Goal: Task Accomplishment & Management: Manage account settings

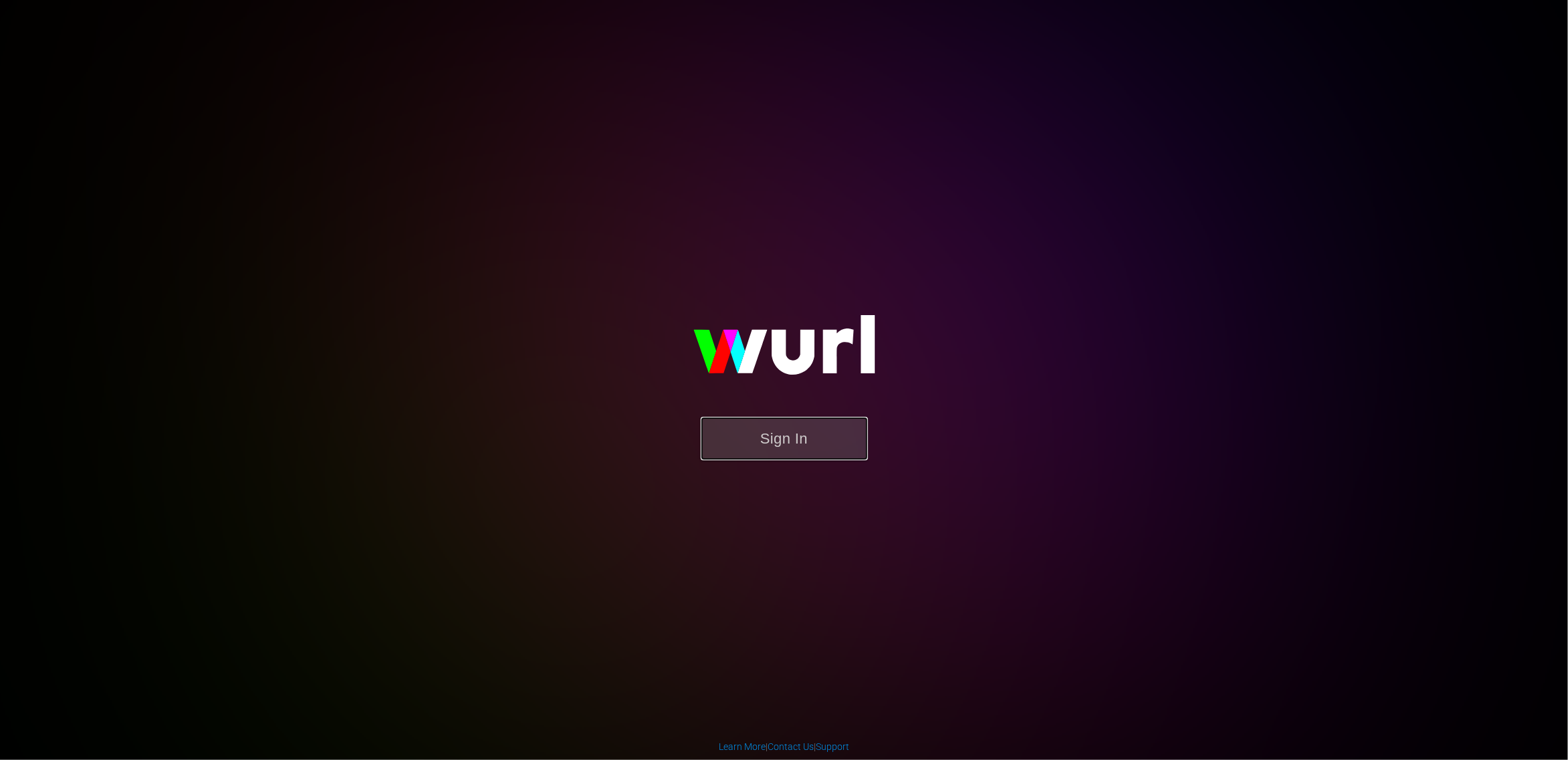
click at [780, 441] on button "Sign In" at bounding box center [784, 438] width 167 height 44
click at [785, 432] on button "Sign In" at bounding box center [774, 433] width 167 height 44
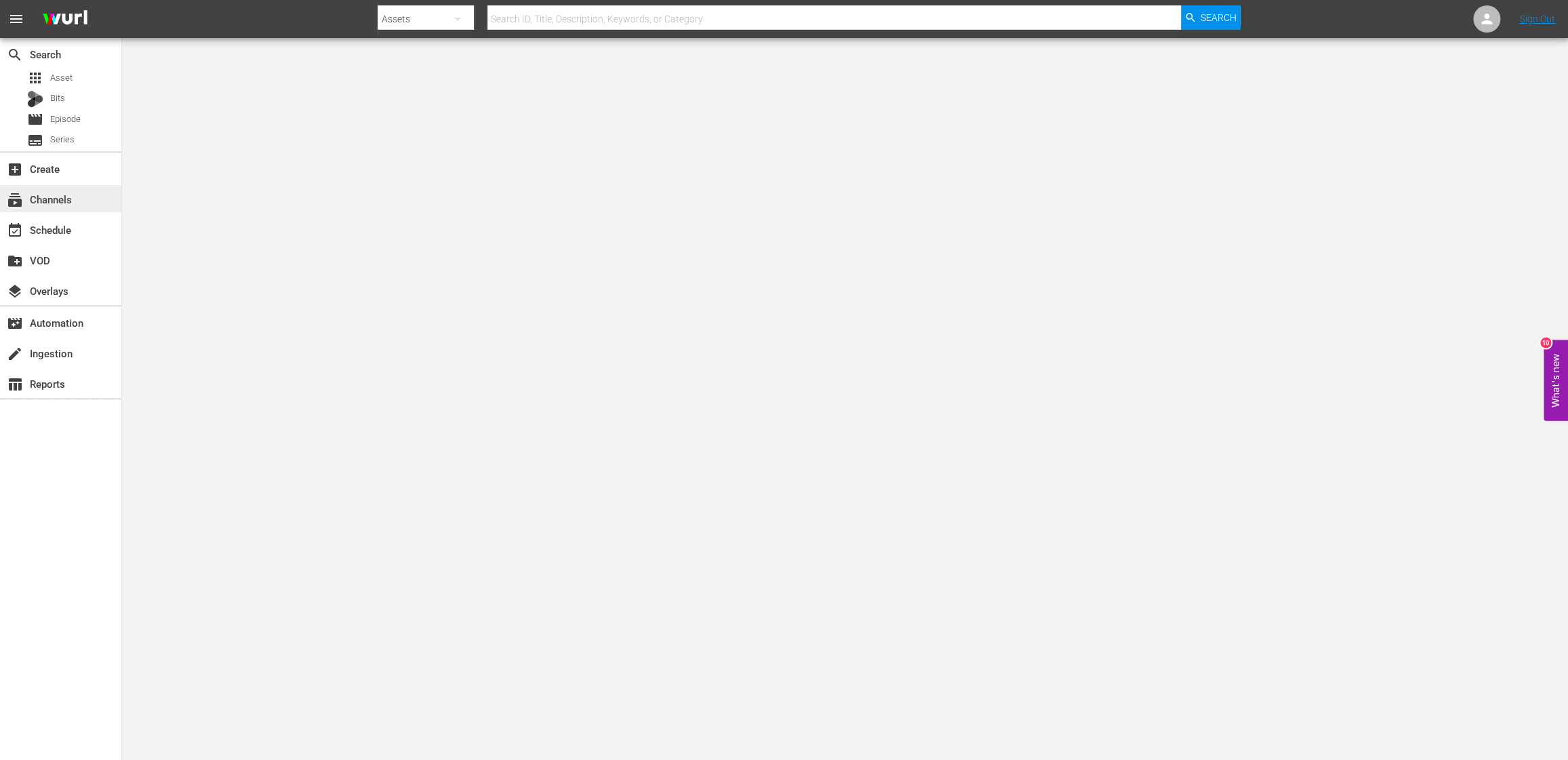
click at [50, 196] on div "subscriptions Channels" at bounding box center [38, 197] width 76 height 12
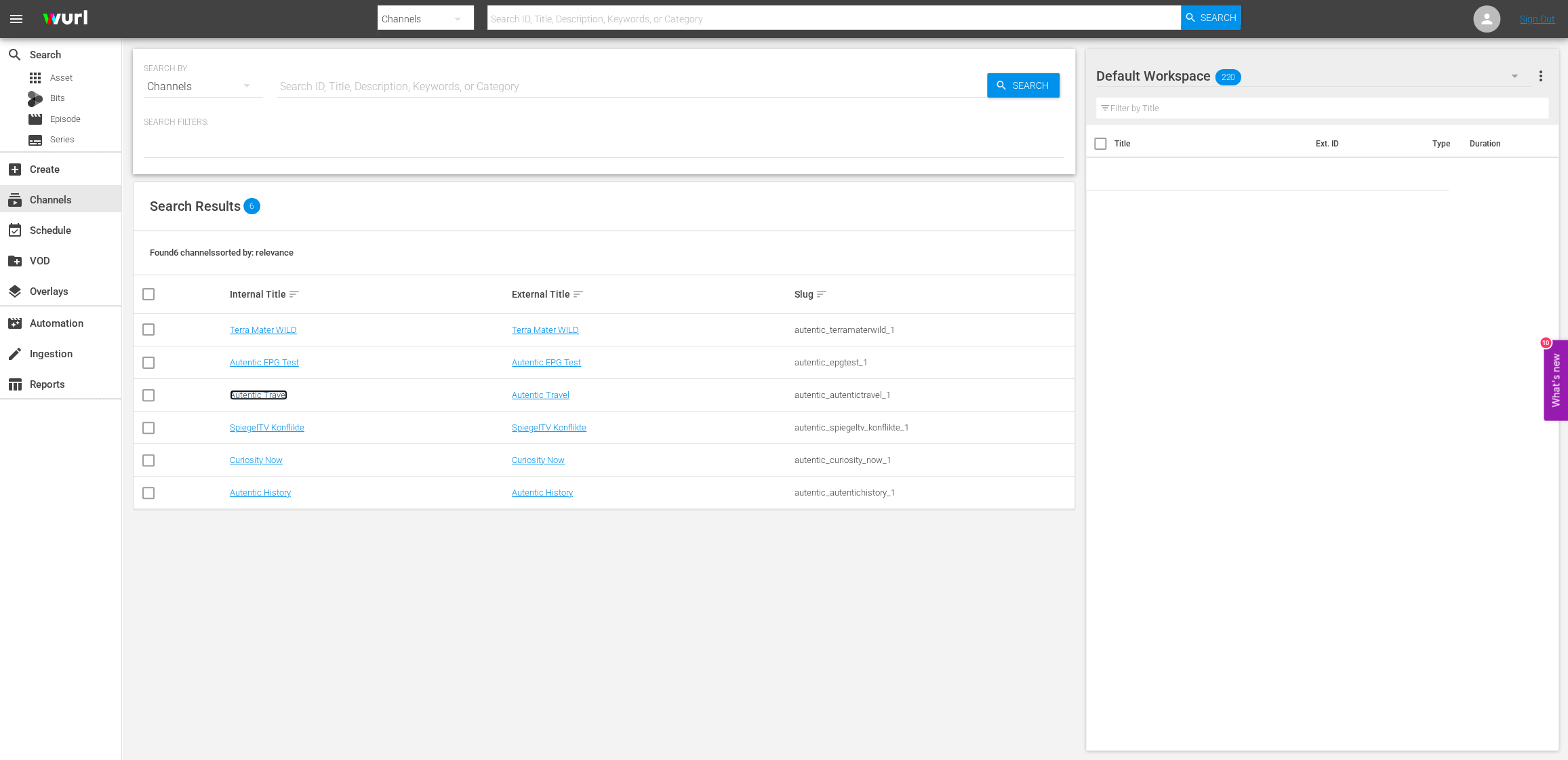
click at [258, 394] on link "Autentic Travel" at bounding box center [258, 395] width 57 height 10
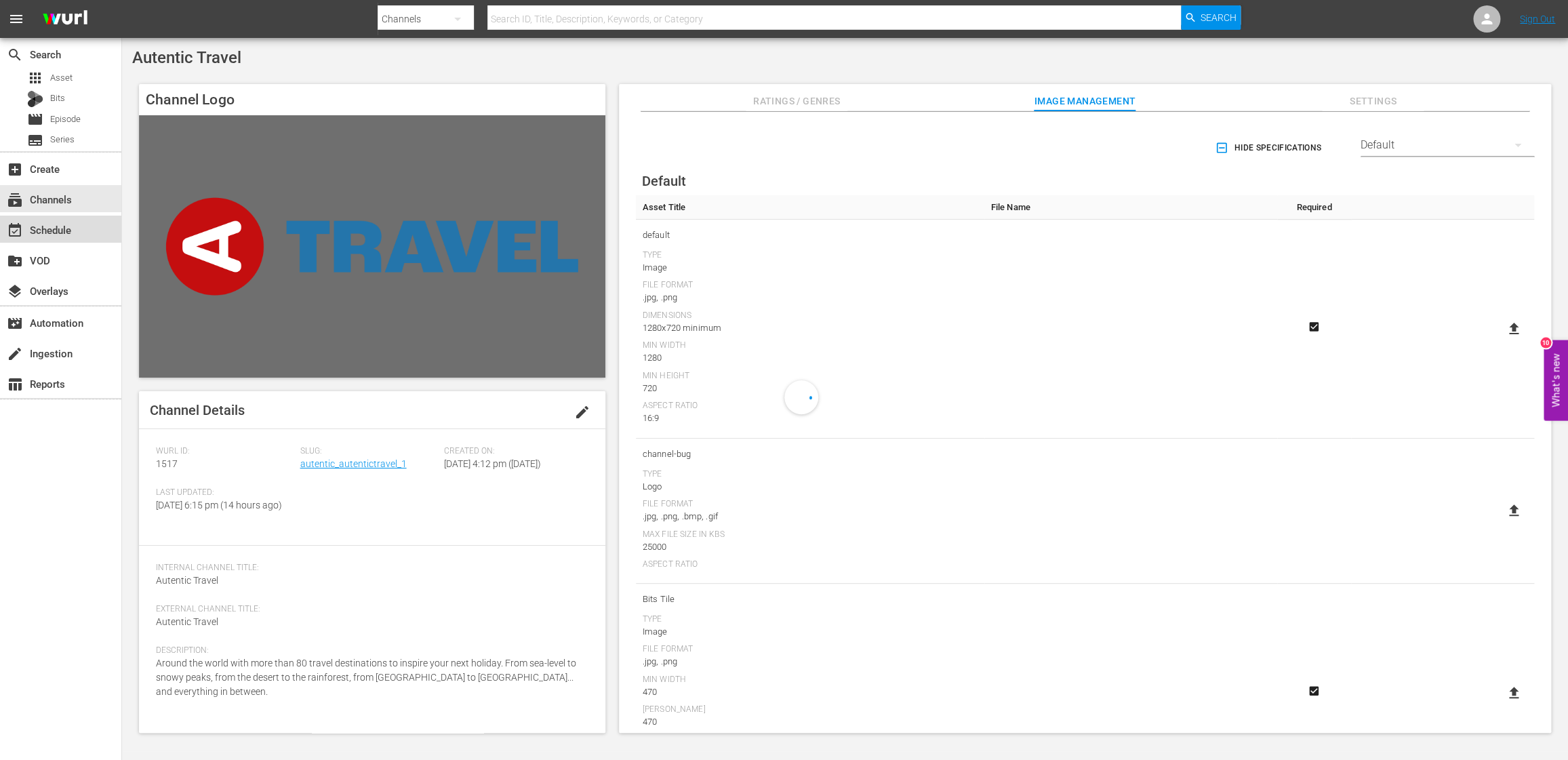
click at [57, 227] on div "event_available Schedule" at bounding box center [38, 227] width 76 height 12
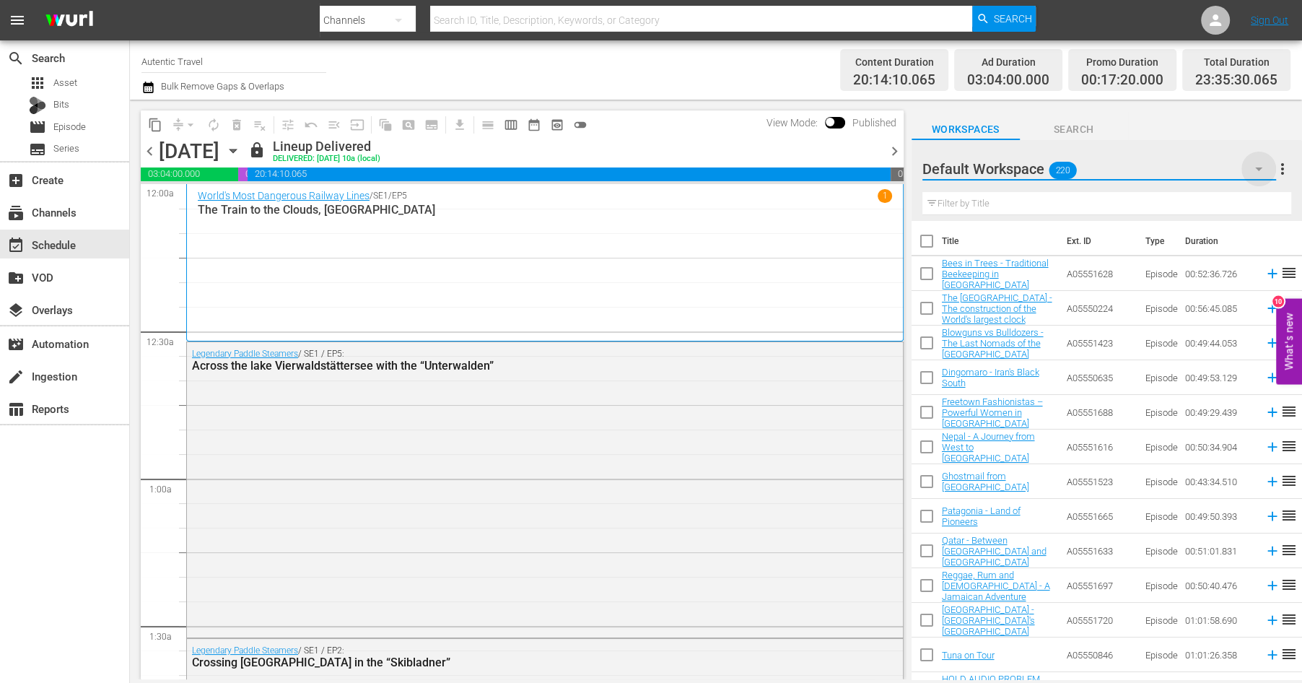
click at [1258, 167] on icon "button" at bounding box center [1258, 168] width 17 height 17
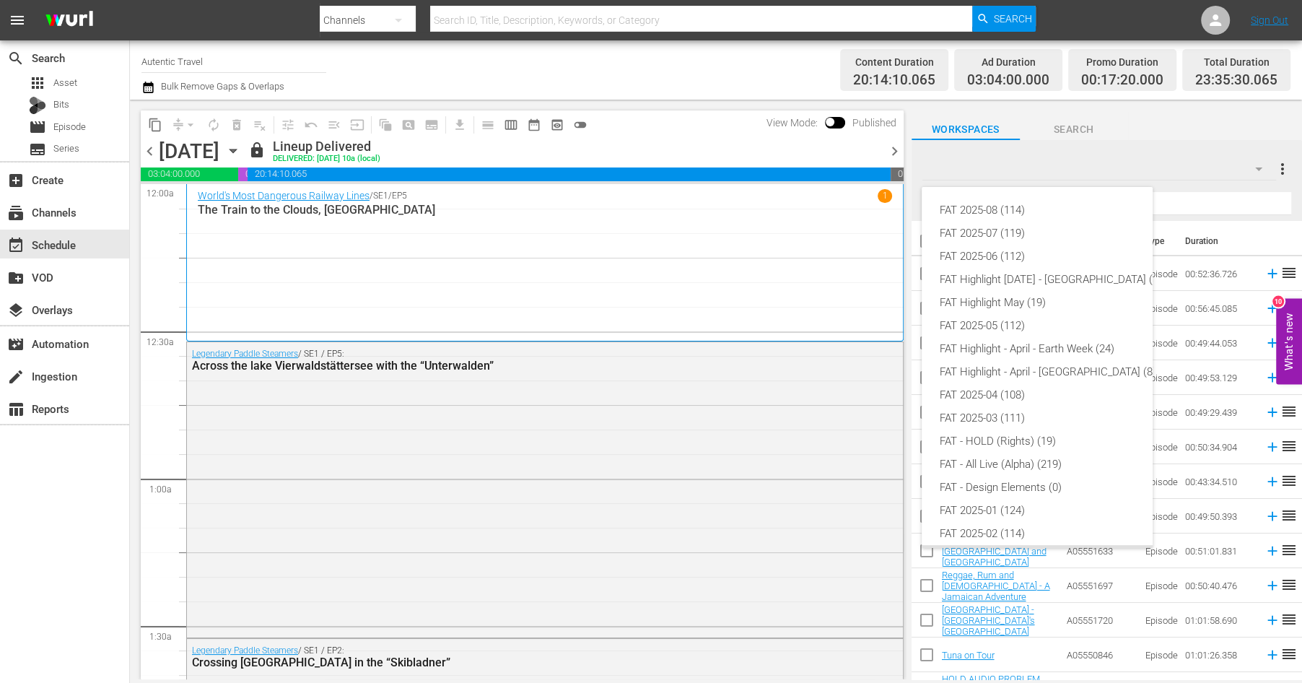
scroll to position [32, 0]
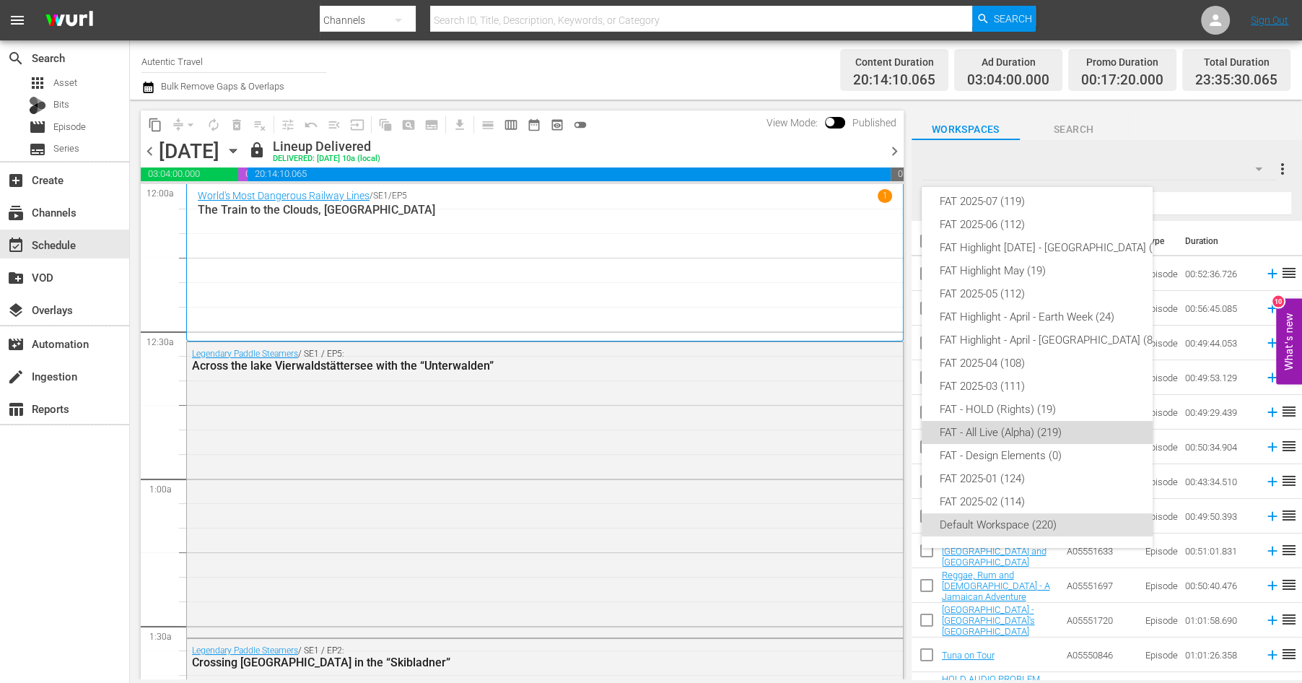
click at [950, 428] on div "FAT - All Live (Alpha) (219)" at bounding box center [1050, 432] width 222 height 23
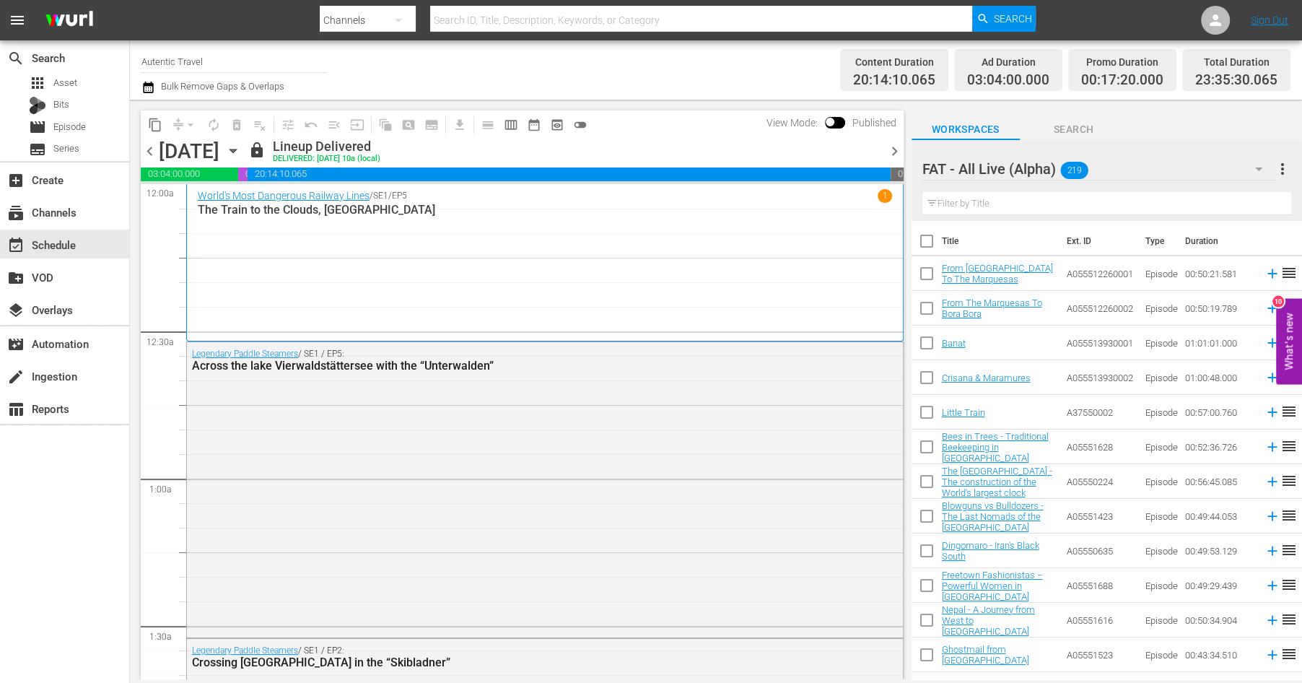
click at [1280, 167] on span "more_vert" at bounding box center [1282, 168] width 17 height 17
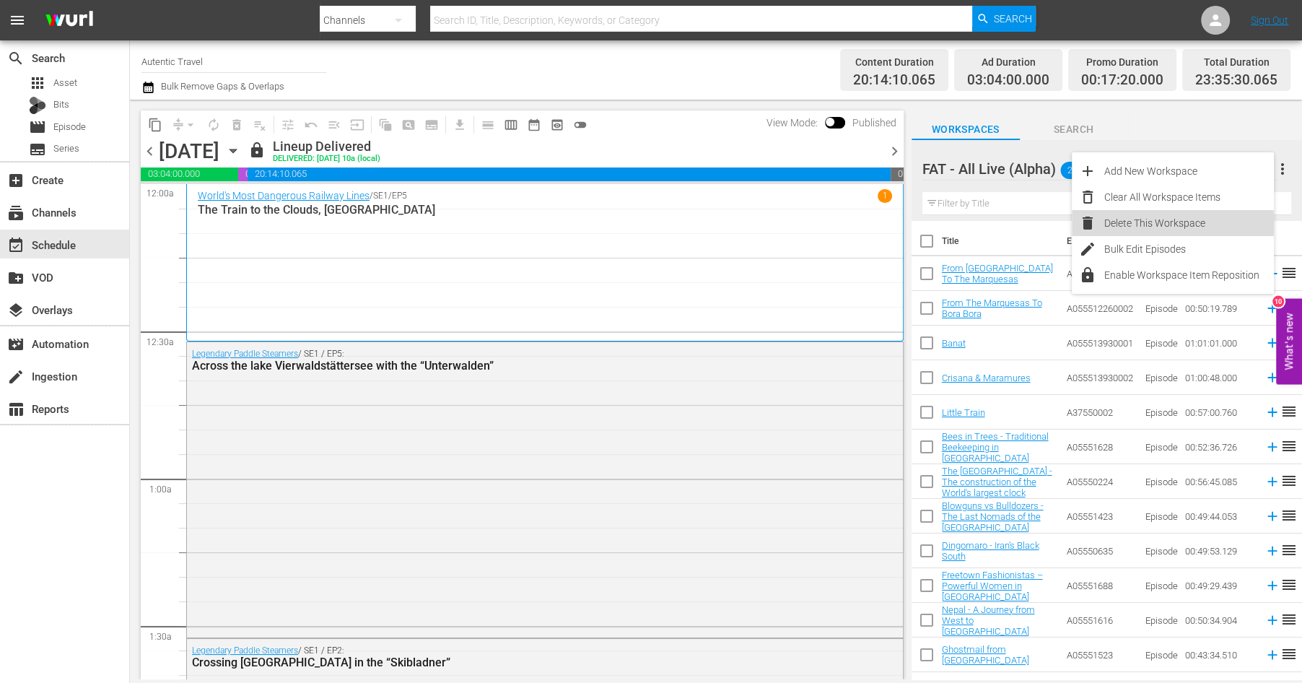
click at [1114, 224] on div "Delete This Workspace" at bounding box center [1189, 223] width 170 height 26
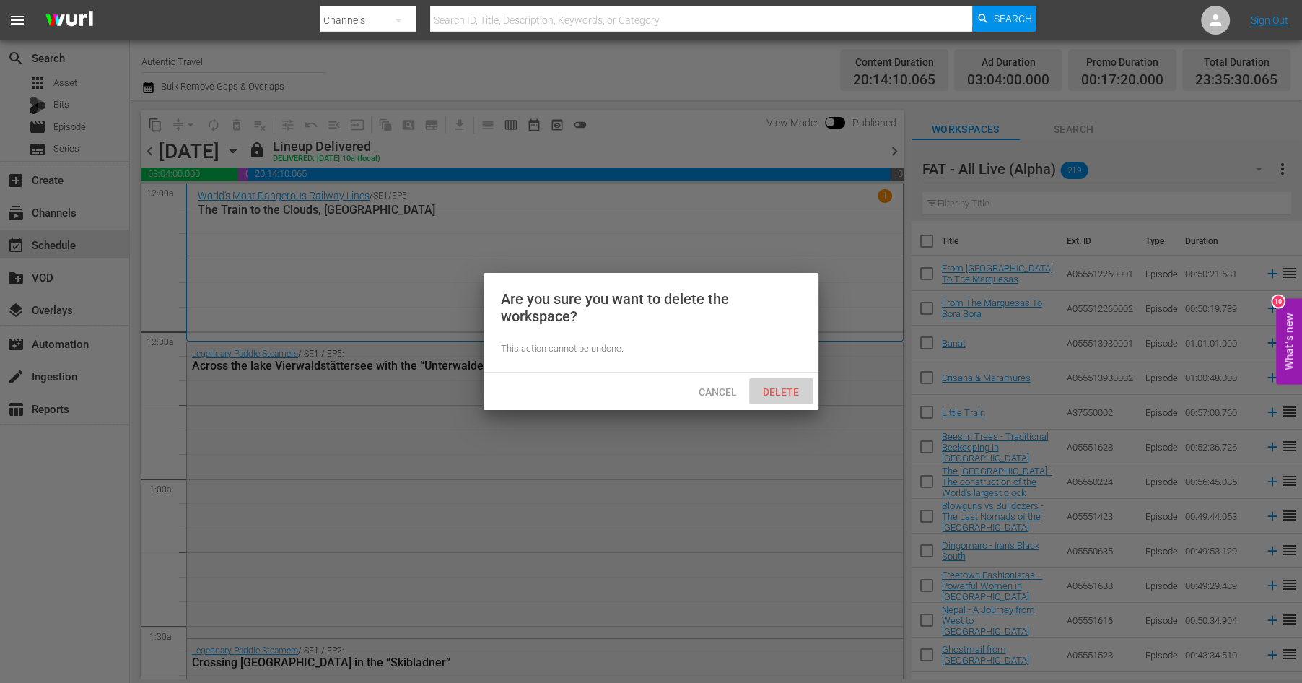
click at [777, 391] on span "Delete" at bounding box center [780, 392] width 59 height 12
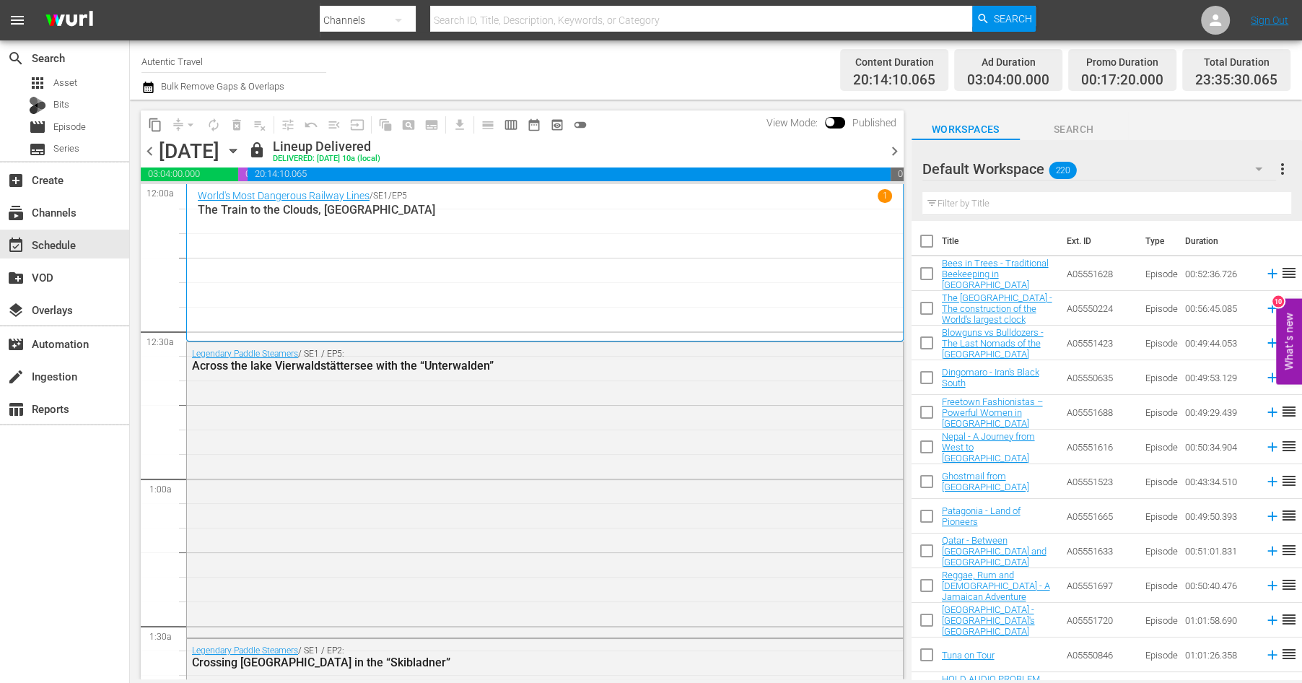
click at [1262, 167] on icon "button" at bounding box center [1258, 168] width 17 height 17
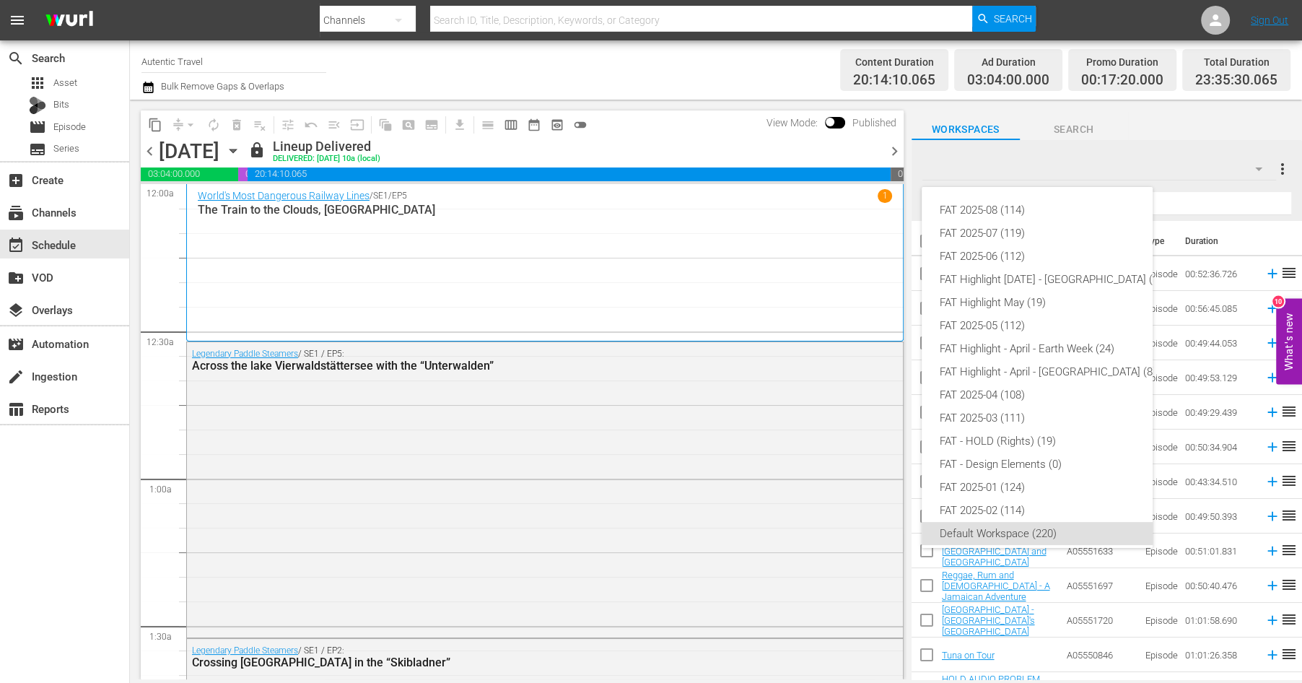
scroll to position [9, 0]
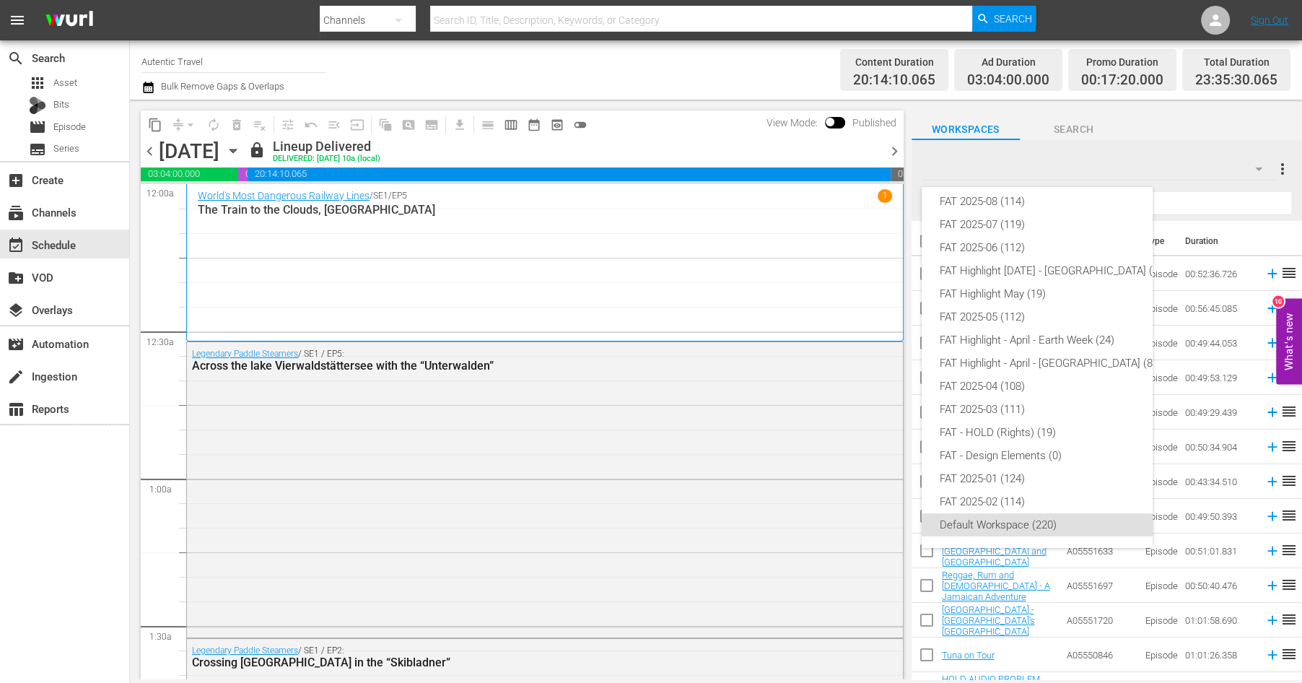
click at [1283, 170] on div "FAT 2025-08 (114) FAT 2025-07 (119) FAT 2025-06 (112) FAT Highlight [DATE] - [G…" at bounding box center [651, 341] width 1302 height 683
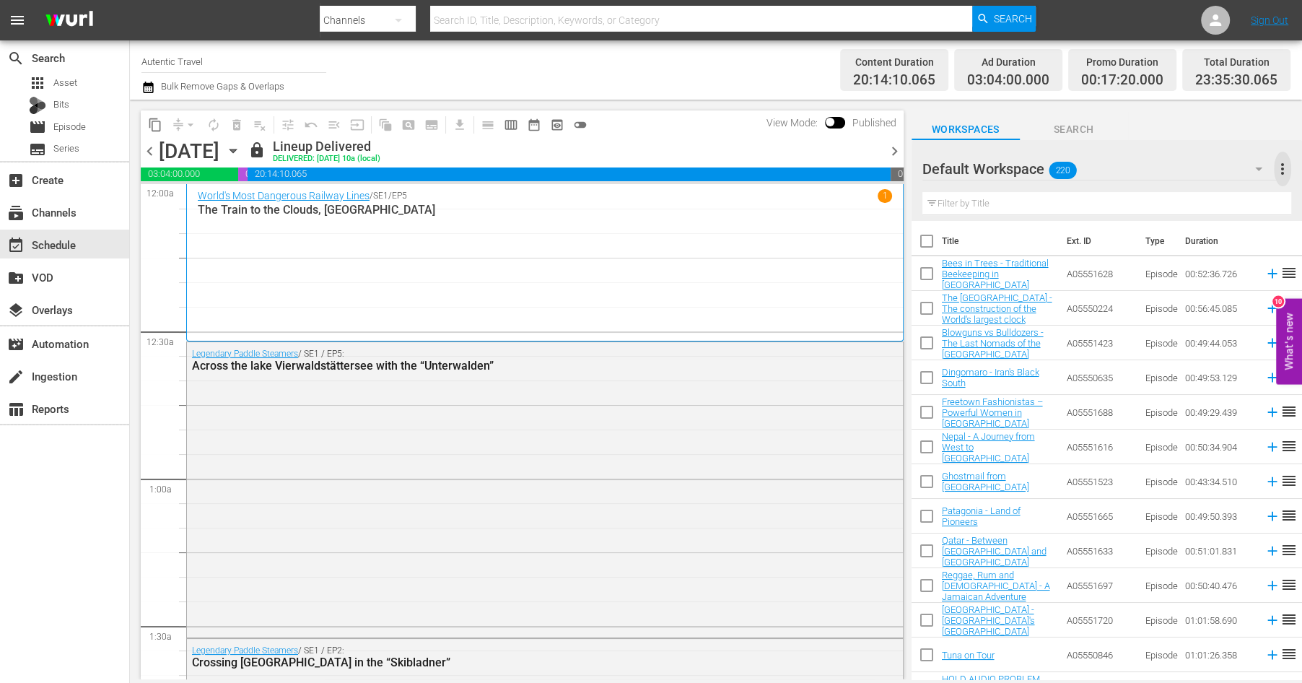
click at [1281, 167] on span "more_vert" at bounding box center [1282, 168] width 17 height 17
click at [1096, 174] on span "add" at bounding box center [1087, 170] width 17 height 17
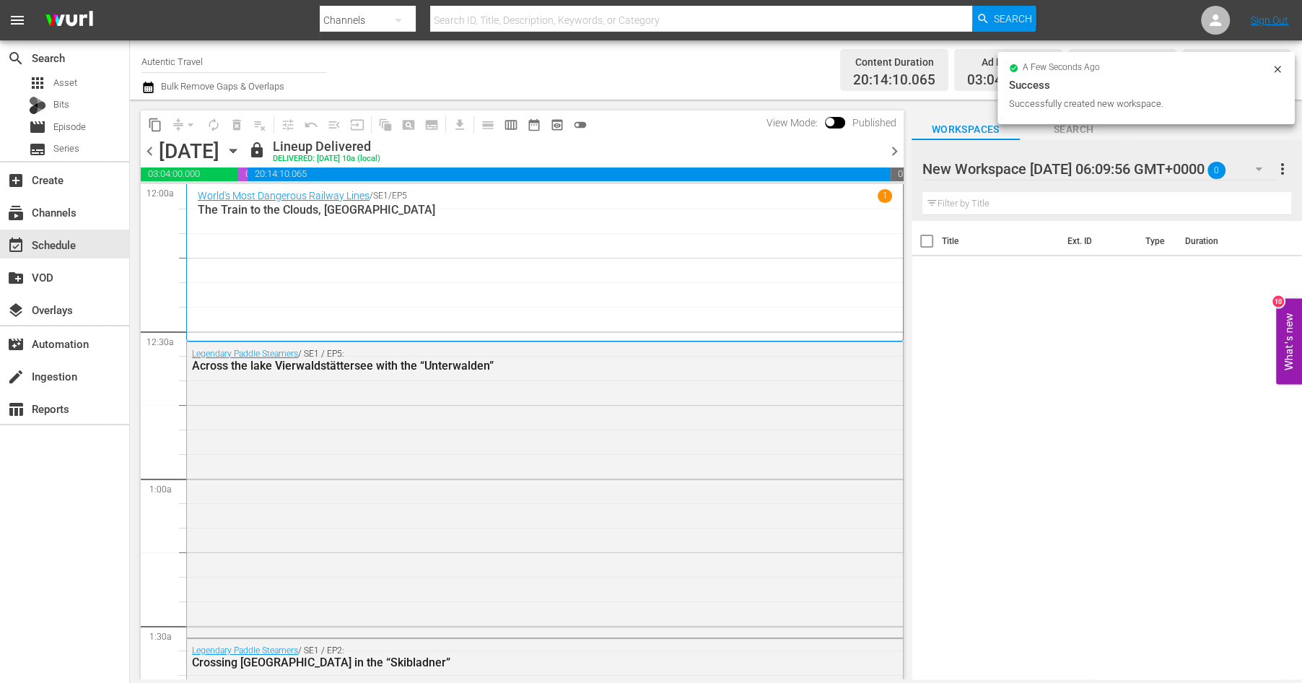
click at [1114, 174] on div at bounding box center [1044, 170] width 245 height 36
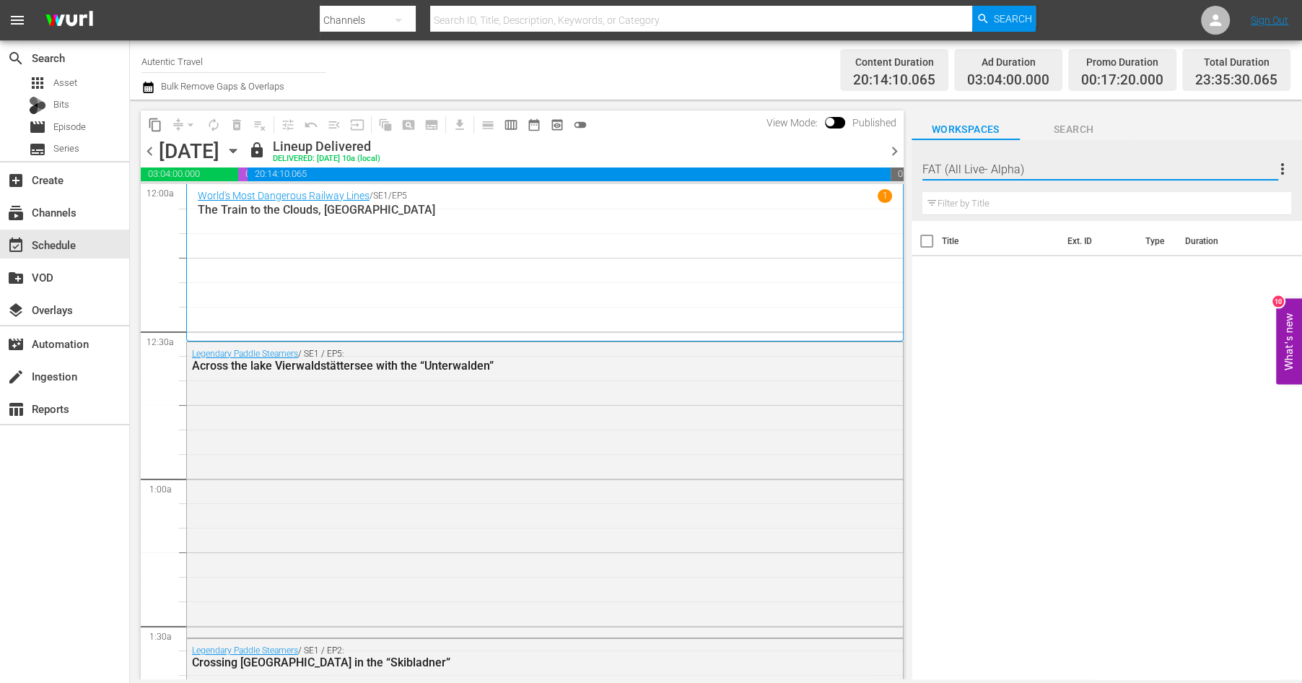
type input "FAT (All Live- Alpha)"
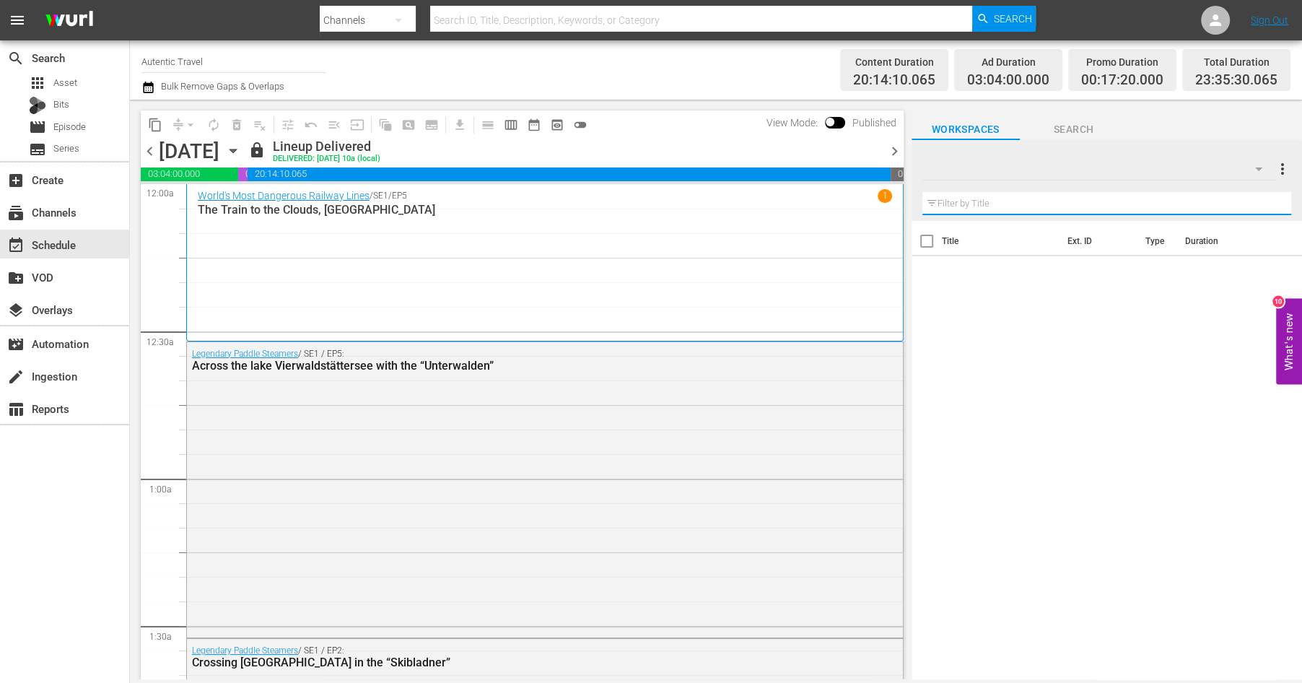
click at [1065, 193] on input "text" at bounding box center [1106, 203] width 369 height 23
click at [67, 124] on span "Episode" at bounding box center [69, 127] width 32 height 14
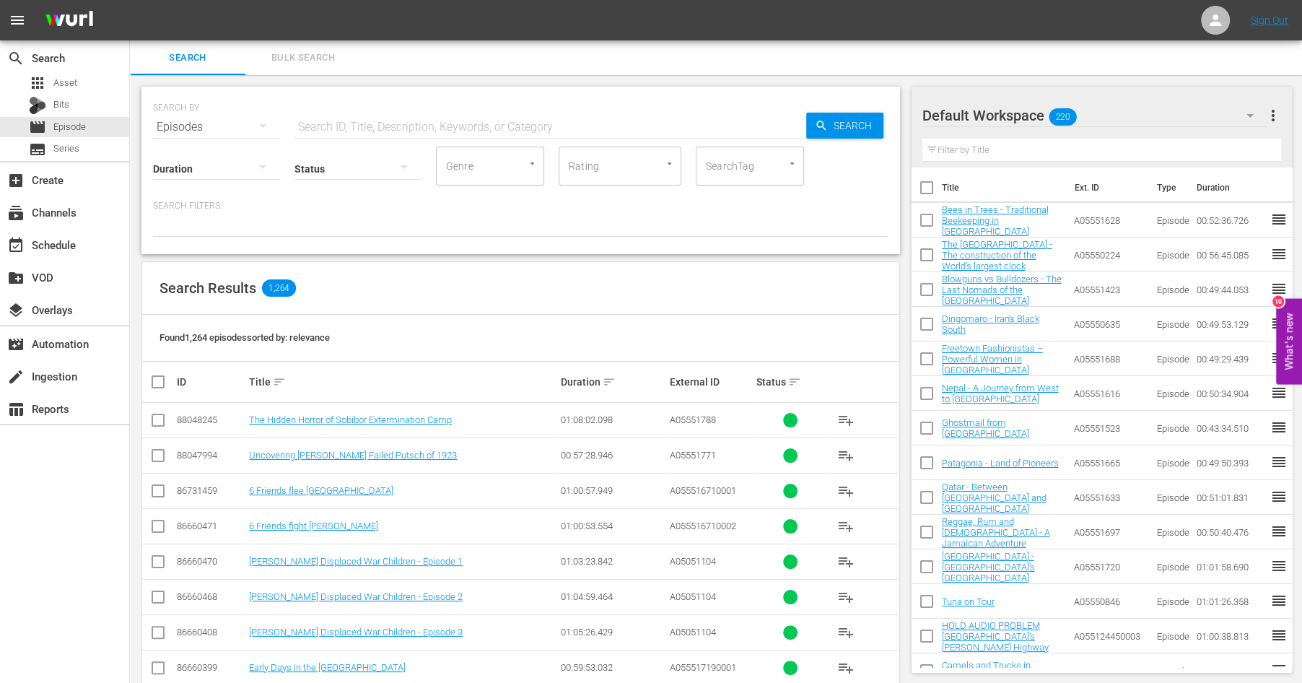
click at [785, 169] on div at bounding box center [785, 163] width 26 height 15
click at [479, 131] on input "text" at bounding box center [550, 127] width 512 height 35
type input "FAT"
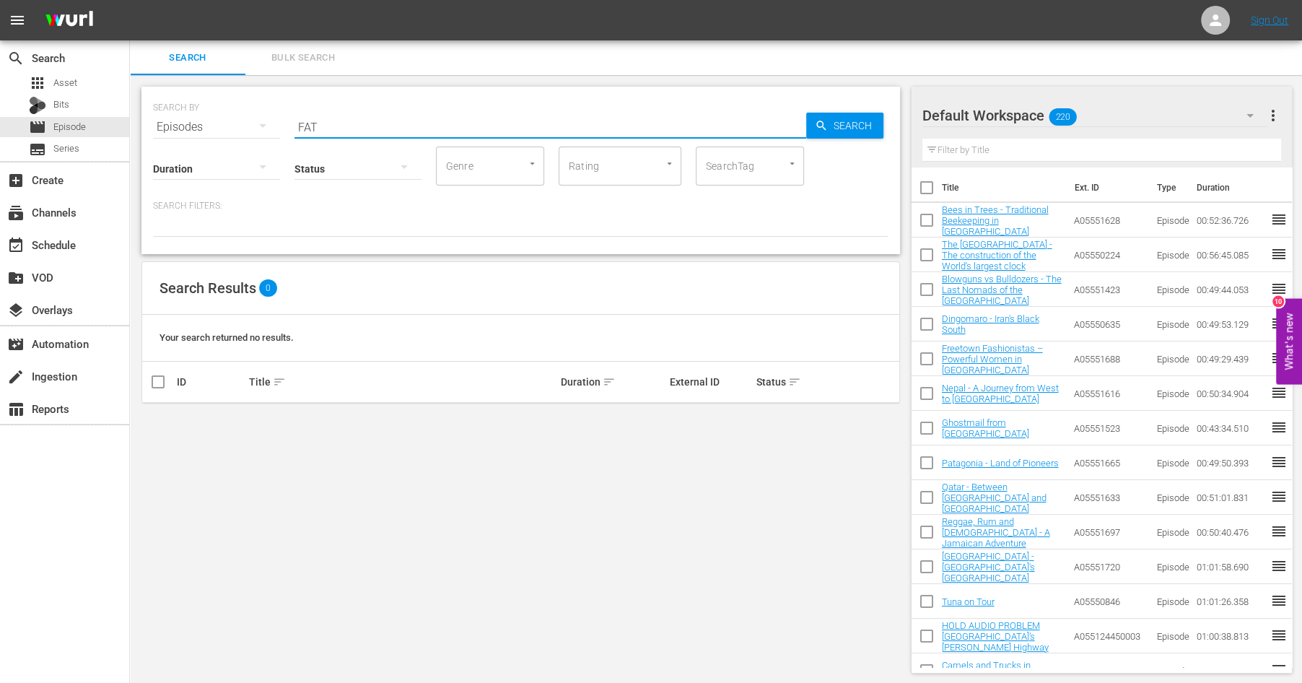
drag, startPoint x: 326, startPoint y: 121, endPoint x: 282, endPoint y: 117, distance: 44.2
click at [294, 117] on input "FAT" at bounding box center [550, 127] width 512 height 35
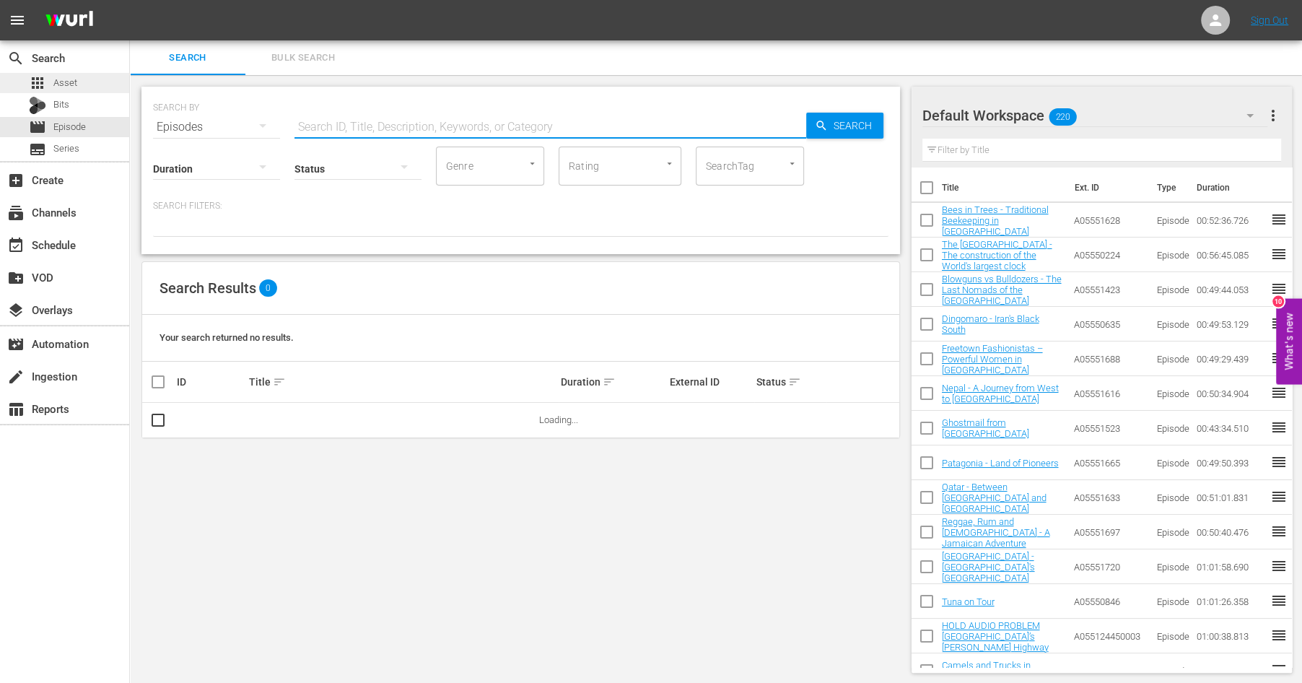
click at [69, 84] on span "Asset" at bounding box center [65, 83] width 24 height 14
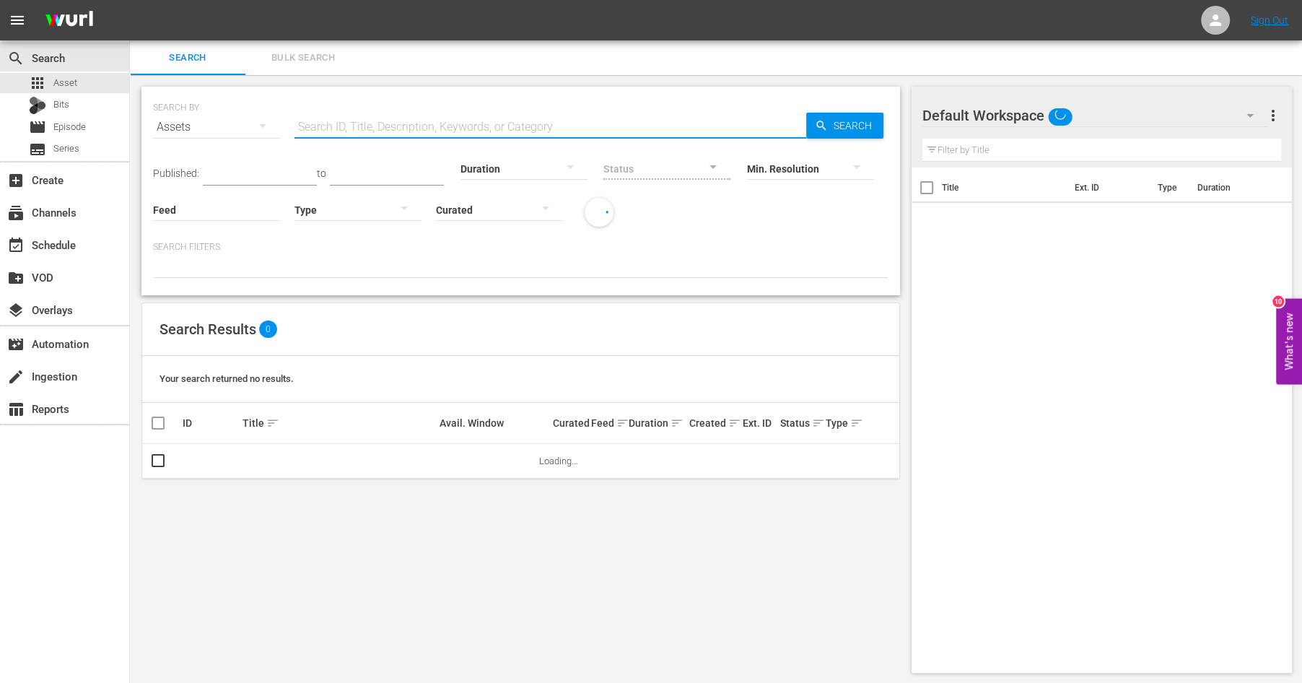
click at [346, 121] on input "text" at bounding box center [550, 127] width 512 height 35
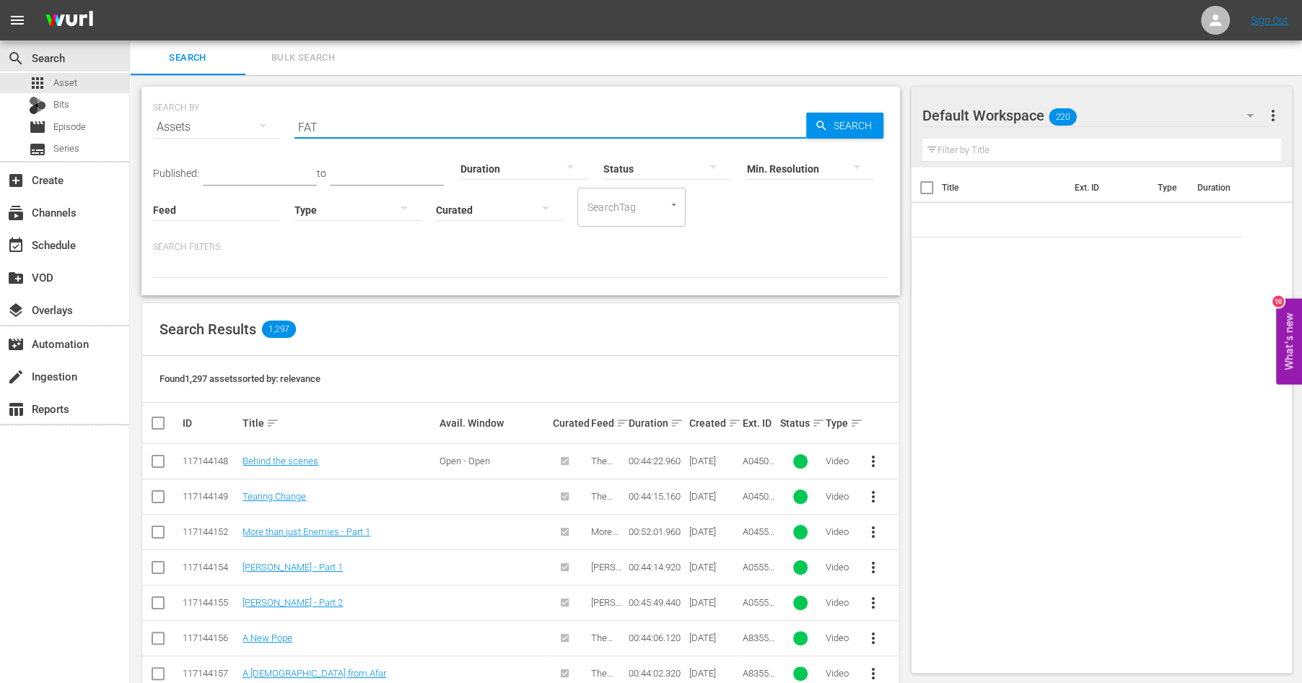
type input "FAT"
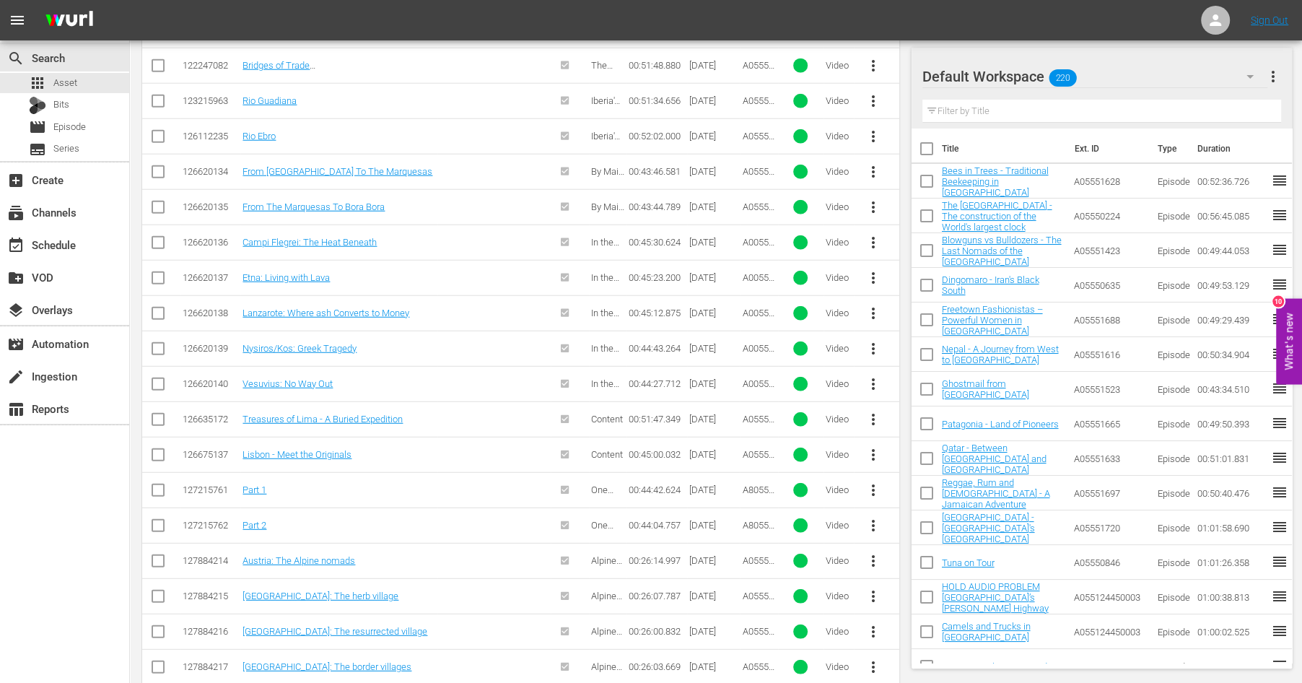
scroll to position [4033, 0]
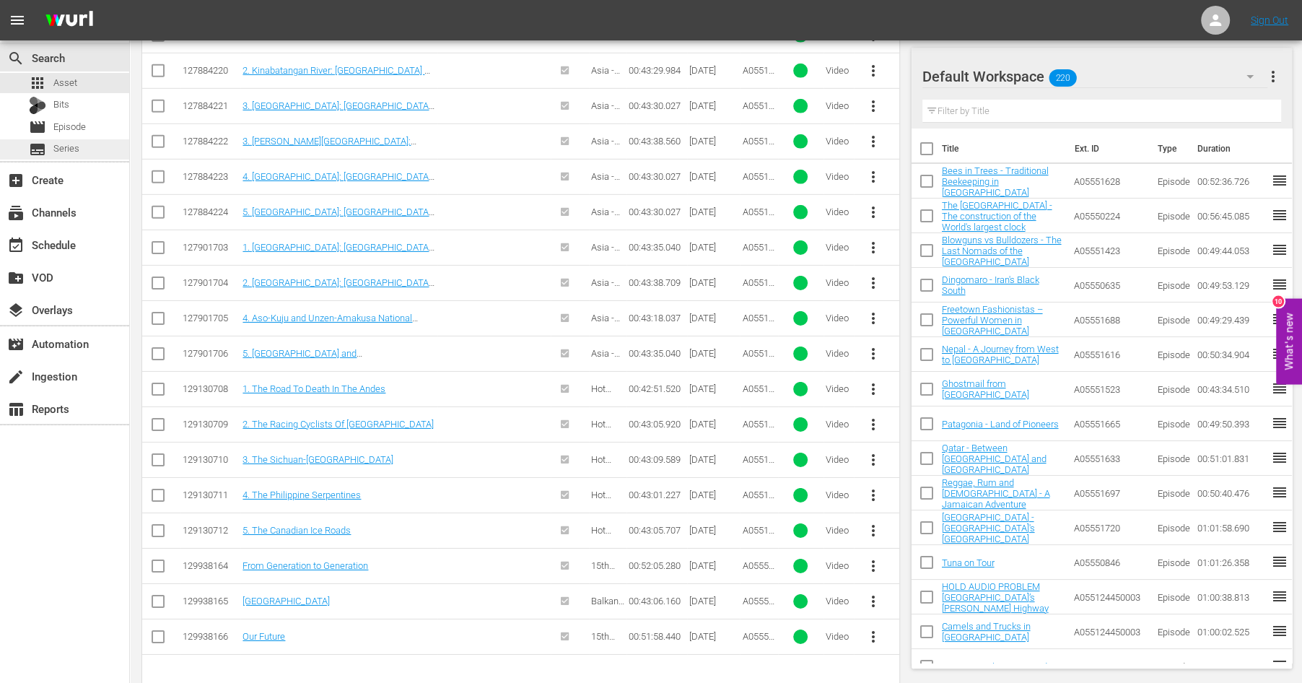
click at [81, 144] on div "subtitles Series" at bounding box center [64, 149] width 129 height 20
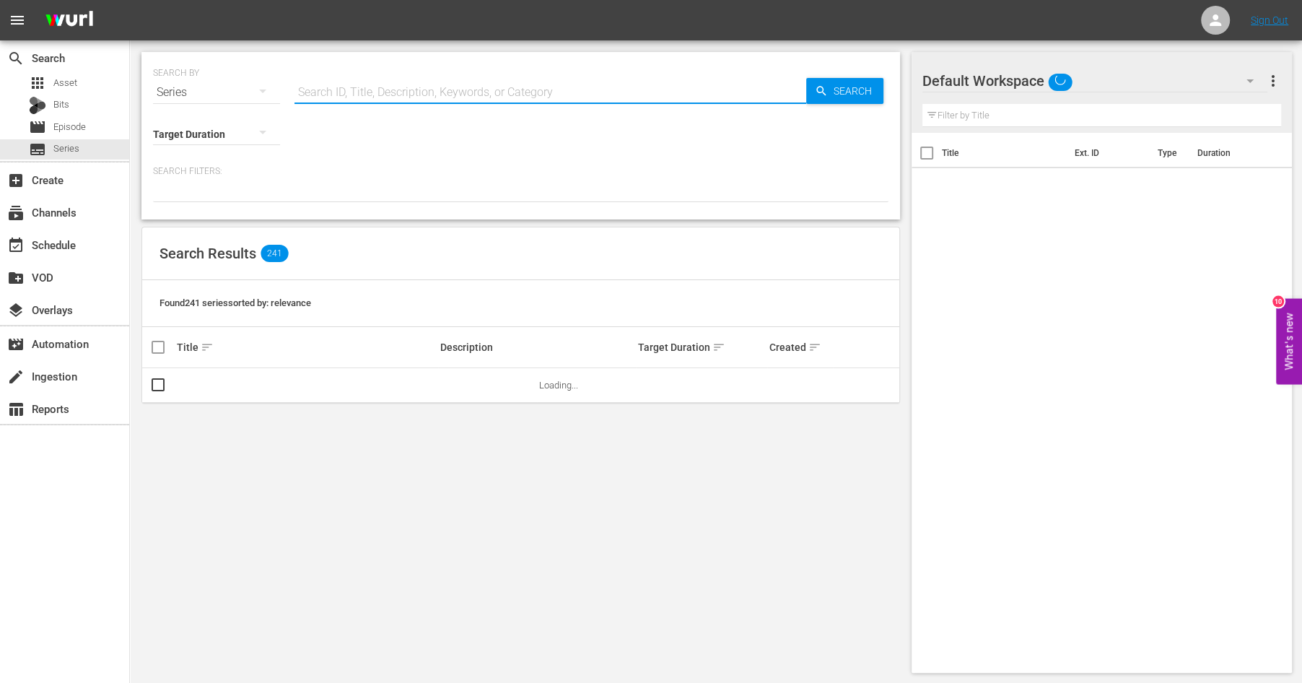
click at [451, 97] on input "text" at bounding box center [550, 92] width 512 height 35
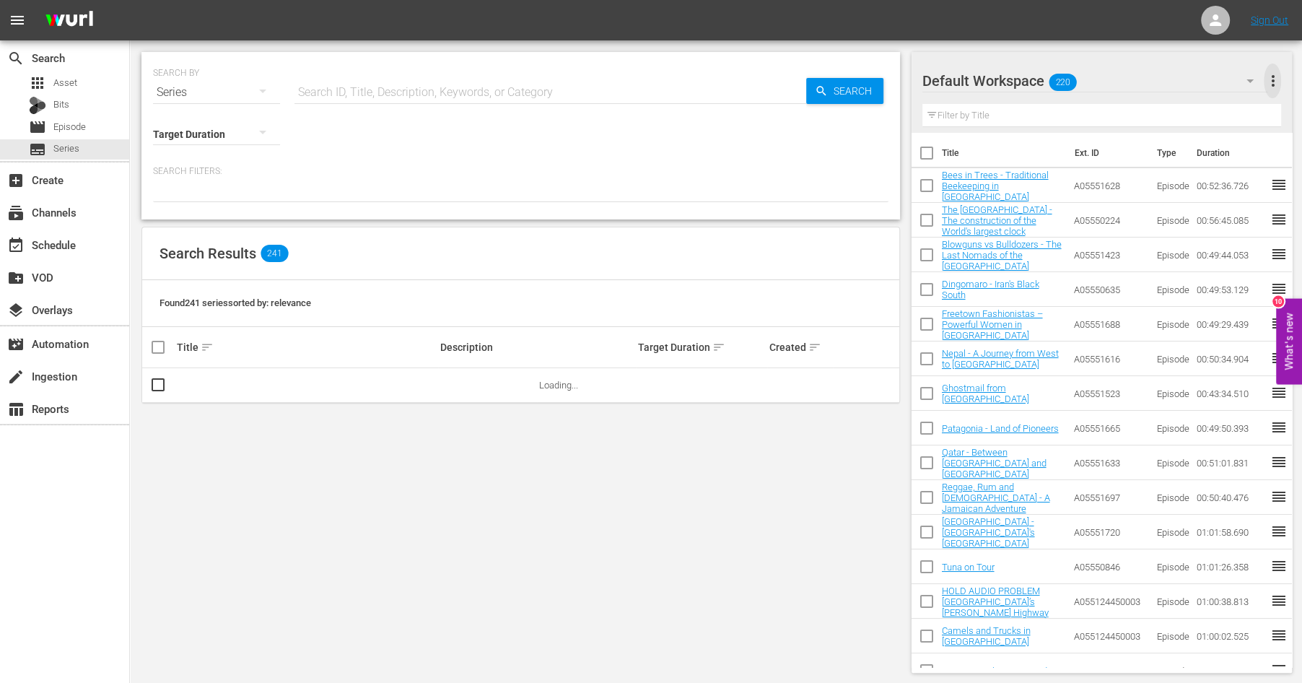
click at [1273, 78] on span "more_vert" at bounding box center [1272, 80] width 17 height 17
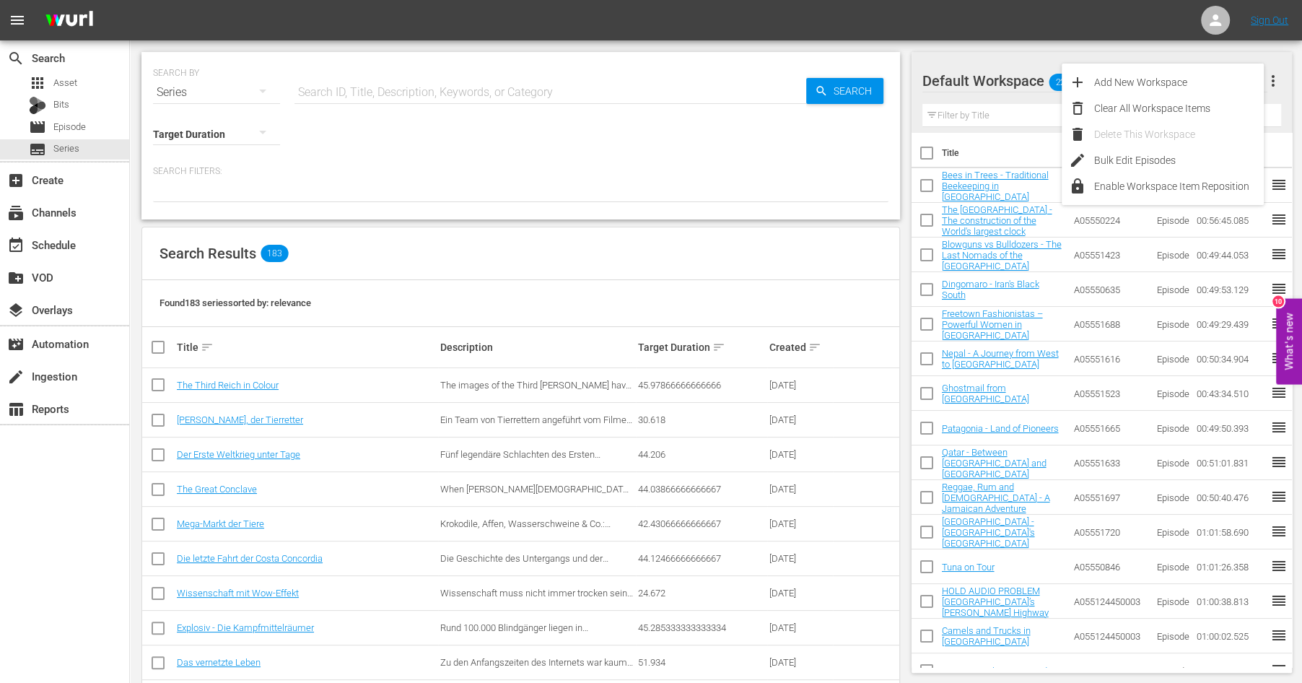
click at [1000, 46] on div "Default Workspace 220 Default more_vert Filter by Title Title Ext. ID Type Dura…" at bounding box center [1107, 581] width 390 height 1082
click at [1271, 79] on span "more_vert" at bounding box center [1272, 80] width 17 height 17
click at [1124, 102] on div "Clear All Workspace Items" at bounding box center [1179, 108] width 170 height 26
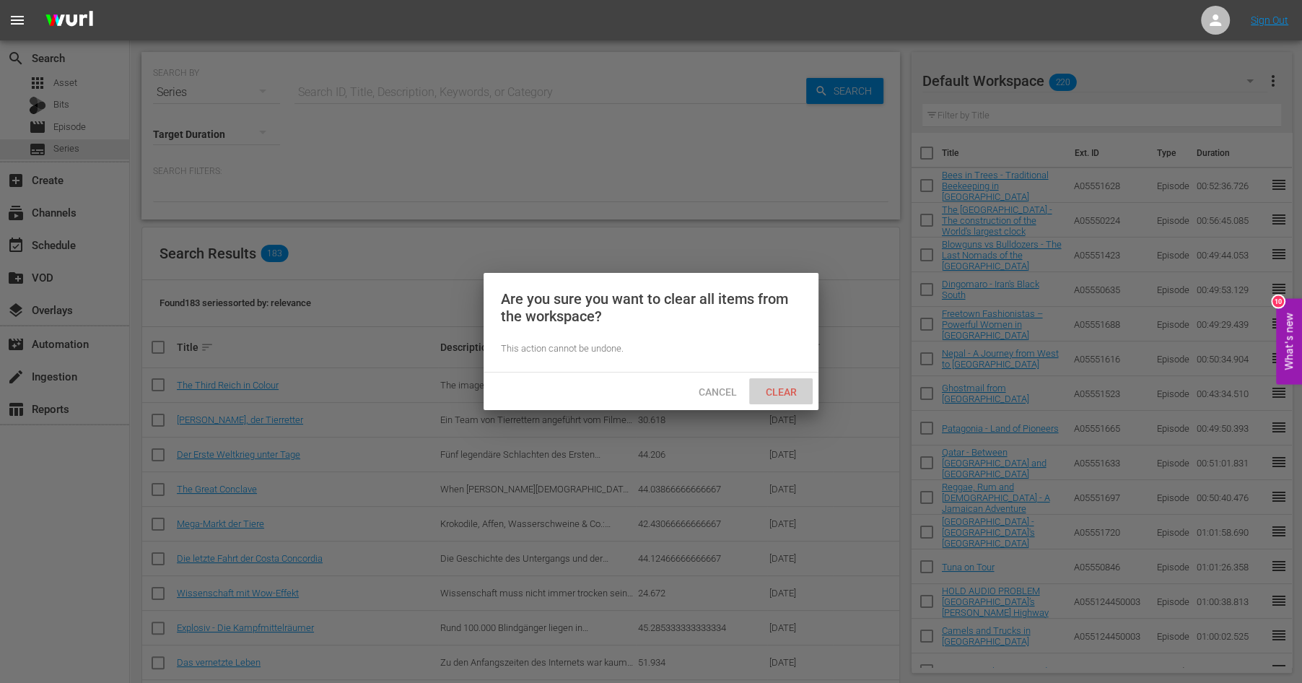
click at [784, 393] on span "Clear" at bounding box center [781, 392] width 54 height 12
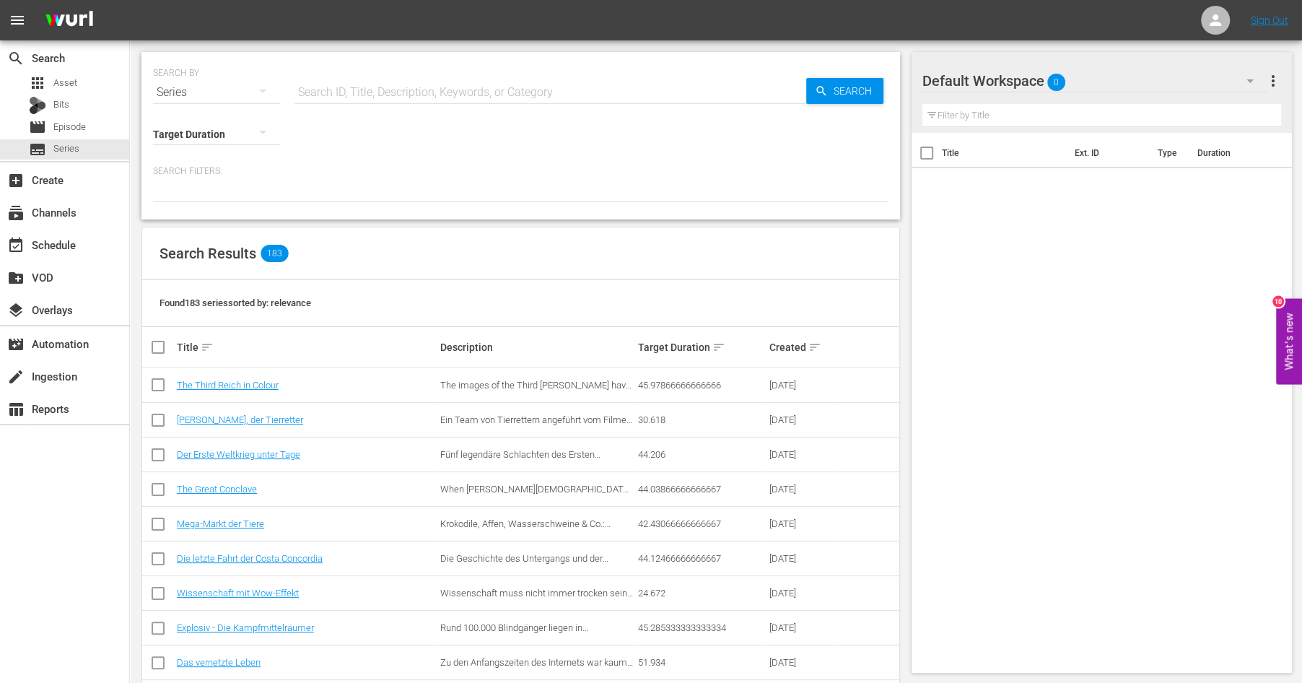
click at [339, 87] on input "text" at bounding box center [550, 92] width 512 height 35
type input "world's"
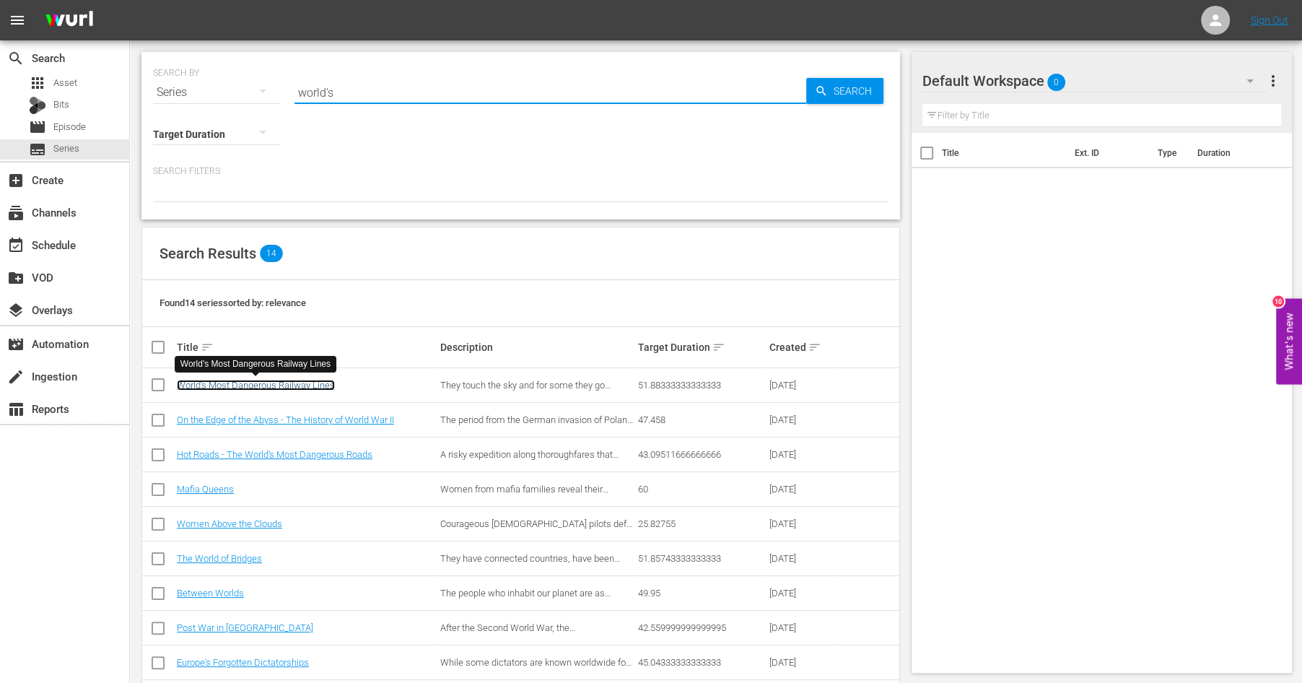
click at [213, 382] on link "World's Most Dangerous Railway Lines" at bounding box center [256, 385] width 158 height 11
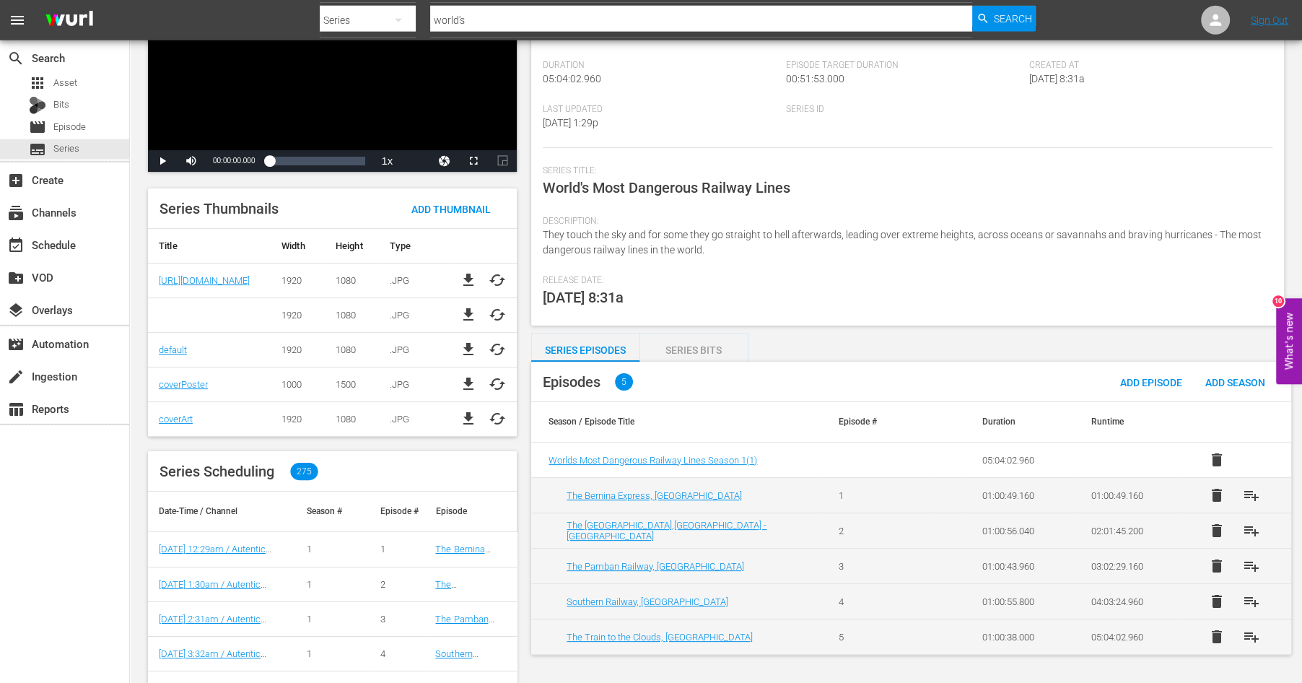
scroll to position [157, 0]
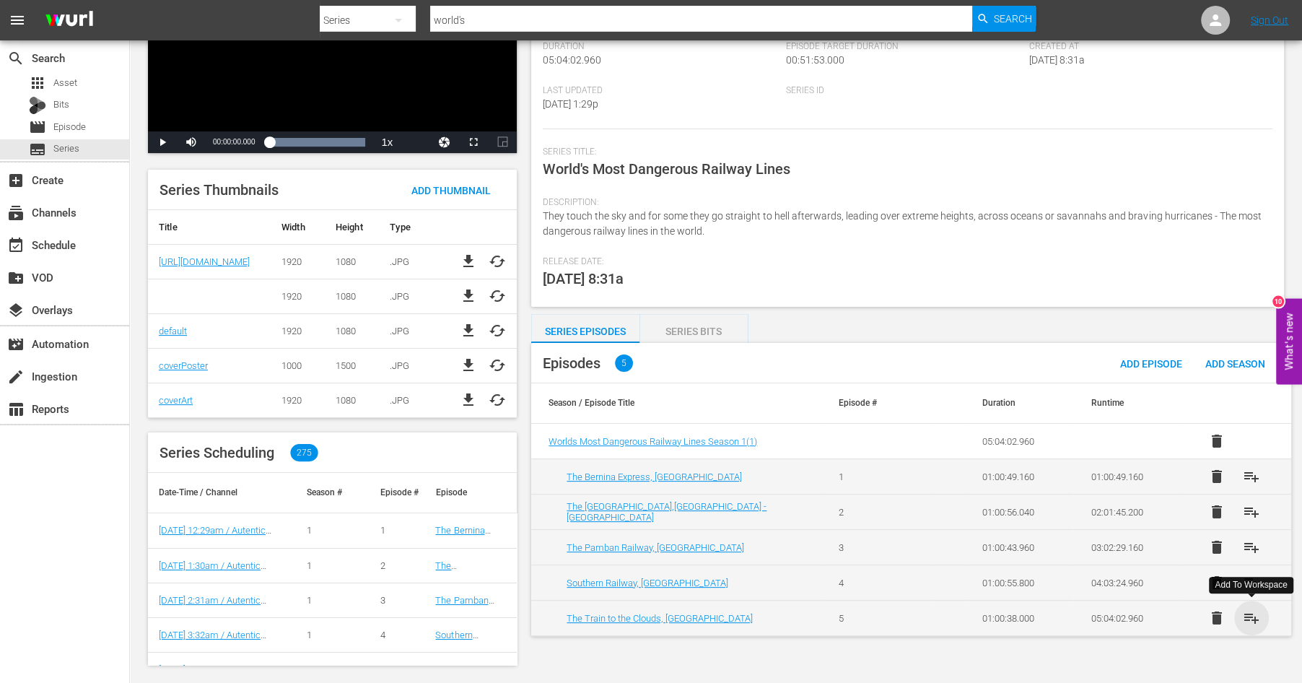
click at [1255, 614] on span "playlist_add" at bounding box center [1251, 617] width 17 height 17
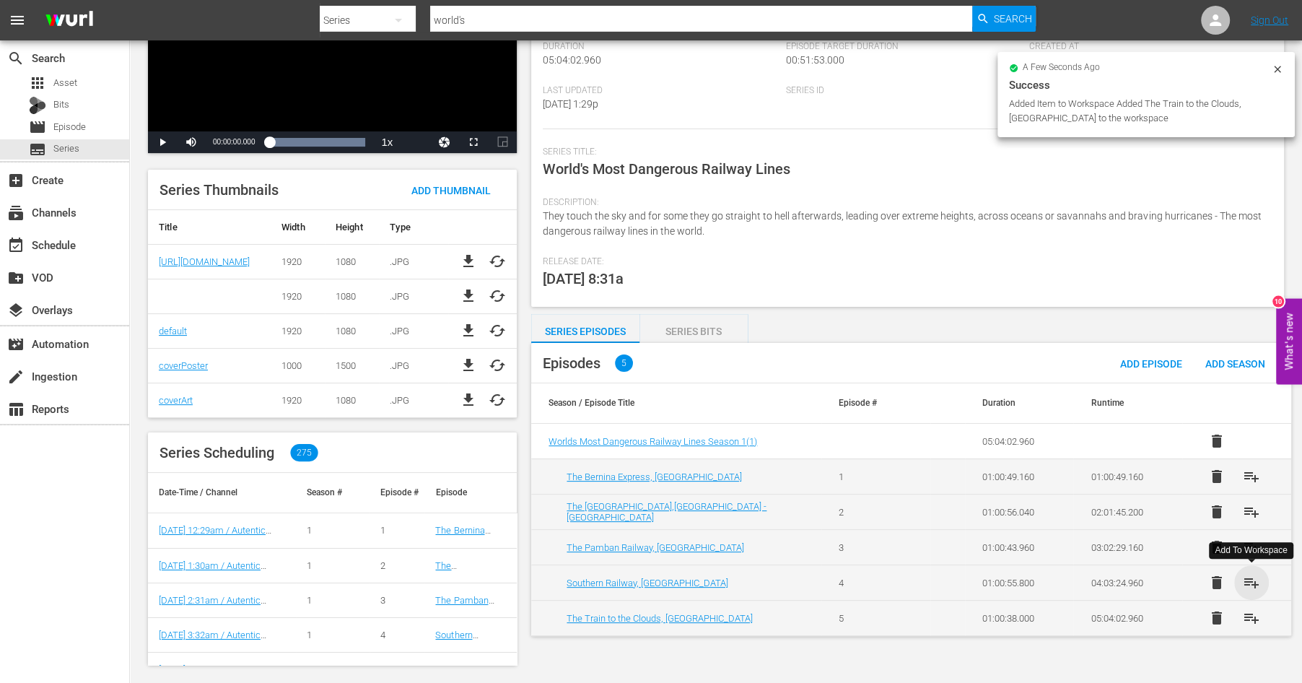
click at [1252, 578] on span "playlist_add" at bounding box center [1251, 582] width 17 height 17
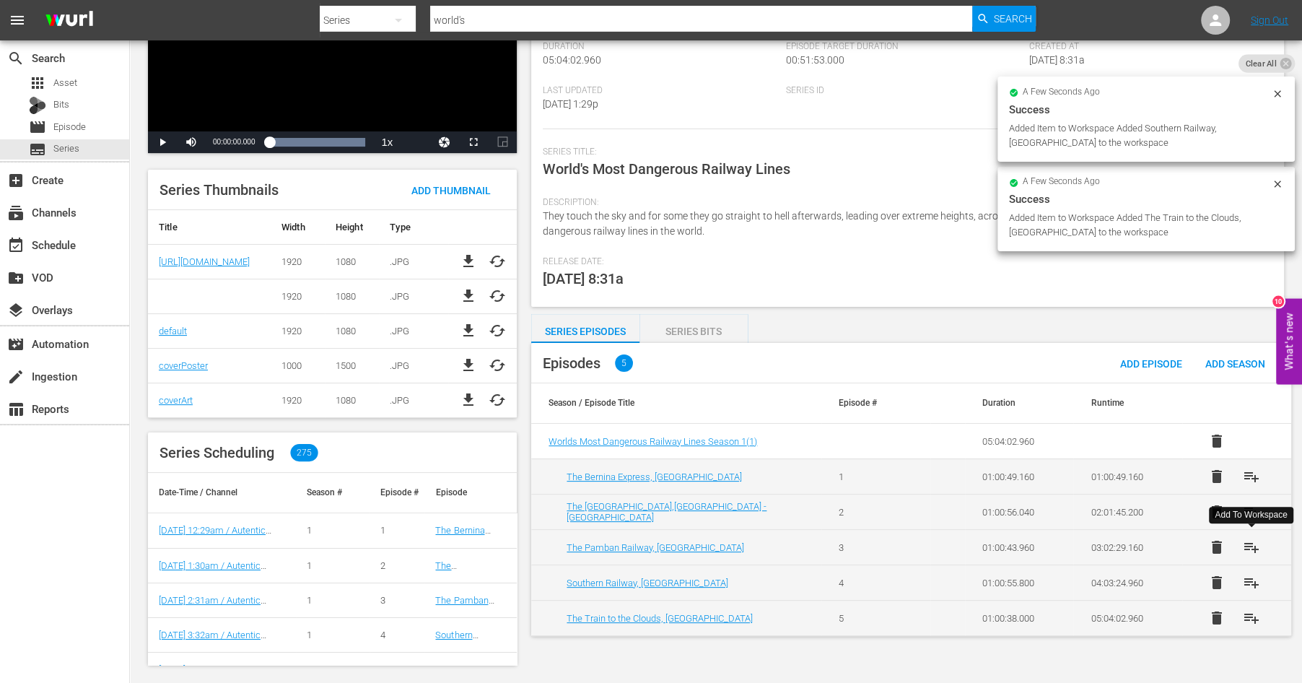
click at [1249, 541] on span "playlist_add" at bounding box center [1251, 546] width 17 height 17
click at [1250, 507] on span "playlist_add" at bounding box center [1251, 511] width 17 height 17
click at [1249, 473] on span "playlist_add" at bounding box center [1251, 476] width 17 height 17
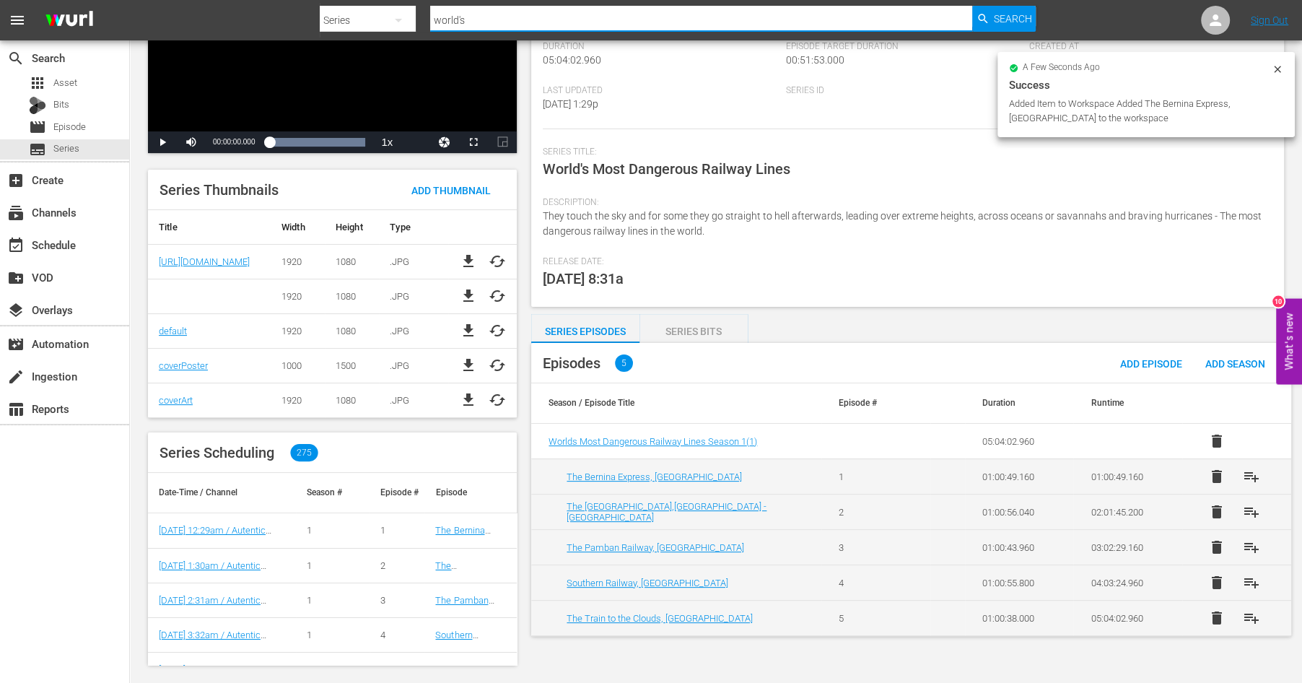
drag, startPoint x: 476, startPoint y: 22, endPoint x: 396, endPoint y: 4, distance: 81.3
click at [430, 4] on input "world's" at bounding box center [701, 20] width 542 height 35
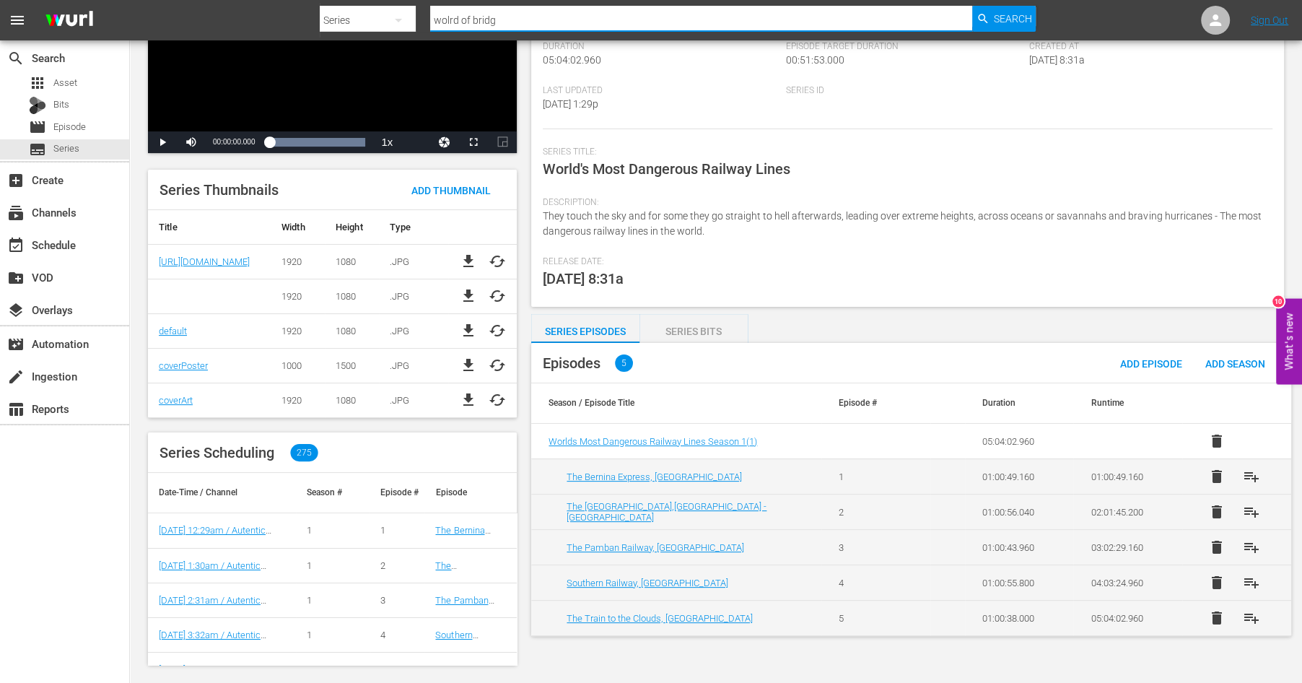
type input "wolrd of bridge"
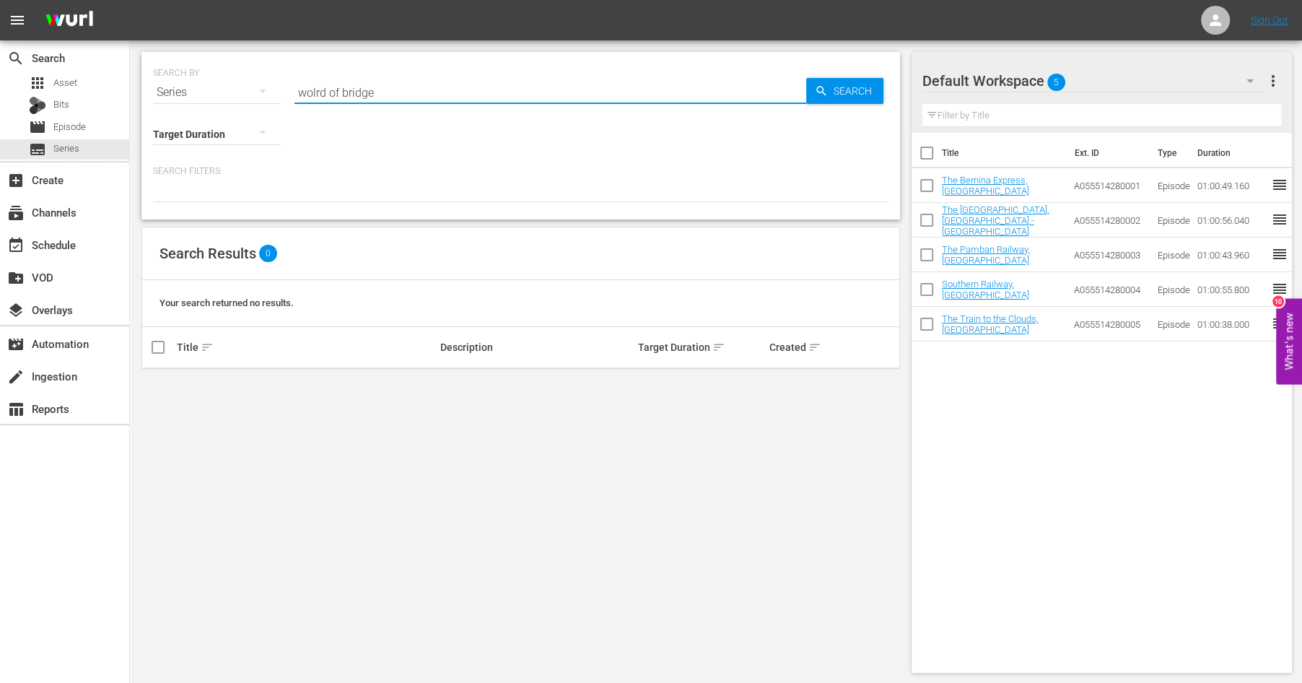
click at [312, 90] on input "wolrd of bridge" at bounding box center [550, 92] width 512 height 35
type input "world of bridge"
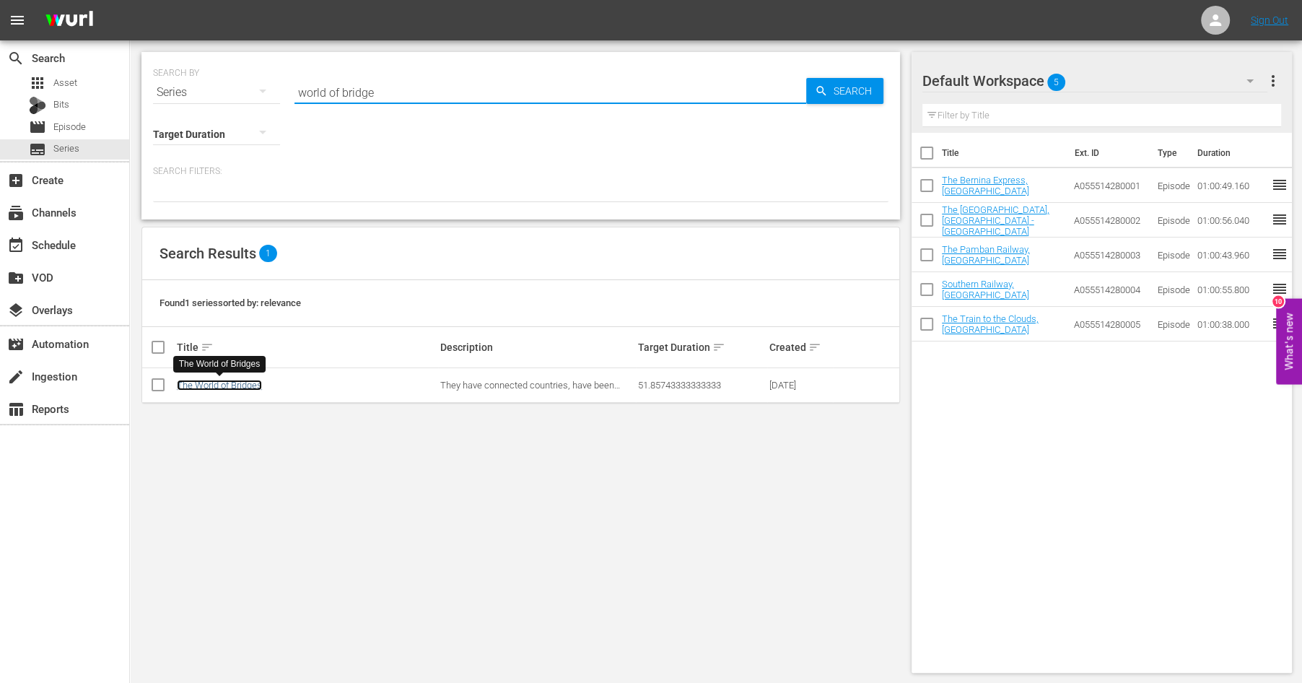
click at [246, 382] on link "The World of Bridges" at bounding box center [219, 385] width 85 height 11
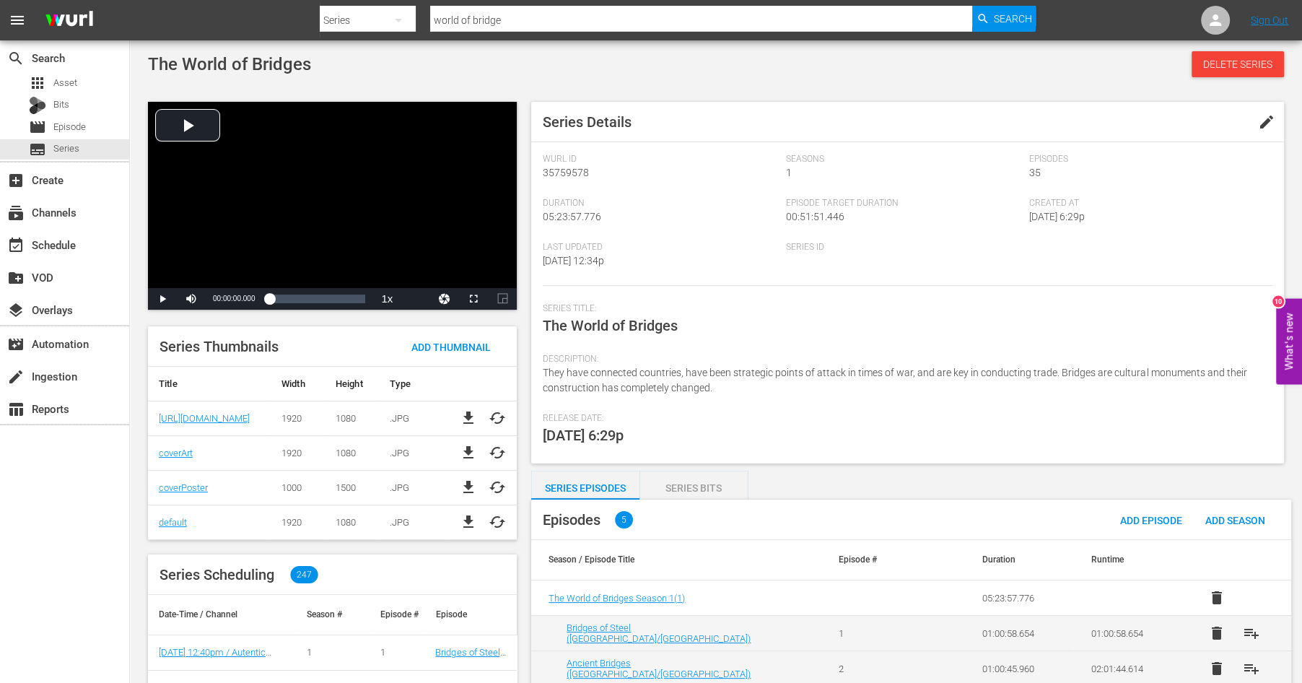
scroll to position [122, 0]
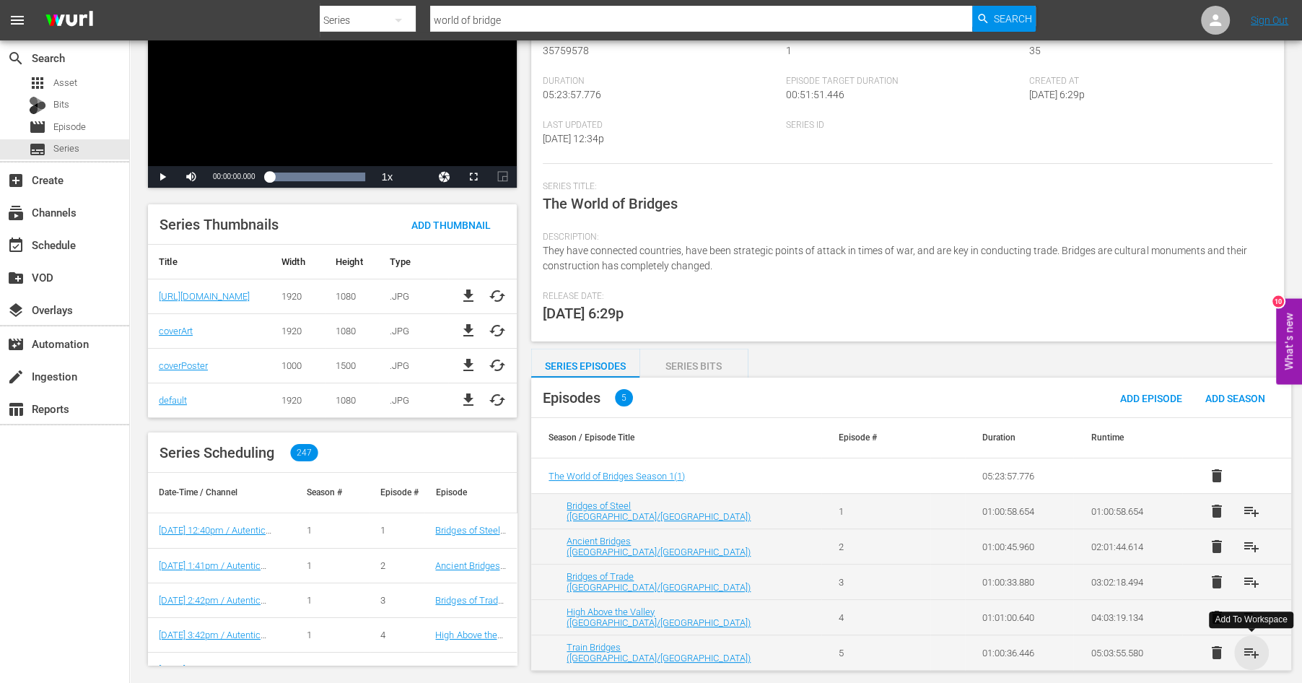
click at [1252, 649] on span "playlist_add" at bounding box center [1251, 652] width 17 height 17
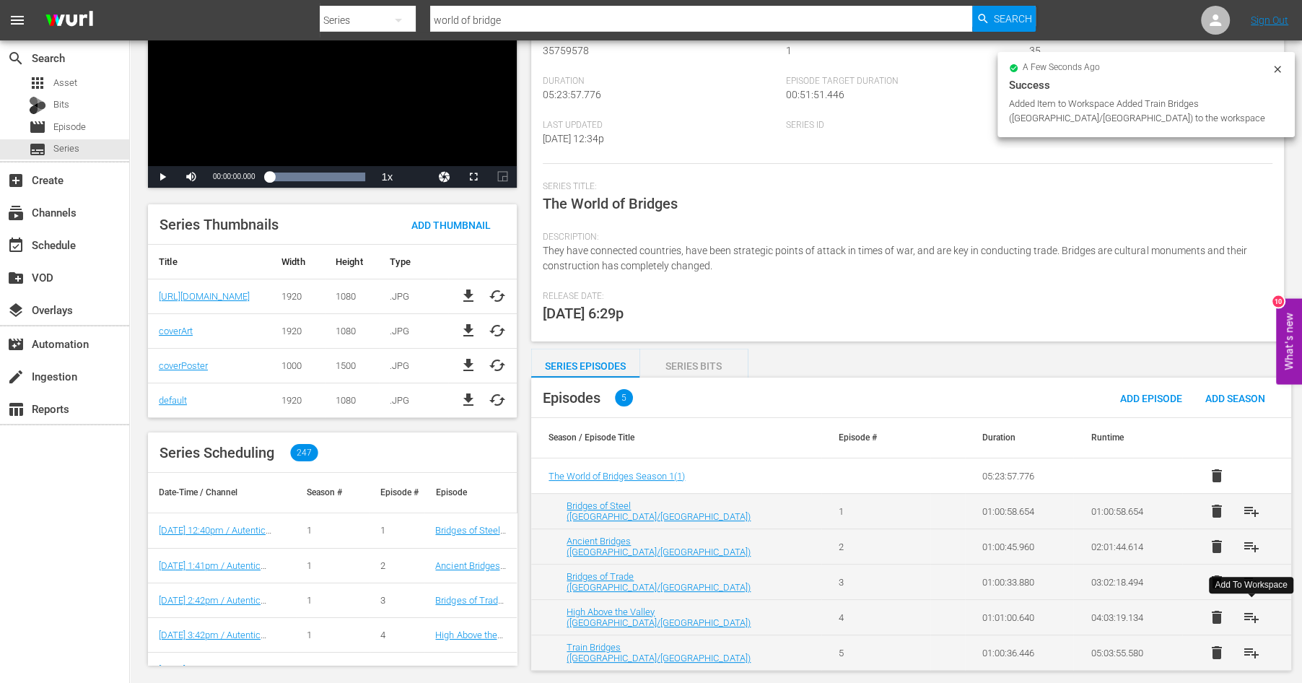
click at [1249, 615] on span "playlist_add" at bounding box center [1251, 616] width 17 height 17
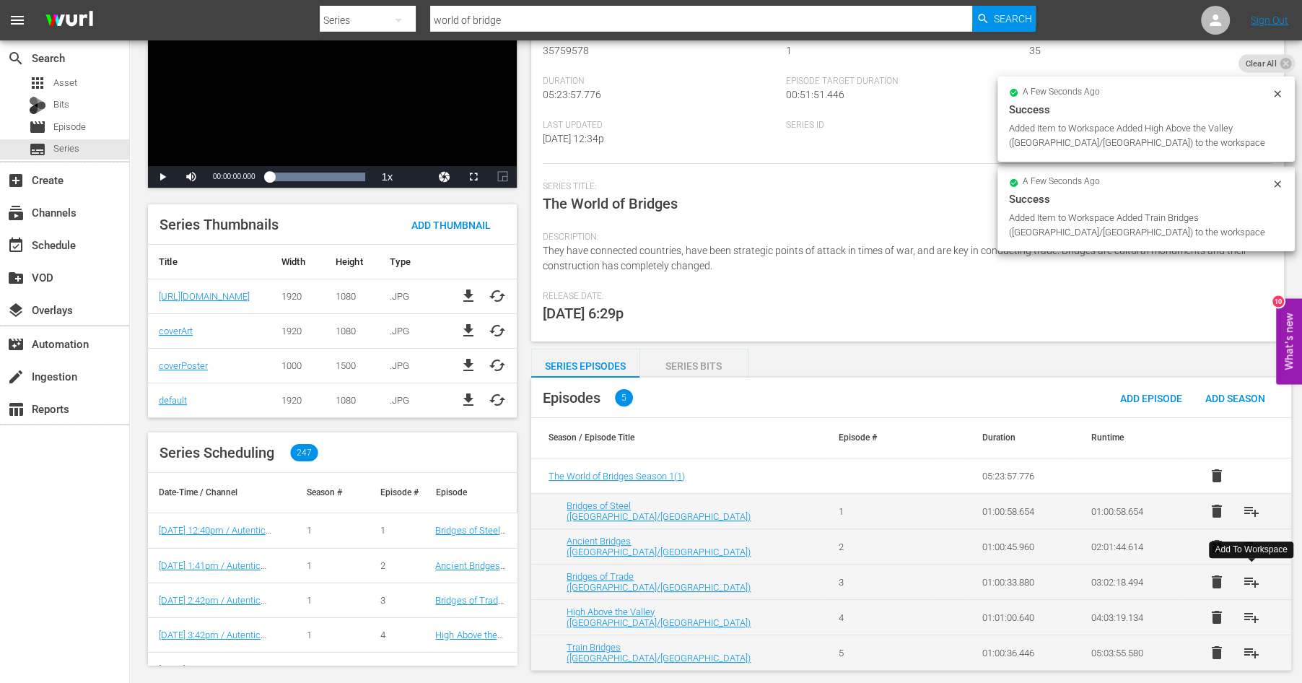
click at [1250, 577] on span "playlist_add" at bounding box center [1251, 581] width 17 height 17
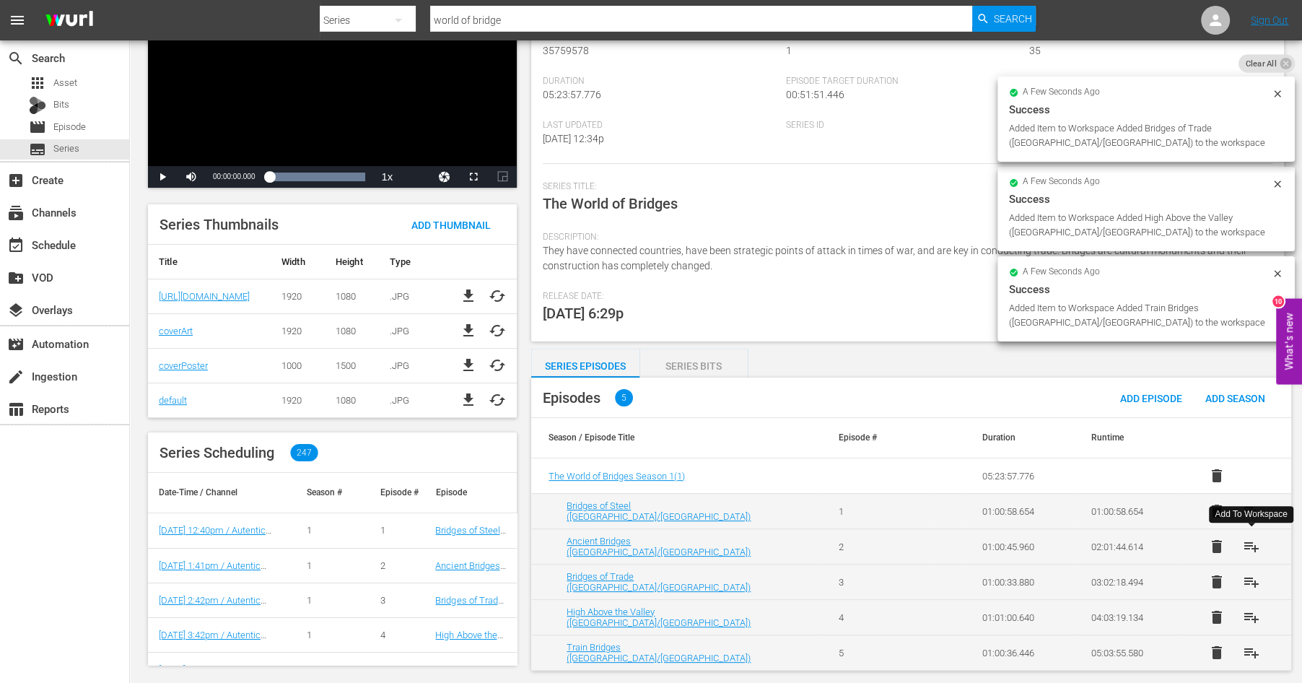
click at [1248, 543] on span "playlist_add" at bounding box center [1251, 546] width 17 height 17
click at [1251, 507] on span "playlist_add" at bounding box center [1251, 510] width 17 height 17
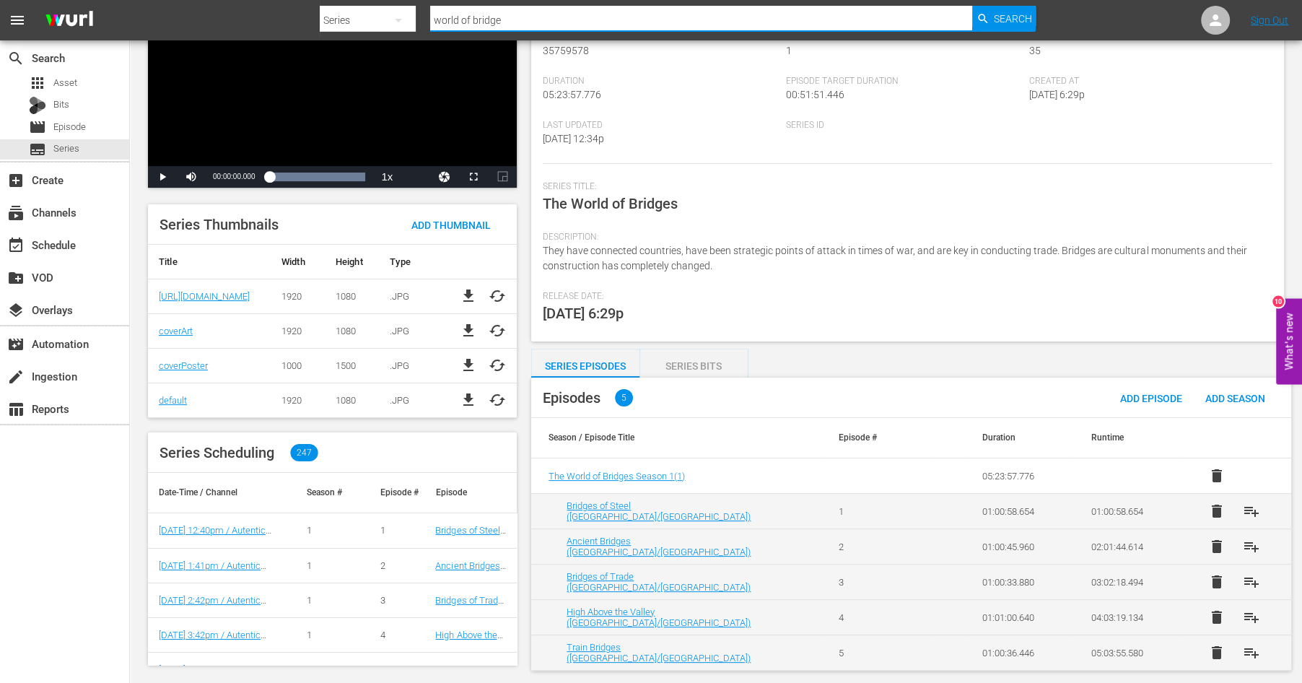
drag, startPoint x: 503, startPoint y: 17, endPoint x: 409, endPoint y: 5, distance: 95.3
click at [430, 4] on input "world of bridge" at bounding box center [701, 20] width 542 height 35
type input "women above"
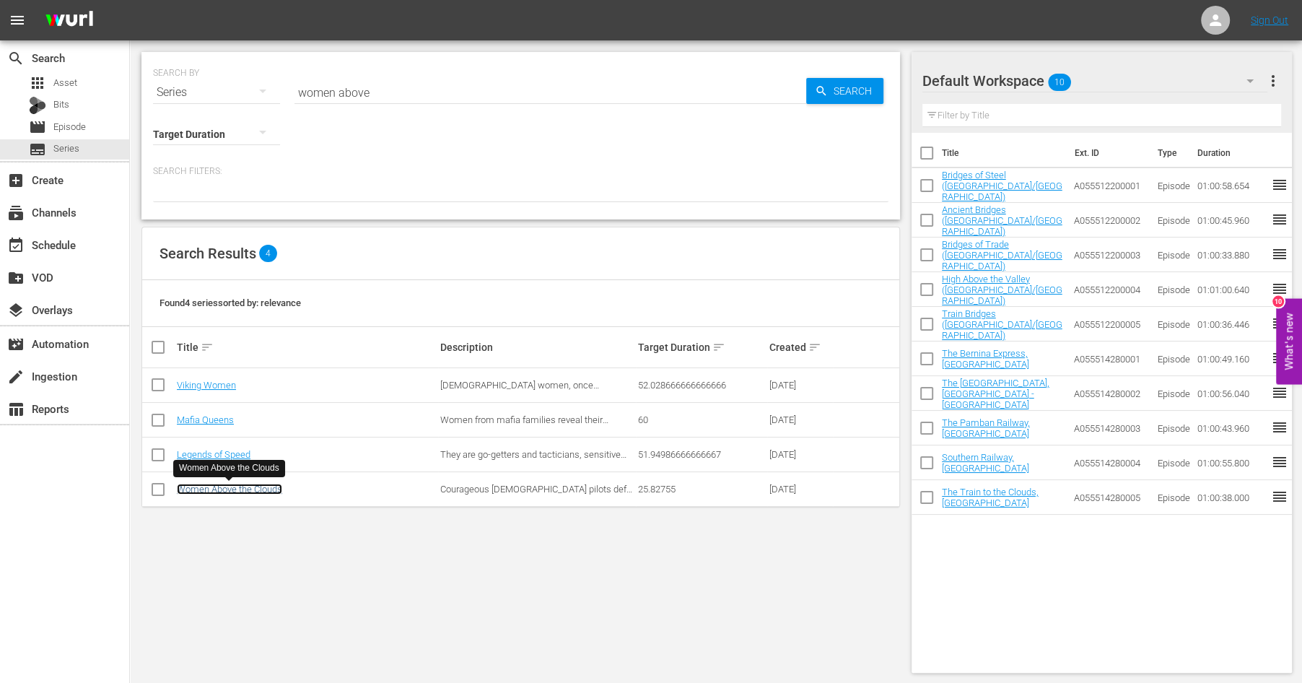
click at [243, 491] on link "Women Above the Clouds" at bounding box center [229, 489] width 105 height 11
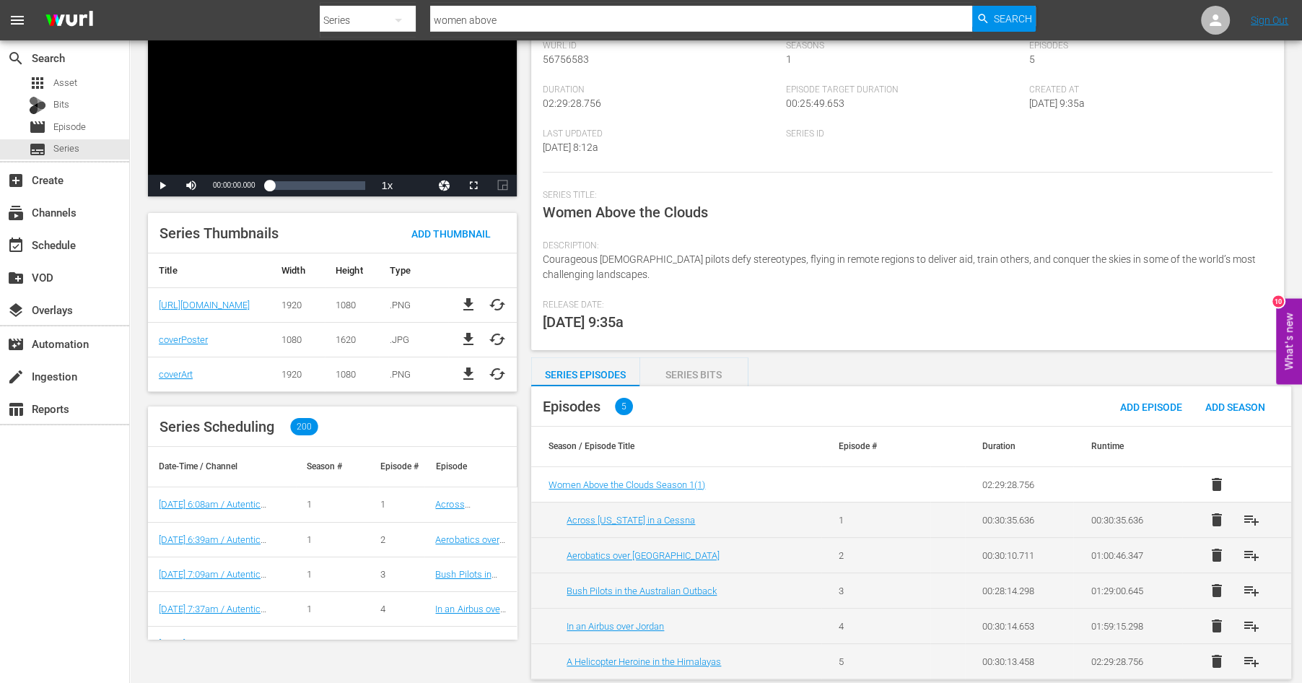
scroll to position [119, 0]
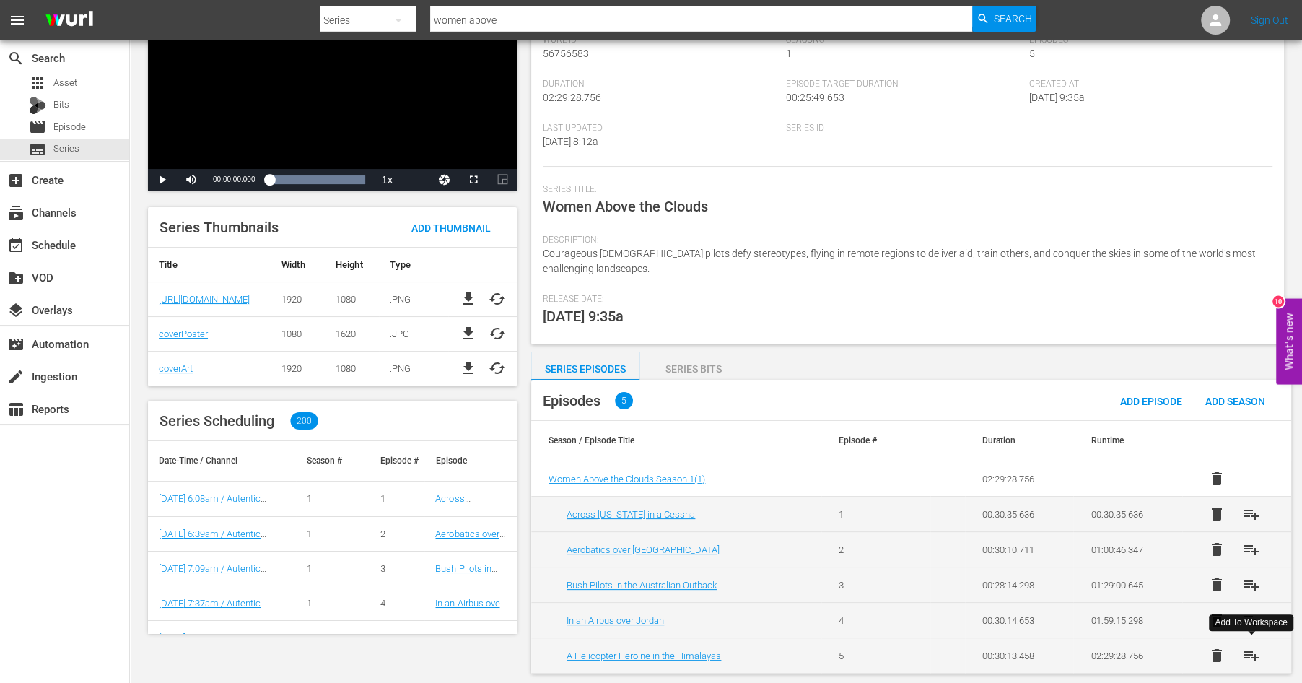
click at [1251, 649] on span "playlist_add" at bounding box center [1251, 655] width 17 height 17
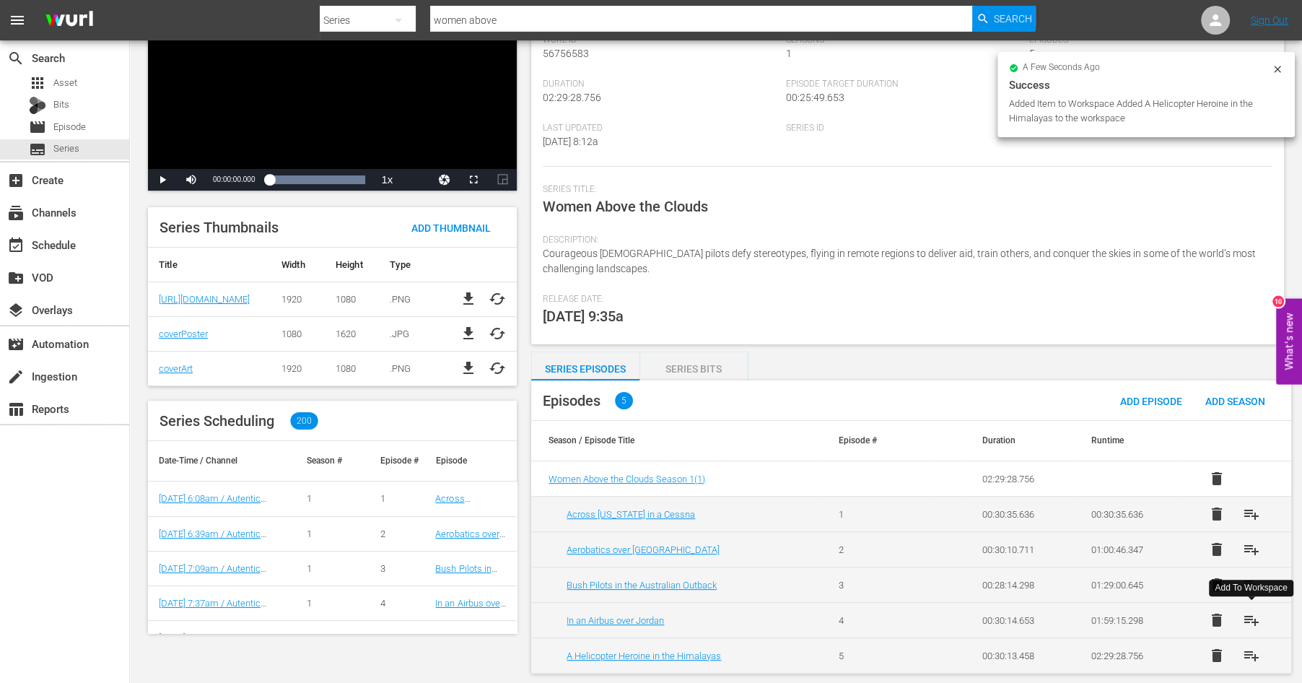
click at [1249, 619] on span "playlist_add" at bounding box center [1251, 619] width 17 height 17
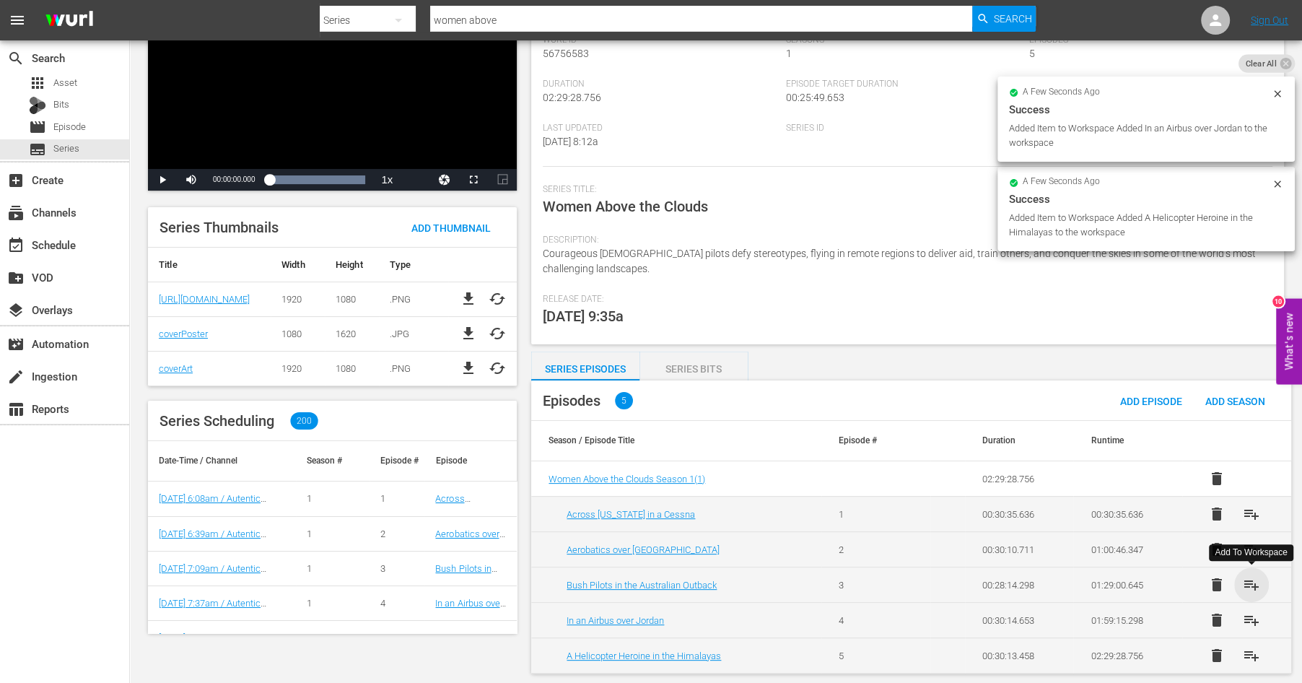
click at [1249, 586] on span "playlist_add" at bounding box center [1251, 584] width 17 height 17
click at [1247, 546] on span "playlist_add" at bounding box center [1251, 549] width 17 height 17
click at [1247, 510] on span "playlist_add" at bounding box center [1251, 513] width 17 height 17
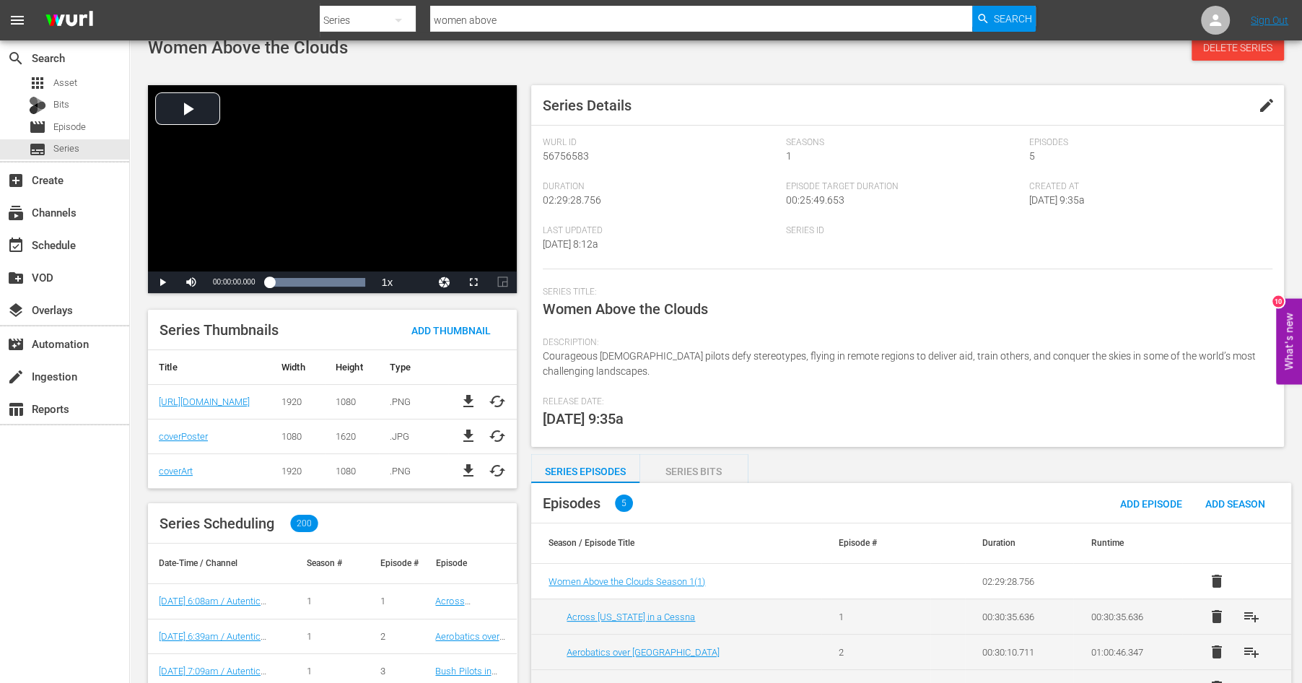
scroll to position [0, 0]
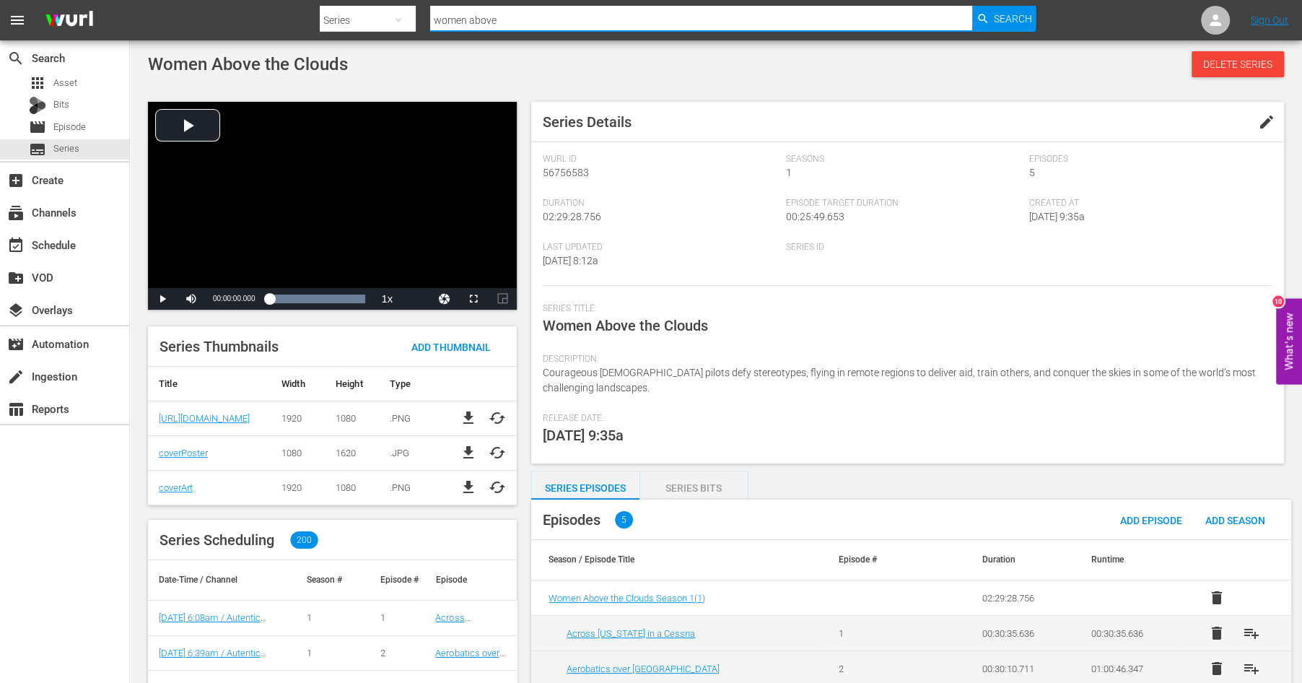
drag, startPoint x: 524, startPoint y: 17, endPoint x: 407, endPoint y: 2, distance: 117.8
click at [430, 3] on input "women above" at bounding box center [701, 20] width 542 height 35
type input "villages of [GEOGRAPHIC_DATA]"
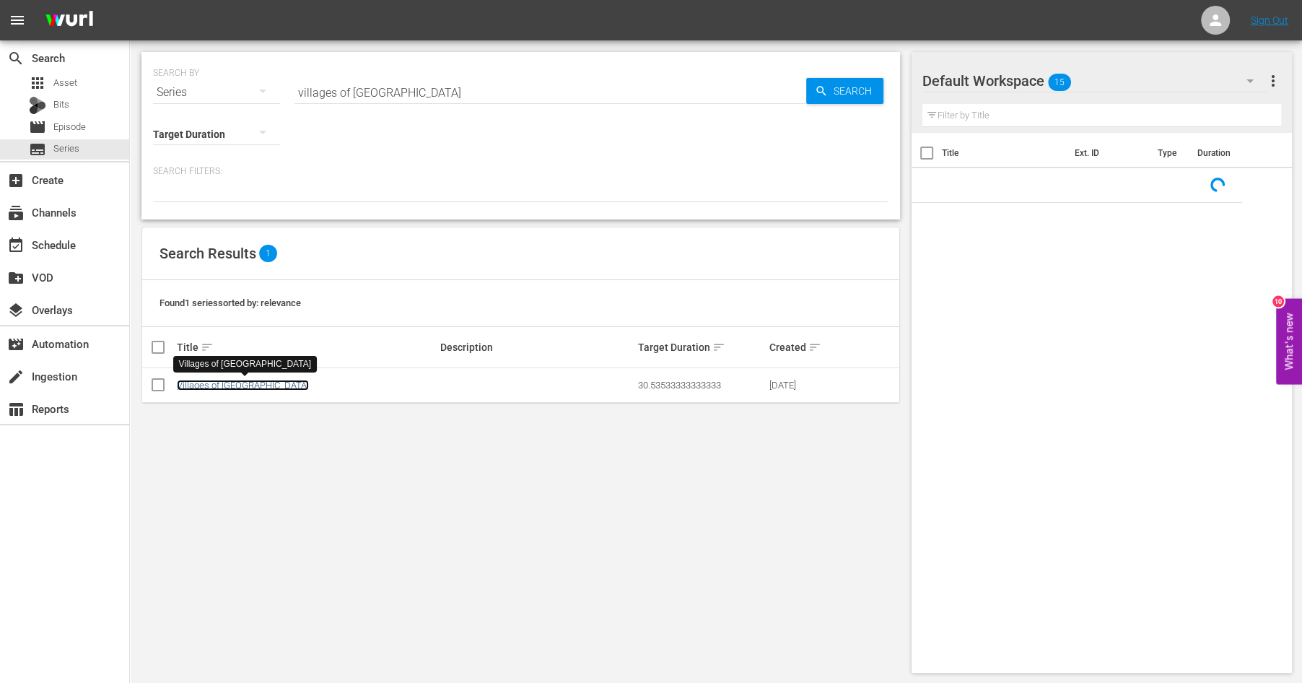
click at [207, 383] on link "Villages of [GEOGRAPHIC_DATA]" at bounding box center [243, 385] width 132 height 11
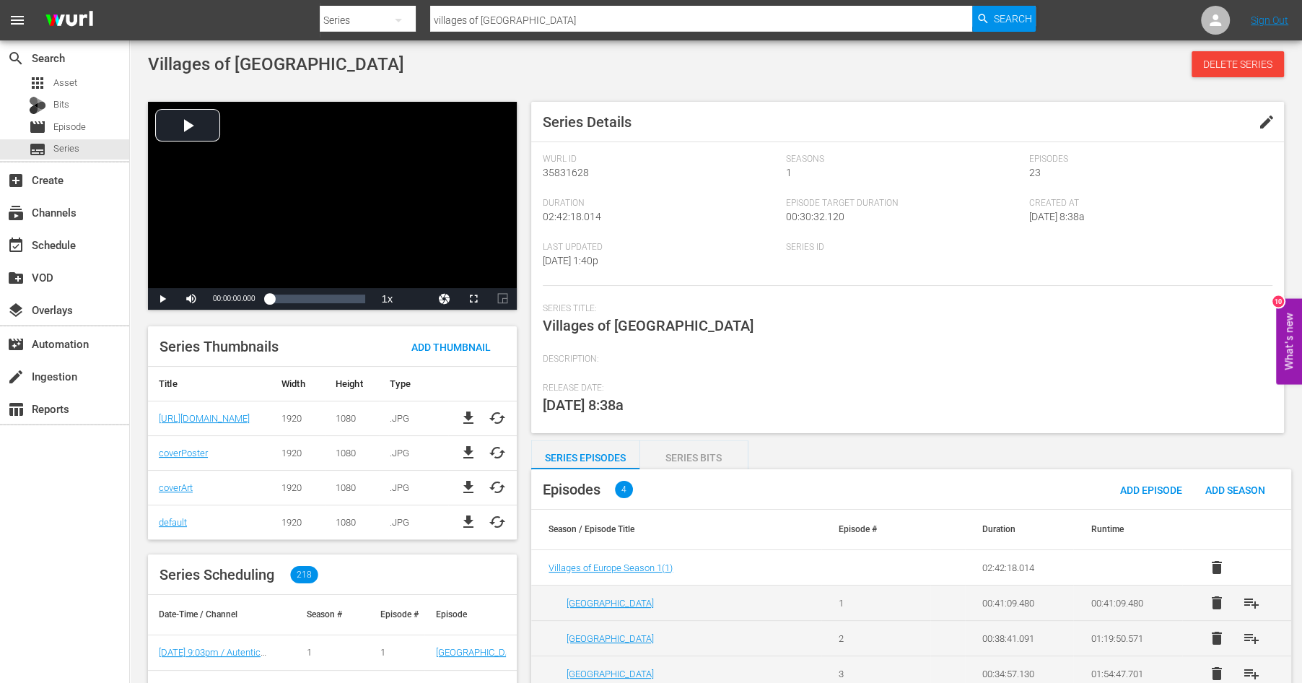
scroll to position [122, 0]
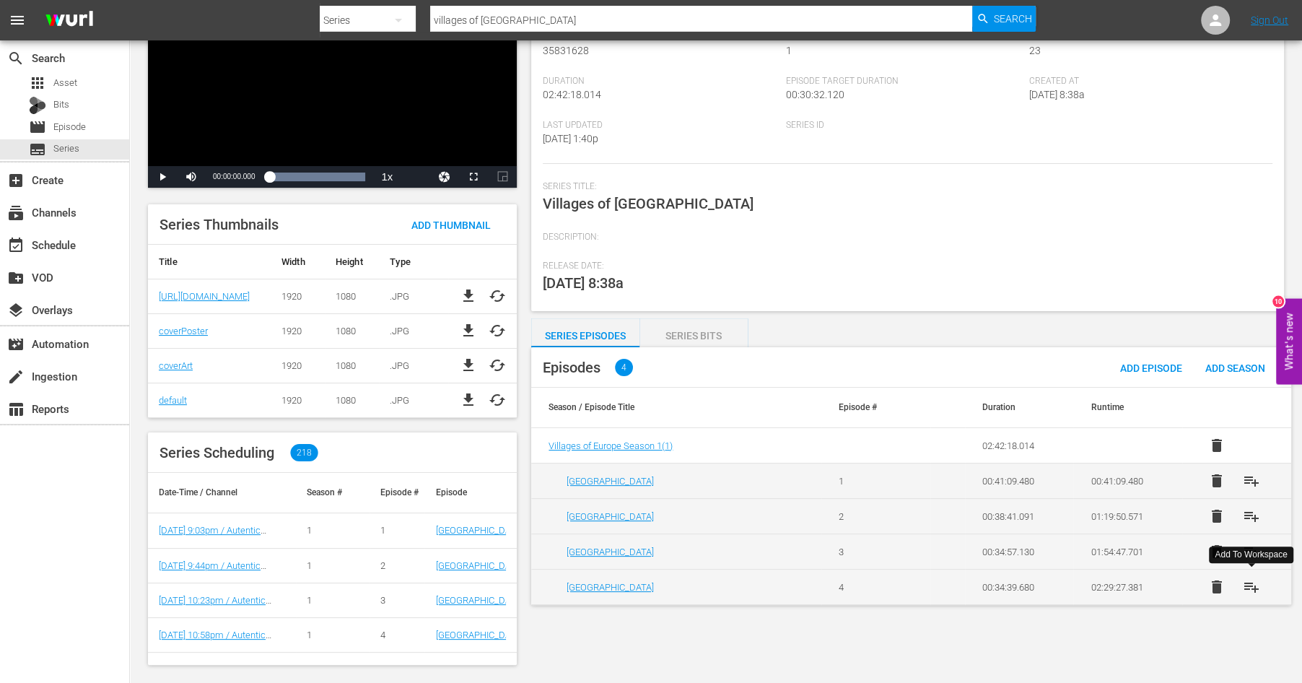
click at [1252, 582] on span "playlist_add" at bounding box center [1251, 586] width 17 height 17
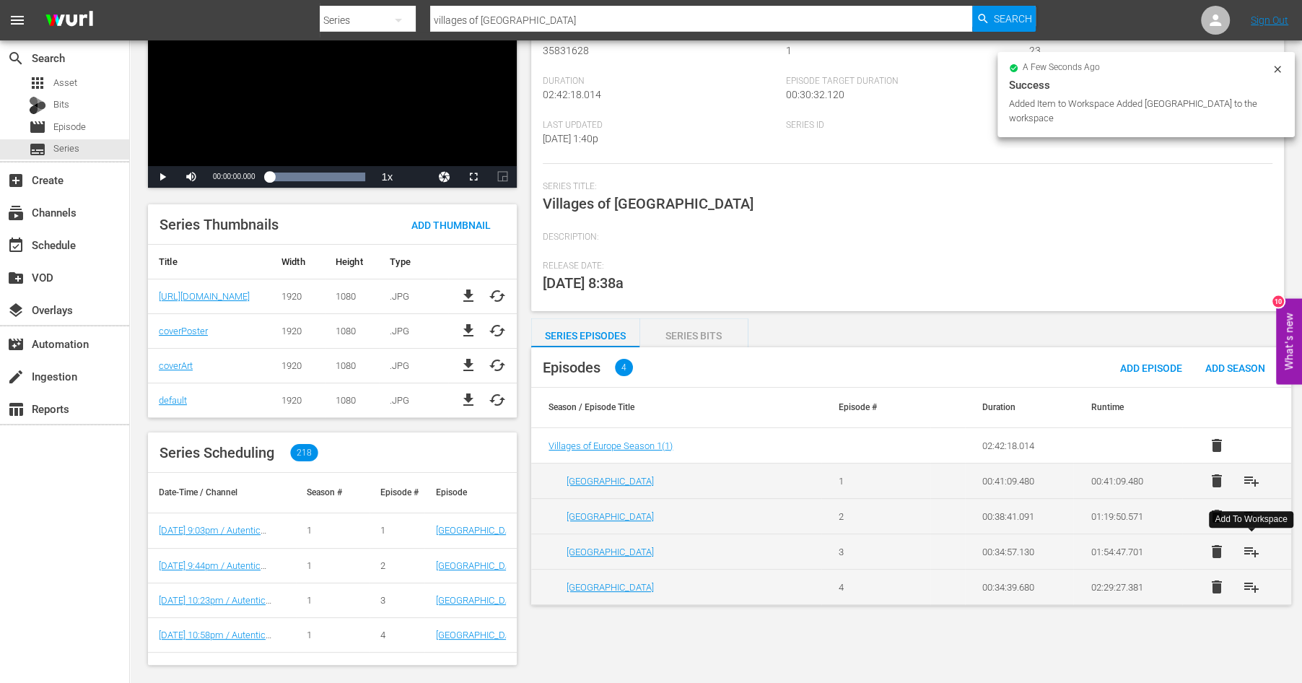
click at [1250, 546] on span "playlist_add" at bounding box center [1251, 551] width 17 height 17
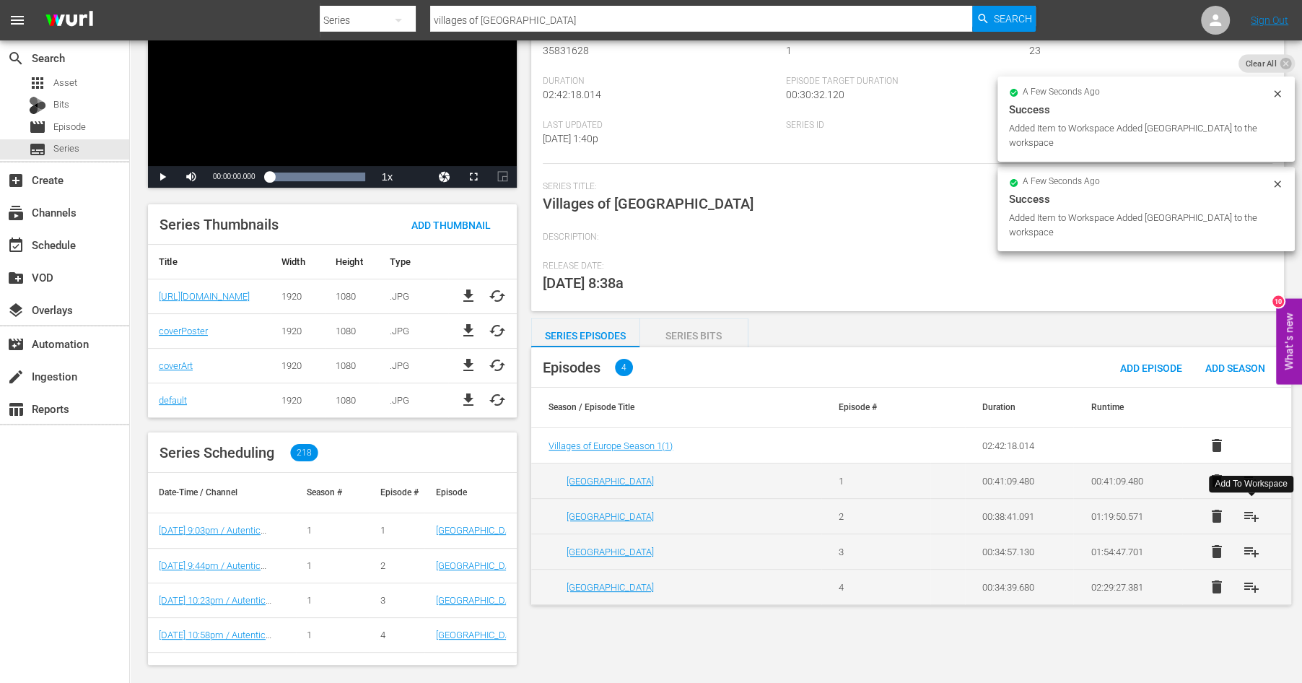
click at [1251, 510] on span "playlist_add" at bounding box center [1251, 515] width 17 height 17
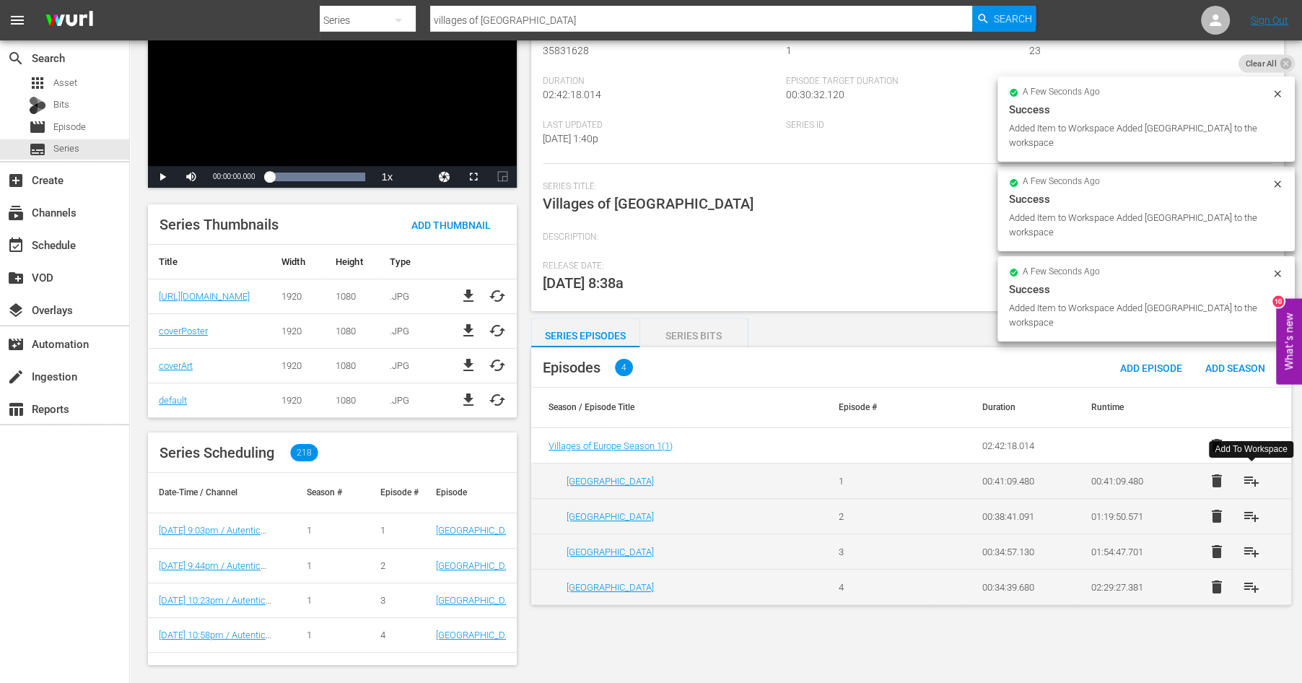
click at [1251, 472] on span "playlist_add" at bounding box center [1251, 480] width 17 height 17
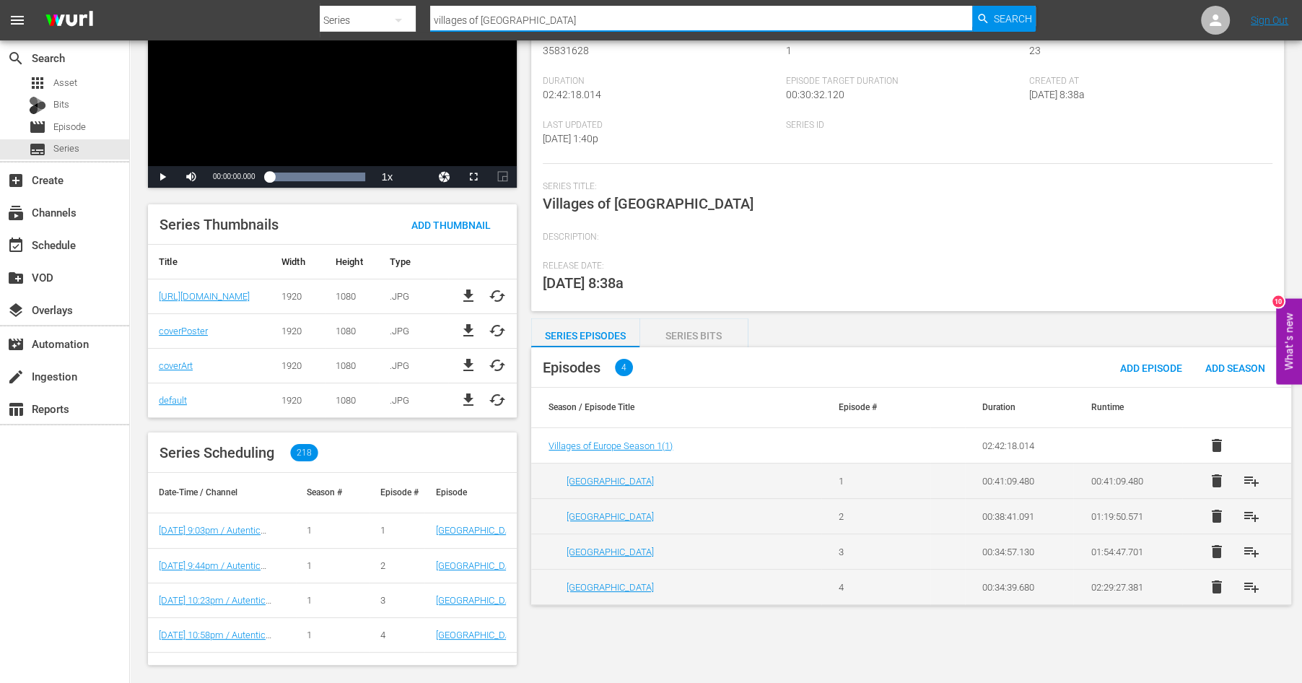
drag, startPoint x: 514, startPoint y: 14, endPoint x: 375, endPoint y: -4, distance: 139.8
click at [430, 3] on input "villages of [GEOGRAPHIC_DATA]" at bounding box center [701, 20] width 542 height 35
type input "unknown te"
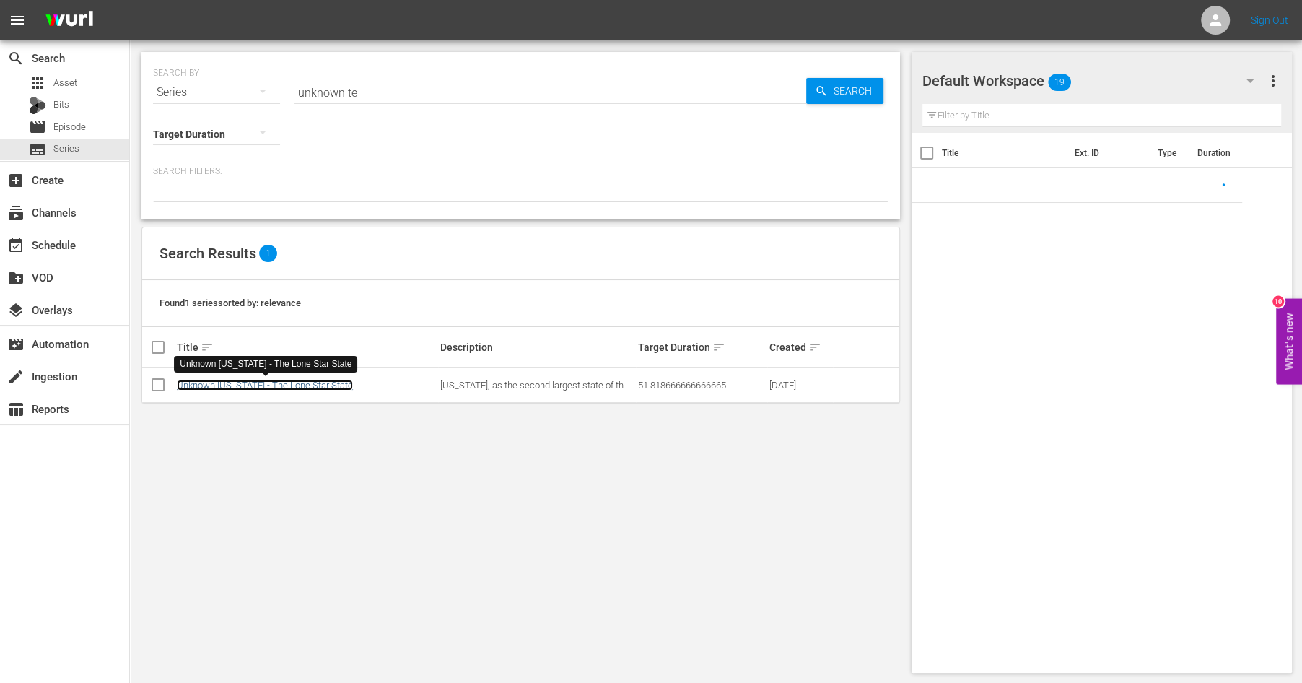
click at [237, 386] on link "Unknown [US_STATE] - The Lone Star State" at bounding box center [265, 385] width 176 height 11
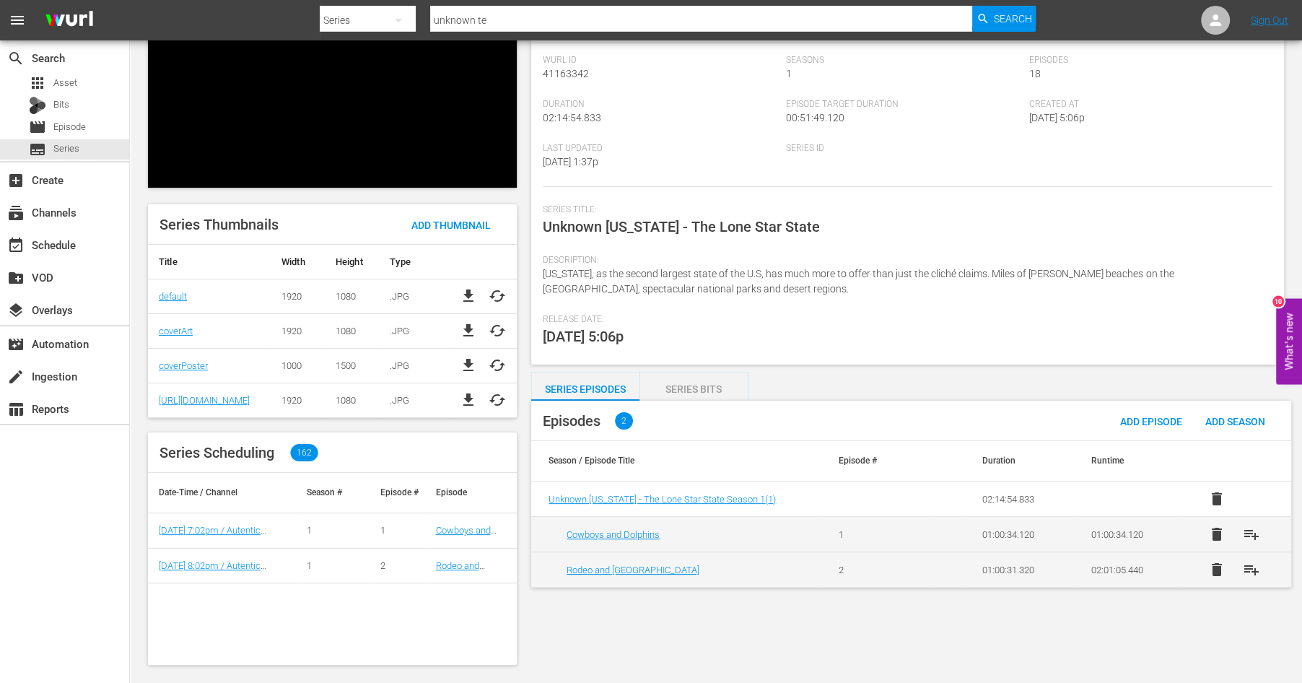
scroll to position [100, 0]
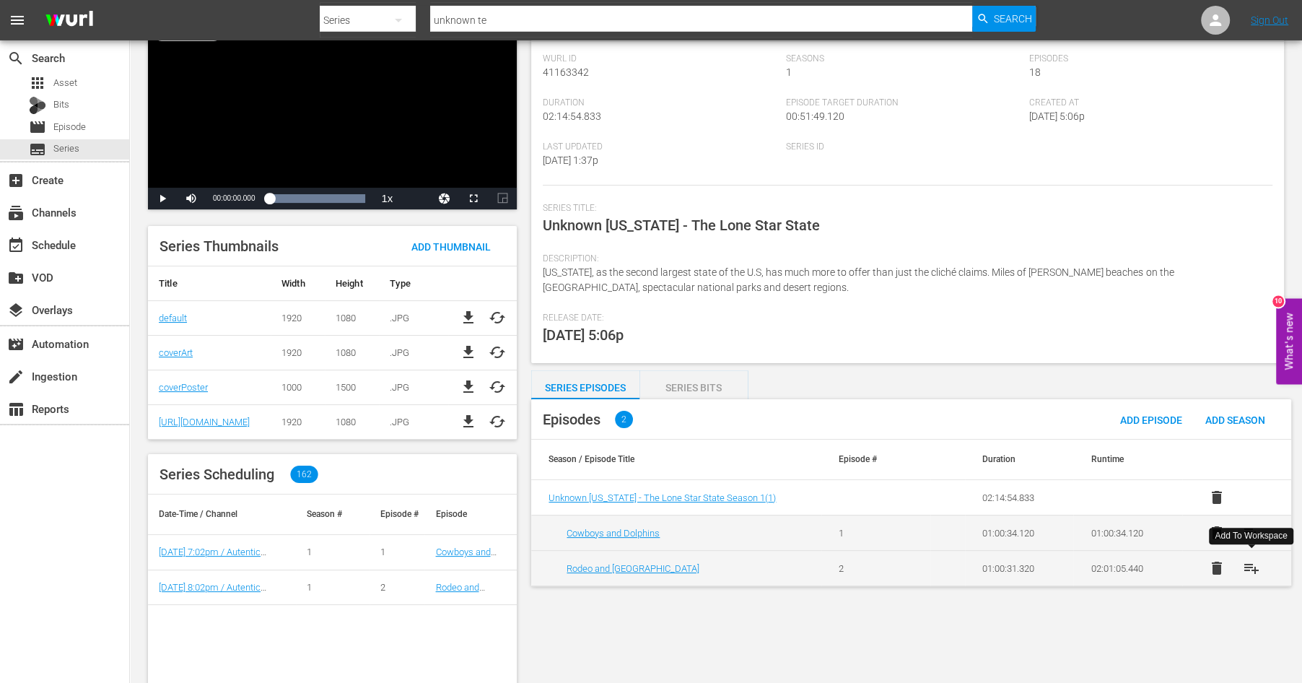
click at [1248, 567] on span "playlist_add" at bounding box center [1251, 567] width 17 height 17
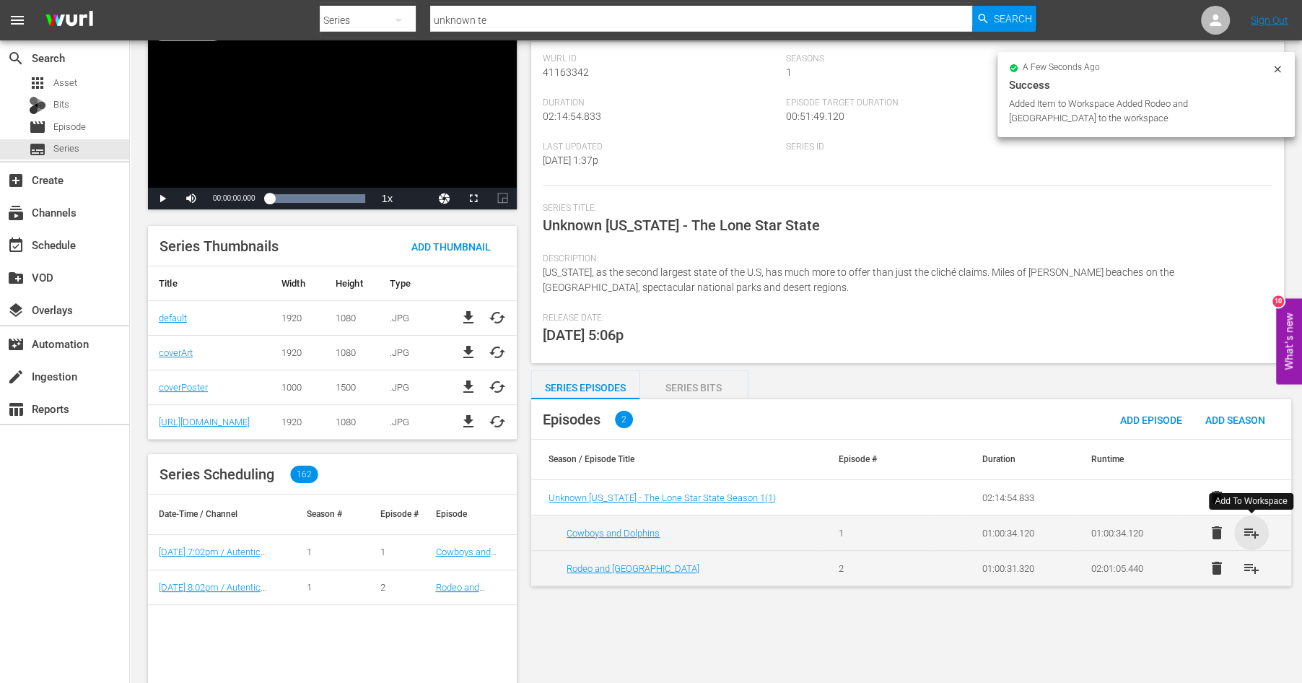
click at [1251, 531] on span "playlist_add" at bounding box center [1251, 532] width 17 height 17
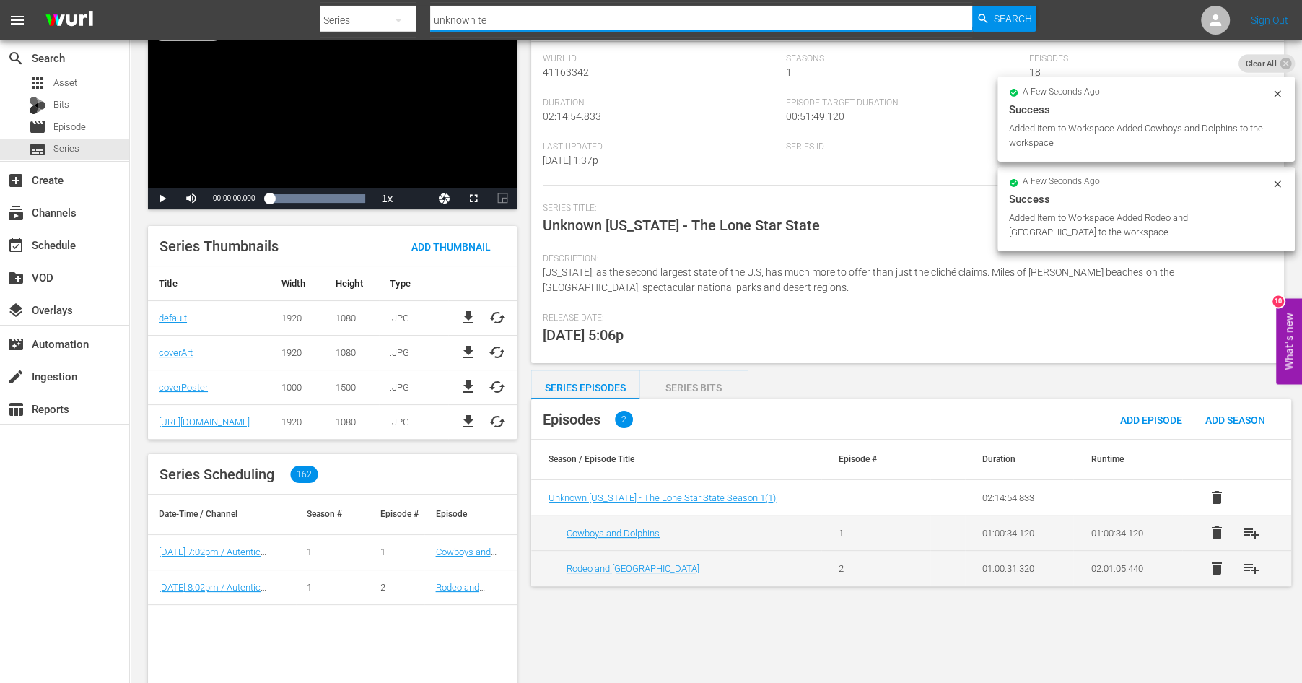
drag, startPoint x: 491, startPoint y: 17, endPoint x: 378, endPoint y: 4, distance: 113.4
click at [430, 3] on input "unknown te" at bounding box center [701, 20] width 542 height 35
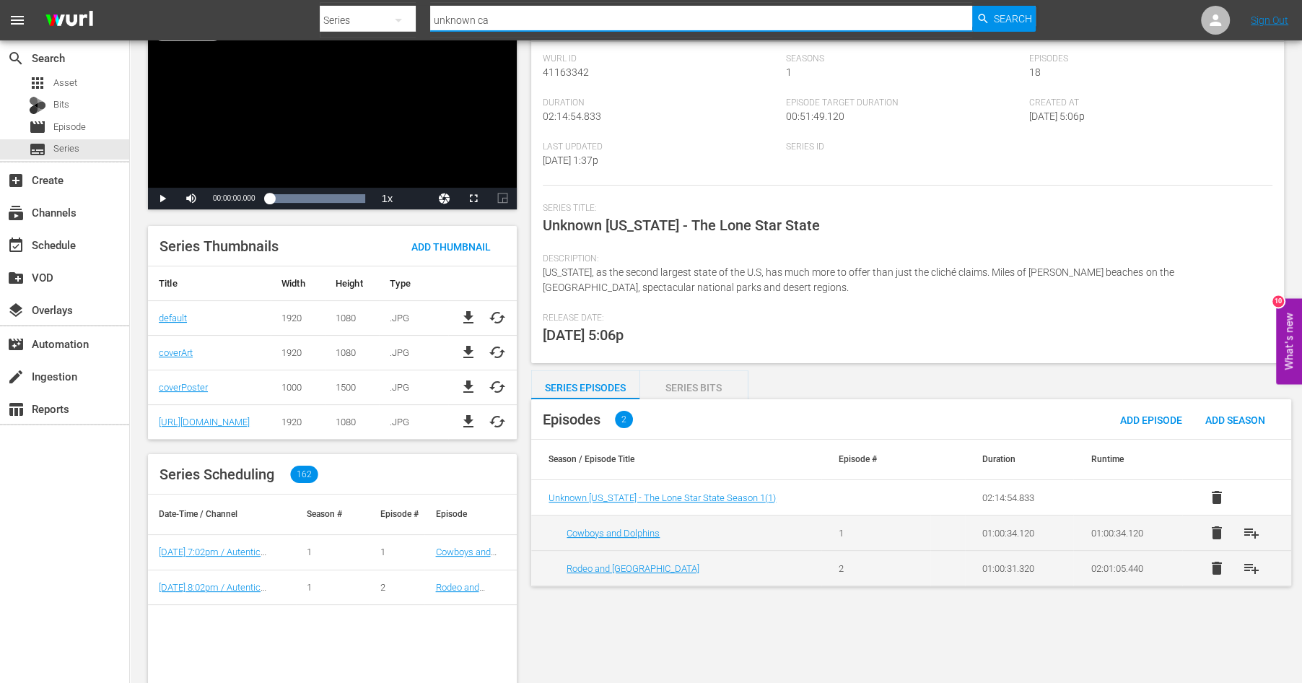
type input "unknown car"
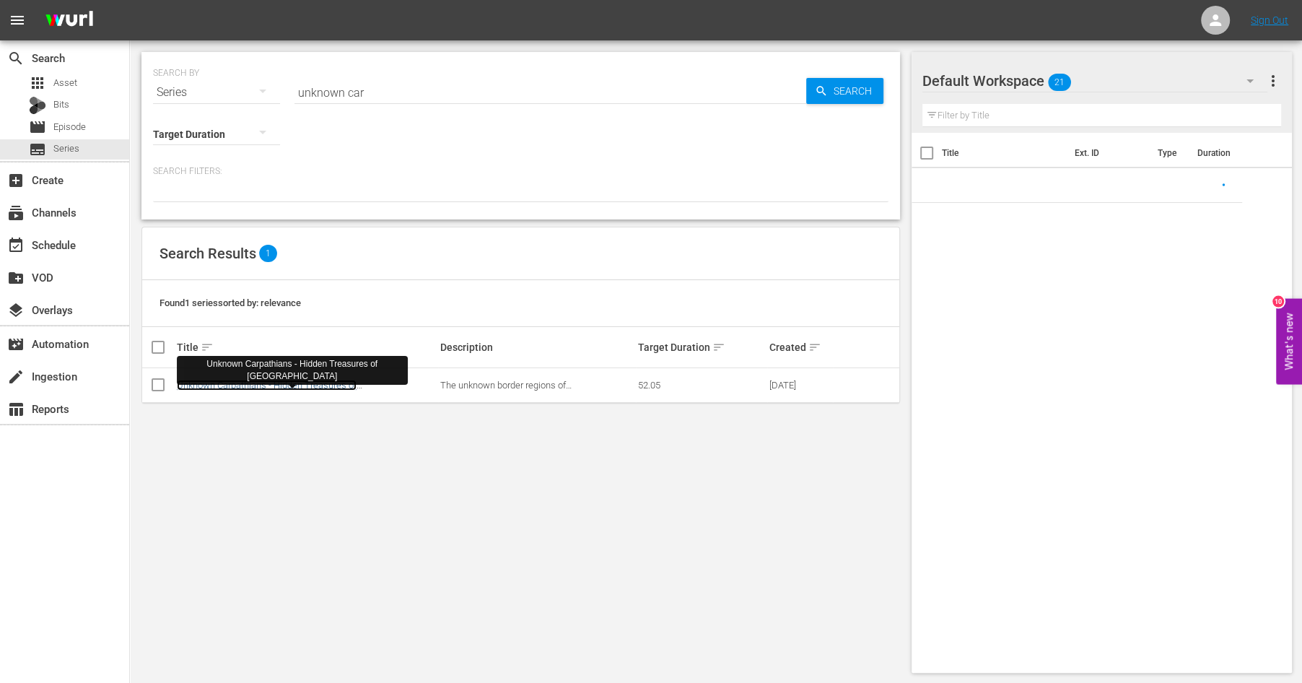
click at [304, 383] on link "Unknown Carpathians - Hidden Treasures of [GEOGRAPHIC_DATA]" at bounding box center [267, 391] width 180 height 22
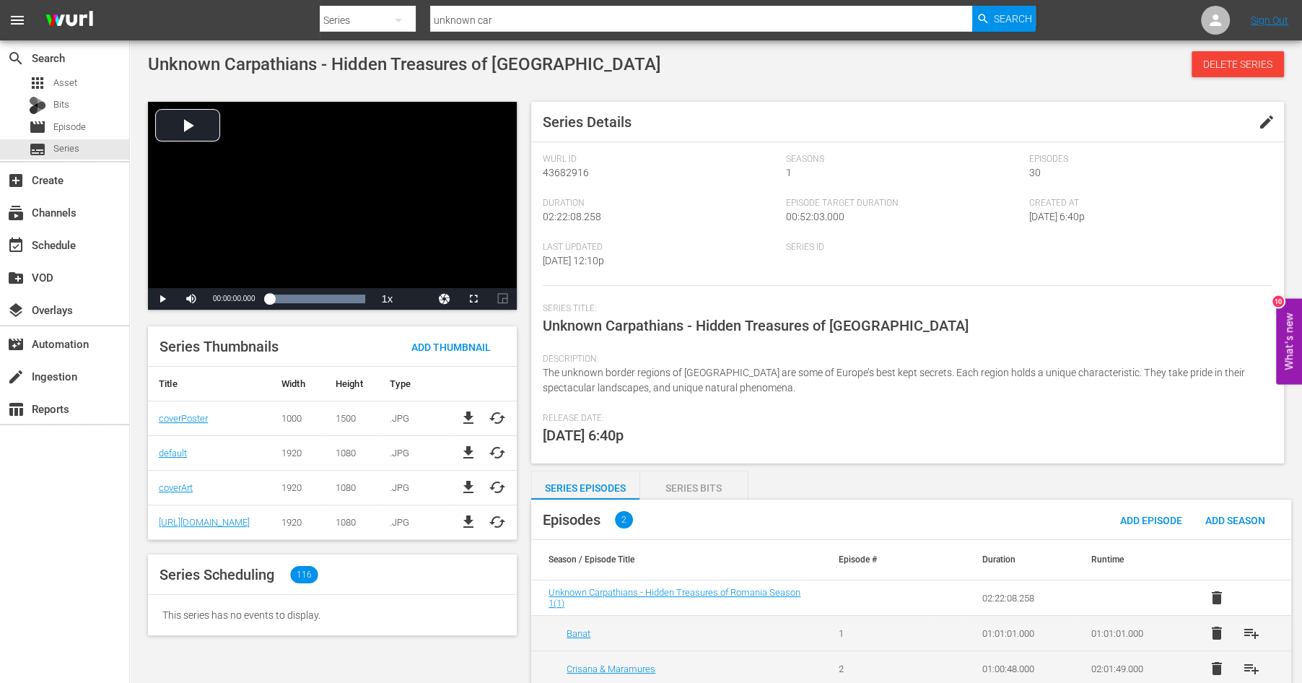
scroll to position [14, 0]
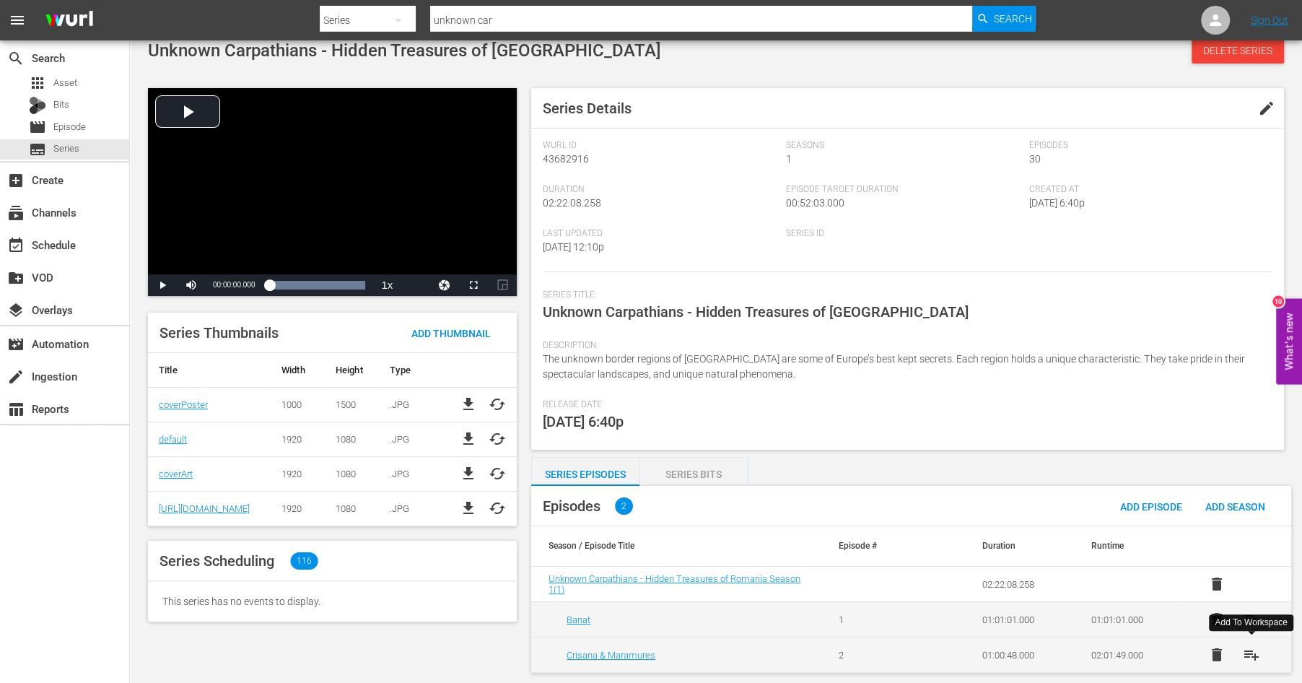
click at [1249, 652] on span "playlist_add" at bounding box center [1251, 654] width 17 height 17
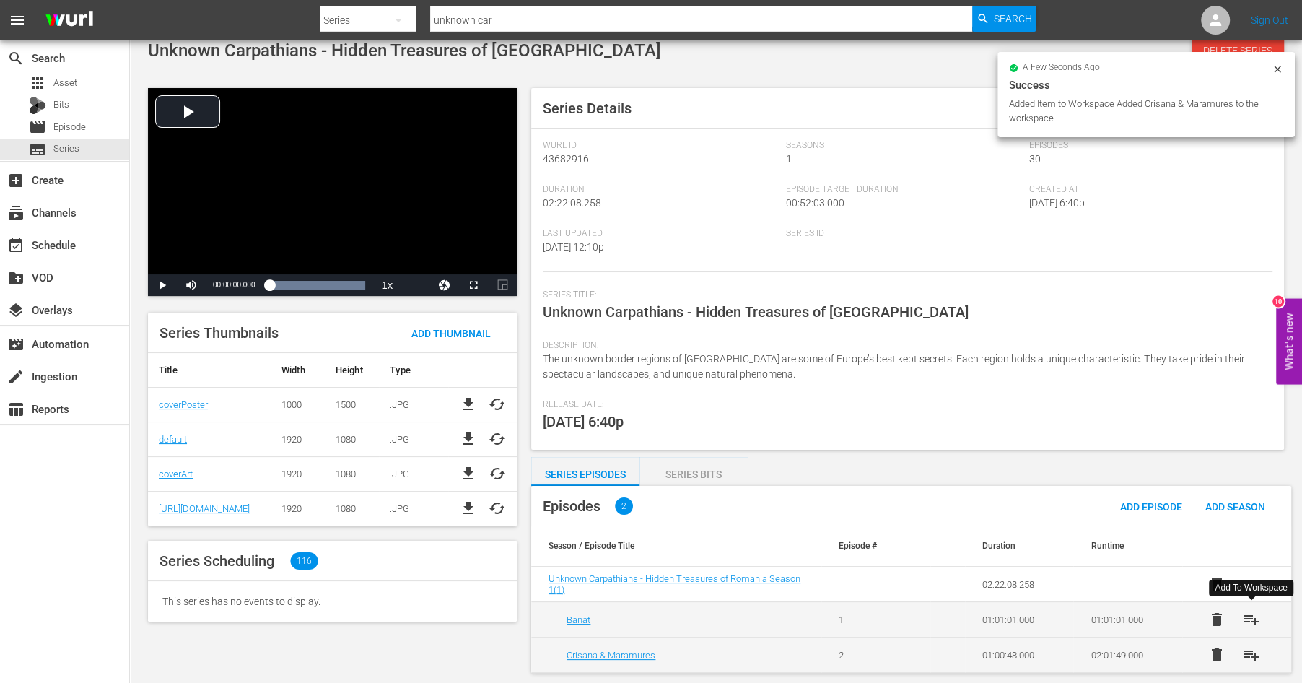
click at [1249, 617] on span "playlist_add" at bounding box center [1251, 619] width 17 height 17
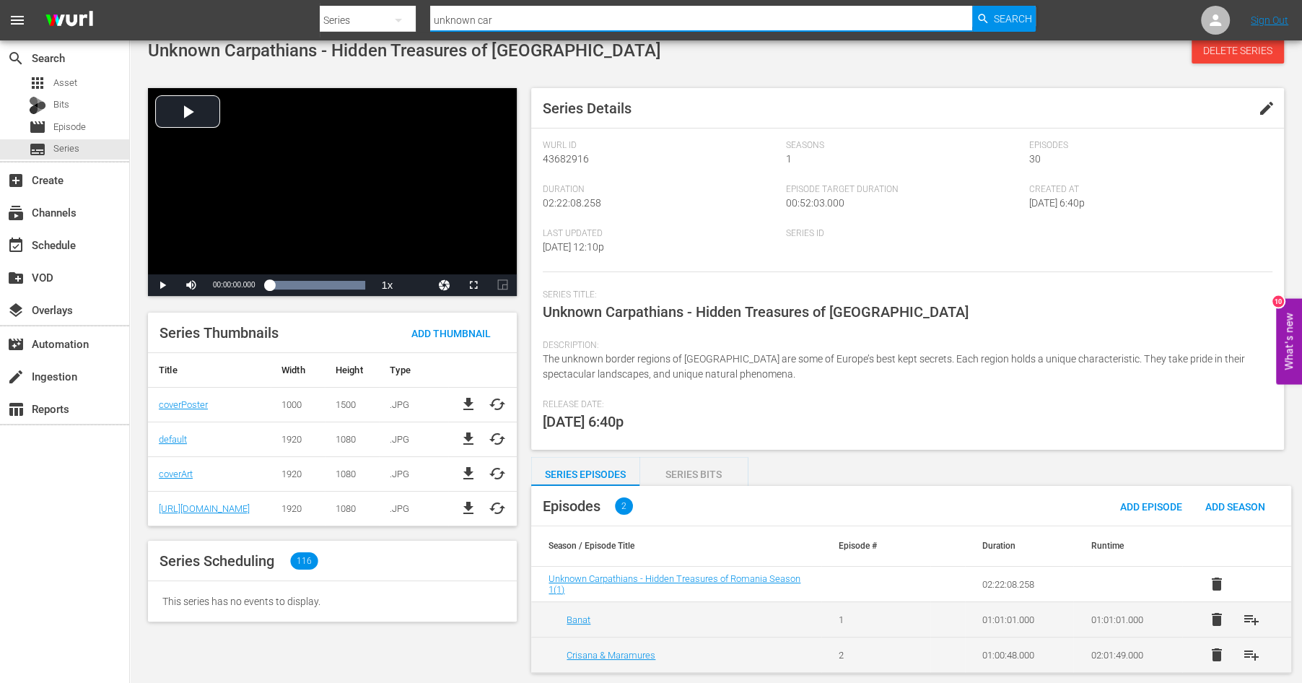
drag, startPoint x: 512, startPoint y: 23, endPoint x: 377, endPoint y: 14, distance: 134.5
click at [430, 14] on input "unknown car" at bounding box center [701, 20] width 542 height 35
type input "beautiful div"
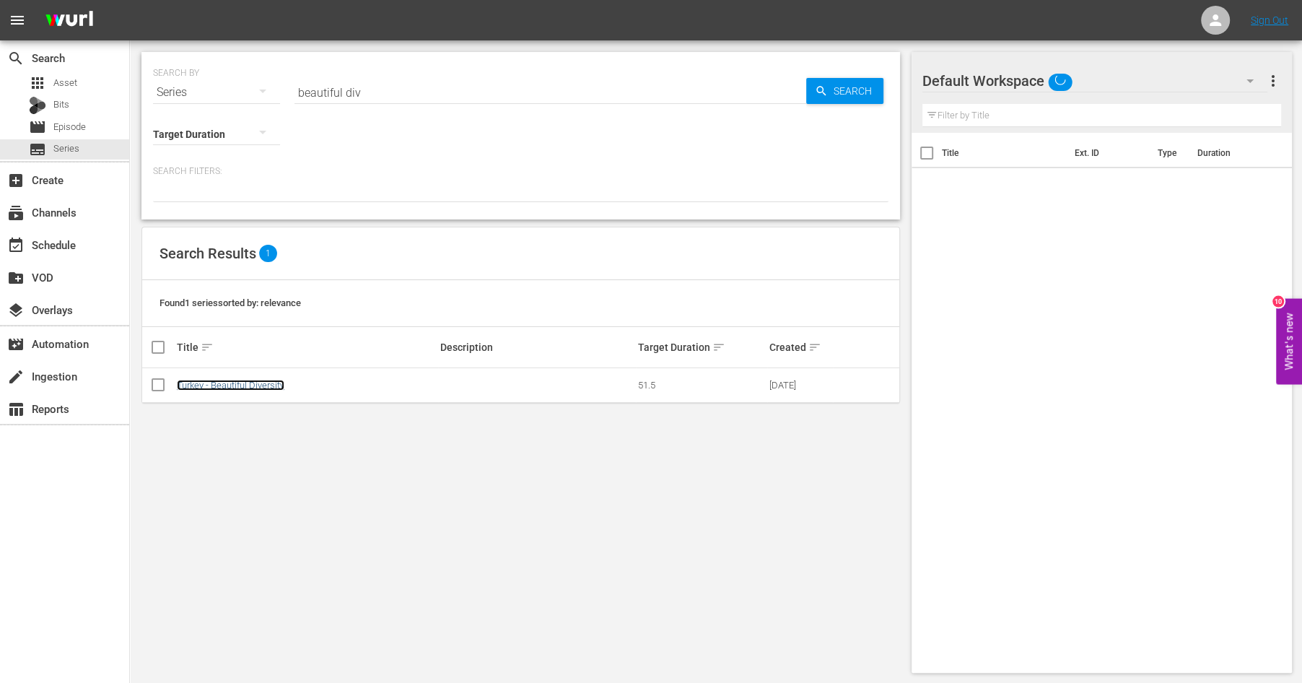
click at [243, 382] on link "Turkey - Beautiful Diversity" at bounding box center [231, 385] width 108 height 11
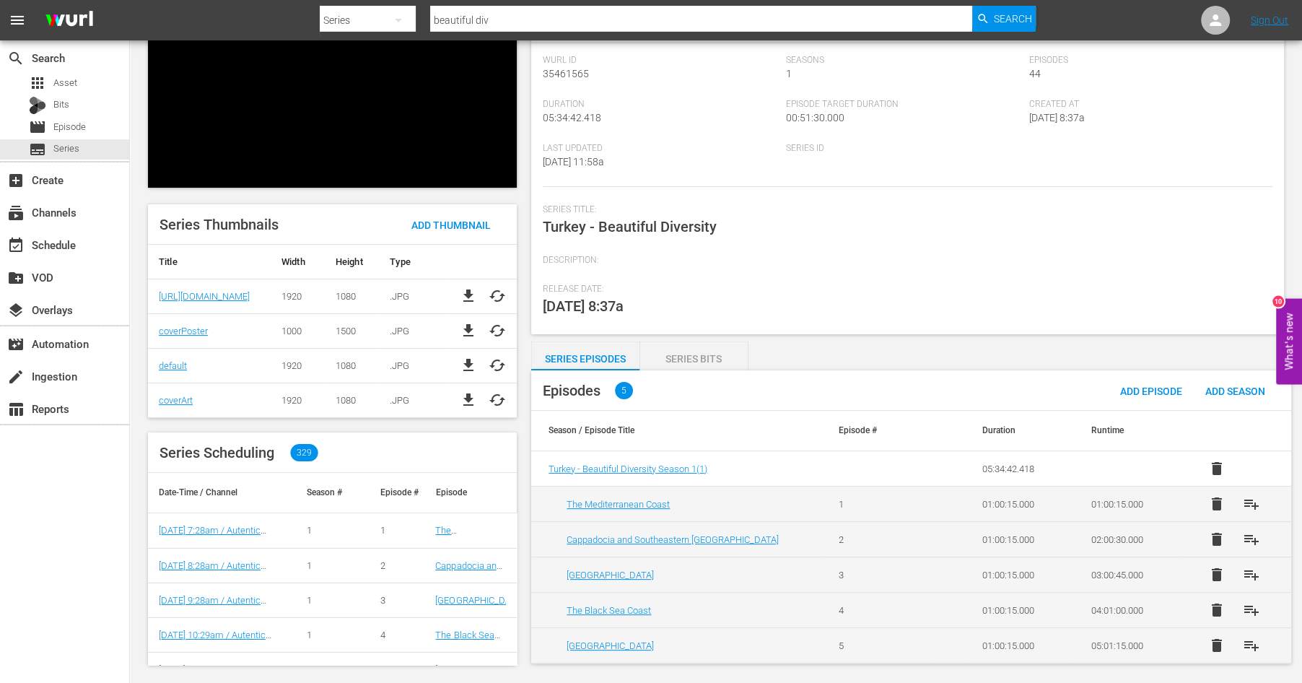
scroll to position [105, 0]
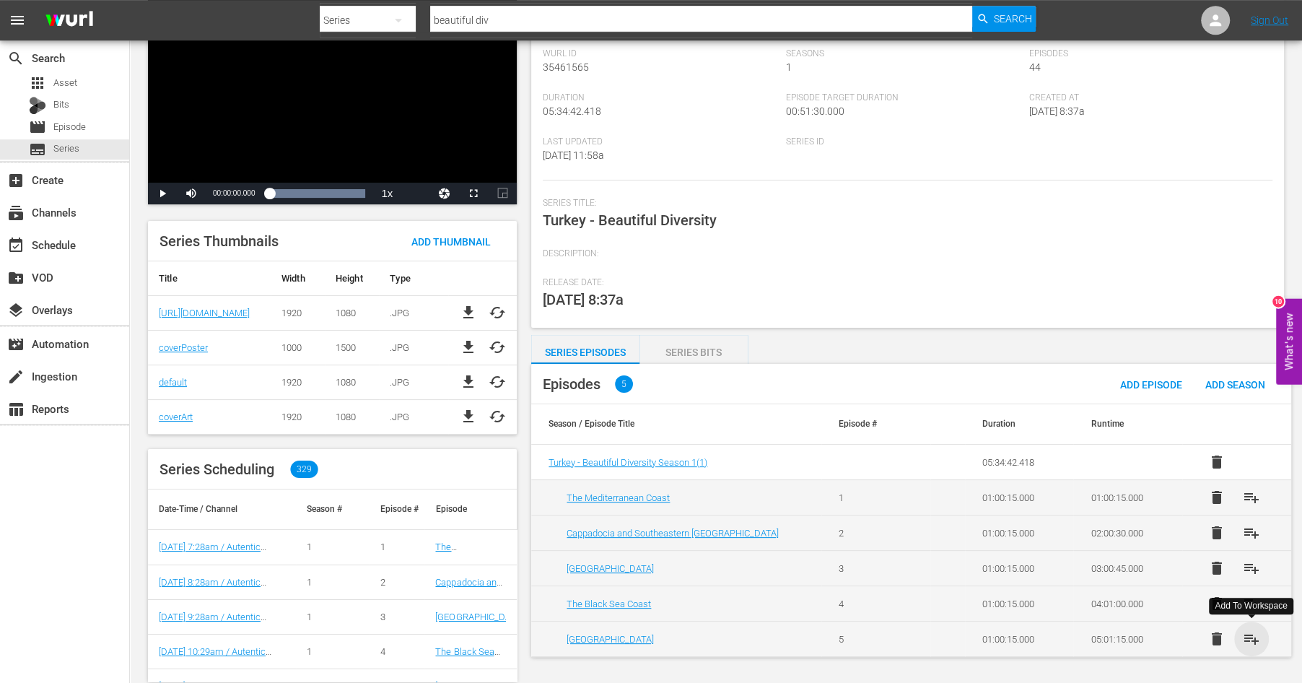
click at [1249, 634] on span "playlist_add" at bounding box center [1251, 638] width 17 height 17
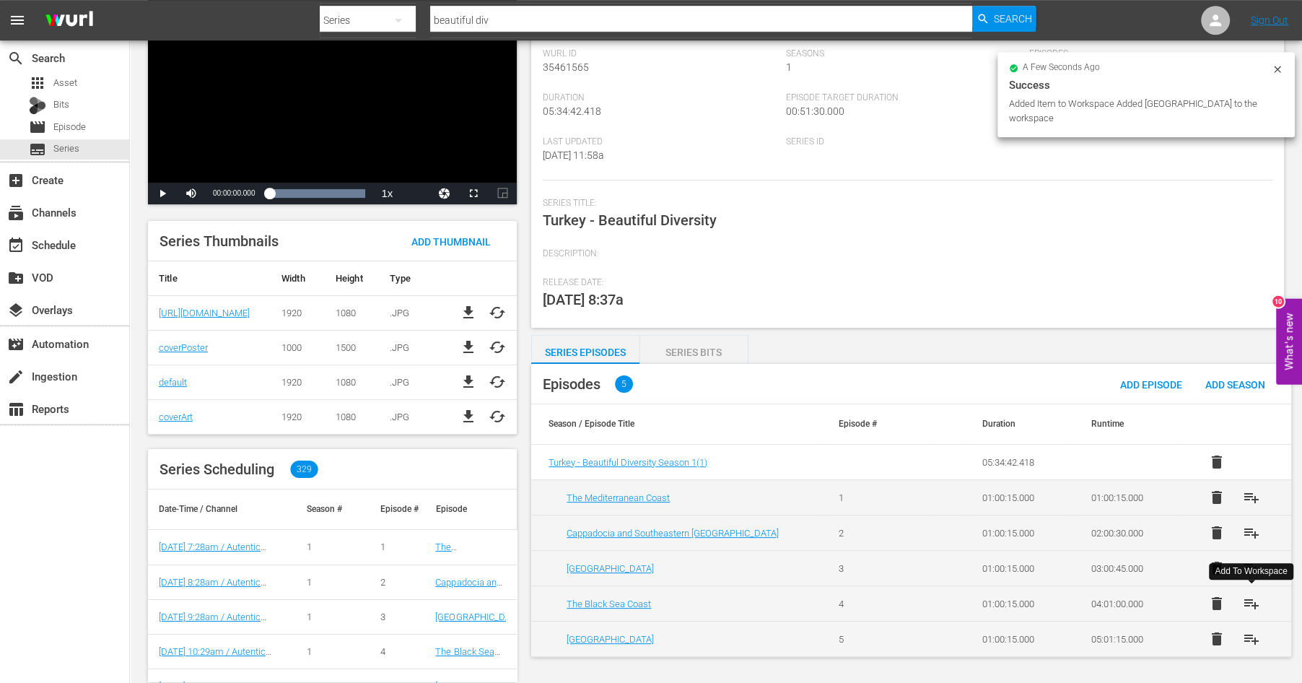
click at [1253, 596] on span "playlist_add" at bounding box center [1251, 603] width 17 height 17
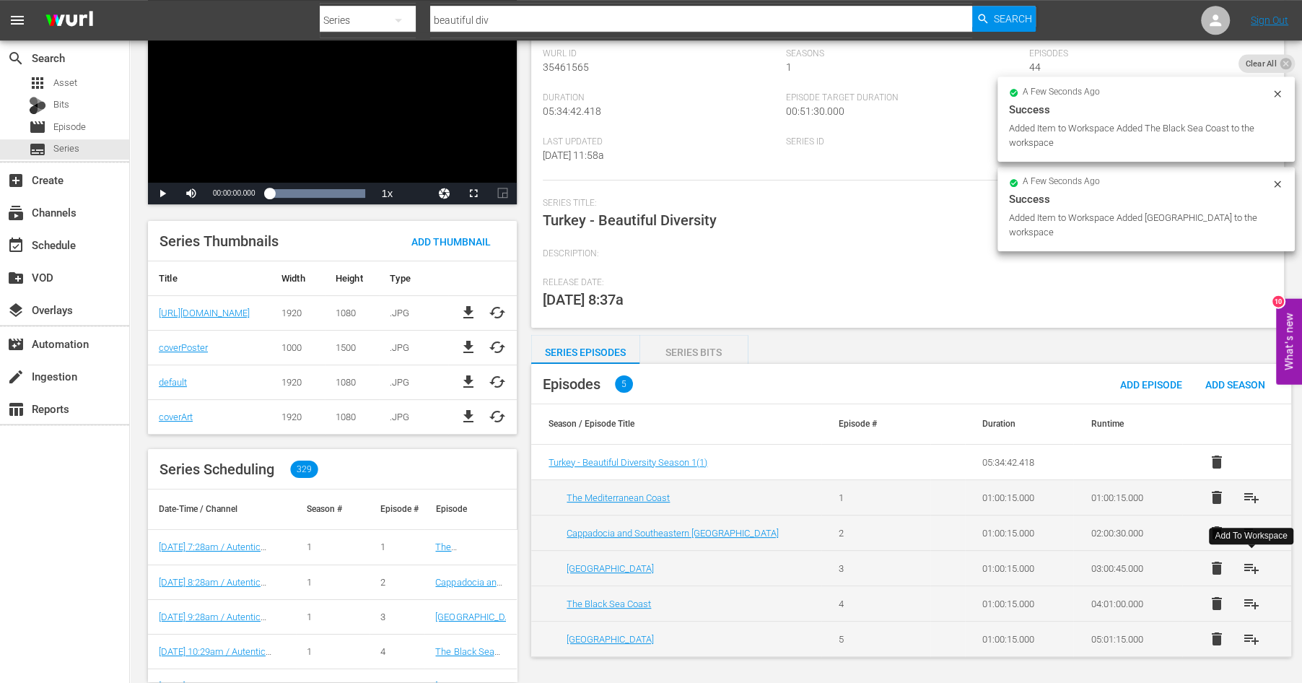
click at [1251, 564] on span "playlist_add" at bounding box center [1251, 567] width 17 height 17
click at [1252, 529] on span "playlist_add" at bounding box center [1251, 532] width 17 height 17
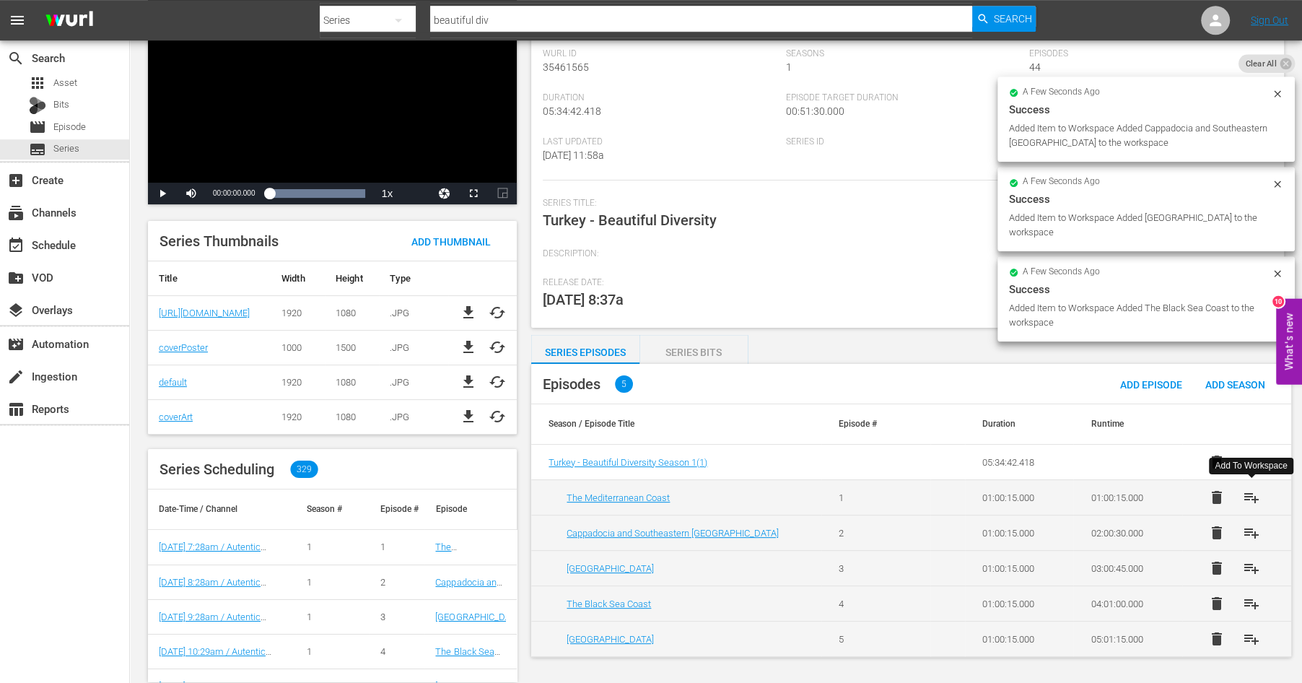
click at [1249, 491] on span "playlist_add" at bounding box center [1251, 497] width 17 height 17
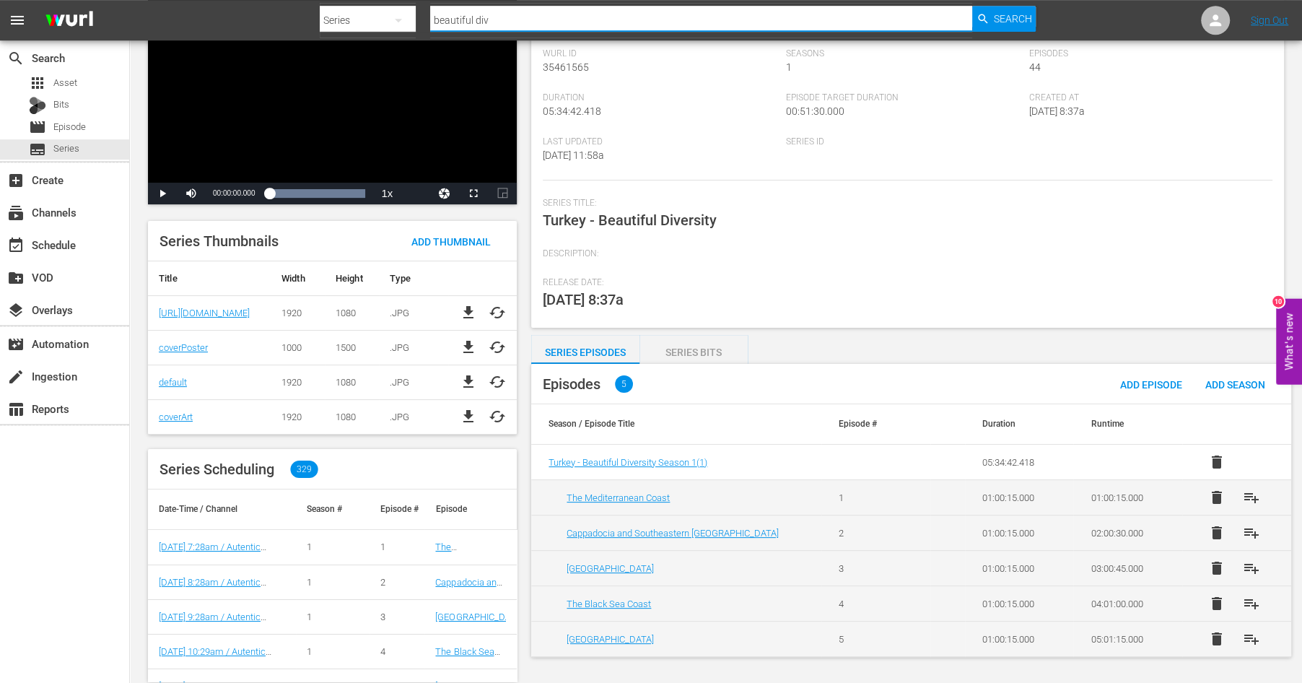
drag, startPoint x: 523, startPoint y: 19, endPoint x: 381, endPoint y: -14, distance: 145.9
click at [430, 3] on input "beautiful div" at bounding box center [701, 20] width 542 height 35
type input "tren atlan"
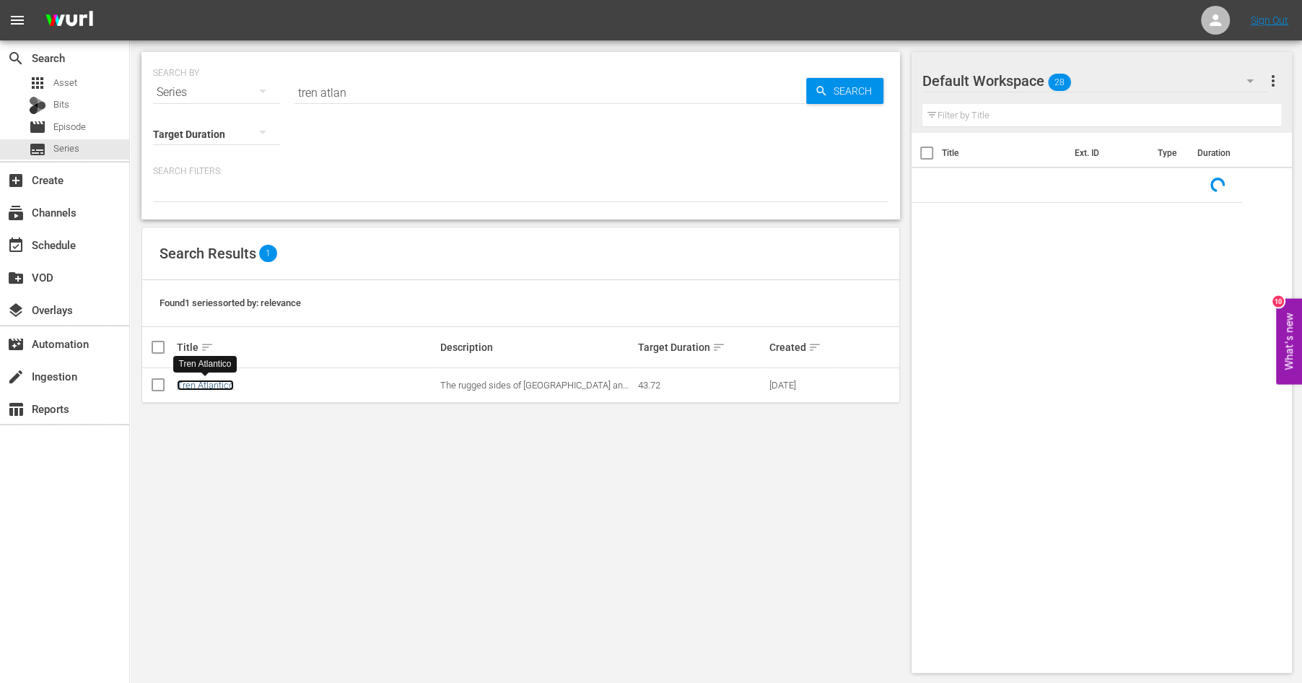
click at [220, 381] on link "Tren Atlantico" at bounding box center [205, 385] width 57 height 11
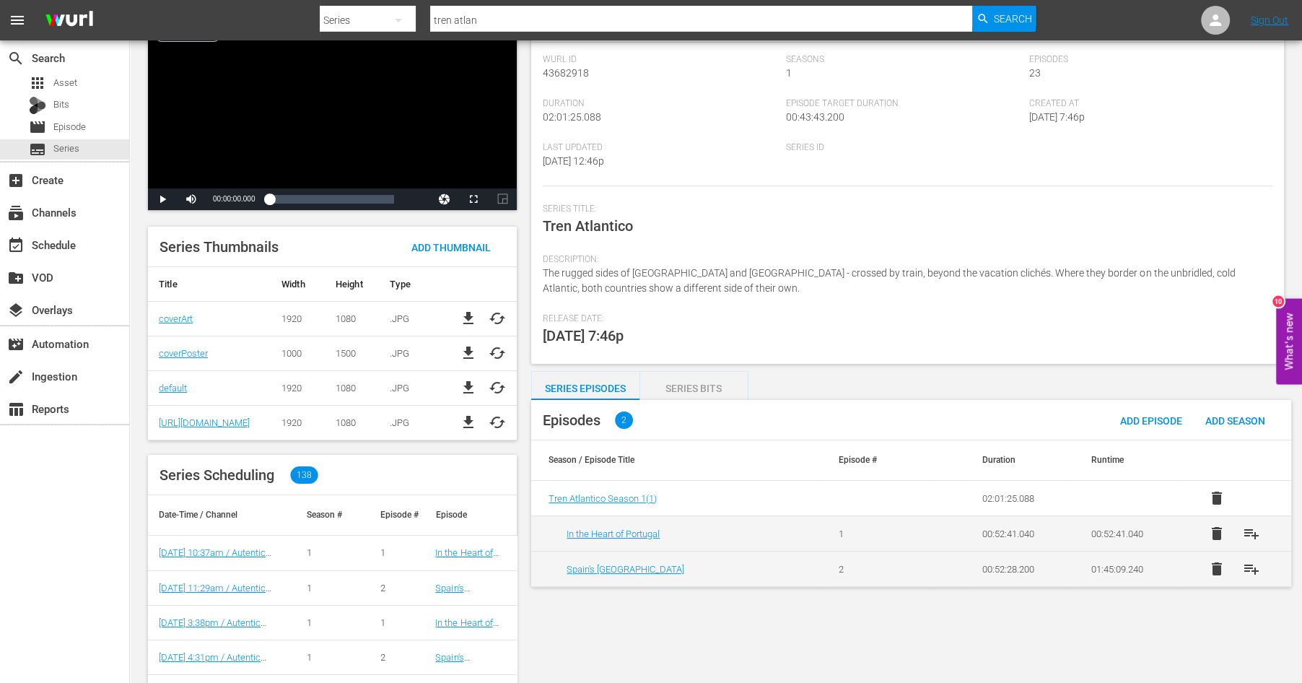
scroll to position [100, 0]
click at [1247, 566] on span "playlist_add" at bounding box center [1251, 568] width 17 height 17
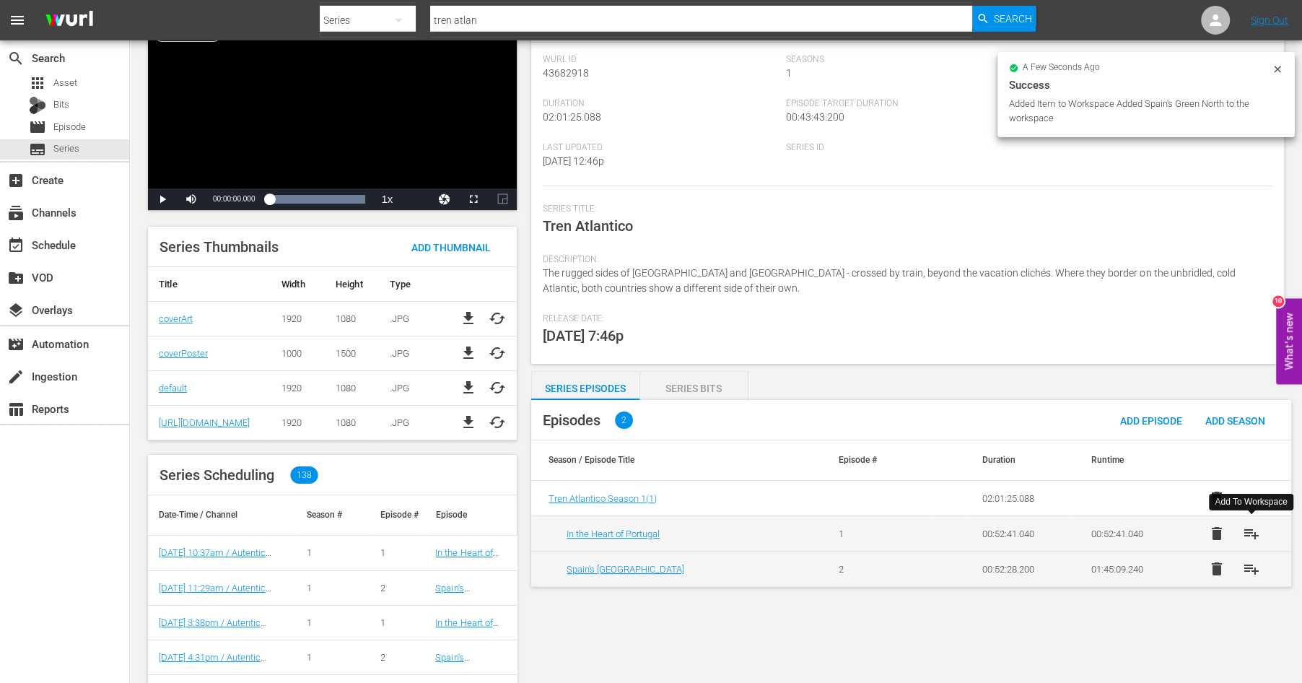
click at [1247, 533] on span "playlist_add" at bounding box center [1251, 533] width 17 height 17
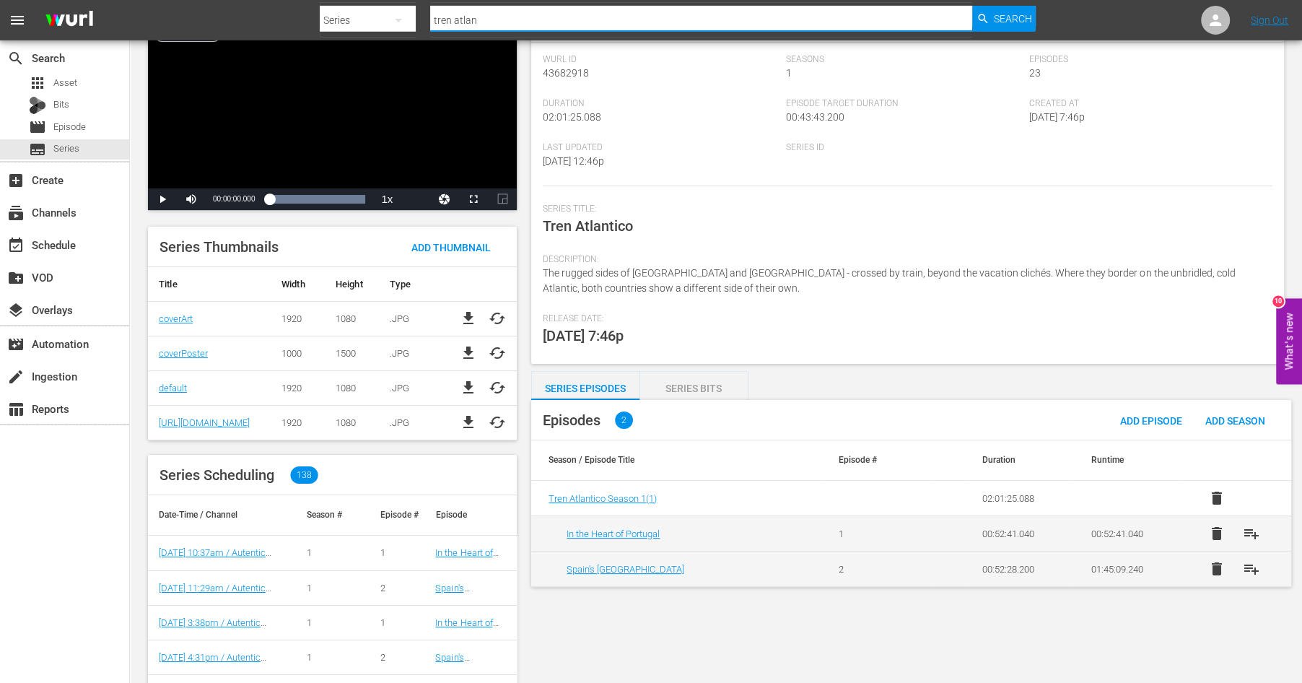
drag, startPoint x: 508, startPoint y: 19, endPoint x: 368, endPoint y: -15, distance: 144.2
click at [430, 3] on input "tren atlan" at bounding box center [701, 20] width 542 height 35
type input "three shad"
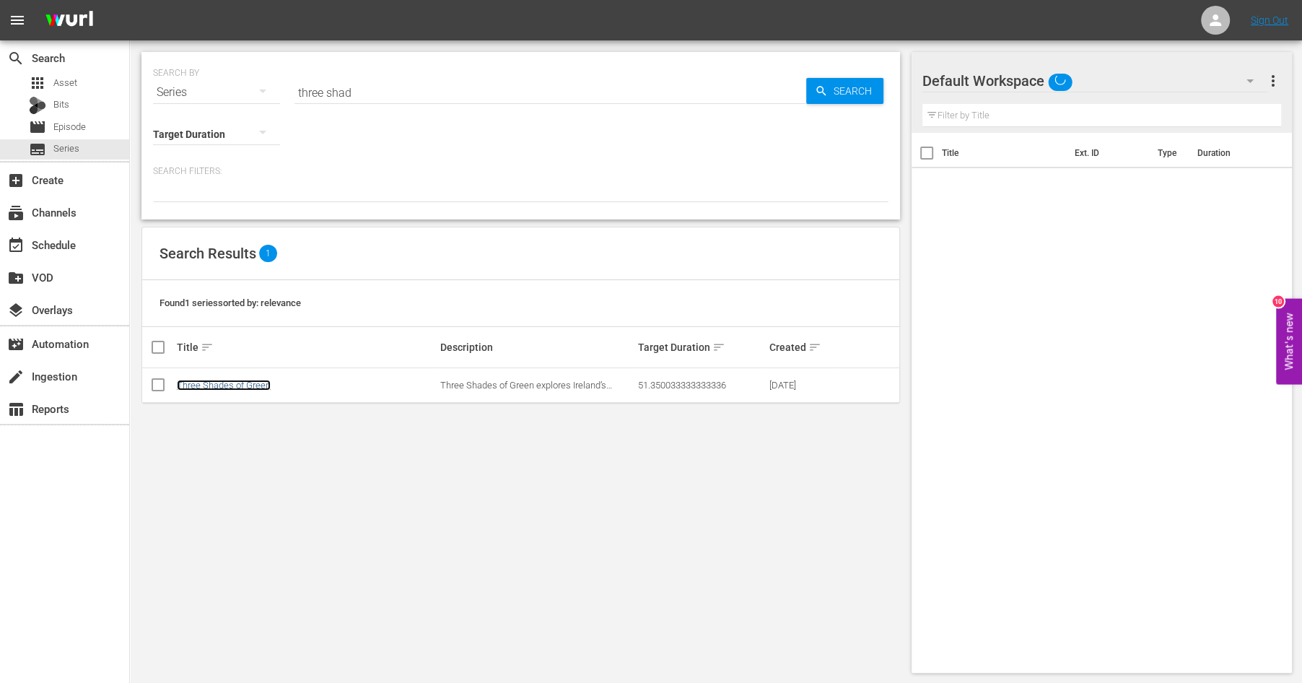
click at [253, 387] on link "Three Shades of Green" at bounding box center [224, 385] width 94 height 11
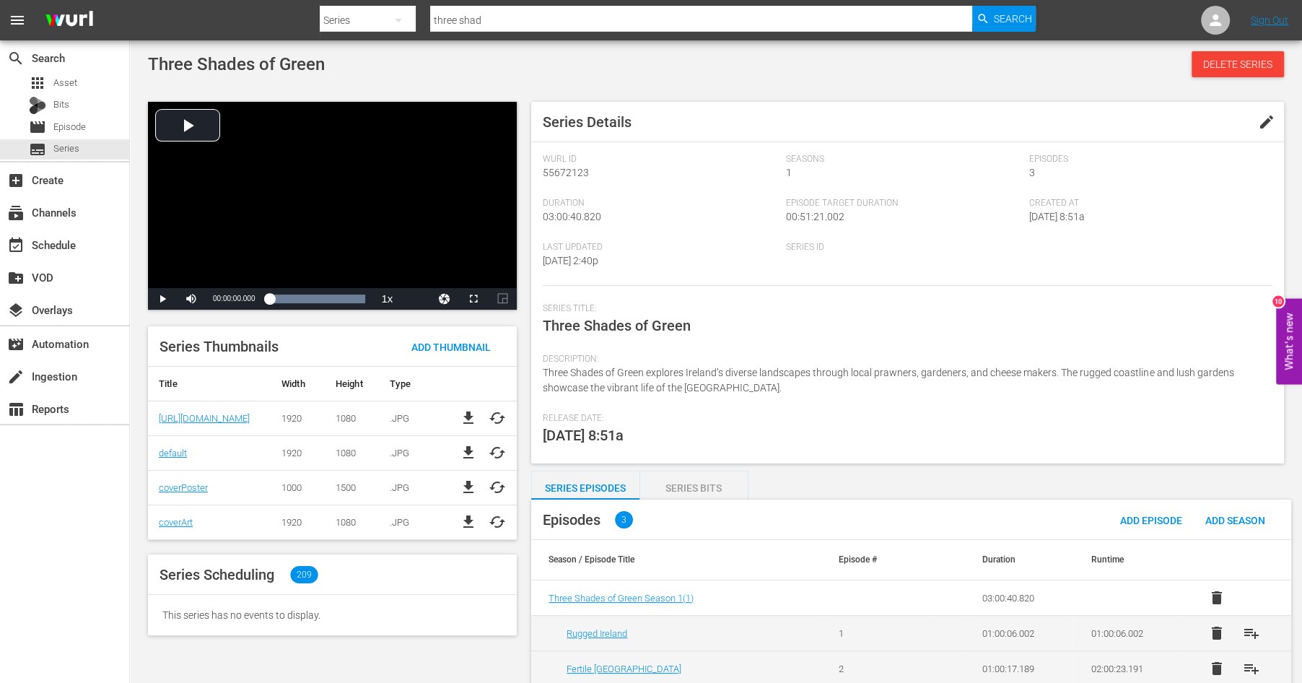
scroll to position [49, 0]
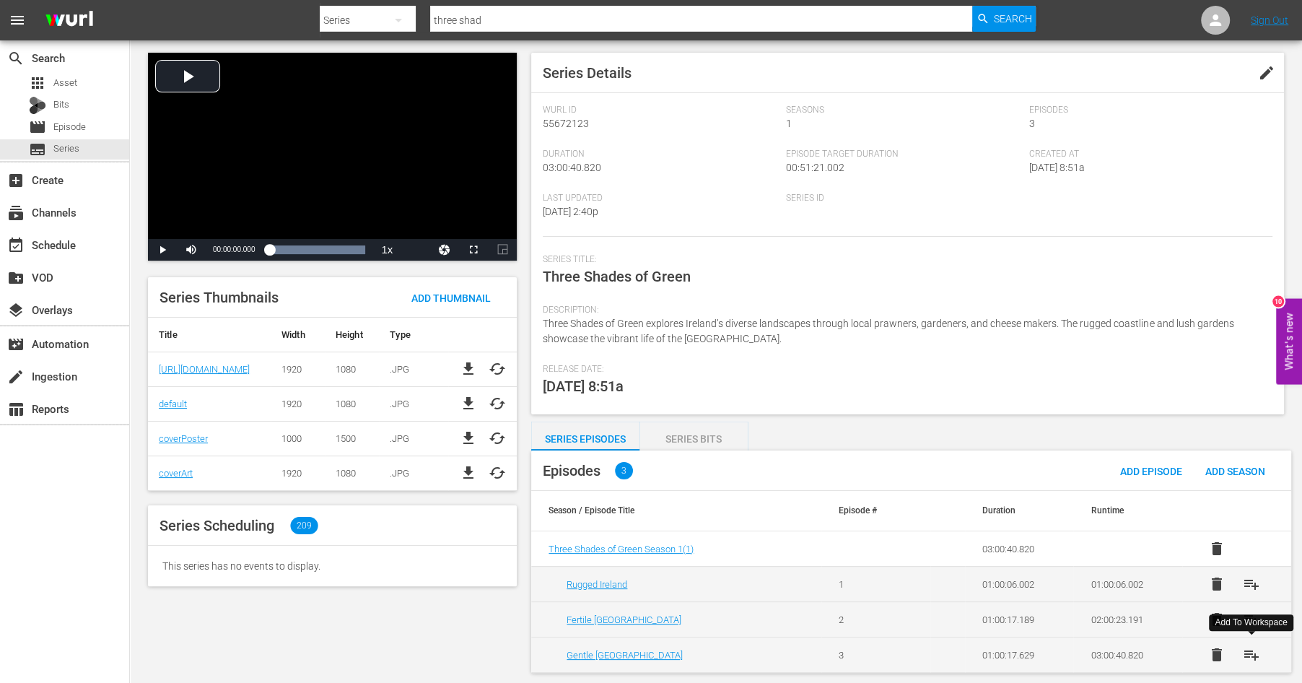
click at [1252, 651] on span "playlist_add" at bounding box center [1251, 654] width 17 height 17
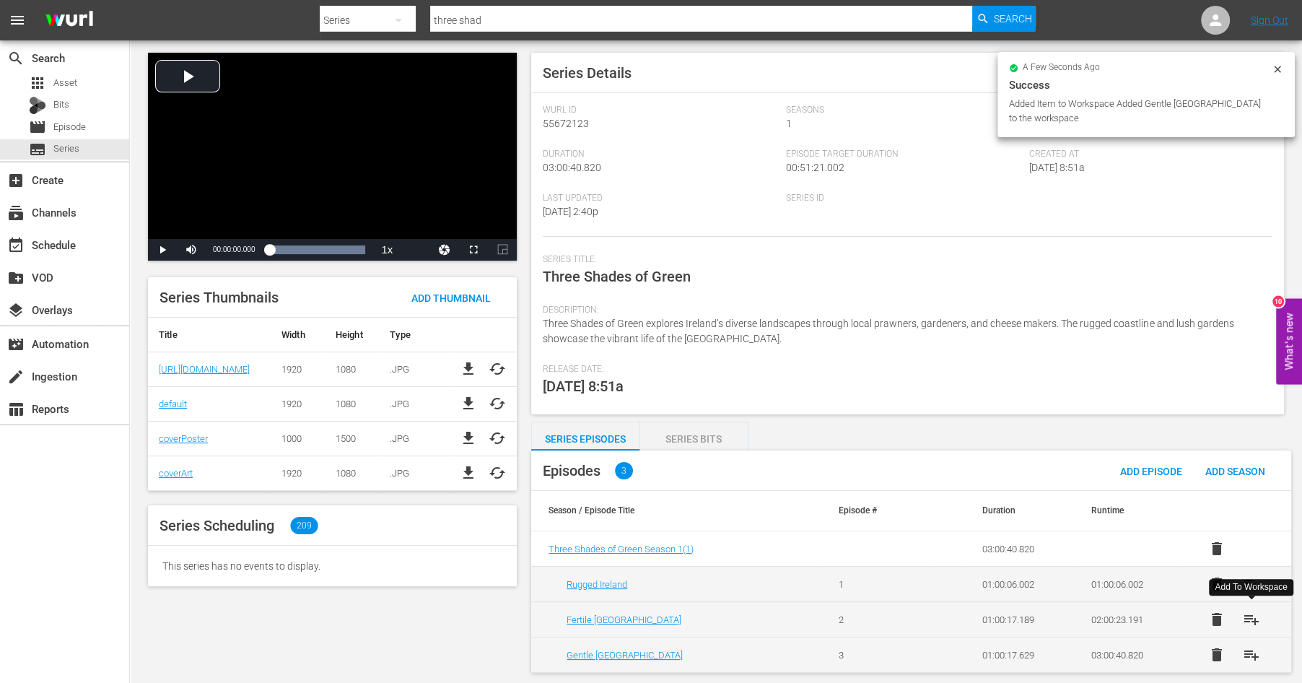
click at [1251, 614] on span "playlist_add" at bounding box center [1251, 619] width 17 height 17
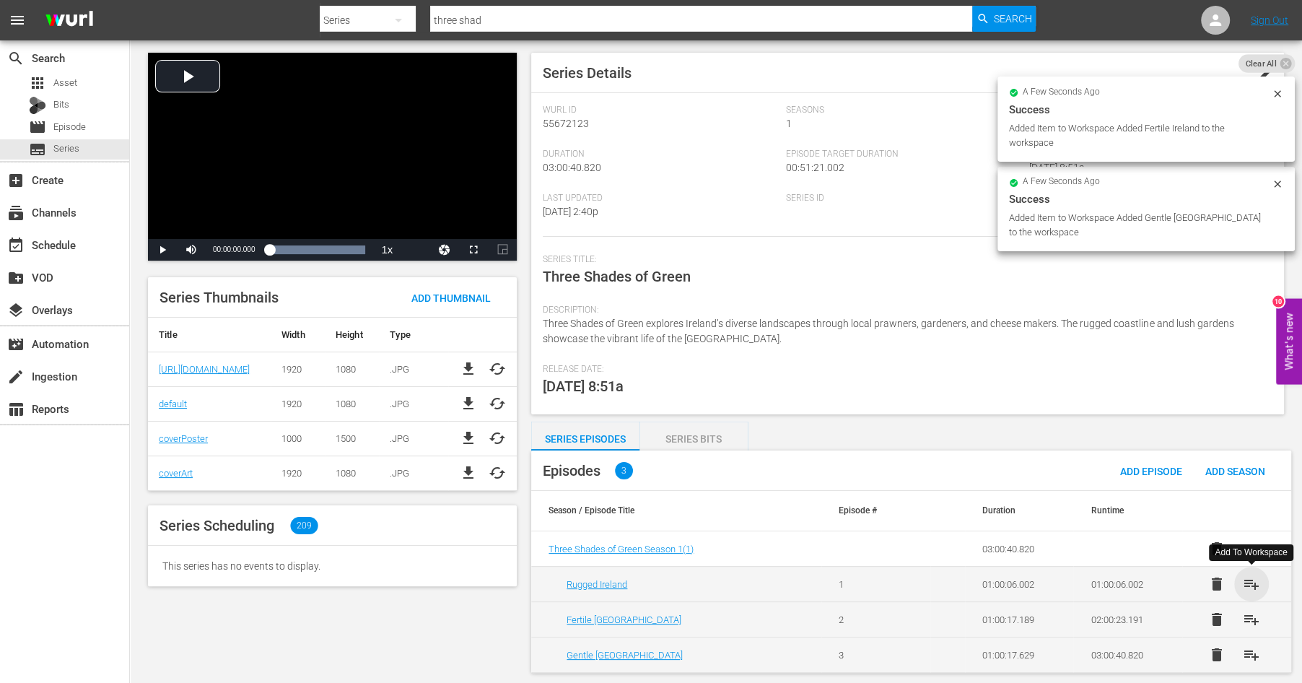
click at [1250, 582] on span "playlist_add" at bounding box center [1251, 583] width 17 height 17
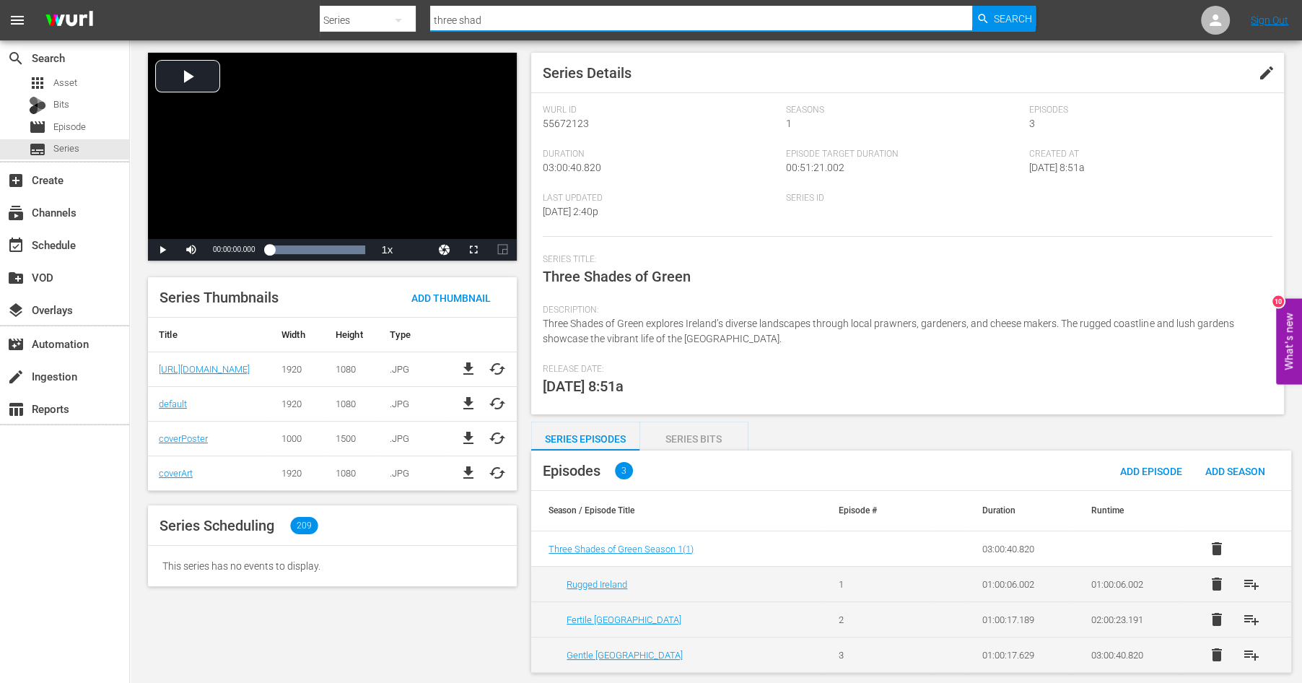
drag, startPoint x: 507, startPoint y: 19, endPoint x: 377, endPoint y: -2, distance: 131.7
click at [430, 3] on input "three shad" at bounding box center [701, 20] width 542 height 35
type input "taste of is"
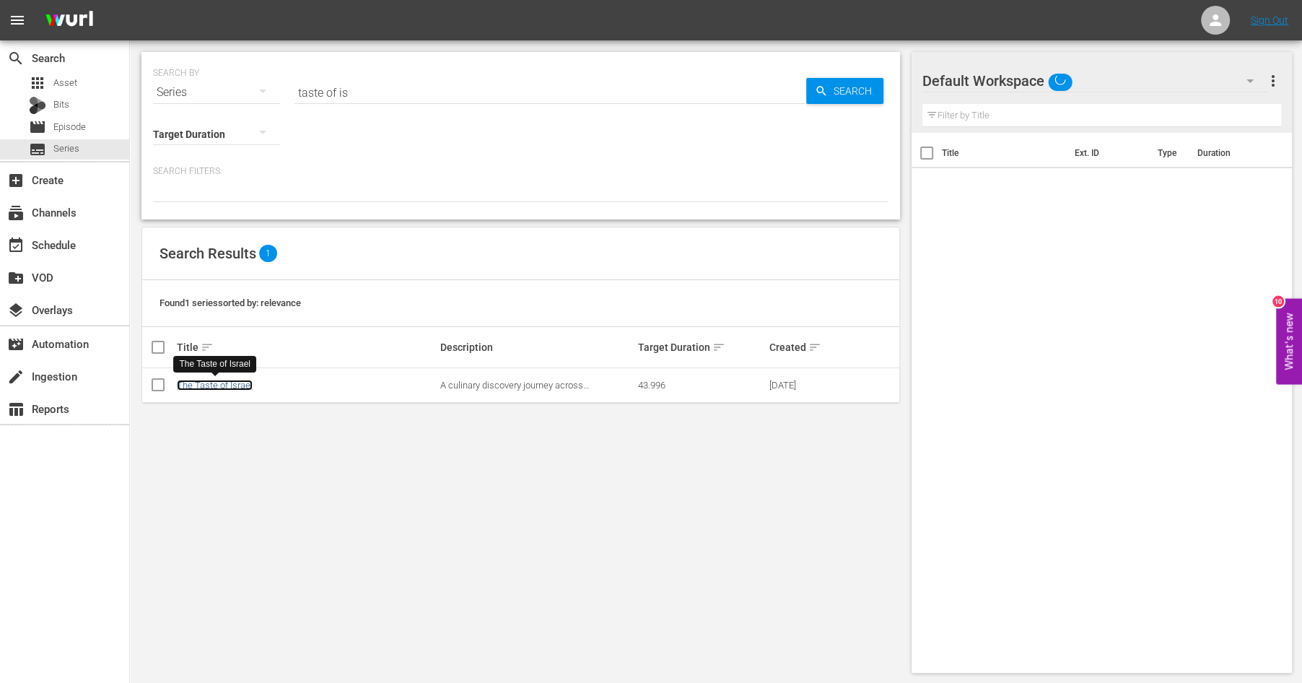
click at [222, 385] on link "The Taste of Israel" at bounding box center [215, 385] width 76 height 11
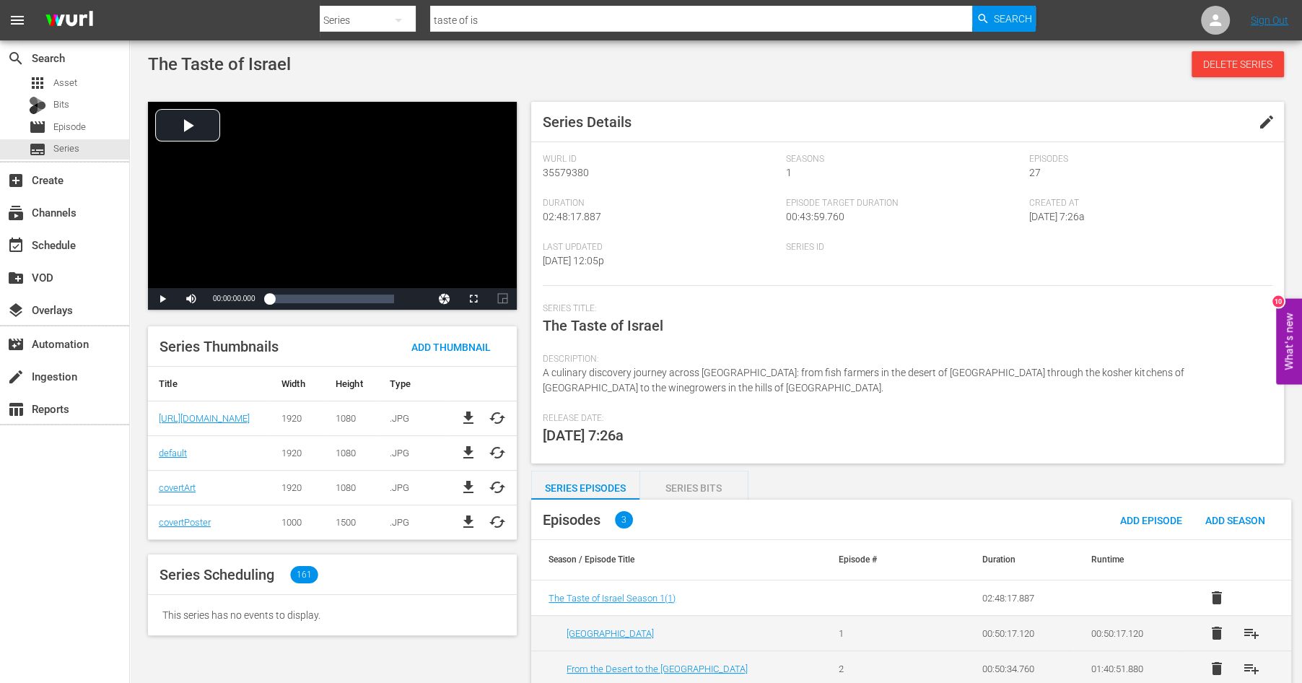
scroll to position [49, 0]
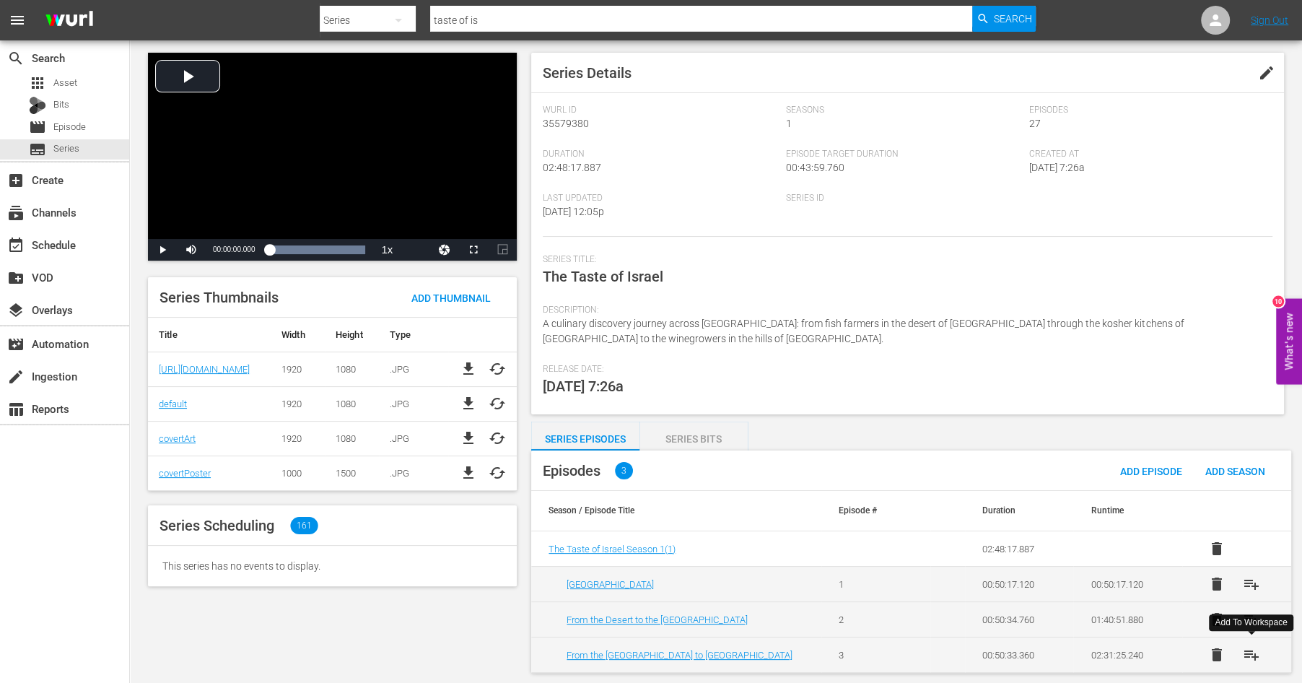
click at [1249, 651] on span "playlist_add" at bounding box center [1251, 654] width 17 height 17
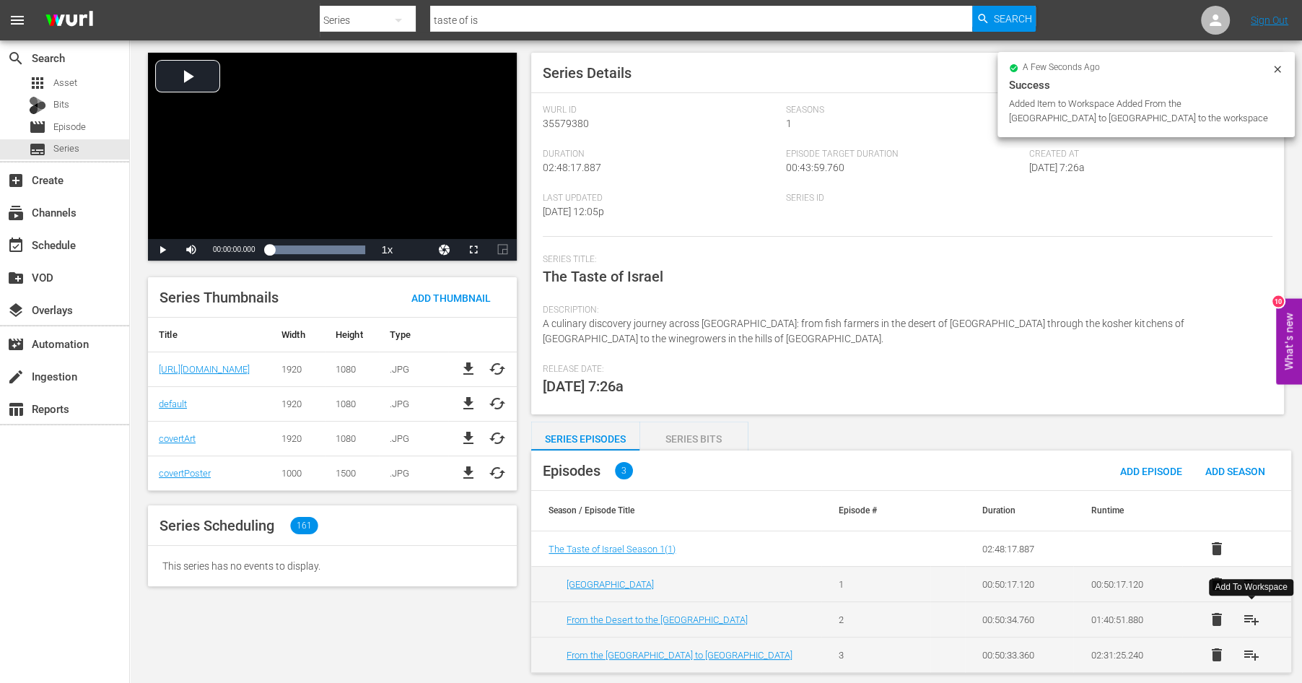
click at [1249, 618] on span "playlist_add" at bounding box center [1251, 619] width 17 height 17
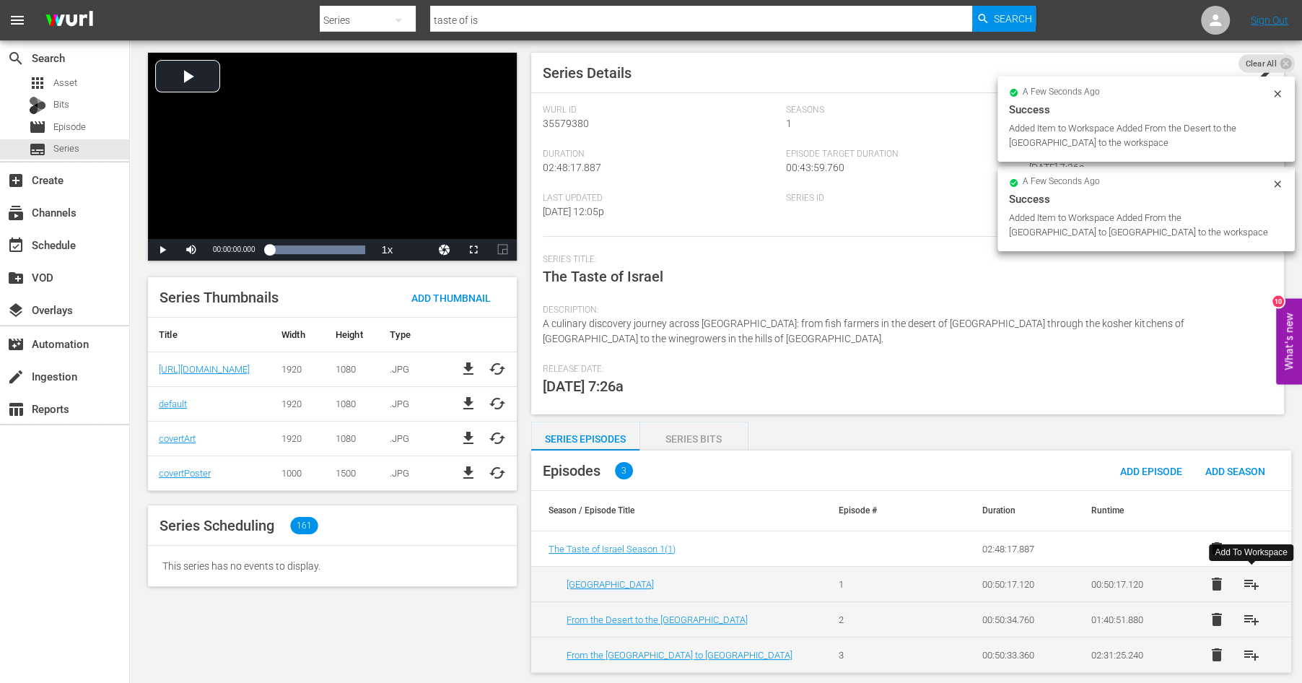
click at [1249, 583] on span "playlist_add" at bounding box center [1251, 583] width 17 height 17
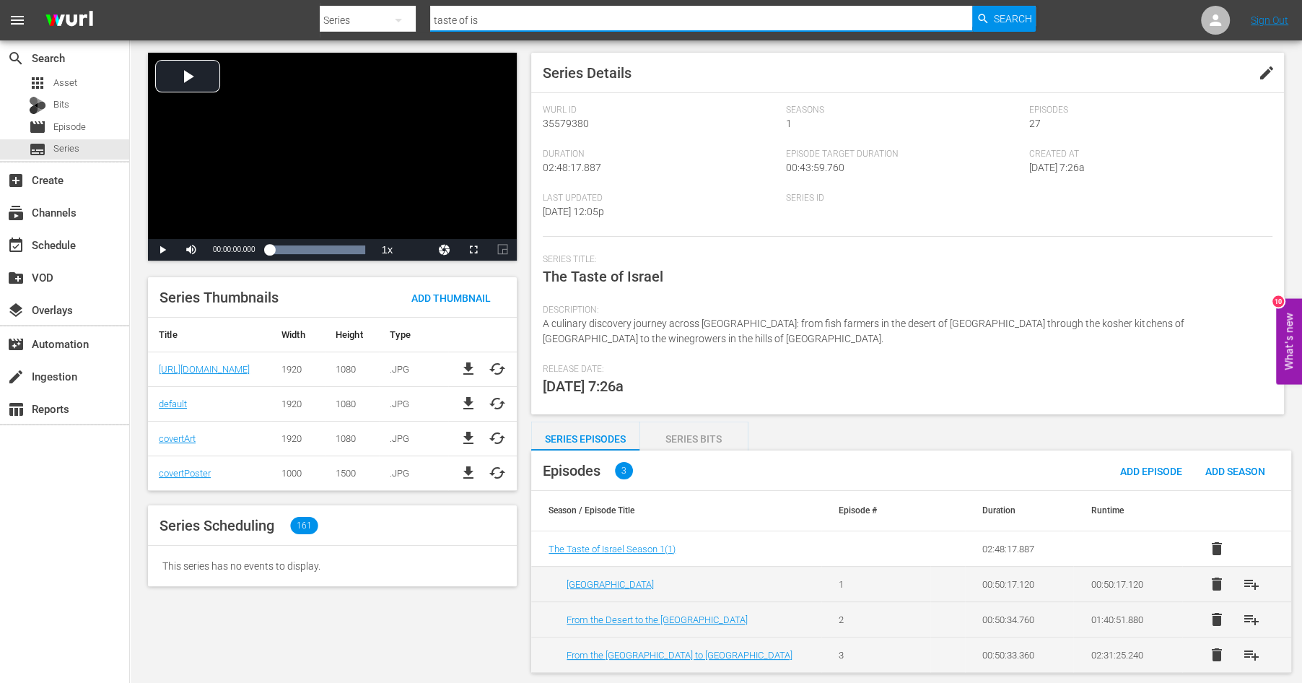
drag, startPoint x: 484, startPoint y: 17, endPoint x: 380, endPoint y: 2, distance: 104.9
click at [430, 3] on input "taste of is" at bounding box center [701, 20] width 542 height 35
type input "secrets of ar"
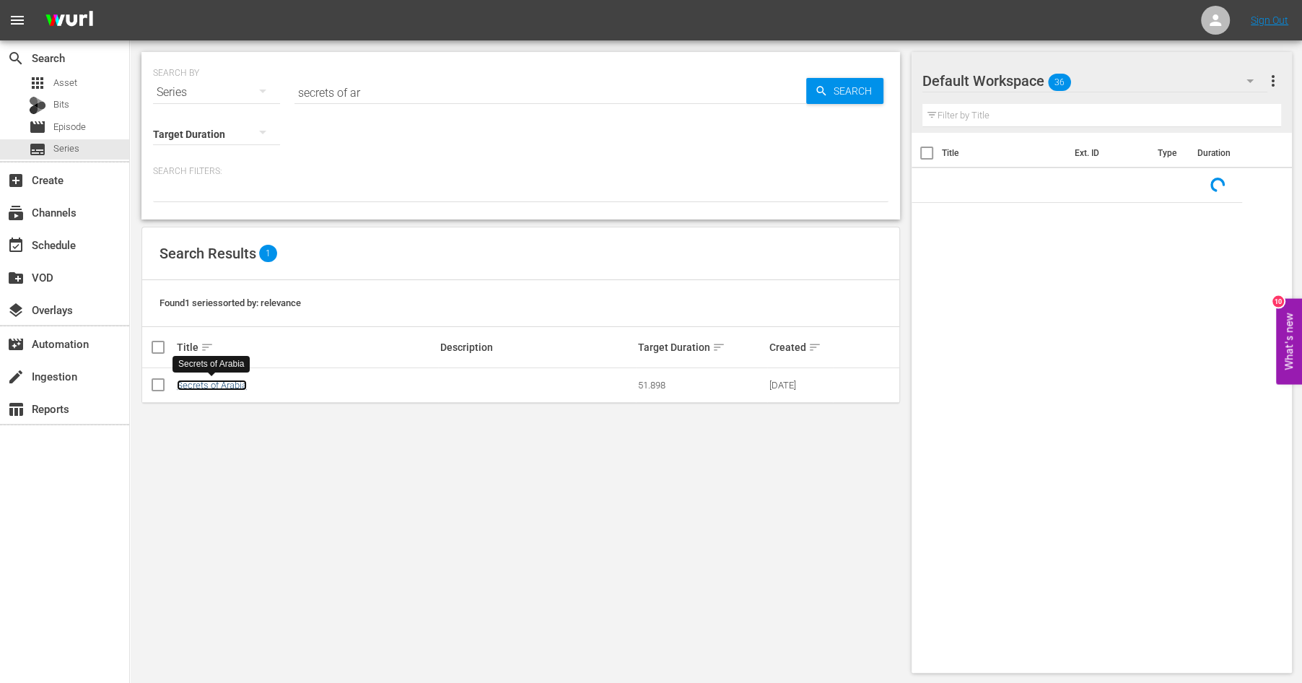
click at [231, 384] on link "Secrets of Arabia" at bounding box center [212, 385] width 70 height 11
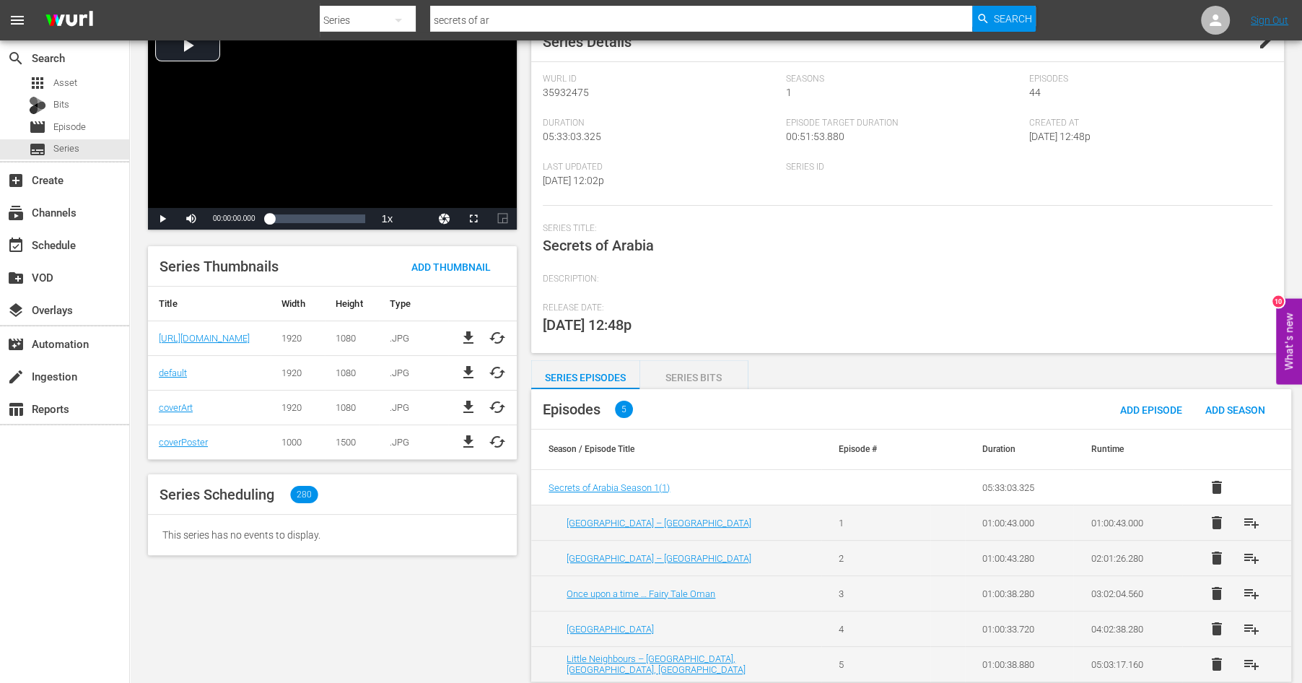
scroll to position [89, 0]
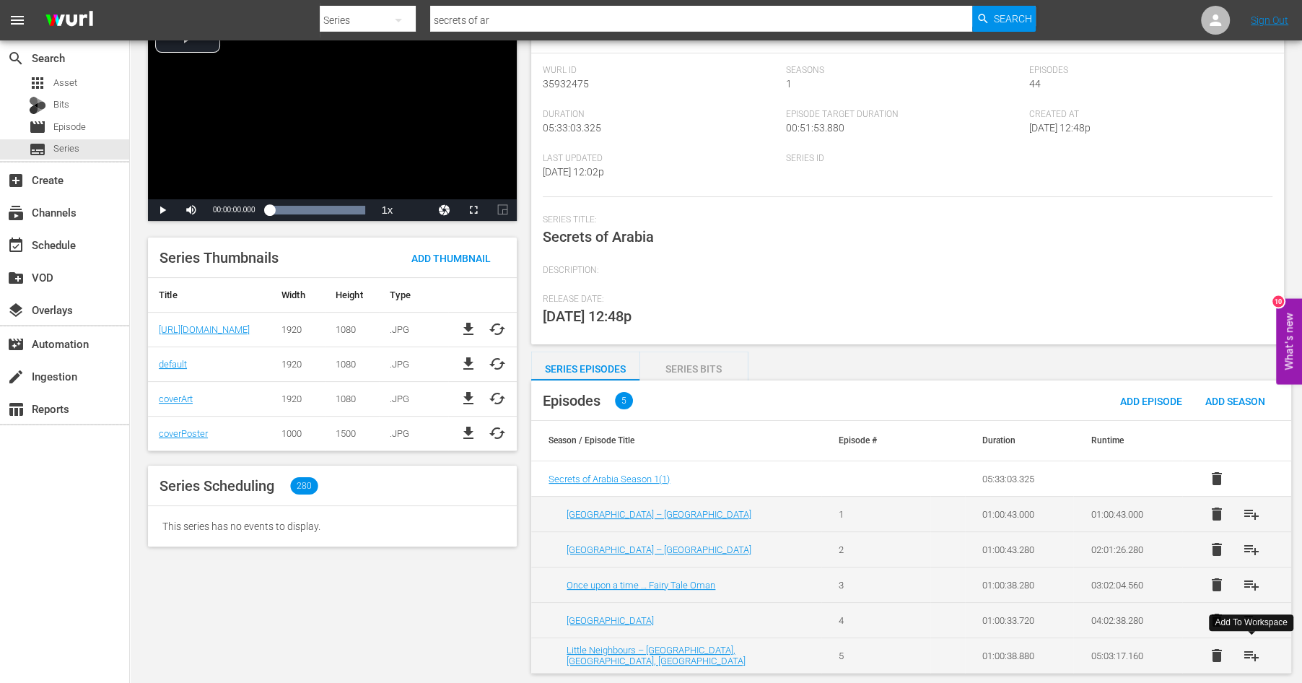
click at [1247, 654] on span "playlist_add" at bounding box center [1251, 655] width 17 height 17
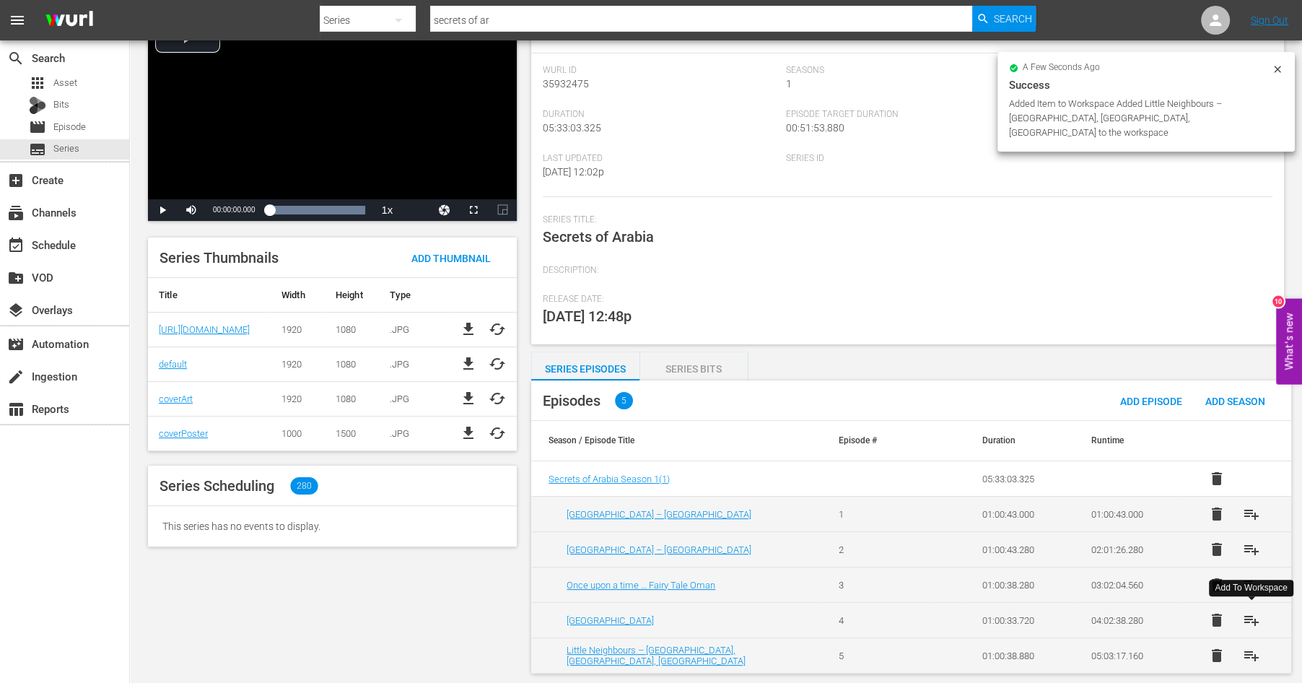
click at [1247, 620] on span "playlist_add" at bounding box center [1251, 619] width 17 height 17
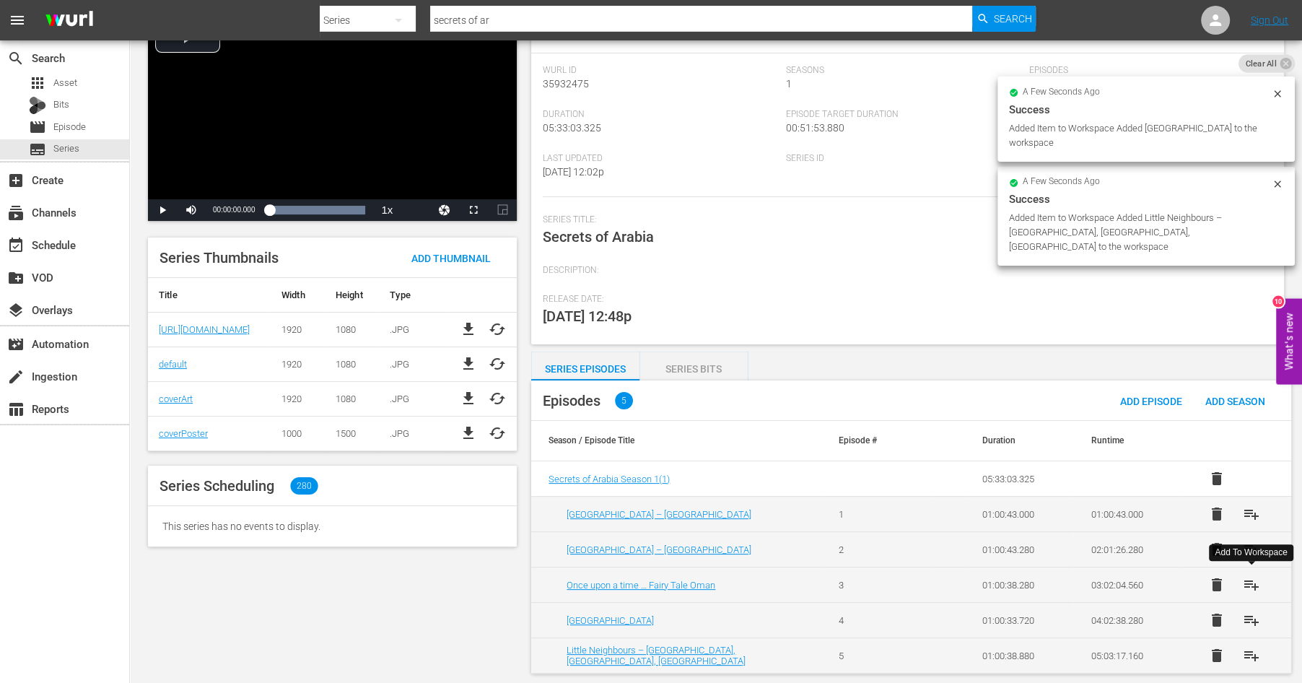
click at [1250, 584] on span "playlist_add" at bounding box center [1251, 584] width 17 height 17
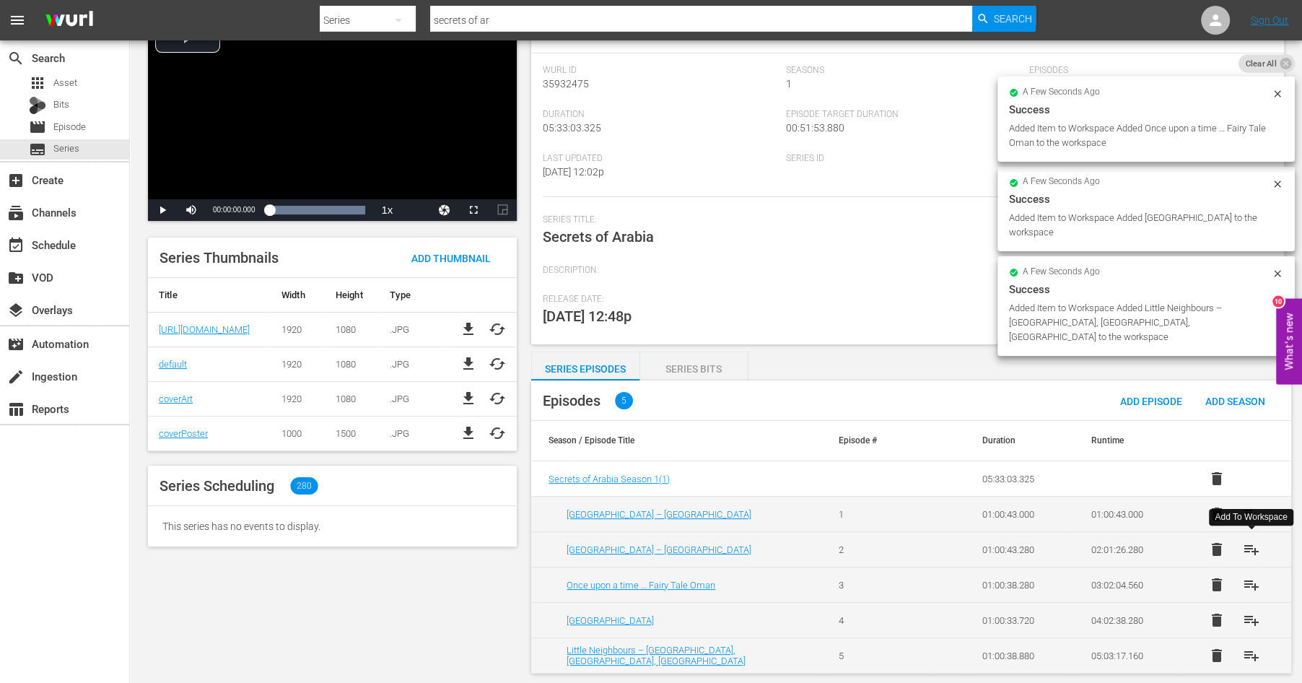
click at [1250, 551] on span "playlist_add" at bounding box center [1251, 549] width 17 height 17
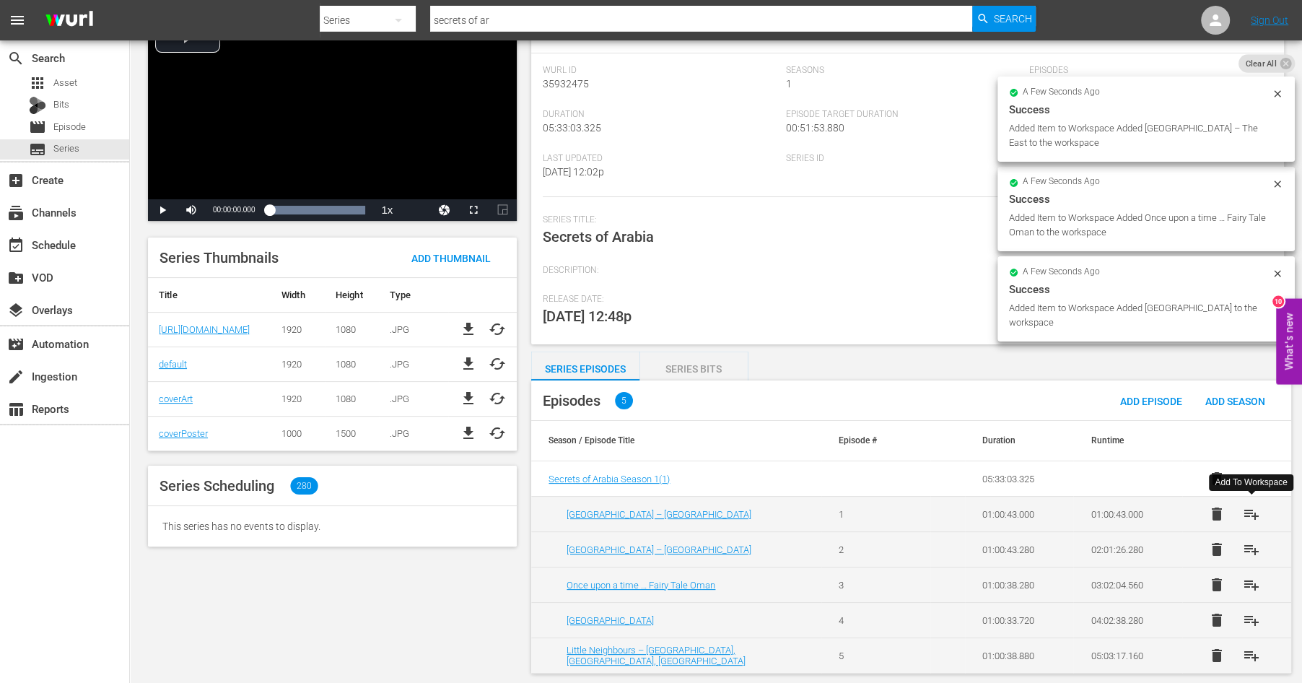
click at [1250, 513] on span "playlist_add" at bounding box center [1251, 513] width 17 height 17
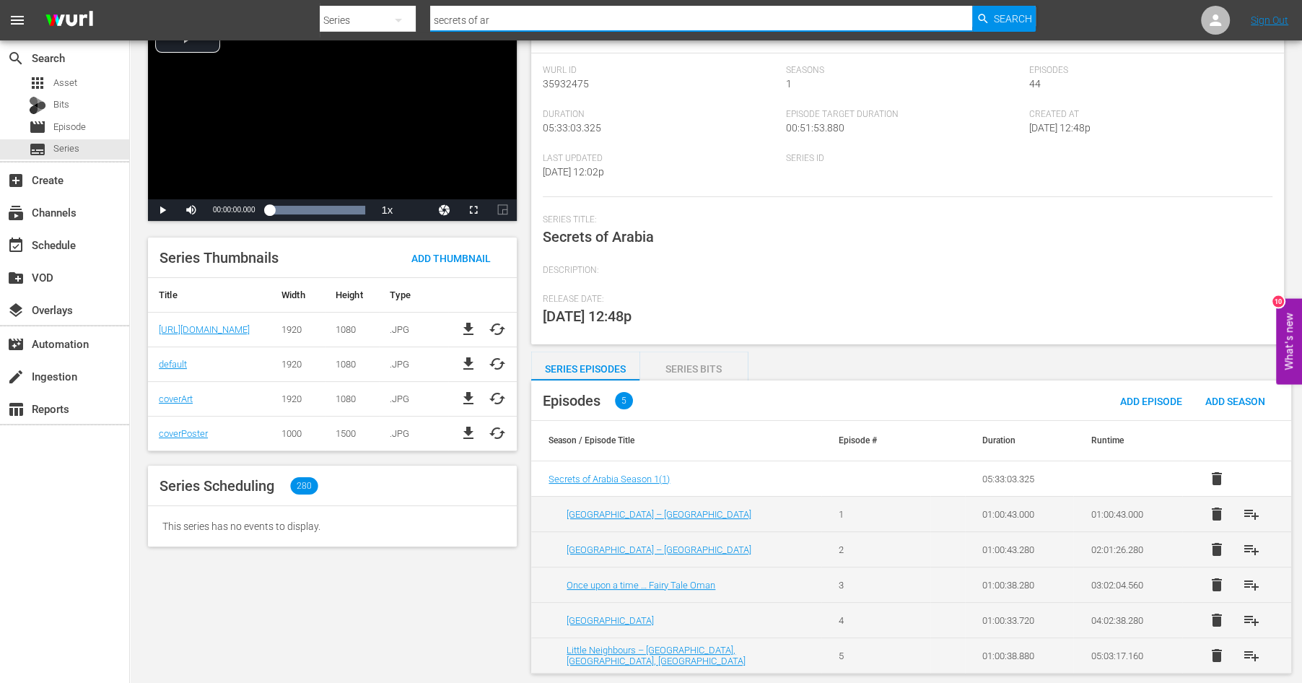
drag, startPoint x: 507, startPoint y: 19, endPoint x: 298, endPoint y: 4, distance: 209.1
click at [430, 4] on input "secrets of ar" at bounding box center [701, 20] width 542 height 35
type input "russia's hor"
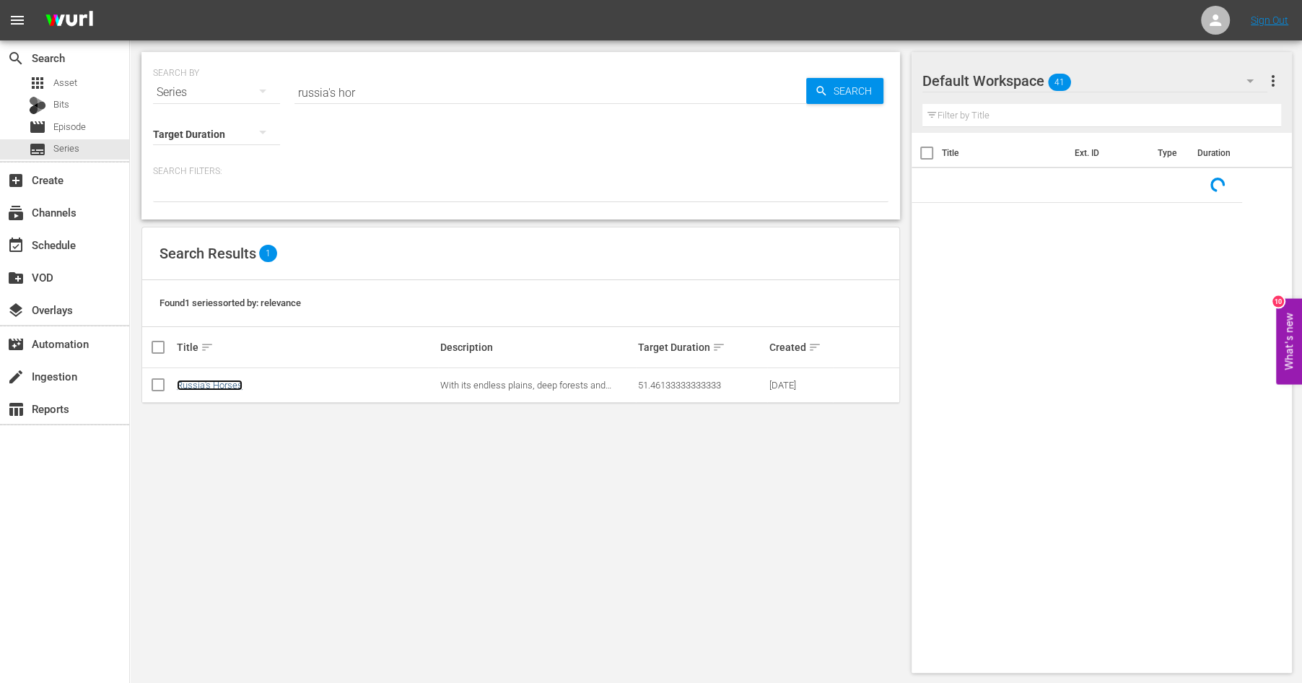
click at [204, 382] on link "Russia's Horses" at bounding box center [210, 385] width 66 height 11
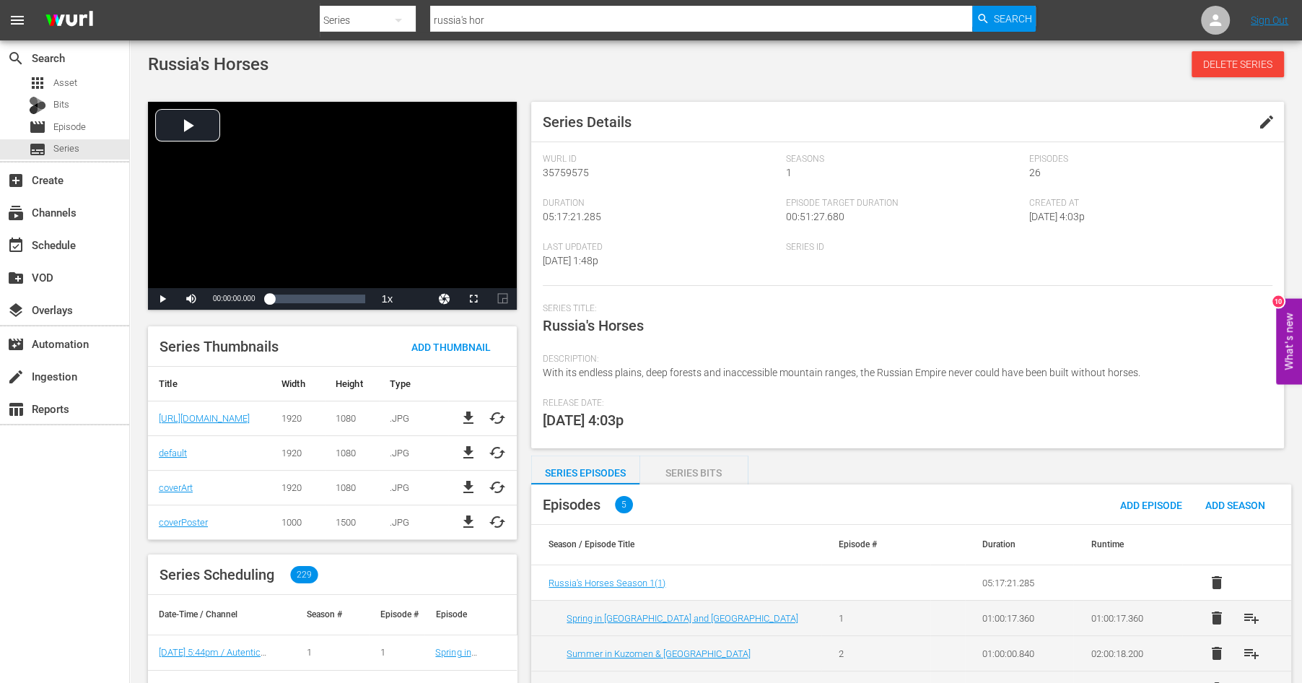
scroll to position [122, 0]
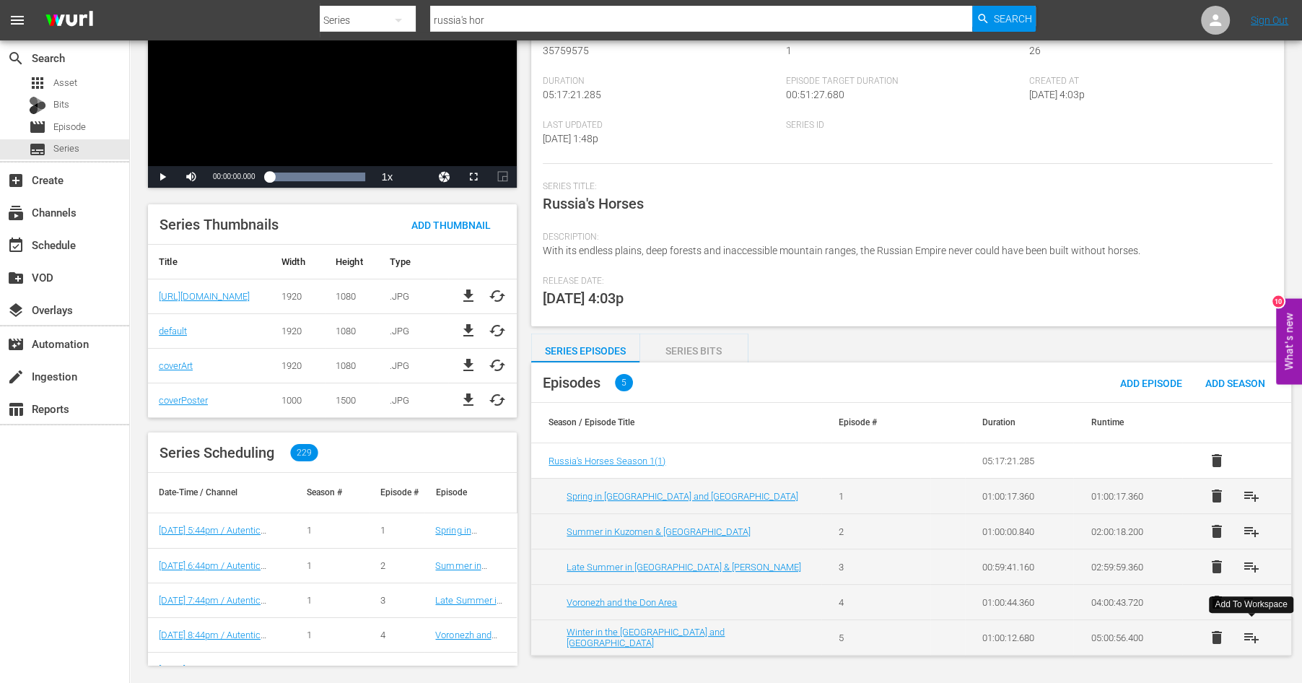
click at [1250, 636] on span "playlist_add" at bounding box center [1251, 637] width 17 height 17
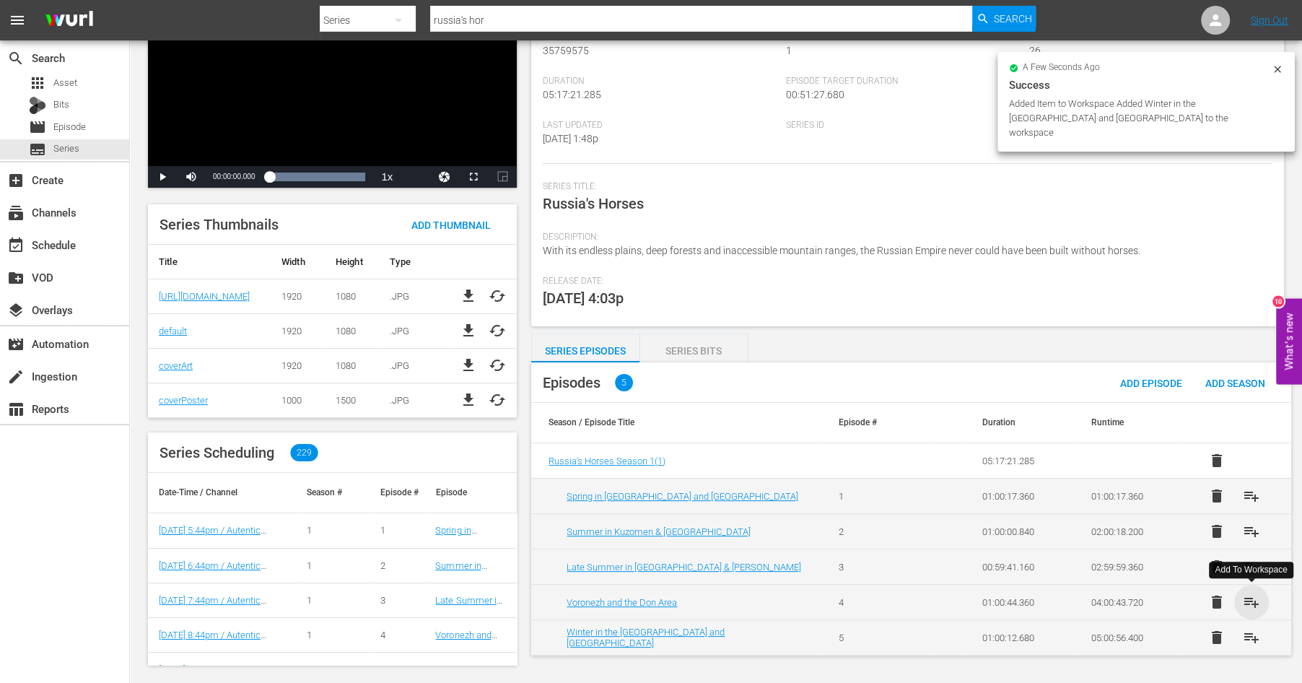
click at [1251, 599] on span "playlist_add" at bounding box center [1251, 601] width 17 height 17
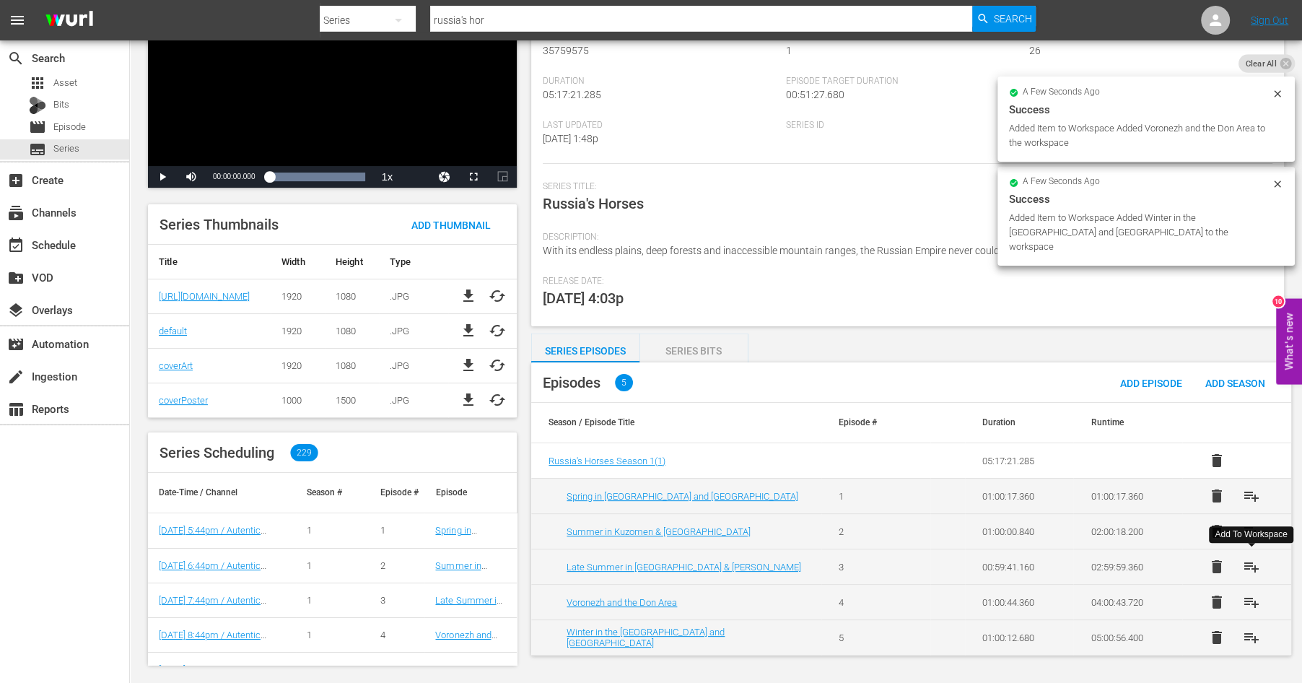
click at [1251, 565] on span "playlist_add" at bounding box center [1251, 566] width 17 height 17
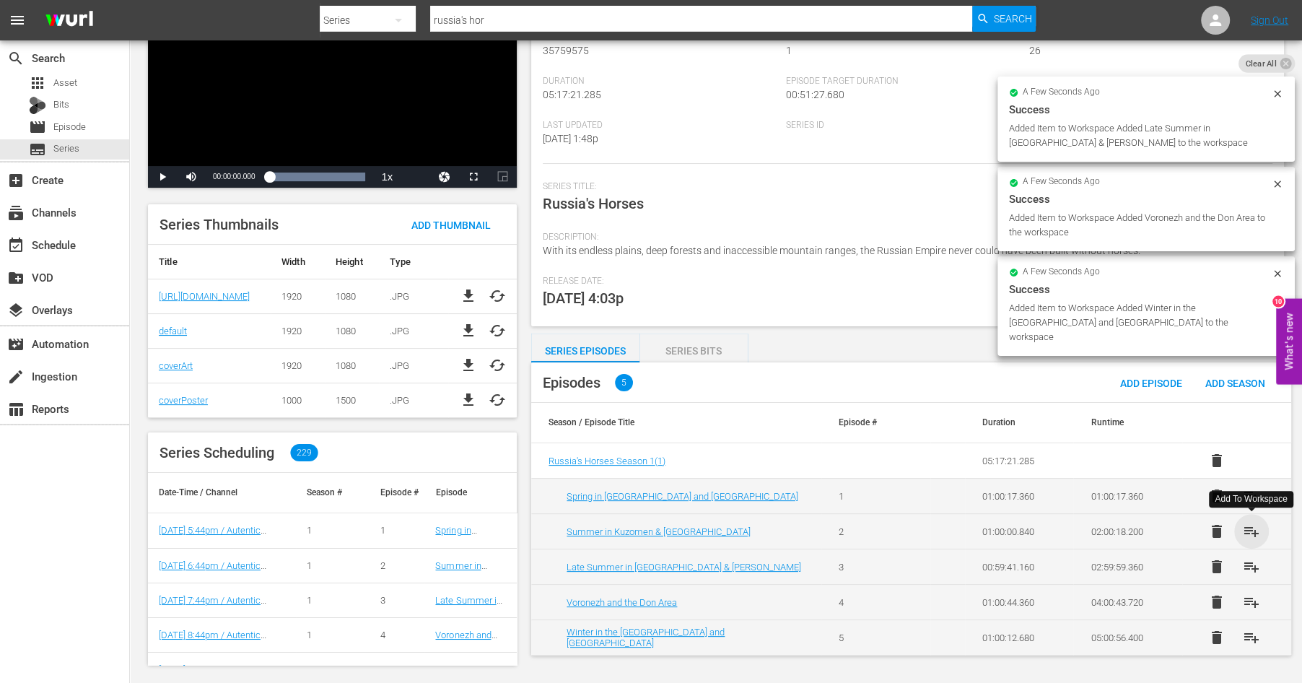
click at [1252, 533] on span "playlist_add" at bounding box center [1251, 531] width 17 height 17
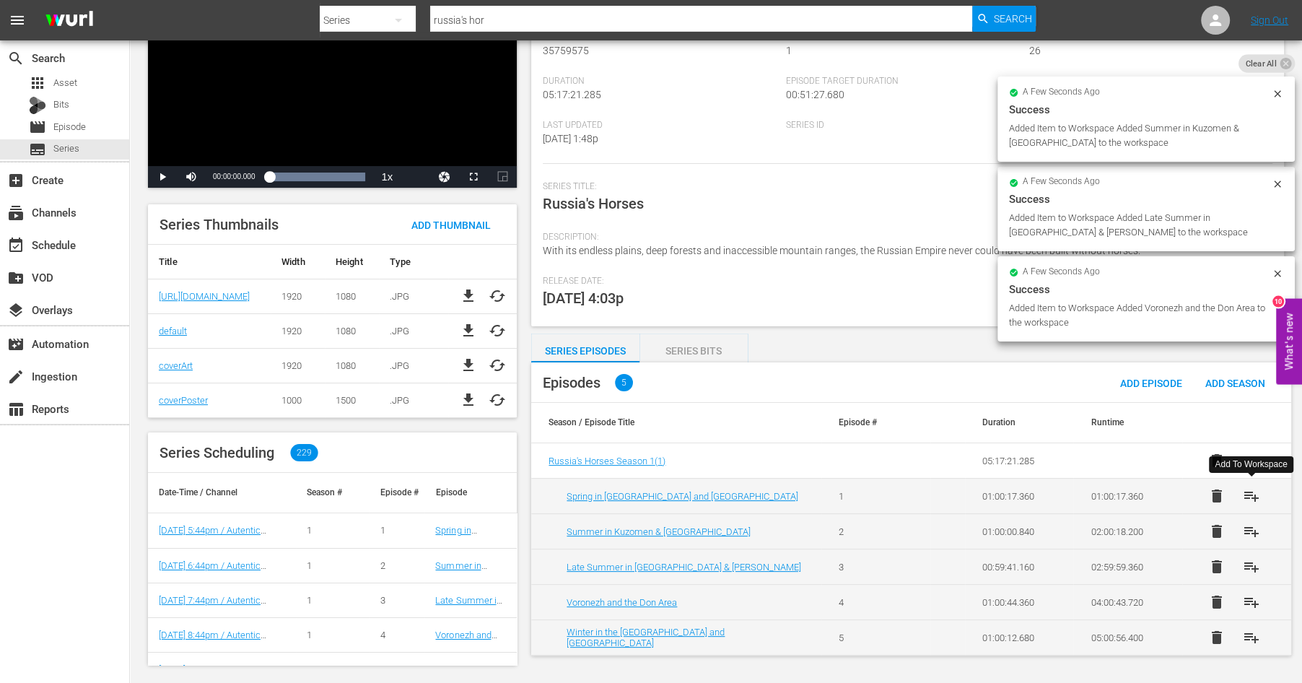
click at [1252, 496] on span "playlist_add" at bounding box center [1251, 495] width 17 height 17
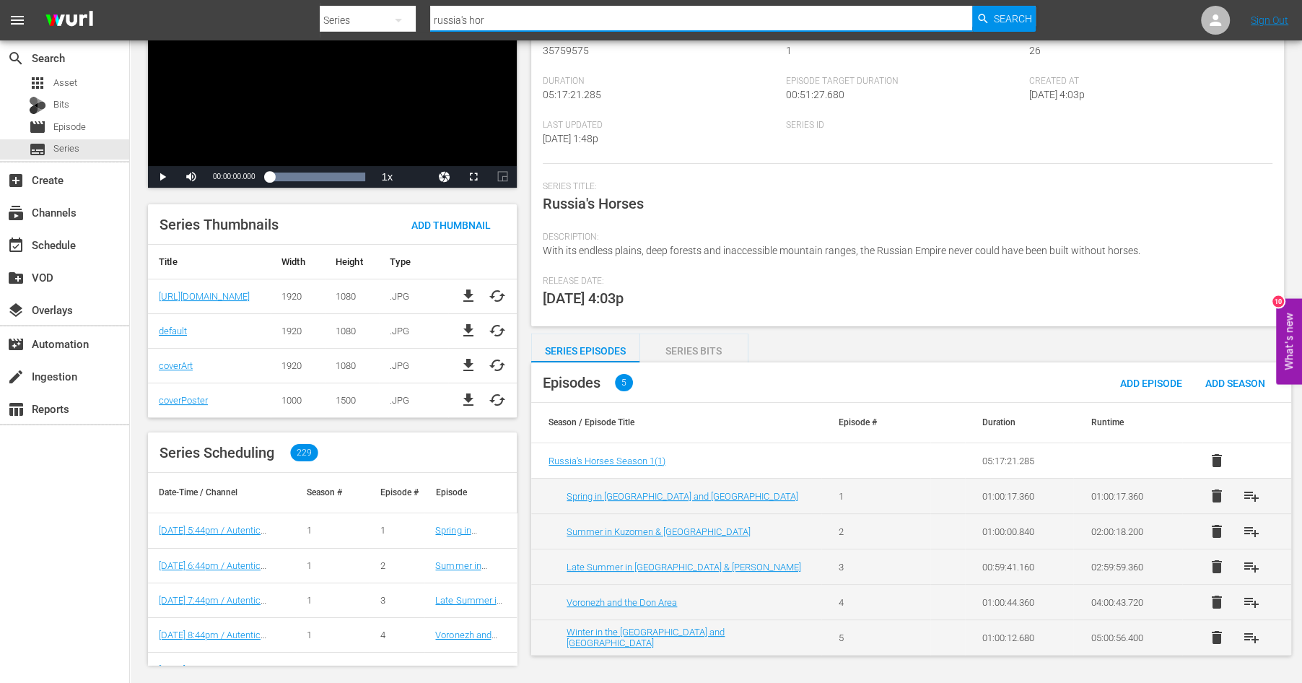
drag, startPoint x: 502, startPoint y: 19, endPoint x: 396, endPoint y: 17, distance: 106.1
click at [430, 17] on input "russia's hor" at bounding box center [701, 20] width 542 height 35
type input "rural [GEOGRAPHIC_DATA]"
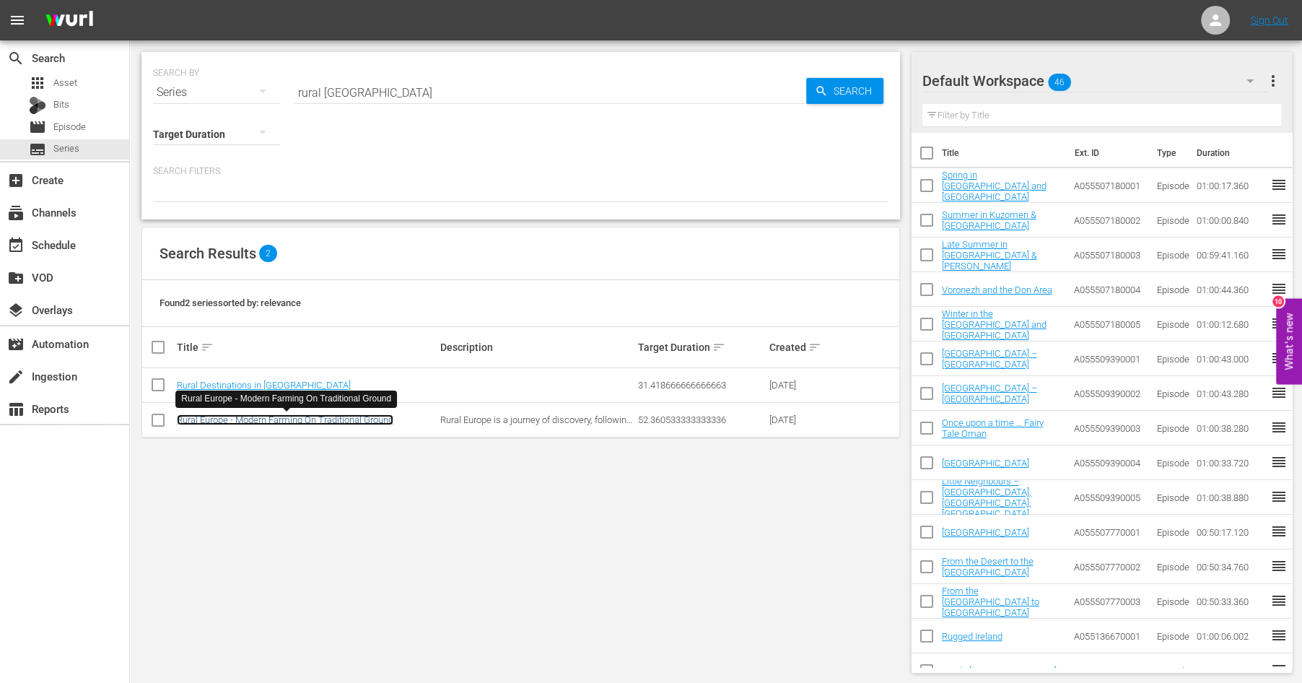
click at [240, 419] on link "Rural Europe - Modern Farming On Traditional Ground" at bounding box center [285, 419] width 217 height 11
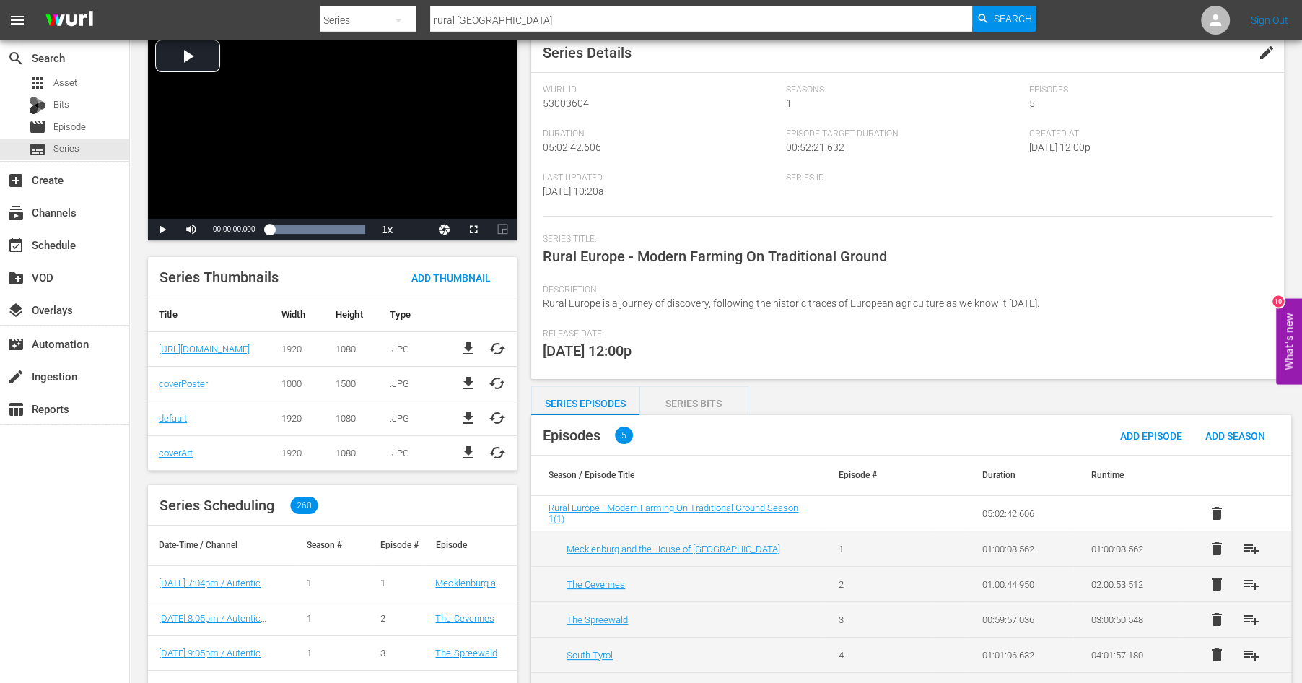
scroll to position [122, 0]
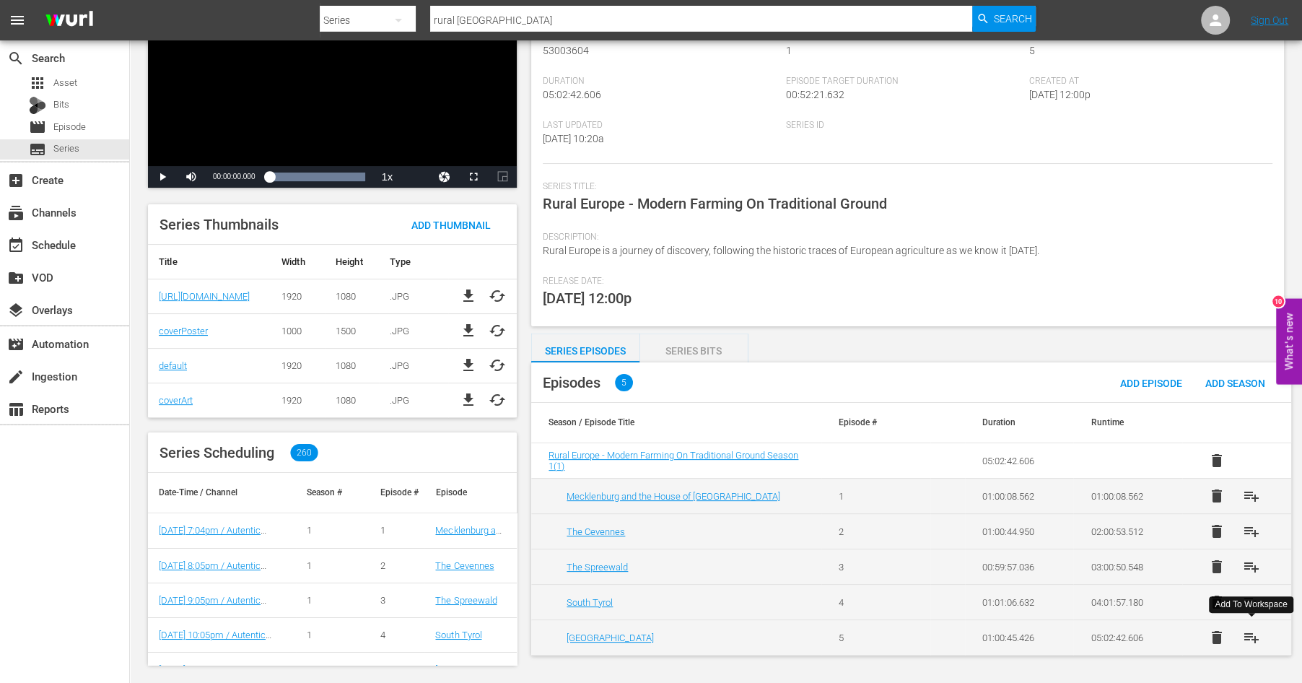
click at [1247, 630] on span "playlist_add" at bounding box center [1251, 637] width 17 height 17
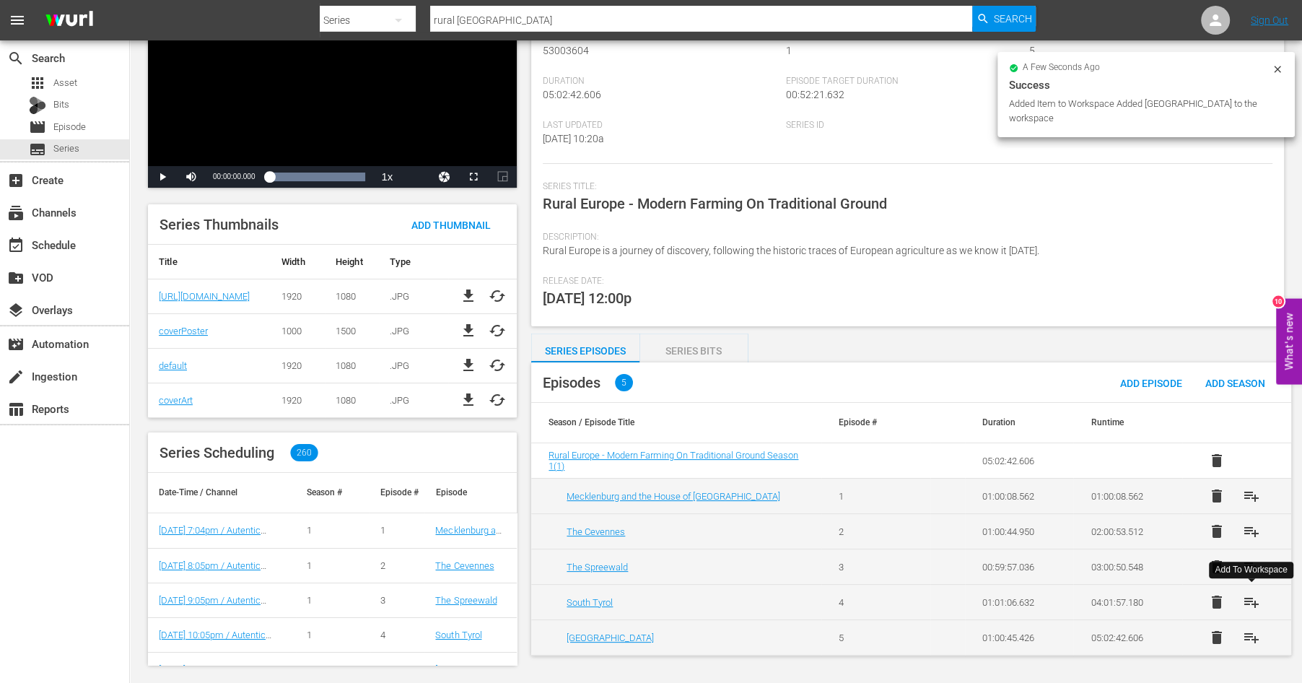
click at [1247, 601] on span "playlist_add" at bounding box center [1251, 601] width 17 height 17
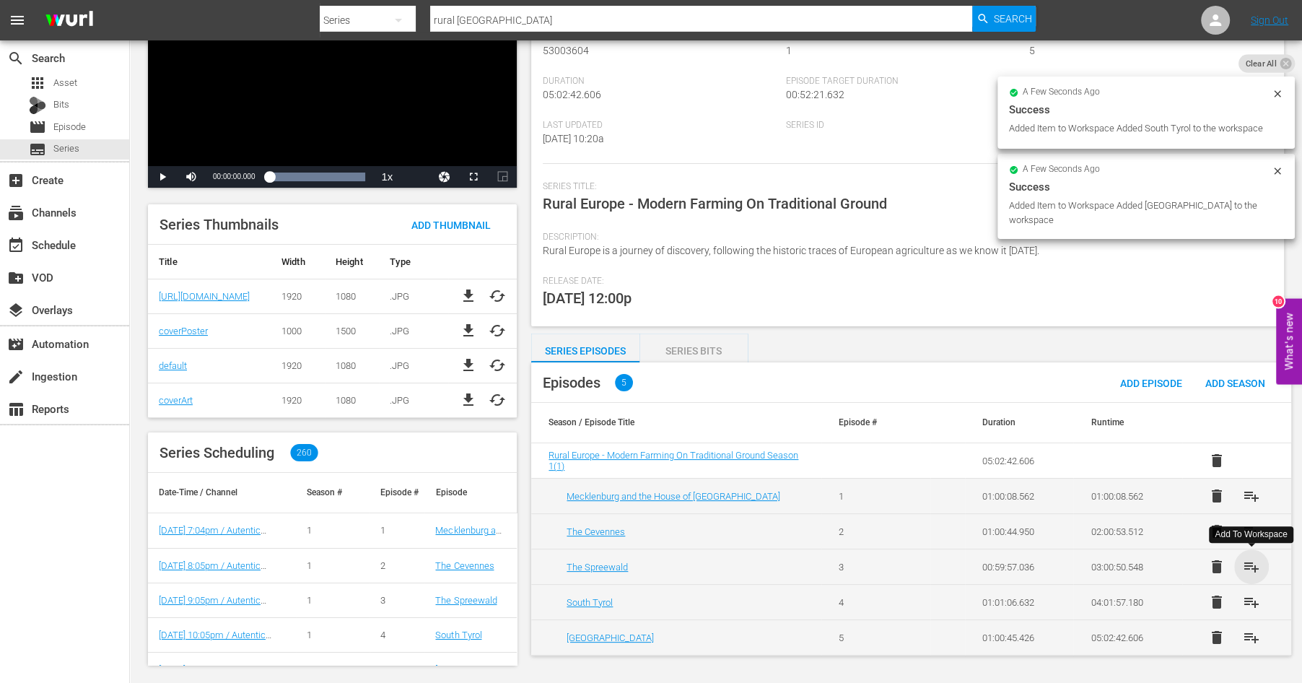
click at [1250, 566] on span "playlist_add" at bounding box center [1251, 566] width 17 height 17
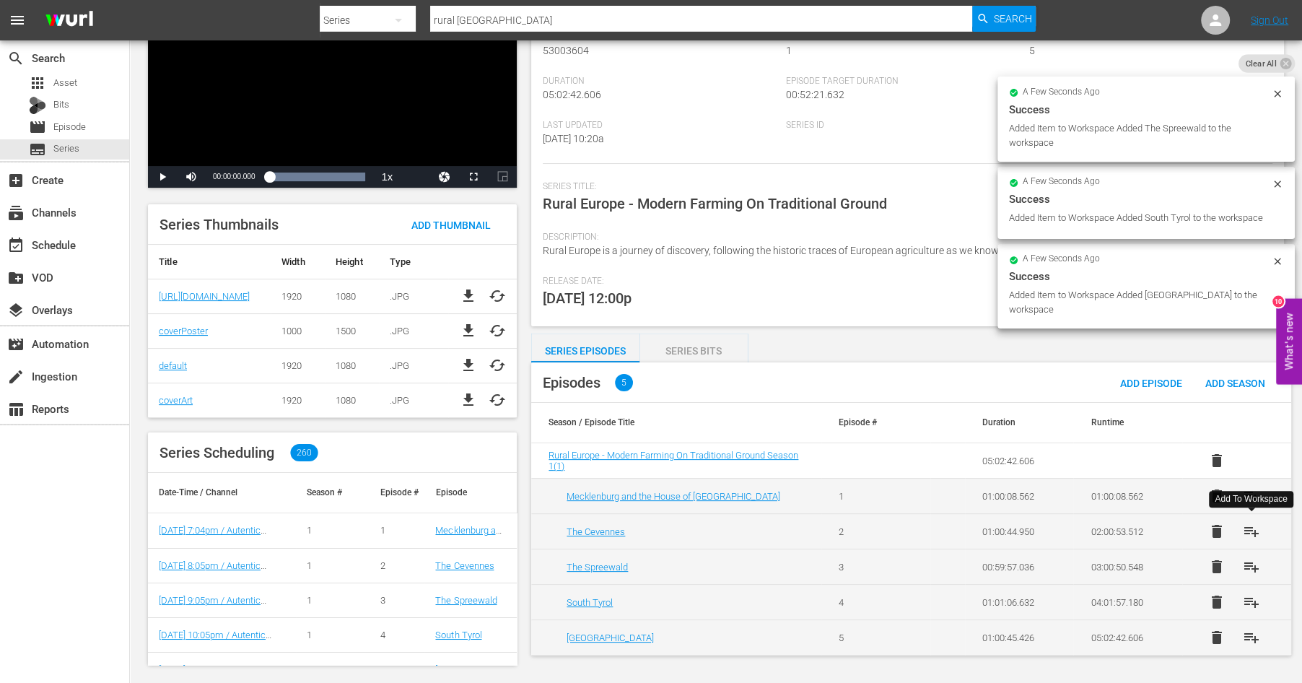
click at [1250, 532] on span "playlist_add" at bounding box center [1251, 531] width 17 height 17
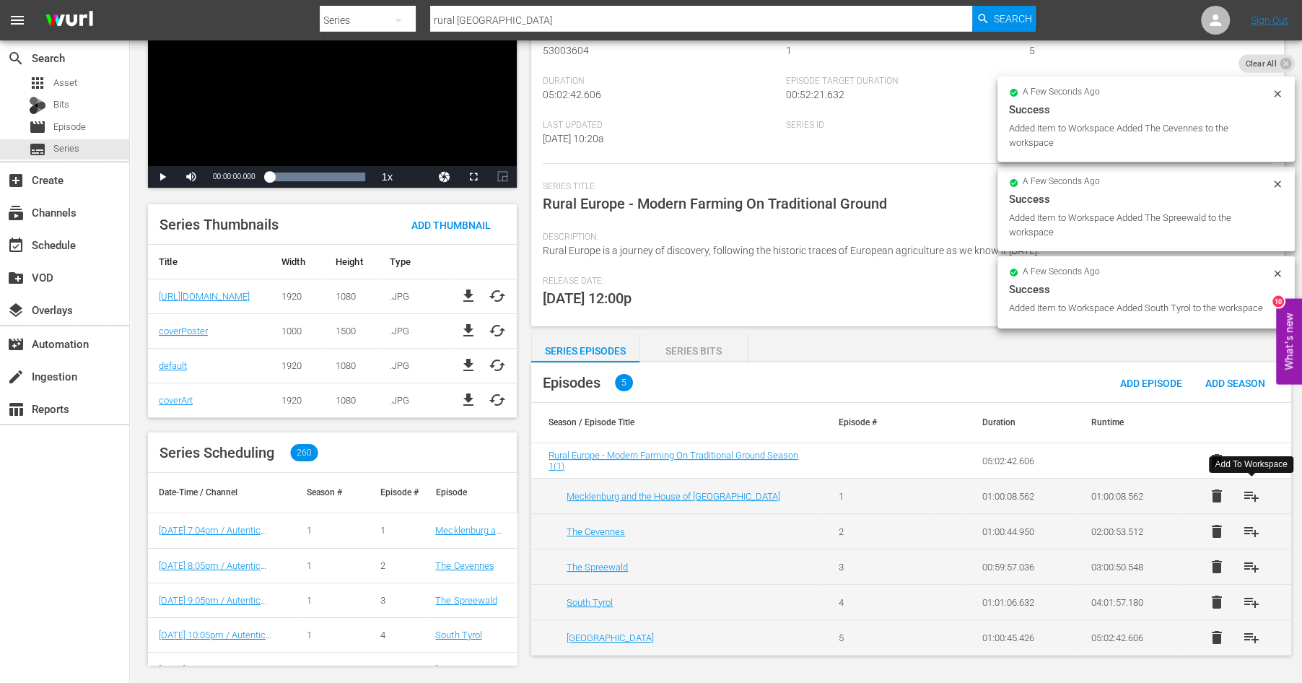
click at [1250, 494] on span "playlist_add" at bounding box center [1251, 495] width 17 height 17
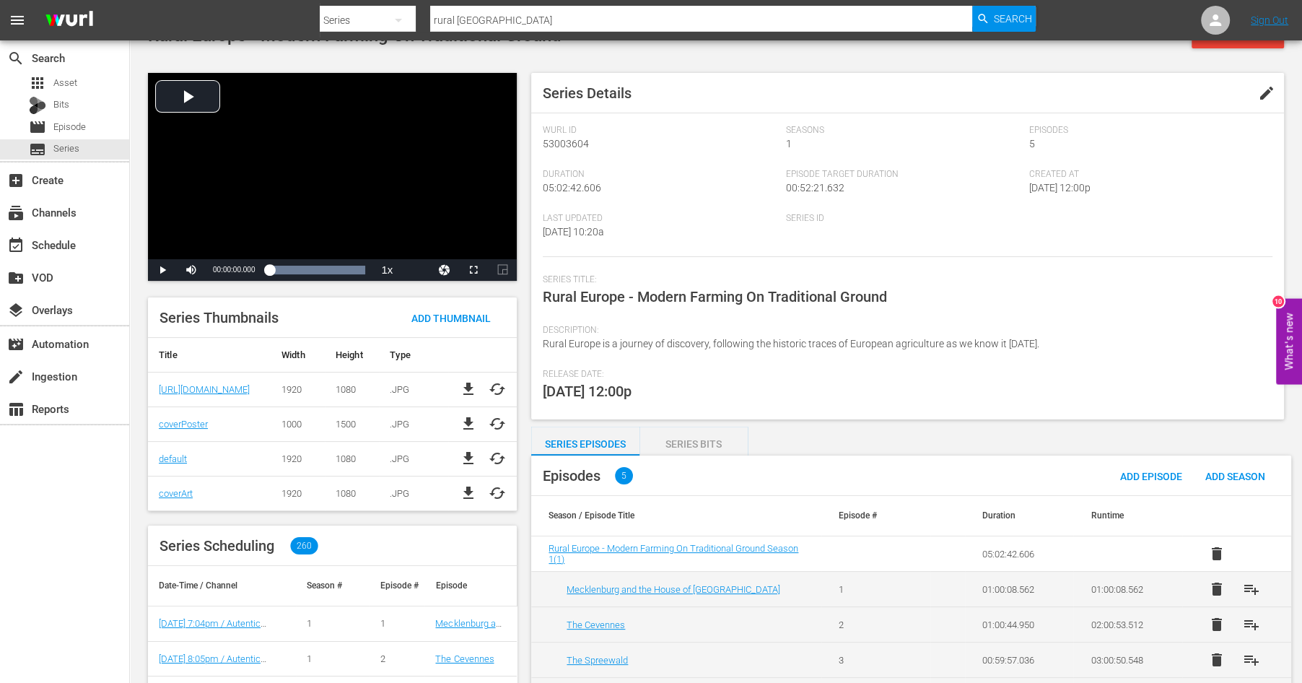
scroll to position [27, 0]
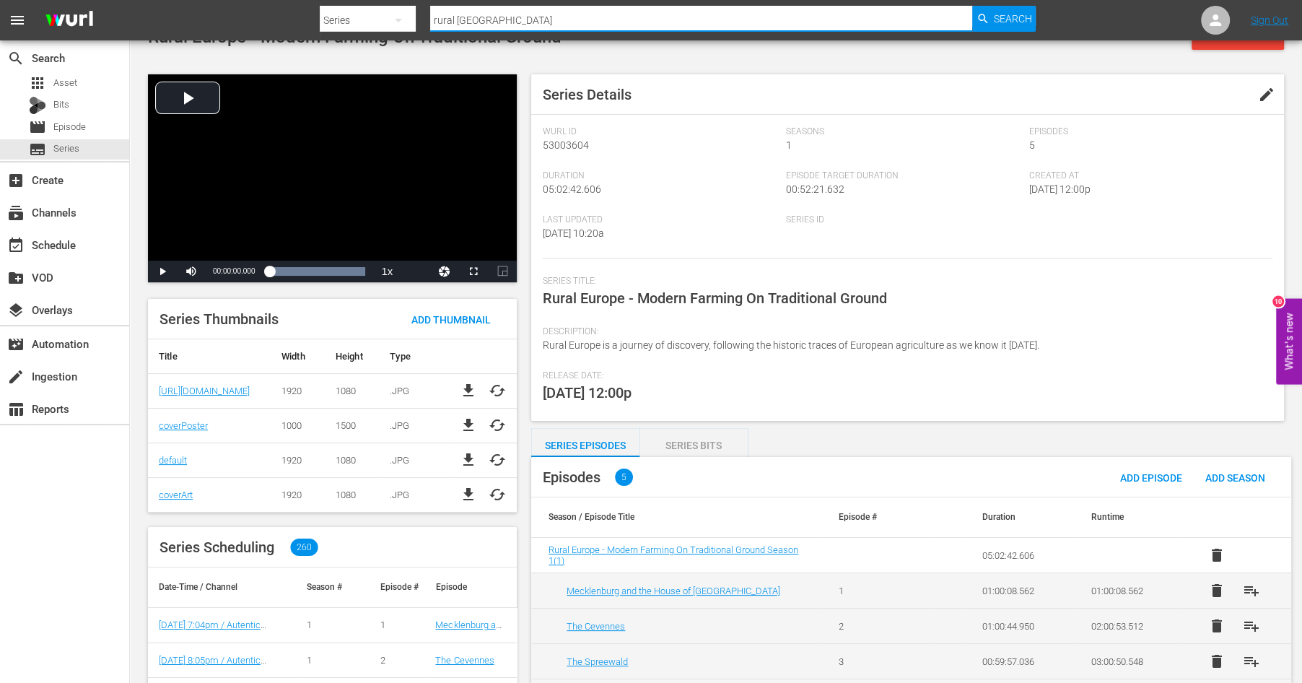
click at [495, 19] on input "rural [GEOGRAPHIC_DATA]" at bounding box center [701, 20] width 542 height 35
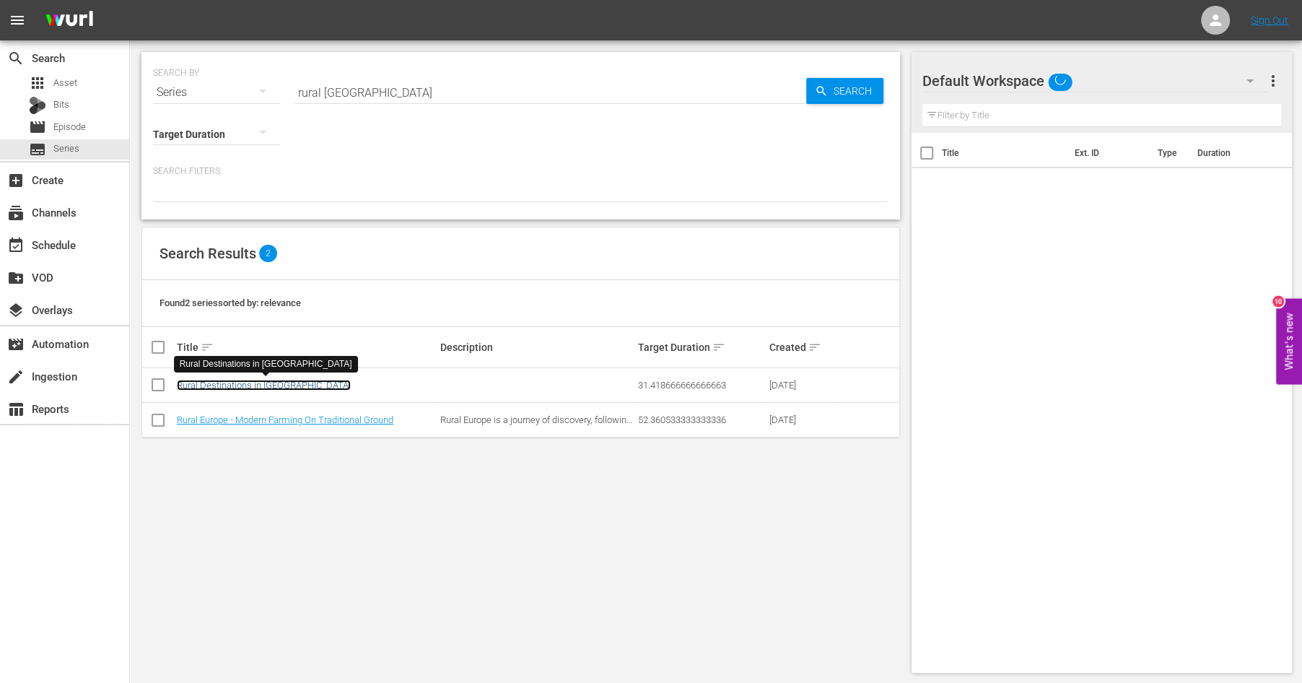
click at [237, 385] on link "Rural Destinations in [GEOGRAPHIC_DATA]" at bounding box center [264, 385] width 174 height 11
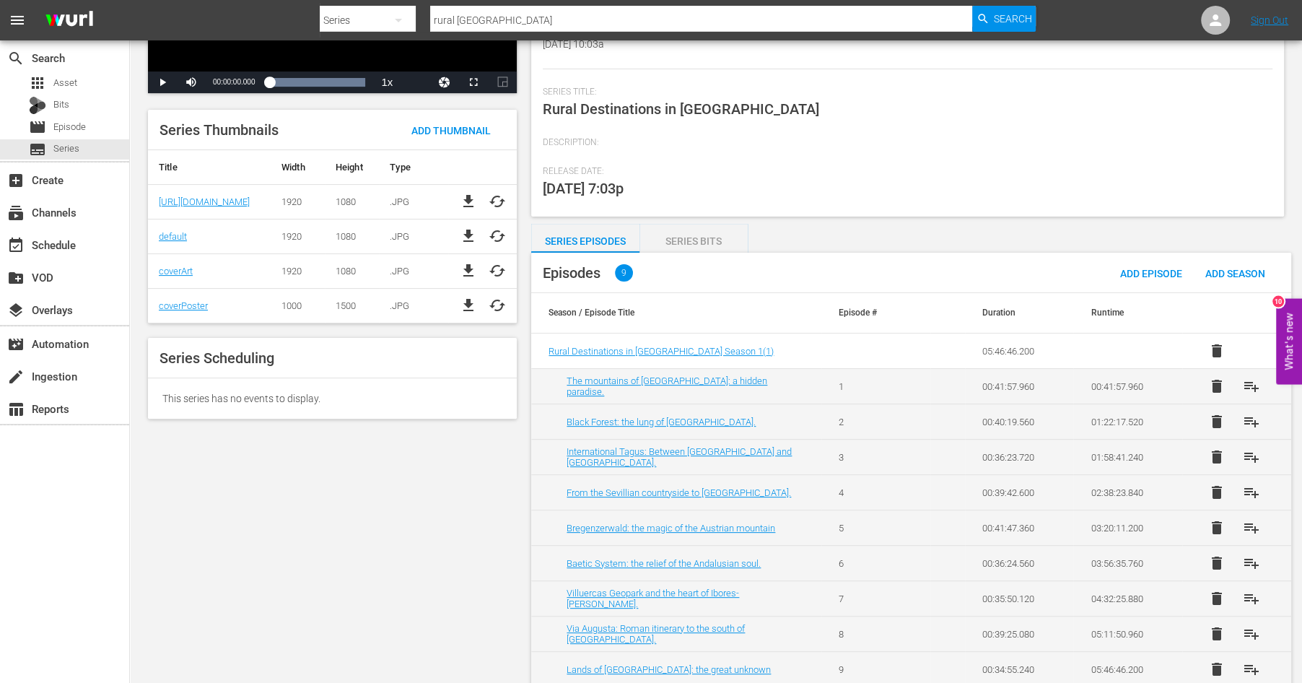
scroll to position [229, 0]
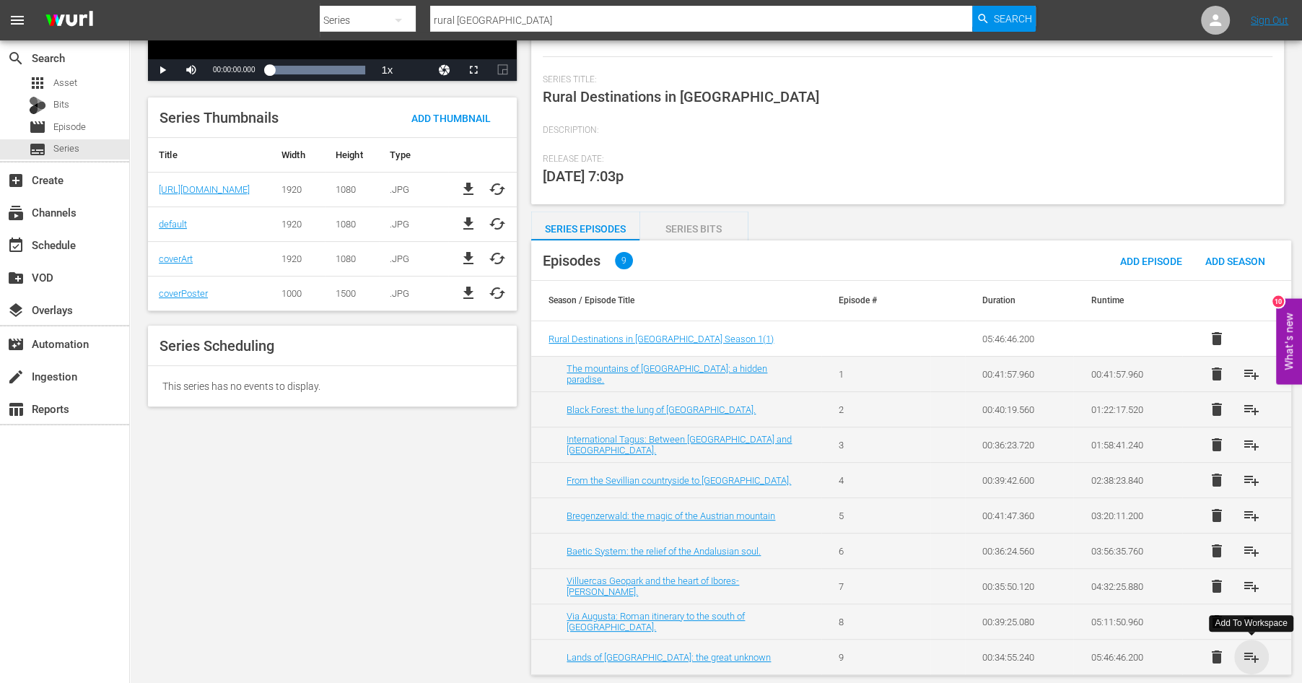
click at [1252, 652] on span "playlist_add" at bounding box center [1251, 656] width 17 height 17
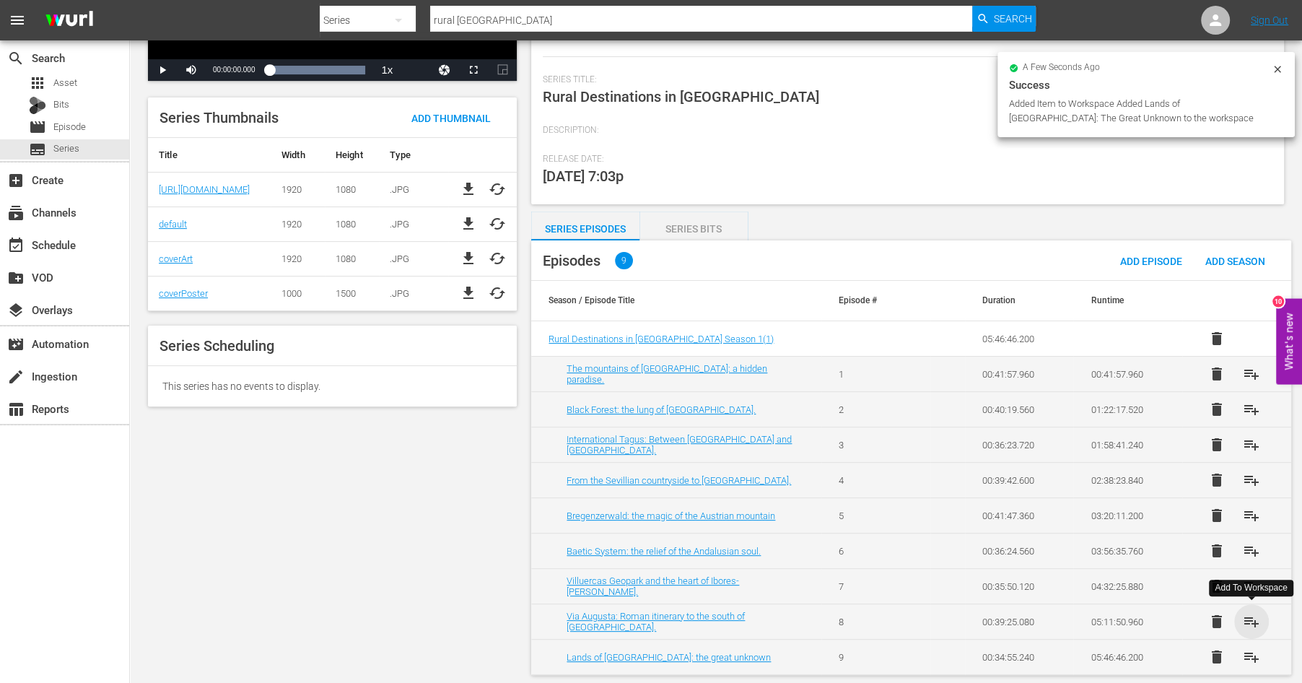
click at [1251, 615] on span "playlist_add" at bounding box center [1251, 621] width 17 height 17
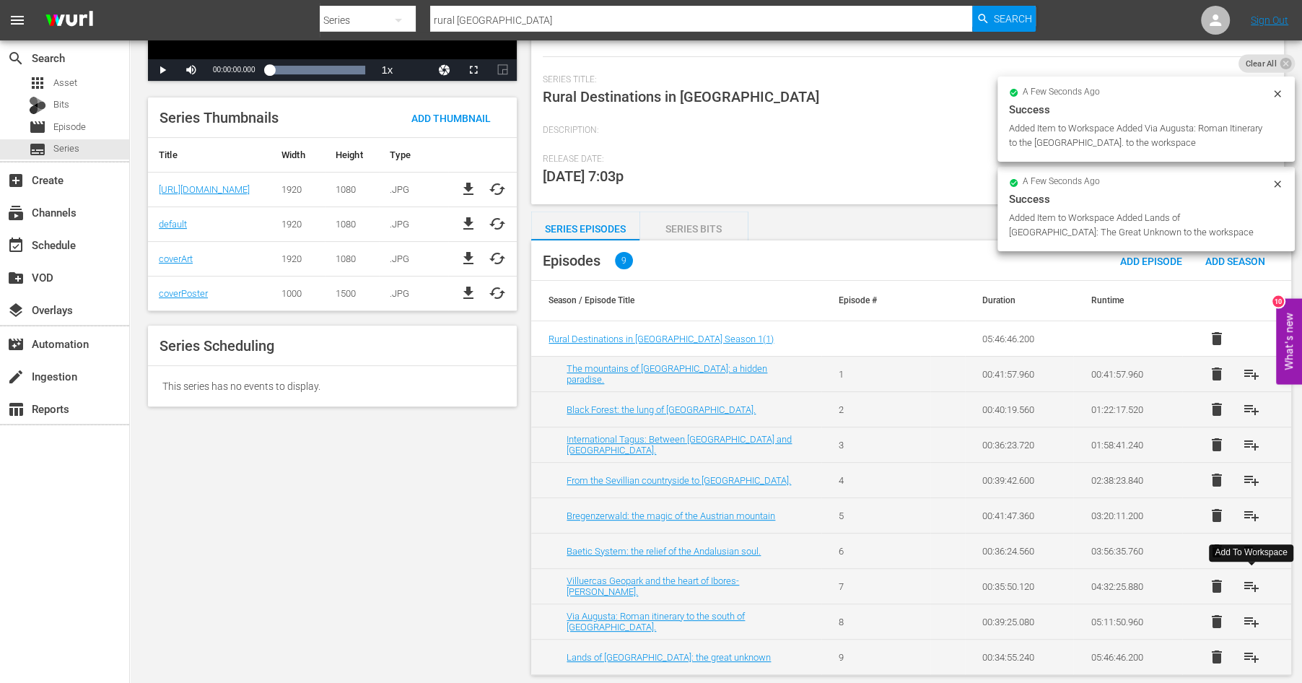
click at [1250, 580] on span "playlist_add" at bounding box center [1251, 585] width 17 height 17
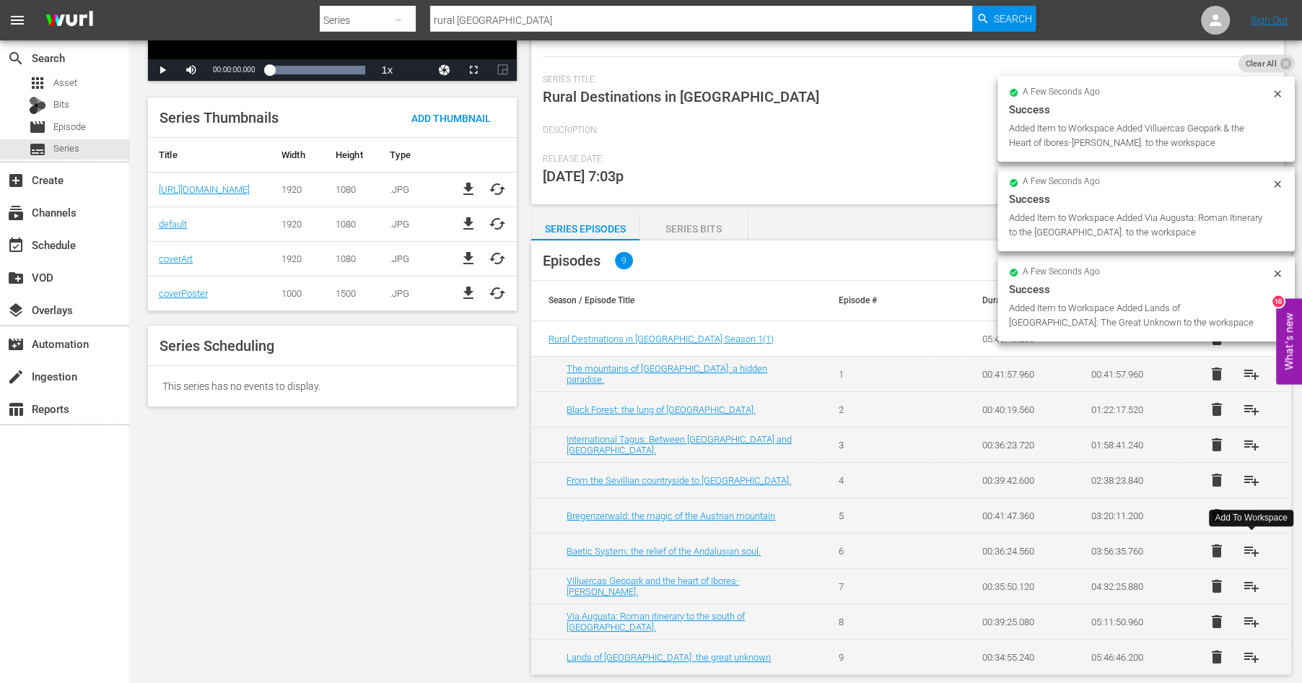
click at [1250, 547] on span "playlist_add" at bounding box center [1251, 550] width 17 height 17
click at [1250, 507] on span "playlist_add" at bounding box center [1251, 515] width 17 height 17
click at [1251, 476] on span "playlist_add" at bounding box center [1251, 479] width 17 height 17
click at [1247, 440] on span "playlist_add" at bounding box center [1251, 444] width 17 height 17
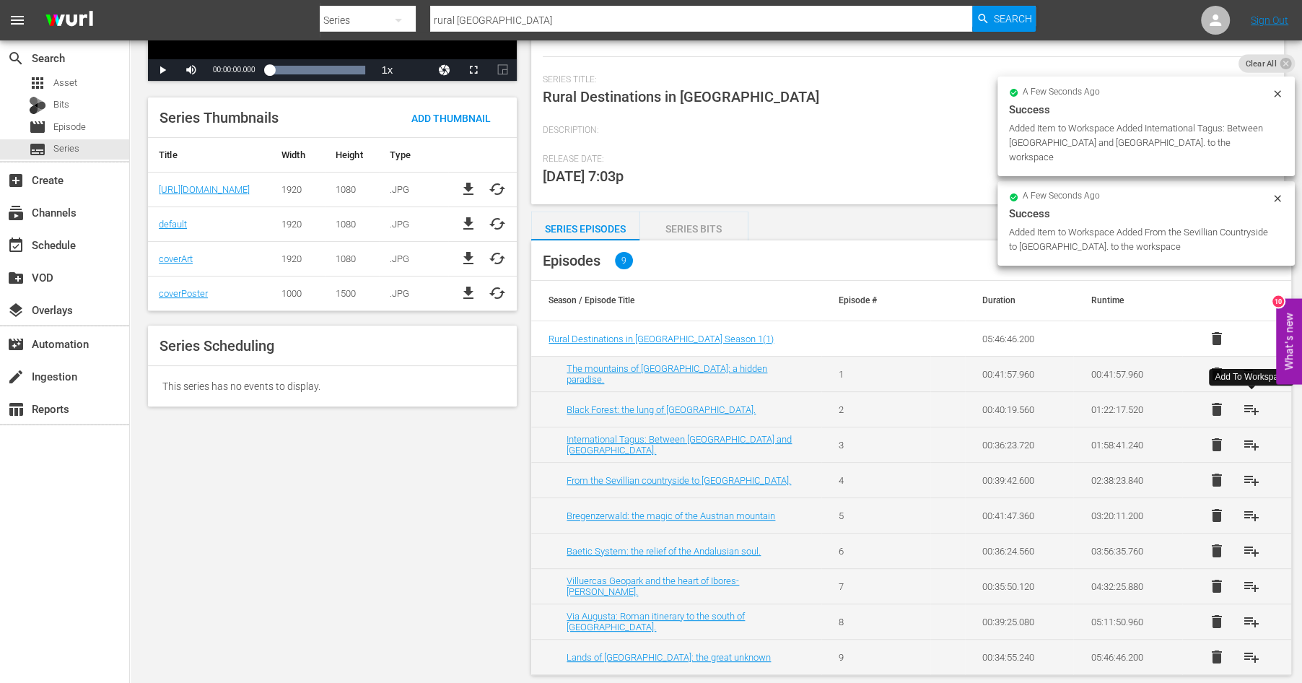
click at [1254, 405] on span "playlist_add" at bounding box center [1251, 409] width 17 height 17
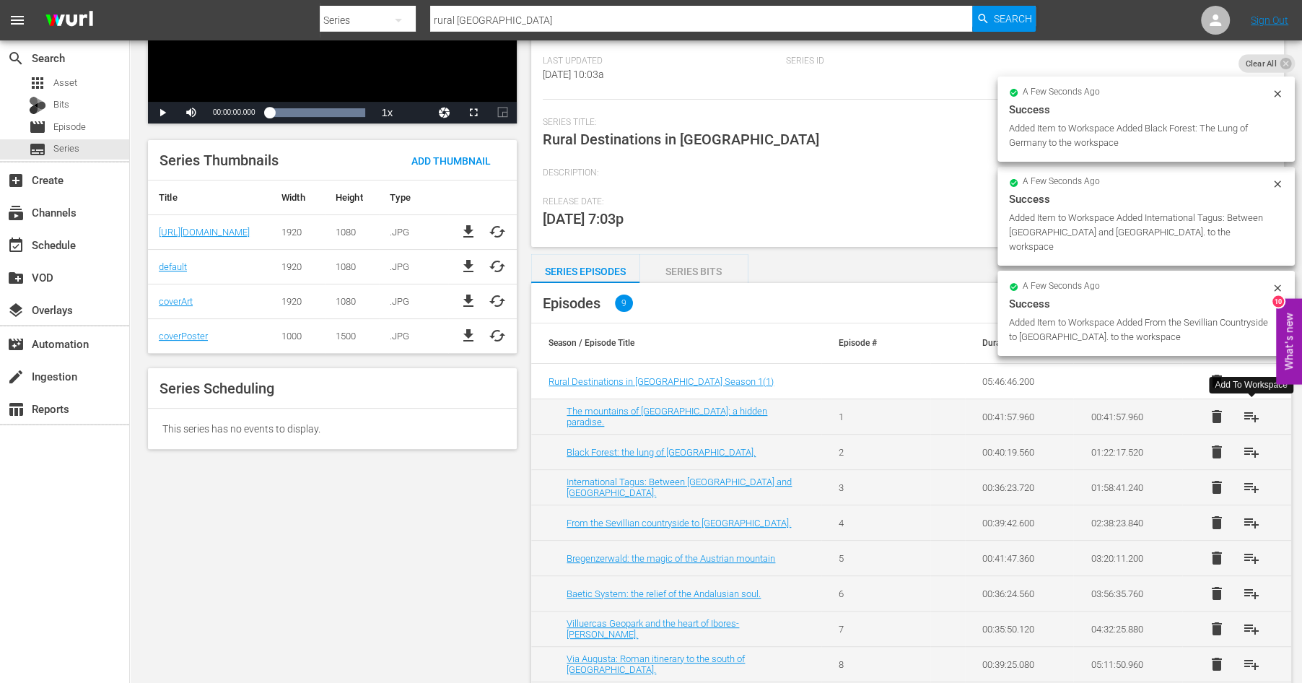
scroll to position [183, 0]
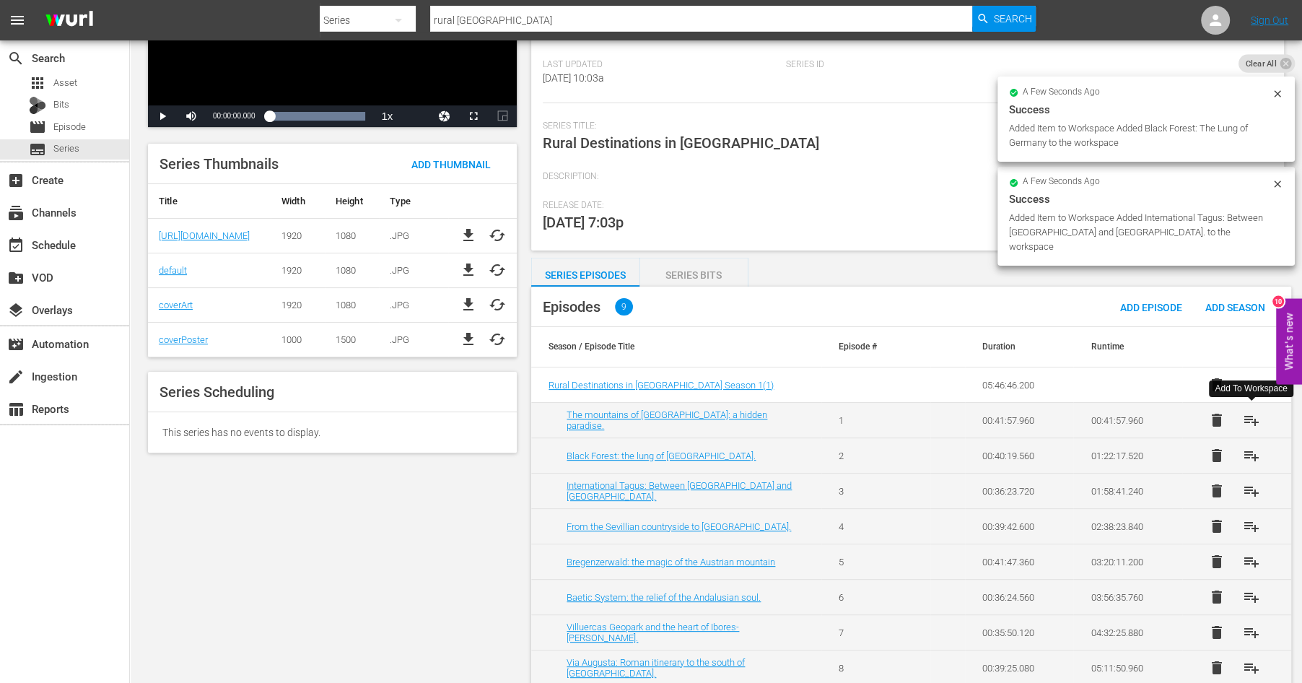
click at [1254, 418] on span "playlist_add" at bounding box center [1251, 419] width 17 height 17
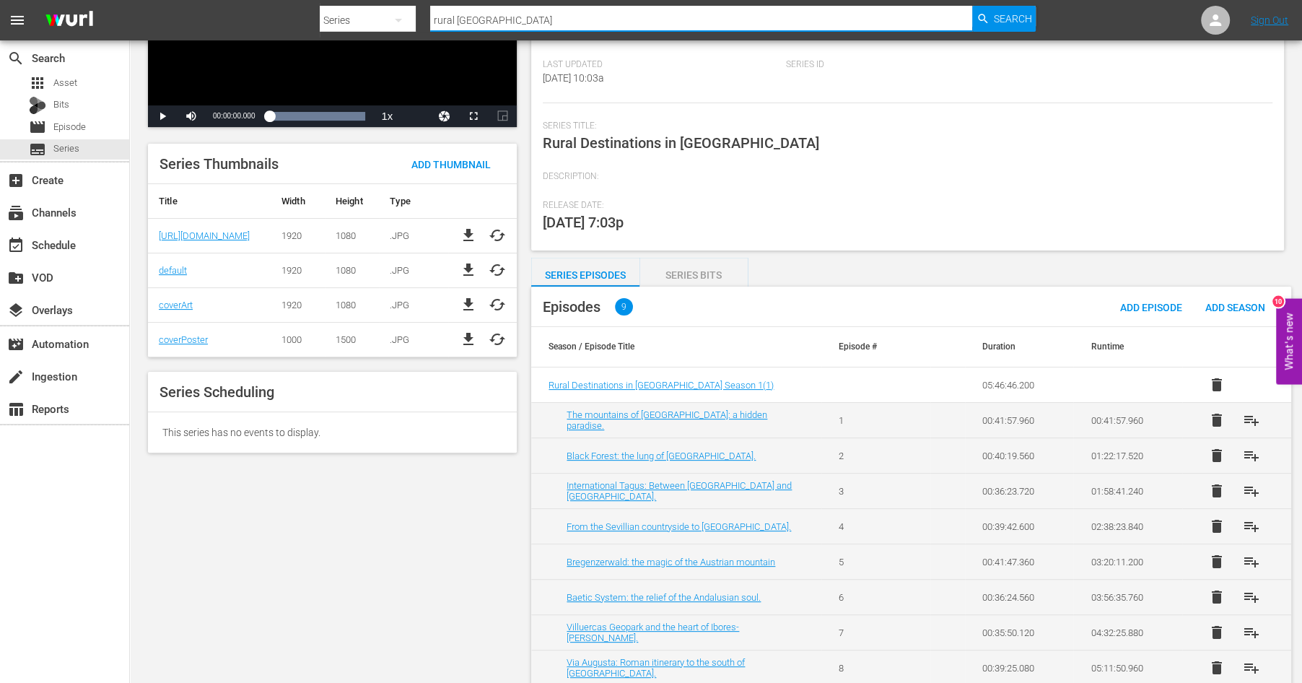
drag, startPoint x: 525, startPoint y: 19, endPoint x: 340, endPoint y: -4, distance: 186.3
click at [430, 3] on input "rural [GEOGRAPHIC_DATA]" at bounding box center [701, 20] width 542 height 35
type input "portugal's"
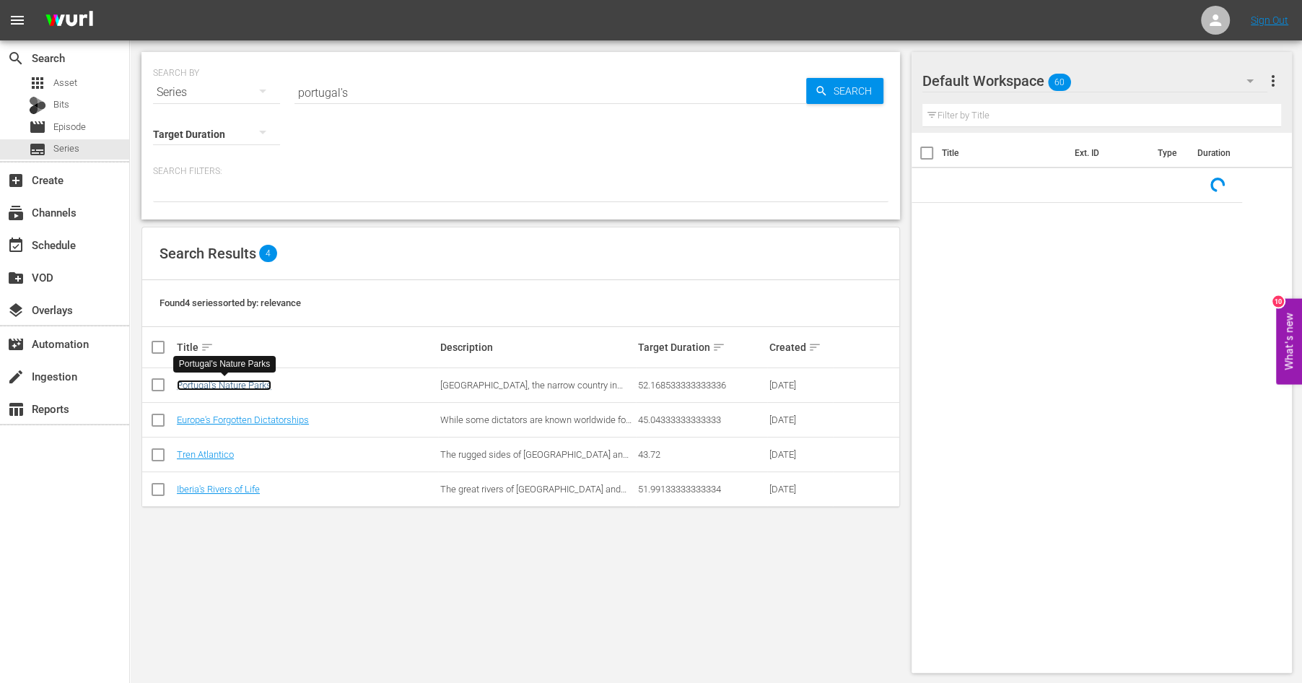
click at [205, 385] on link "Portugal's Nature Parks" at bounding box center [224, 385] width 95 height 11
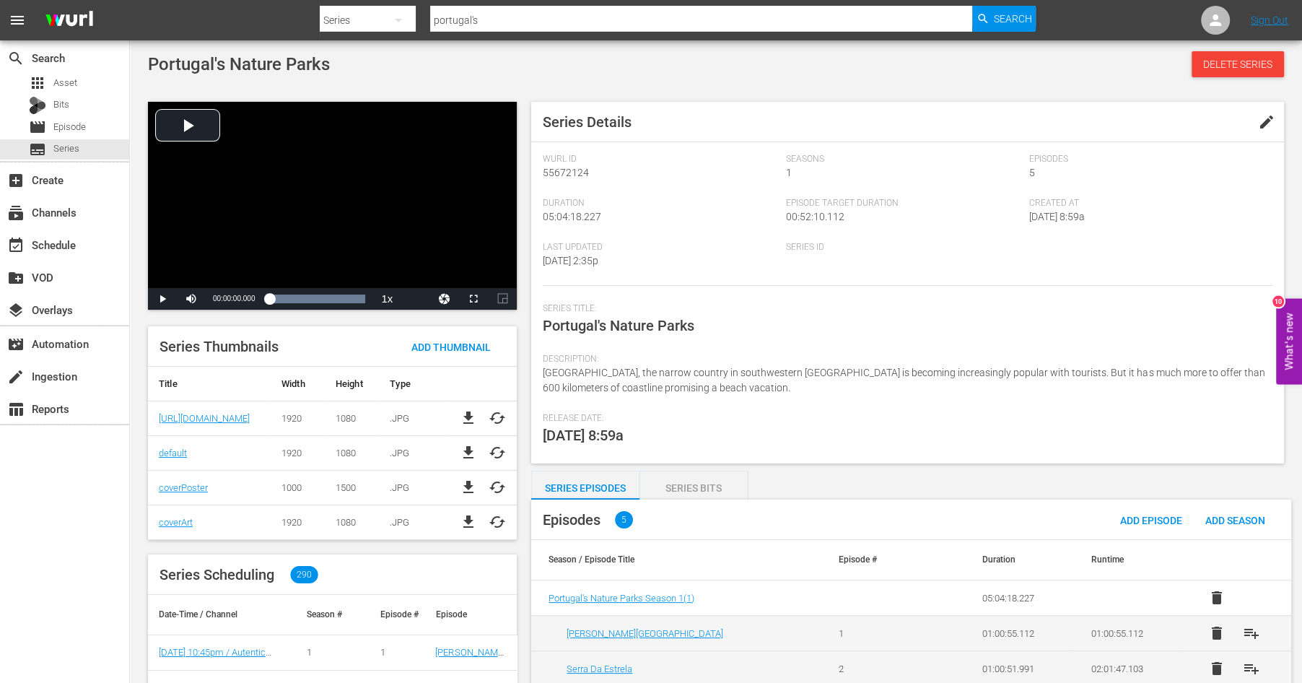
scroll to position [122, 0]
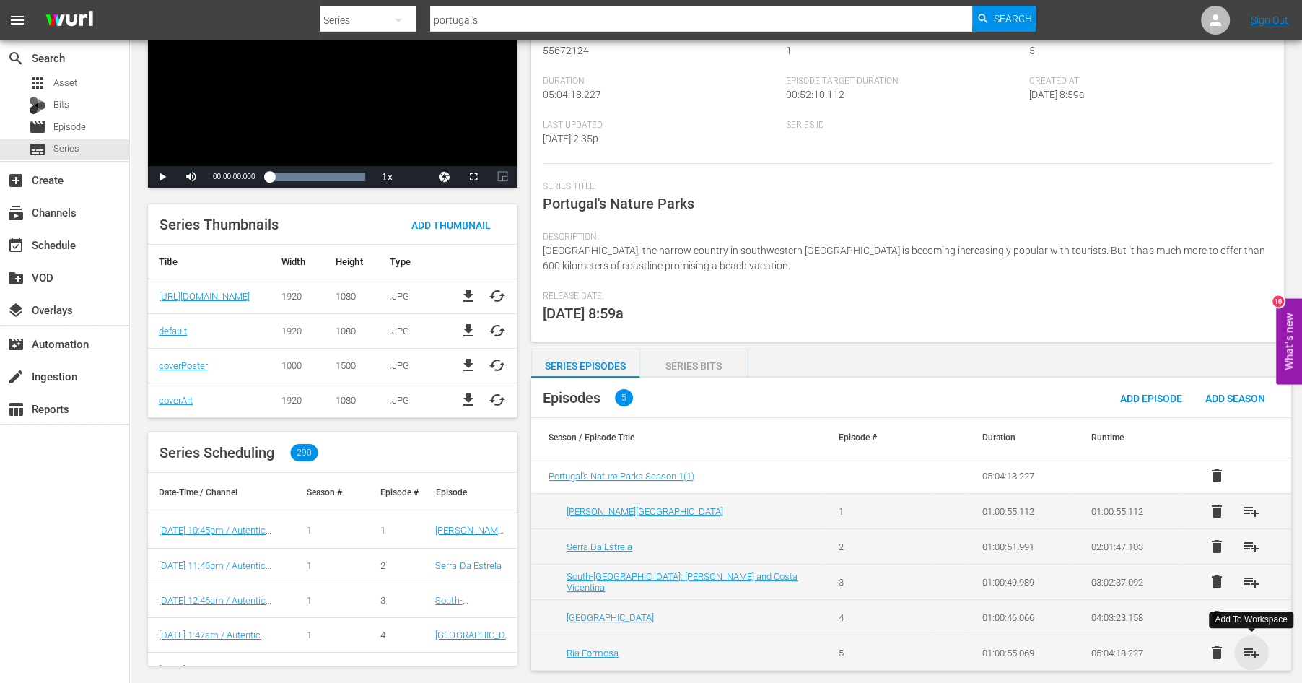
click at [1249, 651] on span "playlist_add" at bounding box center [1251, 652] width 17 height 17
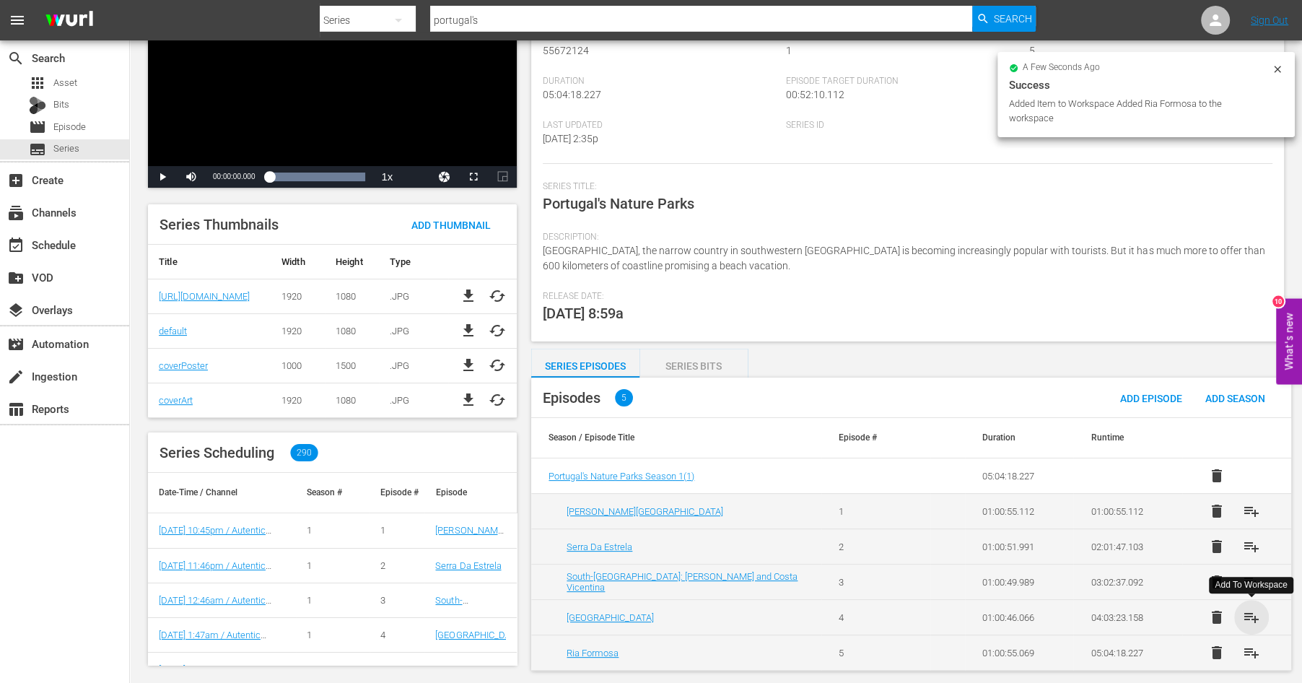
click at [1249, 613] on span "playlist_add" at bounding box center [1251, 616] width 17 height 17
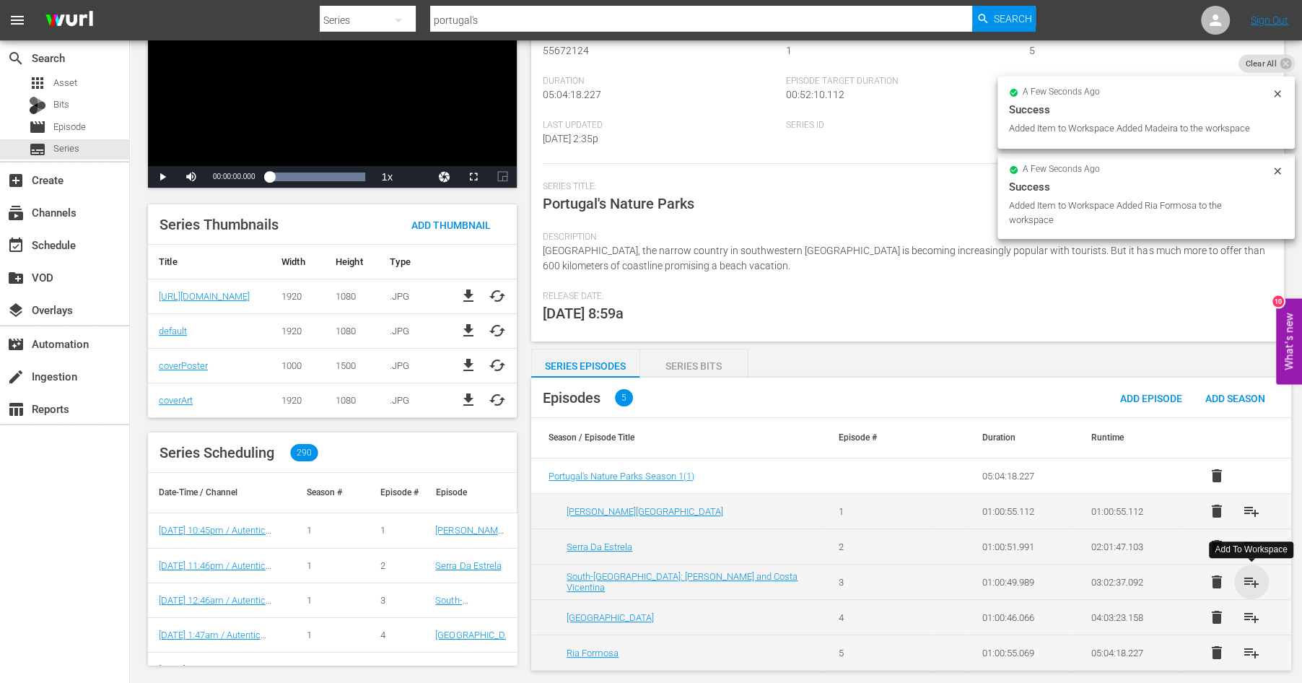
click at [1250, 581] on span "playlist_add" at bounding box center [1251, 581] width 17 height 17
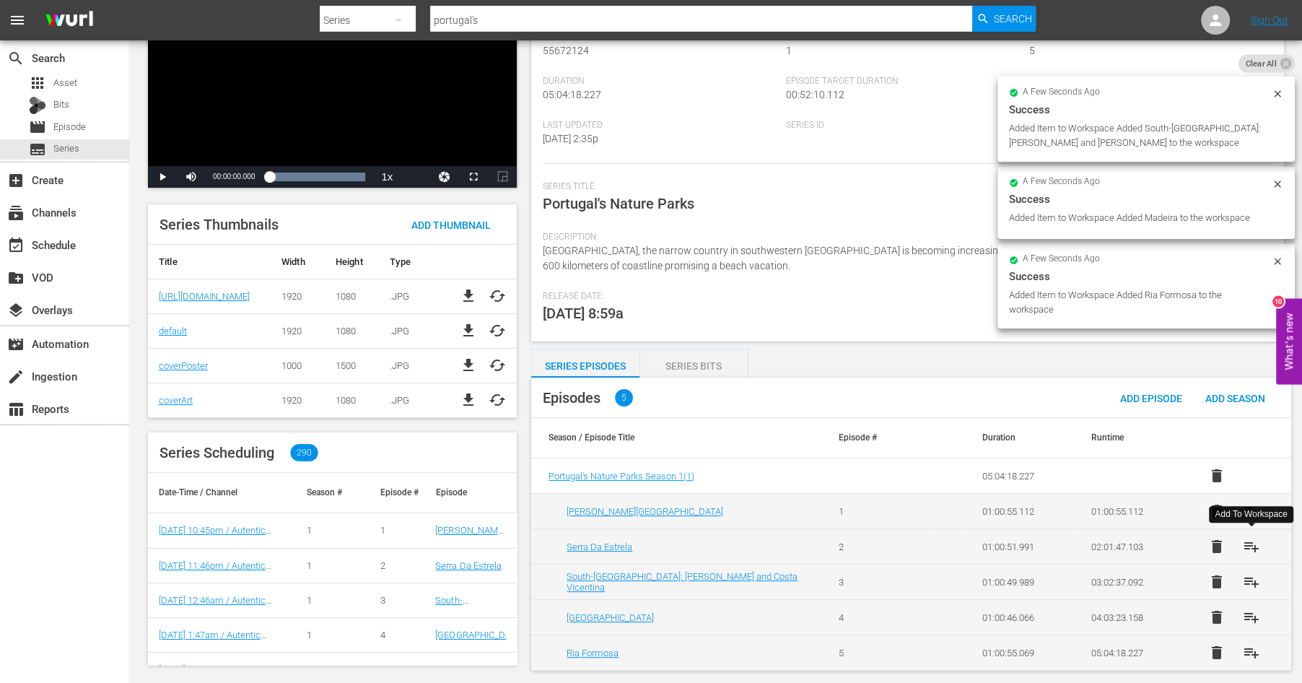
click at [1250, 549] on span "playlist_add" at bounding box center [1251, 546] width 17 height 17
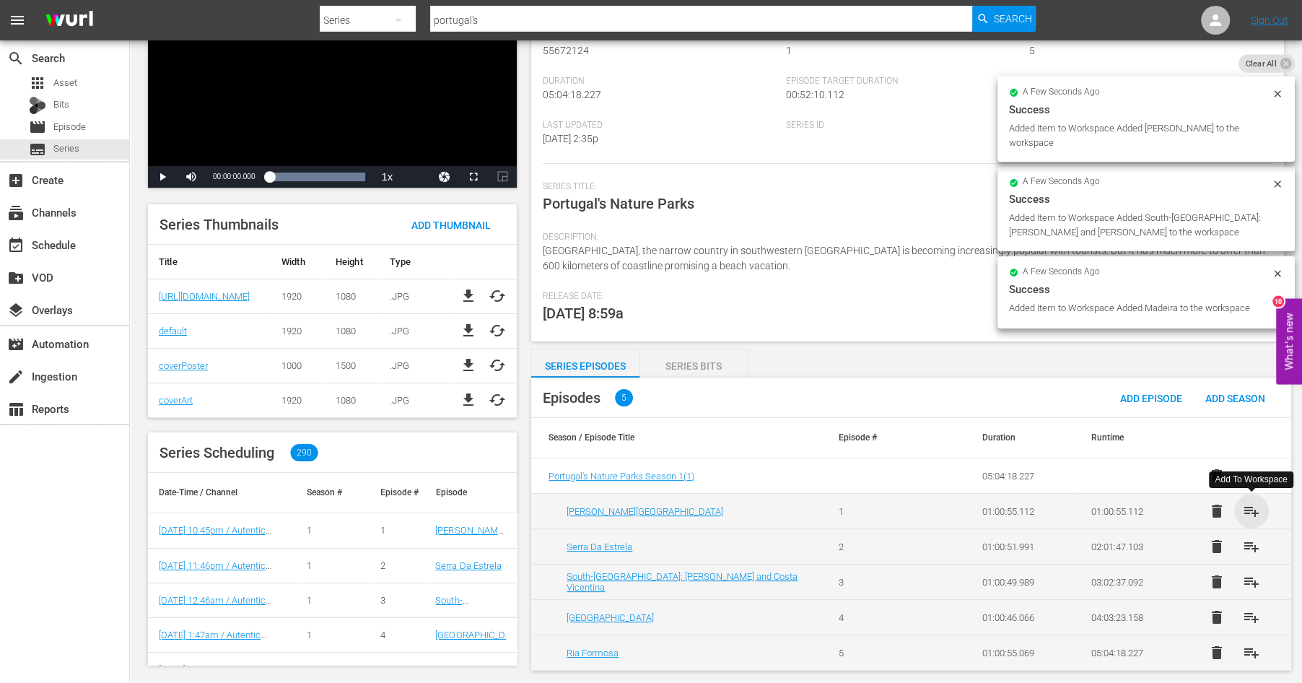
click at [1254, 513] on span "playlist_add" at bounding box center [1251, 510] width 17 height 17
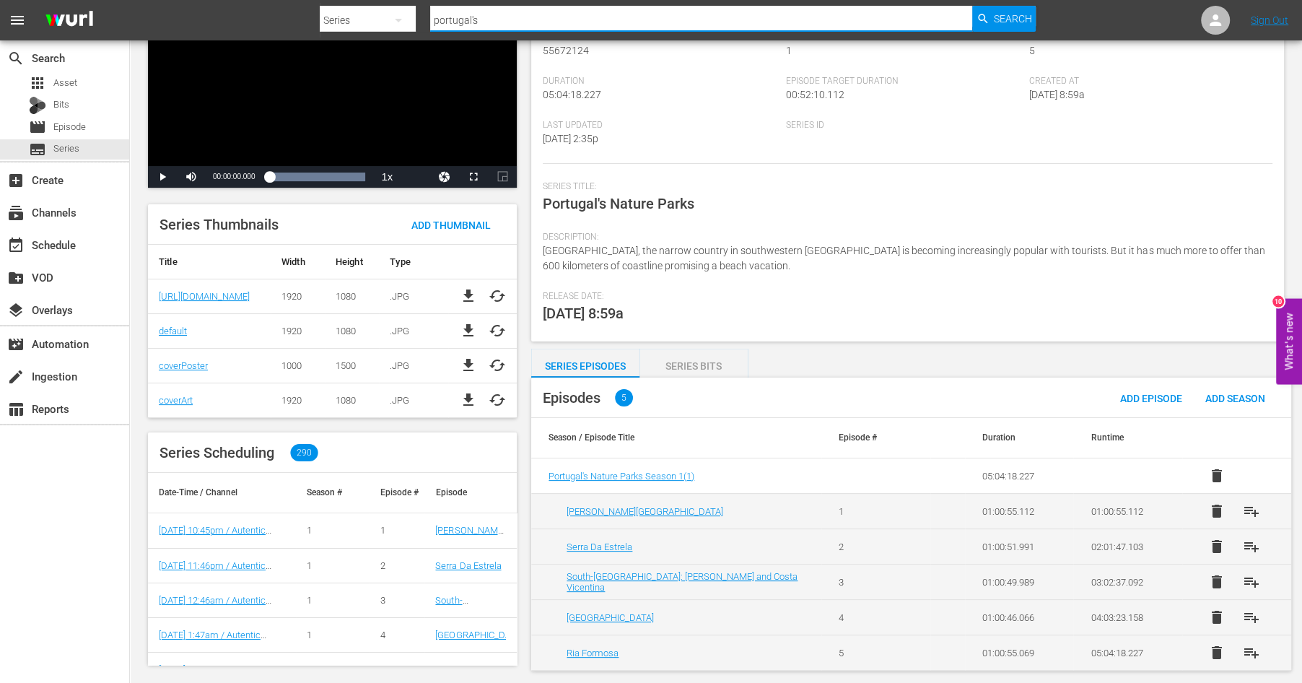
click at [499, 16] on input "portugal's" at bounding box center [701, 20] width 542 height 35
drag, startPoint x: 496, startPoint y: 19, endPoint x: 372, endPoint y: -6, distance: 126.0
click at [430, 3] on input "portugal's" at bounding box center [701, 20] width 542 height 35
type input "perfect gr"
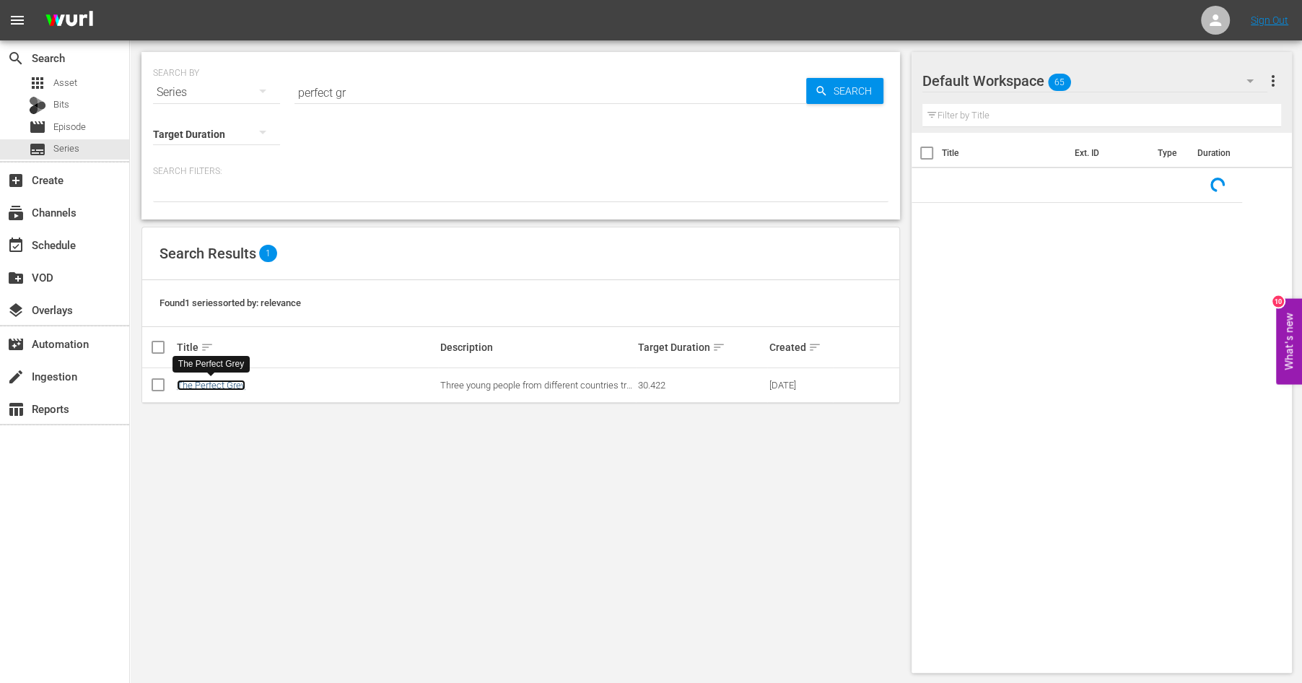
click at [234, 383] on link "The Perfect Grey" at bounding box center [211, 385] width 69 height 11
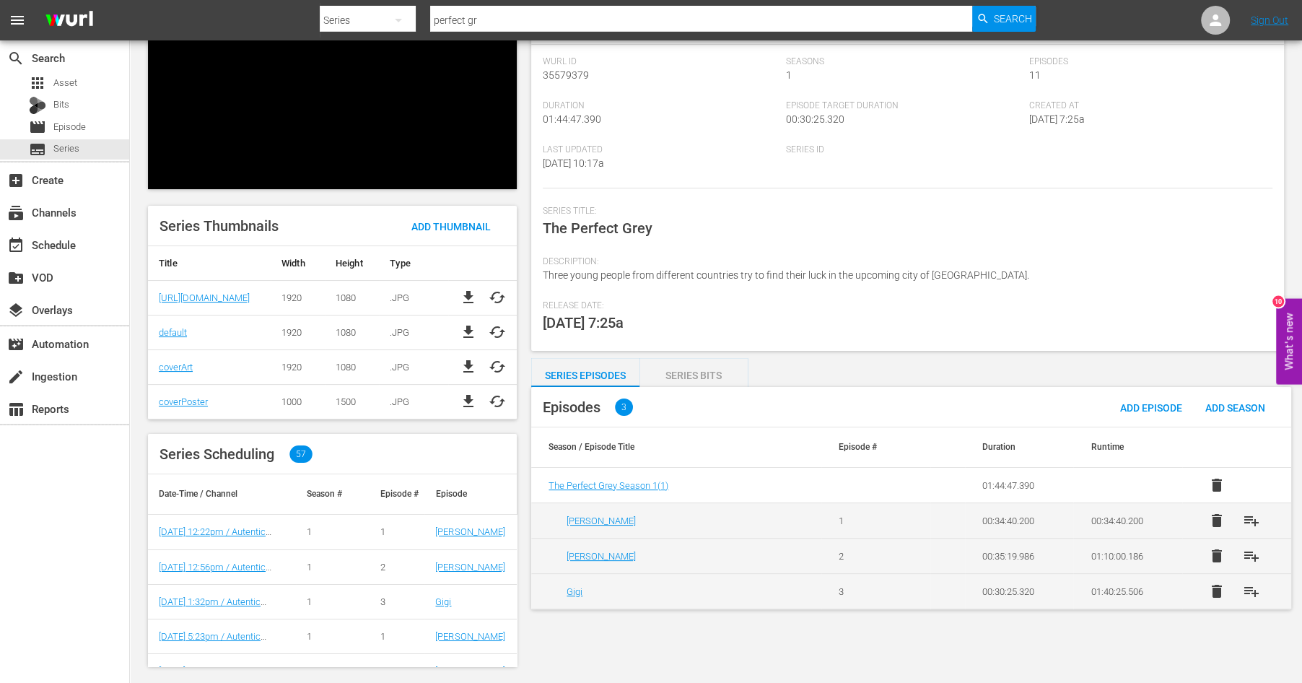
scroll to position [98, 0]
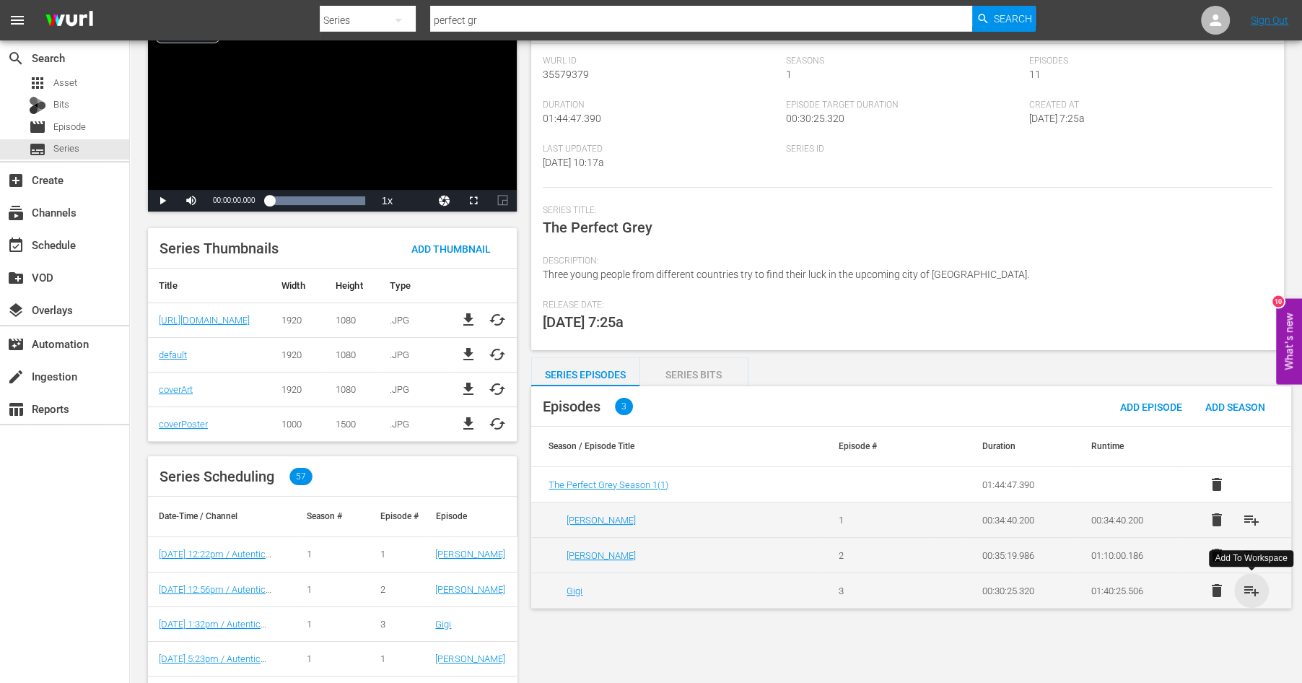
click at [1250, 584] on span "playlist_add" at bounding box center [1251, 590] width 17 height 17
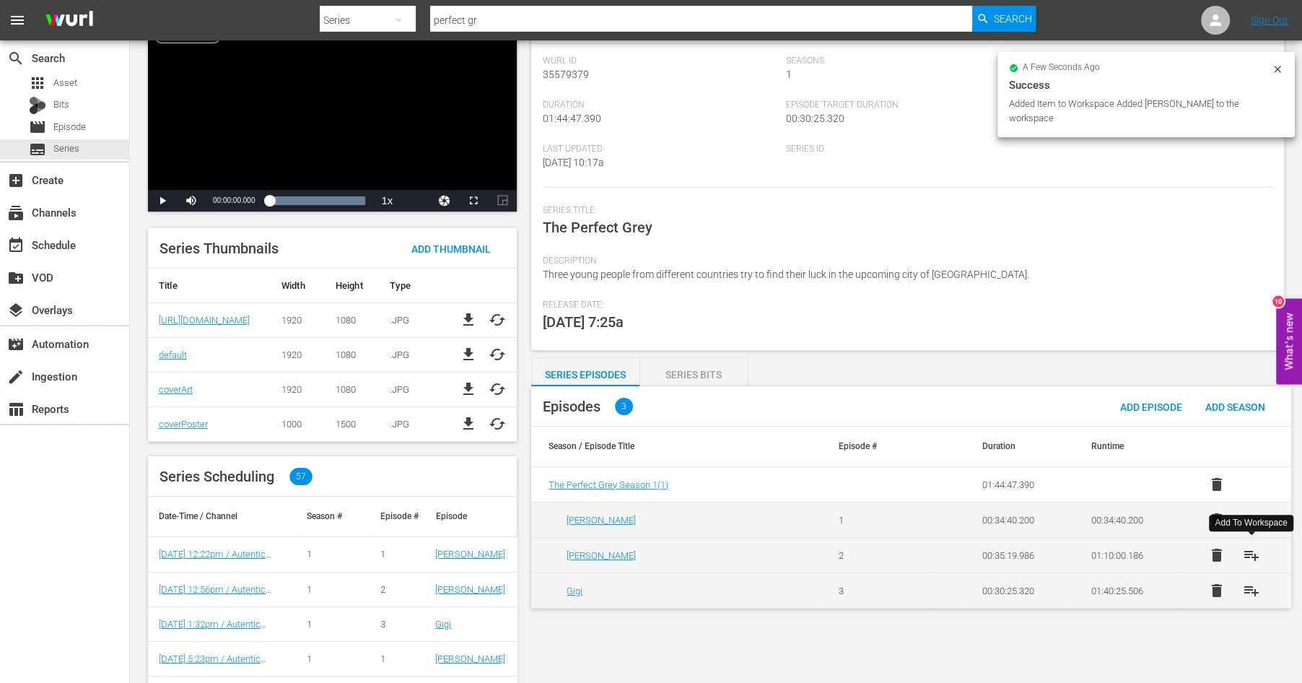
click at [1252, 549] on span "playlist_add" at bounding box center [1251, 554] width 17 height 17
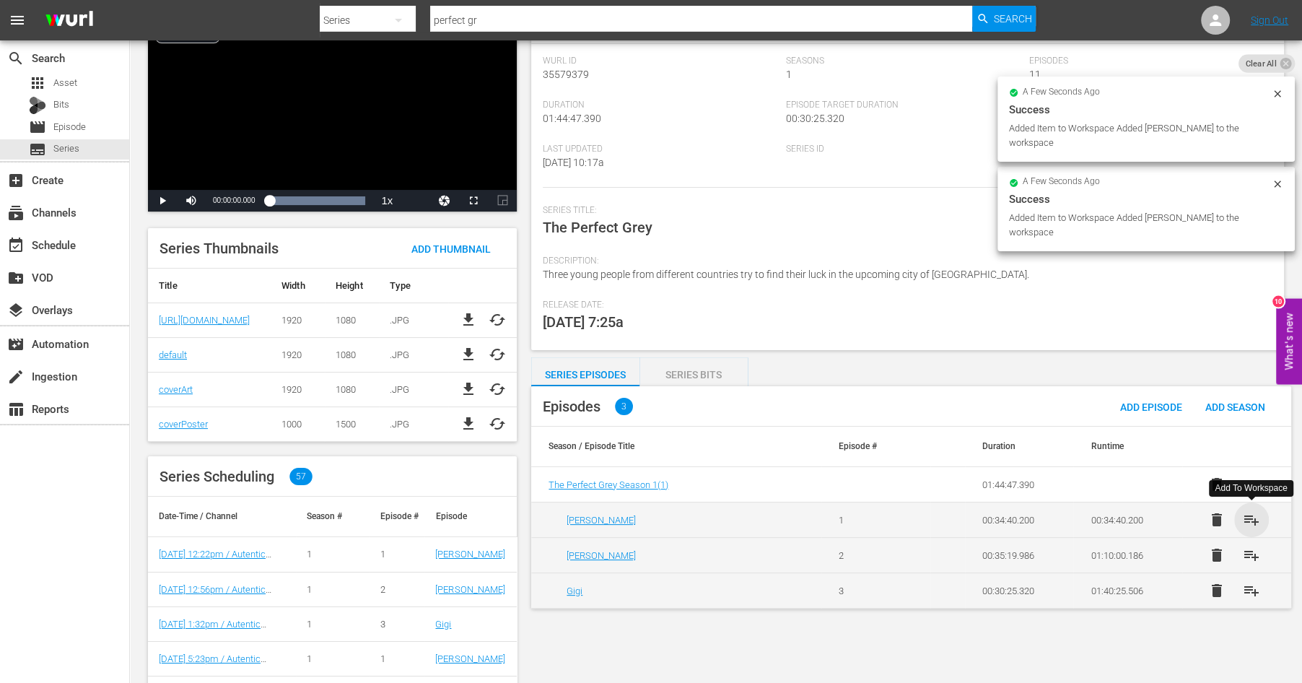
click at [1252, 517] on span "playlist_add" at bounding box center [1251, 519] width 17 height 17
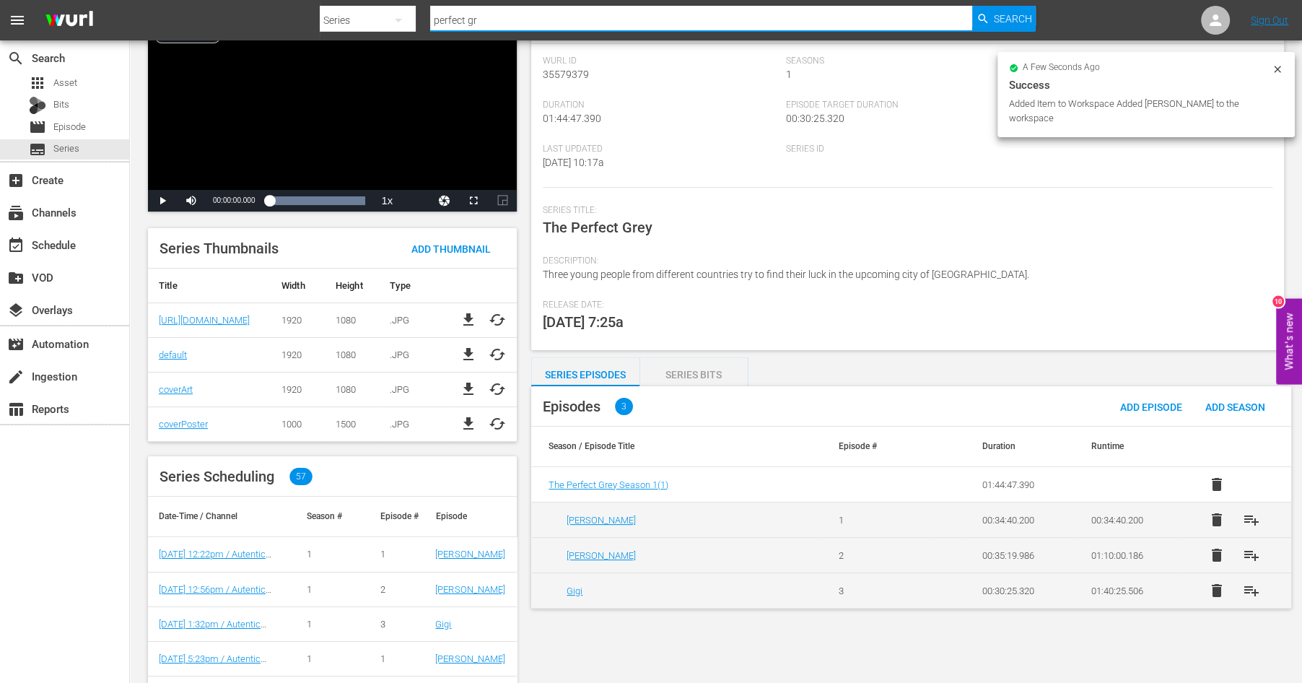
drag, startPoint x: 516, startPoint y: 18, endPoint x: 321, endPoint y: -30, distance: 200.8
click at [430, 3] on input "perfect gr" at bounding box center [701, 20] width 542 height 35
type input "one year in"
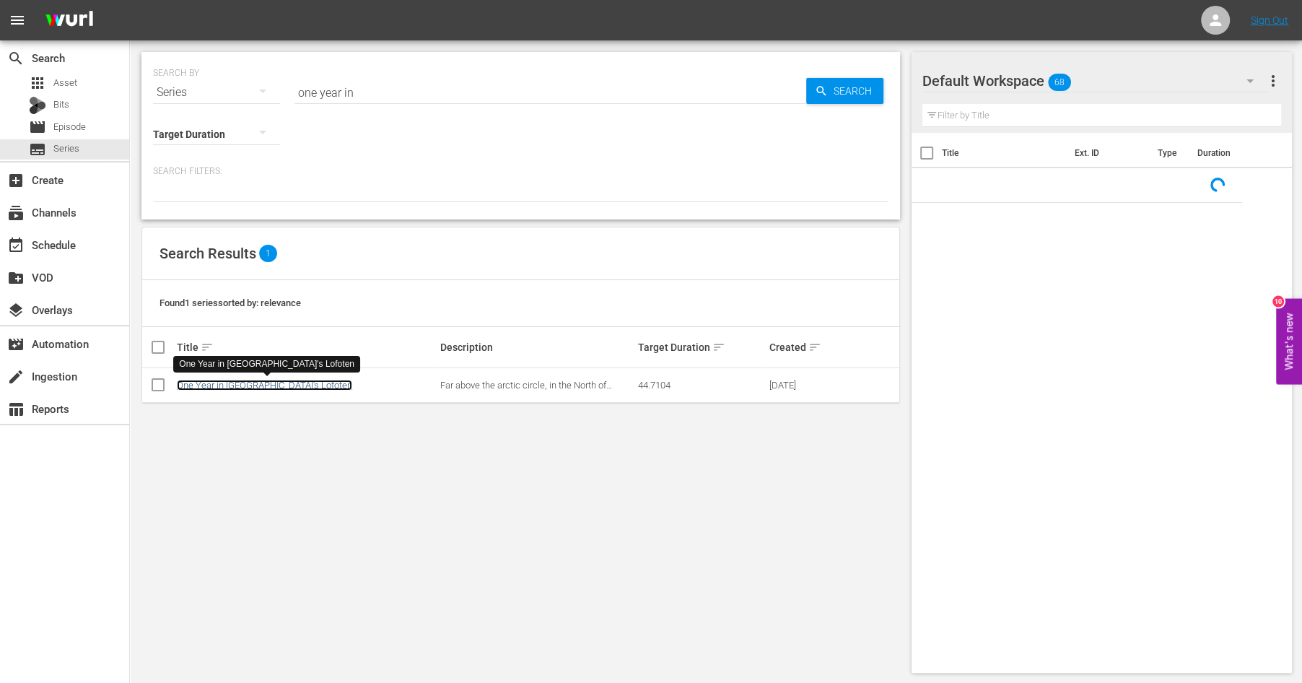
click at [270, 385] on link "One Year in [GEOGRAPHIC_DATA]'s Lofoten" at bounding box center [264, 385] width 175 height 11
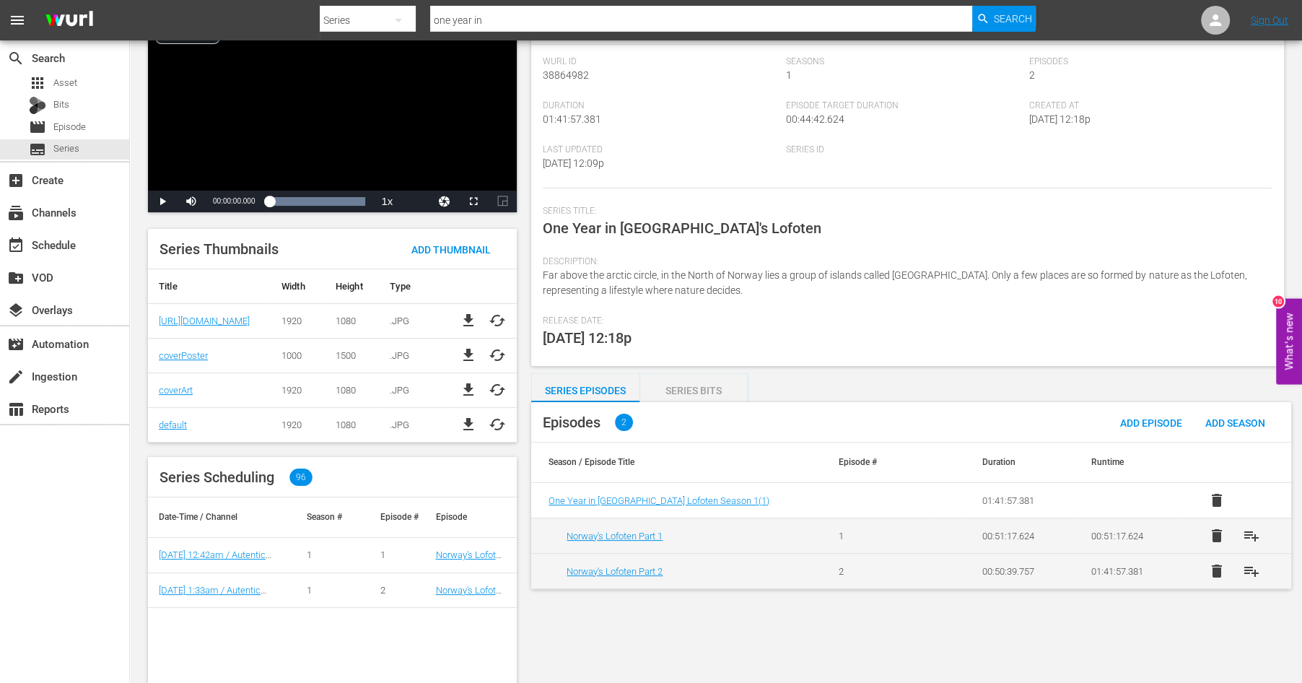
scroll to position [108, 0]
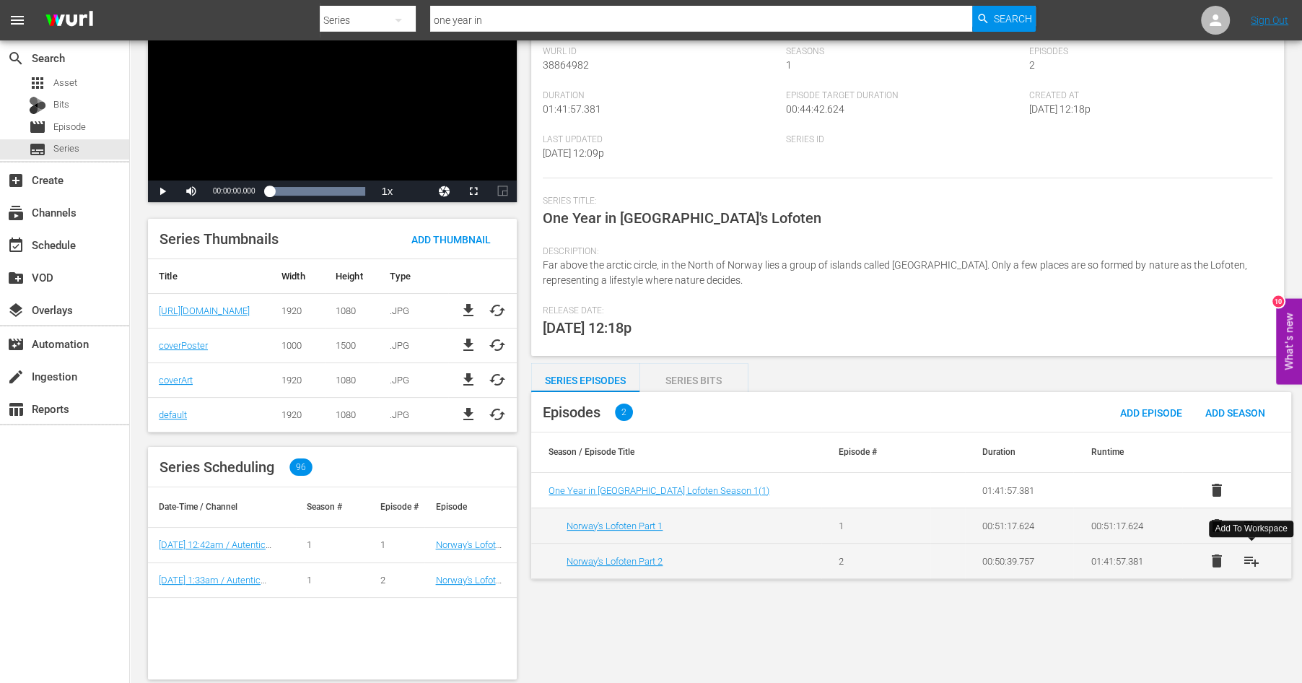
click at [1253, 562] on span "playlist_add" at bounding box center [1251, 560] width 17 height 17
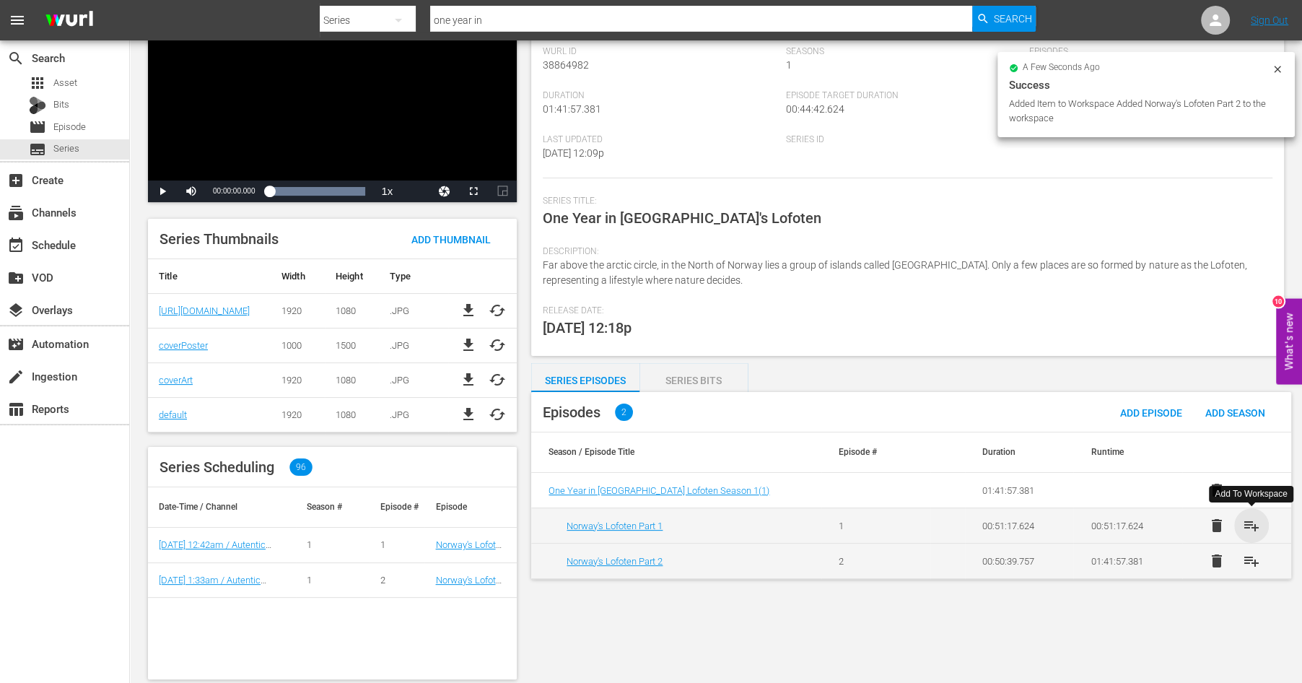
click at [1251, 525] on span "playlist_add" at bounding box center [1251, 525] width 17 height 17
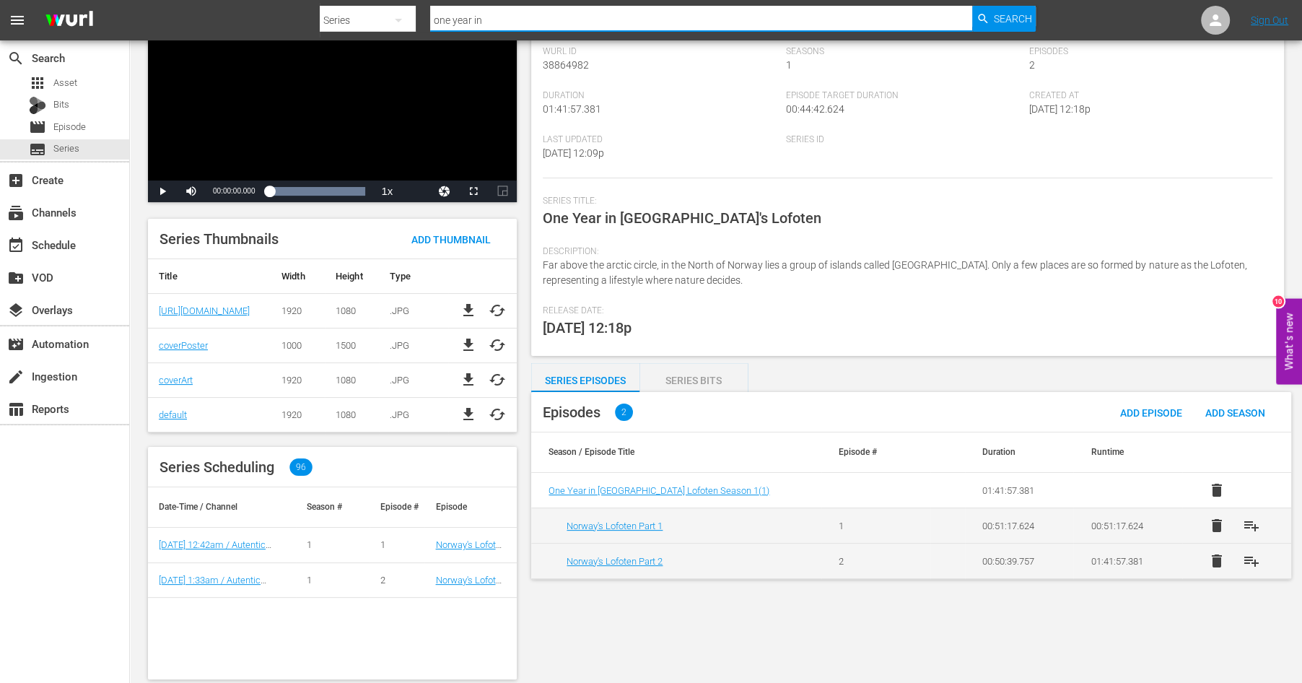
drag, startPoint x: 518, startPoint y: 19, endPoint x: 358, endPoint y: -10, distance: 162.8
click at [430, 3] on input "one year in" at bounding box center [701, 20] width 542 height 35
type input "marvell"
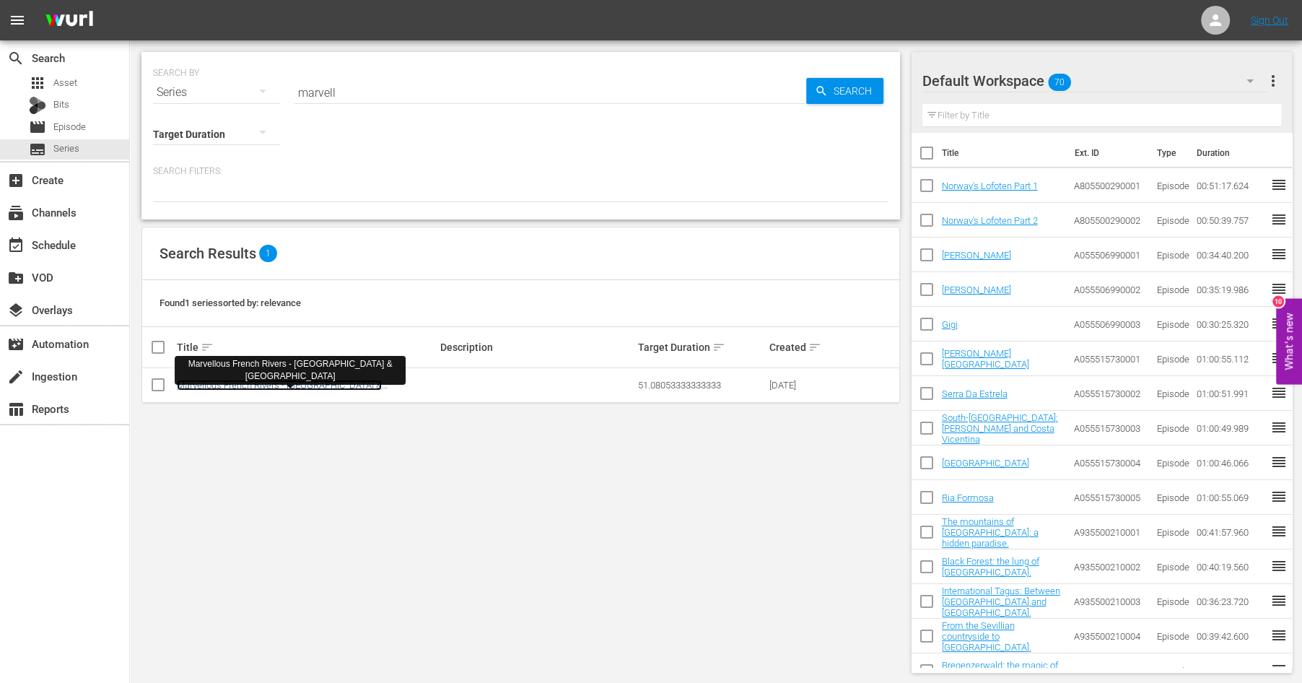
click at [220, 385] on link "Marvellous French Rivers - [GEOGRAPHIC_DATA] & [GEOGRAPHIC_DATA]" at bounding box center [279, 391] width 205 height 22
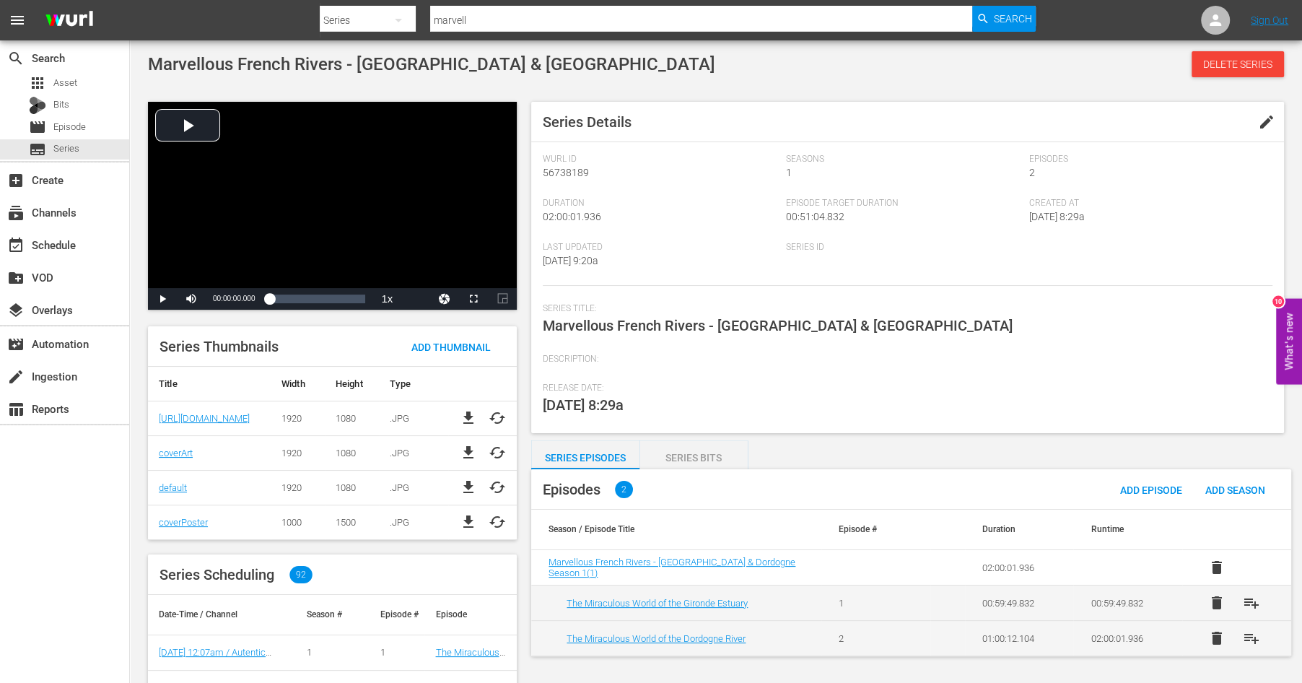
scroll to position [122, 0]
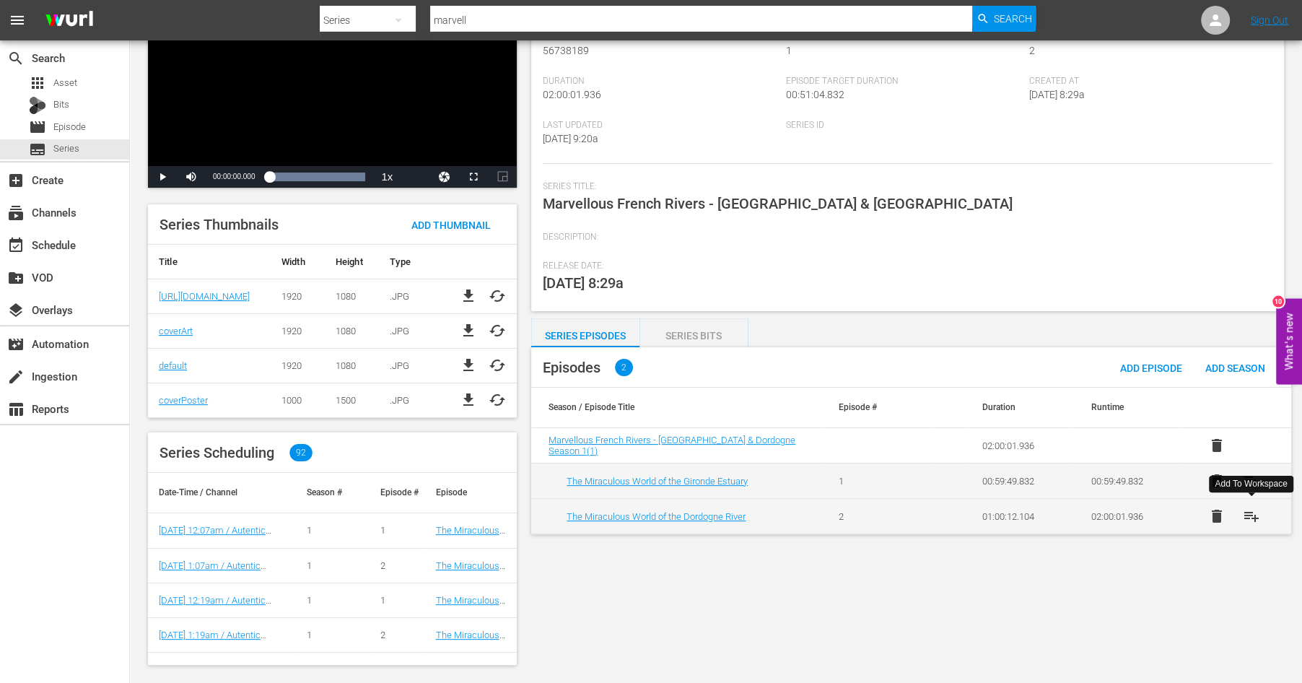
click at [1250, 517] on span "playlist_add" at bounding box center [1251, 515] width 17 height 17
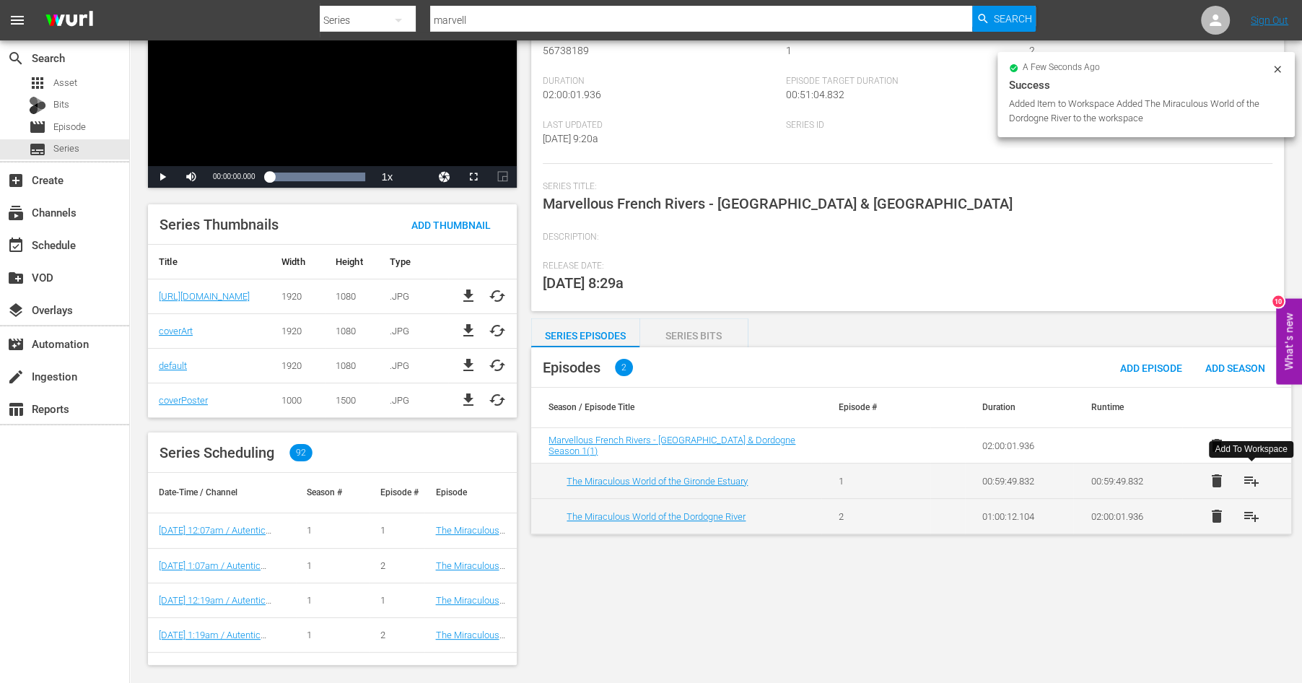
click at [1249, 478] on span "playlist_add" at bounding box center [1251, 480] width 17 height 17
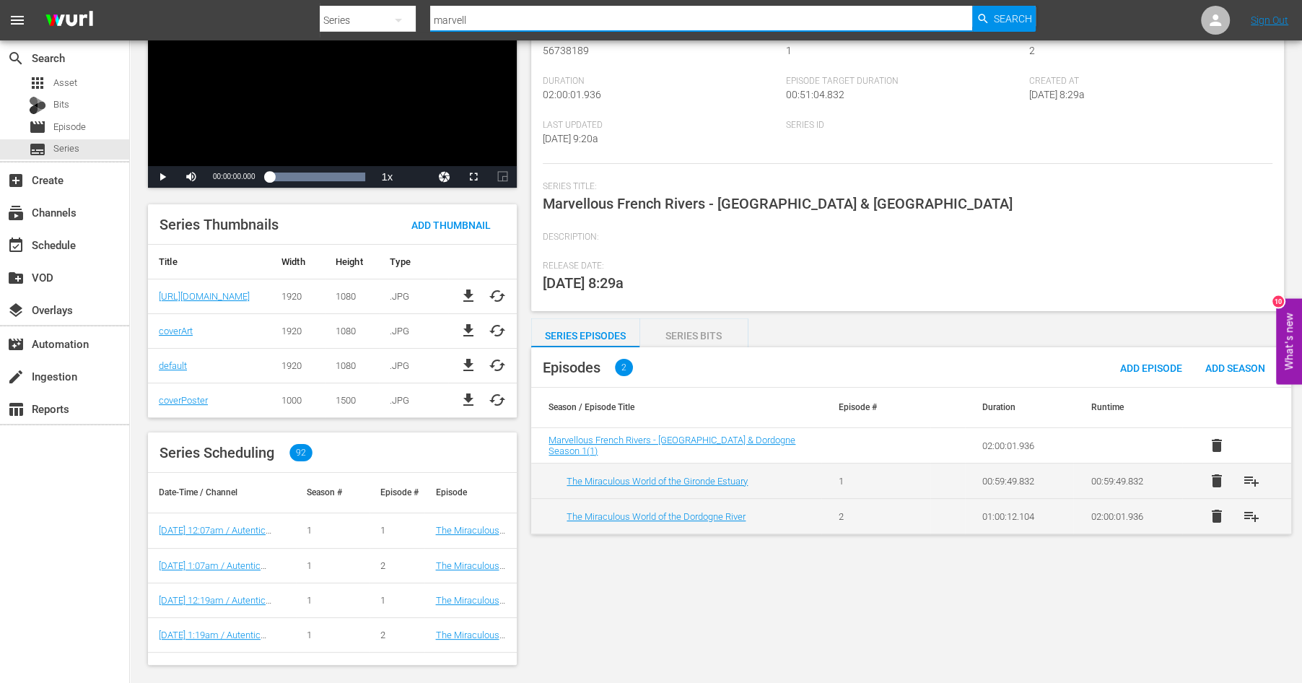
drag, startPoint x: 510, startPoint y: 19, endPoint x: 339, endPoint y: -9, distance: 174.2
click at [430, 3] on input "marvell" at bounding box center [701, 20] width 542 height 35
type input "legendary paddle"
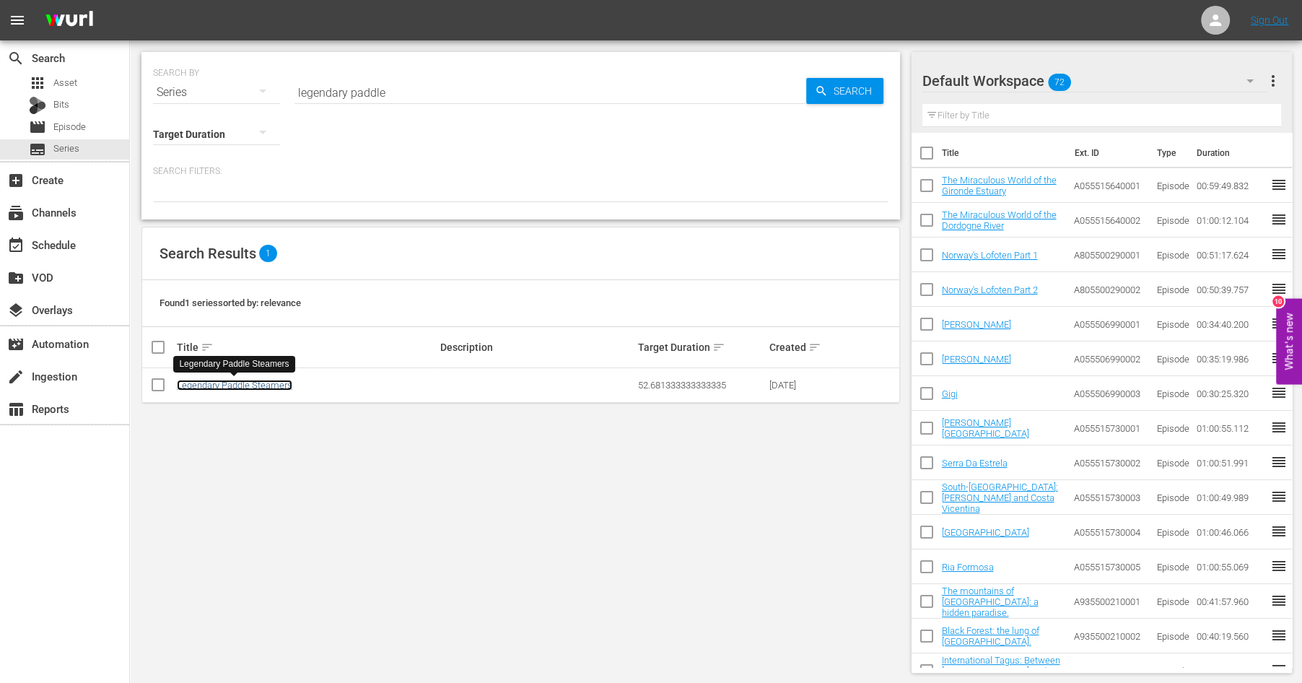
click at [244, 380] on link "Legendary Paddle Steamers" at bounding box center [234, 385] width 115 height 11
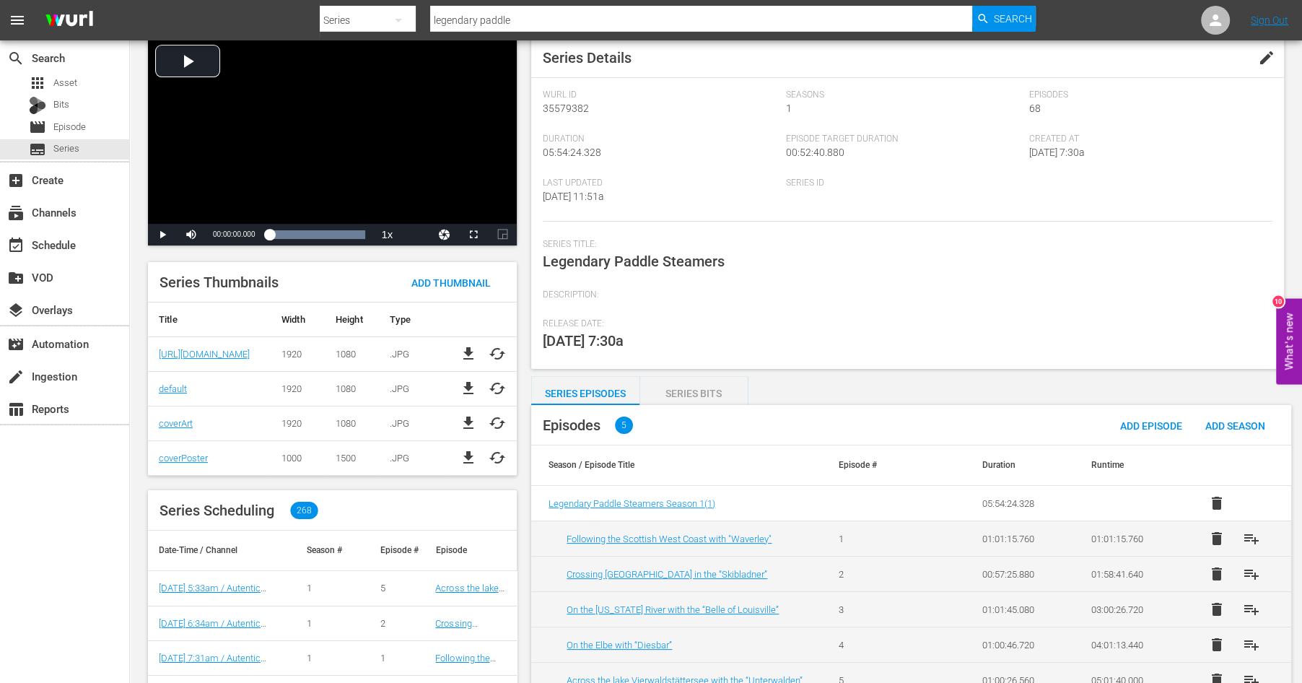
scroll to position [122, 0]
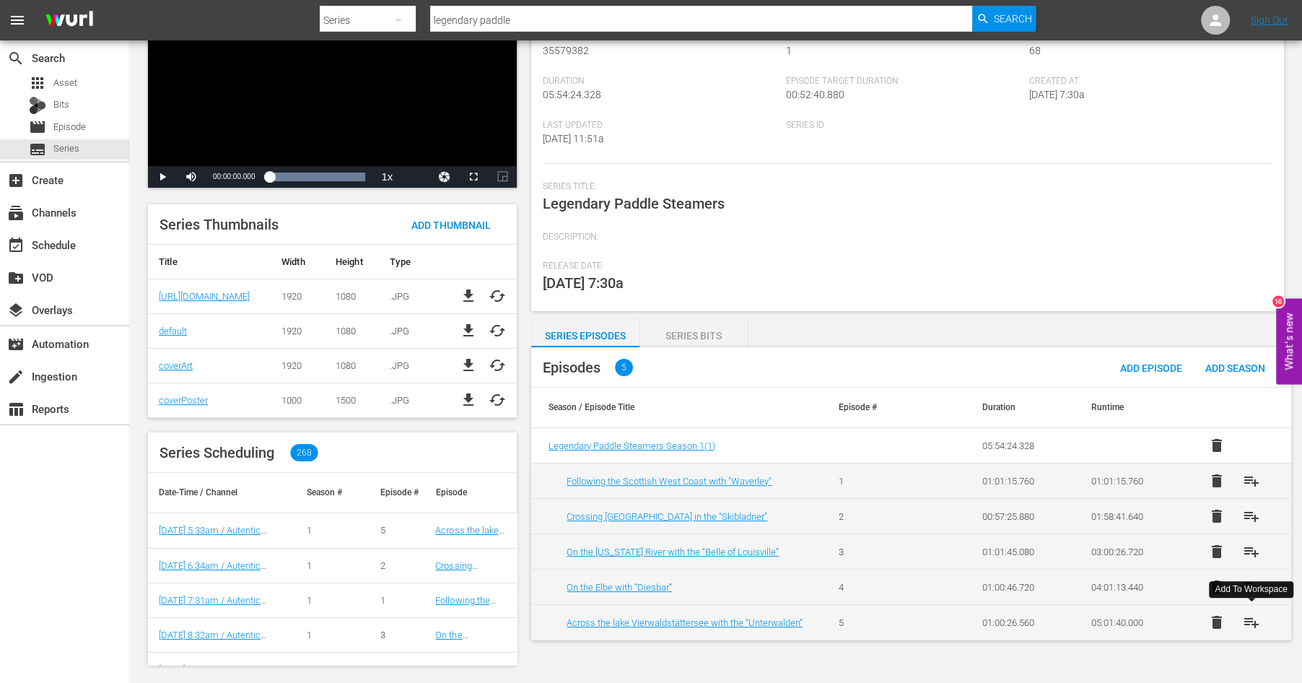
click at [1252, 618] on span "playlist_add" at bounding box center [1251, 622] width 17 height 17
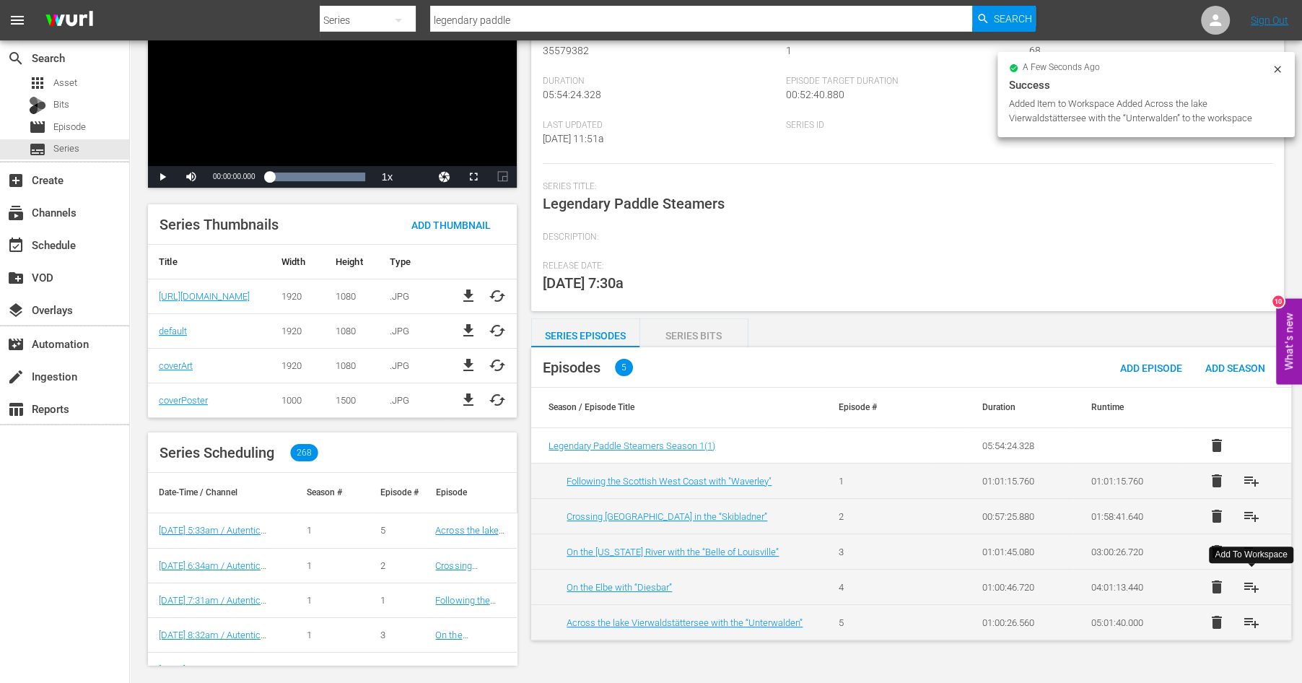
click at [1252, 584] on span "playlist_add" at bounding box center [1251, 586] width 17 height 17
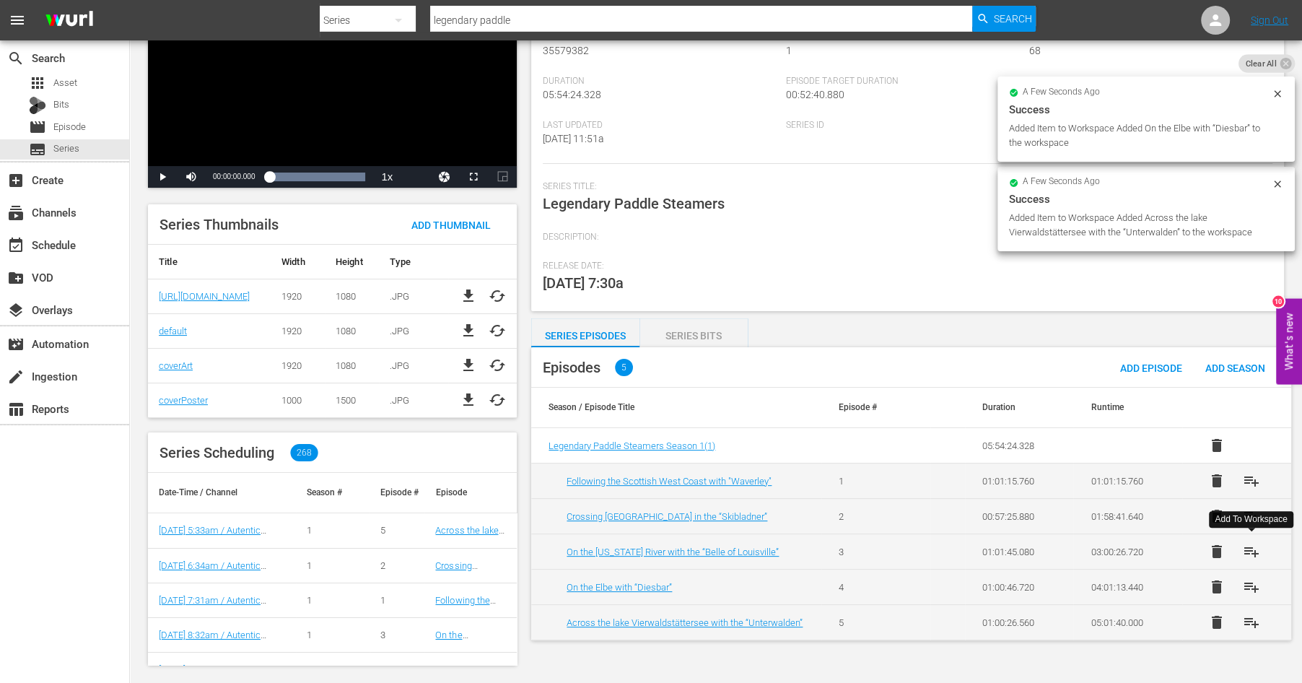
click at [1249, 551] on span "playlist_add" at bounding box center [1251, 551] width 17 height 17
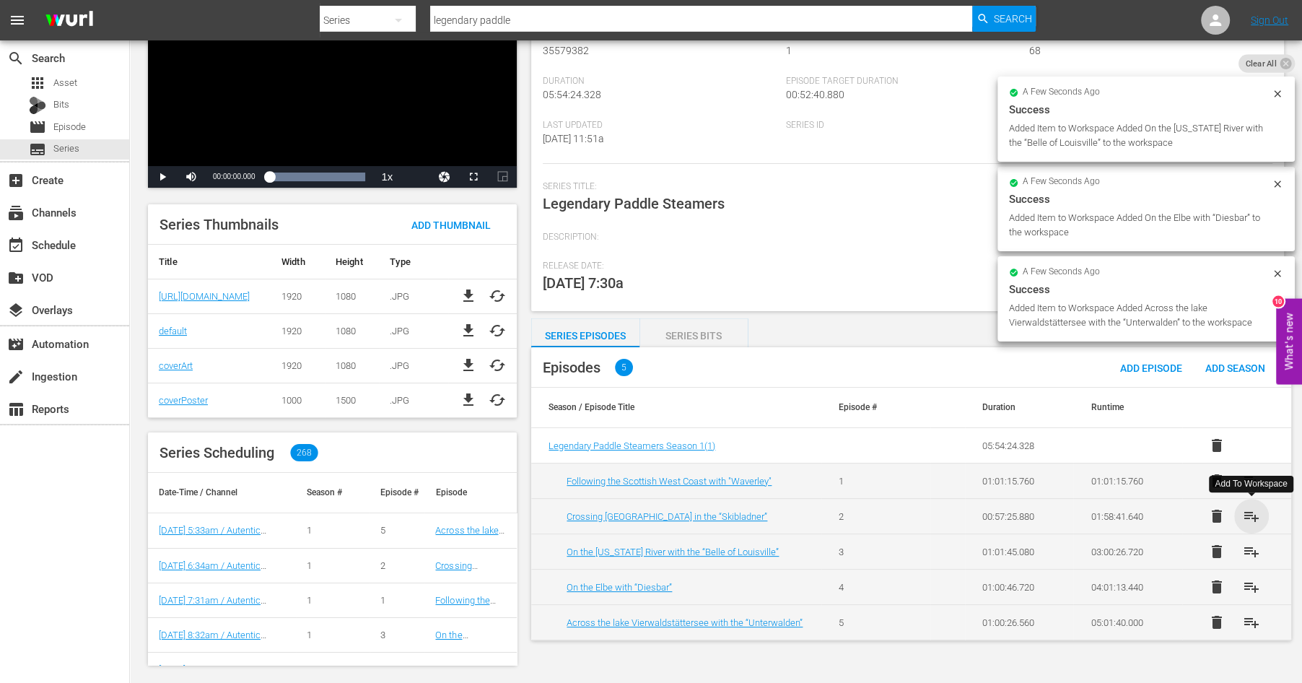
click at [1251, 512] on span "playlist_add" at bounding box center [1251, 515] width 17 height 17
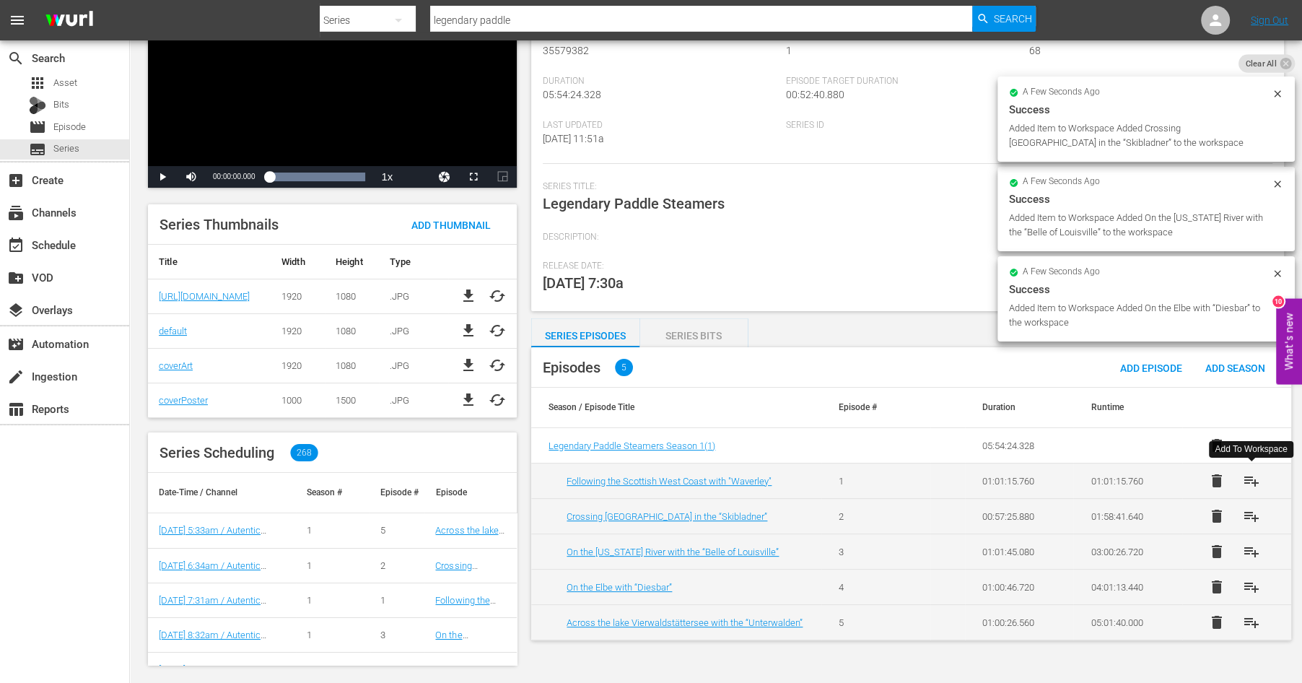
click at [1252, 478] on span "playlist_add" at bounding box center [1251, 480] width 17 height 17
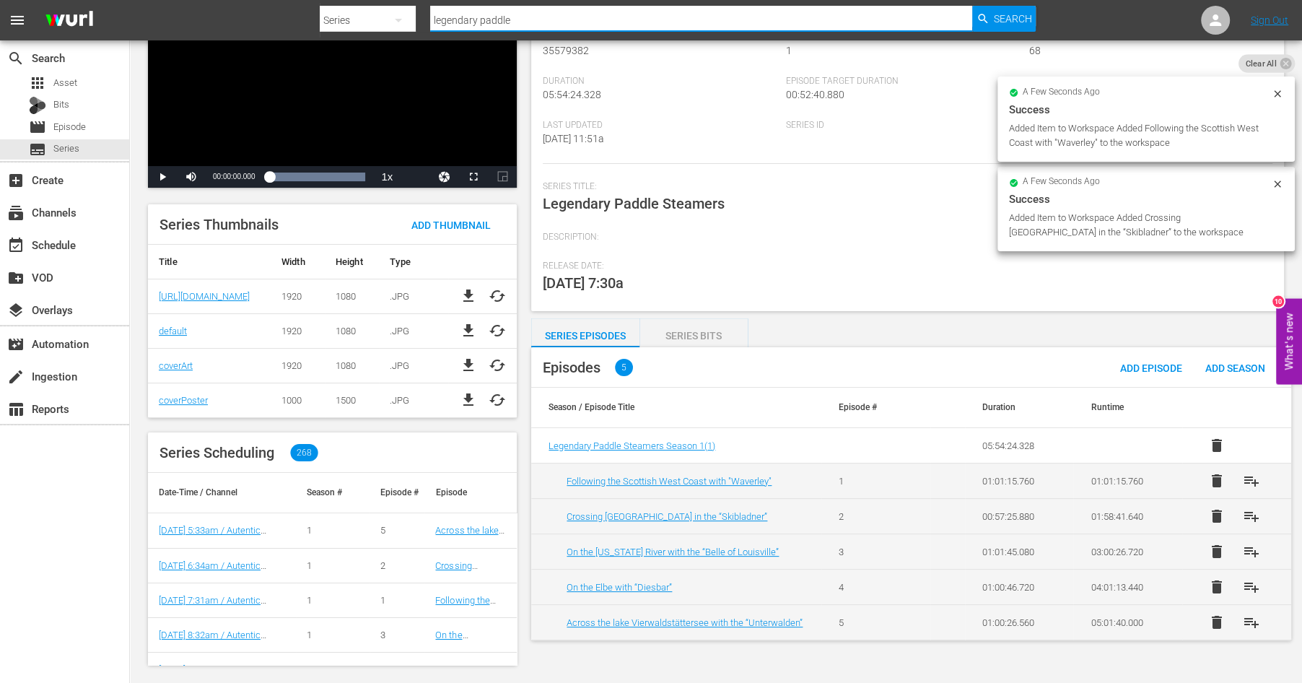
drag, startPoint x: 525, startPoint y: 20, endPoint x: 321, endPoint y: 11, distance: 204.5
click at [430, 11] on input "legendary paddle" at bounding box center [701, 20] width 542 height 35
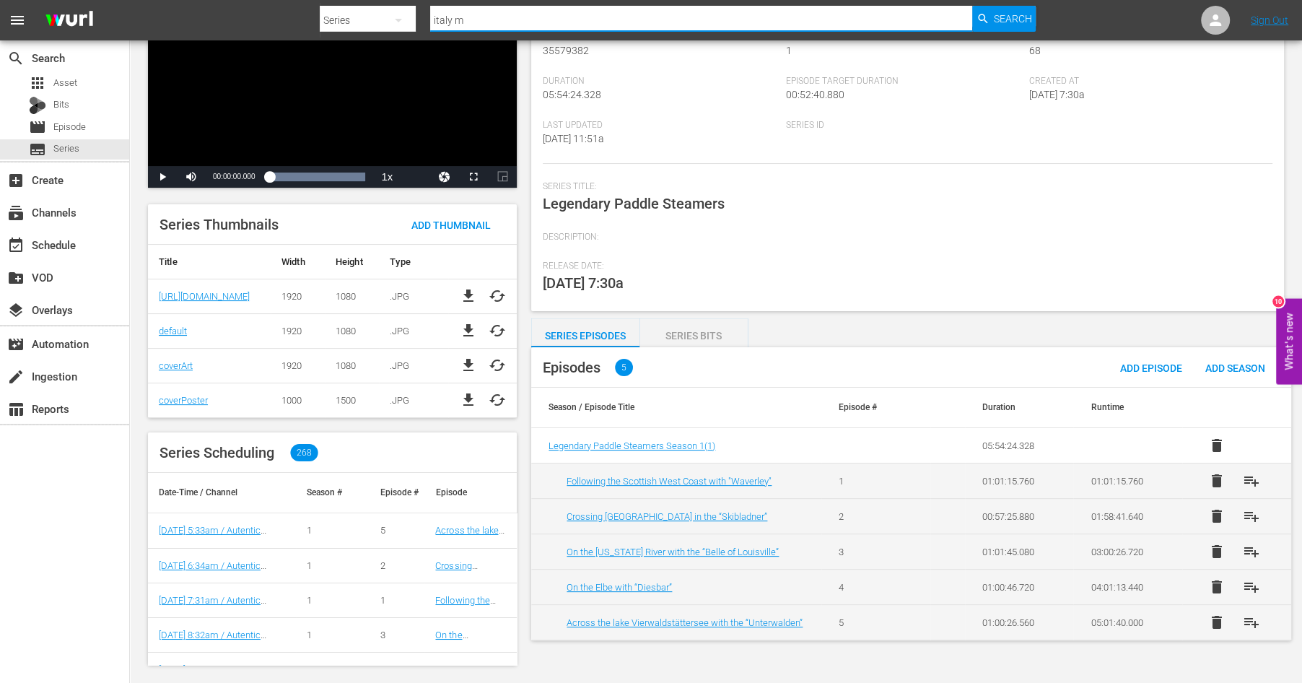
type input "[GEOGRAPHIC_DATA] my"
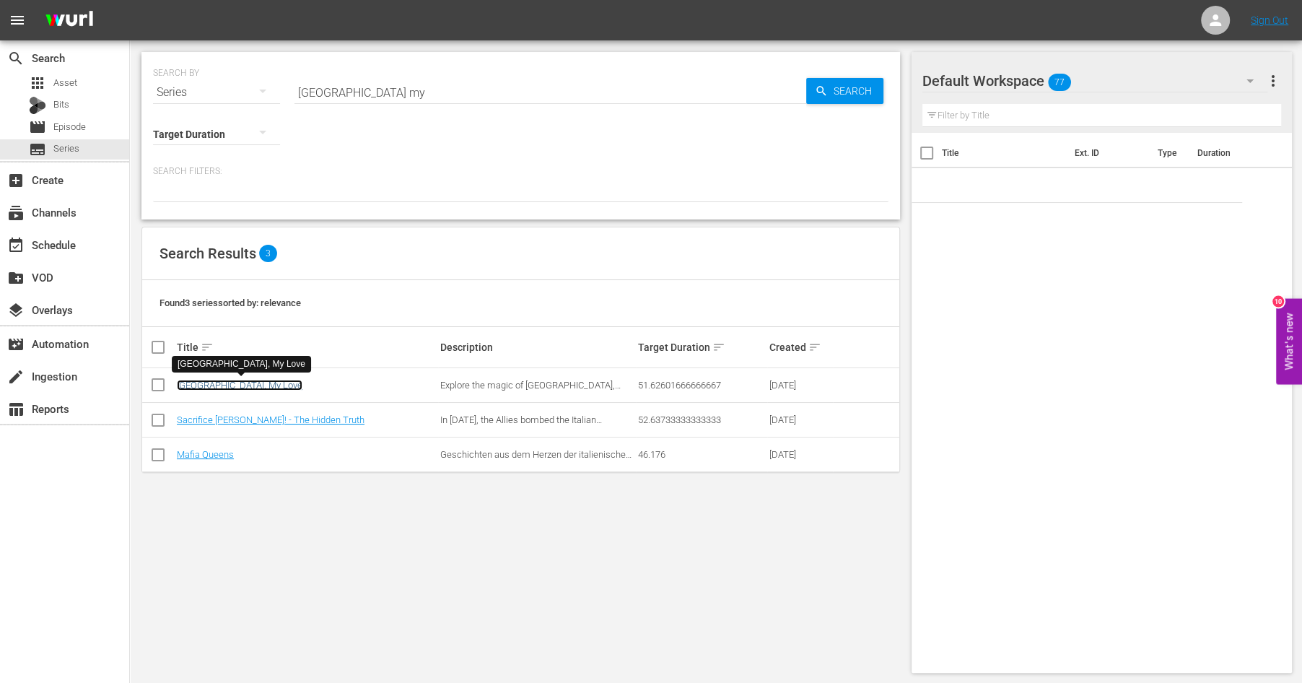
click at [212, 381] on link "[GEOGRAPHIC_DATA], My Love" at bounding box center [240, 385] width 126 height 11
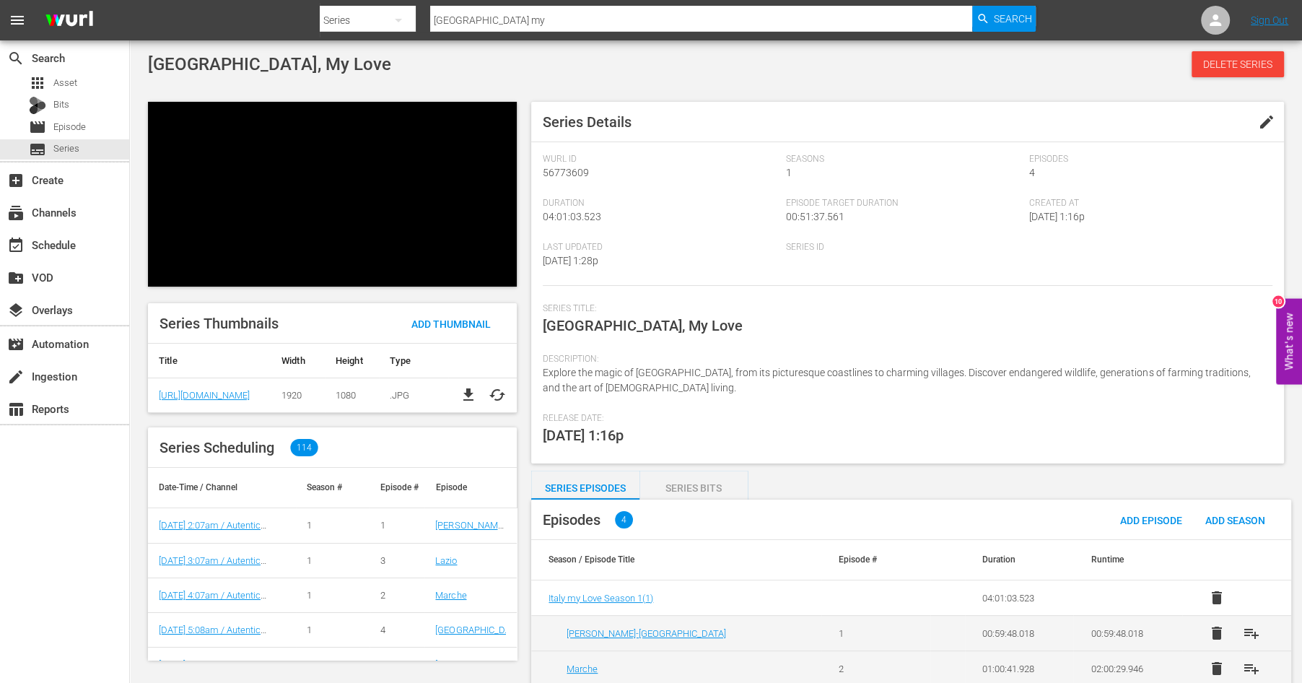
scroll to position [84, 0]
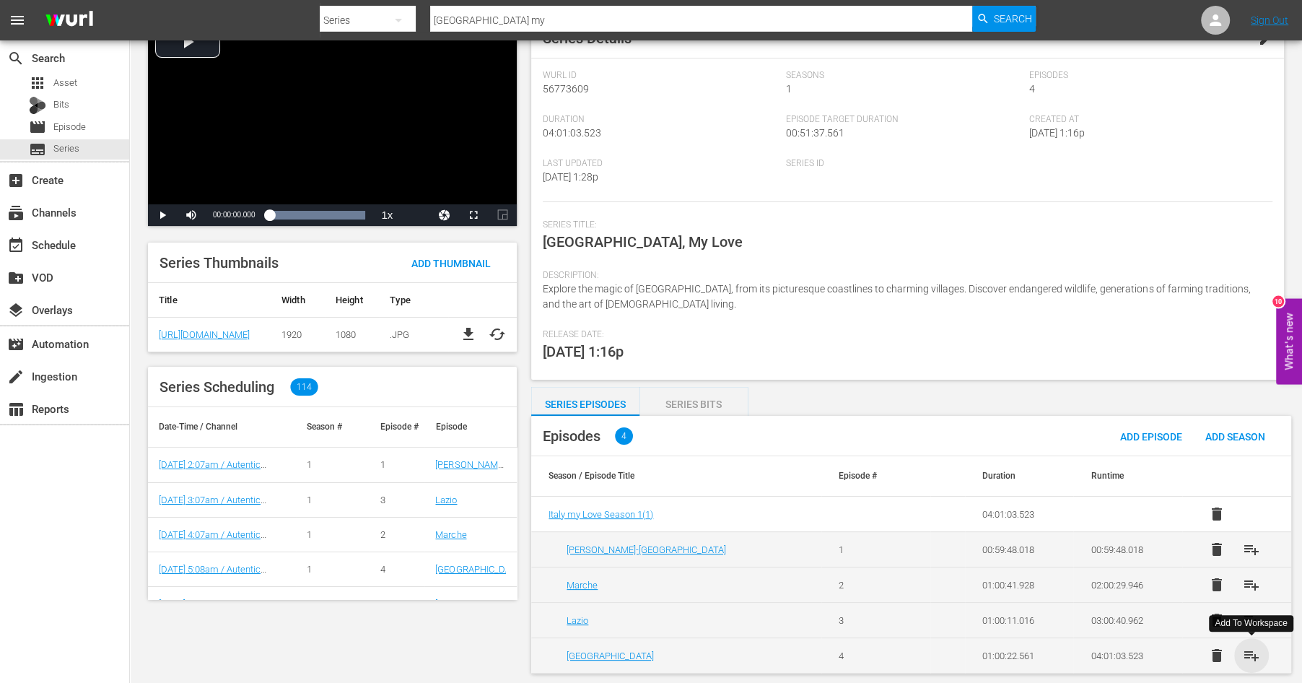
click at [1248, 652] on span "playlist_add" at bounding box center [1251, 655] width 17 height 17
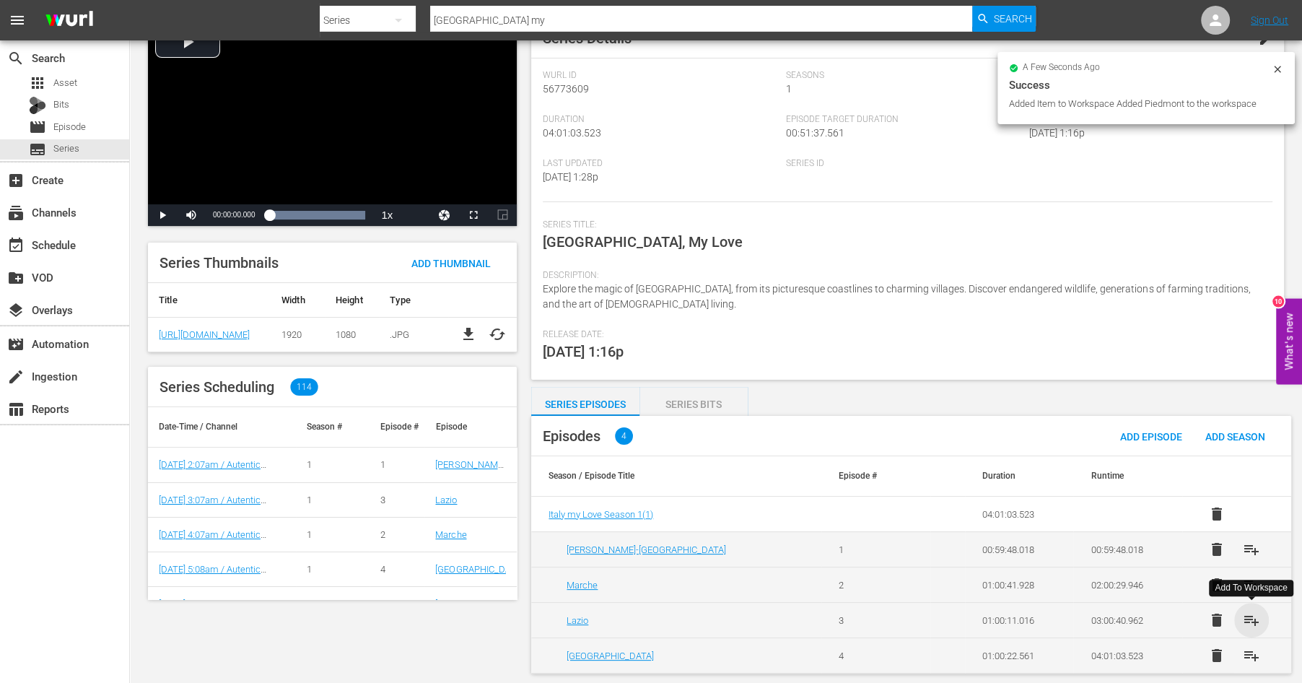
click at [1251, 620] on span "playlist_add" at bounding box center [1251, 619] width 17 height 17
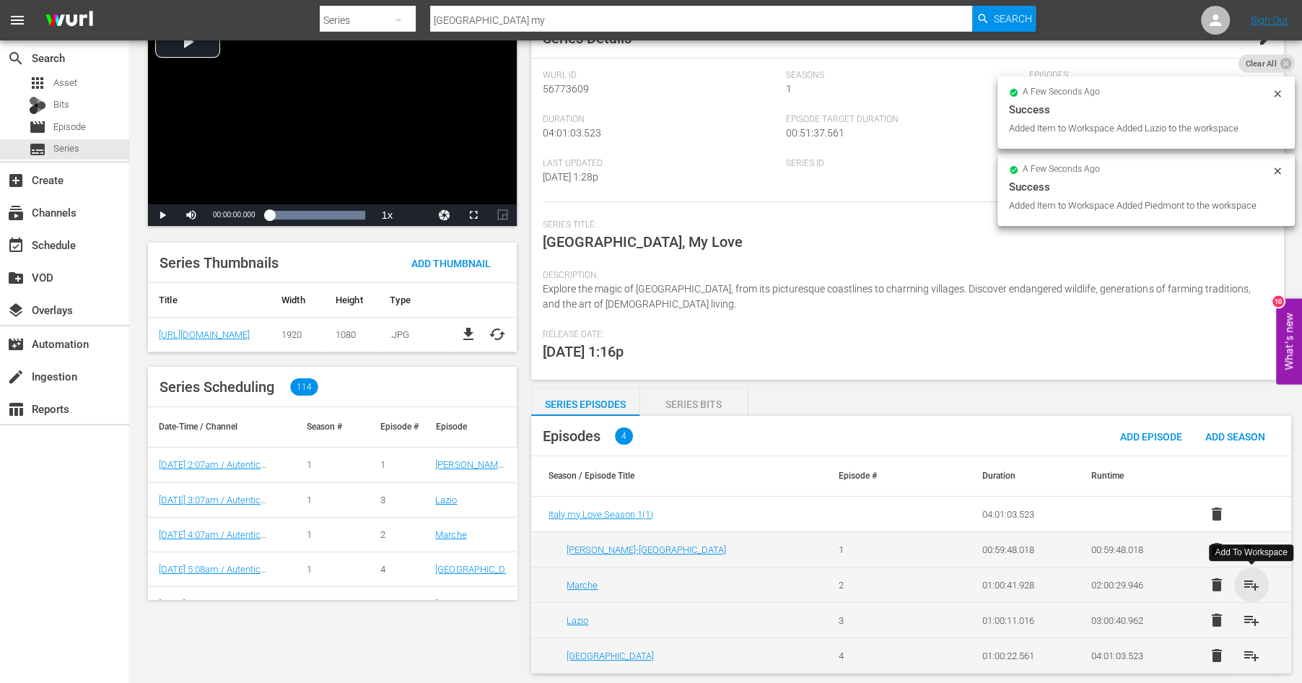
click at [1250, 585] on span "playlist_add" at bounding box center [1251, 584] width 17 height 17
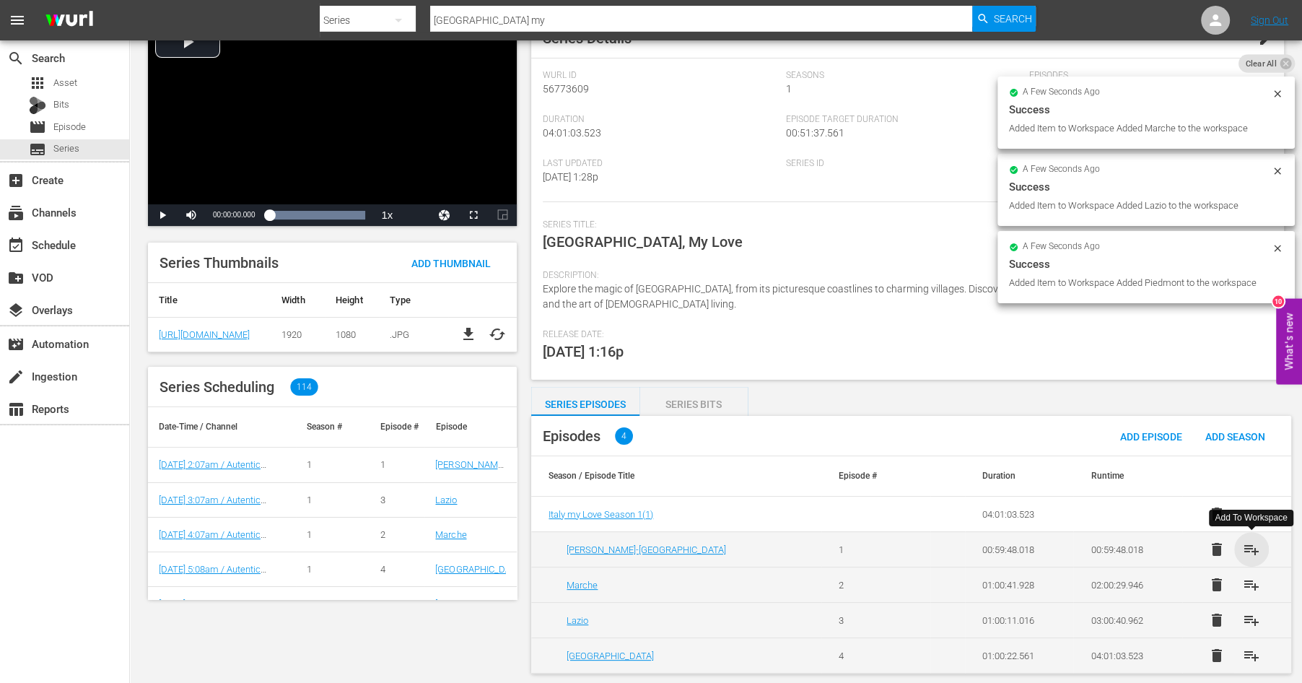
click at [1251, 547] on span "playlist_add" at bounding box center [1251, 549] width 17 height 17
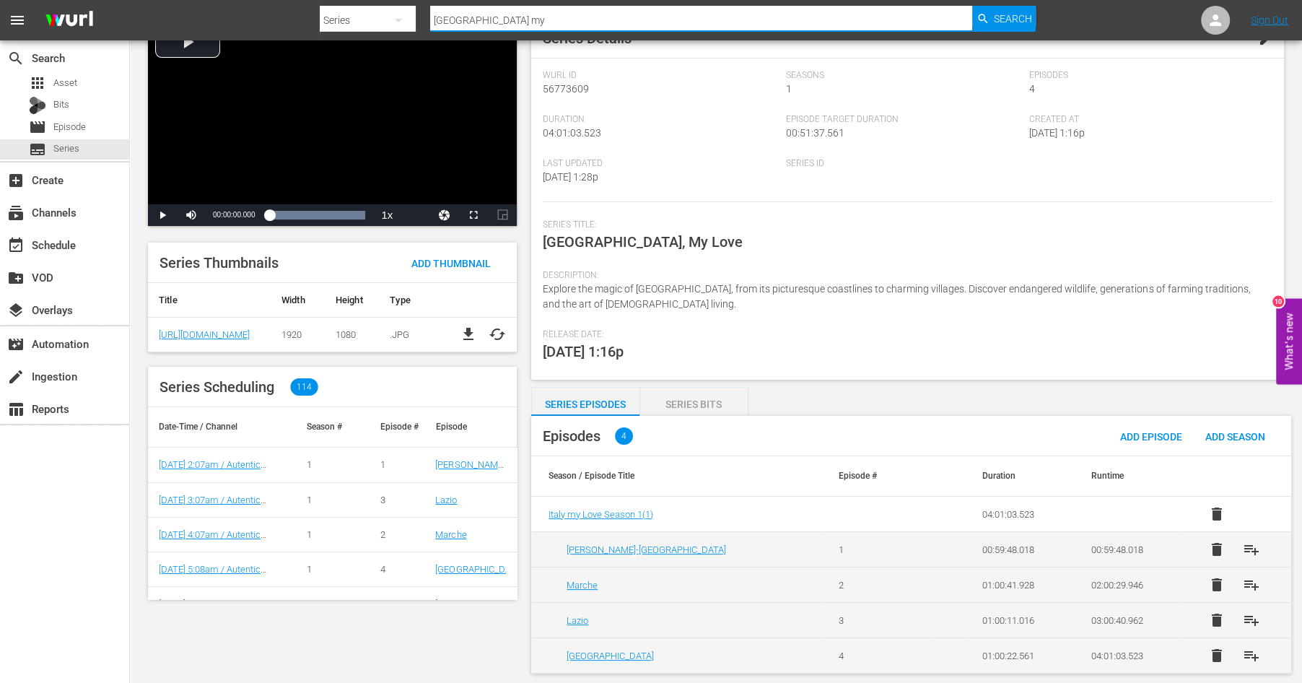
drag, startPoint x: 482, startPoint y: 19, endPoint x: 385, endPoint y: 4, distance: 98.6
click at [430, 4] on input "[GEOGRAPHIC_DATA] my" at bounding box center [701, 20] width 542 height 35
type input "ireland"
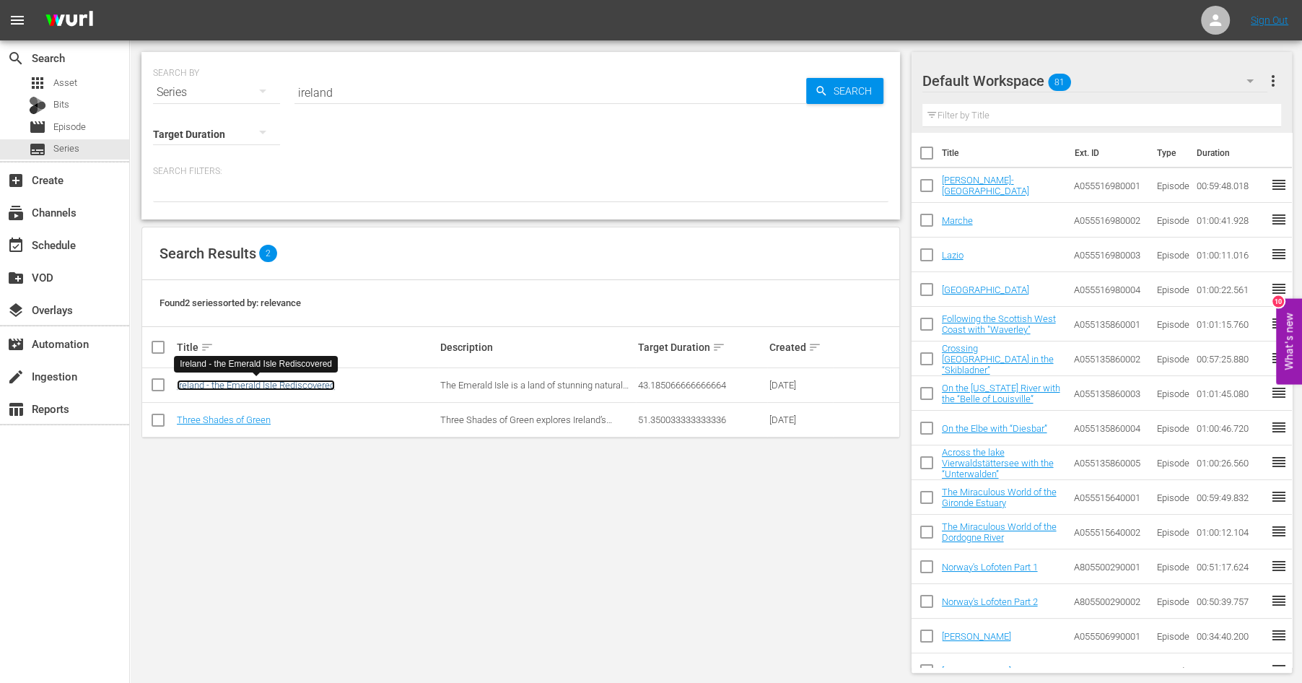
click at [256, 384] on link "Ireland - the Emerald Isle Rediscovered" at bounding box center [256, 385] width 158 height 11
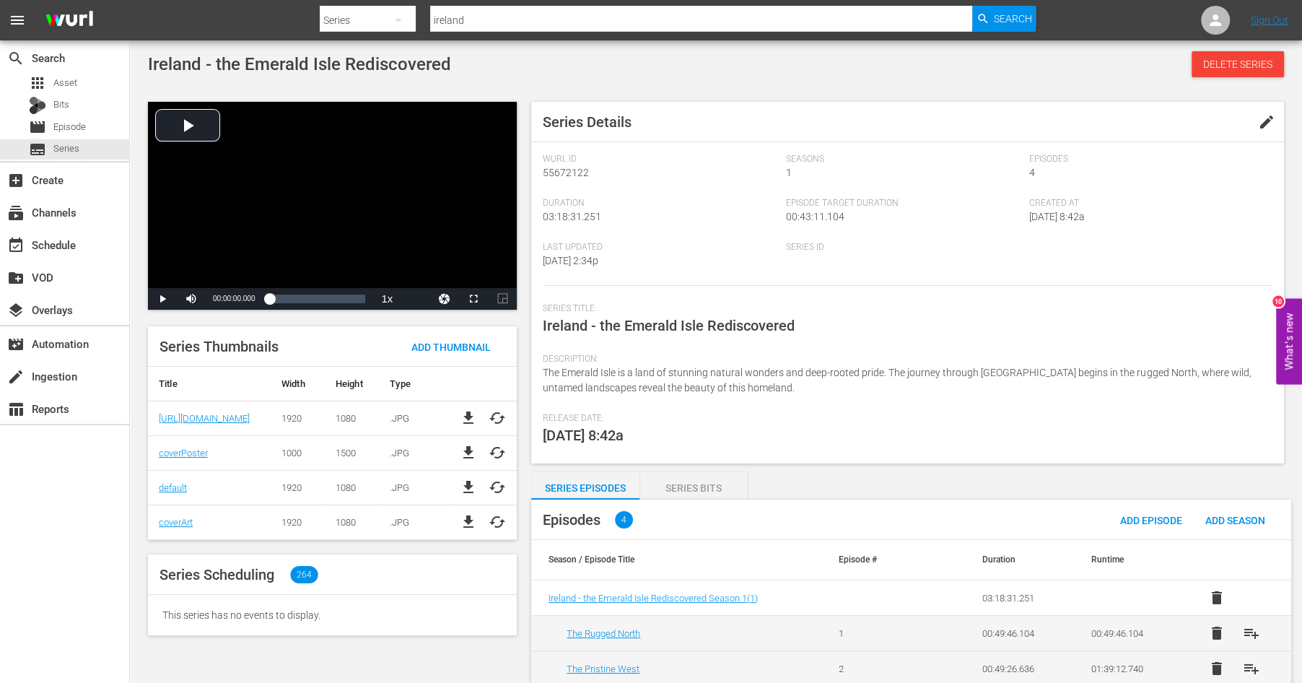
scroll to position [84, 0]
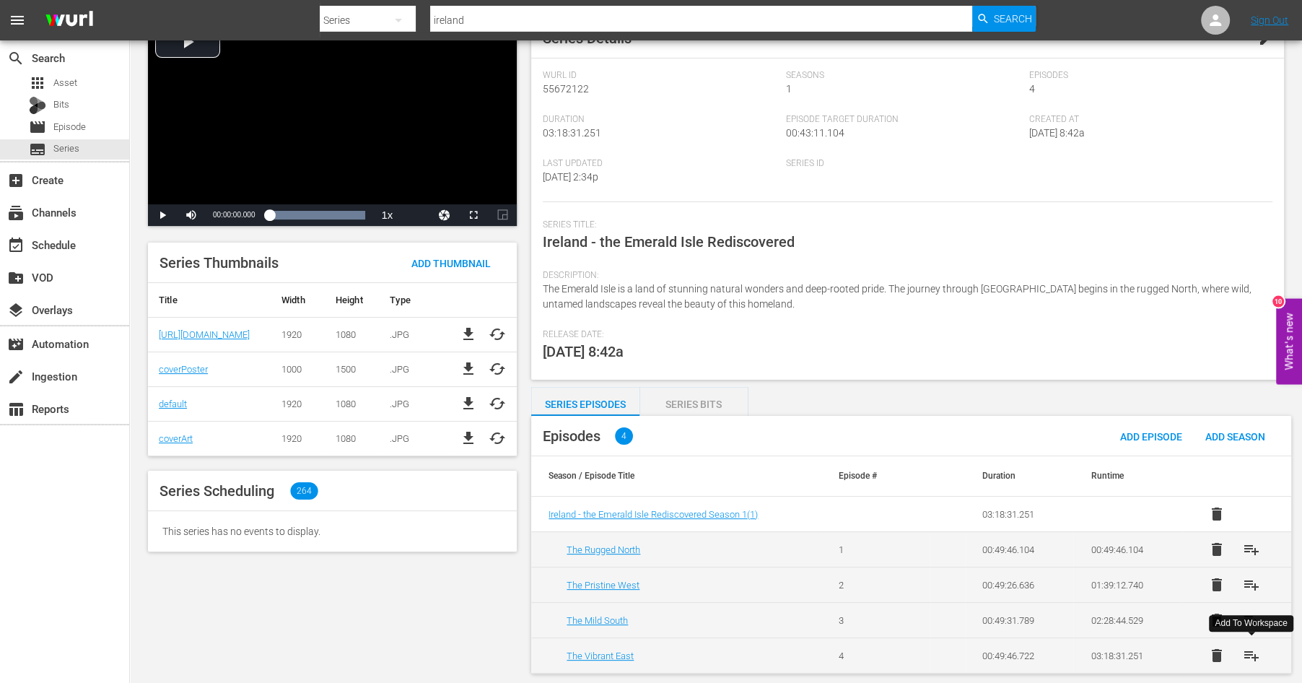
click at [1251, 650] on span "playlist_add" at bounding box center [1251, 655] width 17 height 17
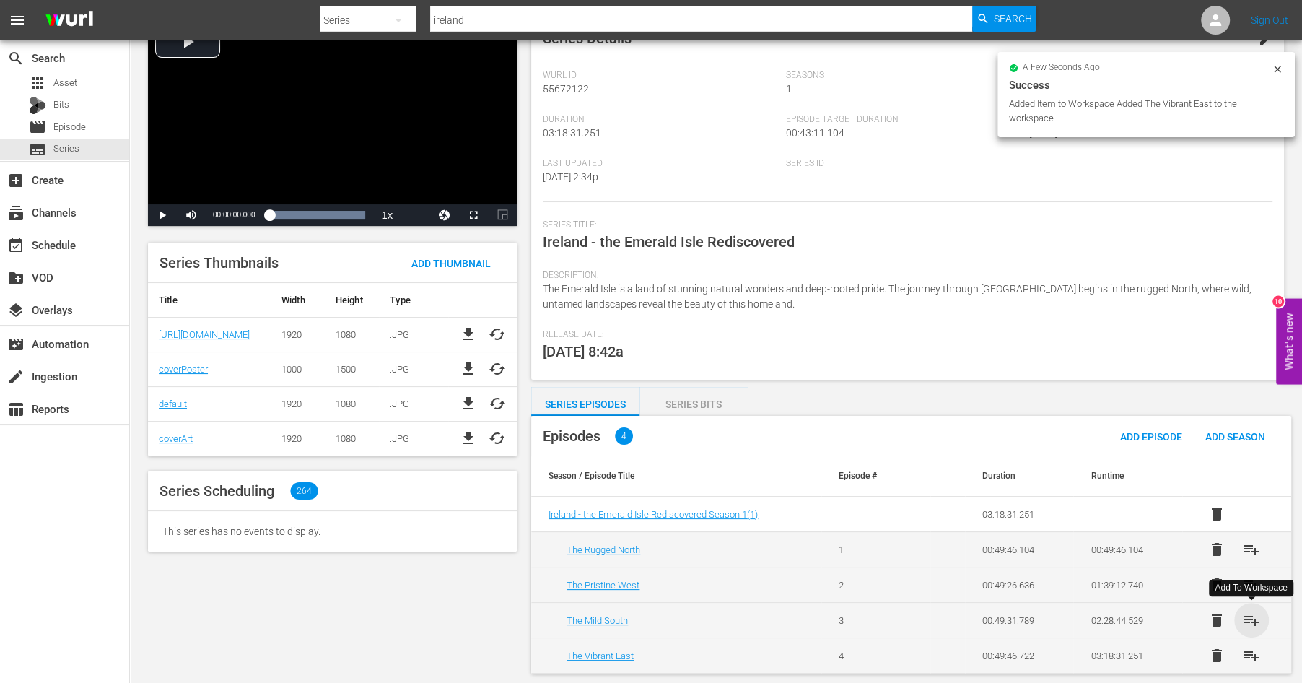
click at [1250, 618] on span "playlist_add" at bounding box center [1251, 619] width 17 height 17
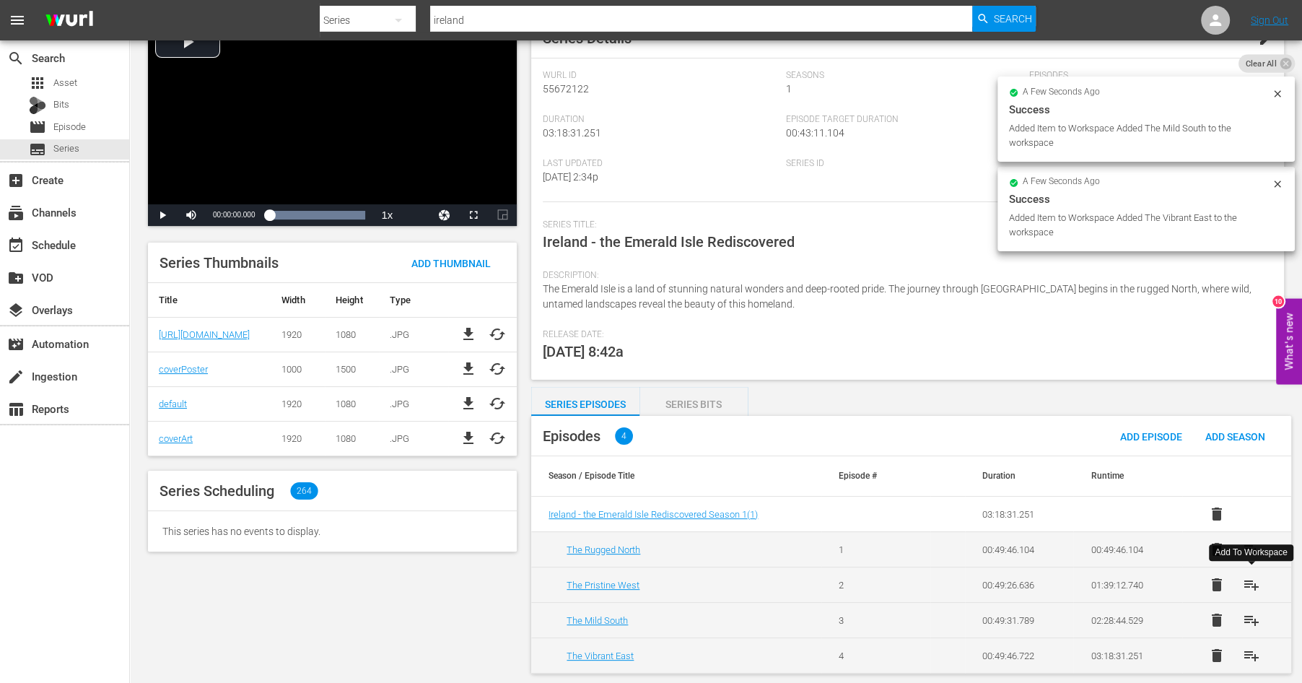
click at [1250, 583] on span "playlist_add" at bounding box center [1251, 584] width 17 height 17
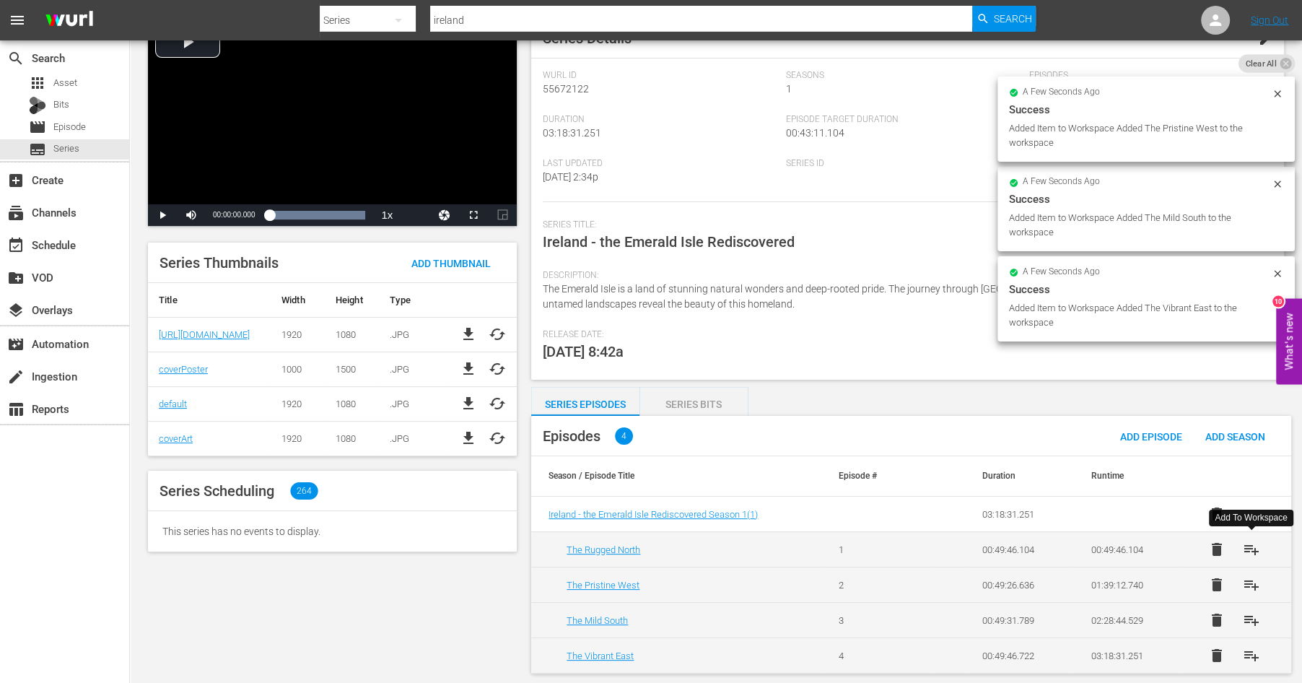
click at [1251, 548] on span "playlist_add" at bounding box center [1251, 549] width 17 height 17
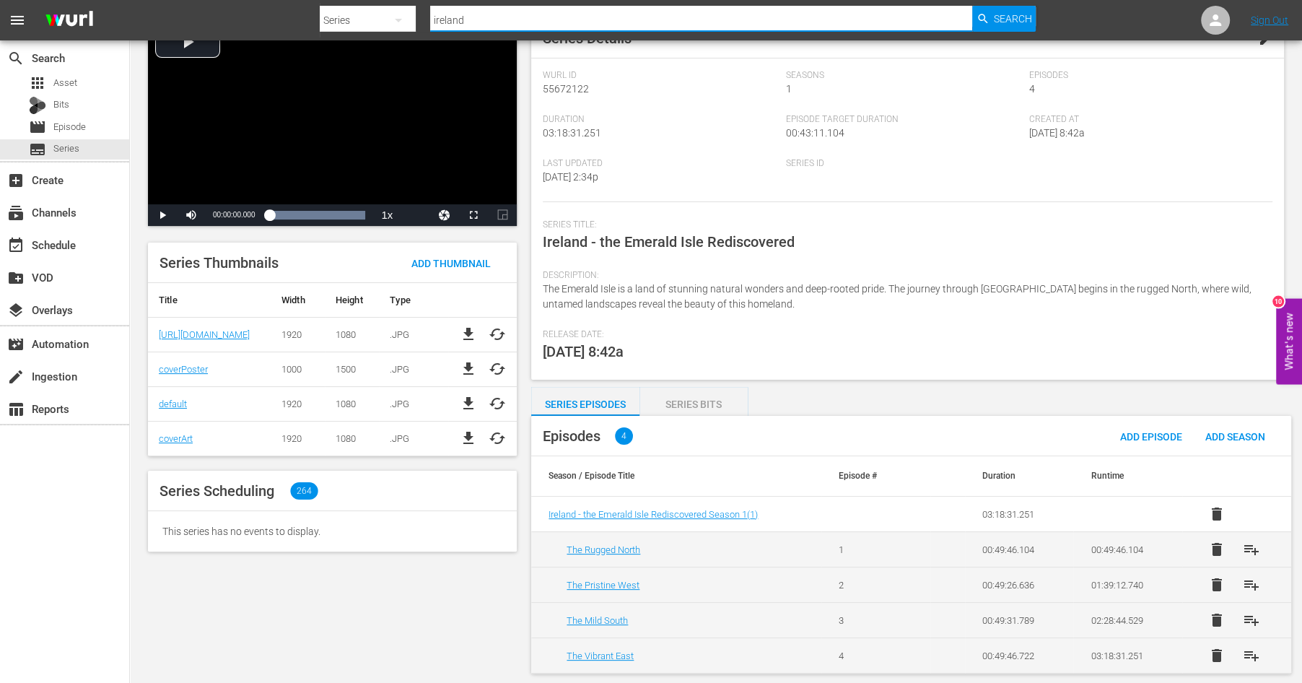
drag, startPoint x: 493, startPoint y: 22, endPoint x: 374, endPoint y: -1, distance: 121.2
click at [430, 3] on input "ireland" at bounding box center [701, 20] width 542 height 35
type input "mystic mount"
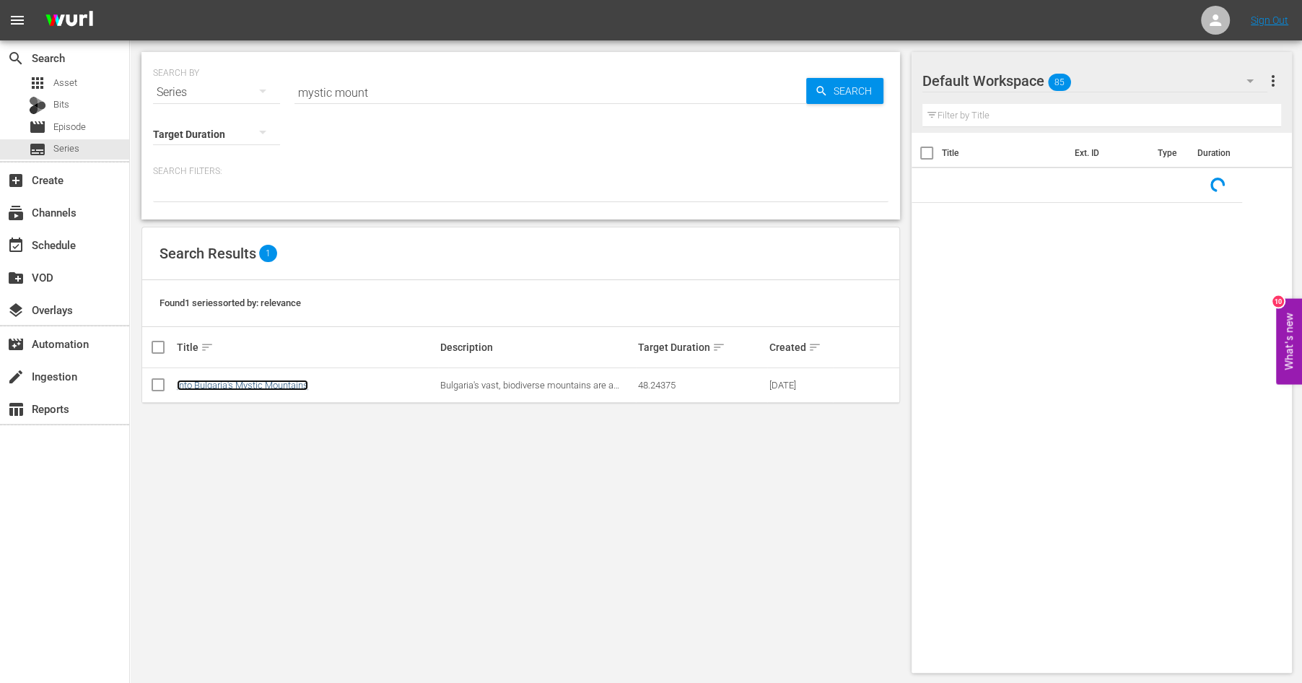
click at [228, 383] on link "Into Bulgaria's Mystic Mountains" at bounding box center [242, 385] width 131 height 11
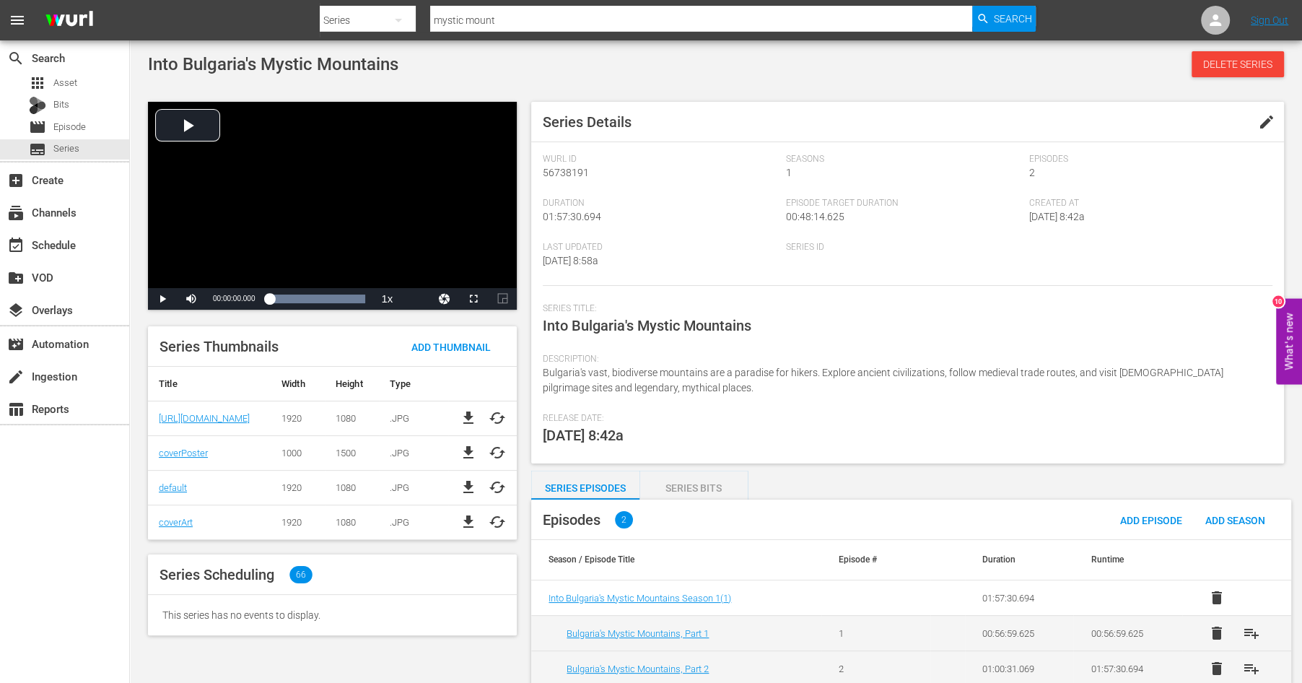
scroll to position [14, 0]
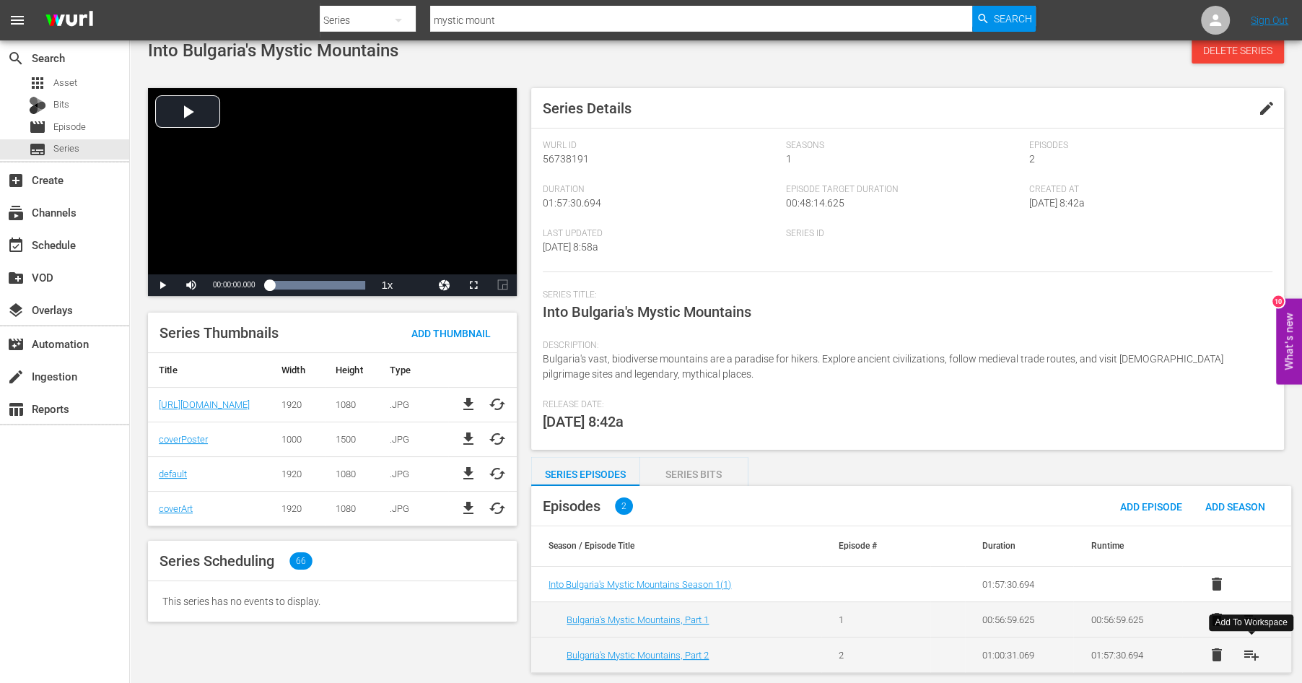
click at [1247, 652] on span "playlist_add" at bounding box center [1251, 654] width 17 height 17
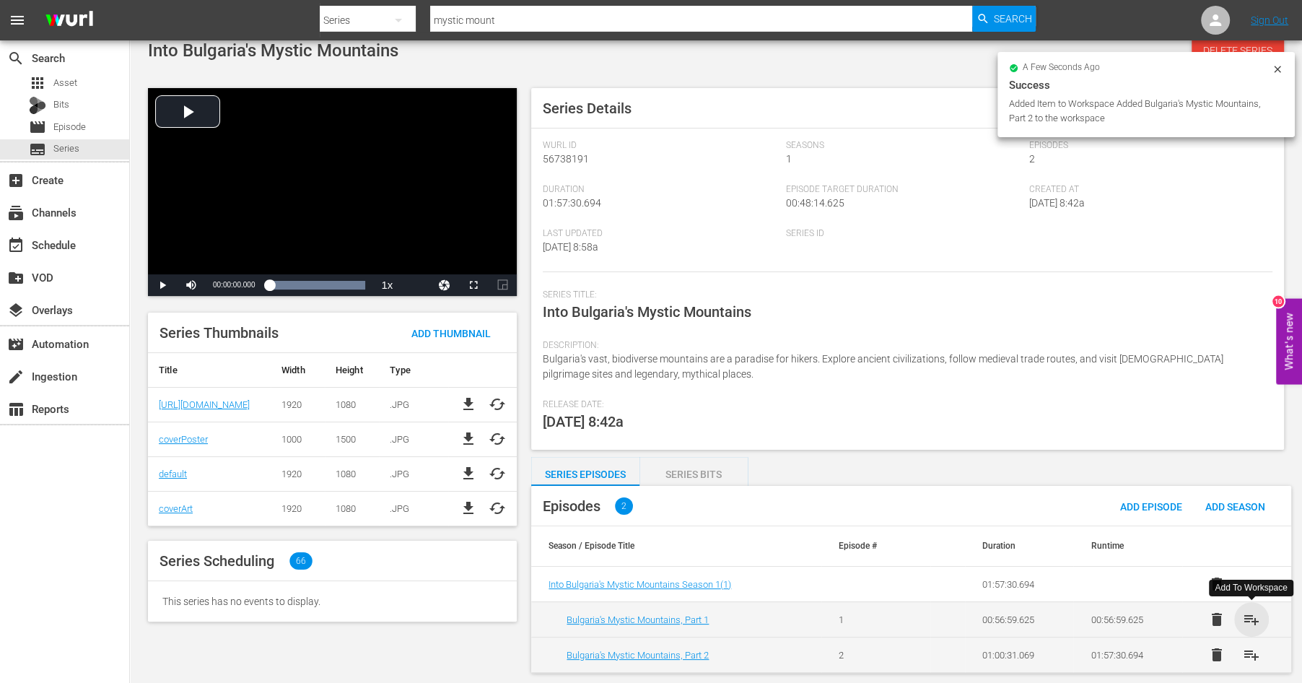
click at [1248, 615] on span "playlist_add" at bounding box center [1251, 619] width 17 height 17
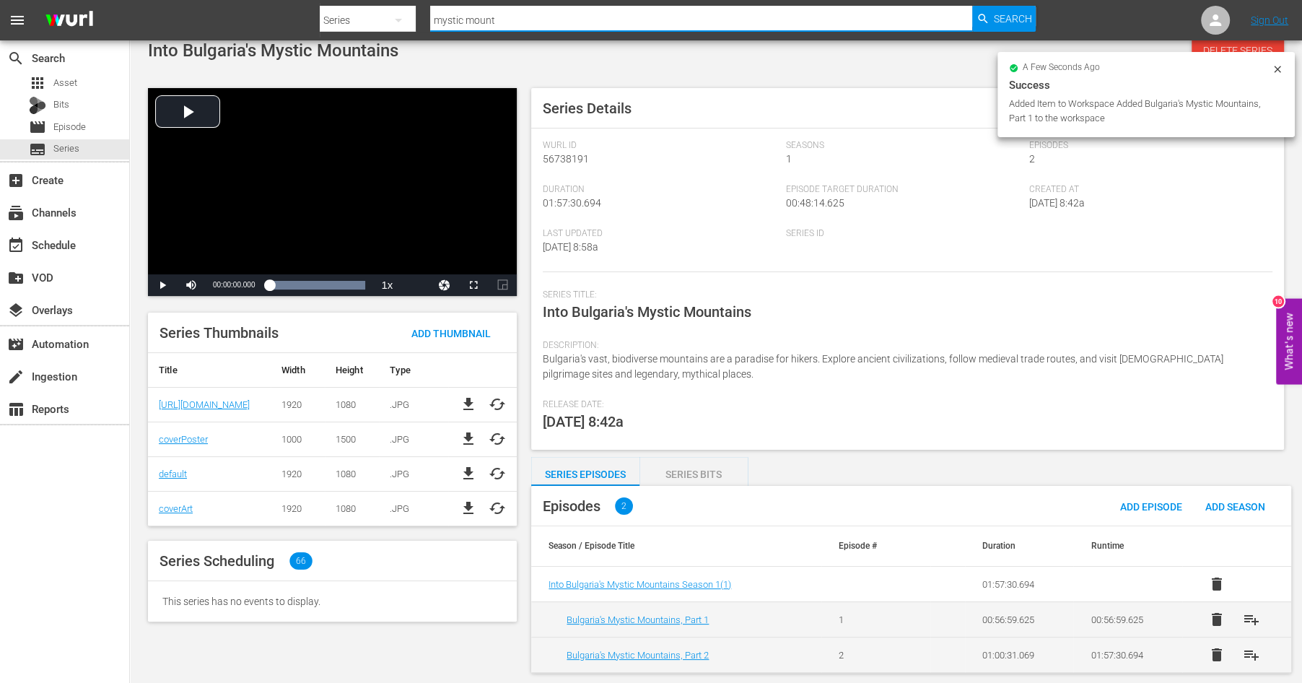
drag, startPoint x: 522, startPoint y: 21, endPoint x: 328, endPoint y: -25, distance: 198.7
click at [430, 3] on input "mystic mount" at bounding box center [701, 20] width 542 height 35
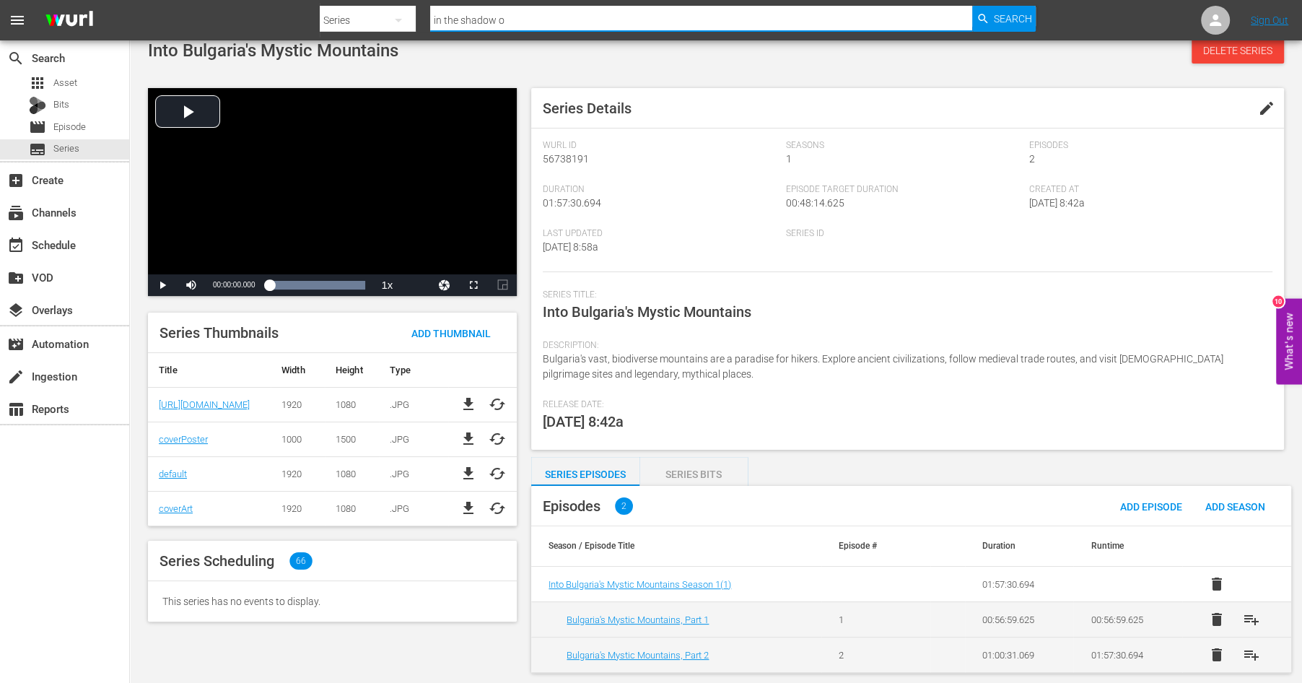
type input "in the shadow of"
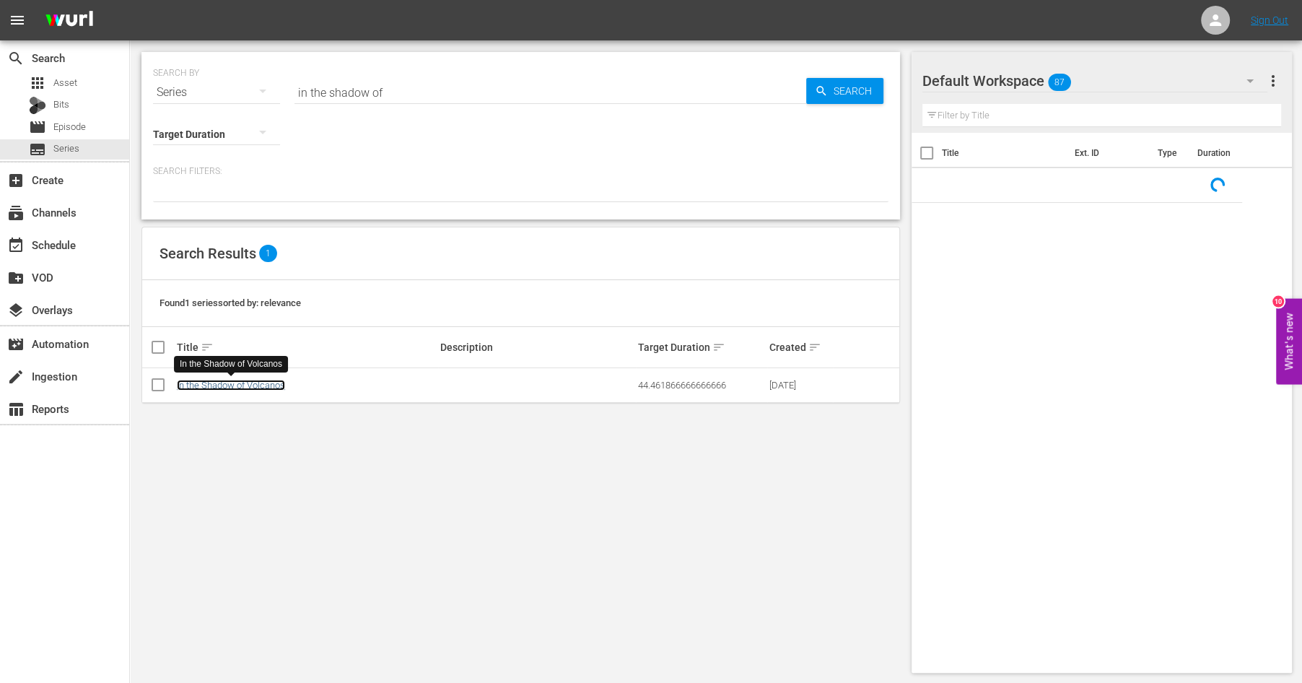
click at [217, 381] on link "In the Shadow of Volcanos" at bounding box center [231, 385] width 108 height 11
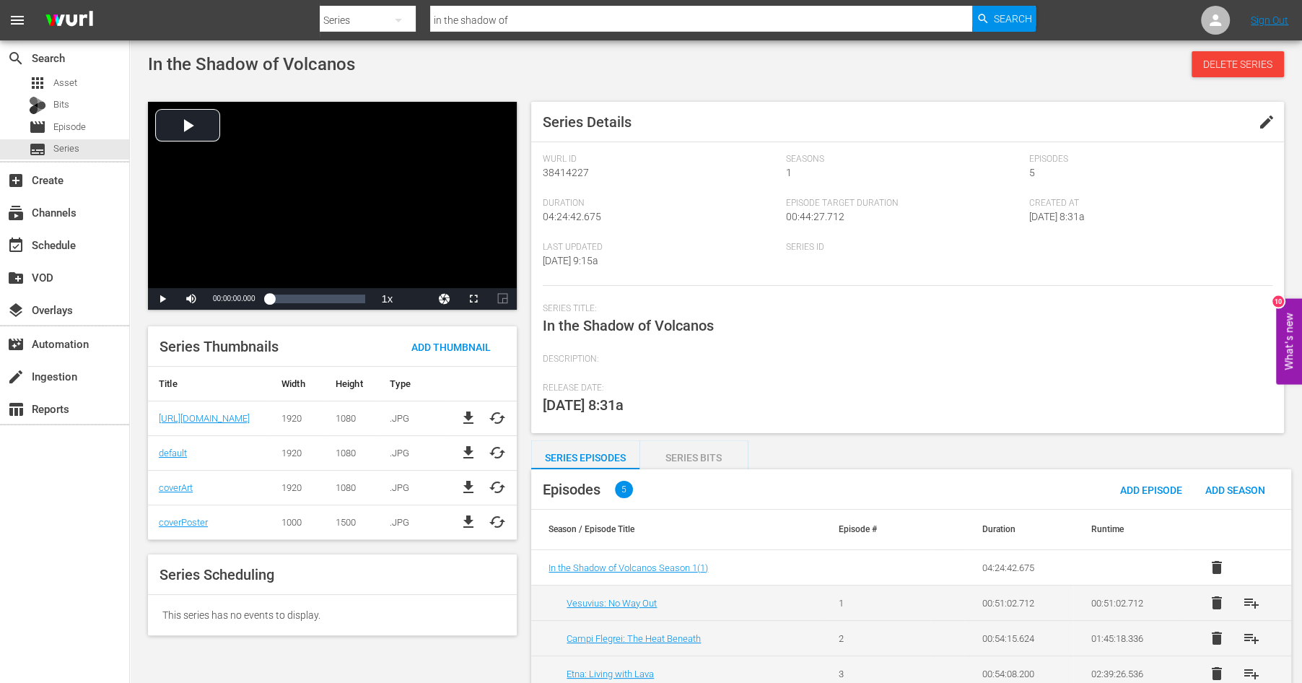
scroll to position [89, 0]
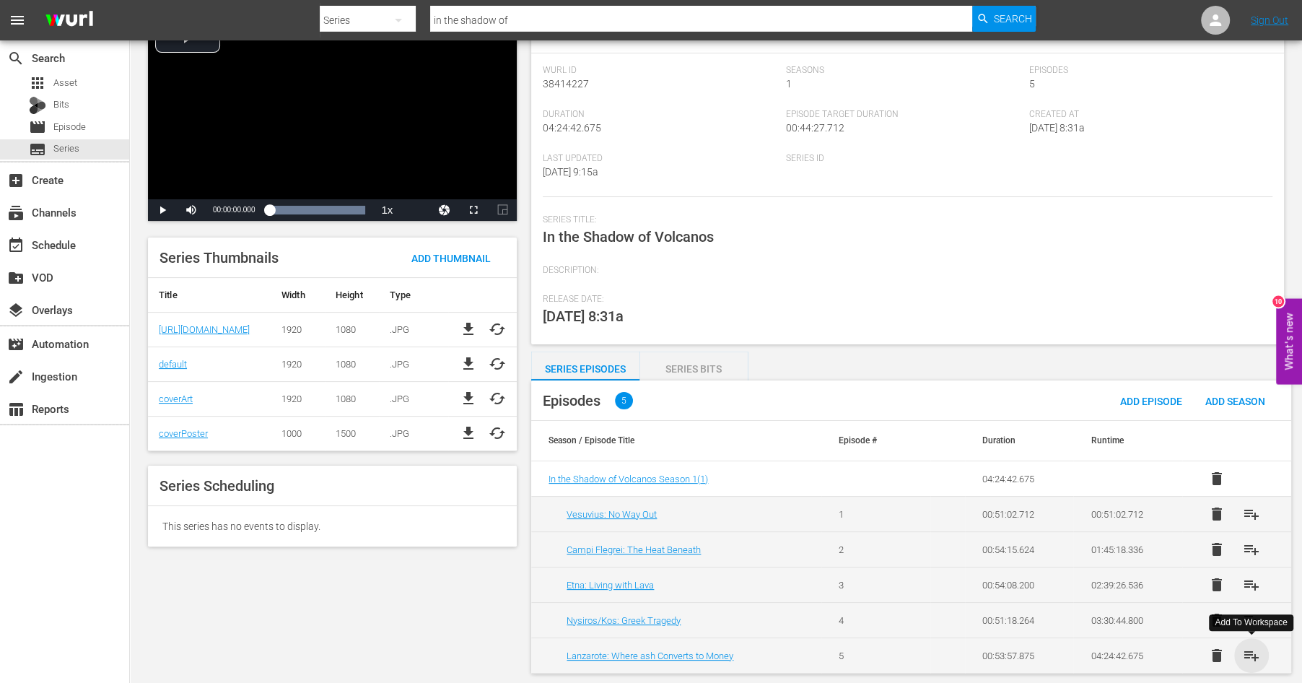
click at [1252, 650] on span "playlist_add" at bounding box center [1251, 655] width 17 height 17
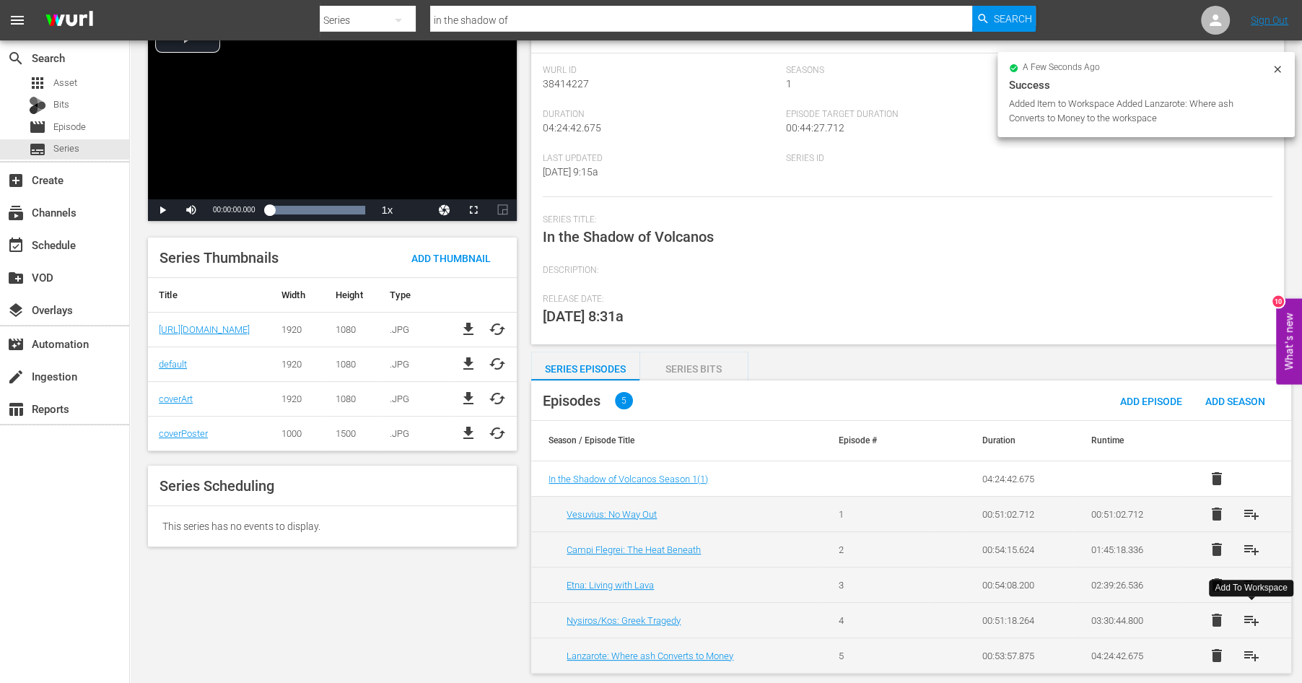
click at [1252, 613] on span "playlist_add" at bounding box center [1251, 619] width 17 height 17
click at [1251, 583] on span "playlist_add" at bounding box center [1251, 584] width 17 height 17
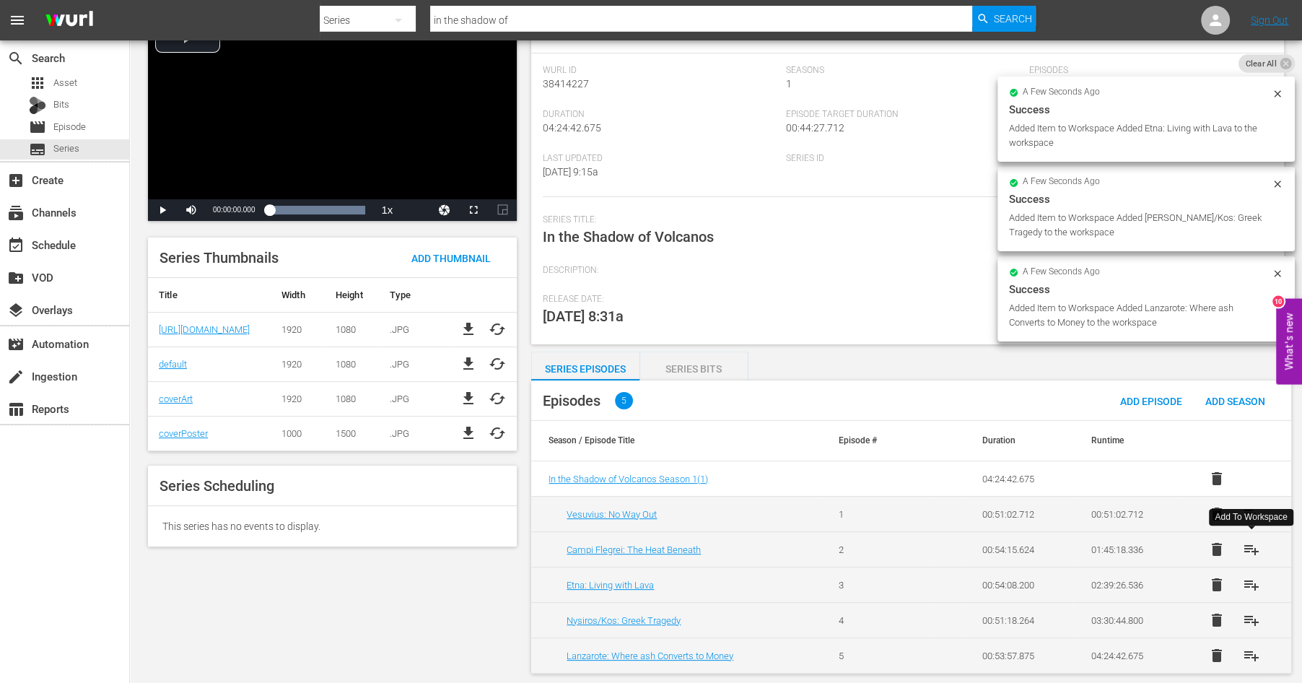
click at [1249, 543] on span "playlist_add" at bounding box center [1251, 549] width 17 height 17
click at [1249, 506] on span "playlist_add" at bounding box center [1251, 513] width 17 height 17
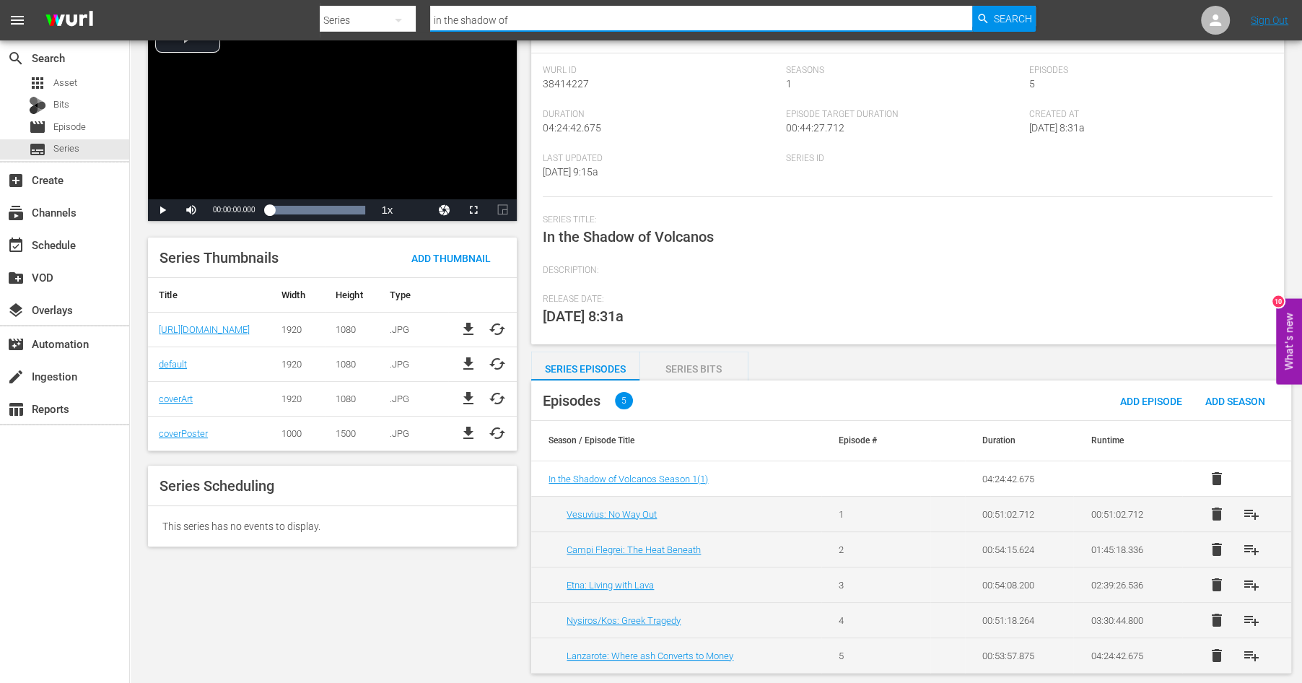
drag, startPoint x: 522, startPoint y: 17, endPoint x: 312, endPoint y: -2, distance: 210.9
click at [430, 3] on input "in the shadow of" at bounding box center [701, 20] width 542 height 35
type input "iberia's river"
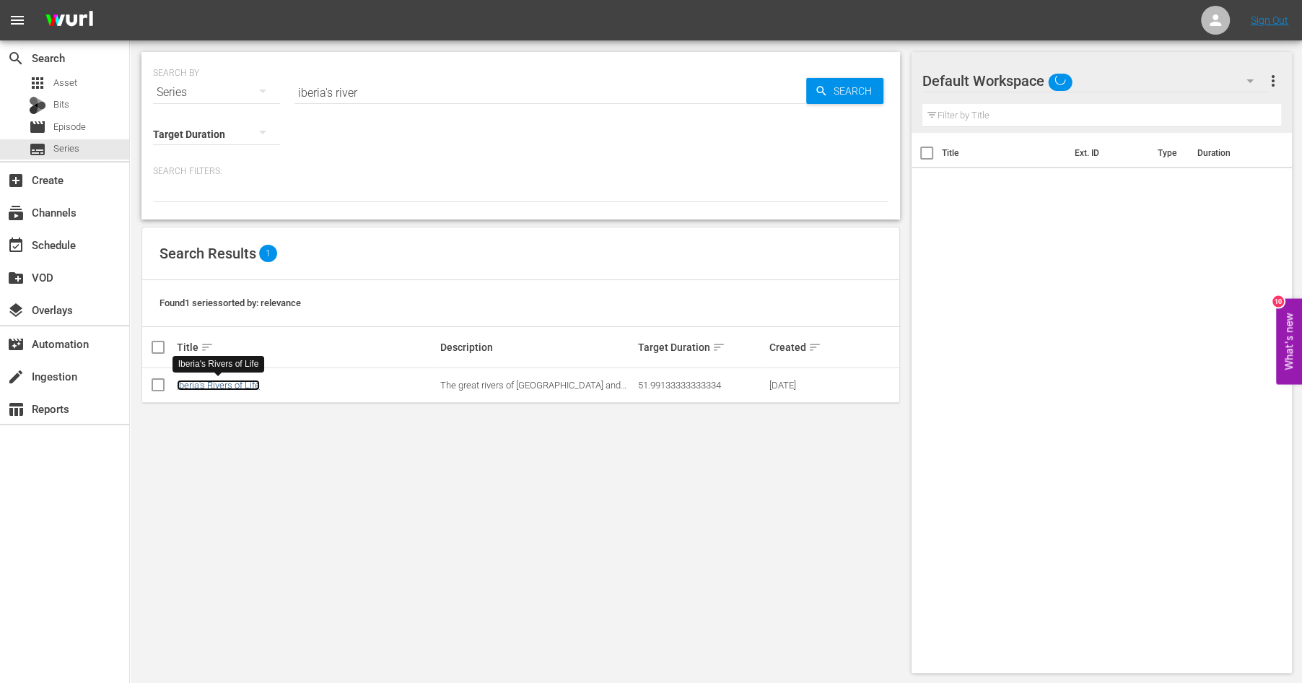
click at [245, 386] on link "Iberia's Rivers of Life" at bounding box center [218, 385] width 83 height 11
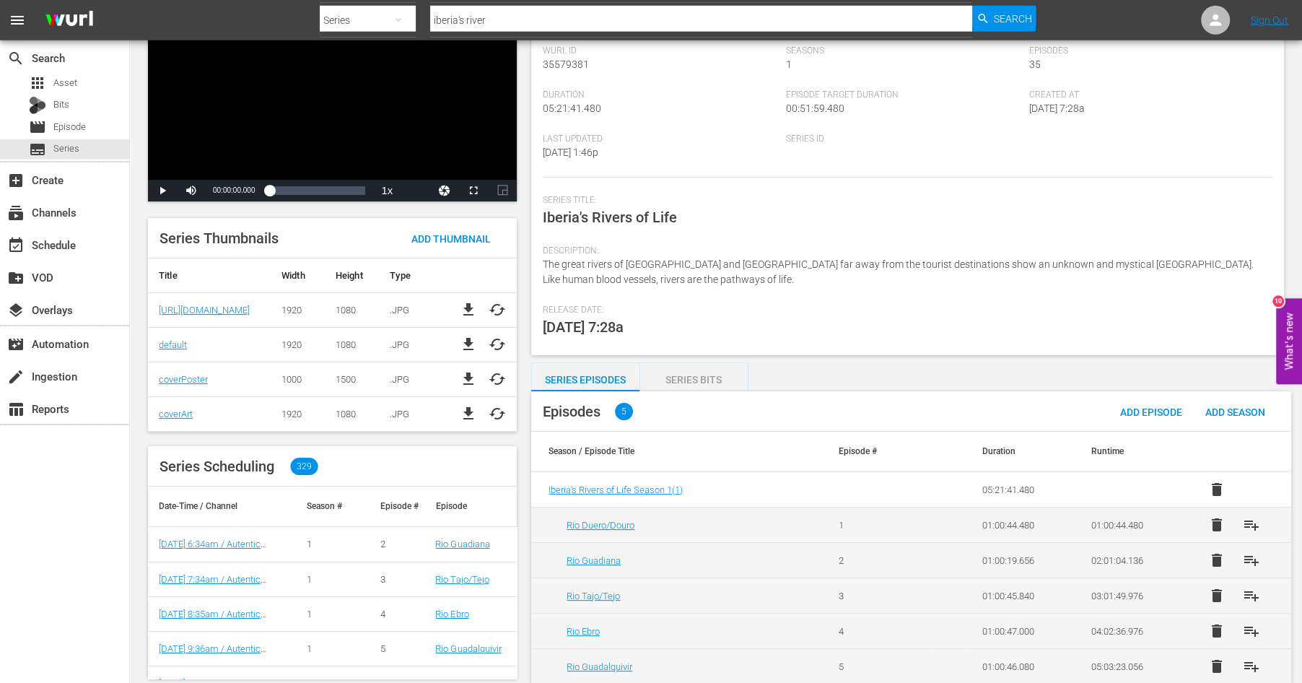
scroll to position [122, 0]
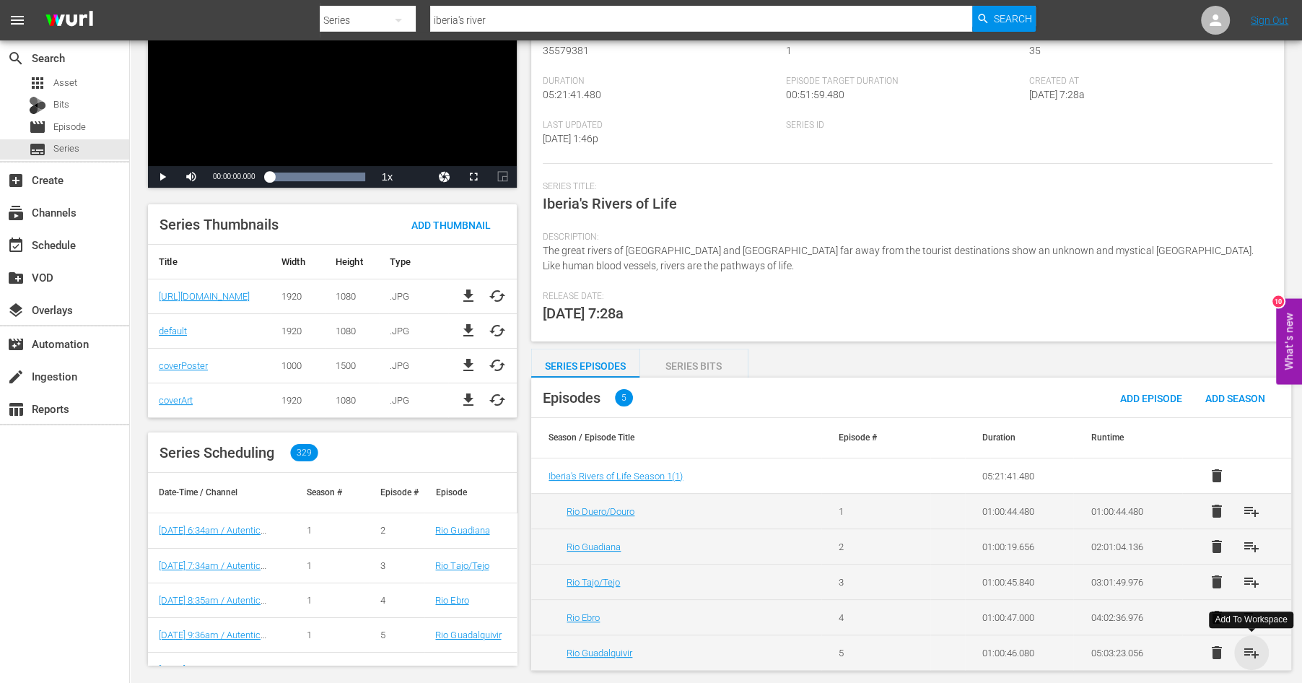
click at [1250, 649] on span "playlist_add" at bounding box center [1251, 652] width 17 height 17
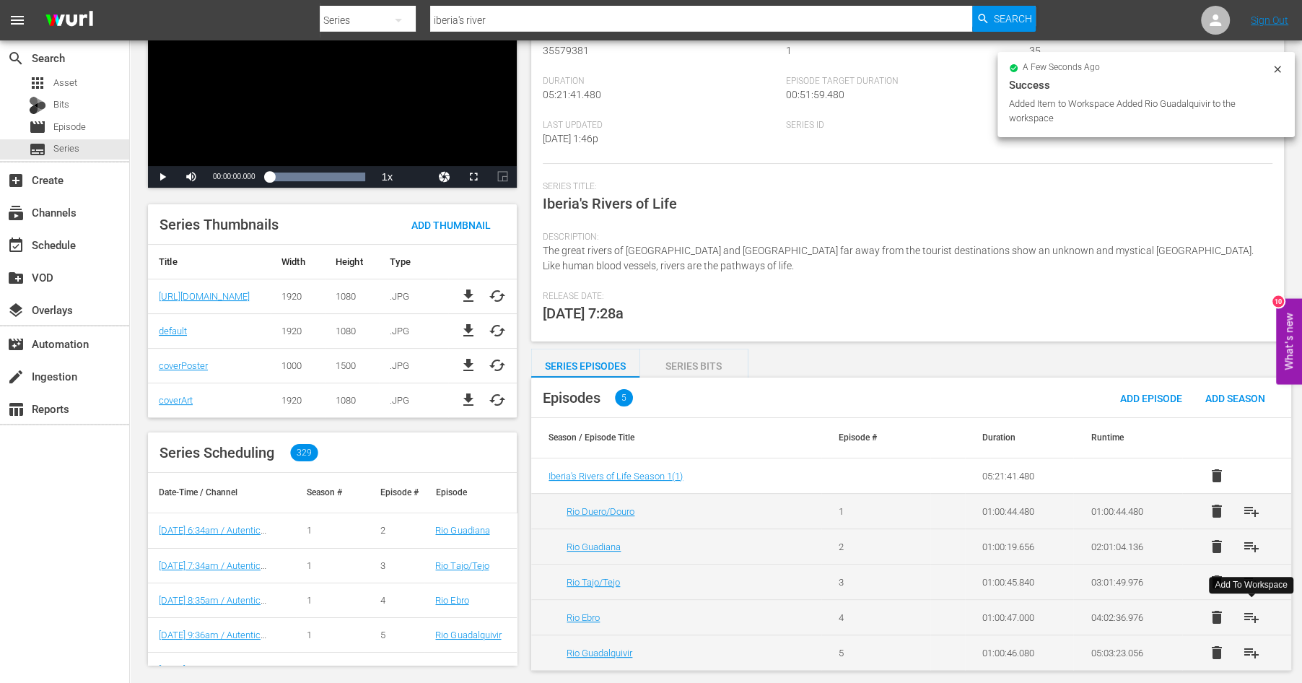
click at [1250, 611] on span "playlist_add" at bounding box center [1251, 616] width 17 height 17
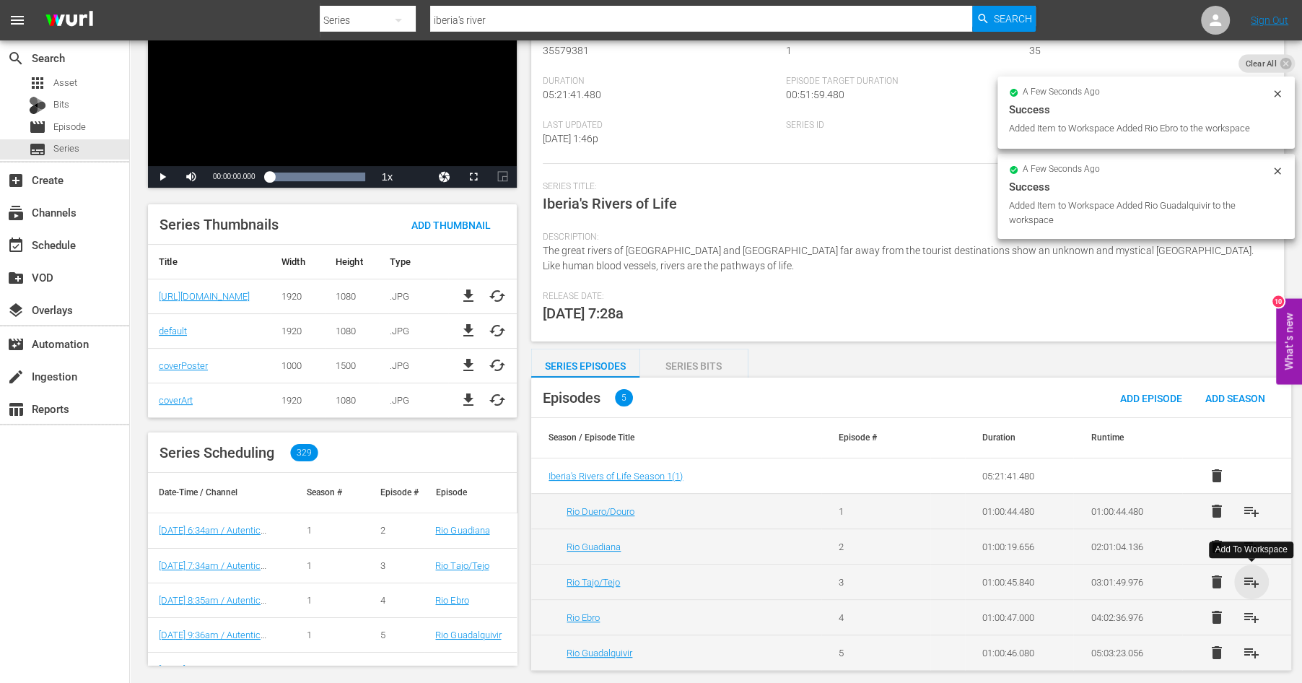
click at [1251, 582] on span "playlist_add" at bounding box center [1251, 581] width 17 height 17
click at [1250, 545] on span "playlist_add" at bounding box center [1251, 546] width 17 height 17
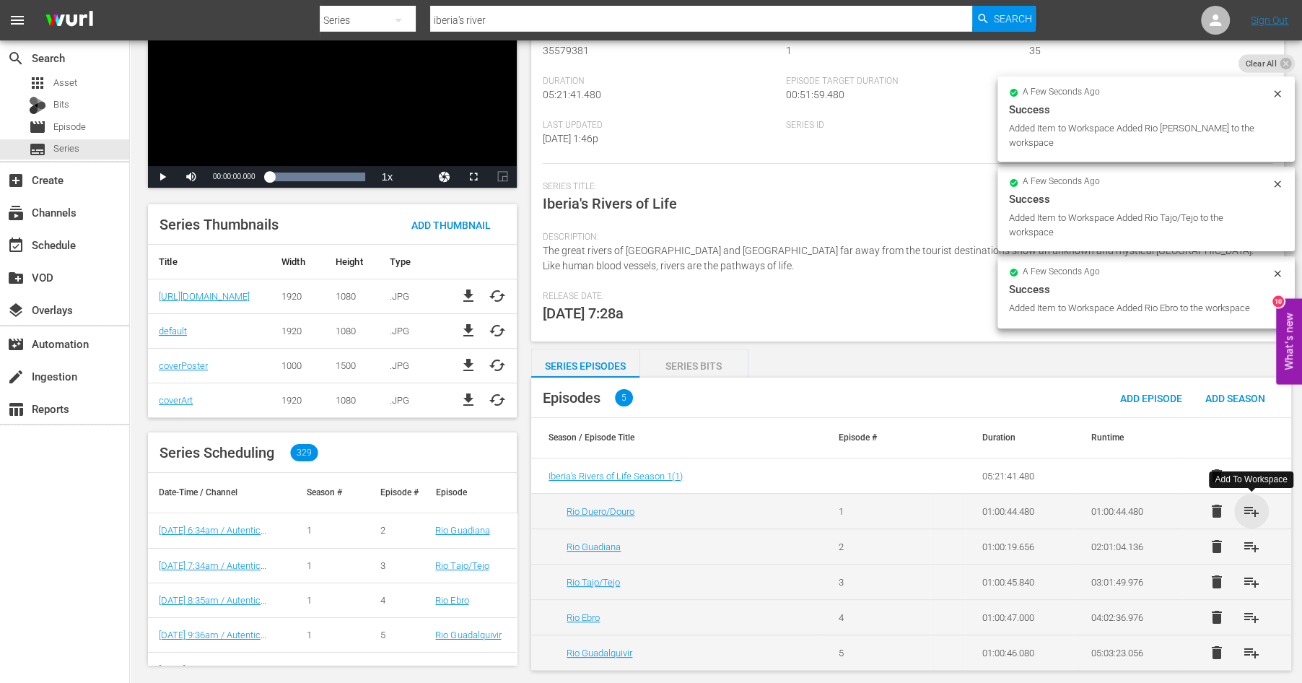
click at [1252, 509] on span "playlist_add" at bounding box center [1251, 510] width 17 height 17
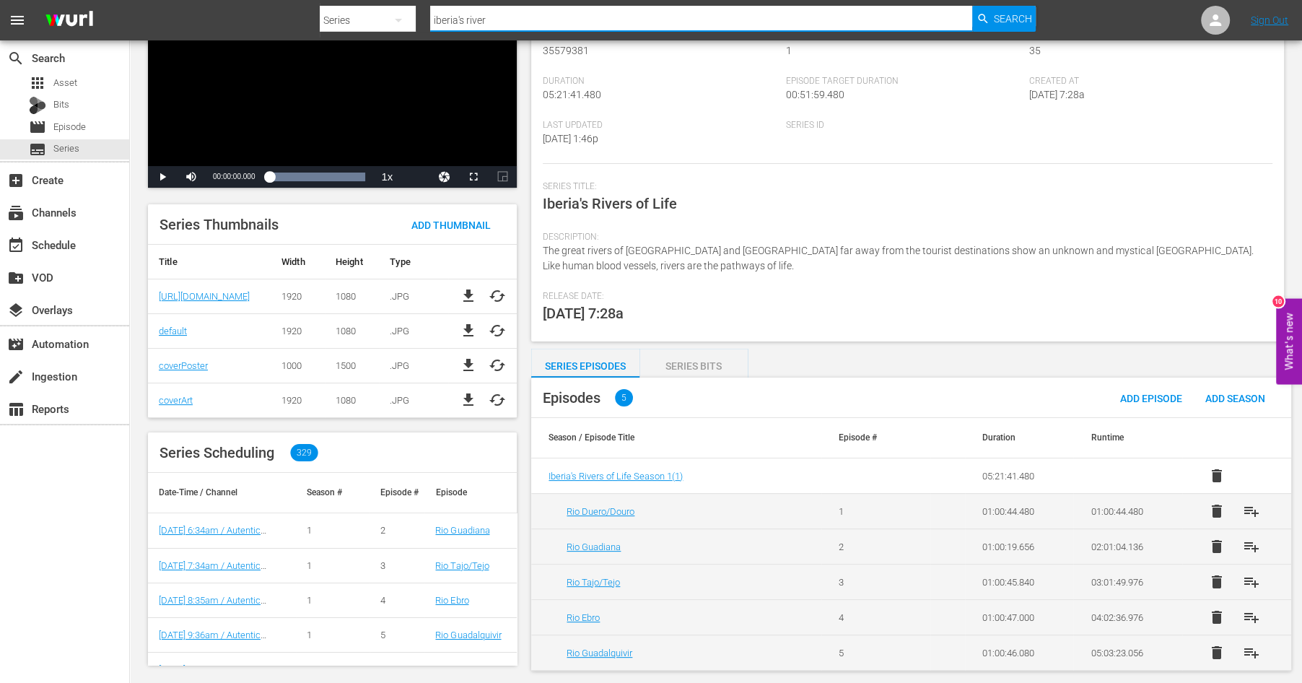
drag, startPoint x: 498, startPoint y: 23, endPoint x: 350, endPoint y: -16, distance: 153.0
click at [430, 3] on input "iberia's river" at bounding box center [701, 20] width 542 height 35
type input "hot roads"
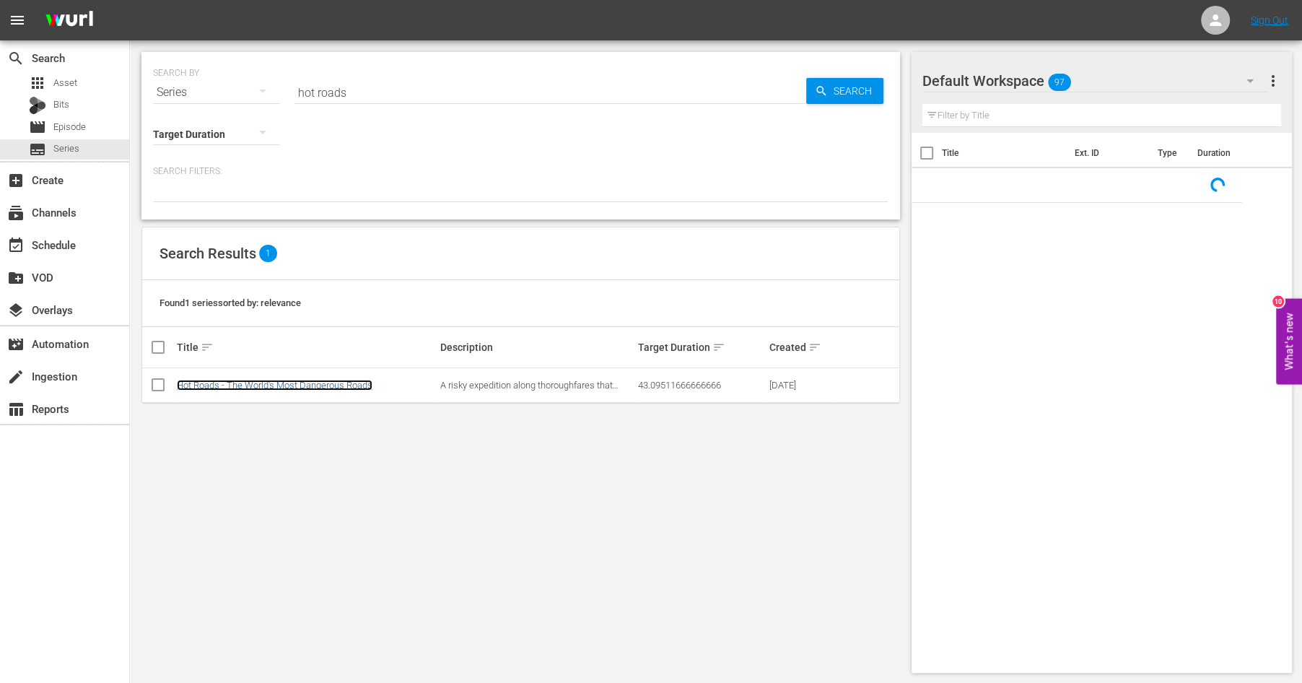
click at [281, 381] on link "Hot Roads - The World's Most Dangerous Roads" at bounding box center [275, 385] width 196 height 11
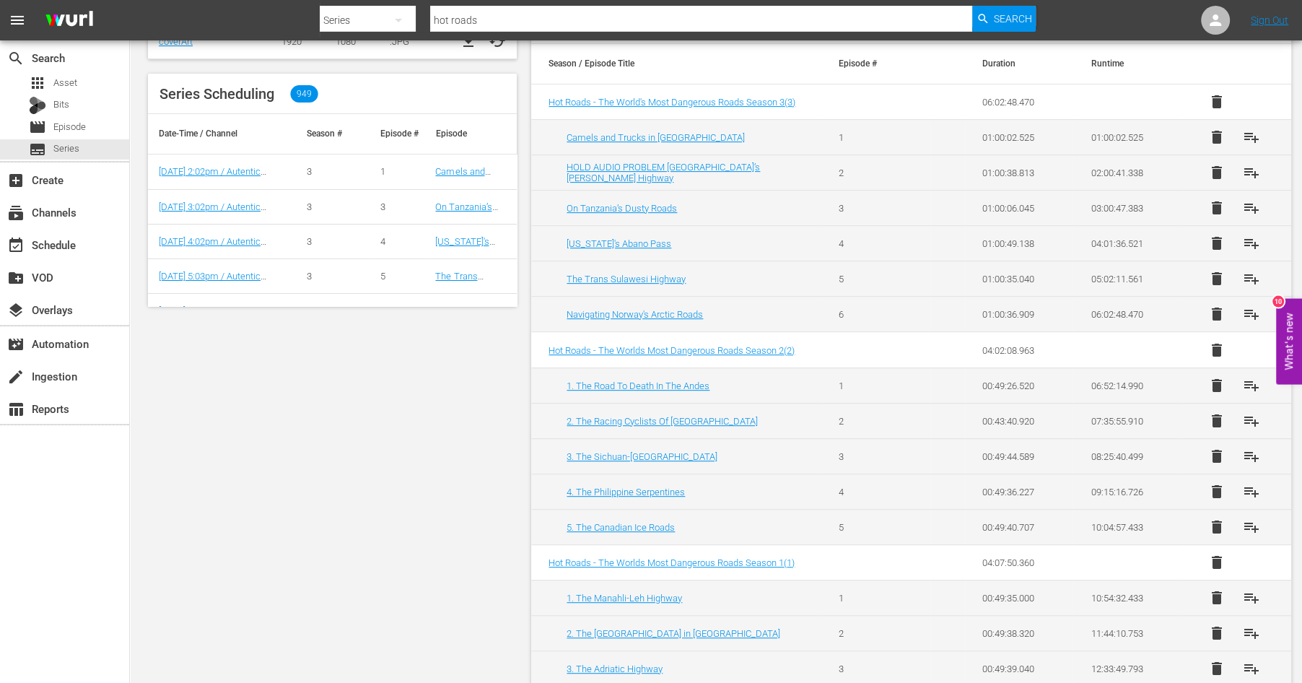
scroll to position [484, 0]
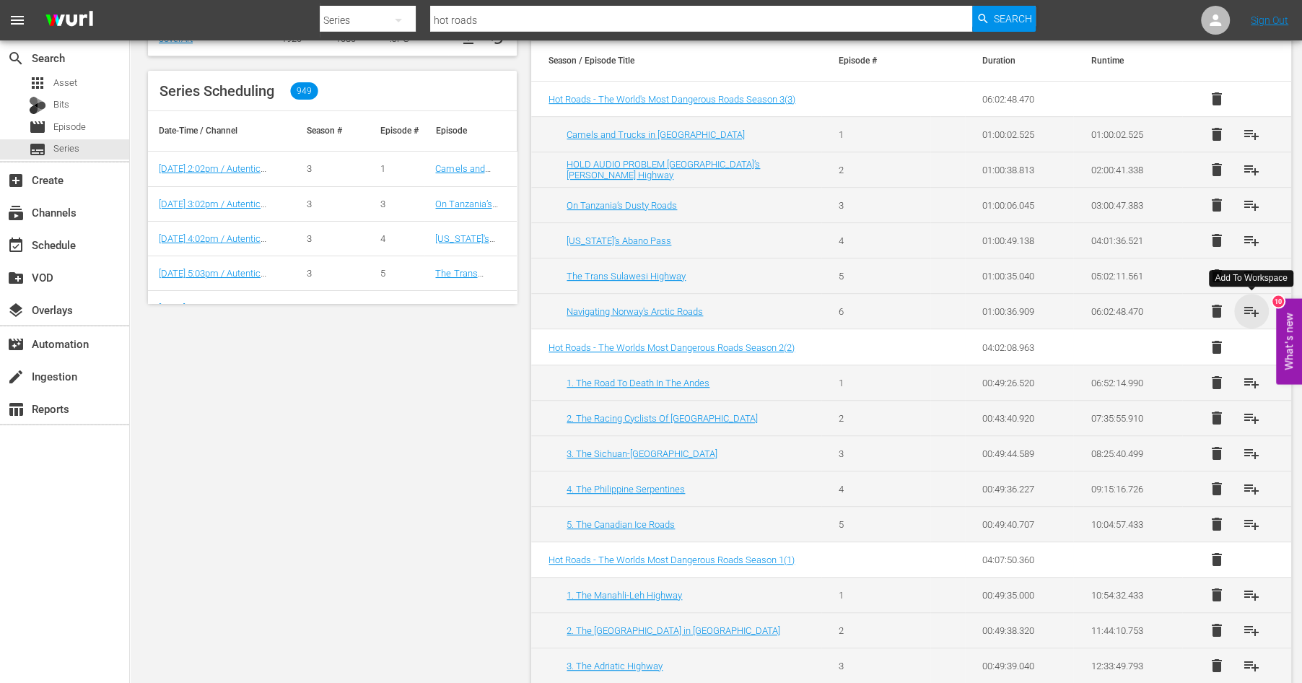
click at [1249, 308] on span "playlist_add" at bounding box center [1251, 310] width 17 height 17
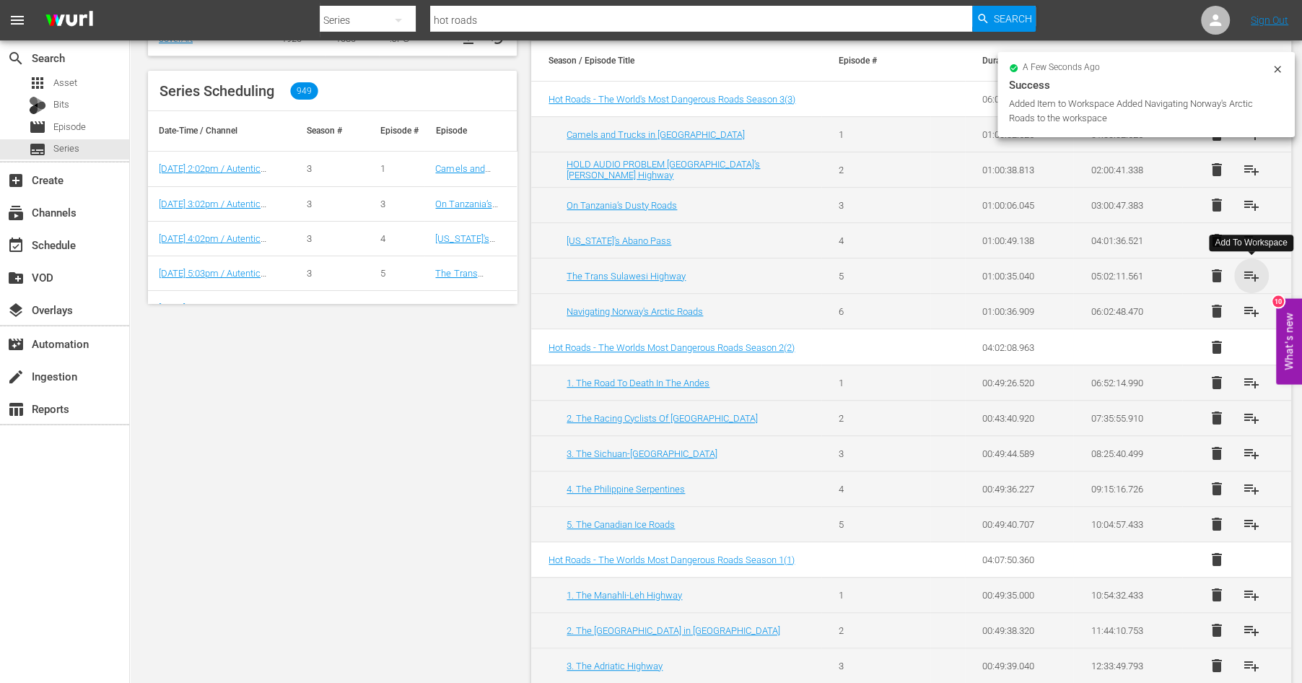
click at [1249, 270] on span "playlist_add" at bounding box center [1251, 275] width 17 height 17
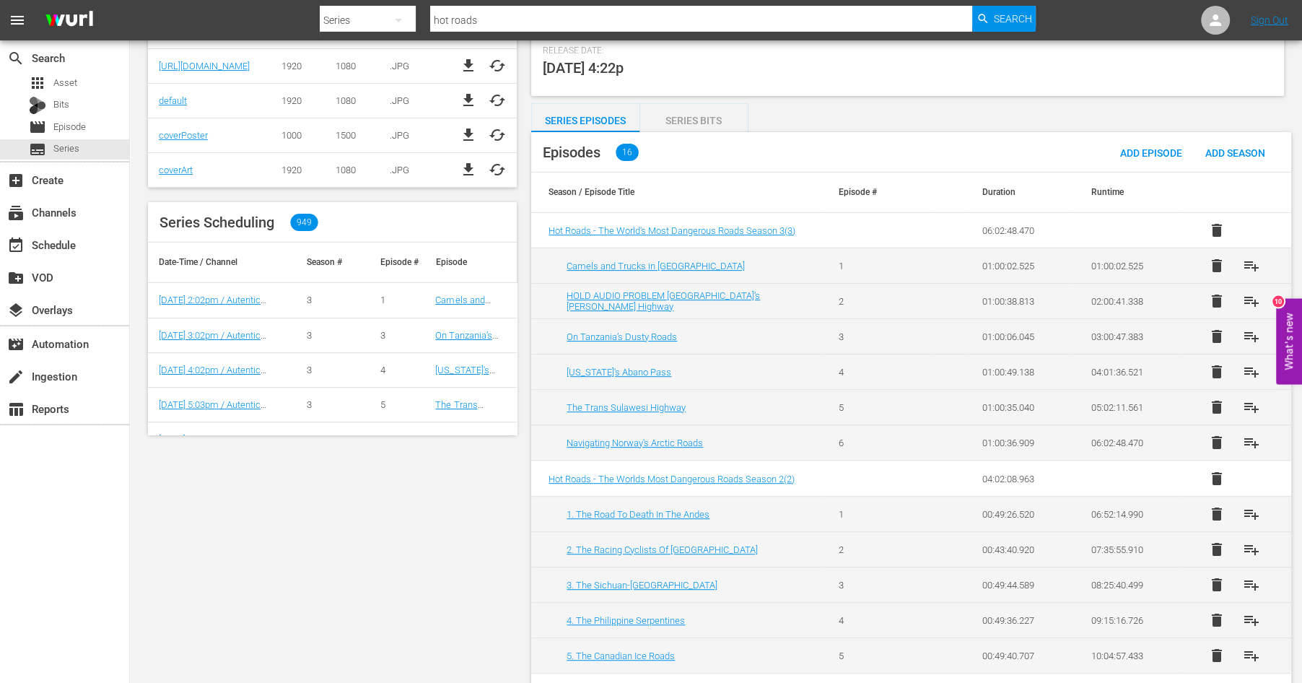
scroll to position [352, 0]
click at [1249, 367] on span "playlist_add" at bounding box center [1251, 372] width 17 height 17
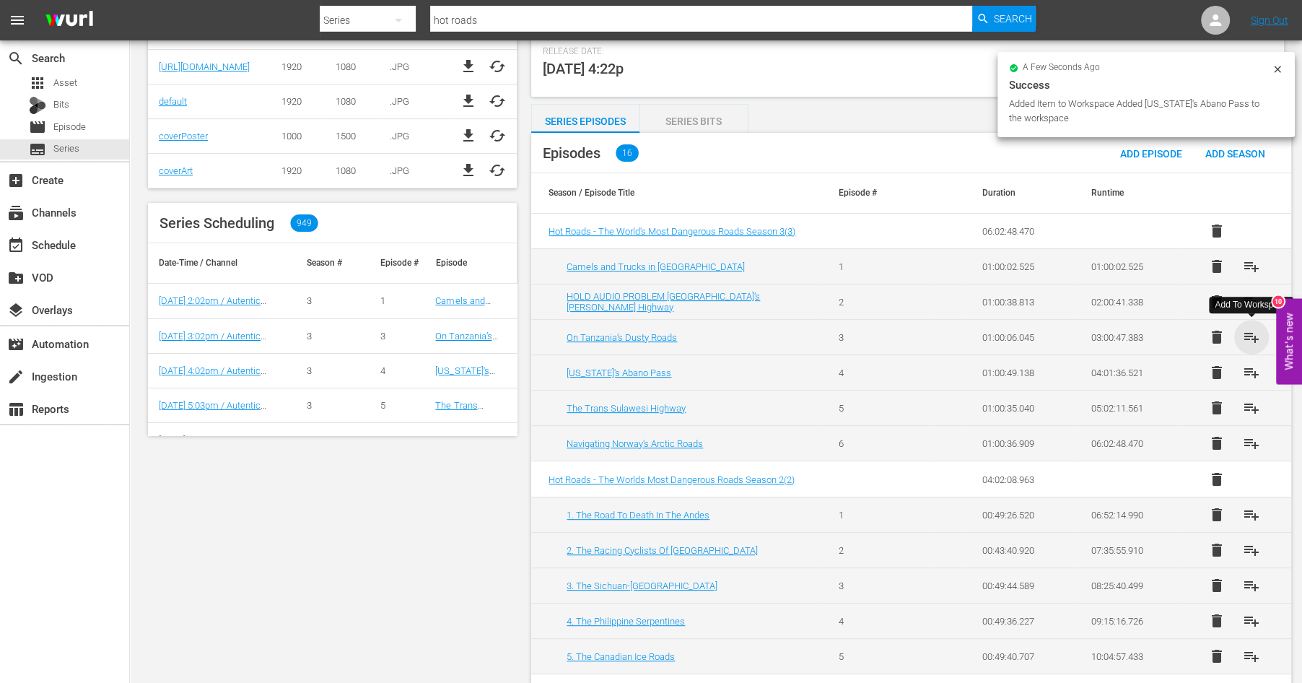
click at [1249, 329] on span "playlist_add" at bounding box center [1251, 336] width 17 height 17
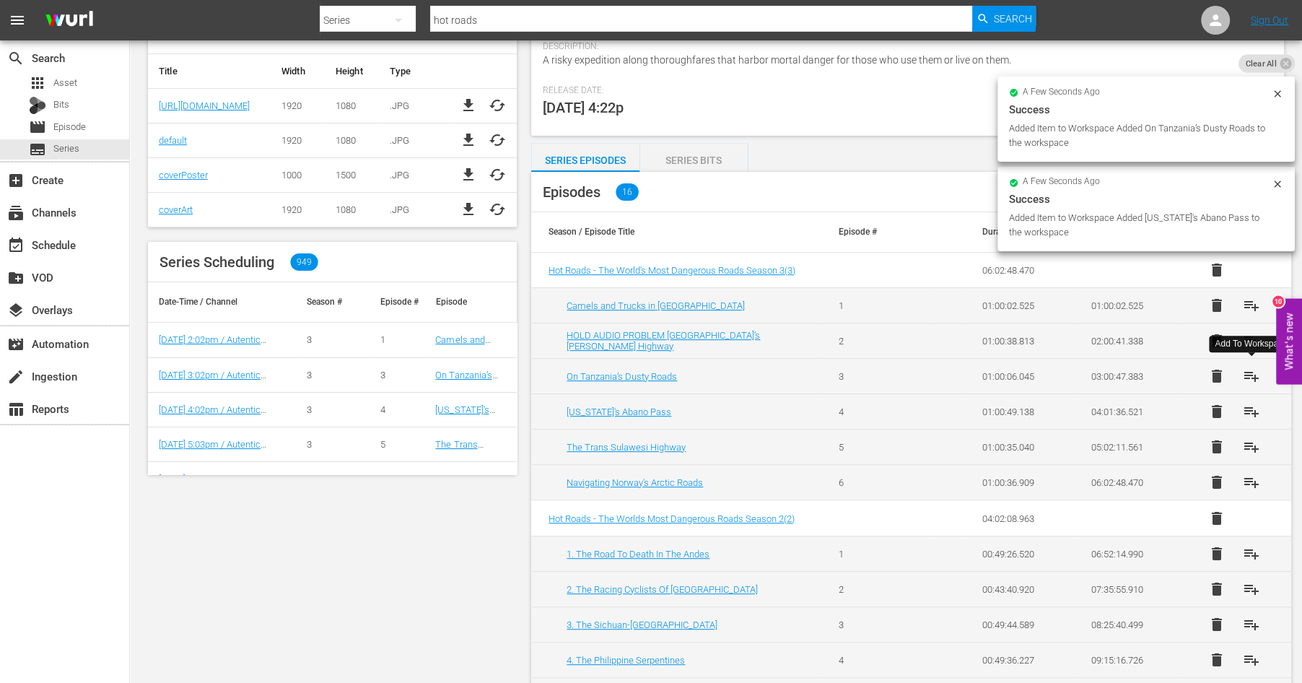
scroll to position [311, 0]
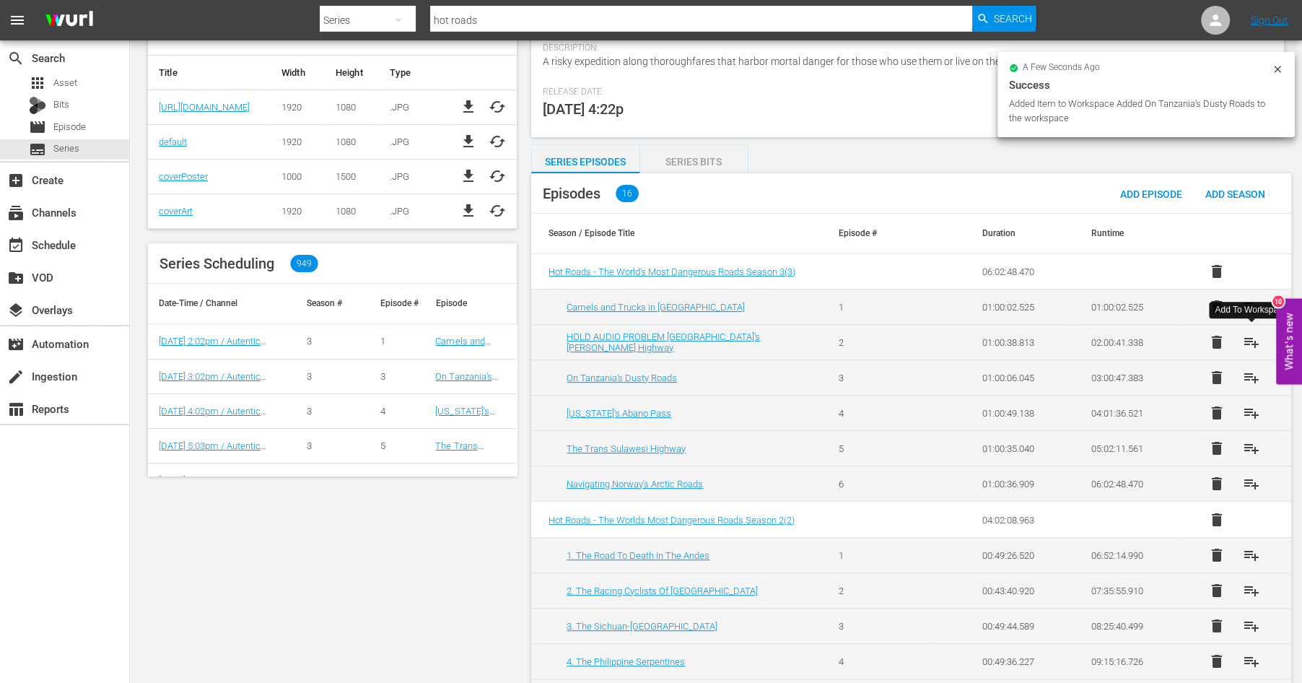
click at [1254, 341] on span "playlist_add" at bounding box center [1251, 341] width 17 height 17
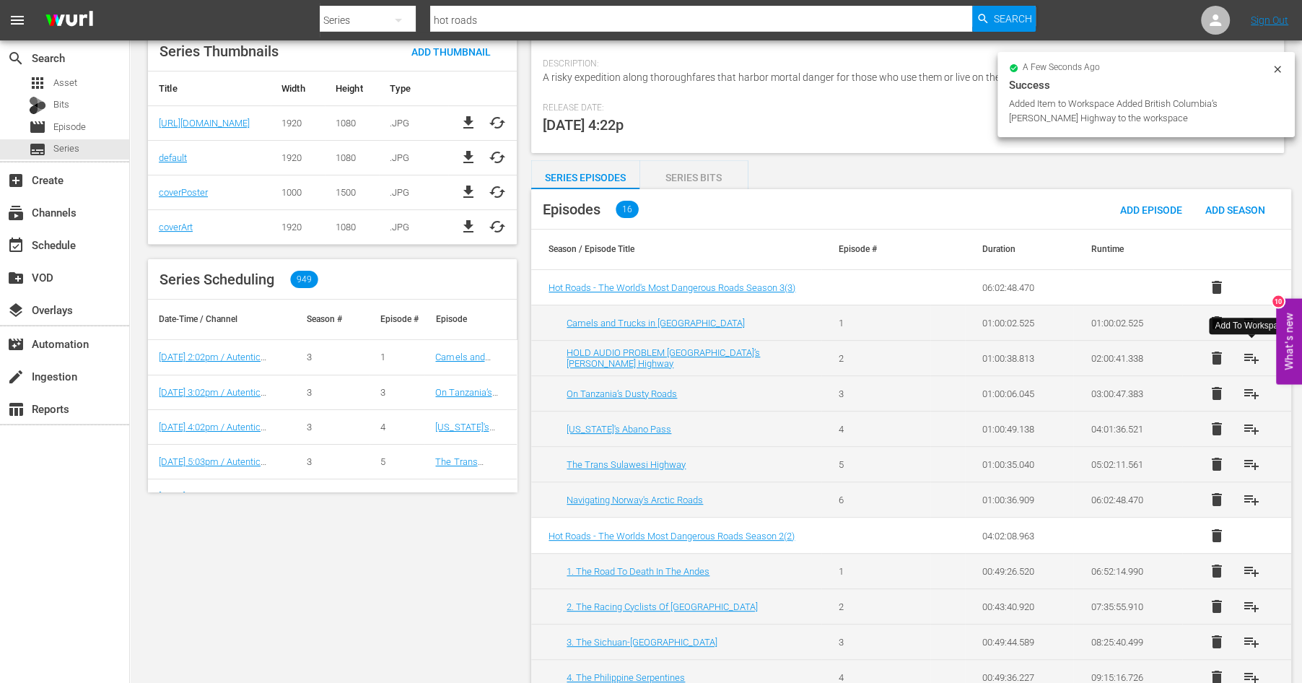
scroll to position [292, 0]
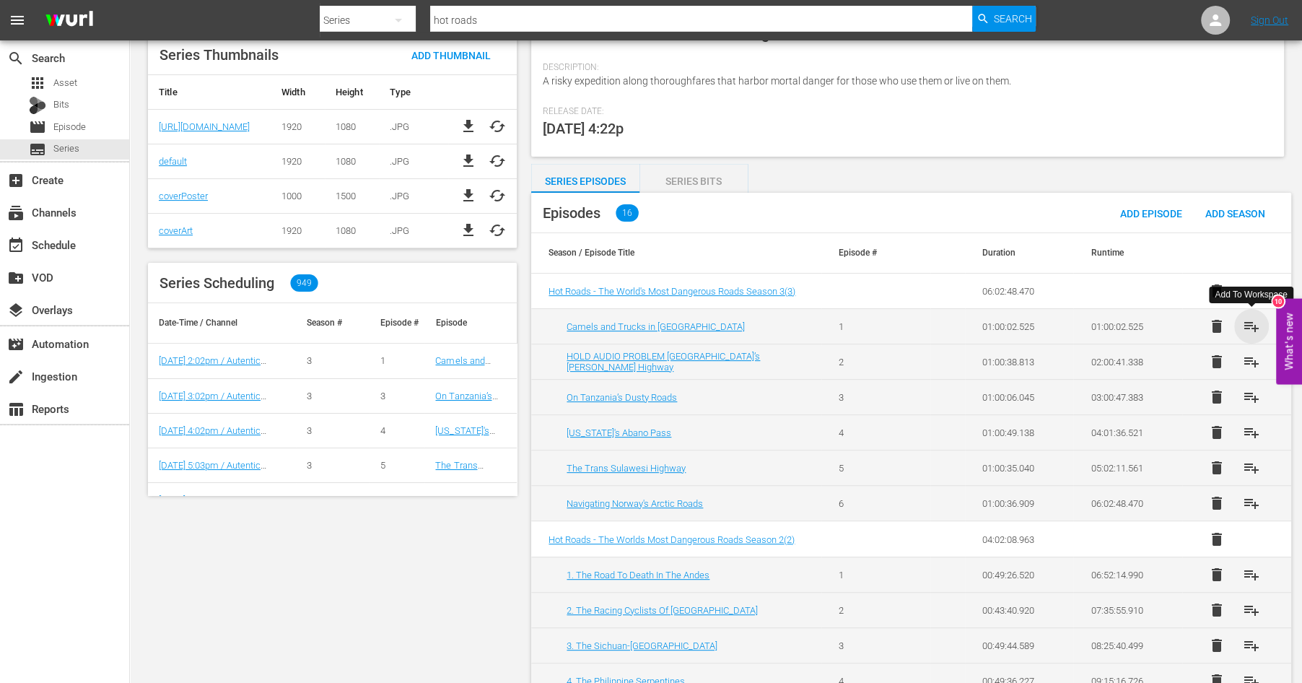
click at [1251, 320] on span "playlist_add" at bounding box center [1251, 326] width 17 height 17
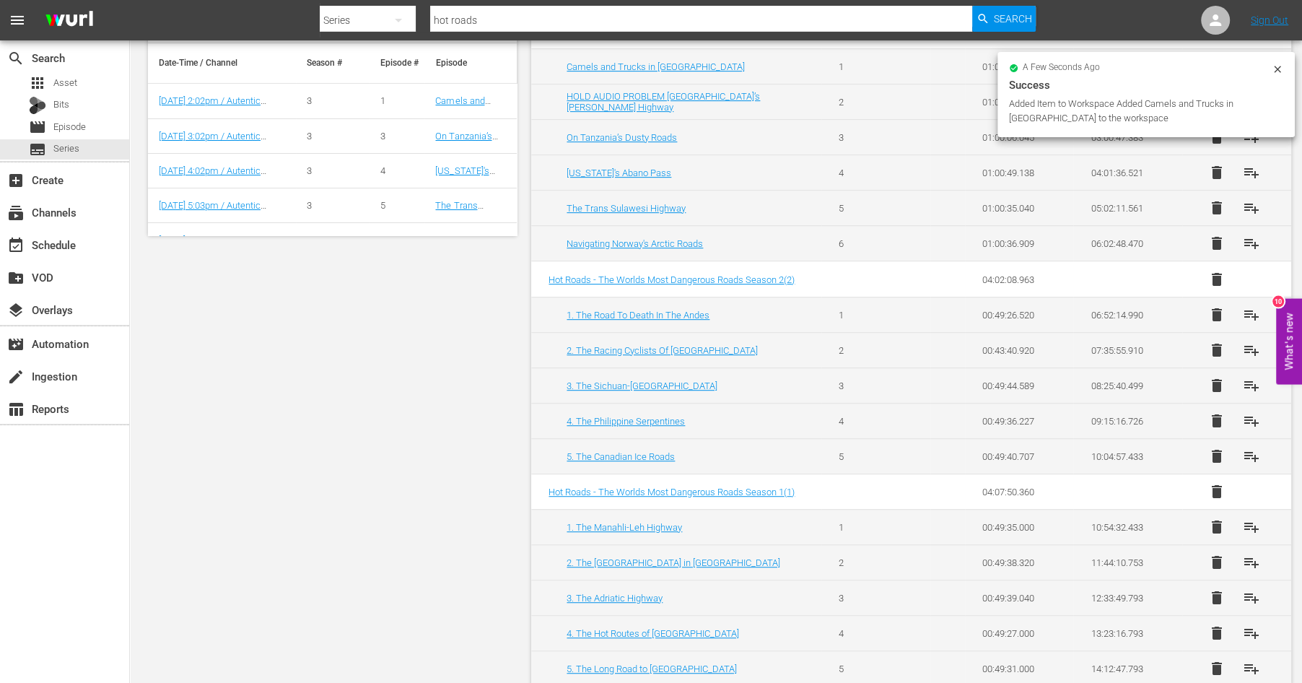
scroll to position [561, 0]
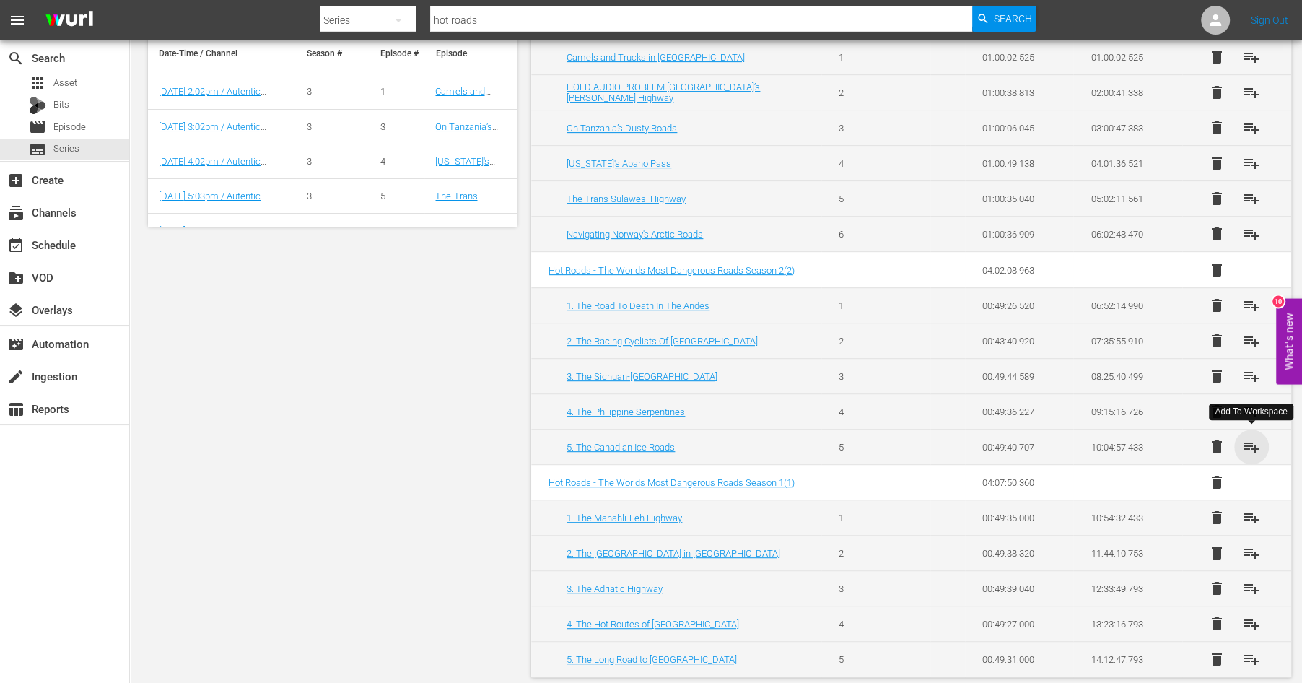
click at [1254, 441] on span "playlist_add" at bounding box center [1251, 446] width 17 height 17
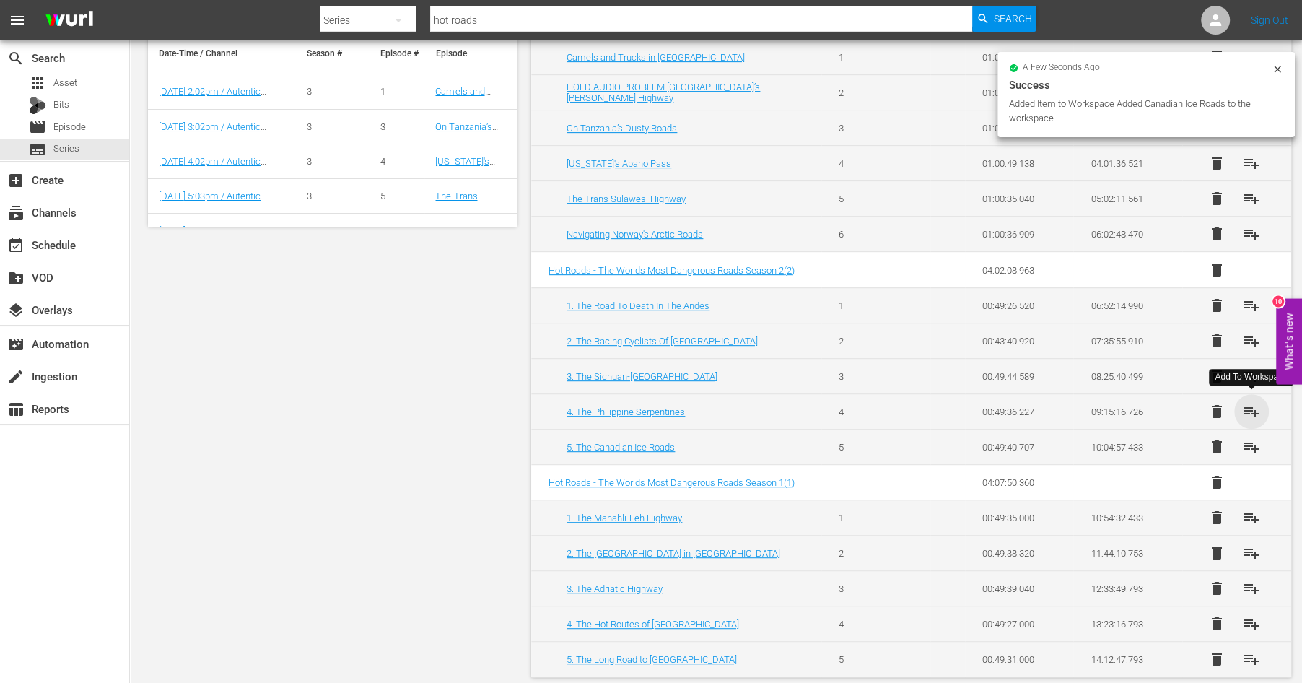
click at [1259, 403] on span "playlist_add" at bounding box center [1251, 411] width 17 height 17
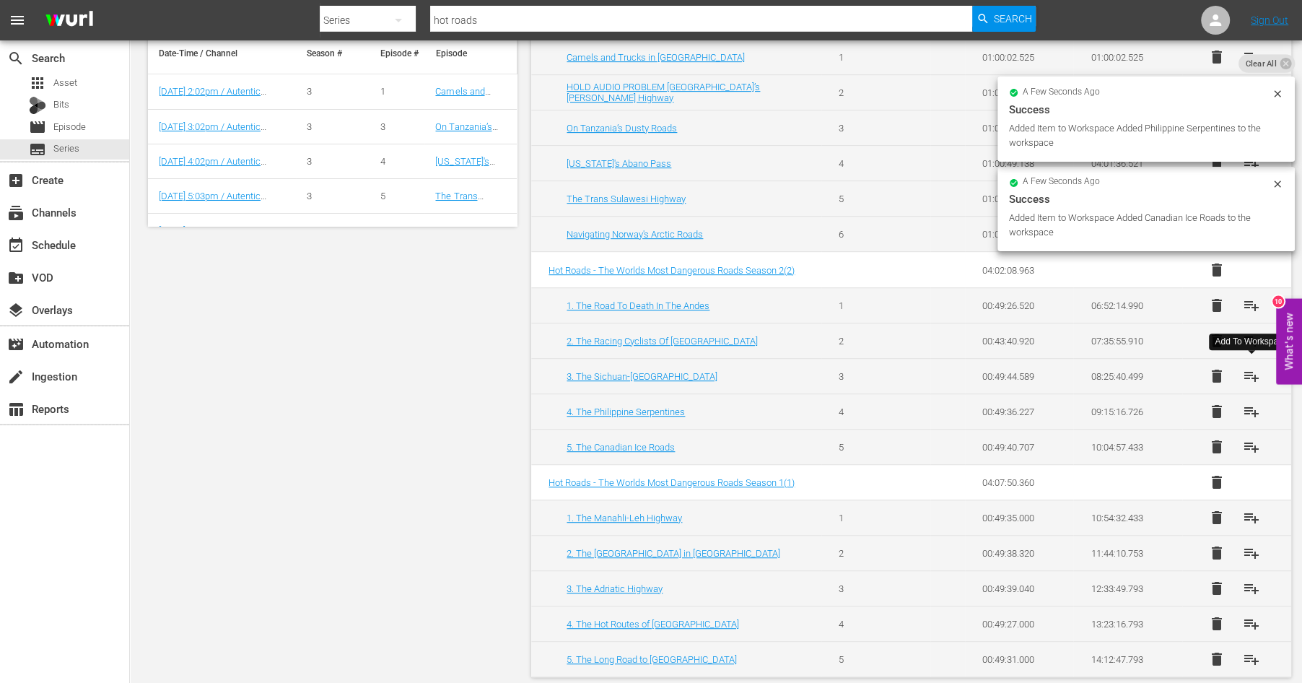
click at [1251, 367] on span "playlist_add" at bounding box center [1251, 375] width 17 height 17
click at [1247, 339] on span "playlist_add" at bounding box center [1251, 340] width 17 height 17
click at [1249, 297] on span "playlist_add" at bounding box center [1251, 305] width 17 height 17
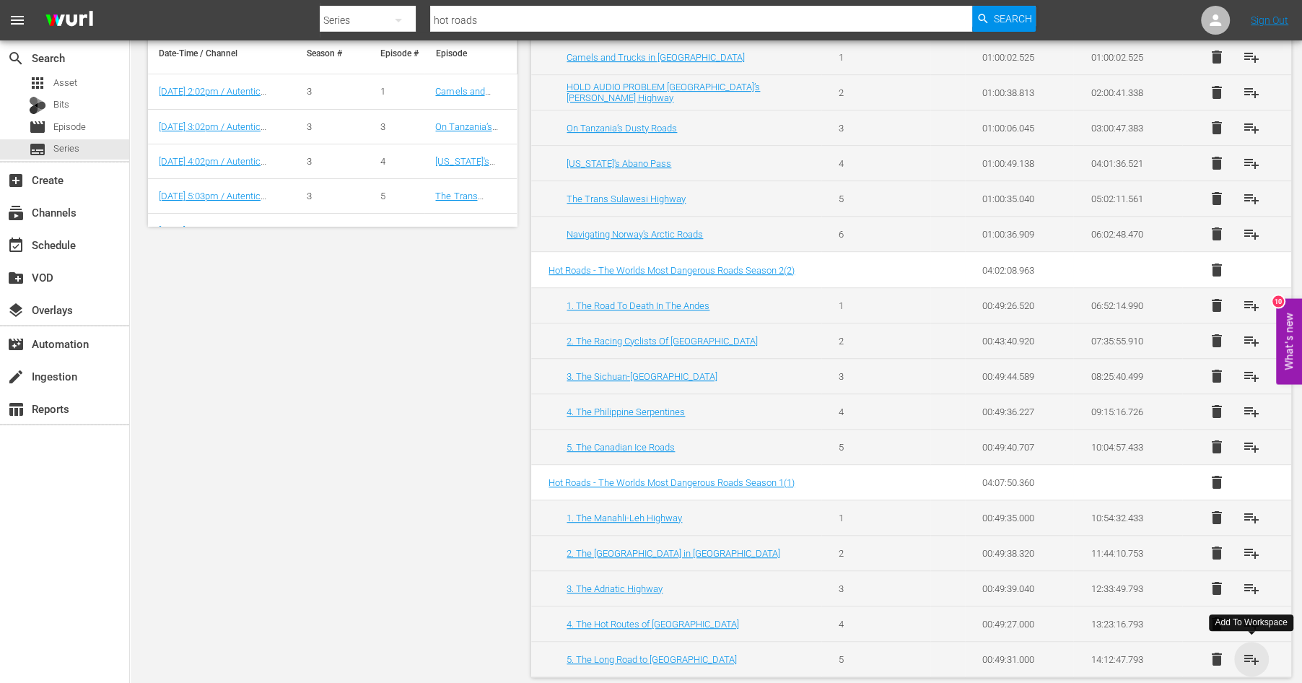
click at [1250, 650] on span "playlist_add" at bounding box center [1251, 658] width 17 height 17
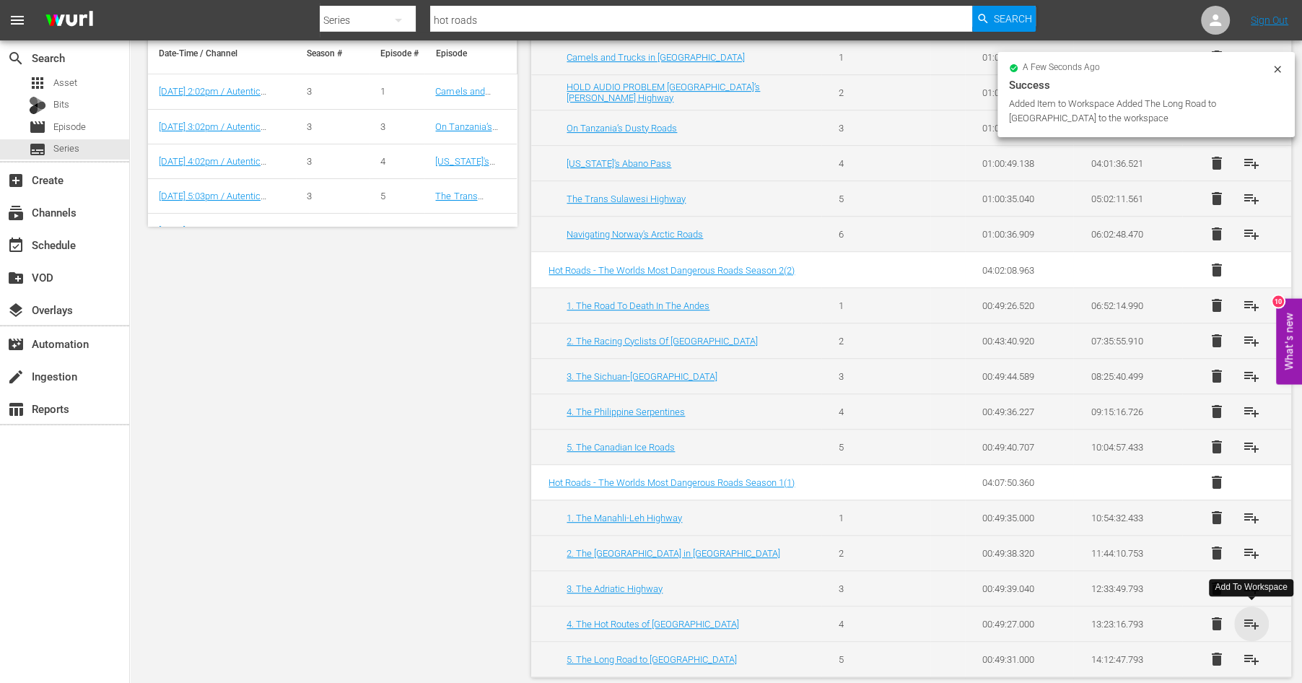
click at [1250, 615] on span "playlist_add" at bounding box center [1251, 623] width 17 height 17
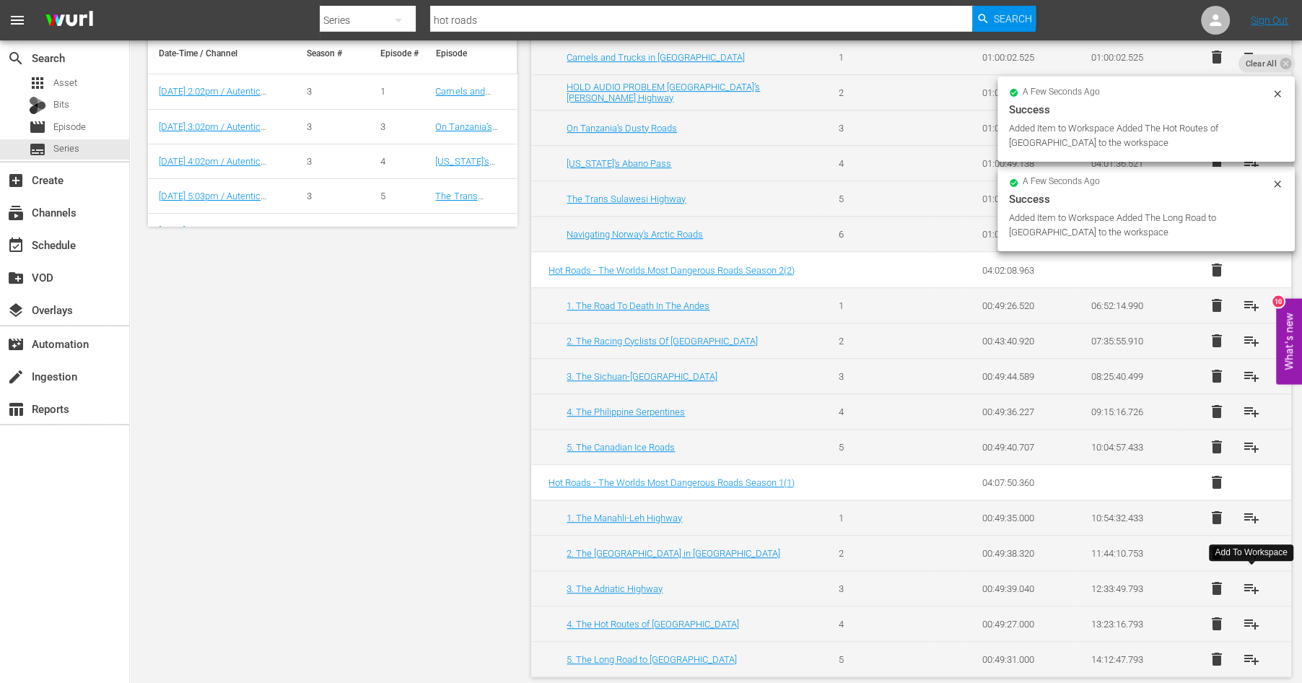
click at [1248, 580] on span "playlist_add" at bounding box center [1251, 588] width 17 height 17
click at [1249, 545] on span "playlist_add" at bounding box center [1251, 552] width 17 height 17
click at [1251, 509] on span "playlist_add" at bounding box center [1251, 517] width 17 height 17
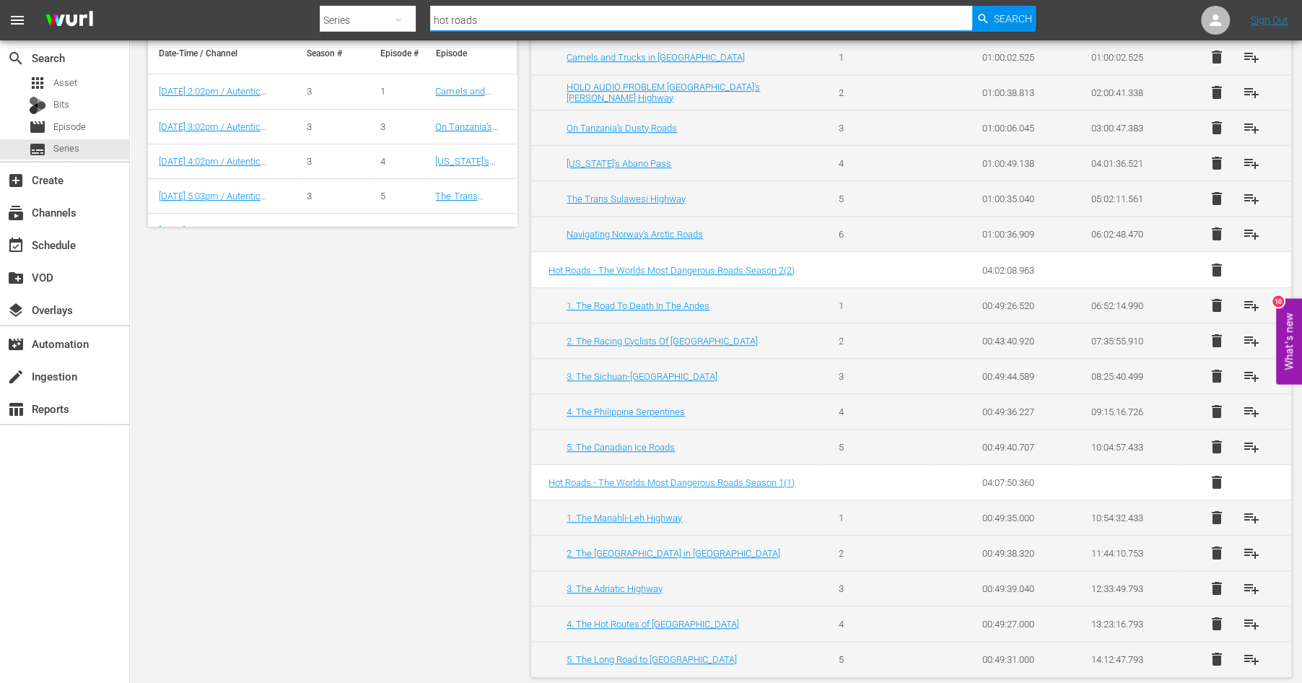
drag, startPoint x: 487, startPoint y: 17, endPoint x: 346, endPoint y: -9, distance: 143.8
click at [430, 3] on input "hot roads" at bounding box center [701, 20] width 542 height 35
type input "pilgrim routes"
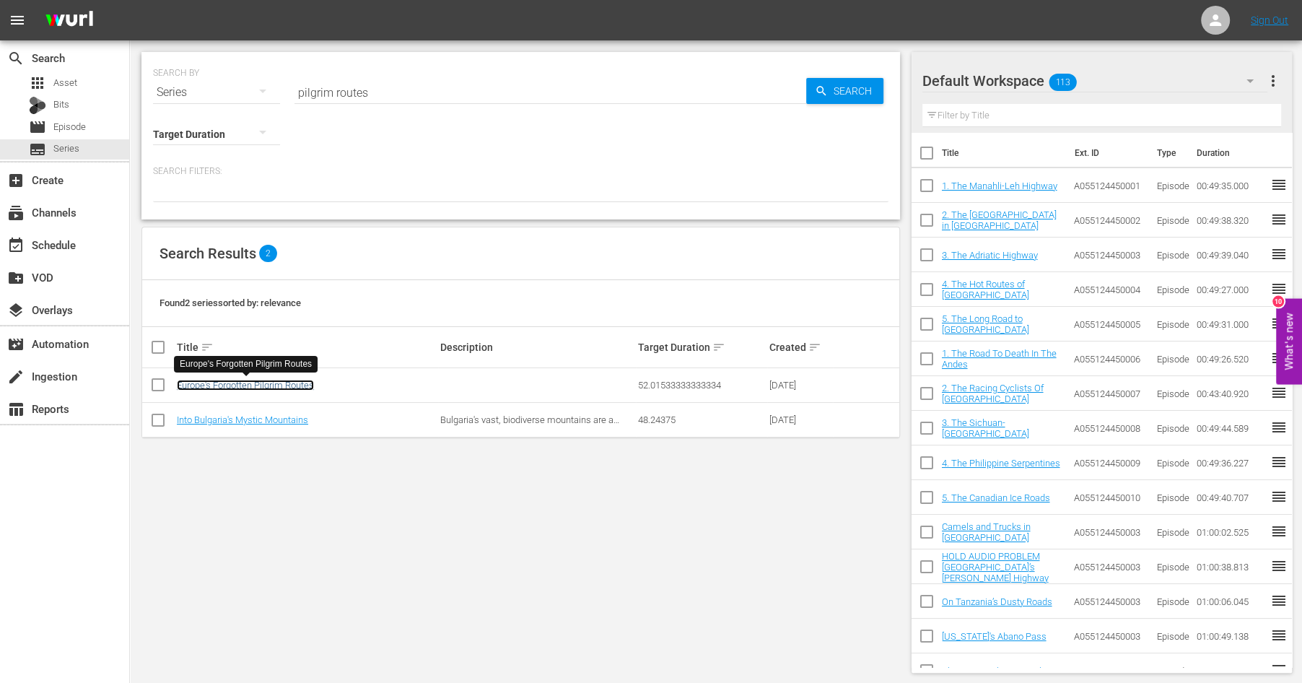
click at [230, 380] on link "Europe's Forgotten Pilgrim Routes" at bounding box center [245, 385] width 137 height 11
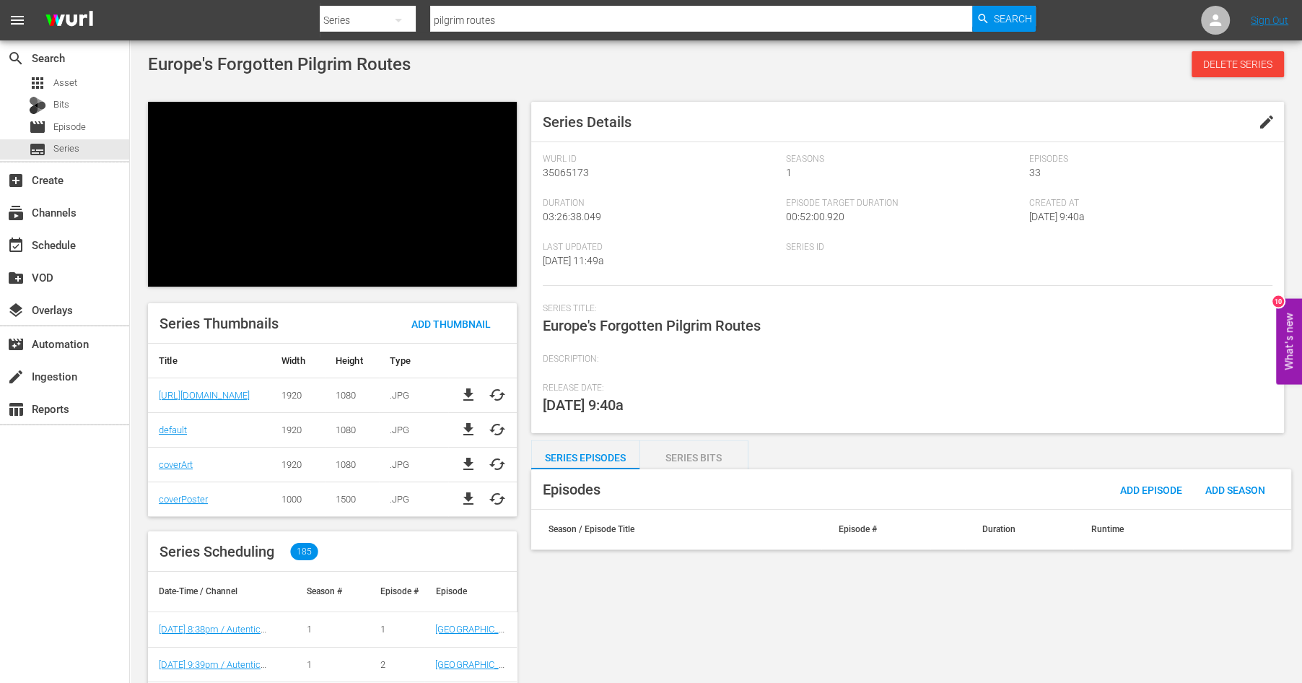
scroll to position [100, 0]
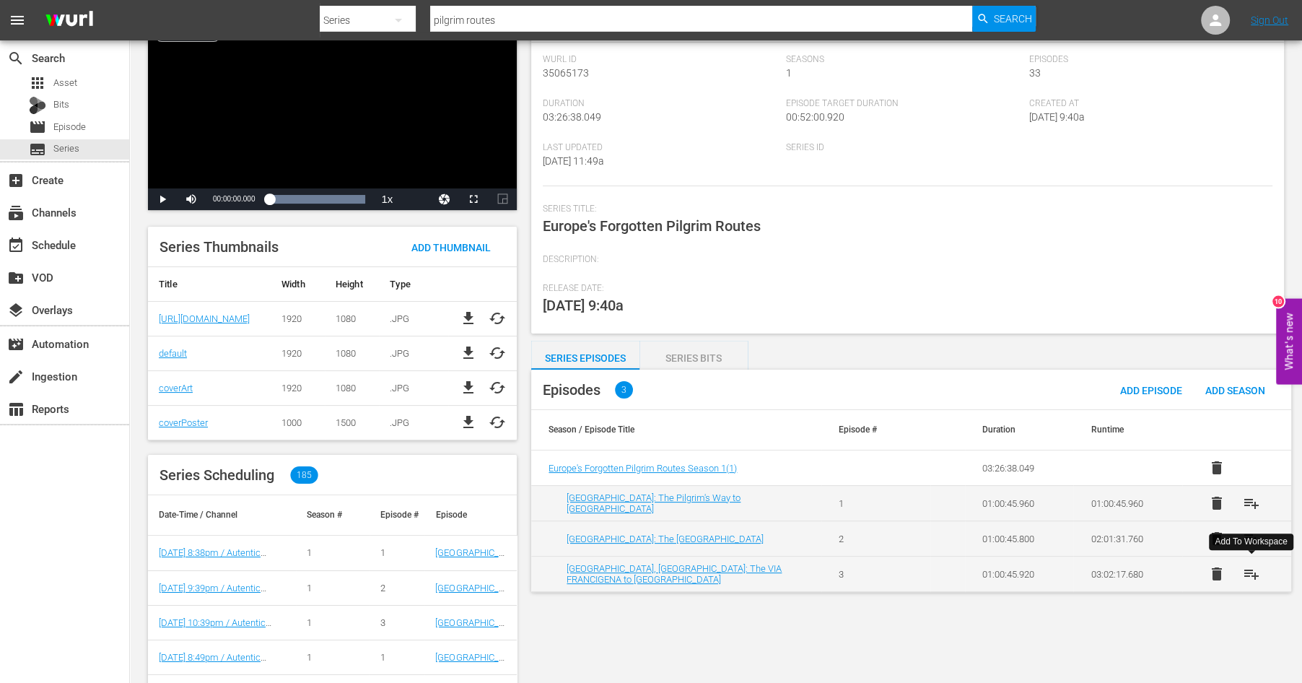
click at [1251, 569] on span "playlist_add" at bounding box center [1251, 573] width 17 height 17
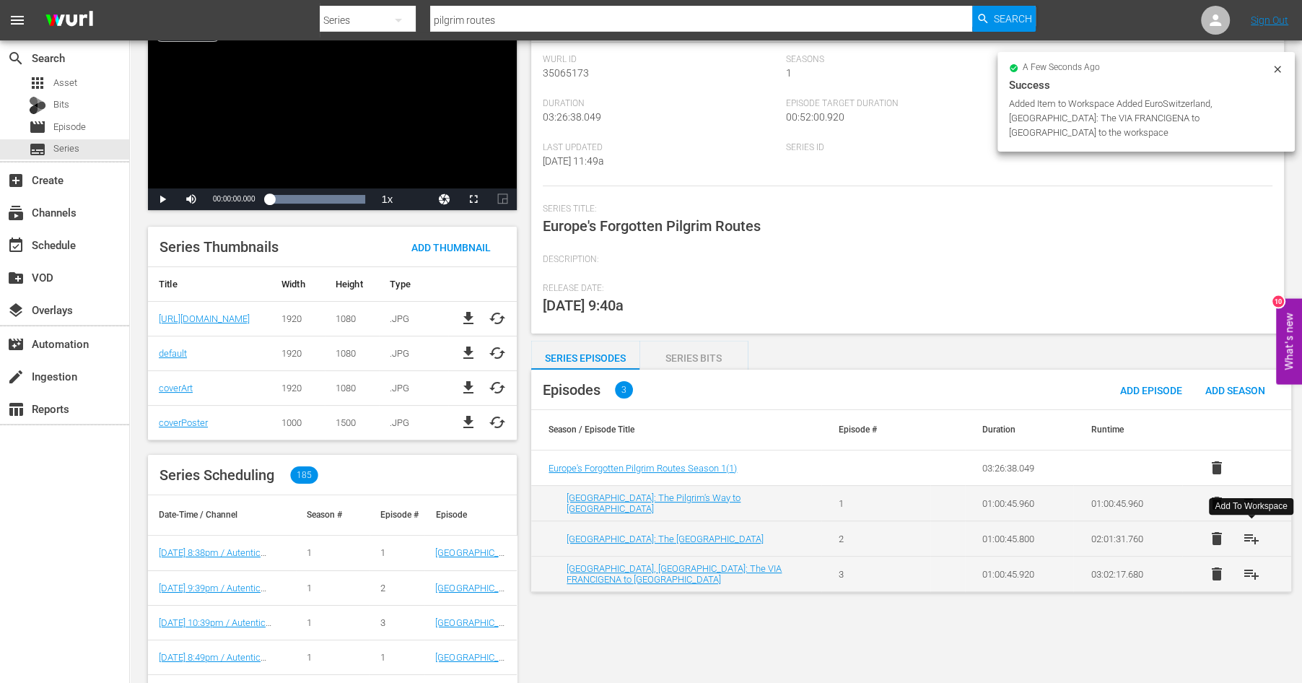
click at [1249, 540] on span "playlist_add" at bounding box center [1251, 538] width 17 height 17
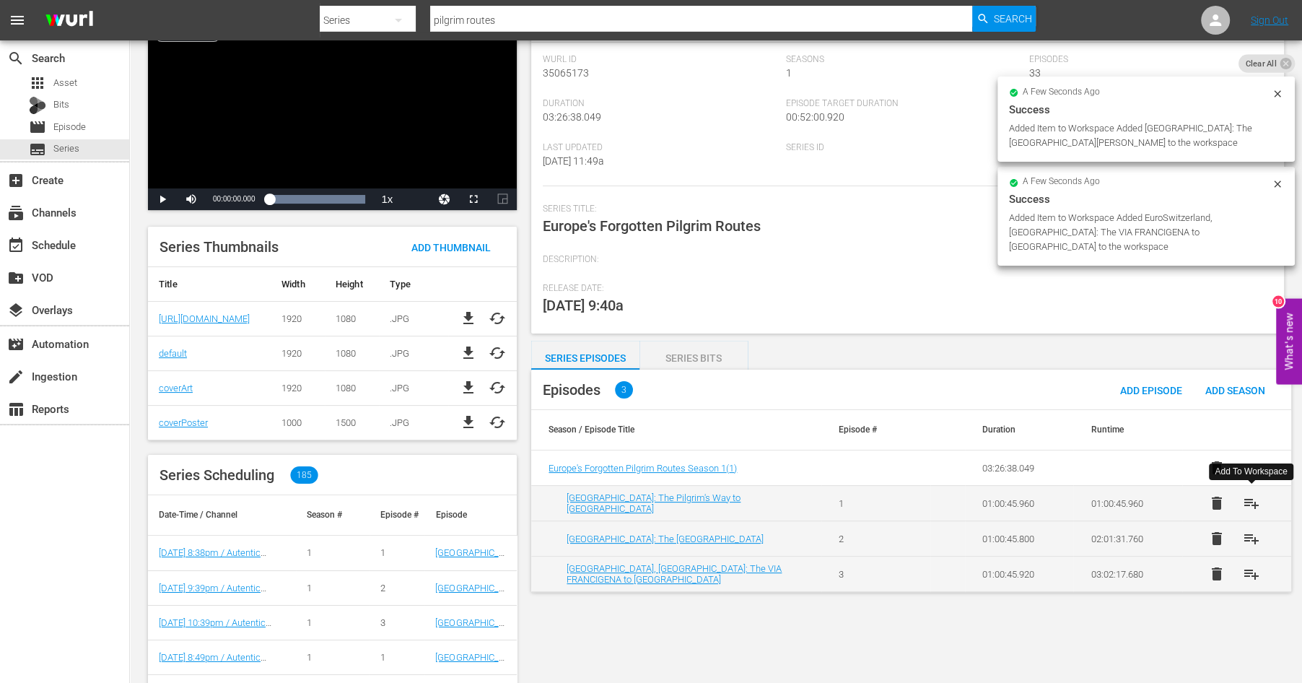
click at [1249, 503] on span "playlist_add" at bounding box center [1251, 502] width 17 height 17
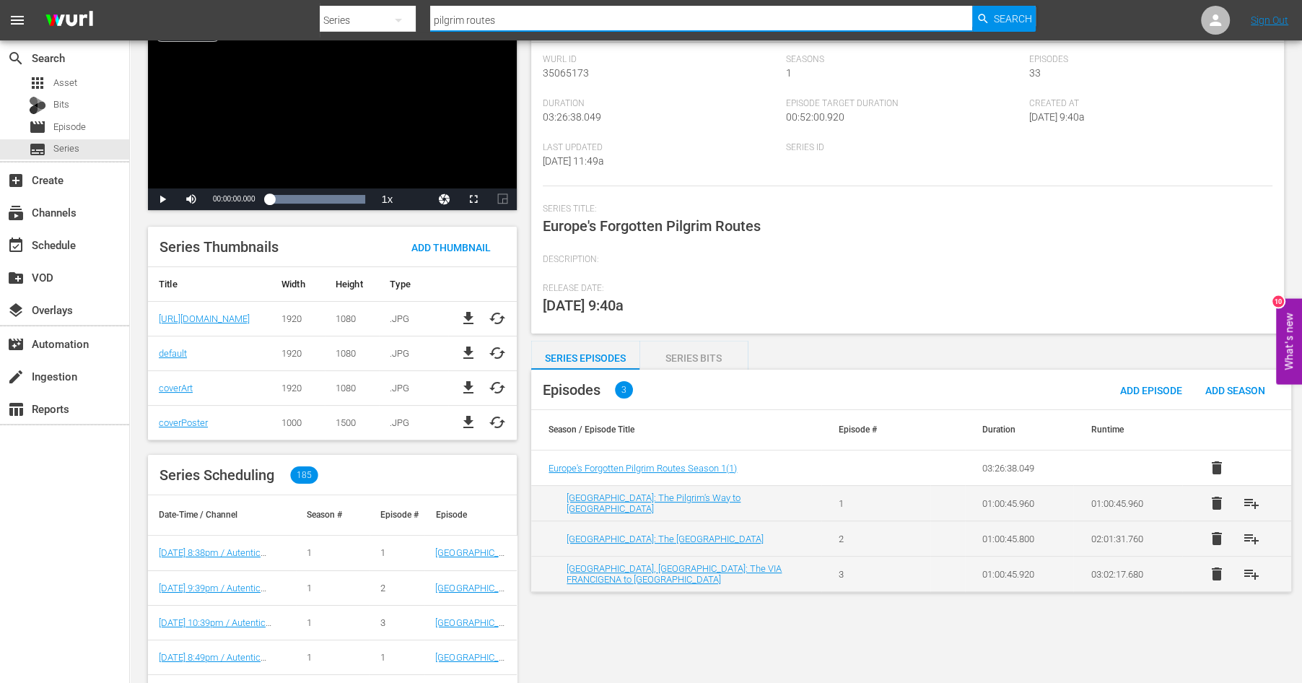
drag, startPoint x: 512, startPoint y: 18, endPoint x: 359, endPoint y: -2, distance: 154.3
click at [430, 3] on input "pilgrim routes" at bounding box center [701, 20] width 542 height 35
type input "dreams of the"
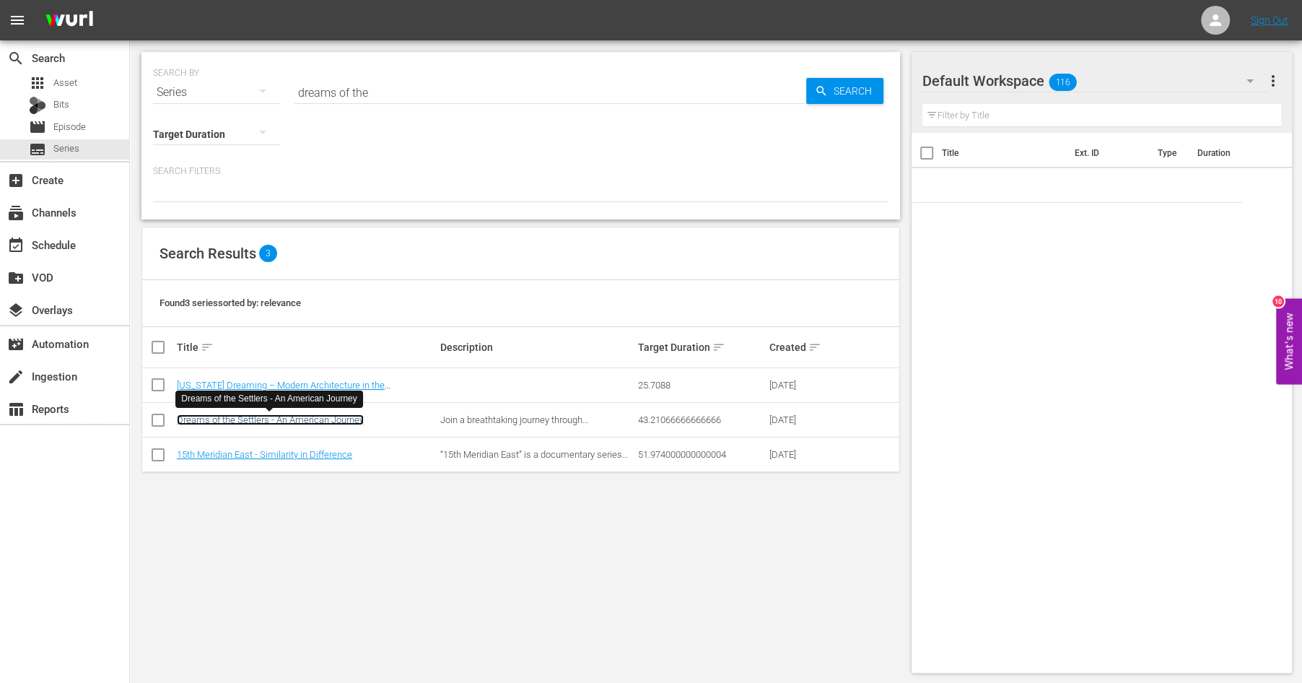
click at [245, 419] on link "Dreams of the Settlers - An American Journey" at bounding box center [270, 419] width 187 height 11
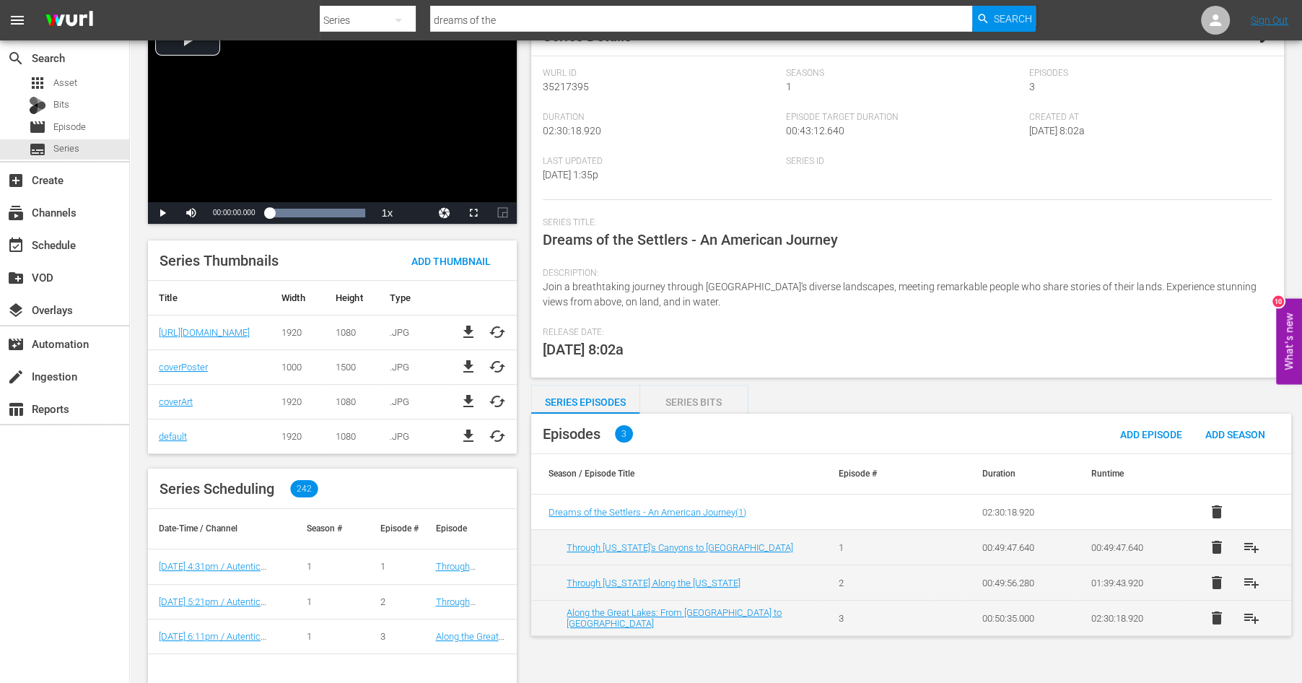
scroll to position [122, 0]
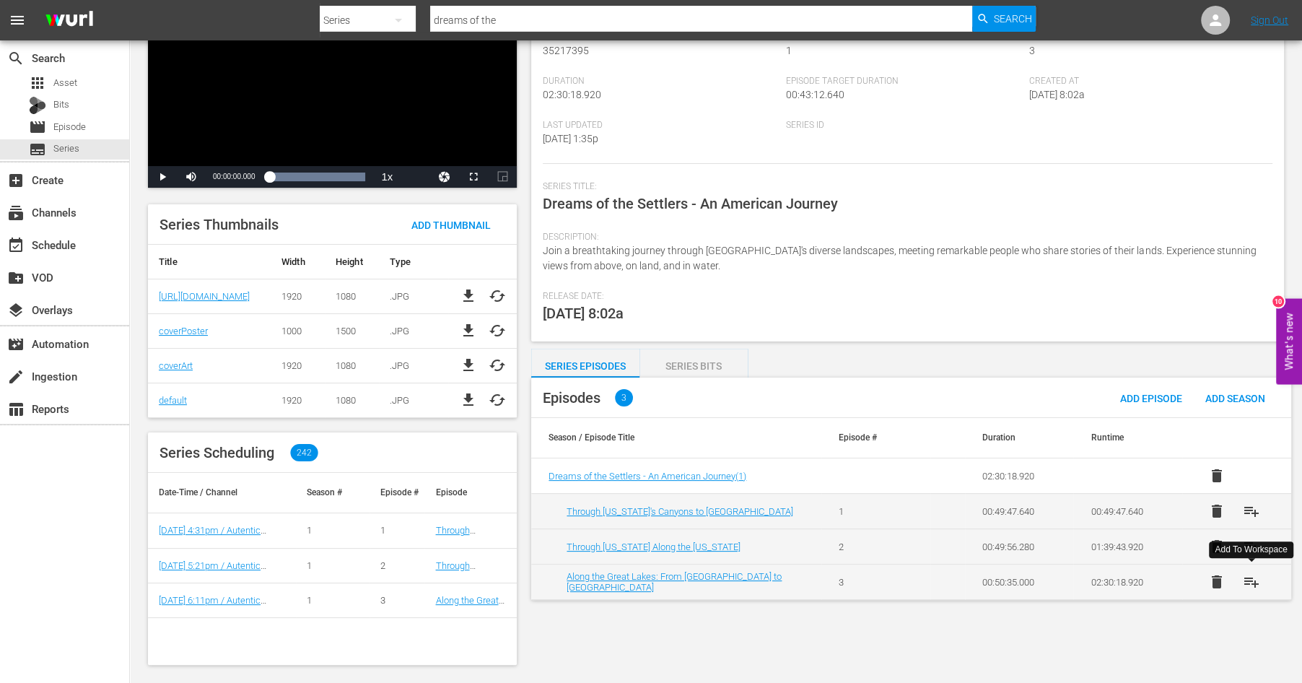
click at [1250, 578] on span "playlist_add" at bounding box center [1251, 581] width 17 height 17
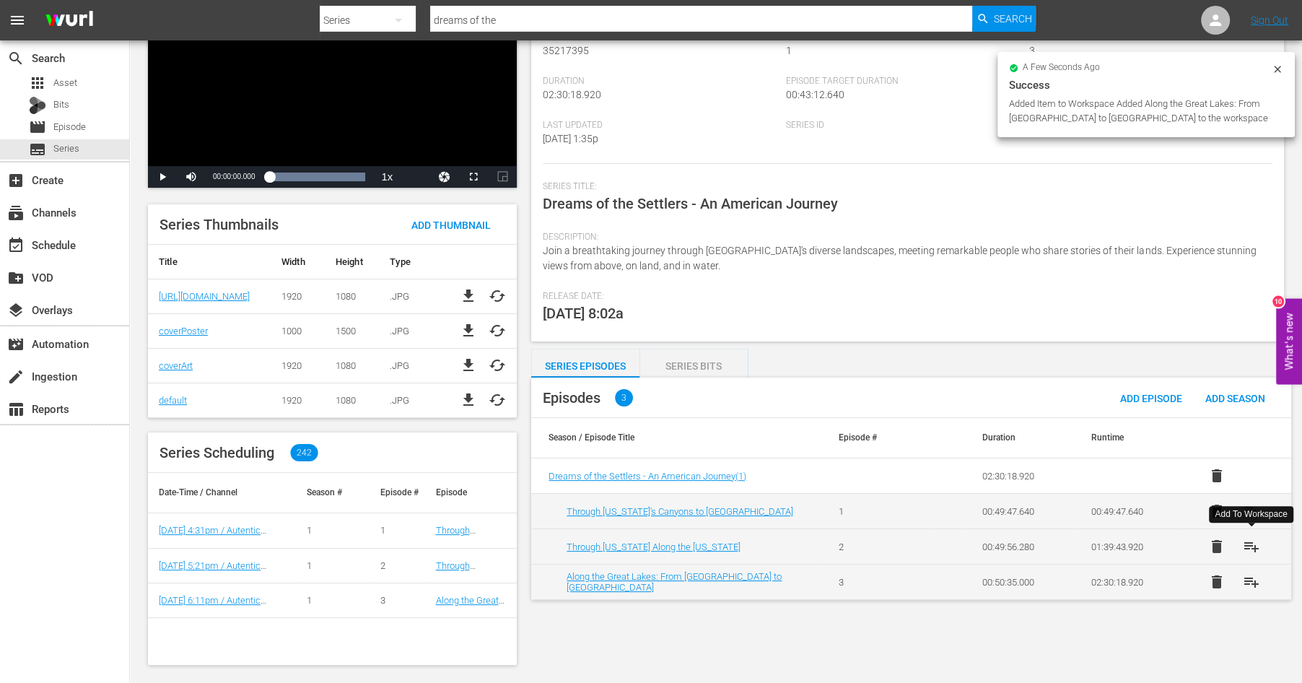
click at [1252, 537] on button "playlist_add" at bounding box center [1251, 546] width 35 height 35
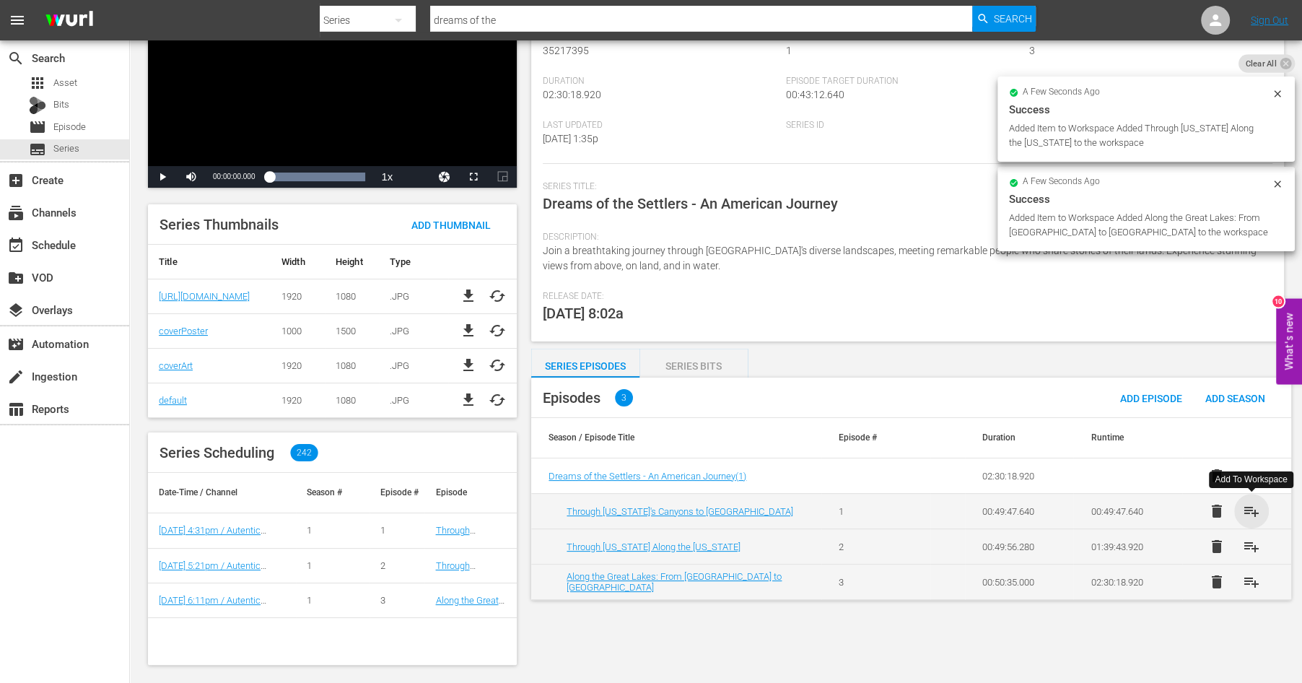
click at [1257, 505] on span "playlist_add" at bounding box center [1251, 510] width 17 height 17
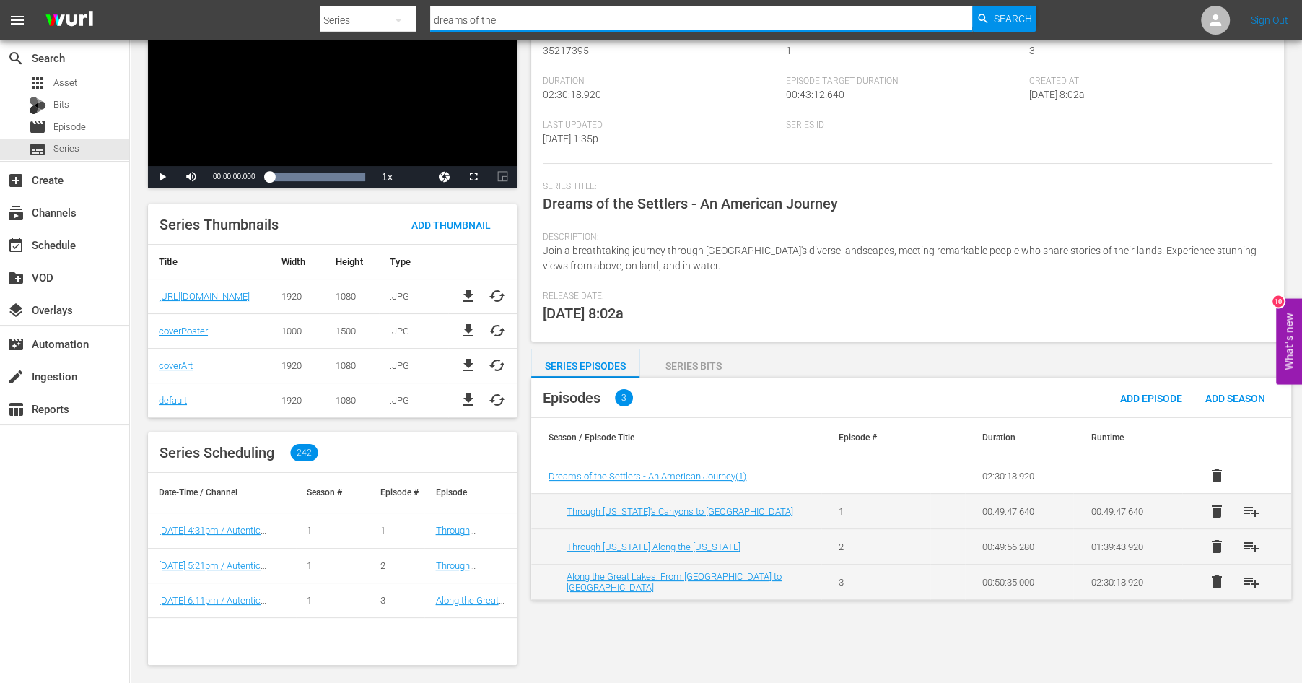
drag, startPoint x: 515, startPoint y: 18, endPoint x: 372, endPoint y: 12, distance: 142.3
click at [430, 12] on input "dreams of the" at bounding box center [701, 20] width 542 height 35
type input "deltas of the"
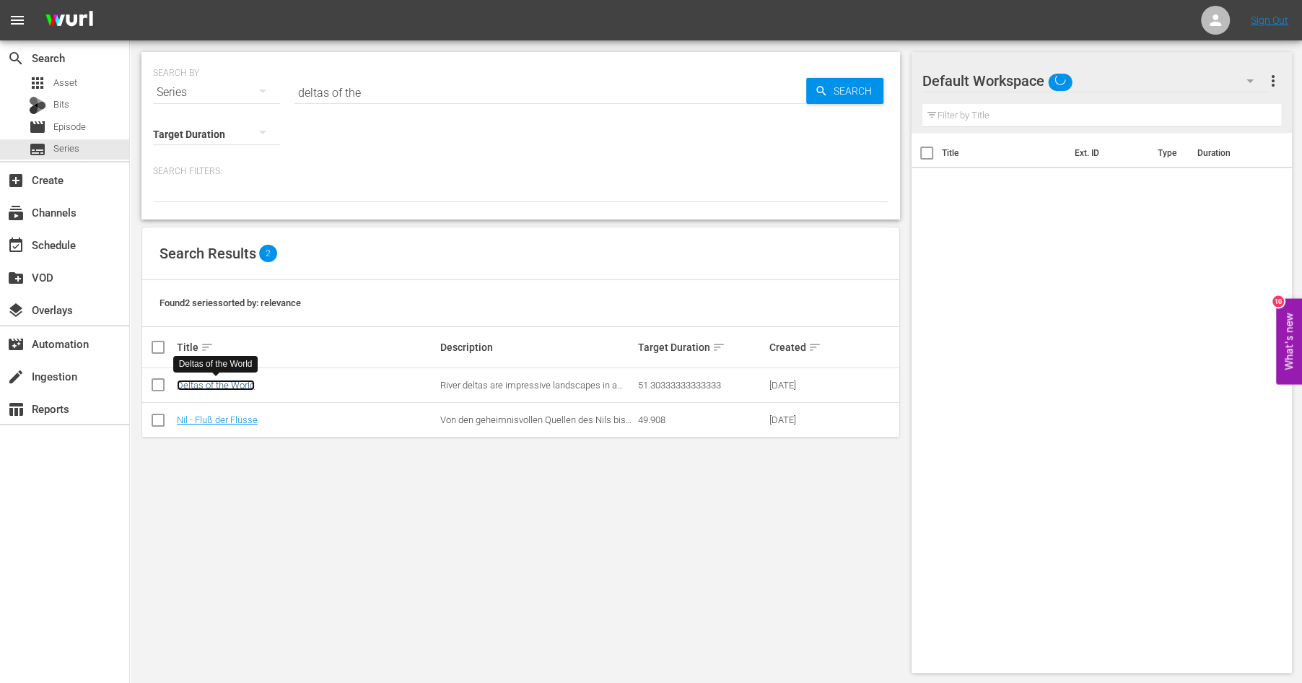
click at [219, 383] on link "Deltas of the World" at bounding box center [216, 385] width 78 height 11
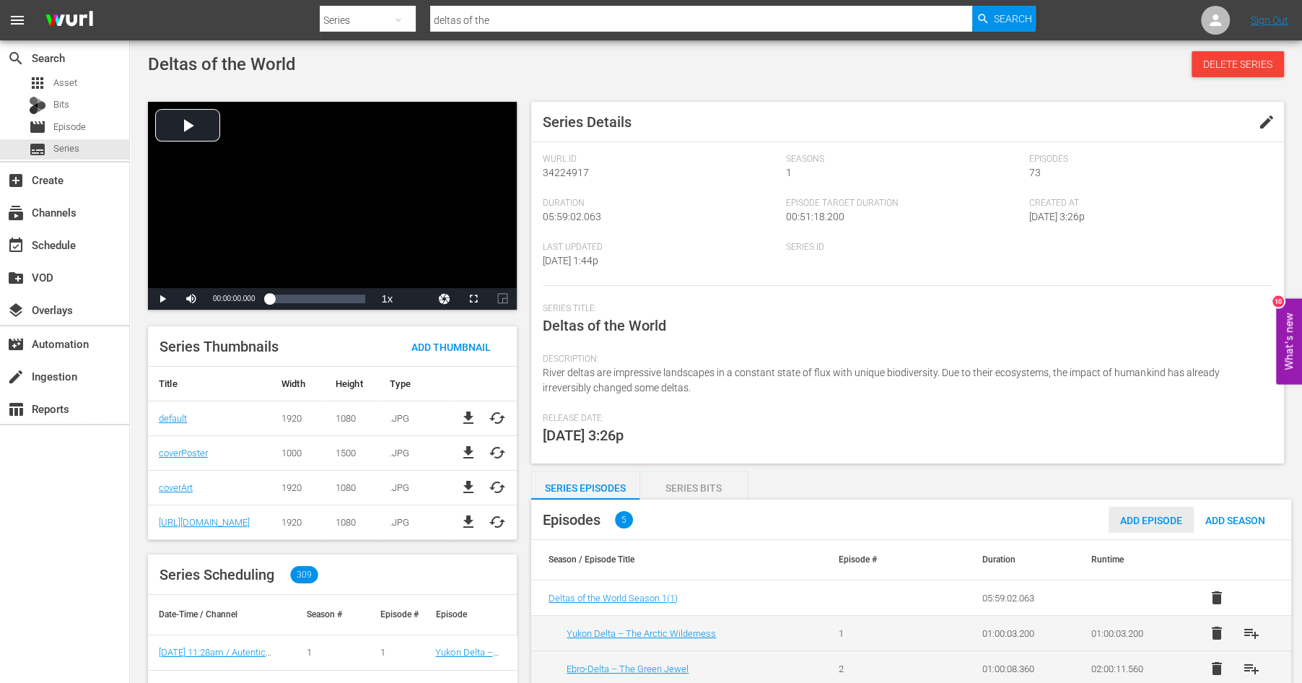
scroll to position [122, 0]
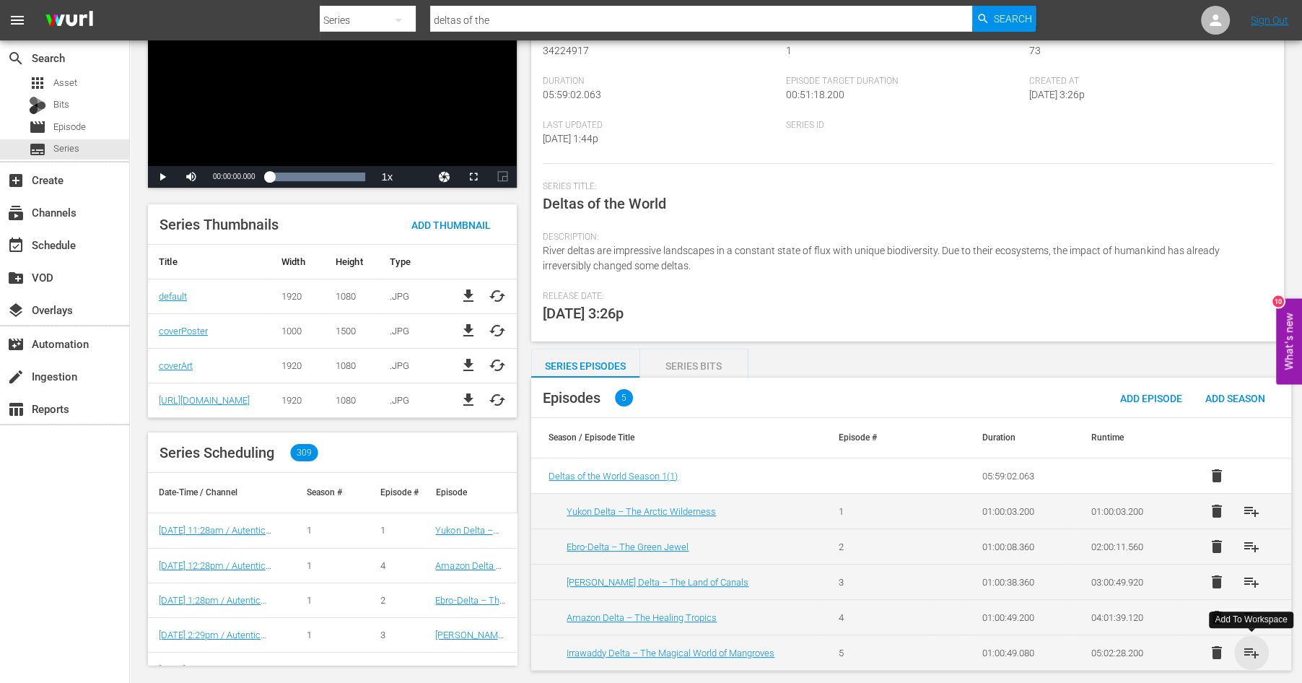
click at [1252, 650] on span "playlist_add" at bounding box center [1251, 652] width 17 height 17
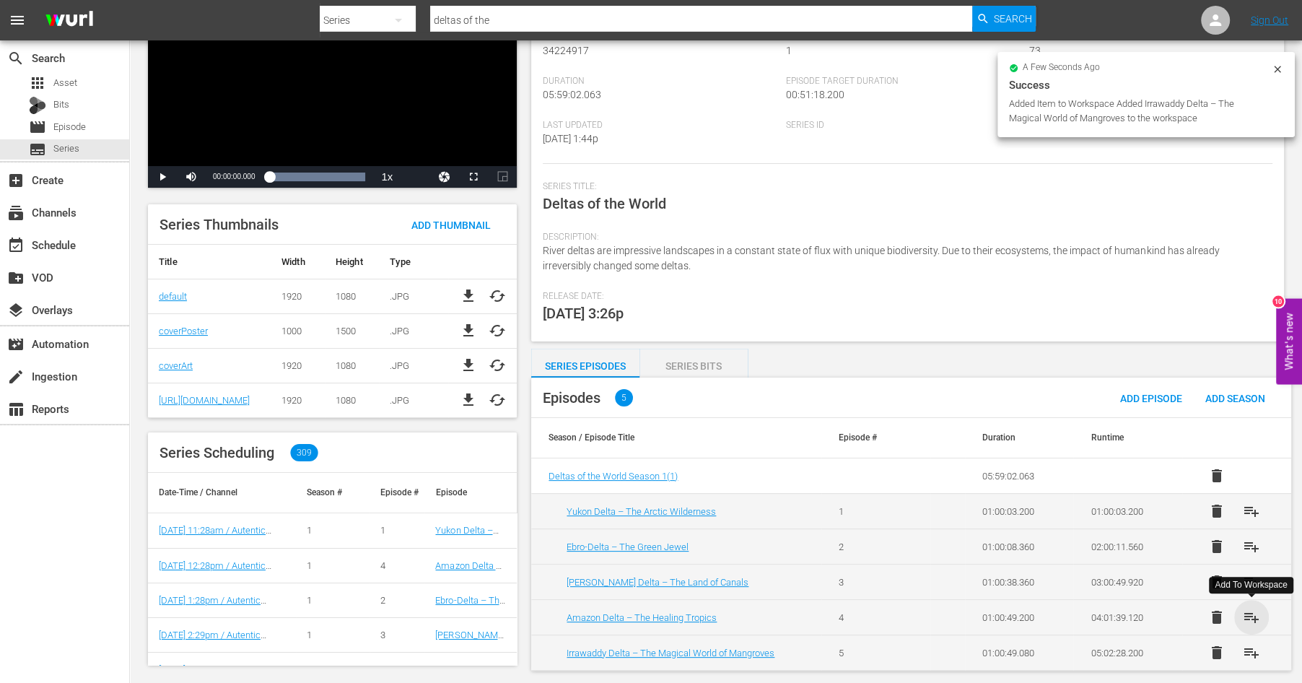
click at [1250, 610] on span "playlist_add" at bounding box center [1251, 616] width 17 height 17
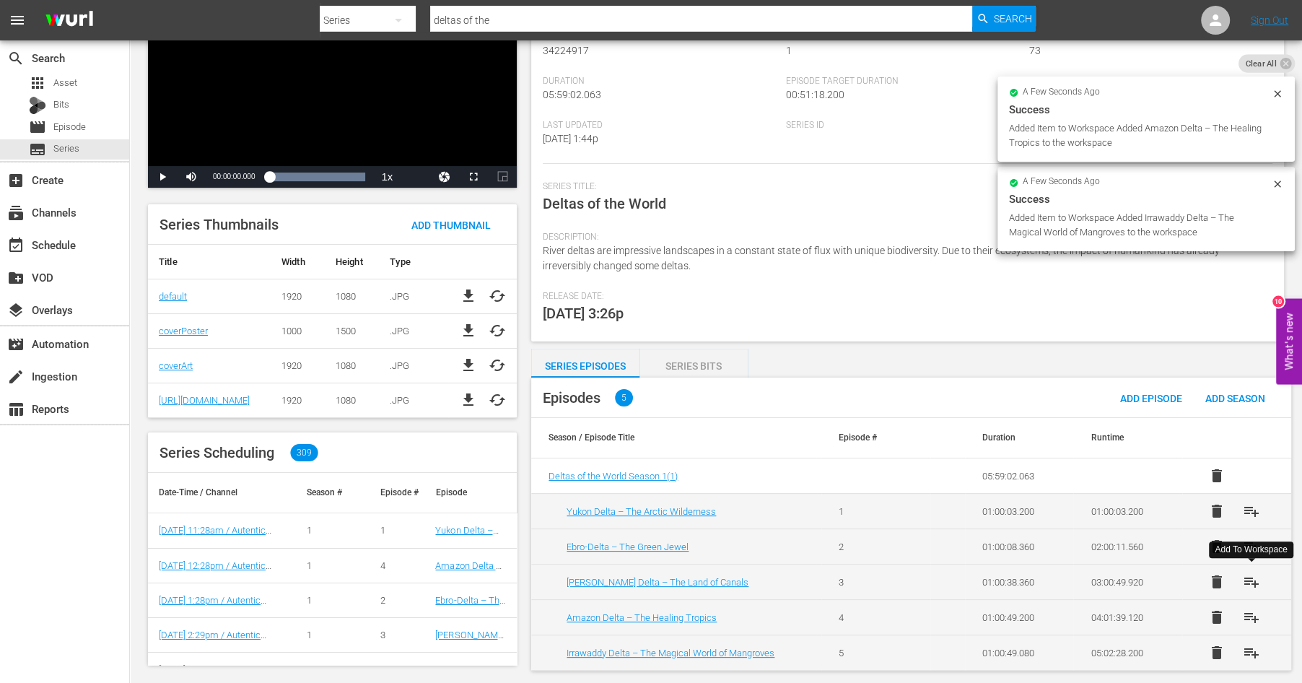
click at [1251, 571] on button "playlist_add" at bounding box center [1251, 581] width 35 height 35
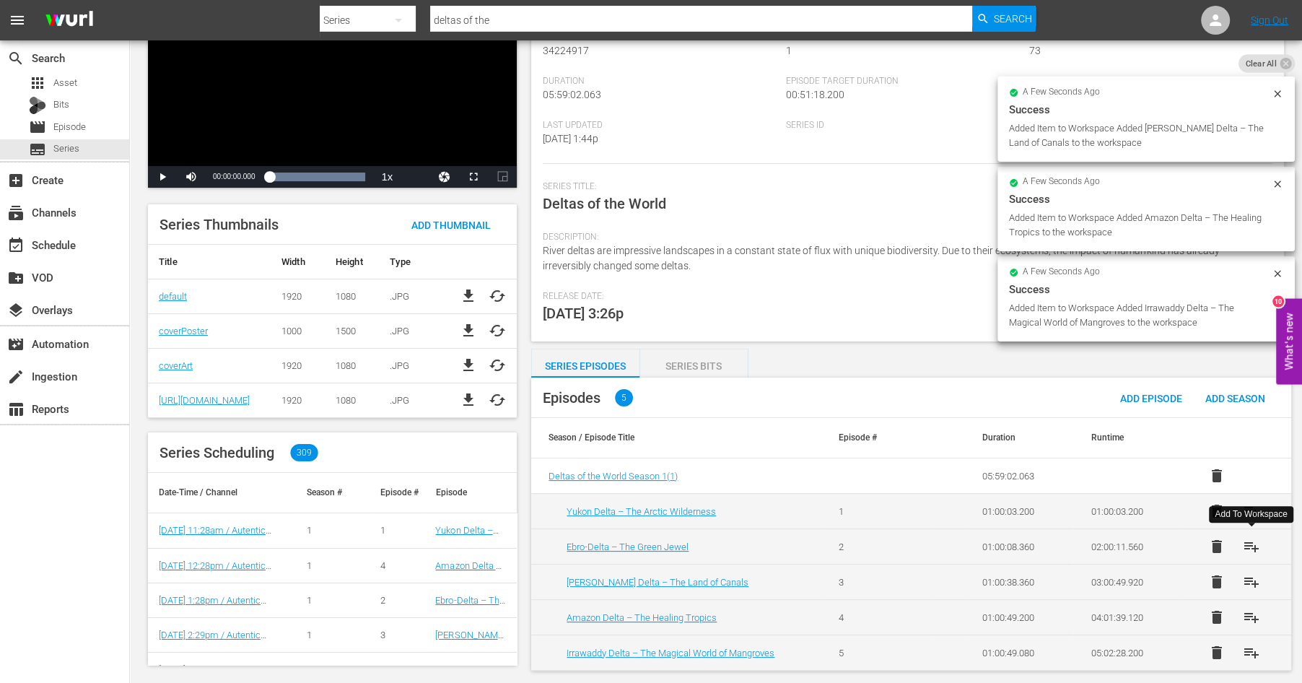
click at [1249, 539] on span "playlist_add" at bounding box center [1251, 546] width 17 height 17
click at [1252, 507] on span "playlist_add" at bounding box center [1251, 510] width 17 height 17
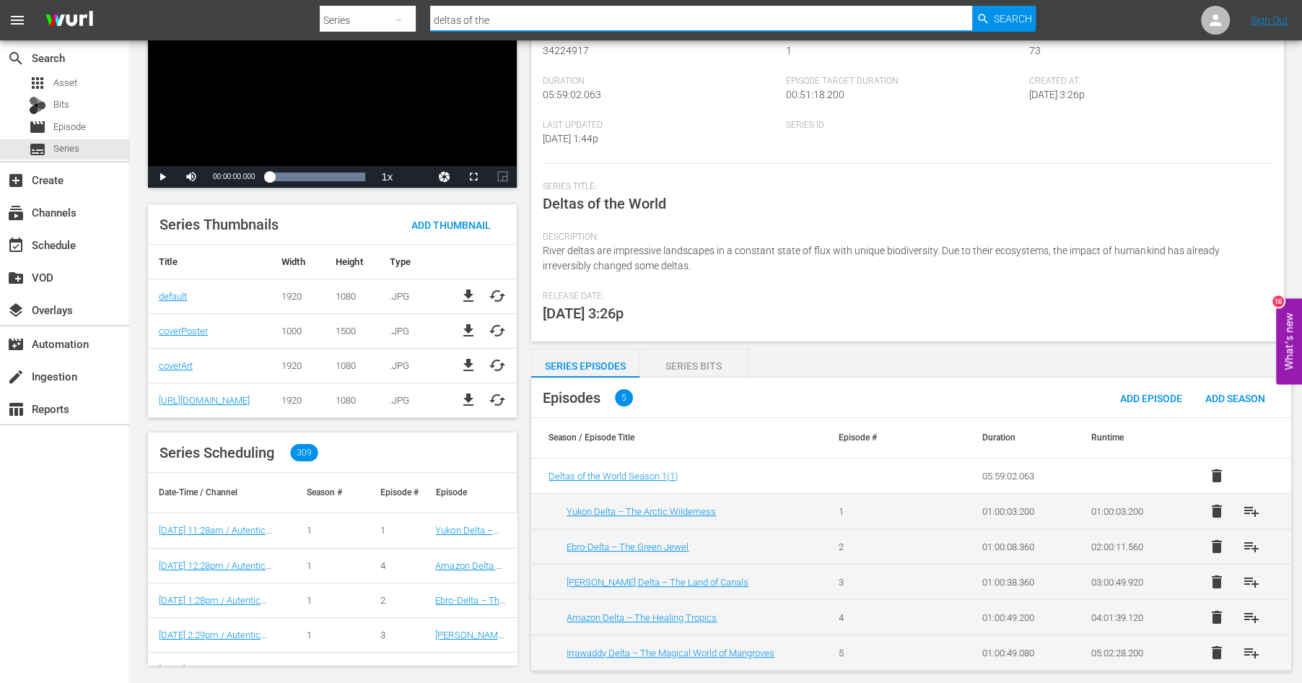
drag, startPoint x: 537, startPoint y: 25, endPoint x: 316, endPoint y: -25, distance: 226.6
click at [430, 3] on input "deltas of the" at bounding box center [701, 20] width 542 height 35
type input "deadly roads"
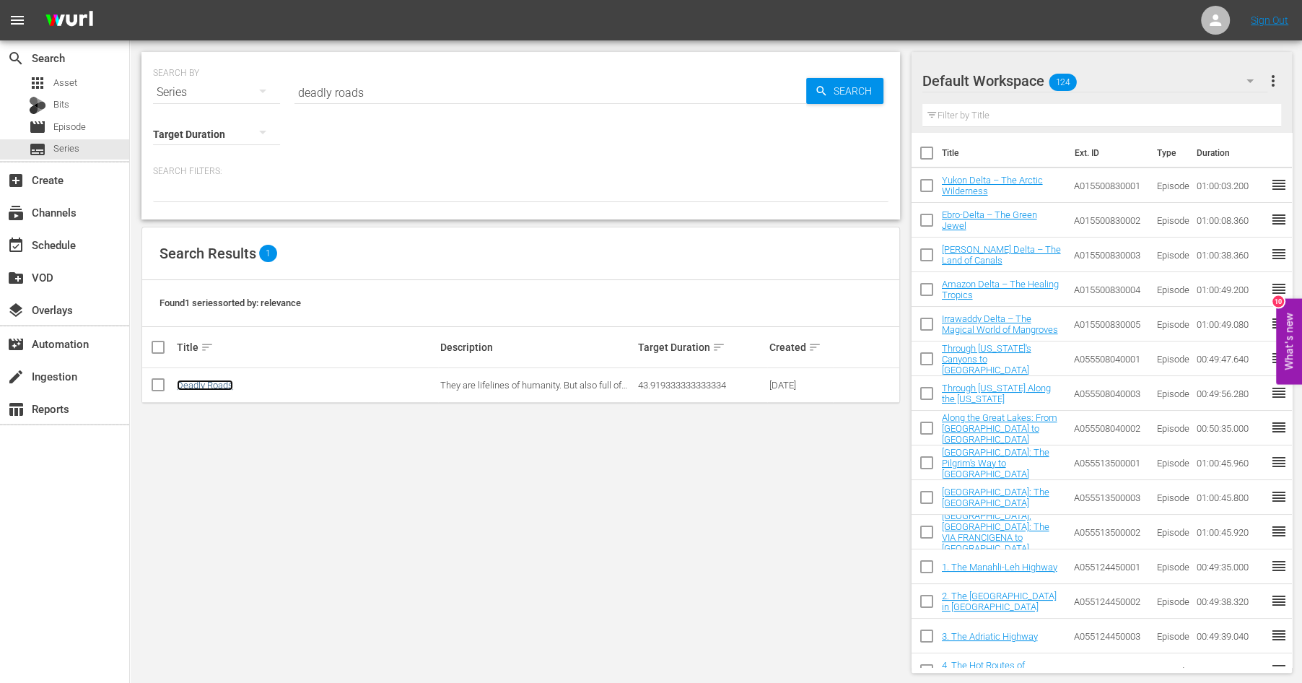
click at [191, 388] on link "Deadly Roads" at bounding box center [205, 385] width 56 height 11
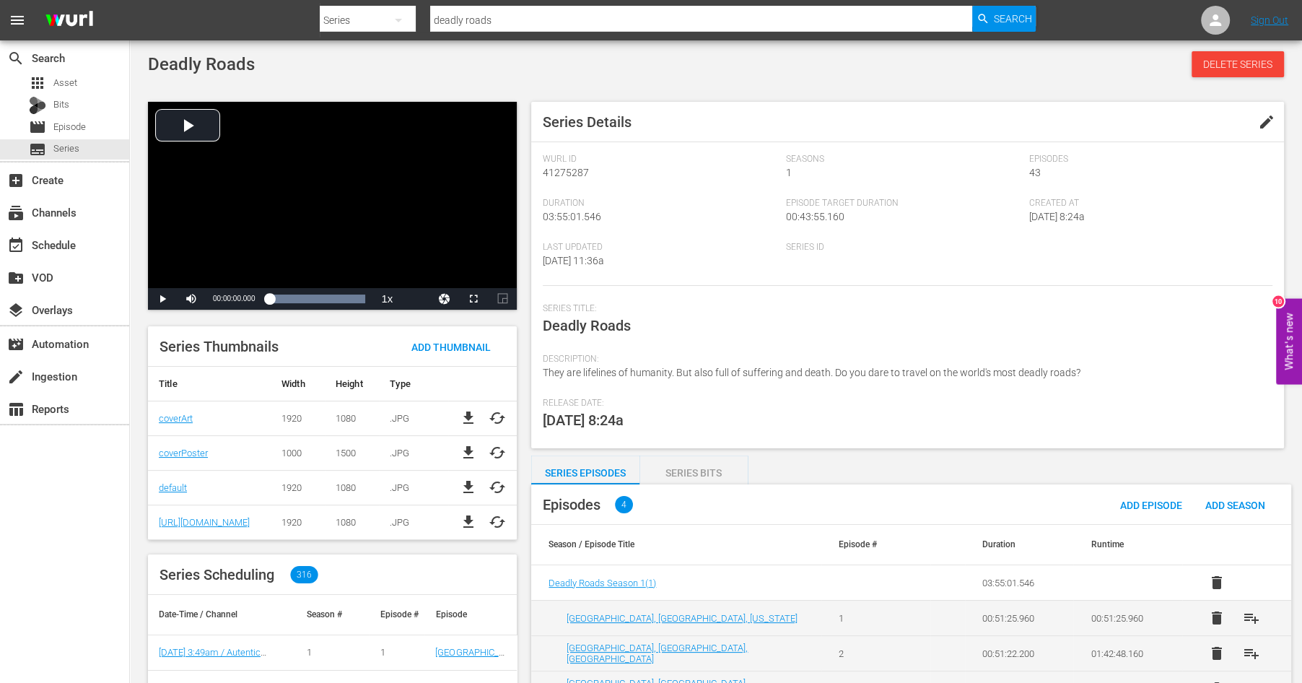
scroll to position [122, 0]
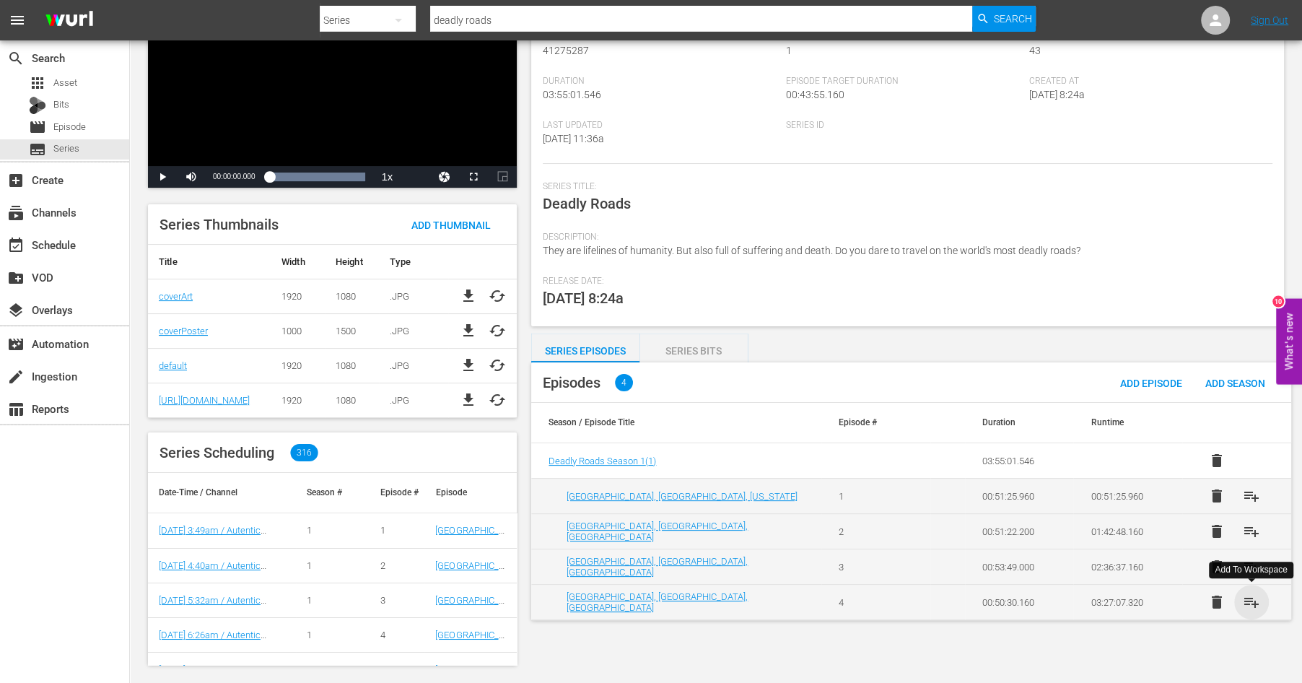
click at [1247, 597] on span "playlist_add" at bounding box center [1251, 601] width 17 height 17
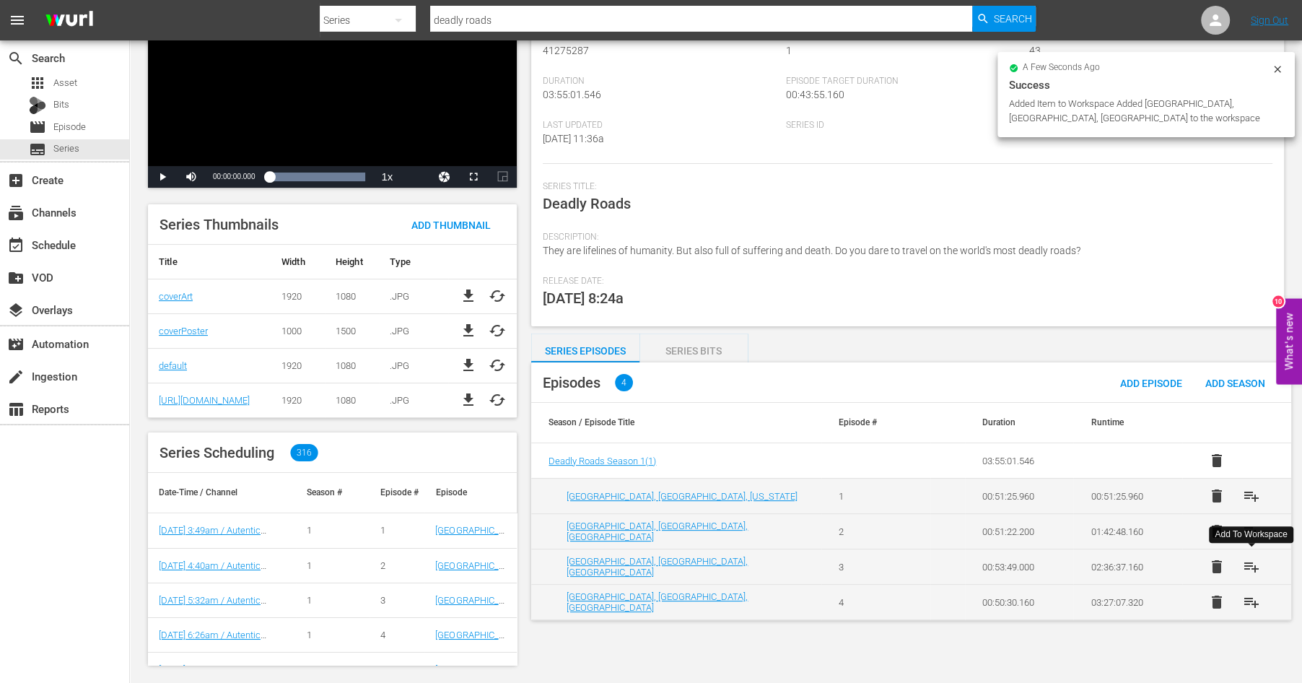
click at [1247, 563] on span "playlist_add" at bounding box center [1251, 566] width 17 height 17
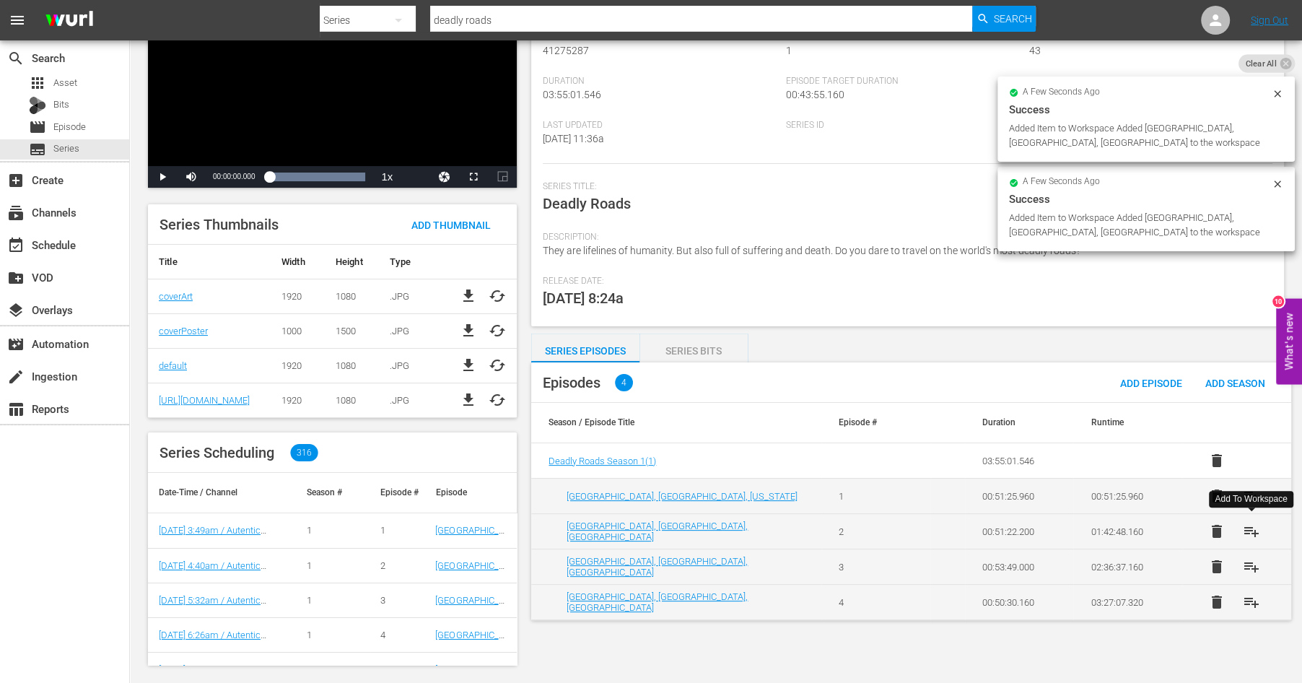
click at [1246, 528] on span "playlist_add" at bounding box center [1251, 531] width 17 height 17
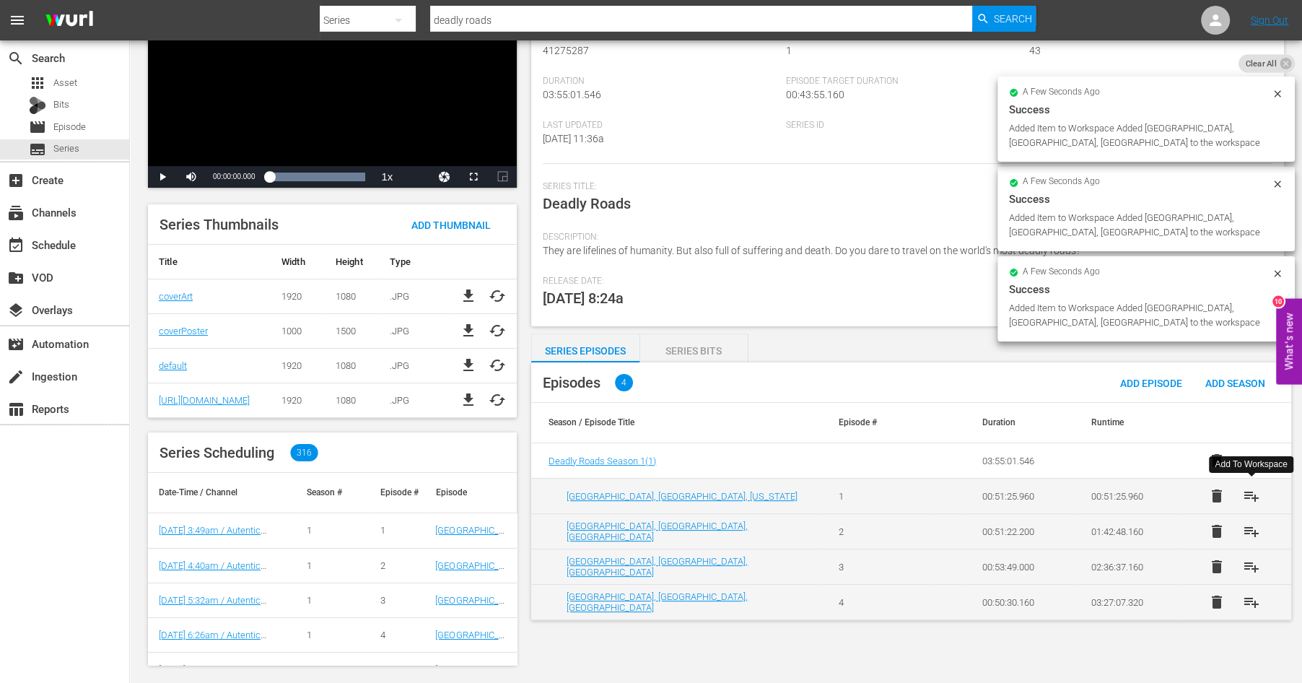
click at [1251, 494] on span "playlist_add" at bounding box center [1251, 495] width 17 height 17
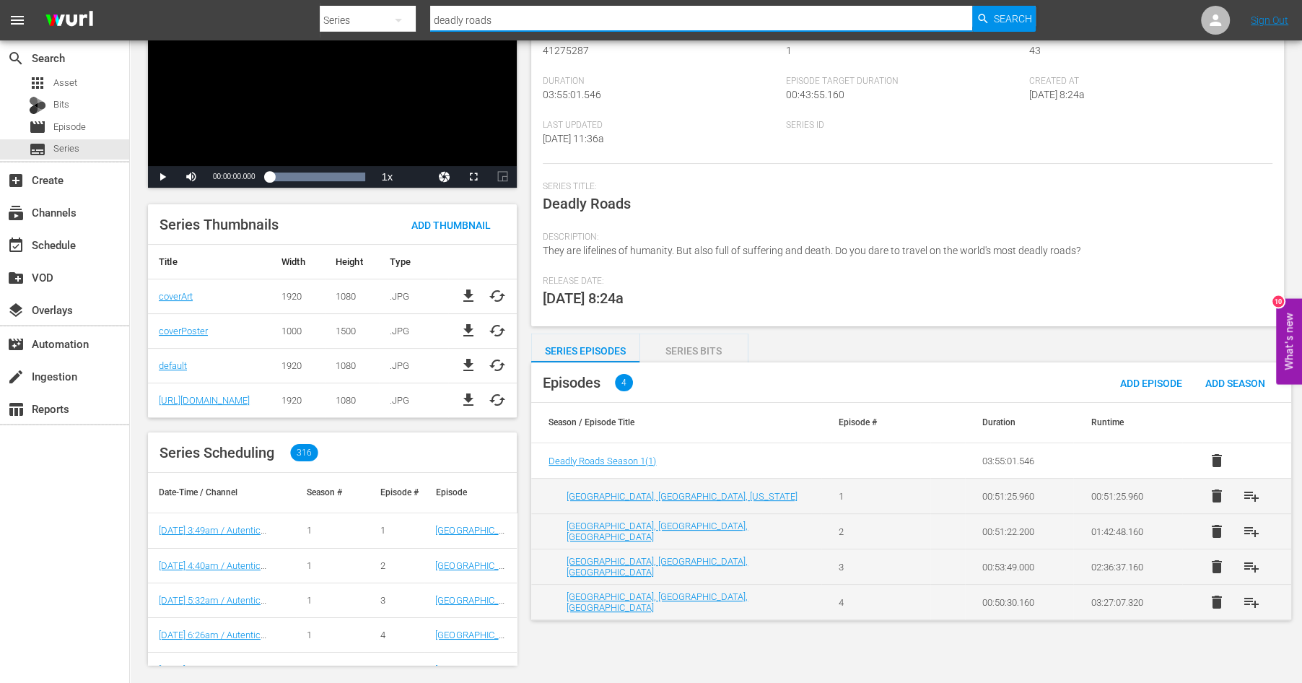
drag, startPoint x: 502, startPoint y: 16, endPoint x: 285, endPoint y: -10, distance: 218.1
click at [430, 3] on input "deadly roads" at bounding box center [701, 20] width 542 height 35
type input "cuba to go"
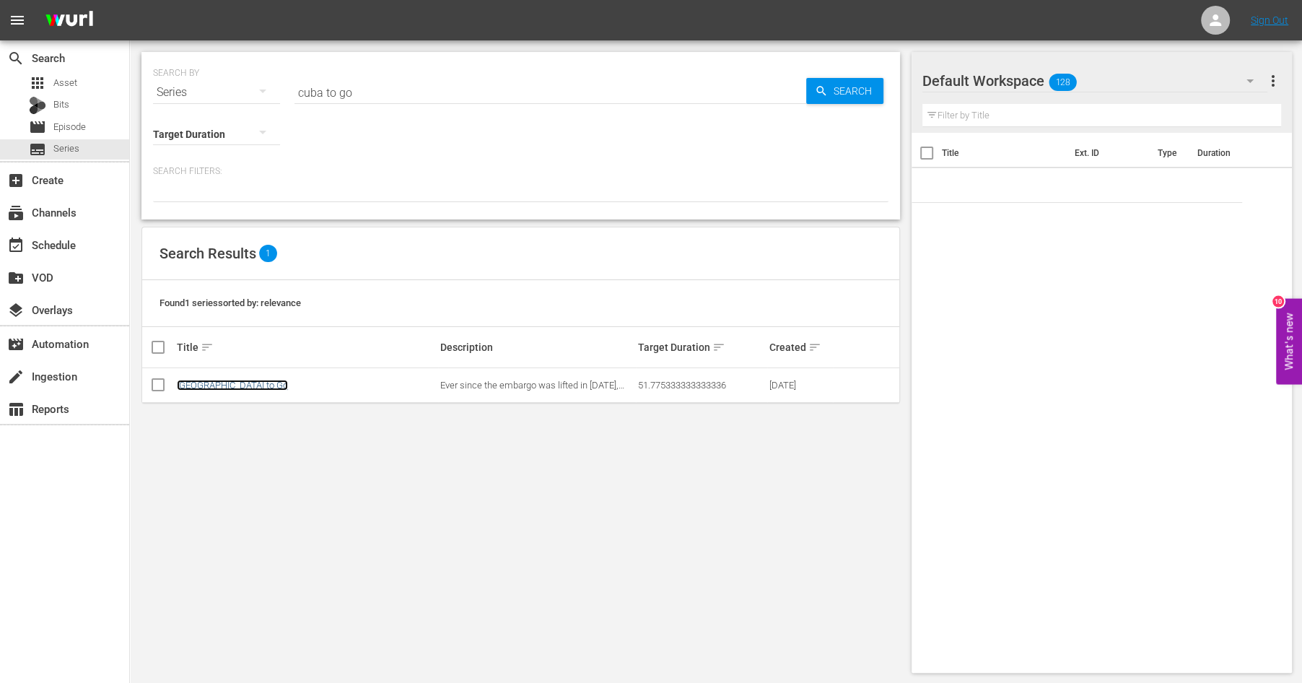
click at [185, 386] on link "[GEOGRAPHIC_DATA] to Go" at bounding box center [232, 385] width 111 height 11
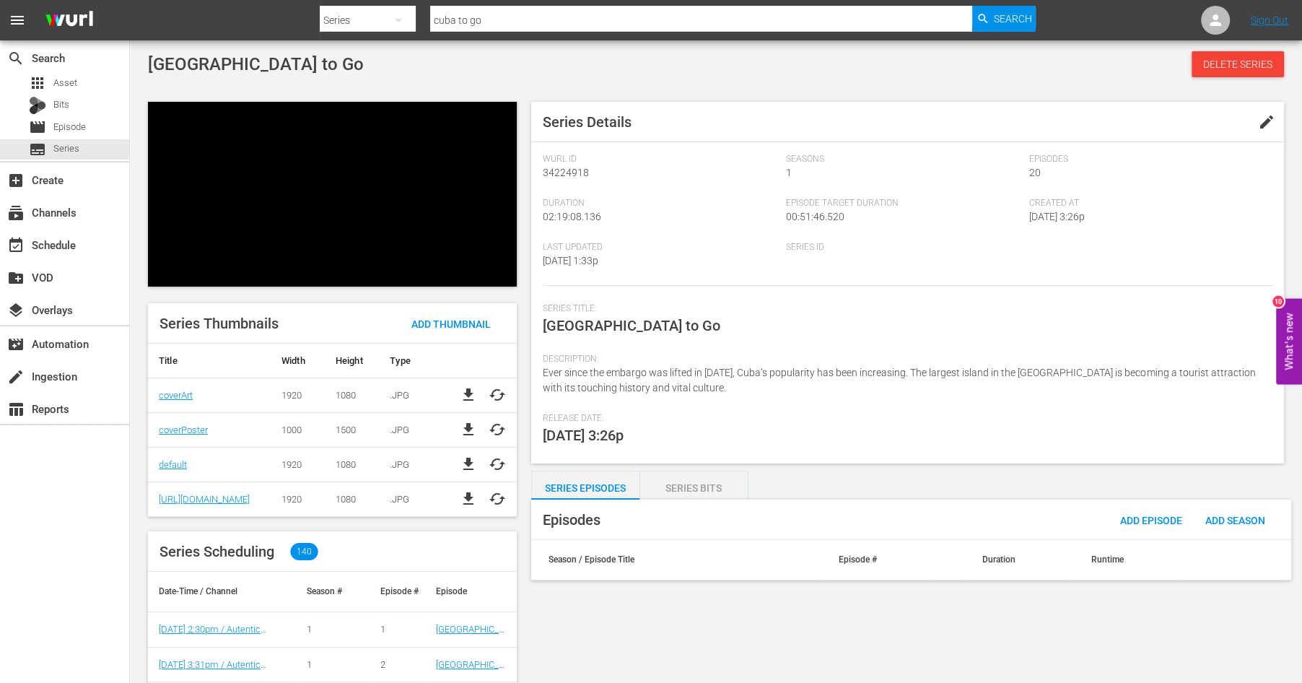
scroll to position [100, 0]
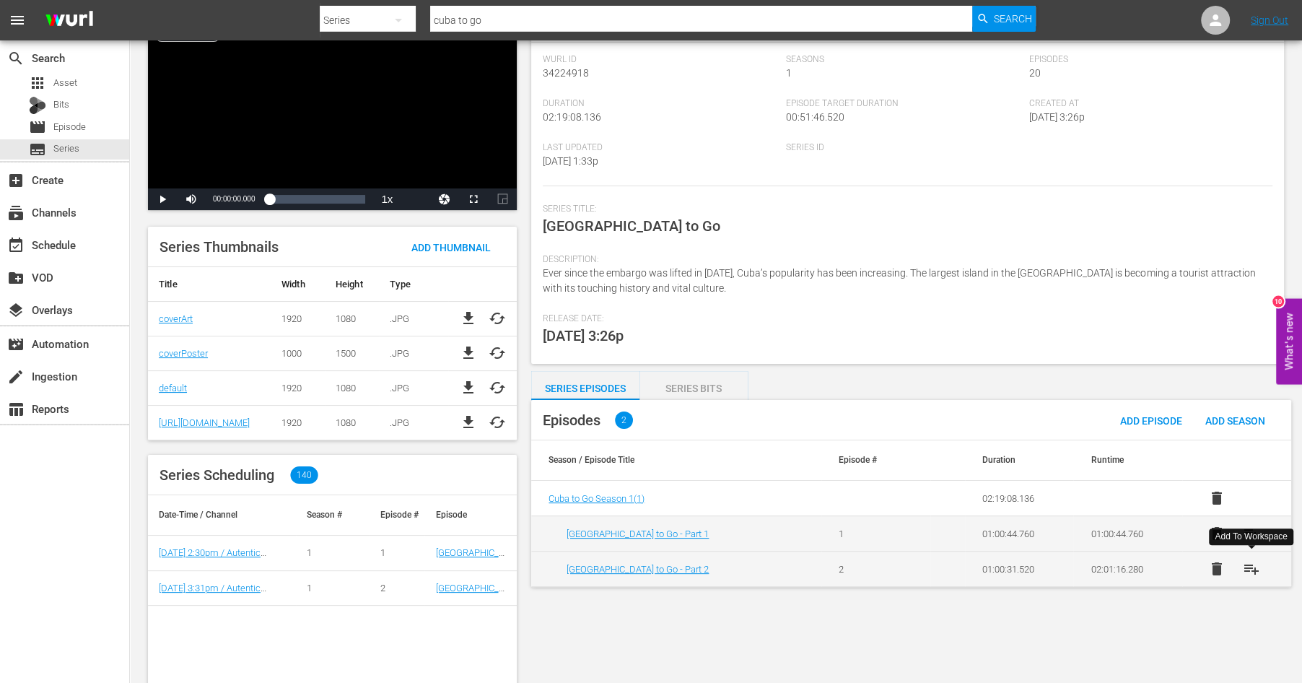
click at [1247, 564] on span "playlist_add" at bounding box center [1251, 568] width 17 height 17
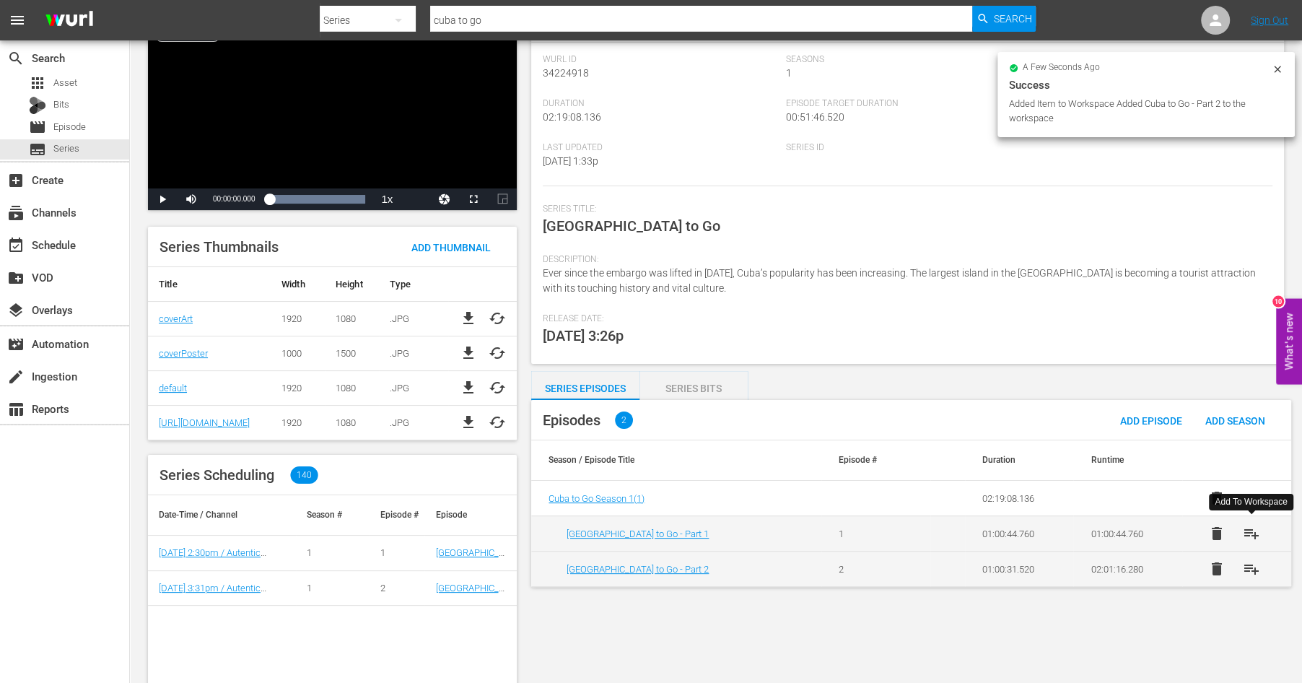
click at [1244, 532] on span "playlist_add" at bounding box center [1251, 533] width 17 height 17
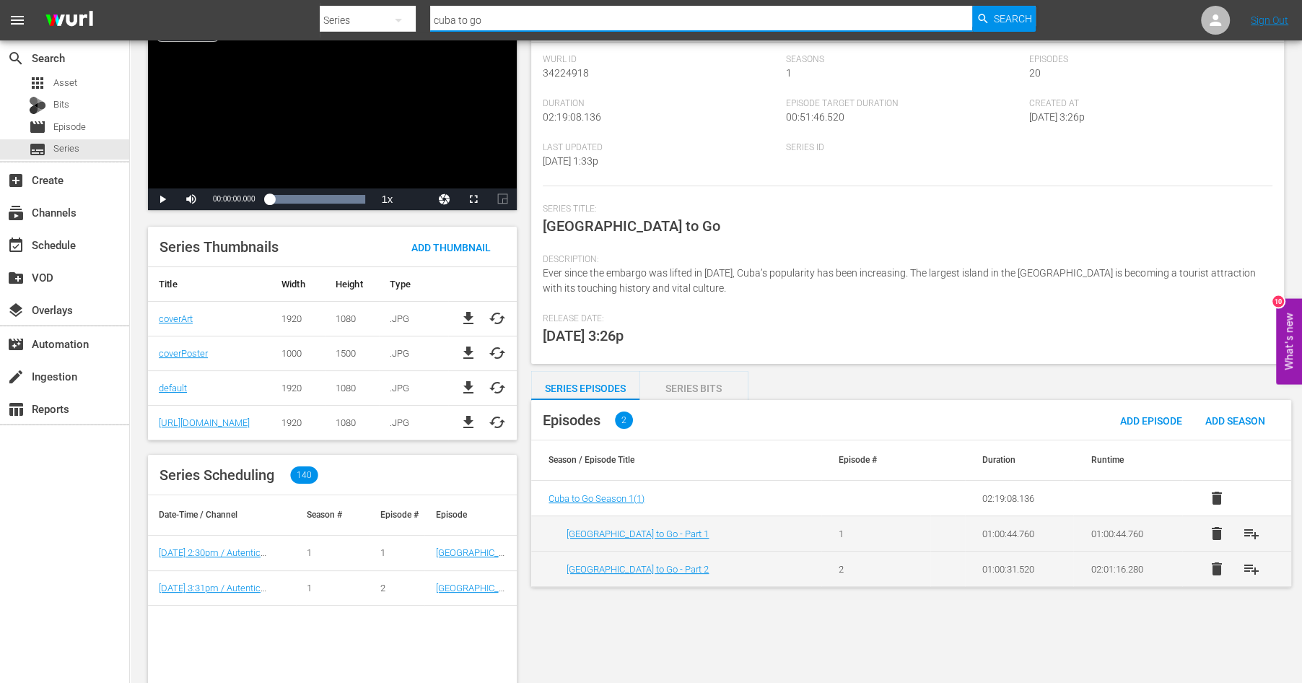
drag, startPoint x: 502, startPoint y: 17, endPoint x: 318, endPoint y: -67, distance: 202.2
click at [430, 3] on input "cuba to go" at bounding box center [701, 20] width 542 height 35
type input "modern archi"
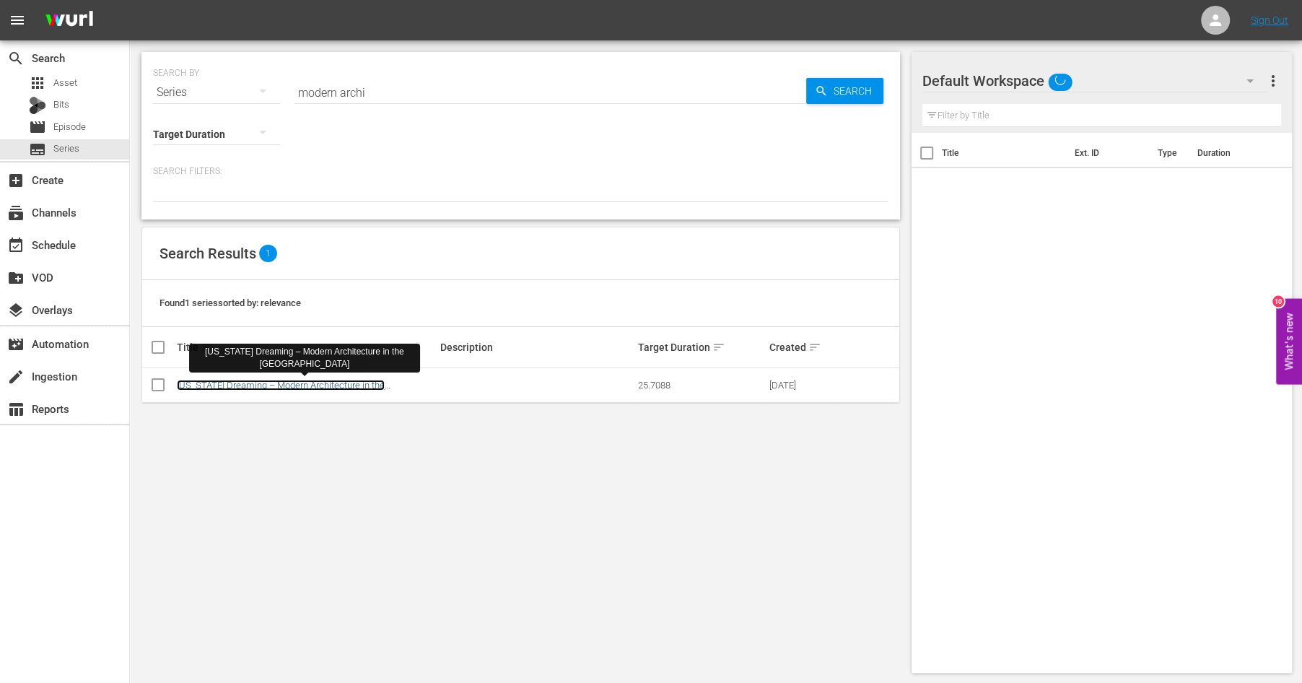
click at [227, 387] on link "[US_STATE] Dreaming – Modern Architecture in the [GEOGRAPHIC_DATA]" at bounding box center [281, 391] width 208 height 22
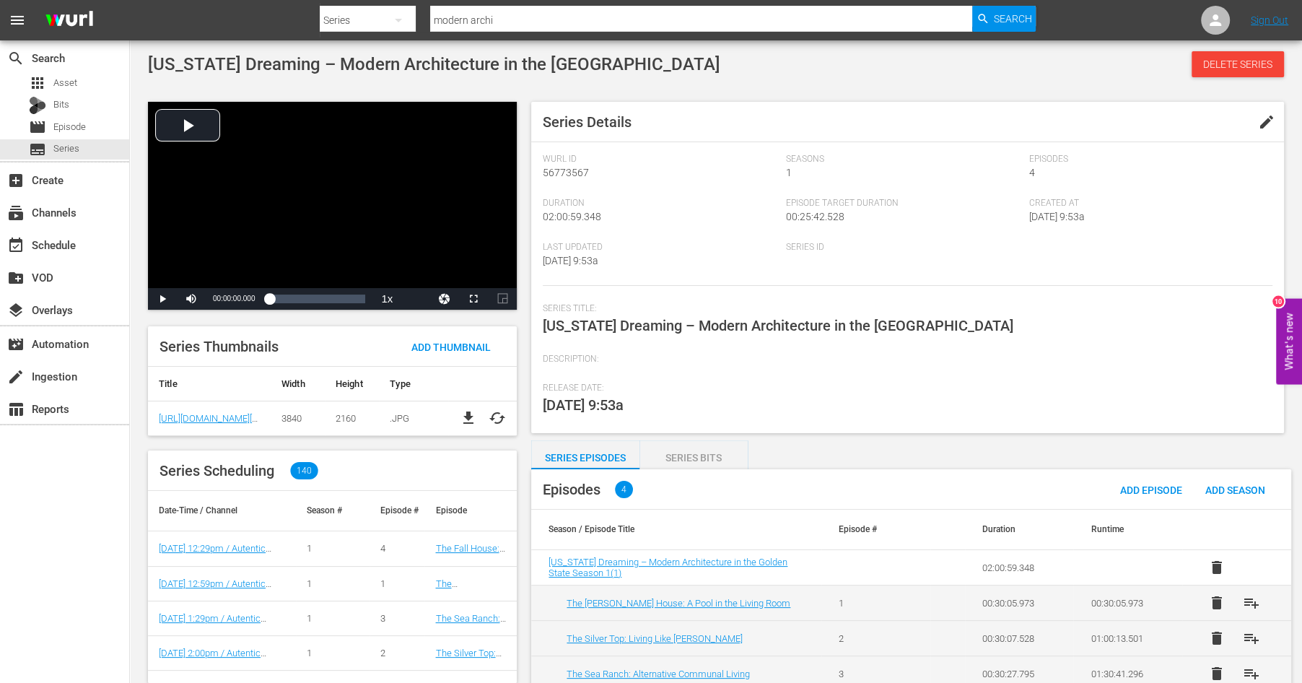
scroll to position [53, 0]
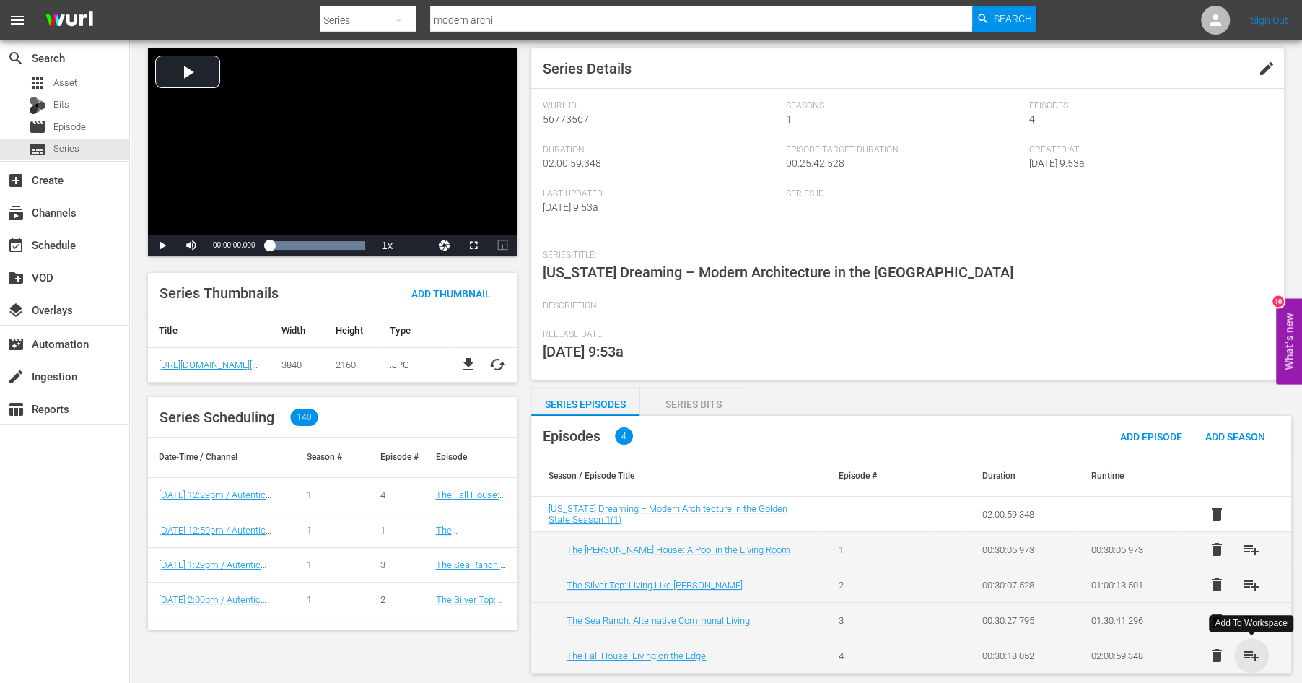
click at [1249, 650] on span "playlist_add" at bounding box center [1251, 655] width 17 height 17
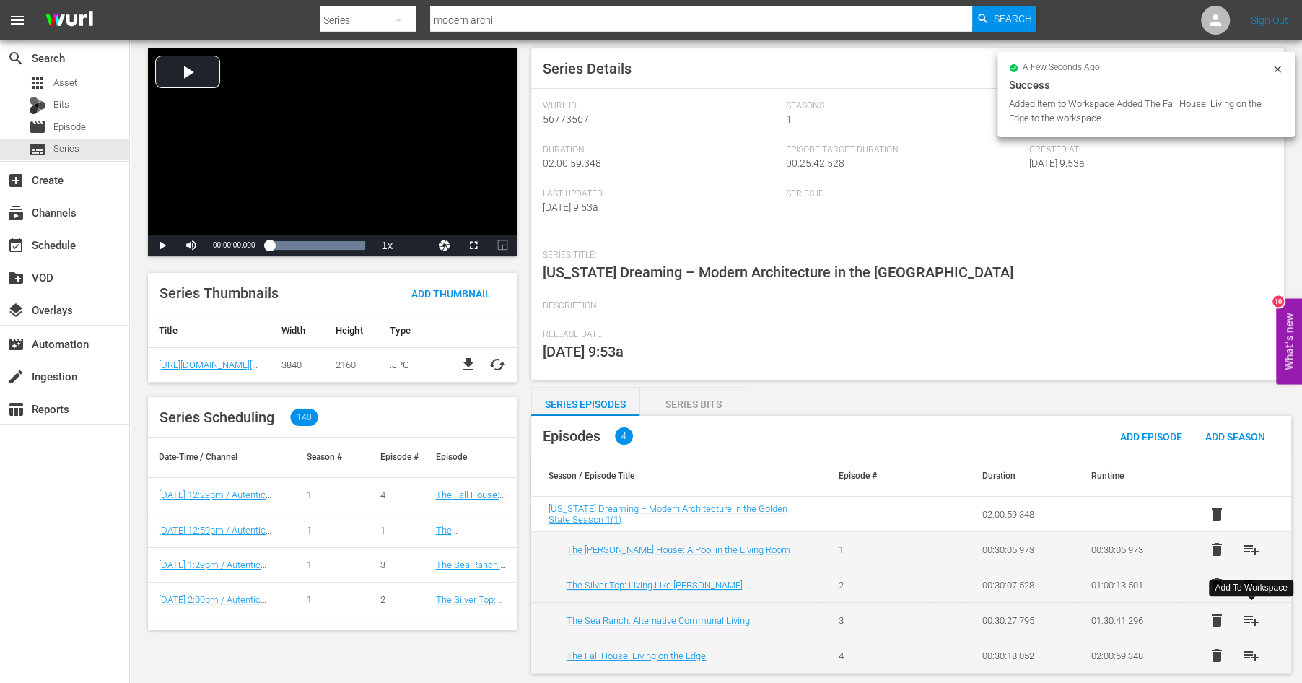
click at [1244, 618] on span "playlist_add" at bounding box center [1251, 619] width 17 height 17
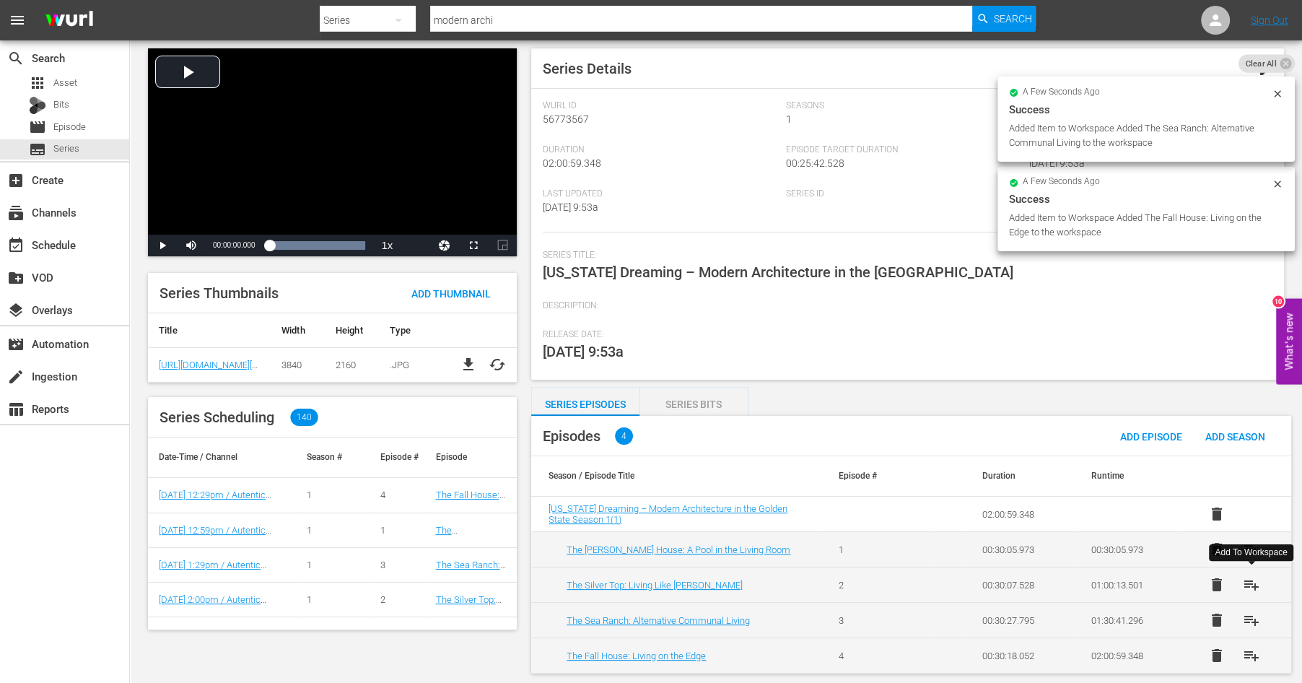
click at [1249, 583] on span "playlist_add" at bounding box center [1251, 584] width 17 height 17
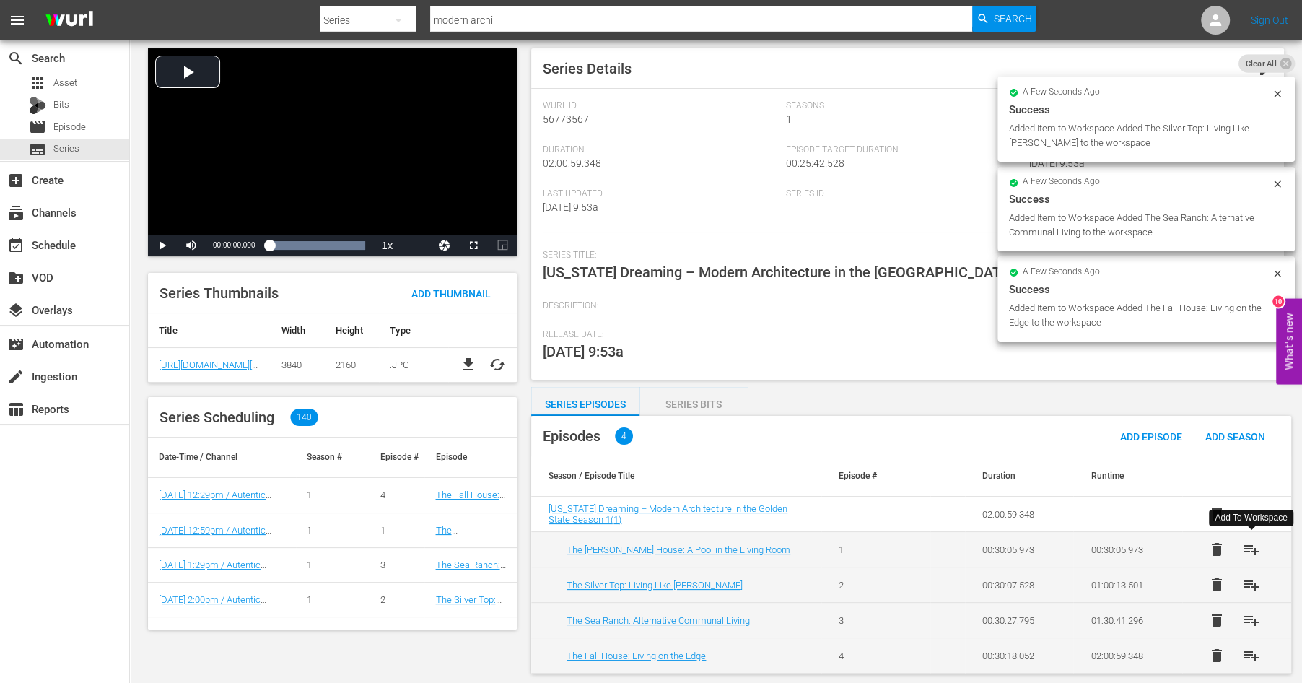
click at [1249, 551] on span "playlist_add" at bounding box center [1251, 549] width 17 height 17
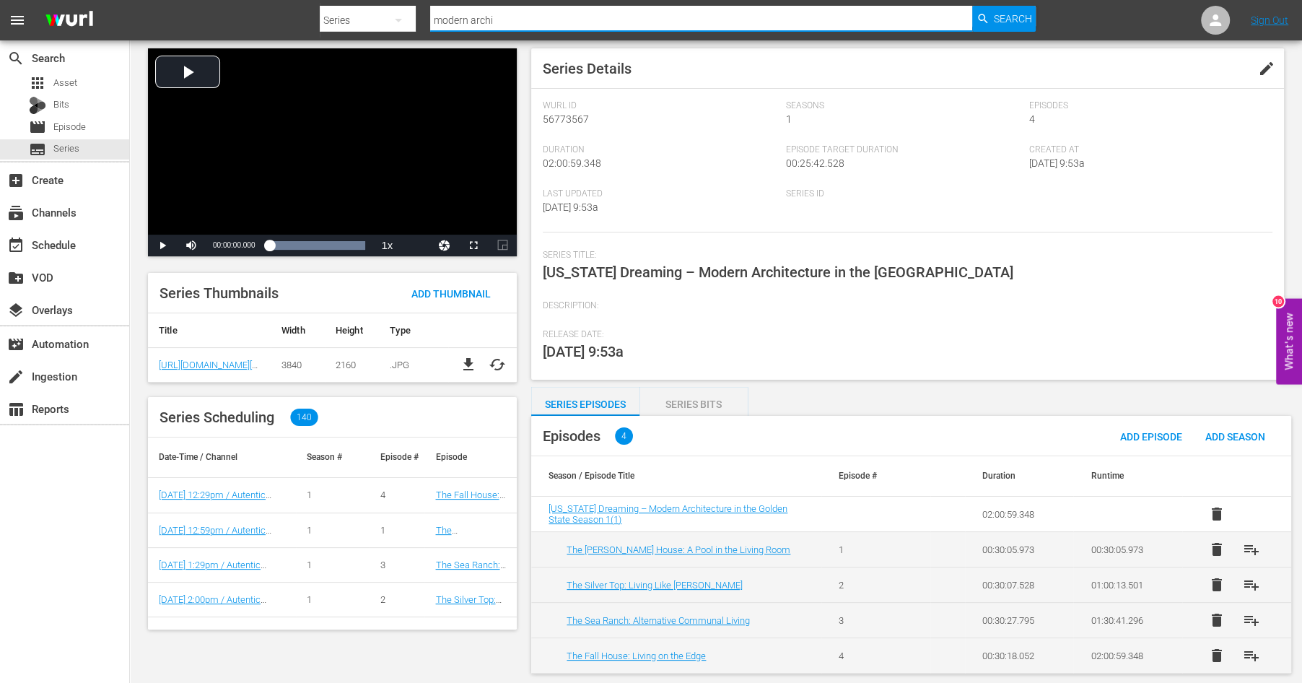
drag, startPoint x: 510, startPoint y: 21, endPoint x: 316, endPoint y: -71, distance: 215.0
click at [430, 3] on input "modern archi" at bounding box center [701, 20] width 542 height 35
type input "by mail"
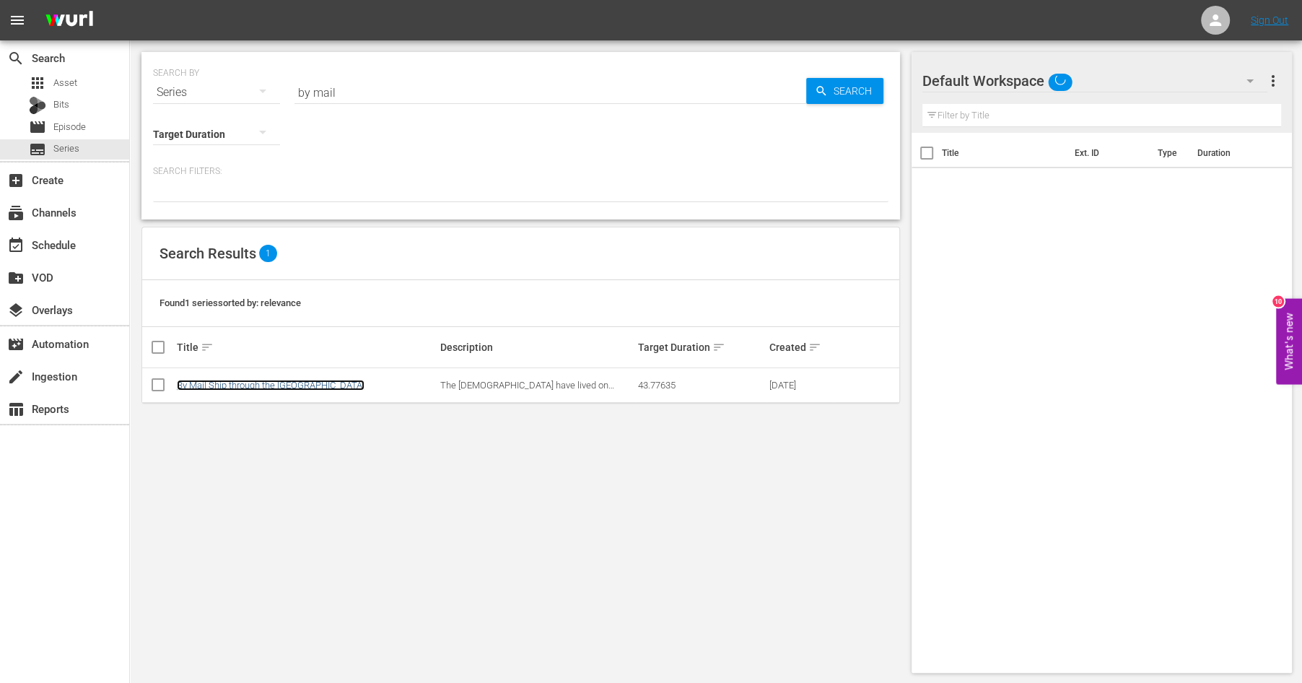
click at [271, 386] on link "By Mail Ship through the [GEOGRAPHIC_DATA]" at bounding box center [271, 385] width 188 height 11
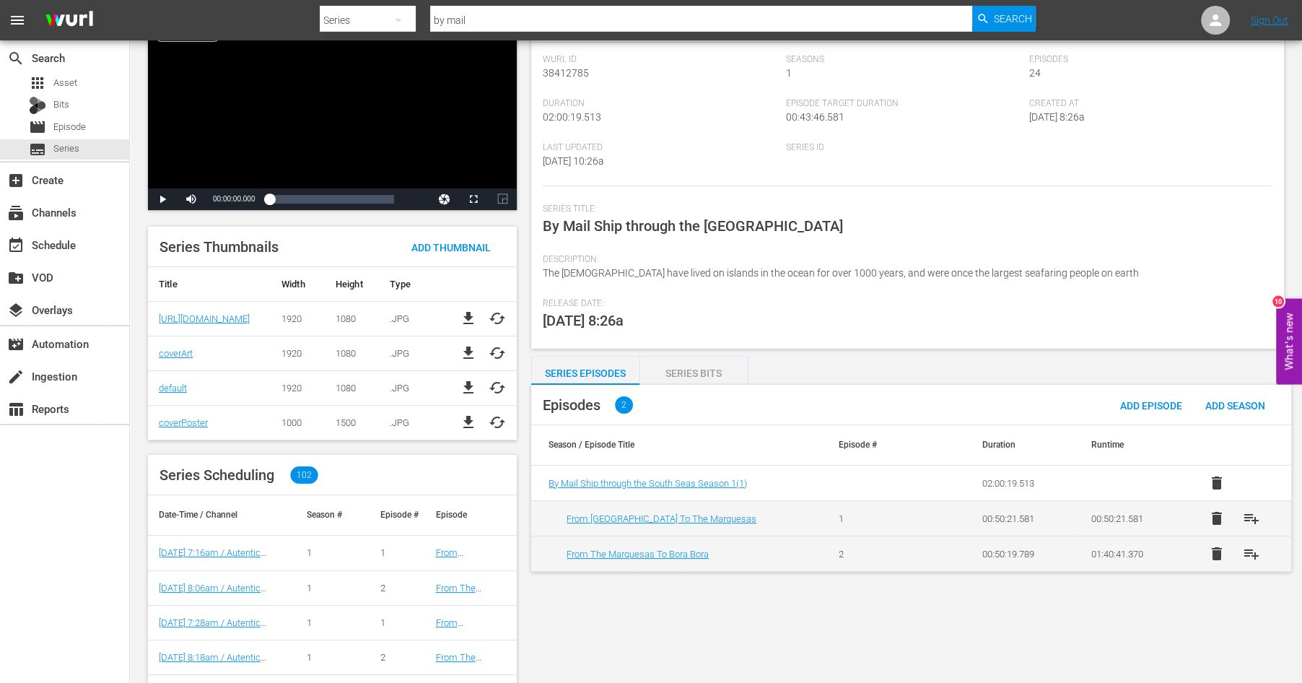
scroll to position [100, 0]
click at [1251, 553] on span "playlist_add" at bounding box center [1251, 552] width 17 height 17
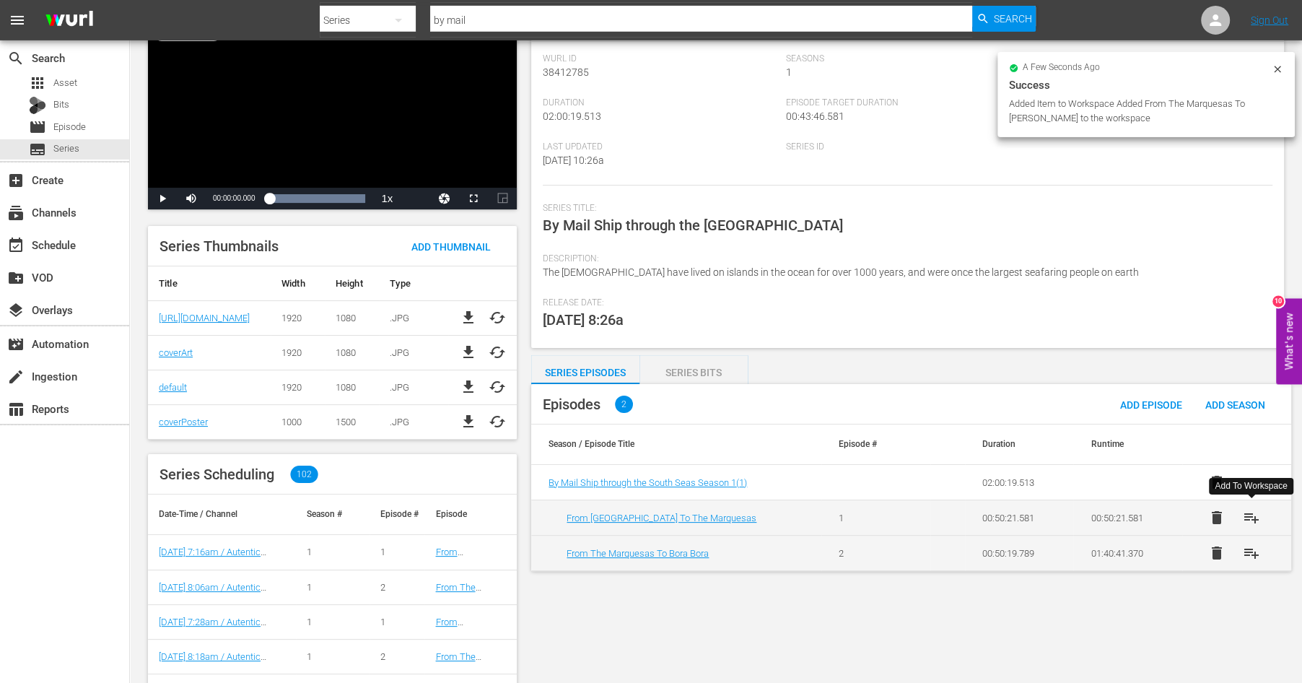
click at [1252, 515] on span "playlist_add" at bounding box center [1251, 517] width 17 height 17
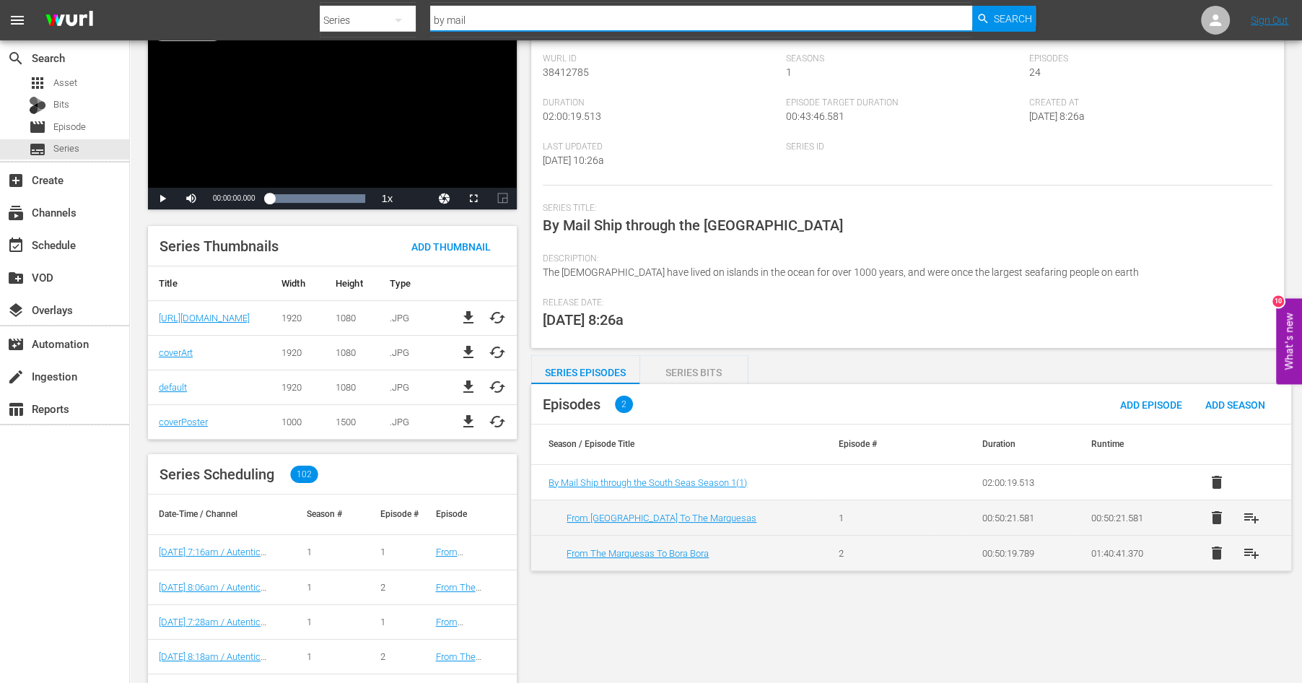
drag, startPoint x: 486, startPoint y: 19, endPoint x: 284, endPoint y: -35, distance: 209.4
click at [430, 3] on input "by mail" at bounding box center [701, 20] width 542 height 35
type input "black sea coast"
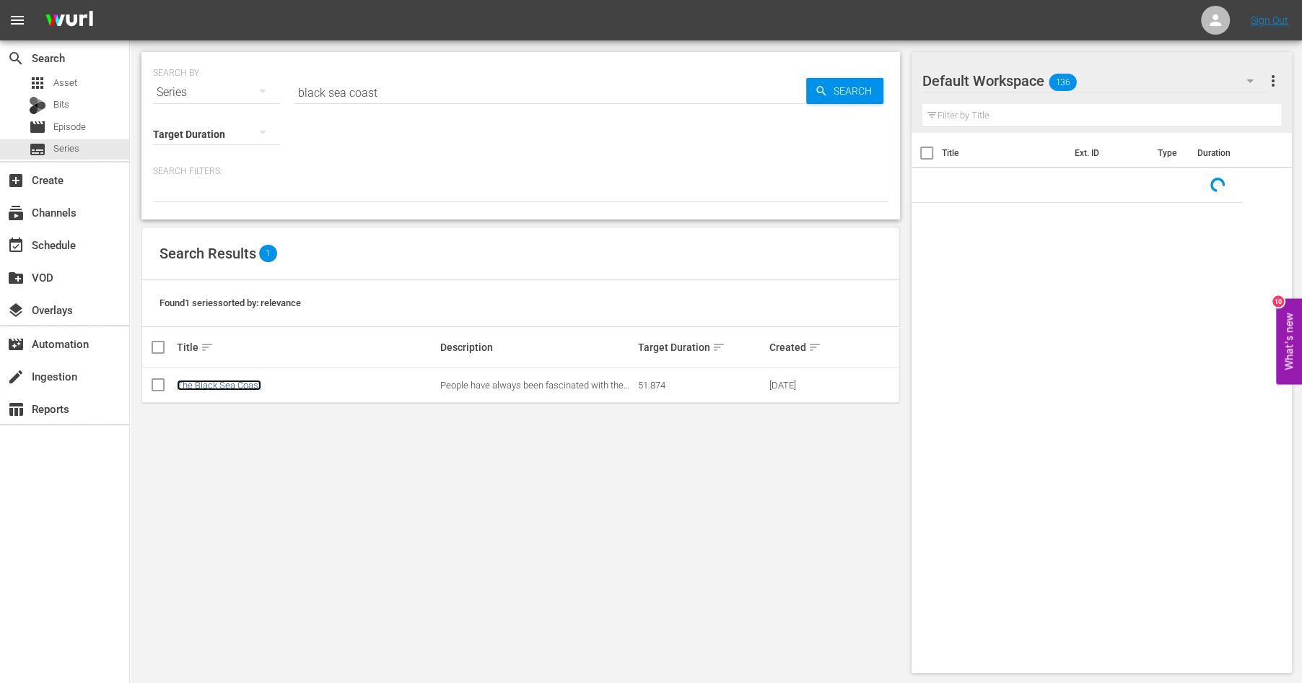
click at [236, 384] on link "The Black Sea Coast" at bounding box center [219, 385] width 84 height 11
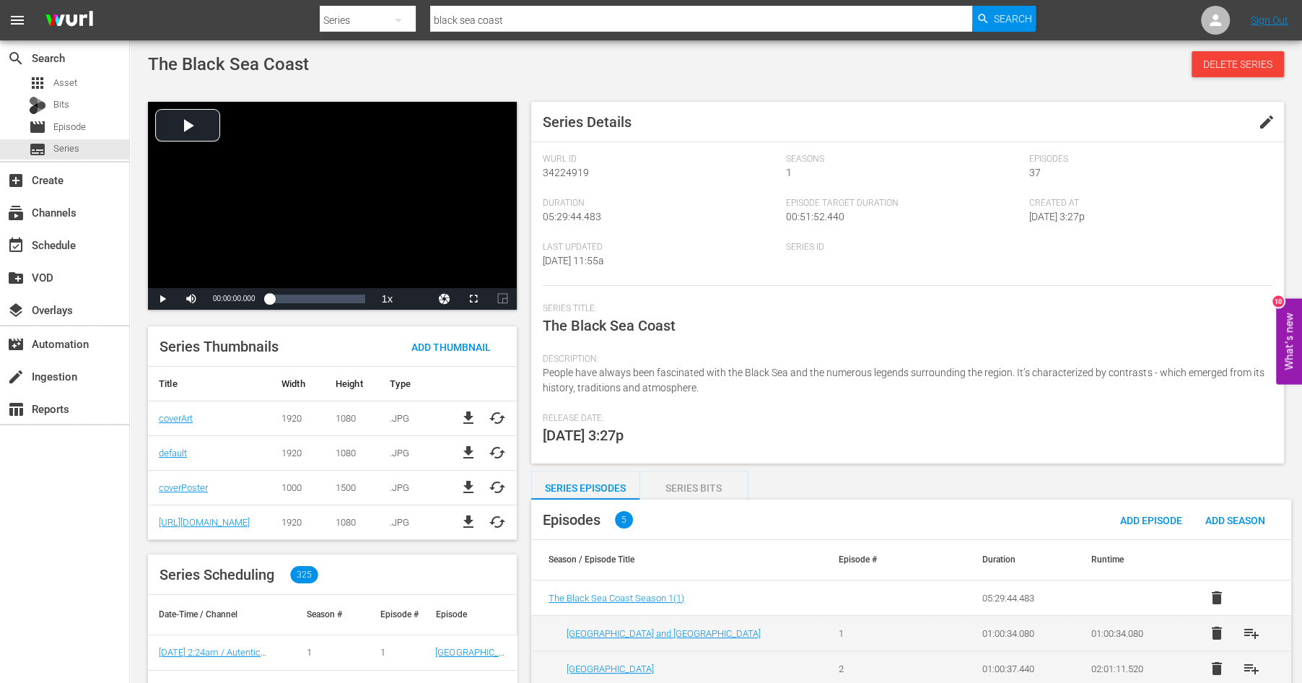
scroll to position [122, 0]
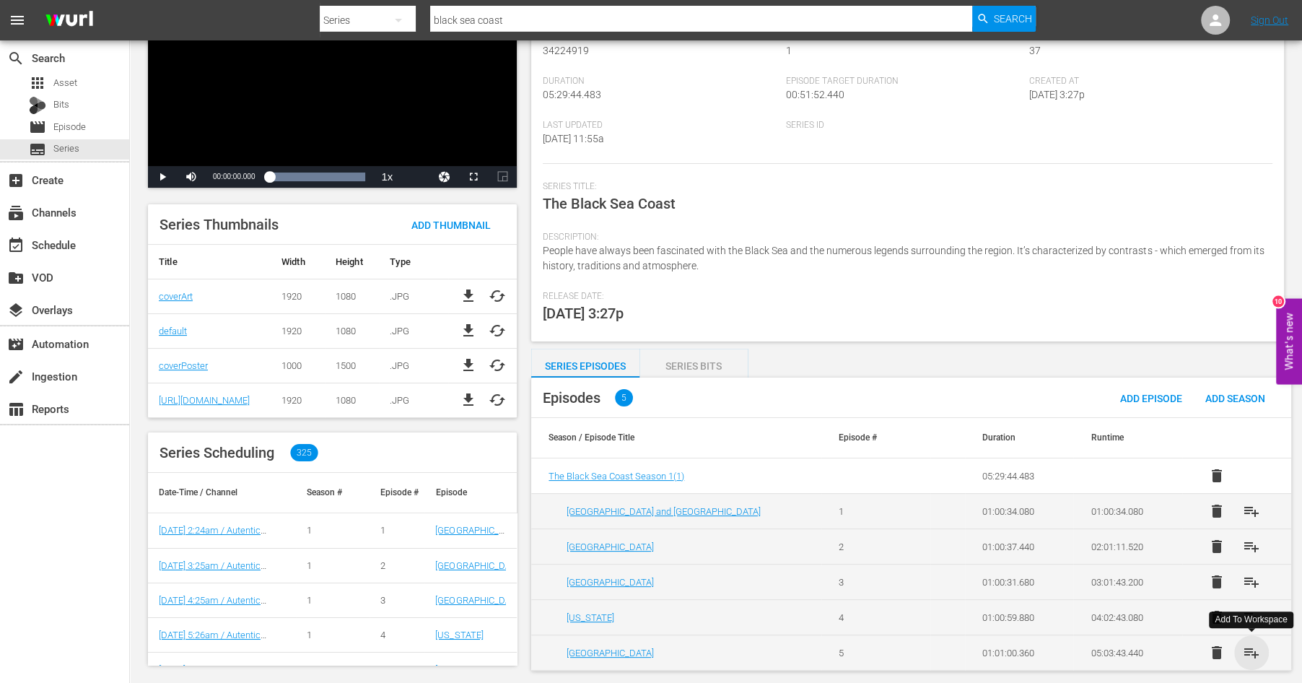
click at [1254, 644] on span "playlist_add" at bounding box center [1251, 652] width 17 height 17
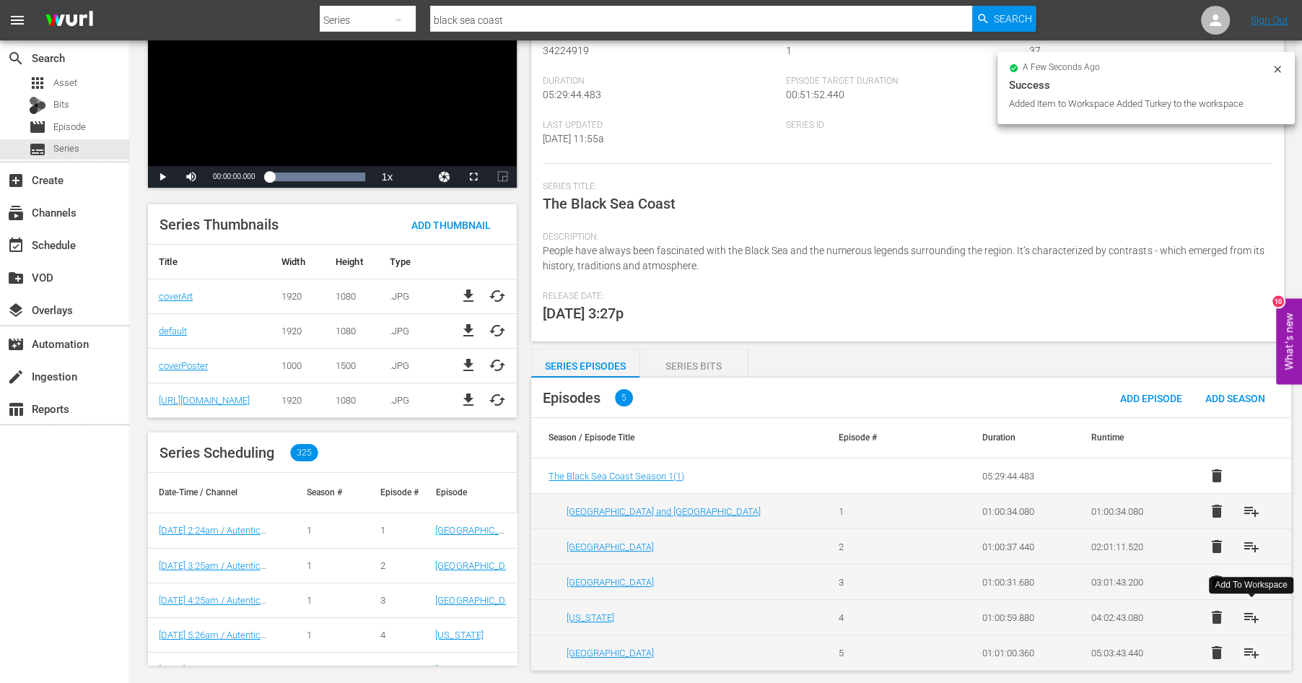
click at [1252, 612] on span "playlist_add" at bounding box center [1251, 616] width 17 height 17
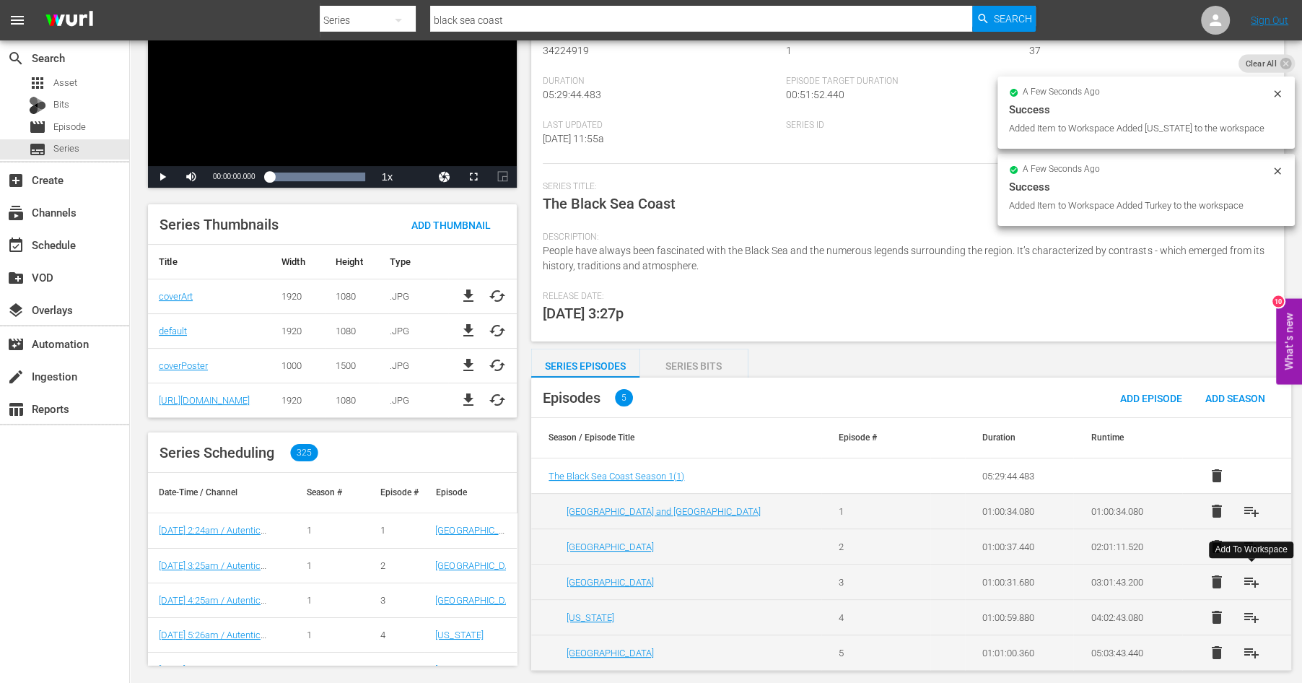
click at [1252, 582] on span "playlist_add" at bounding box center [1251, 581] width 17 height 17
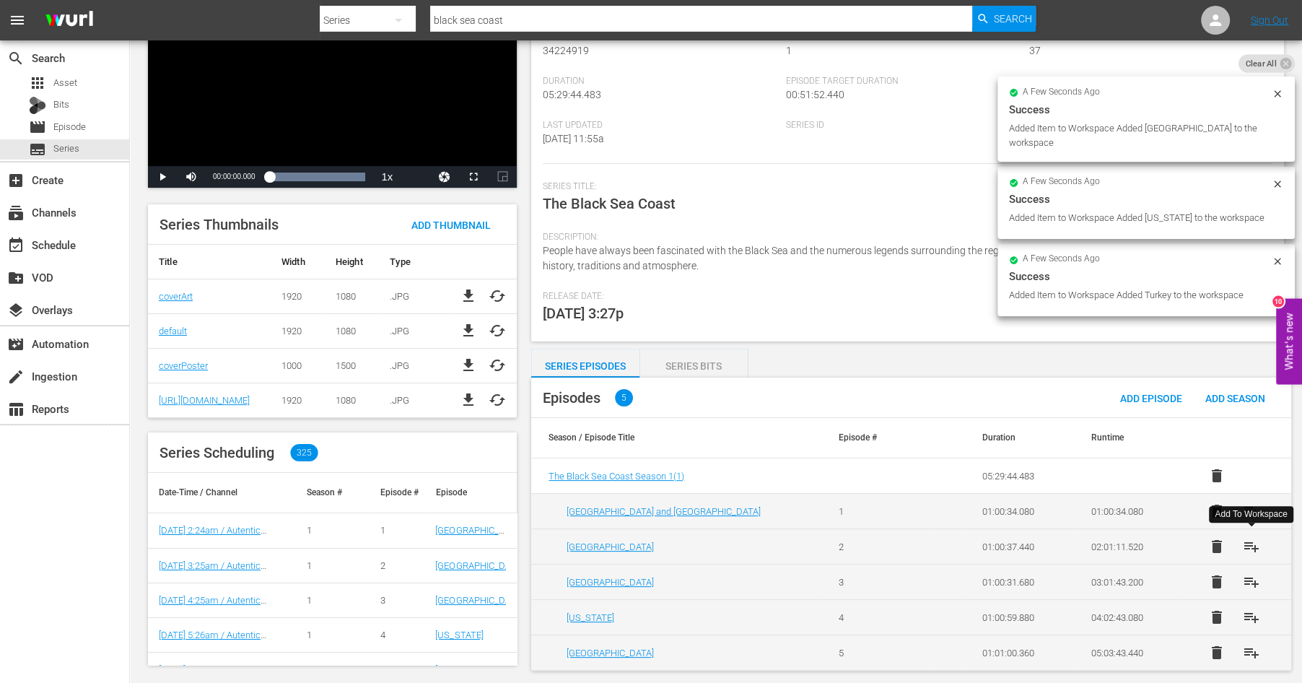
click at [1249, 544] on span "playlist_add" at bounding box center [1251, 546] width 17 height 17
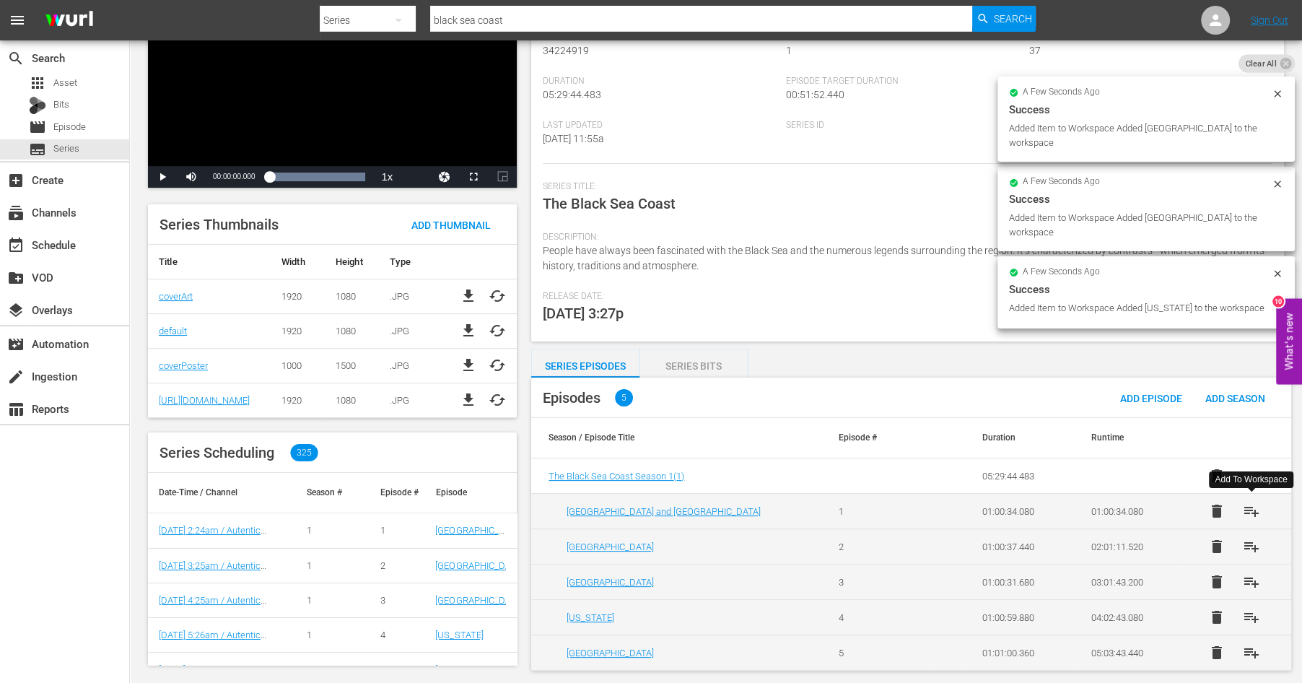
click at [1252, 505] on span "playlist_add" at bounding box center [1251, 510] width 17 height 17
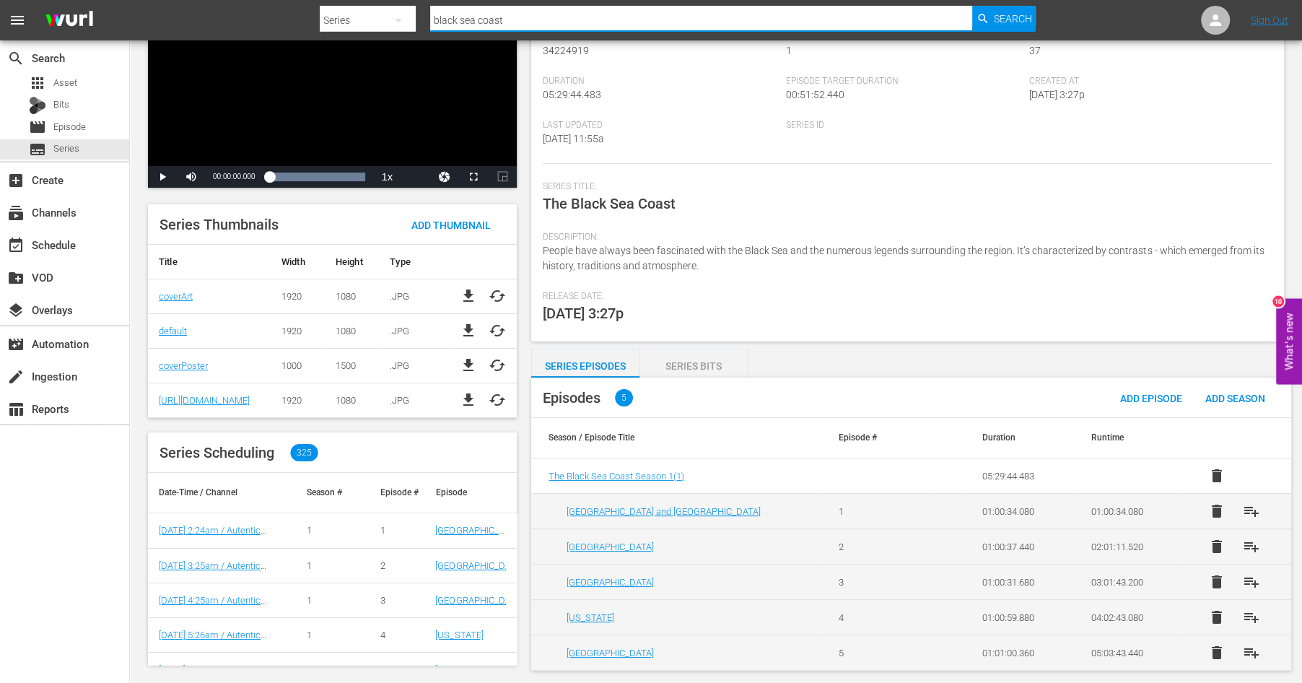
drag, startPoint x: 529, startPoint y: 19, endPoint x: 310, endPoint y: -21, distance: 223.0
click at [430, 3] on input "black sea coast" at bounding box center [701, 20] width 542 height 35
type input "between worlds"
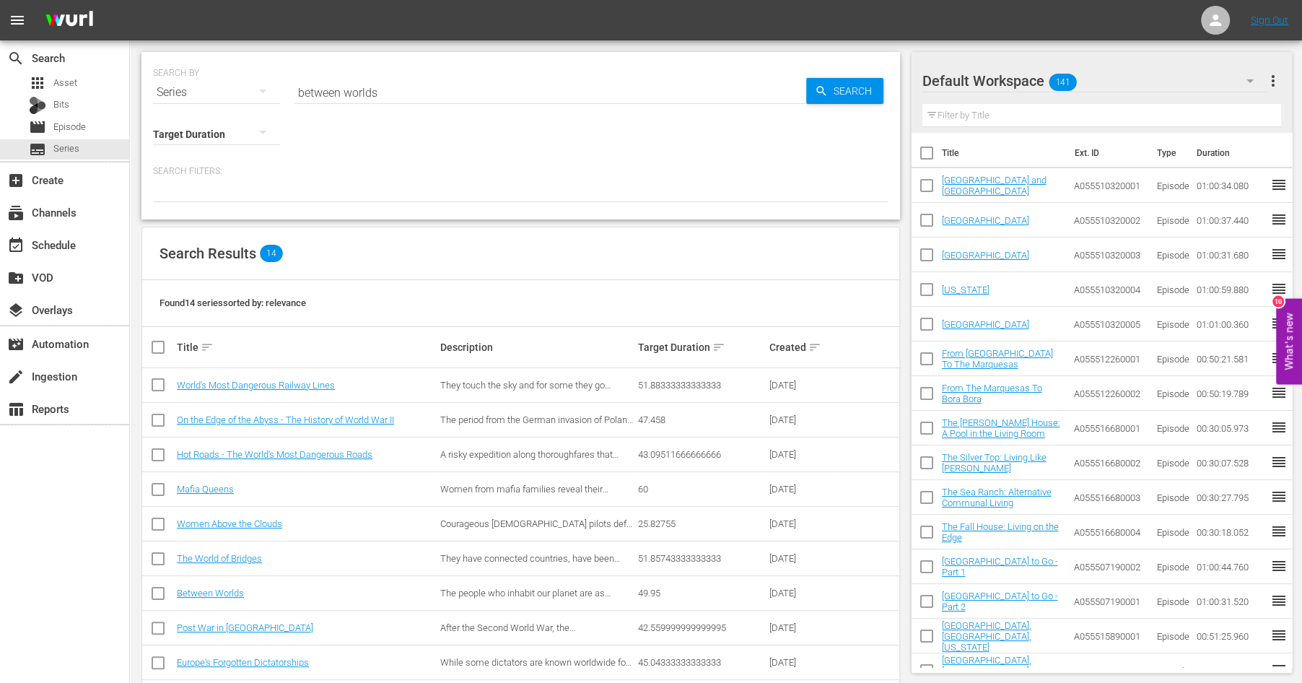
click at [214, 599] on td "Between Worlds" at bounding box center [306, 593] width 263 height 35
click at [206, 594] on link "Between Worlds" at bounding box center [210, 593] width 67 height 11
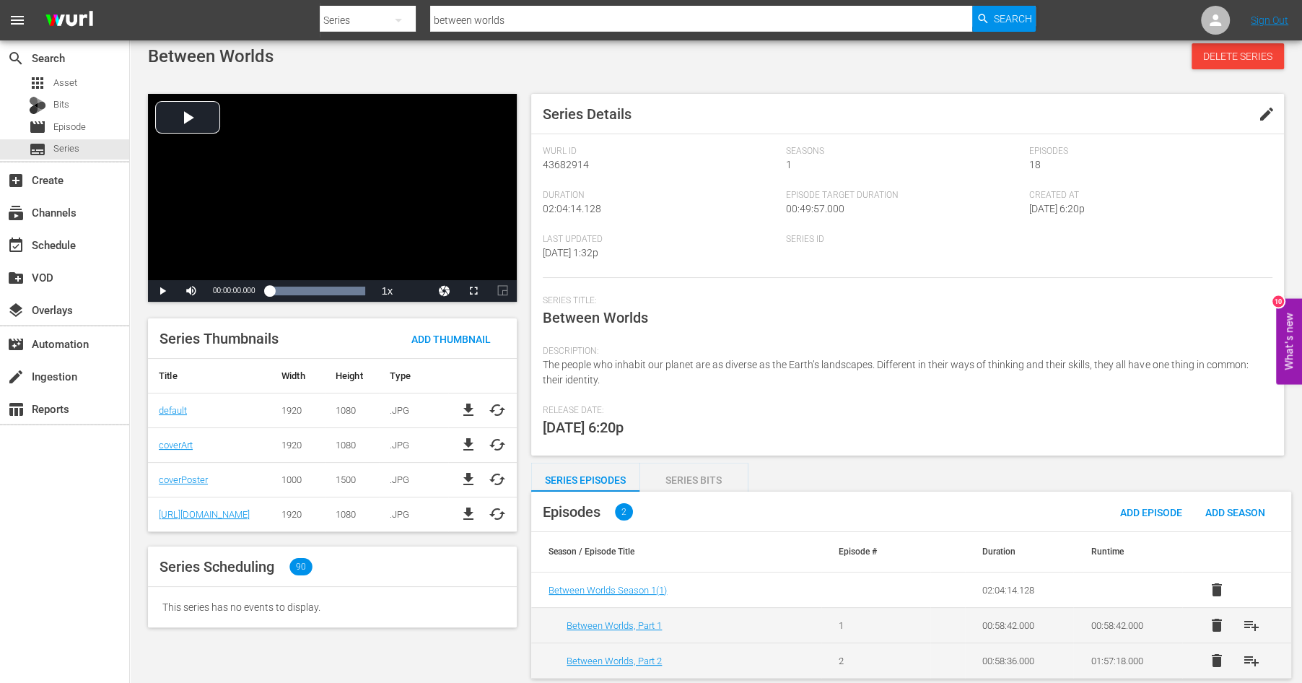
scroll to position [14, 0]
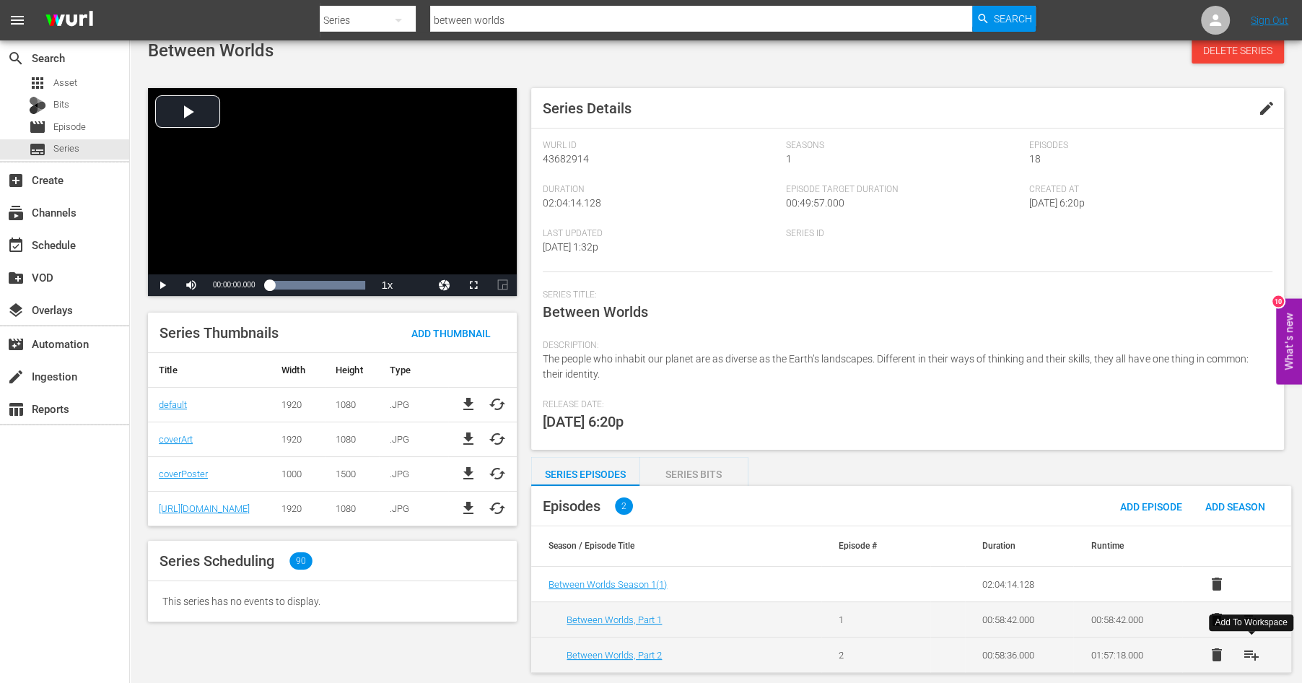
click at [1252, 646] on span "playlist_add" at bounding box center [1251, 654] width 17 height 17
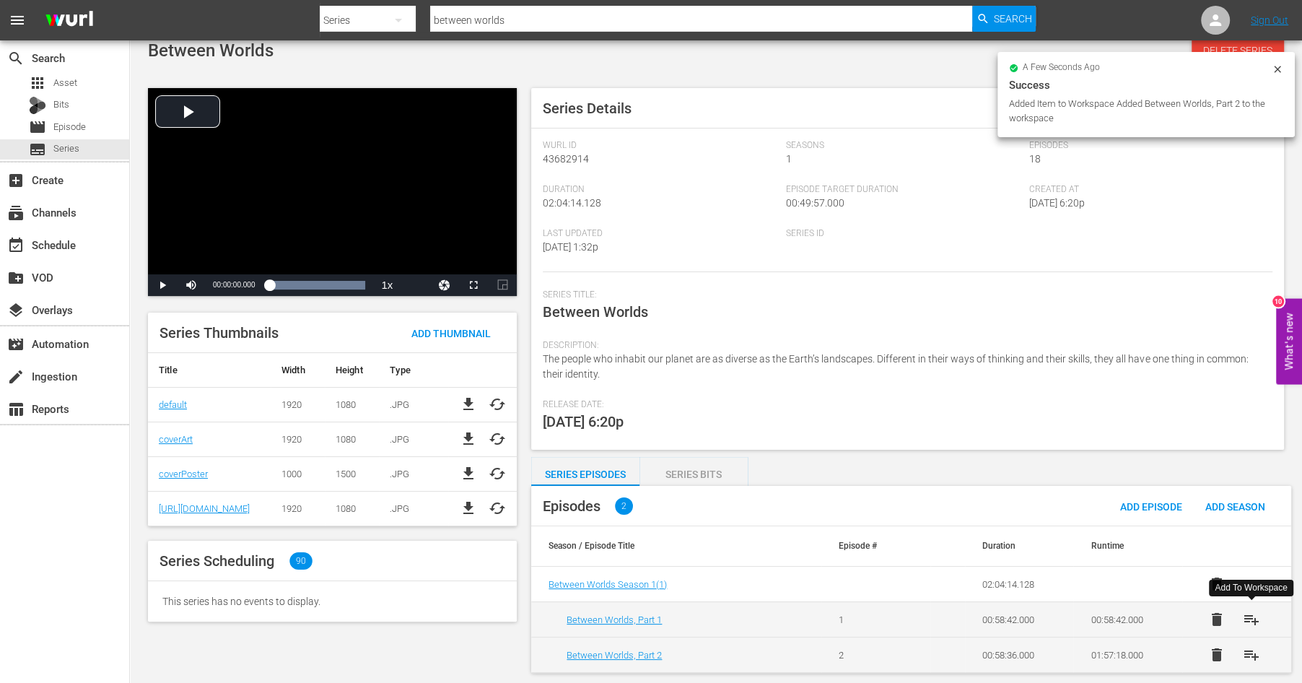
click at [1248, 615] on span "playlist_add" at bounding box center [1251, 619] width 17 height 17
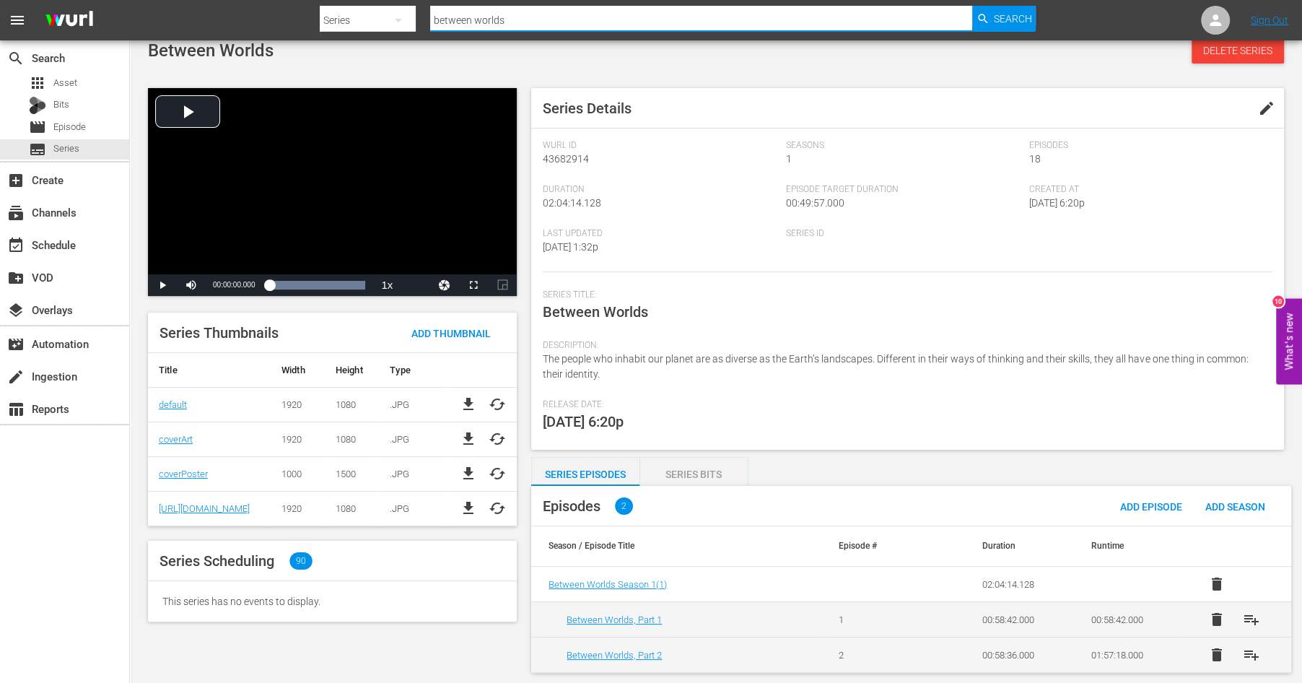
drag, startPoint x: 529, startPoint y: 18, endPoint x: 318, endPoint y: -49, distance: 221.2
click at [430, 3] on input "between worlds" at bounding box center [701, 20] width 542 height 35
type input "balkan express"
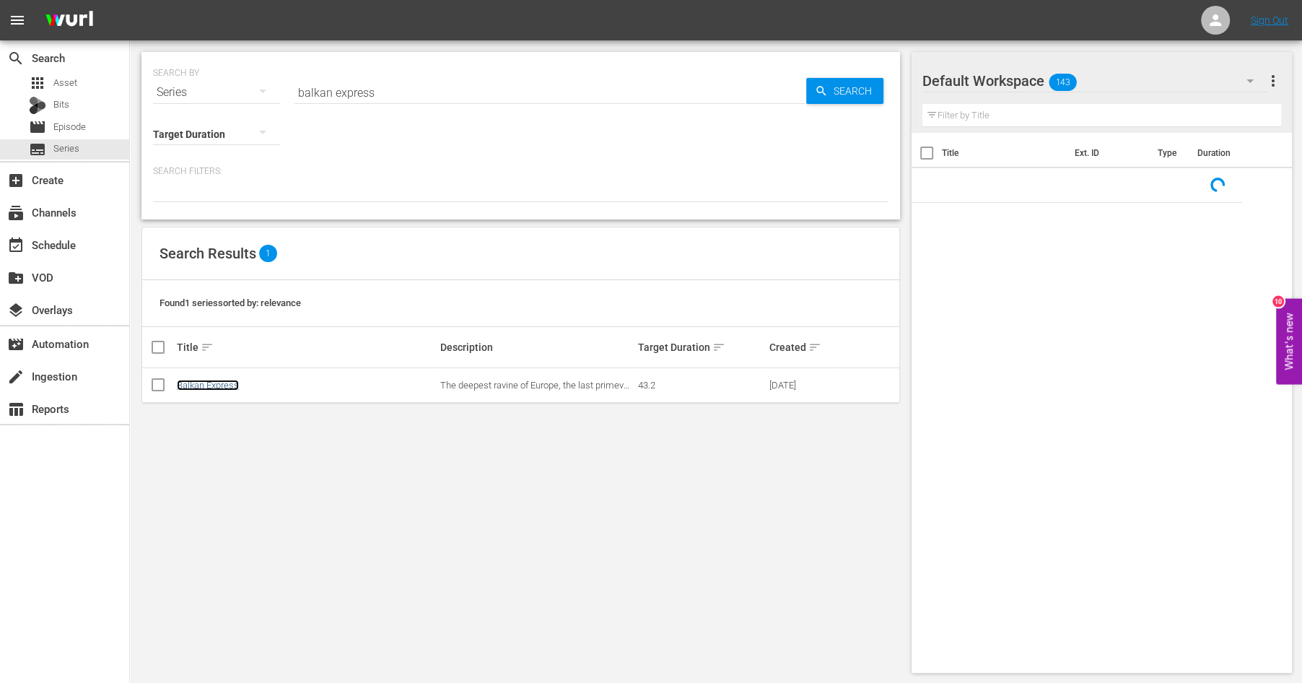
click at [230, 383] on link "Balkan Express" at bounding box center [208, 385] width 62 height 11
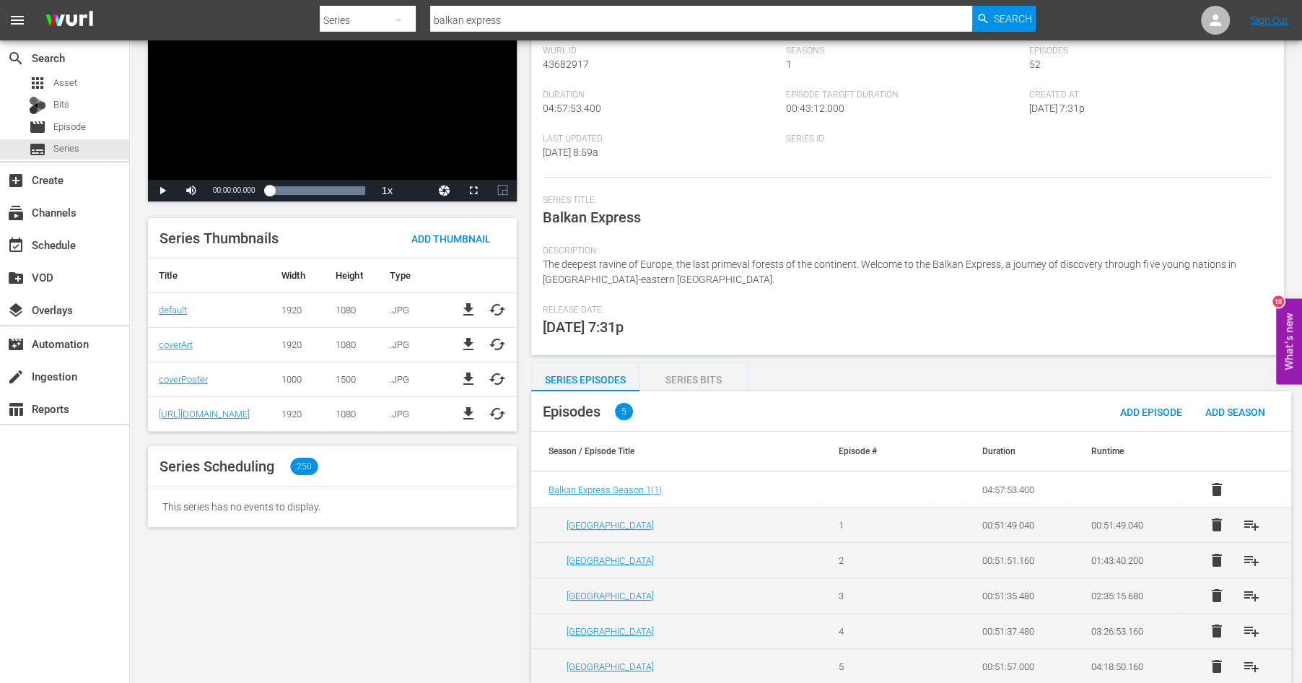
scroll to position [119, 0]
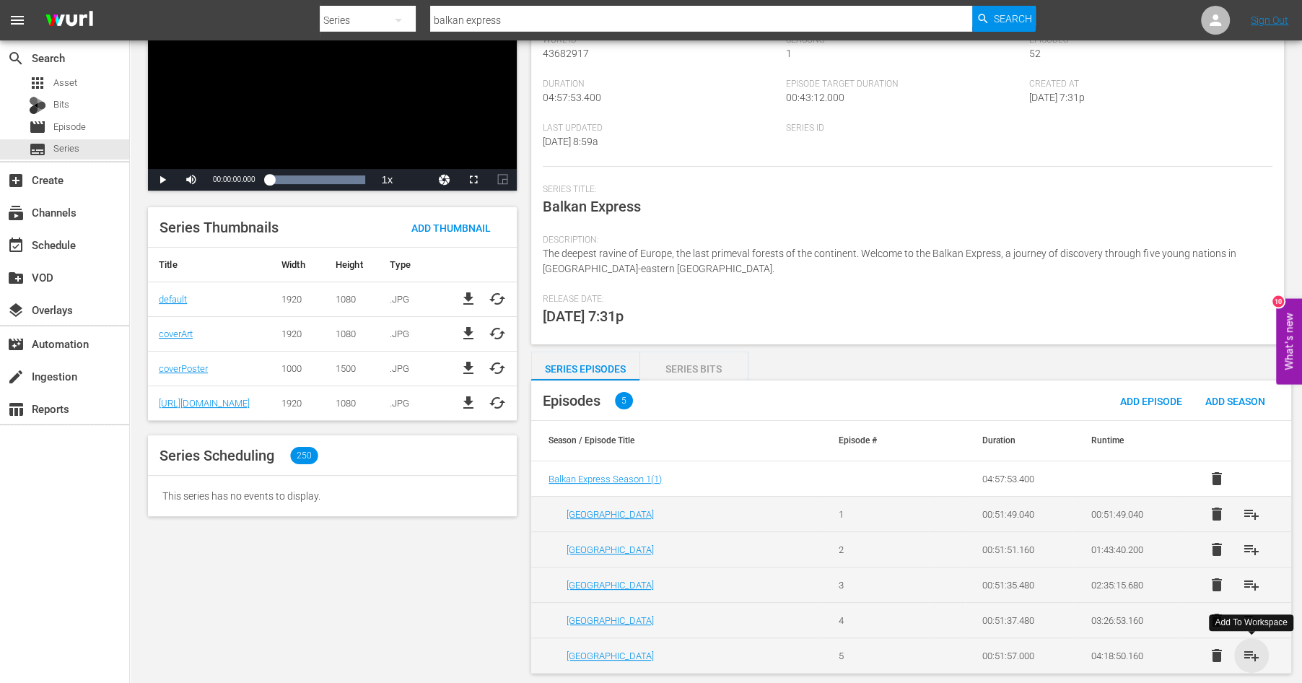
click at [1251, 650] on span "playlist_add" at bounding box center [1251, 655] width 17 height 17
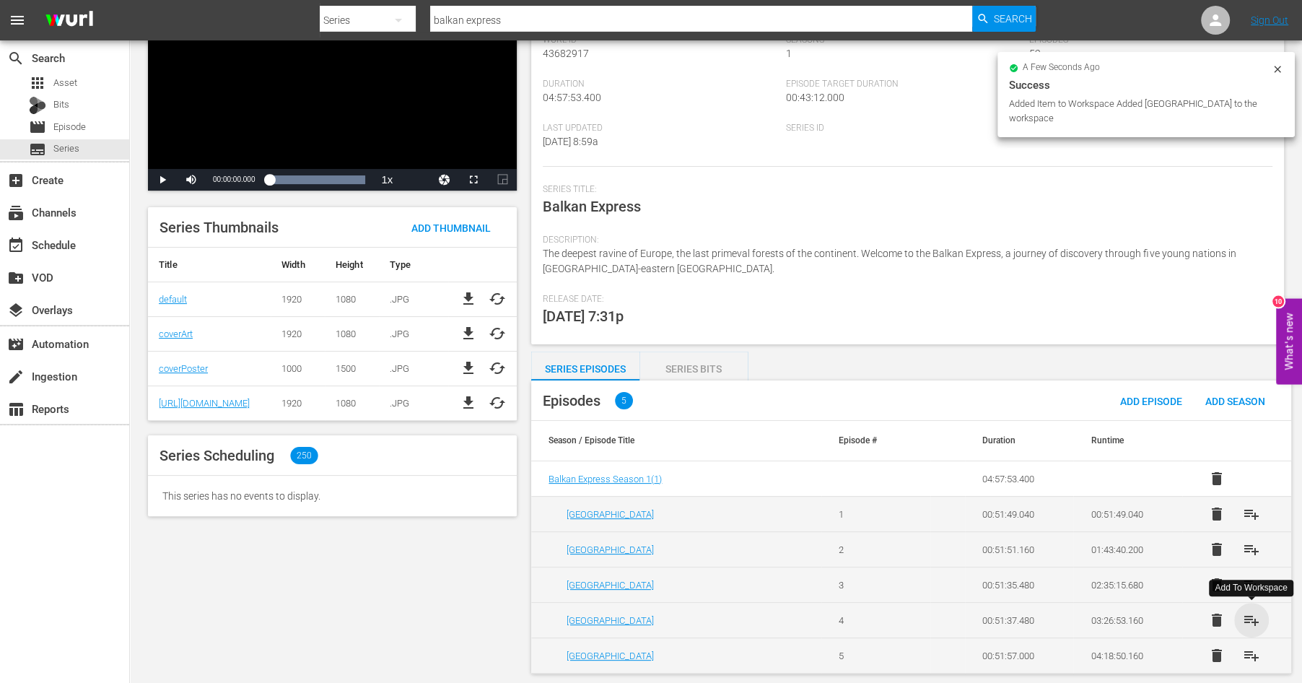
click at [1251, 616] on span "playlist_add" at bounding box center [1251, 619] width 17 height 17
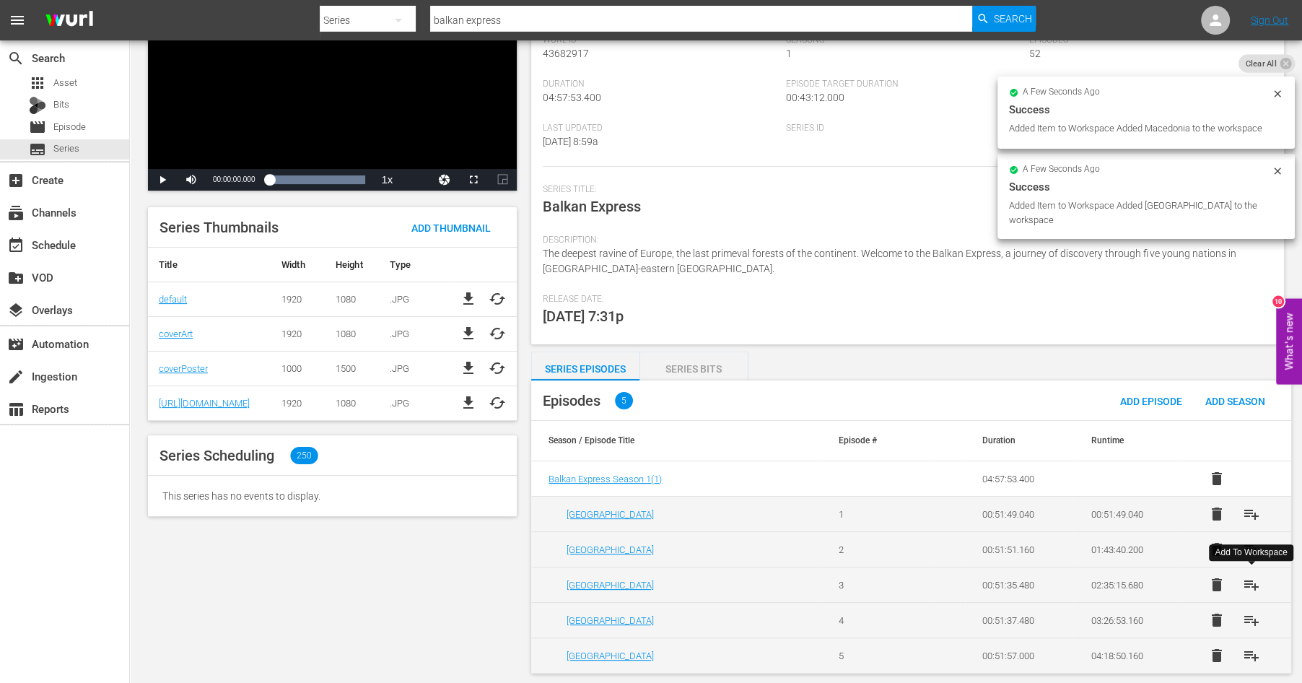
click at [1250, 582] on span "playlist_add" at bounding box center [1251, 584] width 17 height 17
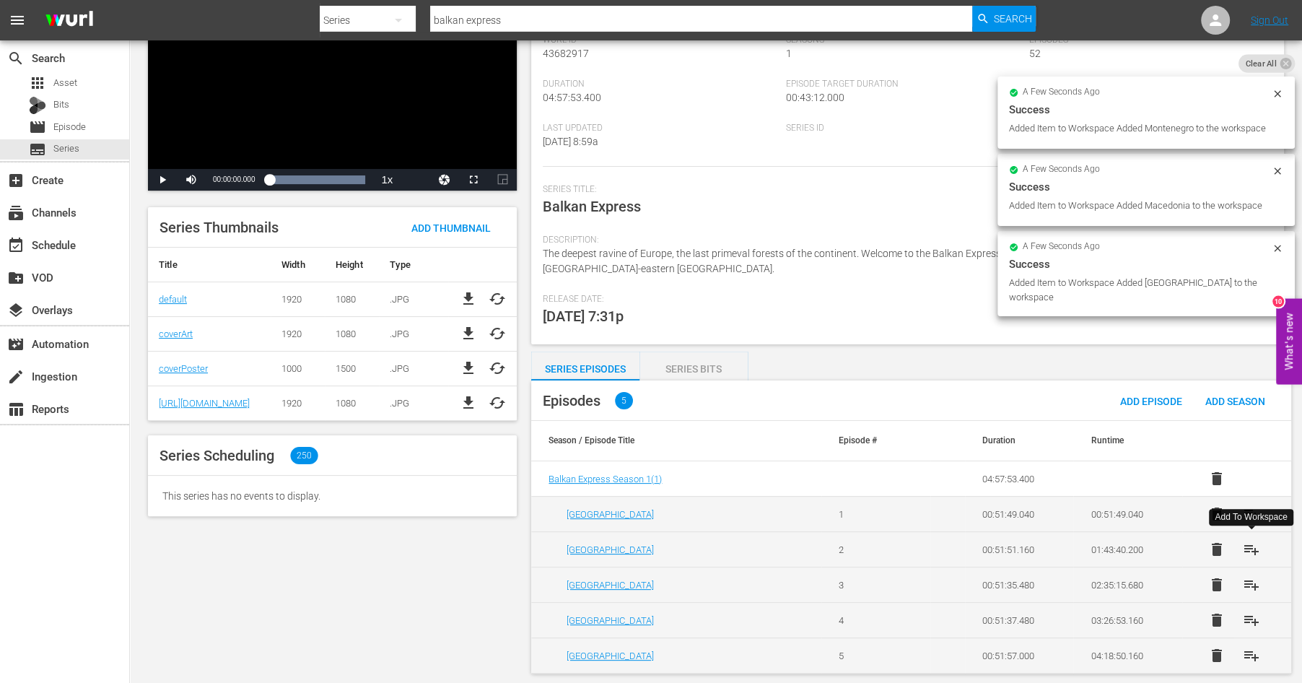
click at [1249, 547] on span "playlist_add" at bounding box center [1251, 549] width 17 height 17
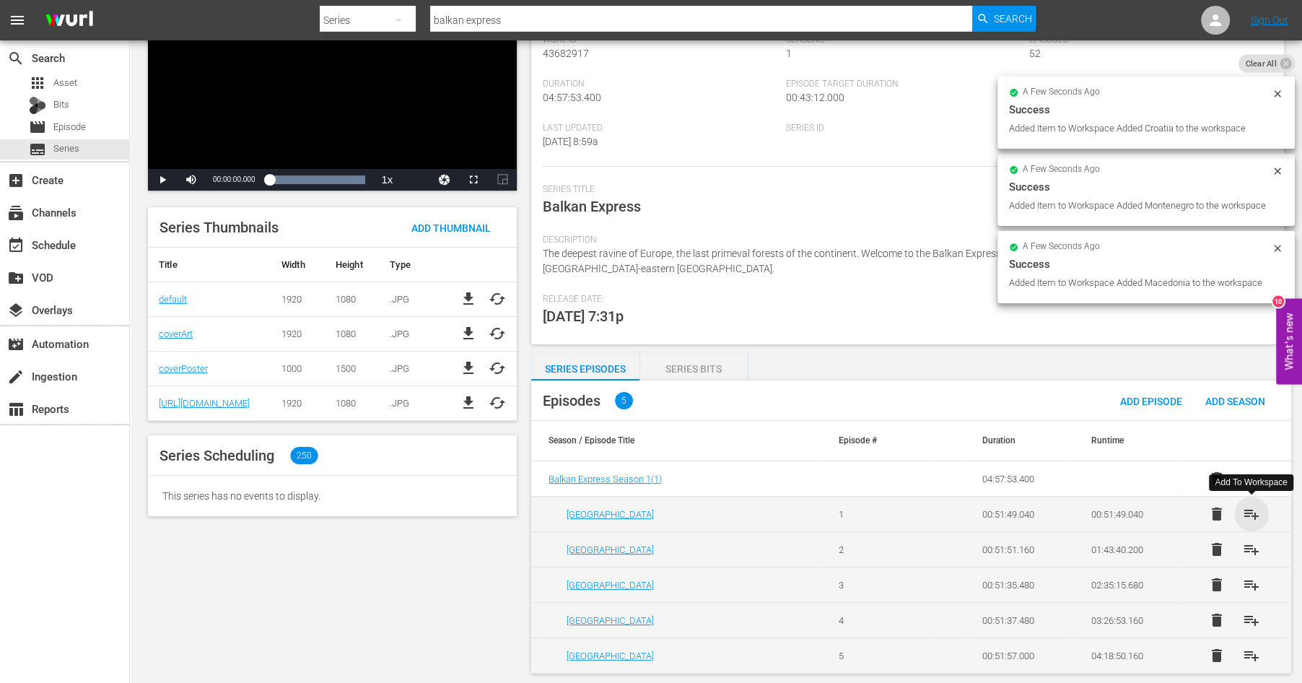
click at [1250, 508] on span "playlist_add" at bounding box center [1251, 513] width 17 height 17
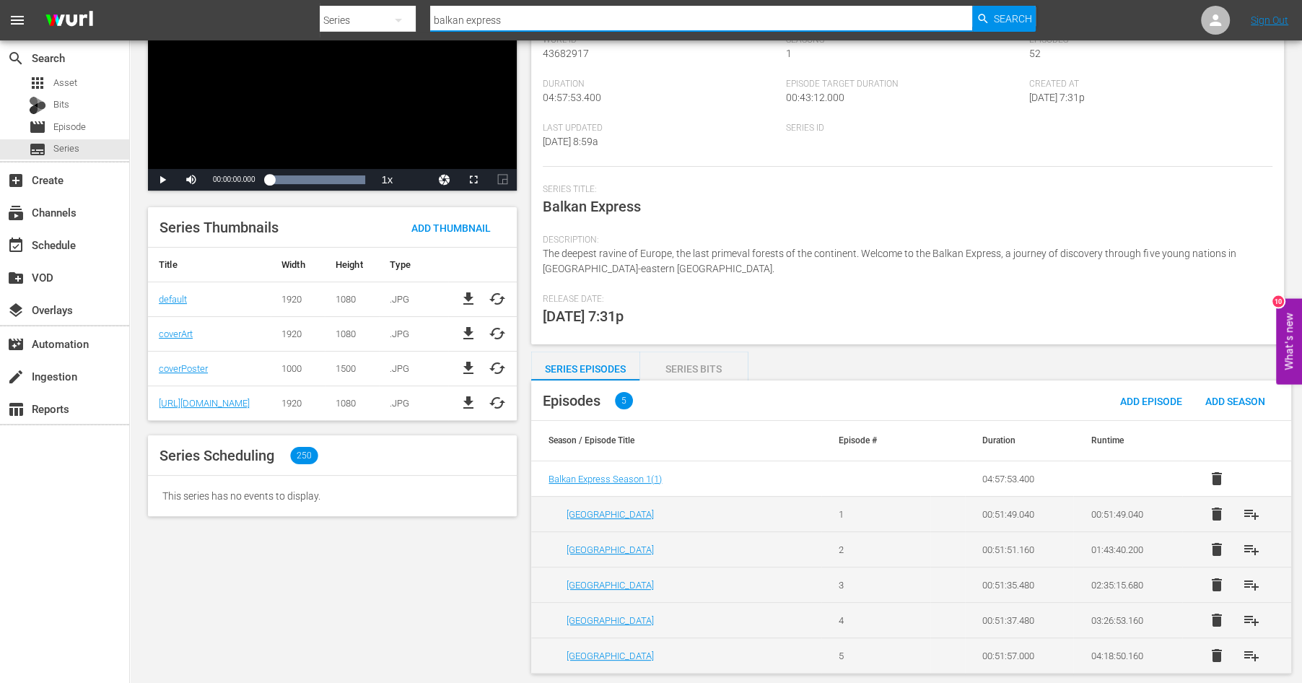
click at [529, 17] on input "balkan express" at bounding box center [701, 20] width 542 height 35
type input "balkan boom"
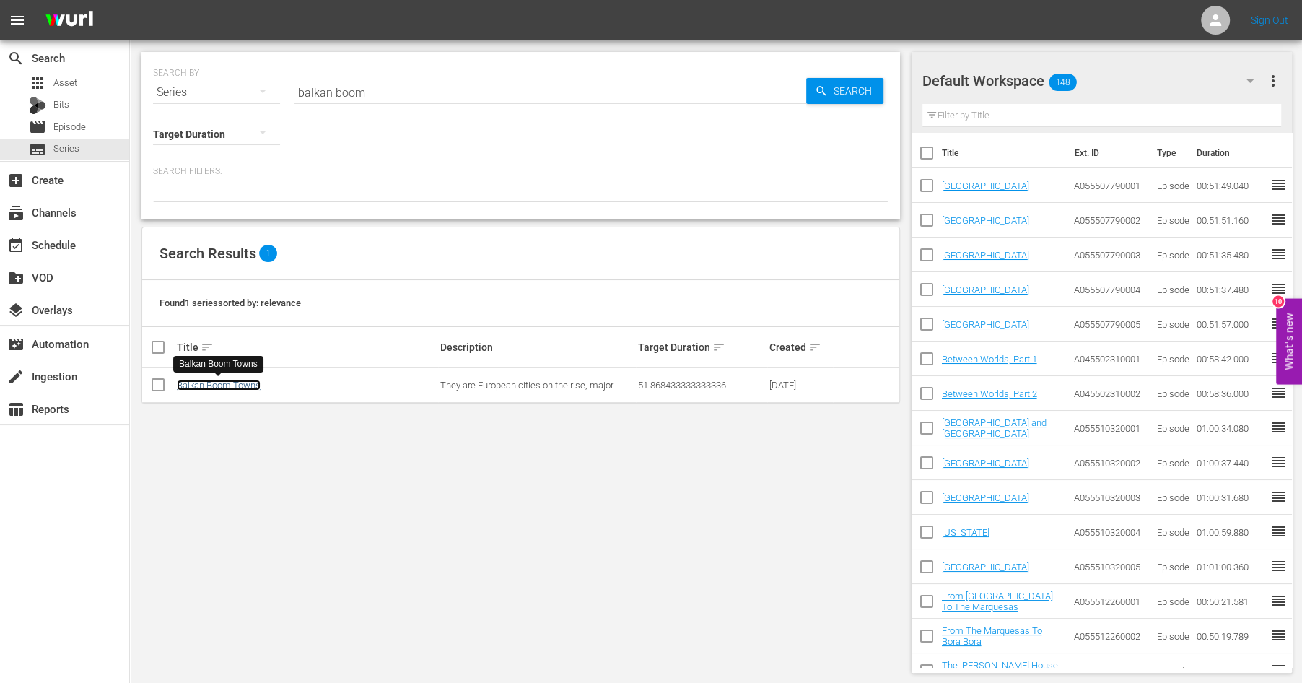
click at [245, 383] on link "Balkan Boom Towns" at bounding box center [219, 385] width 84 height 11
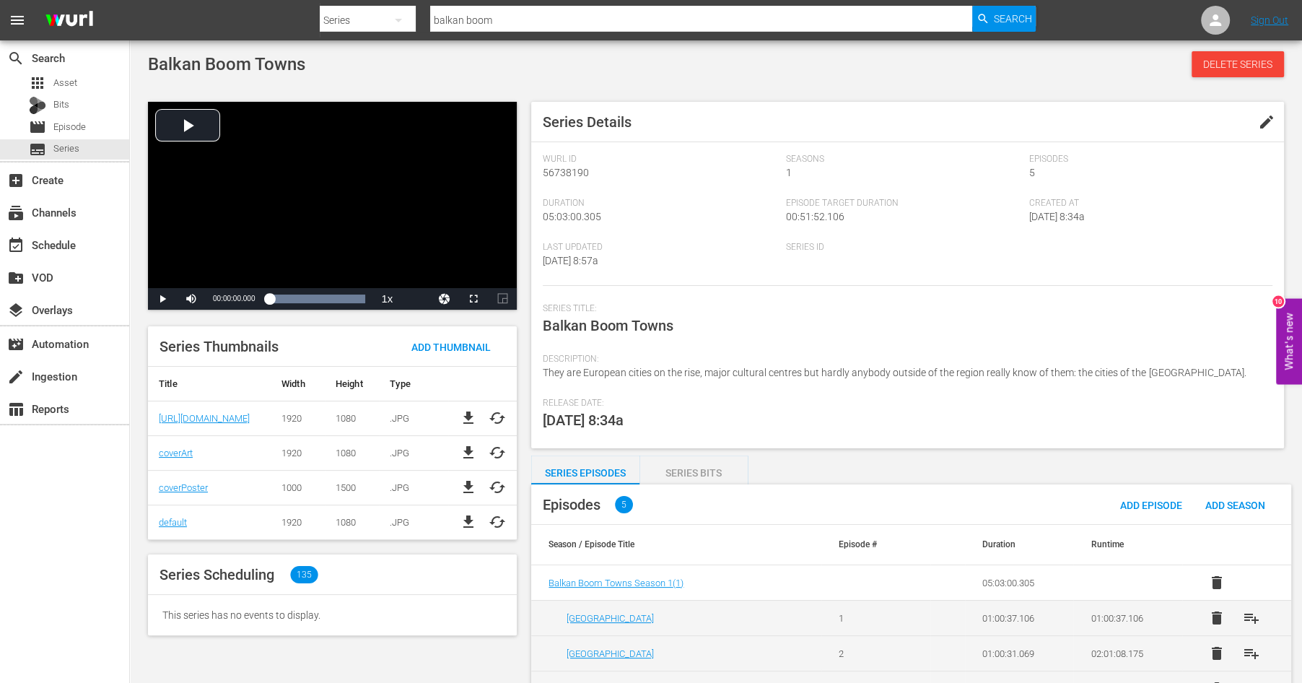
scroll to position [104, 0]
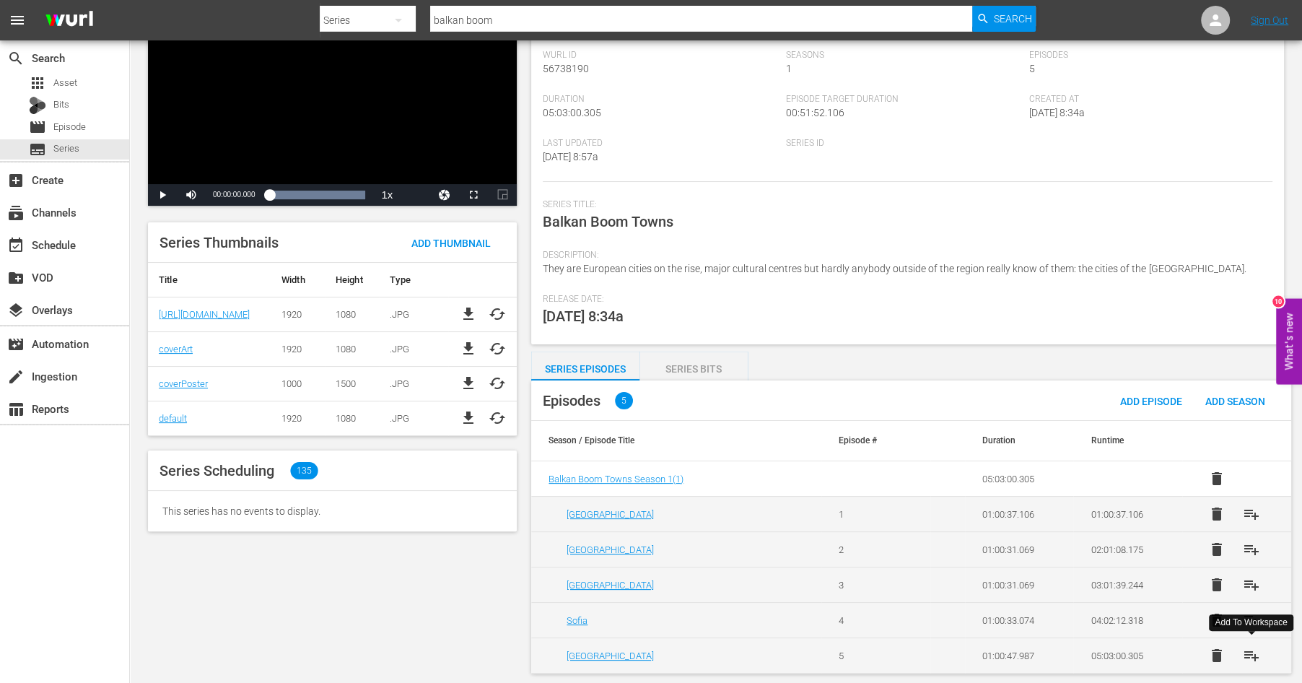
click at [1249, 652] on span "playlist_add" at bounding box center [1251, 655] width 17 height 17
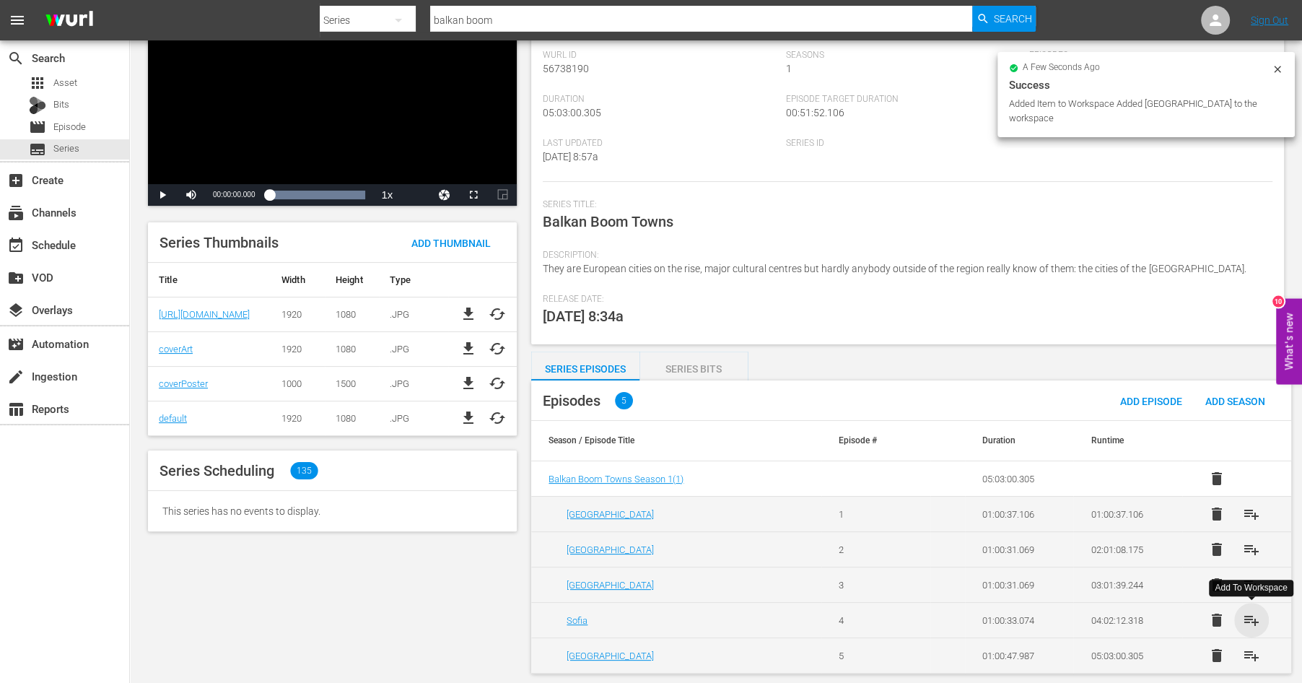
click at [1249, 614] on span "playlist_add" at bounding box center [1251, 619] width 17 height 17
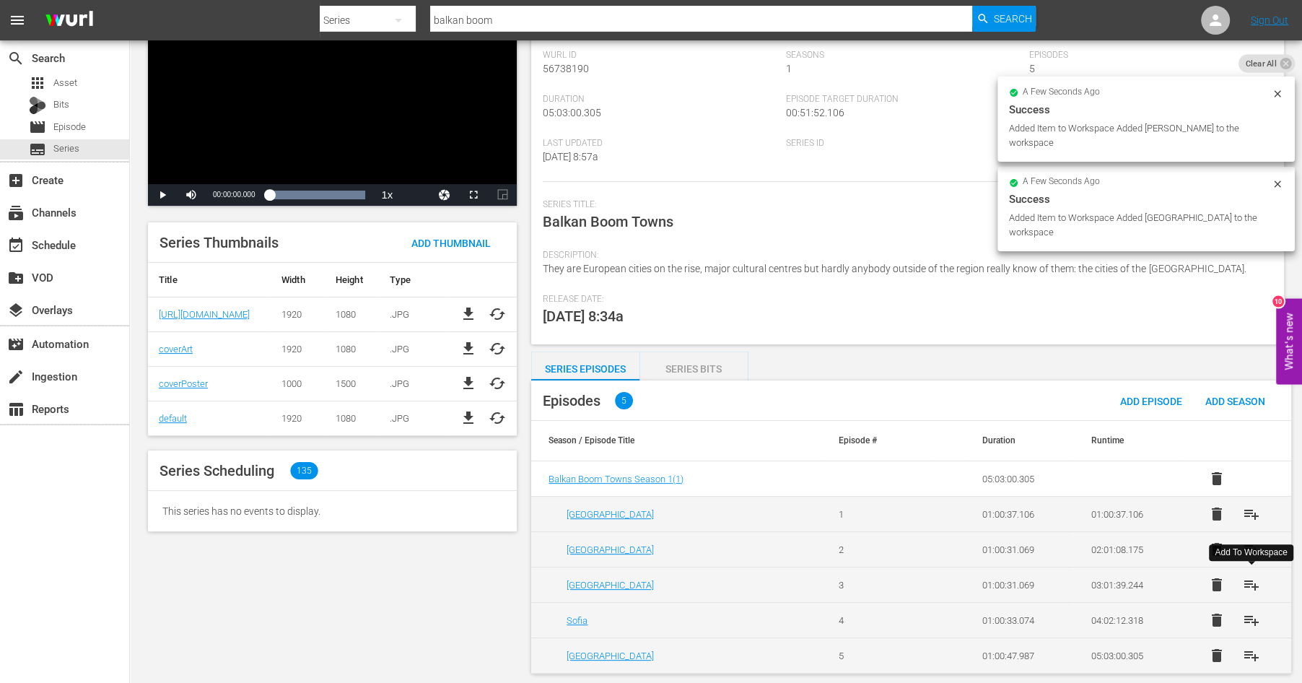
click at [1249, 580] on span "playlist_add" at bounding box center [1251, 584] width 17 height 17
click at [1248, 544] on span "playlist_add" at bounding box center [1251, 549] width 17 height 17
click at [1251, 507] on span "playlist_add" at bounding box center [1251, 513] width 17 height 17
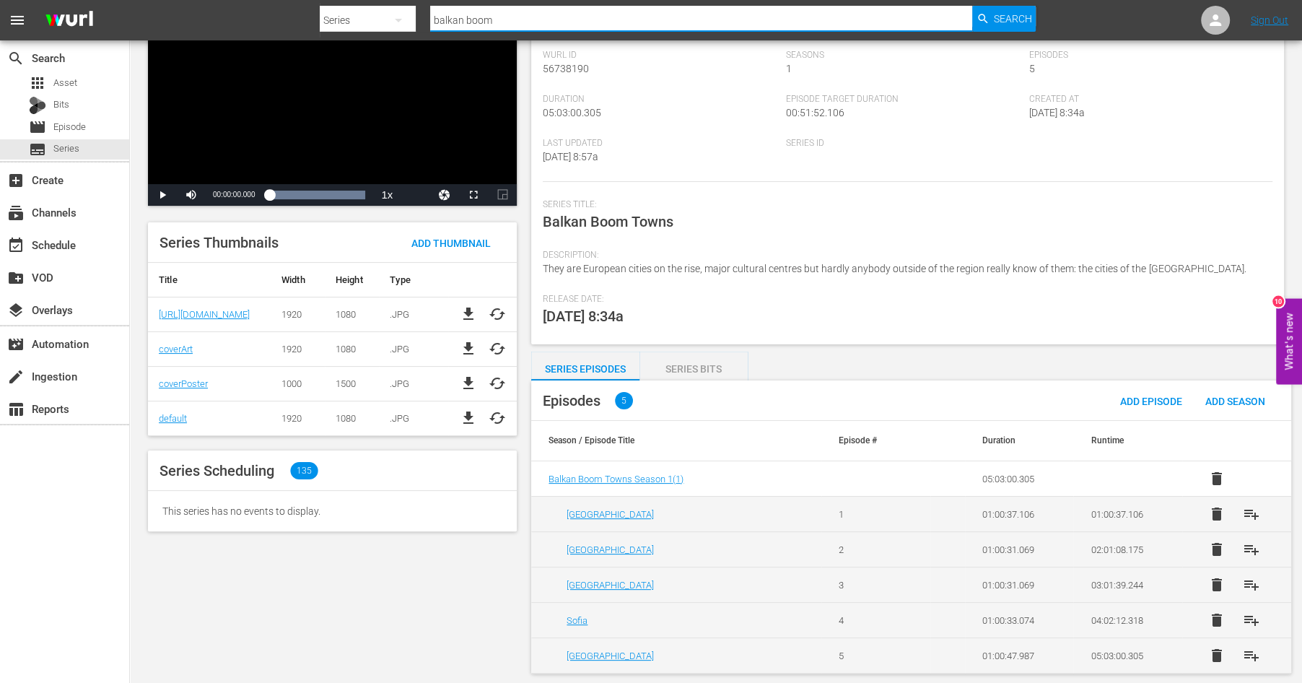
drag, startPoint x: 503, startPoint y: 25, endPoint x: 372, endPoint y: 2, distance: 132.5
click at [430, 3] on input "balkan boom" at bounding box center [701, 20] width 542 height 35
type input "at our neighb"
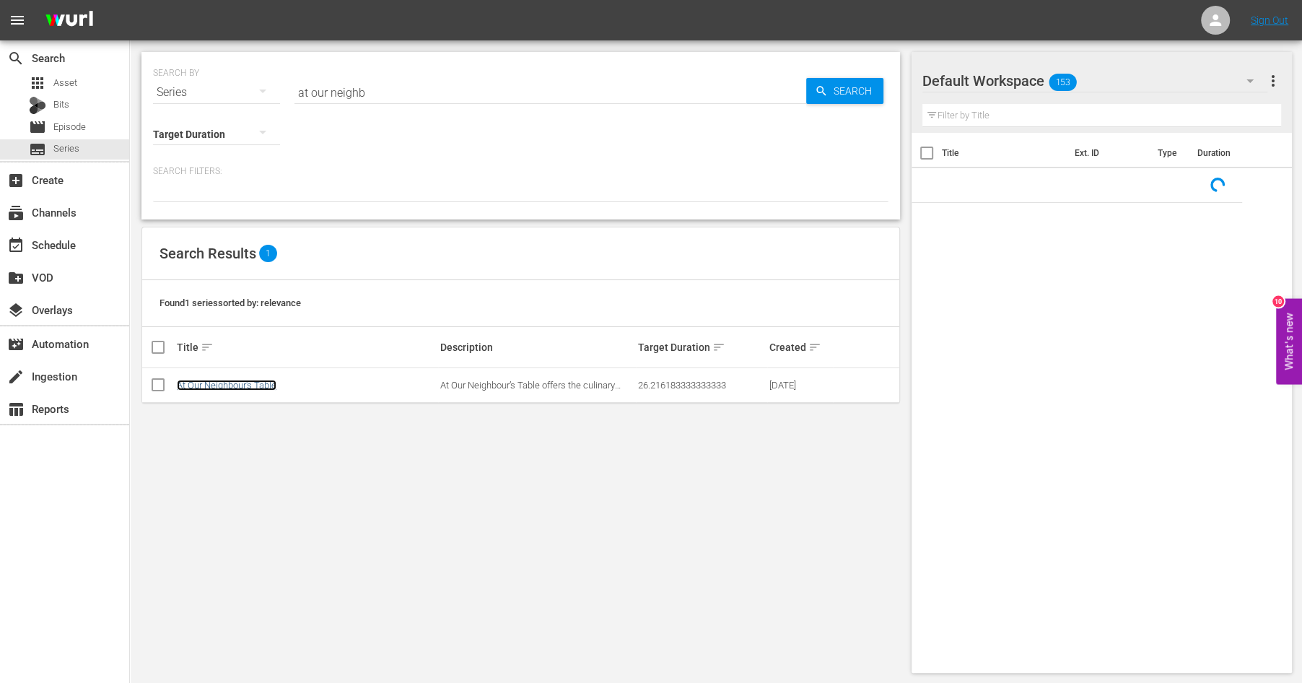
click at [261, 381] on link "At Our Neighbour's Table" at bounding box center [227, 385] width 100 height 11
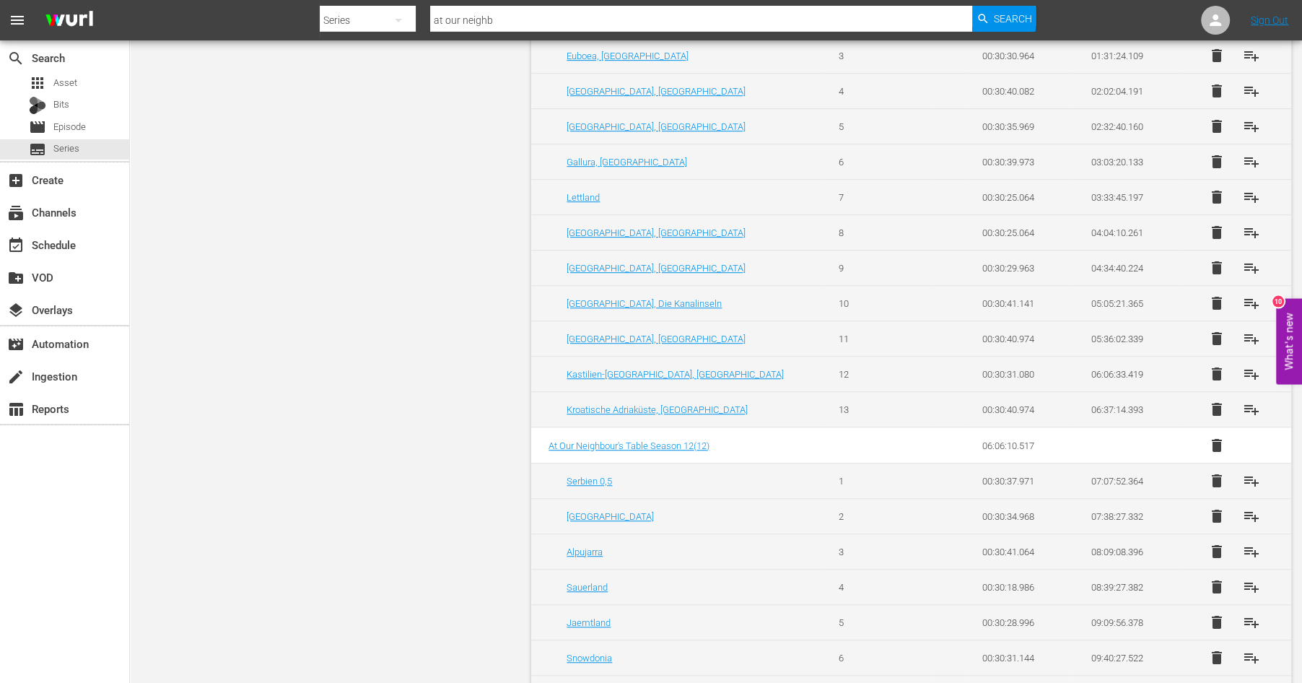
scroll to position [857, 0]
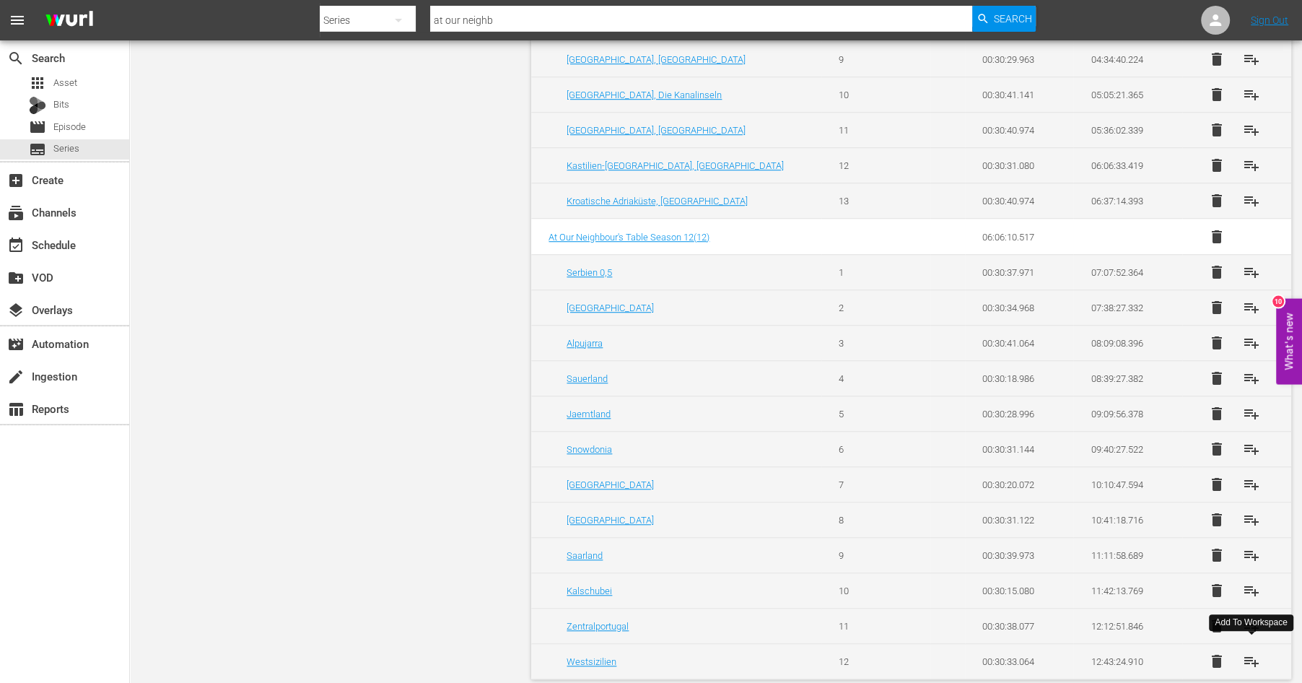
click at [1251, 652] on span "playlist_add" at bounding box center [1251, 660] width 17 height 17
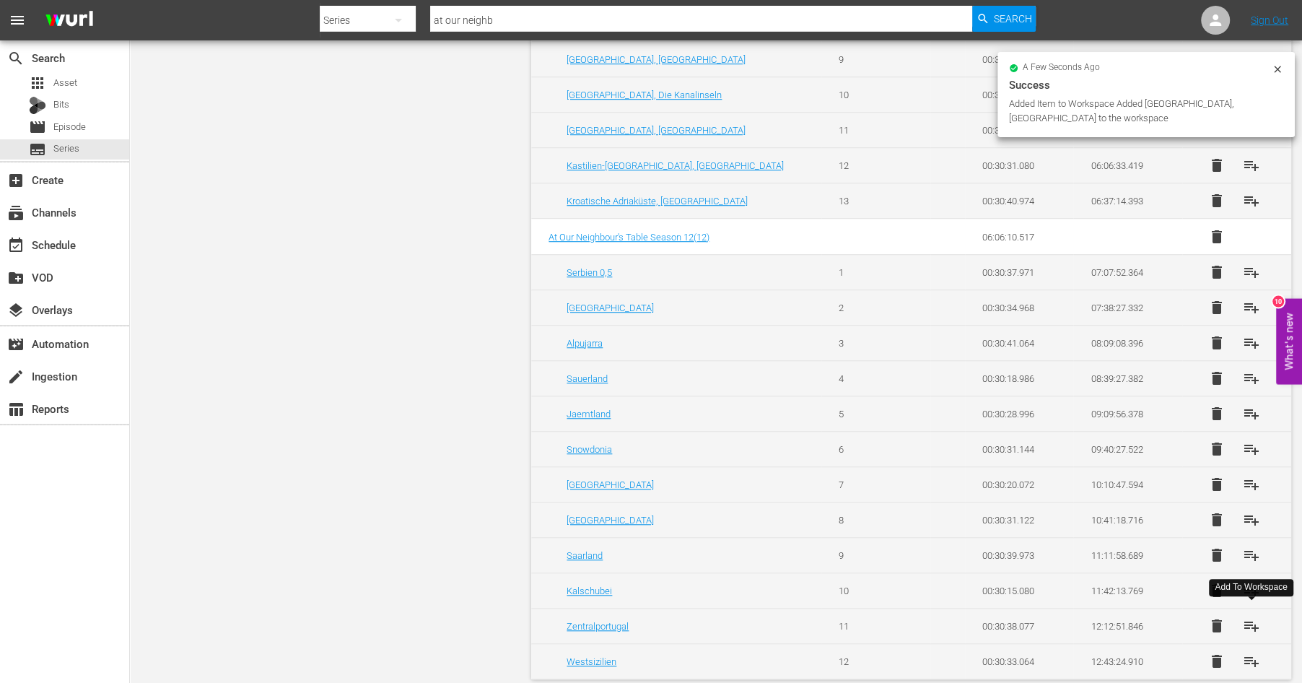
click at [1251, 617] on span "playlist_add" at bounding box center [1251, 625] width 17 height 17
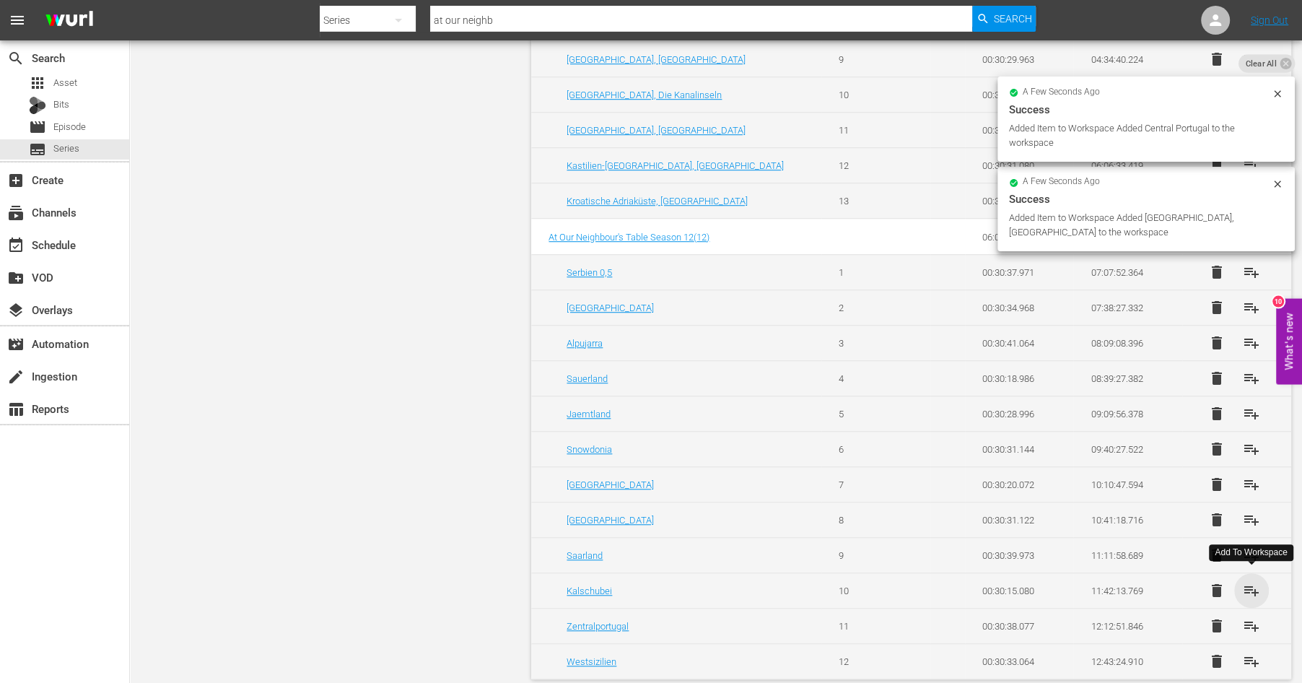
click at [1250, 584] on span "playlist_add" at bounding box center [1251, 590] width 17 height 17
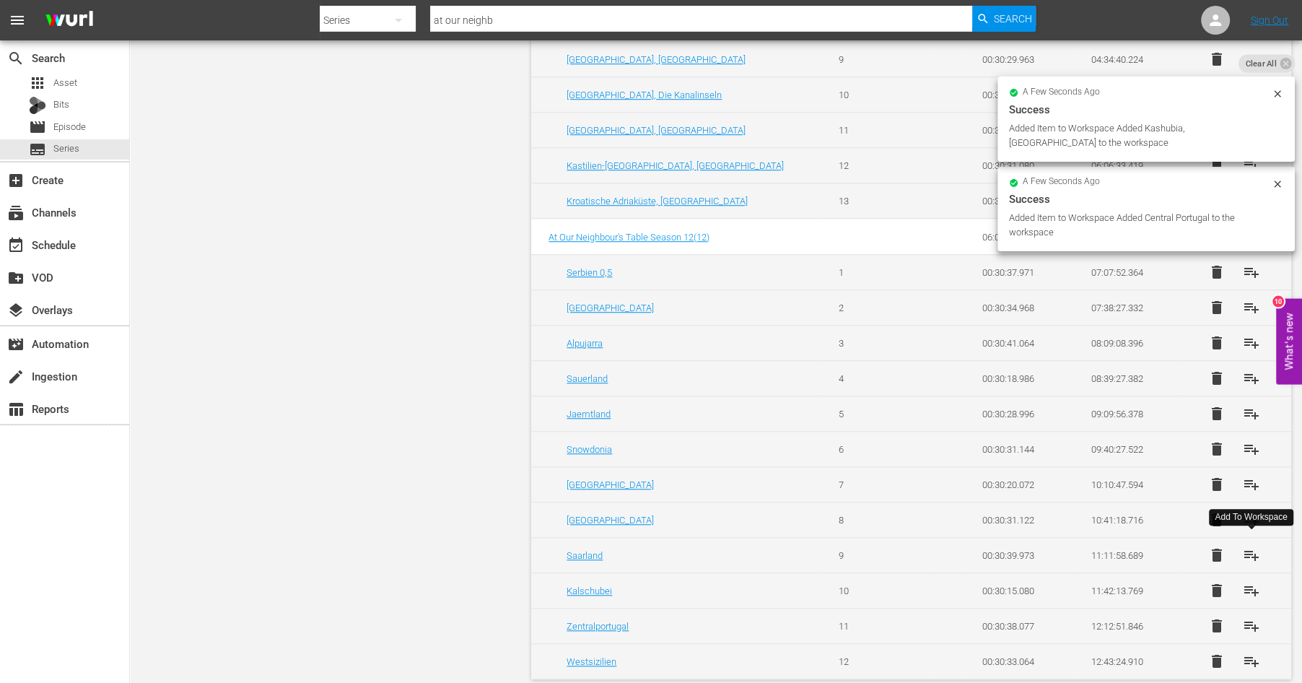
click at [1249, 548] on span "playlist_add" at bounding box center [1251, 554] width 17 height 17
click at [1249, 513] on span "playlist_add" at bounding box center [1251, 519] width 17 height 17
click at [1249, 480] on span "playlist_add" at bounding box center [1251, 484] width 17 height 17
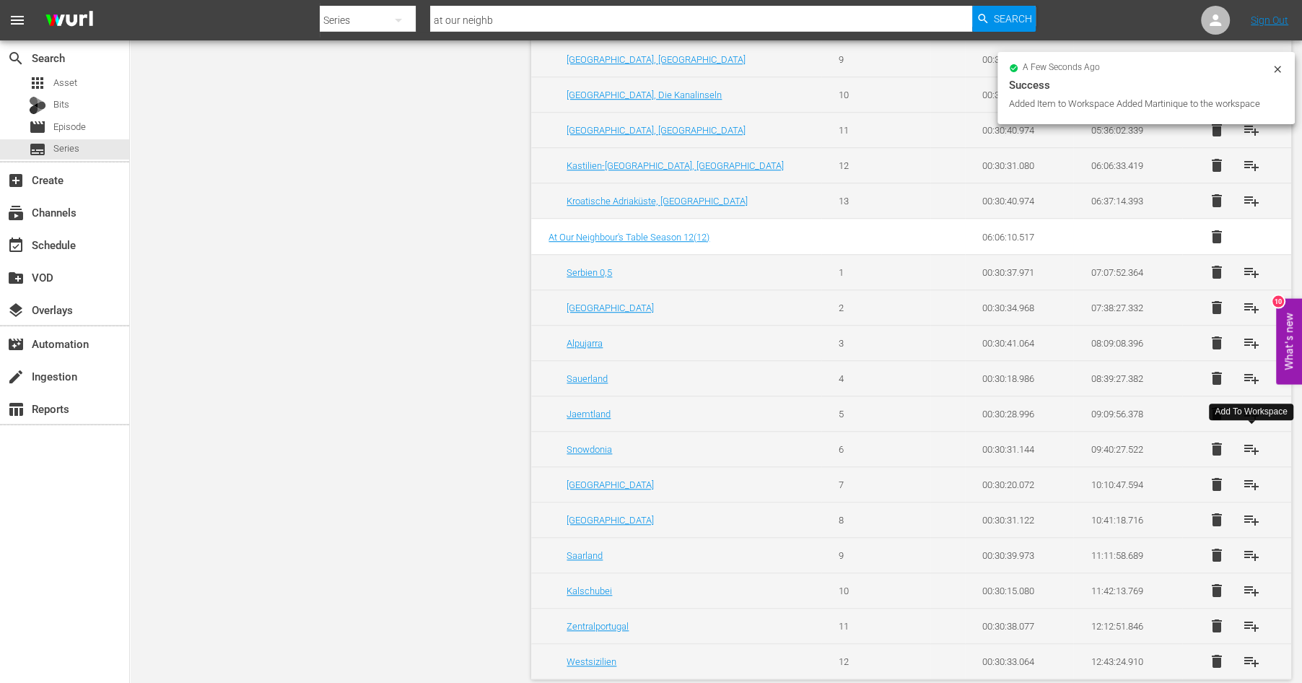
click at [1249, 445] on span "playlist_add" at bounding box center [1251, 448] width 17 height 17
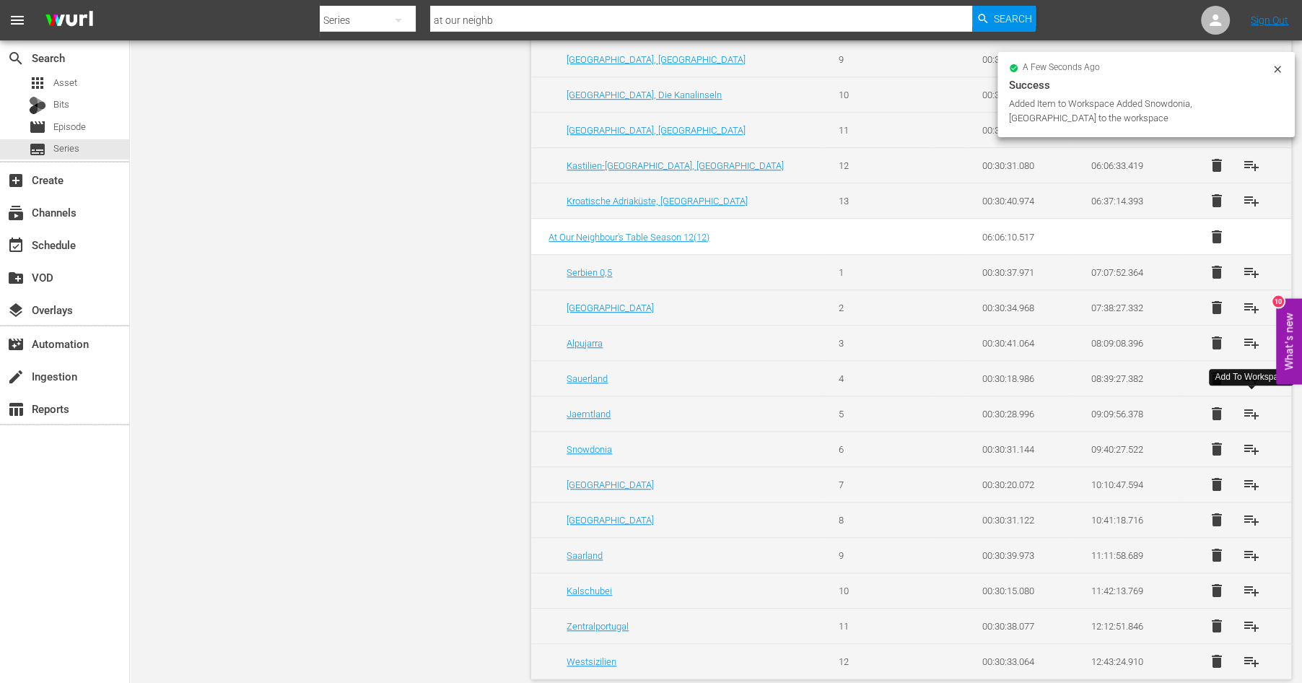
click at [1248, 412] on span "playlist_add" at bounding box center [1251, 413] width 17 height 17
click at [1247, 378] on span "playlist_add" at bounding box center [1251, 378] width 17 height 17
click at [1245, 341] on span "playlist_add" at bounding box center [1251, 342] width 17 height 17
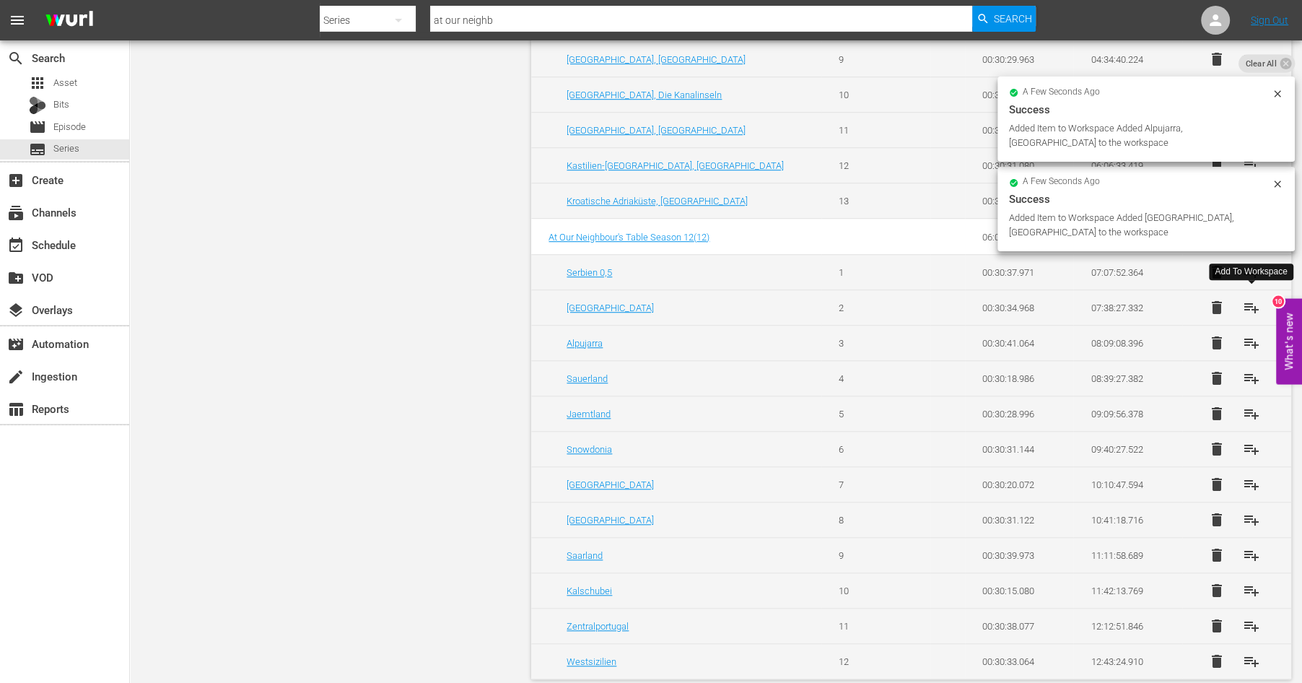
click at [1246, 304] on span "playlist_add" at bounding box center [1251, 307] width 17 height 17
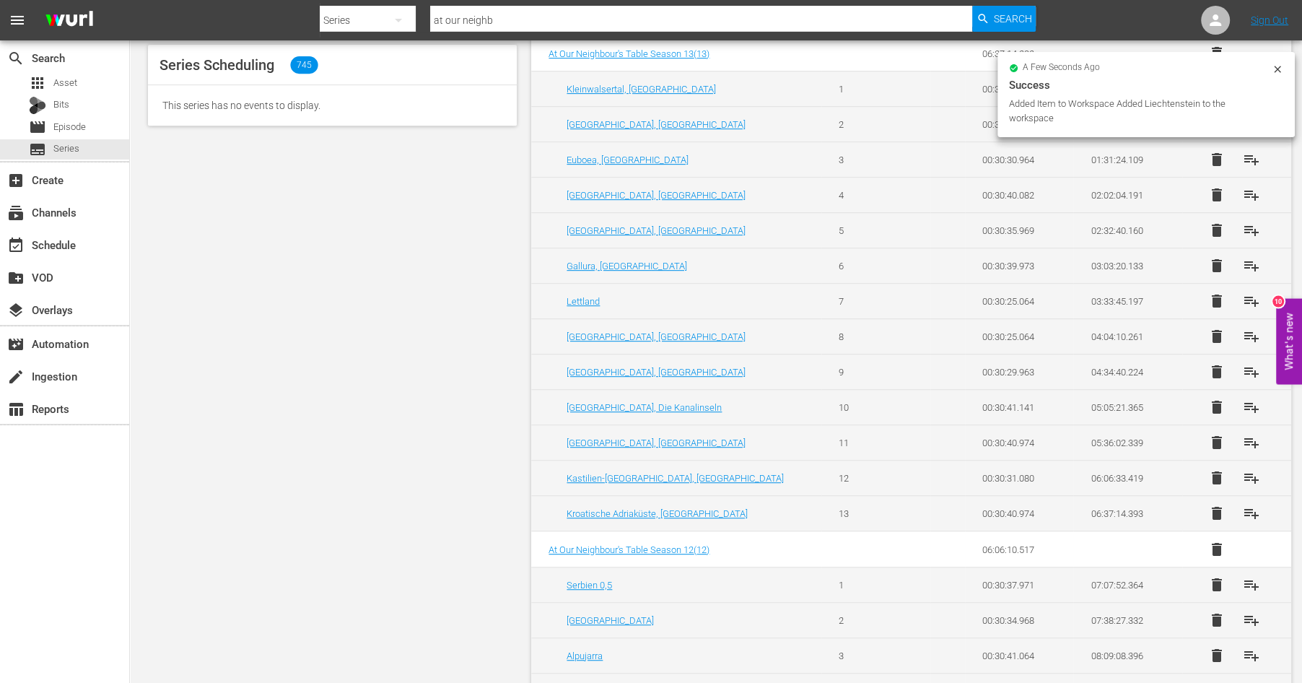
scroll to position [535, 0]
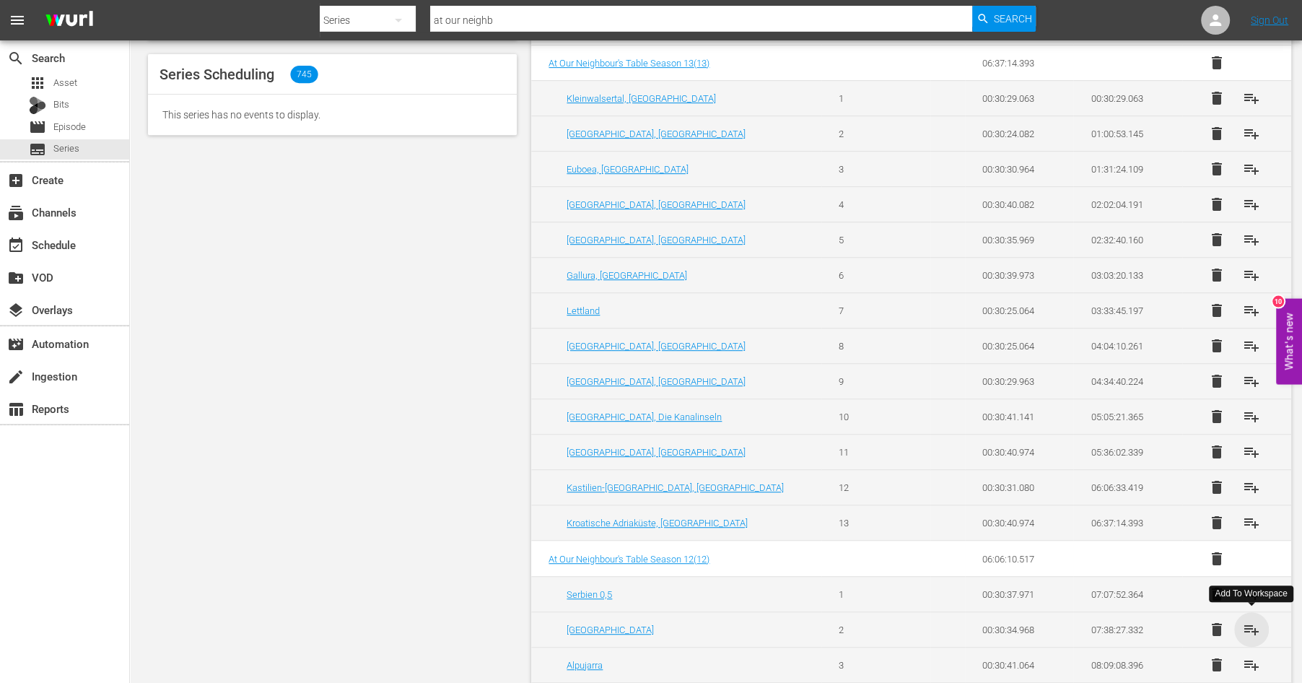
click at [1251, 621] on span "playlist_add" at bounding box center [1251, 629] width 17 height 17
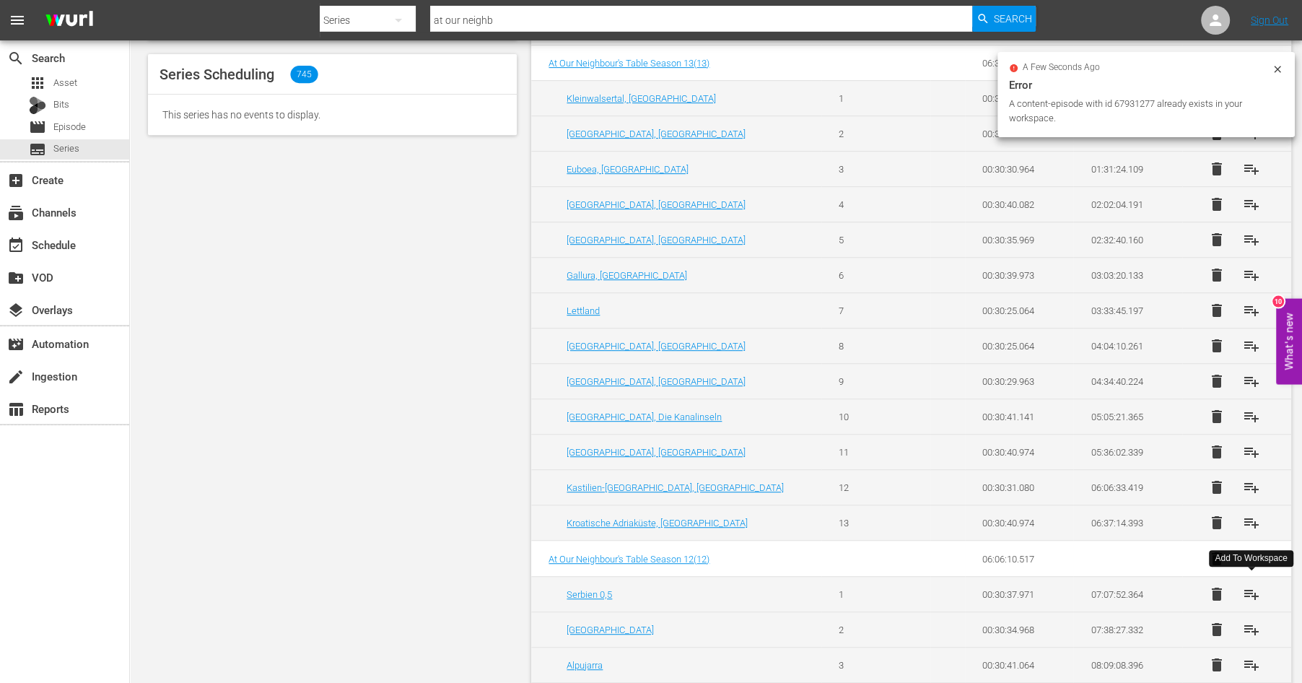
click at [1247, 588] on span "playlist_add" at bounding box center [1251, 593] width 17 height 17
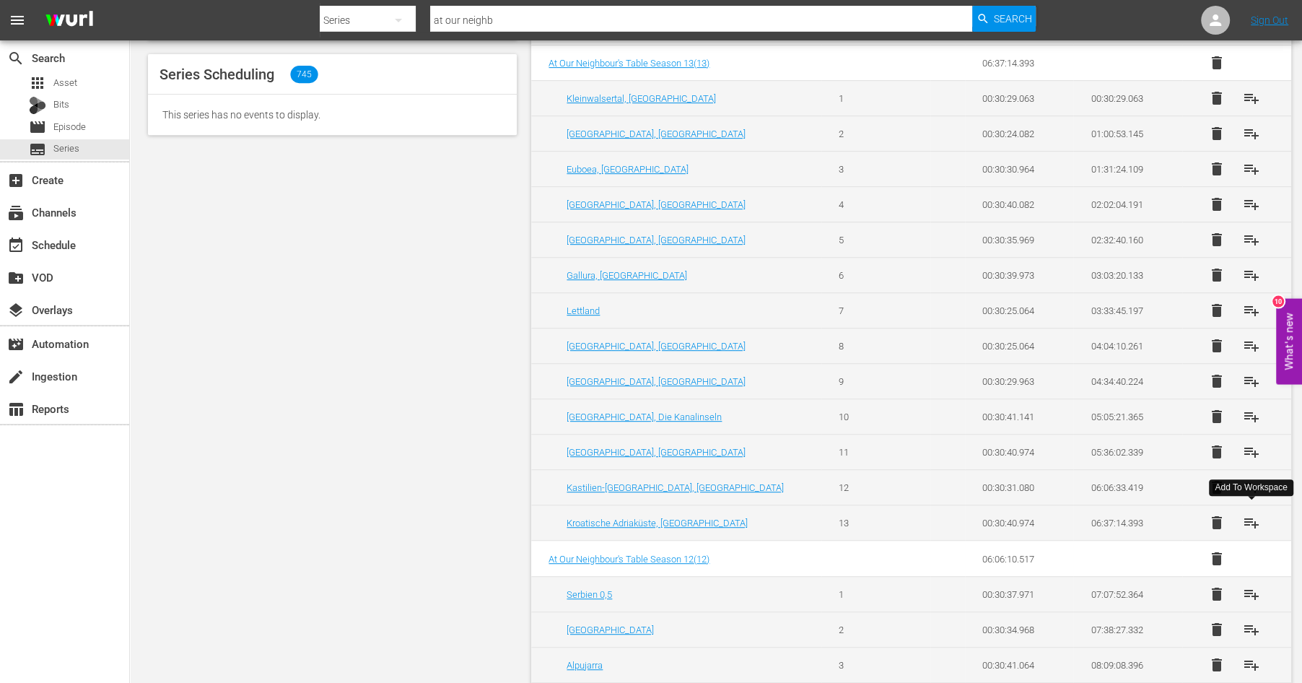
click at [1249, 516] on span "playlist_add" at bounding box center [1251, 522] width 17 height 17
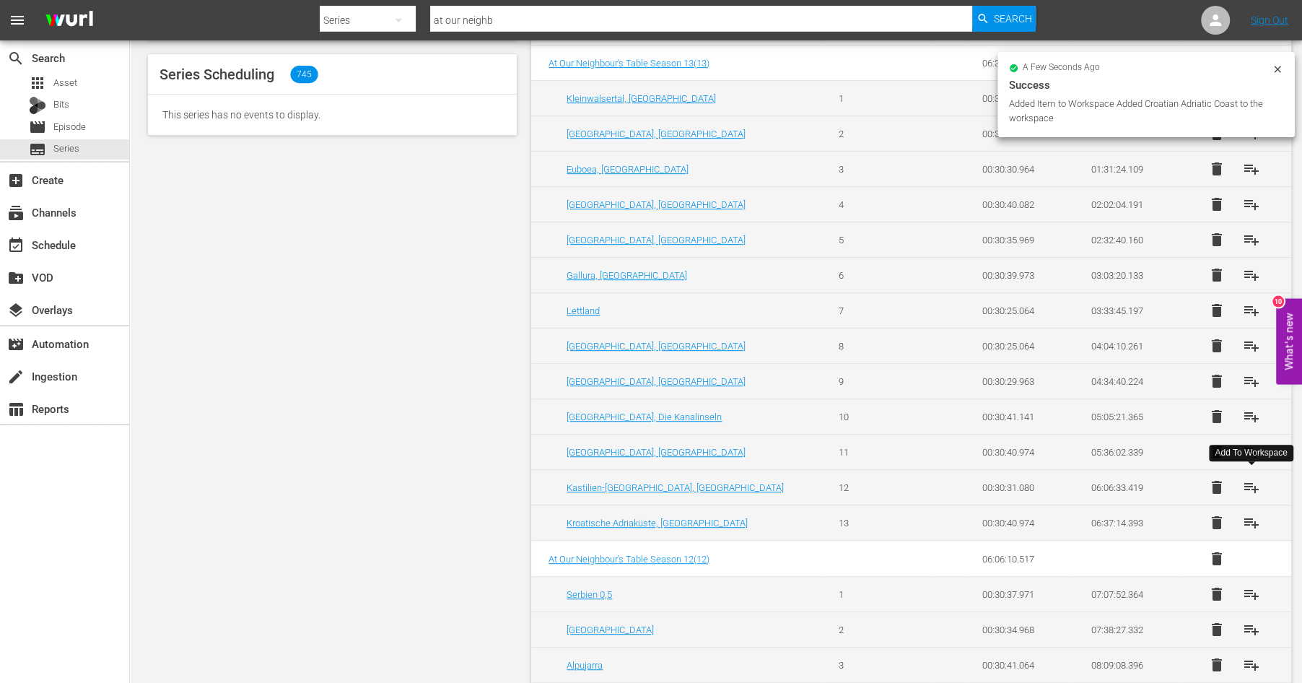
click at [1251, 482] on span "playlist_add" at bounding box center [1251, 487] width 17 height 17
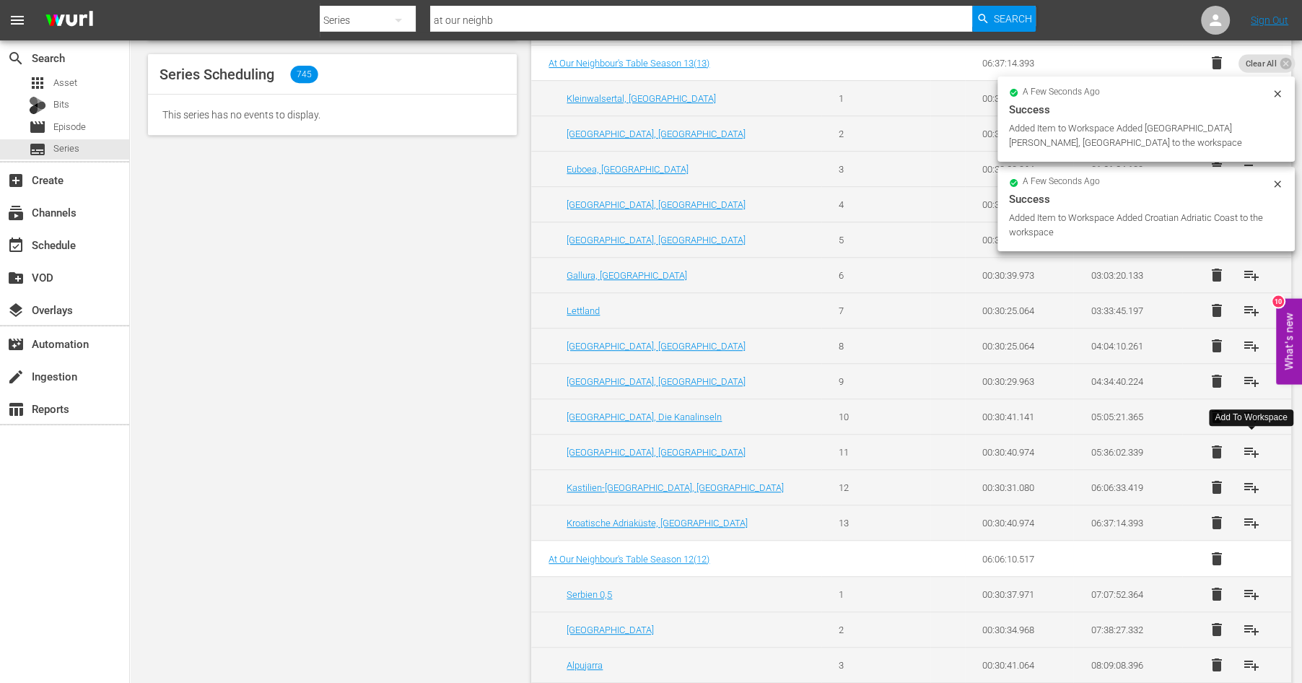
click at [1251, 445] on span "playlist_add" at bounding box center [1251, 451] width 17 height 17
click at [1251, 414] on span "playlist_add" at bounding box center [1251, 416] width 17 height 17
click at [1250, 378] on span "playlist_add" at bounding box center [1251, 380] width 17 height 17
click at [1247, 343] on span "playlist_add" at bounding box center [1251, 345] width 17 height 17
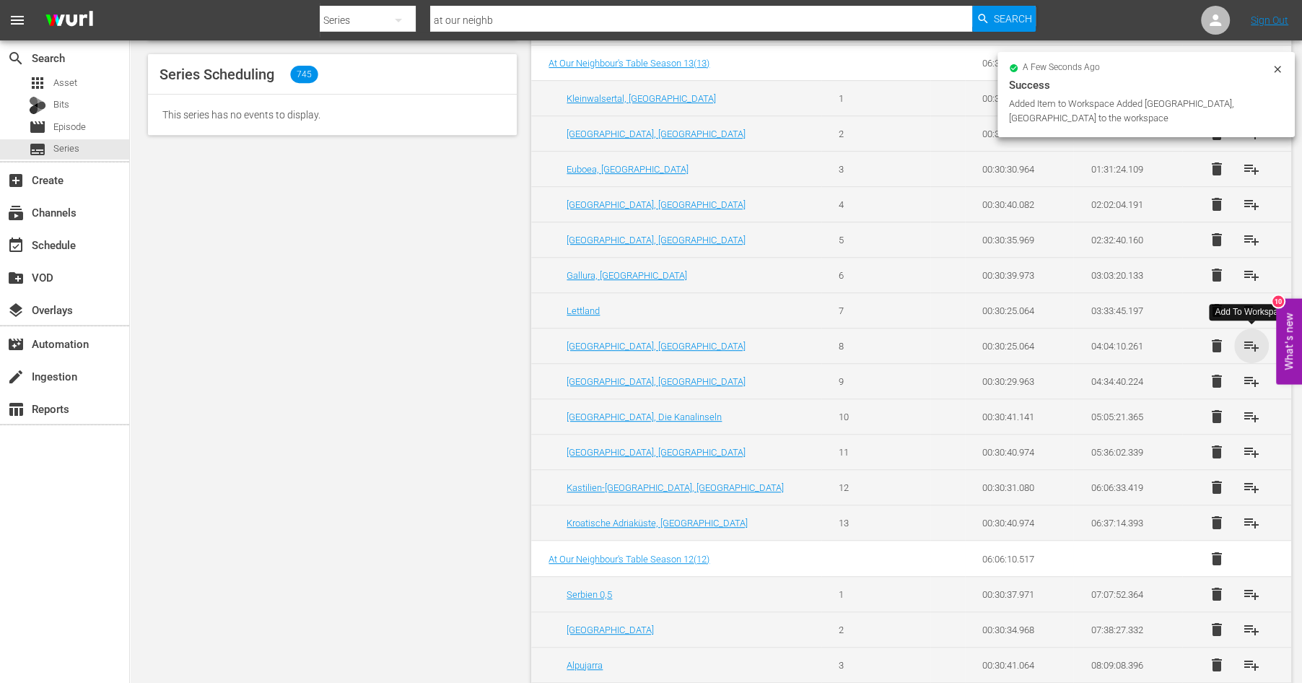
click at [1250, 337] on span "playlist_add" at bounding box center [1251, 345] width 17 height 17
click at [1249, 307] on span "playlist_add" at bounding box center [1251, 310] width 17 height 17
click at [1249, 279] on span "playlist_add" at bounding box center [1251, 274] width 17 height 17
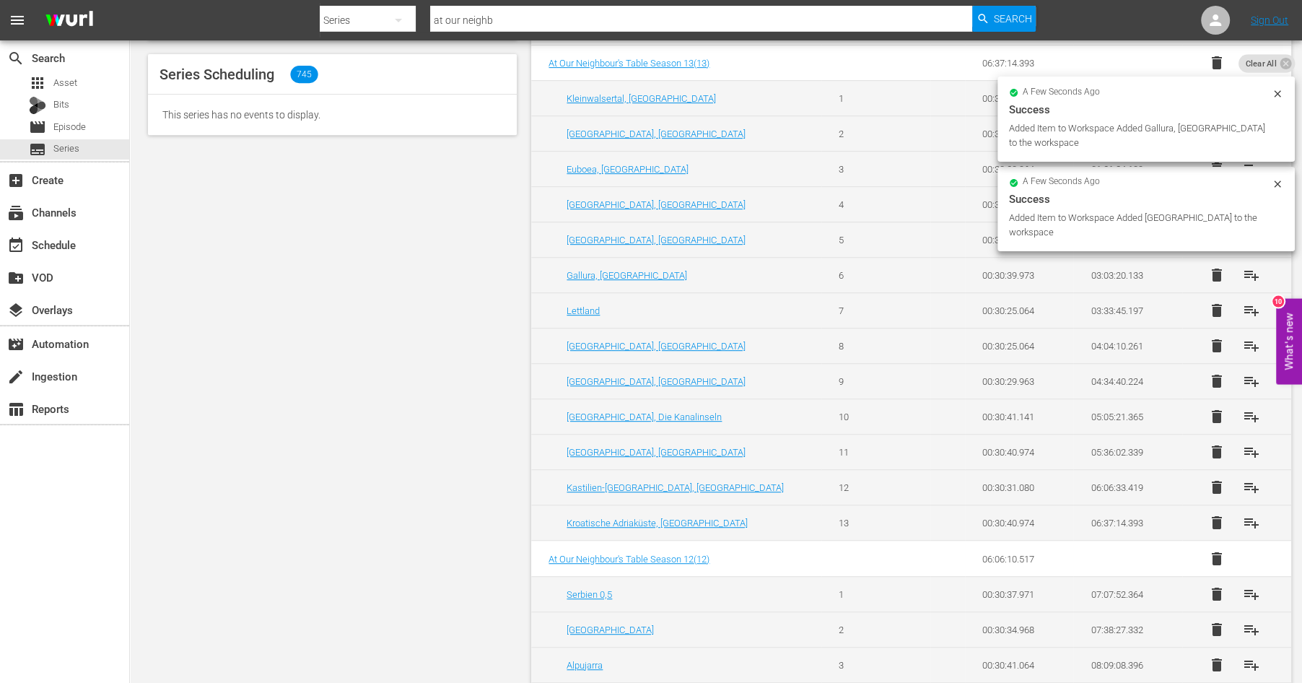
click at [1251, 241] on div "a few seconds ago Success Added Item to Workspace Added Latvia to the workspace…" at bounding box center [1146, 154] width 297 height 204
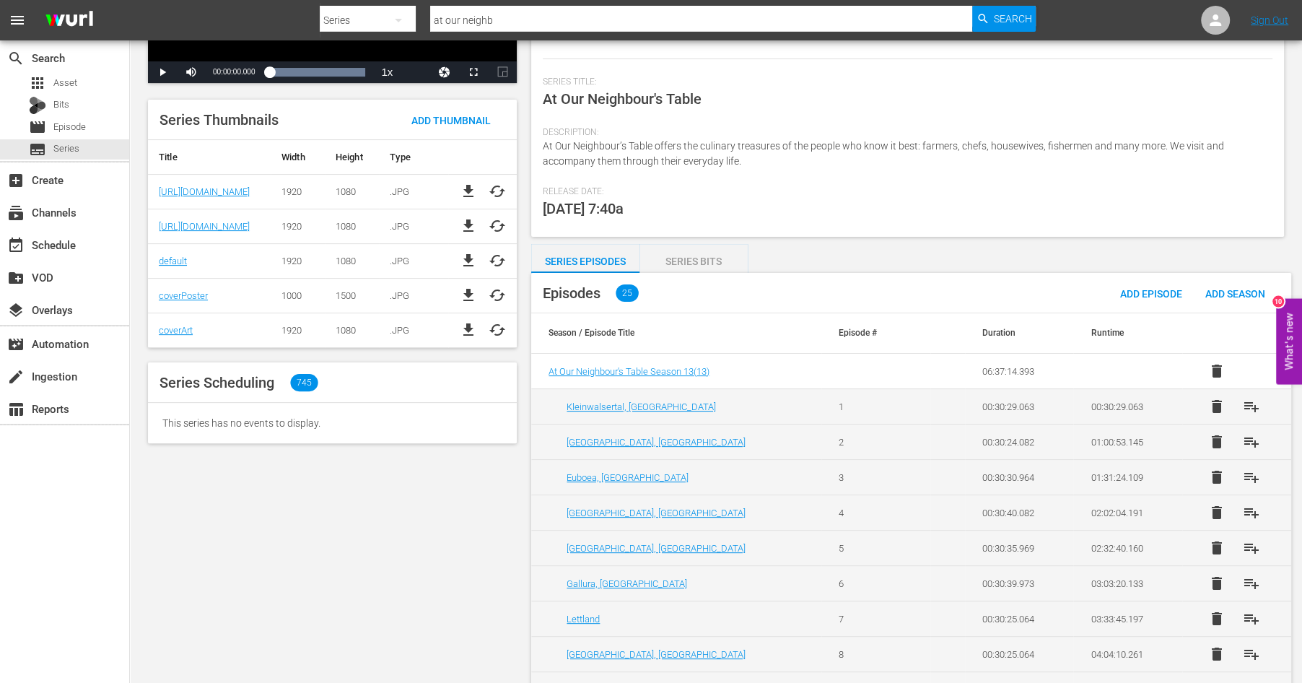
scroll to position [222, 0]
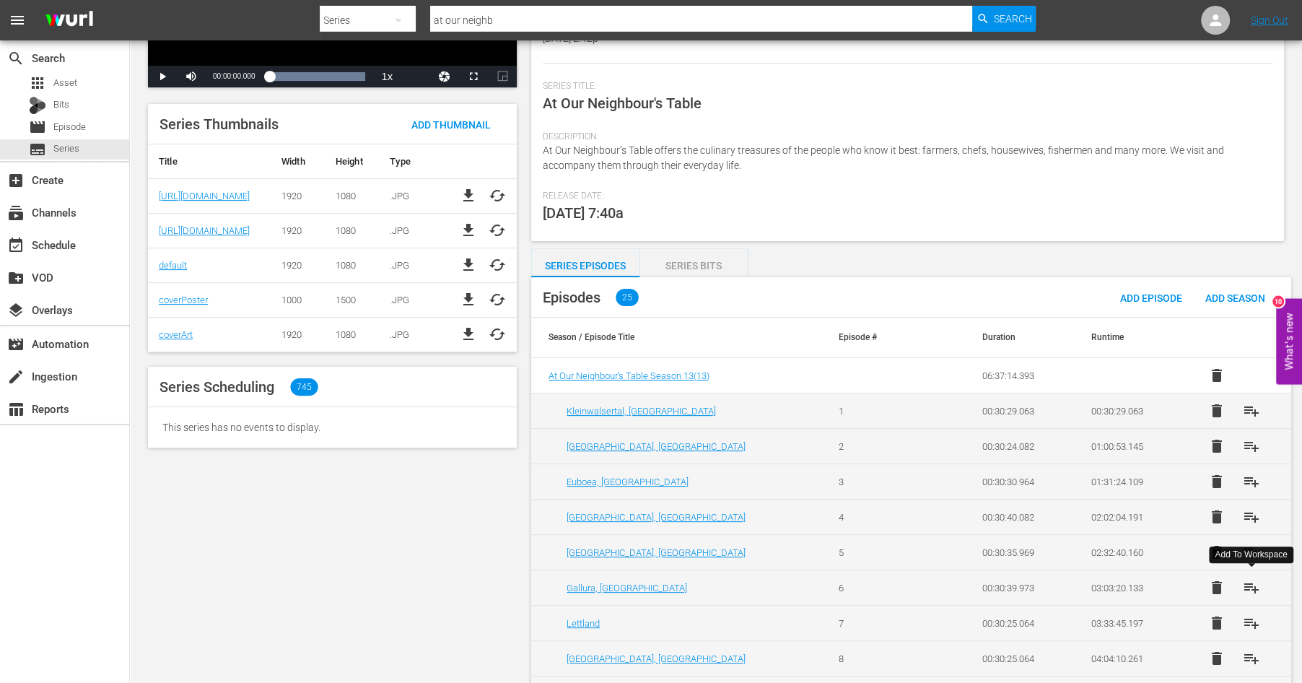
click at [1252, 585] on span "playlist_add" at bounding box center [1251, 587] width 17 height 17
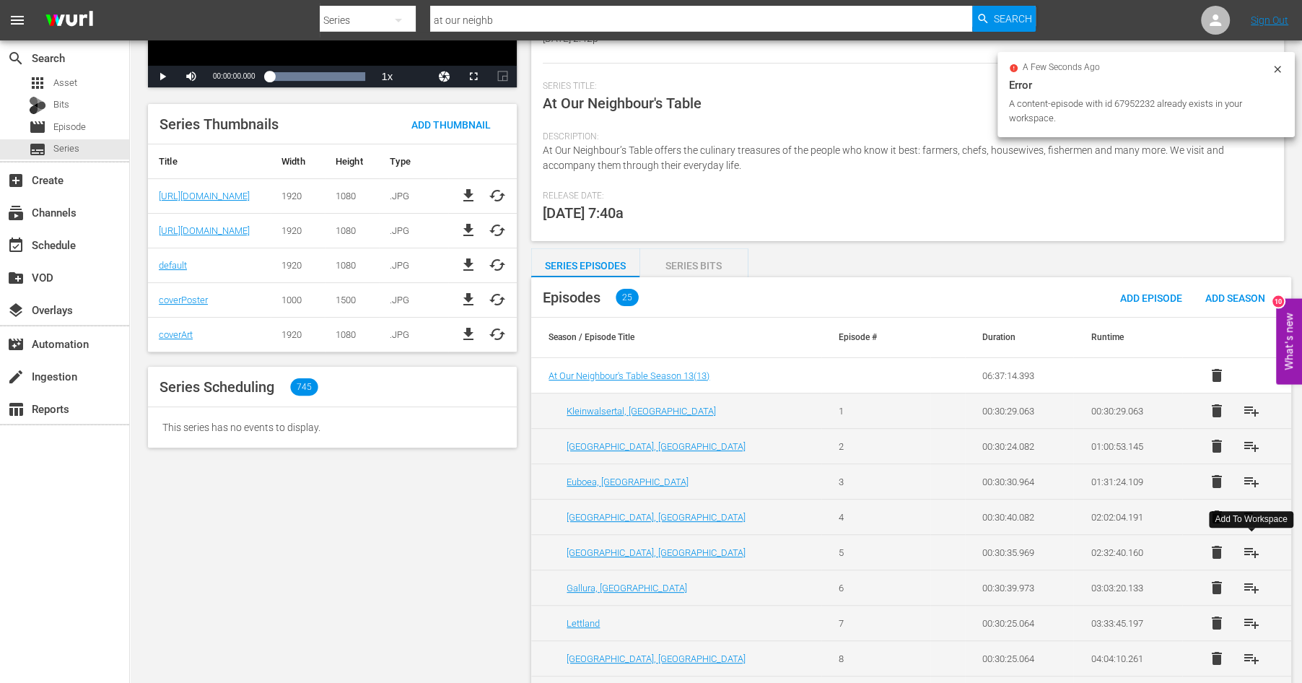
click at [1252, 552] on span "playlist_add" at bounding box center [1251, 552] width 17 height 17
click at [1252, 514] on span "playlist_add" at bounding box center [1251, 516] width 17 height 17
click at [1252, 483] on span "playlist_add" at bounding box center [1251, 481] width 17 height 17
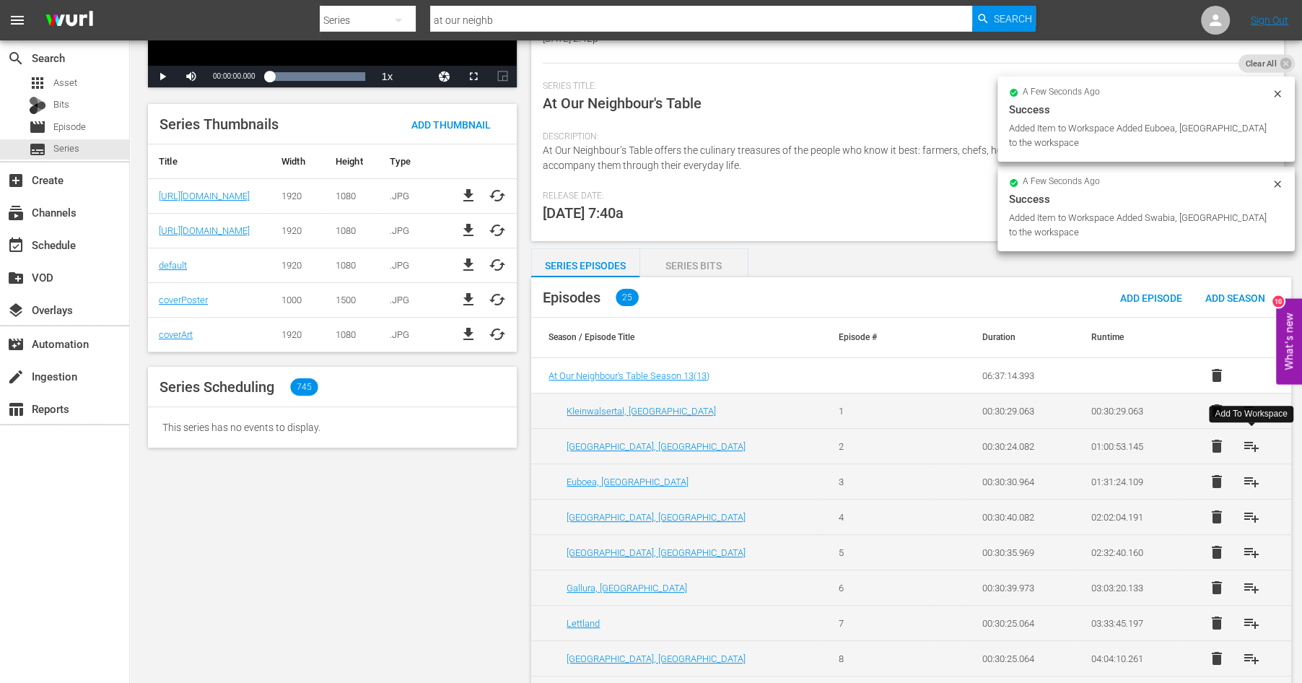
click at [1252, 445] on span "playlist_add" at bounding box center [1251, 445] width 17 height 17
click at [1252, 405] on span "playlist_add" at bounding box center [1251, 410] width 17 height 17
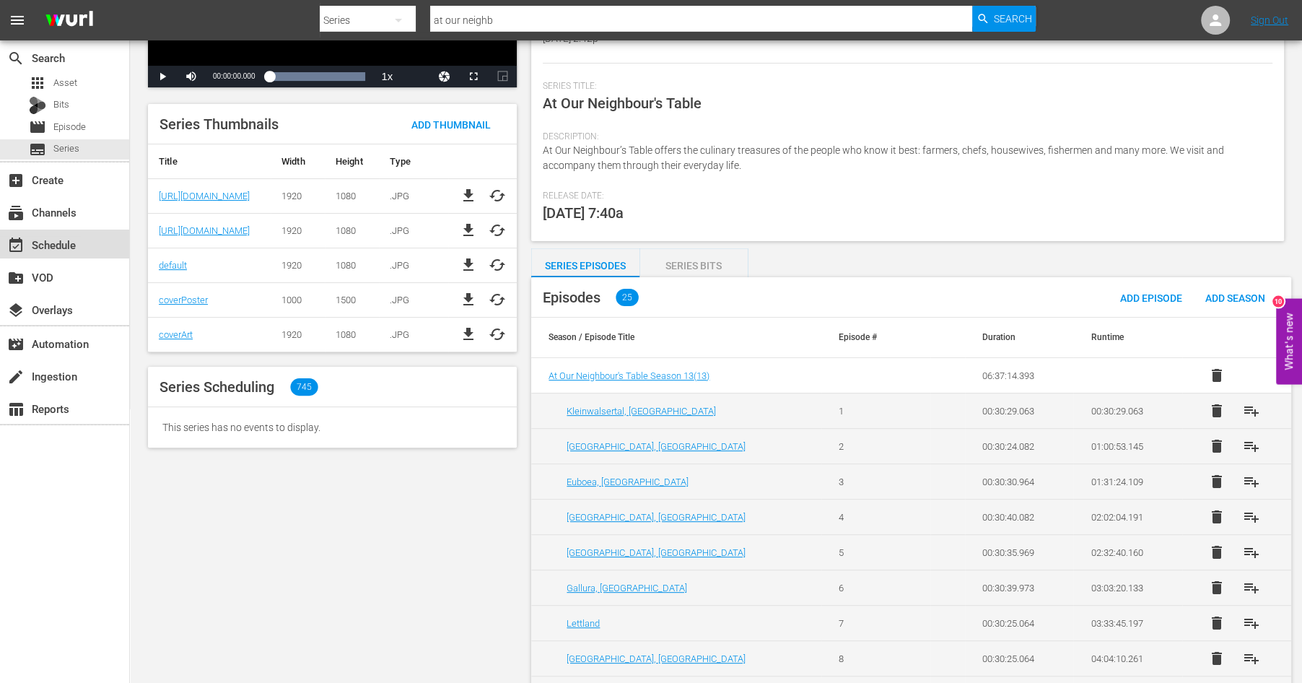
click at [48, 243] on div "event_available Schedule" at bounding box center [40, 242] width 81 height 13
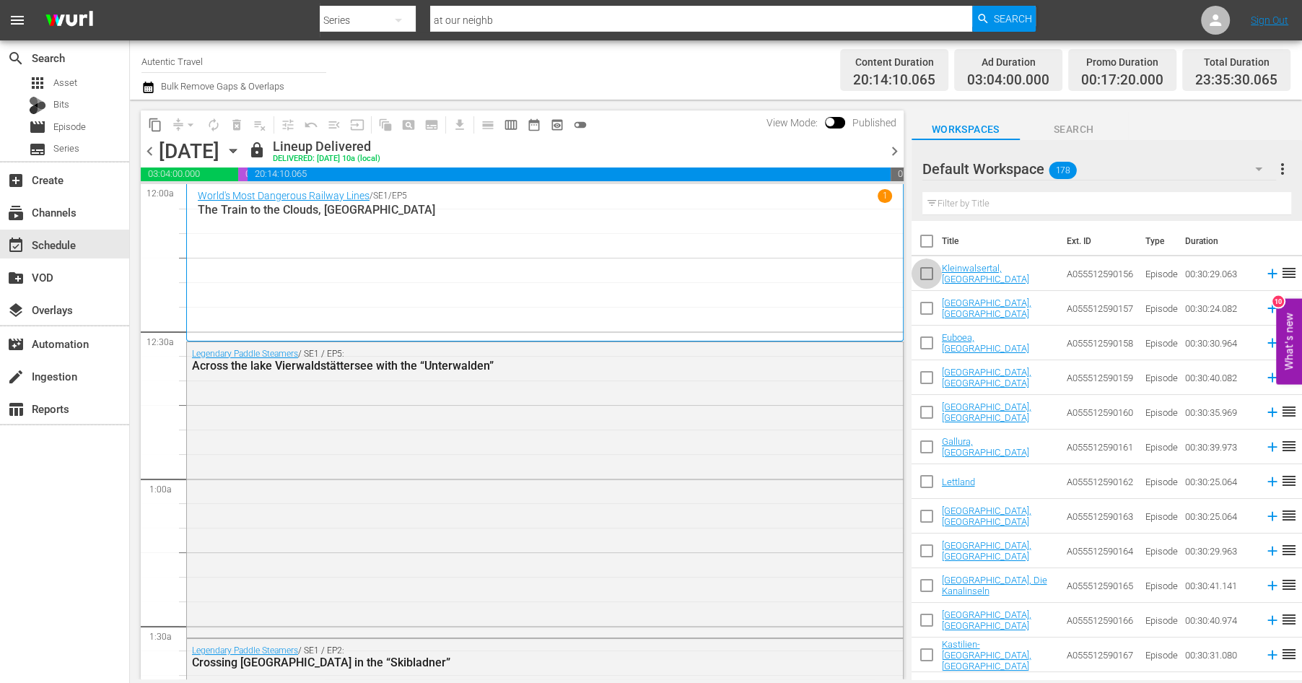
click at [926, 272] on input "checkbox" at bounding box center [927, 276] width 30 height 30
checkbox input "true"
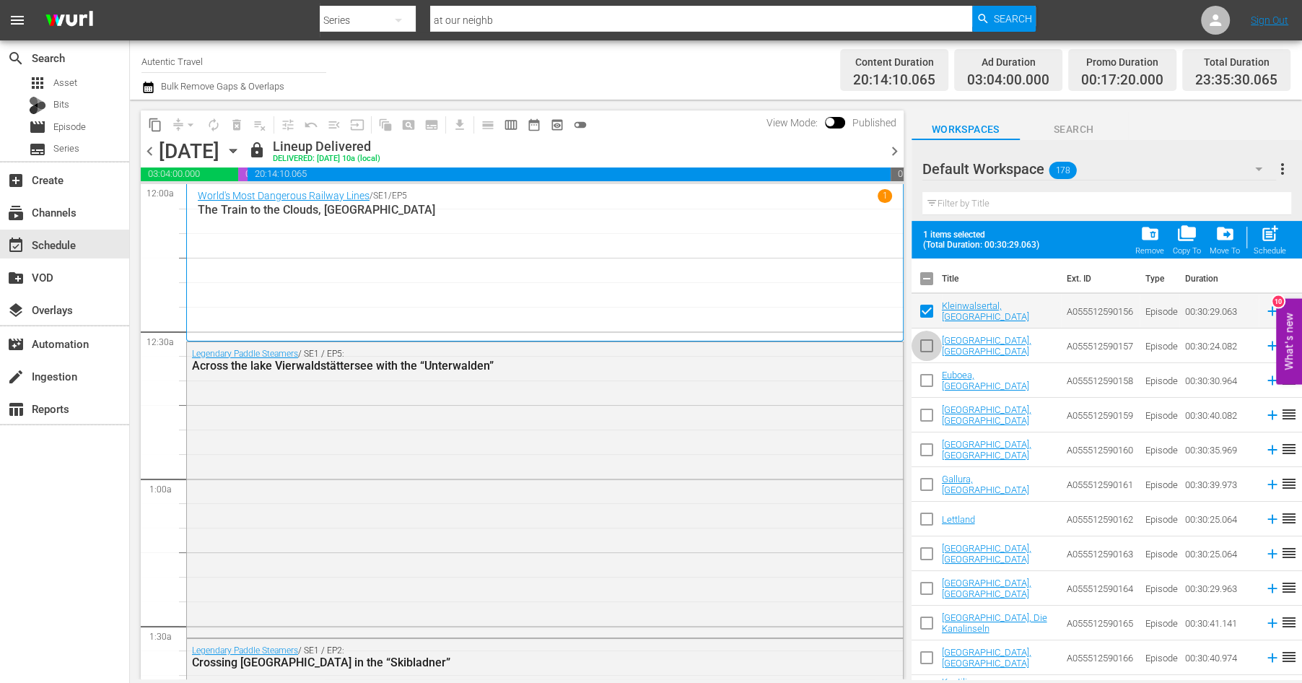
click at [930, 340] on input "checkbox" at bounding box center [927, 348] width 30 height 30
checkbox input "true"
drag, startPoint x: 925, startPoint y: 377, endPoint x: 925, endPoint y: 410, distance: 33.2
click at [925, 377] on input "checkbox" at bounding box center [927, 383] width 30 height 30
checkbox input "true"
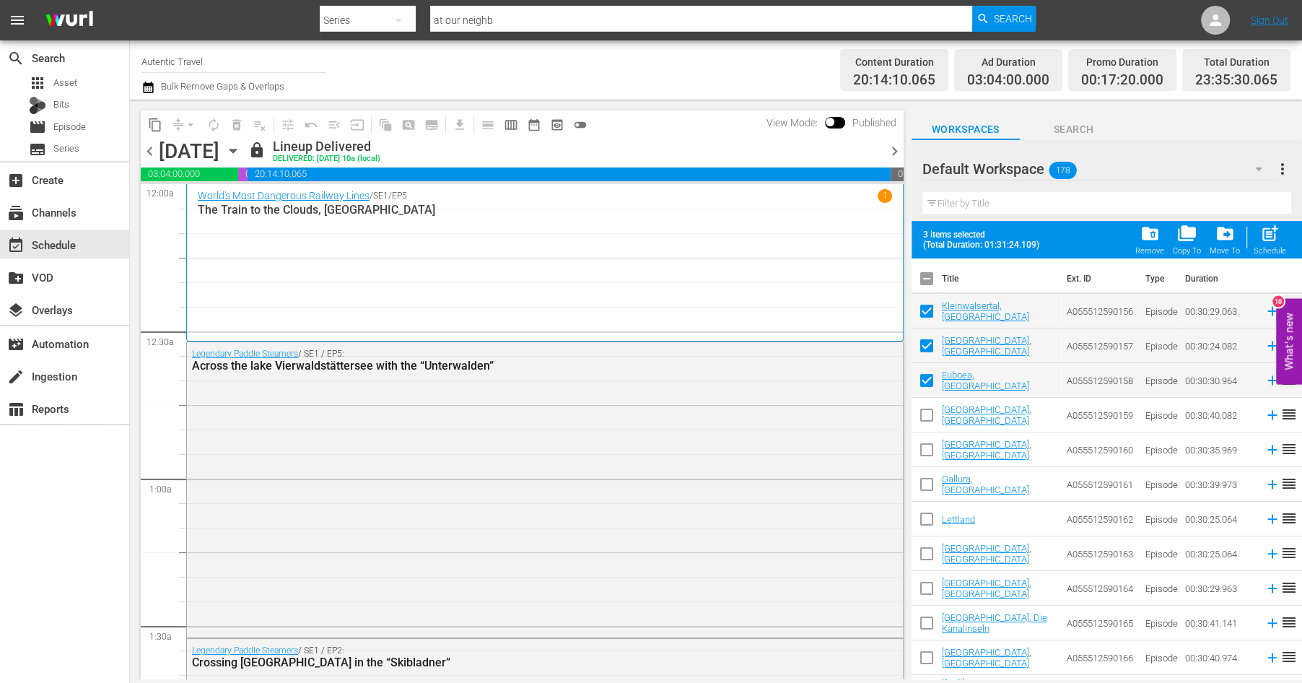
click at [925, 420] on input "checkbox" at bounding box center [927, 418] width 30 height 30
checkbox input "true"
click at [925, 452] on input "checkbox" at bounding box center [927, 452] width 30 height 30
checkbox input "true"
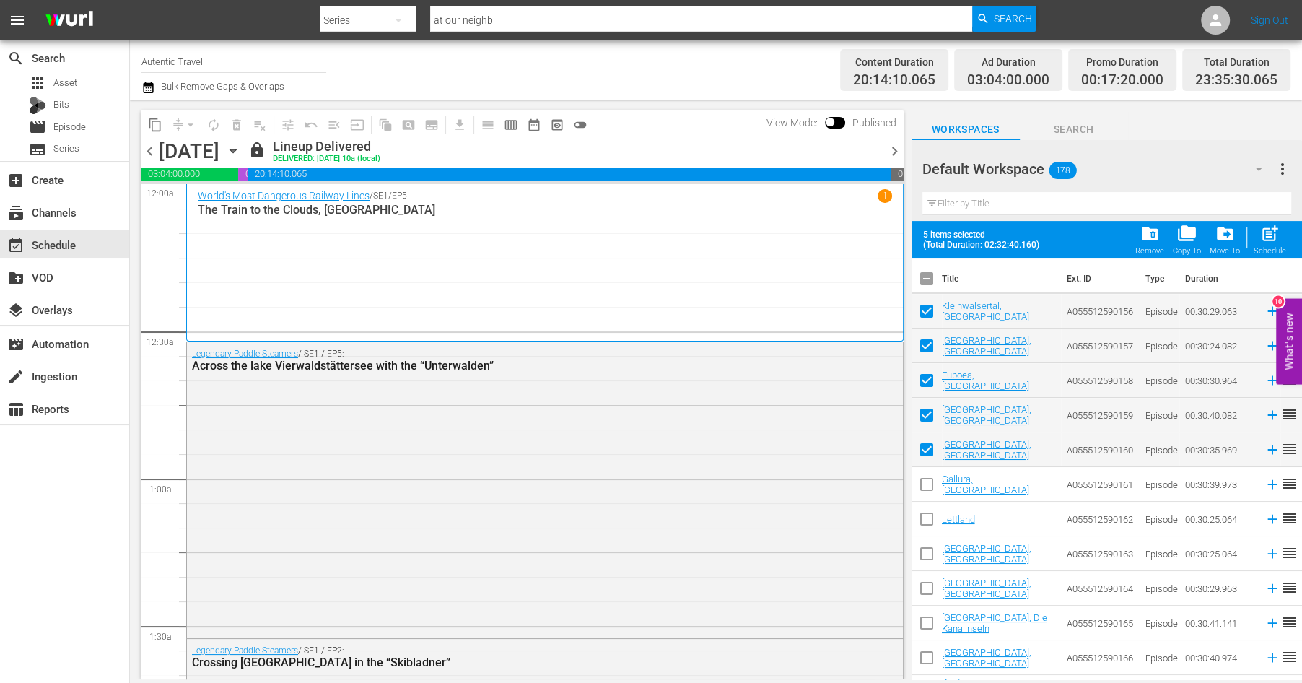
click at [925, 482] on input "checkbox" at bounding box center [927, 487] width 30 height 30
checkbox input "true"
drag, startPoint x: 925, startPoint y: 519, endPoint x: 922, endPoint y: 535, distance: 16.1
click at [925, 520] on input "checkbox" at bounding box center [927, 522] width 30 height 30
checkbox input "true"
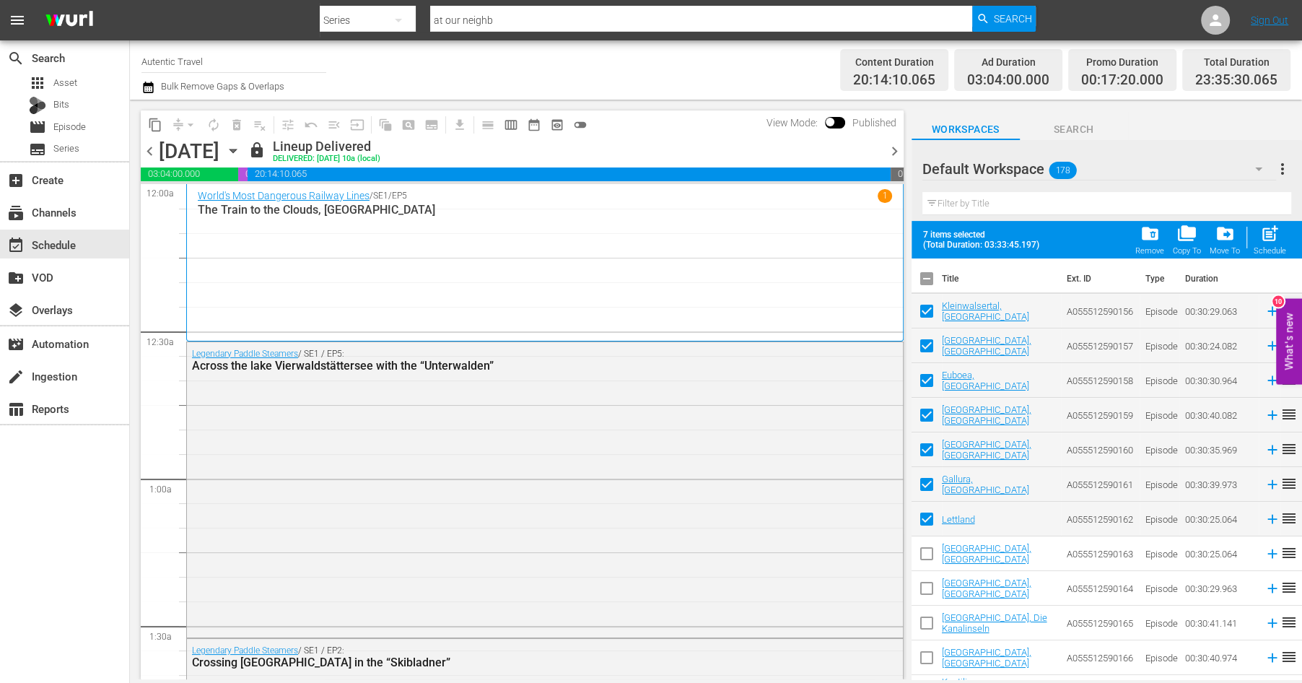
drag, startPoint x: 928, startPoint y: 549, endPoint x: 928, endPoint y: 574, distance: 25.3
click at [928, 549] on input "checkbox" at bounding box center [927, 556] width 30 height 30
checkbox input "true"
click at [927, 585] on input "checkbox" at bounding box center [927, 591] width 30 height 30
checkbox input "true"
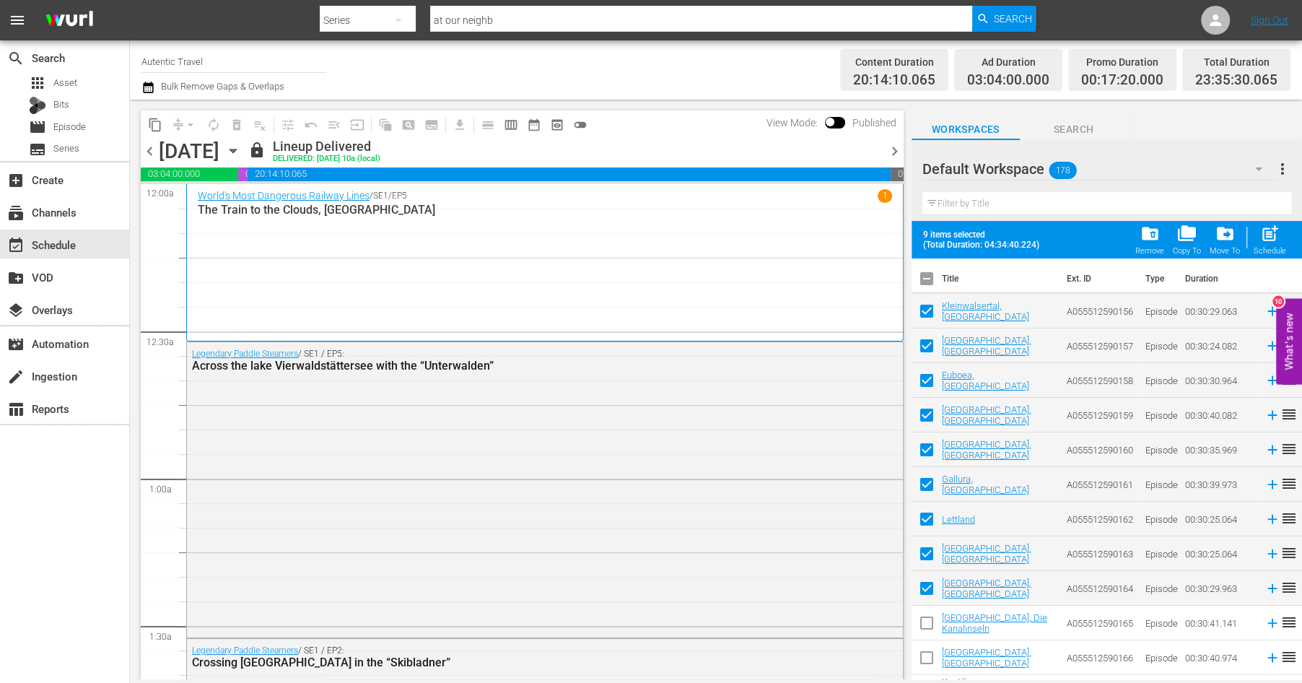
click at [926, 621] on input "checkbox" at bounding box center [927, 626] width 30 height 30
checkbox input "true"
drag, startPoint x: 923, startPoint y: 663, endPoint x: 928, endPoint y: 656, distance: 8.2
click at [923, 662] on input "checkbox" at bounding box center [927, 660] width 30 height 30
checkbox input "true"
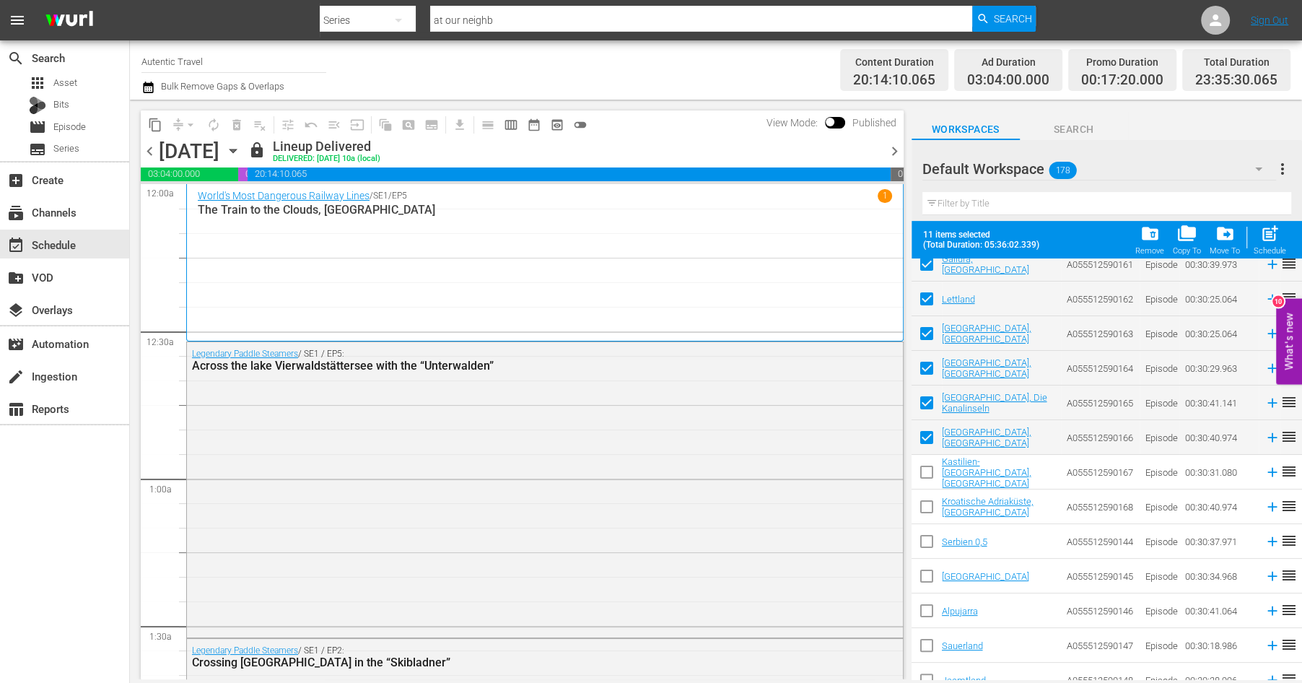
scroll to position [239, 0]
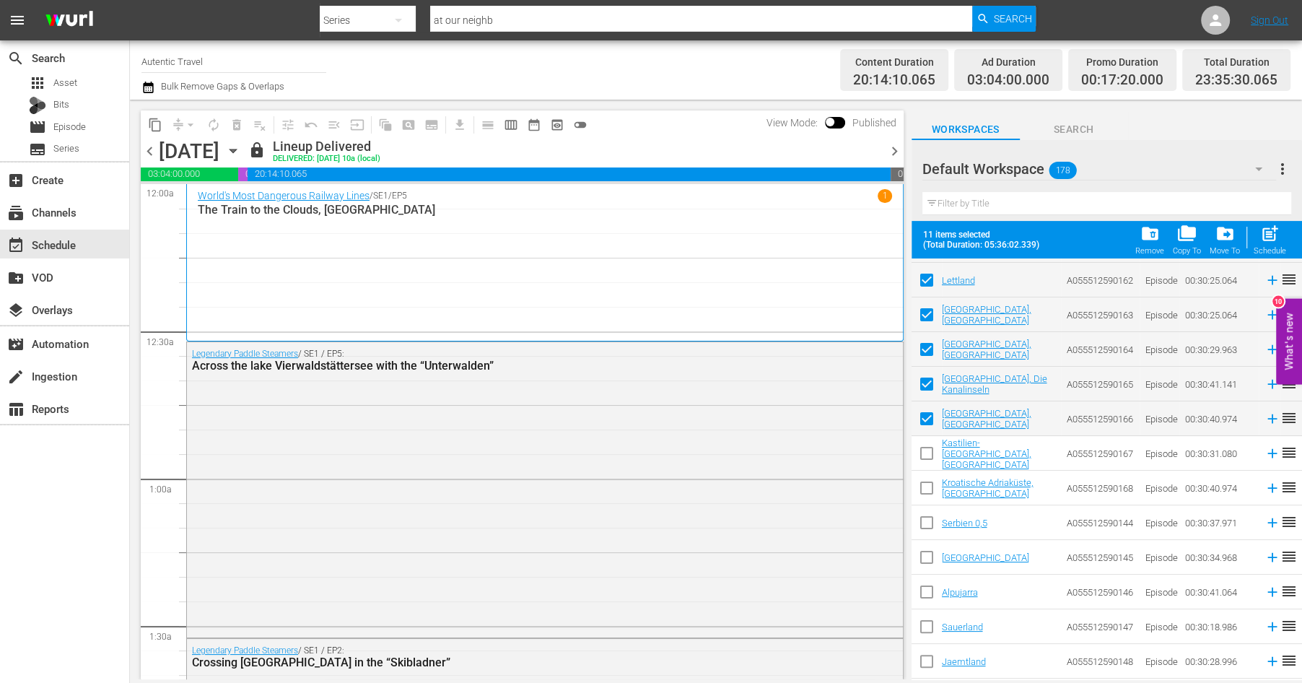
click at [927, 451] on input "checkbox" at bounding box center [927, 456] width 30 height 30
checkbox input "true"
click at [927, 486] on input "checkbox" at bounding box center [927, 491] width 30 height 30
checkbox input "true"
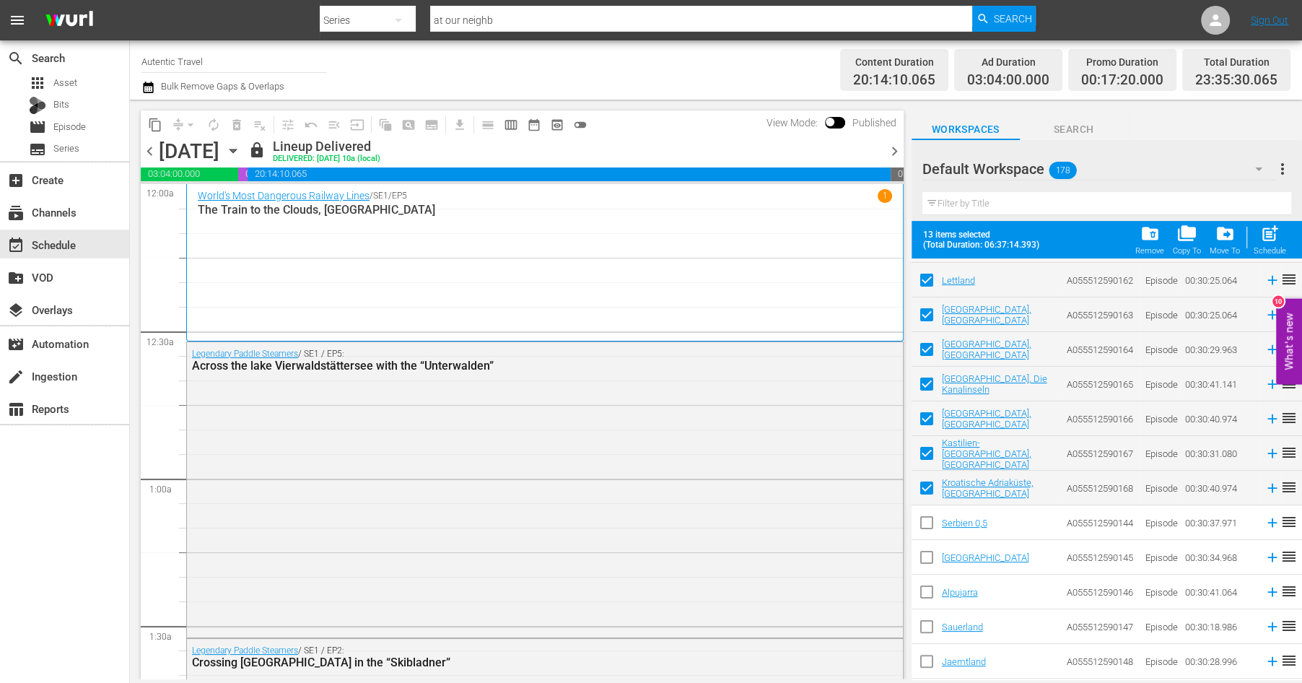
click at [927, 518] on input "checkbox" at bounding box center [927, 525] width 30 height 30
checkbox input "true"
click at [927, 551] on input "checkbox" at bounding box center [927, 560] width 30 height 30
checkbox input "true"
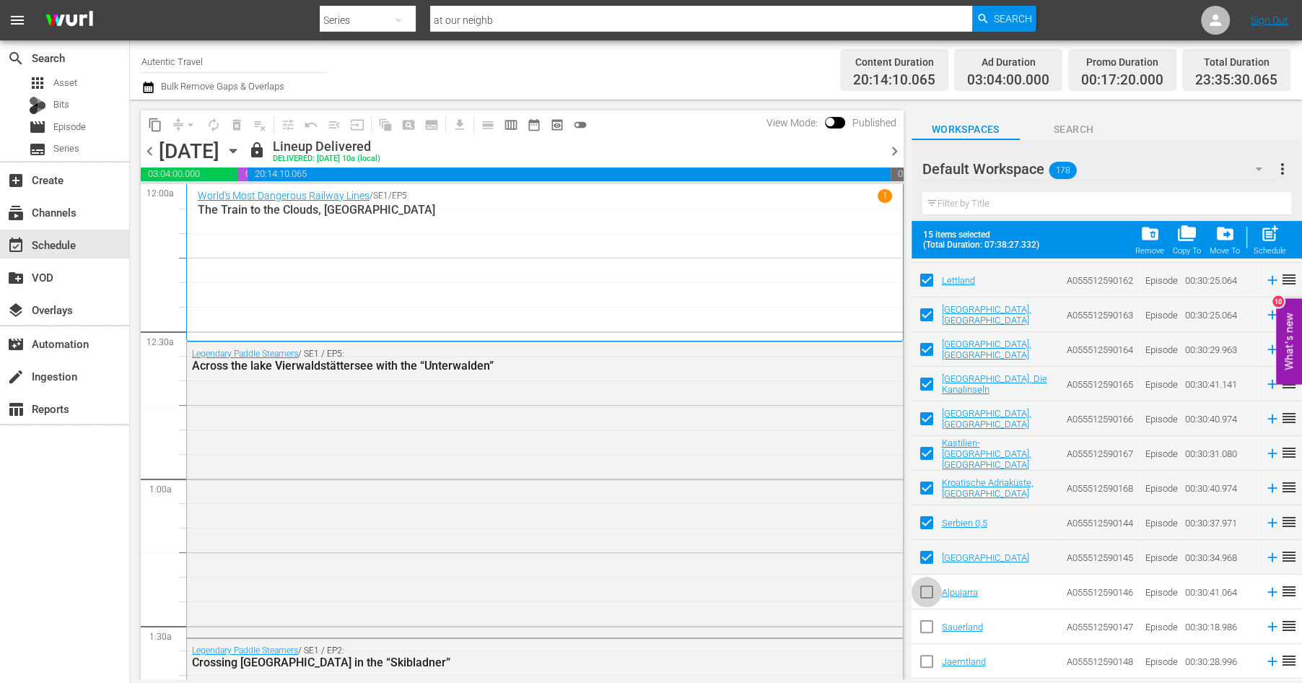
click at [927, 588] on input "checkbox" at bounding box center [927, 595] width 30 height 30
checkbox input "true"
click at [927, 632] on input "checkbox" at bounding box center [927, 629] width 30 height 30
checkbox input "true"
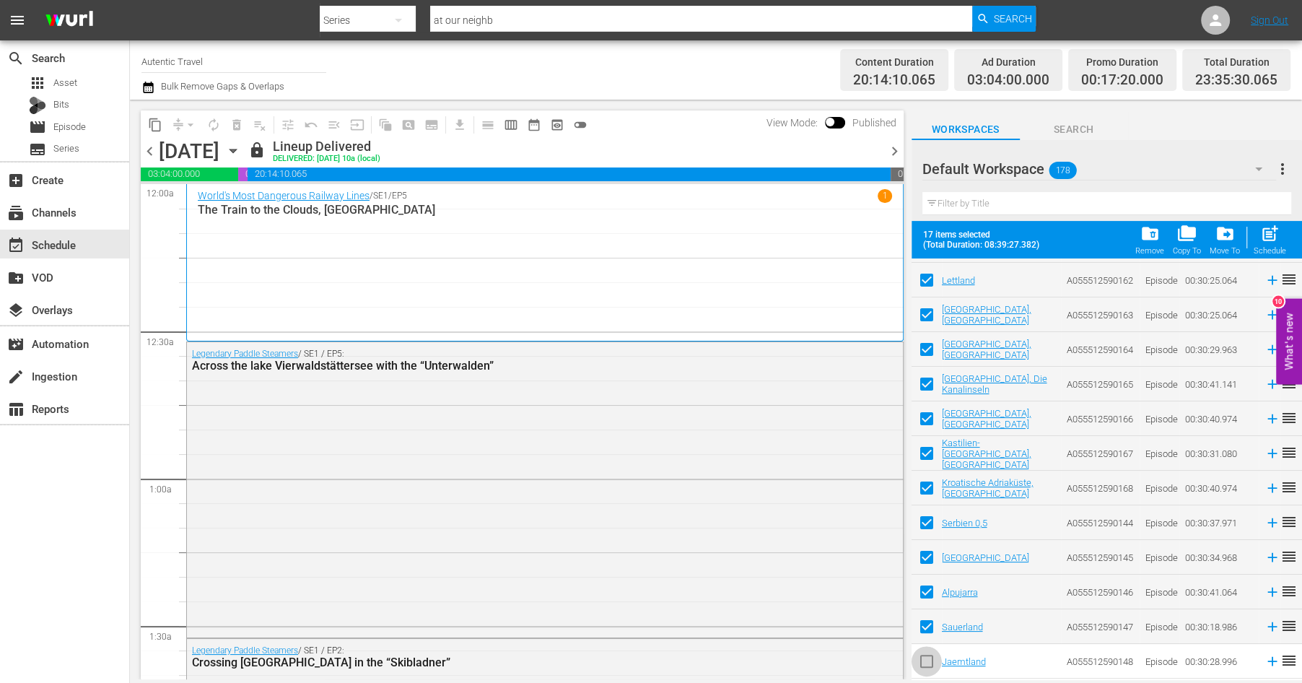
click at [927, 658] on input "checkbox" at bounding box center [927, 664] width 30 height 30
checkbox input "true"
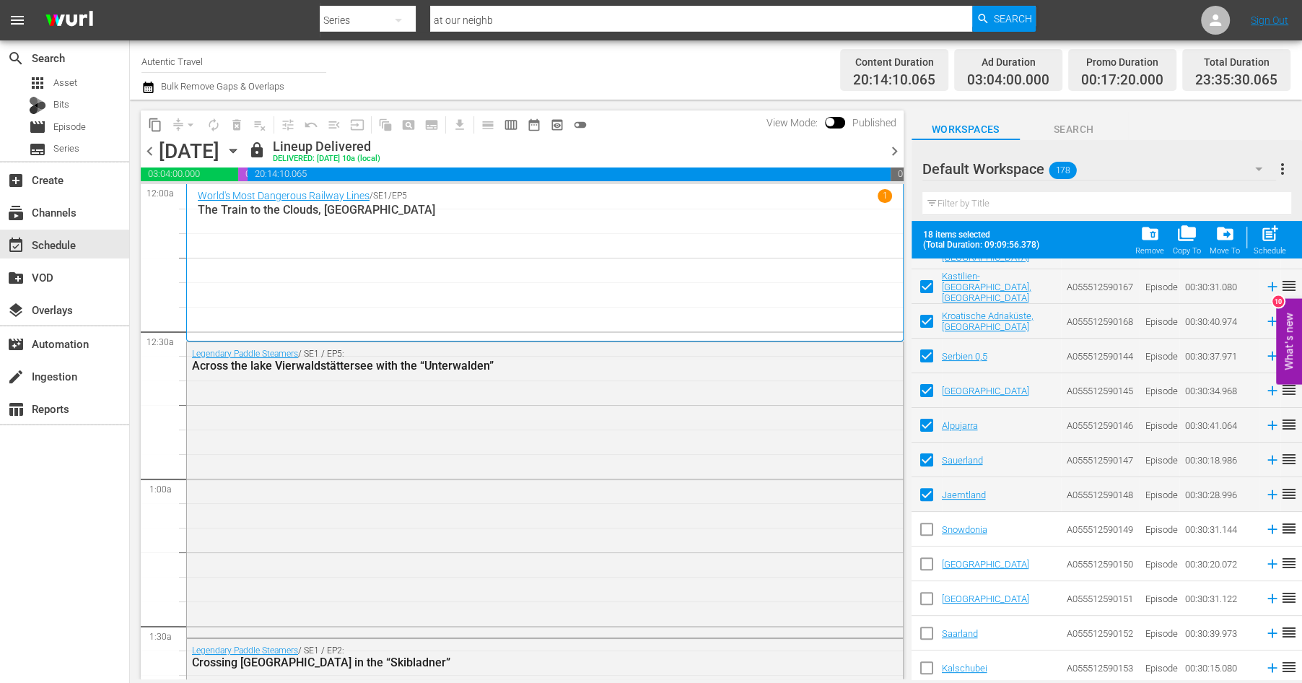
scroll to position [458, 0]
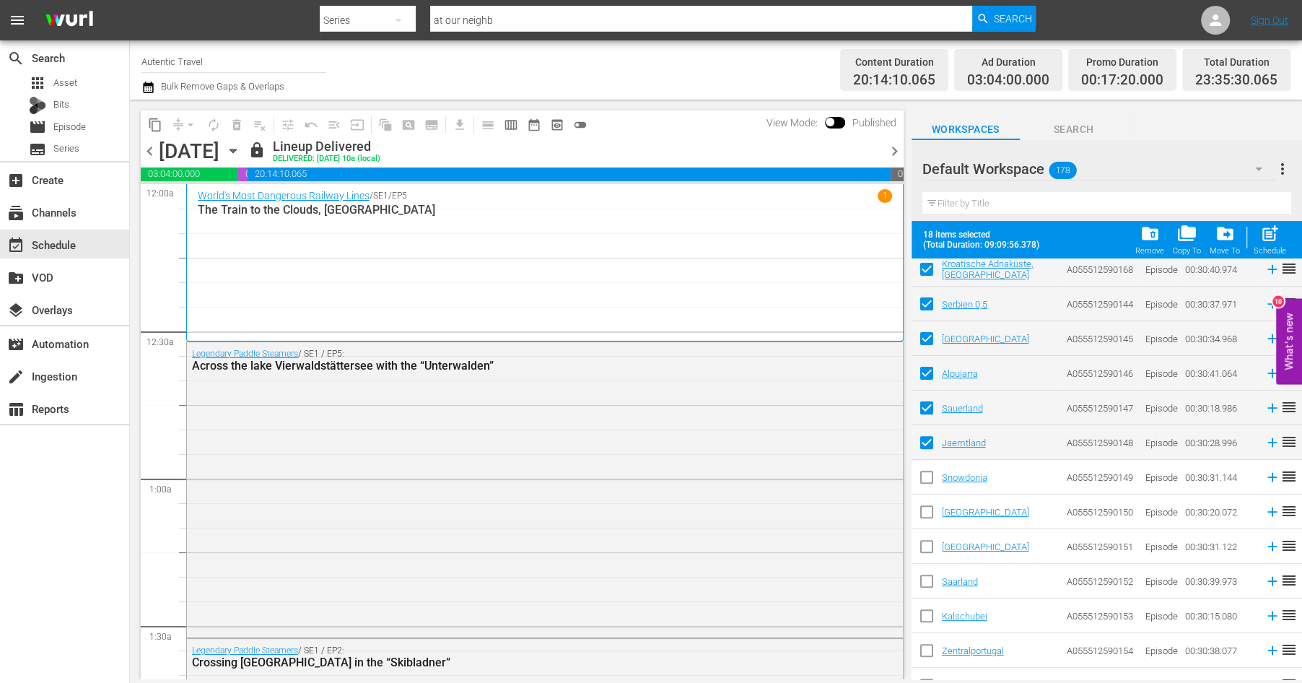
click at [927, 481] on input "checkbox" at bounding box center [927, 480] width 30 height 30
checkbox input "true"
click at [928, 507] on input "checkbox" at bounding box center [927, 514] width 30 height 30
checkbox input "true"
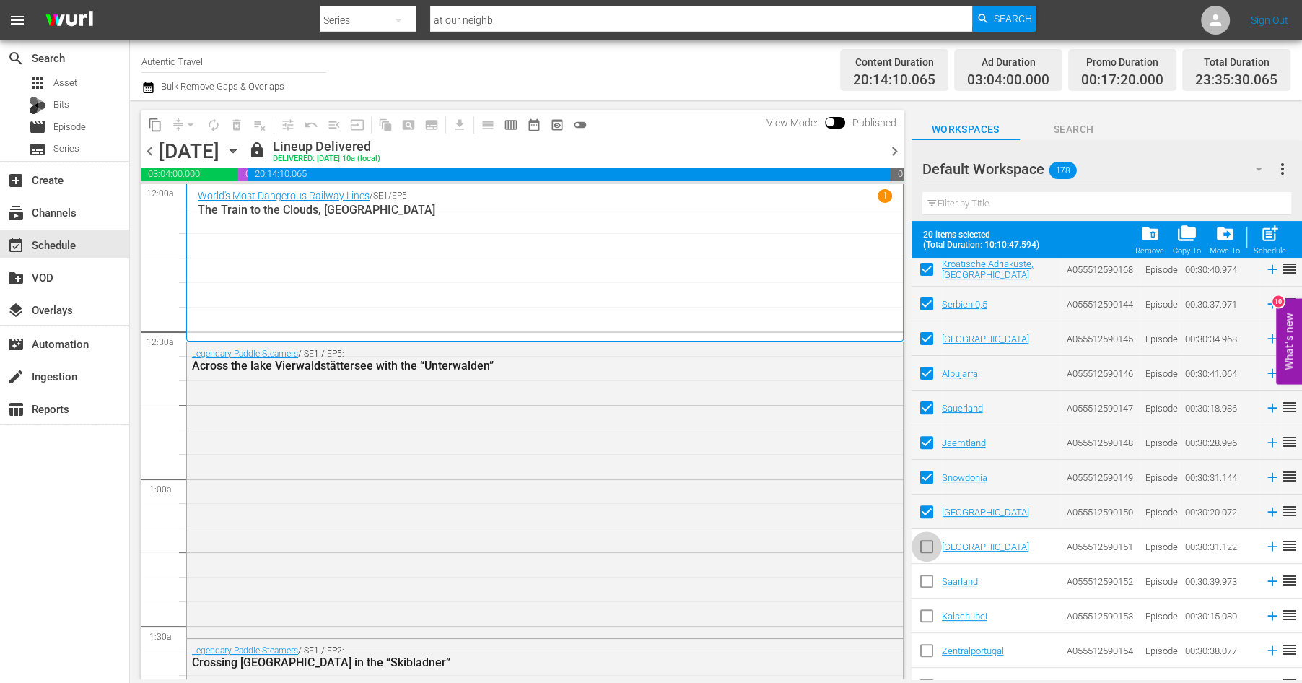
click at [928, 545] on input "checkbox" at bounding box center [927, 549] width 30 height 30
checkbox input "true"
drag, startPoint x: 928, startPoint y: 582, endPoint x: 928, endPoint y: 617, distance: 34.6
click at [928, 583] on input "checkbox" at bounding box center [927, 584] width 30 height 30
checkbox input "true"
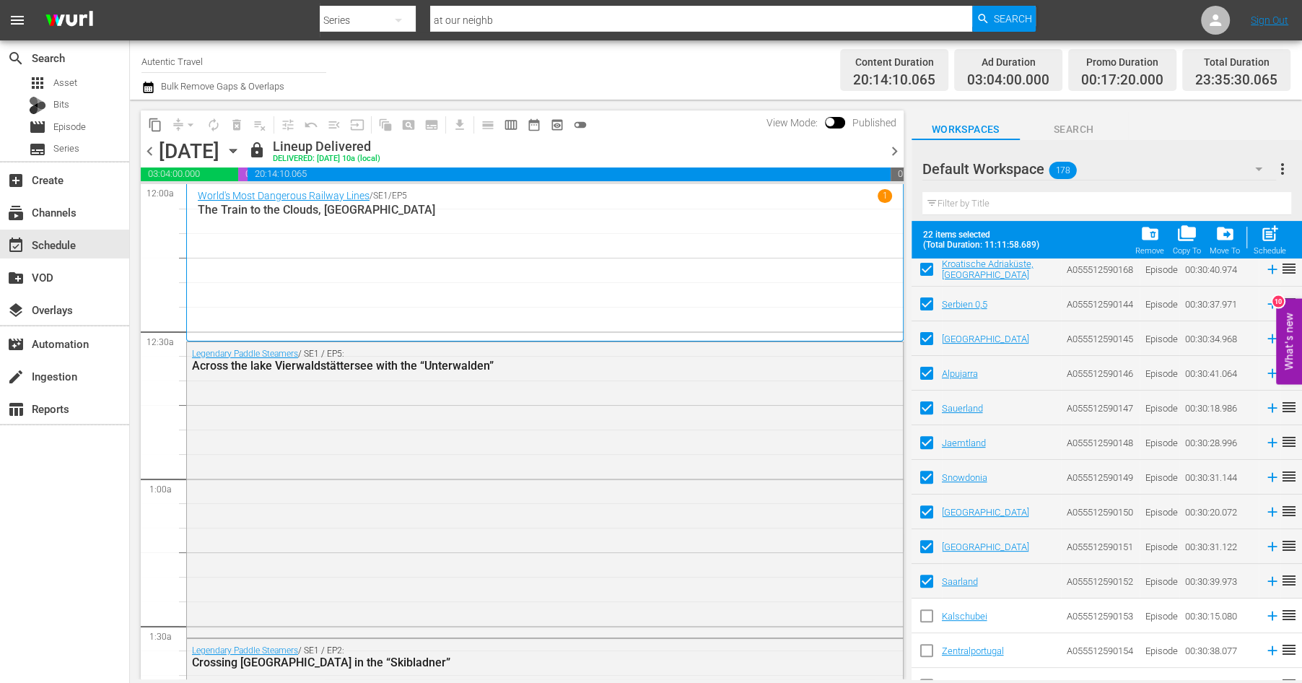
click at [928, 621] on input "checkbox" at bounding box center [927, 618] width 30 height 30
checkbox input "true"
click at [928, 650] on input "checkbox" at bounding box center [927, 653] width 30 height 30
checkbox input "true"
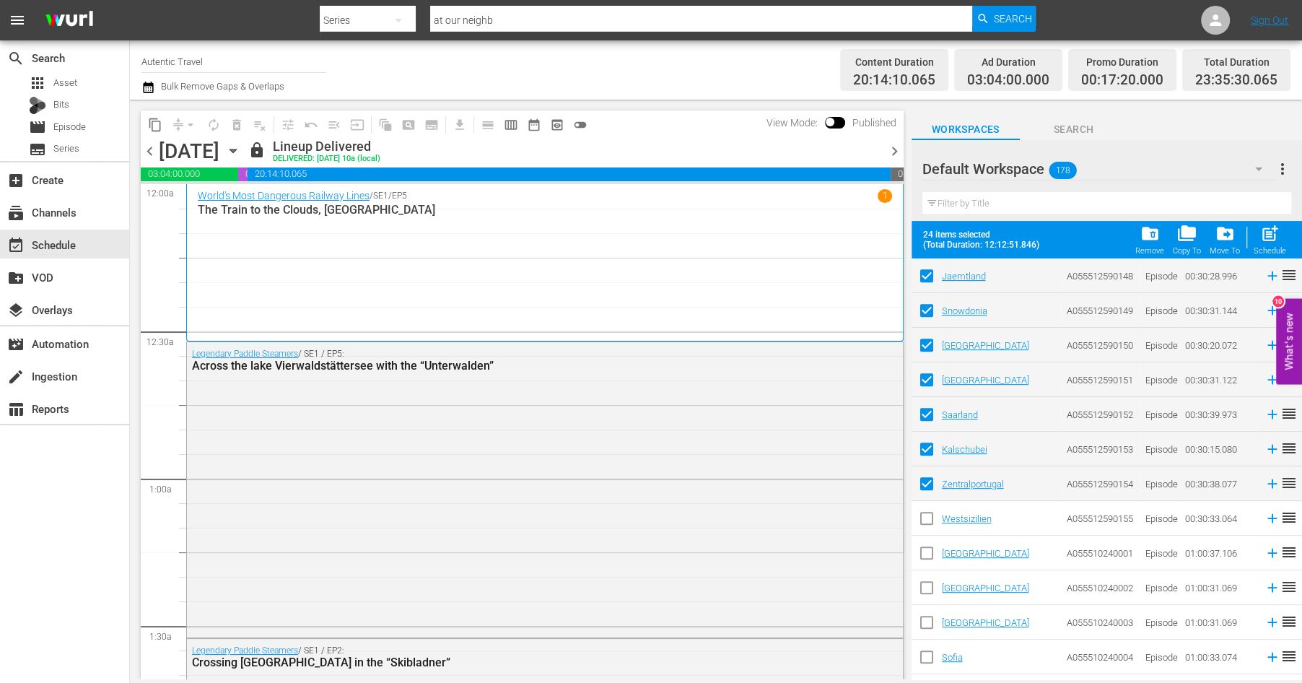
scroll to position [629, 0]
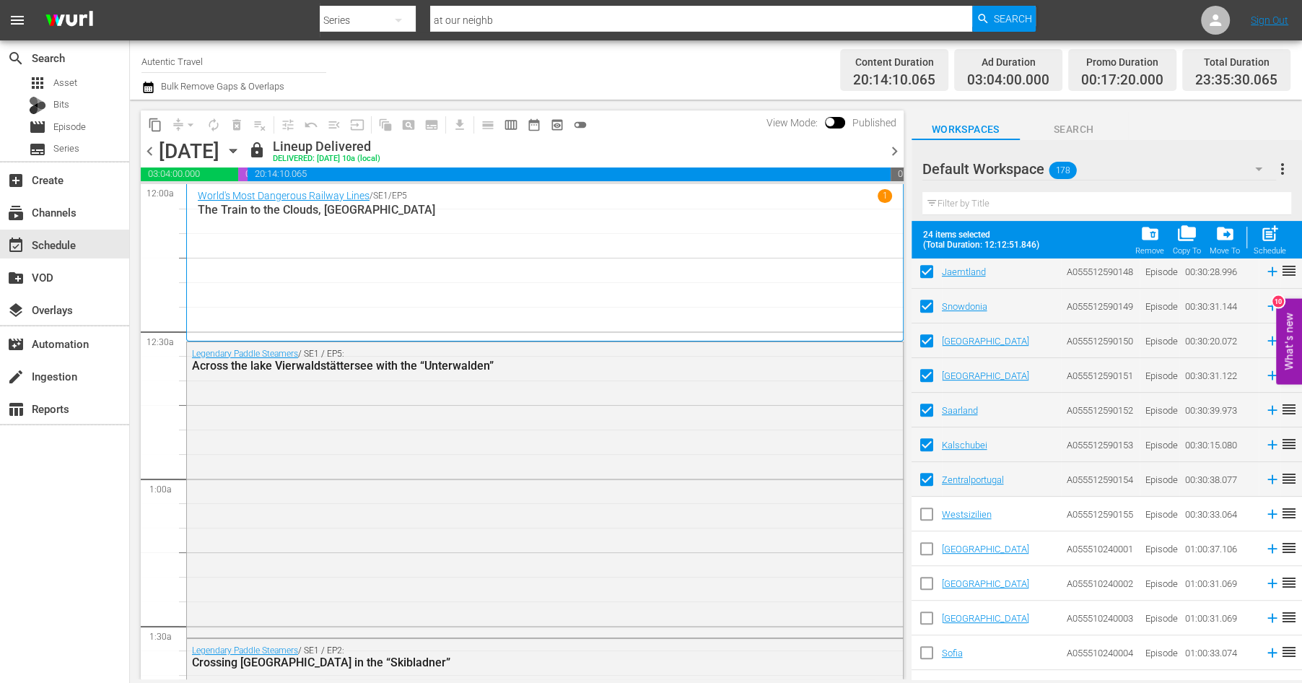
click at [928, 507] on input "checkbox" at bounding box center [927, 517] width 30 height 30
checkbox input "true"
click at [930, 540] on input "checkbox" at bounding box center [927, 551] width 30 height 30
checkbox input "true"
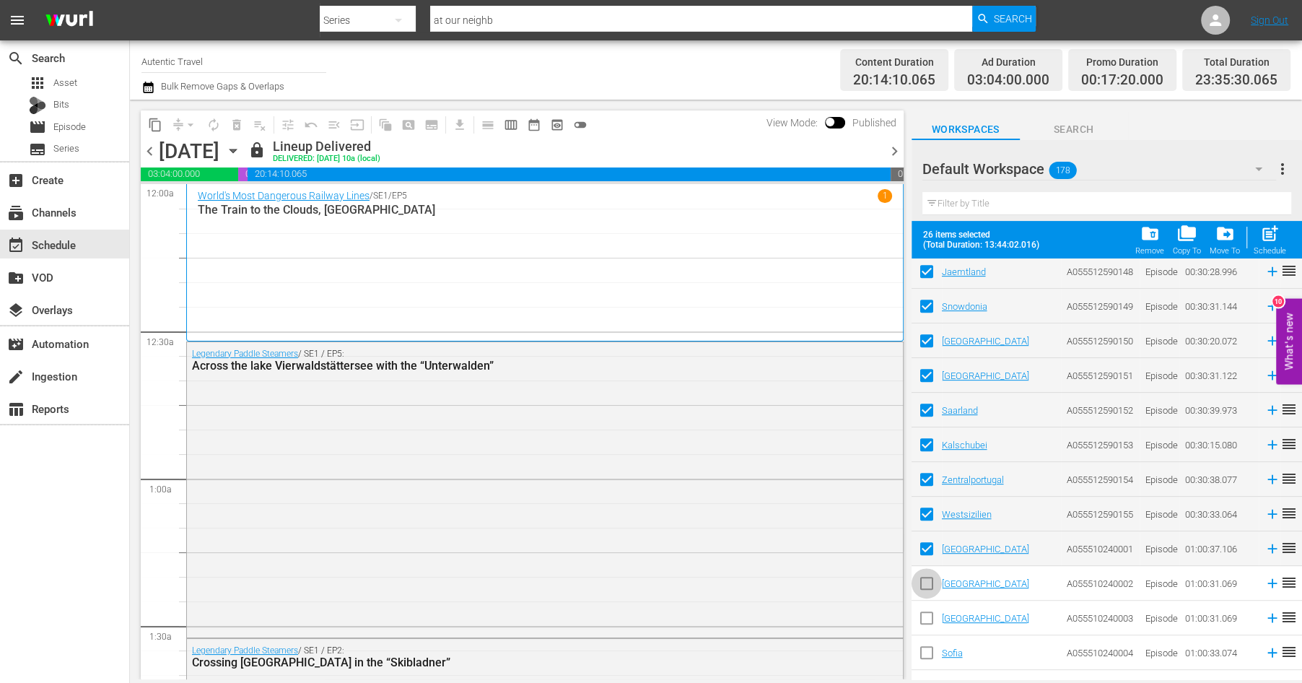
click at [930, 585] on input "checkbox" at bounding box center [927, 586] width 30 height 30
click at [923, 579] on input "checkbox" at bounding box center [927, 586] width 30 height 30
checkbox input "false"
click at [925, 538] on input "checkbox" at bounding box center [927, 551] width 30 height 30
checkbox input "false"
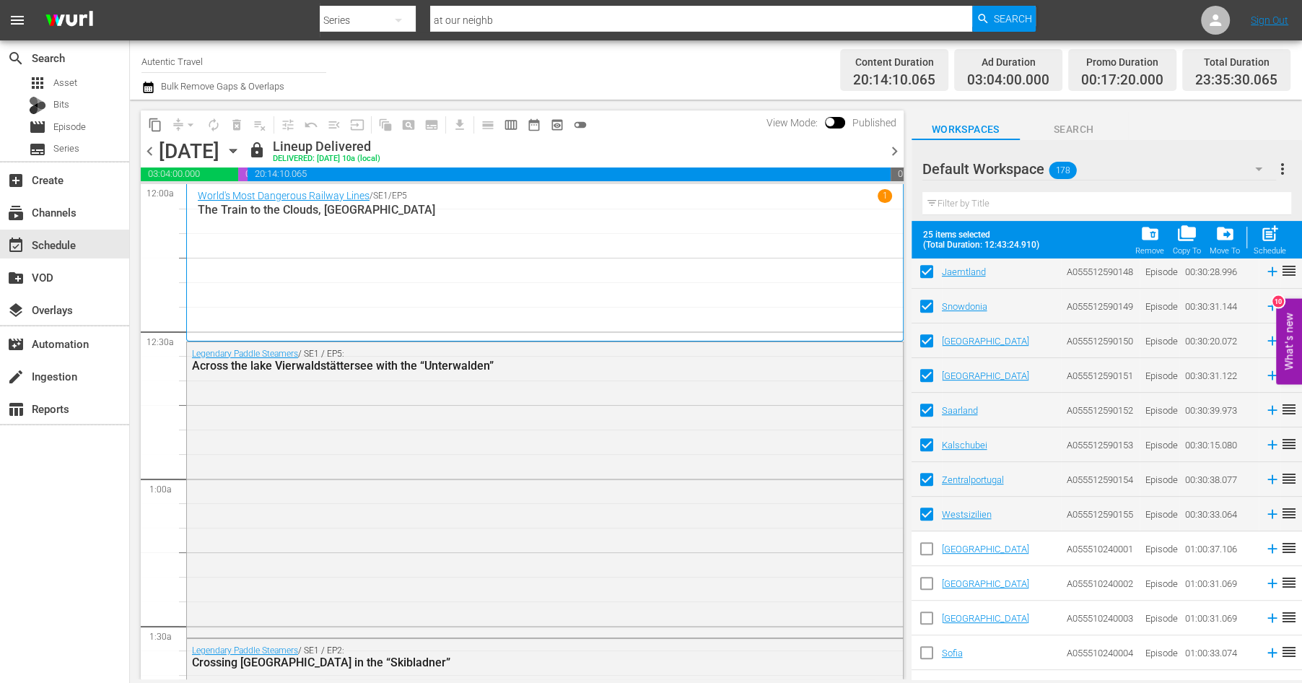
click at [1283, 165] on span "more_vert" at bounding box center [1282, 168] width 17 height 17
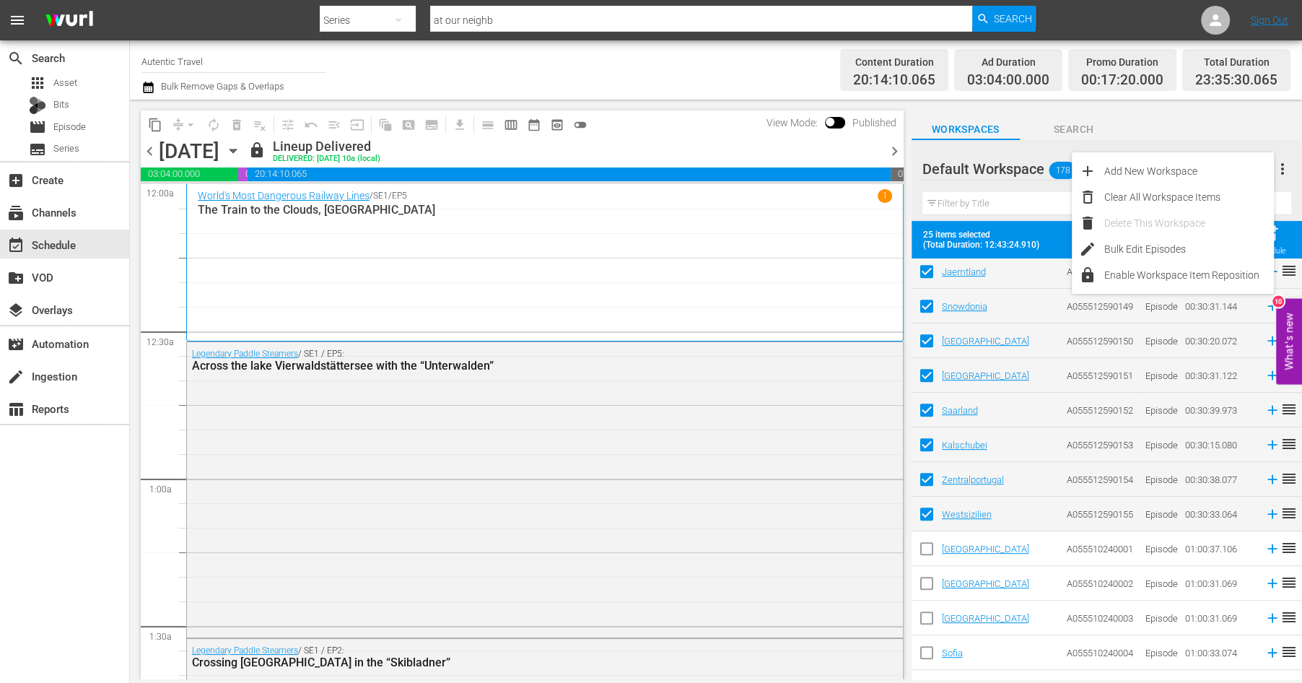
click at [1221, 130] on div "Workspaces Search" at bounding box center [1107, 125] width 390 height 29
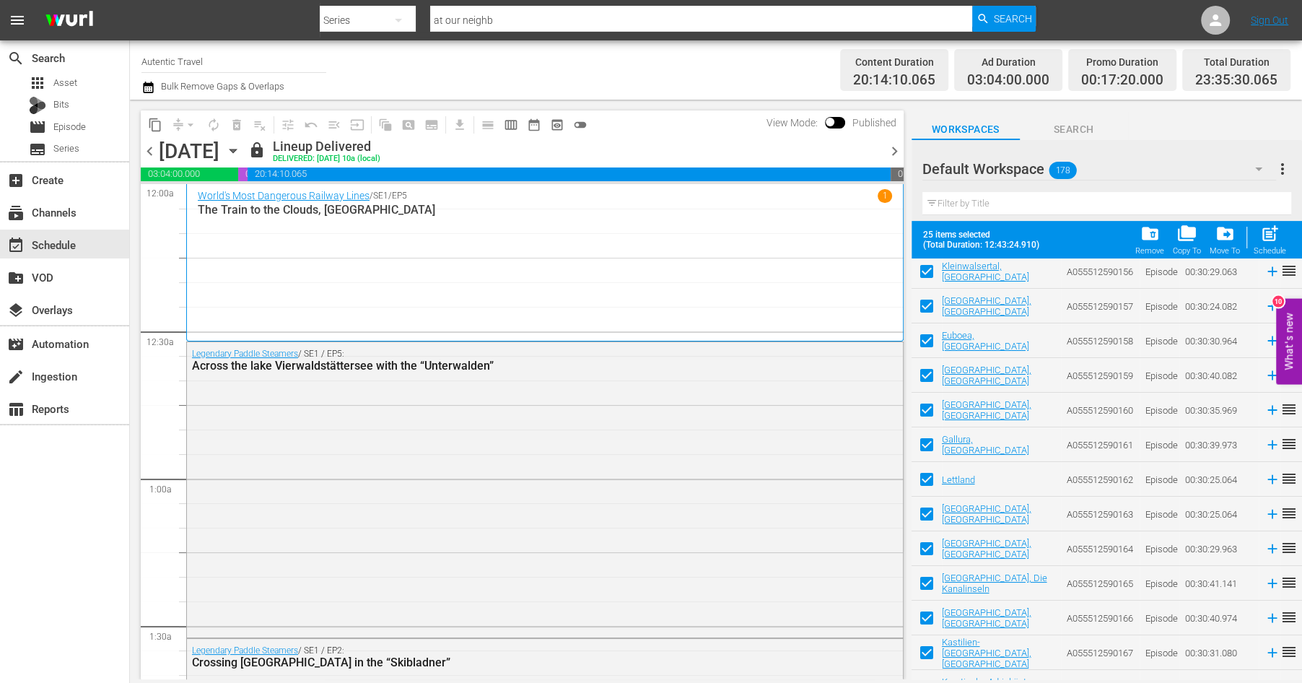
scroll to position [0, 0]
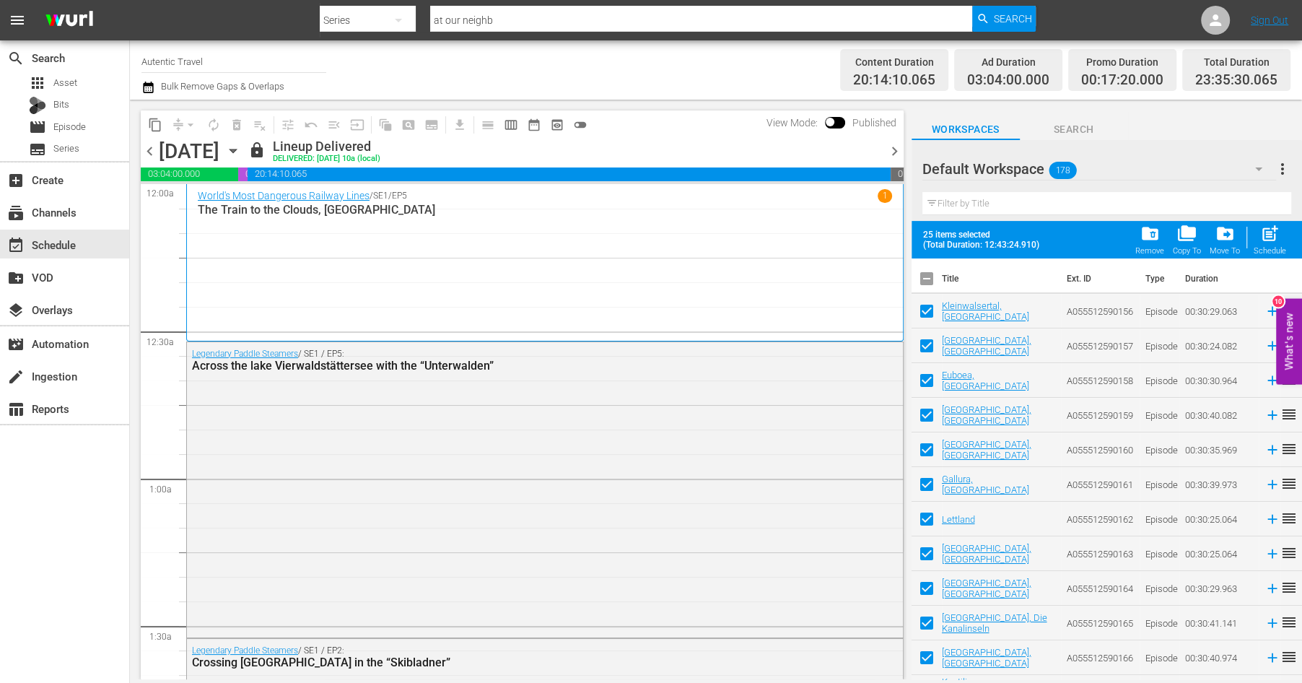
click at [929, 279] on input "checkbox" at bounding box center [927, 281] width 30 height 30
checkbox input "true"
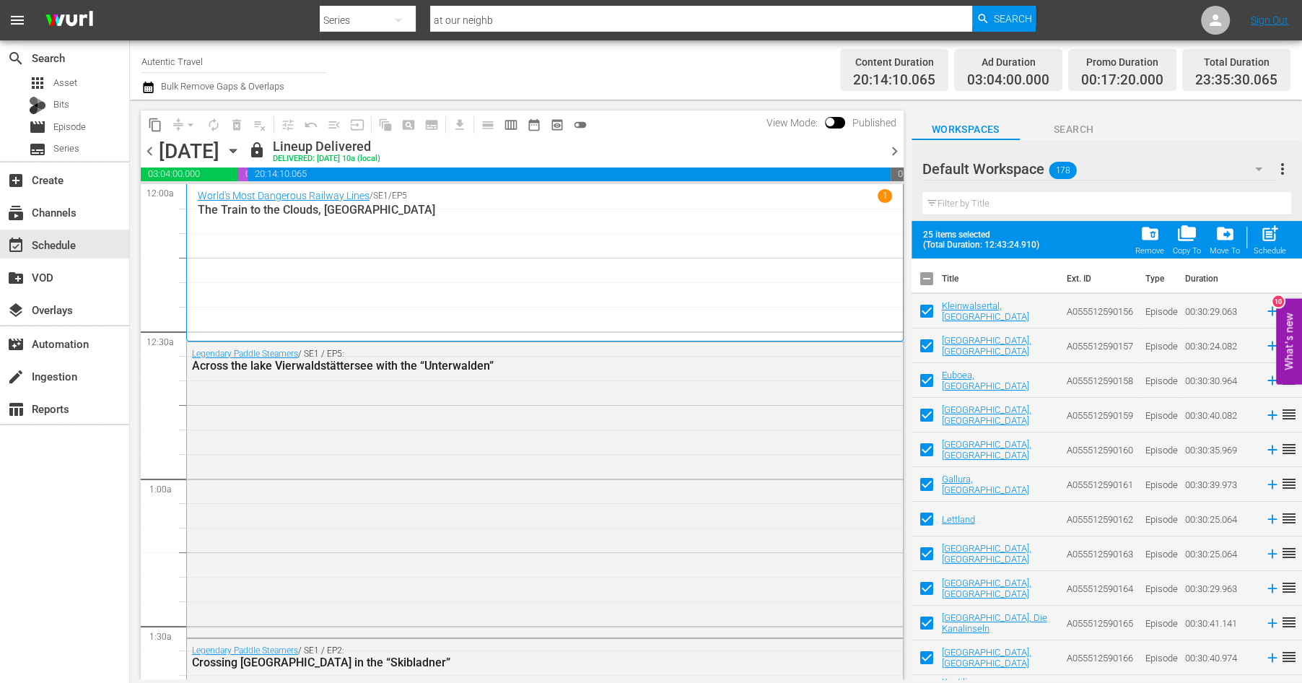
checkbox input "true"
click at [927, 279] on input "checkbox" at bounding box center [927, 281] width 30 height 30
checkbox input "false"
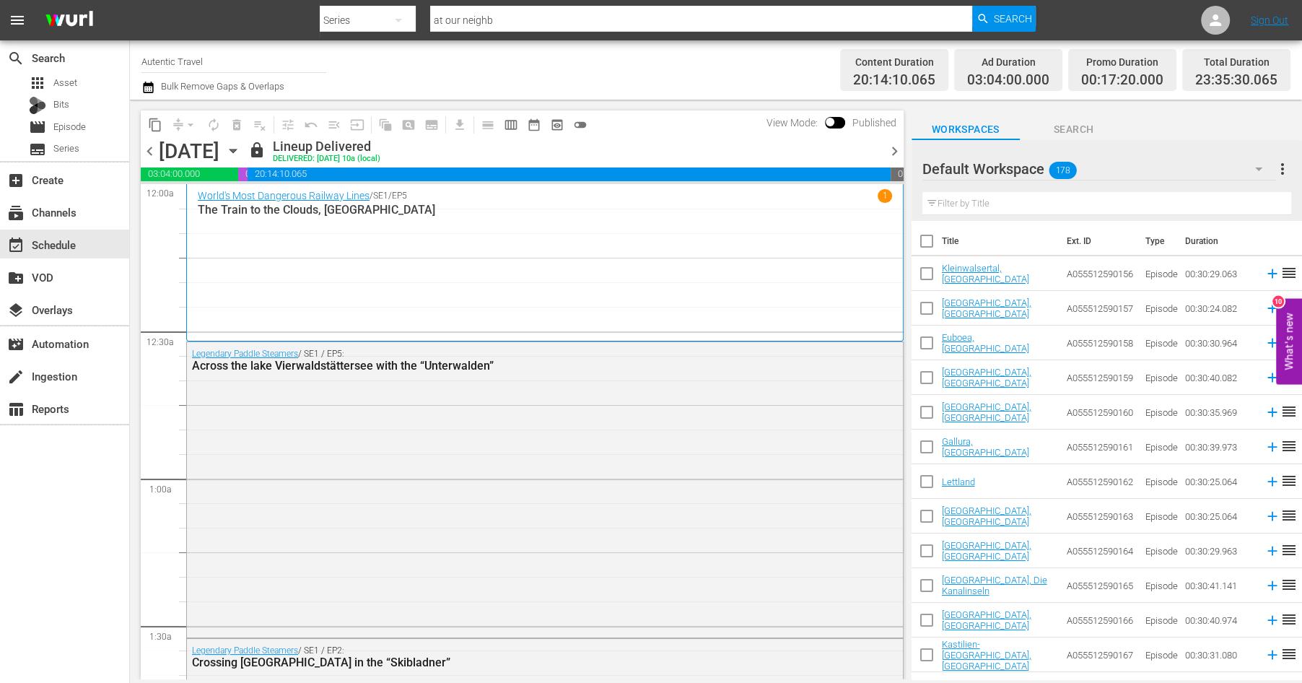
checkbox input "false"
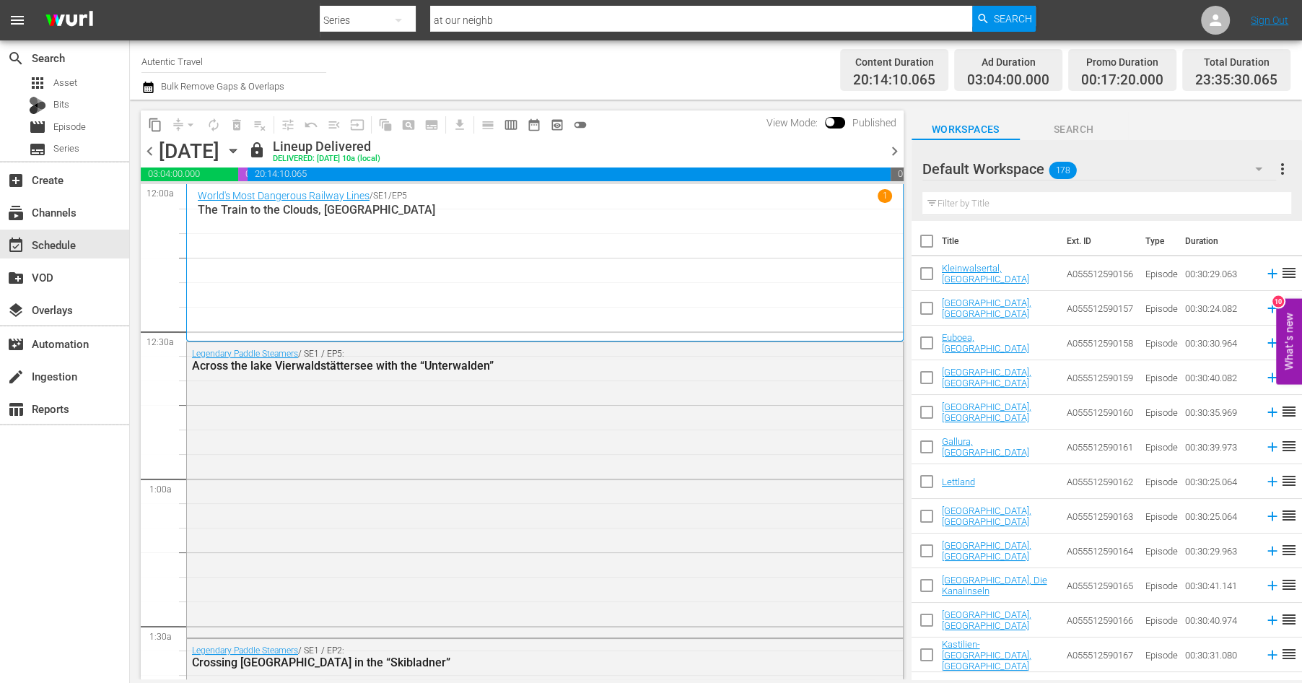
checkbox input "false"
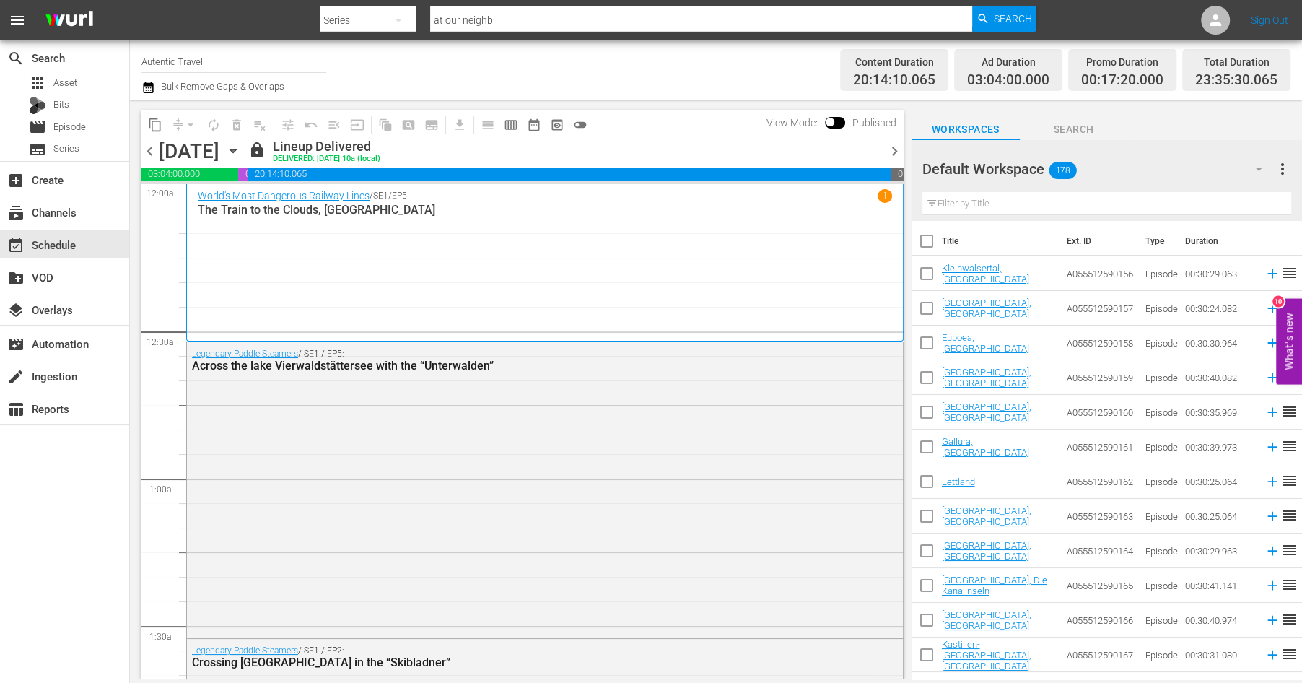
checkbox input "false"
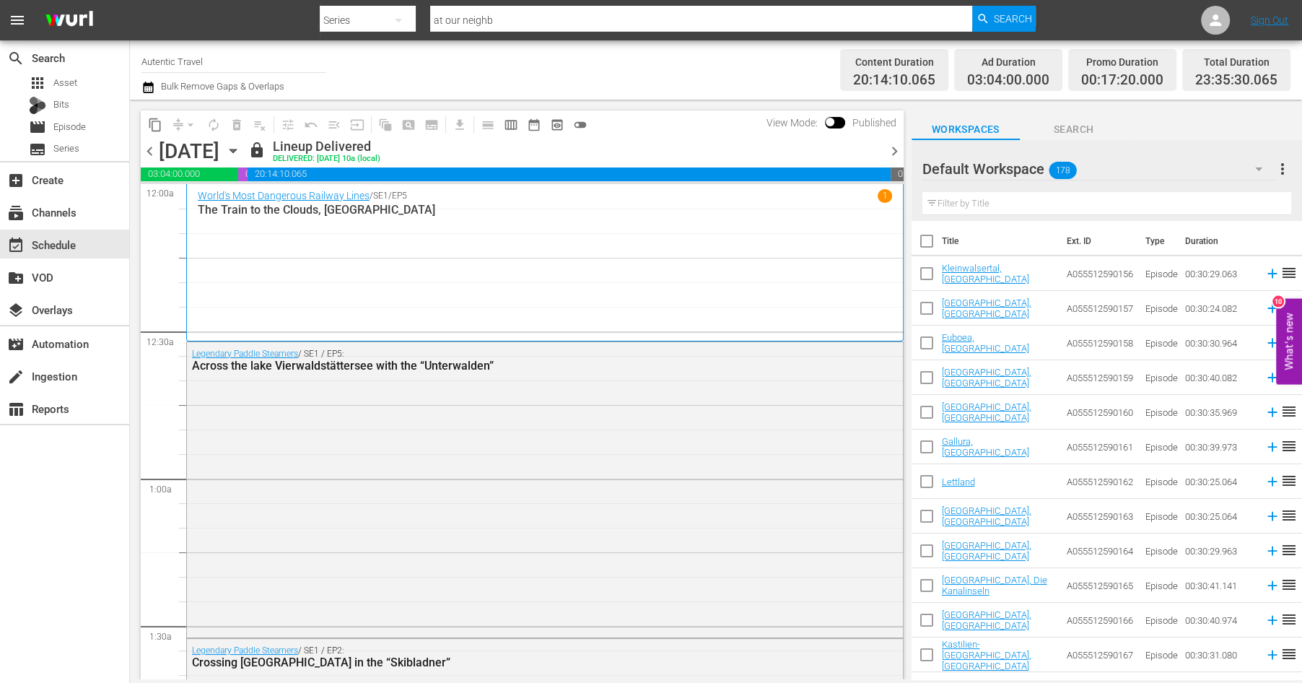
checkbox input "false"
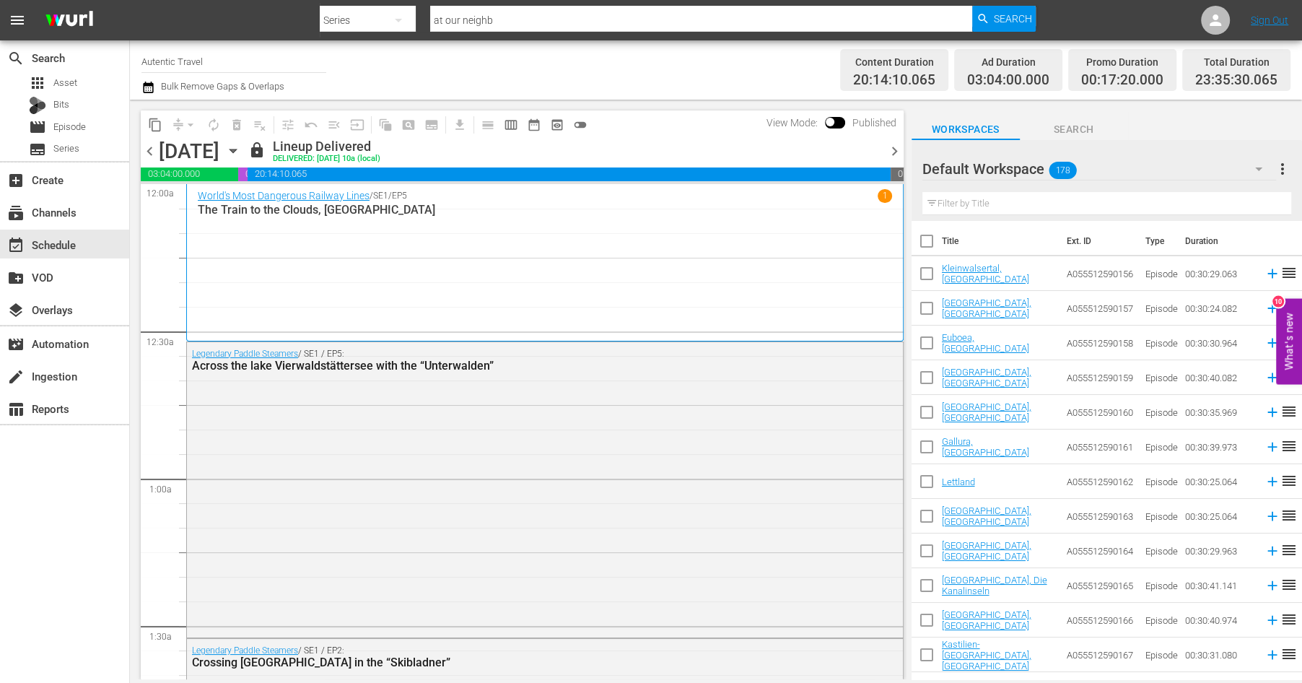
checkbox input "false"
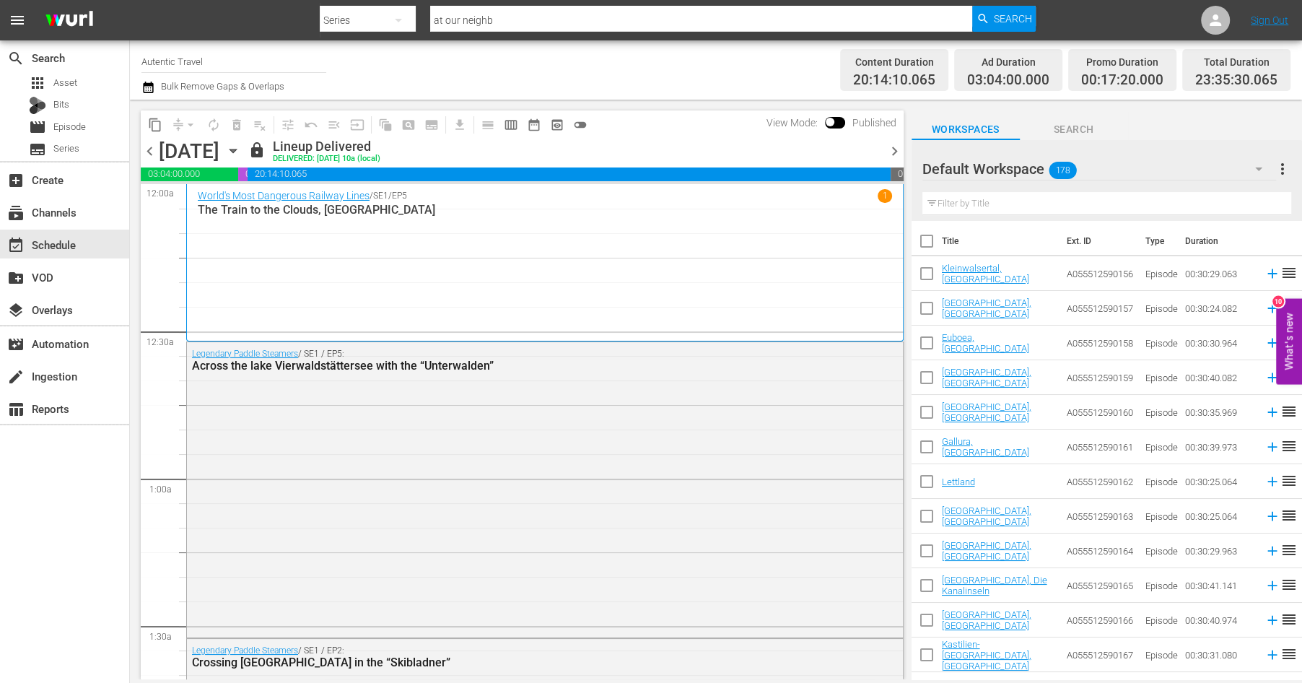
checkbox input "false"
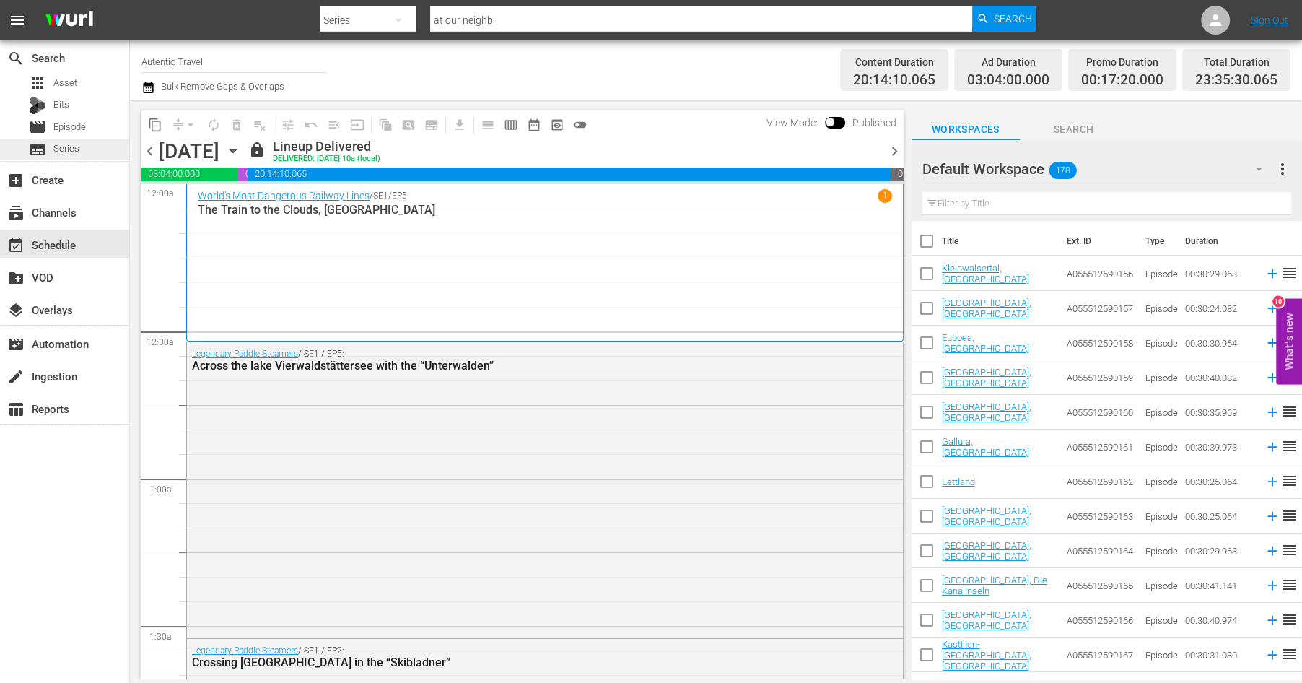
click at [66, 146] on span "Series" at bounding box center [66, 148] width 26 height 14
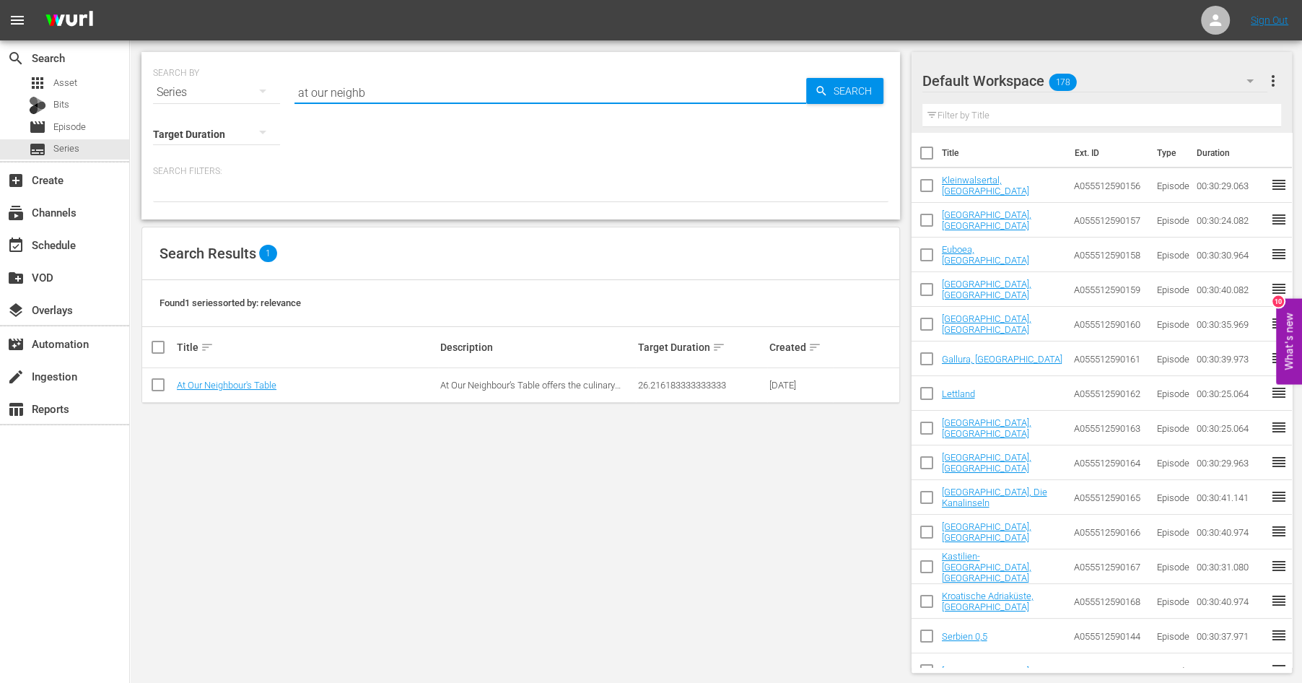
drag, startPoint x: 442, startPoint y: 98, endPoint x: 235, endPoint y: 42, distance: 214.7
click at [294, 75] on input "at our neighb" at bounding box center [550, 92] width 512 height 35
type input "secret lives"
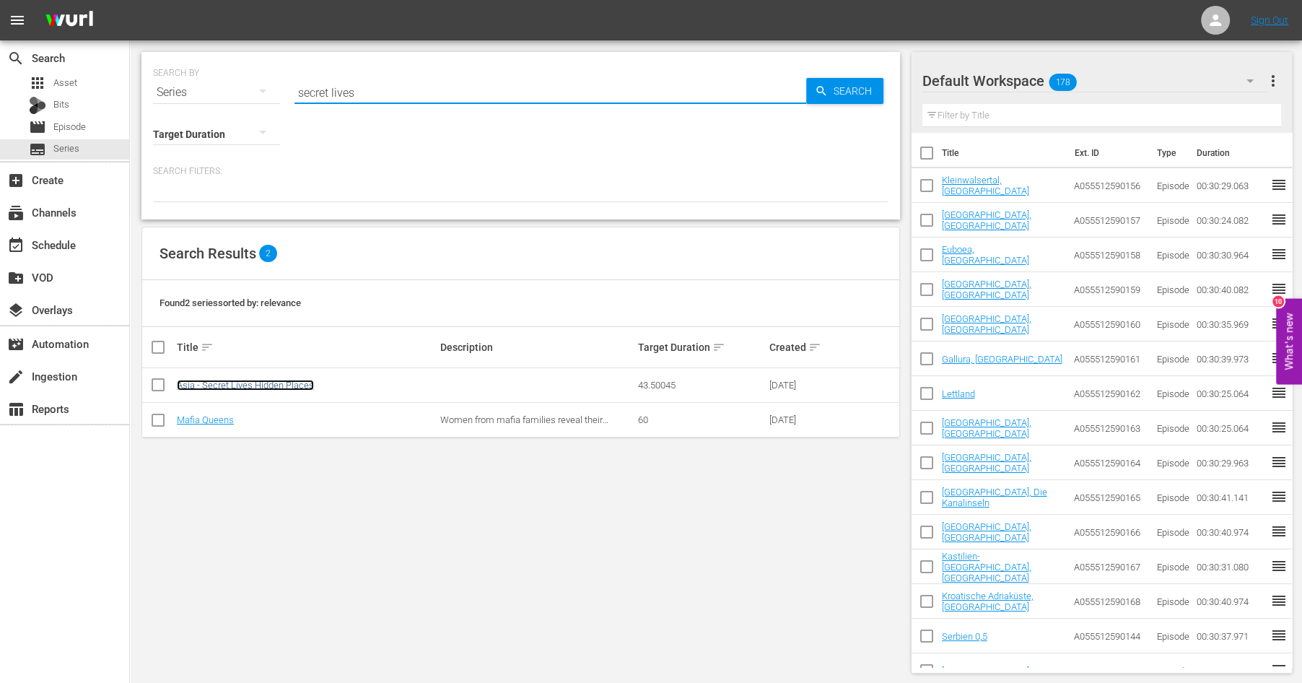
click at [204, 386] on link "Asia - Secret Lives Hidden Places" at bounding box center [245, 385] width 137 height 11
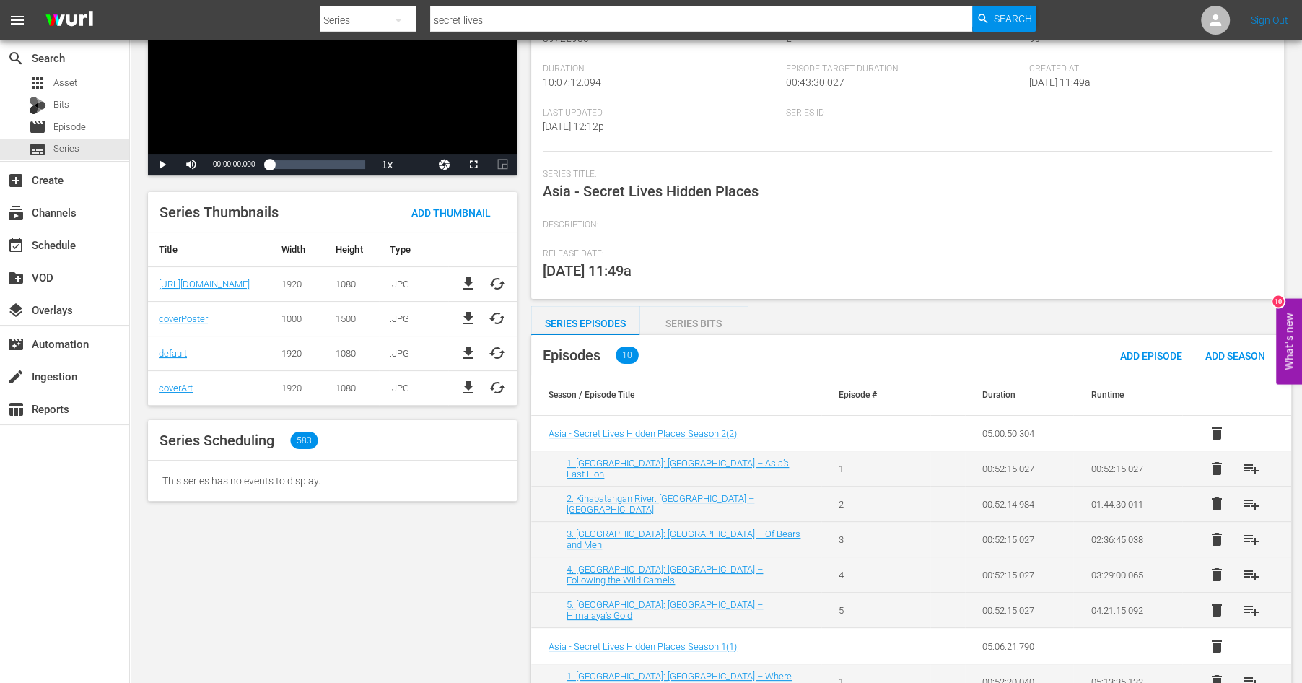
scroll to position [300, 0]
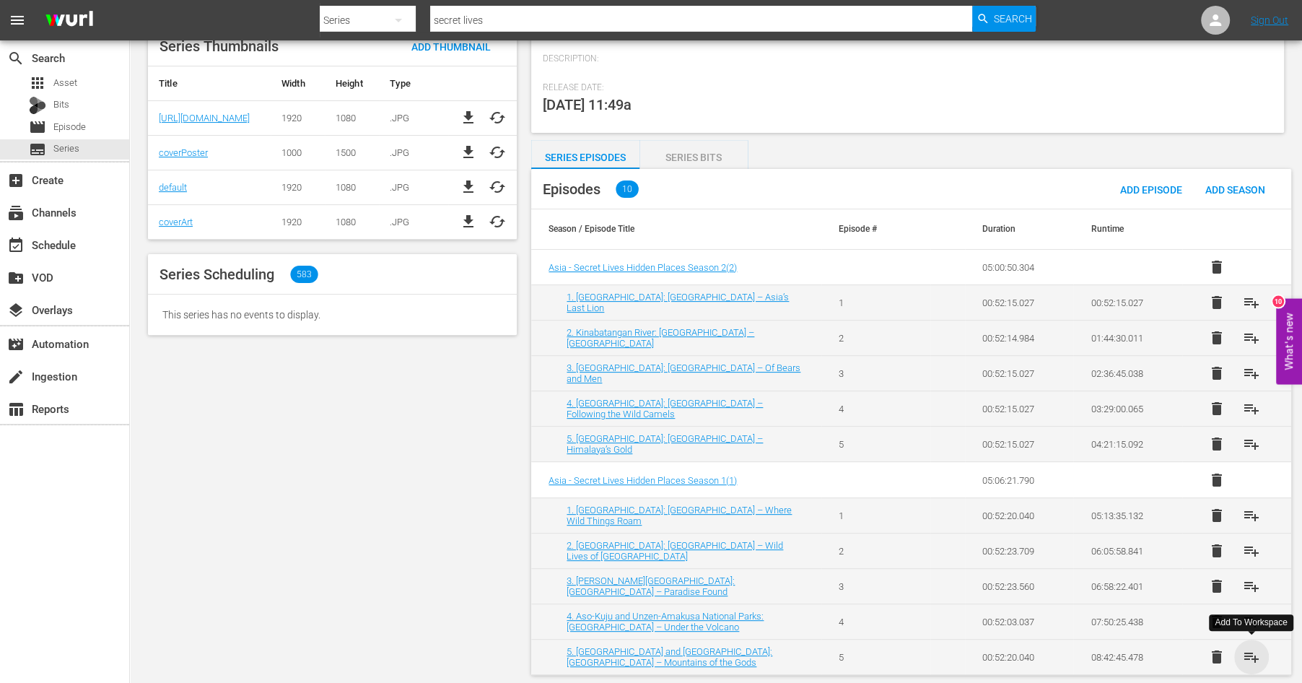
click at [1252, 650] on span "playlist_add" at bounding box center [1251, 656] width 17 height 17
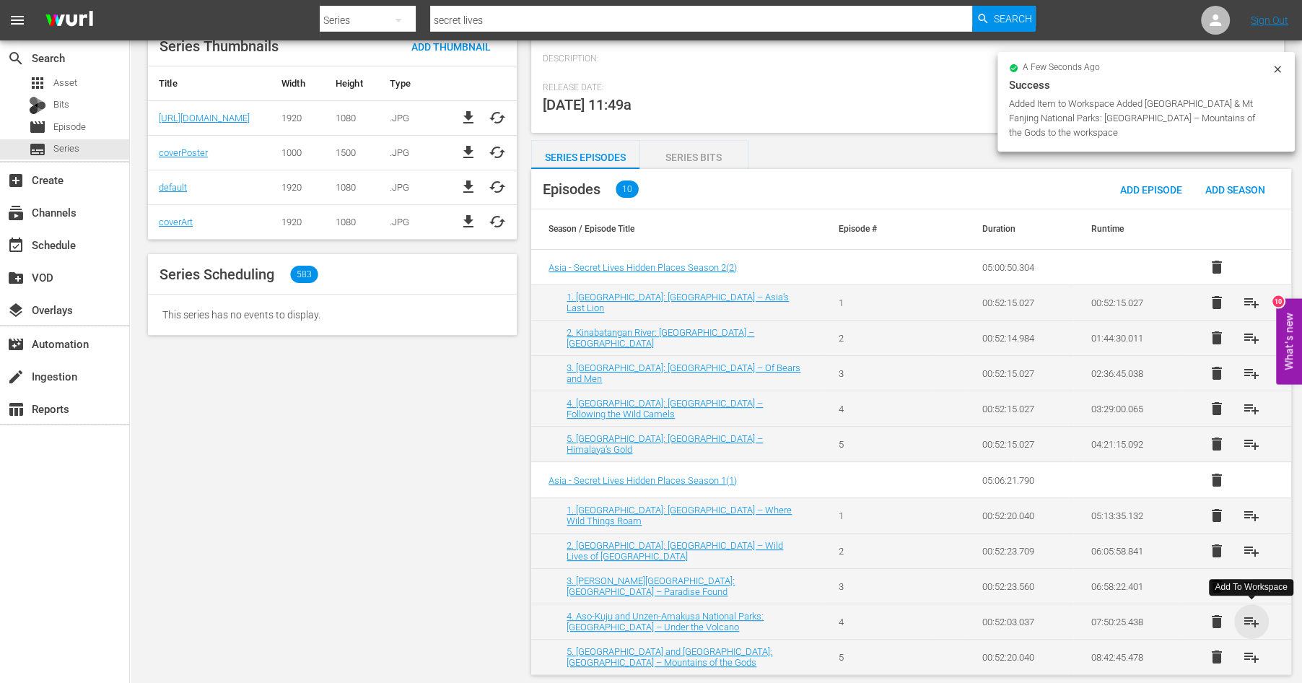
click at [1251, 616] on span "playlist_add" at bounding box center [1251, 621] width 17 height 17
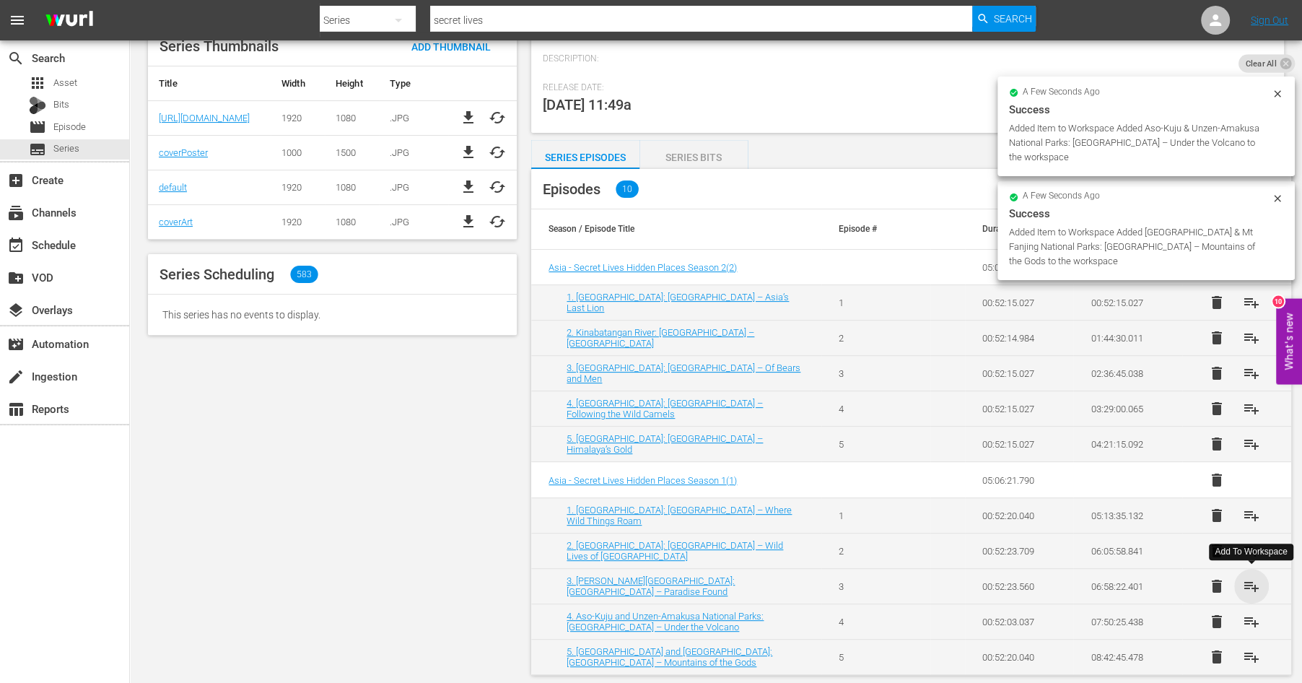
click at [1252, 587] on span "playlist_add" at bounding box center [1251, 585] width 17 height 17
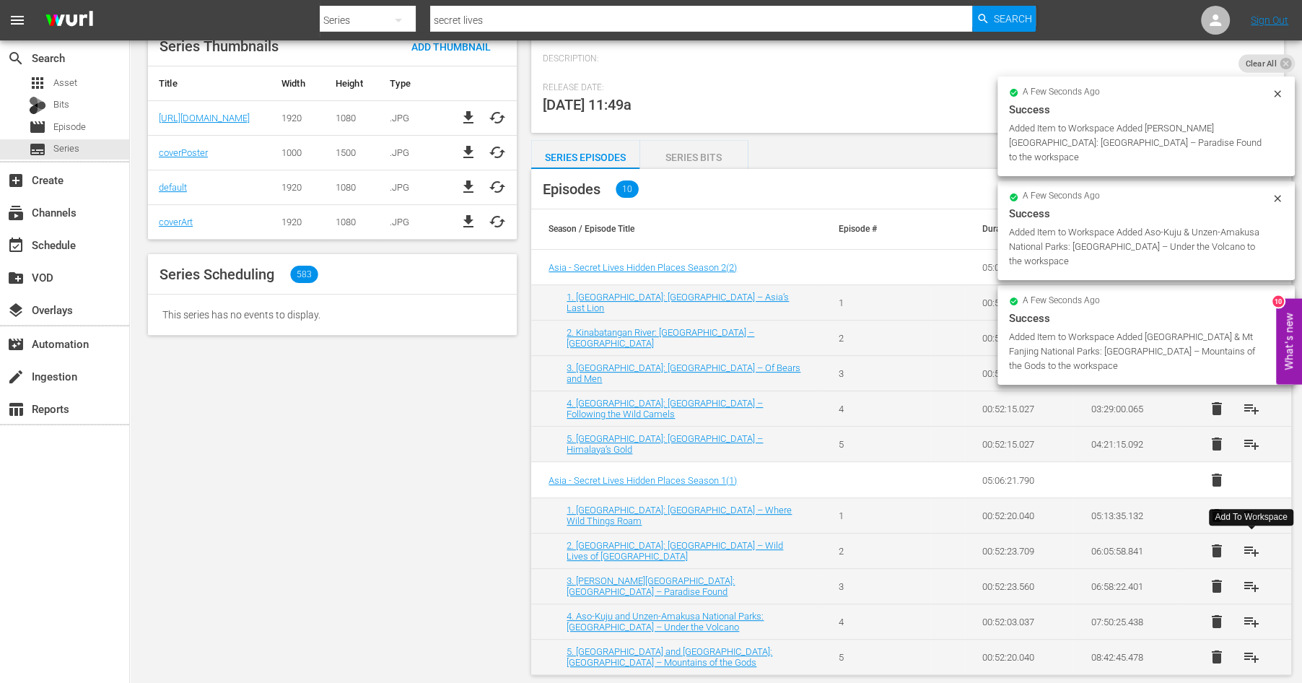
click at [1254, 549] on span "playlist_add" at bounding box center [1251, 550] width 17 height 17
click at [1251, 512] on span "playlist_add" at bounding box center [1251, 515] width 17 height 17
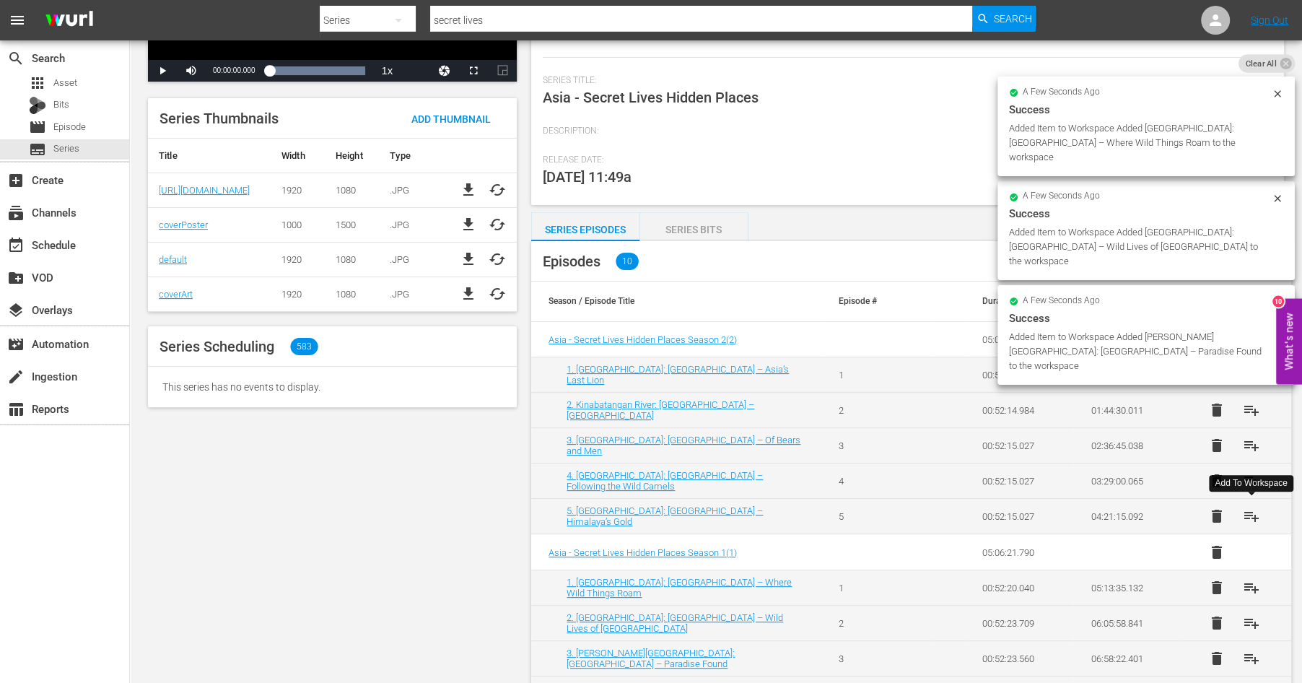
scroll to position [222, 0]
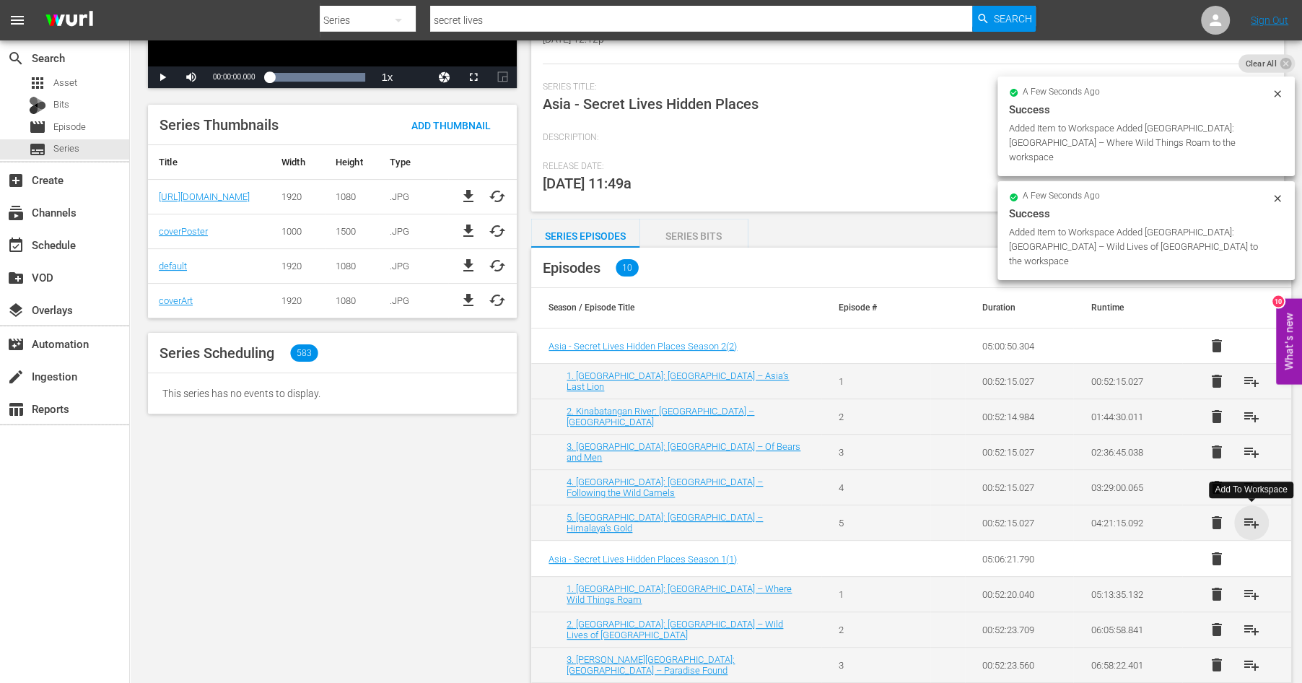
click at [1251, 515] on span "playlist_add" at bounding box center [1251, 522] width 17 height 17
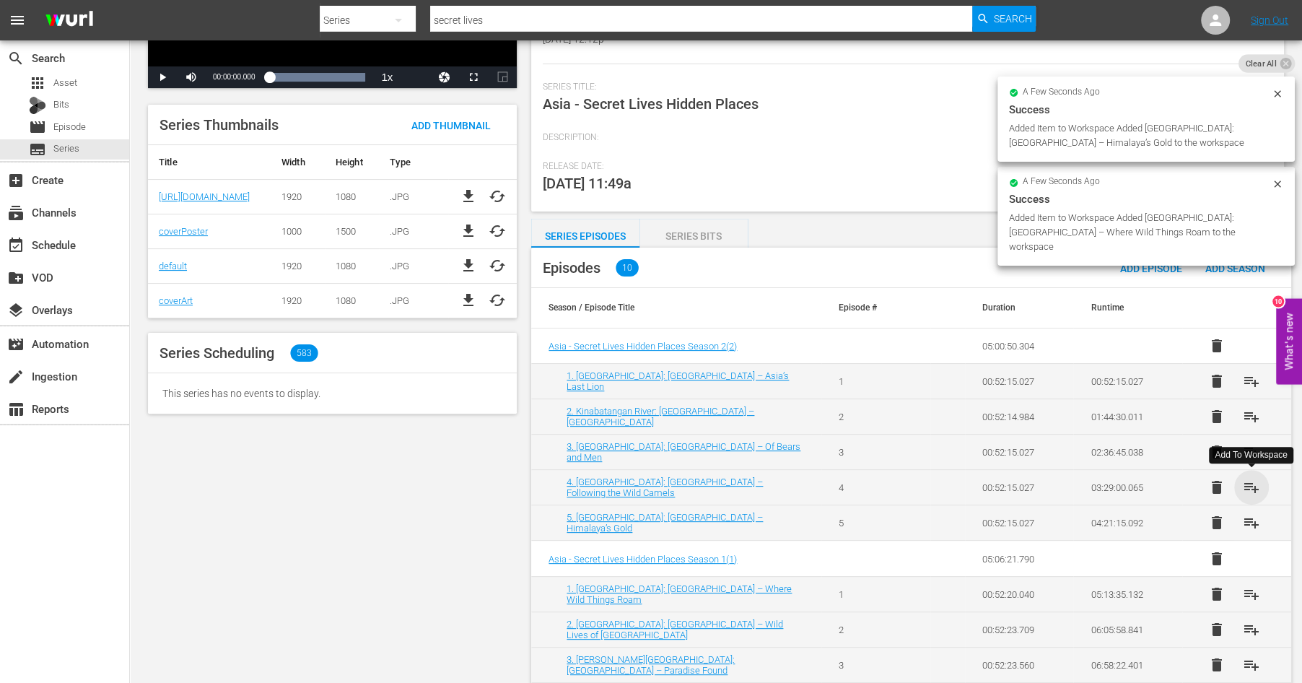
click at [1252, 484] on span "playlist_add" at bounding box center [1251, 487] width 17 height 17
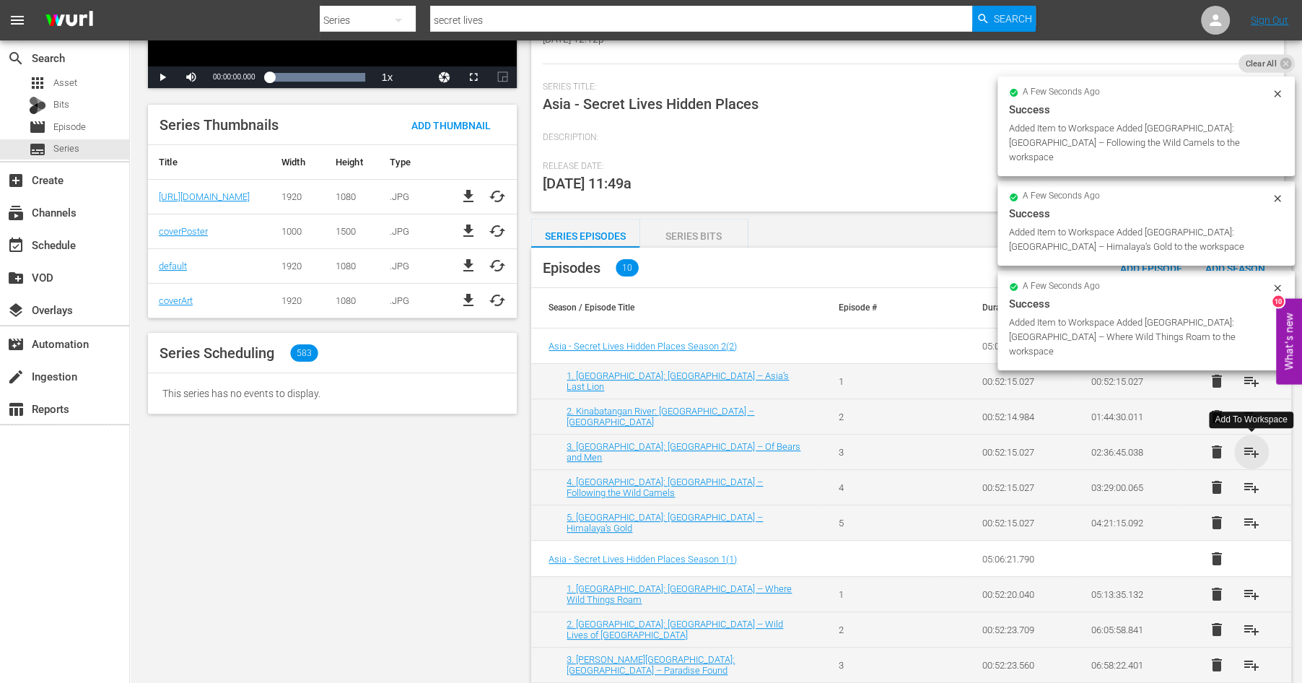
click at [1252, 450] on span "playlist_add" at bounding box center [1251, 451] width 17 height 17
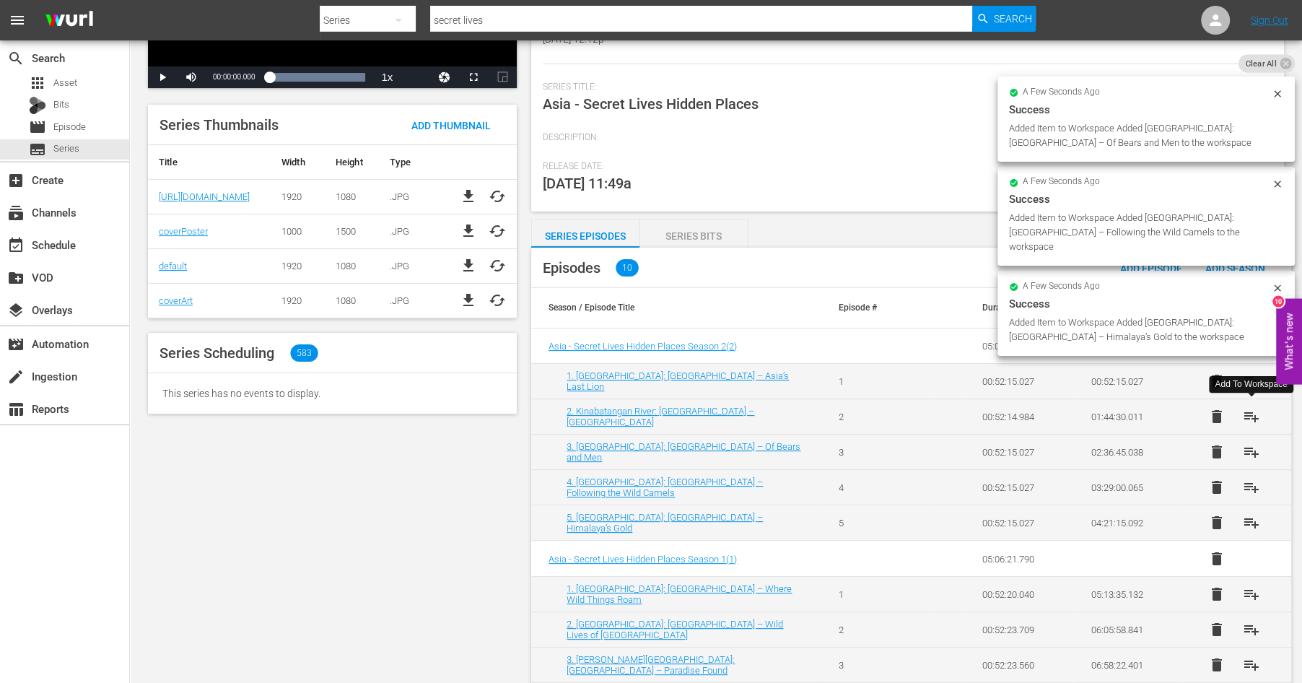
click at [1250, 416] on span "playlist_add" at bounding box center [1251, 416] width 17 height 17
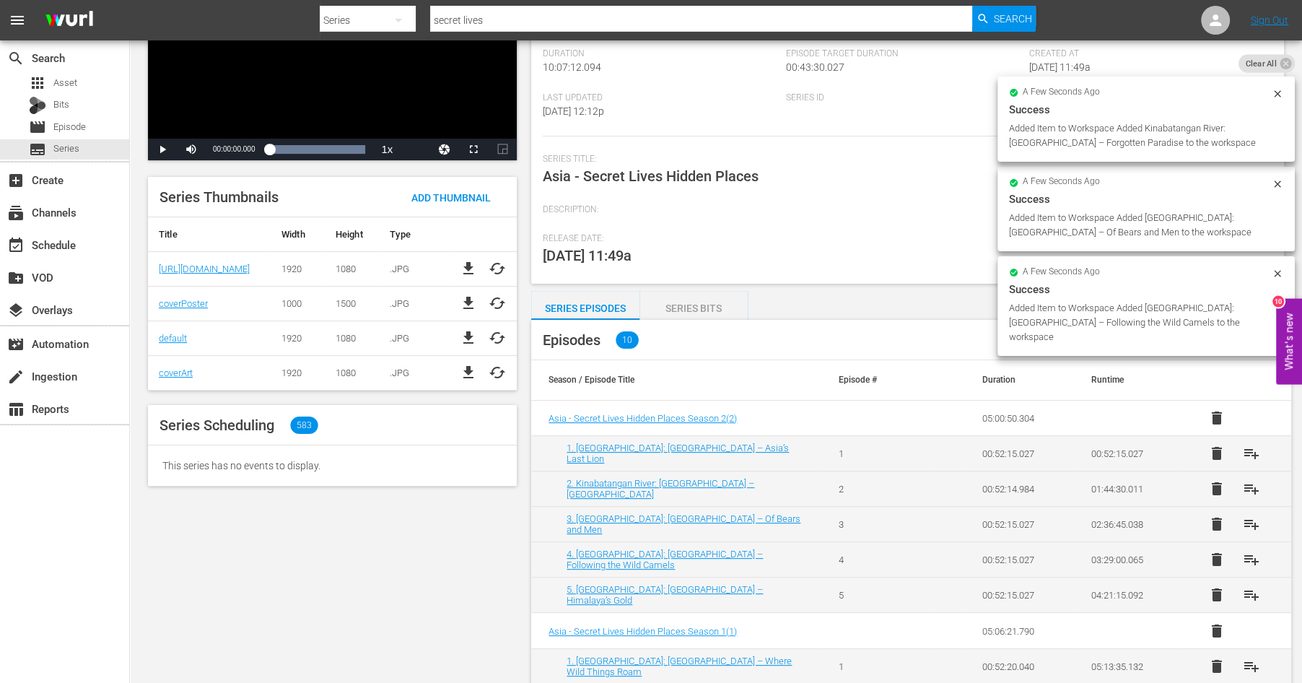
scroll to position [144, 0]
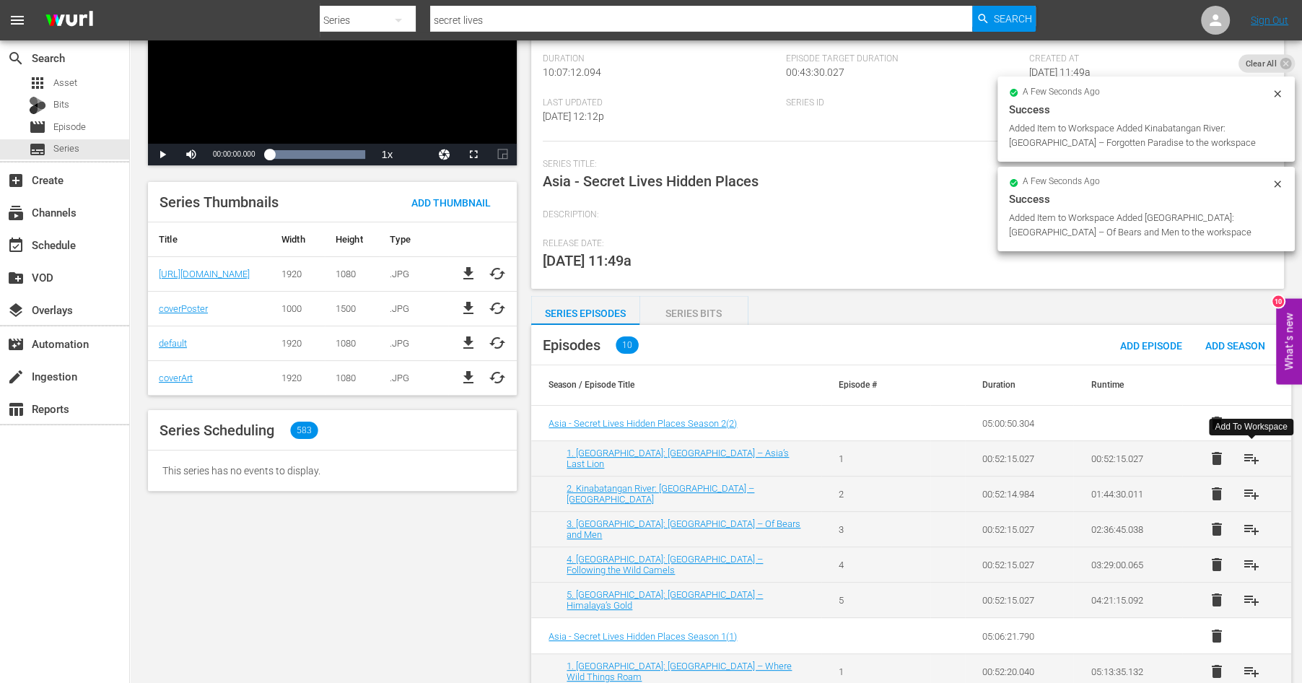
click at [1252, 460] on span "playlist_add" at bounding box center [1251, 458] width 17 height 17
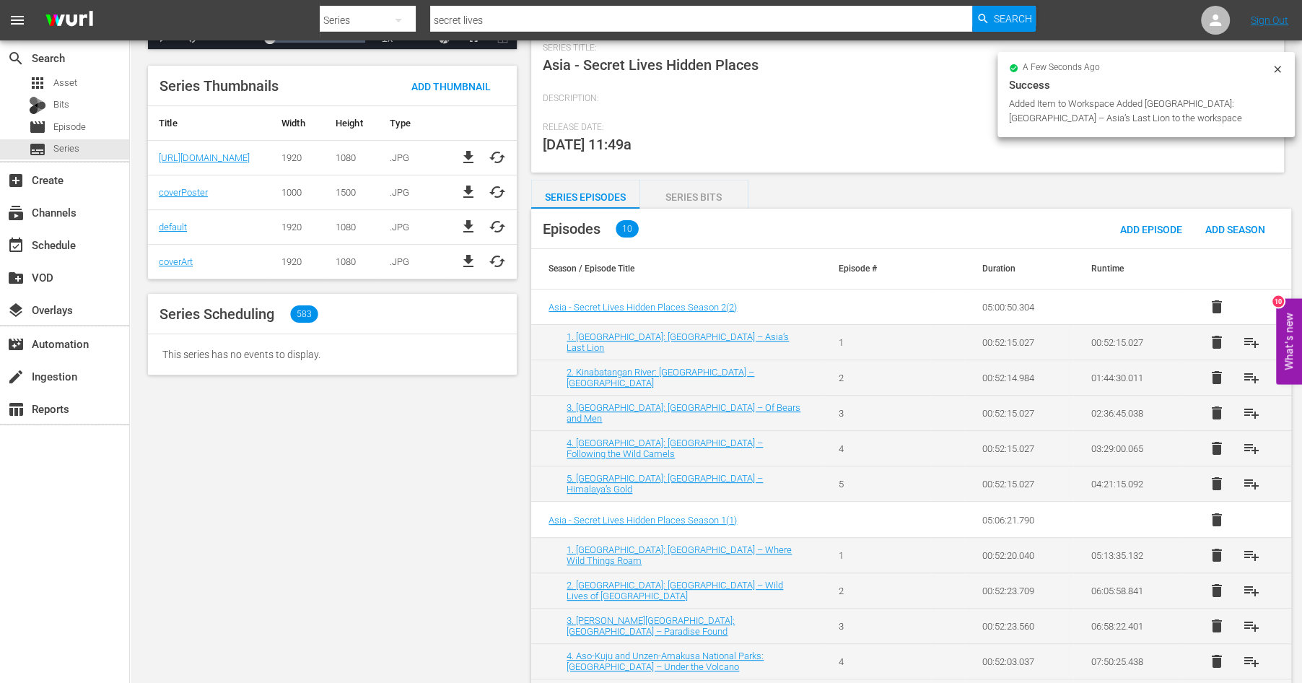
scroll to position [267, 0]
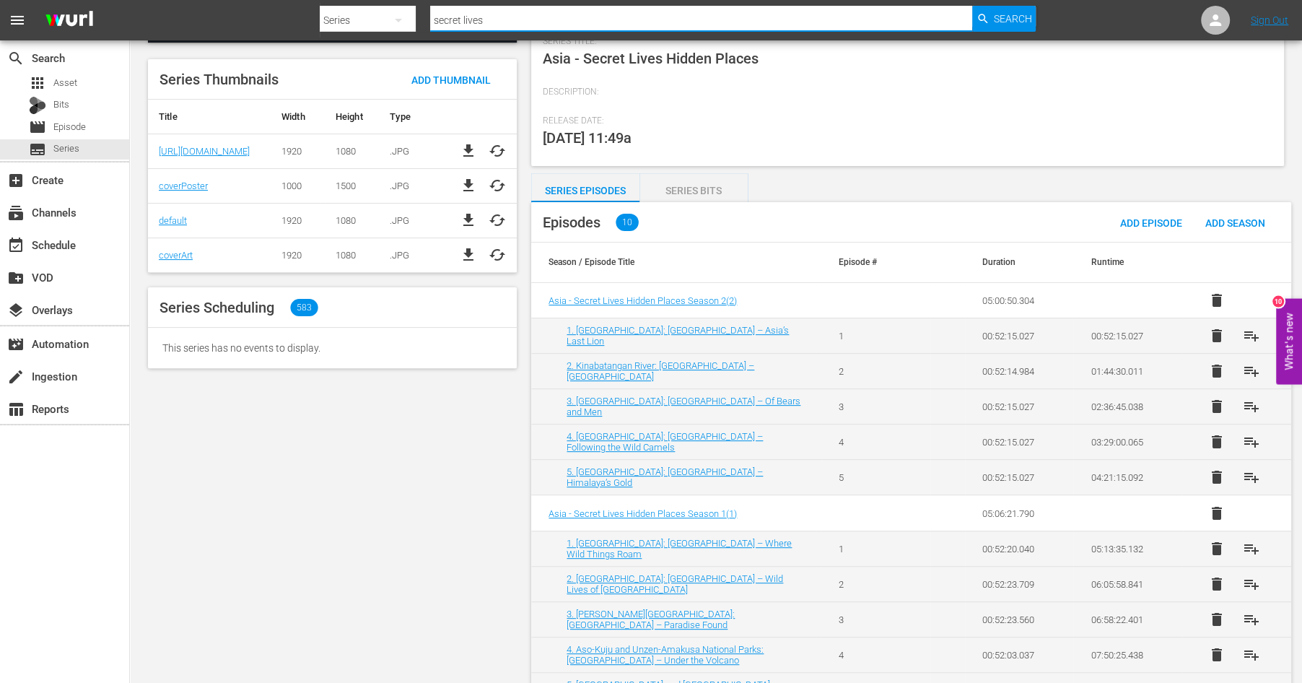
drag, startPoint x: 497, startPoint y: 23, endPoint x: 349, endPoint y: -1, distance: 149.9
click at [430, 3] on input "secret lives" at bounding box center [701, 20] width 542 height 35
type input "alpine villag"
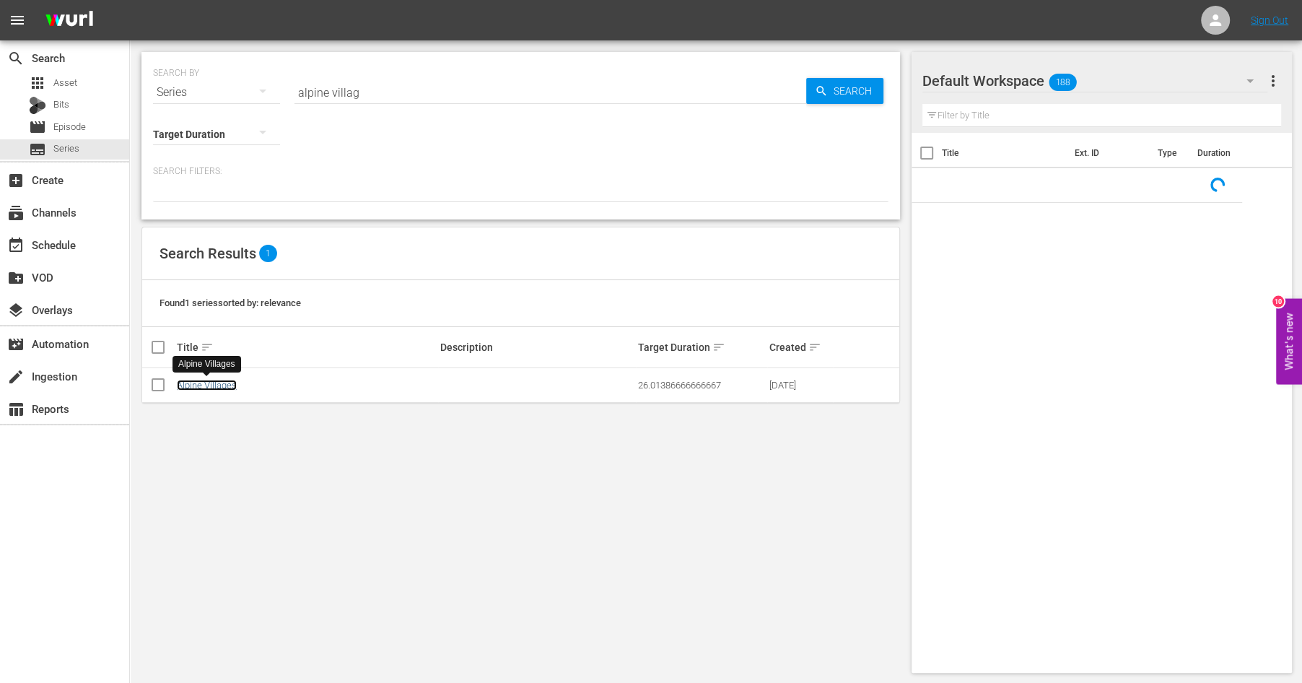
click at [192, 383] on link "Alpine Villages" at bounding box center [207, 385] width 60 height 11
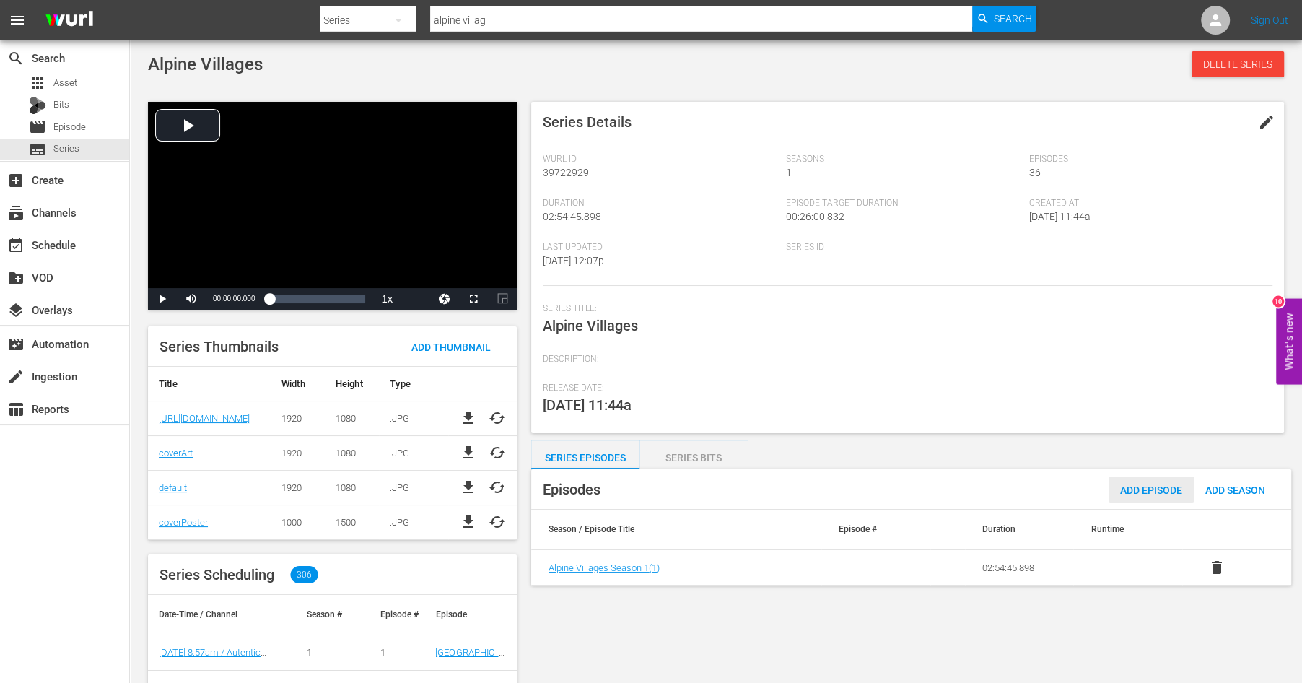
scroll to position [122, 0]
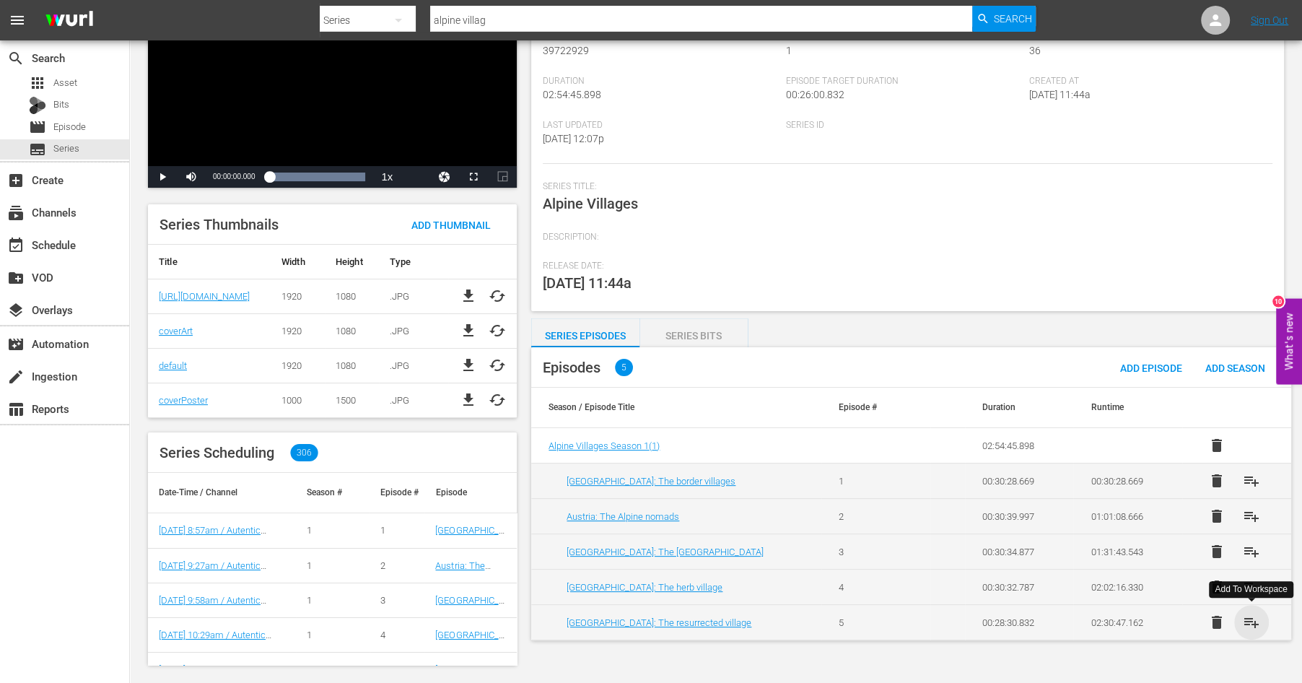
click at [1250, 618] on span "playlist_add" at bounding box center [1251, 622] width 17 height 17
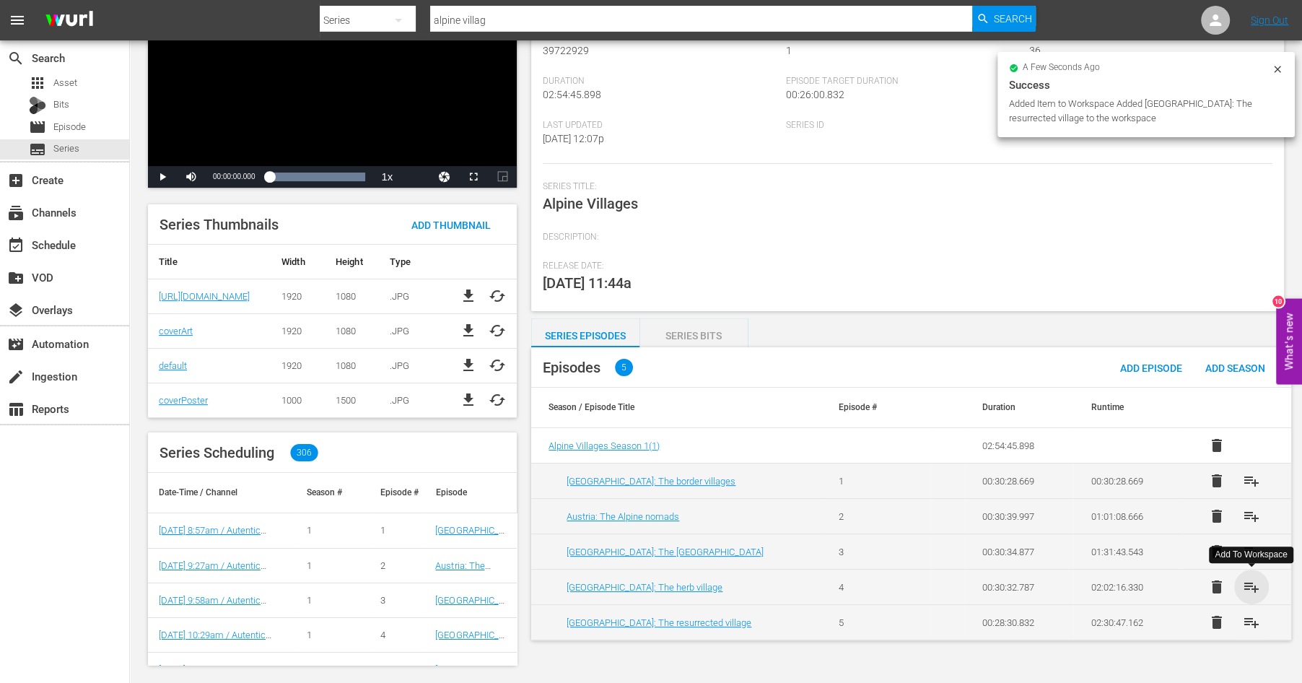
click at [1249, 583] on span "playlist_add" at bounding box center [1251, 586] width 17 height 17
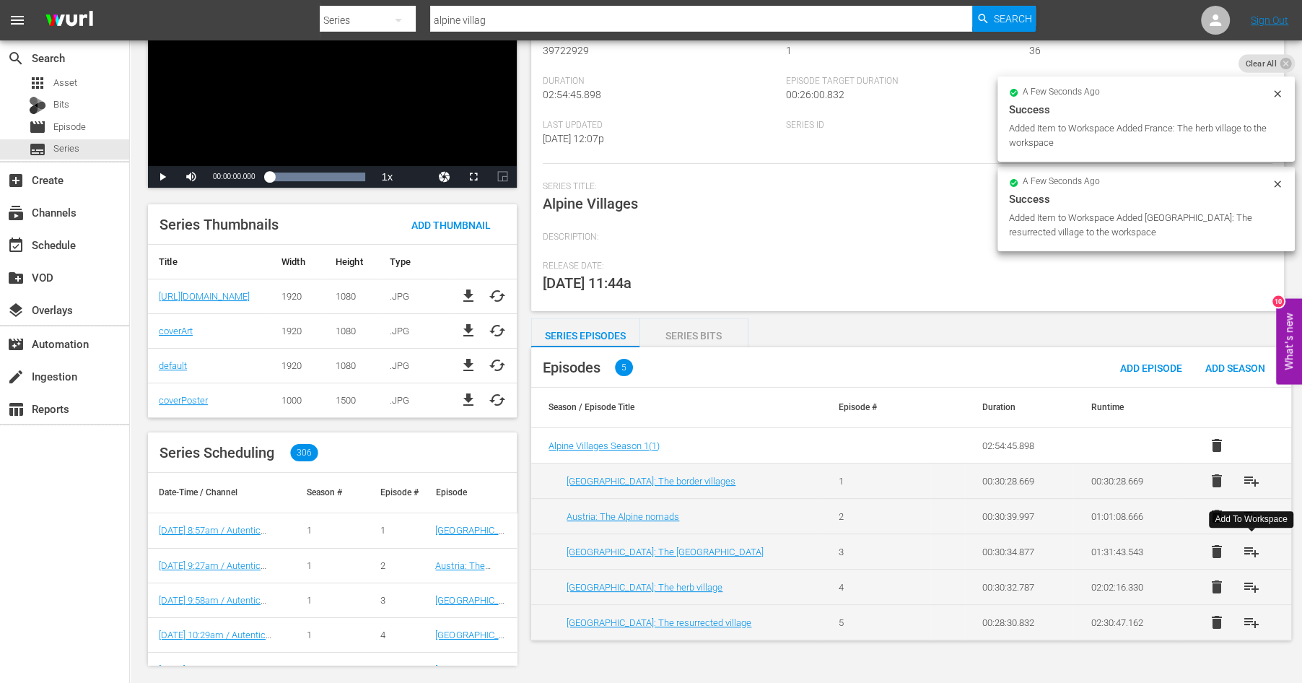
click at [1249, 553] on span "playlist_add" at bounding box center [1251, 551] width 17 height 17
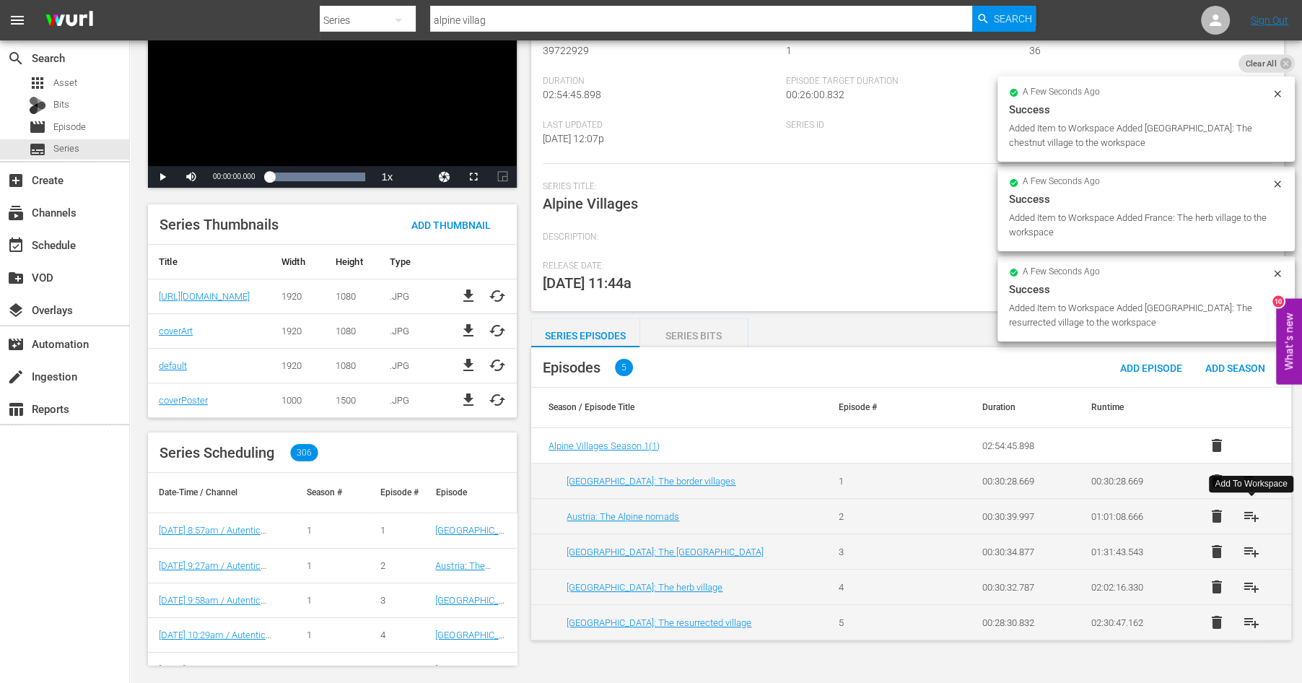
click at [1249, 510] on span "playlist_add" at bounding box center [1251, 515] width 17 height 17
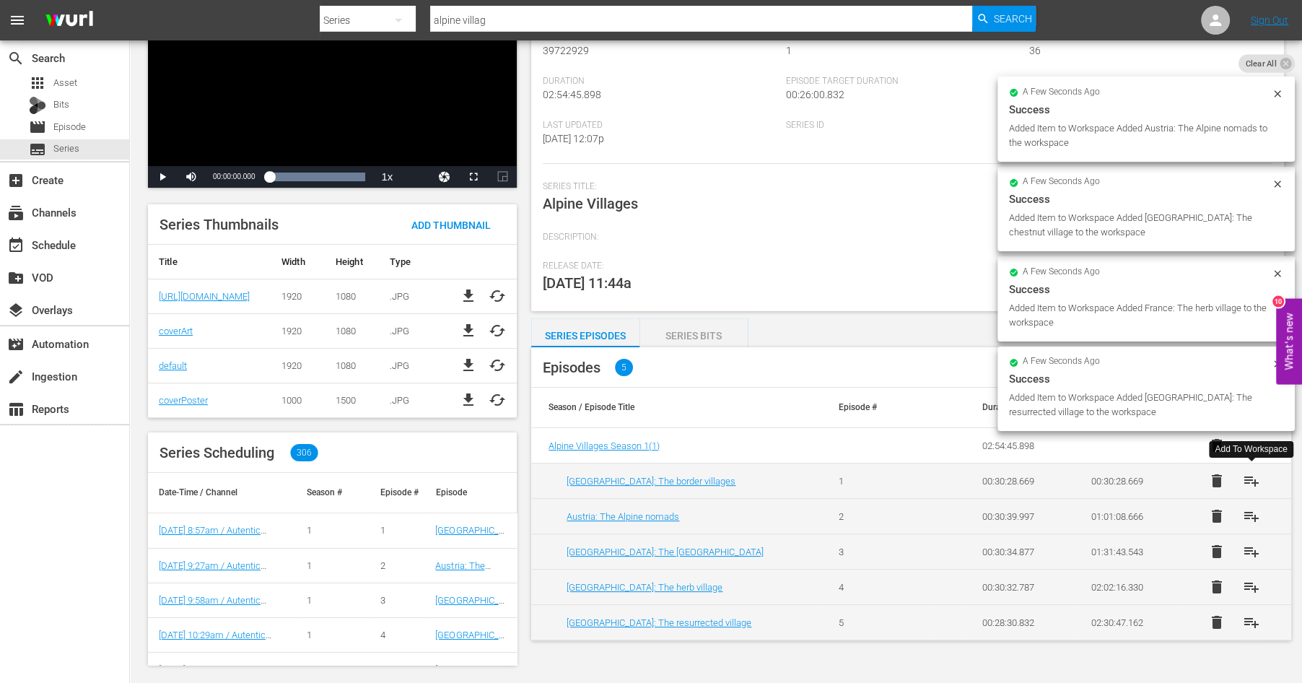
click at [1250, 474] on span "playlist_add" at bounding box center [1251, 480] width 17 height 17
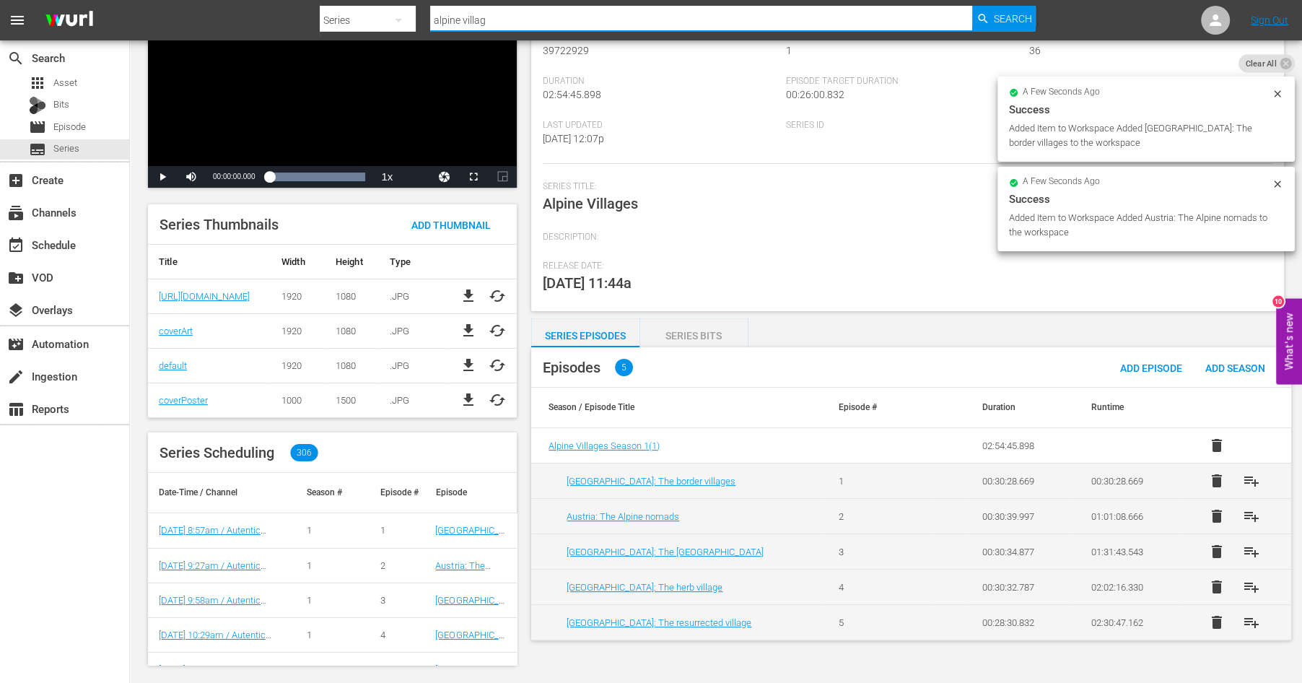
drag, startPoint x: 505, startPoint y: 21, endPoint x: 380, endPoint y: -12, distance: 129.0
click at [430, 3] on input "alpine villag" at bounding box center [701, 20] width 542 height 35
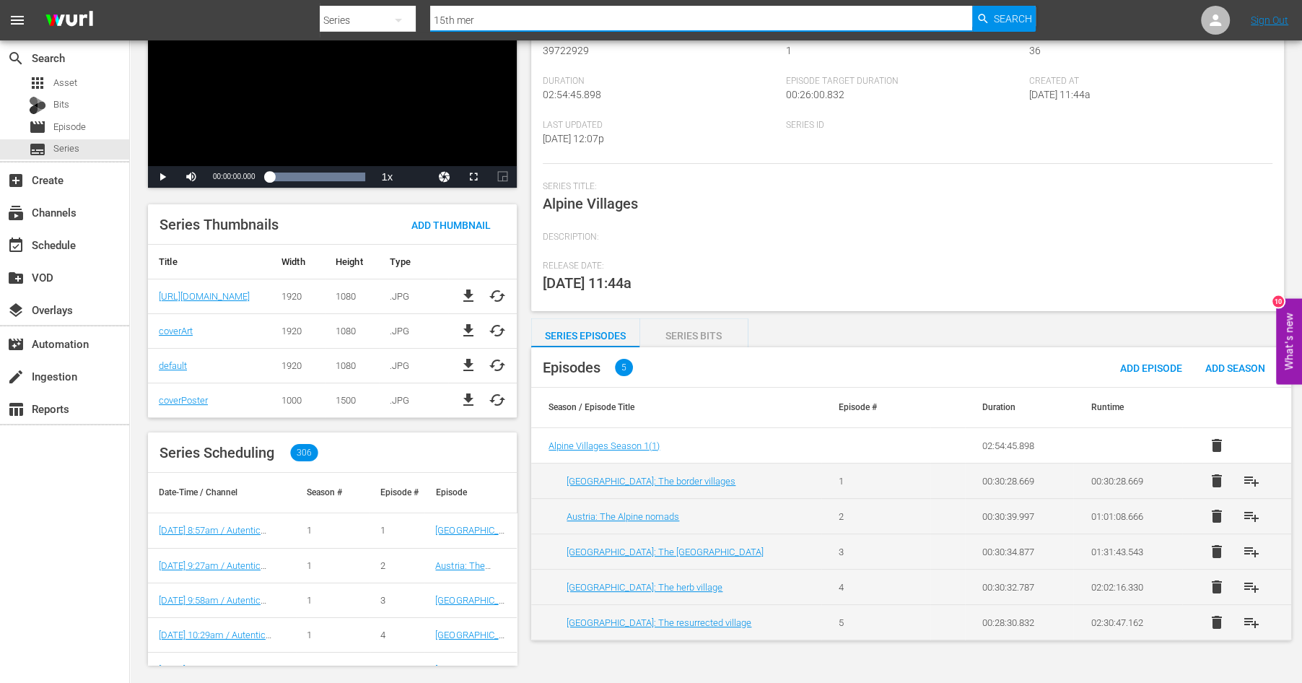
type input "15th meri"
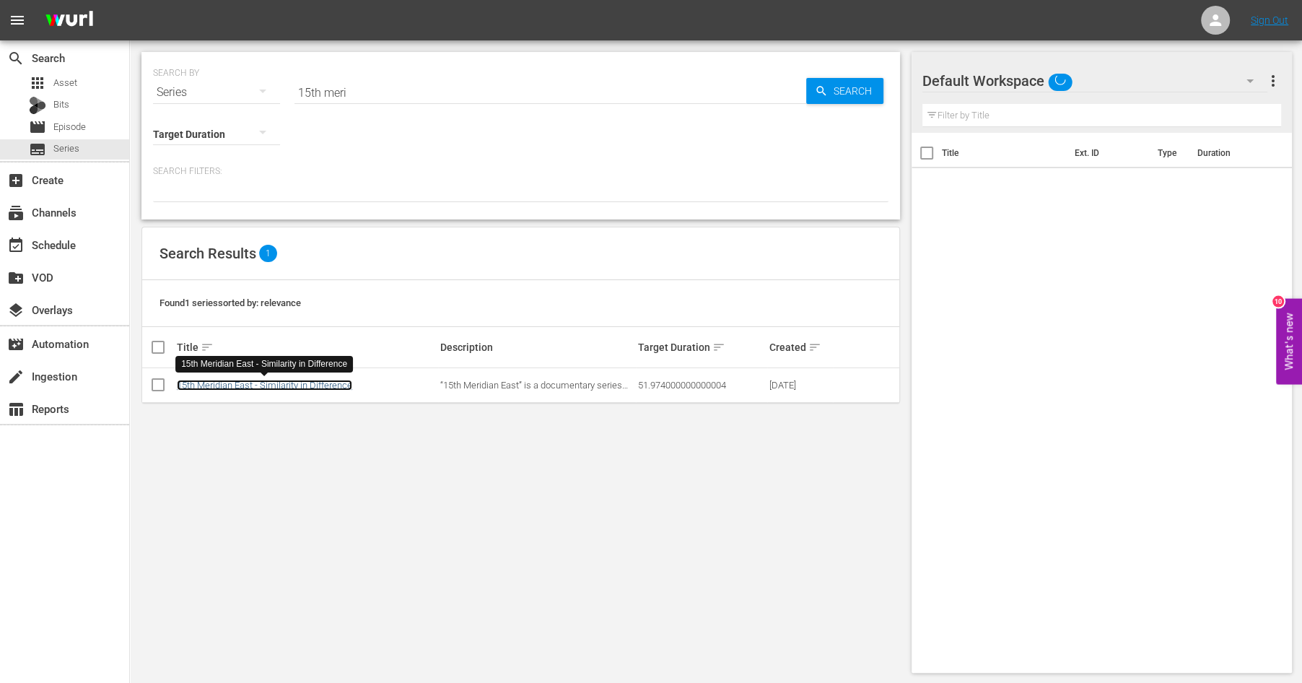
click at [265, 381] on link "15th Meridian East - Similarity in Difference" at bounding box center [264, 385] width 175 height 11
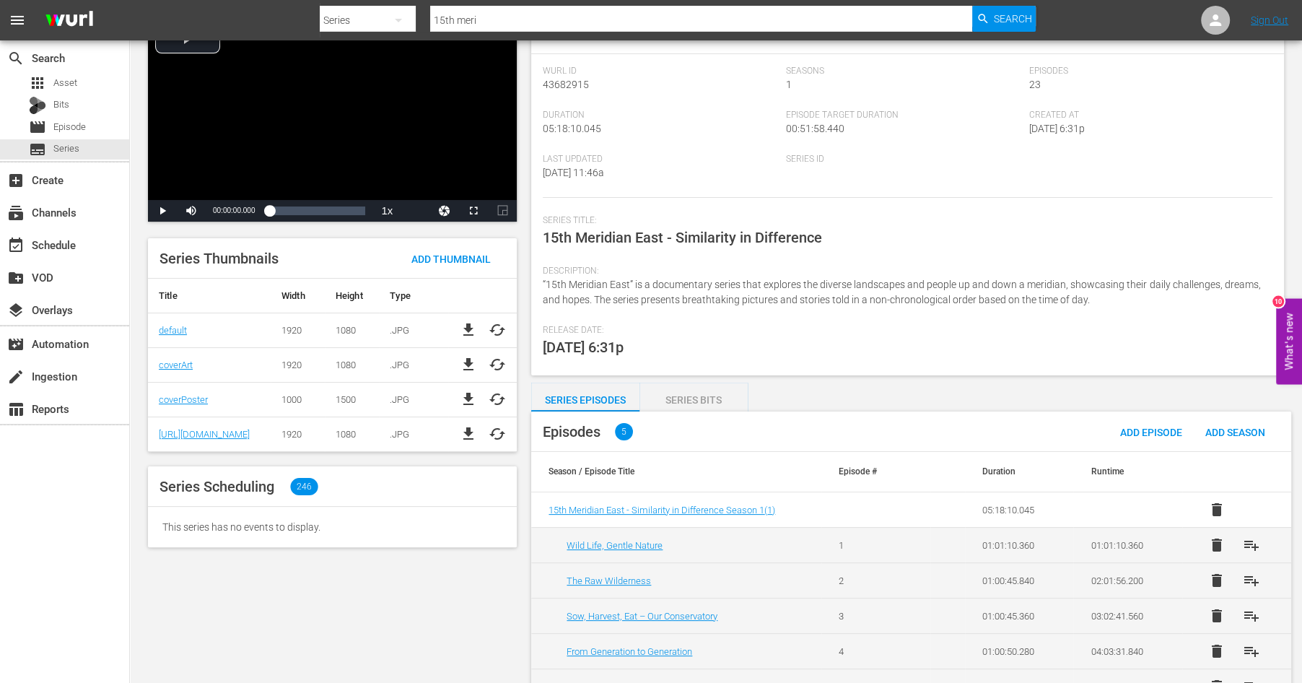
scroll to position [119, 0]
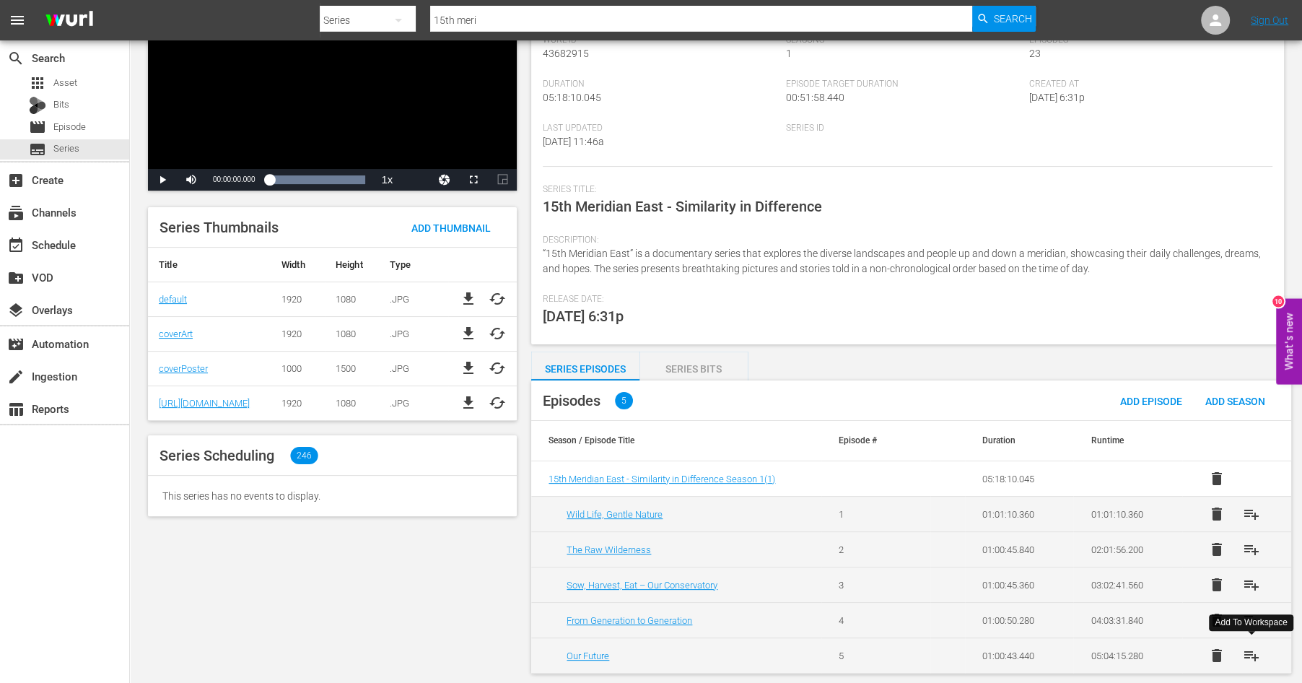
click at [1251, 652] on span "playlist_add" at bounding box center [1251, 655] width 17 height 17
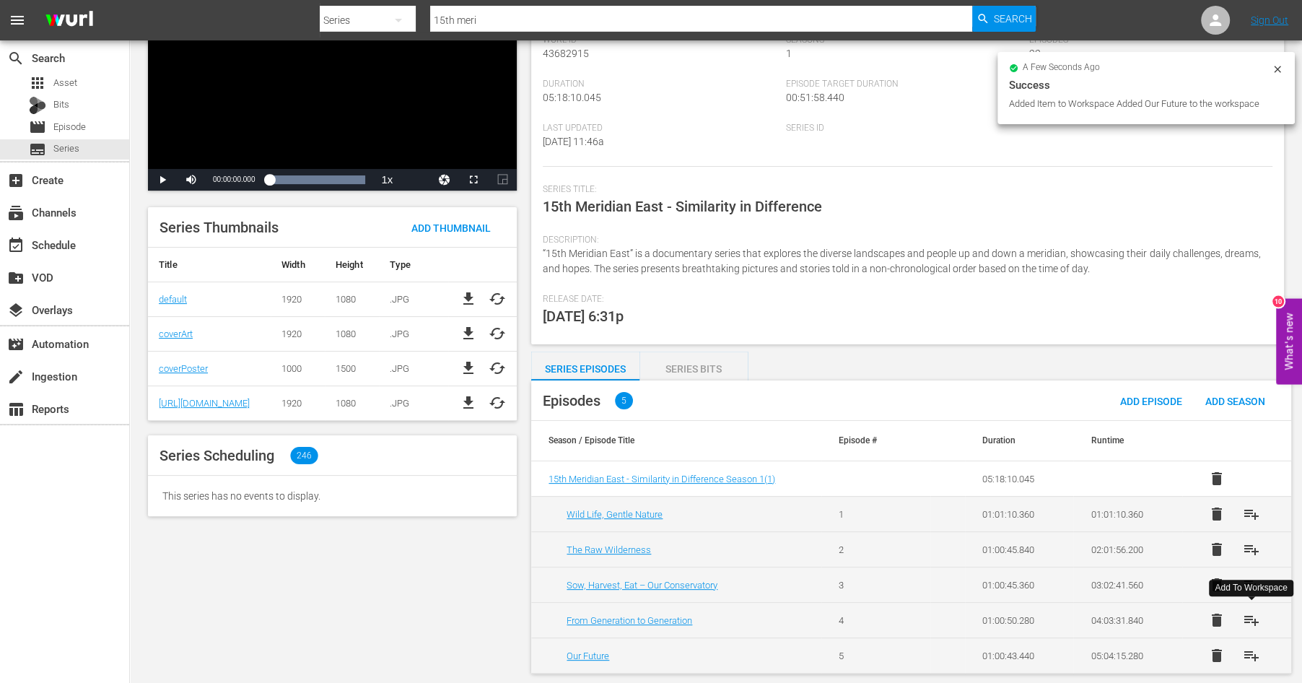
click at [1251, 620] on span "playlist_add" at bounding box center [1251, 619] width 17 height 17
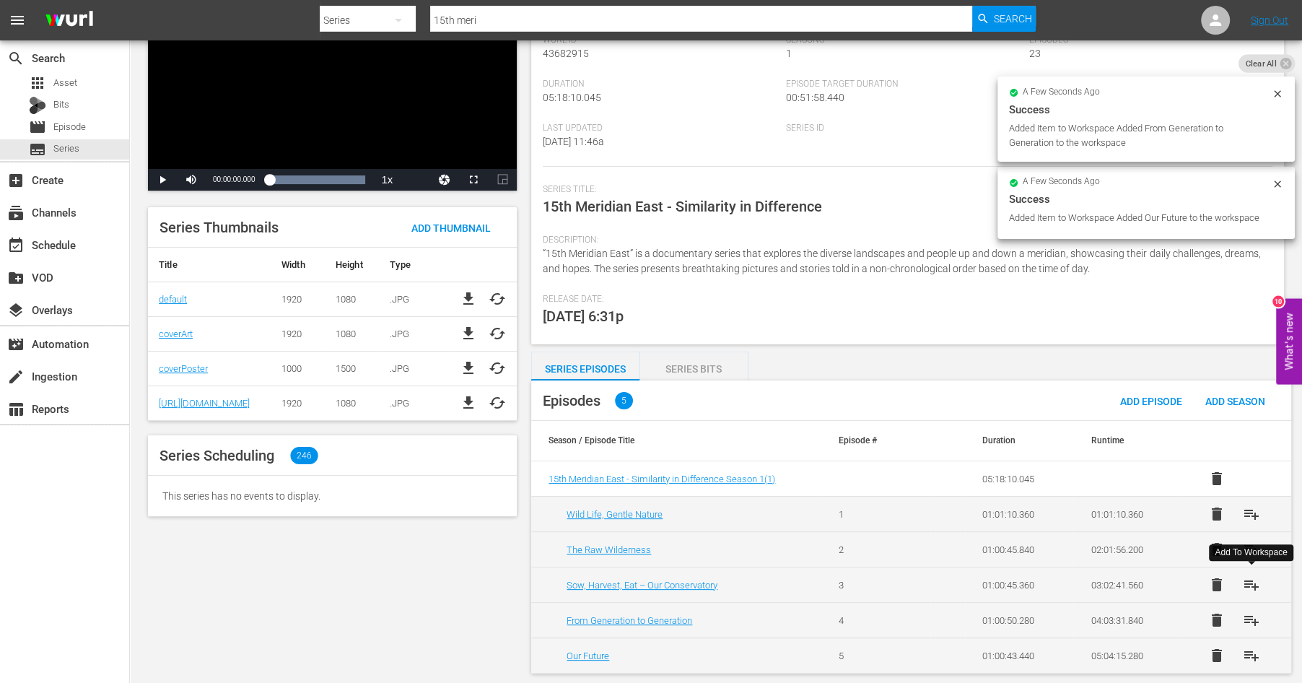
click at [1250, 581] on span "playlist_add" at bounding box center [1251, 584] width 17 height 17
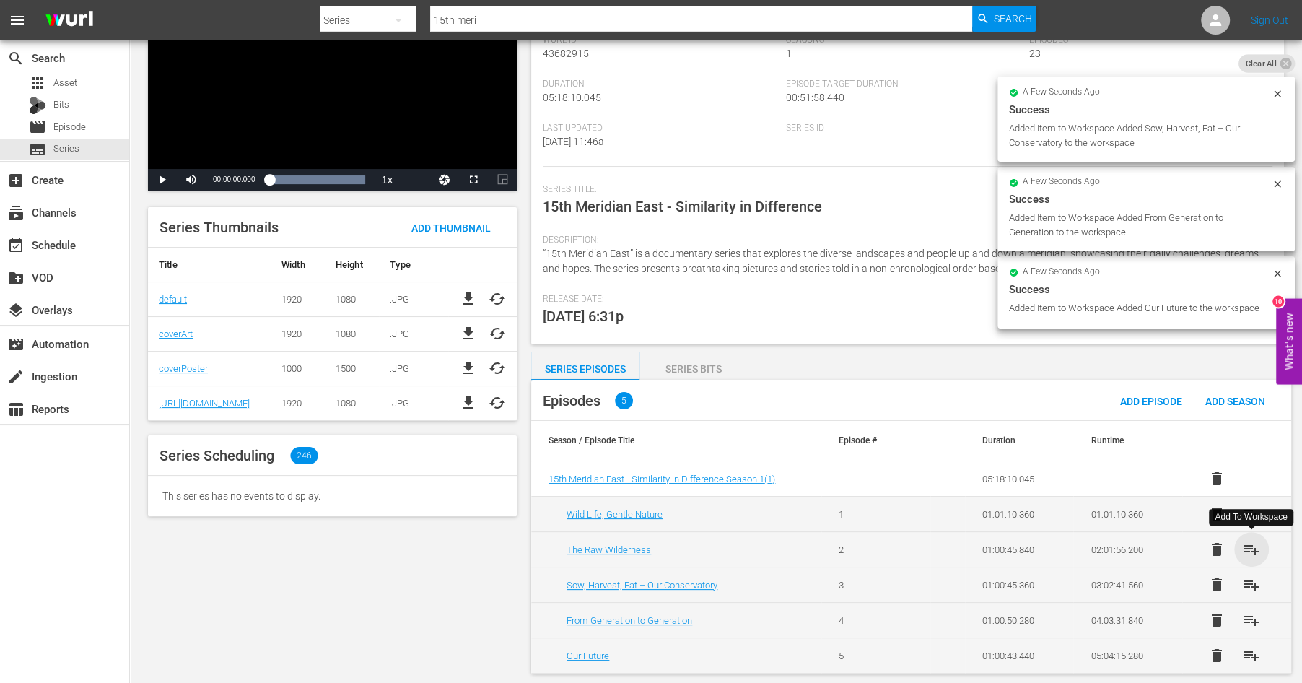
click at [1251, 543] on span "playlist_add" at bounding box center [1251, 549] width 17 height 17
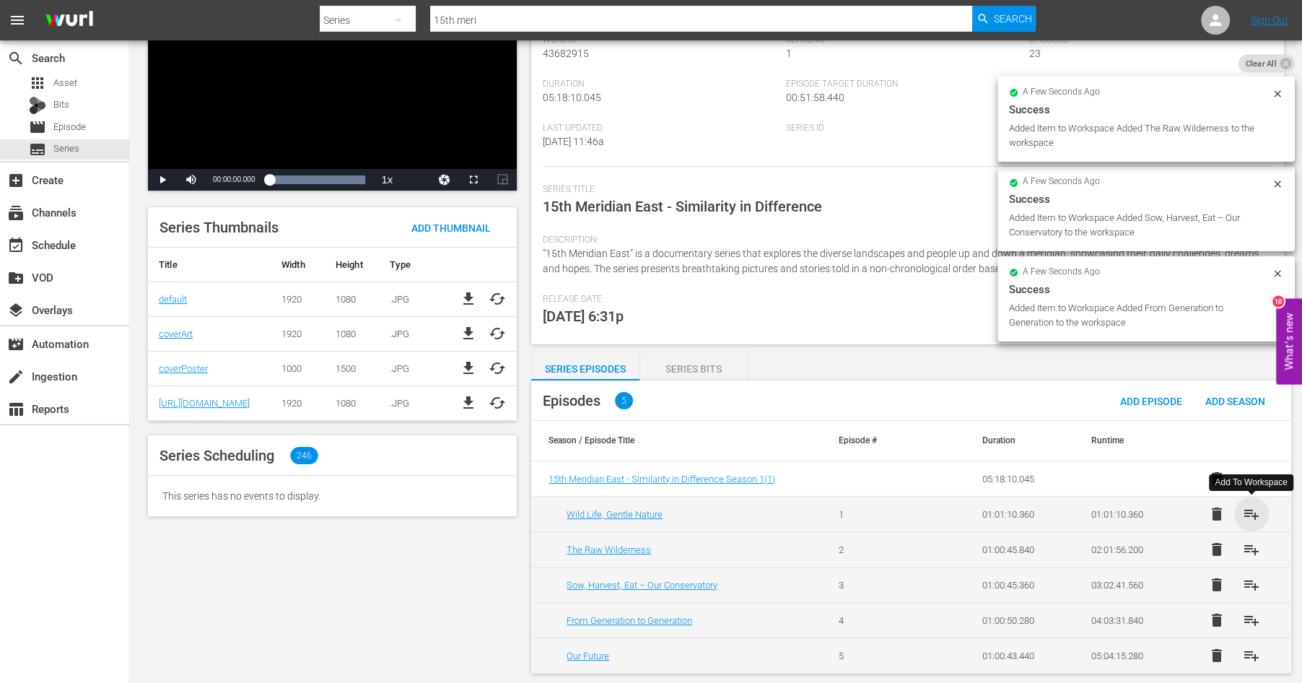
click at [1252, 506] on span "playlist_add" at bounding box center [1251, 513] width 17 height 17
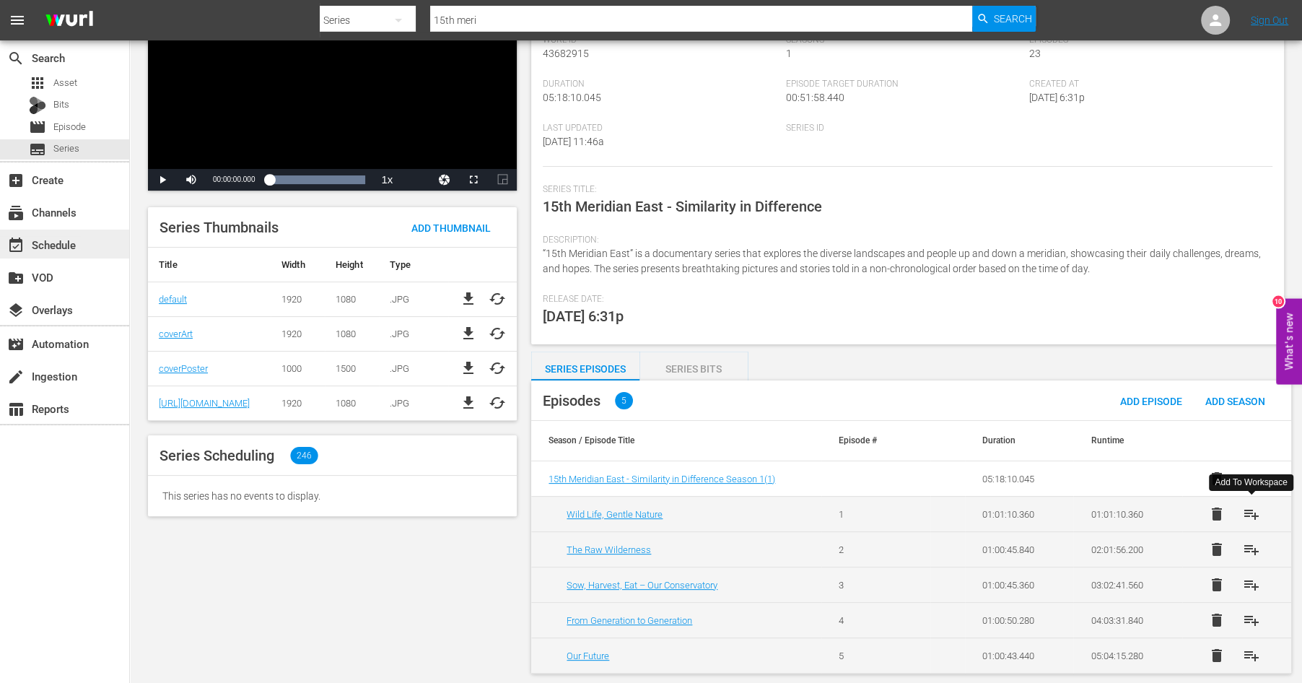
click at [48, 245] on div "event_available Schedule" at bounding box center [40, 242] width 81 height 13
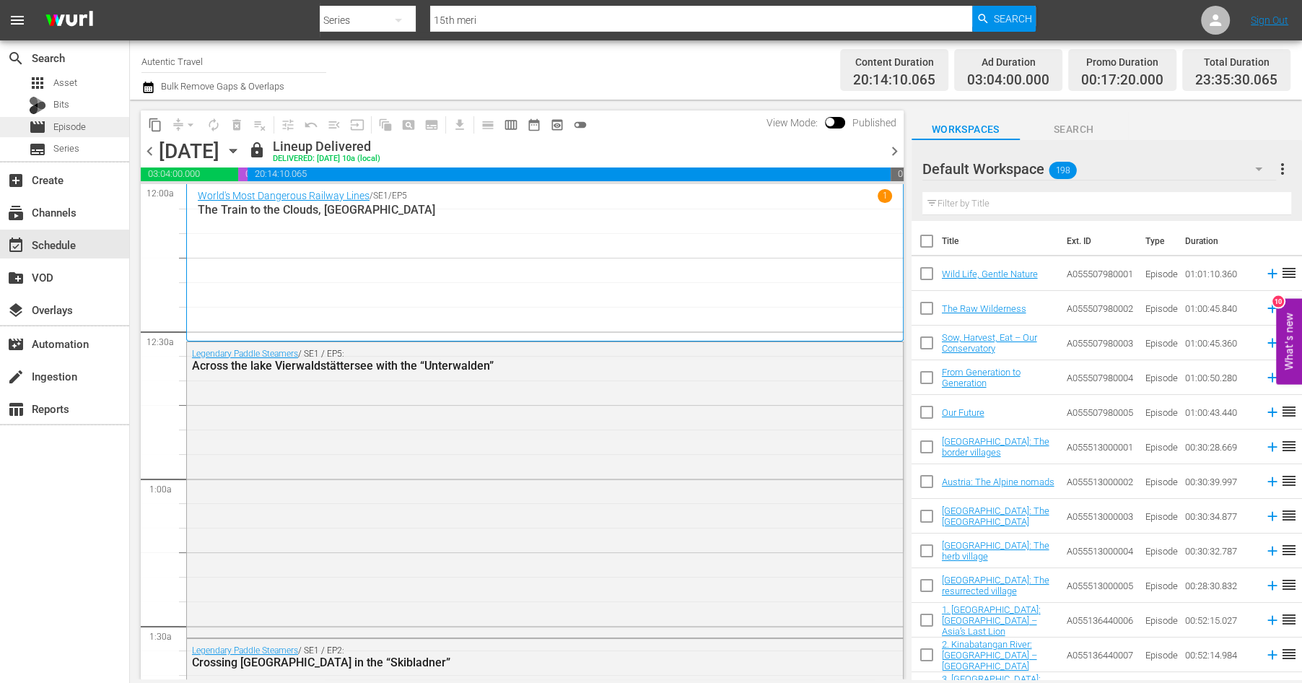
click at [49, 128] on div "movie Episode" at bounding box center [57, 127] width 57 height 20
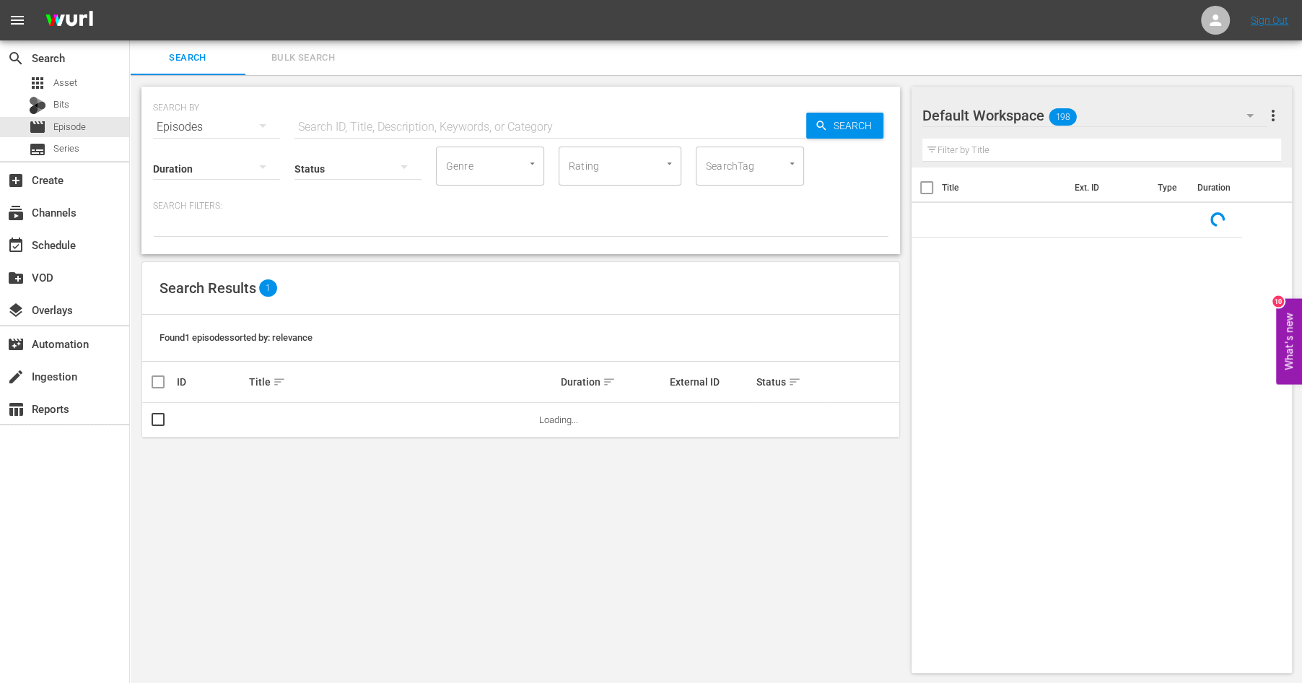
click at [349, 134] on div "Status" at bounding box center [357, 160] width 127 height 52
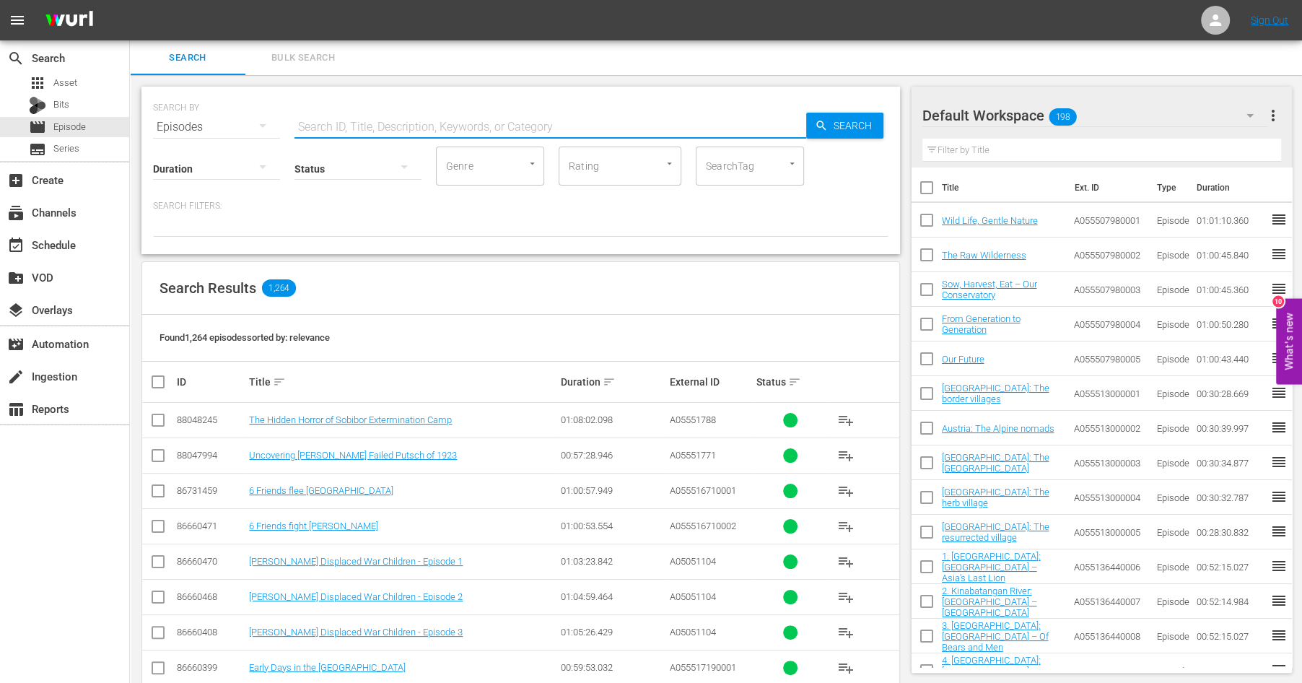
click at [341, 121] on input "text" at bounding box center [550, 127] width 512 height 35
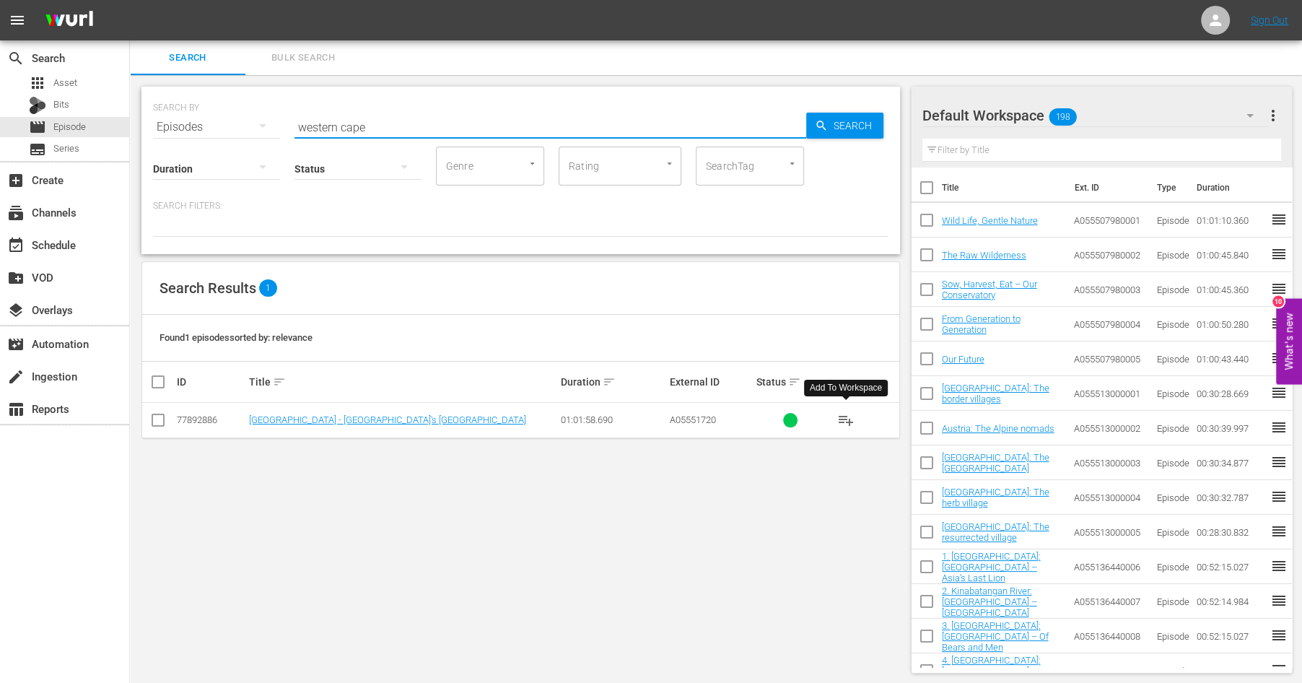
click at [851, 419] on span "playlist_add" at bounding box center [845, 419] width 17 height 17
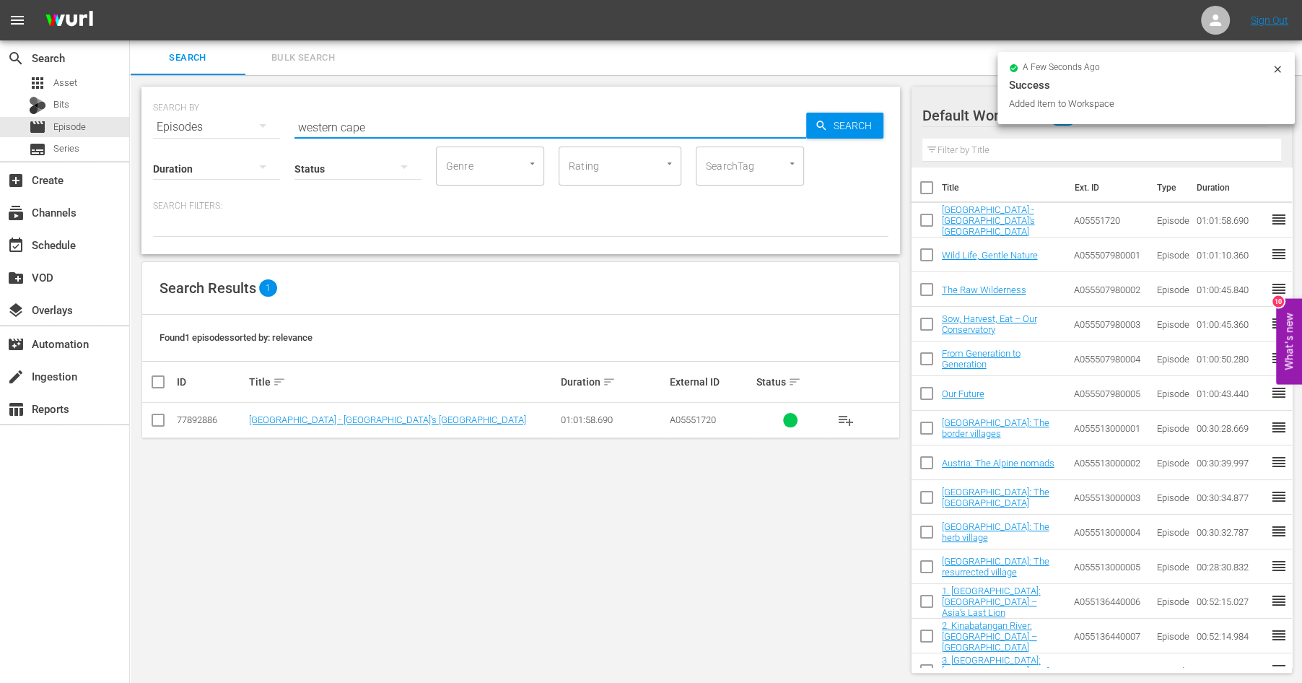
drag, startPoint x: 385, startPoint y: 129, endPoint x: 265, endPoint y: 103, distance: 122.6
click at [294, 110] on input "western cape" at bounding box center [550, 127] width 512 height 35
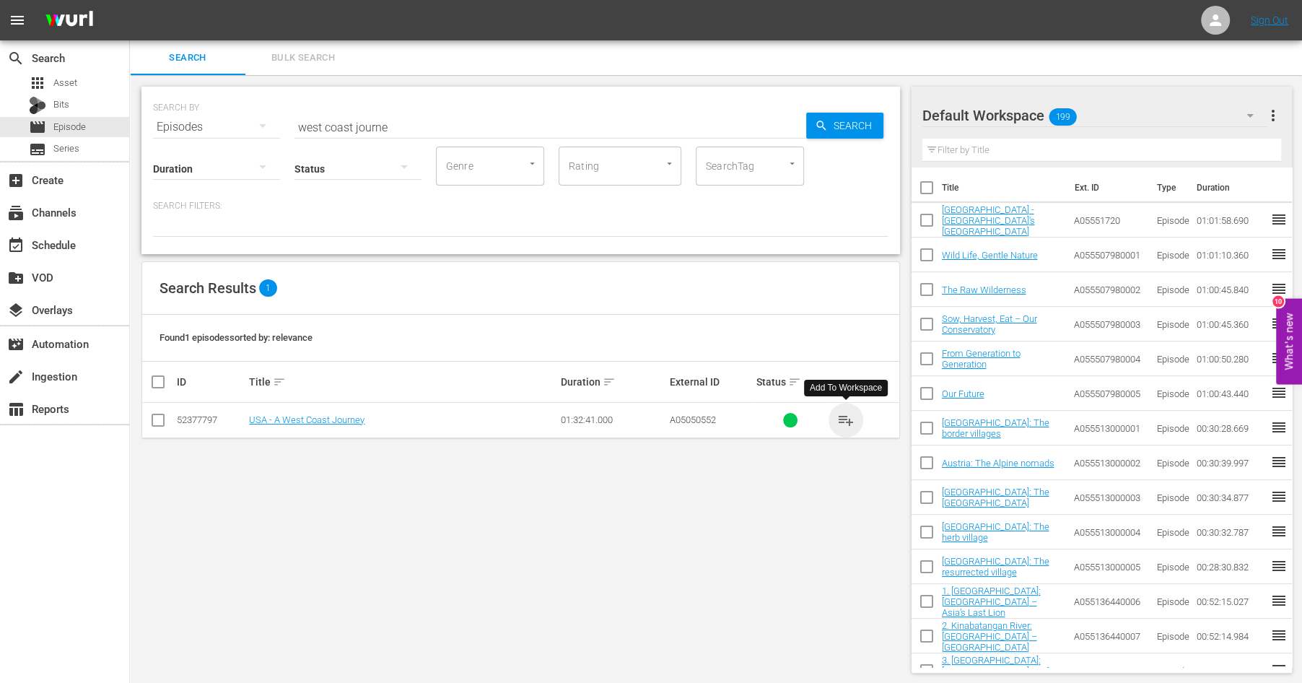
click at [846, 416] on span "playlist_add" at bounding box center [845, 419] width 17 height 17
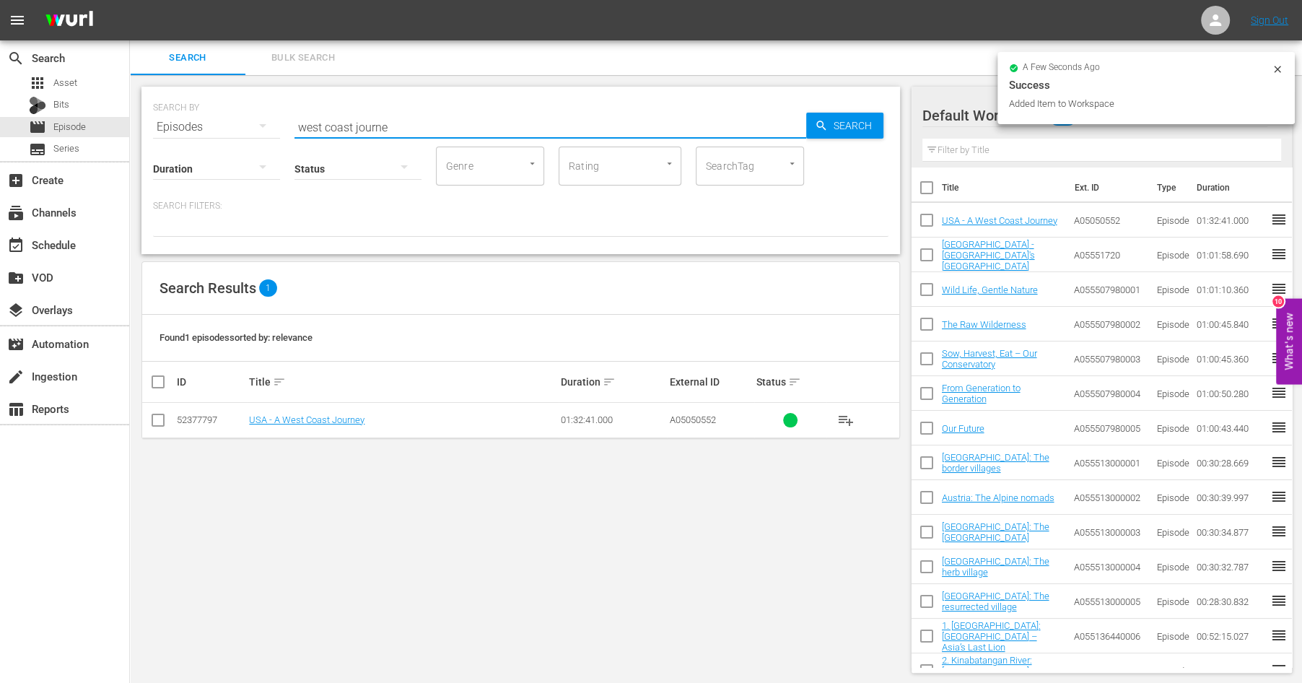
drag, startPoint x: 402, startPoint y: 124, endPoint x: 249, endPoint y: 104, distance: 154.3
click at [294, 110] on input "west coast journe" at bounding box center [550, 127] width 512 height 35
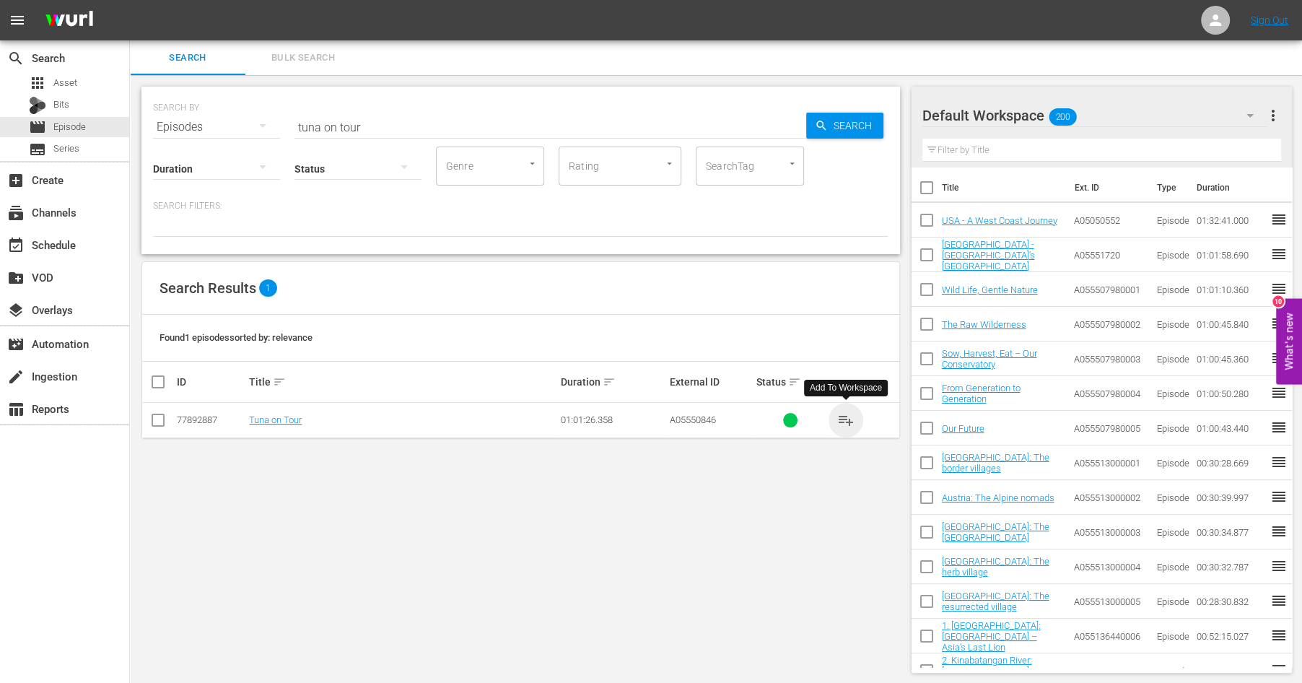
click at [847, 416] on span "playlist_add" at bounding box center [845, 419] width 17 height 17
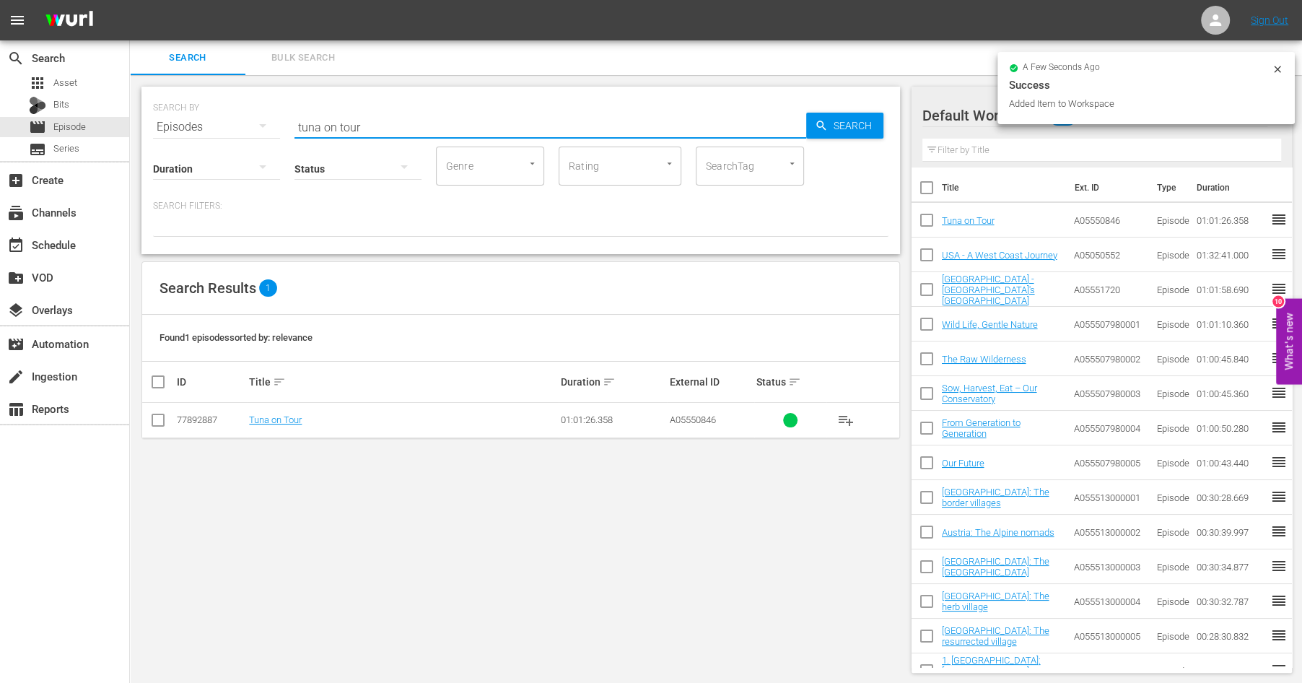
drag, startPoint x: 366, startPoint y: 123, endPoint x: 219, endPoint y: 95, distance: 149.9
click at [294, 110] on input "tuna on tour" at bounding box center [550, 127] width 512 height 35
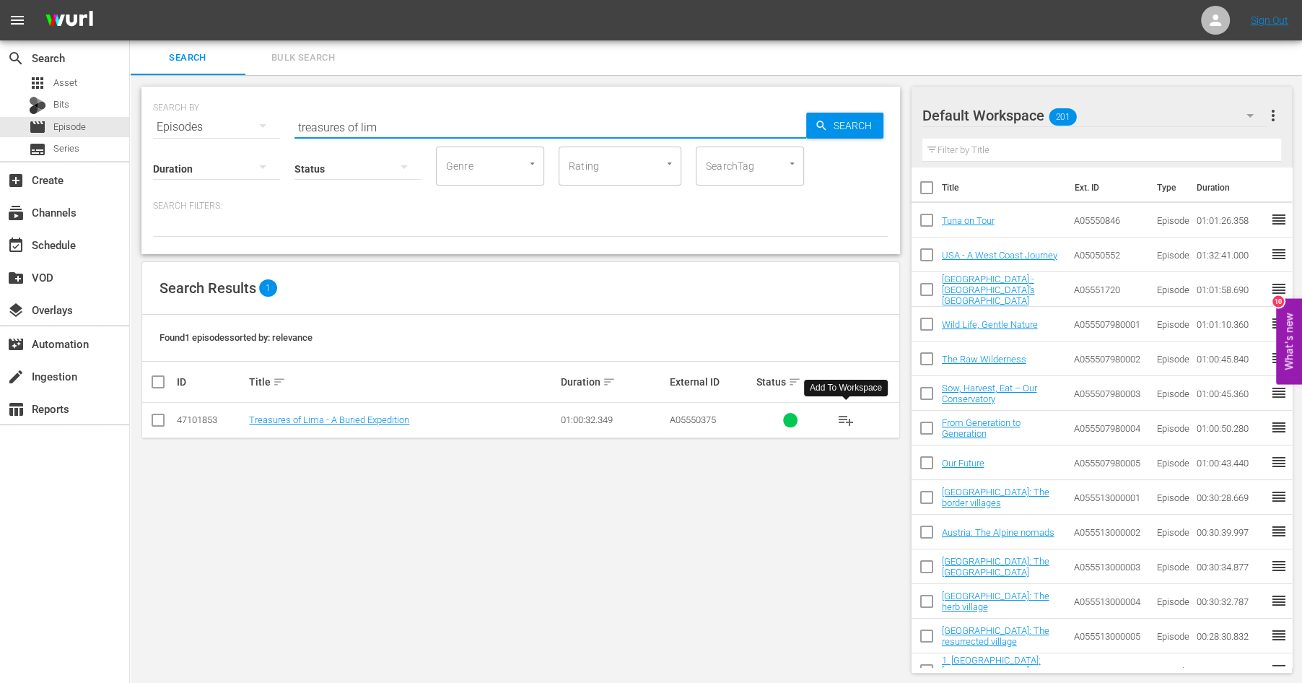
click at [846, 416] on span "playlist_add" at bounding box center [845, 419] width 17 height 17
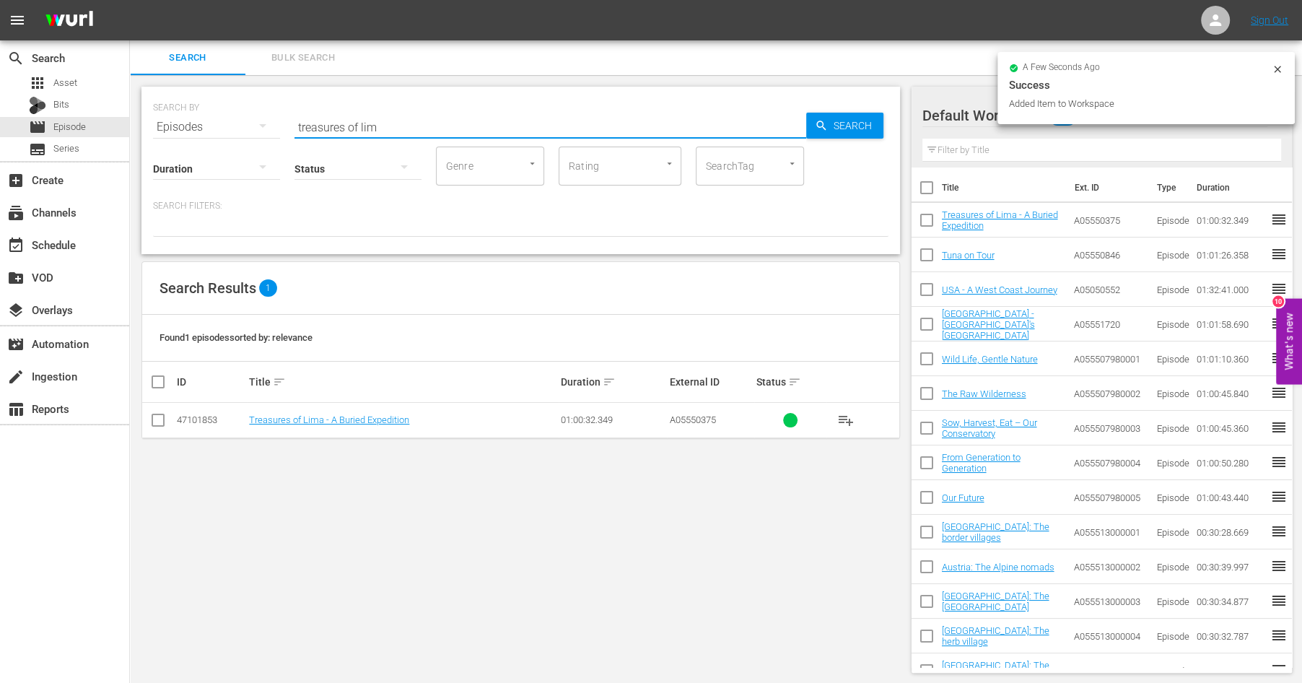
drag, startPoint x: 393, startPoint y: 126, endPoint x: 227, endPoint y: 87, distance: 170.5
click at [294, 110] on input "treasures of lim" at bounding box center [550, 127] width 512 height 35
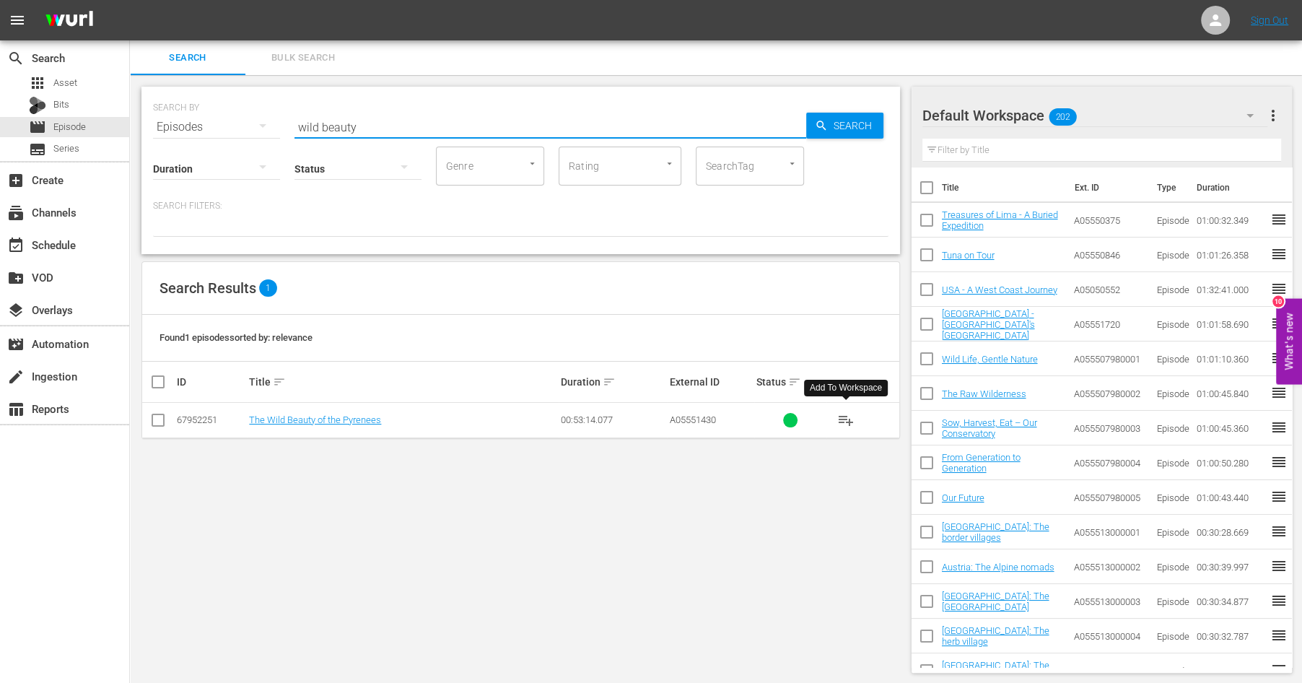
click at [844, 414] on span "playlist_add" at bounding box center [845, 419] width 17 height 17
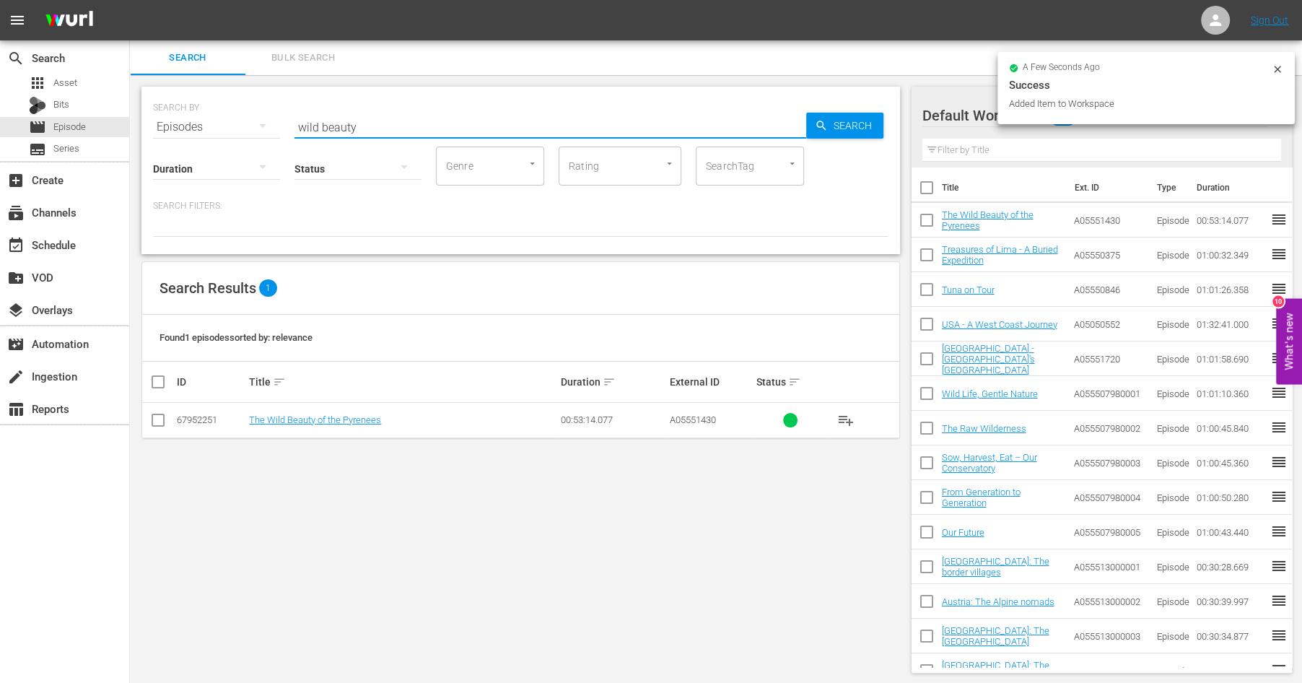
drag, startPoint x: 381, startPoint y: 124, endPoint x: 243, endPoint y: 93, distance: 141.3
click at [294, 110] on input "wild beauty" at bounding box center [550, 127] width 512 height 35
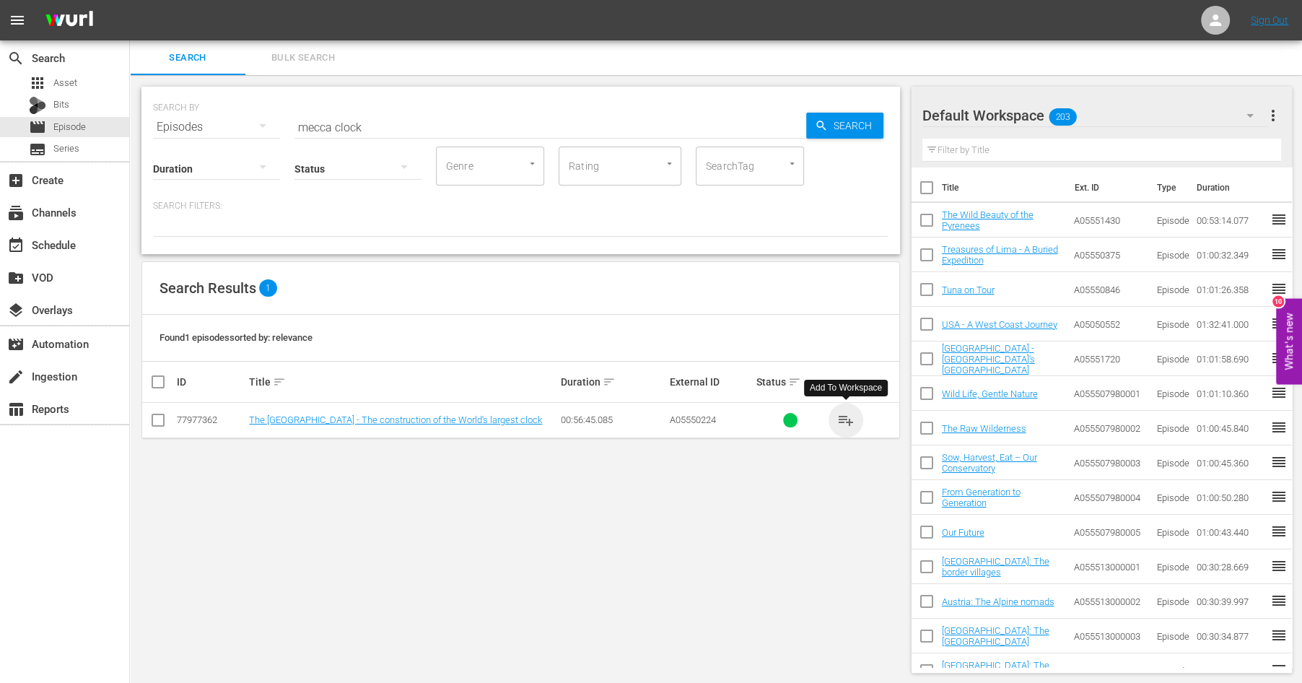
click at [846, 414] on span "playlist_add" at bounding box center [845, 419] width 17 height 17
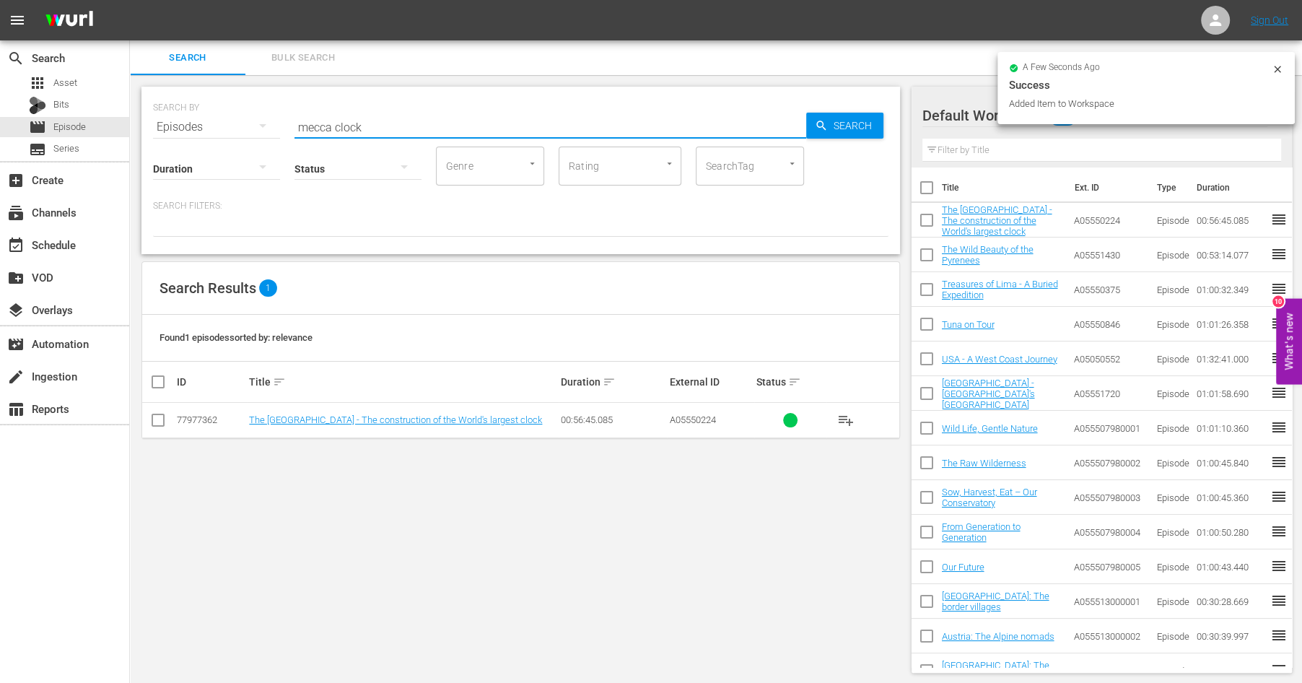
drag, startPoint x: 375, startPoint y: 122, endPoint x: 201, endPoint y: 87, distance: 177.5
click at [294, 110] on input "mecca clock" at bounding box center [550, 127] width 512 height 35
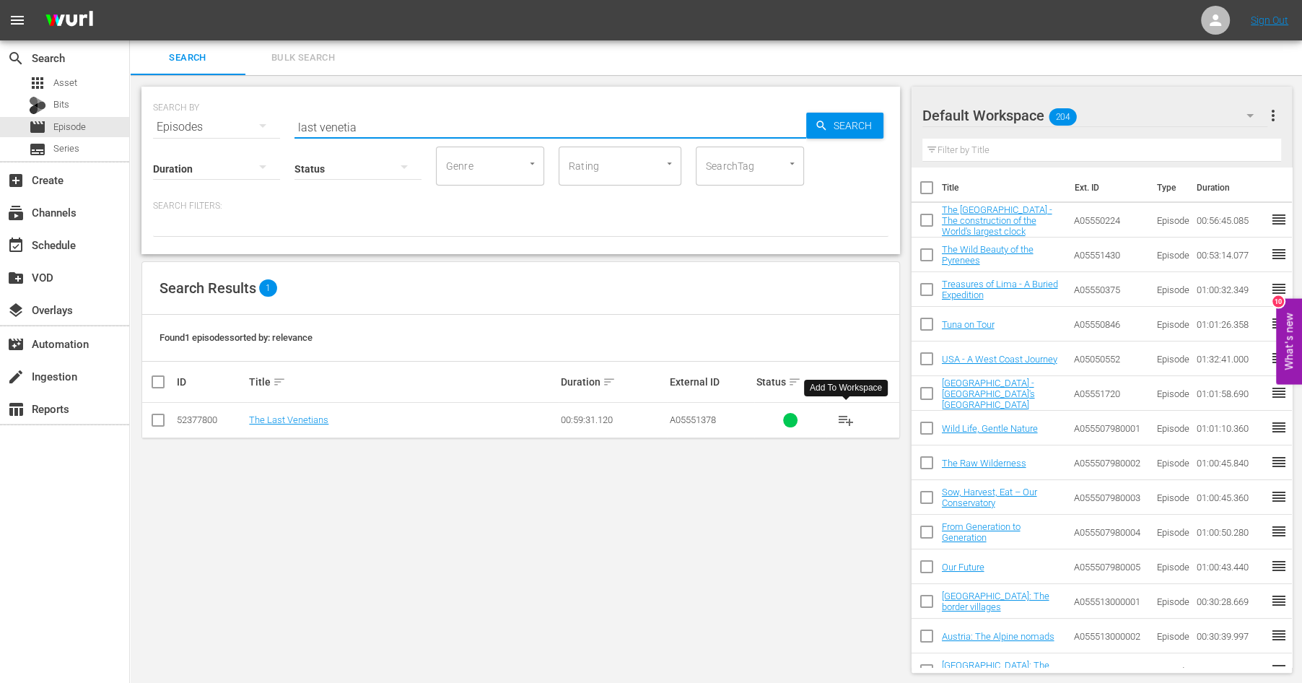
click at [846, 416] on span "playlist_add" at bounding box center [845, 419] width 17 height 17
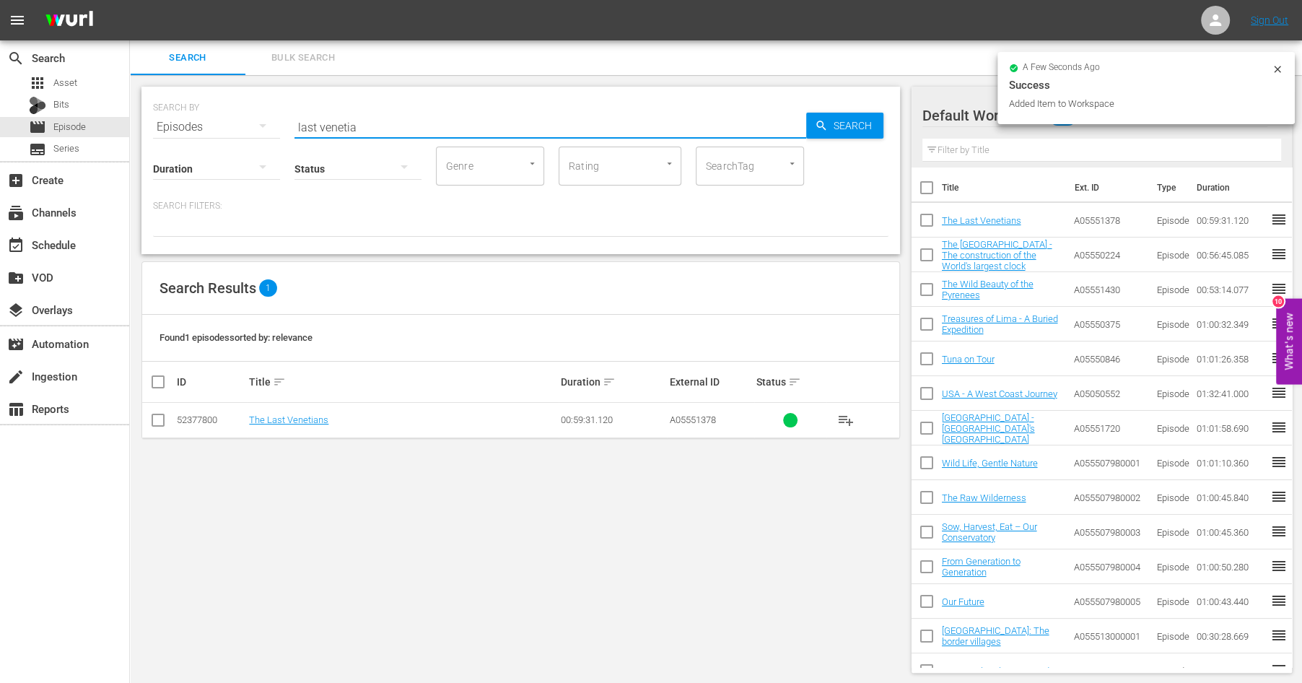
drag, startPoint x: 377, startPoint y: 126, endPoint x: 152, endPoint y: 43, distance: 239.6
click at [294, 110] on input "last venetia" at bounding box center [550, 127] width 512 height 35
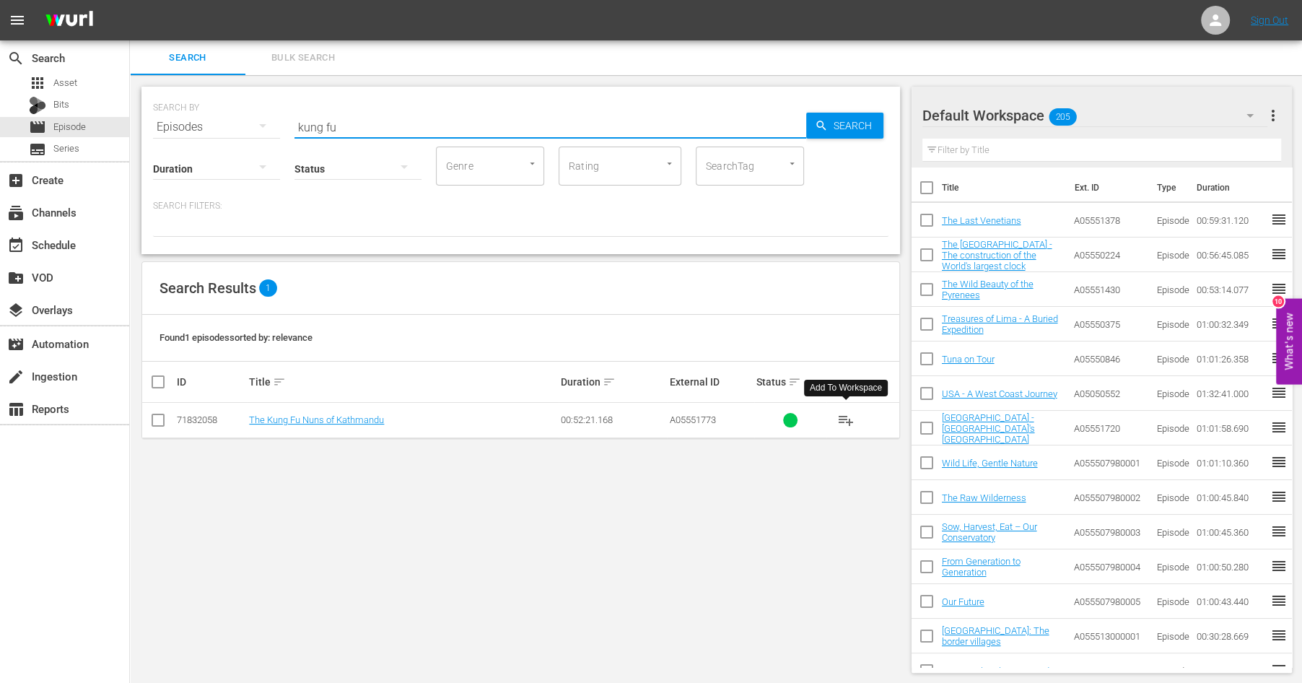
click at [847, 414] on span "playlist_add" at bounding box center [845, 419] width 17 height 17
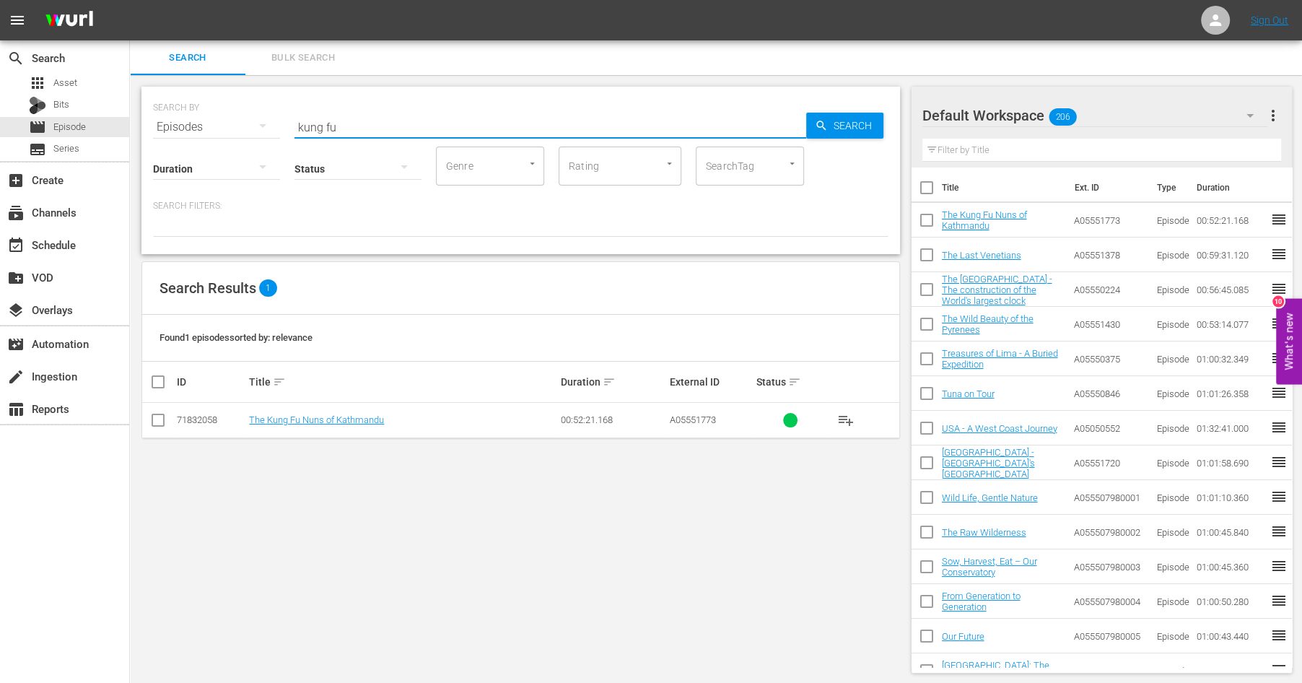
click at [354, 131] on input "kung fu" at bounding box center [550, 127] width 512 height 35
drag, startPoint x: 354, startPoint y: 128, endPoint x: 237, endPoint y: 115, distance: 116.9
click at [294, 114] on input "kung fu" at bounding box center [550, 127] width 512 height 35
click at [847, 415] on span "playlist_add" at bounding box center [845, 419] width 17 height 17
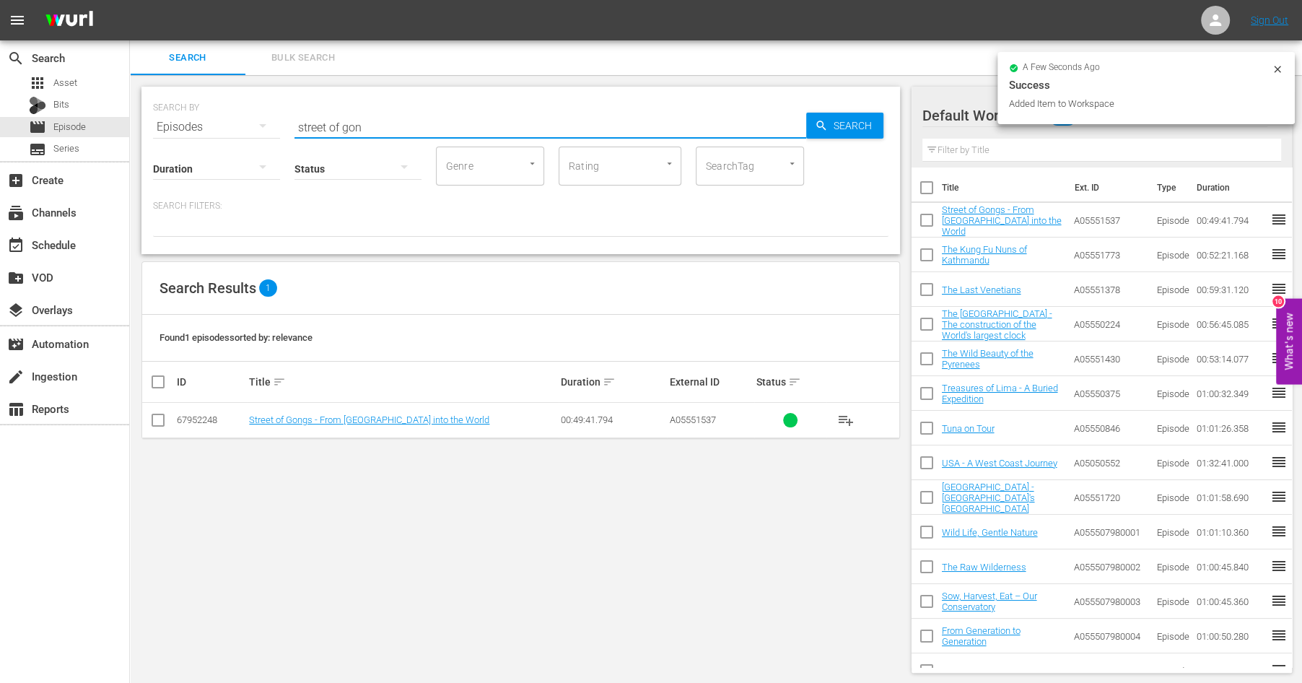
drag, startPoint x: 385, startPoint y: 128, endPoint x: 214, endPoint y: 99, distance: 172.8
click at [294, 110] on input "street of gon" at bounding box center [550, 127] width 512 height 35
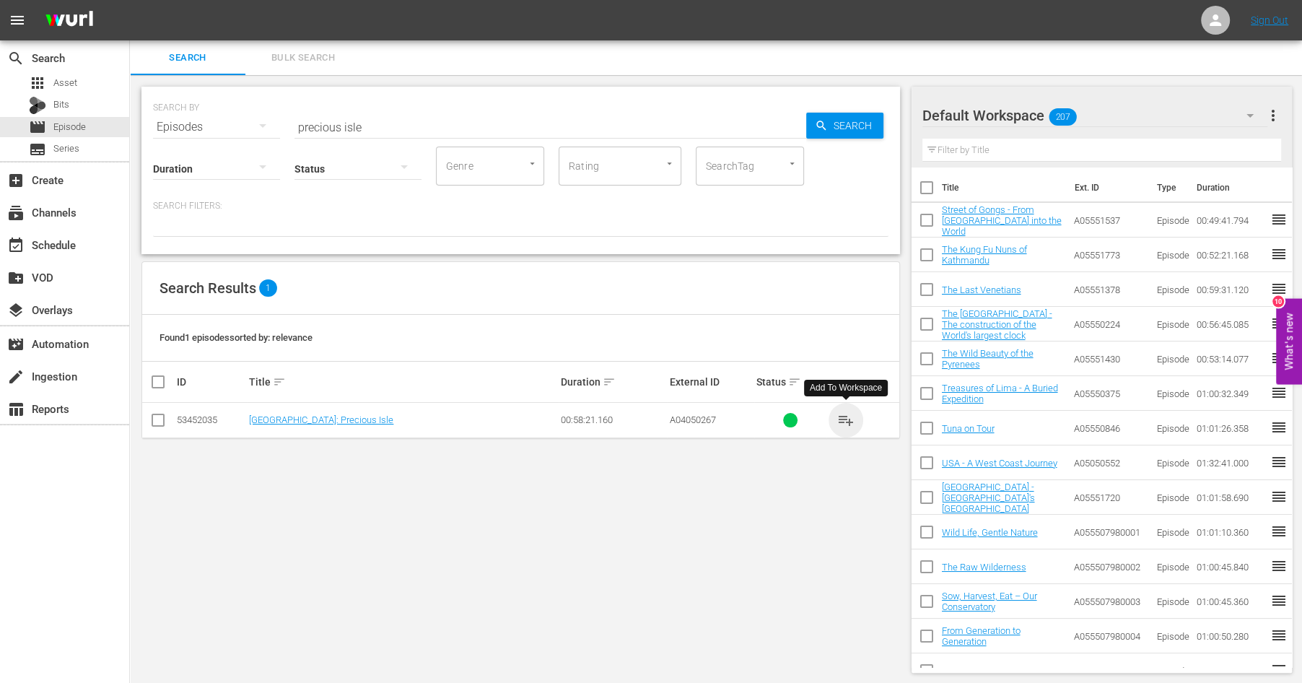
click at [846, 415] on span "playlist_add" at bounding box center [845, 419] width 17 height 17
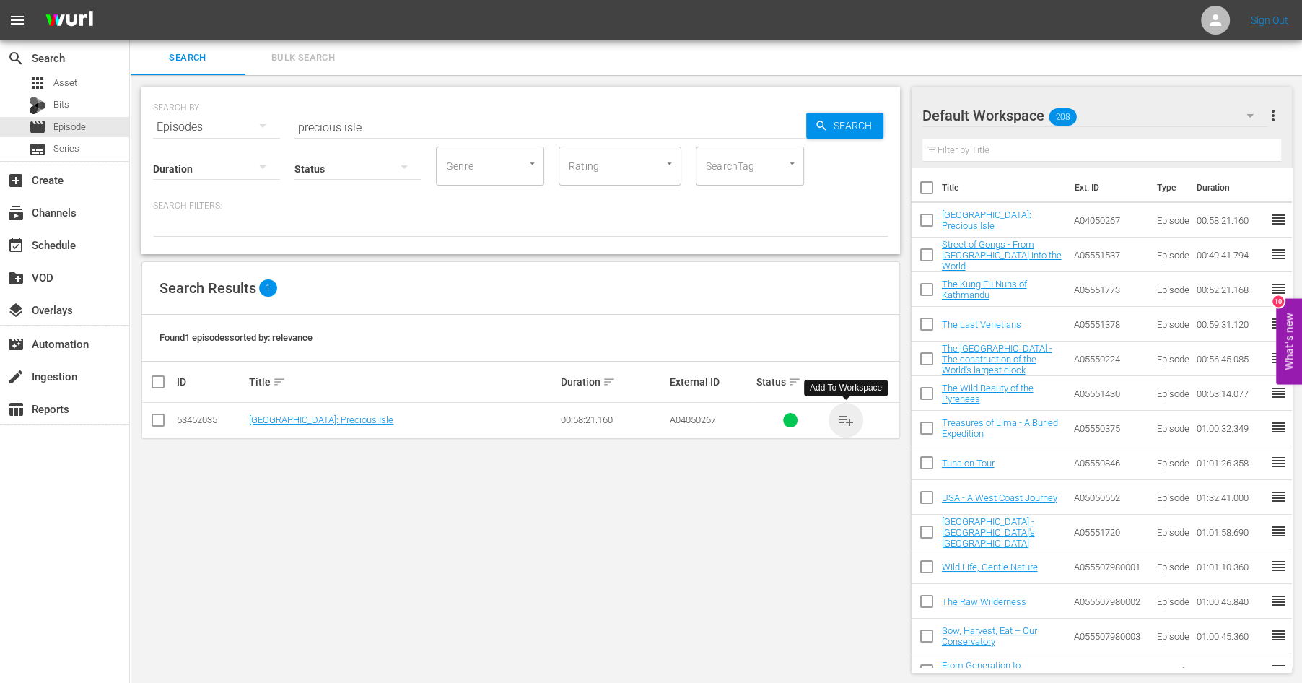
click at [847, 417] on span "playlist_add" at bounding box center [845, 419] width 17 height 17
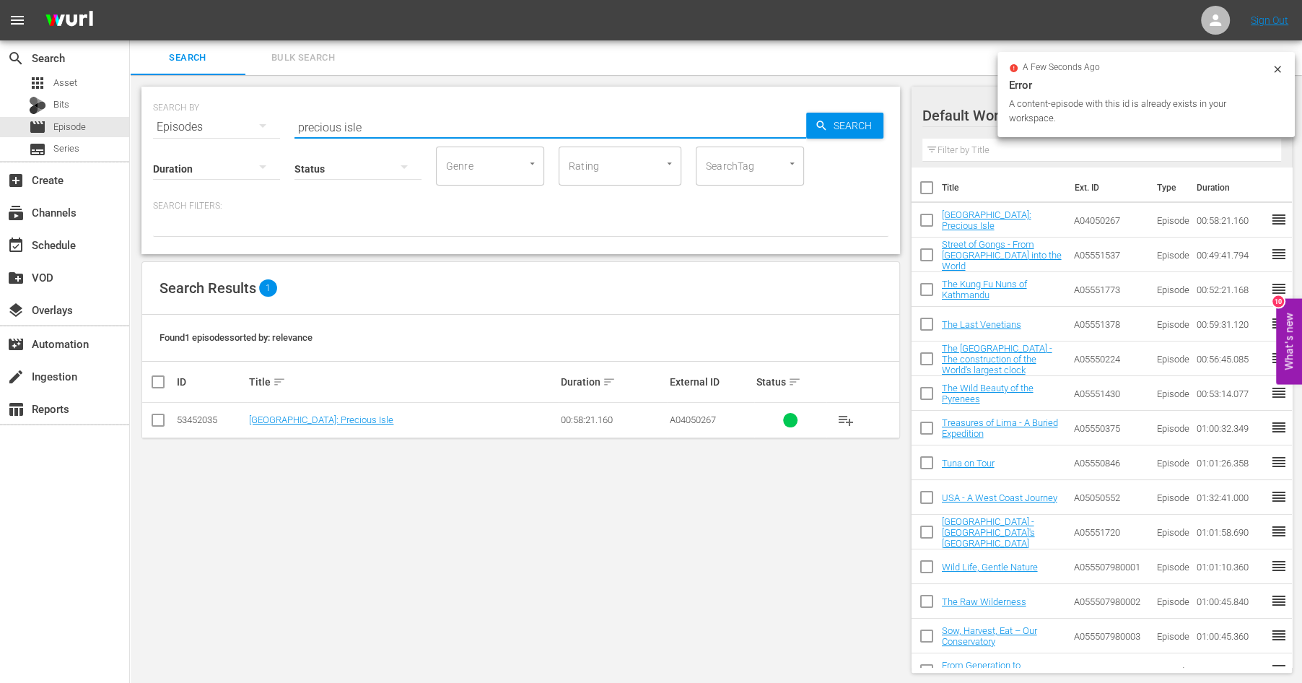
drag, startPoint x: 387, startPoint y: 124, endPoint x: 160, endPoint y: 81, distance: 231.4
click at [294, 110] on input "precious isle" at bounding box center [550, 127] width 512 height 35
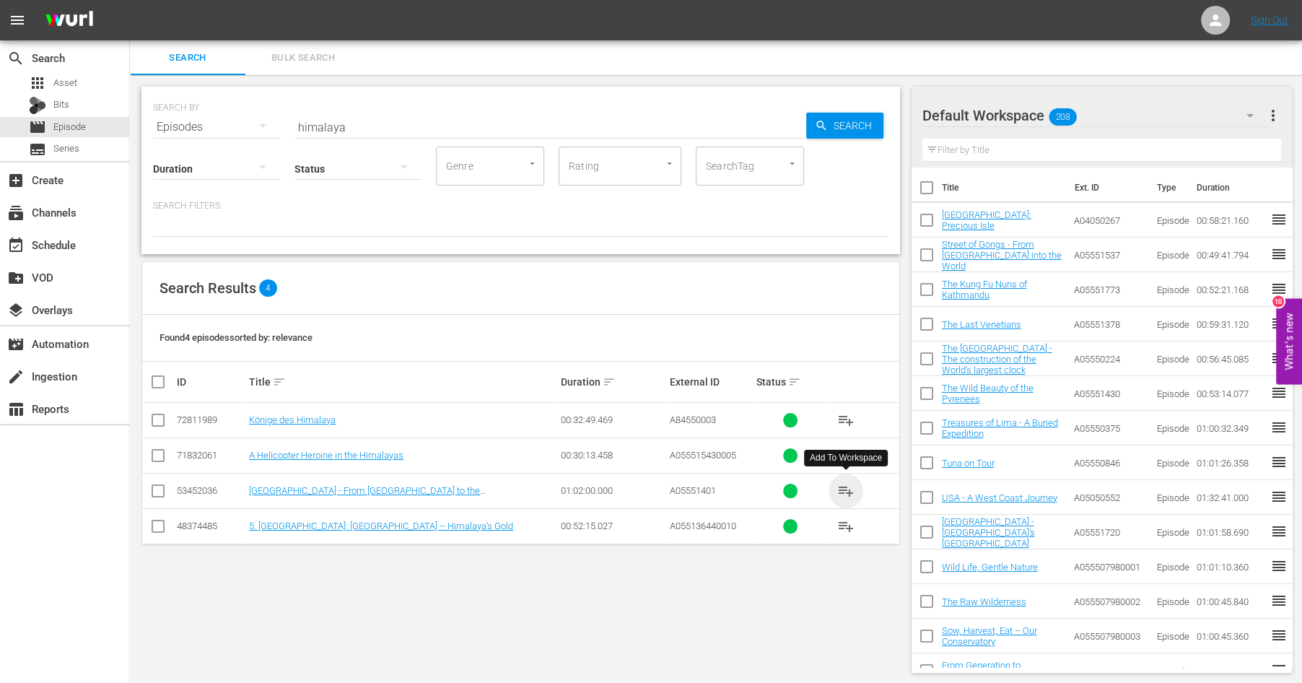
click at [848, 485] on span "playlist_add" at bounding box center [845, 490] width 17 height 17
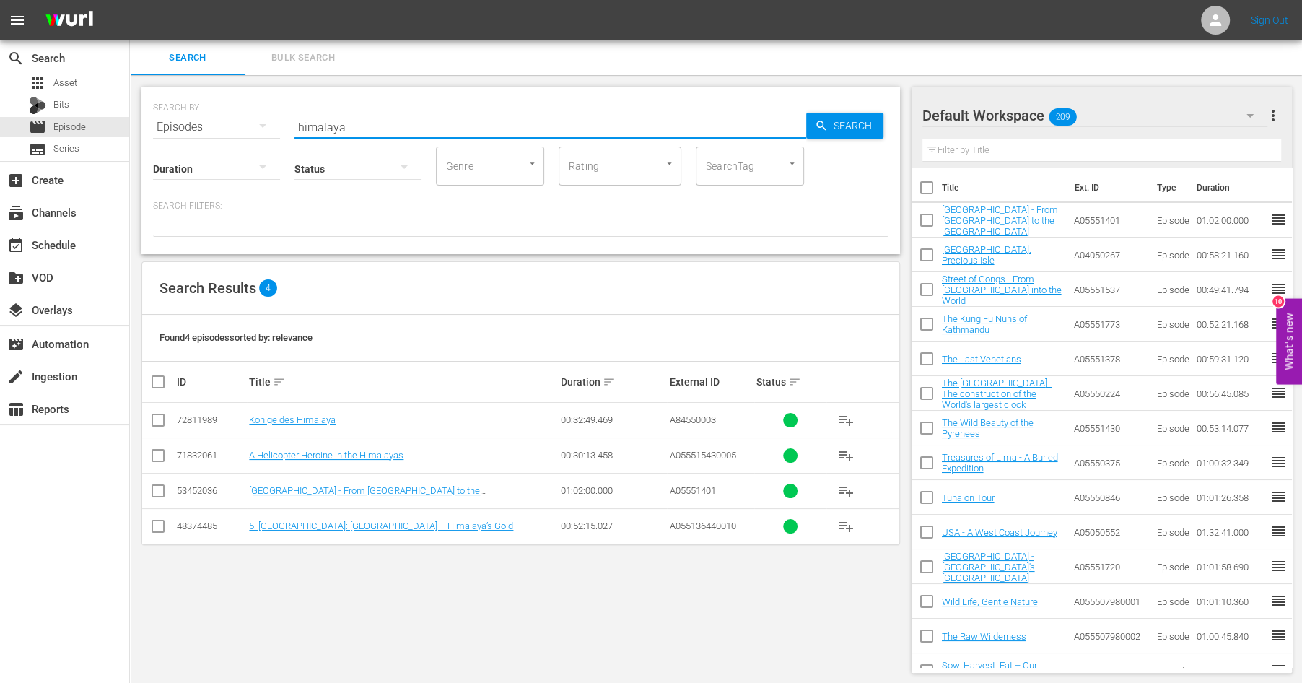
drag, startPoint x: 359, startPoint y: 128, endPoint x: 190, endPoint y: 88, distance: 173.5
click at [294, 110] on input "himalaya" at bounding box center [550, 127] width 512 height 35
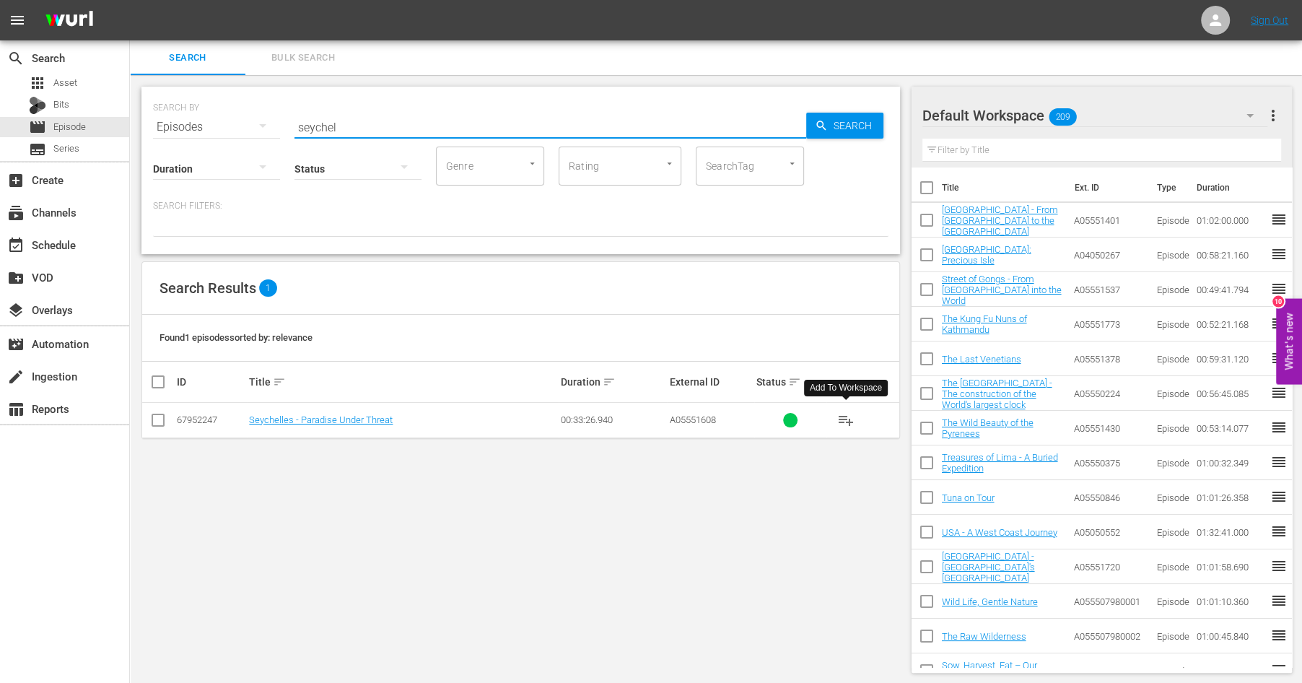
click at [846, 416] on span "playlist_add" at bounding box center [845, 419] width 17 height 17
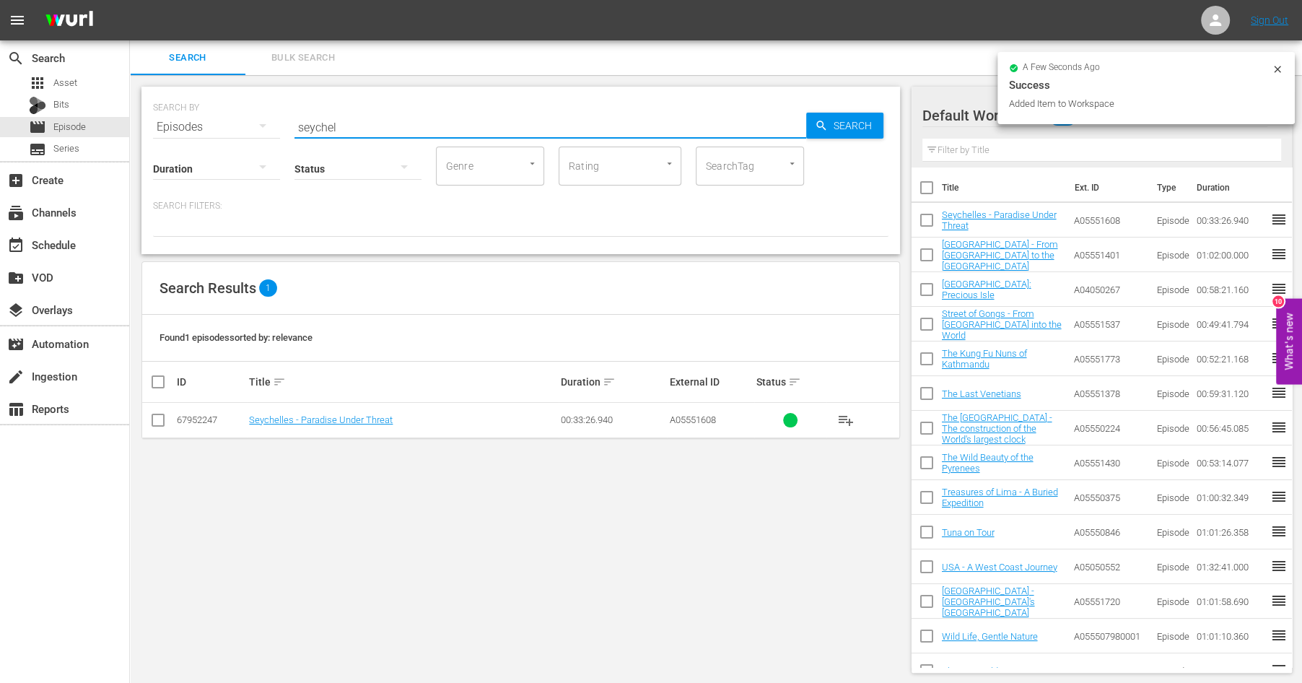
drag, startPoint x: 359, startPoint y: 123, endPoint x: 200, endPoint y: 102, distance: 161.0
click at [294, 110] on input "seychel" at bounding box center [550, 127] width 512 height 35
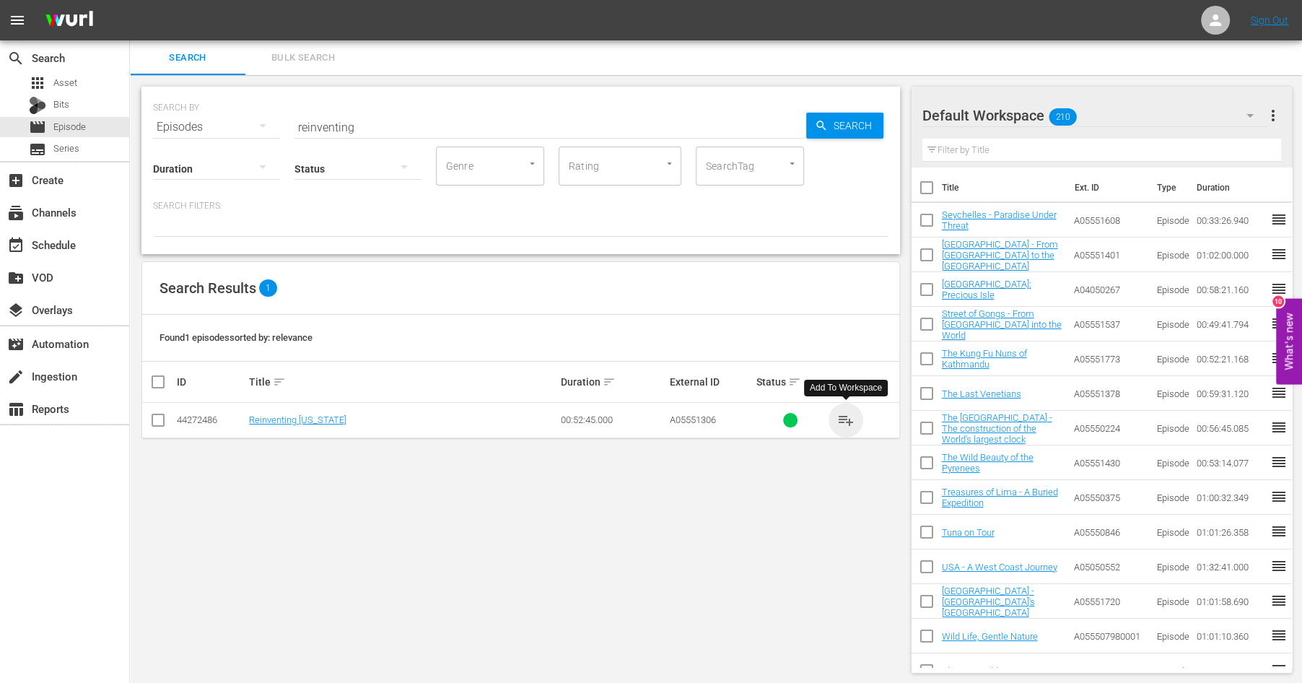
click at [842, 417] on span "playlist_add" at bounding box center [845, 419] width 17 height 17
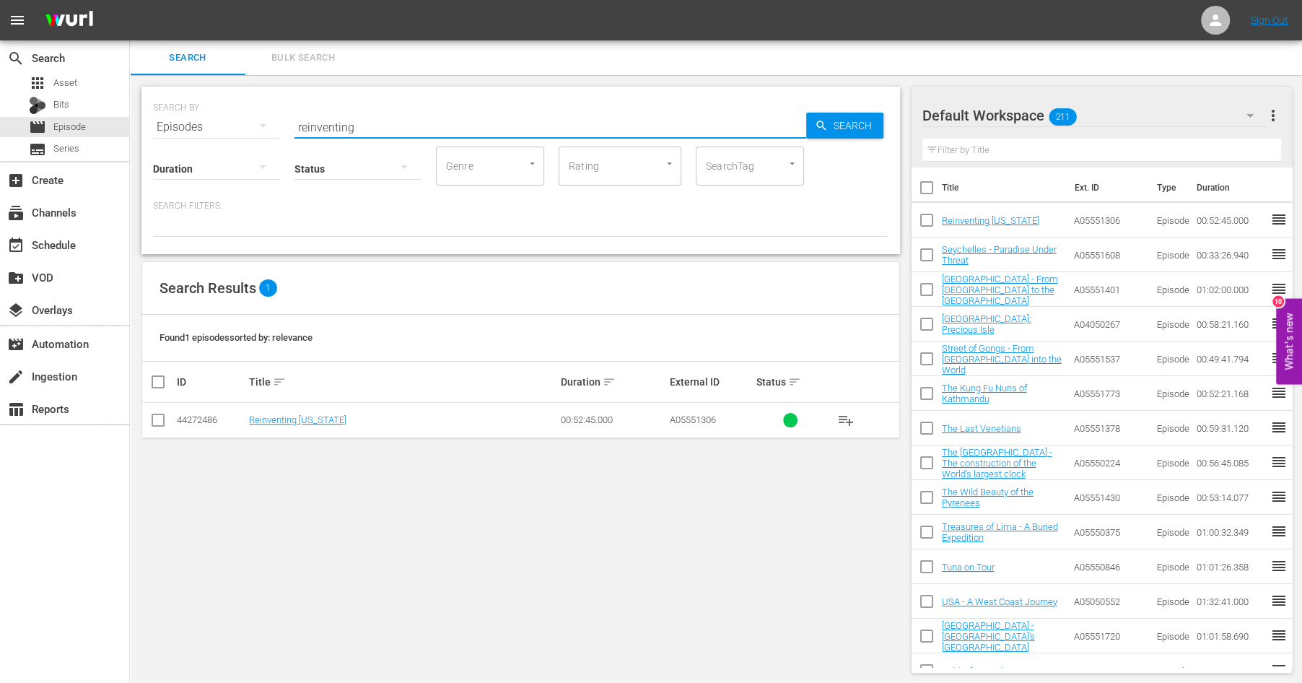
drag, startPoint x: 365, startPoint y: 123, endPoint x: 232, endPoint y: 112, distance: 133.2
click at [294, 112] on input "reinventing" at bounding box center [550, 127] width 512 height 35
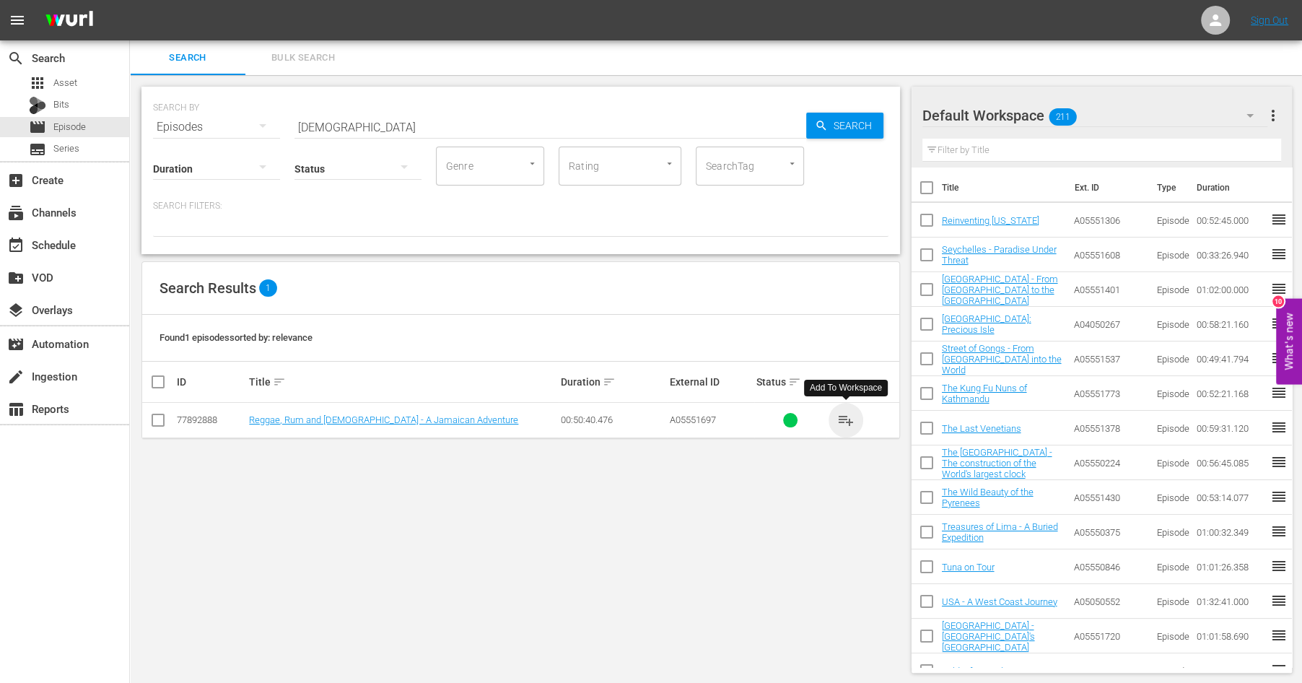
click at [847, 418] on span "playlist_add" at bounding box center [845, 419] width 17 height 17
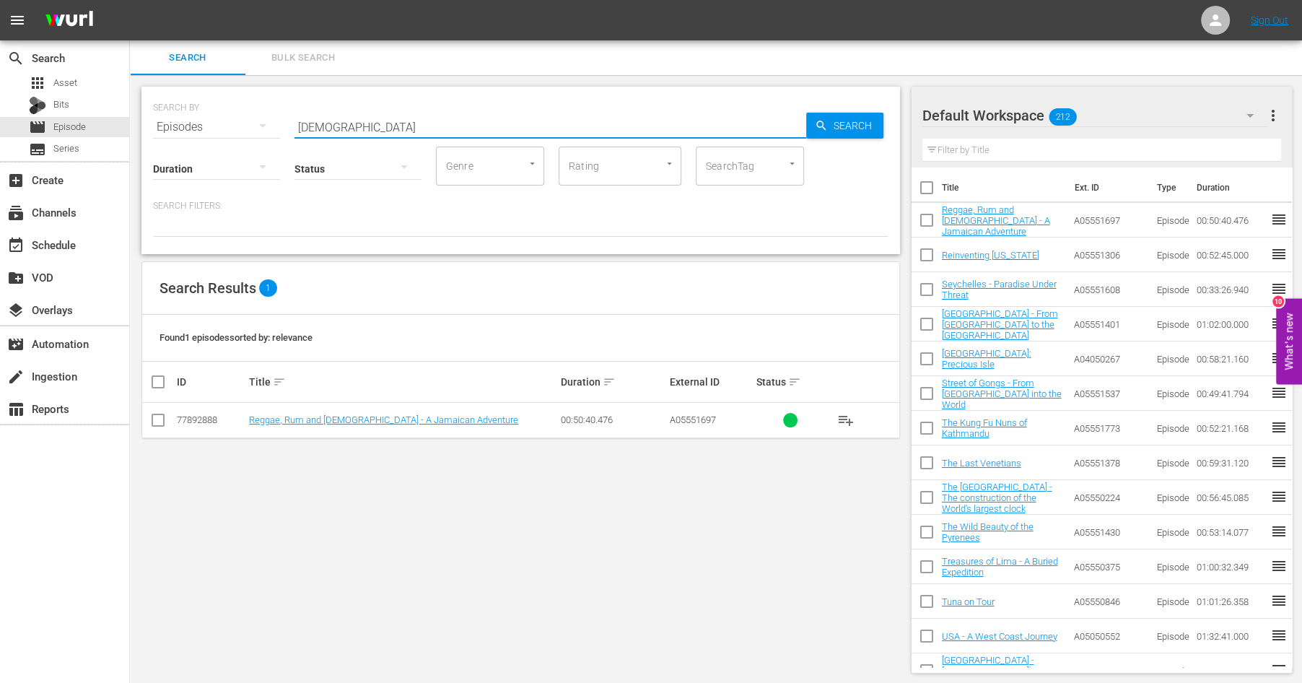
drag, startPoint x: 362, startPoint y: 124, endPoint x: 210, endPoint y: 100, distance: 154.3
click at [294, 110] on input "[DEMOGRAPHIC_DATA]" at bounding box center [550, 127] width 512 height 35
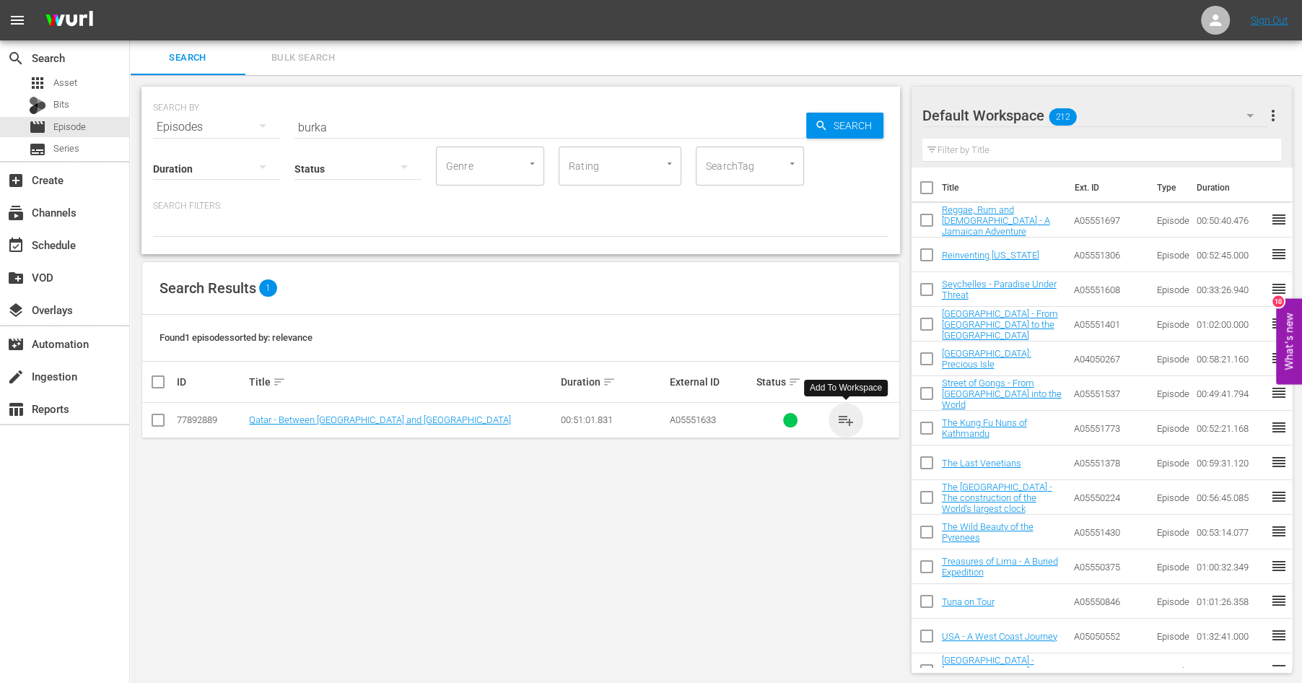
click at [848, 417] on span "playlist_add" at bounding box center [845, 419] width 17 height 17
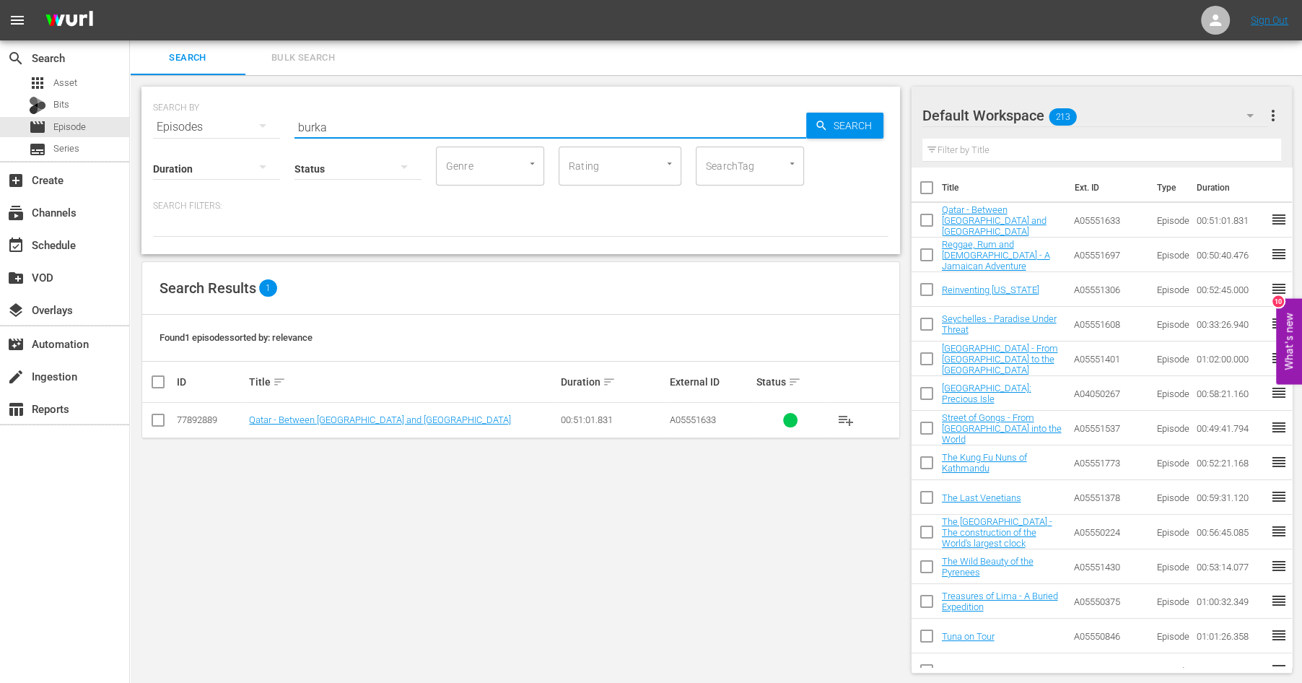
drag, startPoint x: 311, startPoint y: 119, endPoint x: 196, endPoint y: 100, distance: 117.0
click at [294, 110] on input "burka" at bounding box center [550, 127] width 512 height 35
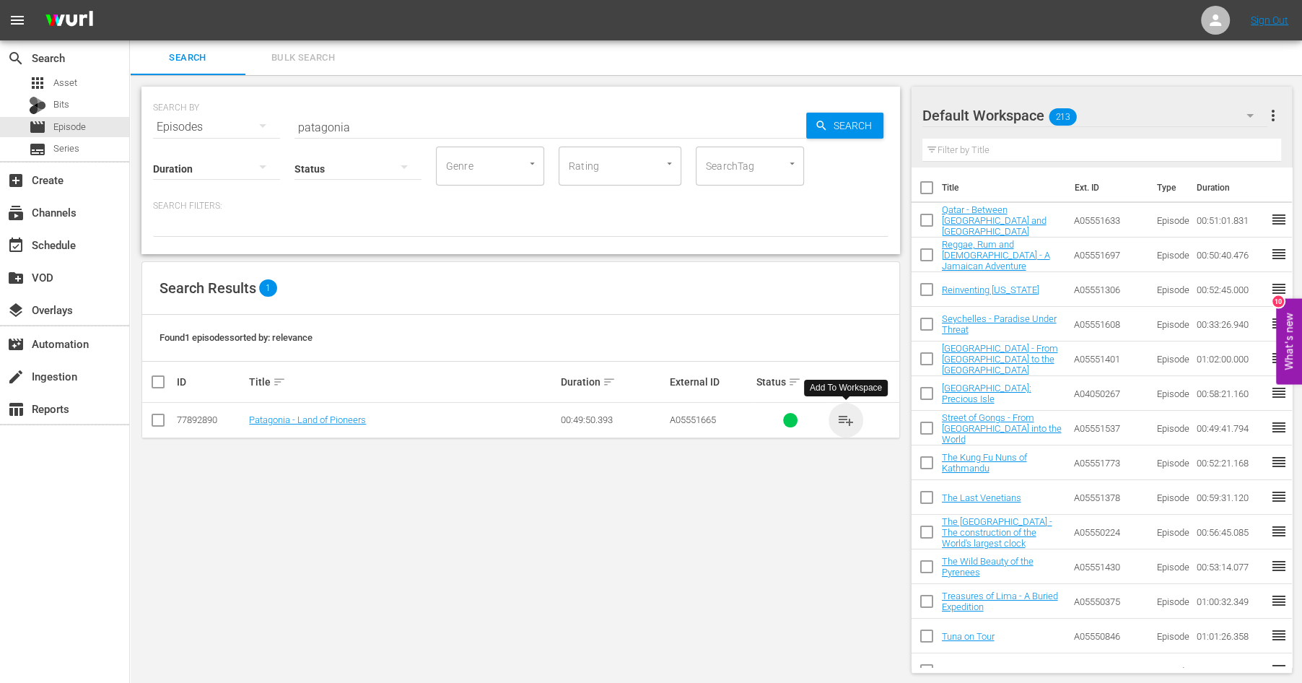
click at [852, 412] on span "playlist_add" at bounding box center [845, 419] width 17 height 17
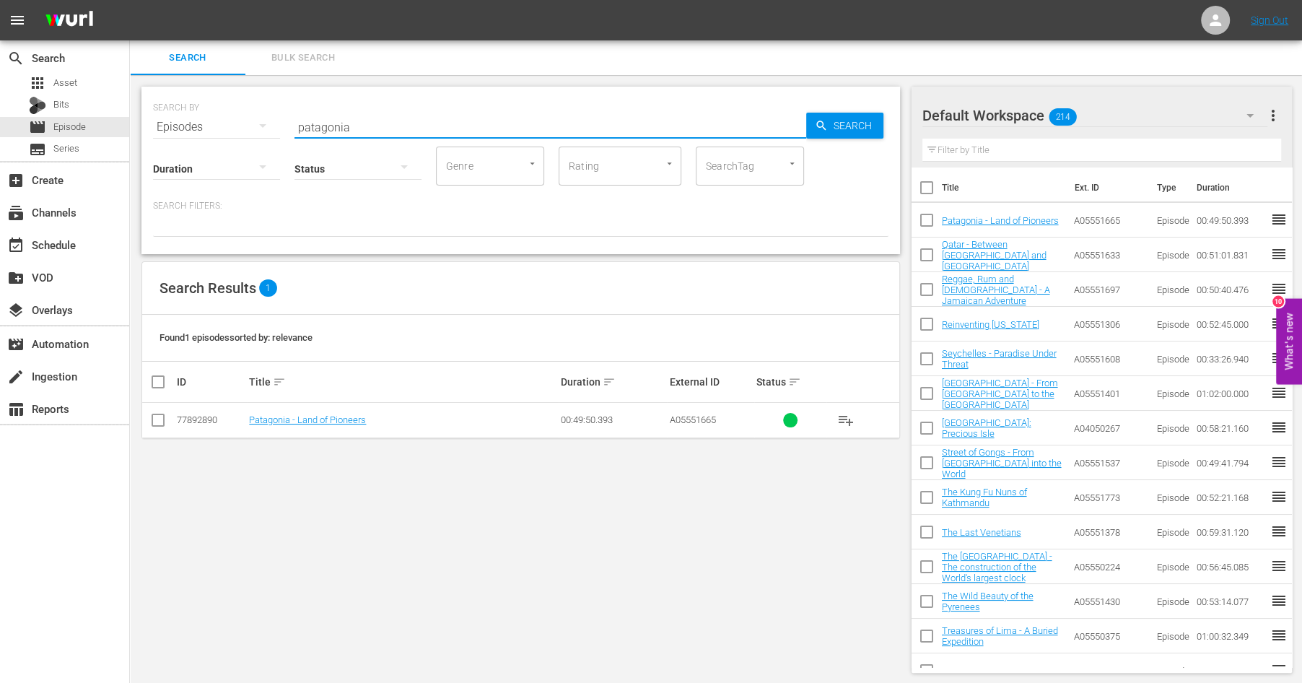
drag, startPoint x: 354, startPoint y: 128, endPoint x: 190, endPoint y: 79, distance: 170.8
click at [294, 110] on input "patagonia" at bounding box center [550, 127] width 512 height 35
click at [847, 415] on span "playlist_add" at bounding box center [845, 419] width 17 height 17
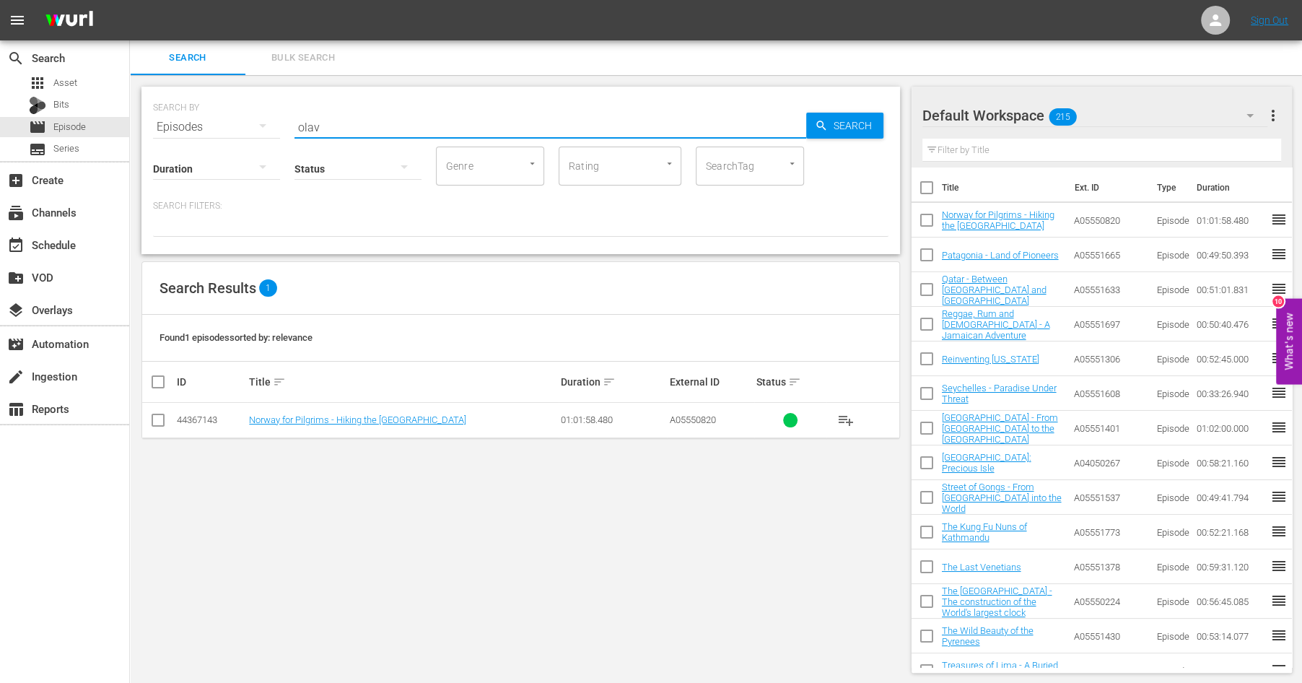
drag, startPoint x: 333, startPoint y: 123, endPoint x: 243, endPoint y: 90, distance: 95.9
click at [294, 110] on input "olav" at bounding box center [550, 127] width 512 height 35
click at [844, 415] on span "playlist_add" at bounding box center [845, 419] width 17 height 17
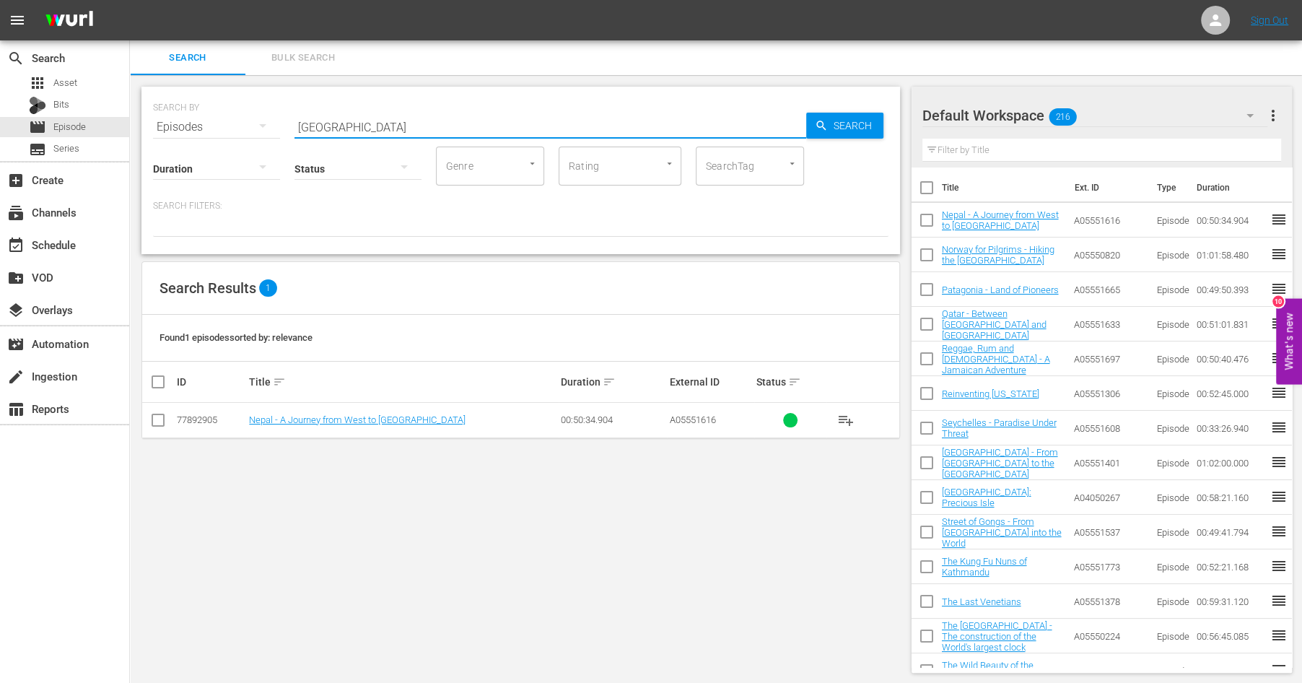
drag, startPoint x: 346, startPoint y: 127, endPoint x: 275, endPoint y: 123, distance: 70.8
click at [294, 123] on input "[GEOGRAPHIC_DATA]" at bounding box center [550, 127] width 512 height 35
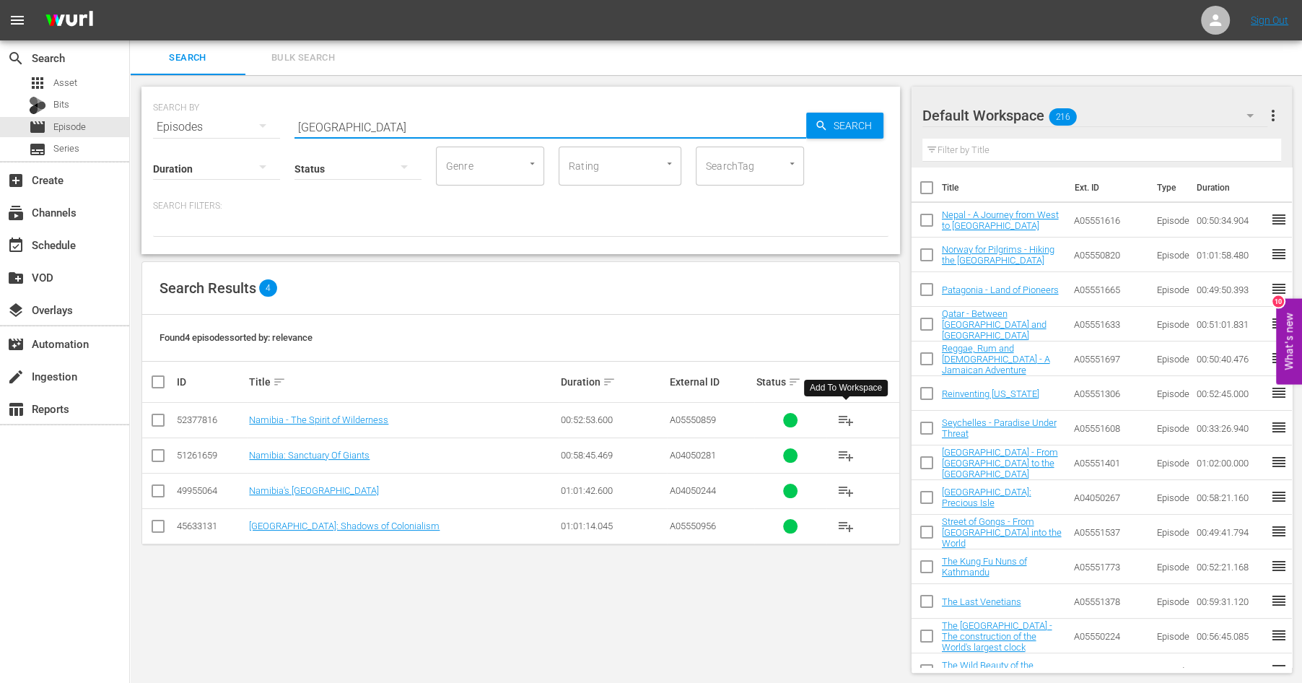
click at [848, 417] on span "playlist_add" at bounding box center [845, 419] width 17 height 17
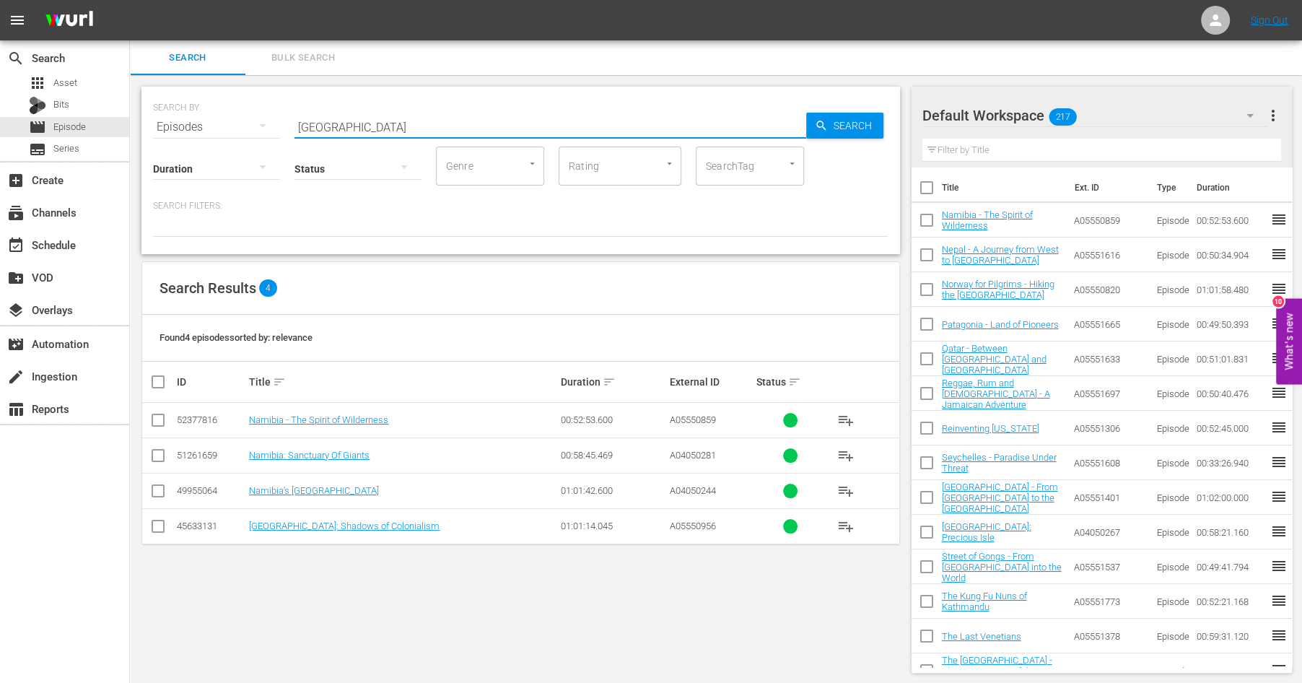
drag, startPoint x: 336, startPoint y: 132, endPoint x: 170, endPoint y: 112, distance: 167.2
click at [294, 112] on input "[GEOGRAPHIC_DATA]" at bounding box center [550, 127] width 512 height 35
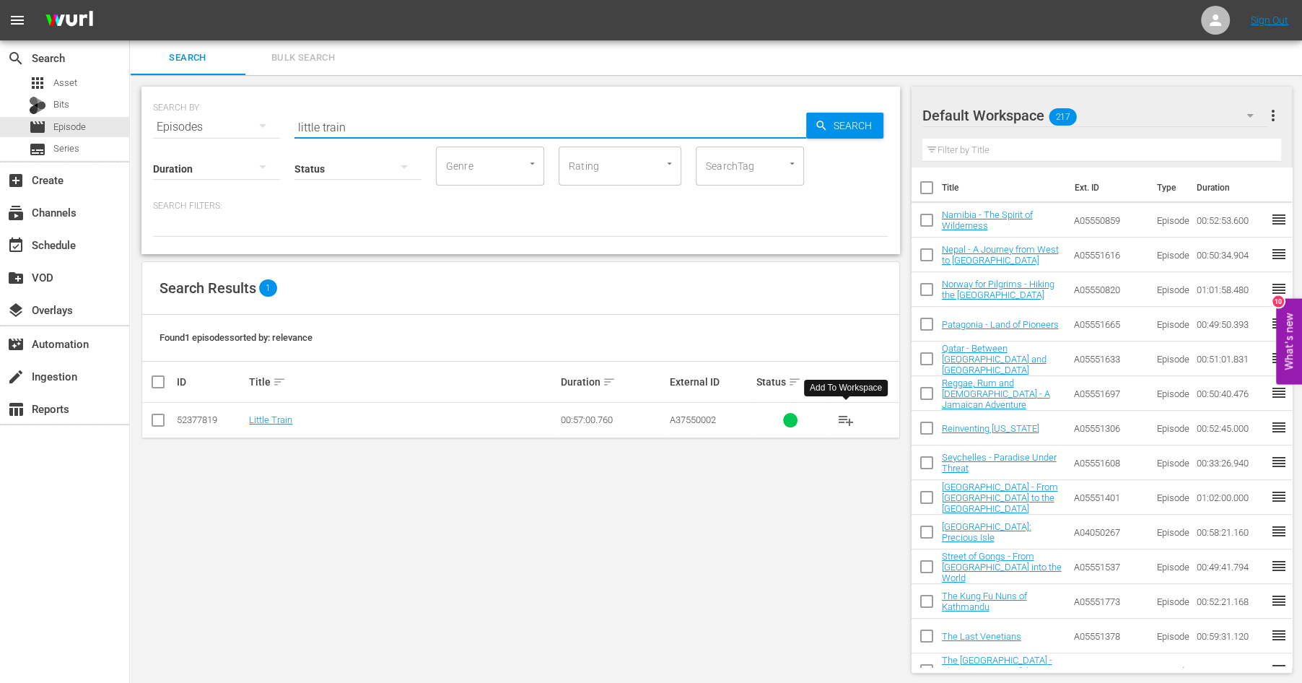
click at [849, 416] on span "playlist_add" at bounding box center [845, 419] width 17 height 17
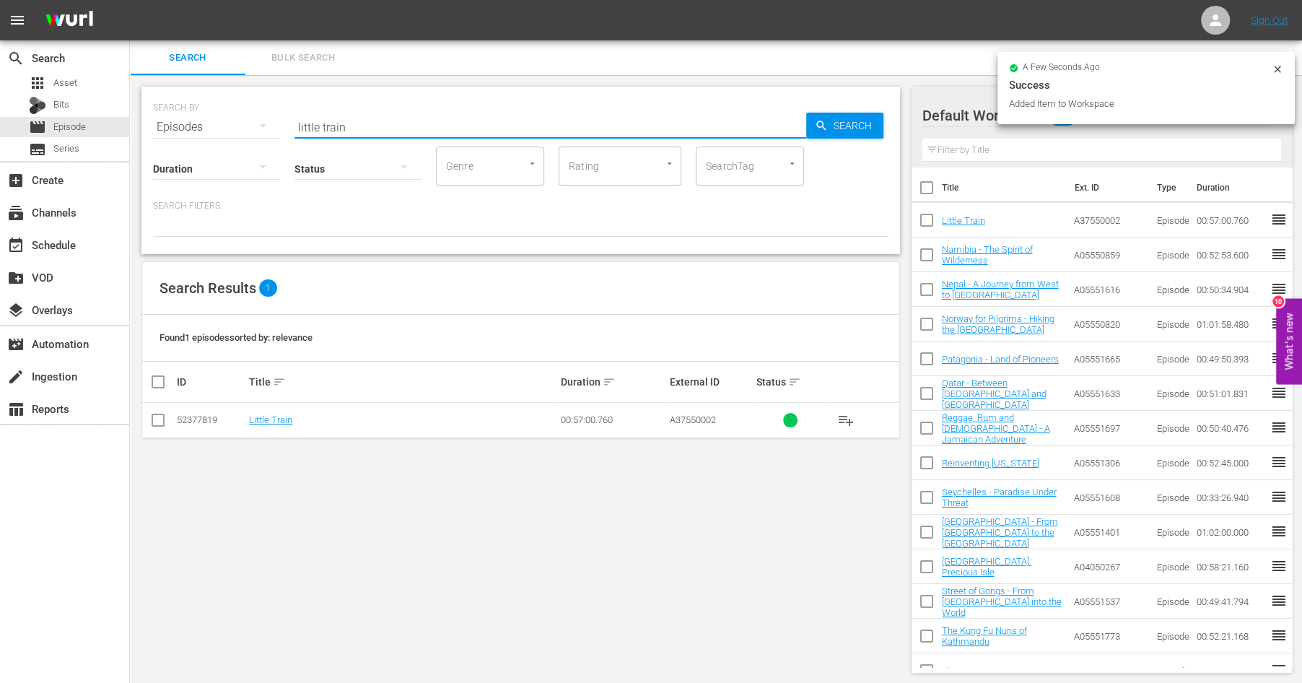
drag, startPoint x: 358, startPoint y: 126, endPoint x: 173, endPoint y: 77, distance: 192.1
click at [294, 110] on input "little train" at bounding box center [550, 127] width 512 height 35
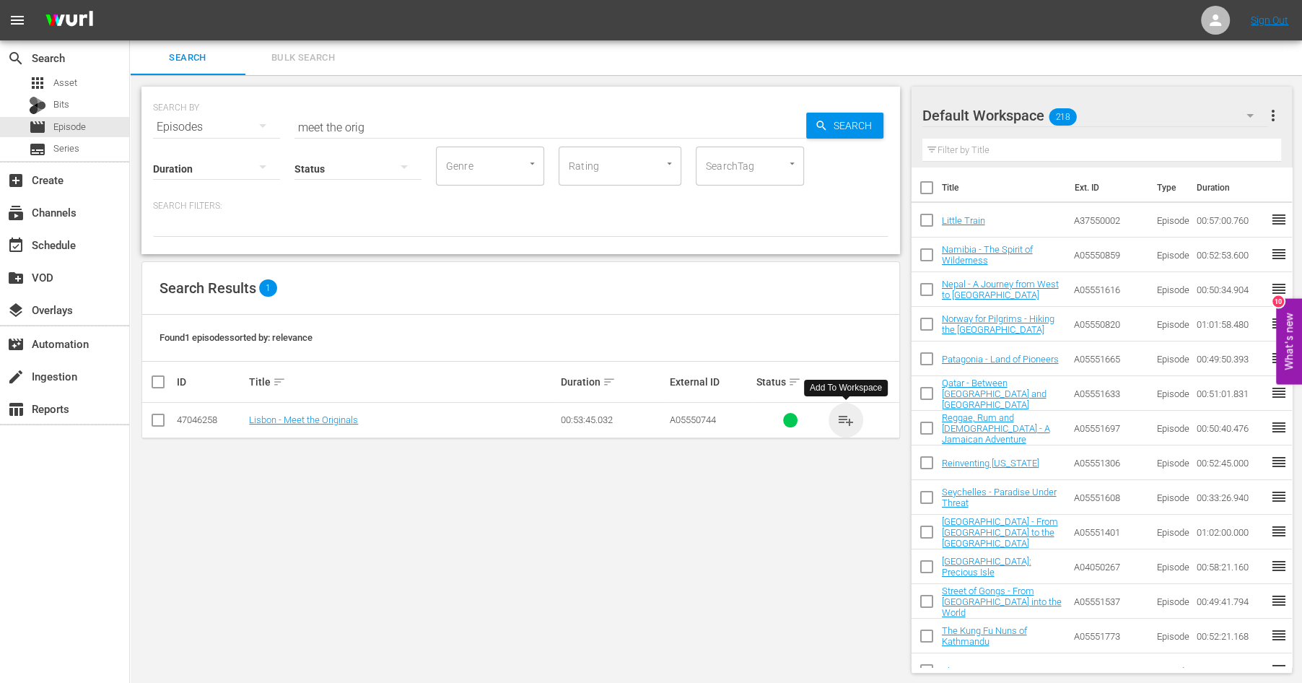
click at [848, 416] on span "playlist_add" at bounding box center [845, 419] width 17 height 17
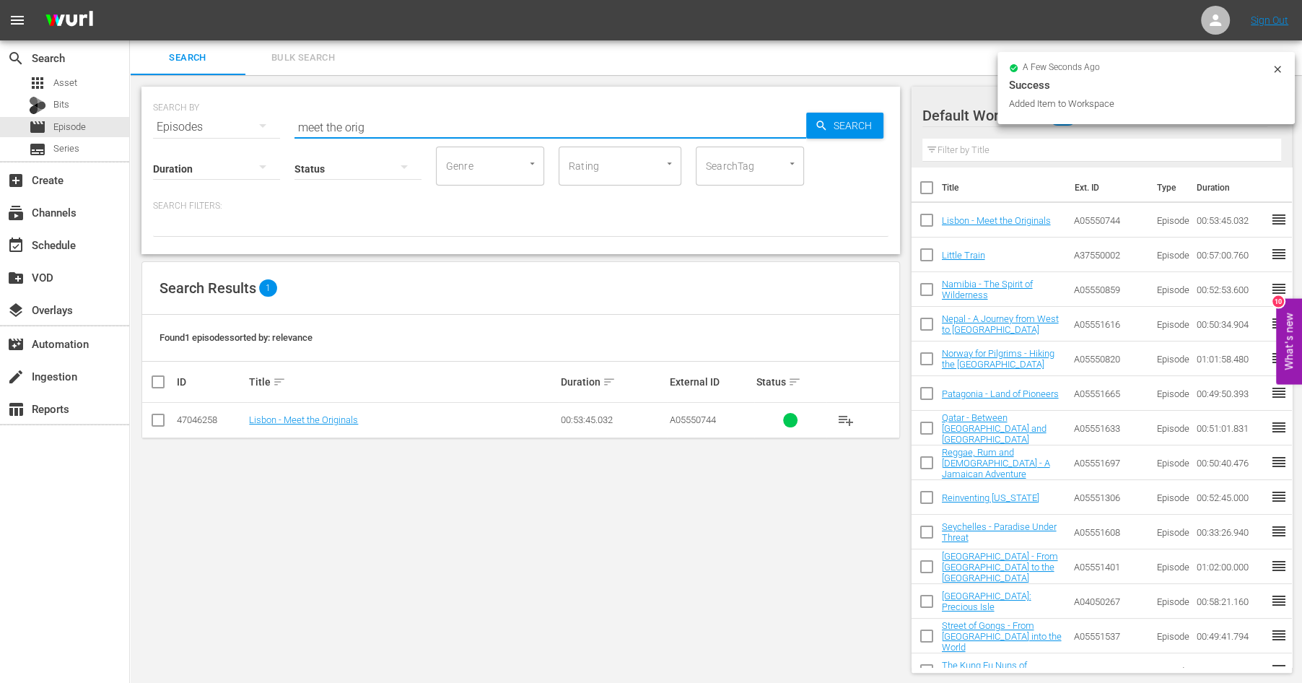
drag, startPoint x: 375, startPoint y: 128, endPoint x: 177, endPoint y: 71, distance: 206.3
click at [294, 110] on input "meet the orig" at bounding box center [550, 127] width 512 height 35
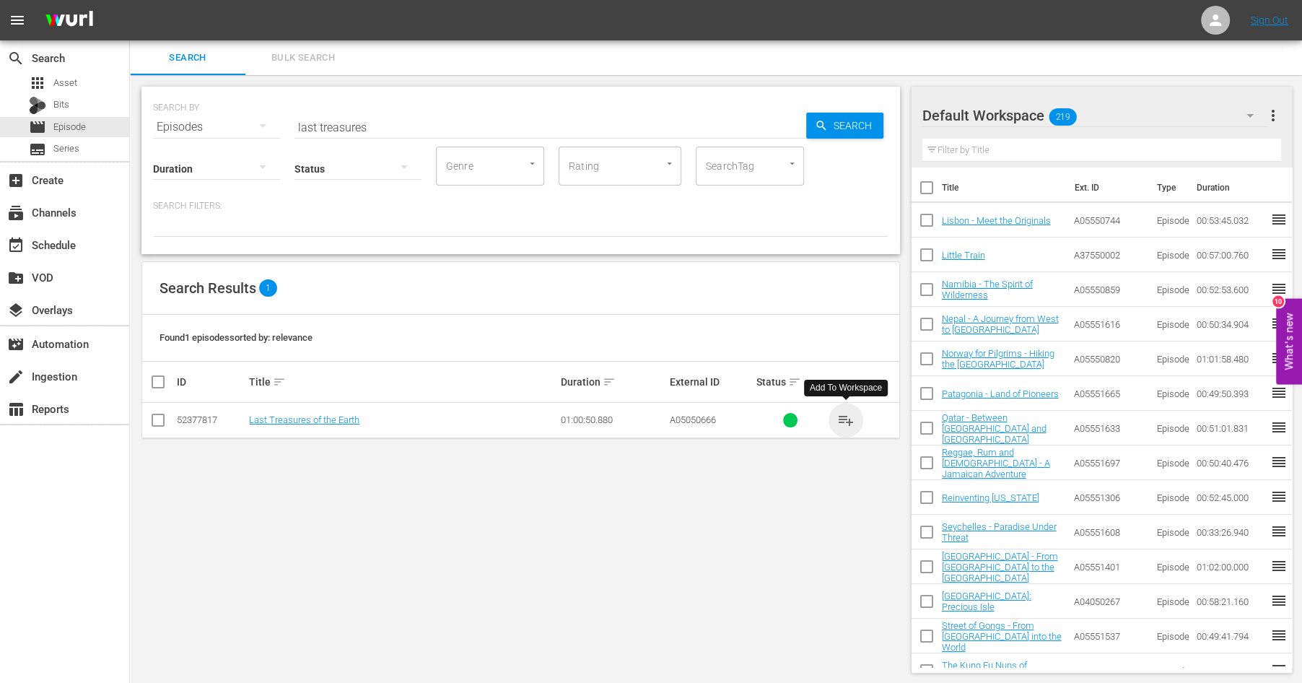
click at [848, 419] on span "playlist_add" at bounding box center [845, 419] width 17 height 17
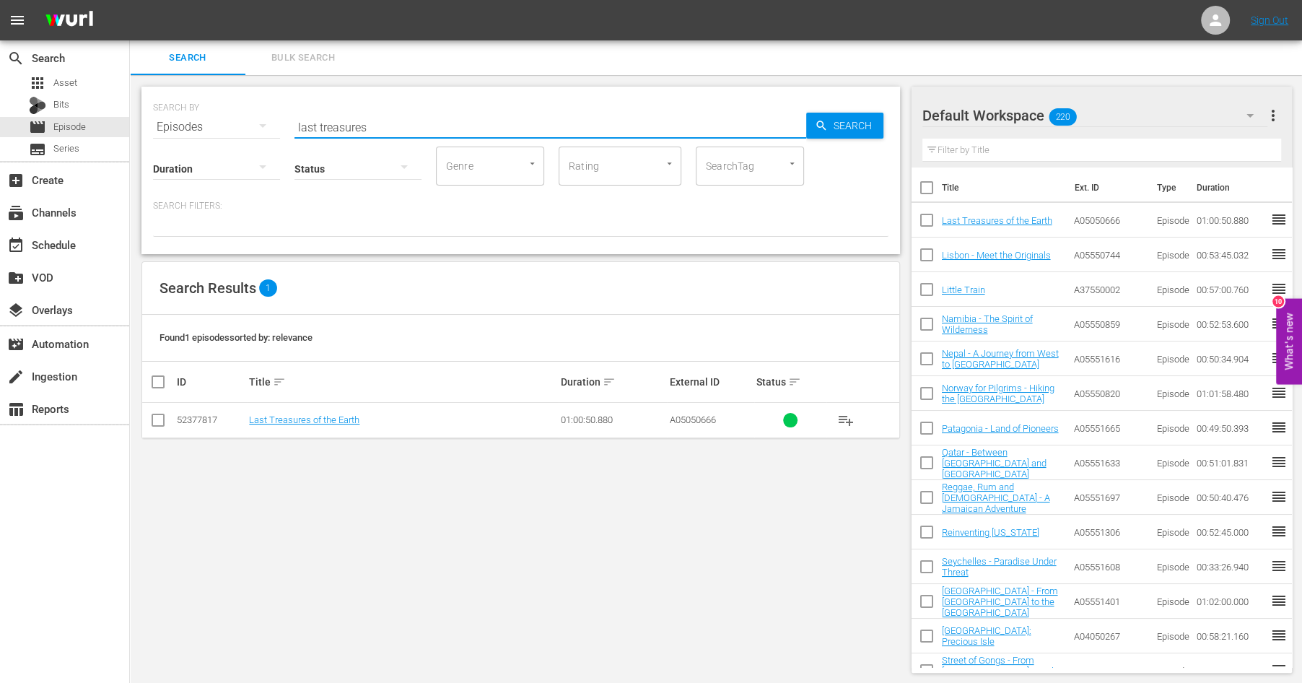
drag, startPoint x: 382, startPoint y: 134, endPoint x: 206, endPoint y: 88, distance: 181.2
click at [294, 110] on input "last treasures" at bounding box center [550, 127] width 512 height 35
click at [848, 419] on span "playlist_add" at bounding box center [845, 419] width 17 height 17
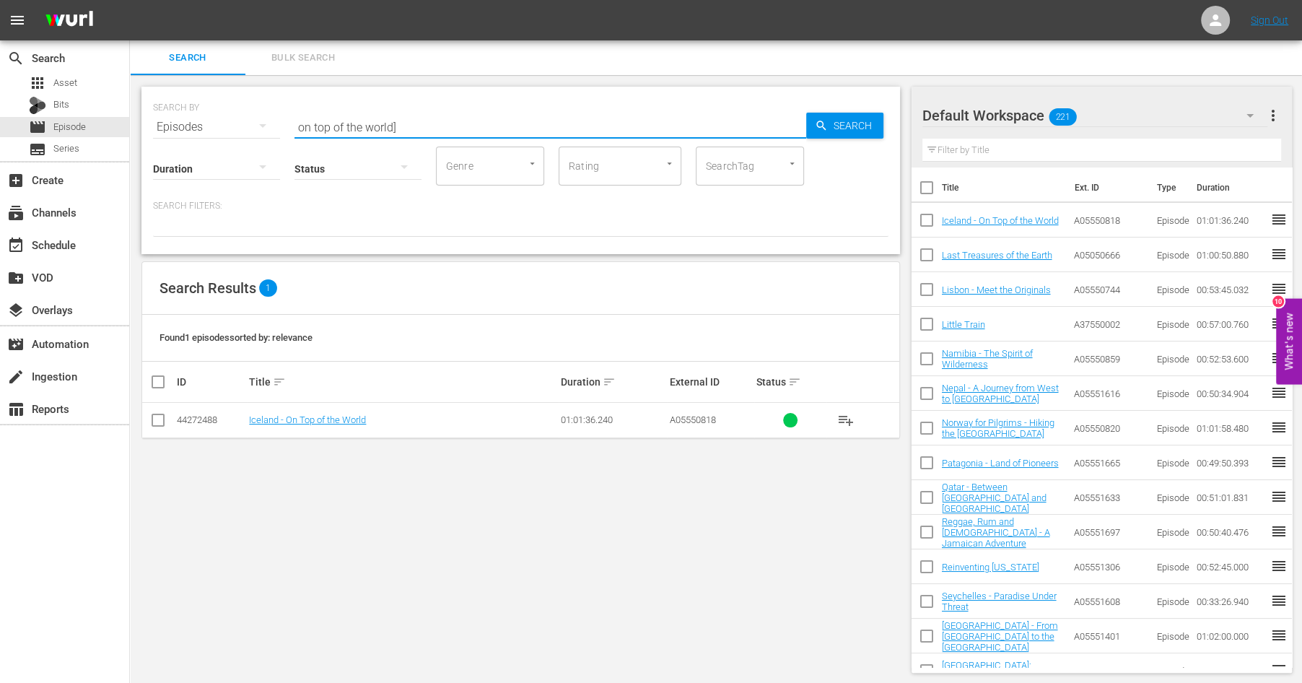
drag, startPoint x: 401, startPoint y: 128, endPoint x: 241, endPoint y: 103, distance: 161.5
click at [294, 110] on input "on top of the world]" at bounding box center [550, 127] width 512 height 35
click at [842, 418] on span "playlist_add" at bounding box center [845, 419] width 17 height 17
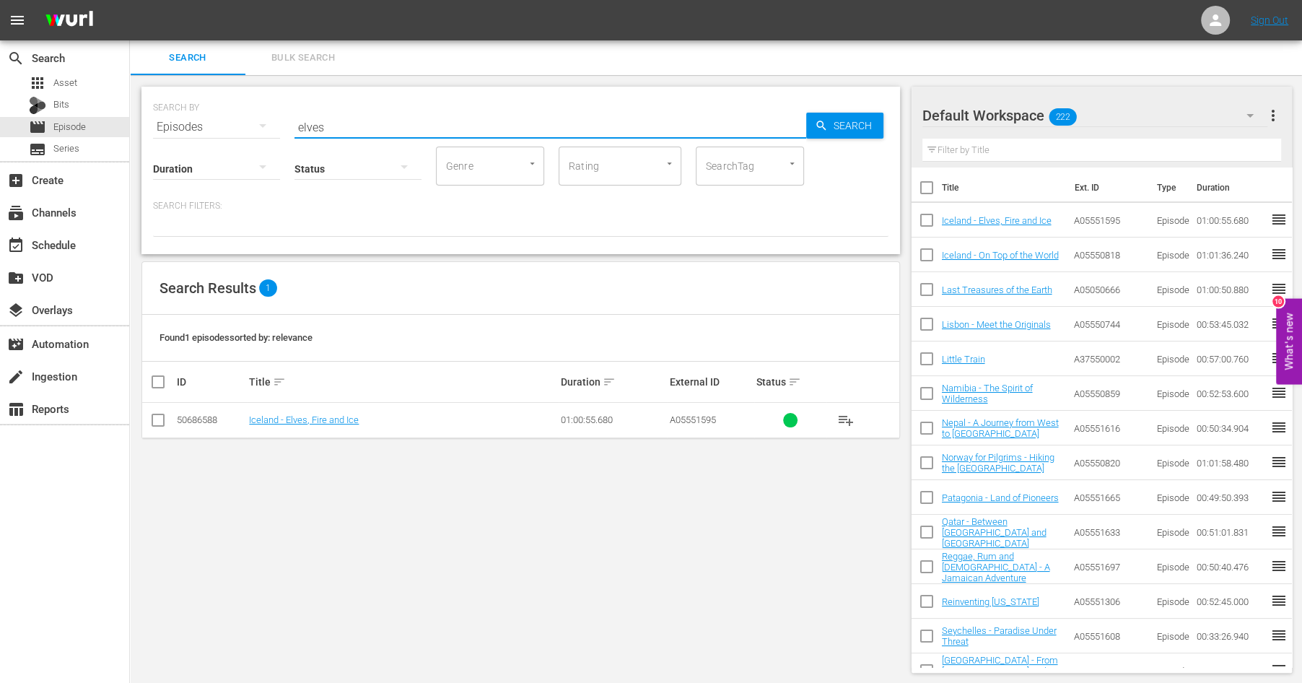
drag, startPoint x: 342, startPoint y: 126, endPoint x: 244, endPoint y: 117, distance: 98.6
click at [294, 117] on input "elves" at bounding box center [550, 127] width 512 height 35
click at [846, 416] on span "playlist_add" at bounding box center [845, 419] width 17 height 17
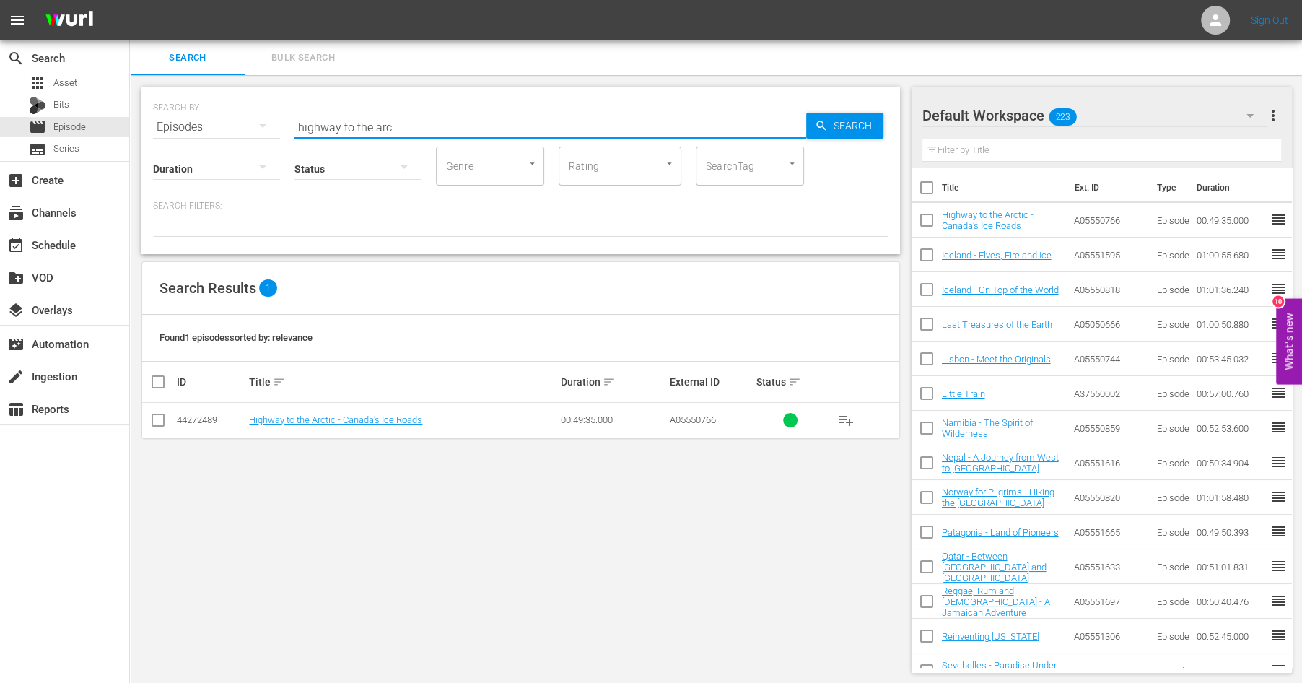
drag, startPoint x: 401, startPoint y: 123, endPoint x: 175, endPoint y: 73, distance: 230.6
click at [294, 110] on input "highway to the arc" at bounding box center [550, 127] width 512 height 35
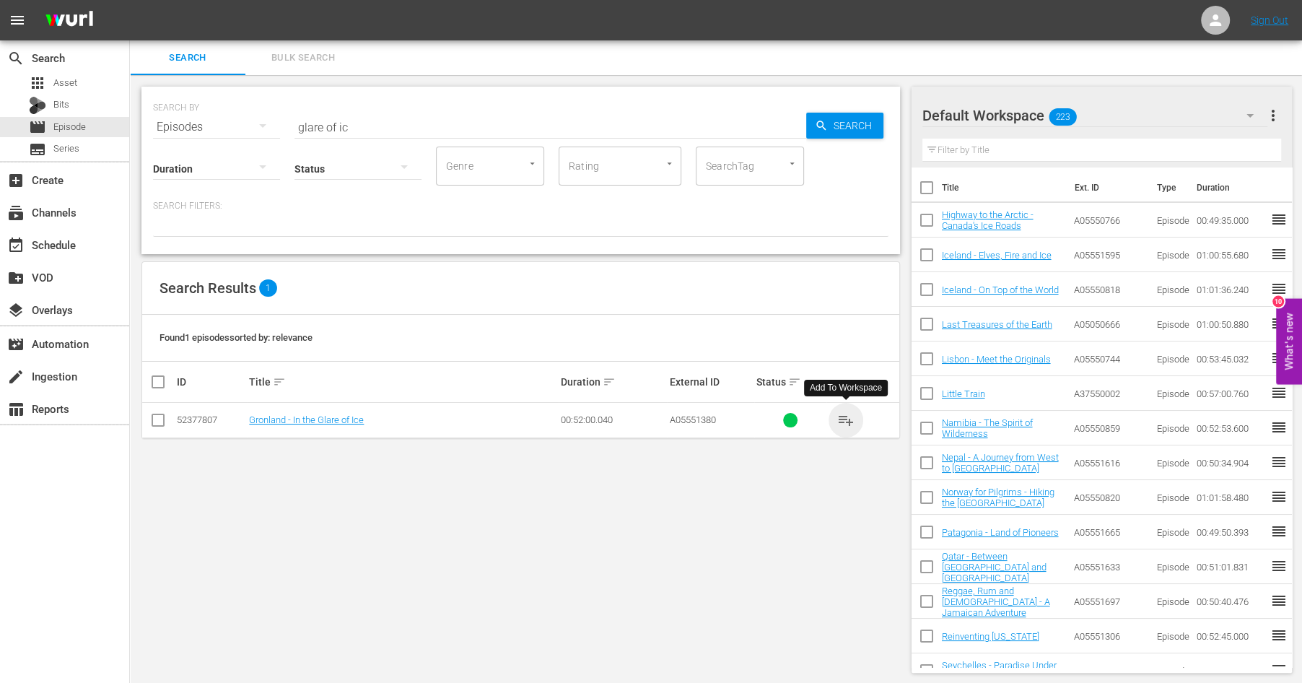
click at [849, 414] on span "playlist_add" at bounding box center [845, 419] width 17 height 17
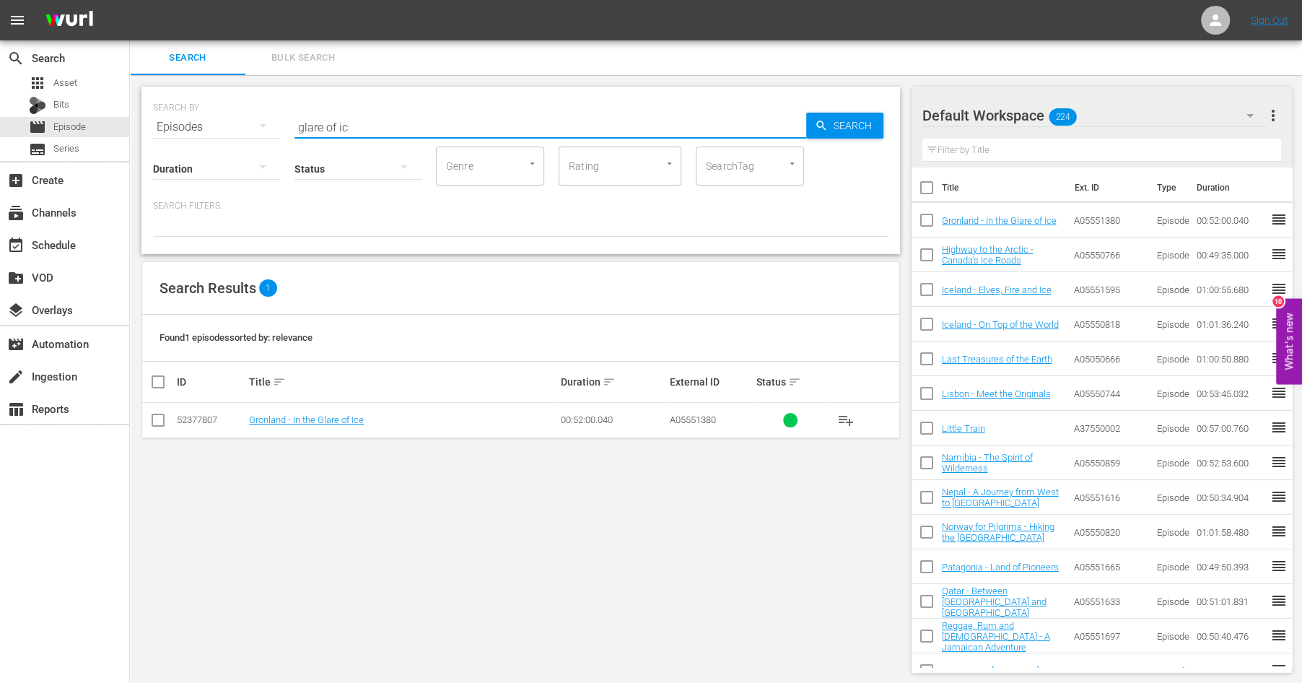
drag, startPoint x: 361, startPoint y: 124, endPoint x: 193, endPoint y: 93, distance: 171.0
click at [294, 110] on input "glare of ic" at bounding box center [550, 127] width 512 height 35
click at [844, 417] on span "playlist_add" at bounding box center [845, 419] width 17 height 17
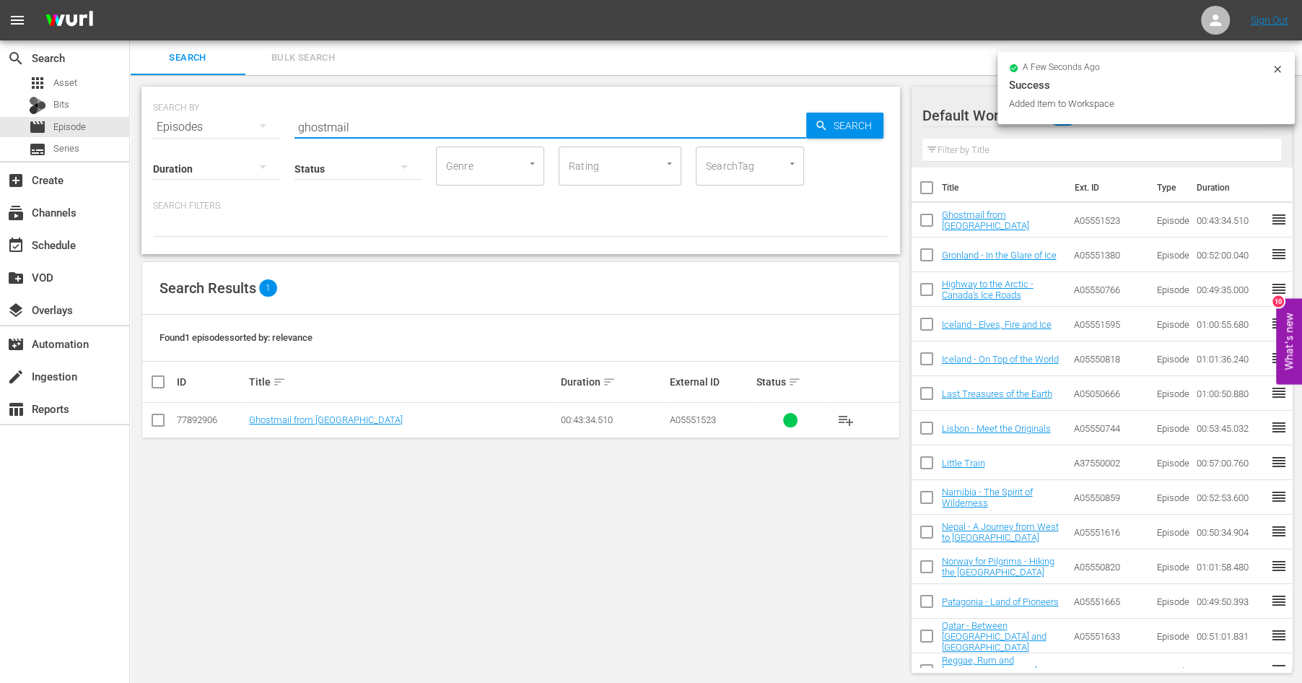
drag, startPoint x: 336, startPoint y: 123, endPoint x: 141, endPoint y: 109, distance: 196.1
click at [294, 110] on input "ghostmail" at bounding box center [550, 127] width 512 height 35
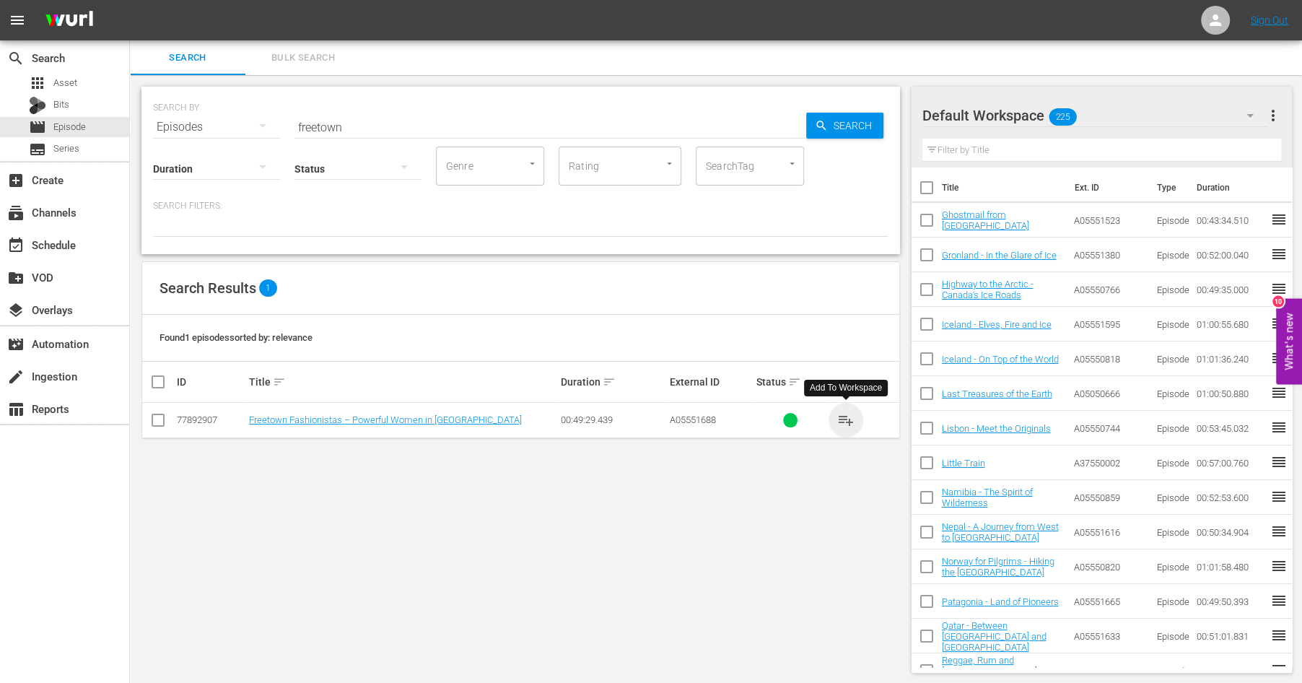
click at [844, 417] on span "playlist_add" at bounding box center [845, 419] width 17 height 17
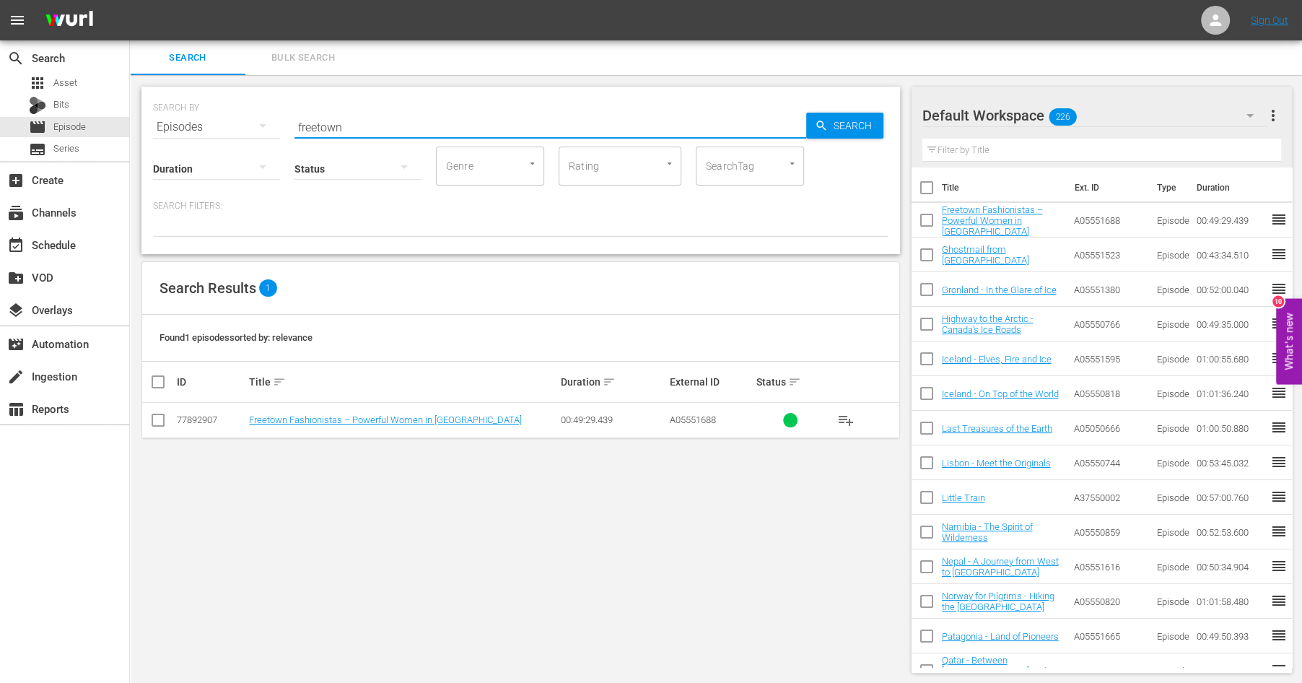
drag, startPoint x: 356, startPoint y: 129, endPoint x: 167, endPoint y: 71, distance: 197.2
click at [294, 110] on input "freetown" at bounding box center [550, 127] width 512 height 35
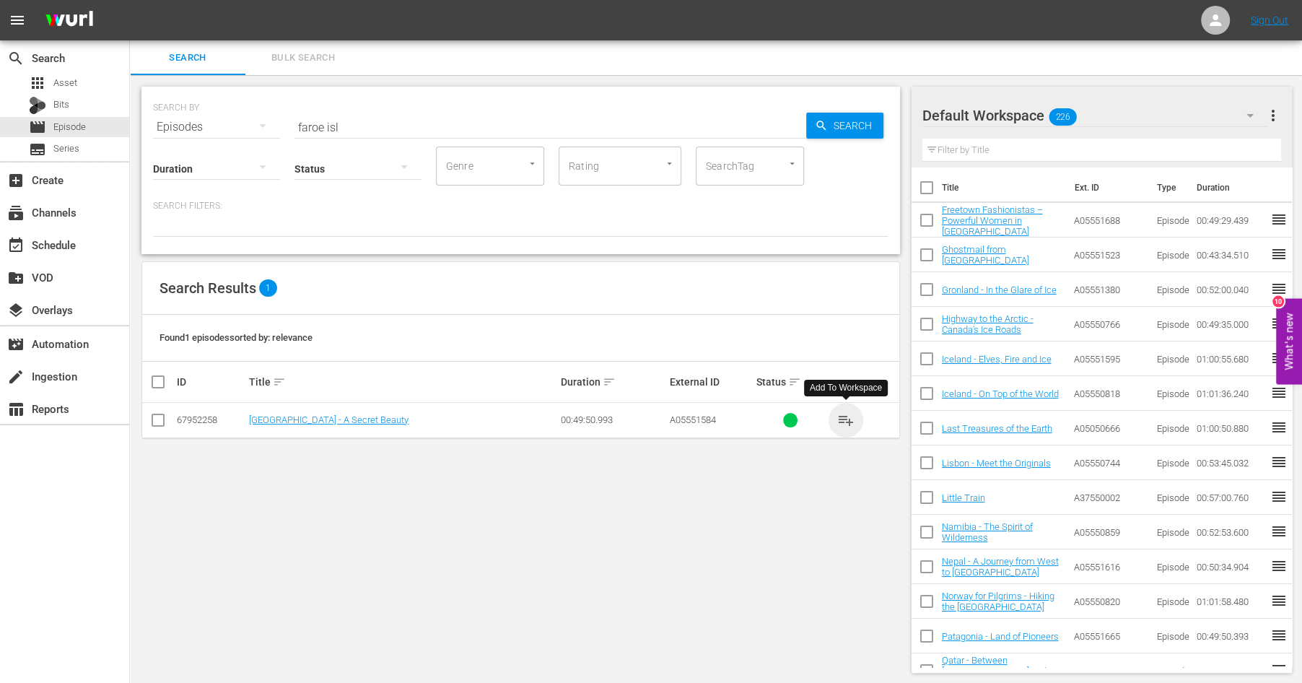
click at [851, 418] on span "playlist_add" at bounding box center [845, 419] width 17 height 17
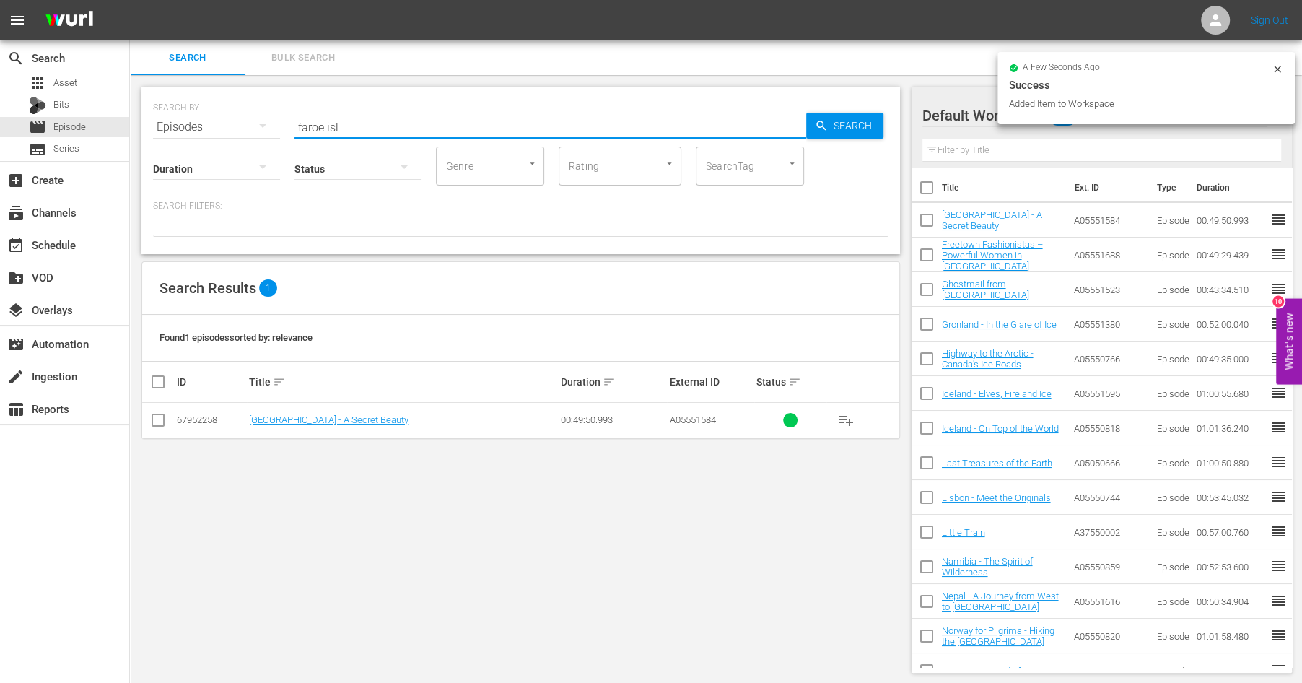
drag, startPoint x: 349, startPoint y: 125, endPoint x: 170, endPoint y: 92, distance: 181.9
click at [294, 110] on input "faroe isl" at bounding box center [550, 127] width 512 height 35
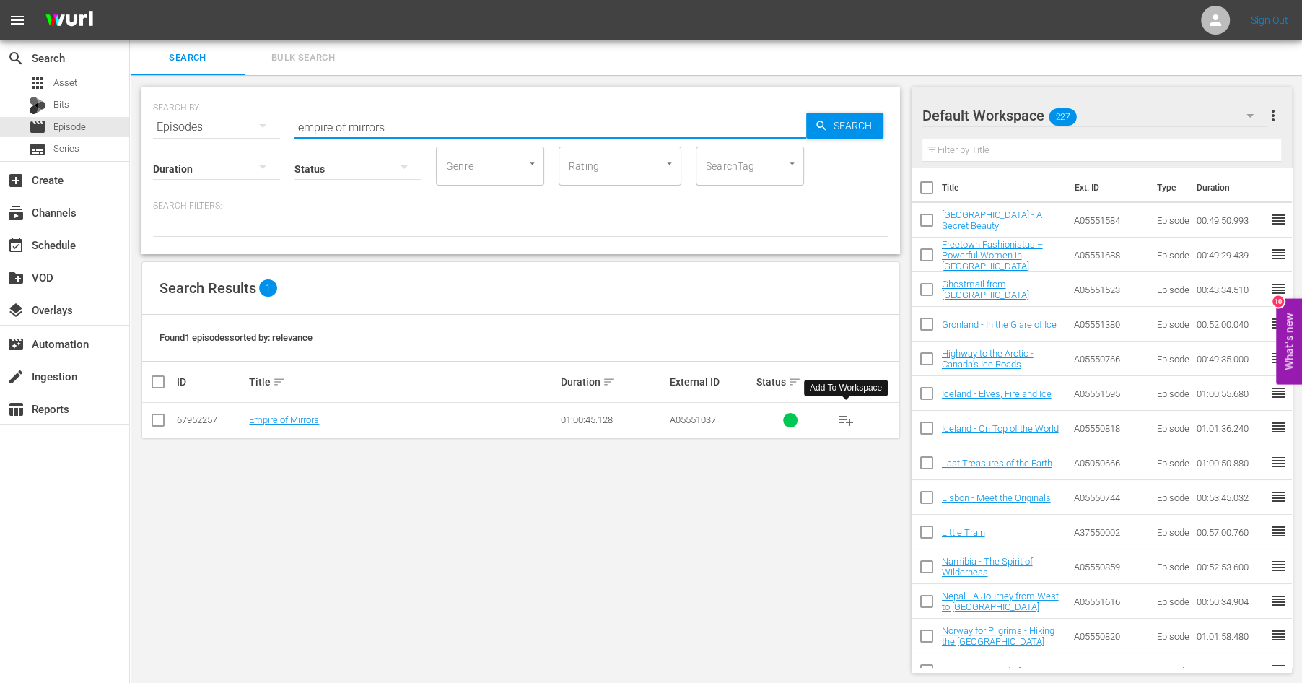
click at [842, 419] on span "playlist_add" at bounding box center [845, 419] width 17 height 17
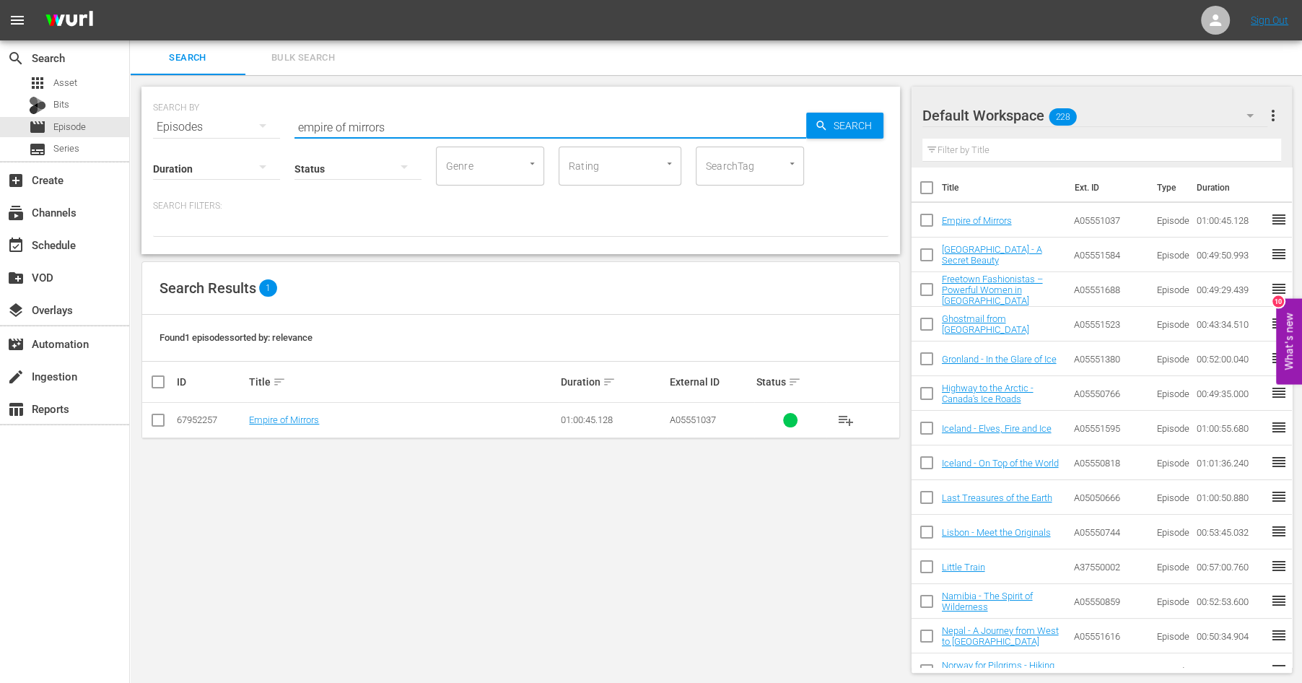
drag, startPoint x: 409, startPoint y: 126, endPoint x: 191, endPoint y: 95, distance: 220.8
click at [294, 110] on input "empire of mirrors" at bounding box center [550, 127] width 512 height 35
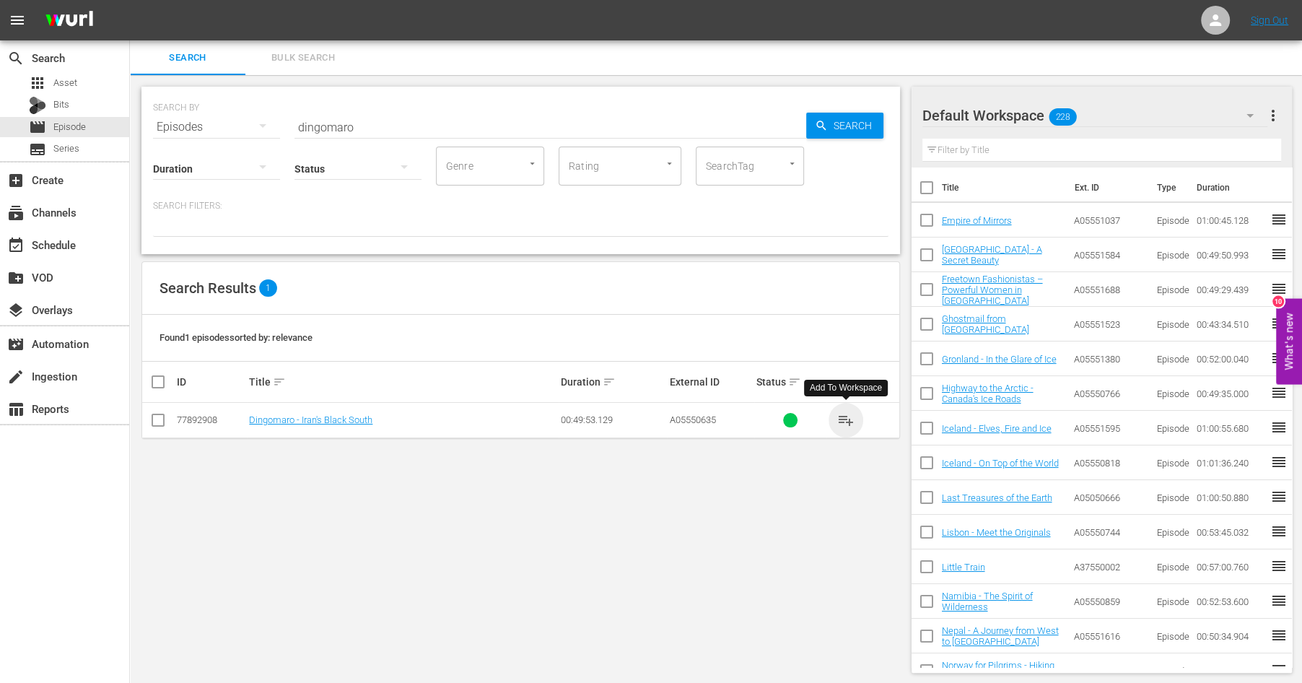
click at [850, 416] on span "playlist_add" at bounding box center [845, 419] width 17 height 17
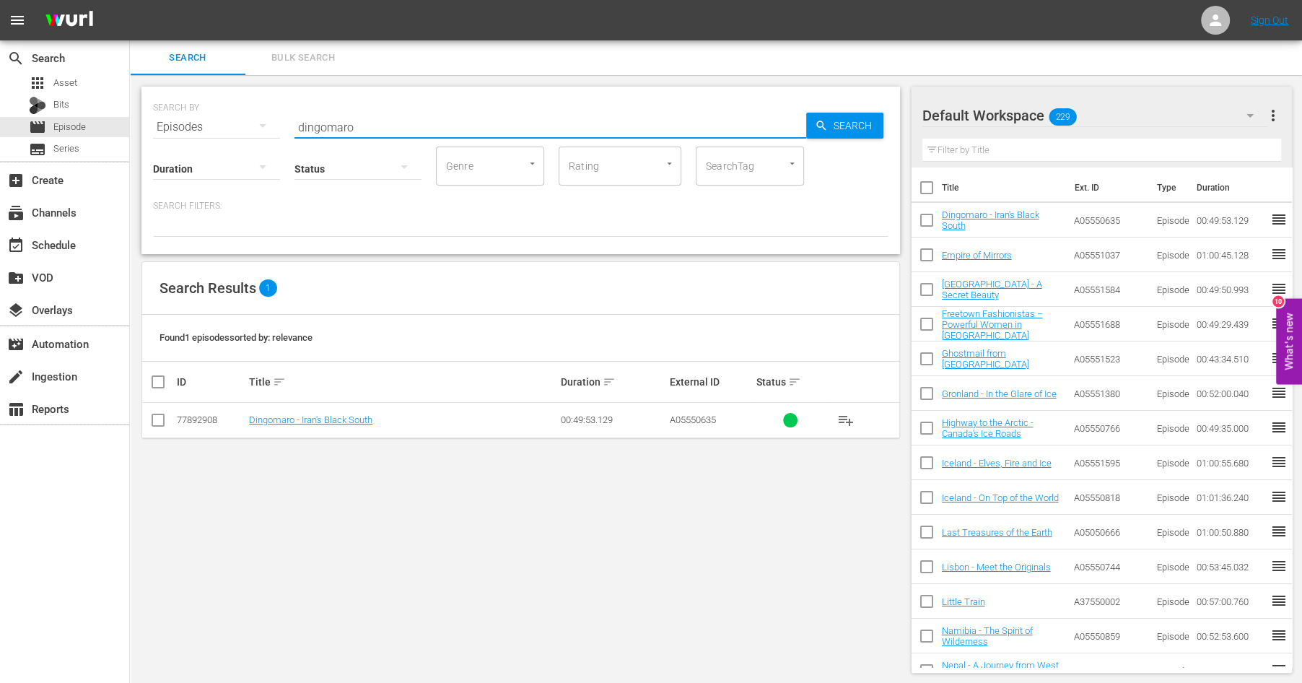
drag, startPoint x: 368, startPoint y: 129, endPoint x: 176, endPoint y: 98, distance: 194.5
click at [294, 110] on input "dingomaro" at bounding box center [550, 127] width 512 height 35
click at [850, 417] on span "playlist_add" at bounding box center [845, 419] width 17 height 17
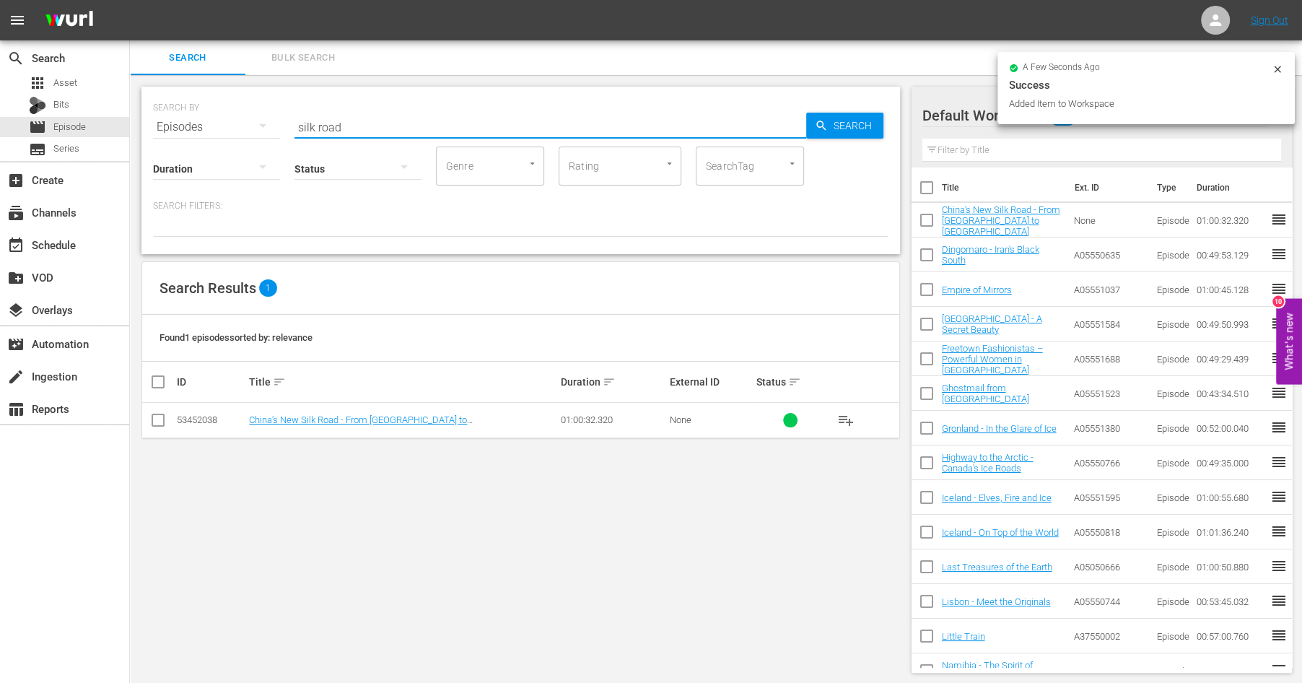
drag, startPoint x: 351, startPoint y: 126, endPoint x: 159, endPoint y: 98, distance: 194.0
click at [294, 110] on input "silk road" at bounding box center [550, 127] width 512 height 35
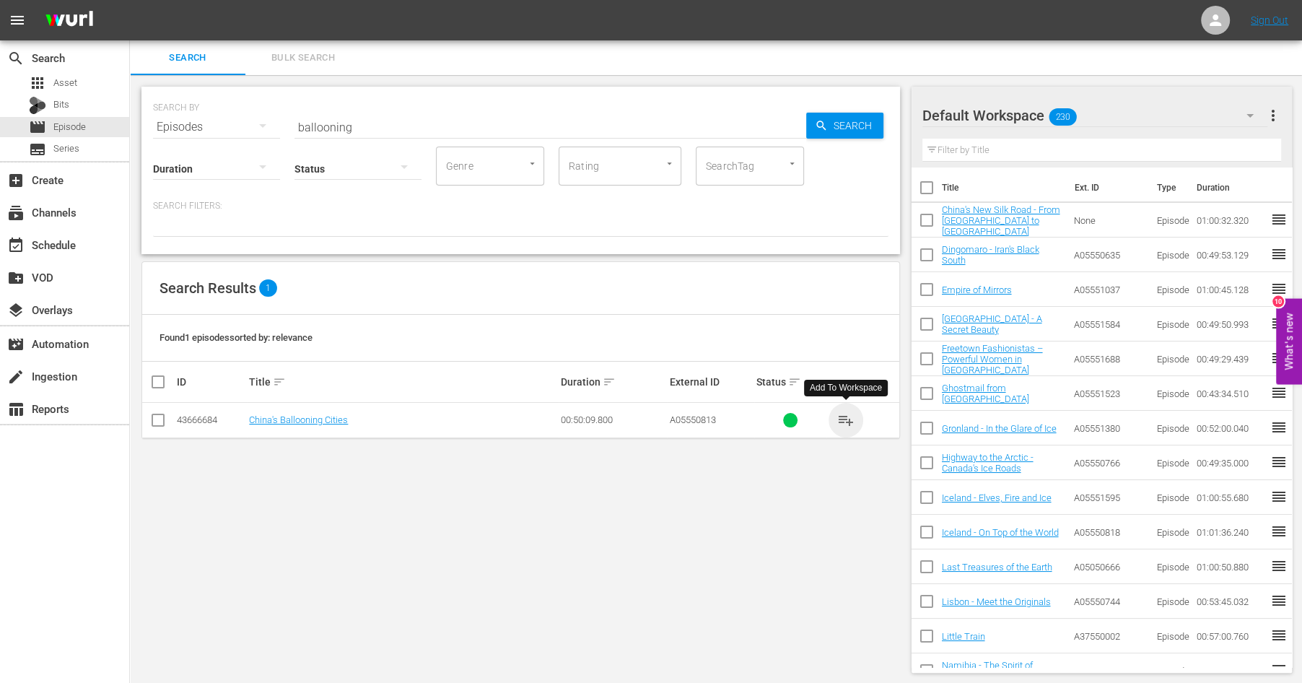
click at [844, 419] on span "playlist_add" at bounding box center [845, 419] width 17 height 17
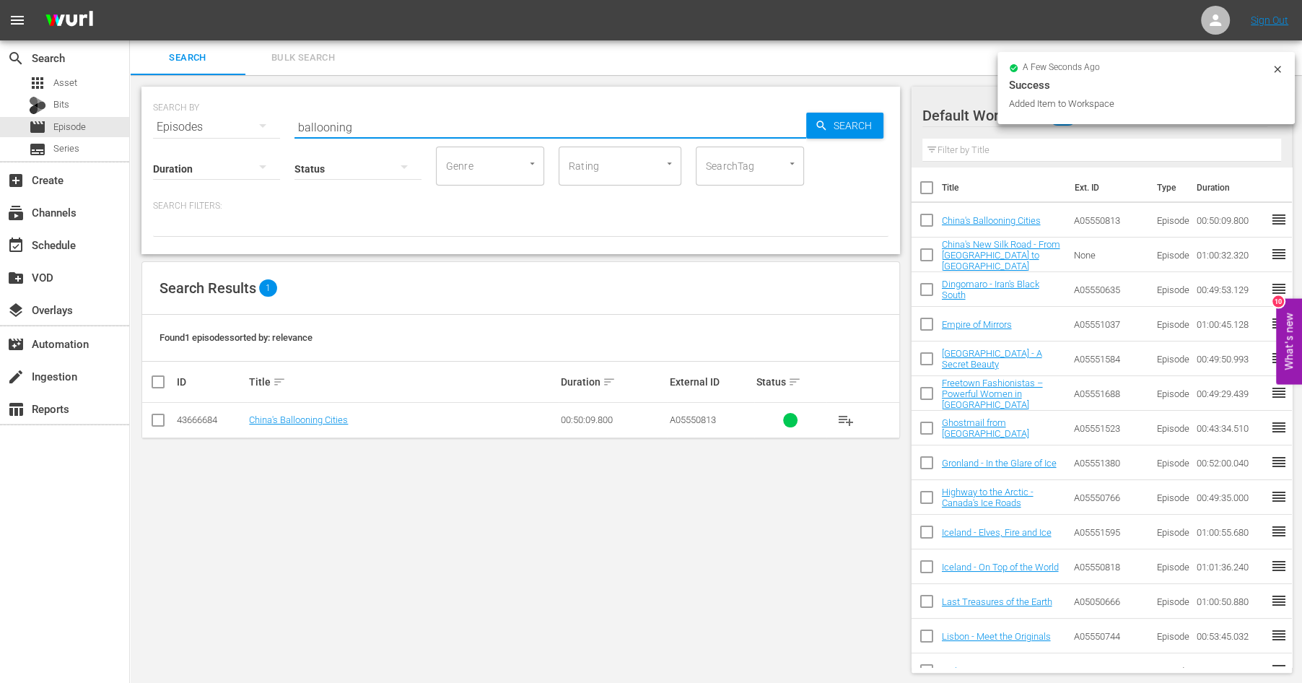
drag, startPoint x: 369, startPoint y: 124, endPoint x: 157, endPoint y: 94, distance: 214.4
click at [294, 110] on input "ballooning" at bounding box center [550, 127] width 512 height 35
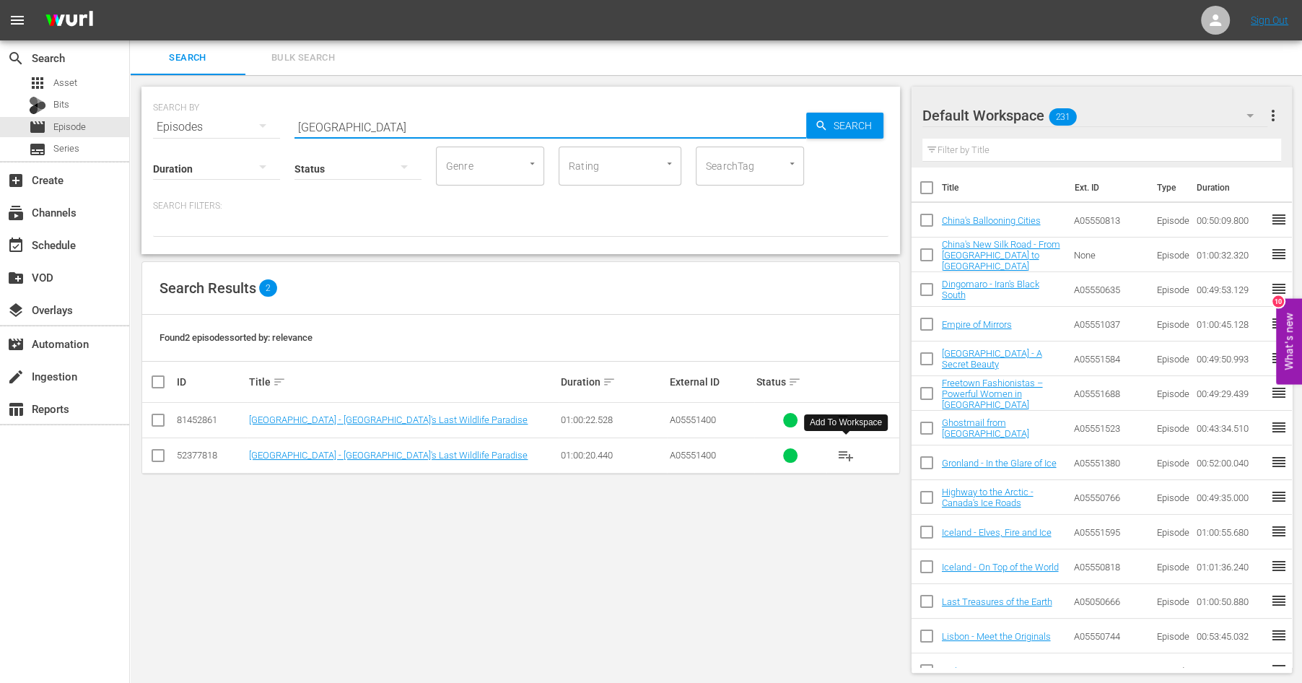
click at [850, 450] on span "playlist_add" at bounding box center [845, 455] width 17 height 17
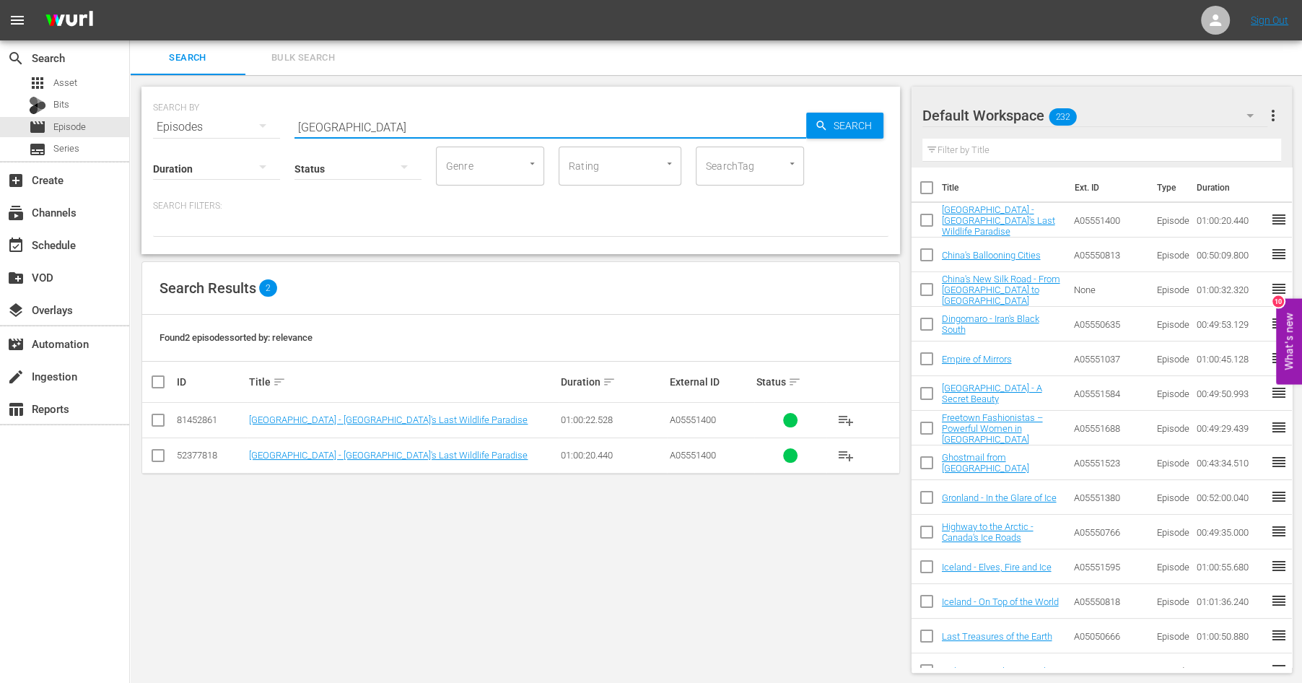
drag, startPoint x: 352, startPoint y: 126, endPoint x: 253, endPoint y: 115, distance: 99.5
click at [294, 115] on input "[GEOGRAPHIC_DATA]" at bounding box center [550, 127] width 512 height 35
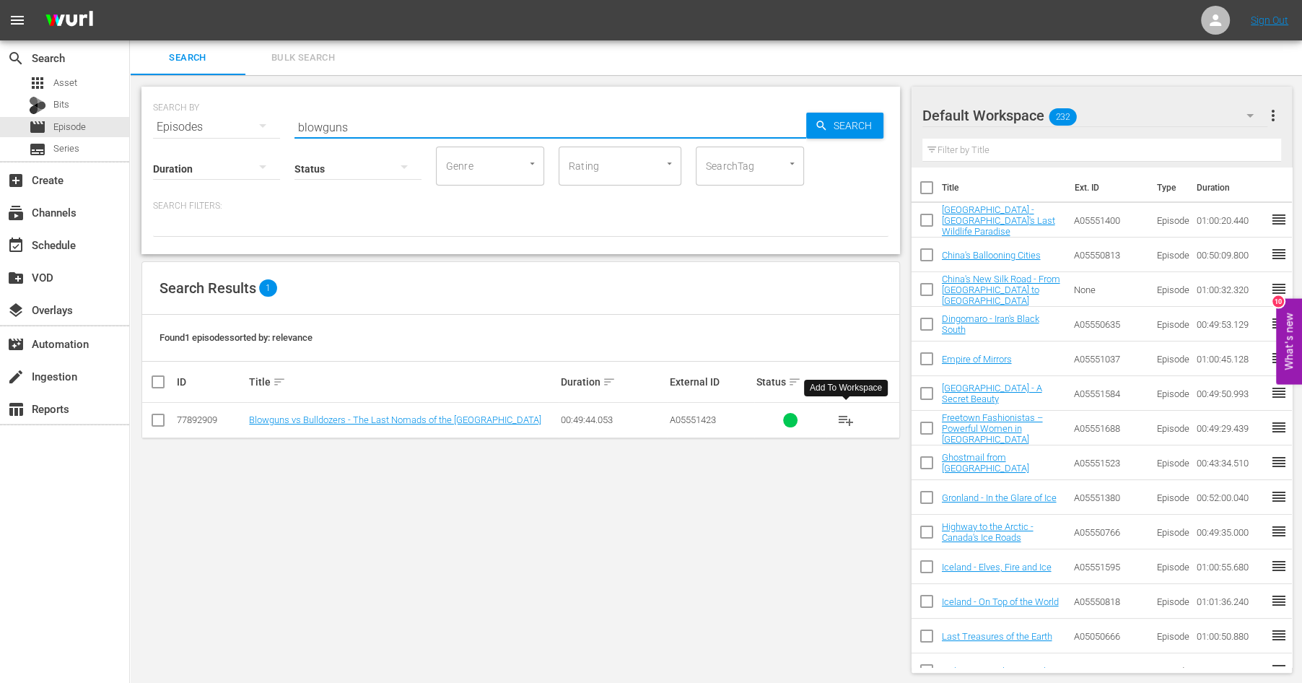
click at [850, 416] on span "playlist_add" at bounding box center [845, 419] width 17 height 17
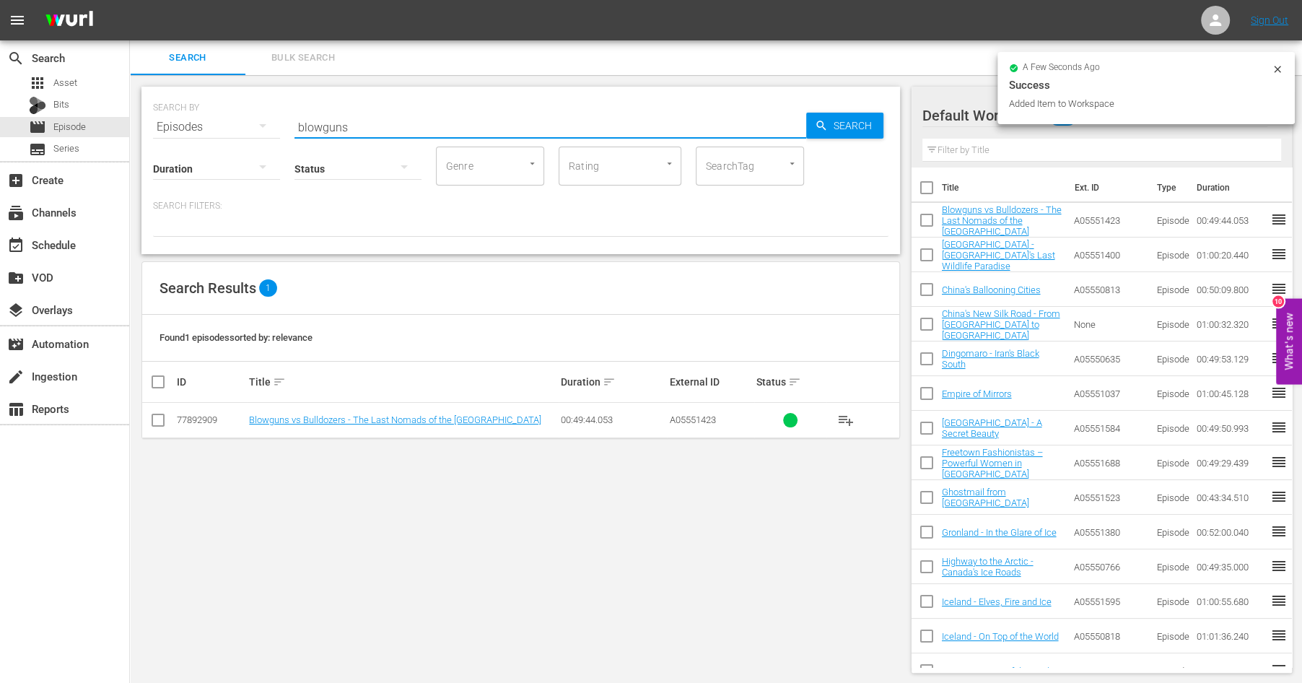
drag, startPoint x: 365, startPoint y: 126, endPoint x: 160, endPoint y: 83, distance: 208.8
click at [294, 110] on input "blowguns" at bounding box center [550, 127] width 512 height 35
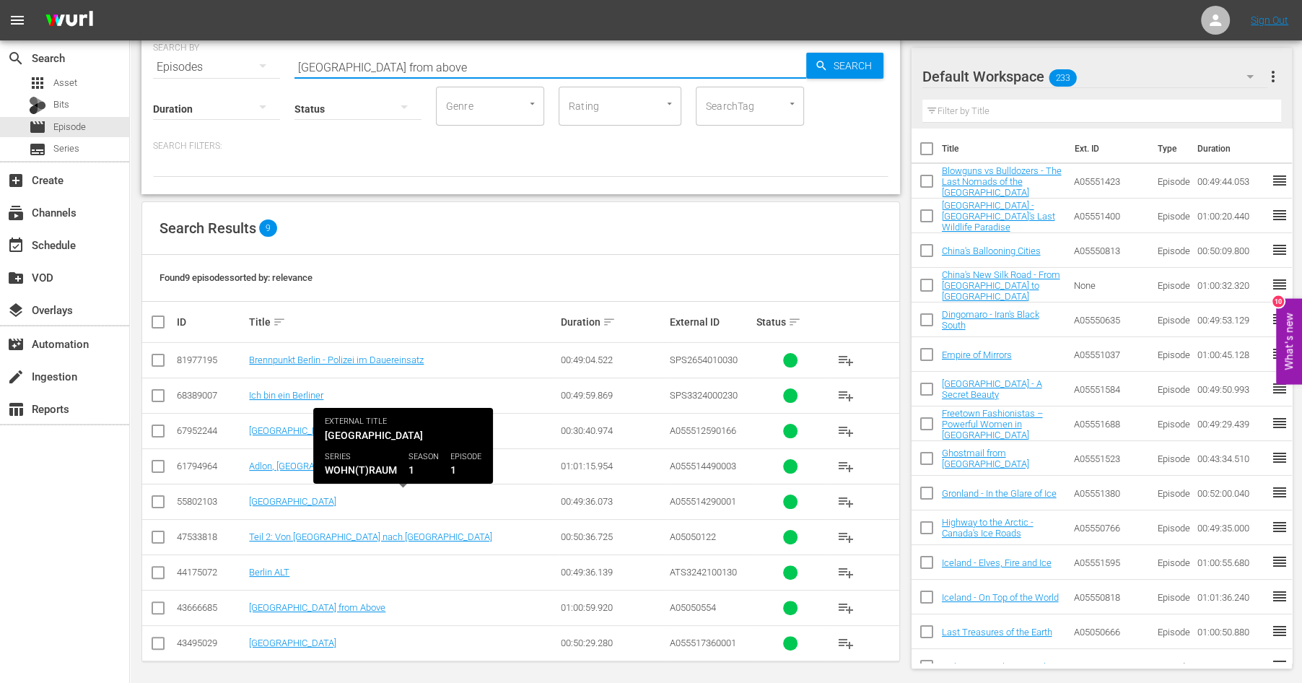
scroll to position [61, 0]
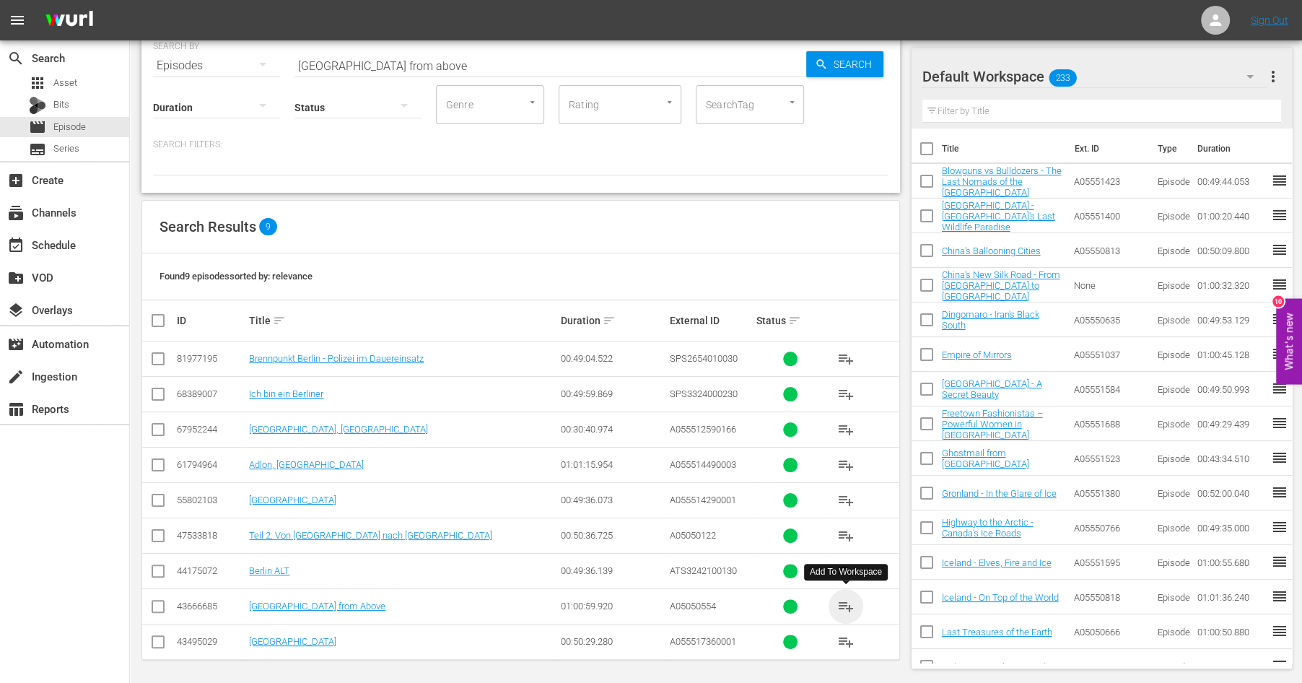
click at [843, 600] on span "playlist_add" at bounding box center [845, 606] width 17 height 17
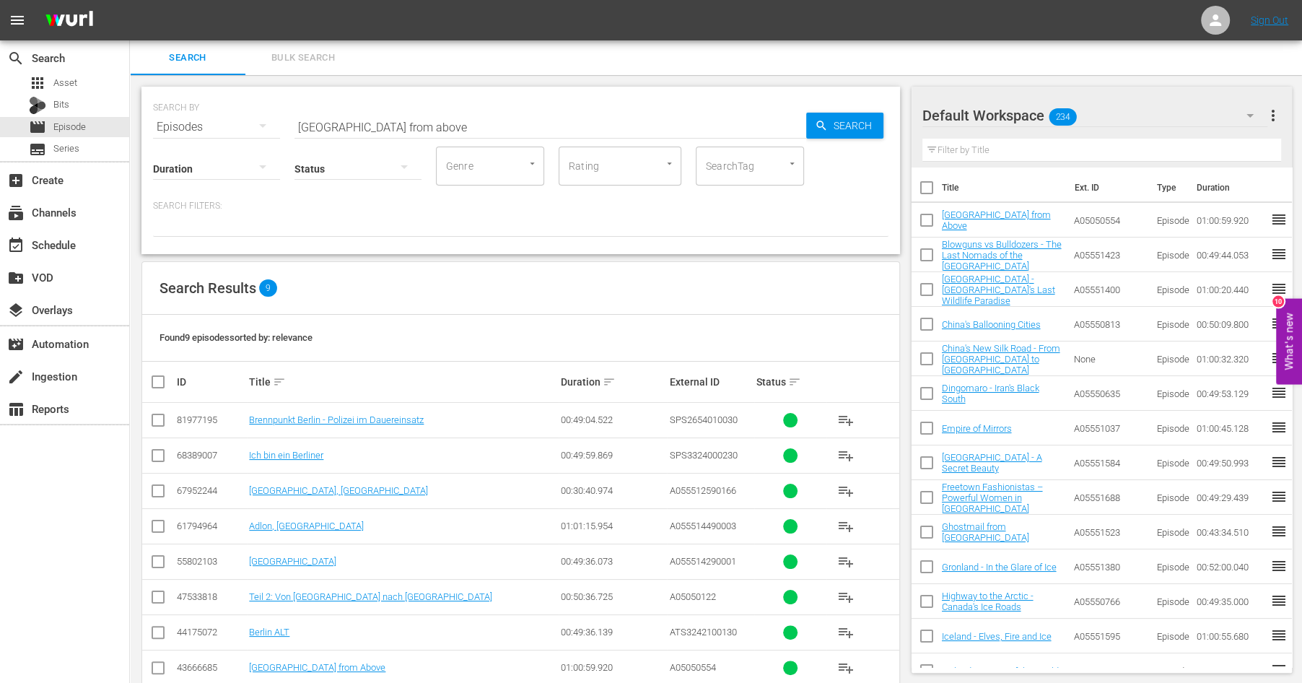
scroll to position [0, 0]
drag, startPoint x: 393, startPoint y: 123, endPoint x: 240, endPoint y: 109, distance: 153.6
click at [294, 110] on input "[GEOGRAPHIC_DATA] from above" at bounding box center [550, 127] width 512 height 35
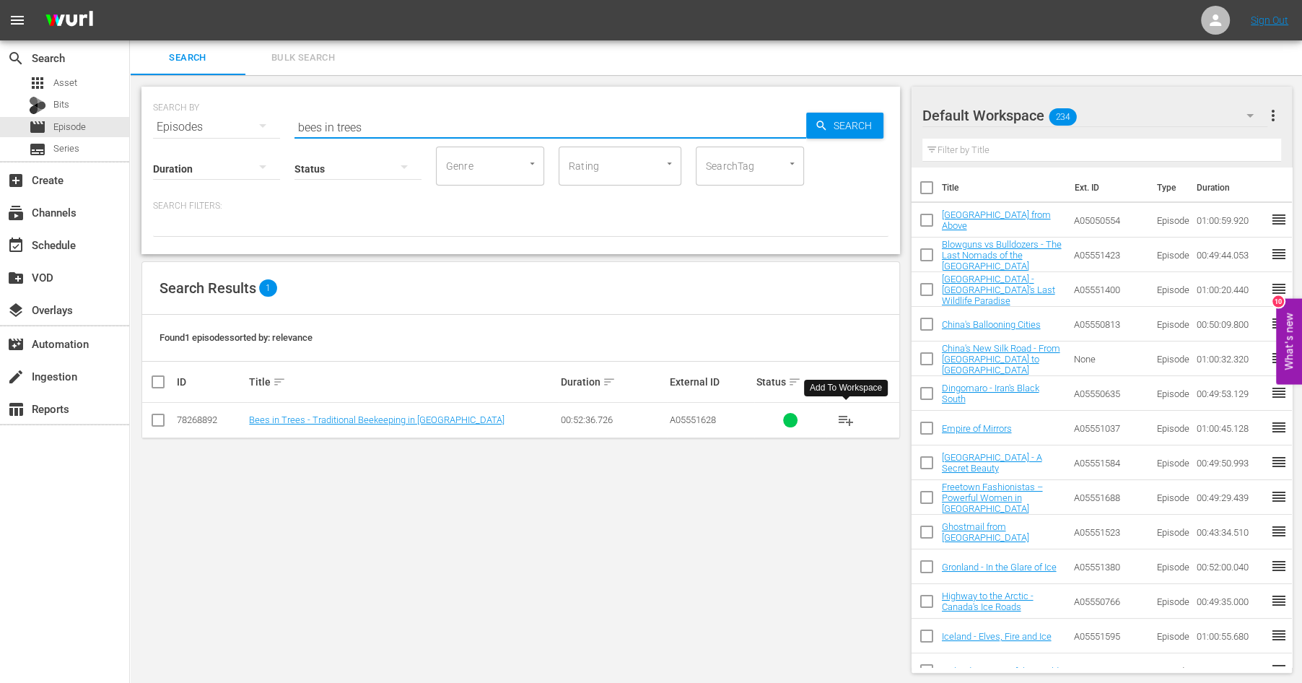
click at [844, 421] on span "playlist_add" at bounding box center [845, 419] width 17 height 17
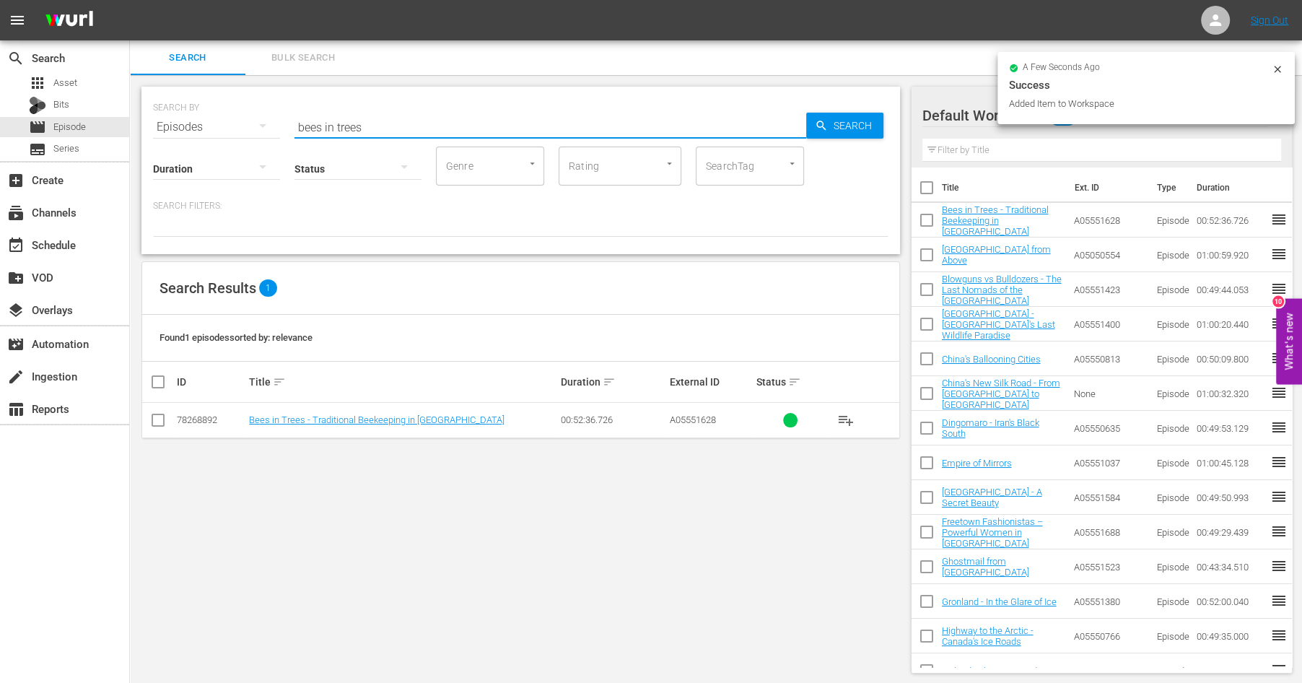
drag, startPoint x: 341, startPoint y: 128, endPoint x: 180, endPoint y: 107, distance: 161.6
click at [294, 110] on input "bees in trees" at bounding box center [550, 127] width 512 height 35
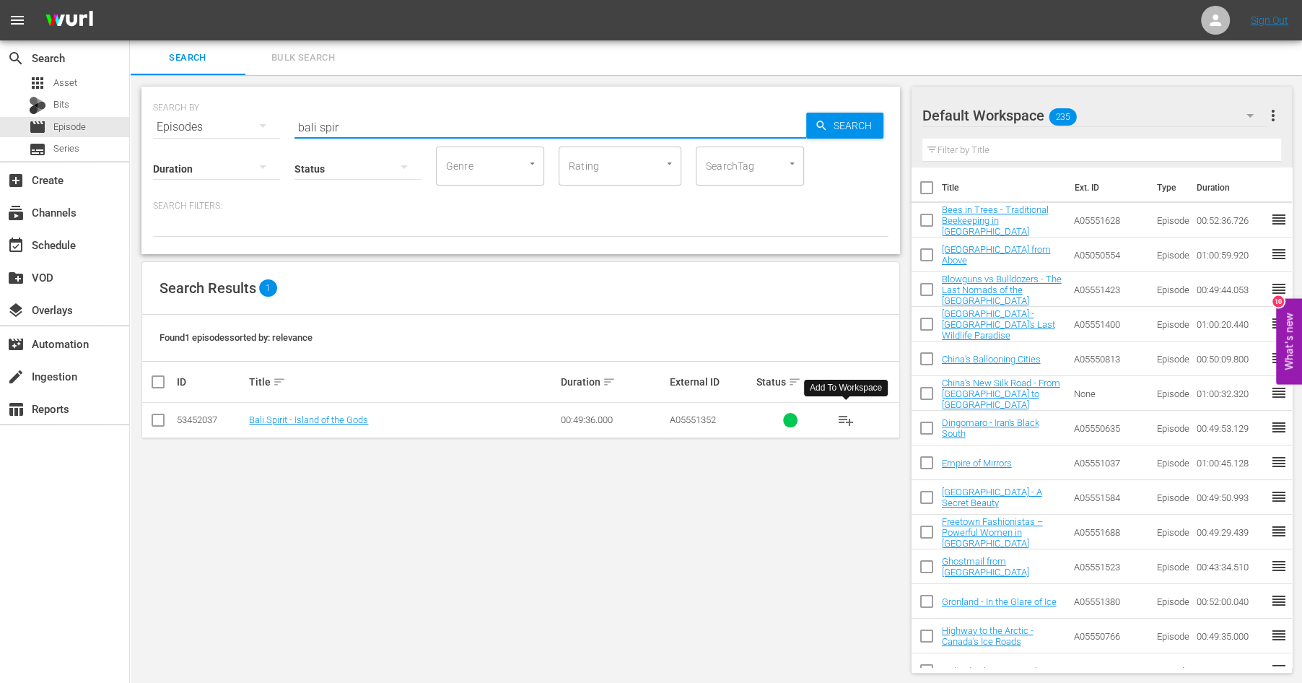
click at [848, 416] on span "playlist_add" at bounding box center [845, 419] width 17 height 17
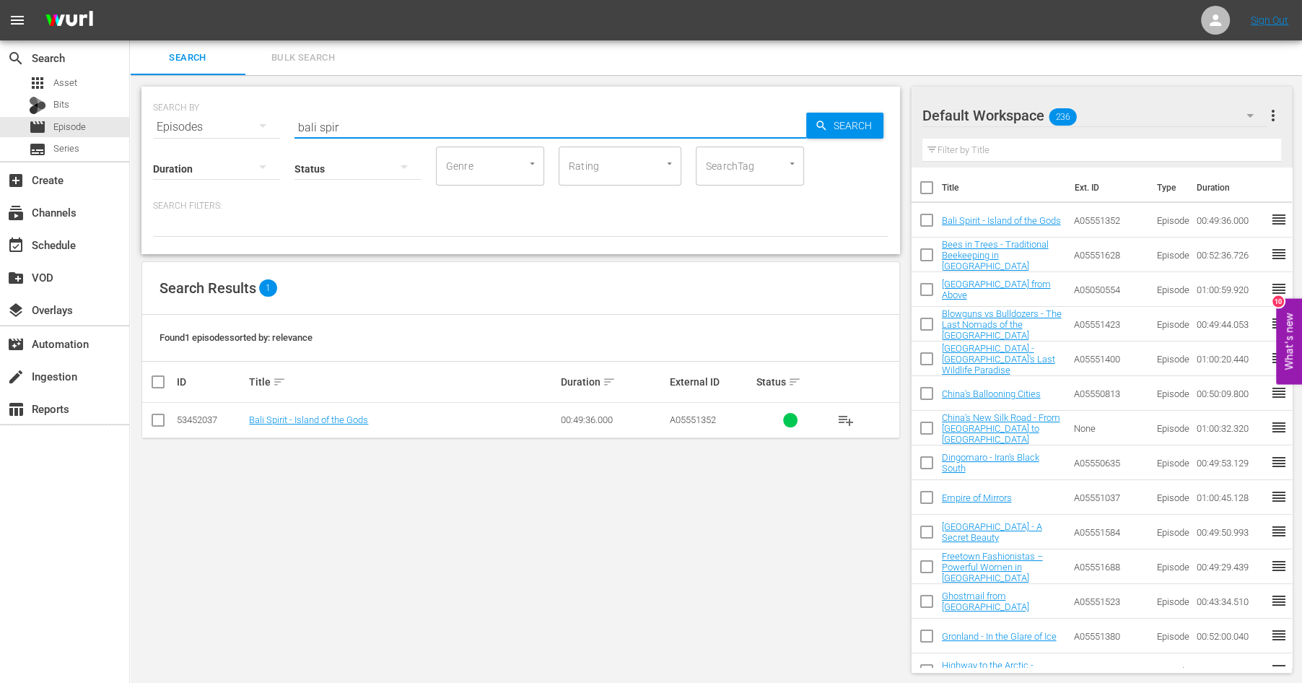
drag, startPoint x: 362, startPoint y: 131, endPoint x: 149, endPoint y: 64, distance: 223.3
click at [294, 110] on input "bali spir" at bounding box center [550, 127] width 512 height 35
type input "amazing i"
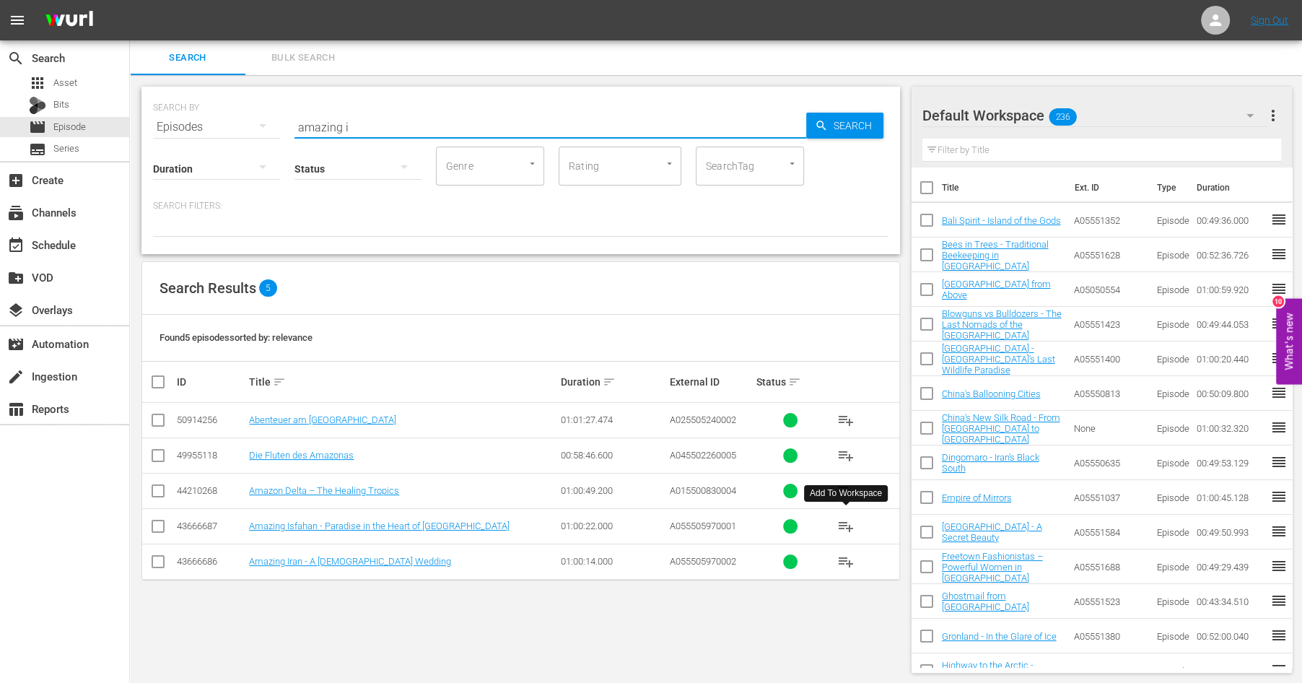
click at [844, 525] on span "playlist_add" at bounding box center [845, 526] width 17 height 17
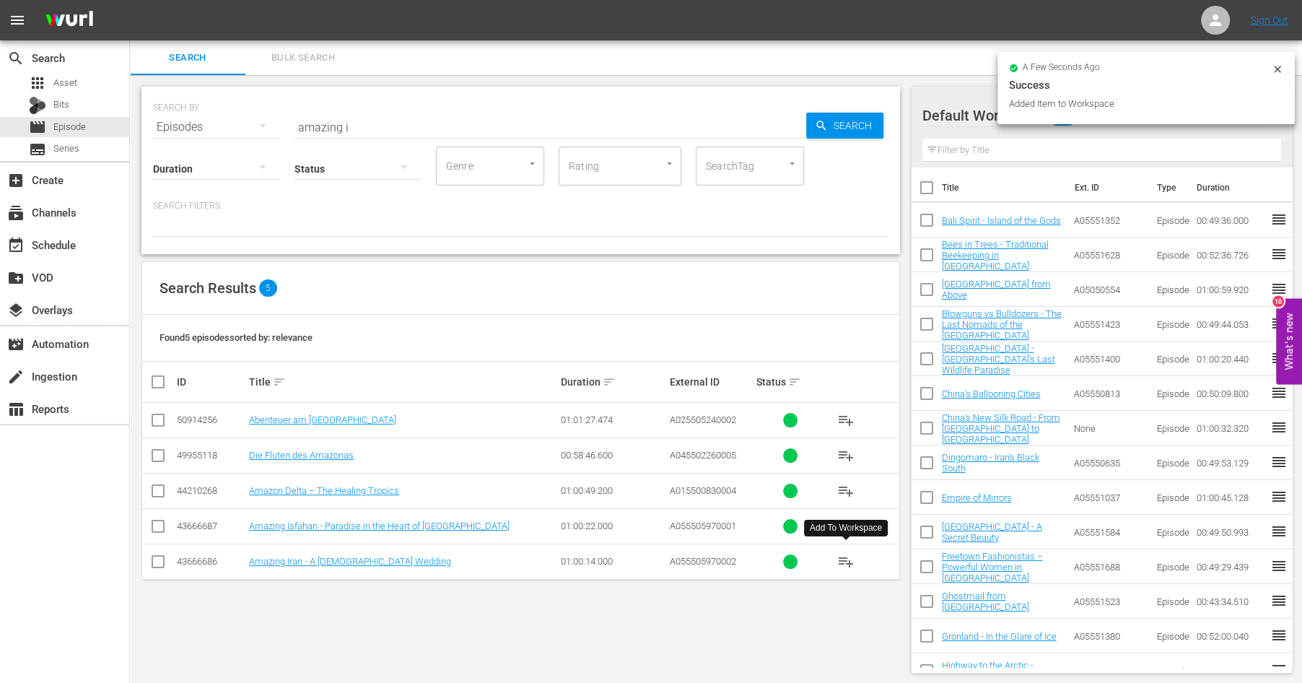
click at [850, 555] on span "playlist_add" at bounding box center [845, 561] width 17 height 17
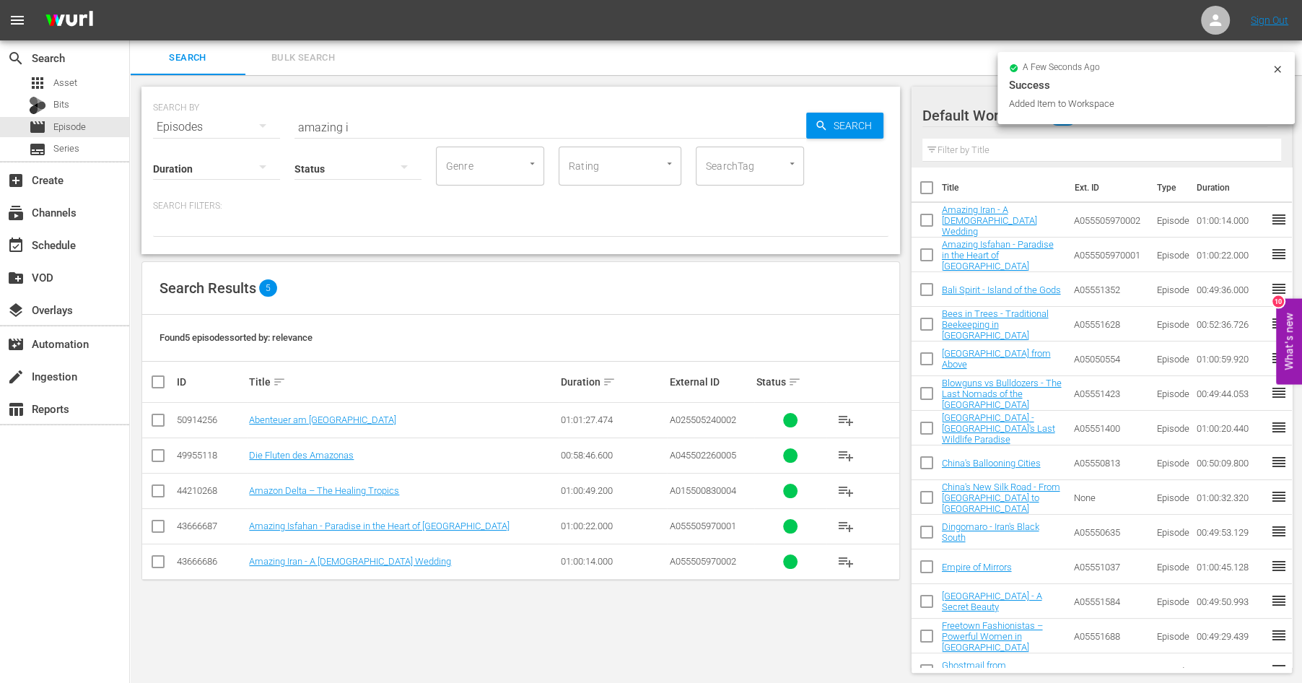
click at [926, 73] on div "Search Bulk Search" at bounding box center [716, 57] width 1172 height 35
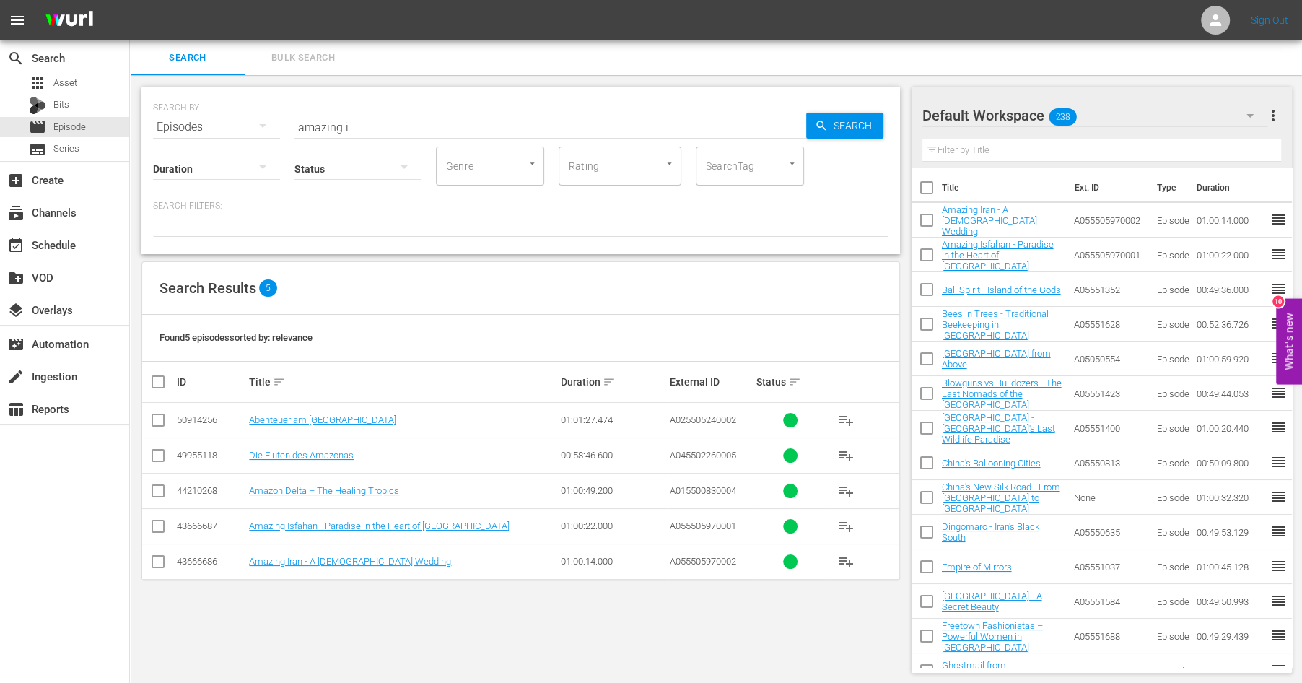
click at [927, 222] on input "checkbox" at bounding box center [927, 223] width 30 height 30
checkbox input "true"
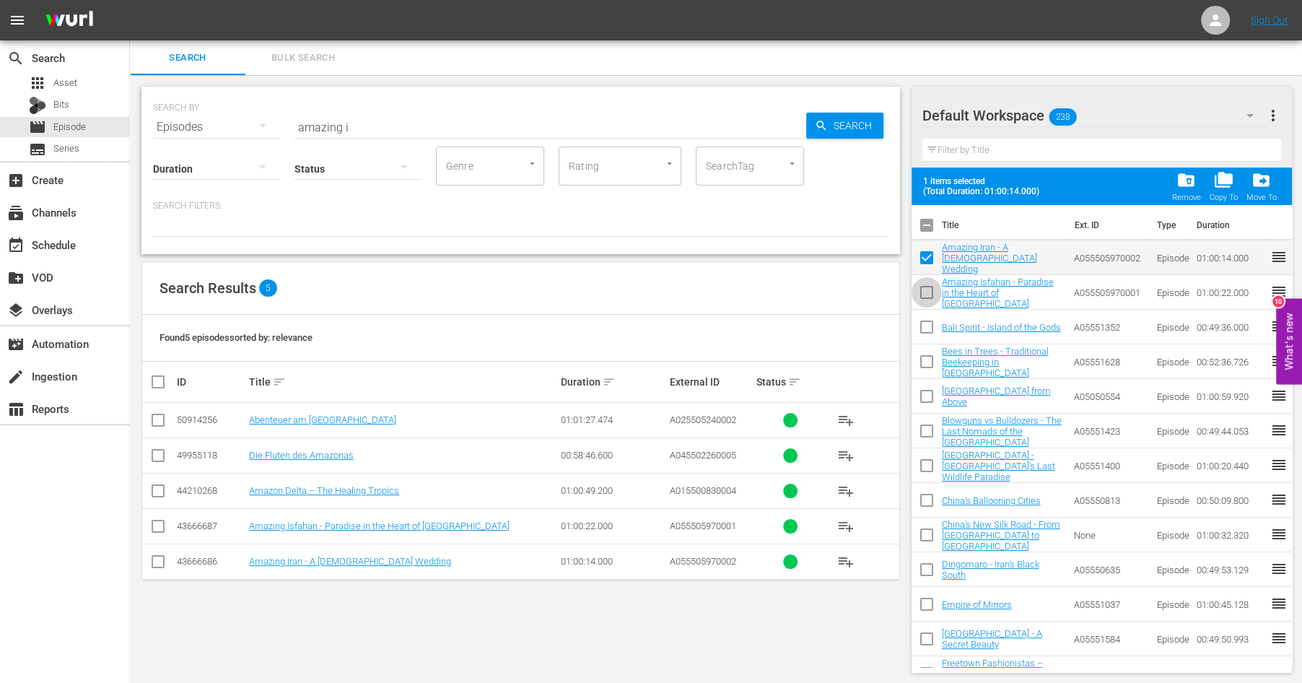
click at [927, 290] on input "checkbox" at bounding box center [927, 295] width 30 height 30
checkbox input "true"
click at [927, 328] on input "checkbox" at bounding box center [927, 330] width 30 height 30
checkbox input "true"
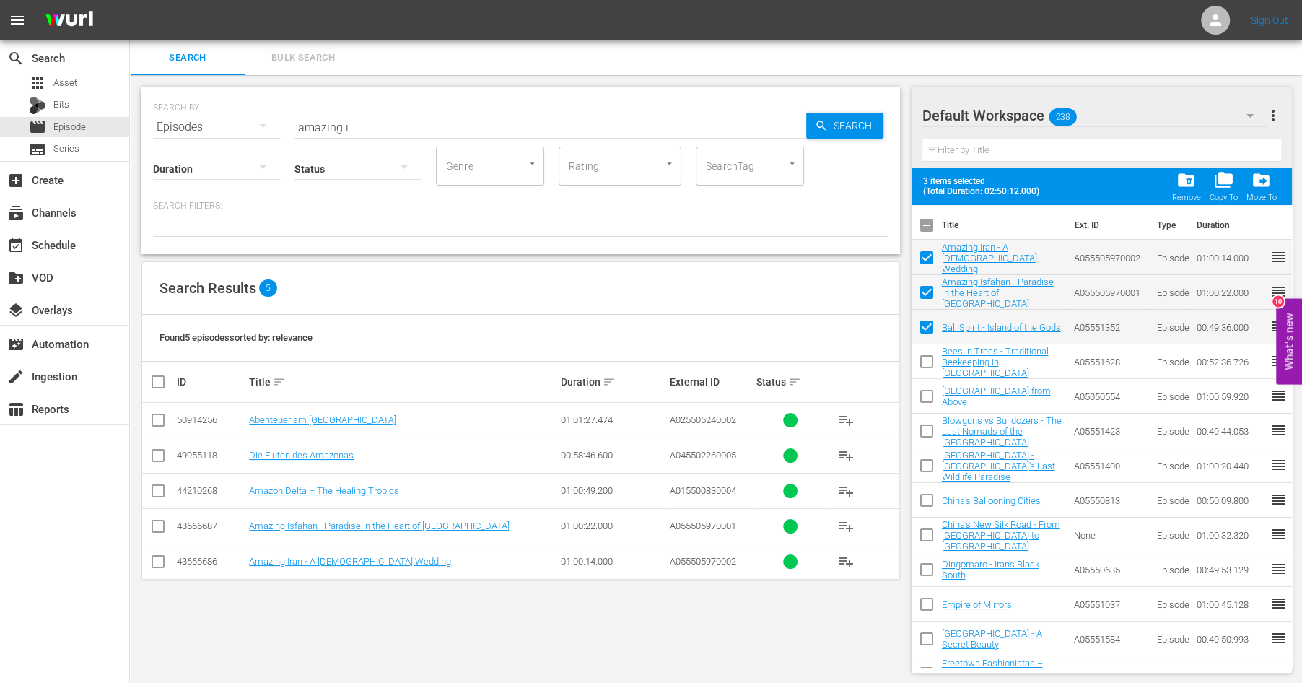
click at [927, 362] on input "checkbox" at bounding box center [927, 364] width 30 height 30
checkbox input "true"
click at [923, 394] on input "checkbox" at bounding box center [927, 399] width 30 height 30
checkbox input "true"
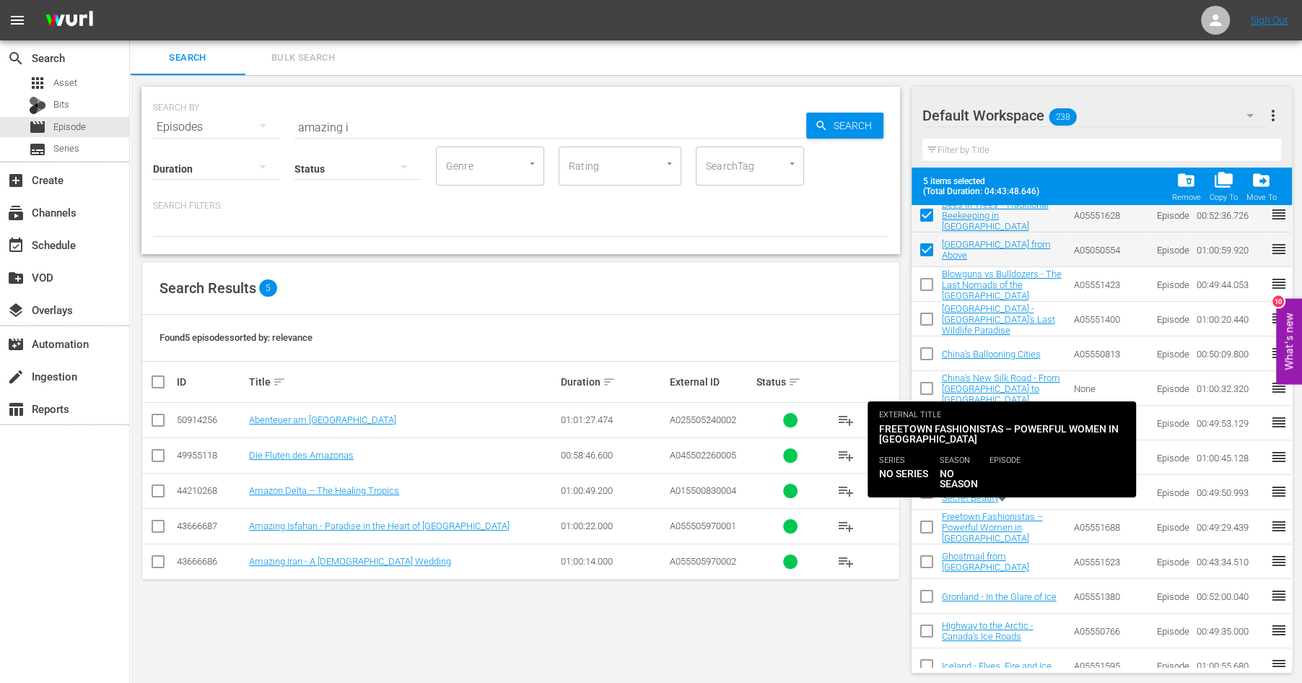
scroll to position [148, 0]
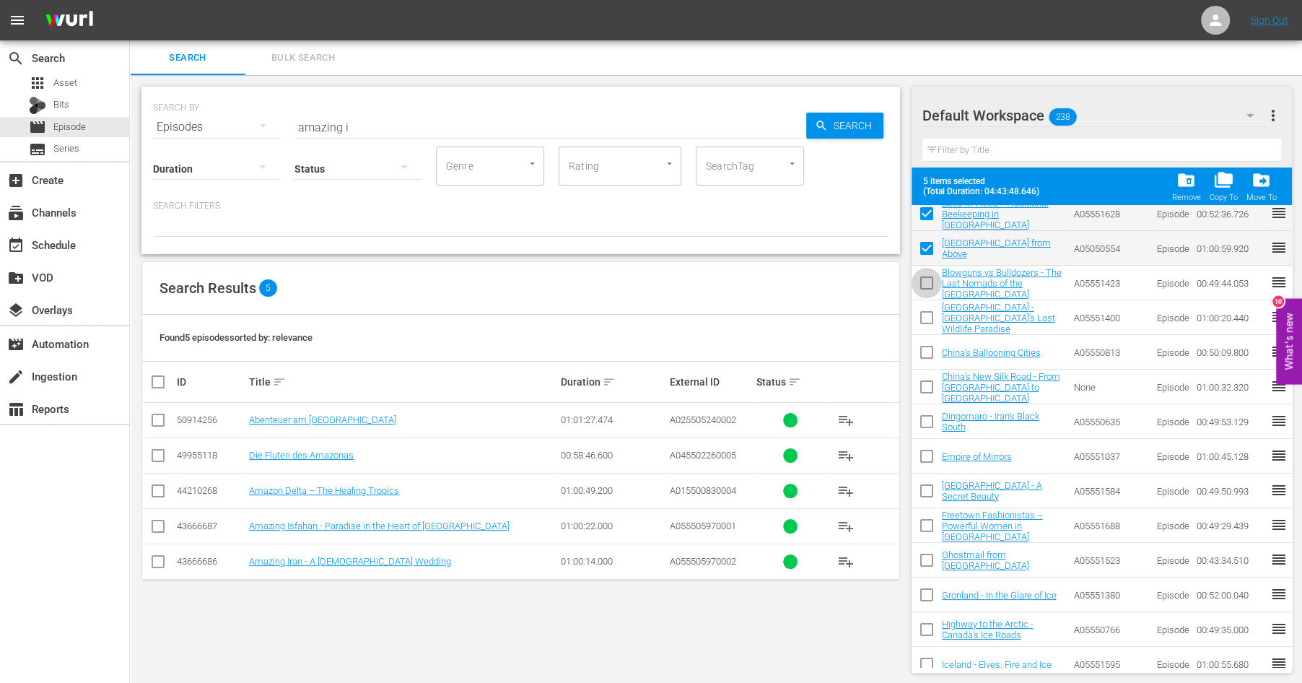
click at [926, 285] on input "checkbox" at bounding box center [927, 286] width 30 height 30
checkbox input "true"
click at [930, 321] on input "checkbox" at bounding box center [927, 320] width 30 height 30
checkbox input "true"
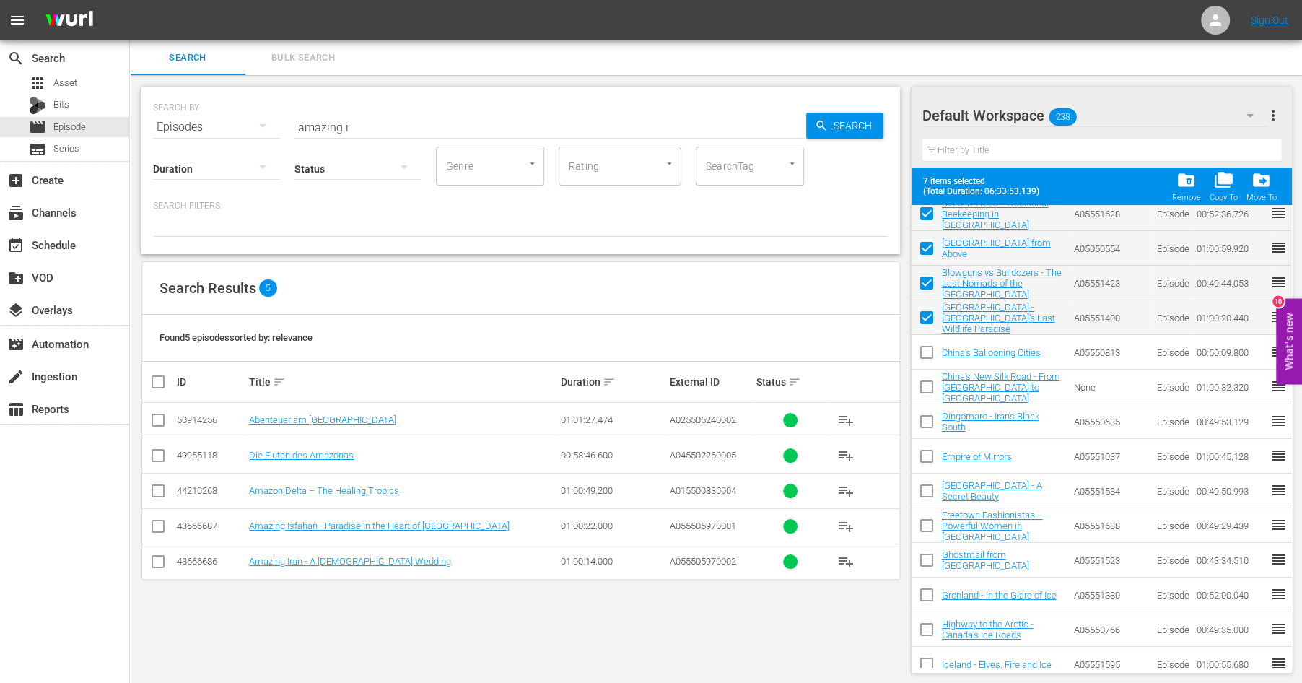
click at [930, 351] on input "checkbox" at bounding box center [927, 355] width 30 height 30
checkbox input "true"
click at [930, 385] on input "checkbox" at bounding box center [927, 390] width 30 height 30
checkbox input "true"
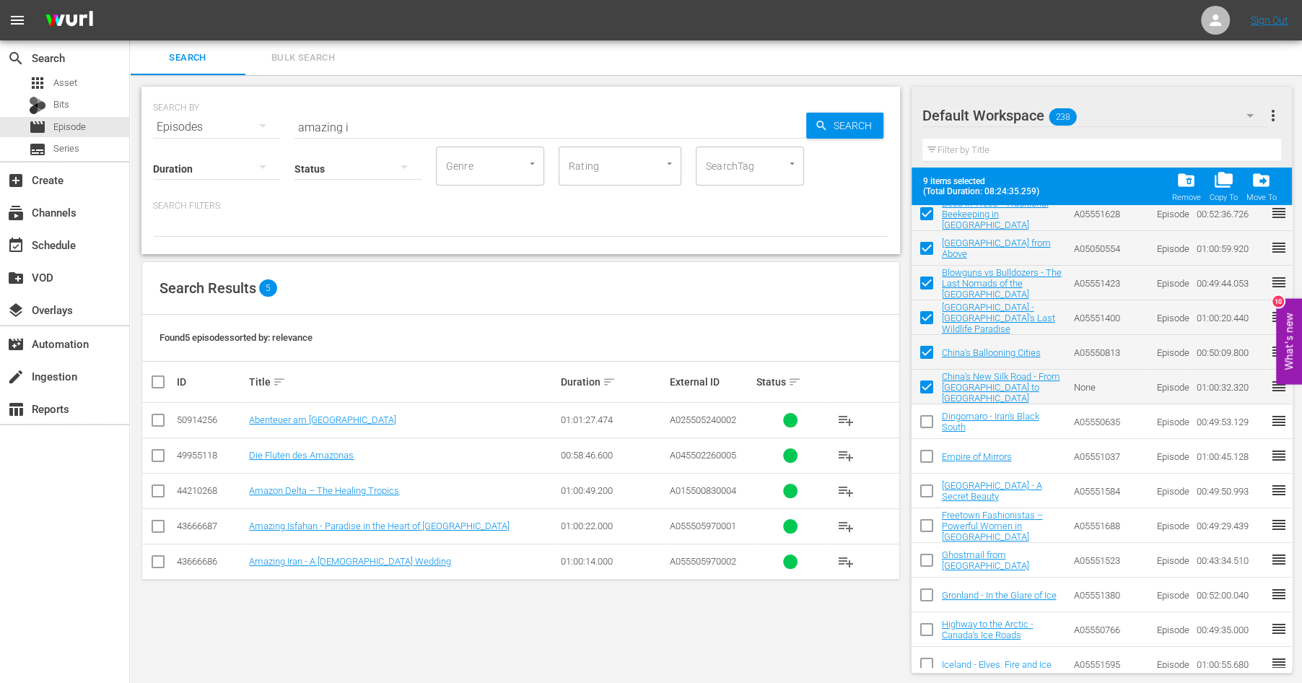
click at [928, 417] on input "checkbox" at bounding box center [927, 424] width 30 height 30
checkbox input "true"
click at [933, 454] on input "checkbox" at bounding box center [927, 459] width 30 height 30
checkbox input "true"
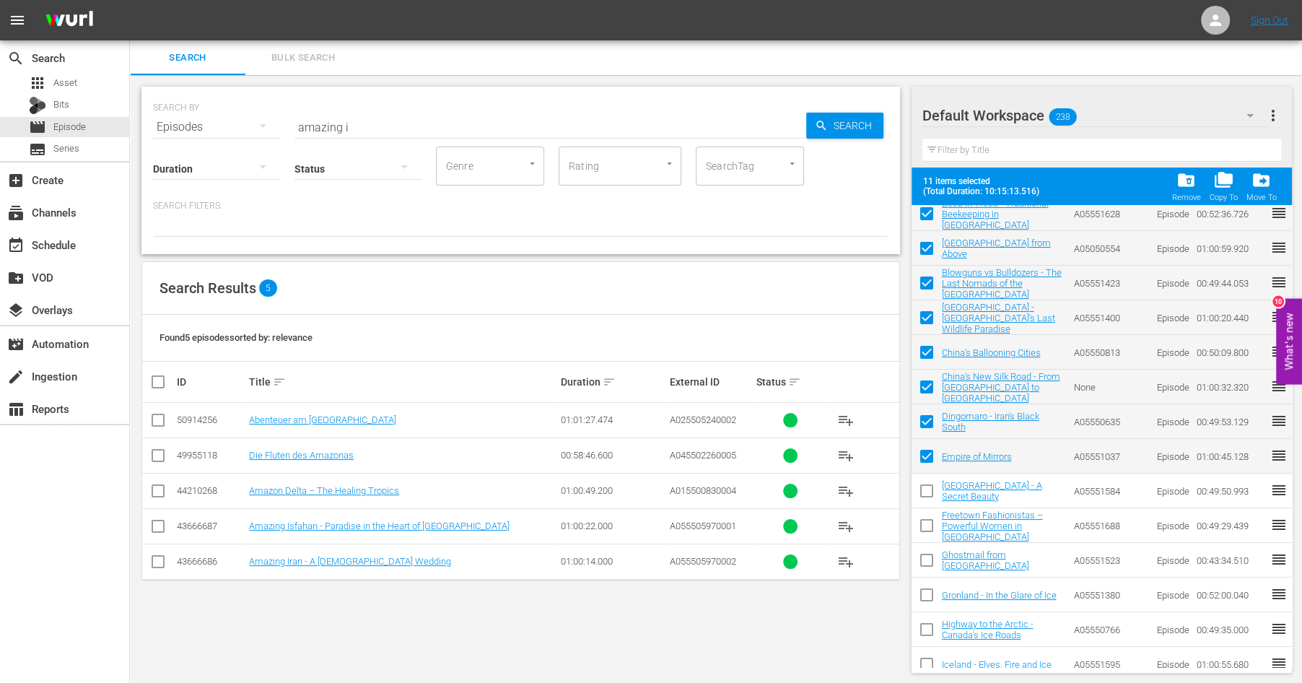
click at [923, 489] on input "checkbox" at bounding box center [927, 494] width 30 height 30
checkbox input "true"
click at [928, 531] on input "checkbox" at bounding box center [927, 528] width 30 height 30
checkbox input "true"
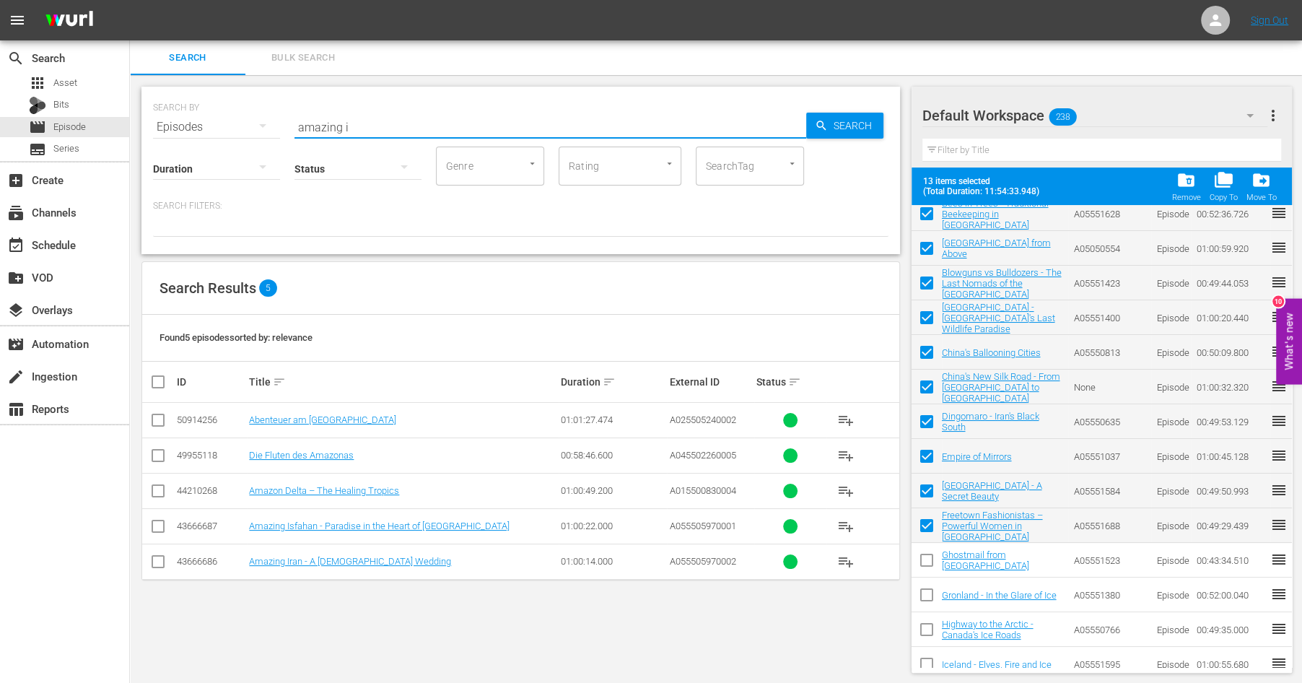
drag, startPoint x: 361, startPoint y: 128, endPoint x: 229, endPoint y: 113, distance: 133.0
click at [294, 113] on input "amazing i" at bounding box center [550, 127] width 512 height 35
type input "gdansk"
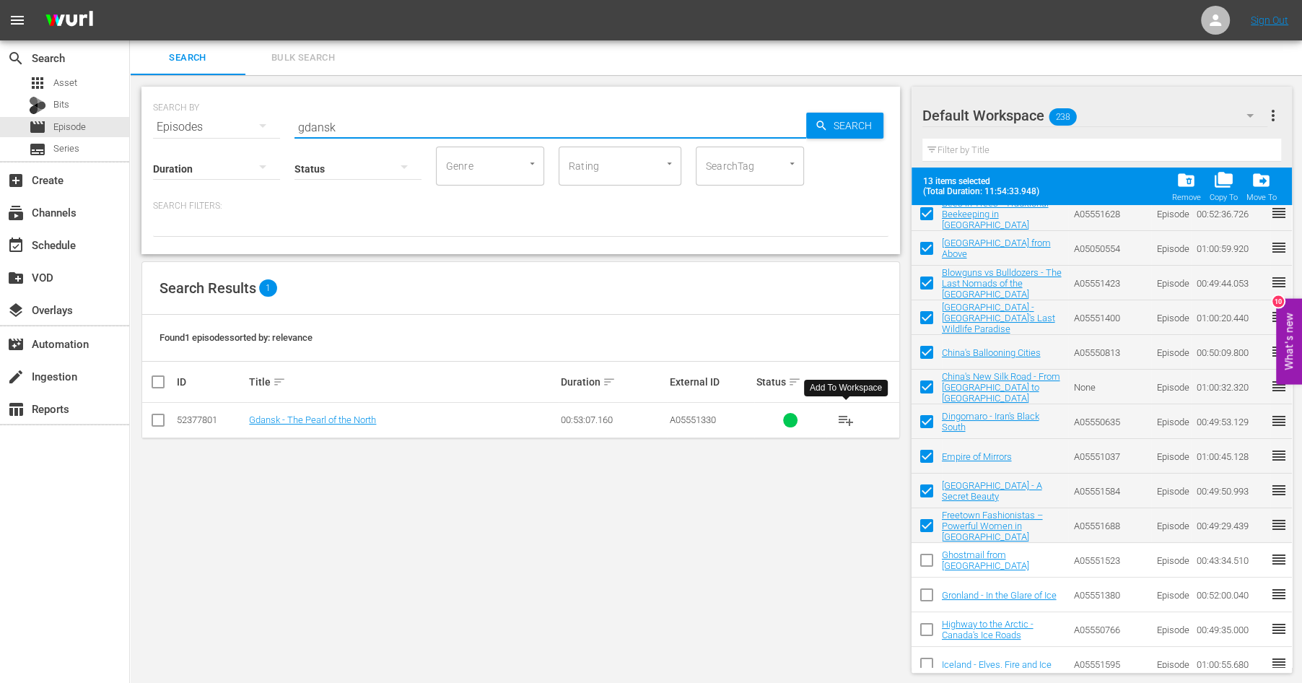
click at [841, 418] on span "playlist_add" at bounding box center [845, 419] width 17 height 17
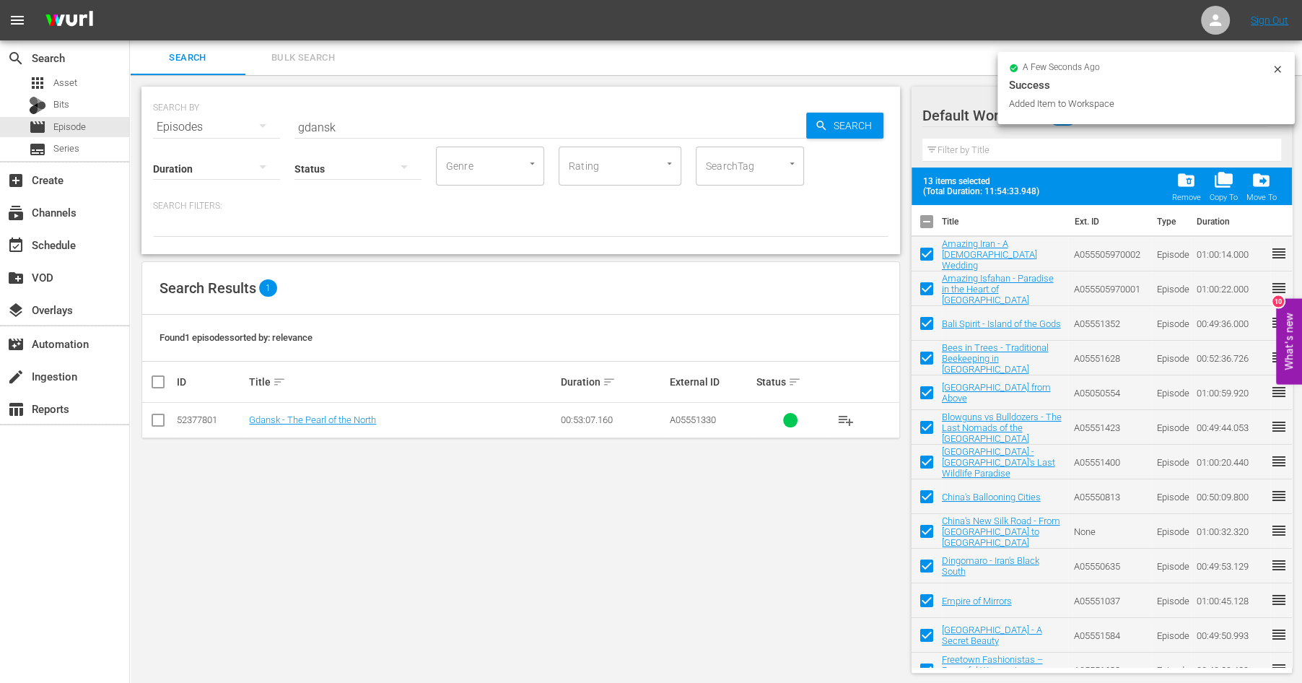
scroll to position [0, 0]
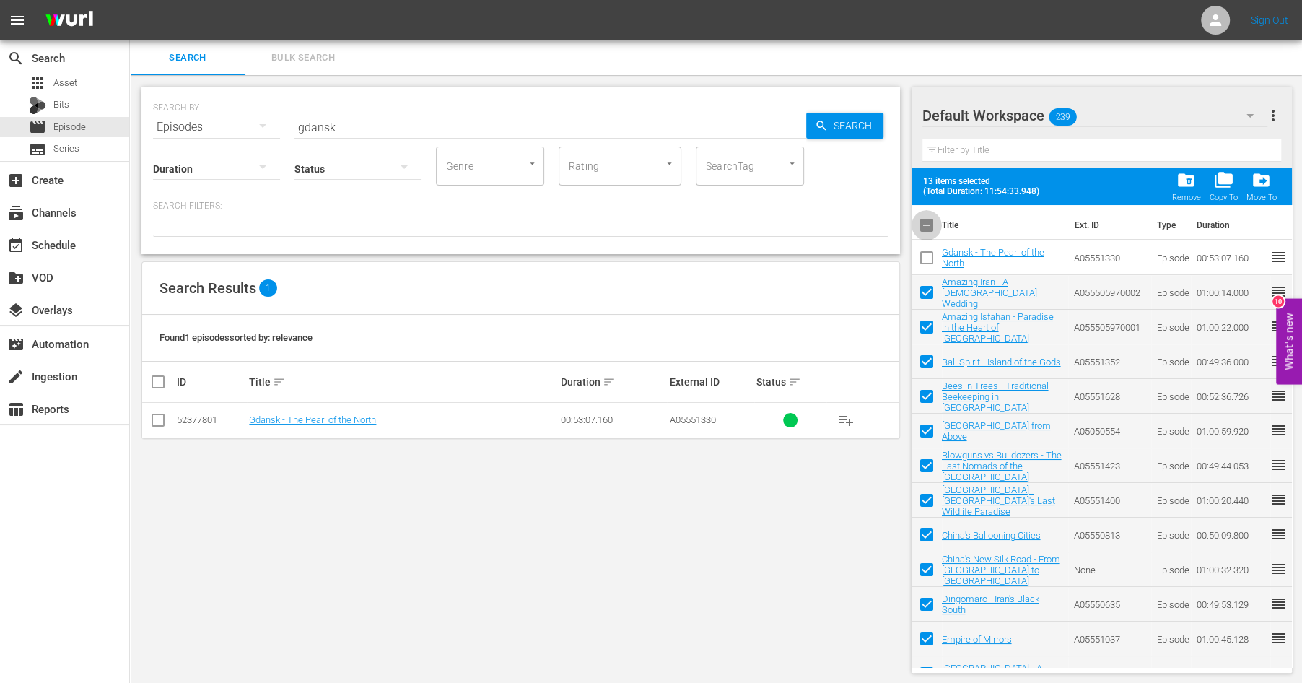
click at [926, 222] on input "checkbox" at bounding box center [927, 228] width 30 height 30
checkbox input "true"
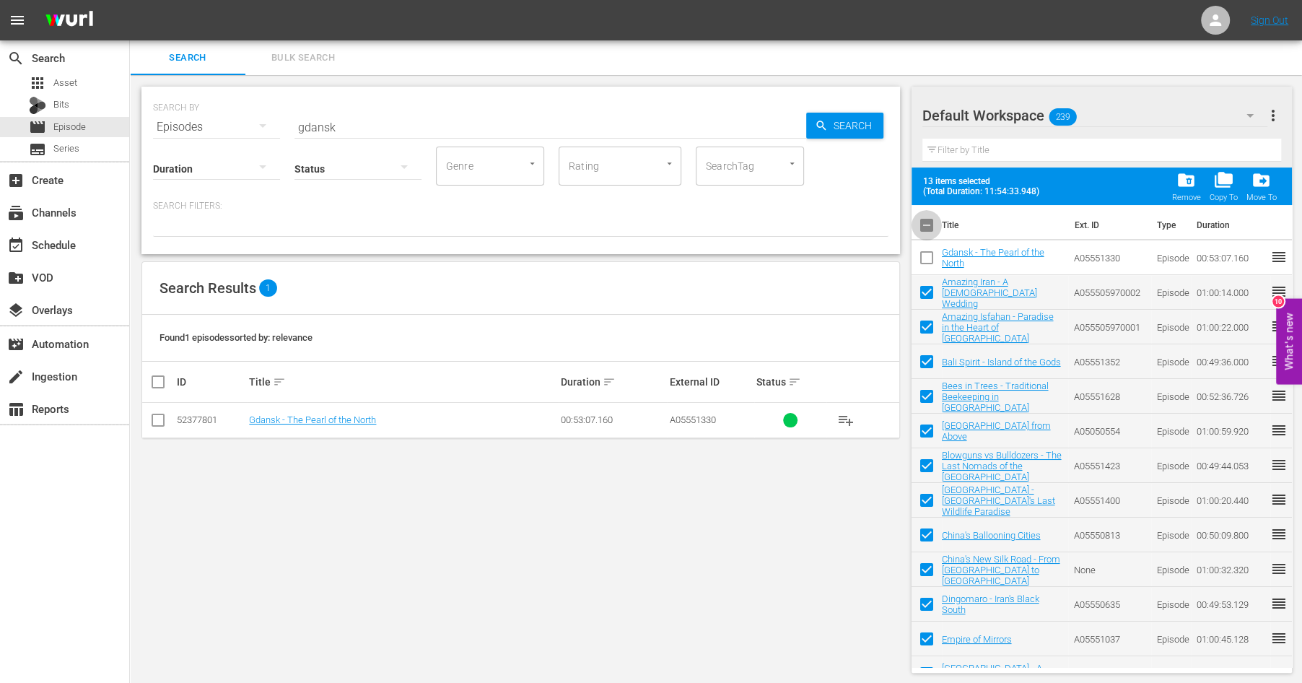
checkbox input "true"
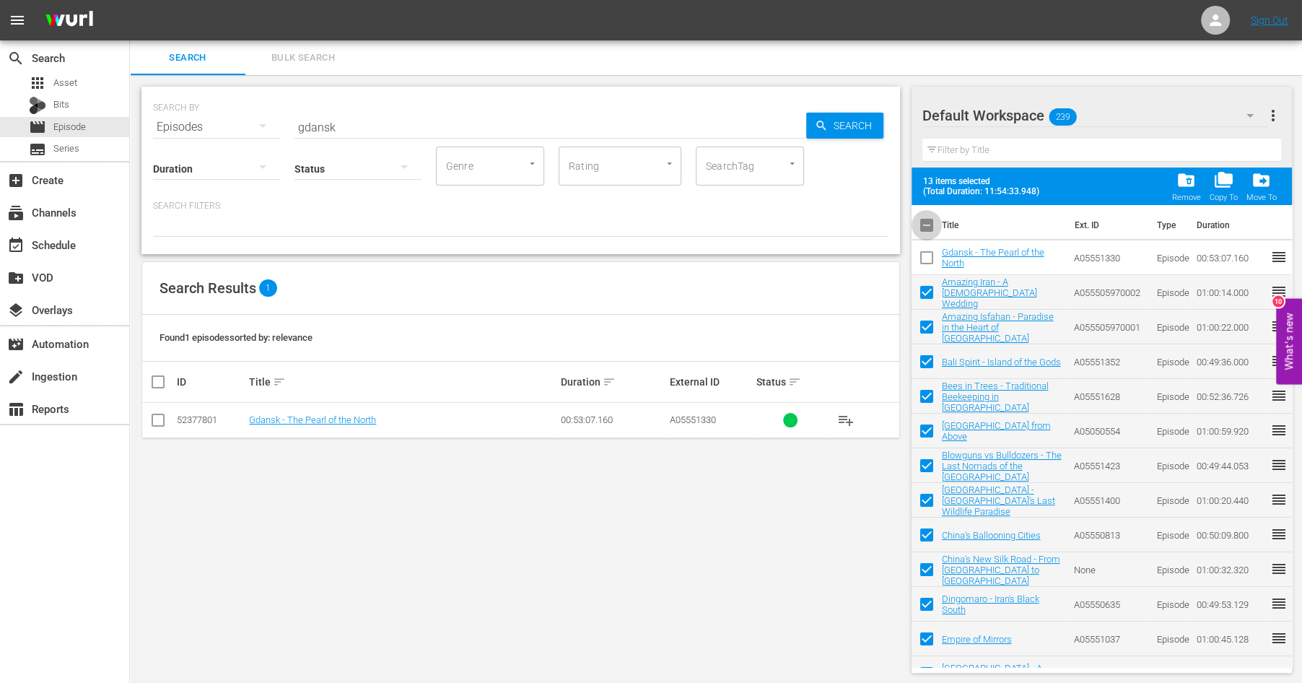
checkbox input "true"
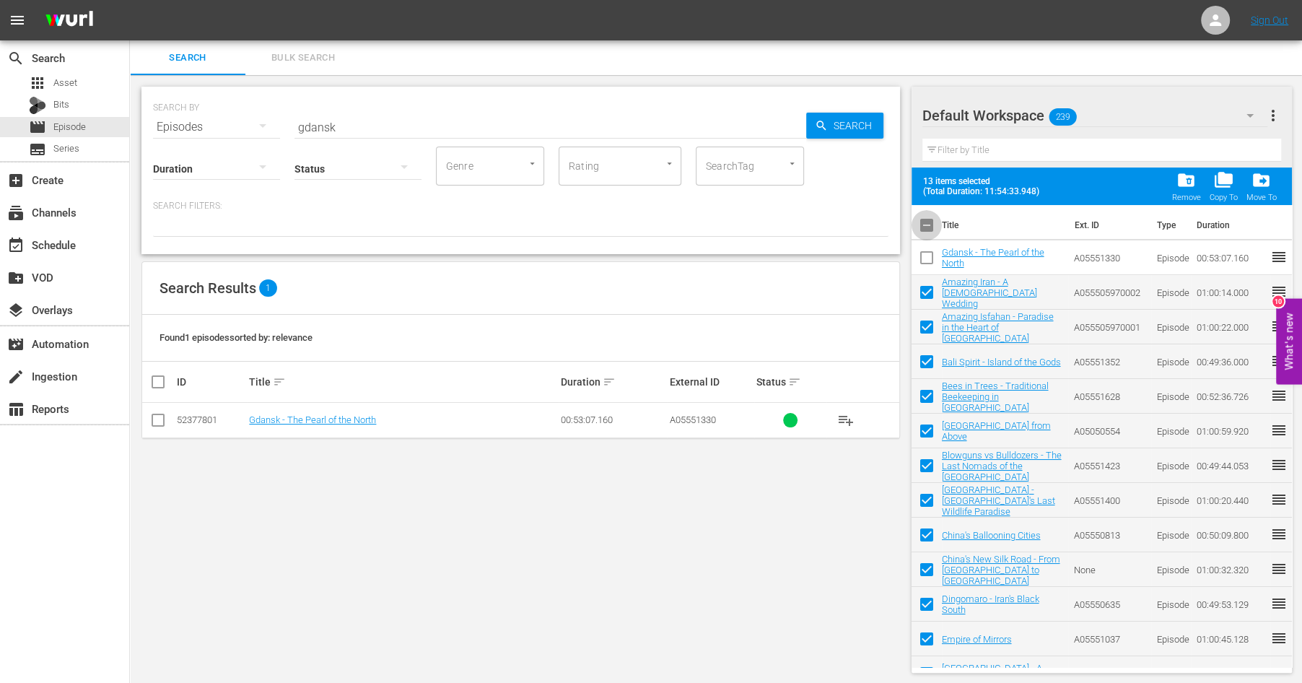
checkbox input "true"
click at [926, 222] on input "checkbox" at bounding box center [927, 228] width 30 height 30
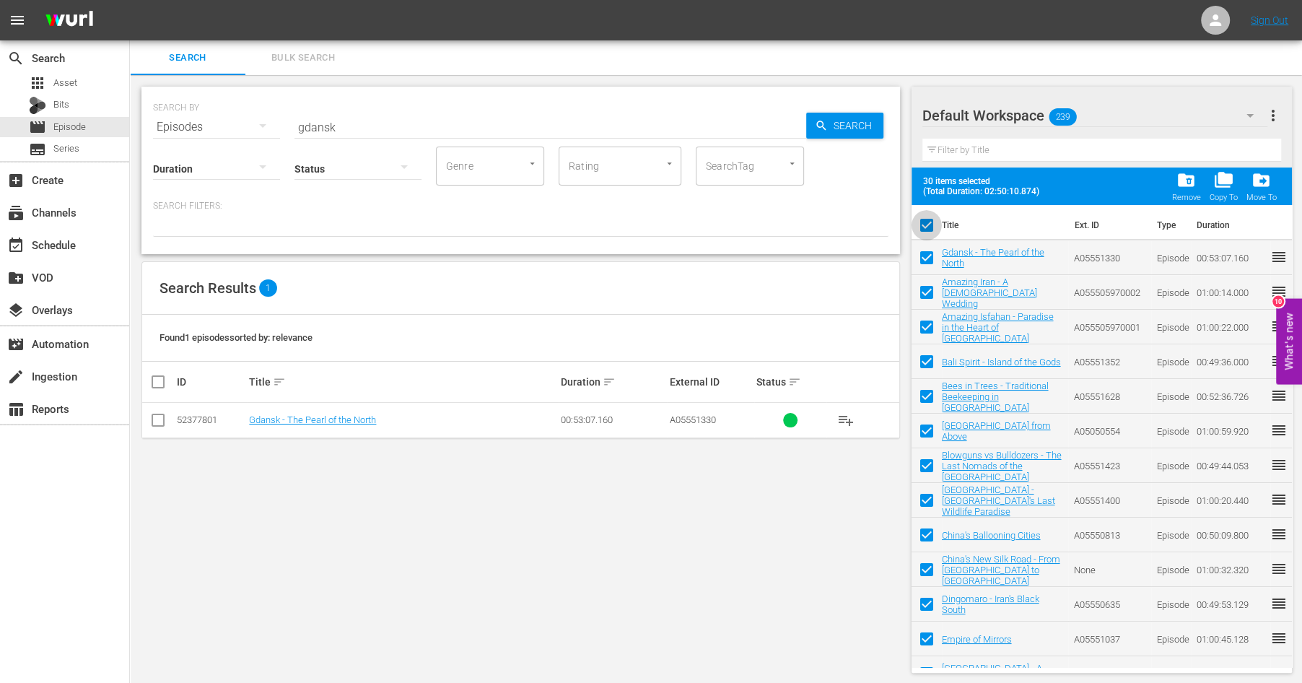
checkbox input "false"
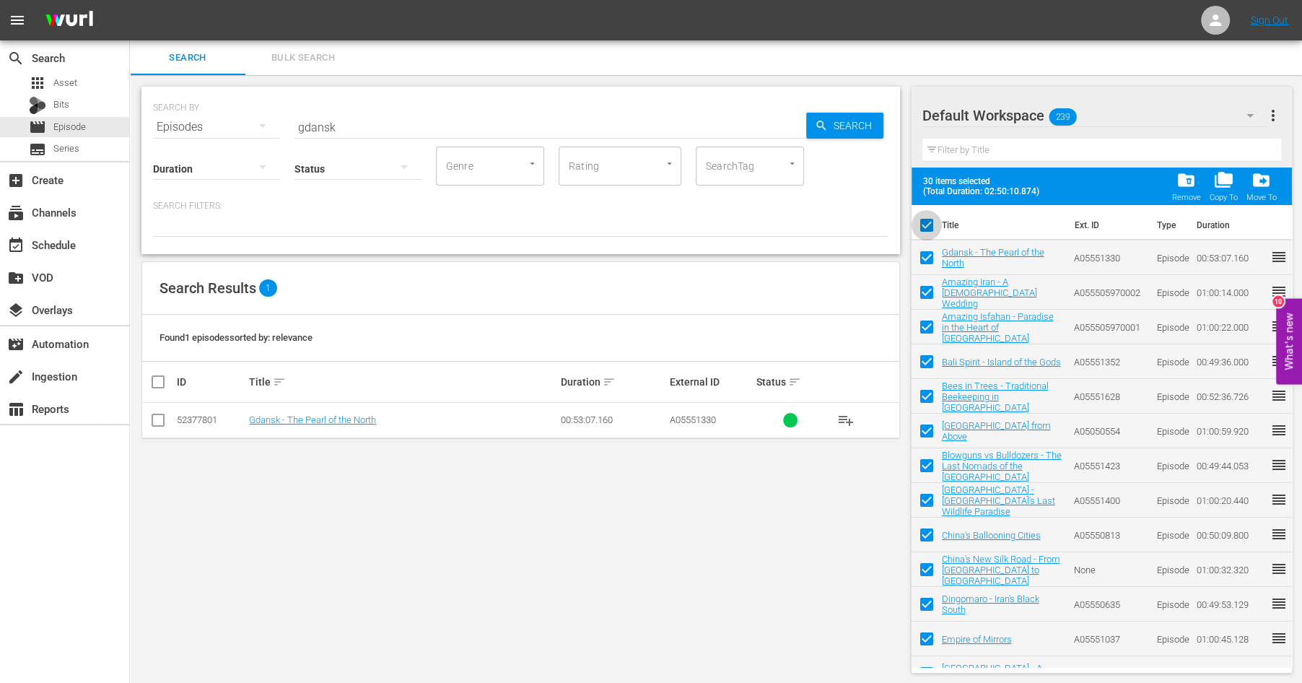
checkbox input "false"
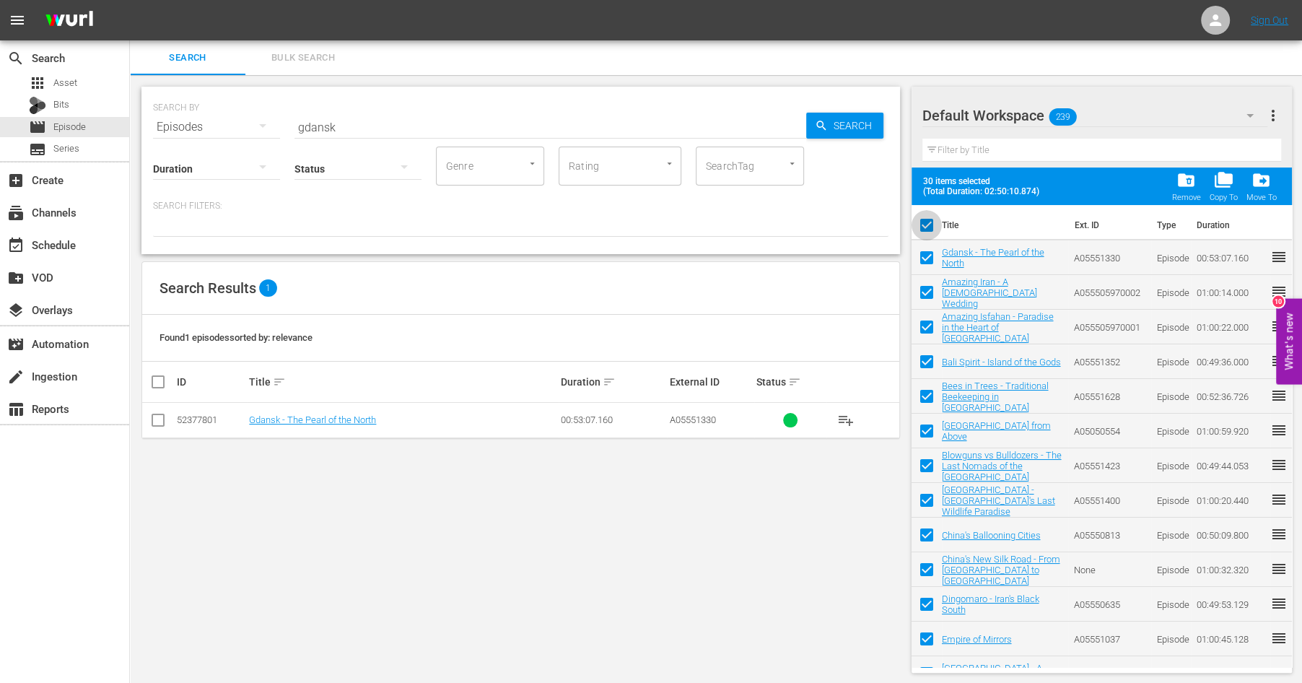
checkbox input "false"
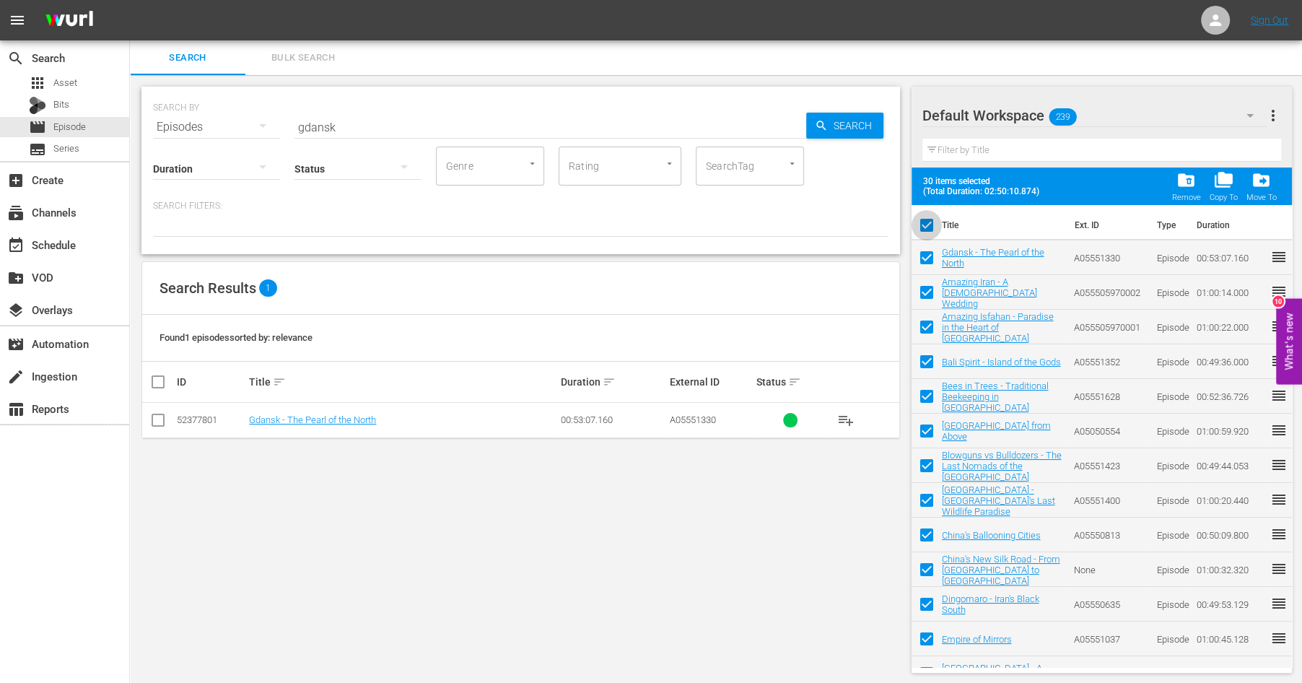
checkbox input "false"
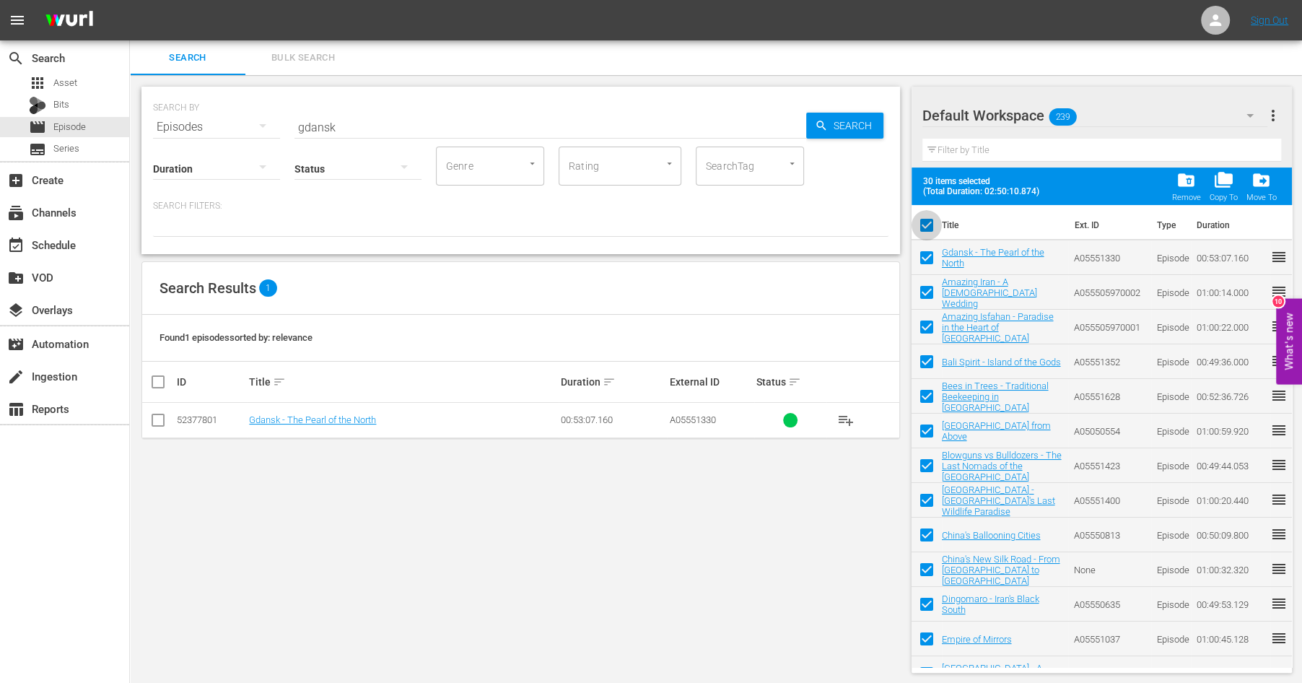
checkbox input "false"
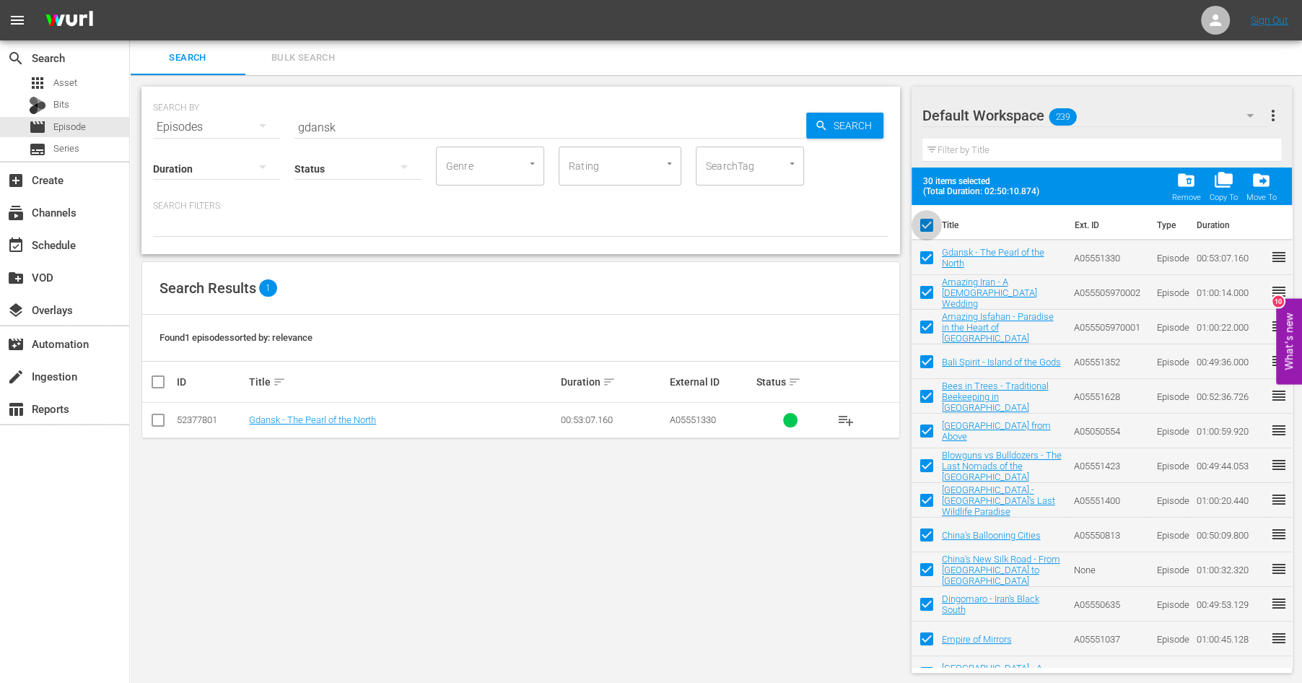
checkbox input "false"
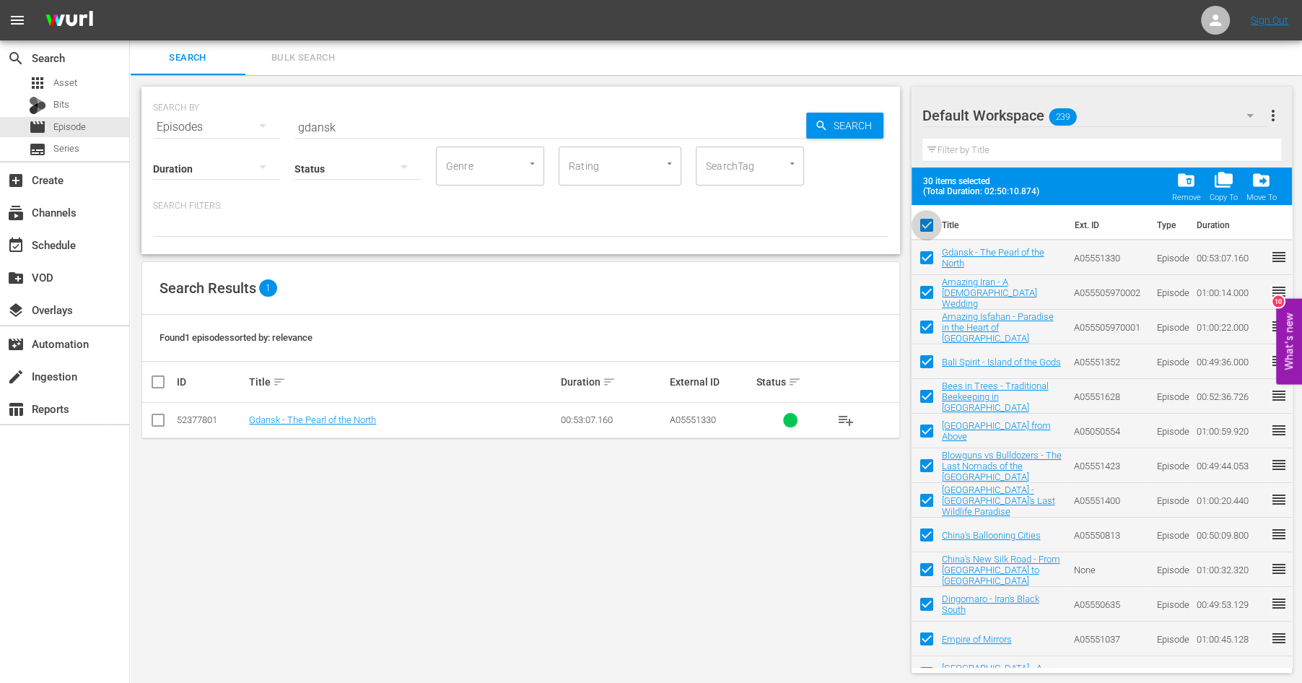
checkbox input "false"
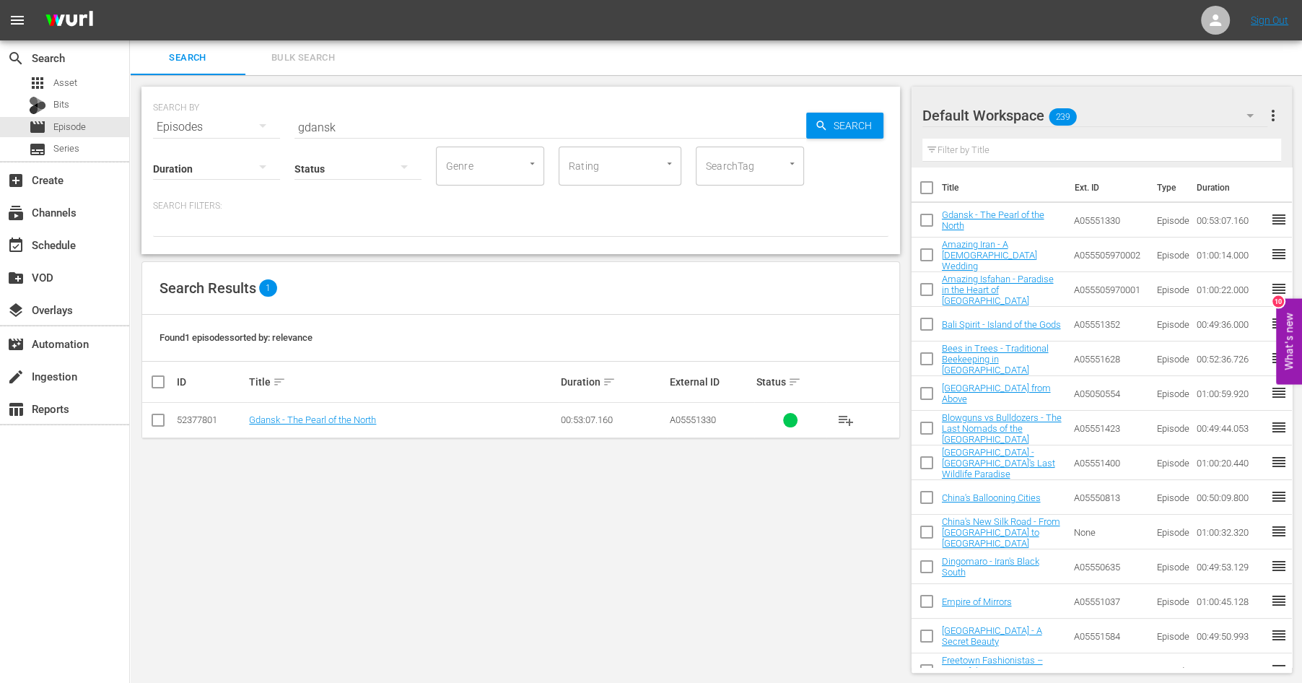
click at [1270, 112] on span "more_vert" at bounding box center [1272, 115] width 17 height 17
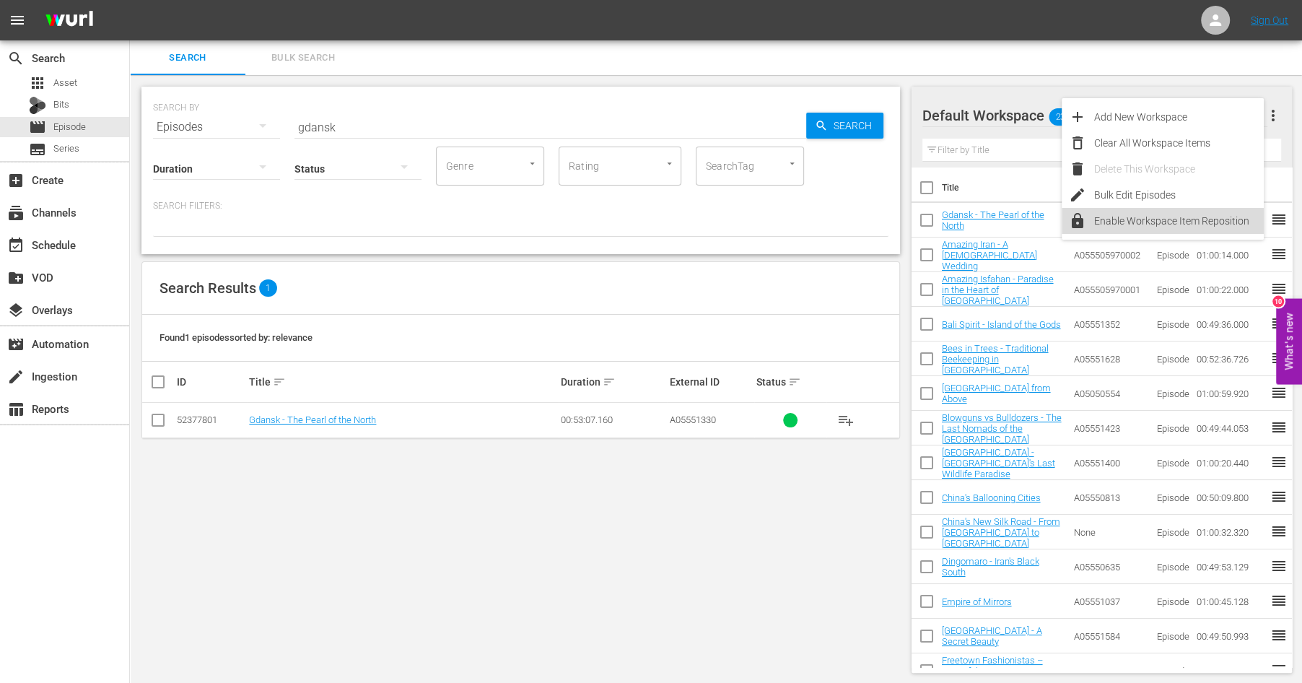
click at [1102, 225] on div "Enable Workspace Item Reposition" at bounding box center [1179, 221] width 170 height 26
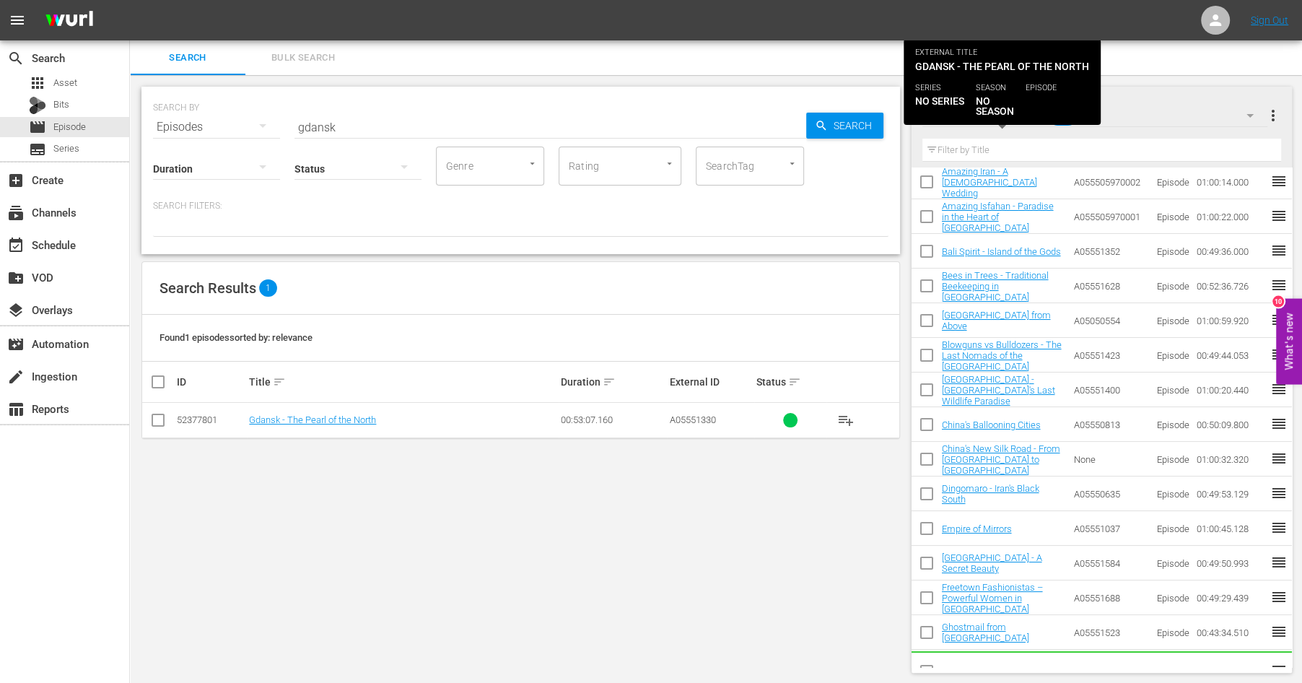
scroll to position [128, 0]
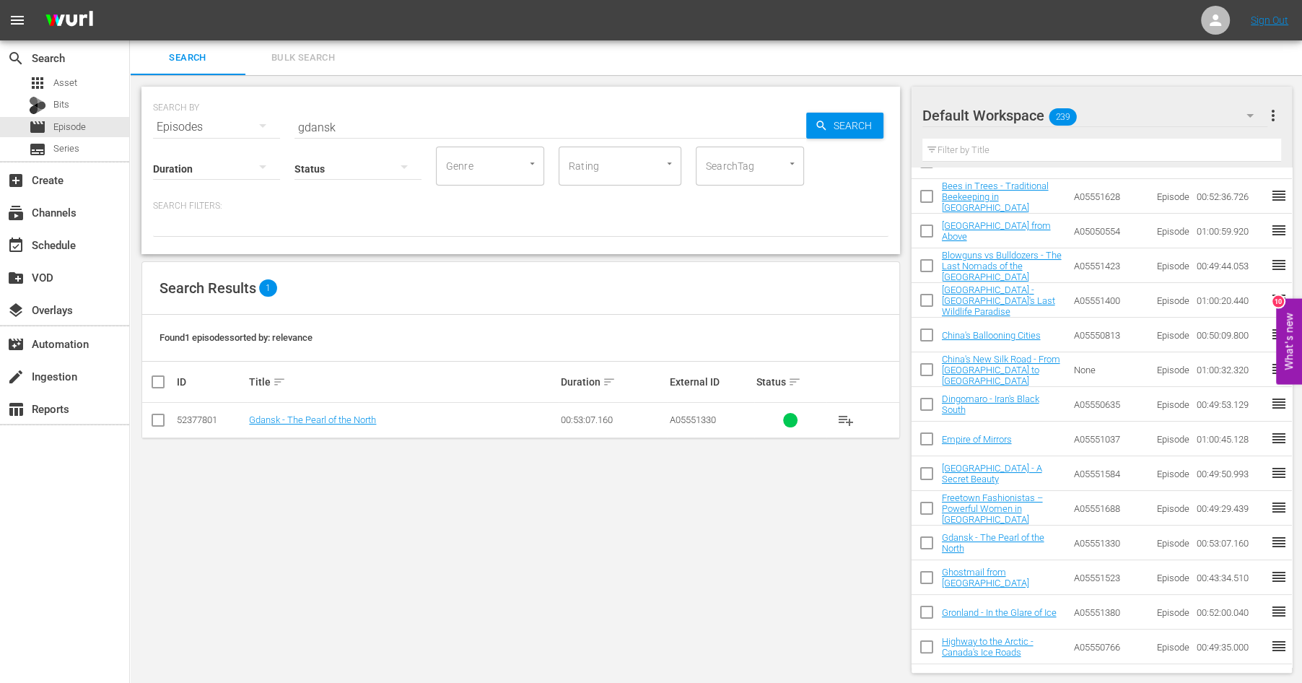
click at [1275, 117] on span "more_vert" at bounding box center [1272, 115] width 17 height 17
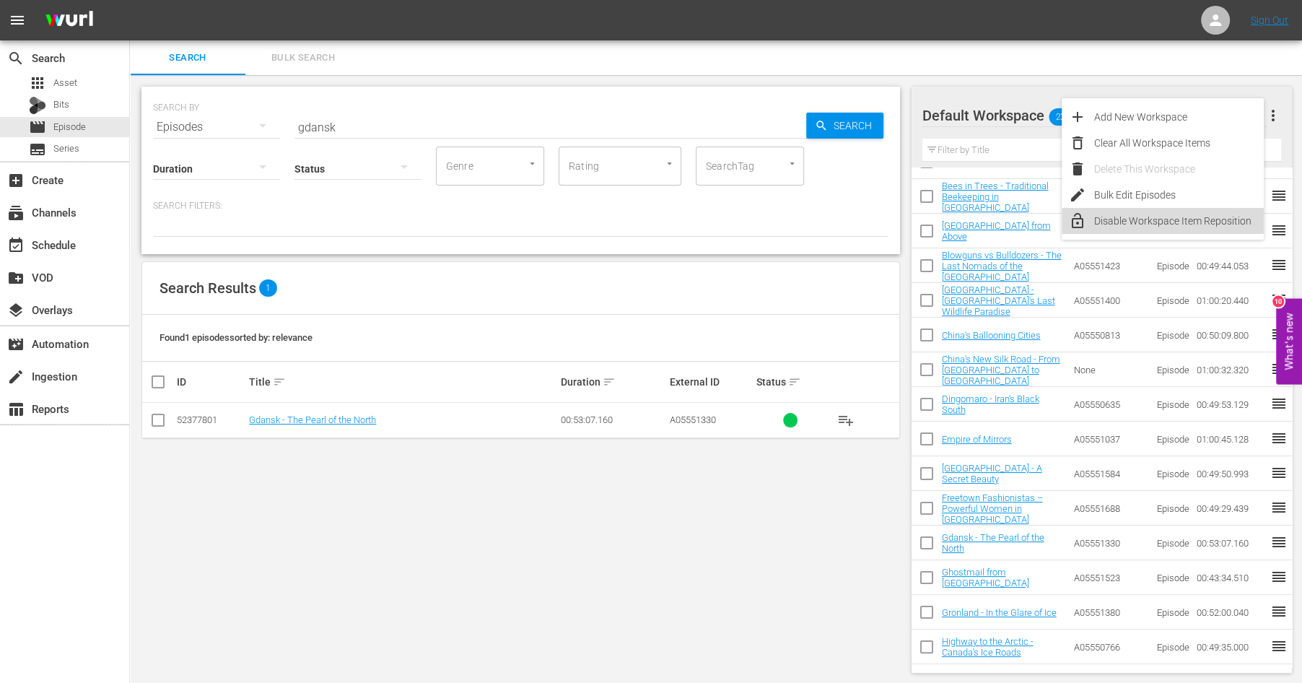
click at [1164, 222] on div "Disable Workspace Item Reposition" at bounding box center [1179, 221] width 170 height 26
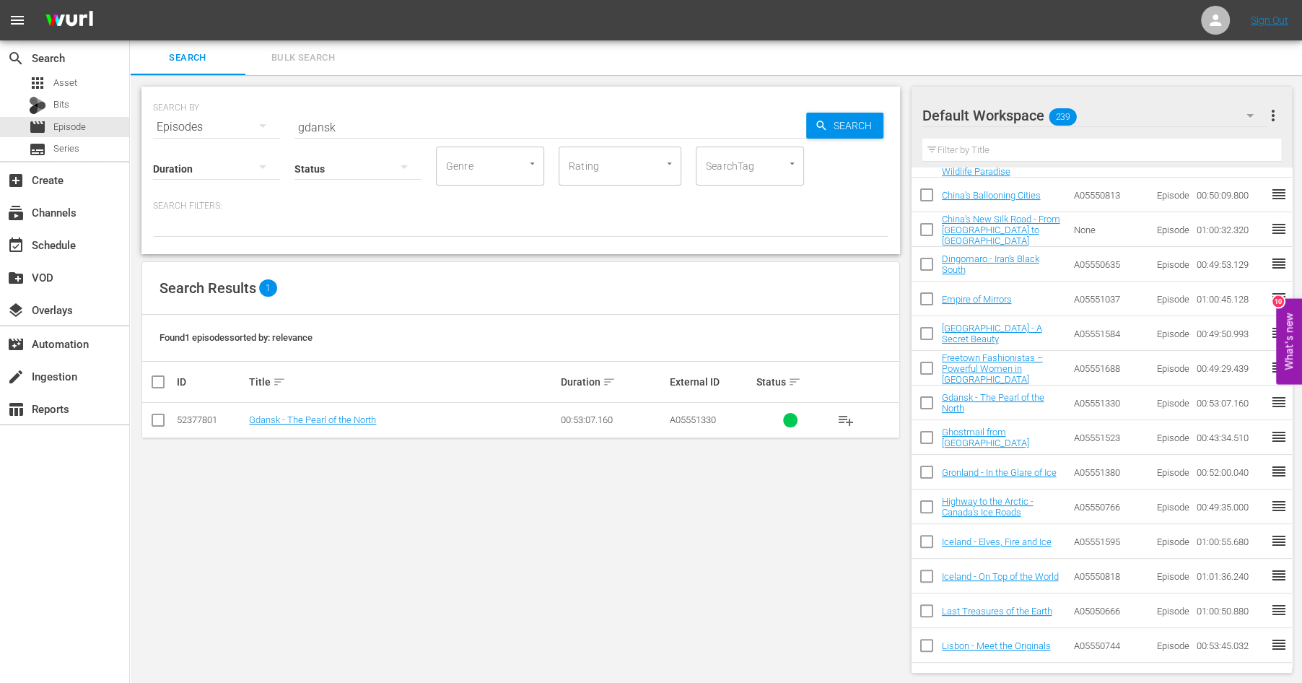
scroll to position [0, 0]
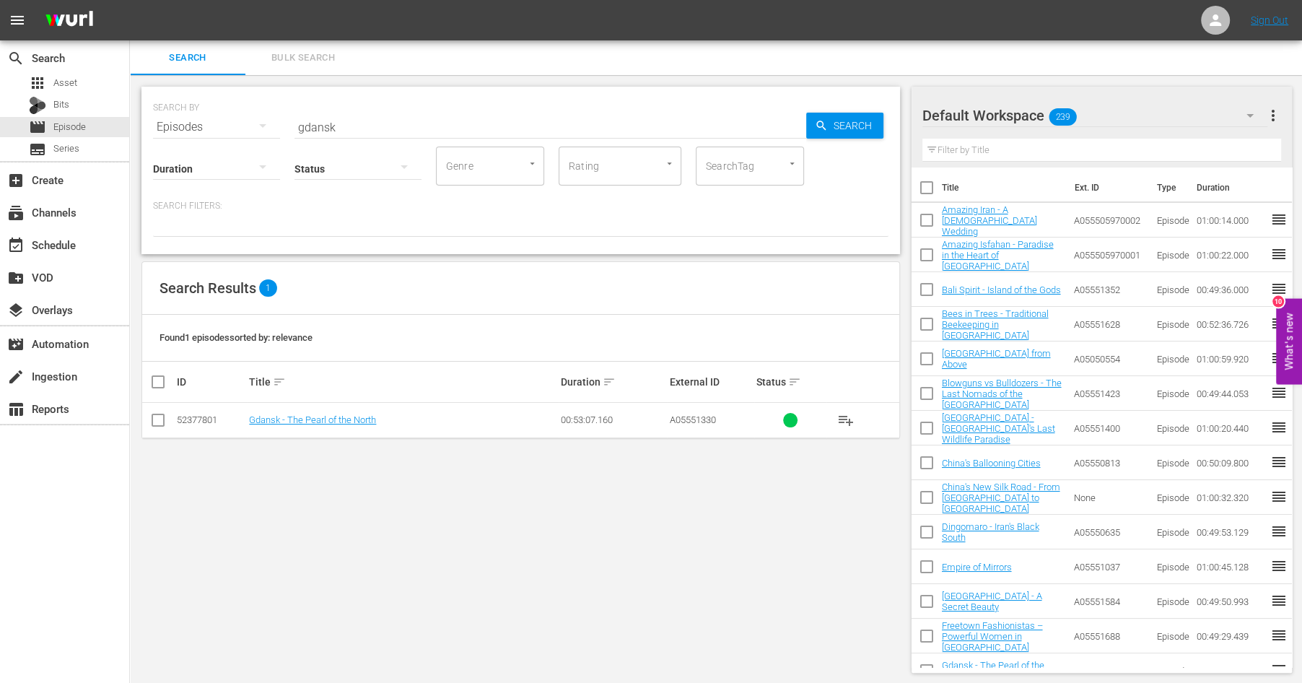
click at [1247, 114] on icon "button" at bounding box center [1250, 116] width 7 height 4
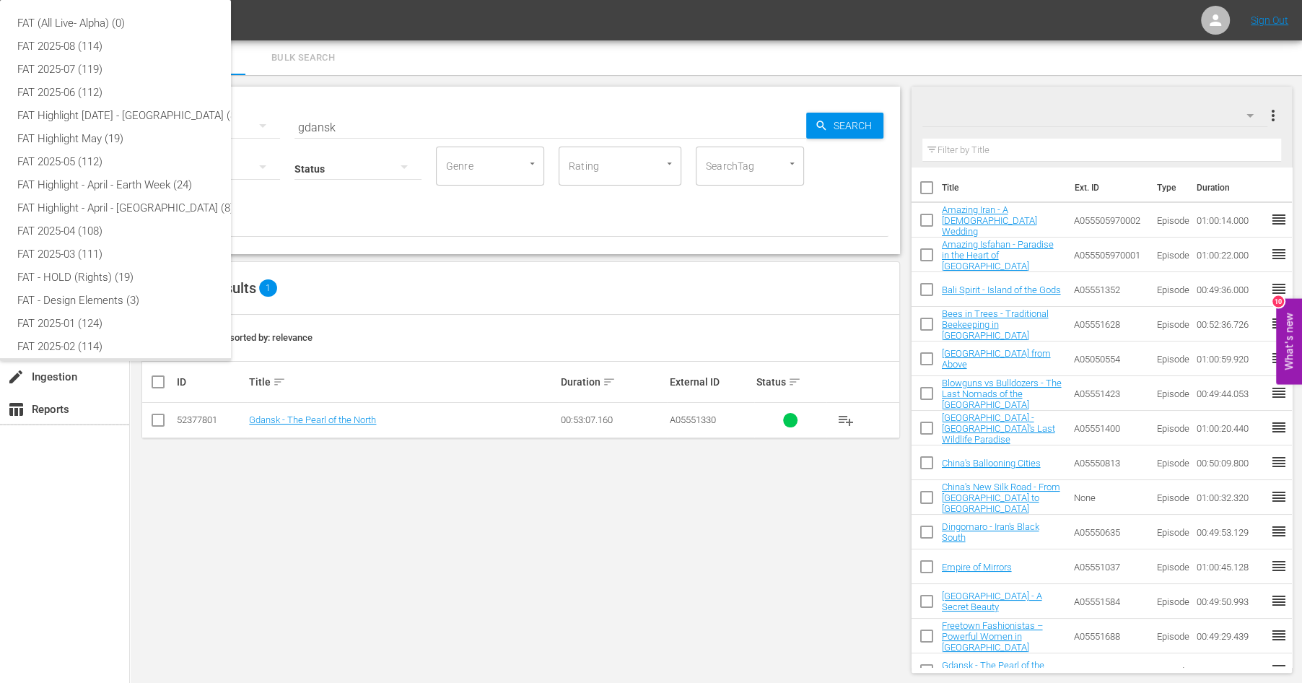
scroll to position [32, 0]
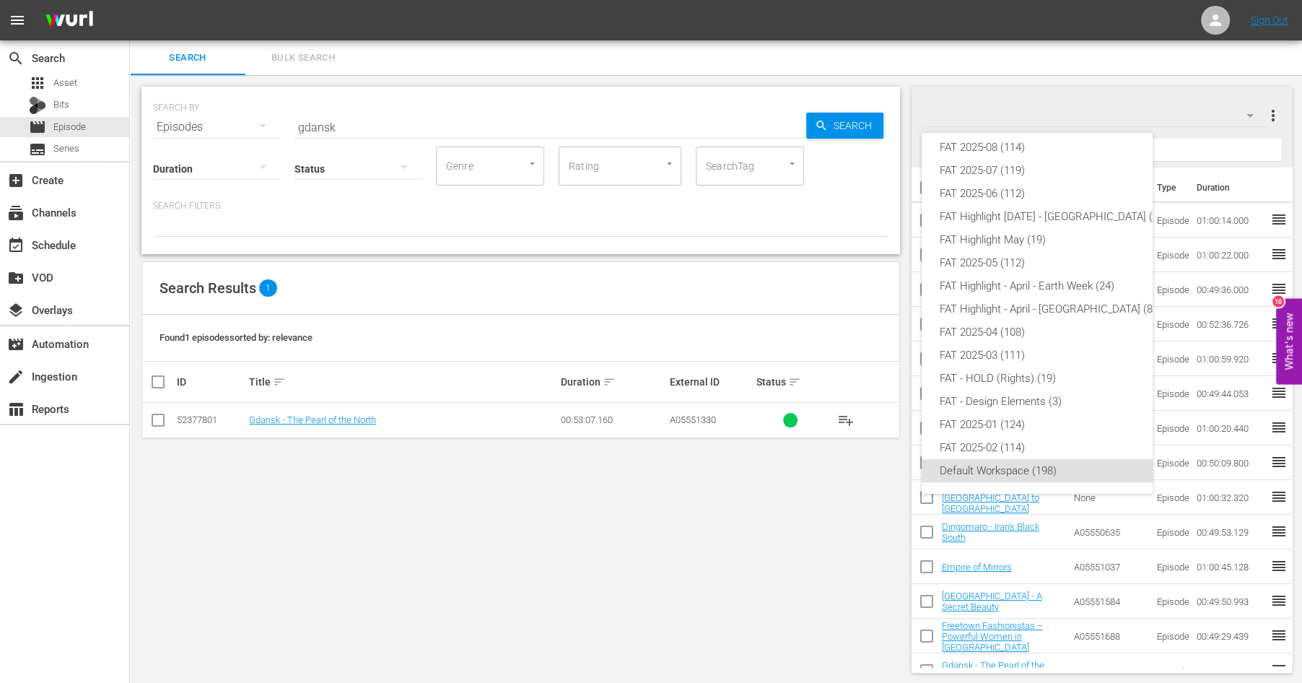
click at [834, 545] on div "FAT (All Live- Alpha) (0) FAT 2025-08 (114) FAT 2025-07 (119) FAT 2025-06 (112)…" at bounding box center [651, 341] width 1302 height 683
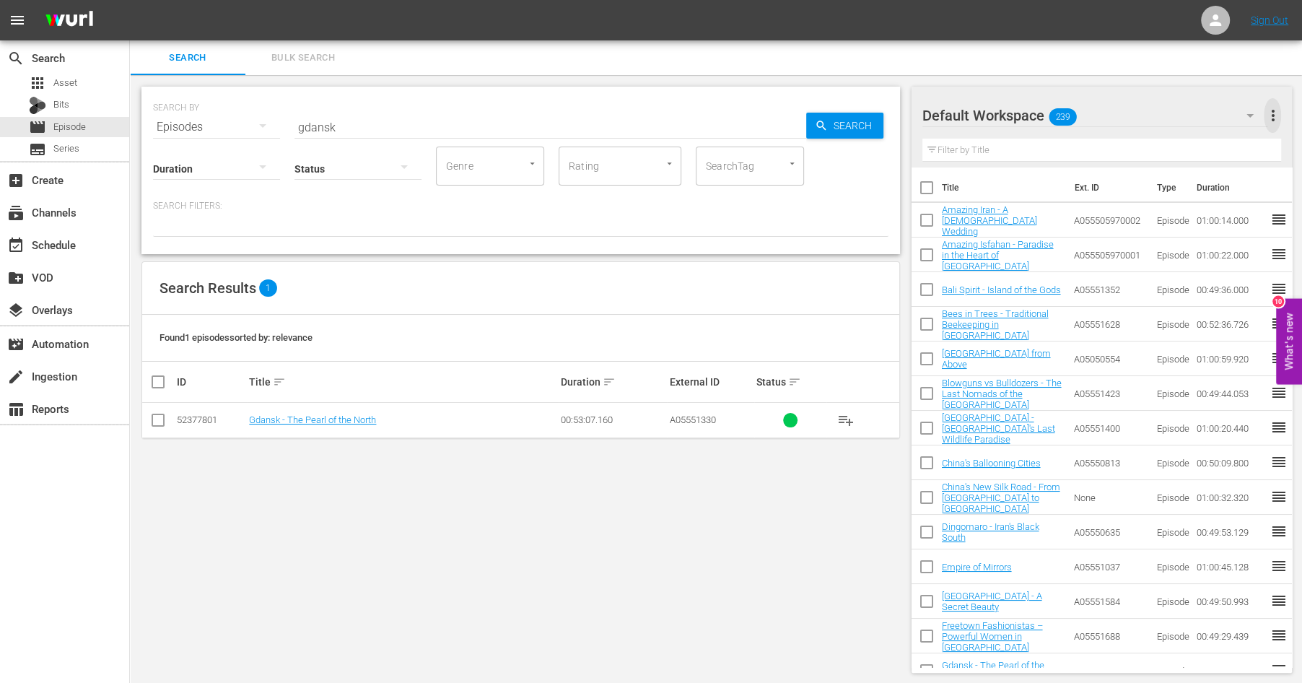
click at [1271, 111] on span "more_vert" at bounding box center [1272, 115] width 17 height 17
click at [989, 108] on div at bounding box center [974, 116] width 104 height 36
click at [1251, 114] on icon "button" at bounding box center [1250, 116] width 7 height 4
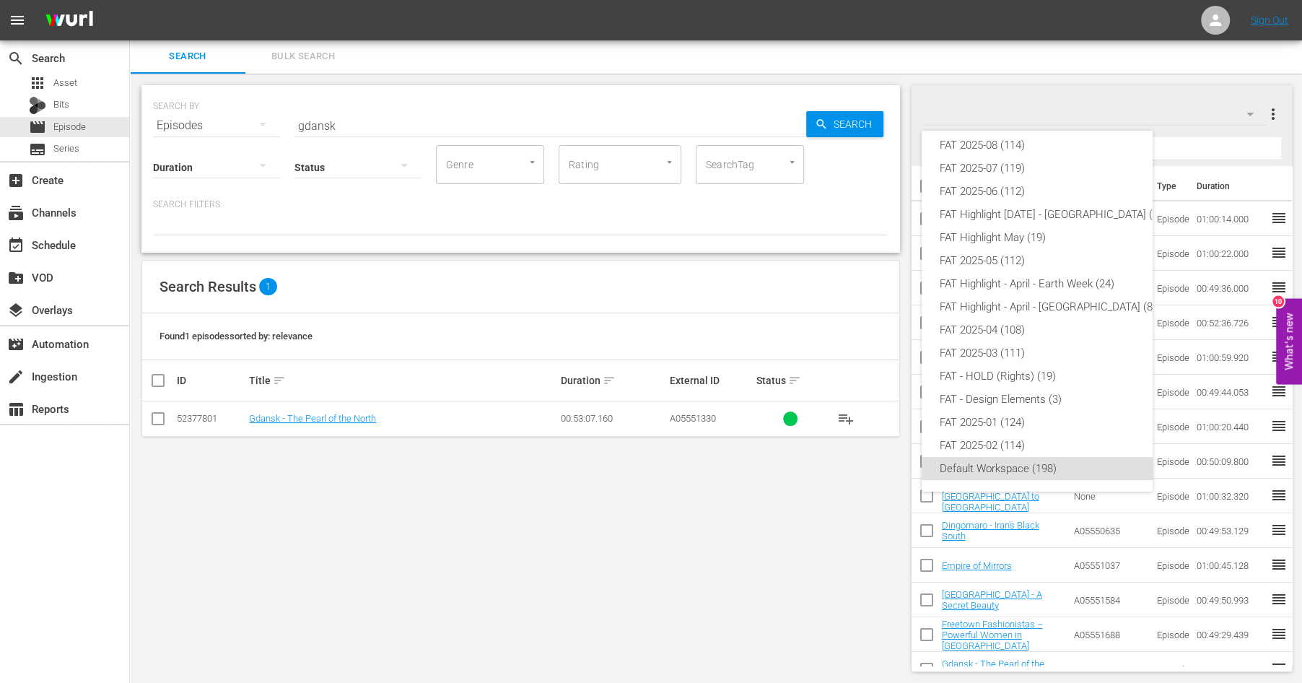
click at [866, 534] on div "FAT (All Live- Alpha) (0) FAT 2025-08 (114) FAT 2025-07 (119) FAT 2025-06 (112)…" at bounding box center [651, 341] width 1302 height 683
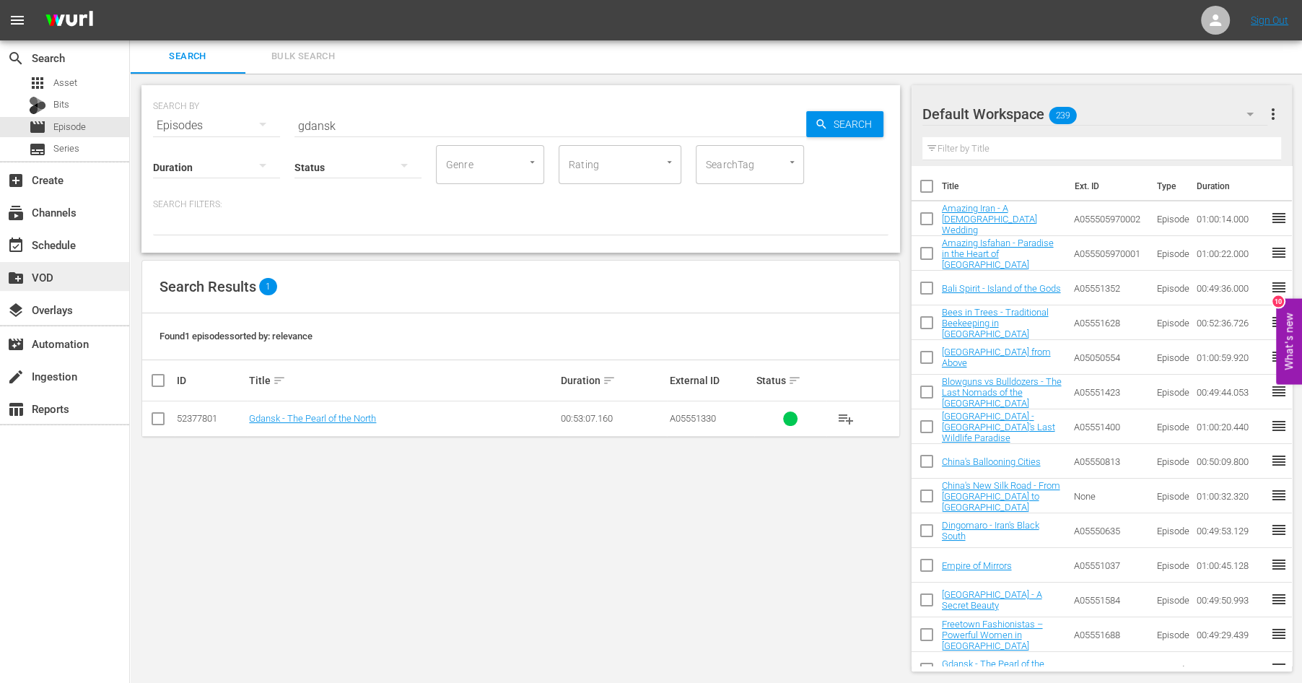
click at [38, 272] on div "create_new_folder VOD" at bounding box center [40, 275] width 81 height 13
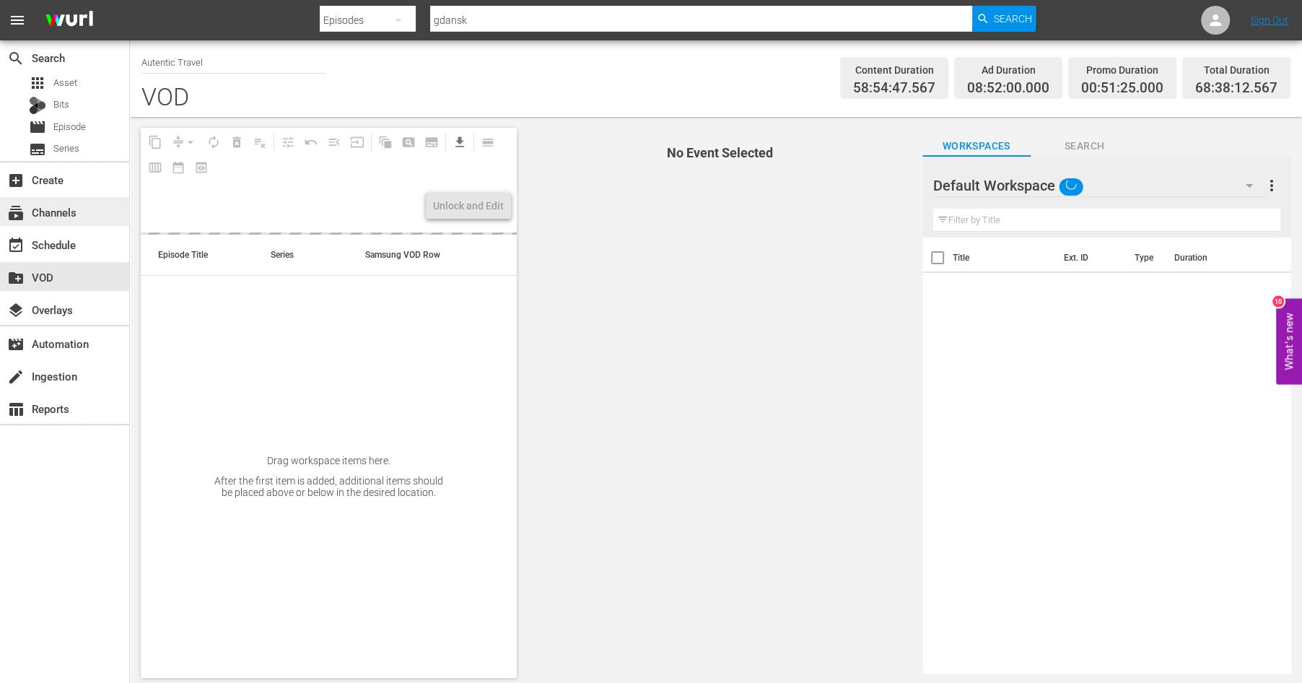
click at [61, 217] on div "subscriptions Channels" at bounding box center [40, 210] width 81 height 13
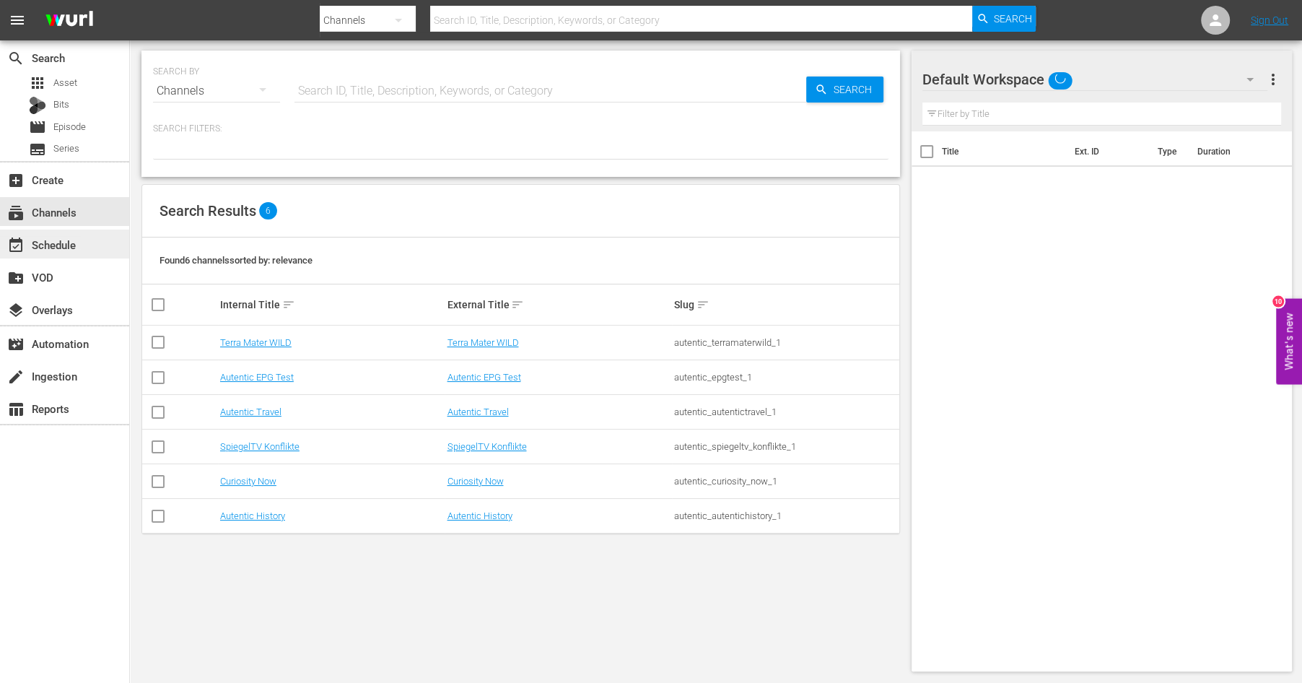
click at [45, 245] on div "event_available Schedule" at bounding box center [40, 242] width 81 height 13
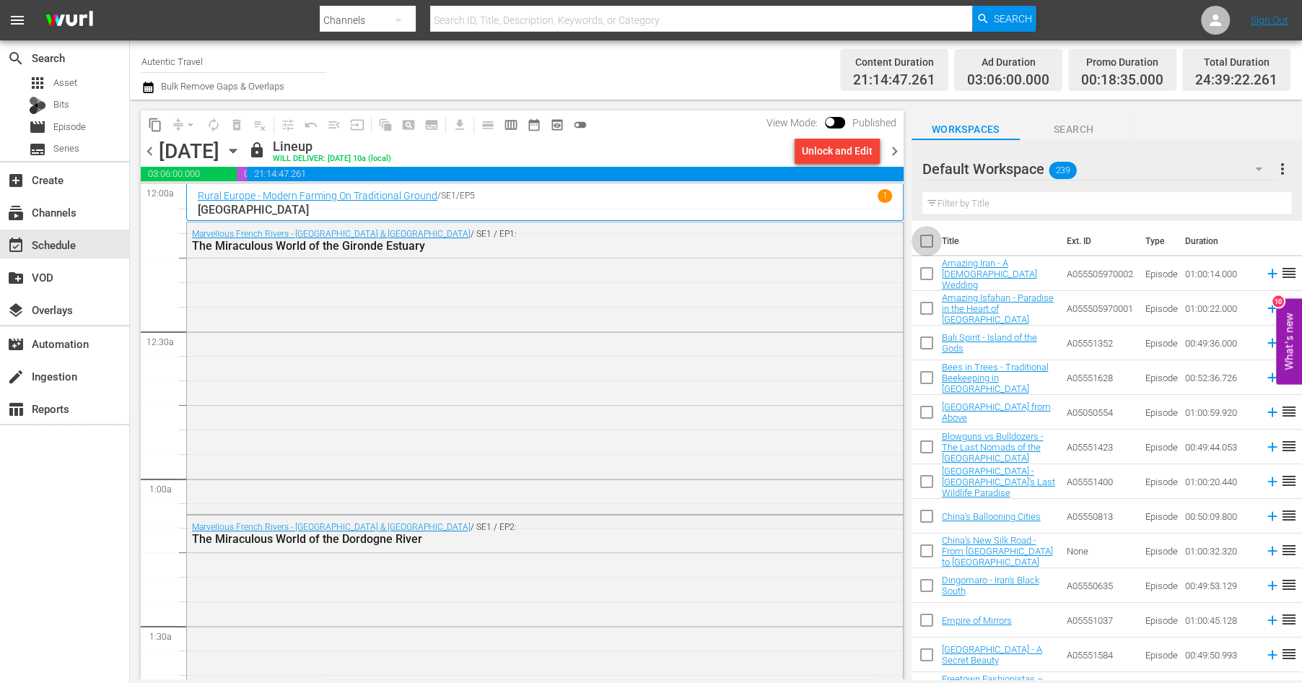
click at [926, 242] on input "checkbox" at bounding box center [927, 244] width 30 height 30
checkbox input "true"
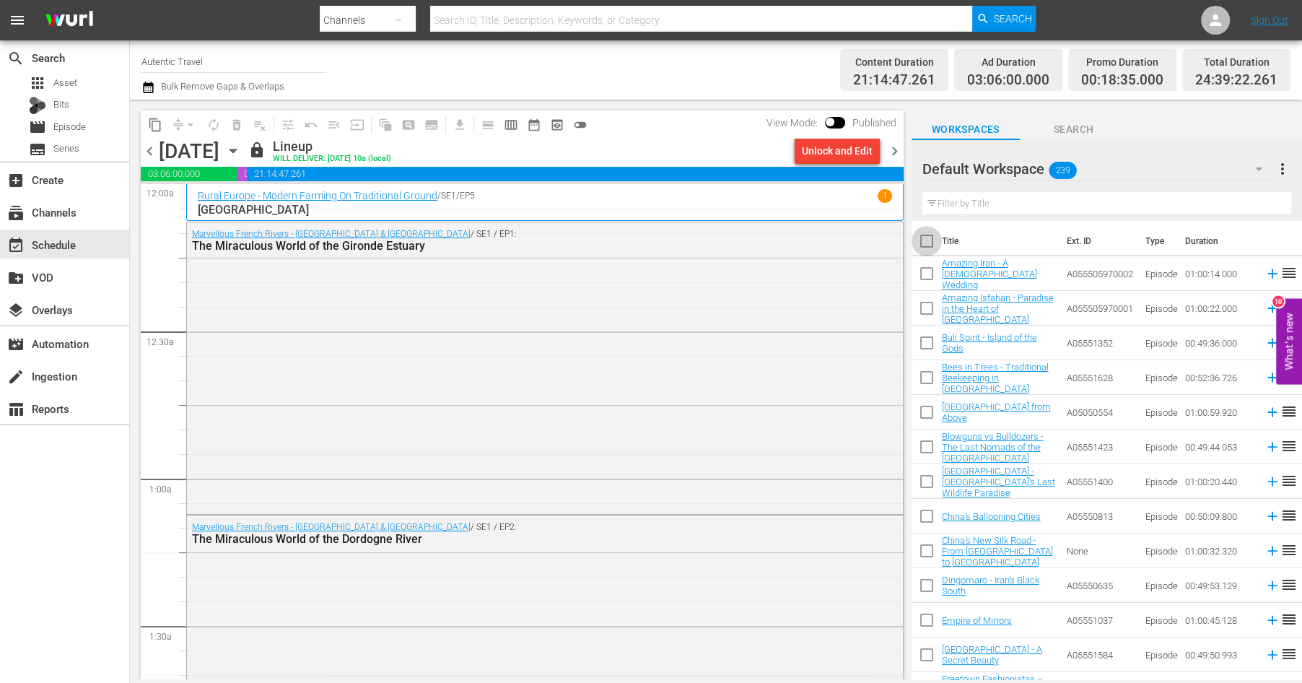
checkbox input "true"
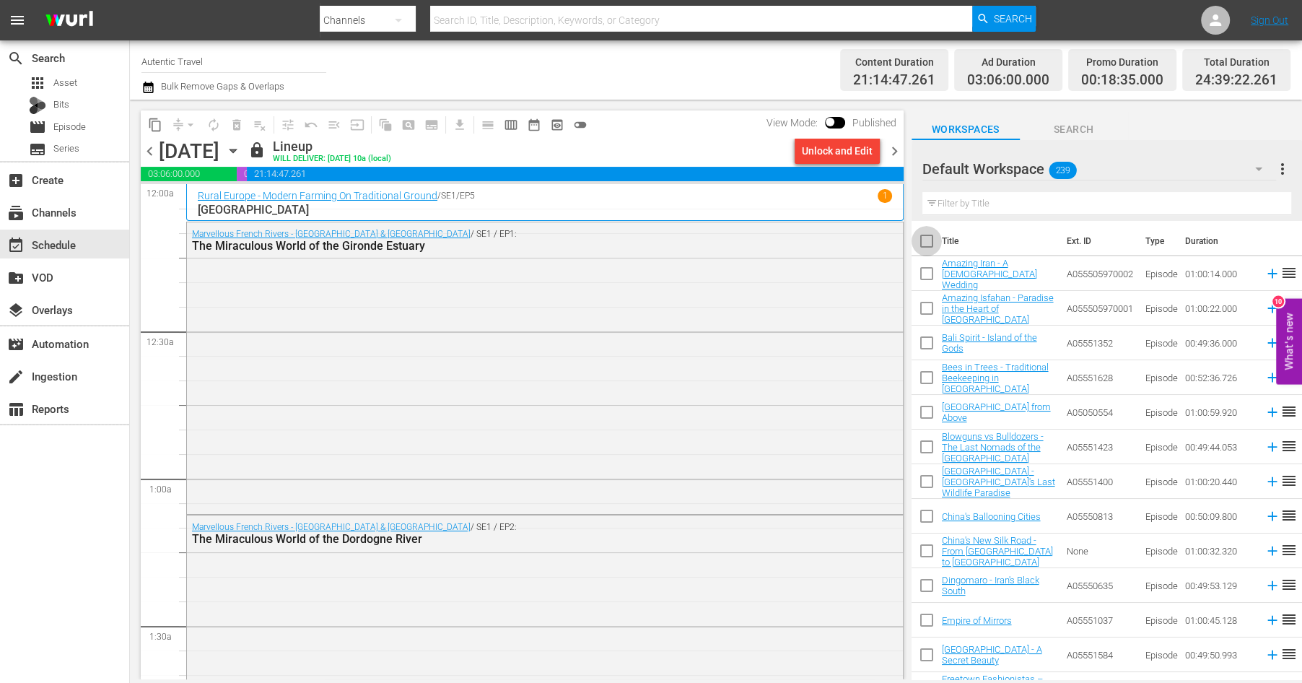
checkbox input "true"
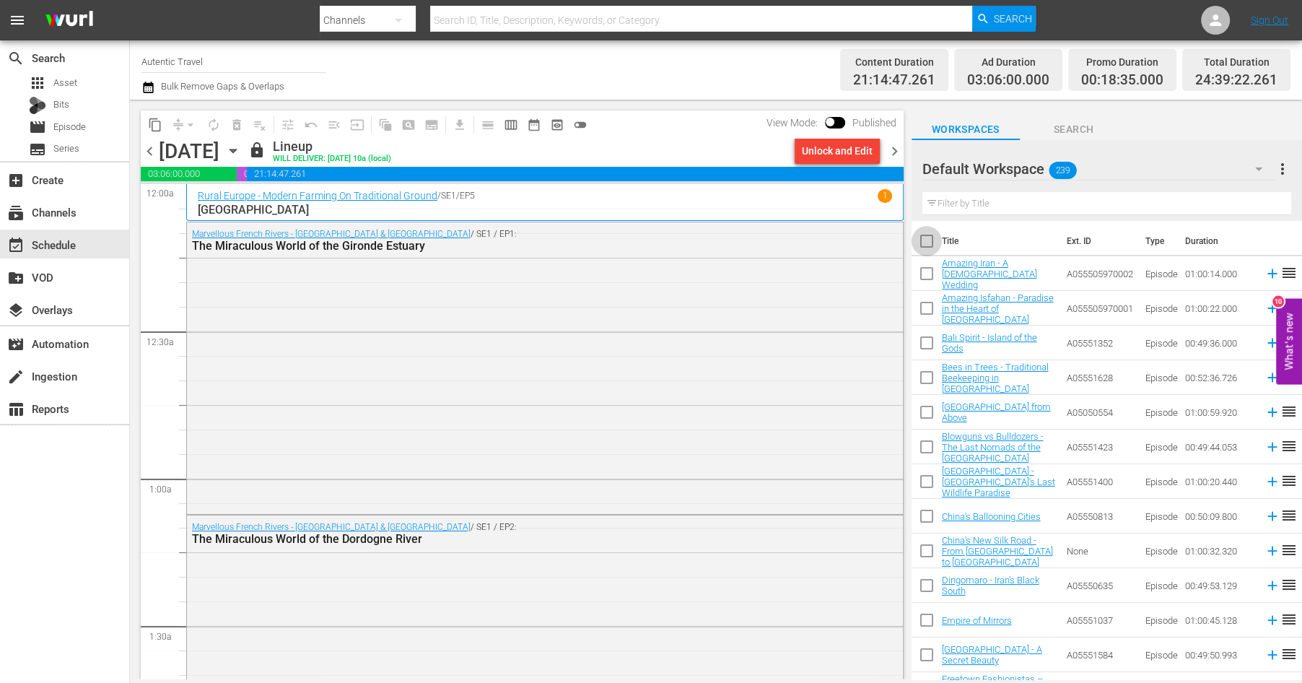
checkbox input "true"
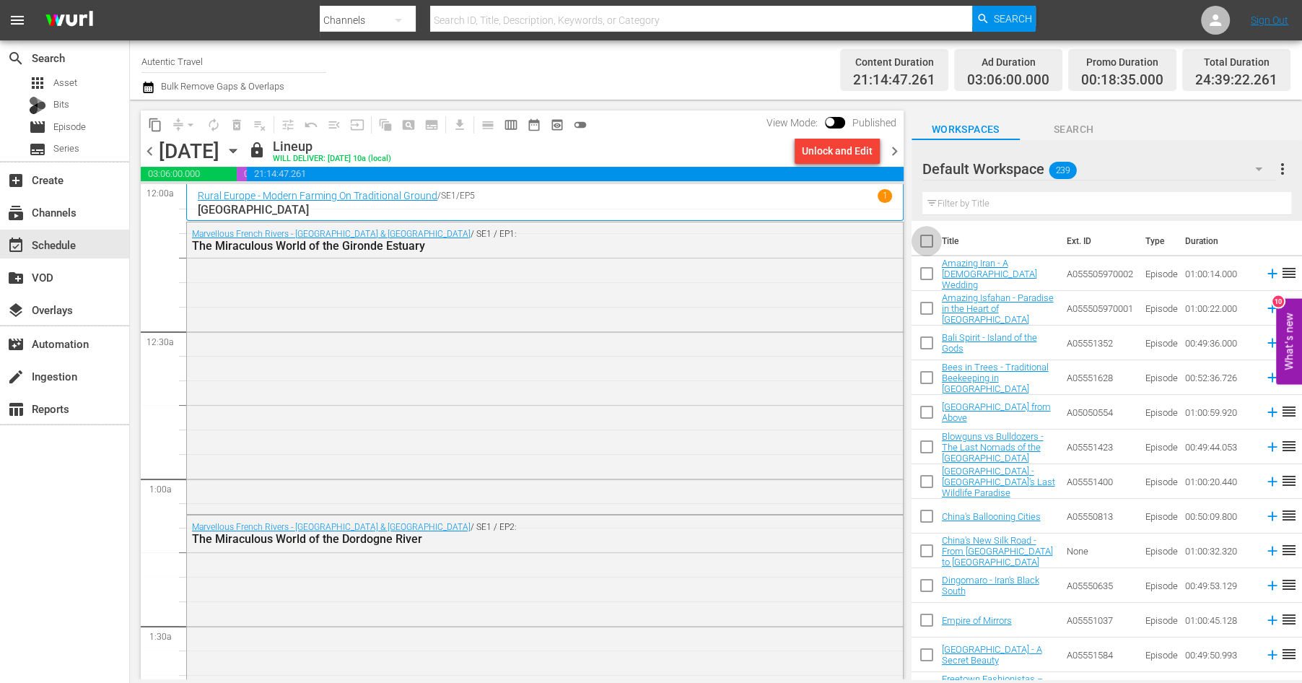
checkbox input "true"
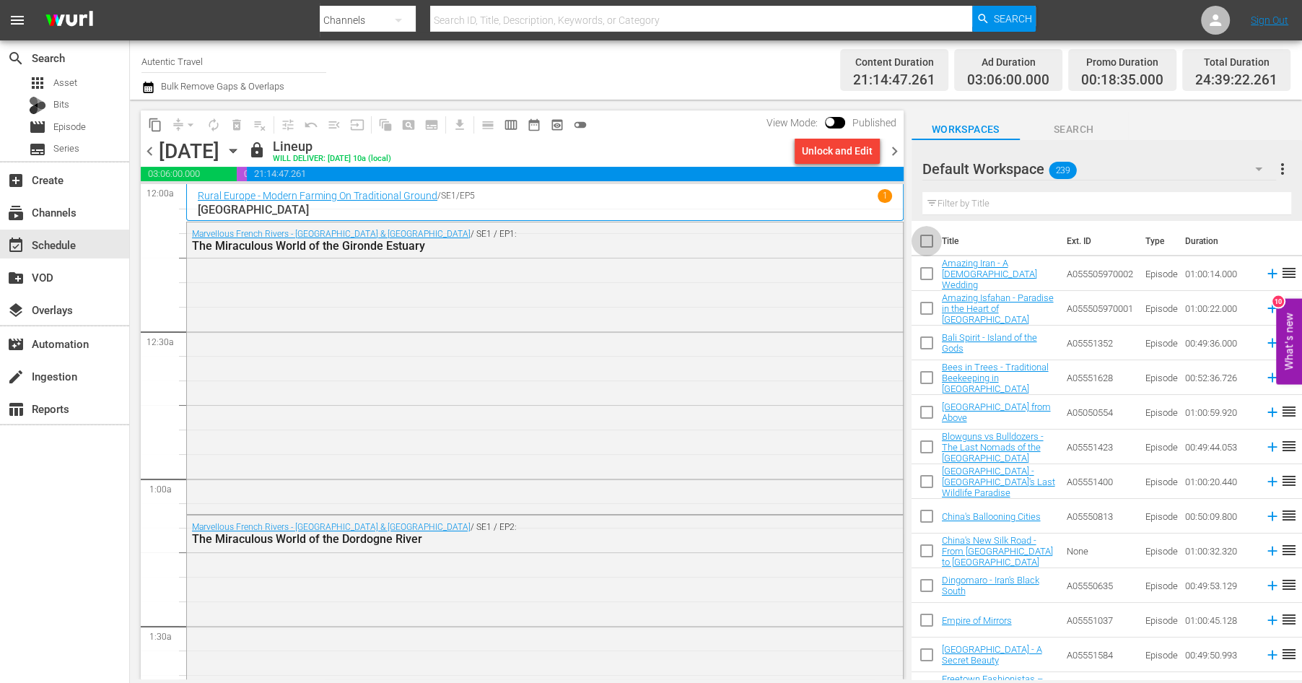
checkbox input "true"
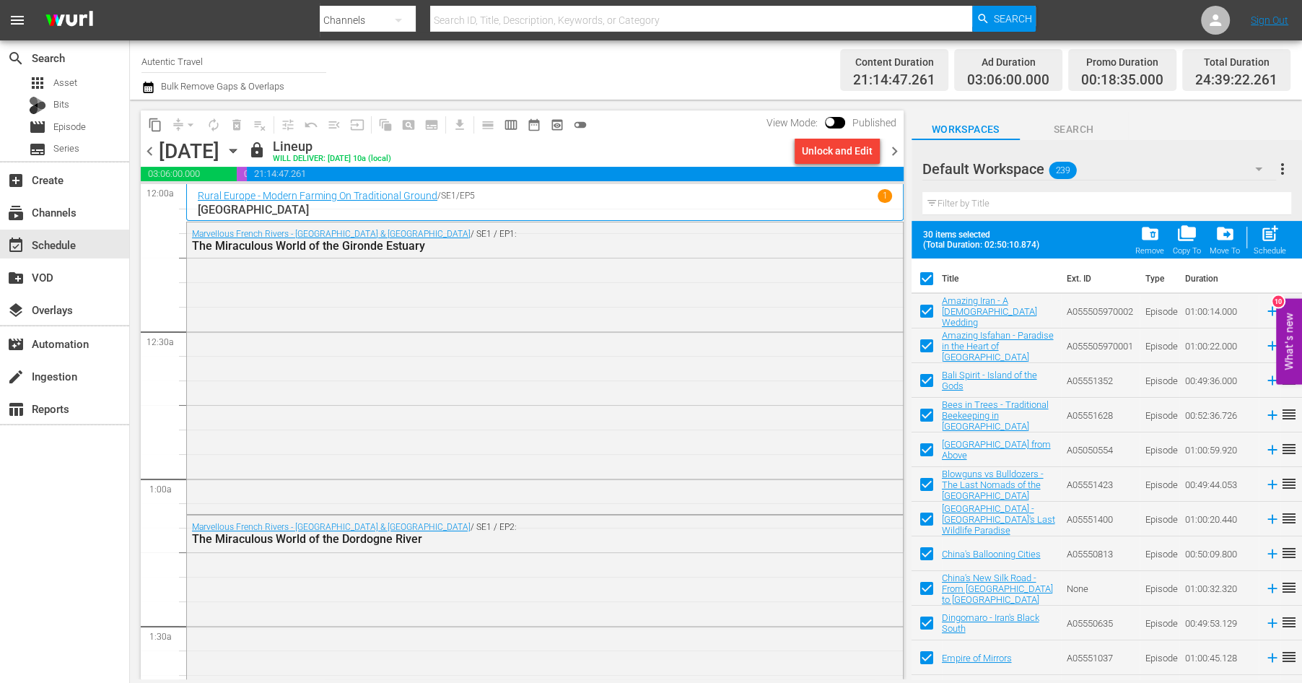
click at [1280, 165] on span "more_vert" at bounding box center [1282, 168] width 17 height 17
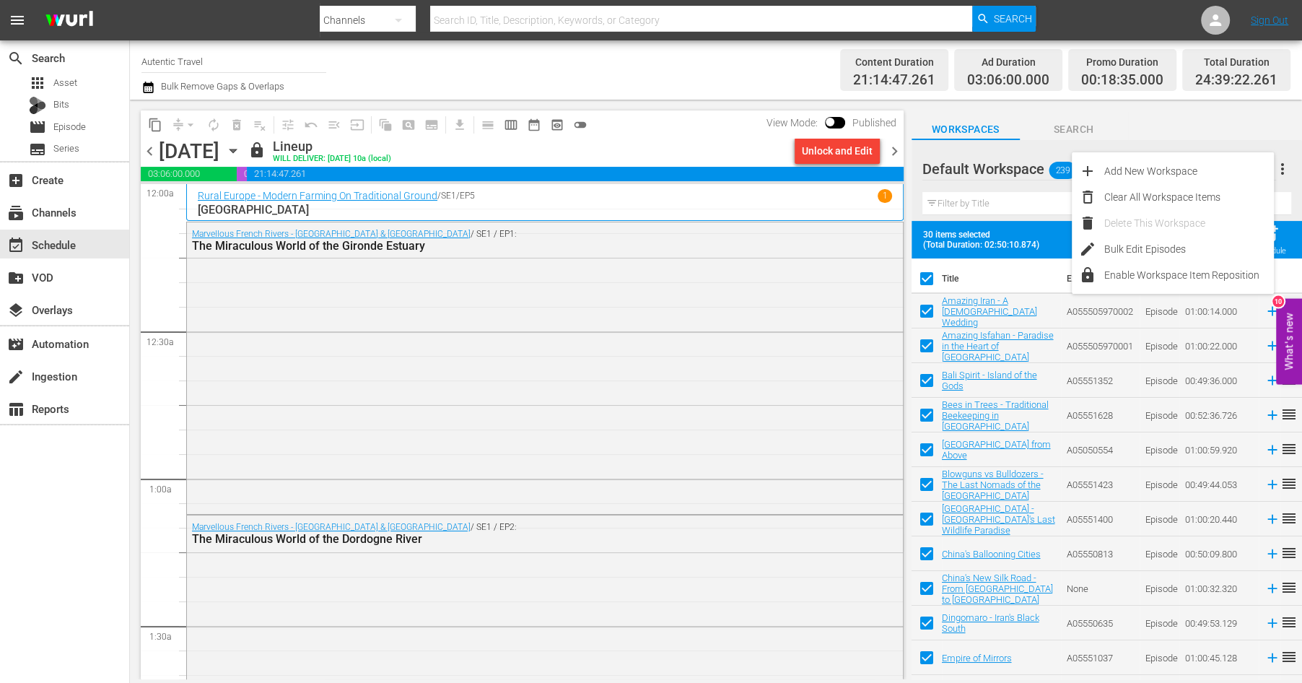
click at [1192, 105] on div "Workspaces Search Default Workspace 239 Default more_vert Filter by Title 30 it…" at bounding box center [1107, 390] width 390 height 580
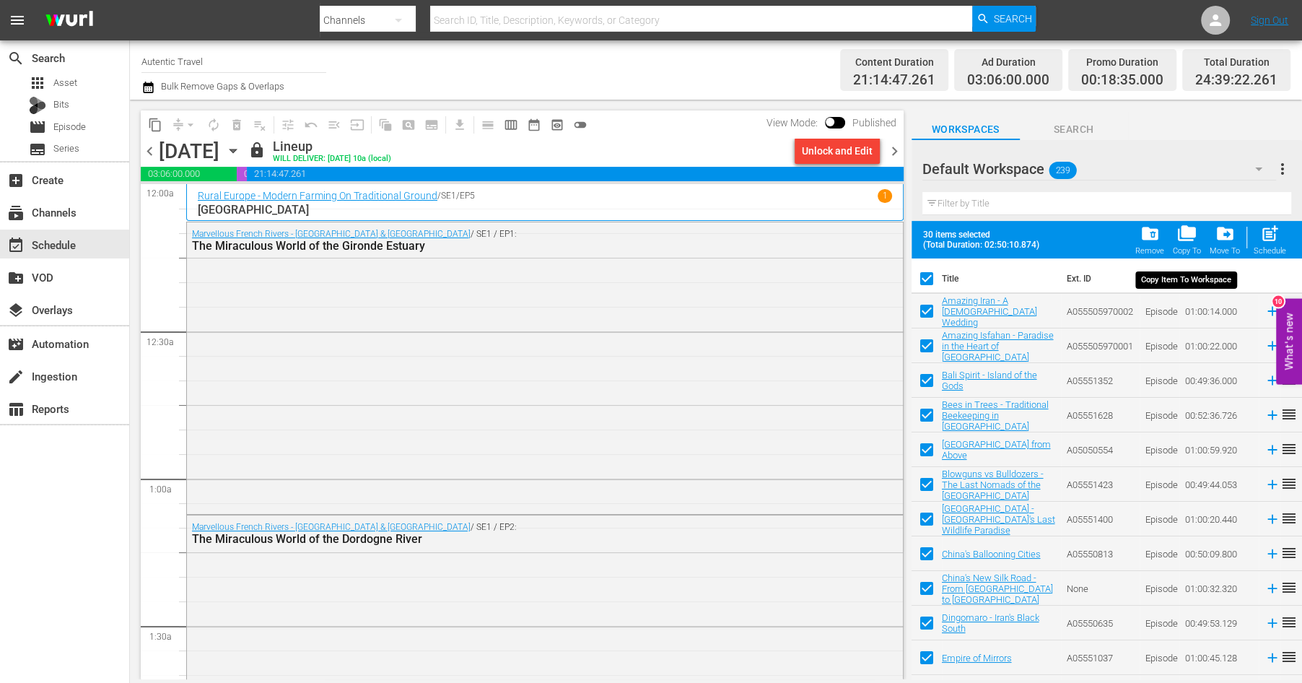
click at [1189, 236] on span "folder_copy" at bounding box center [1186, 233] width 19 height 19
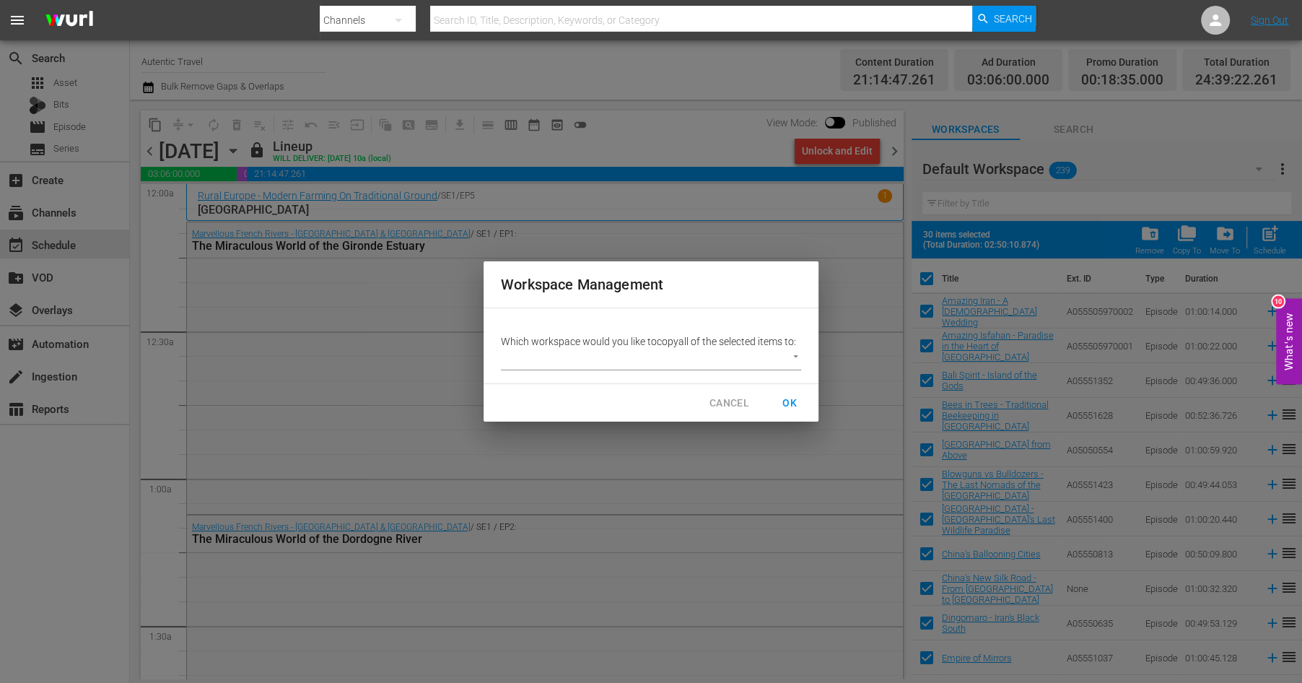
click at [796, 359] on body "menu Search By Channels Search ID, Title, Description, Keywords, or Category Se…" at bounding box center [651, 341] width 1302 height 683
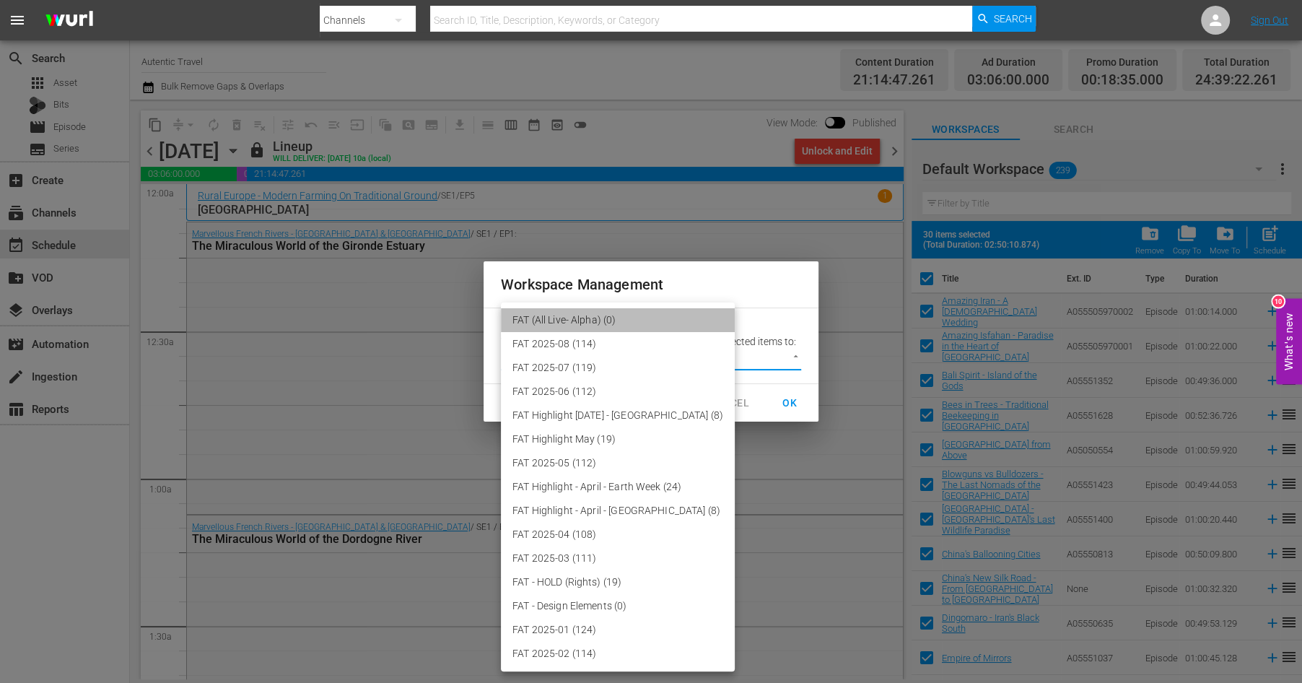
click at [623, 318] on li "FAT (All Live- Alpha) (0)" at bounding box center [618, 320] width 234 height 24
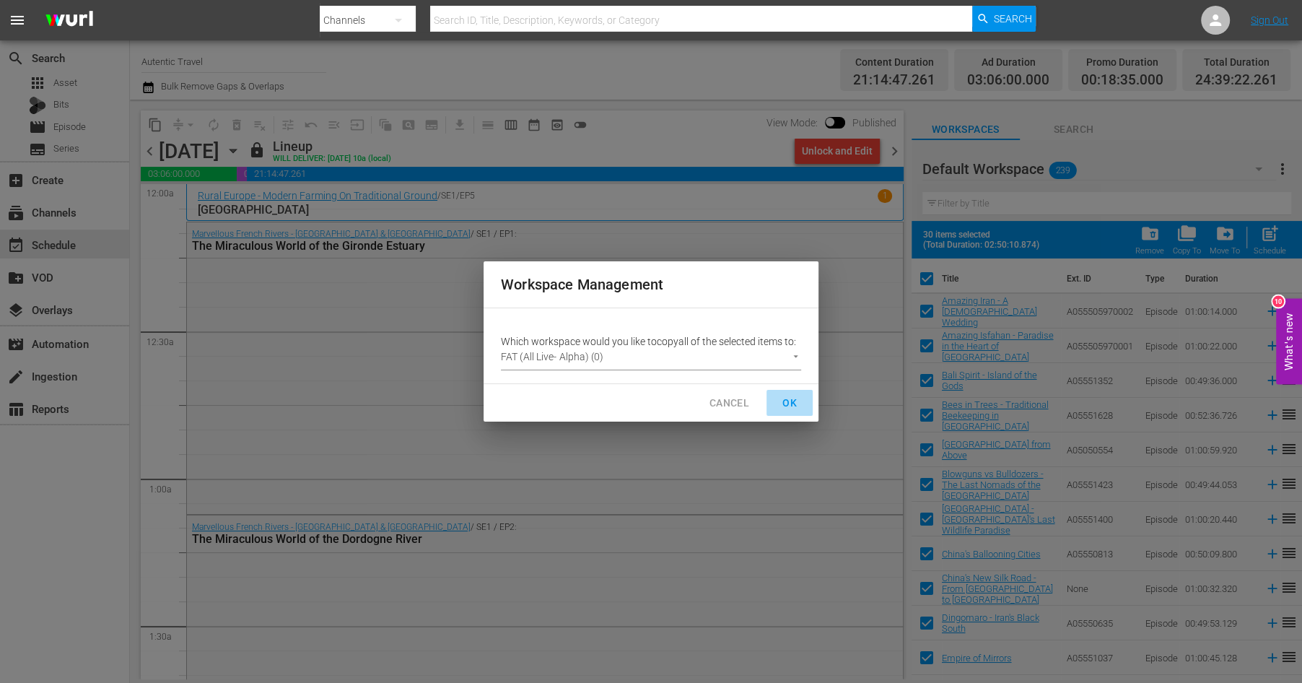
click at [793, 401] on span "OK" at bounding box center [789, 403] width 23 height 18
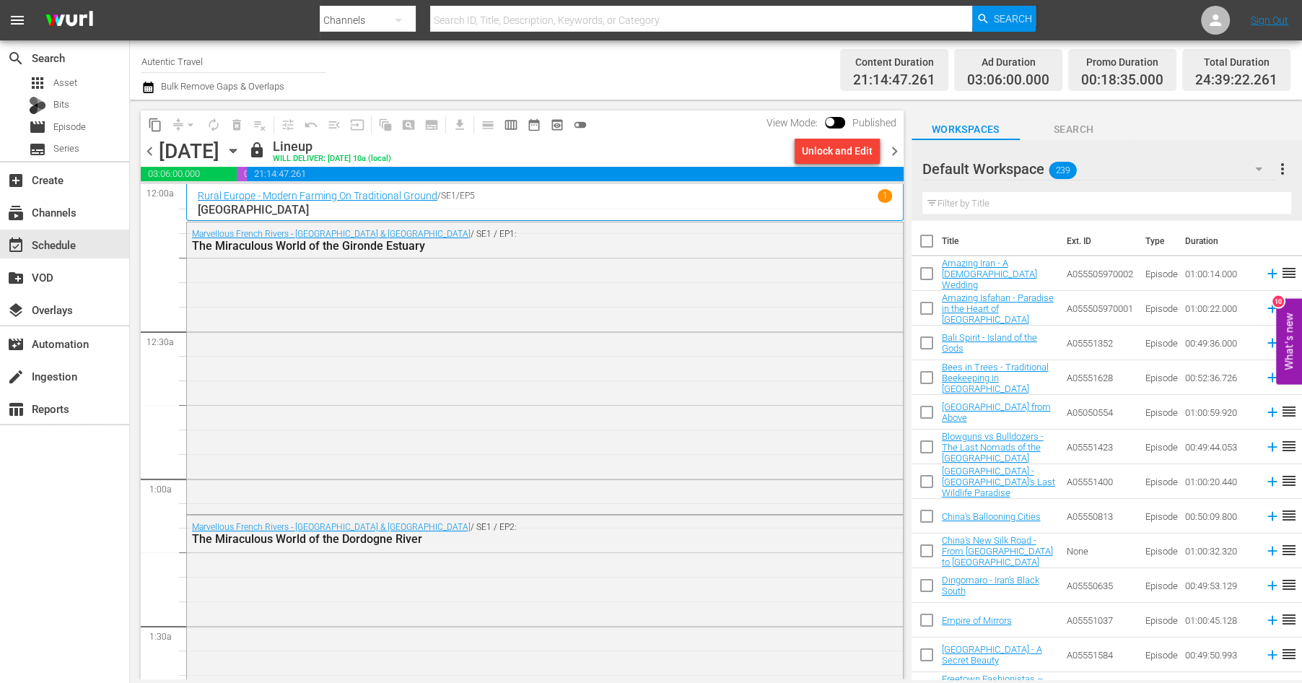
click at [923, 480] on input "checkbox" at bounding box center [927, 484] width 30 height 30
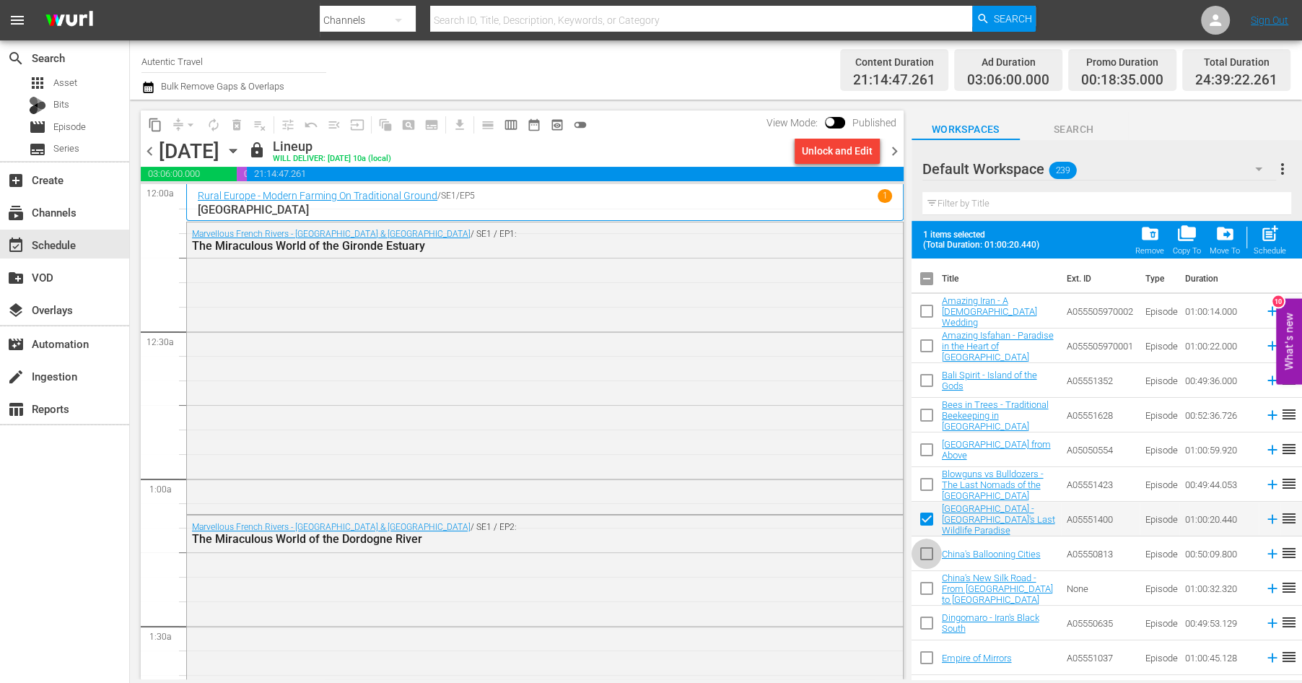
click at [927, 556] on input "checkbox" at bounding box center [927, 556] width 30 height 30
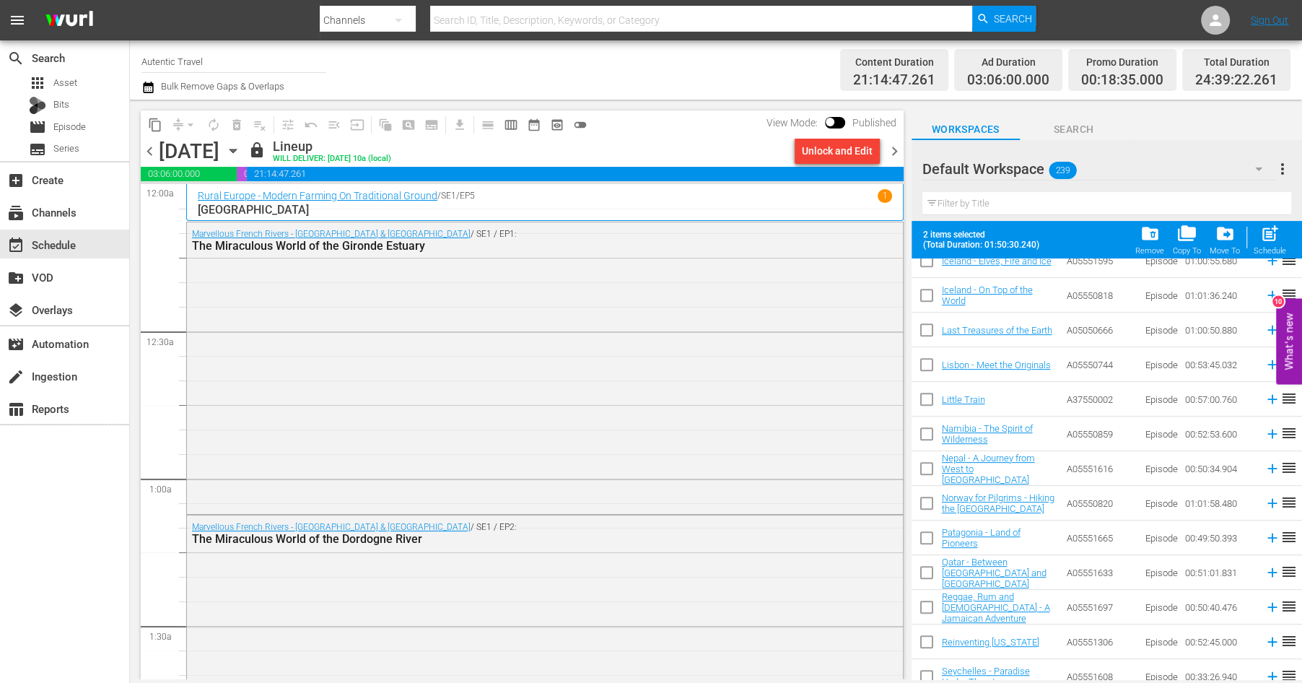
scroll to position [637, 0]
click at [928, 438] on input "checkbox" at bounding box center [927, 439] width 30 height 30
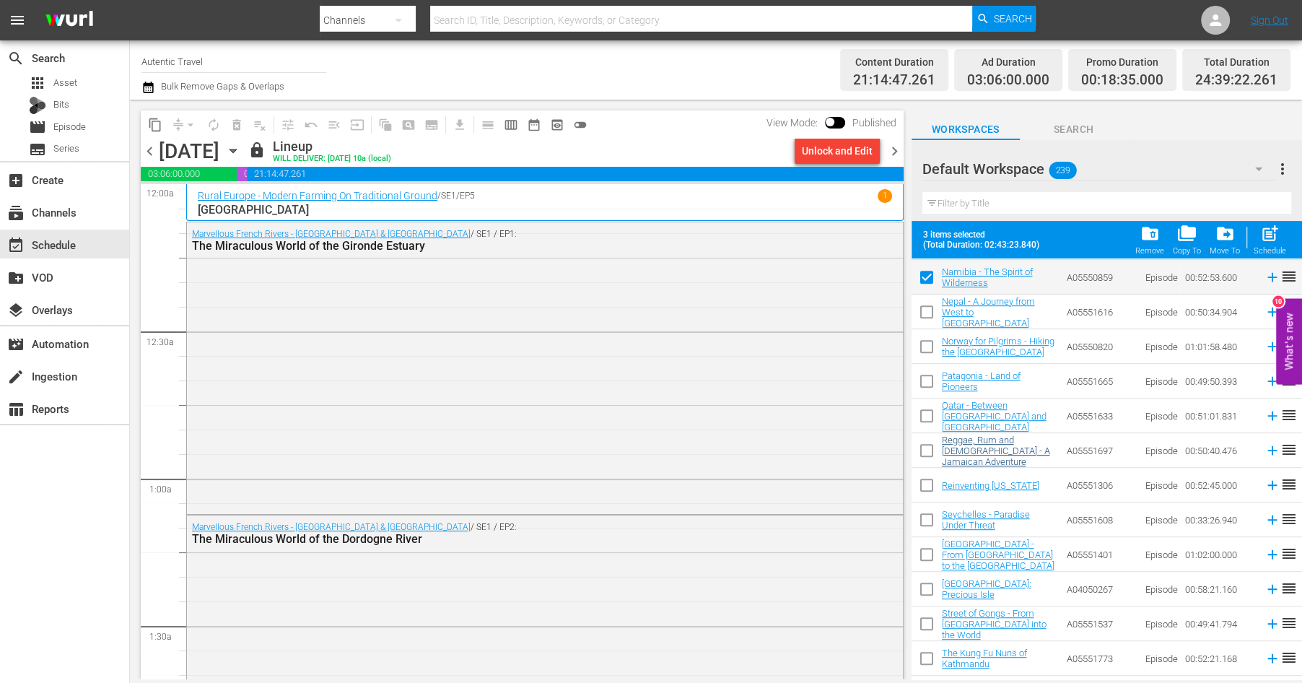
scroll to position [805, 0]
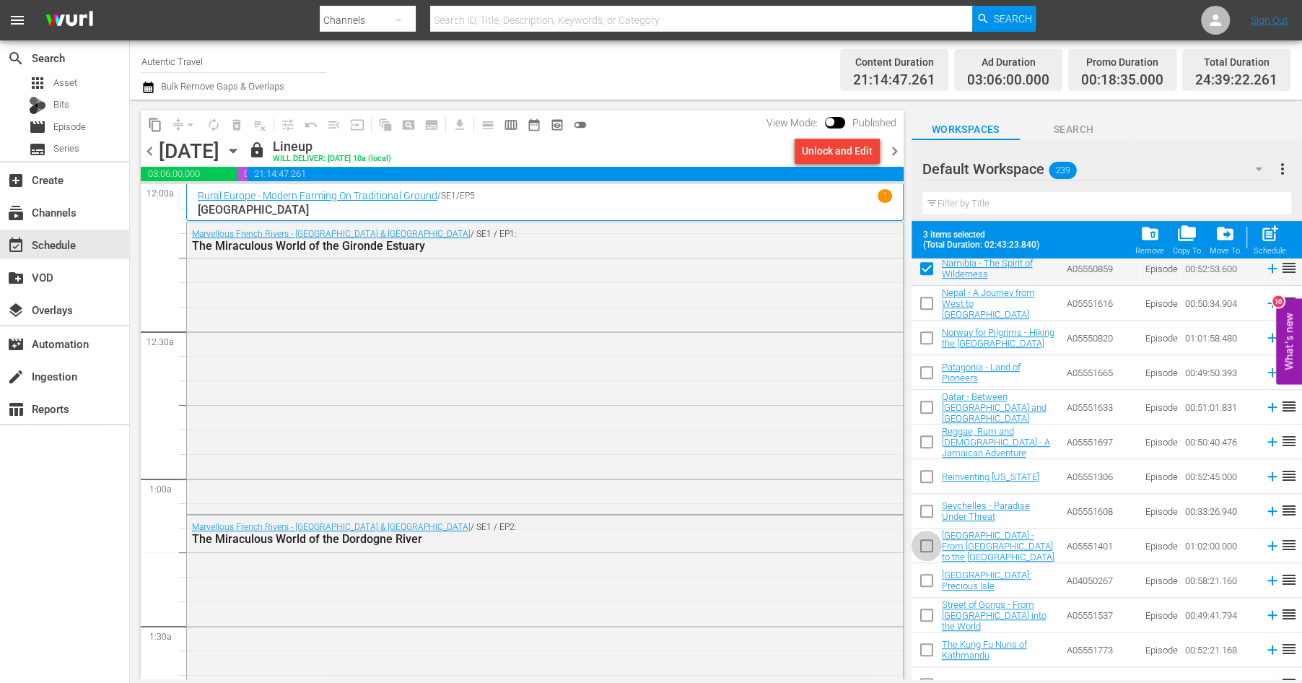
click at [925, 546] on input "checkbox" at bounding box center [927, 548] width 30 height 30
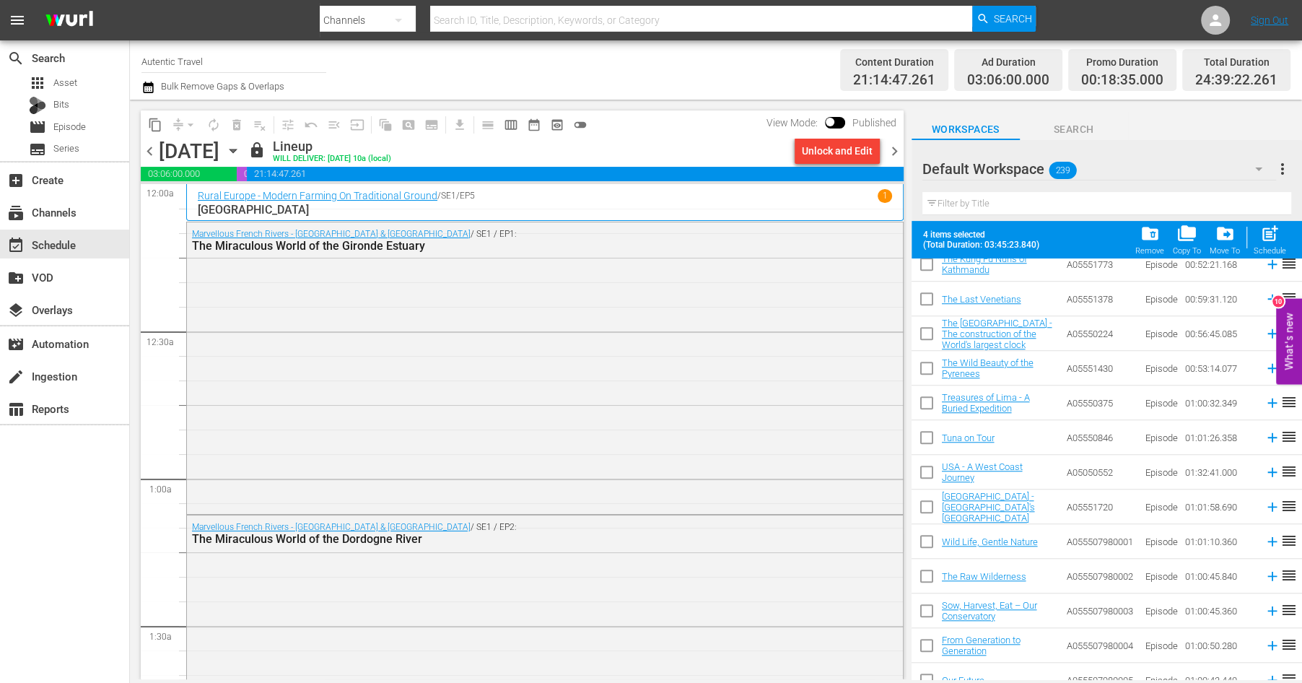
scroll to position [1193, 0]
click at [929, 468] on input "checkbox" at bounding box center [927, 472] width 30 height 30
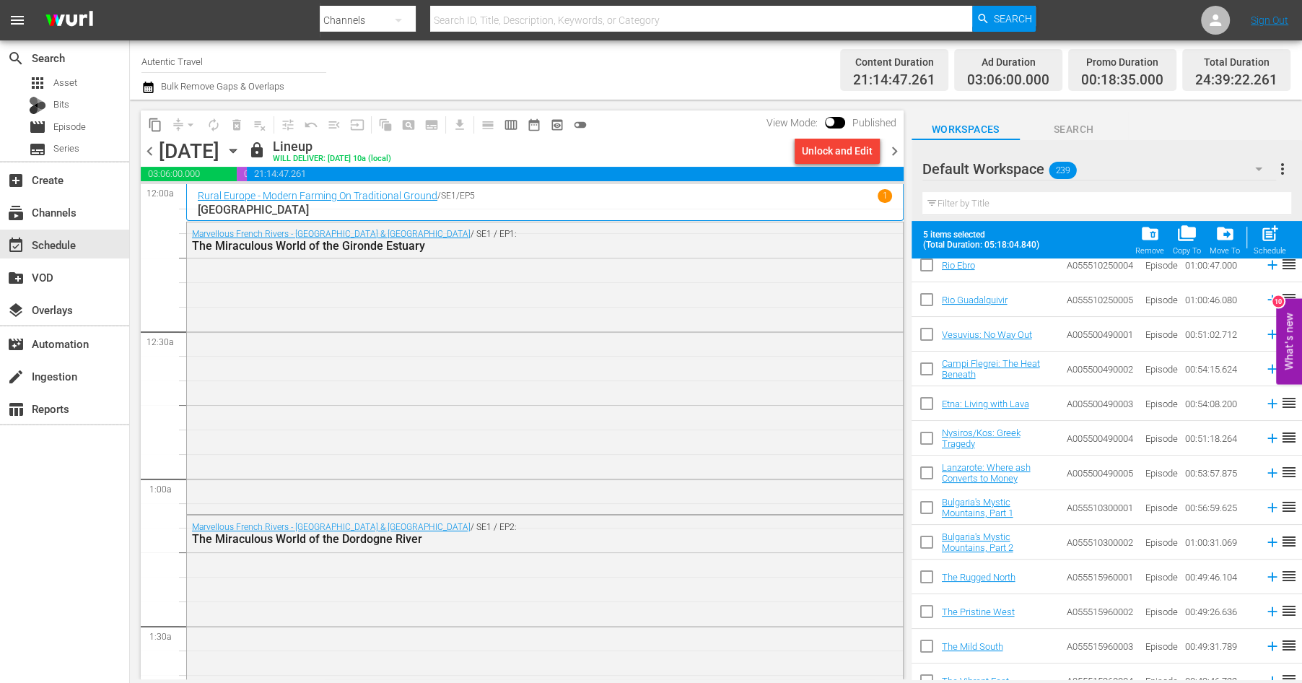
scroll to position [5086, 0]
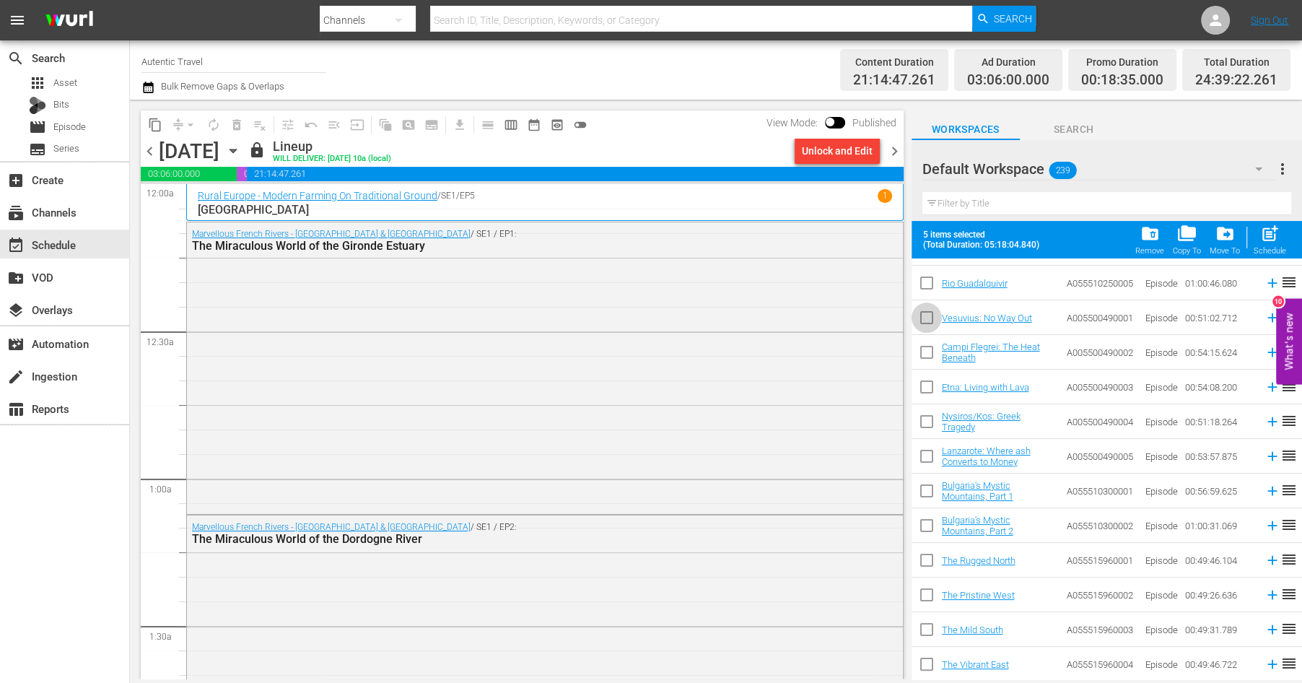
click at [924, 315] on input "checkbox" at bounding box center [927, 320] width 30 height 30
click at [926, 358] on input "checkbox" at bounding box center [927, 355] width 30 height 30
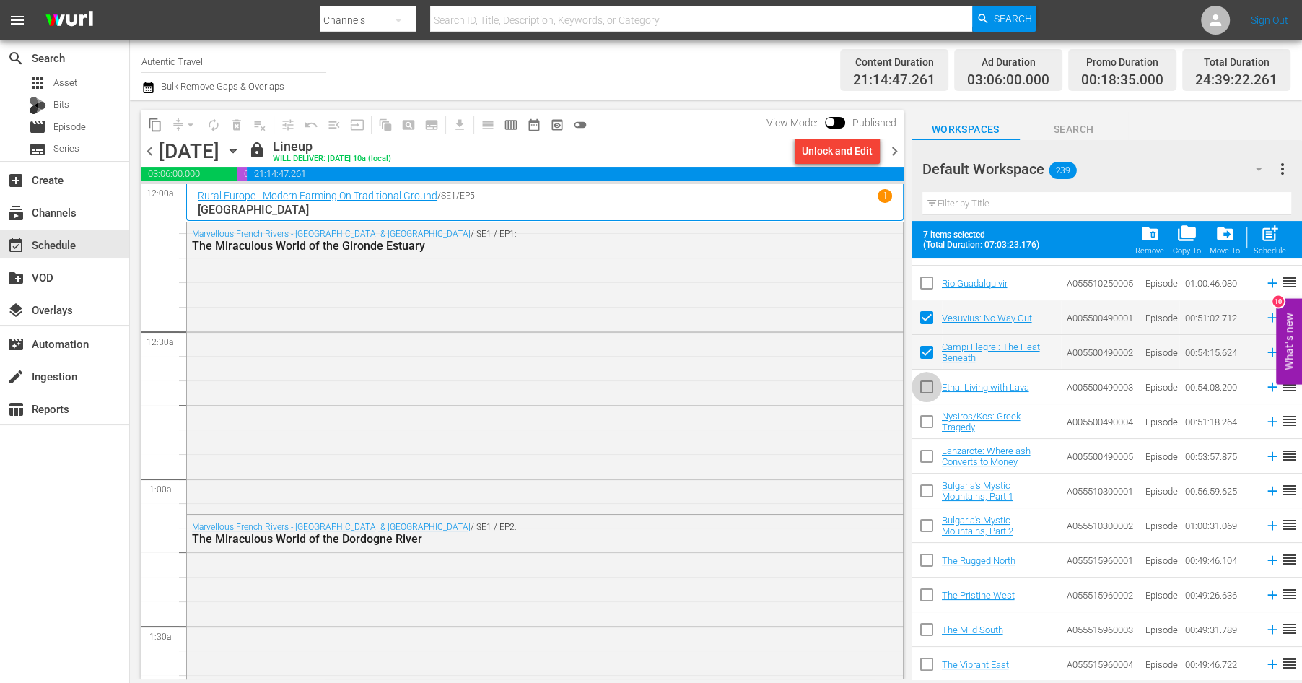
click at [924, 383] on input "checkbox" at bounding box center [927, 390] width 30 height 30
click at [924, 416] on input "checkbox" at bounding box center [927, 424] width 30 height 30
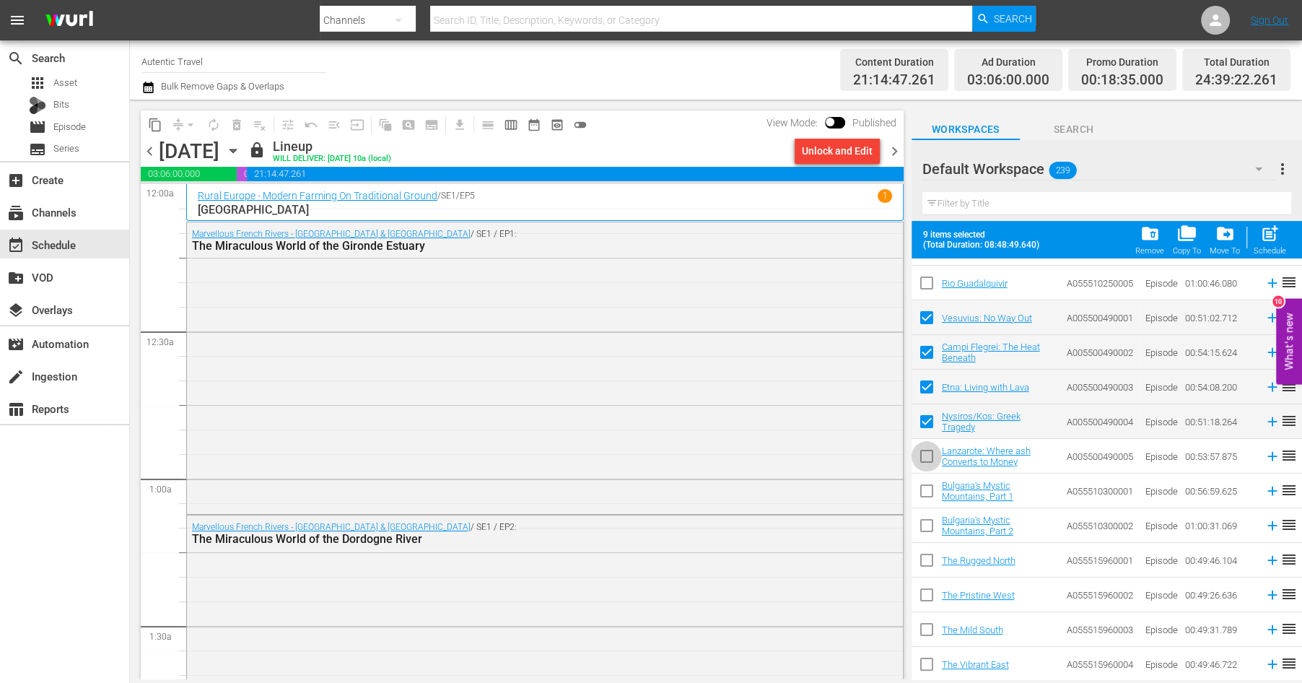
click at [928, 452] on input "checkbox" at bounding box center [927, 459] width 30 height 30
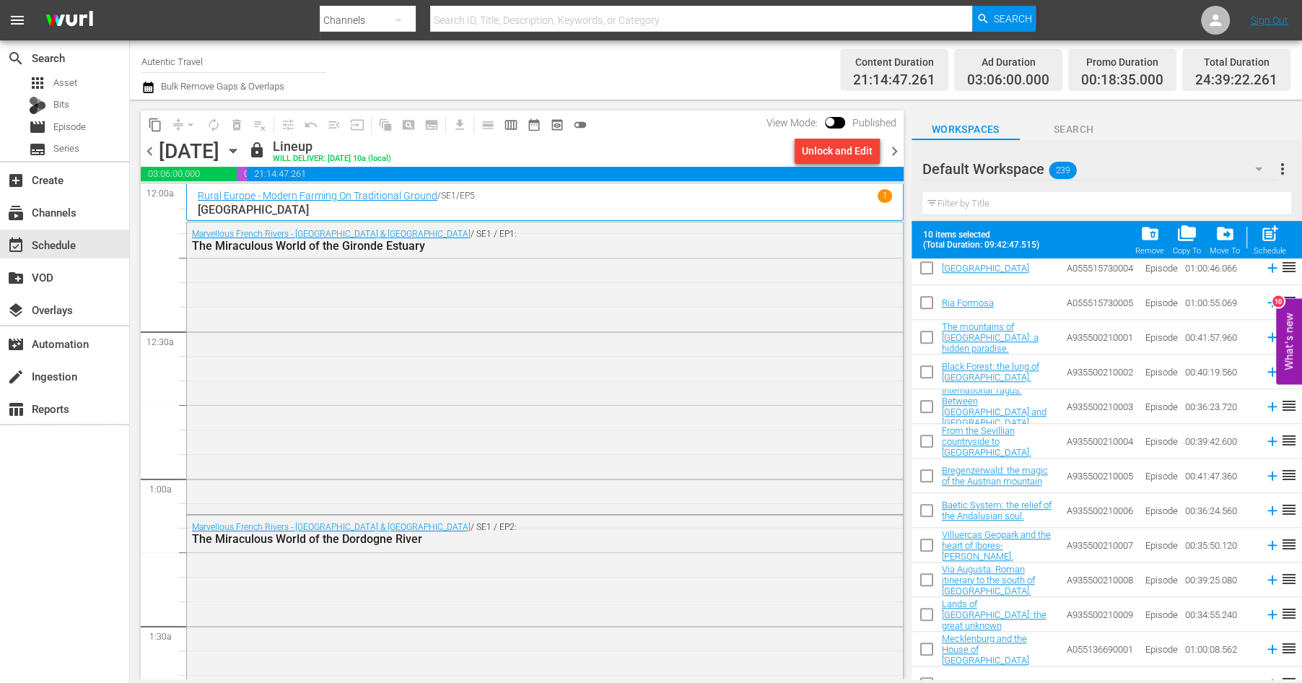
scroll to position [6190, 0]
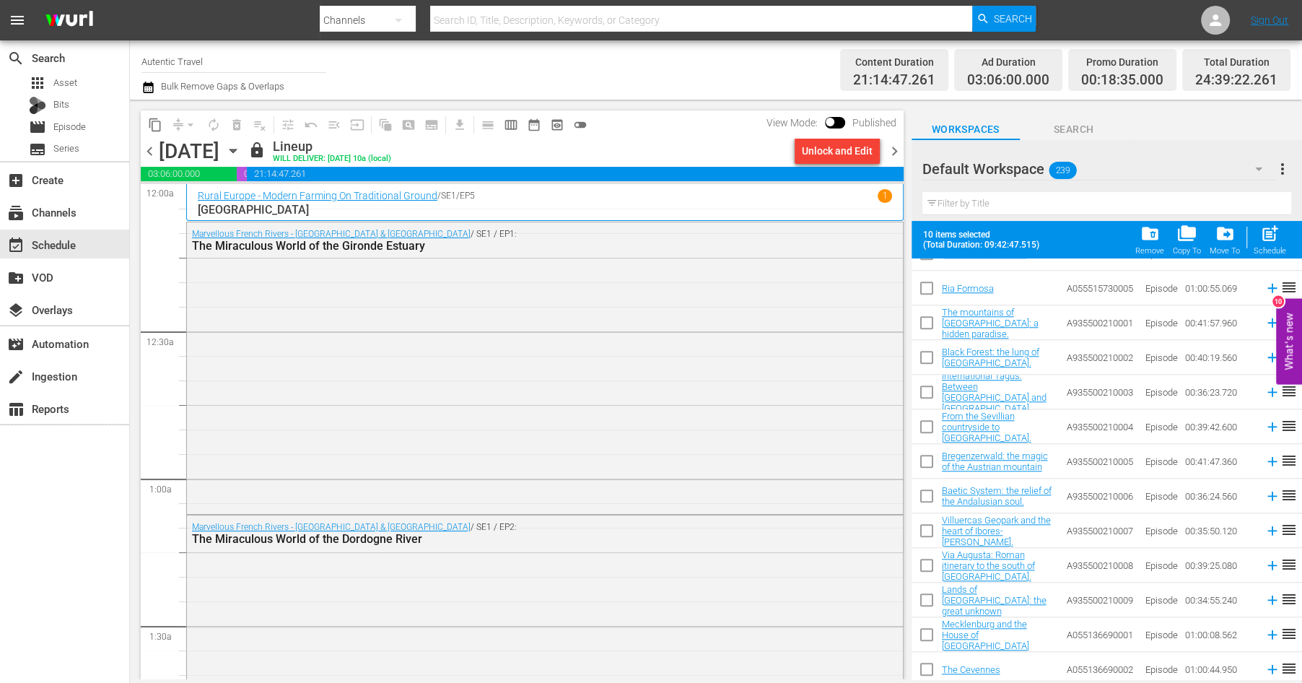
click at [926, 323] on input "checkbox" at bounding box center [927, 325] width 30 height 30
click at [927, 361] on input "checkbox" at bounding box center [927, 360] width 30 height 30
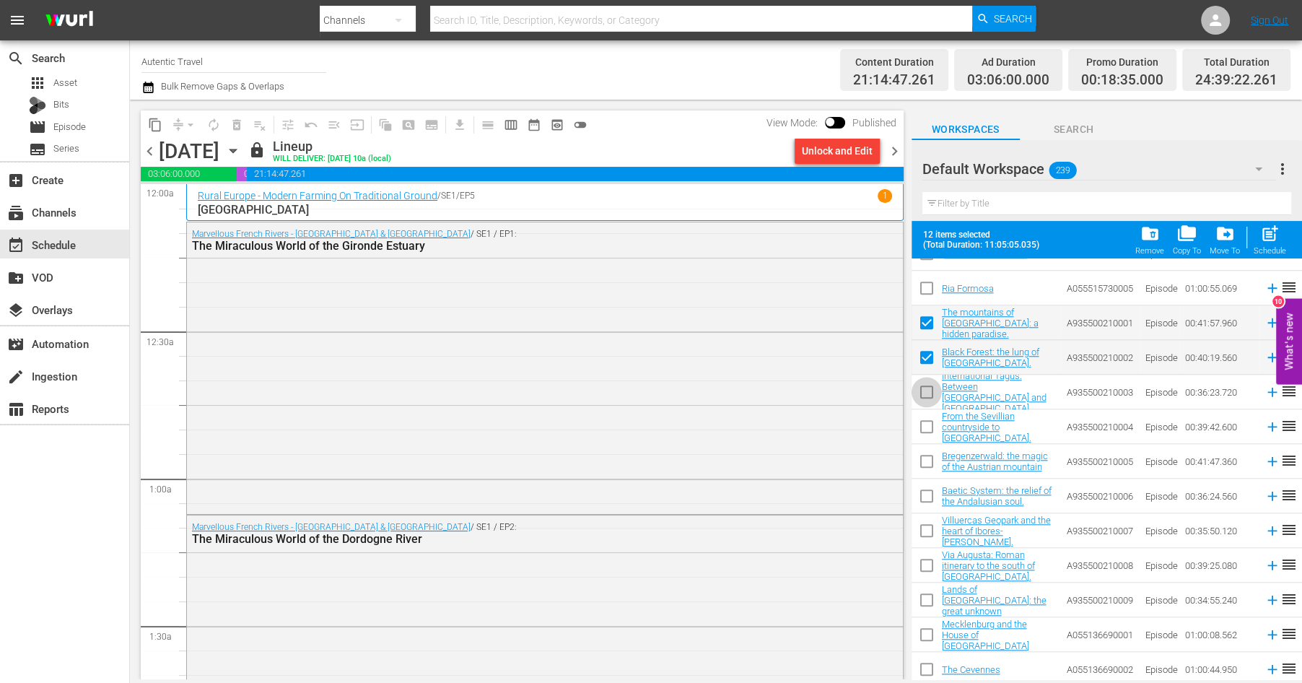
drag, startPoint x: 927, startPoint y: 388, endPoint x: 927, endPoint y: 426, distance: 37.5
click at [927, 388] on input "checkbox" at bounding box center [927, 395] width 30 height 30
click at [927, 426] on input "checkbox" at bounding box center [927, 429] width 30 height 30
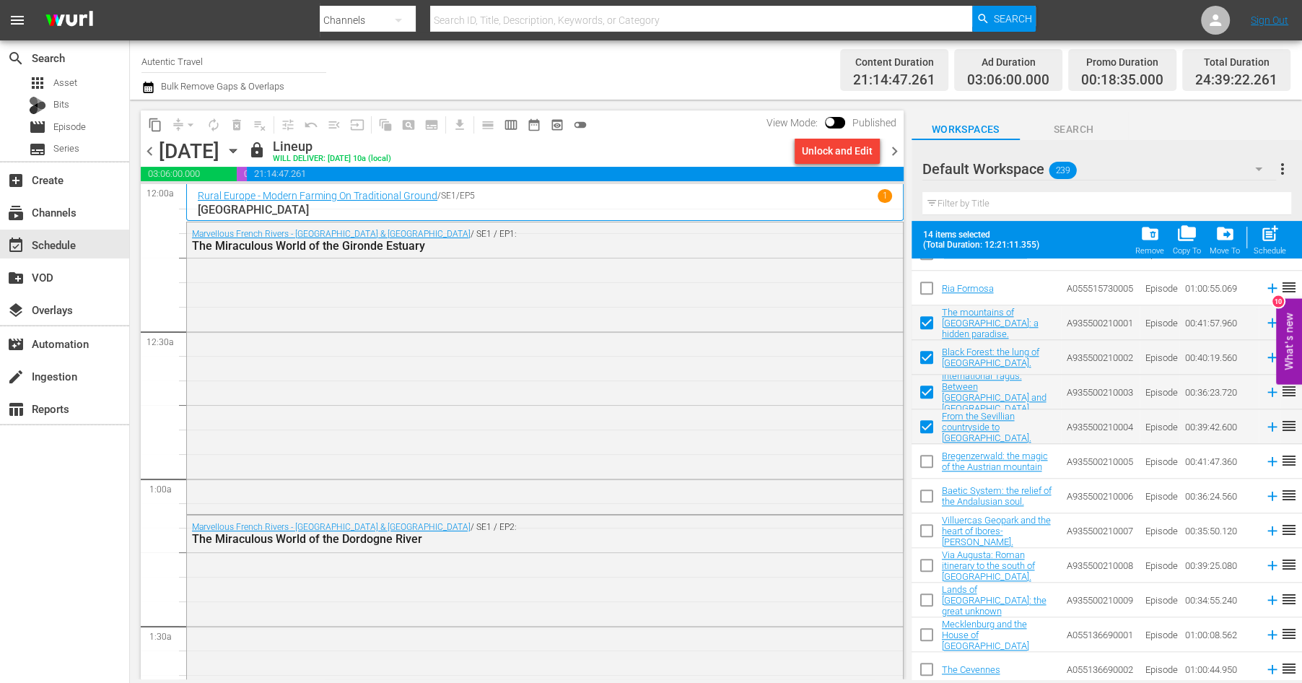
click at [926, 468] on input "checkbox" at bounding box center [927, 464] width 30 height 30
click at [926, 492] on input "checkbox" at bounding box center [927, 499] width 30 height 30
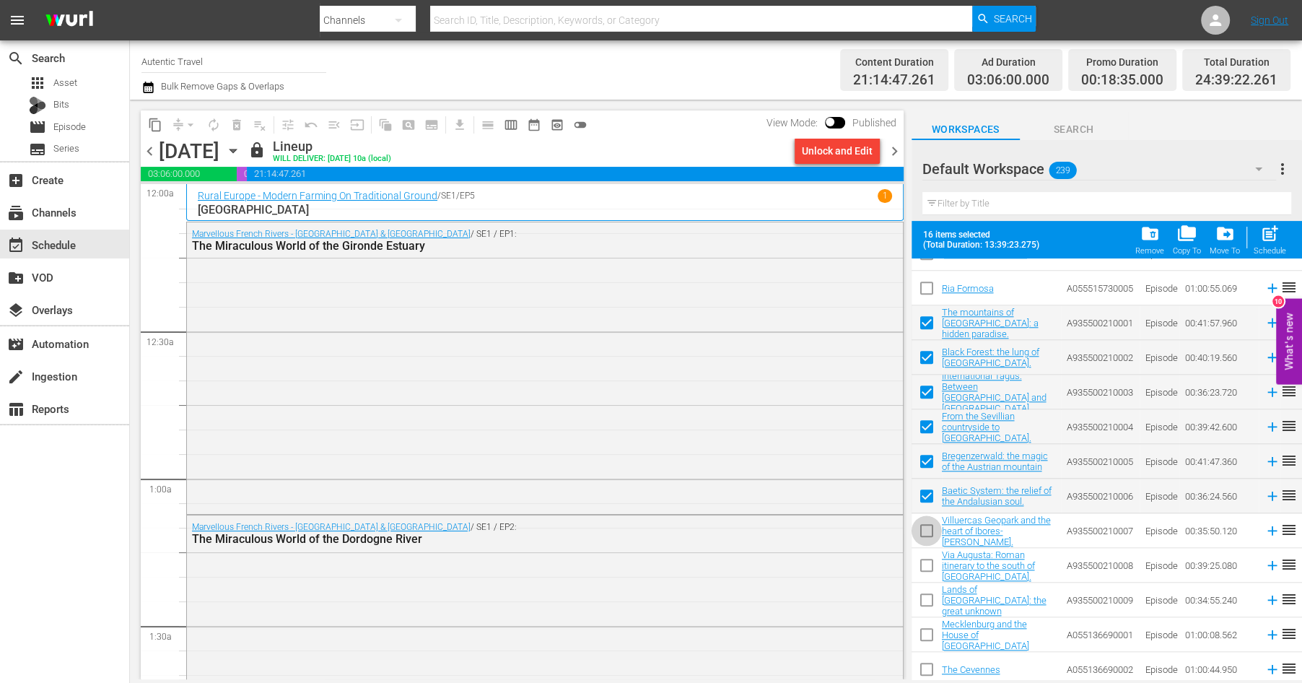
click at [927, 528] on input "checkbox" at bounding box center [927, 533] width 30 height 30
click at [927, 560] on input "checkbox" at bounding box center [927, 568] width 30 height 30
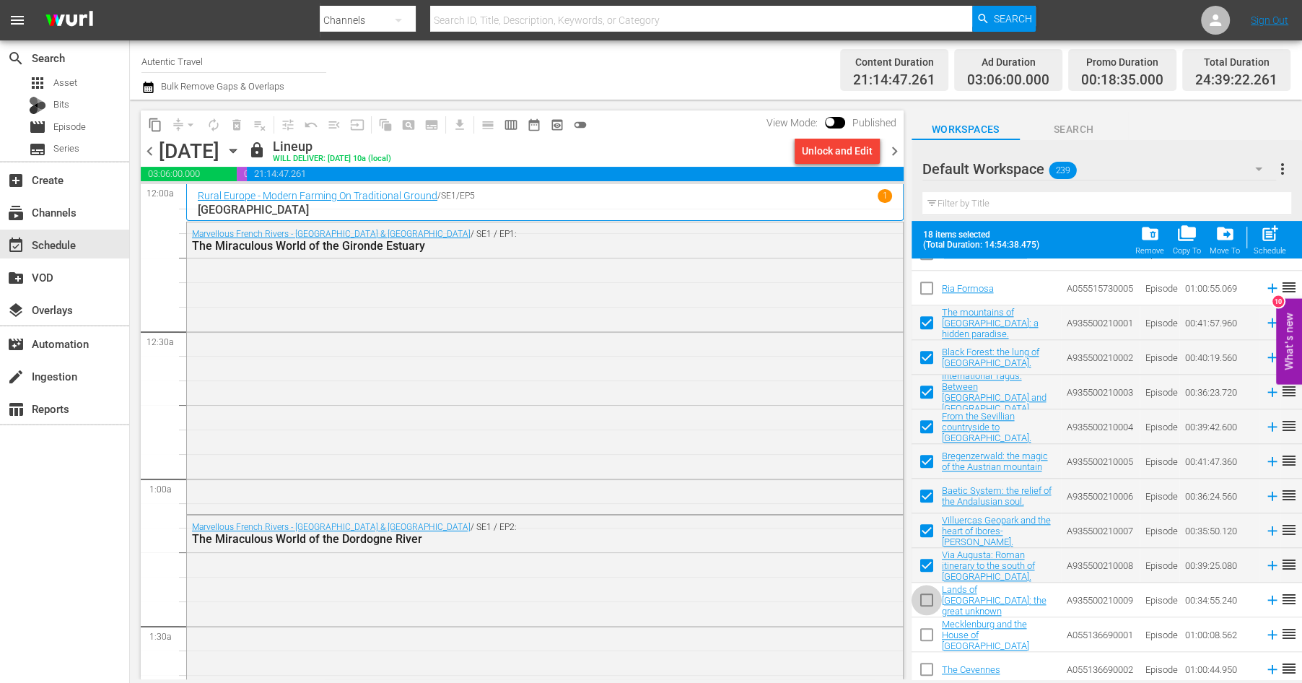
click at [927, 598] on input "checkbox" at bounding box center [927, 603] width 30 height 30
click at [1281, 169] on span "more_vert" at bounding box center [1282, 168] width 17 height 17
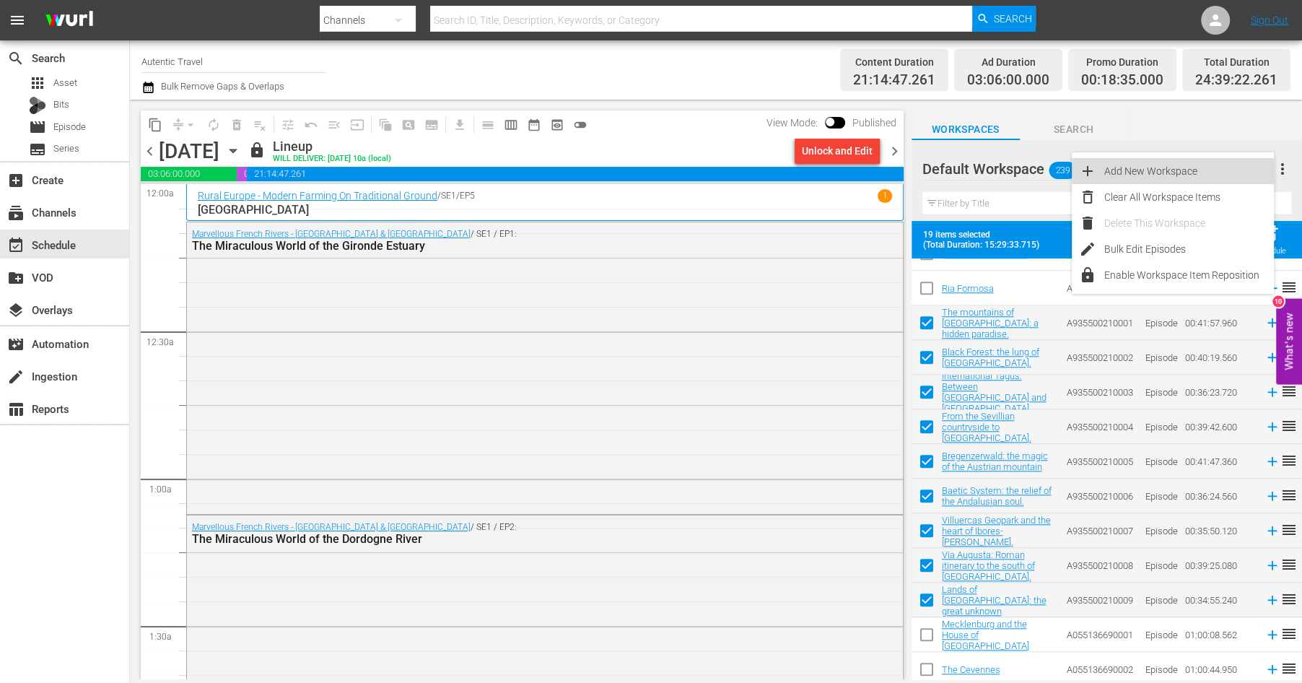
click at [1153, 175] on div "Add New Workspace" at bounding box center [1189, 171] width 170 height 26
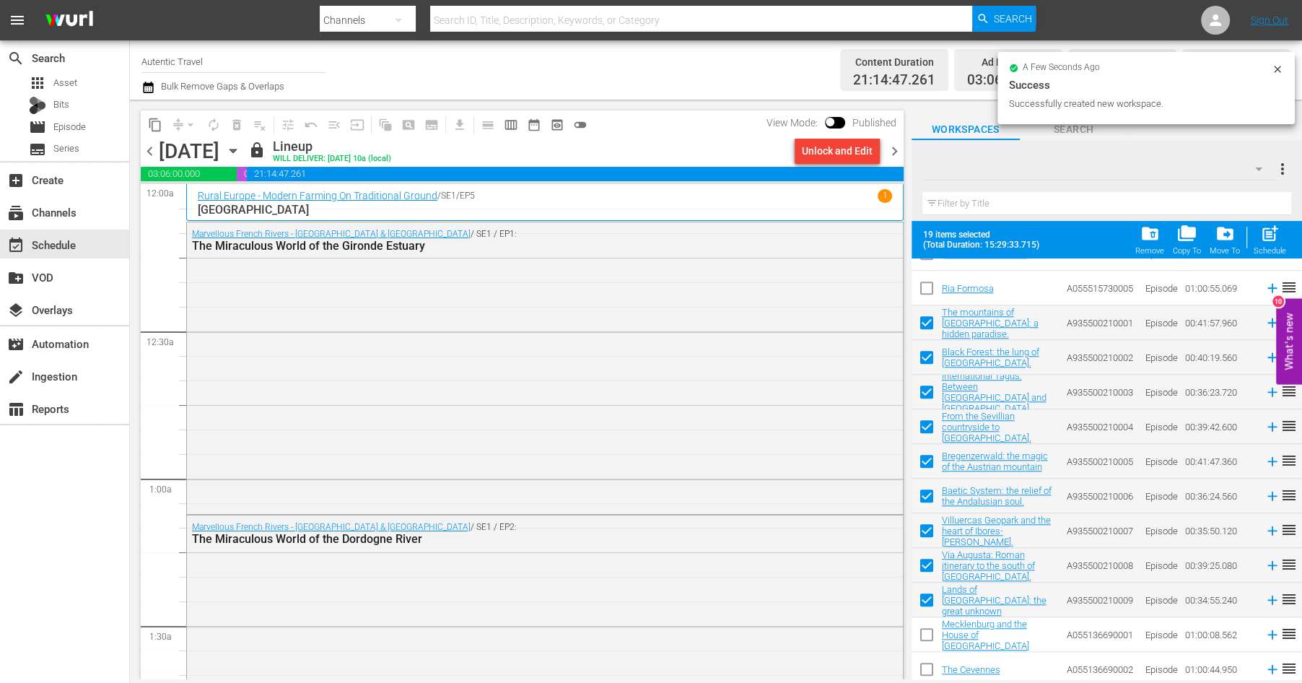
scroll to position [0, 0]
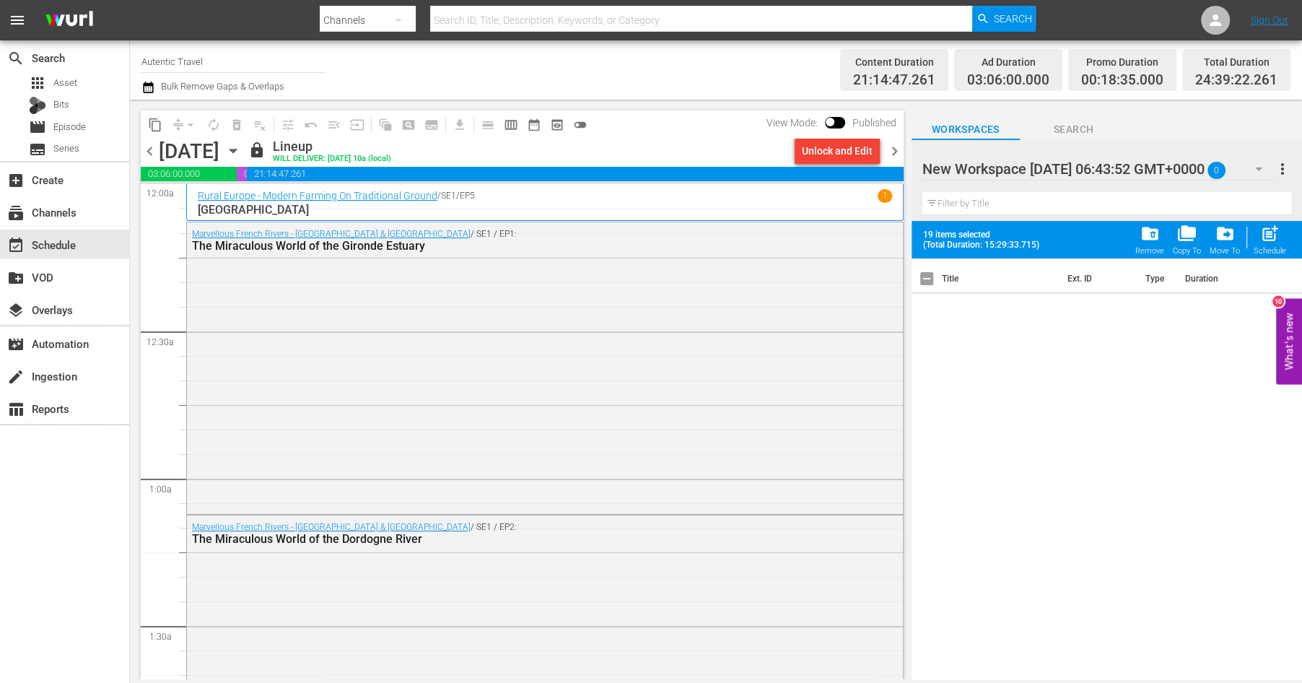
click at [1227, 166] on div "New Workspace [DATE] 06:43:52 GMT+0000 0" at bounding box center [1099, 169] width 354 height 40
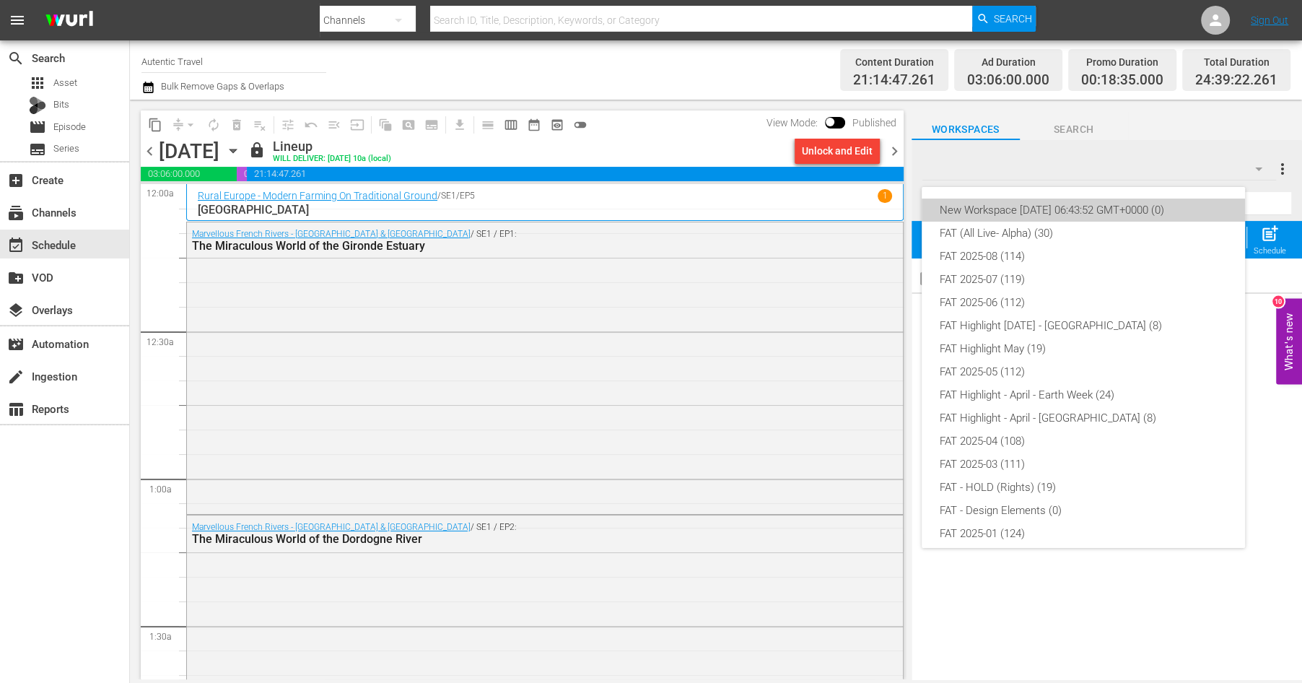
click at [1002, 209] on div "New Workspace [DATE] 06:43:52 GMT+0000 (0)" at bounding box center [1083, 209] width 289 height 23
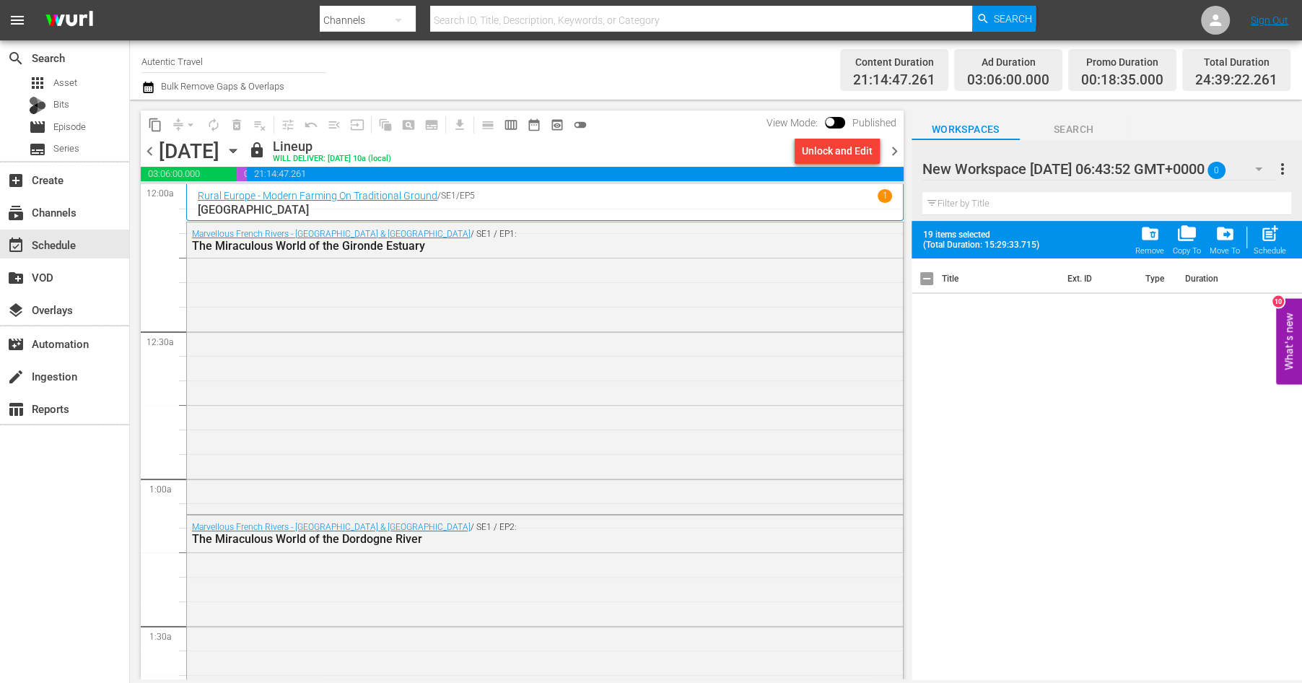
drag, startPoint x: 925, startPoint y: 172, endPoint x: 1209, endPoint y: 170, distance: 283.7
click at [1207, 166] on div "New Workspace [DATE] 06:43:52 GMT+0000 0 New Workspace [DATE] 06:43:52 GMT+0000" at bounding box center [1099, 169] width 354 height 35
click at [1227, 165] on div "New Workspace [DATE] 06:43:52 GMT+0000 0" at bounding box center [1099, 169] width 354 height 40
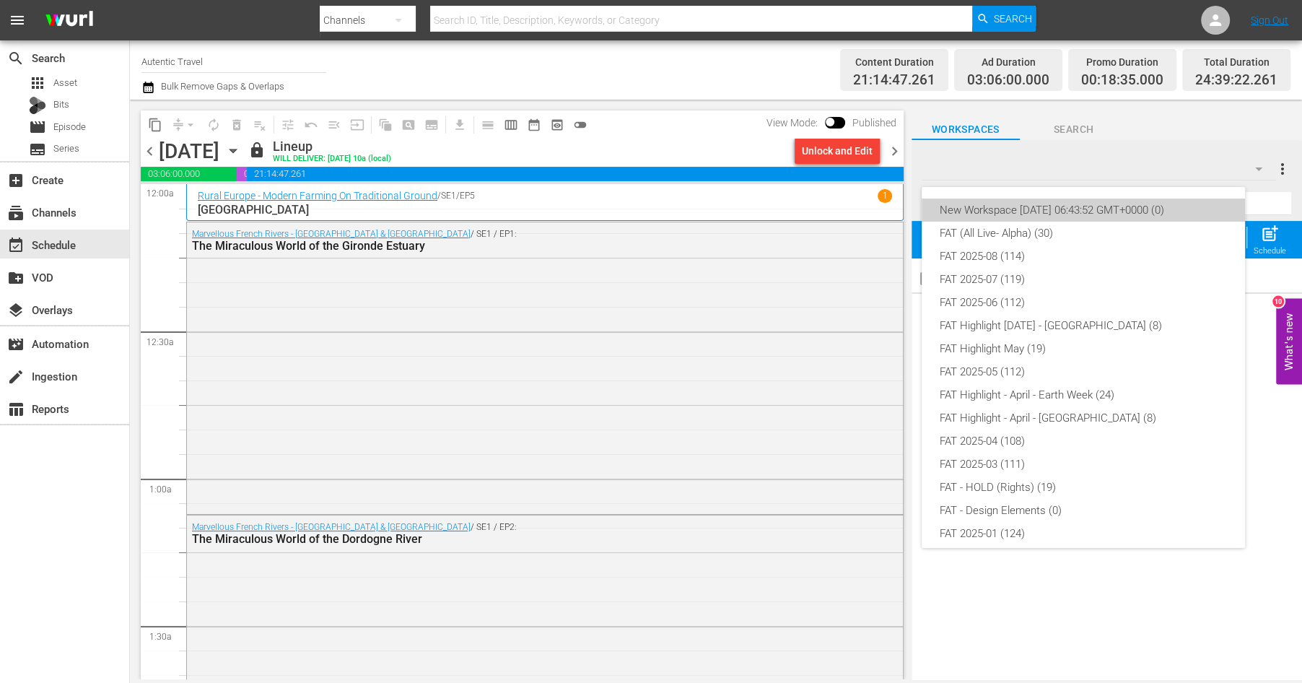
click at [1161, 201] on div "New Workspace [DATE] 06:43:52 GMT+0000 (0)" at bounding box center [1083, 209] width 289 height 23
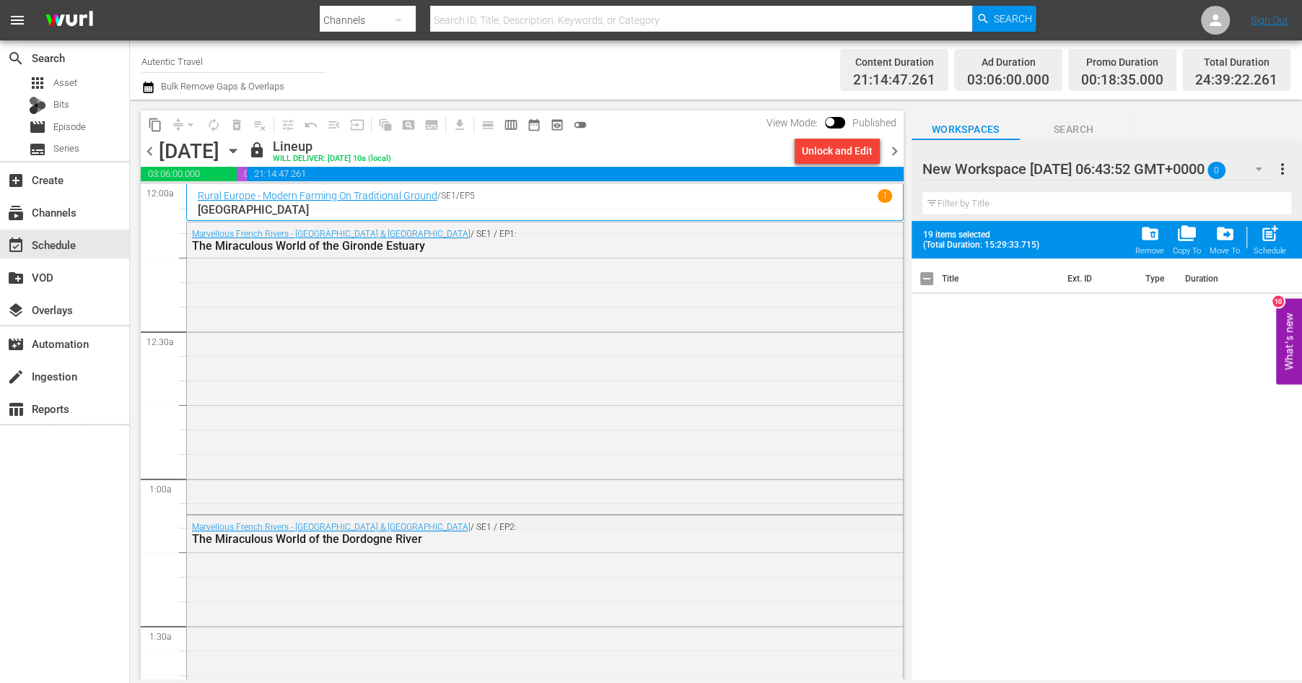
click at [1158, 165] on div at bounding box center [1044, 170] width 245 height 36
click at [1158, 165] on input "New Workspace [DATE] 06:43:52 GMT+0000" at bounding box center [1100, 169] width 356 height 35
click at [1004, 315] on div "Title Ext. ID Type Duration" at bounding box center [1107, 469] width 390 height 423
click at [1260, 167] on icon "button" at bounding box center [1258, 168] width 17 height 17
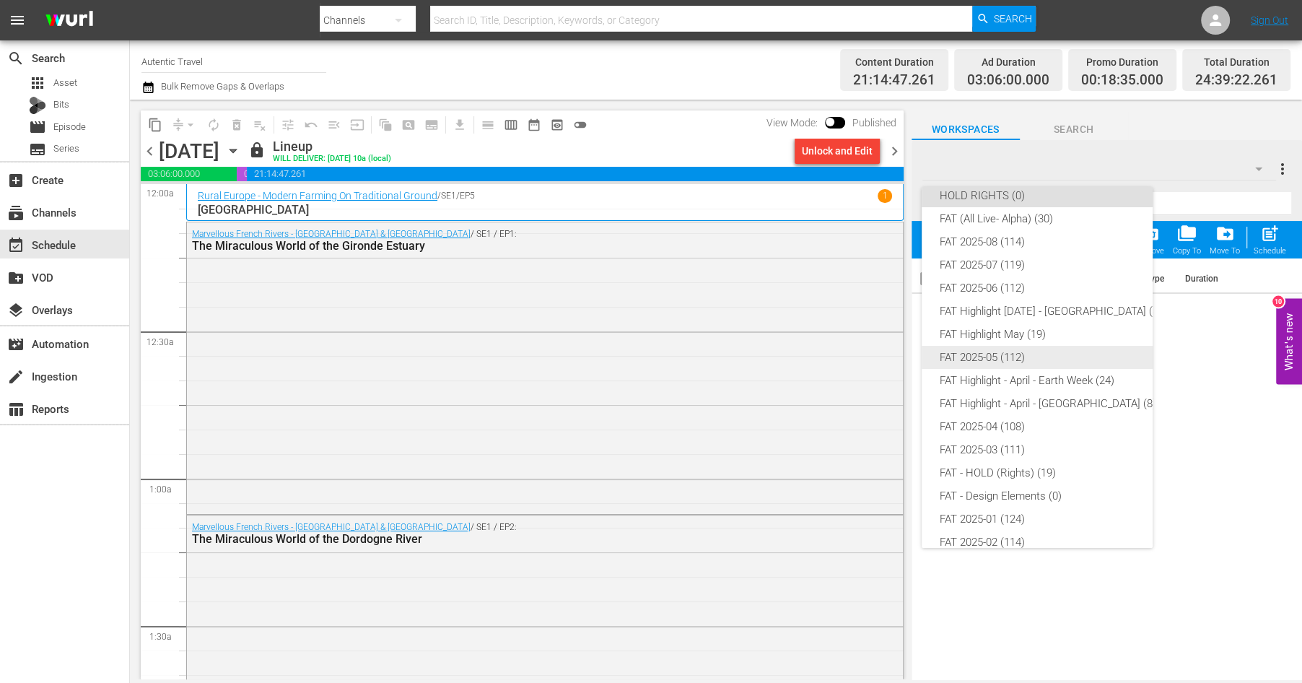
scroll to position [55, 0]
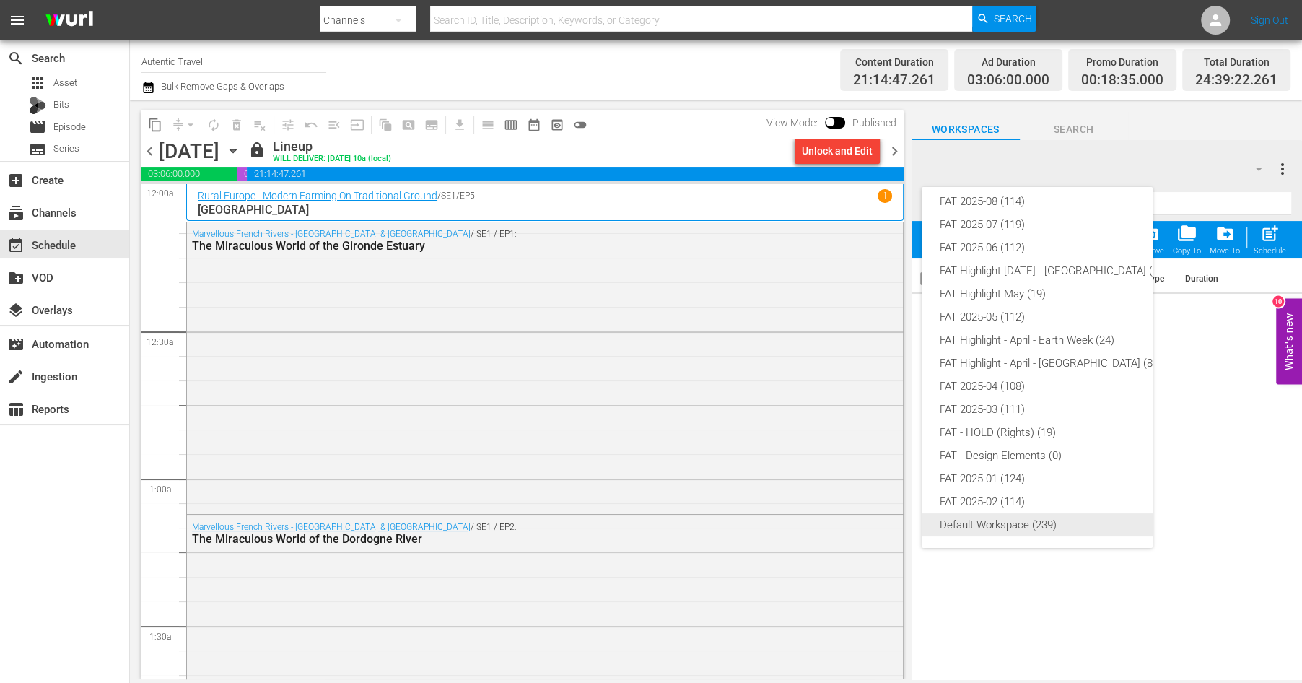
click at [985, 525] on div "Default Workspace (239)" at bounding box center [1050, 524] width 222 height 23
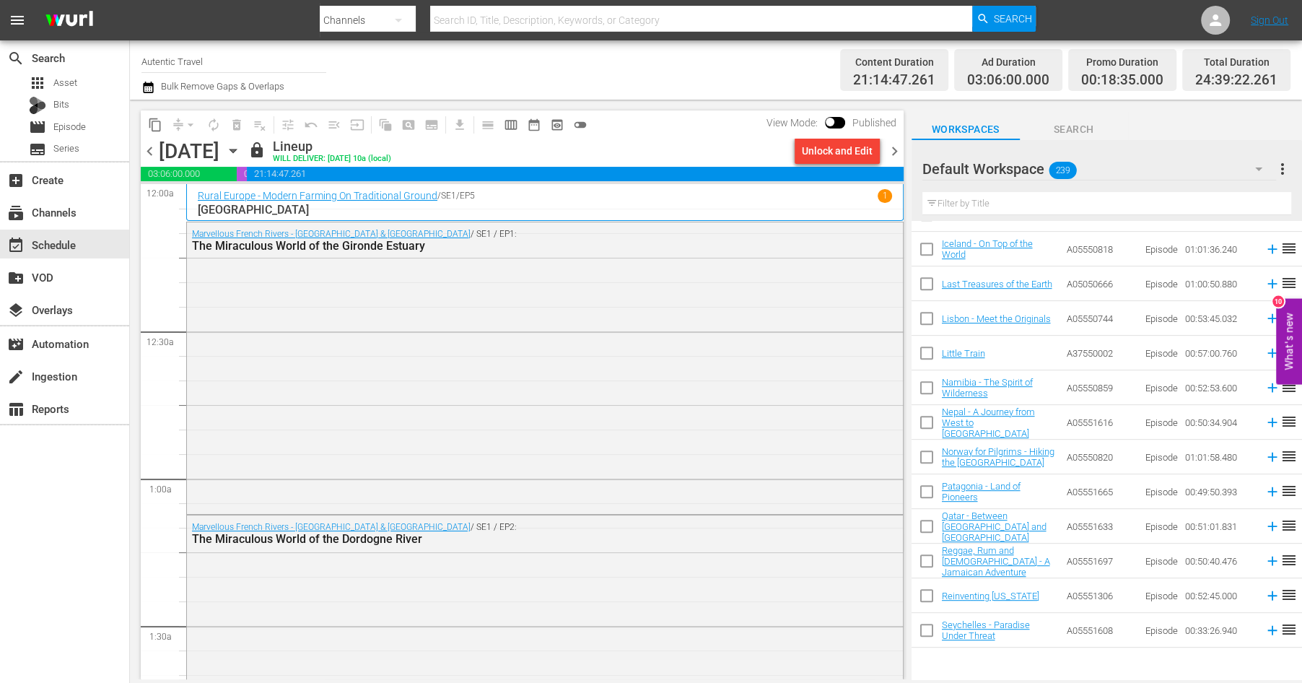
scroll to position [0, 0]
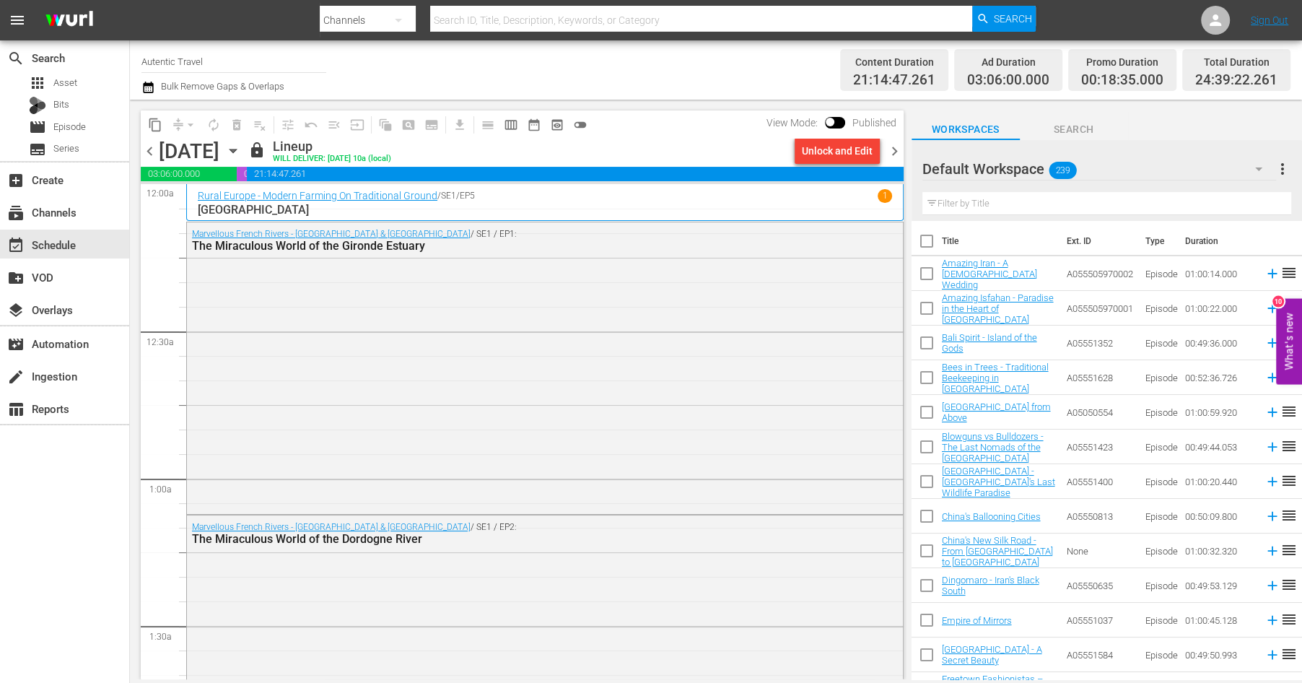
click at [1264, 171] on icon "button" at bounding box center [1258, 168] width 17 height 17
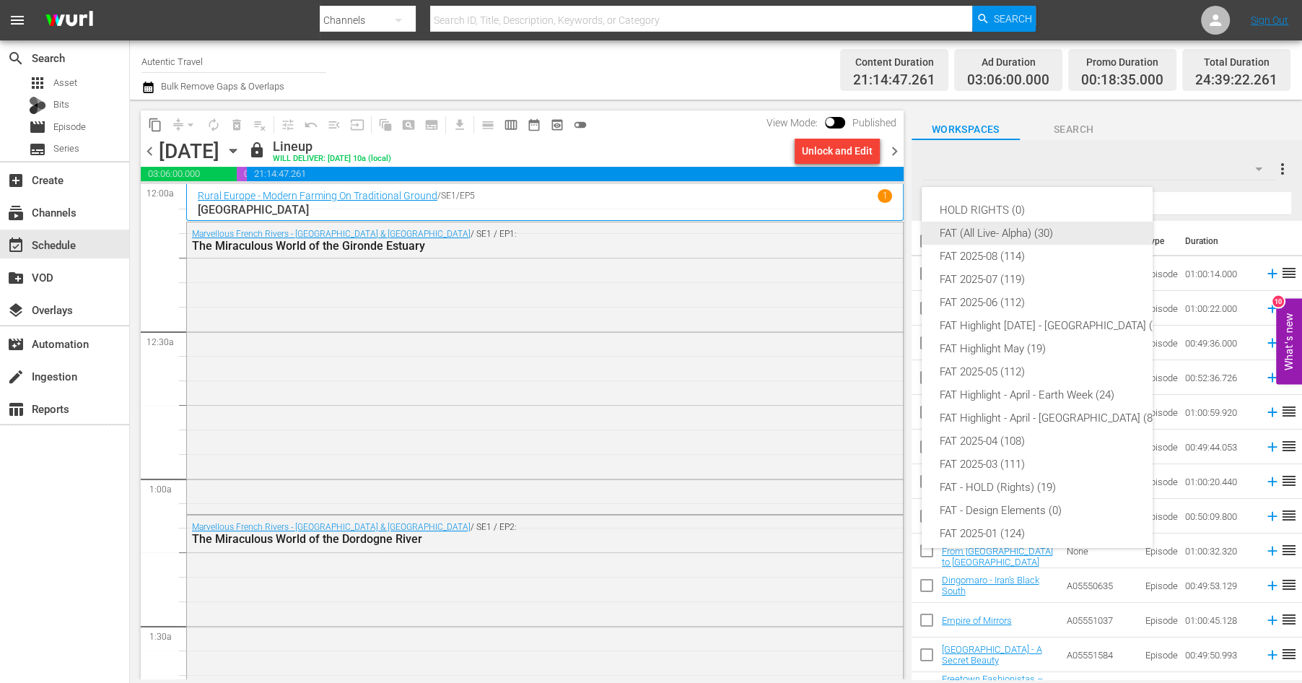
click at [985, 230] on div "FAT (All Live- Alpha) (30)" at bounding box center [1050, 233] width 222 height 23
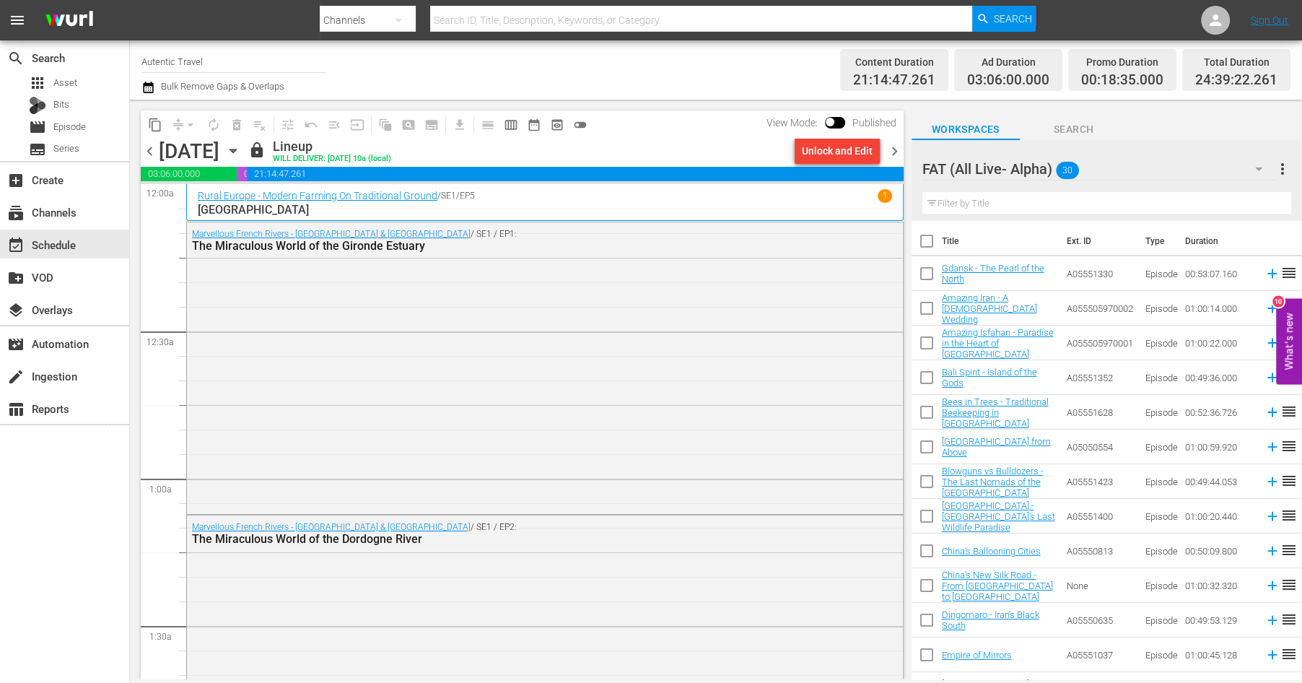
click at [1283, 167] on span "more_vert" at bounding box center [1282, 168] width 17 height 17
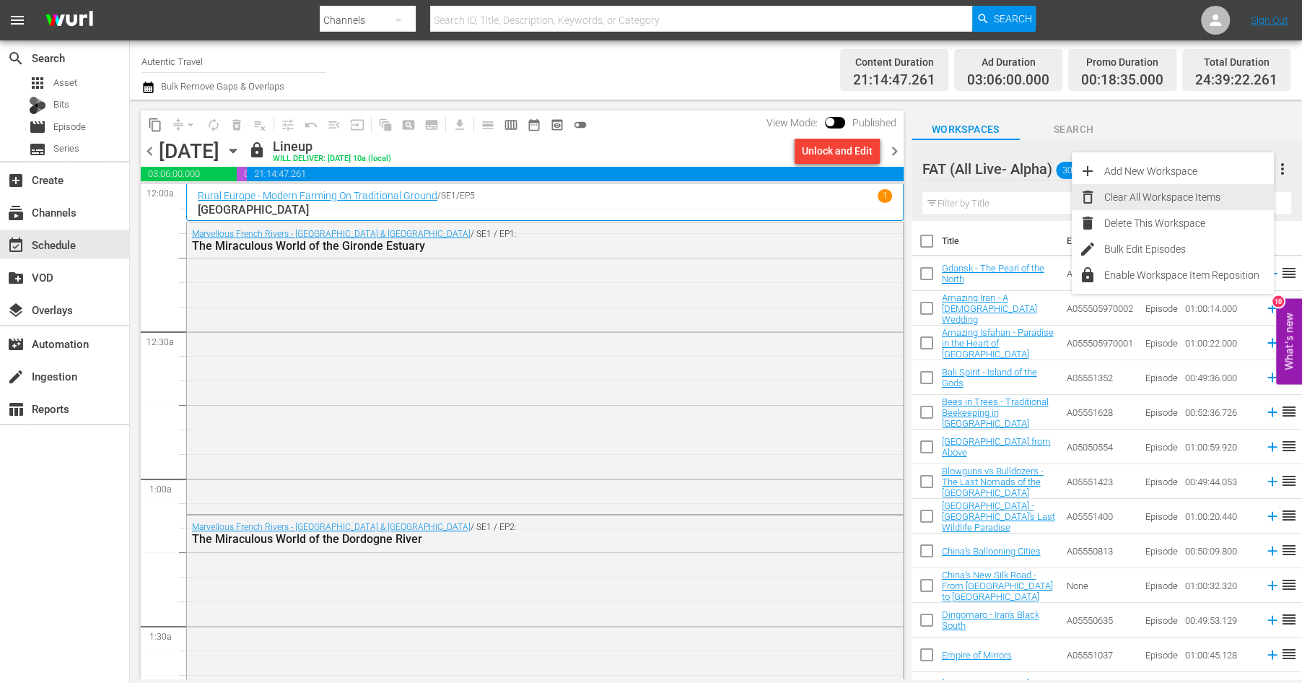
click at [1141, 195] on div "Clear All Workspace Items" at bounding box center [1189, 197] width 170 height 26
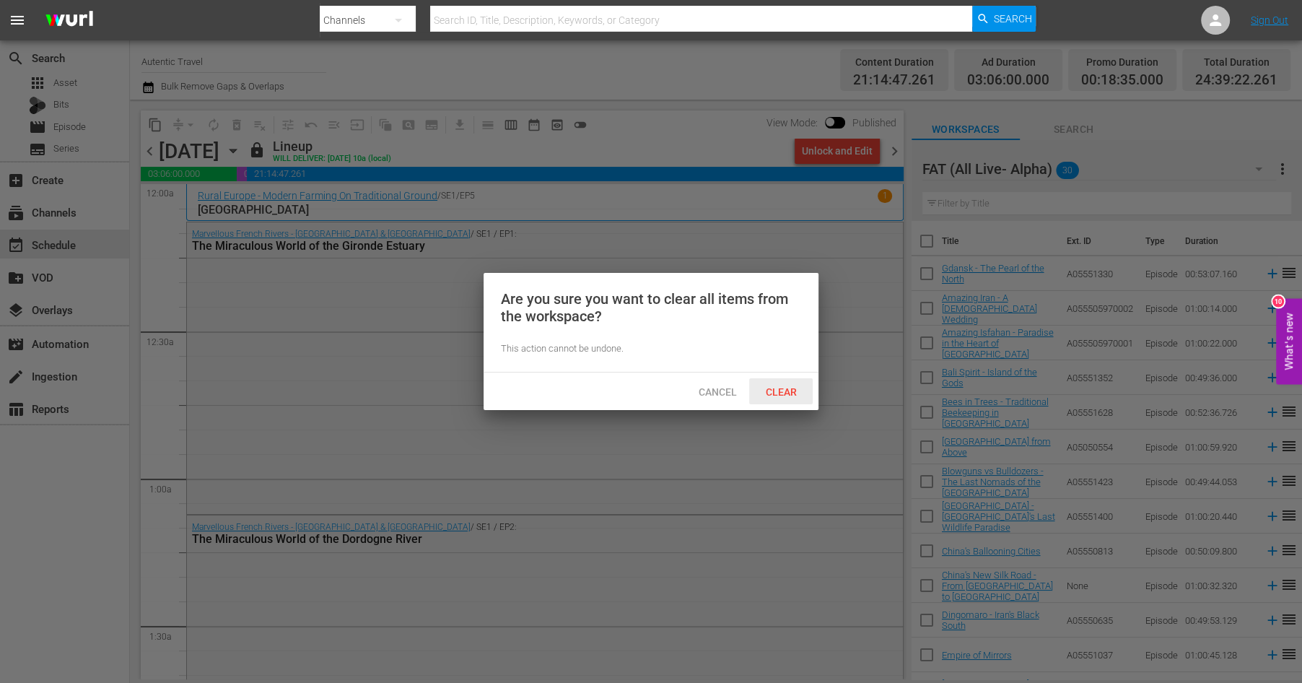
click at [785, 392] on span "Clear" at bounding box center [781, 392] width 54 height 12
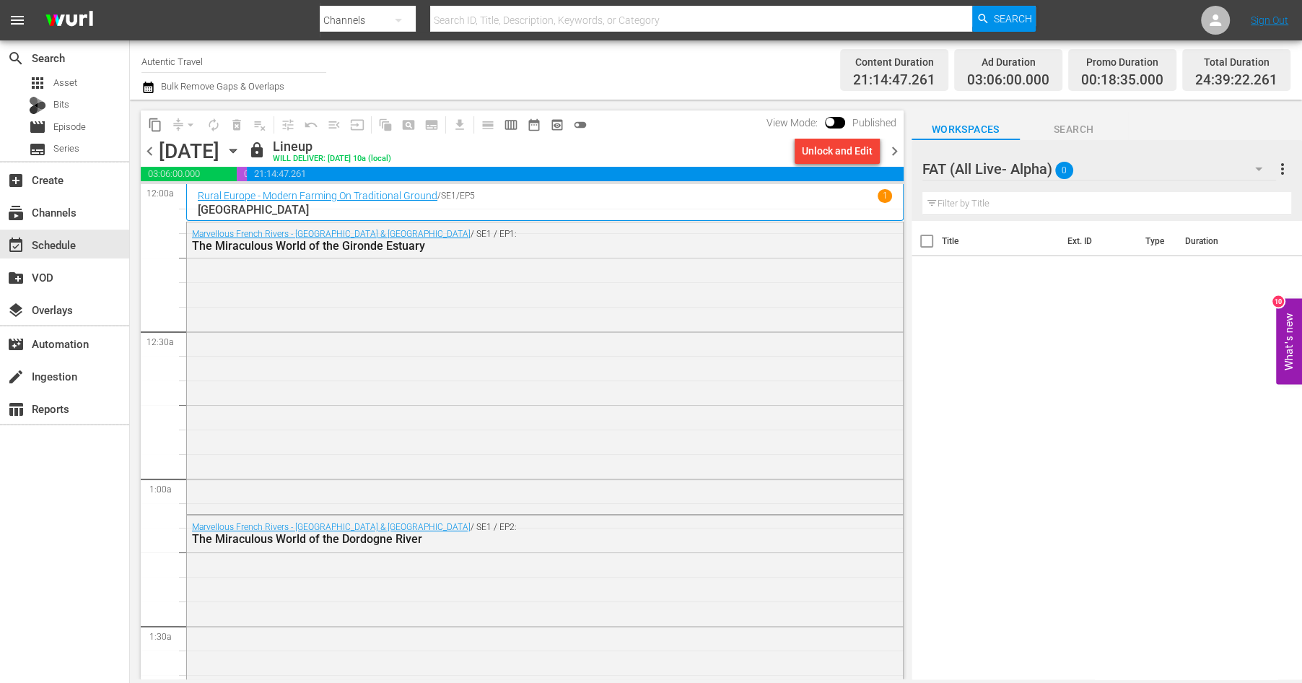
click at [1260, 169] on icon "button" at bounding box center [1258, 169] width 7 height 4
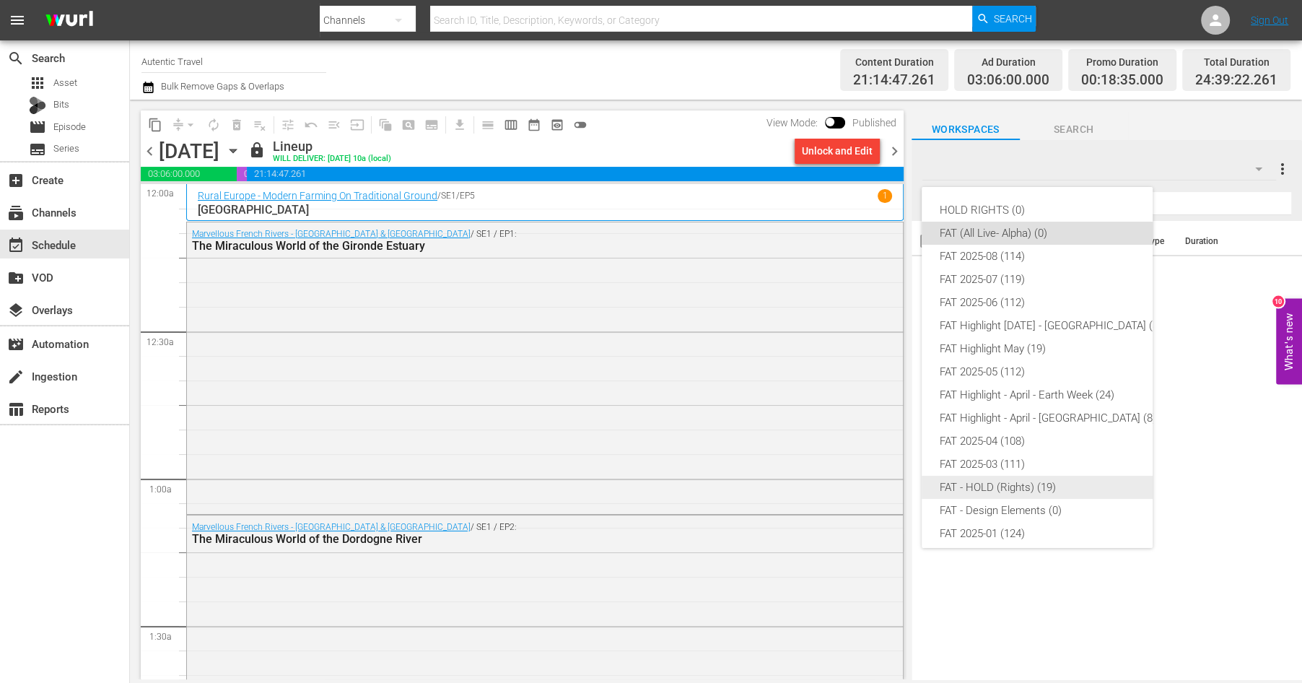
click at [987, 484] on div "FAT - HOLD (Rights) (19)" at bounding box center [1050, 487] width 222 height 23
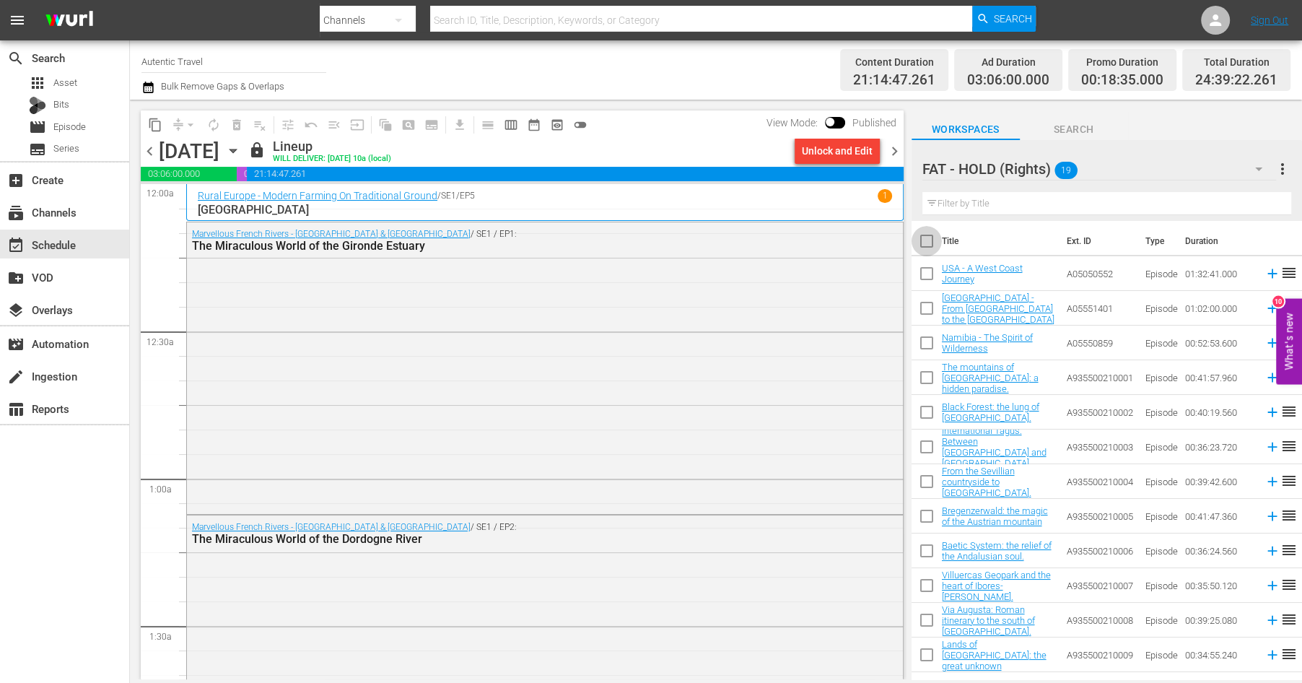
click at [929, 242] on input "checkbox" at bounding box center [927, 244] width 30 height 30
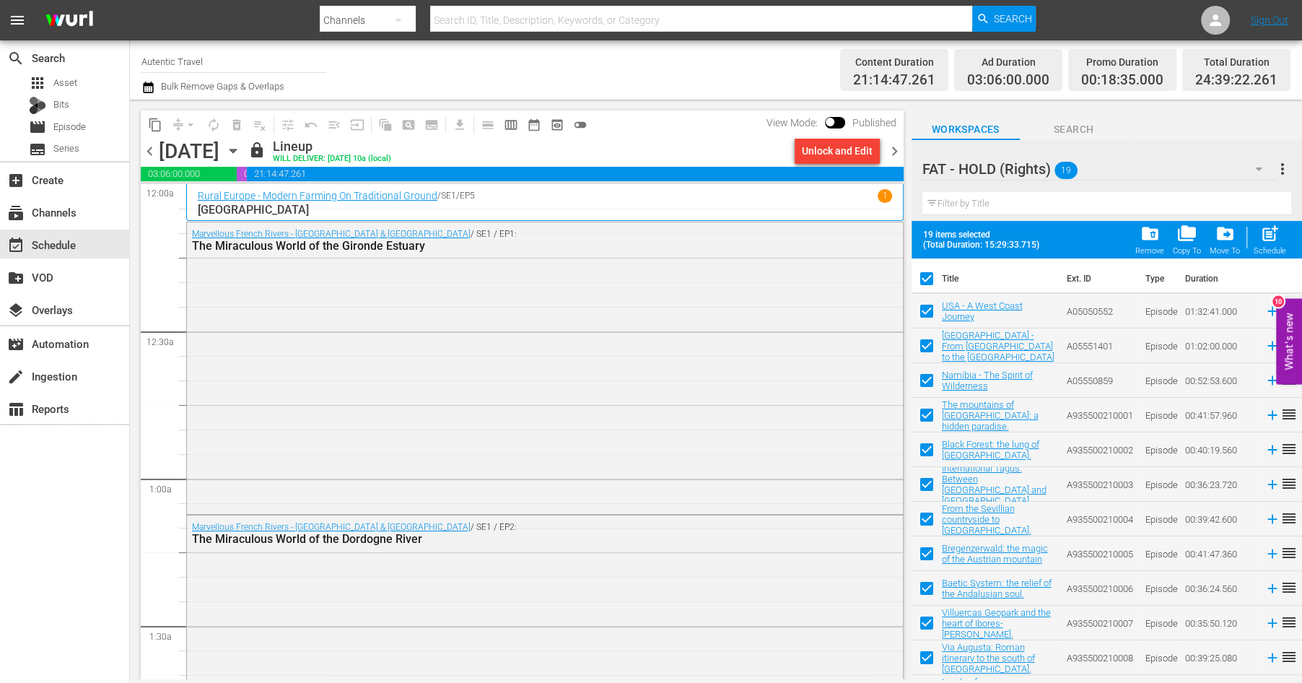
click at [927, 280] on input "checkbox" at bounding box center [927, 281] width 30 height 30
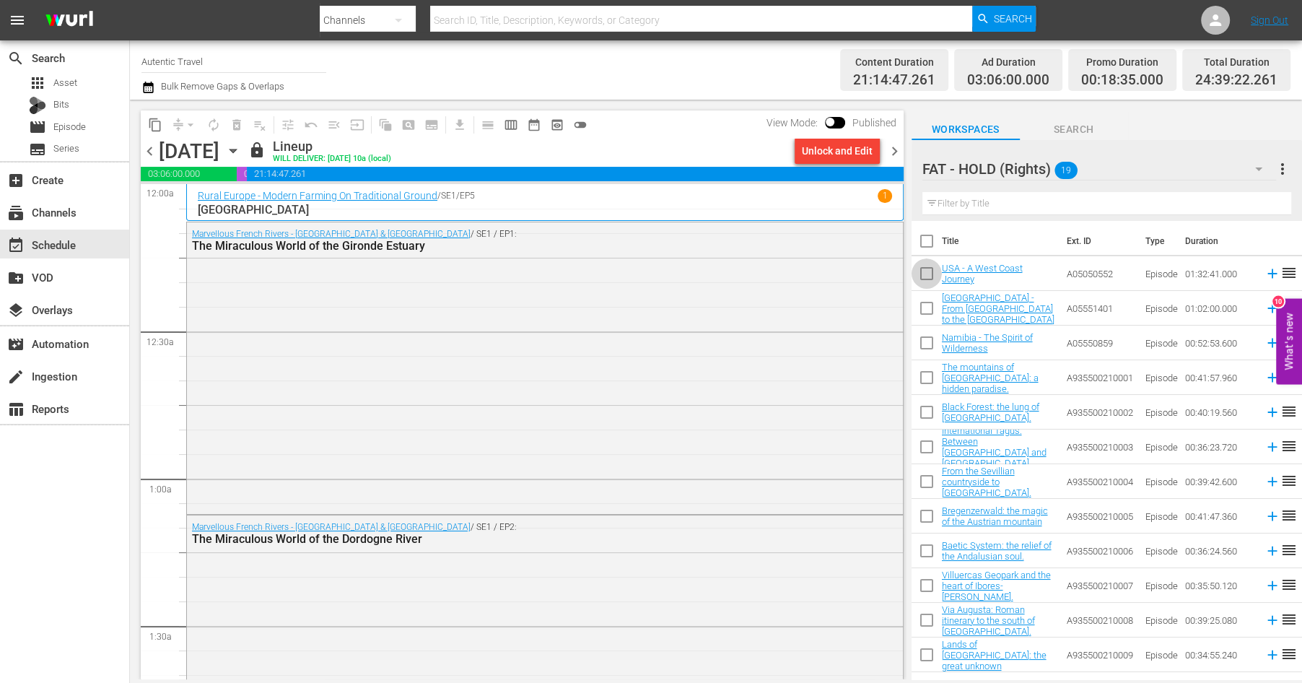
click at [927, 272] on input "checkbox" at bounding box center [927, 276] width 30 height 30
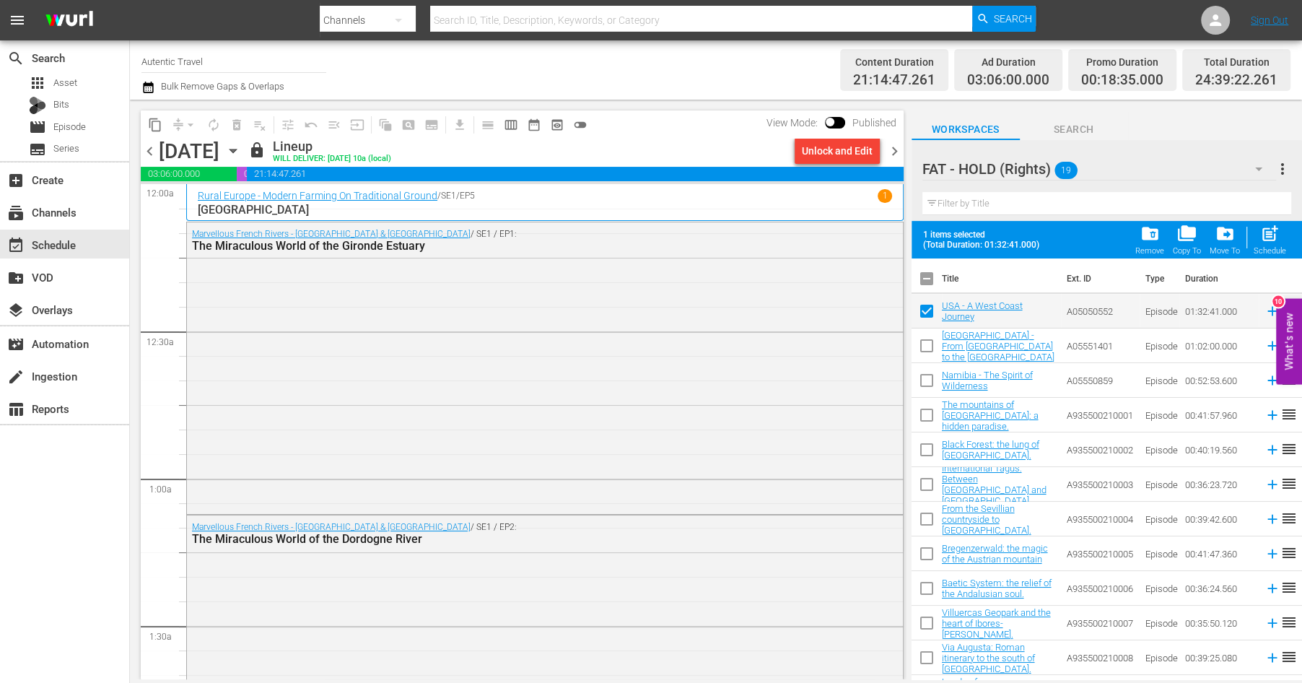
click at [928, 340] on input "checkbox" at bounding box center [927, 348] width 30 height 30
click at [930, 383] on input "checkbox" at bounding box center [927, 383] width 30 height 30
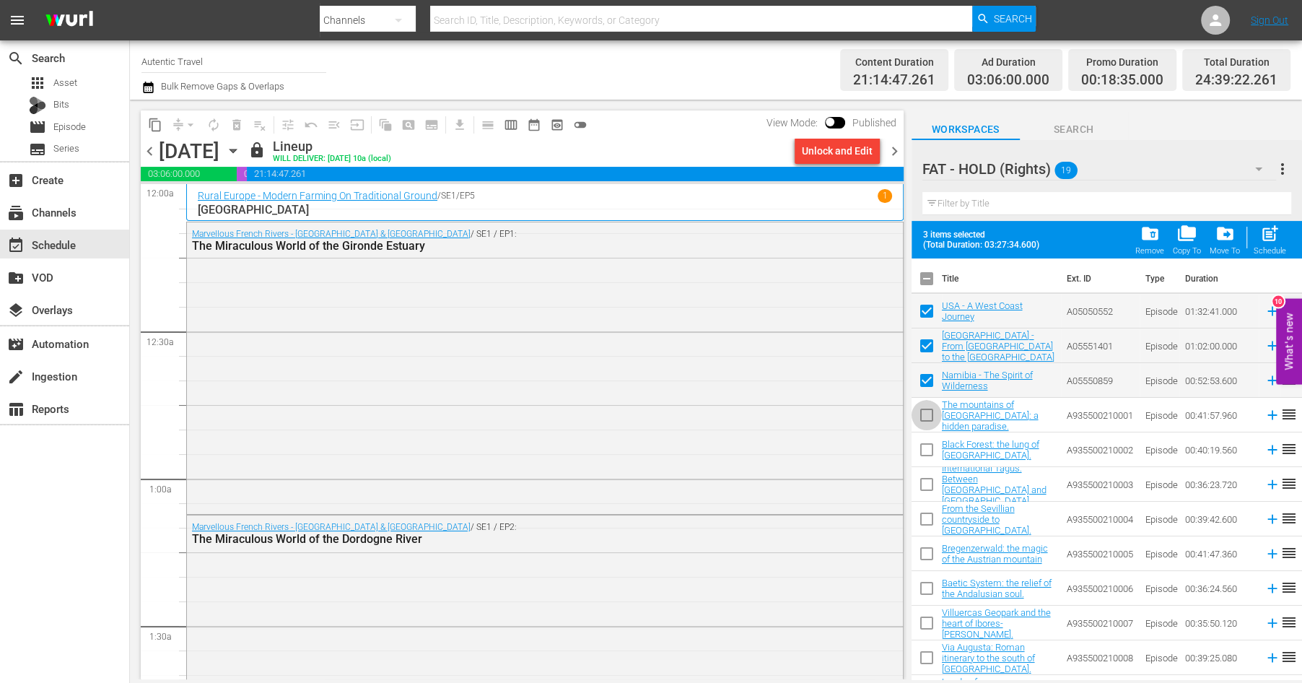
click at [926, 419] on input "checkbox" at bounding box center [927, 418] width 30 height 30
click at [926, 453] on input "checkbox" at bounding box center [927, 452] width 30 height 30
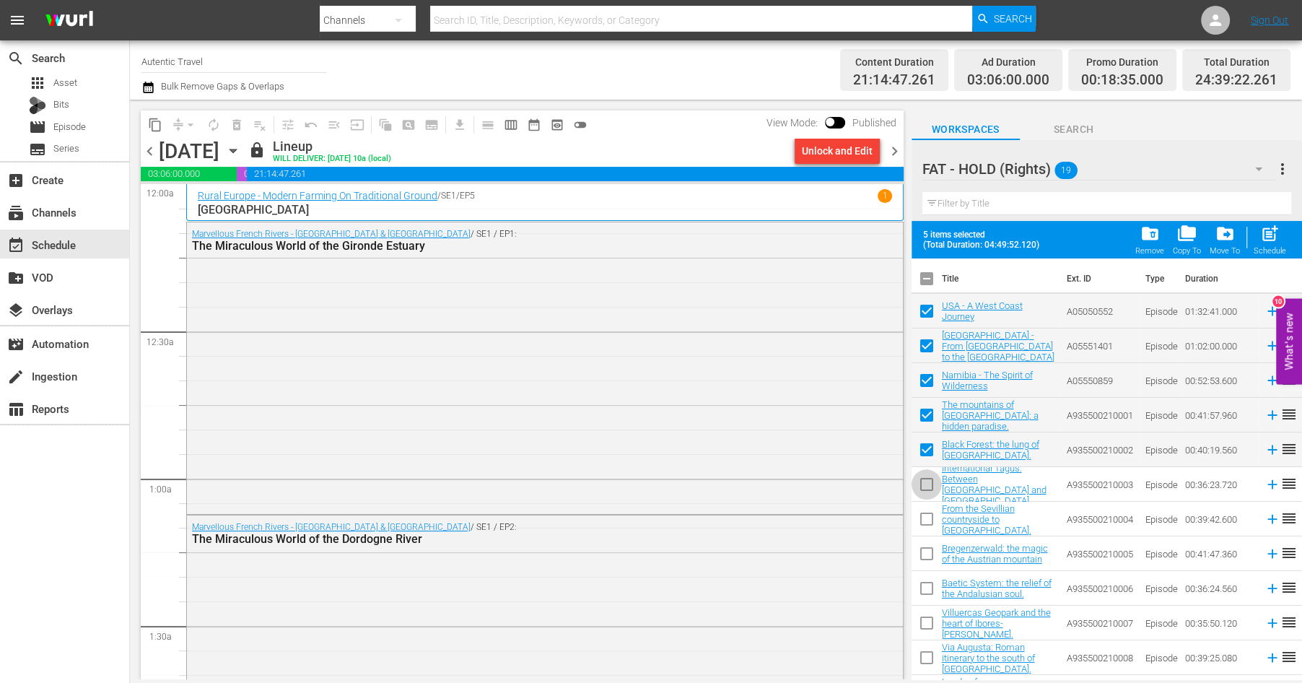
drag, startPoint x: 926, startPoint y: 482, endPoint x: 926, endPoint y: 520, distance: 38.3
click at [926, 484] on input "checkbox" at bounding box center [927, 487] width 30 height 30
click at [926, 520] on input "checkbox" at bounding box center [927, 522] width 30 height 30
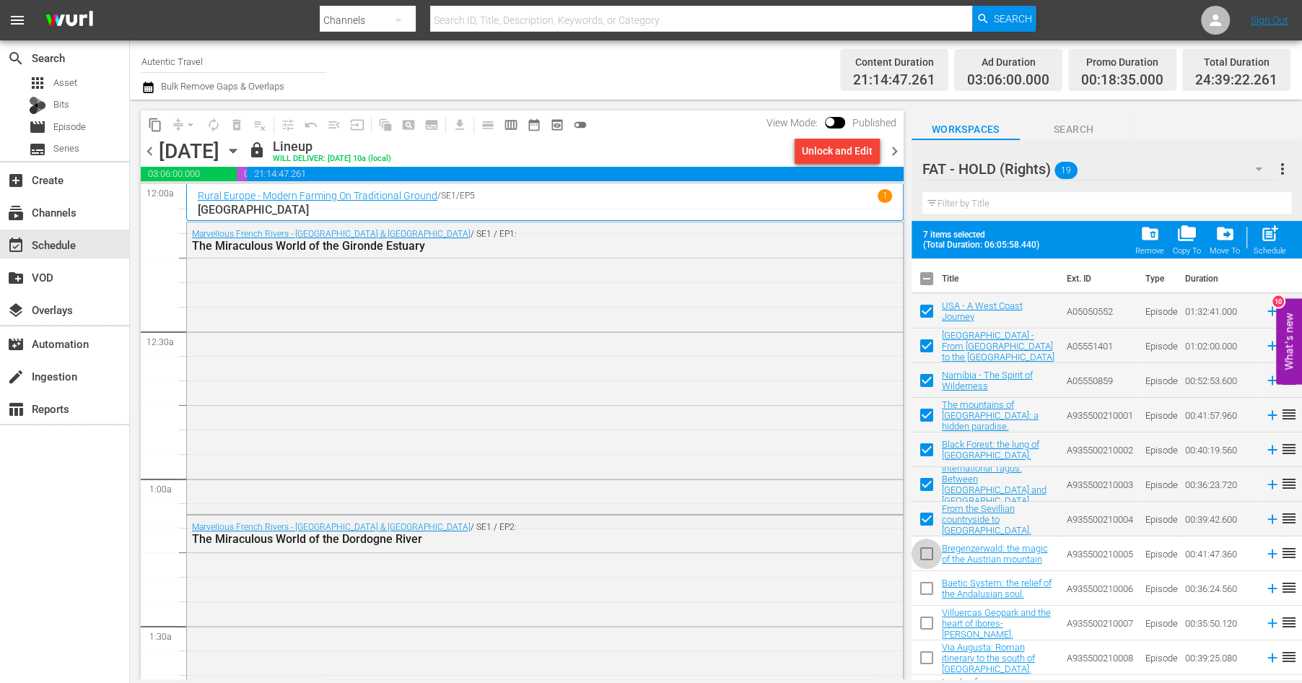
click at [926, 559] on input "checkbox" at bounding box center [927, 556] width 30 height 30
click at [925, 594] on input "checkbox" at bounding box center [927, 591] width 30 height 30
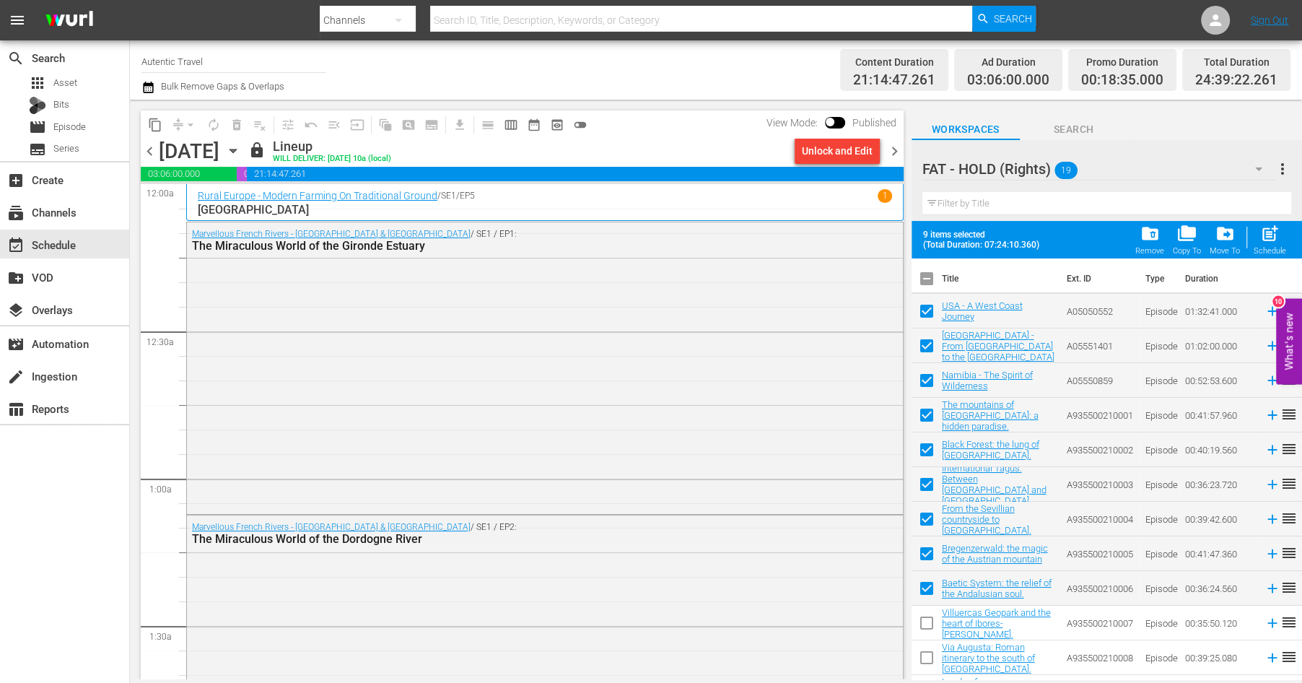
click at [925, 621] on input "checkbox" at bounding box center [927, 626] width 30 height 30
click at [927, 655] on input "checkbox" at bounding box center [927, 660] width 30 height 30
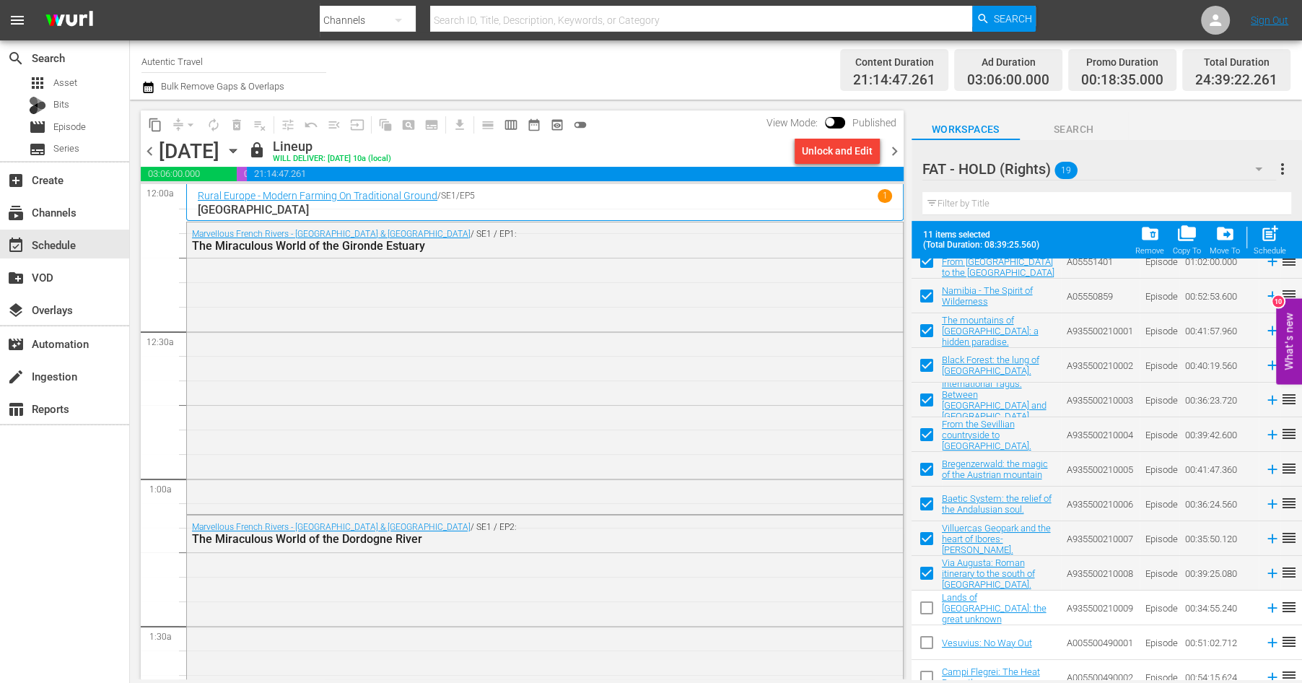
scroll to position [91, 0]
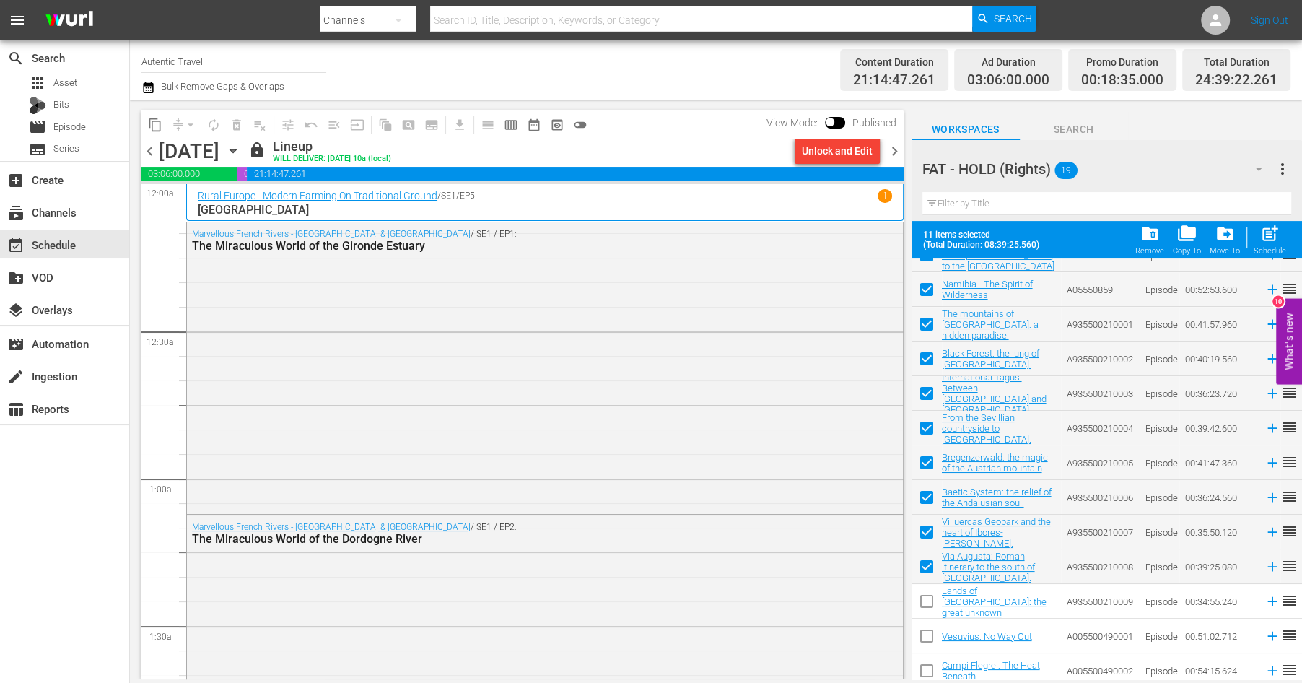
click at [930, 601] on input "checkbox" at bounding box center [927, 604] width 30 height 30
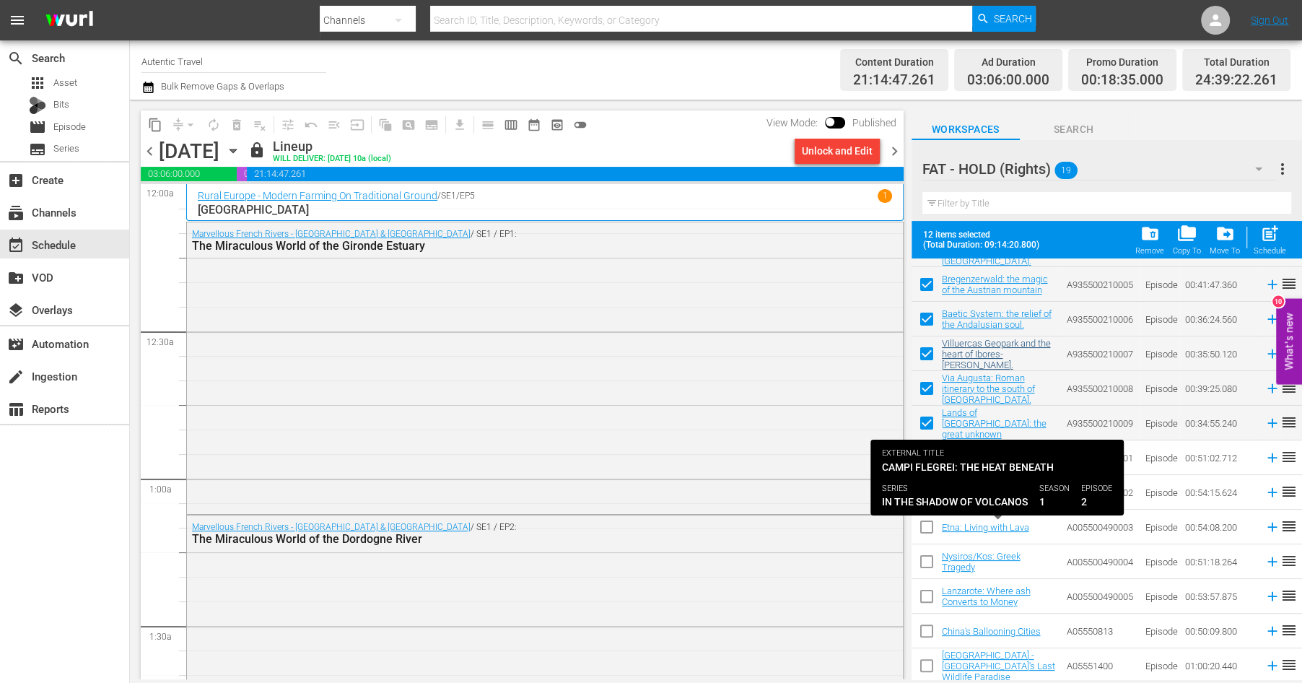
scroll to position [270, 0]
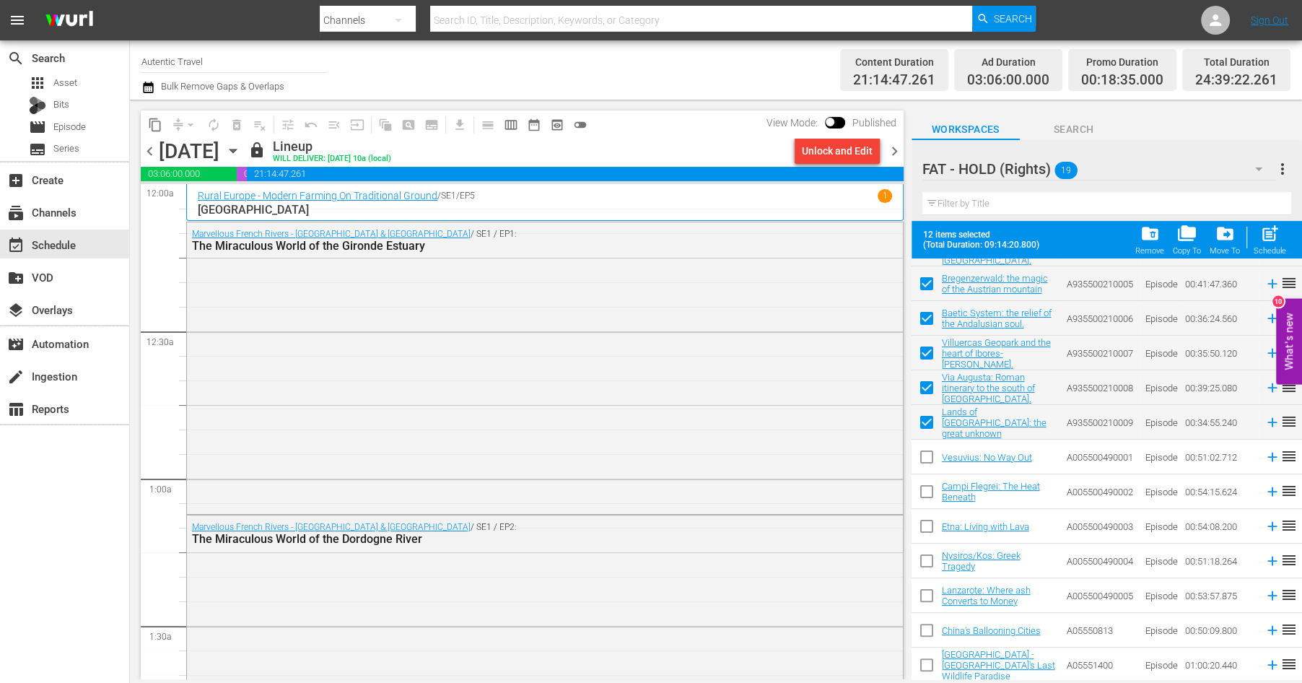
click at [925, 458] on input "checkbox" at bounding box center [927, 460] width 30 height 30
click at [925, 496] on input "checkbox" at bounding box center [927, 494] width 30 height 30
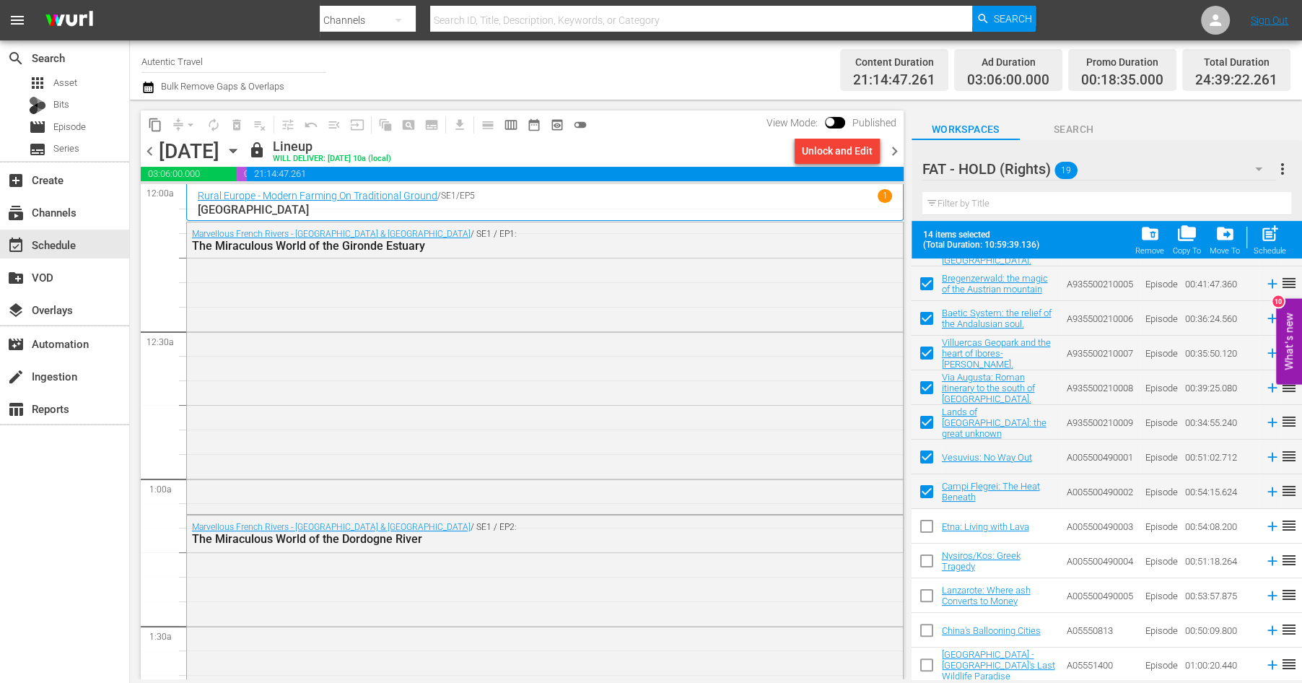
click at [925, 528] on input "checkbox" at bounding box center [927, 529] width 30 height 30
click at [925, 562] on input "checkbox" at bounding box center [927, 564] width 30 height 30
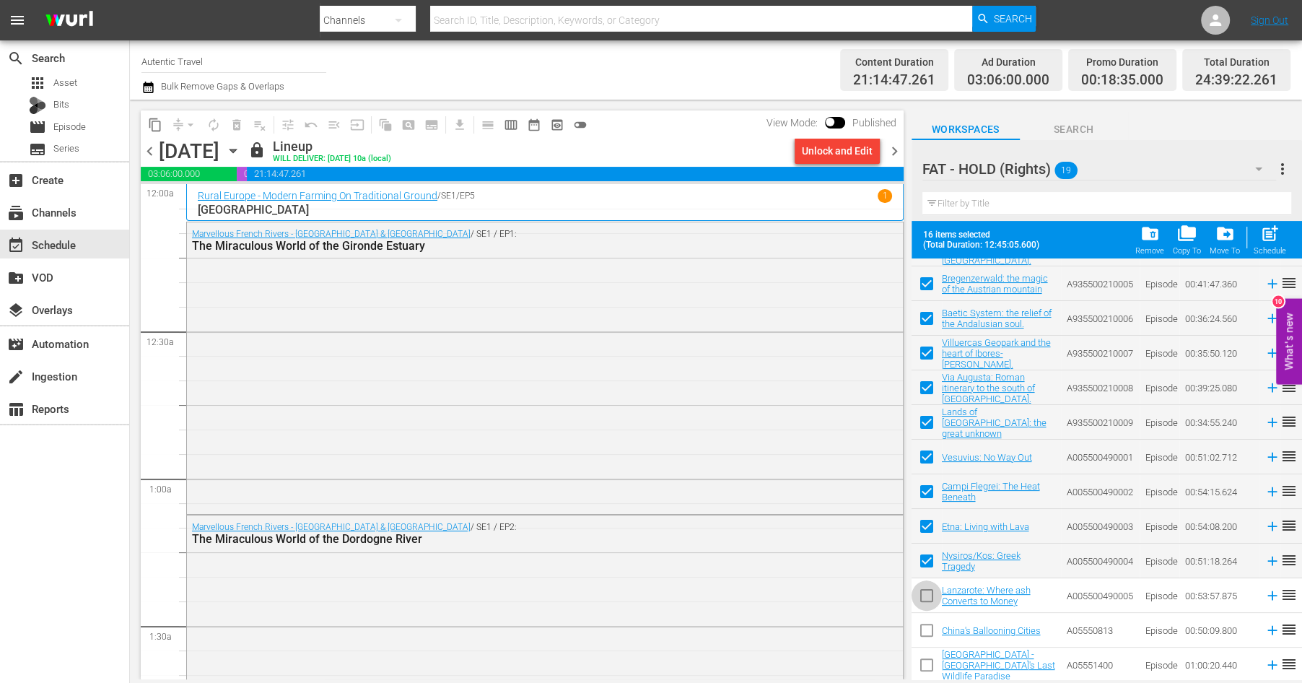
click at [926, 599] on input "checkbox" at bounding box center [927, 598] width 30 height 30
click at [927, 634] on input "checkbox" at bounding box center [927, 633] width 30 height 30
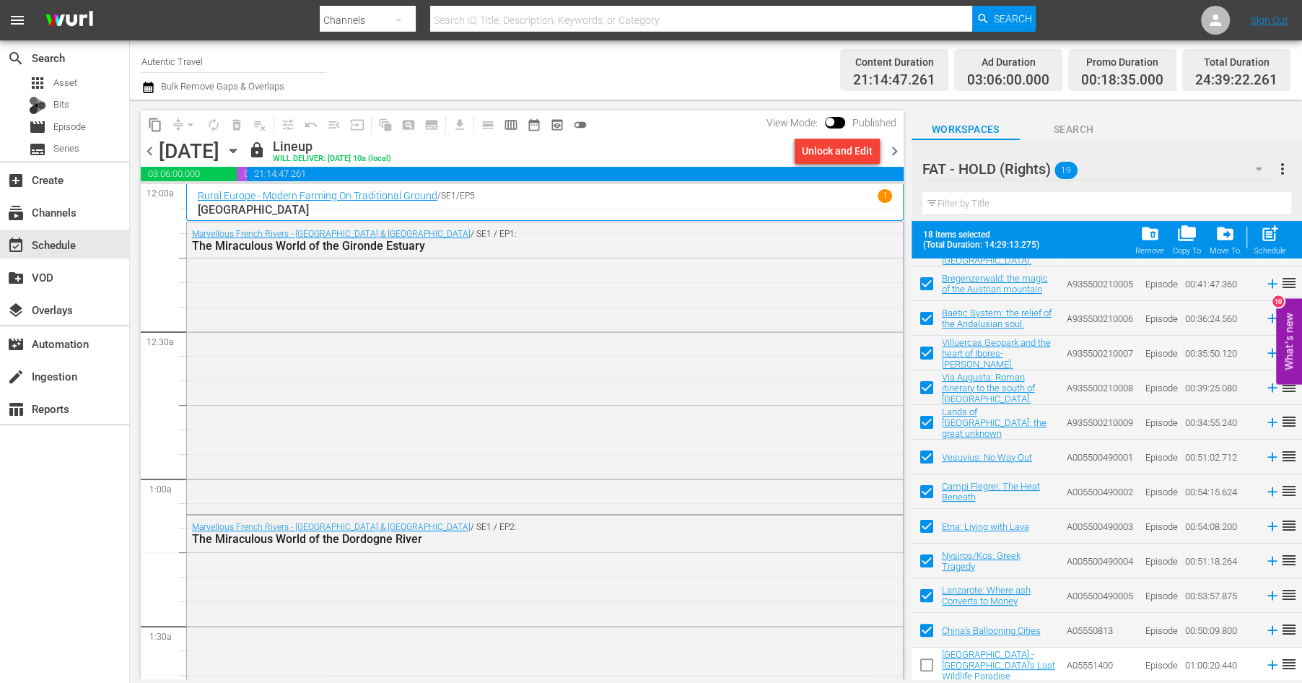
click at [923, 666] on input "checkbox" at bounding box center [927, 667] width 30 height 30
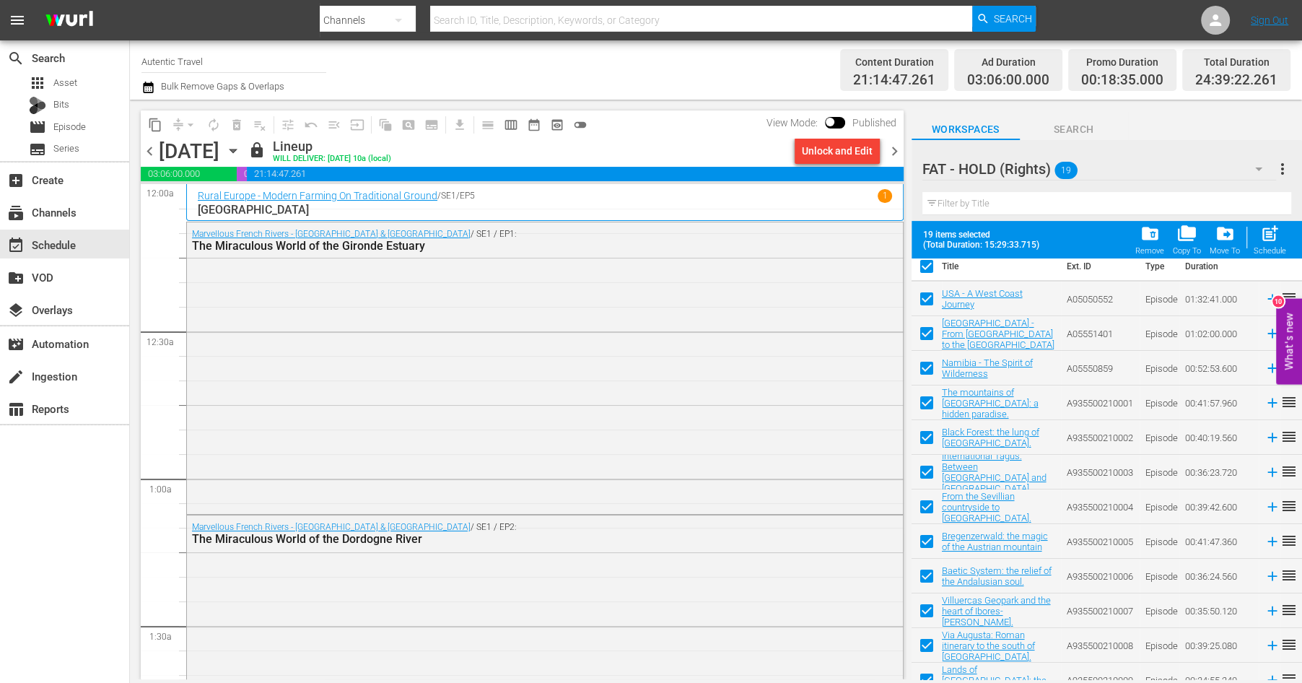
scroll to position [0, 0]
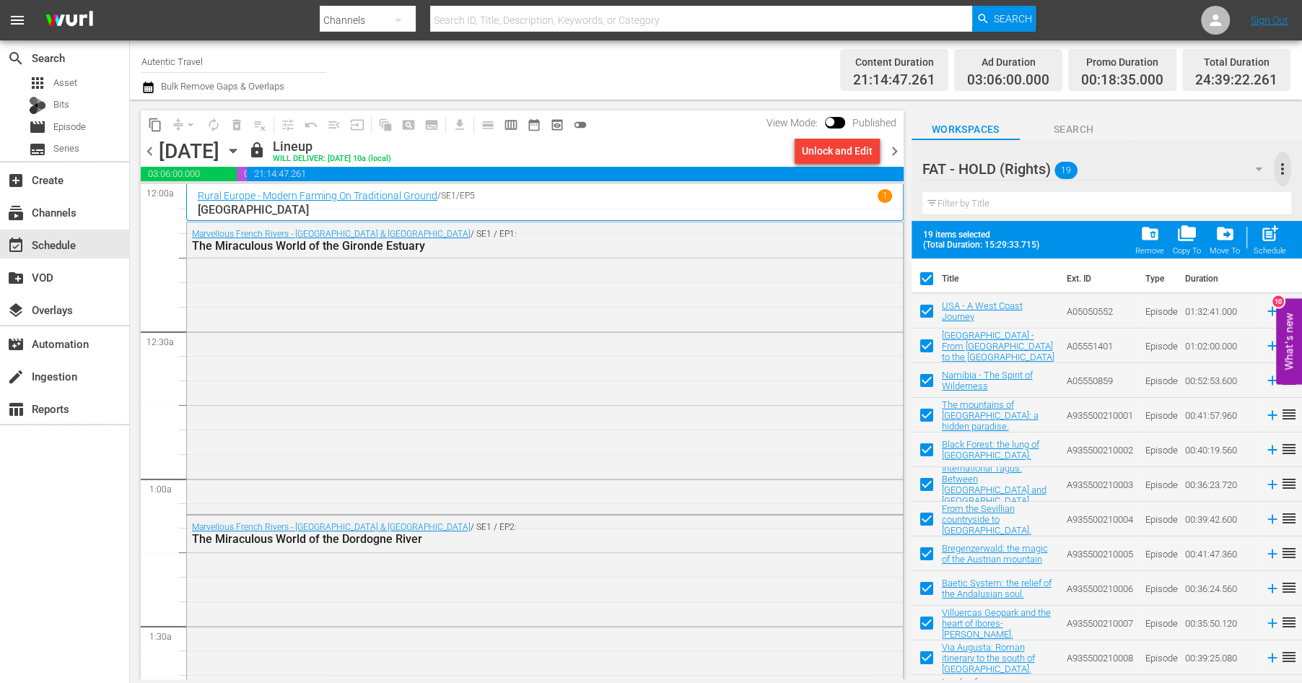
click at [1283, 169] on span "more_vert" at bounding box center [1282, 168] width 17 height 17
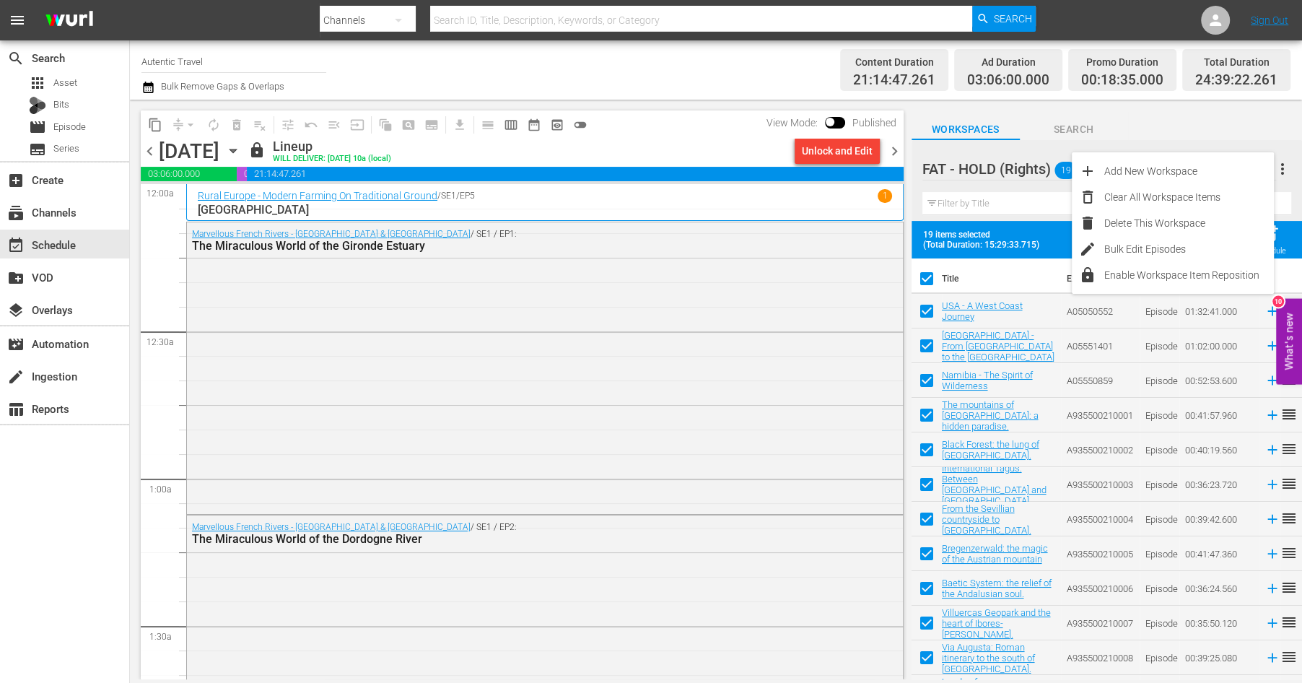
click at [990, 157] on div at bounding box center [1002, 170] width 160 height 36
click at [1109, 134] on span "Search" at bounding box center [1074, 130] width 108 height 18
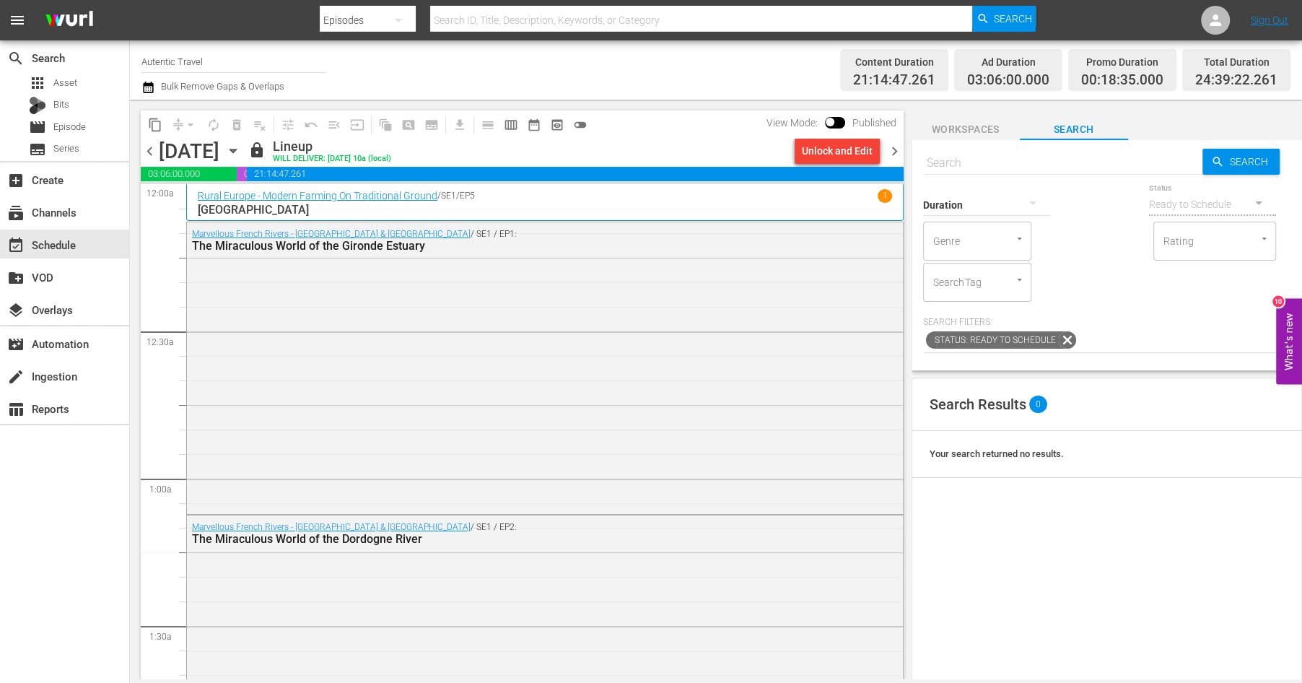
click at [974, 110] on div "Workspaces Search Search Search Duration Status Ready to Schedule Genre Genre R…" at bounding box center [1107, 390] width 390 height 580
click at [975, 128] on span "Workspaces" at bounding box center [966, 130] width 108 height 18
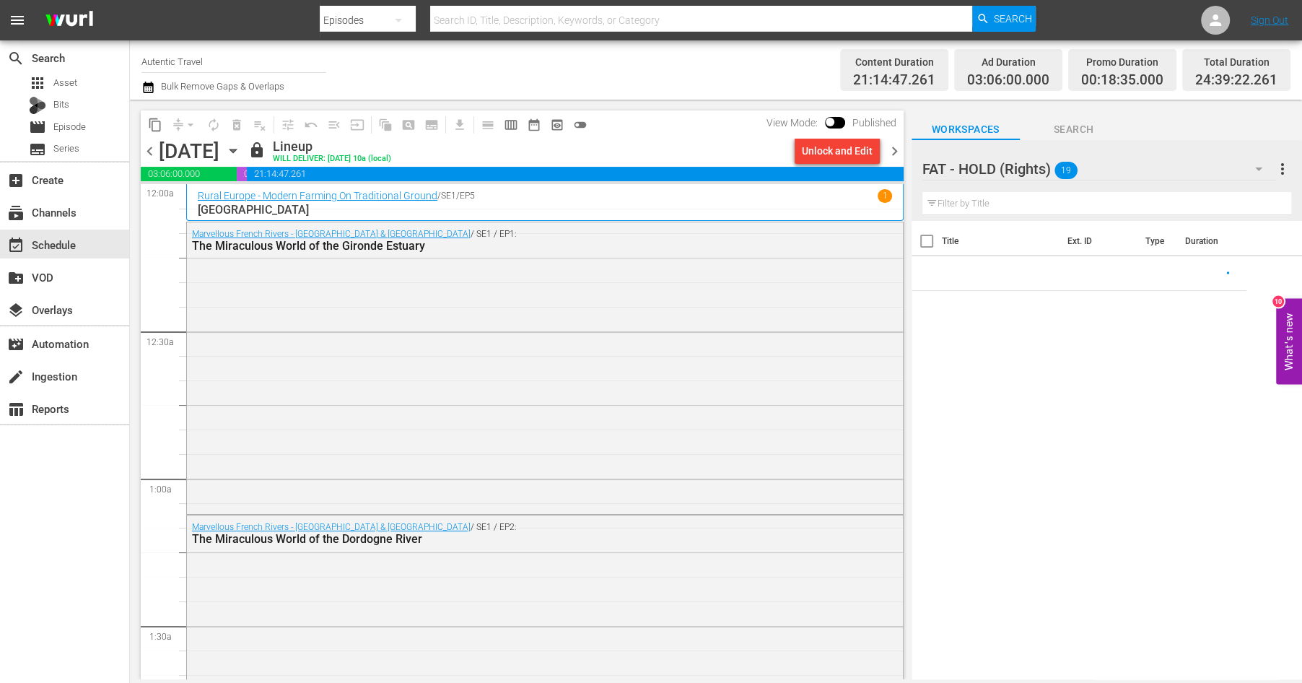
click at [1257, 167] on icon "button" at bounding box center [1258, 168] width 17 height 17
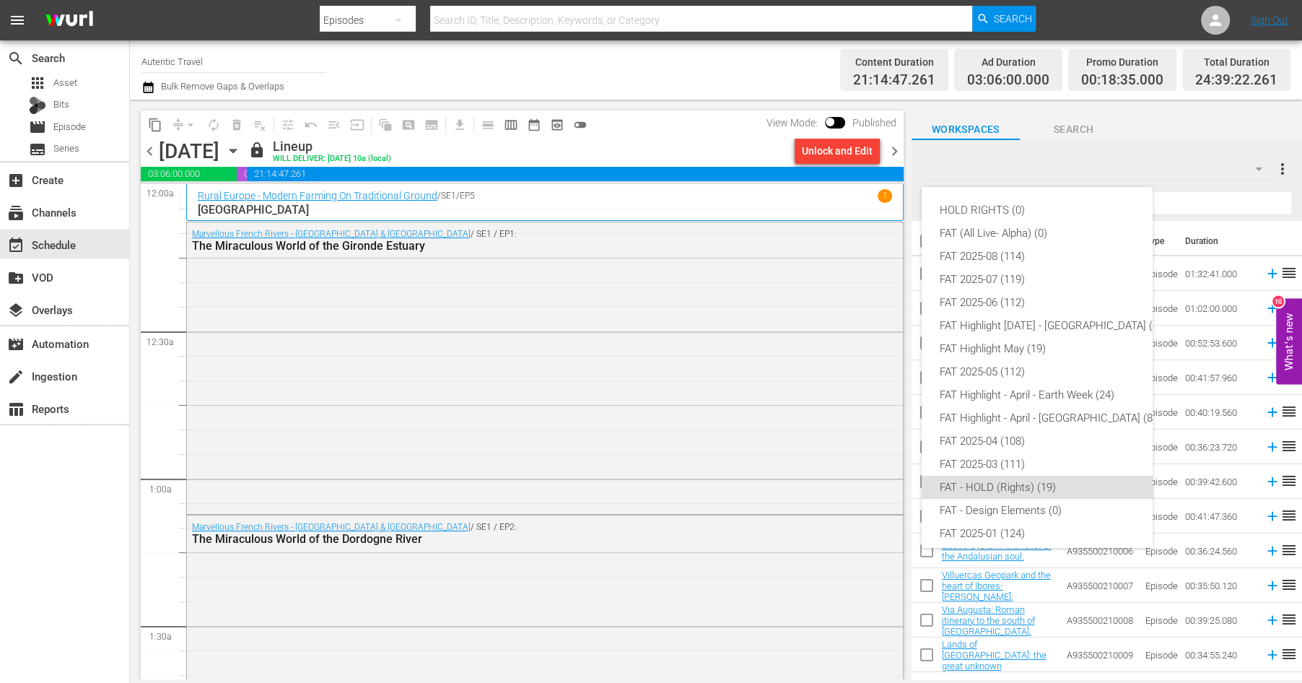
scroll to position [55, 0]
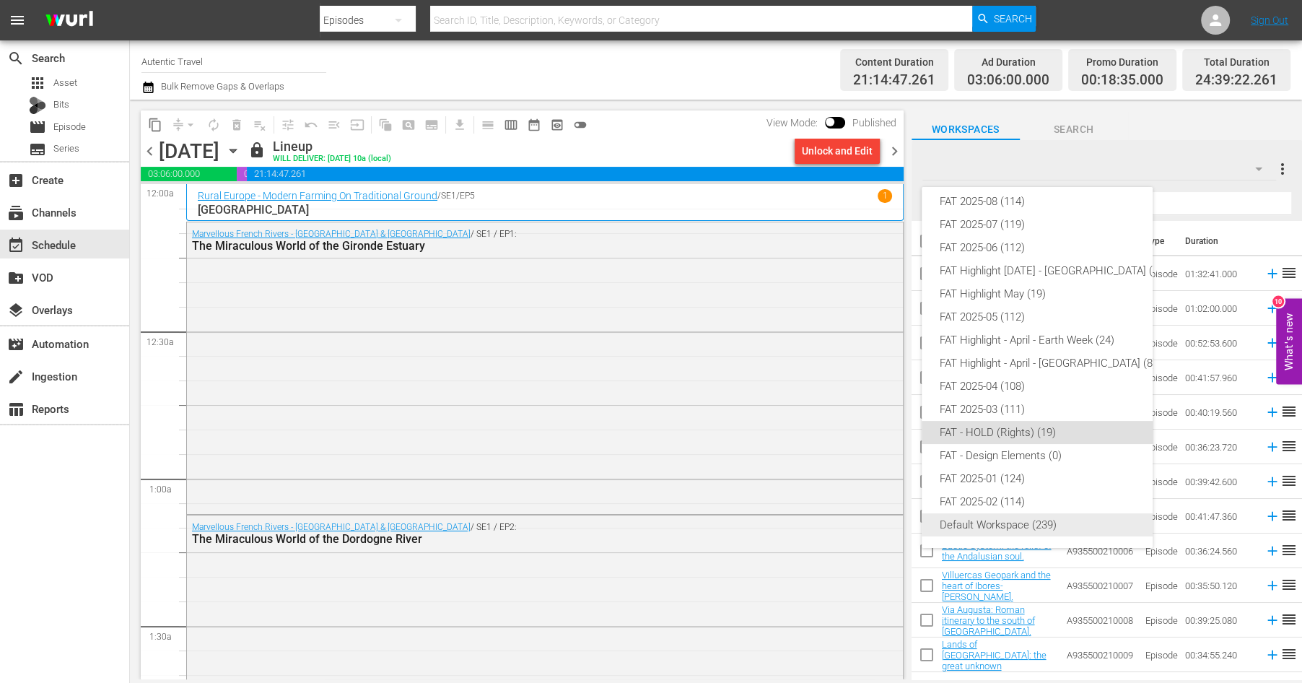
click at [1004, 525] on div "Default Workspace (239)" at bounding box center [1050, 524] width 222 height 23
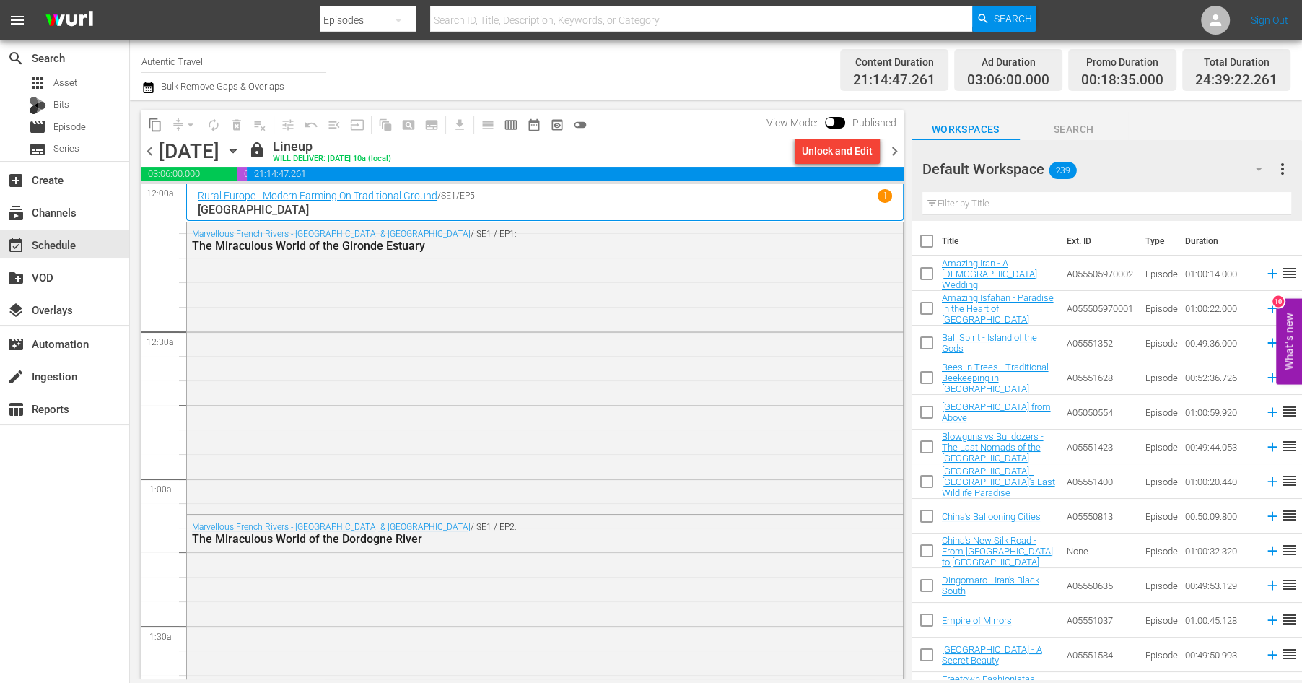
click at [925, 245] on input "checkbox" at bounding box center [927, 244] width 30 height 30
checkbox input "true"
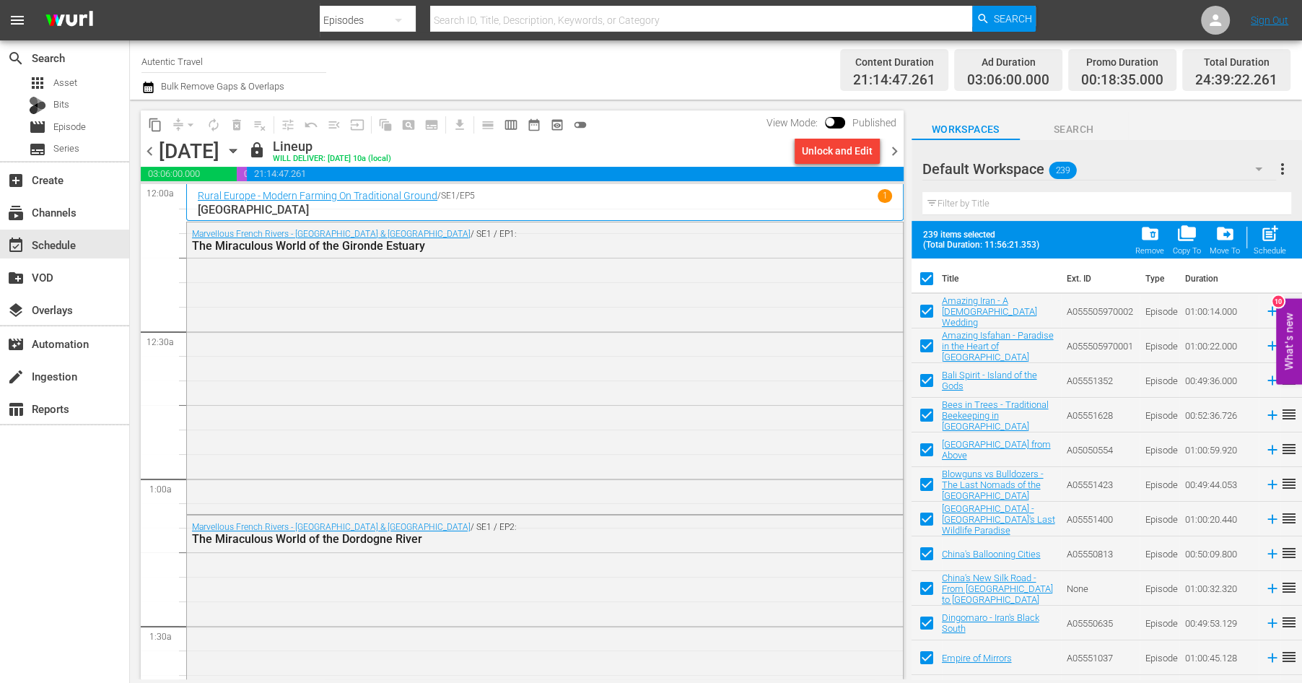
checkbox input "true"
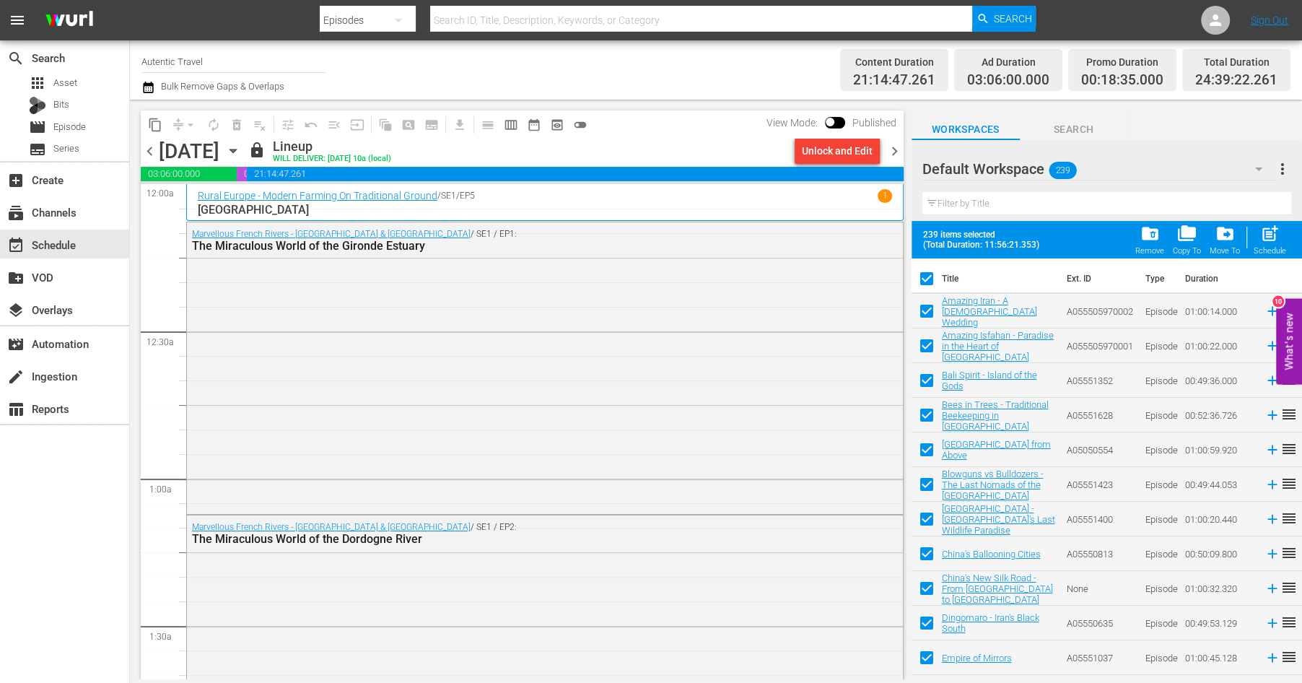
checkbox input "true"
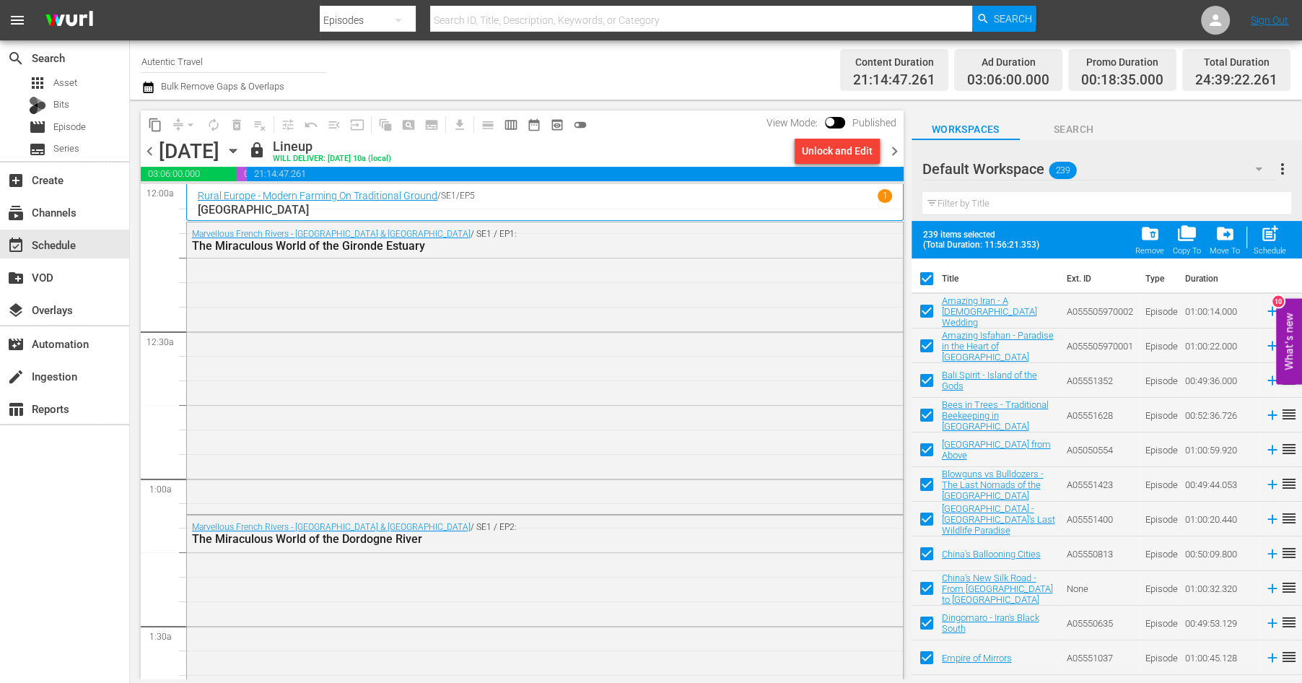
checkbox input "true"
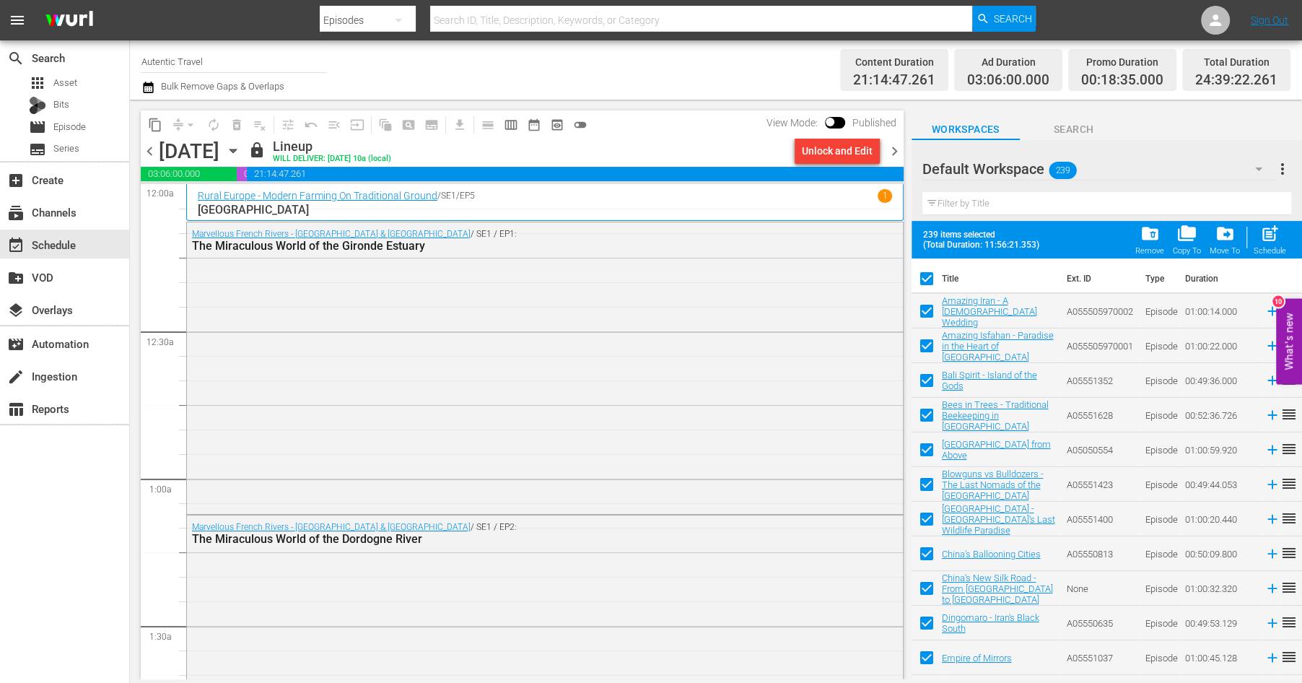
checkbox input "true"
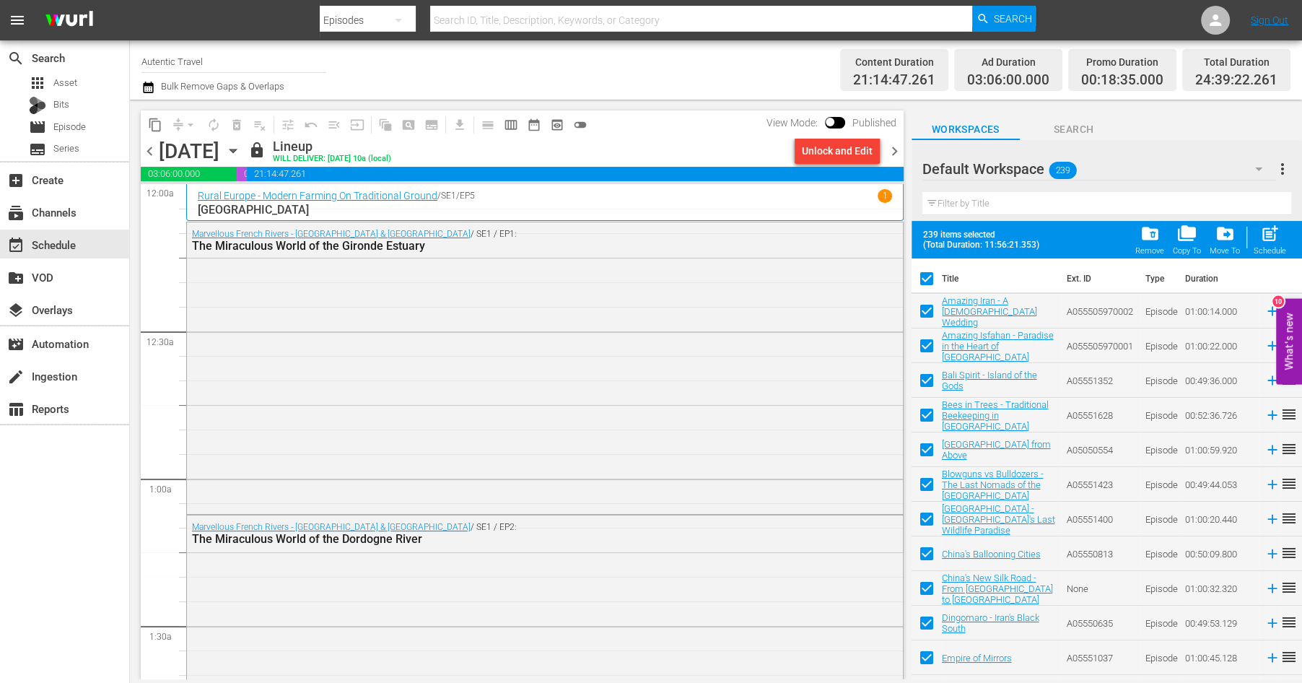
checkbox input "true"
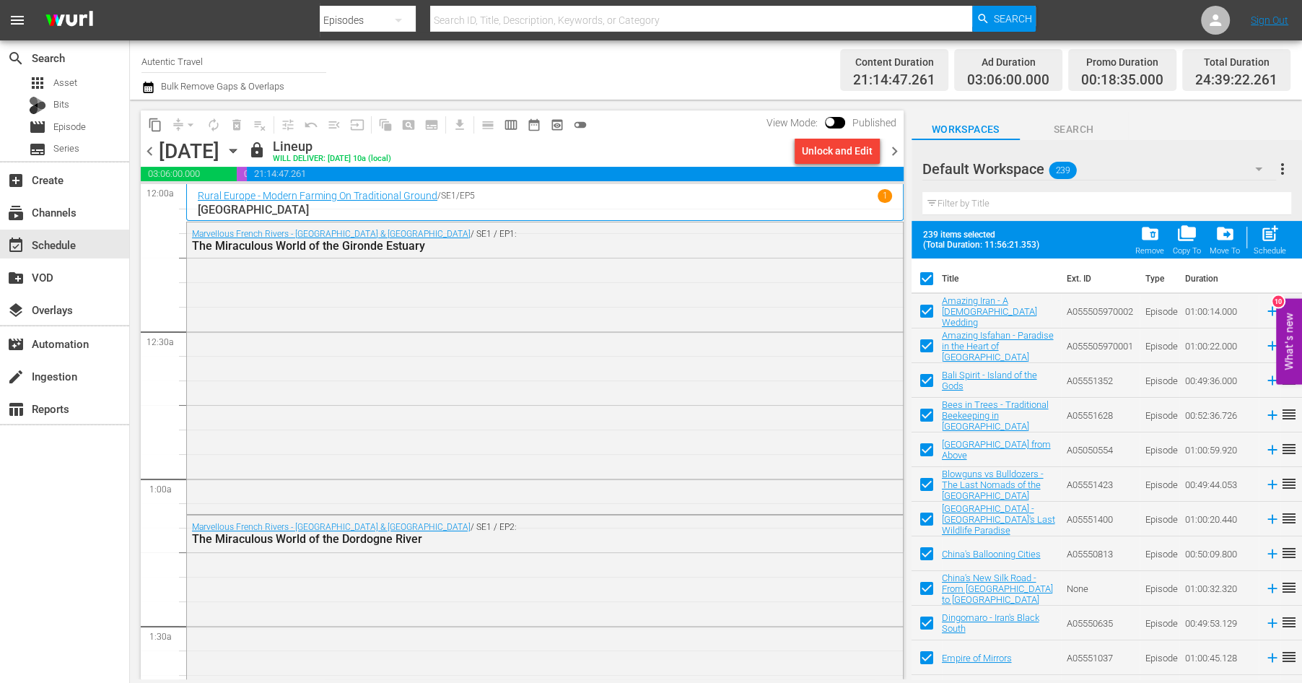
checkbox input "true"
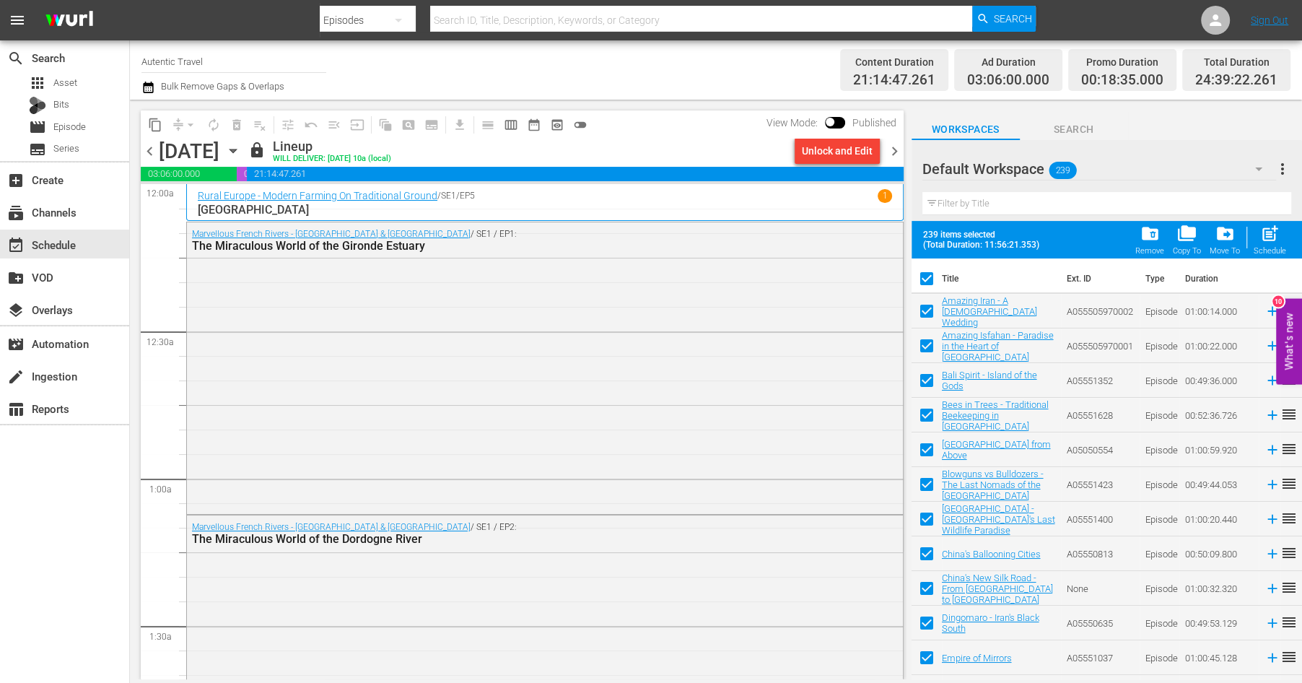
checkbox input "true"
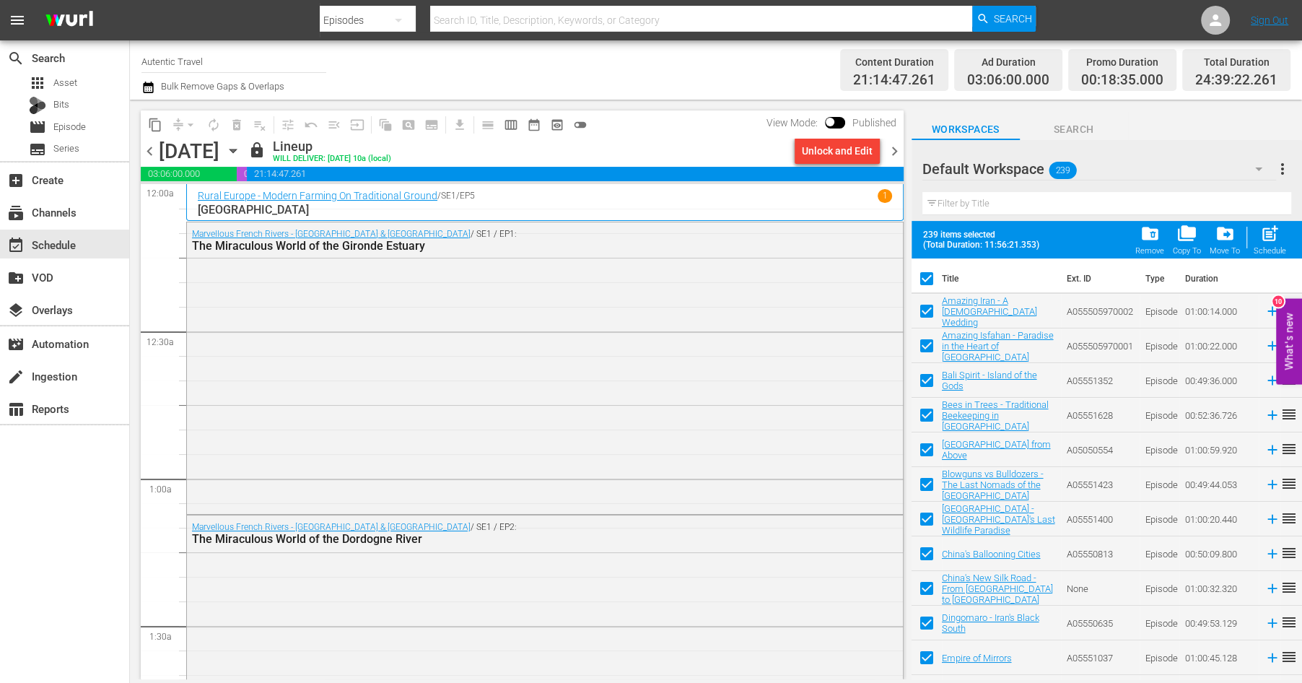
checkbox input "true"
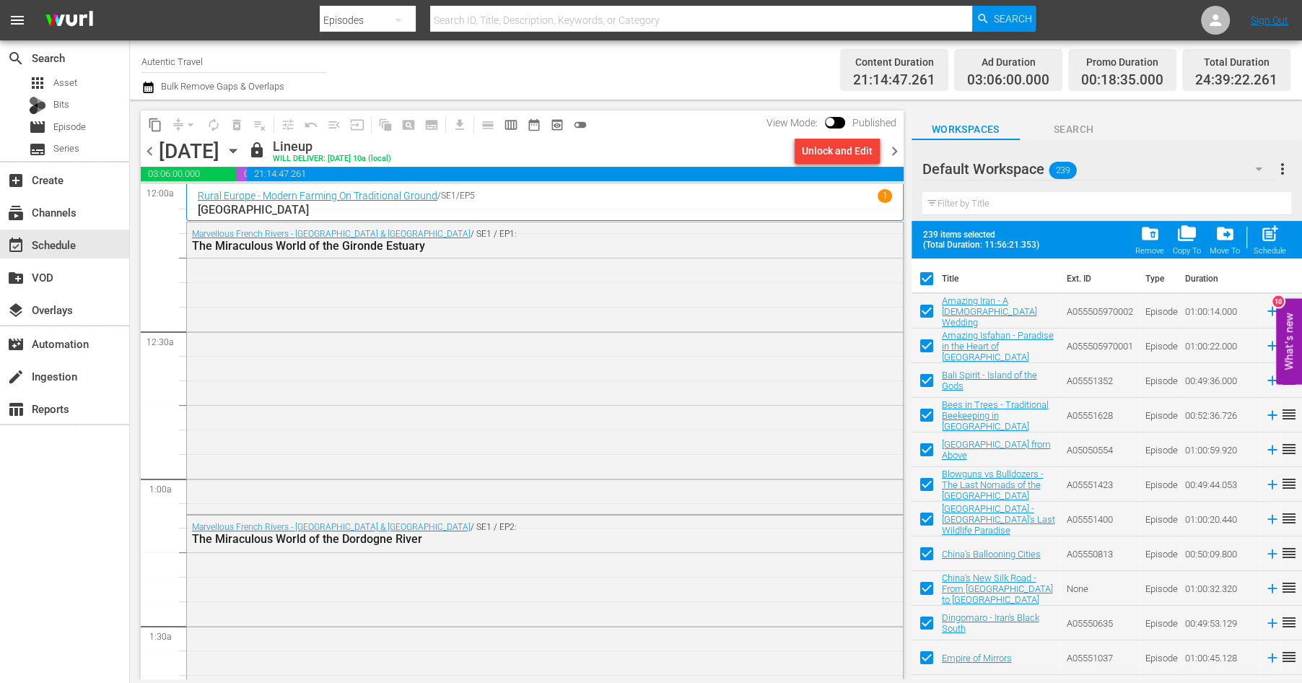
checkbox input "true"
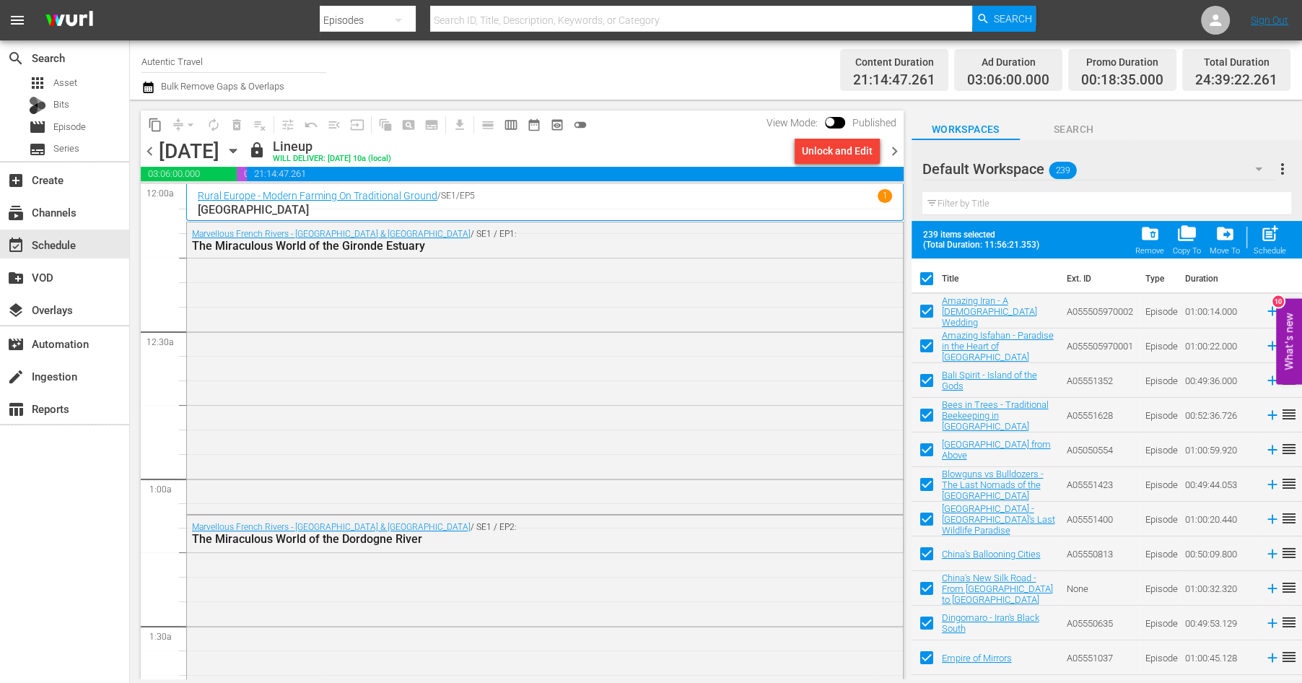
checkbox input "true"
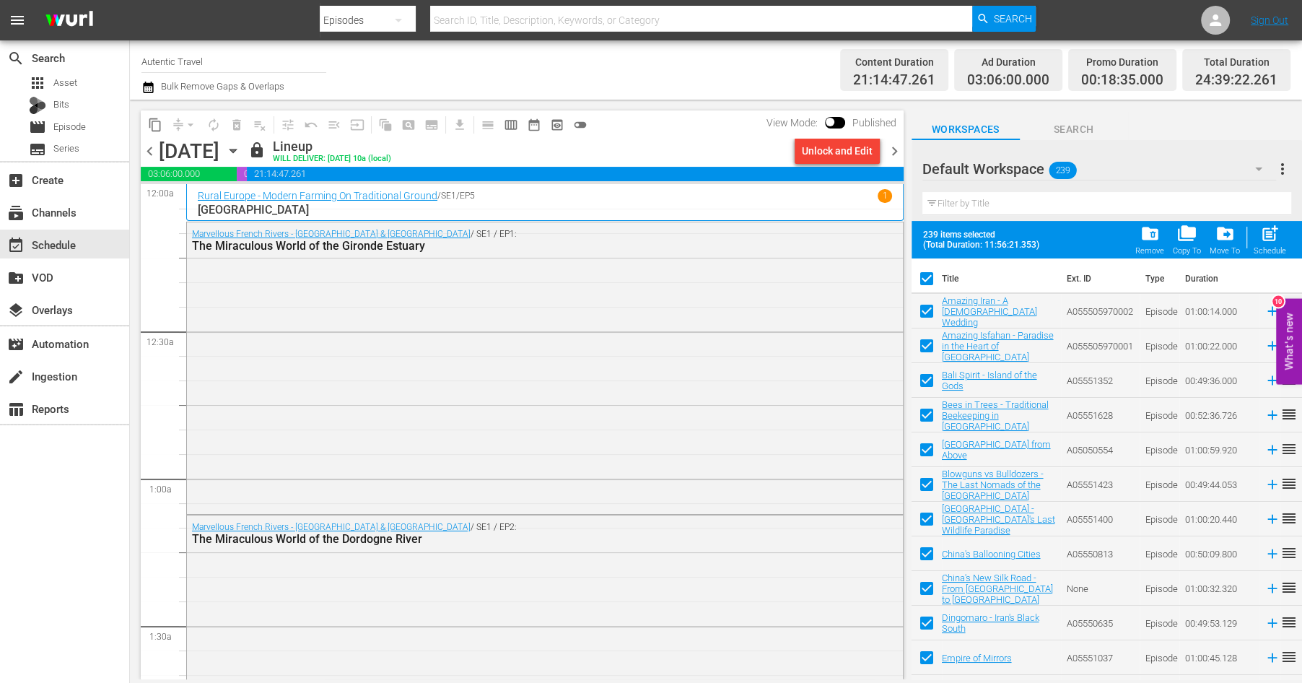
checkbox input "true"
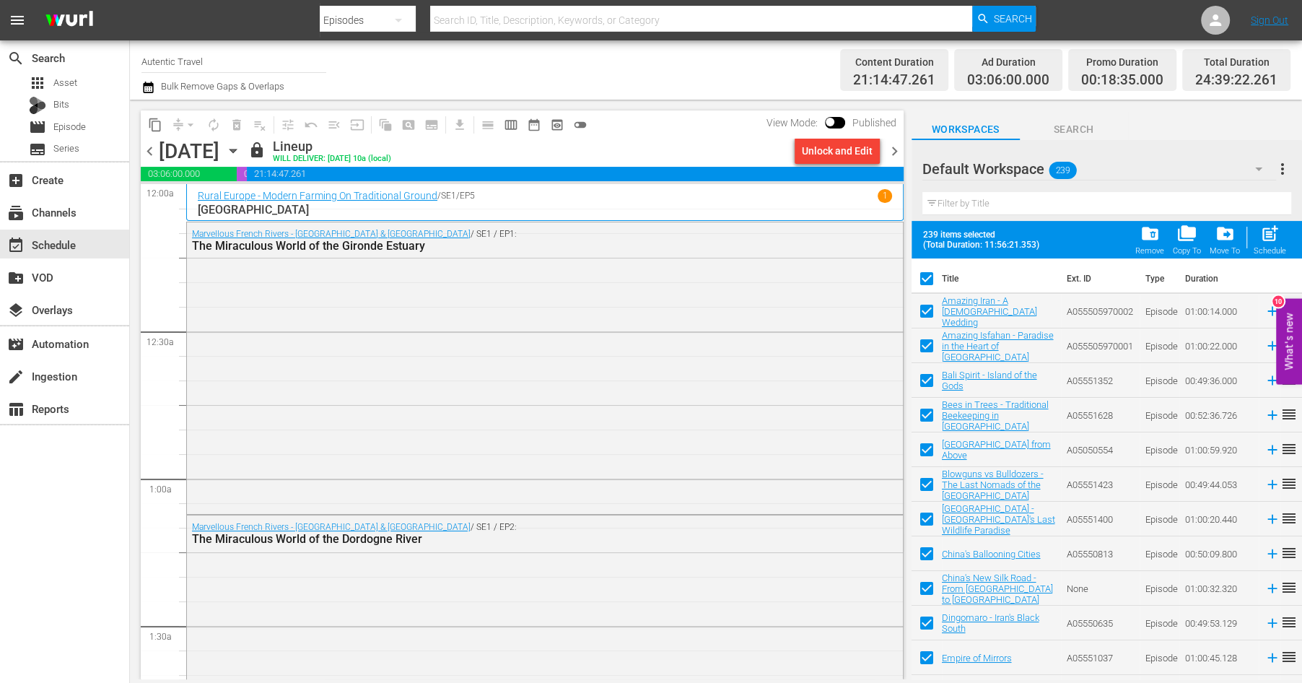
checkbox input "true"
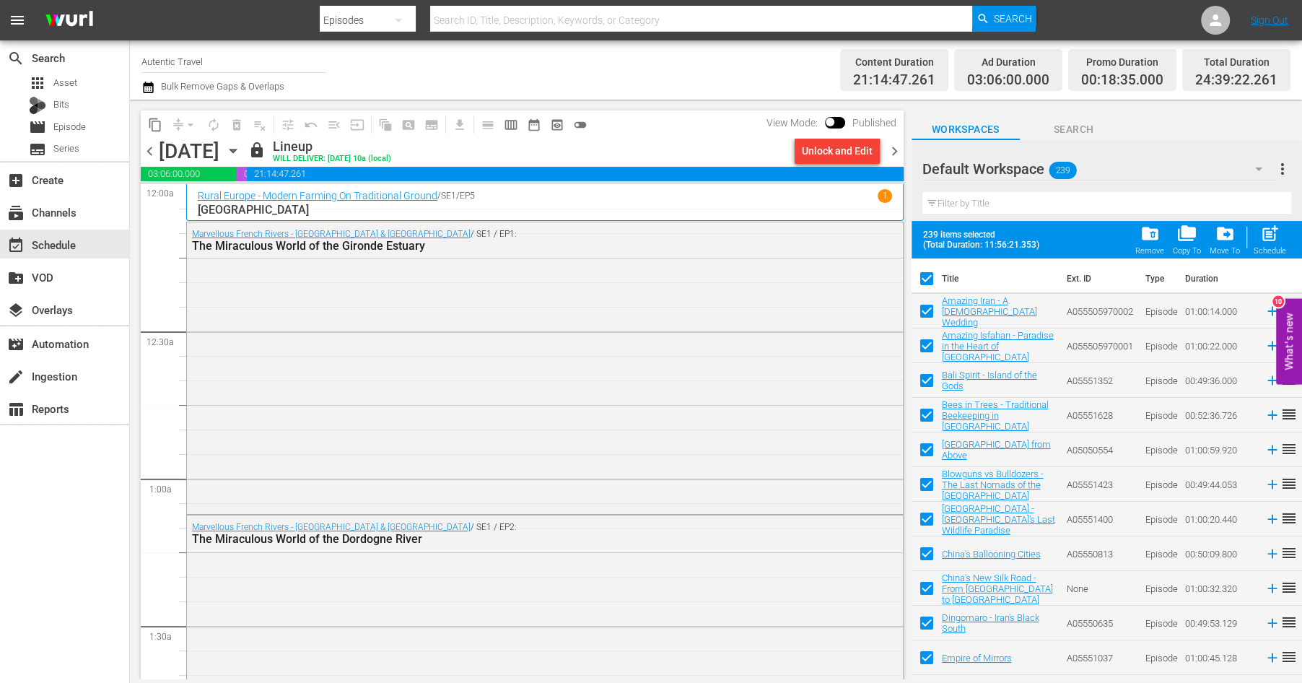
checkbox input "true"
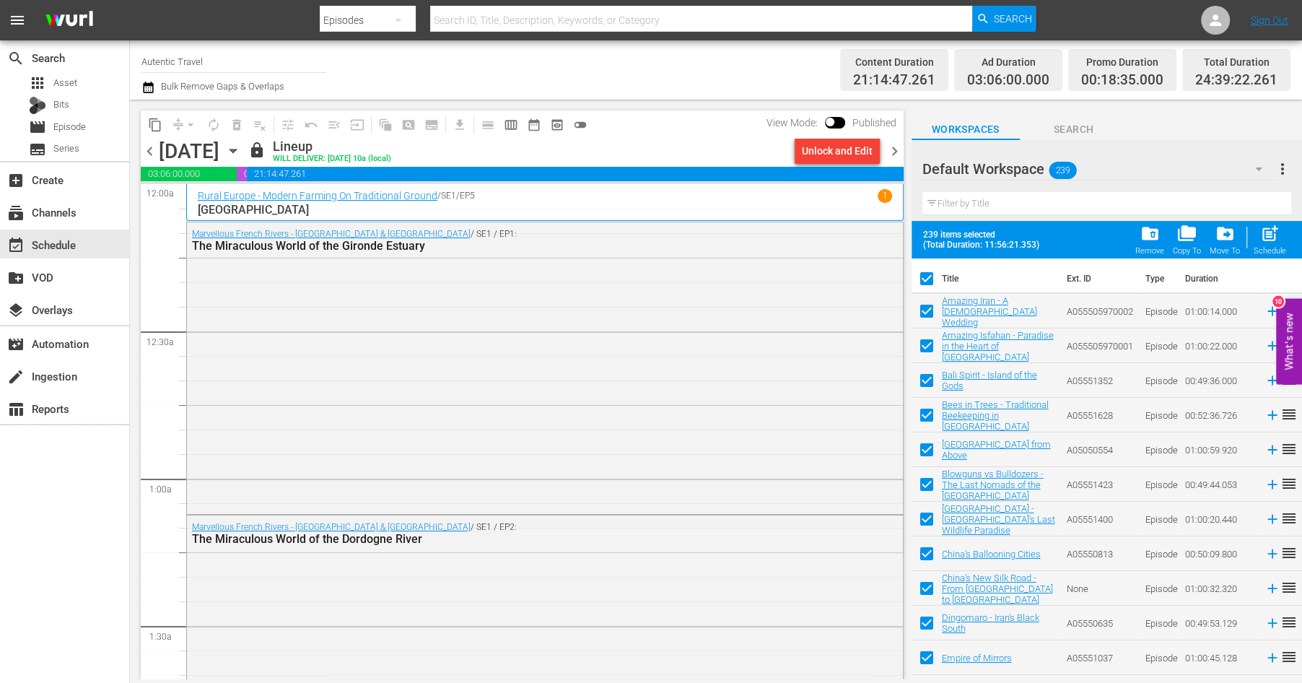
checkbox input "true"
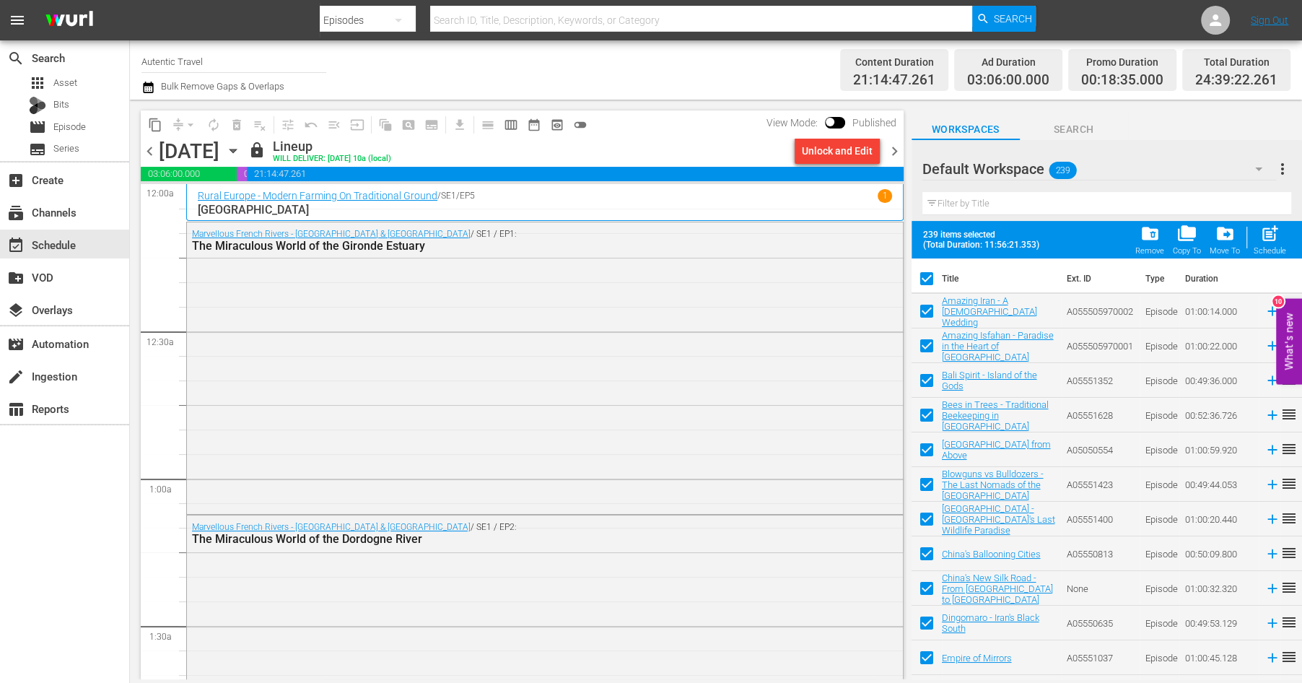
checkbox input "true"
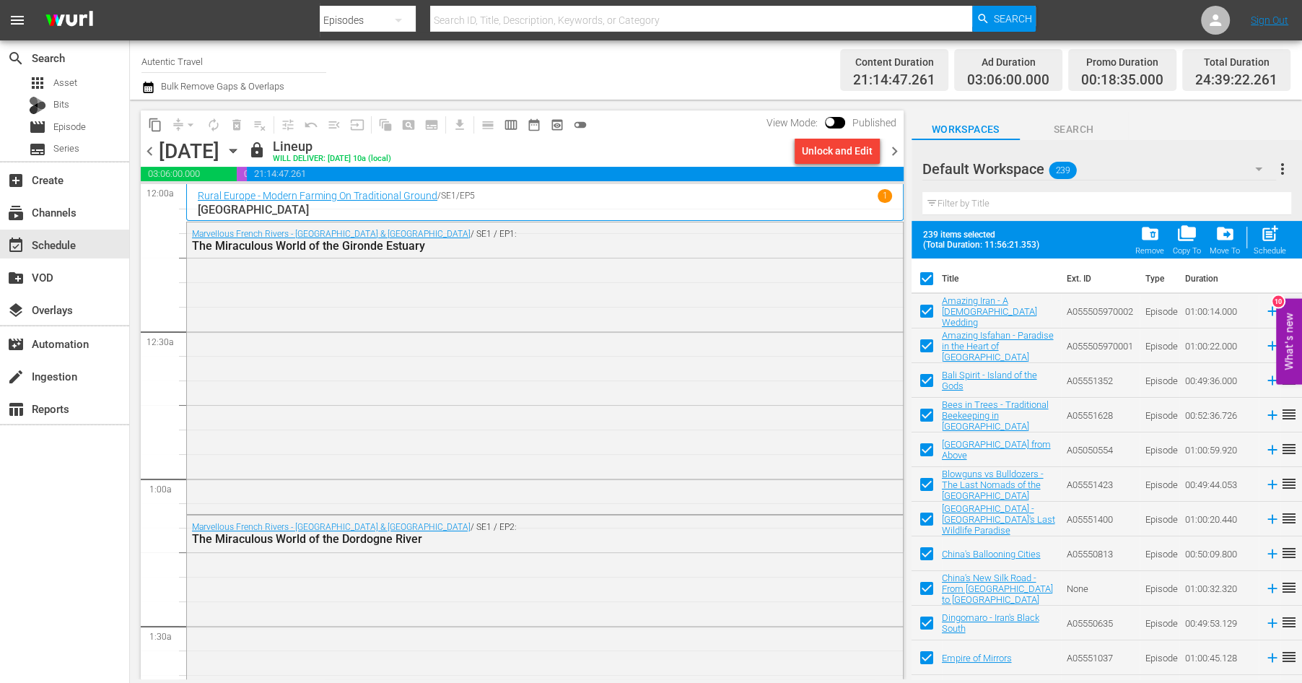
checkbox input "true"
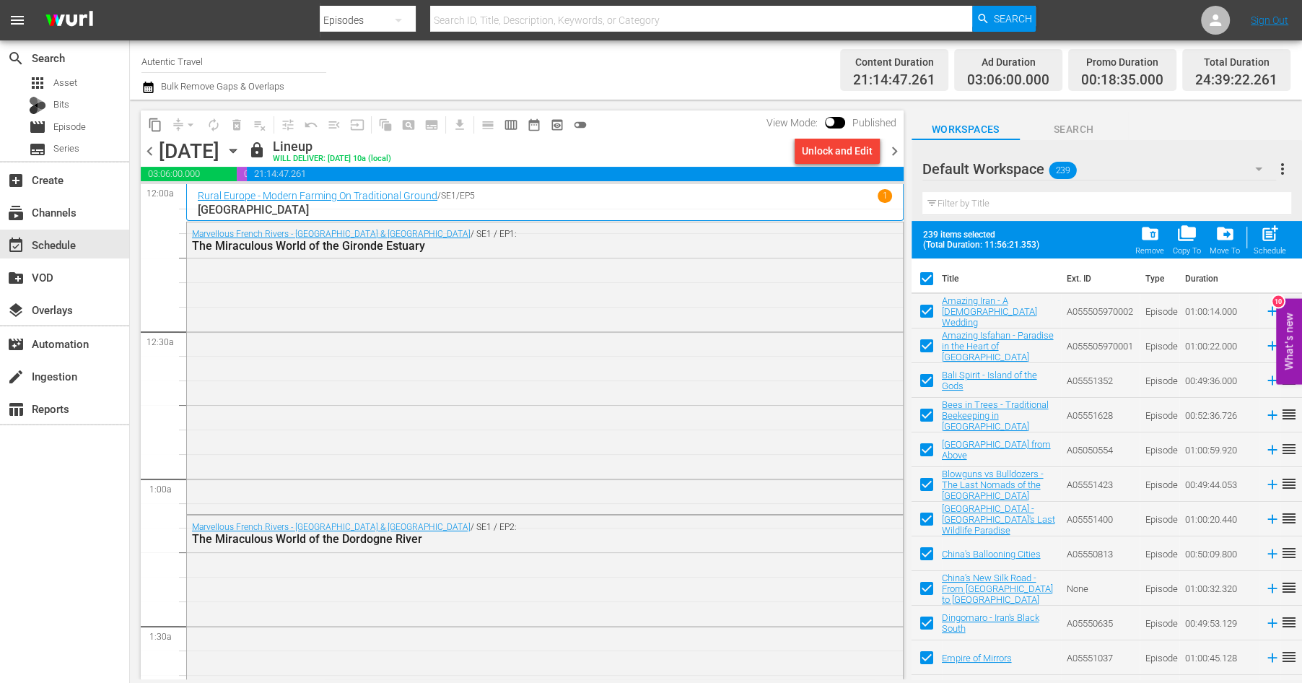
checkbox input "true"
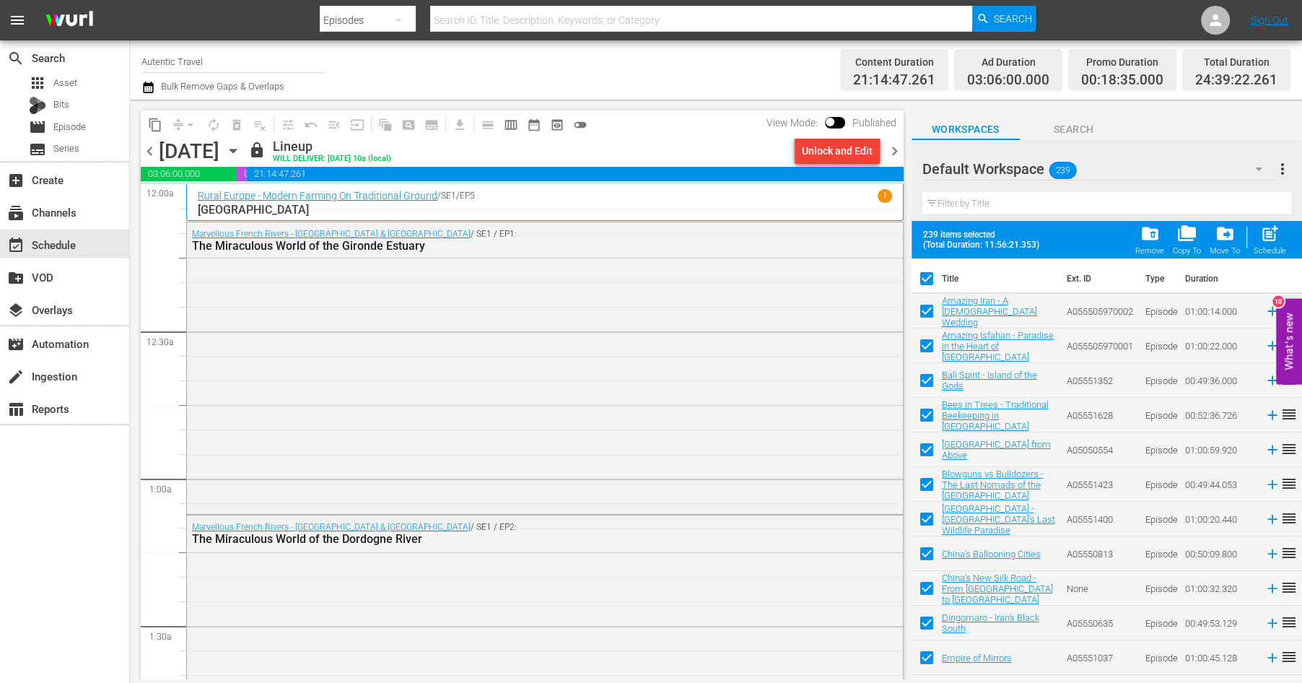
checkbox input "true"
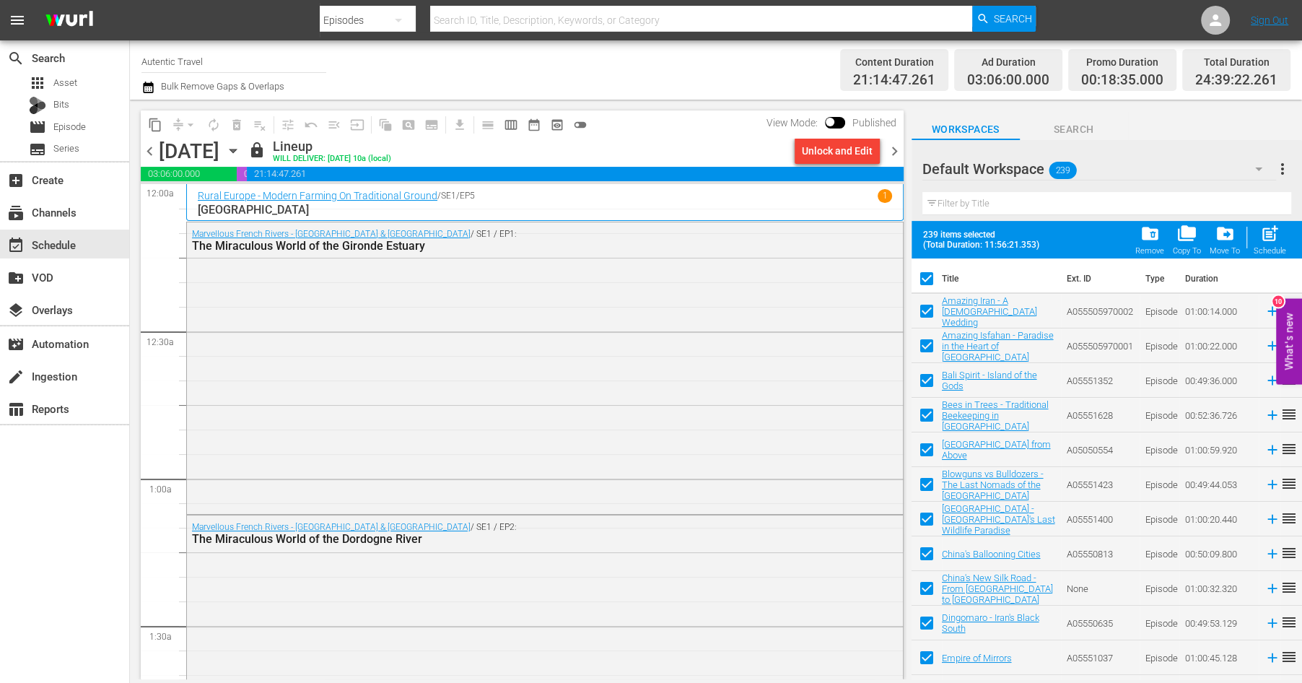
checkbox input "true"
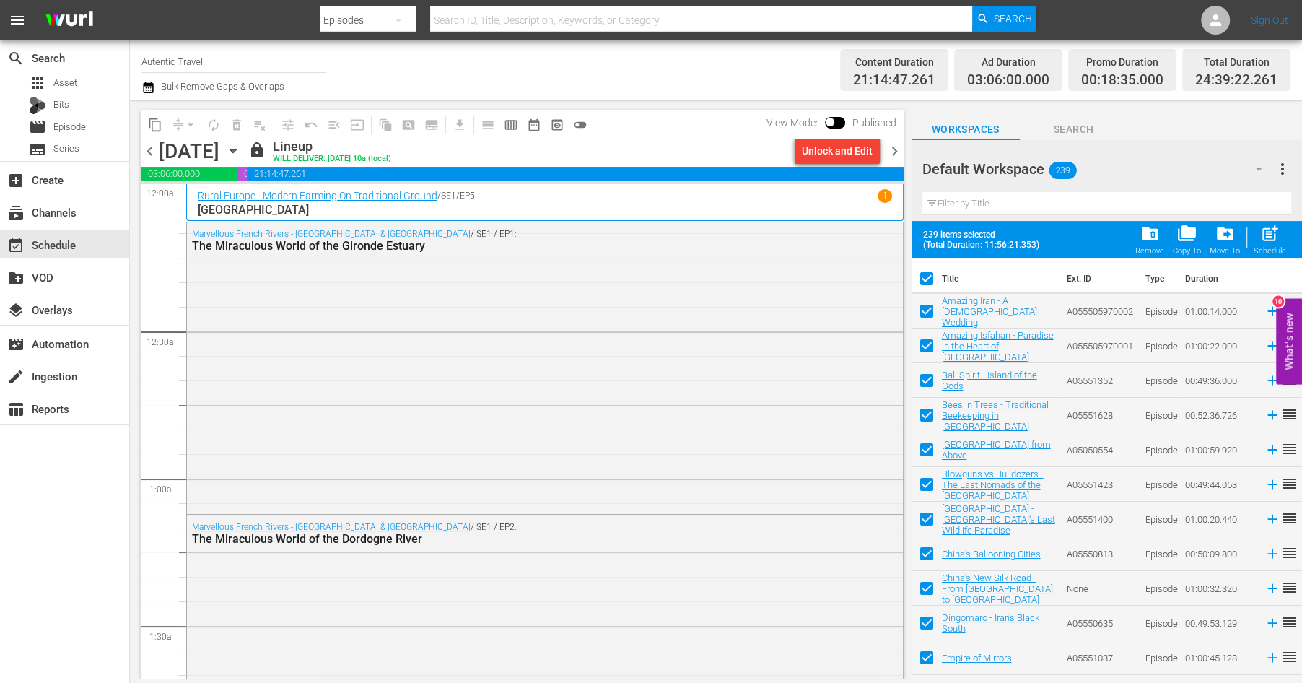
checkbox input "true"
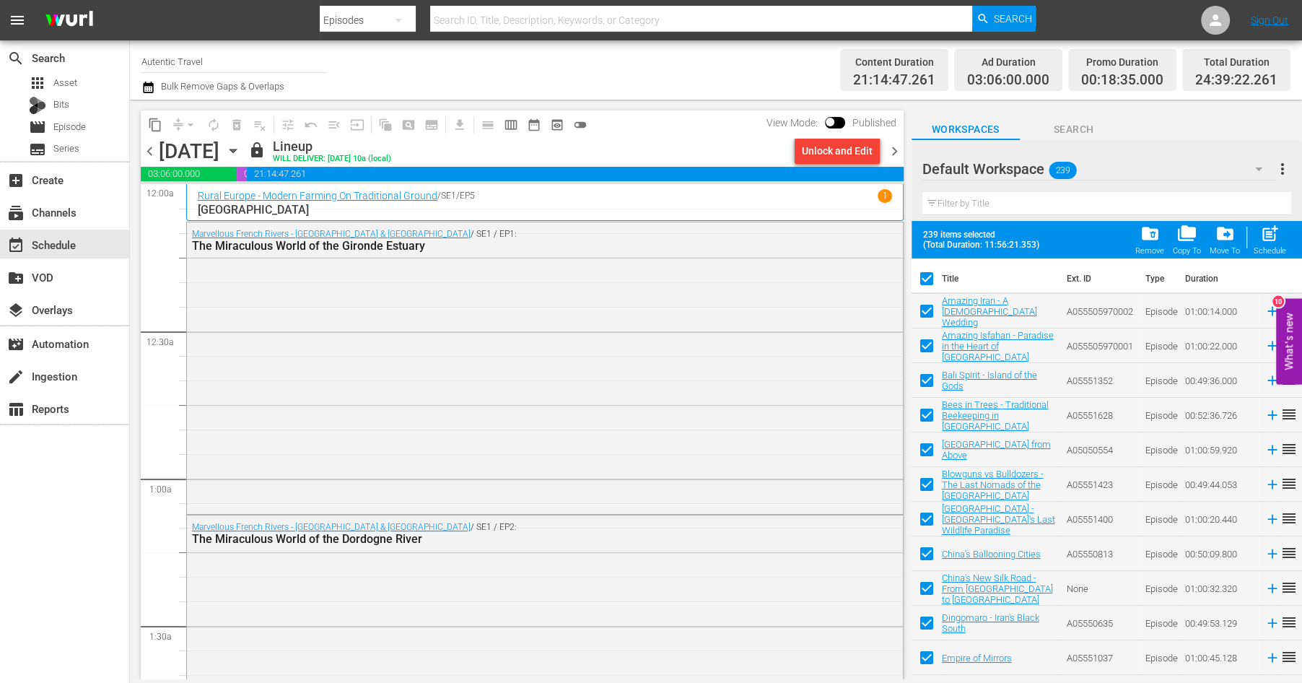
checkbox input "true"
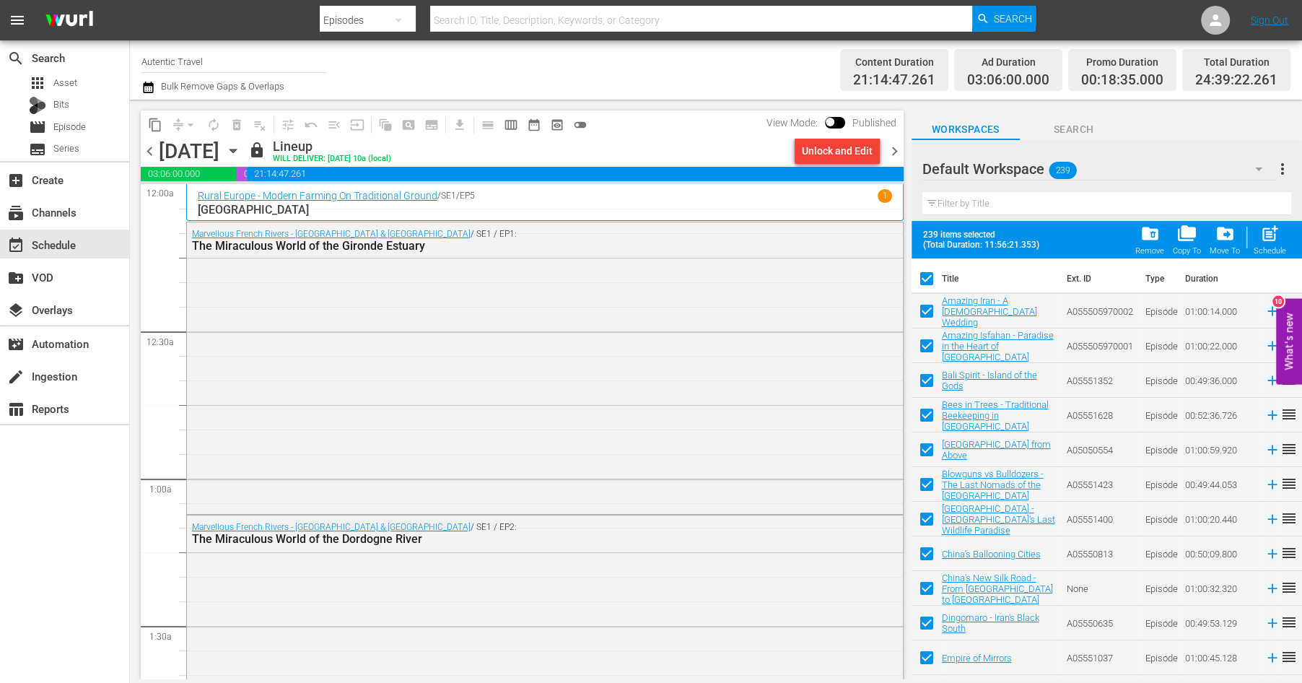
checkbox input "true"
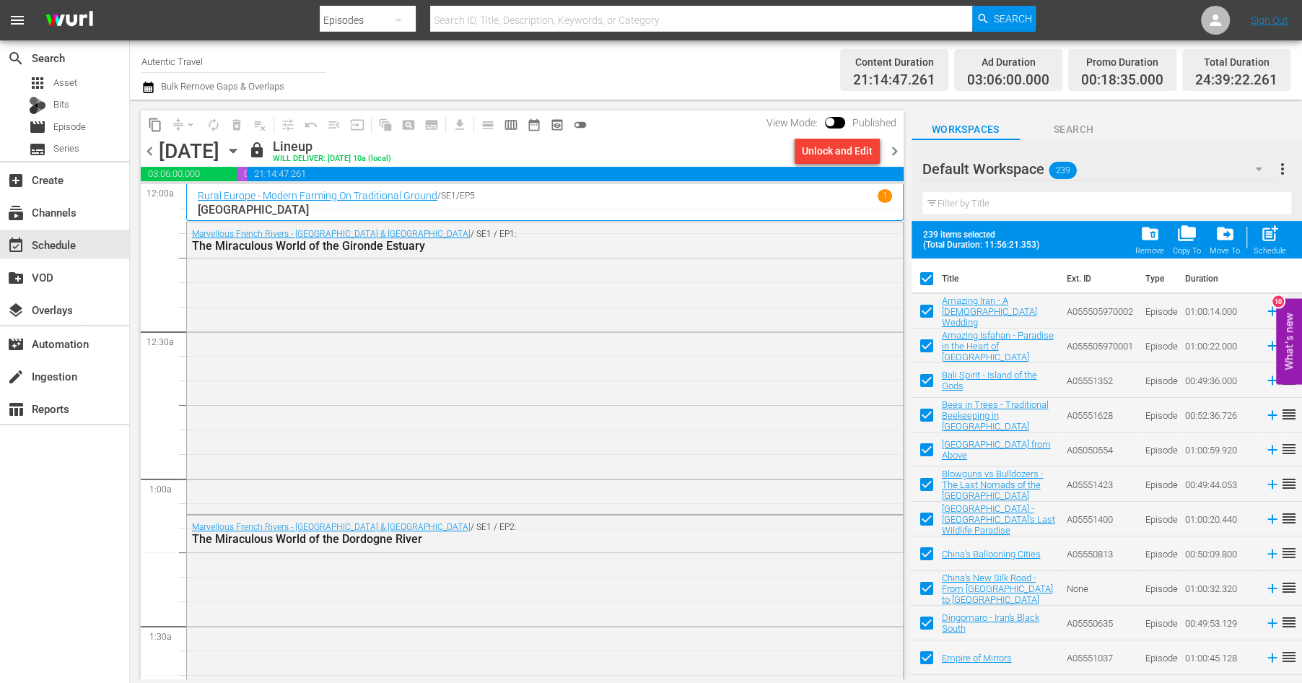
checkbox input "true"
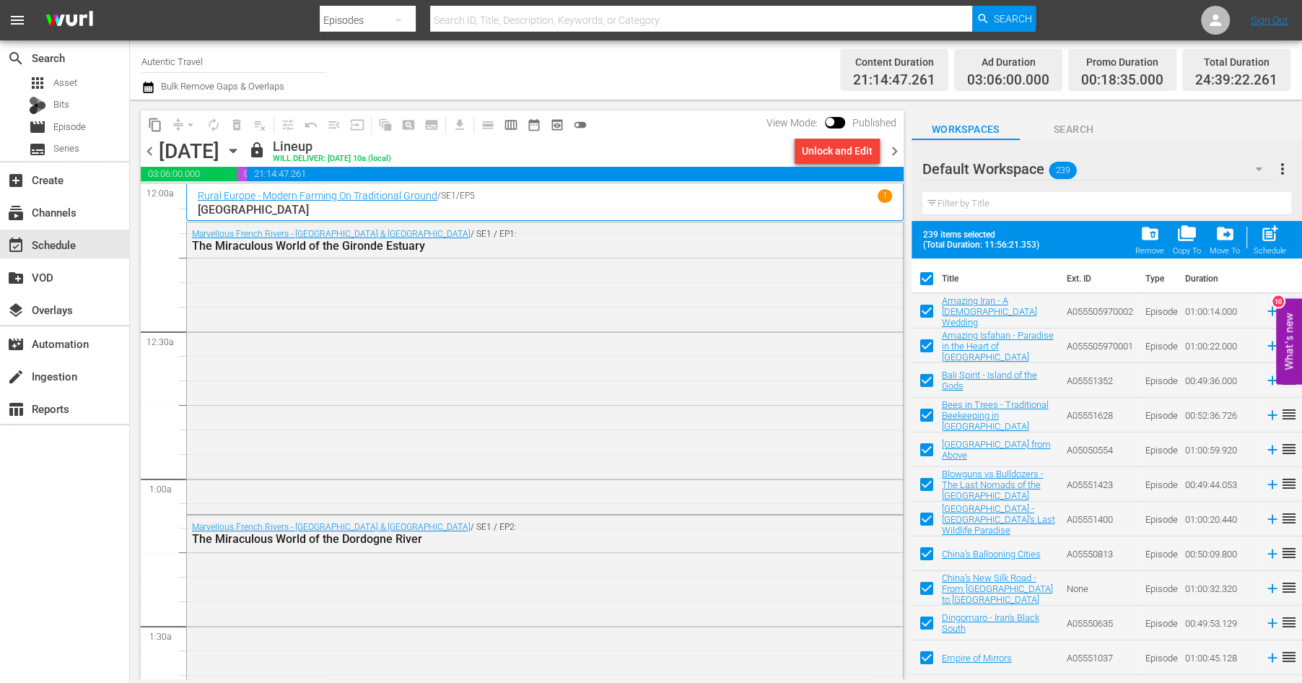
checkbox input "true"
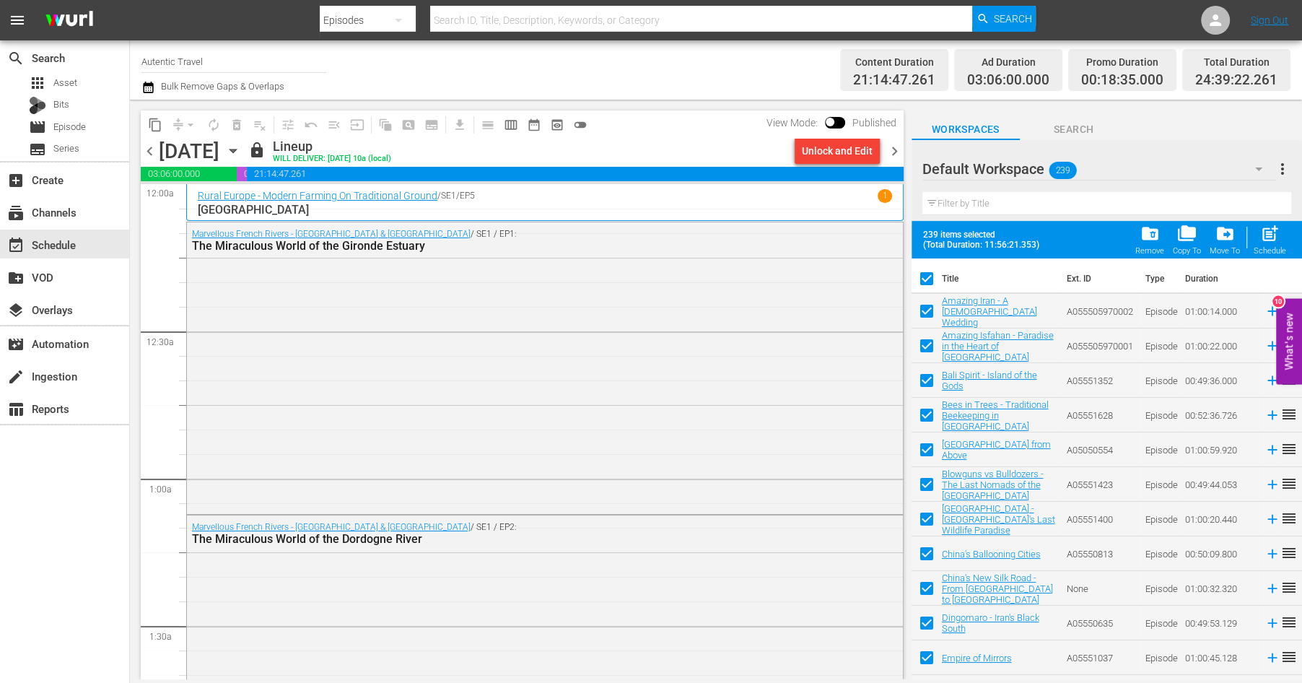
checkbox input "true"
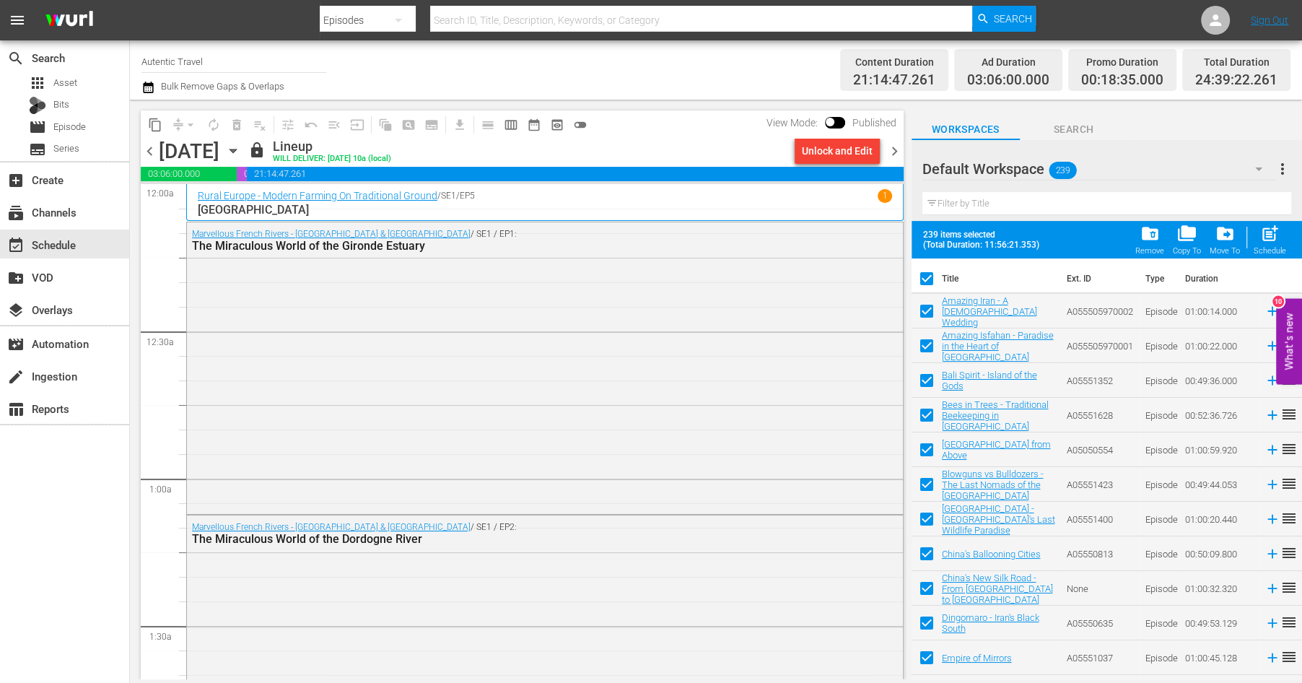
checkbox input "true"
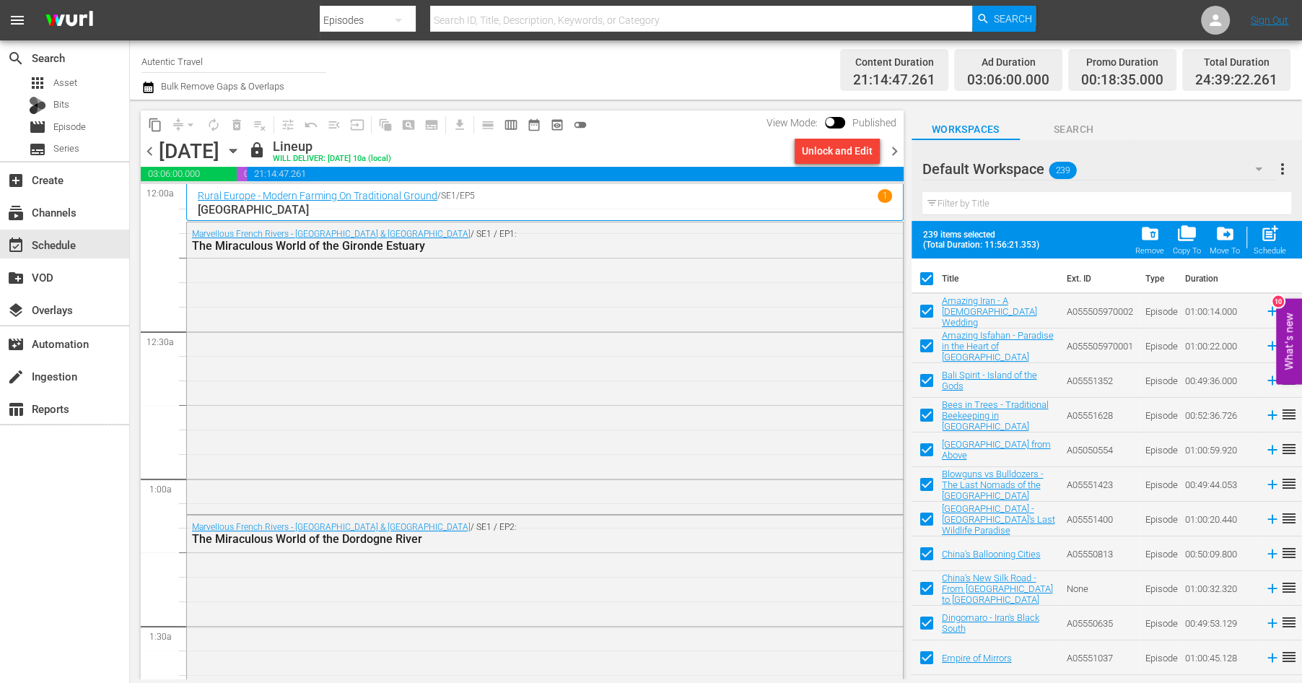
checkbox input "true"
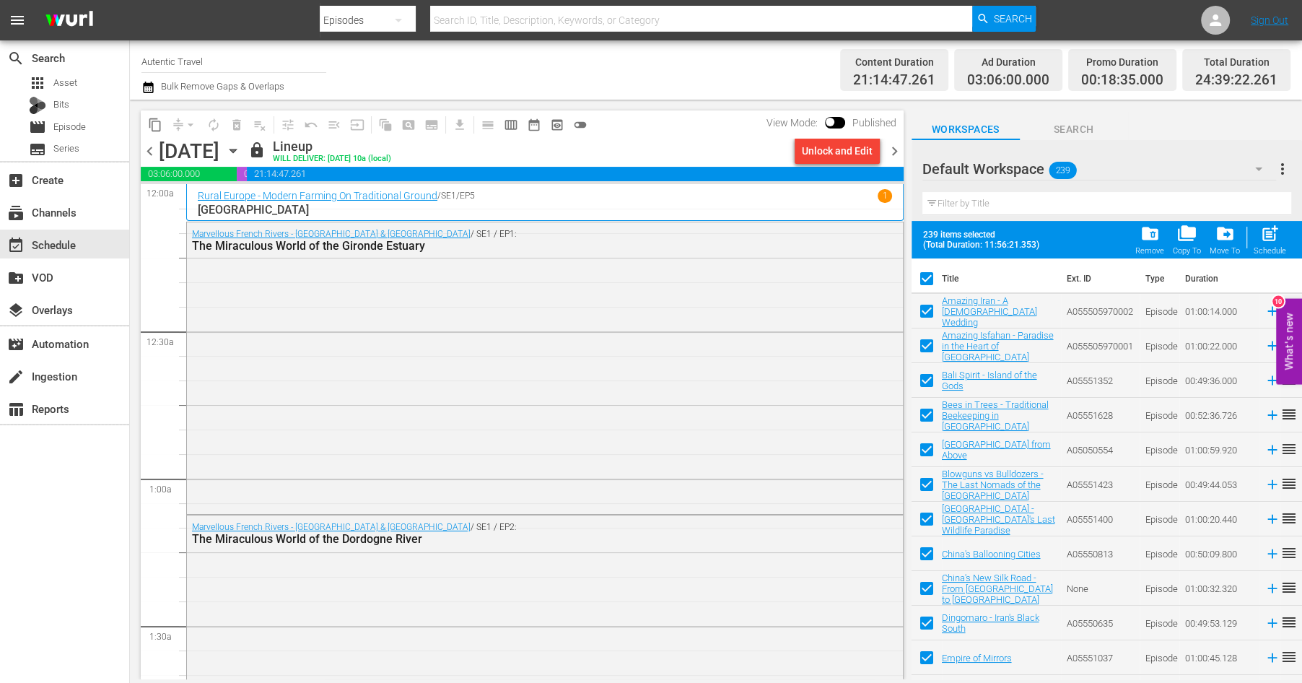
checkbox input "true"
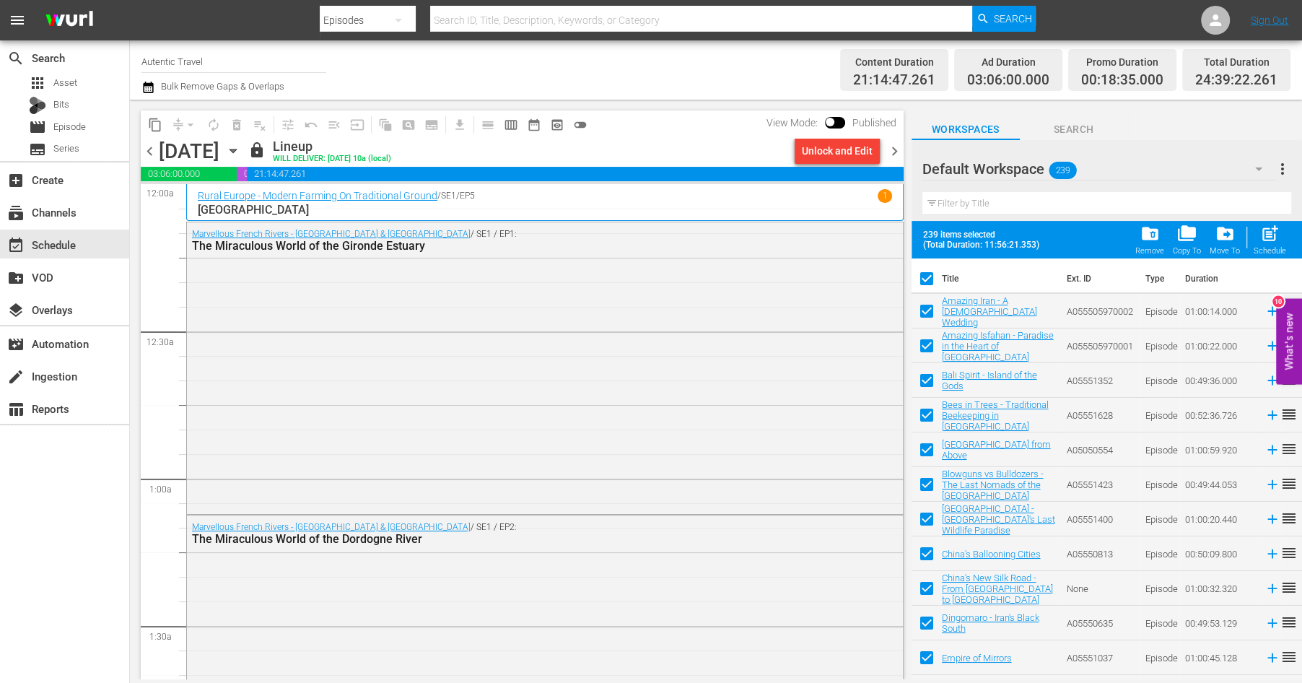
checkbox input "true"
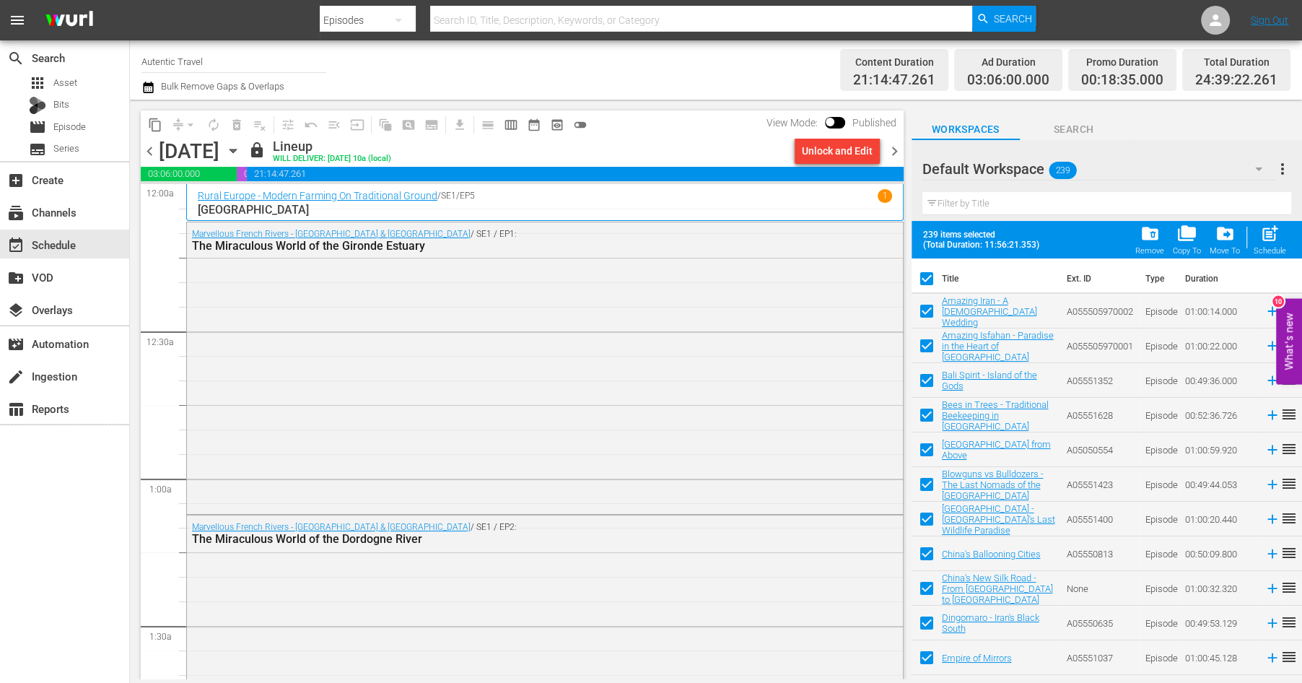
checkbox input "true"
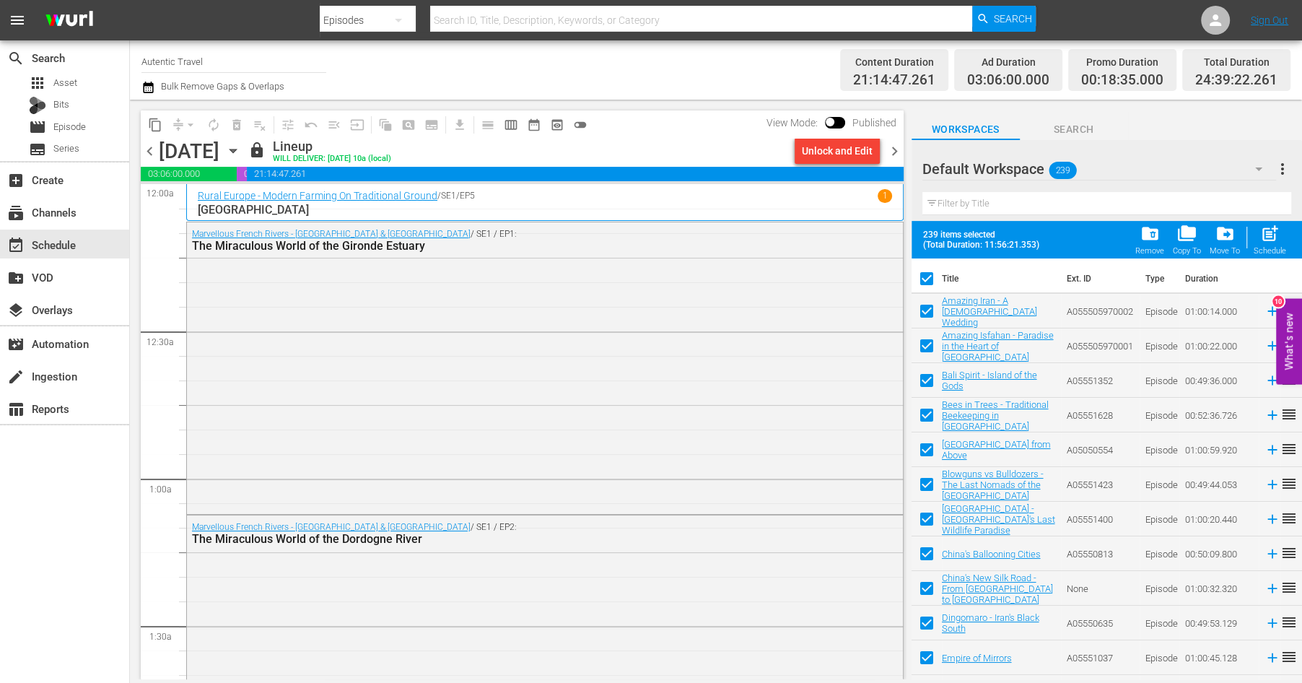
checkbox input "true"
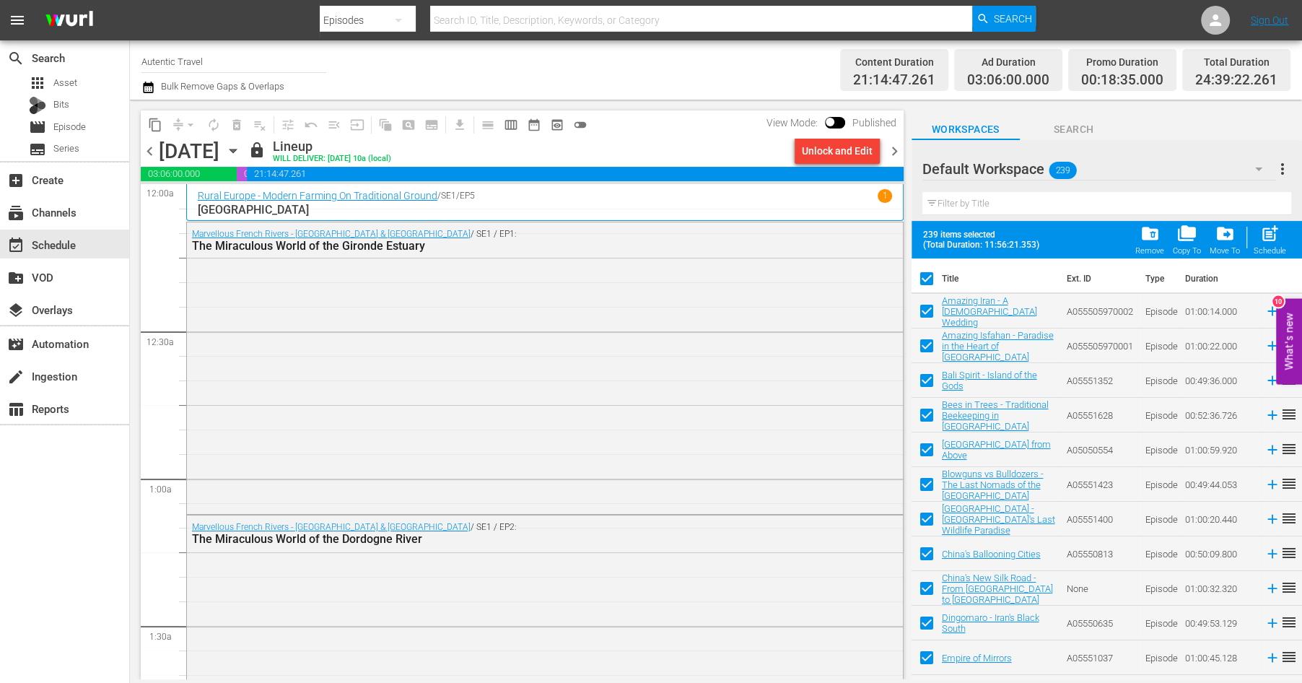
checkbox input "true"
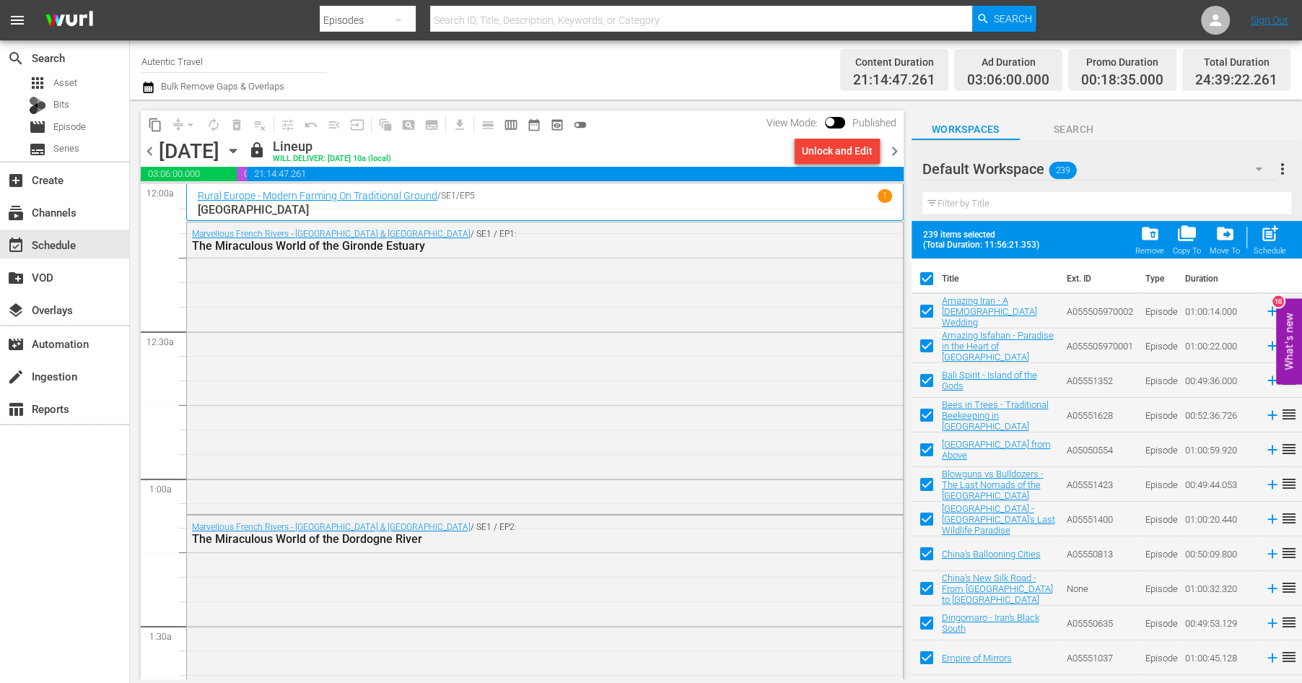
checkbox input "true"
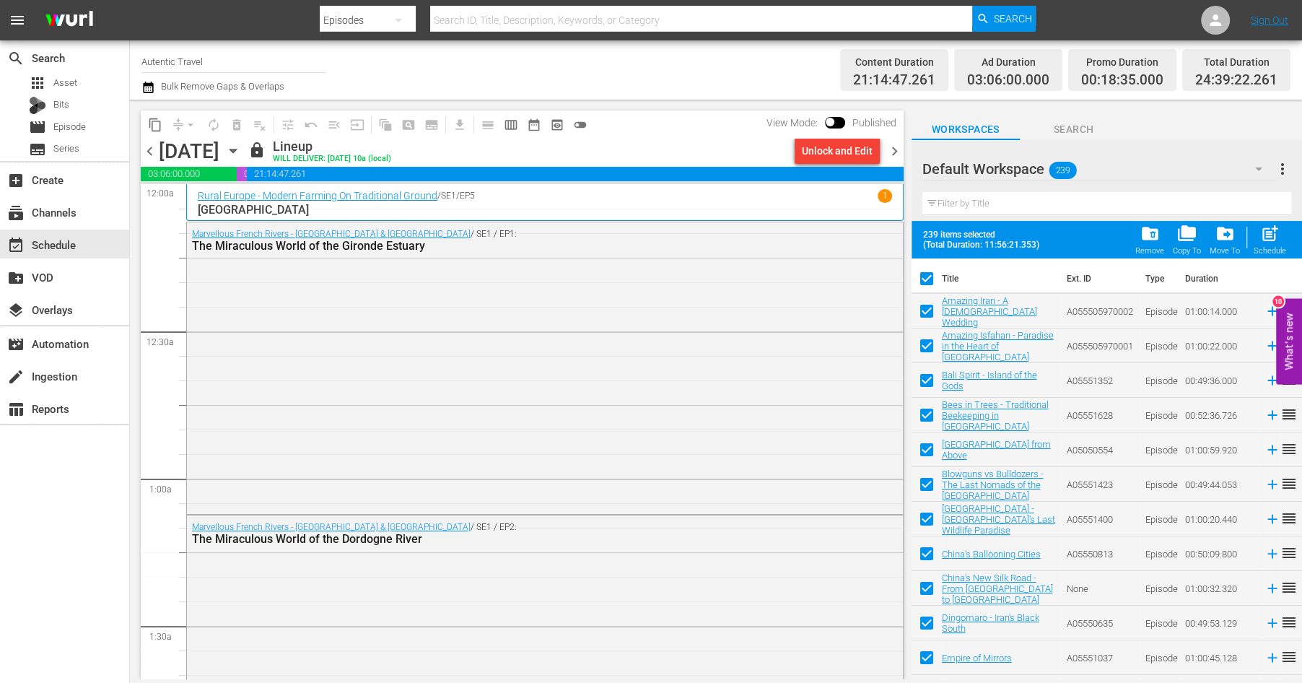
checkbox input "true"
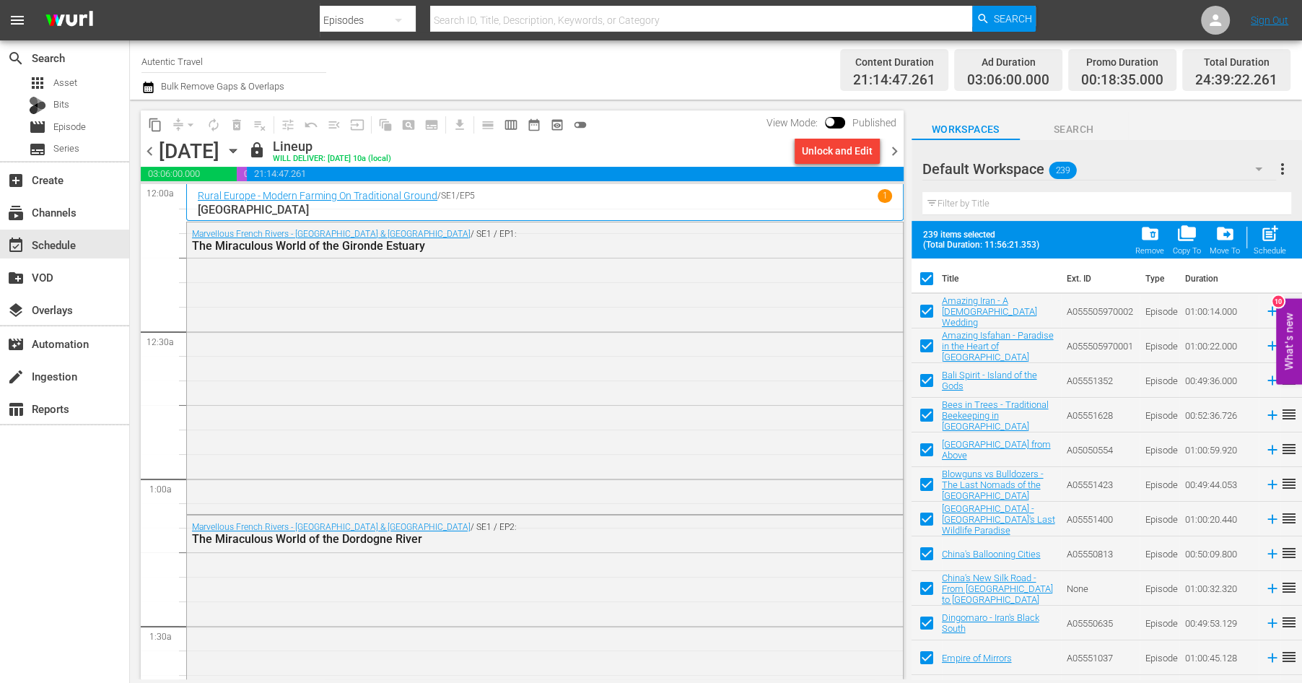
checkbox input "true"
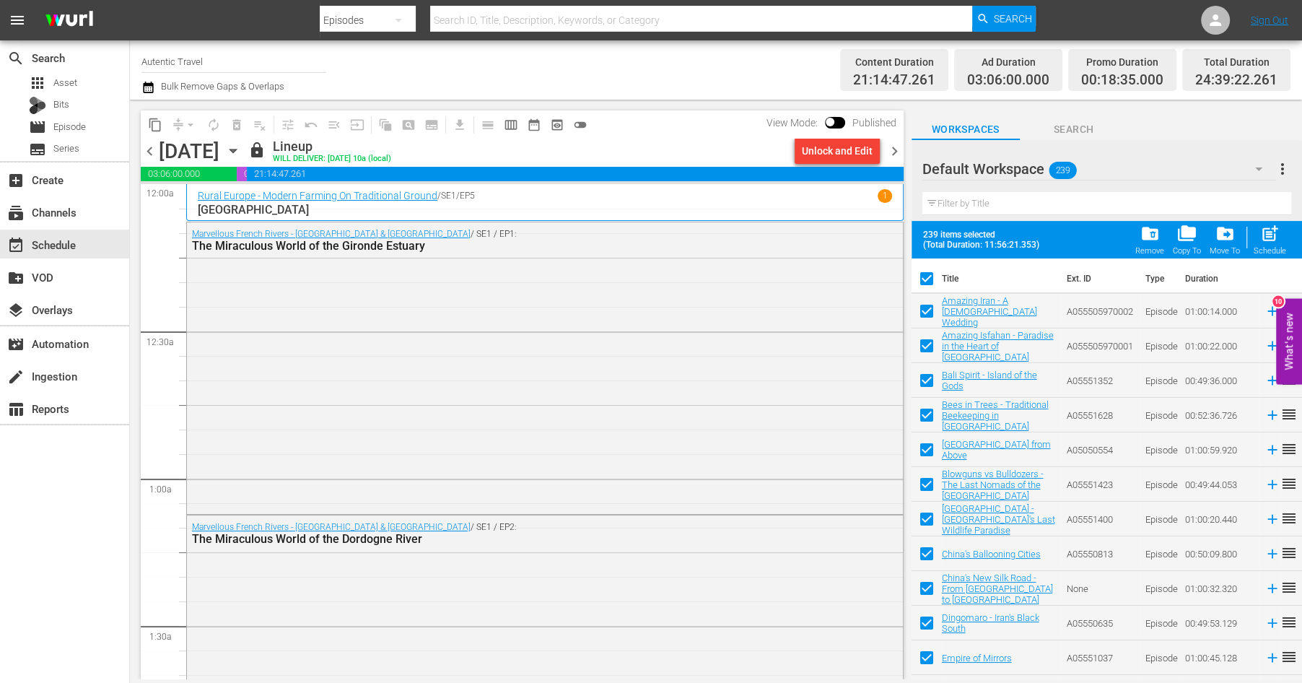
checkbox input "true"
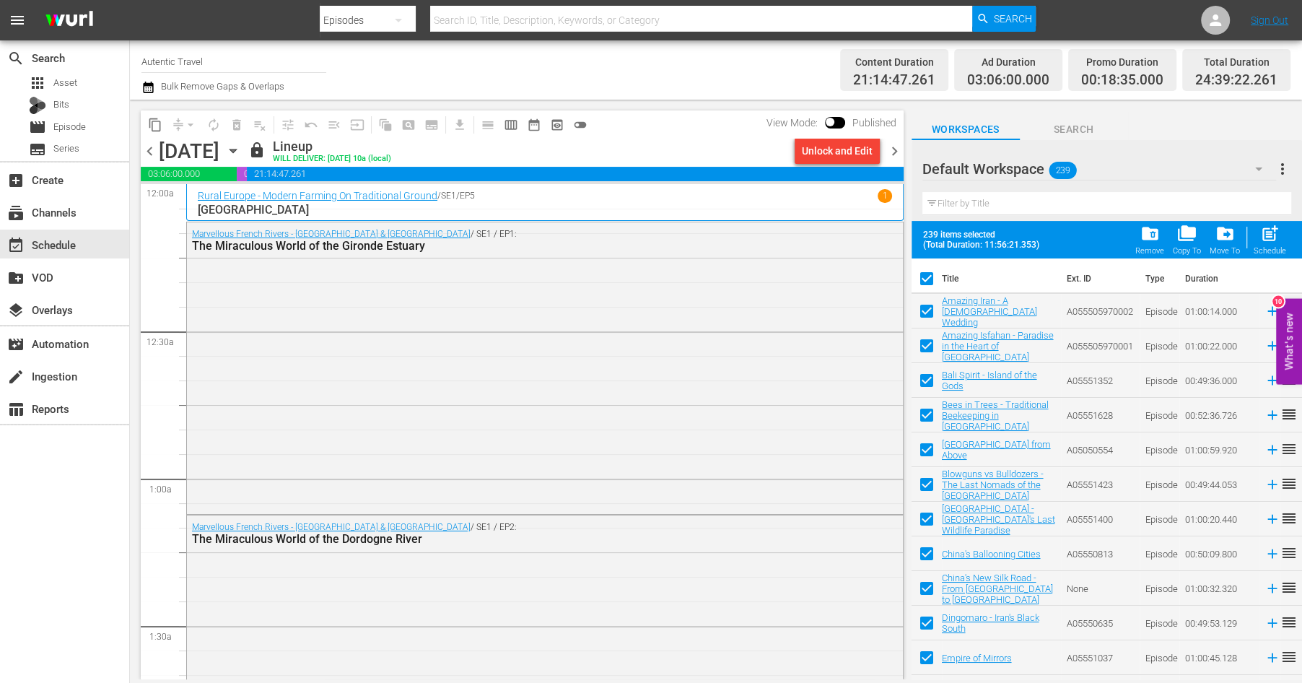
checkbox input "true"
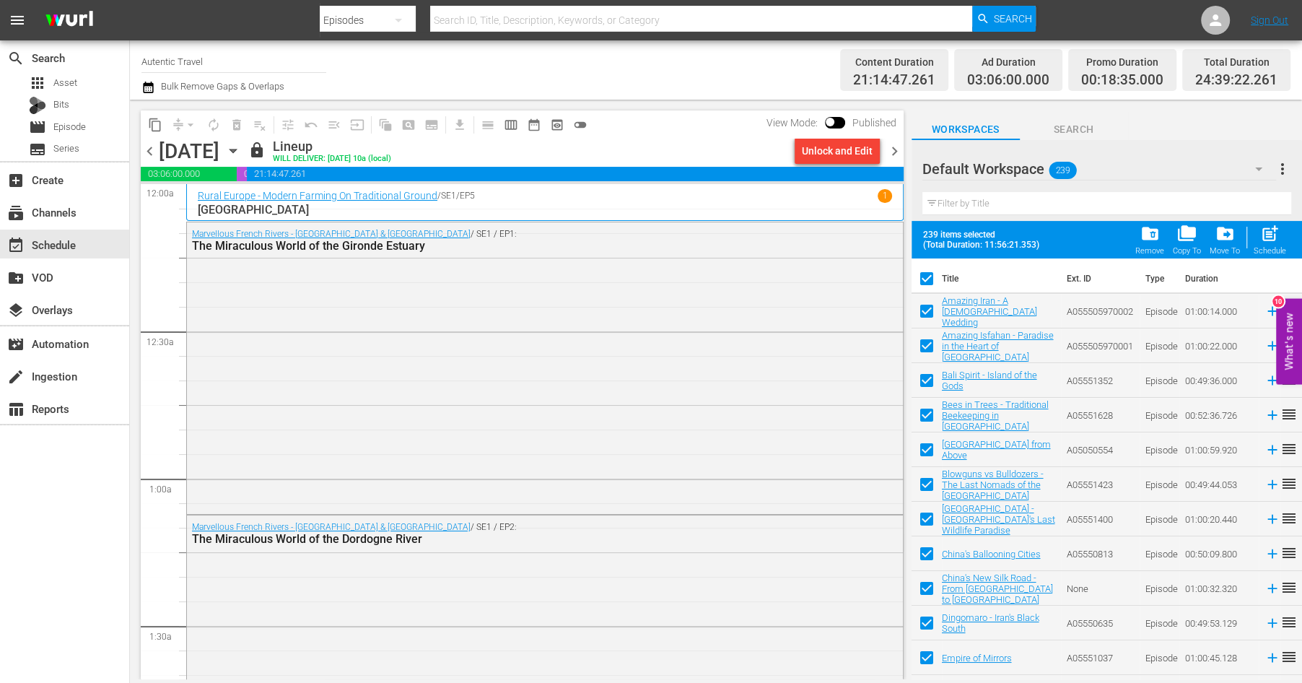
checkbox input "true"
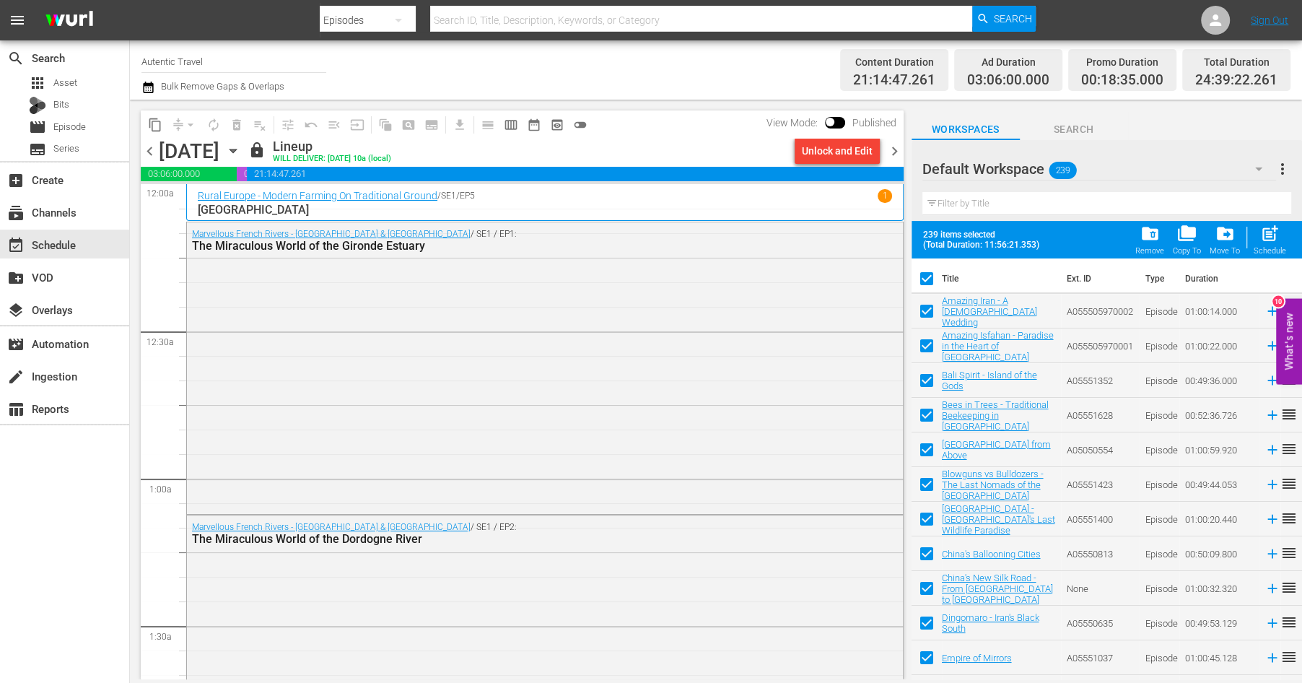
checkbox input "true"
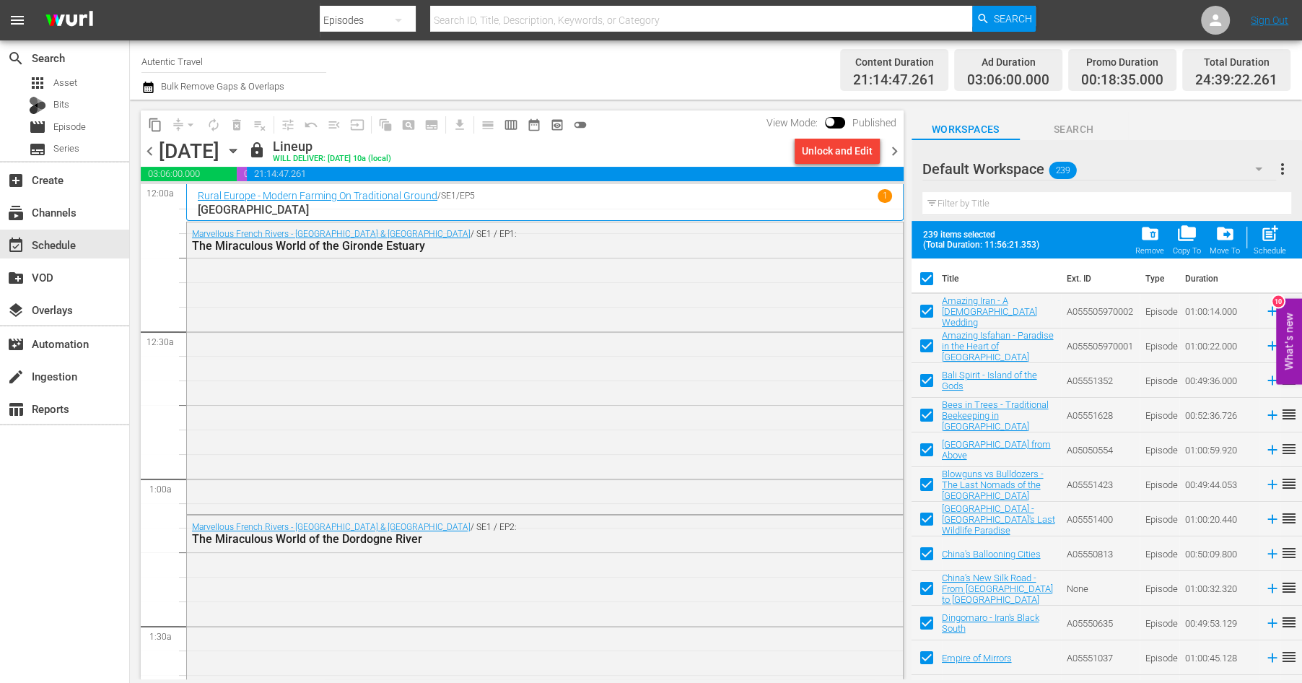
checkbox input "true"
click at [1283, 167] on span "more_vert" at bounding box center [1282, 168] width 17 height 17
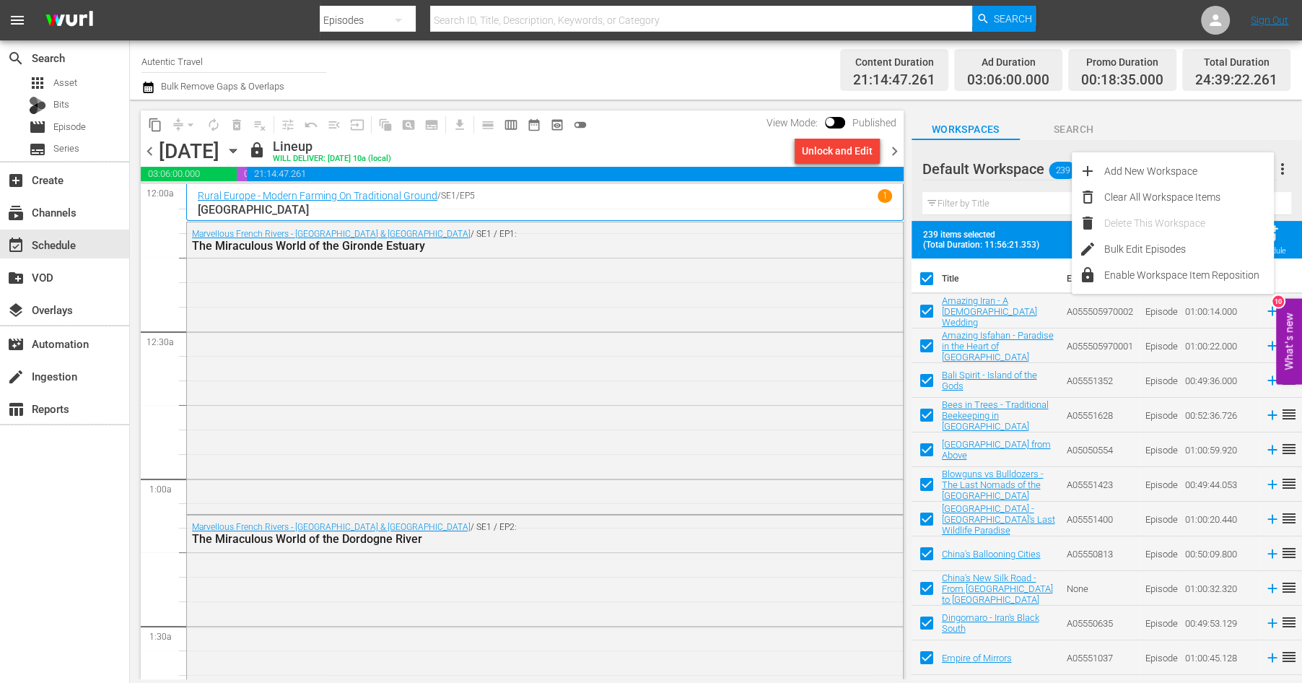
click at [1170, 129] on div "Workspaces Search" at bounding box center [1107, 125] width 390 height 29
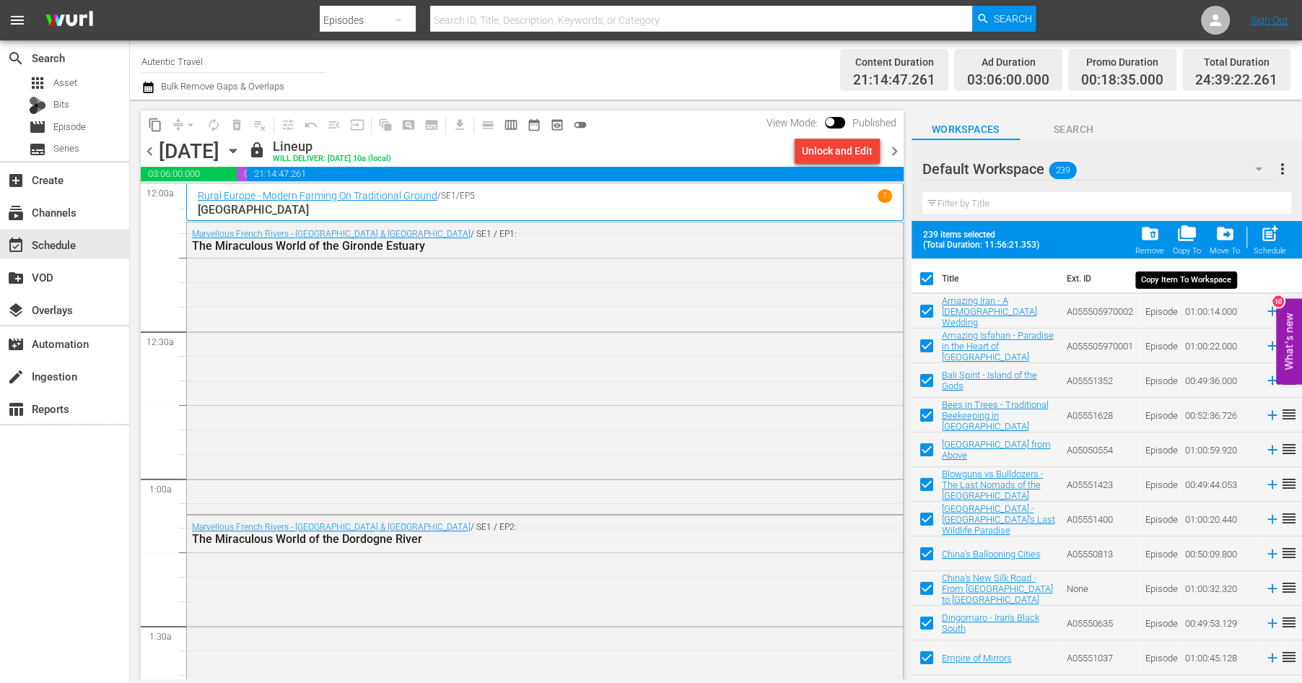
click at [1189, 232] on span "folder_copy" at bounding box center [1186, 233] width 19 height 19
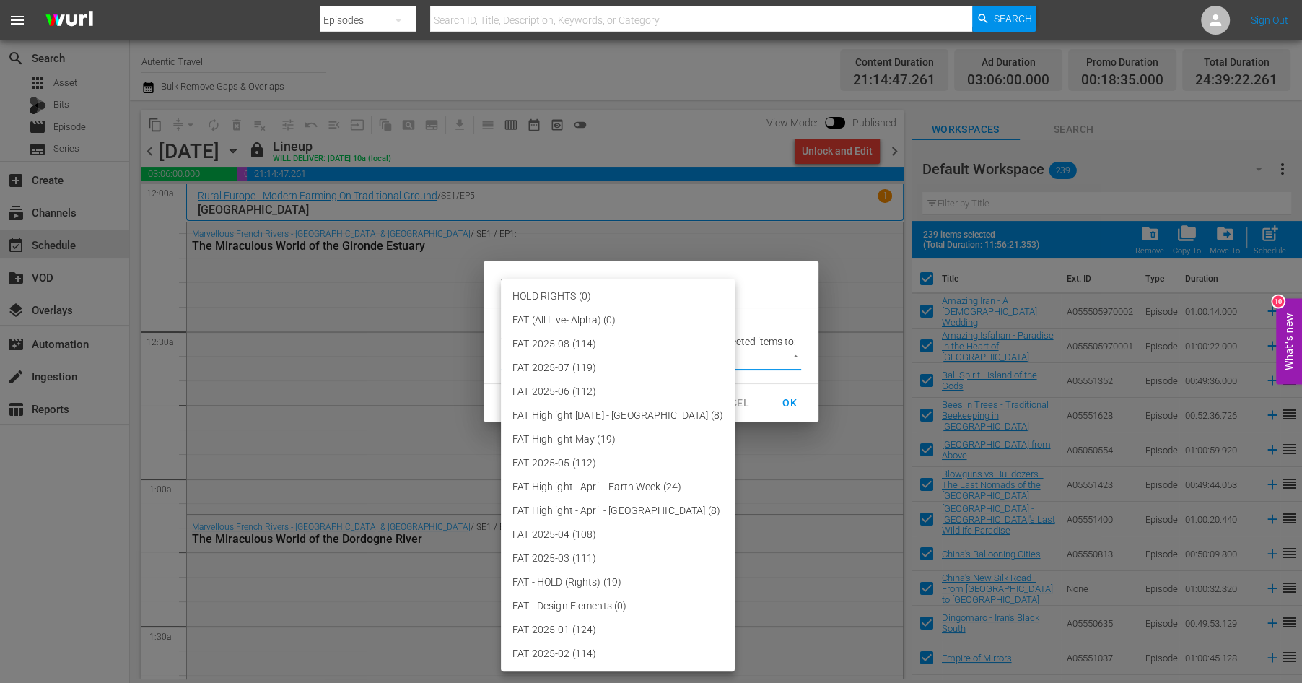
click at [794, 354] on body "menu Search By Episodes Search ID, Title, Description, Keywords, or Category Se…" at bounding box center [651, 341] width 1302 height 683
click at [606, 314] on li "FAT (All Live- Alpha) (0)" at bounding box center [618, 320] width 234 height 24
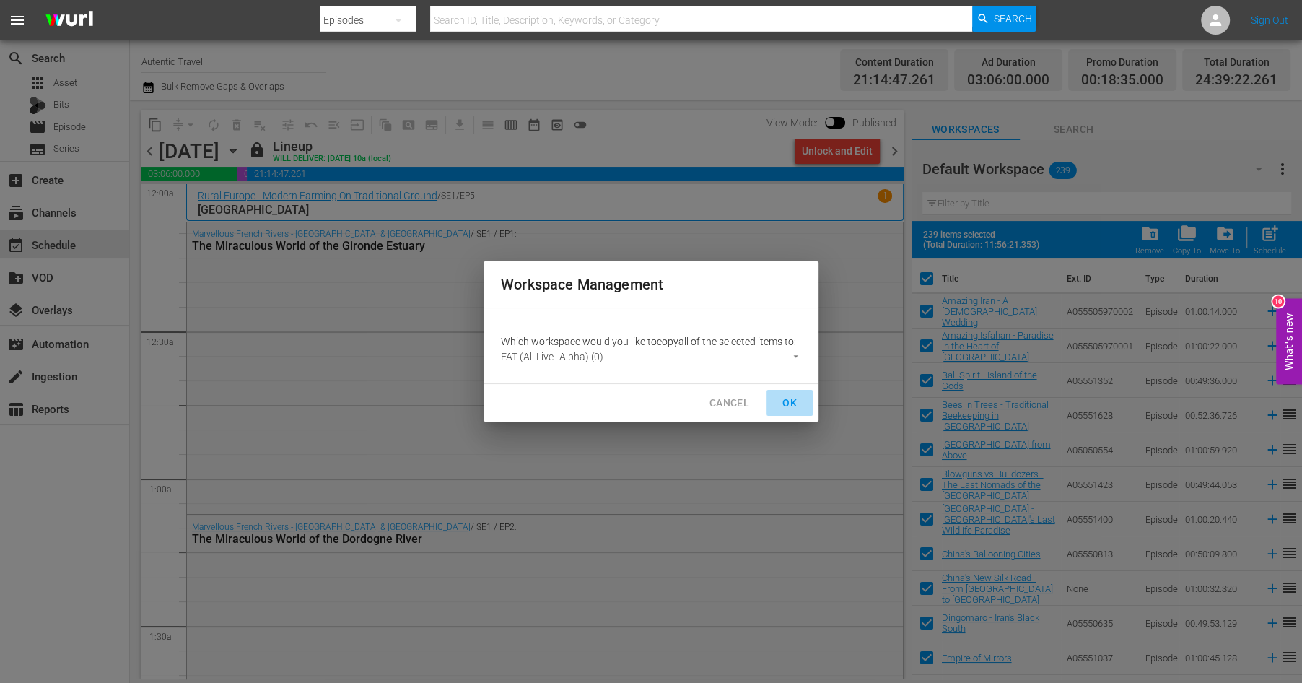
click at [794, 400] on span "OK" at bounding box center [789, 403] width 23 height 18
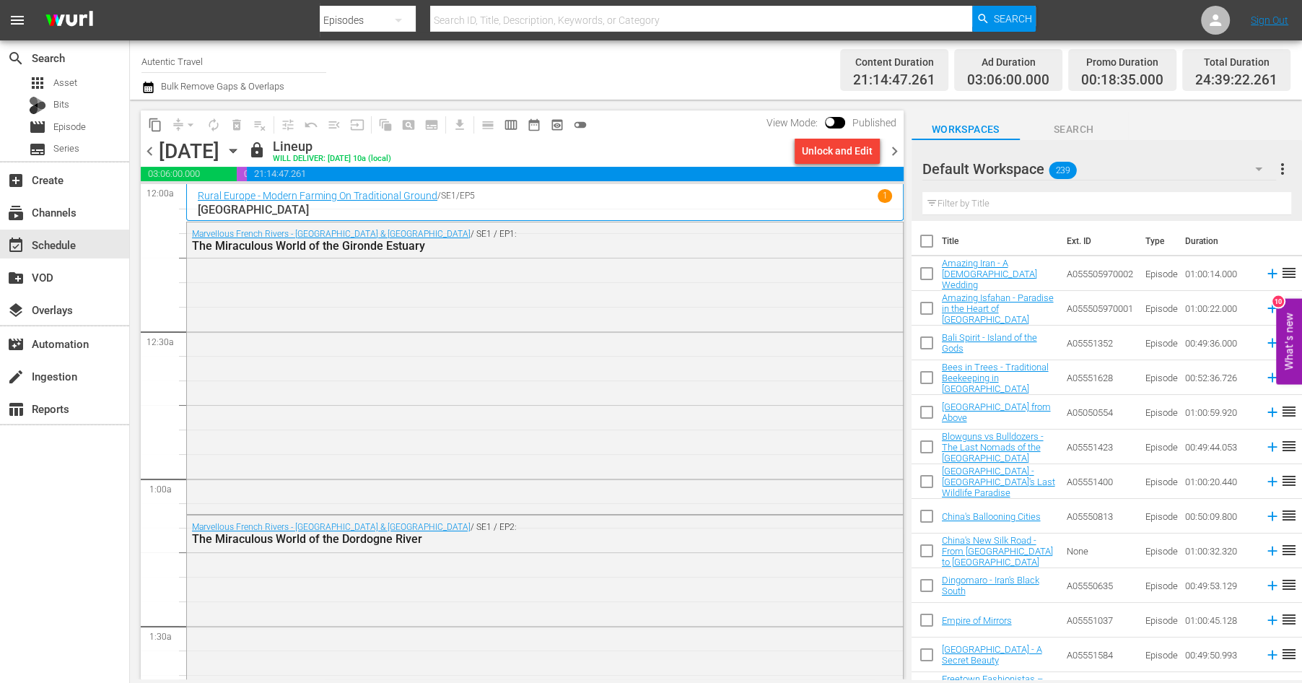
click at [1262, 165] on icon "button" at bounding box center [1258, 168] width 17 height 17
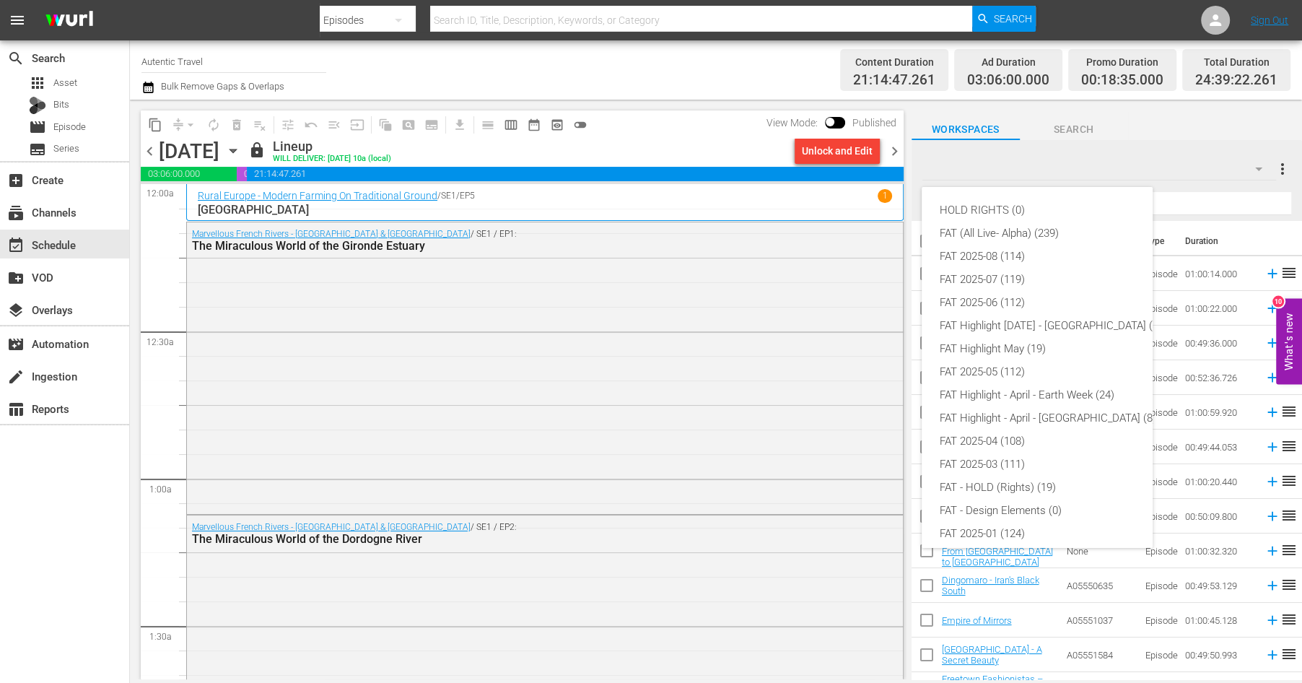
scroll to position [55, 0]
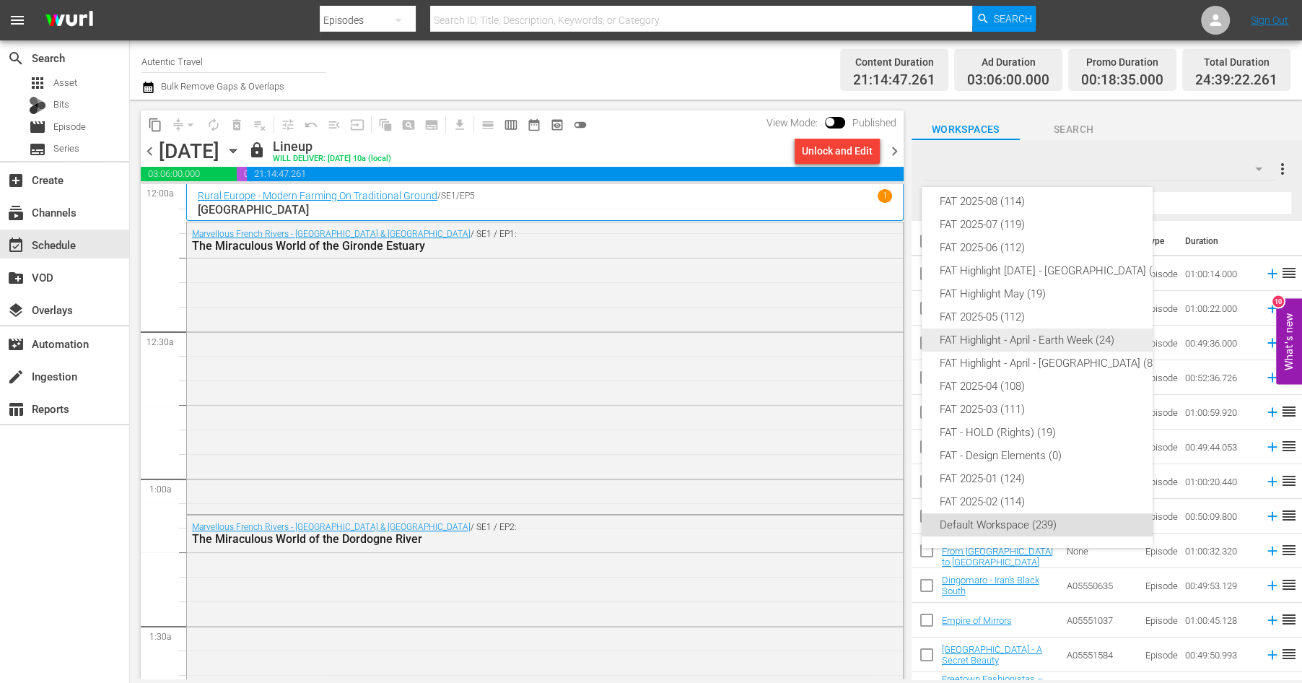
click at [1043, 341] on div "FAT Highlight - April - Earth Week (24)" at bounding box center [1050, 339] width 222 height 23
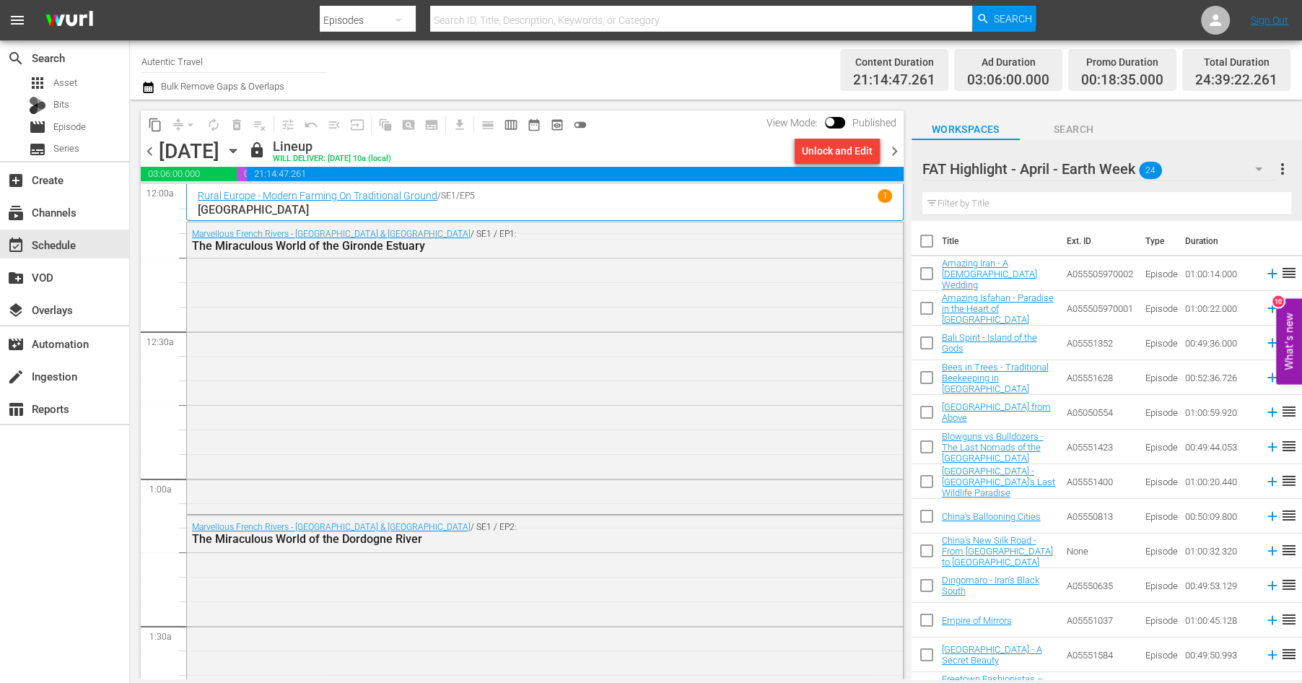
click at [1285, 164] on span "more_vert" at bounding box center [1282, 168] width 17 height 17
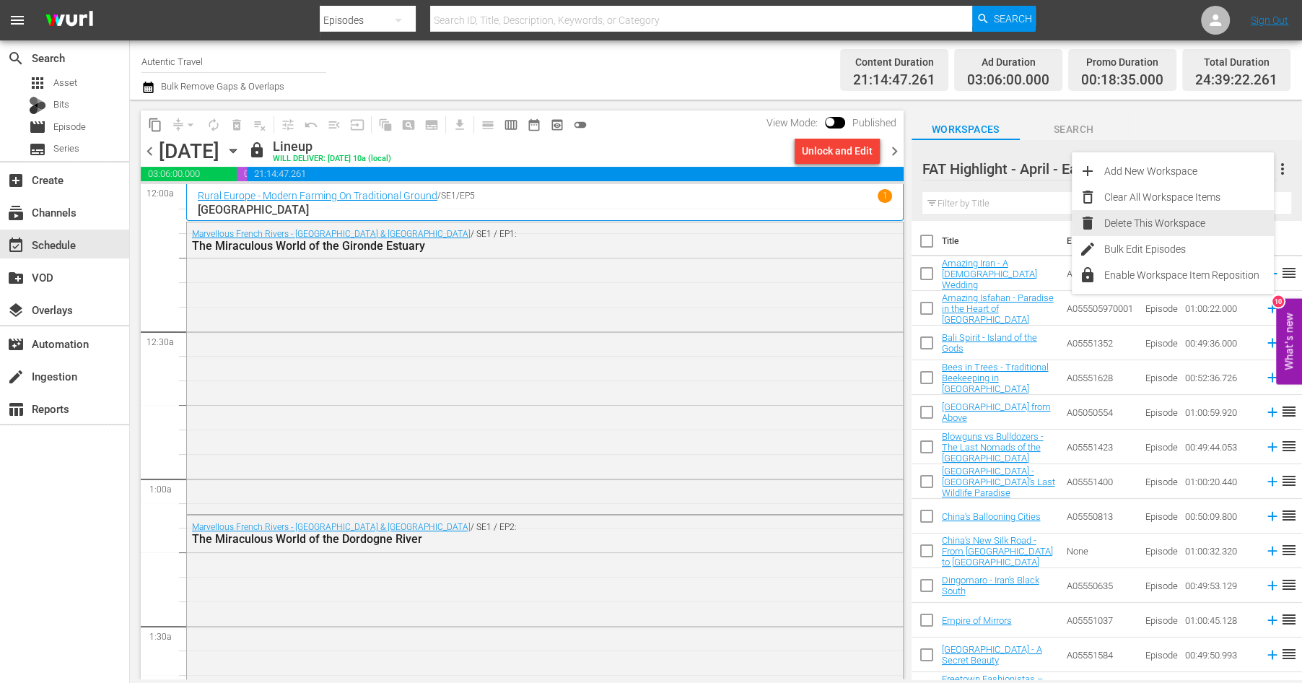
click at [1131, 219] on div "Delete This Workspace" at bounding box center [1189, 223] width 170 height 26
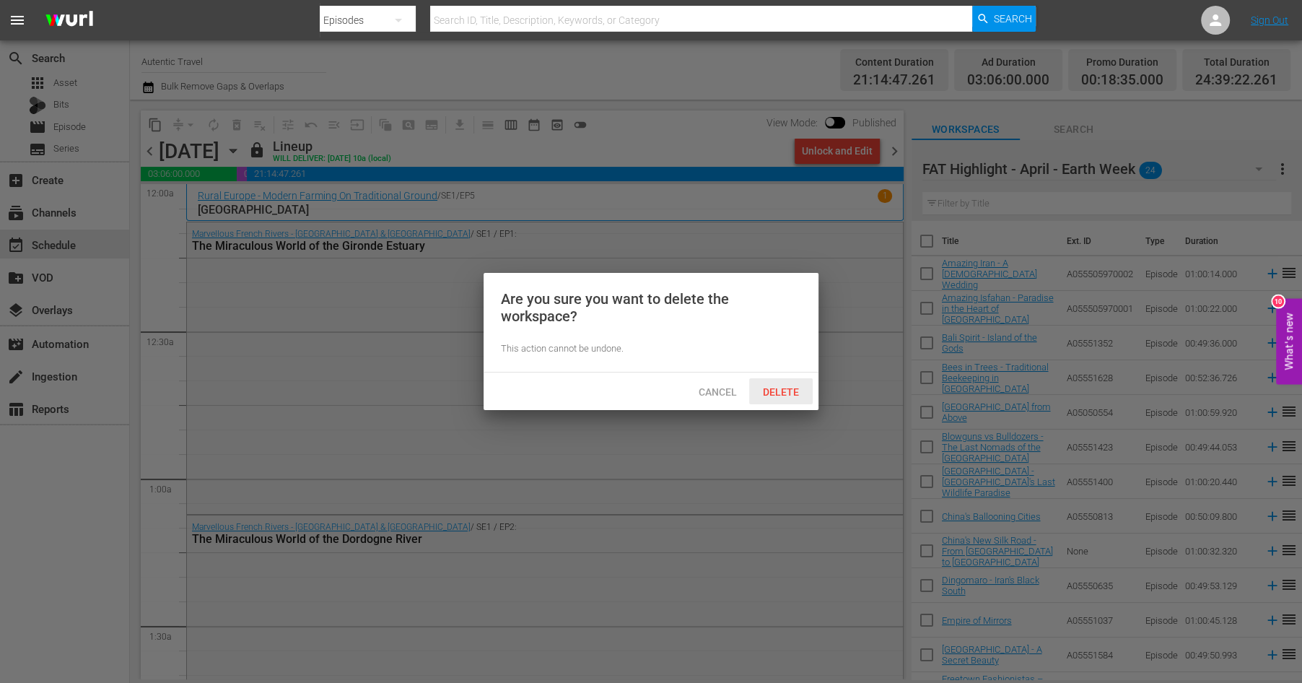
click at [777, 387] on span "Delete" at bounding box center [780, 392] width 59 height 12
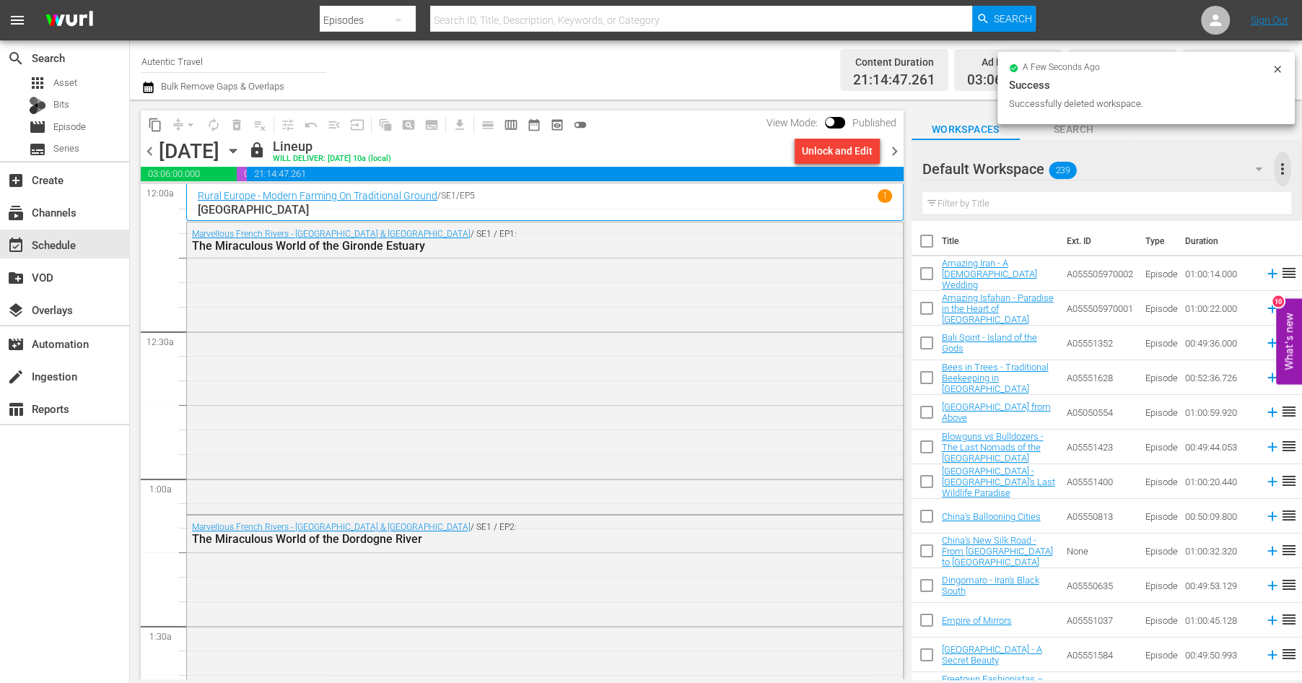
click at [1286, 170] on span "more_vert" at bounding box center [1282, 168] width 17 height 17
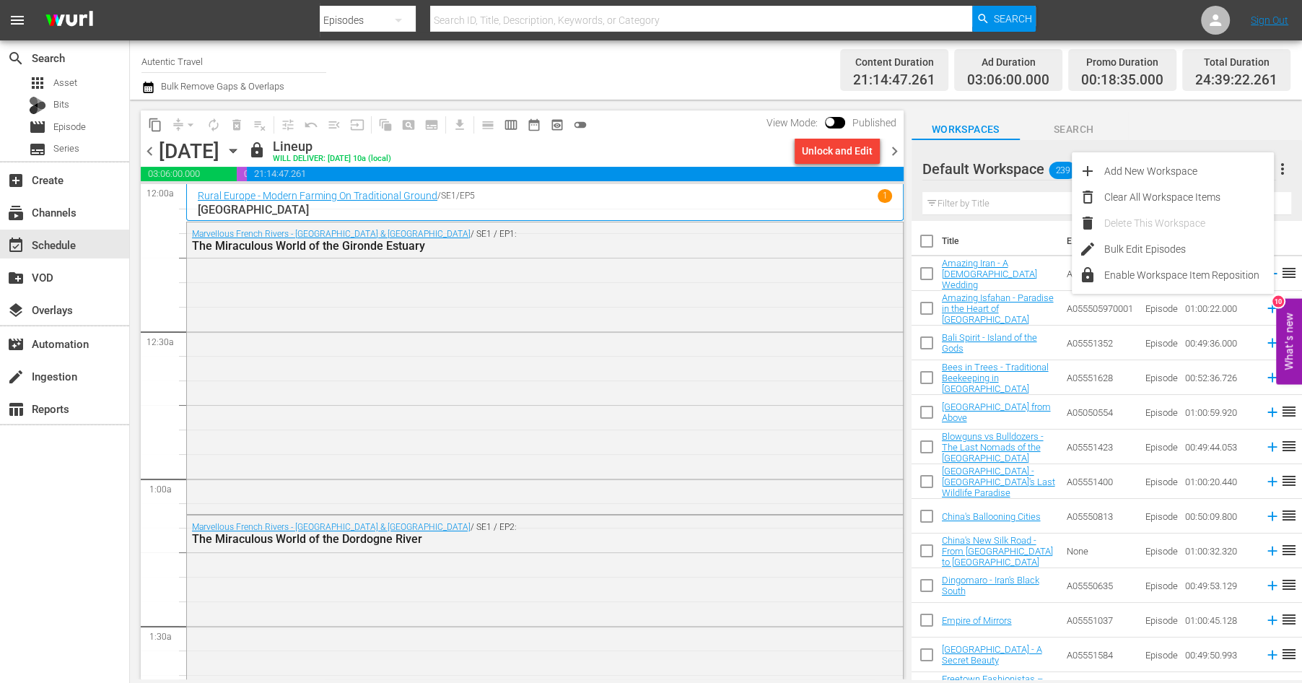
click at [988, 156] on div at bounding box center [974, 170] width 104 height 36
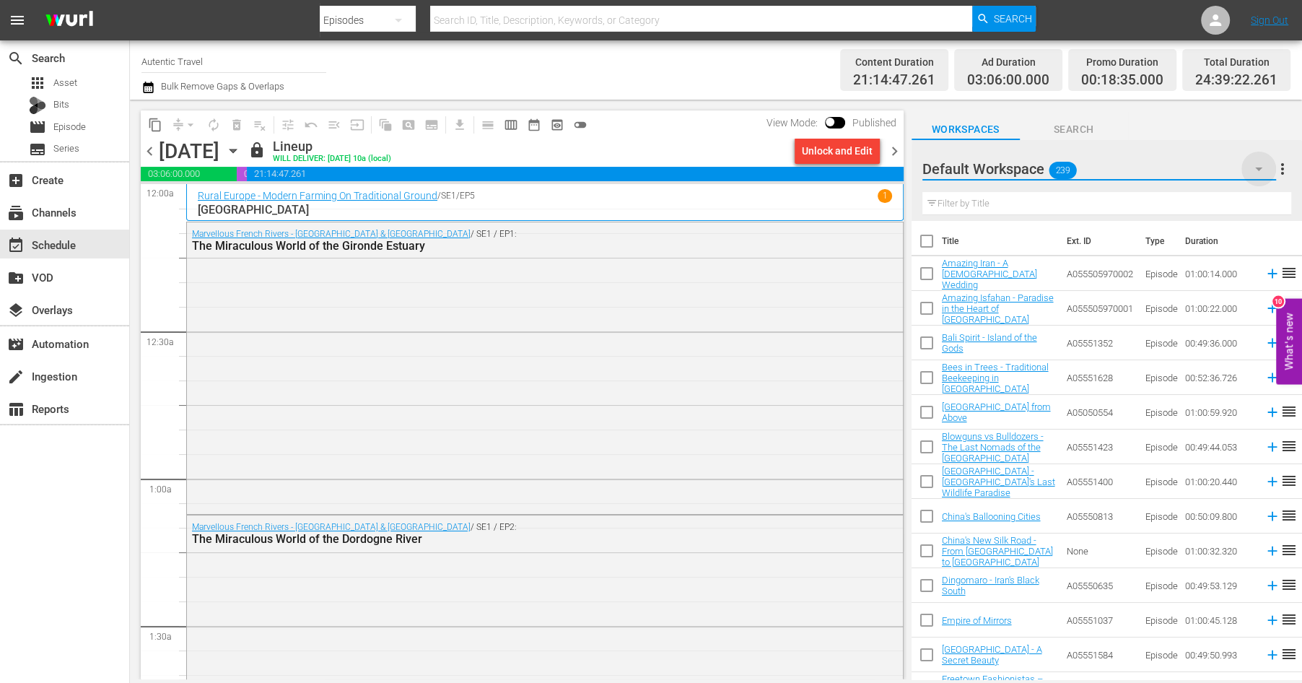
click at [1257, 167] on icon "button" at bounding box center [1258, 168] width 17 height 17
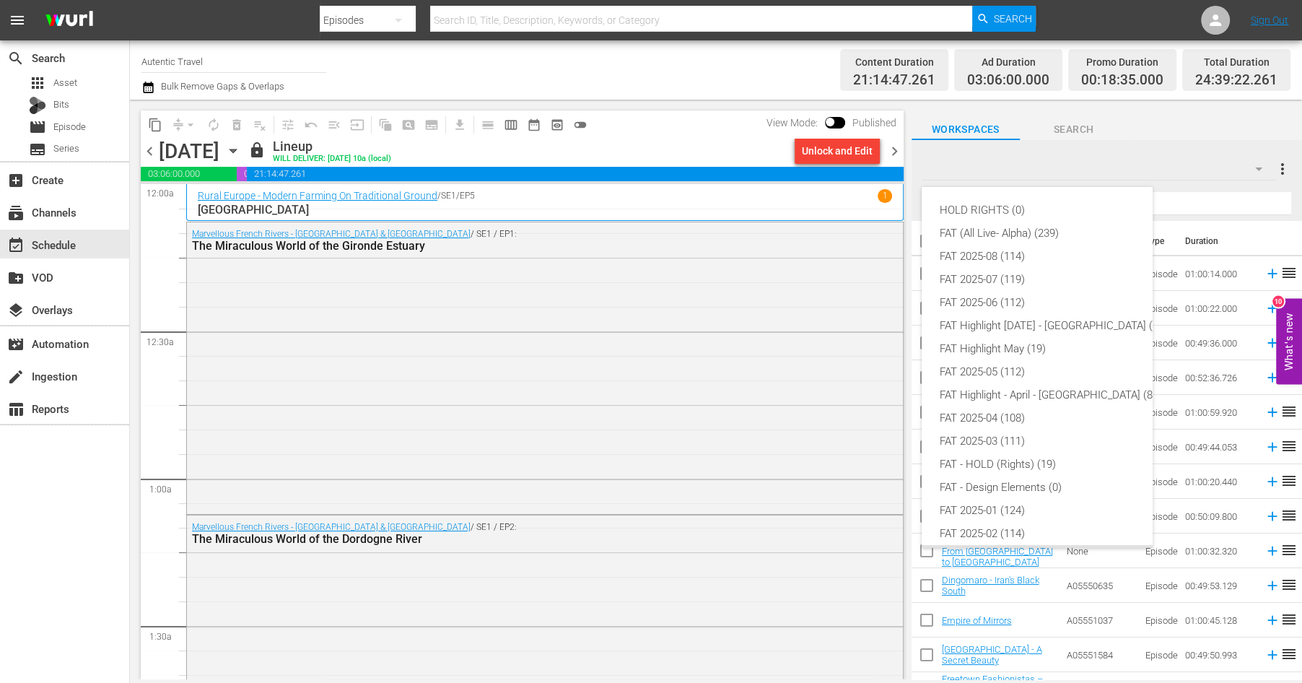
scroll to position [32, 0]
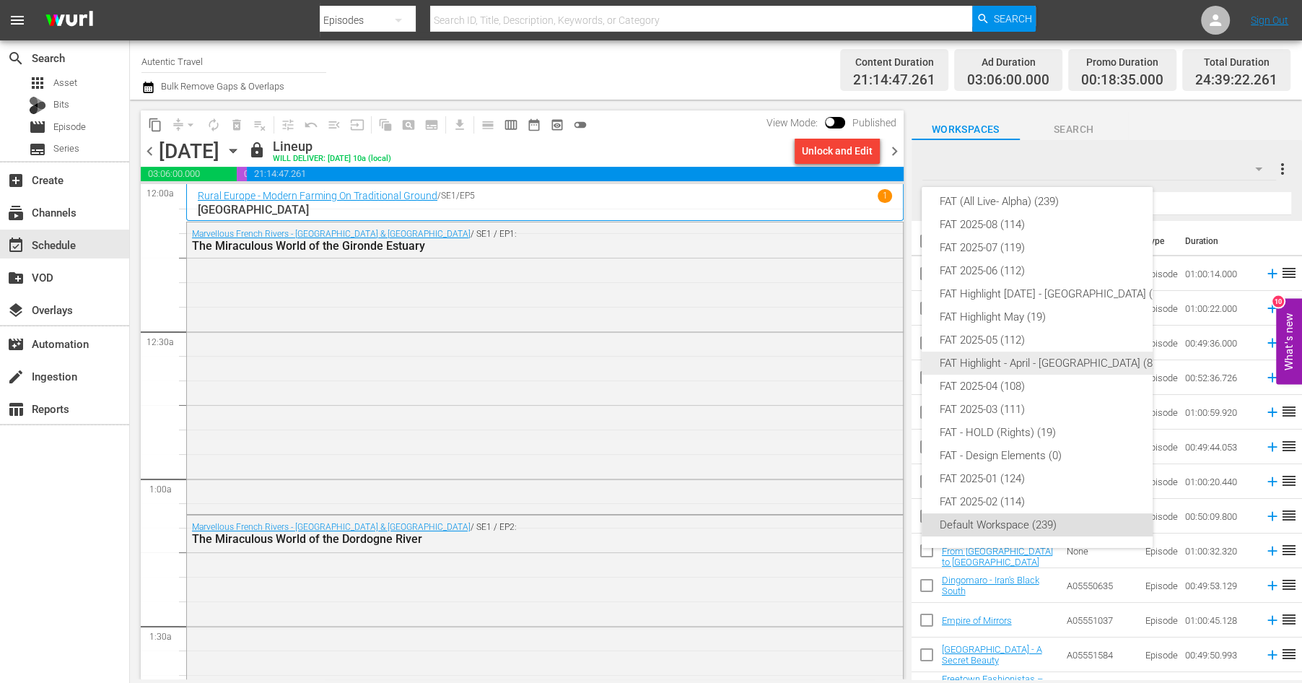
click at [993, 365] on div "FAT Highlight - April - [GEOGRAPHIC_DATA] (8)" at bounding box center [1050, 363] width 222 height 23
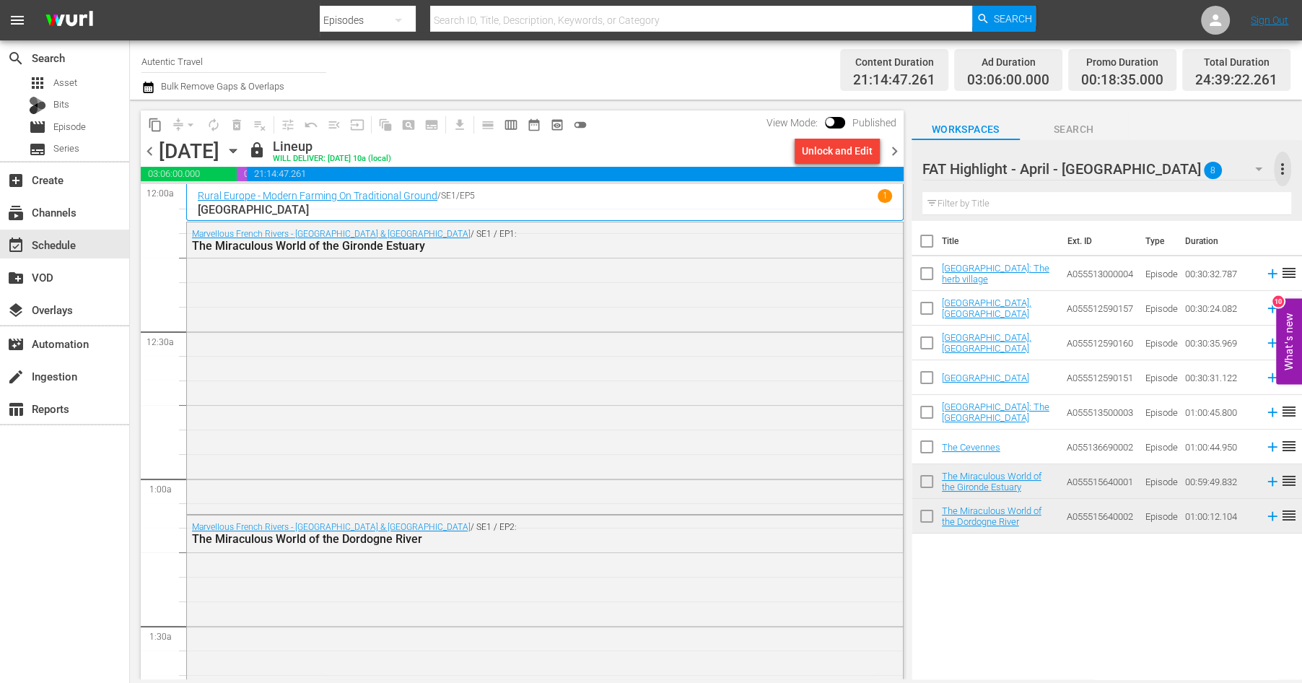
click at [1285, 167] on span "more_vert" at bounding box center [1282, 168] width 17 height 17
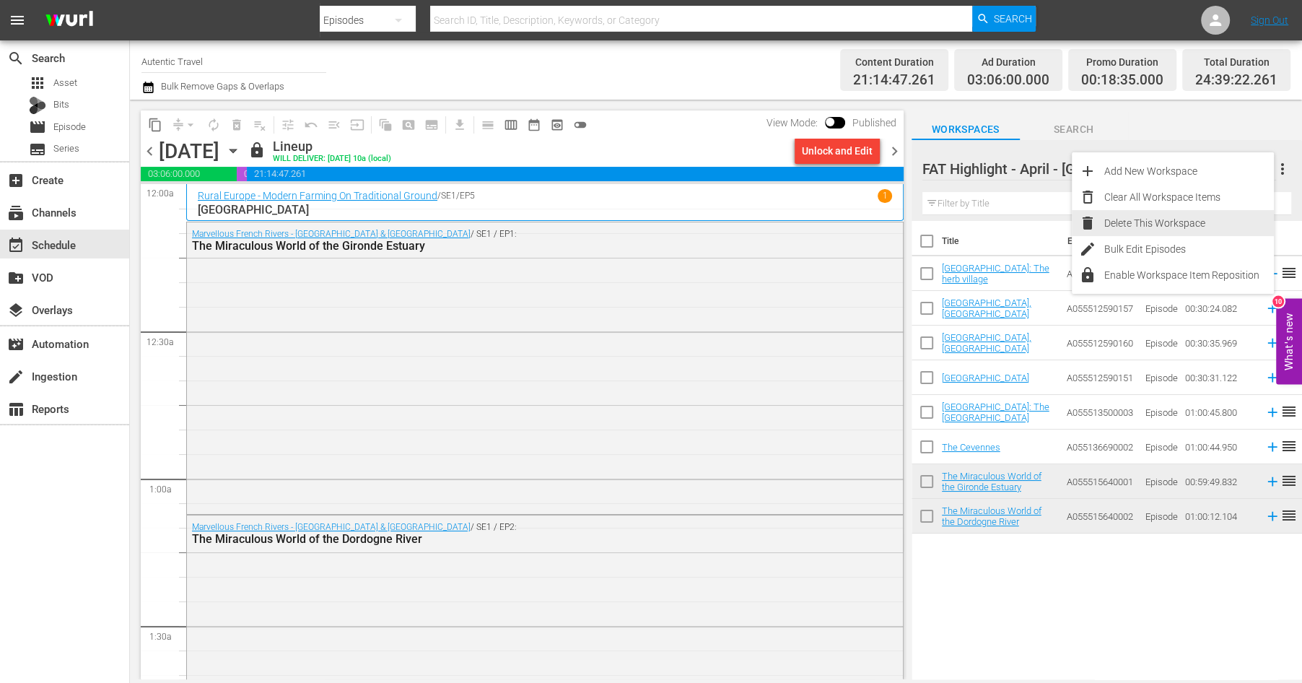
click at [1148, 222] on div "Delete This Workspace" at bounding box center [1189, 223] width 170 height 26
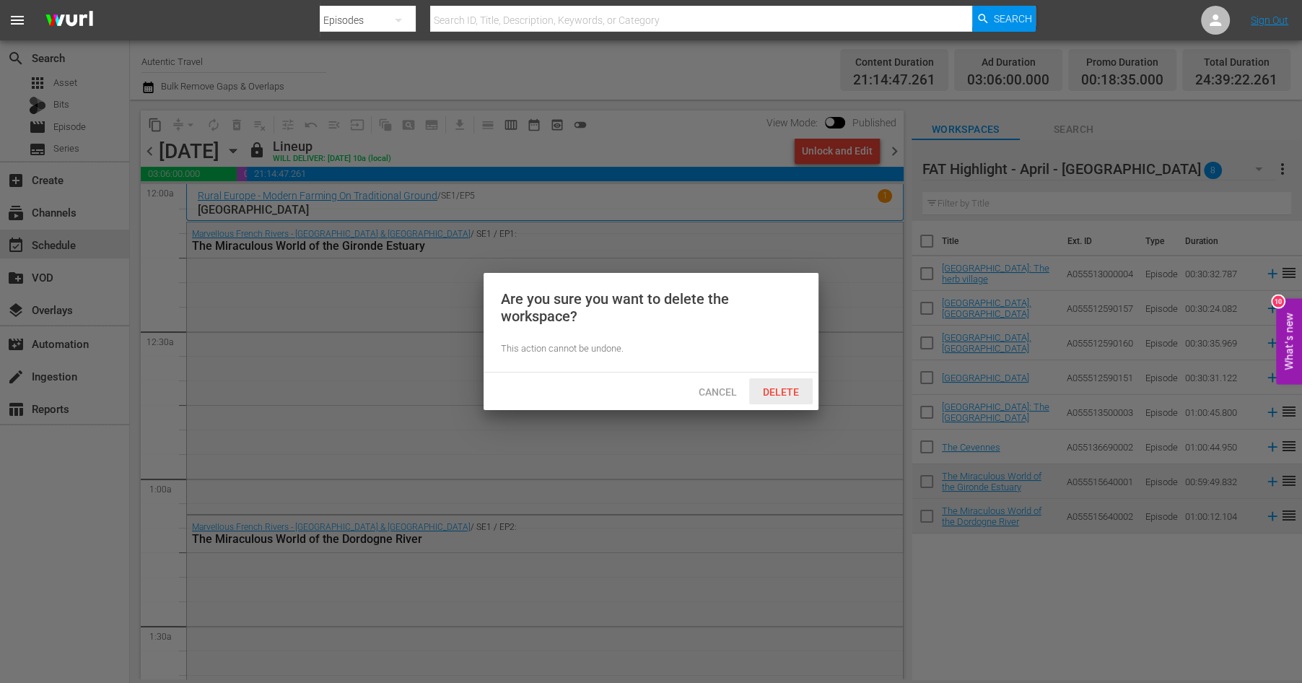
click at [788, 390] on span "Delete" at bounding box center [780, 392] width 59 height 12
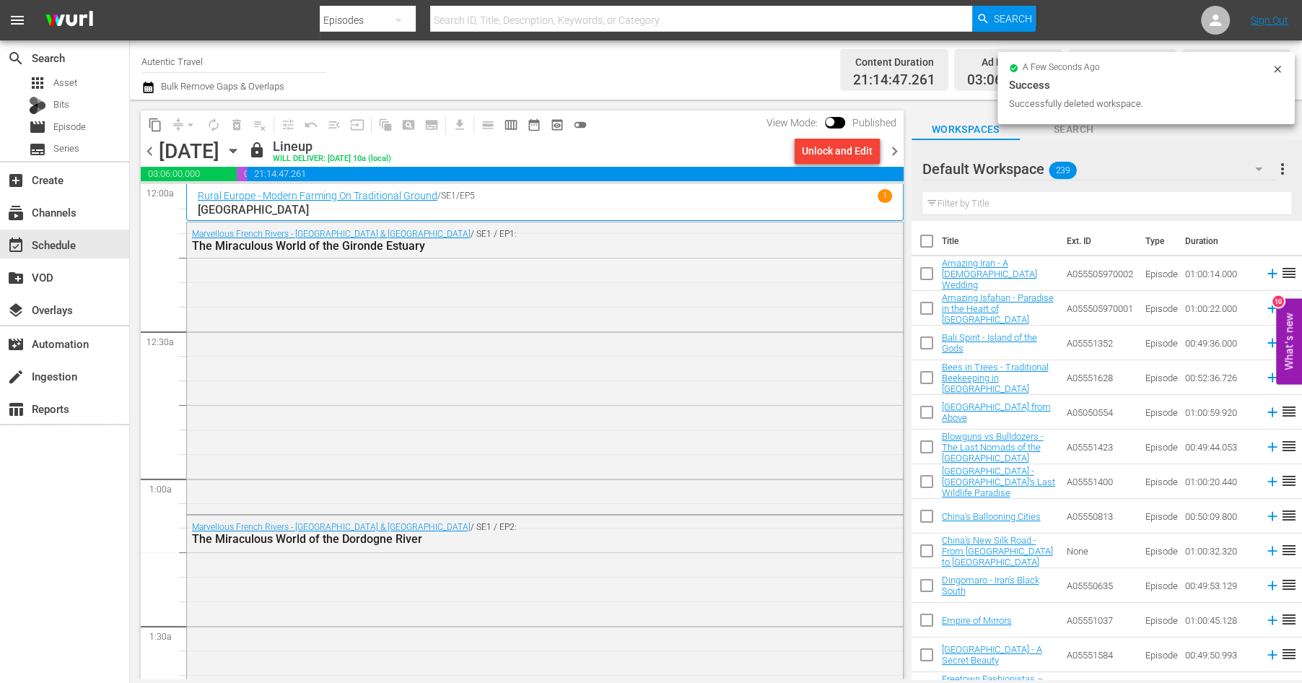
click at [1260, 167] on icon "button" at bounding box center [1258, 168] width 17 height 17
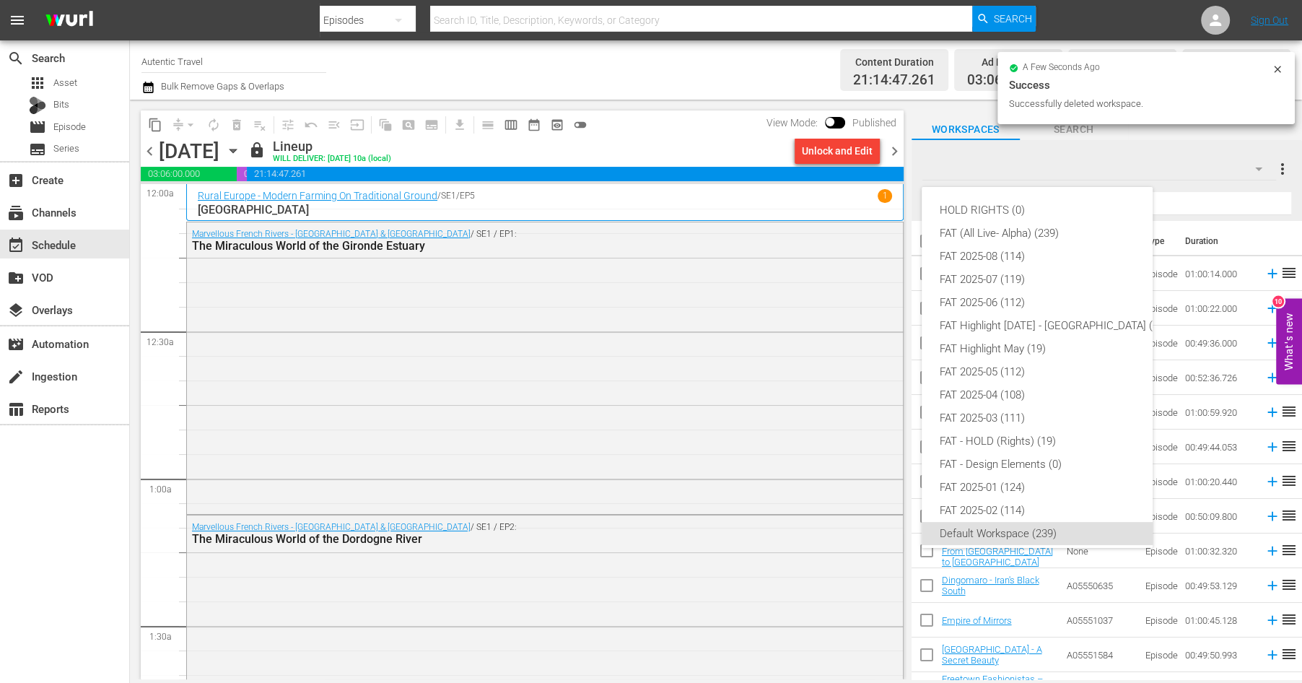
scroll to position [9, 0]
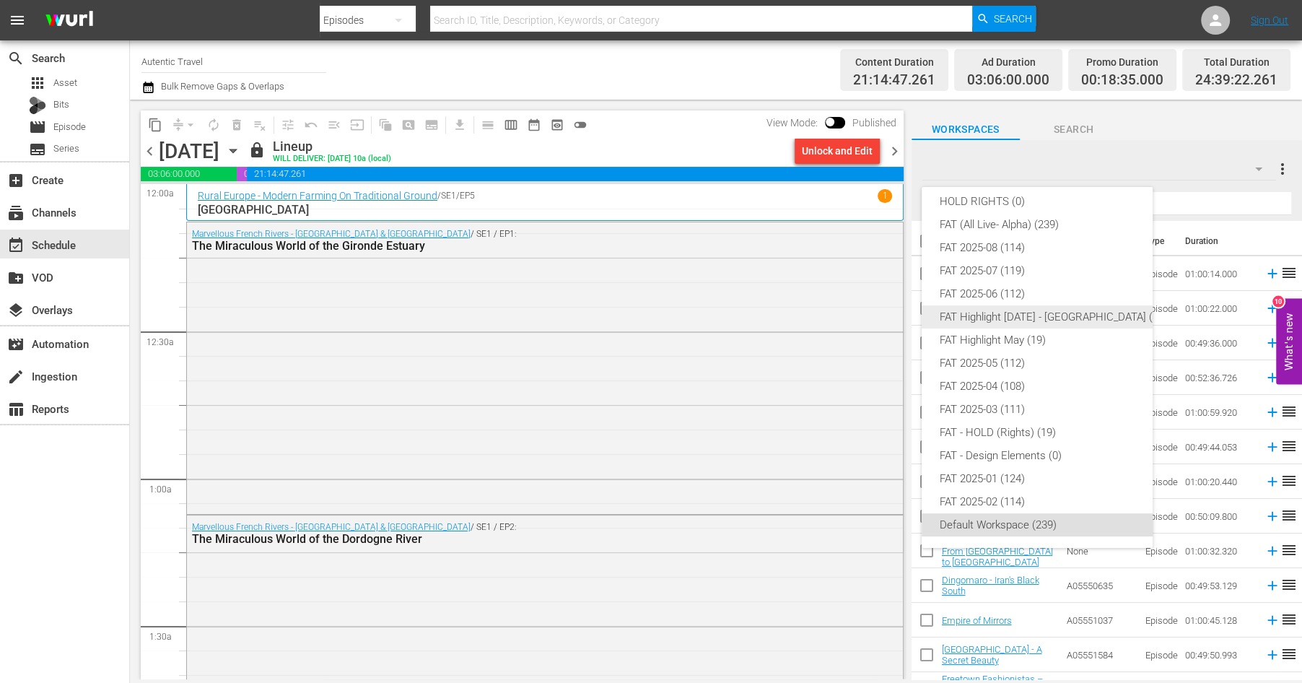
click at [990, 316] on div "FAT Highlight [DATE] - [GEOGRAPHIC_DATA] (8)" at bounding box center [1050, 316] width 222 height 23
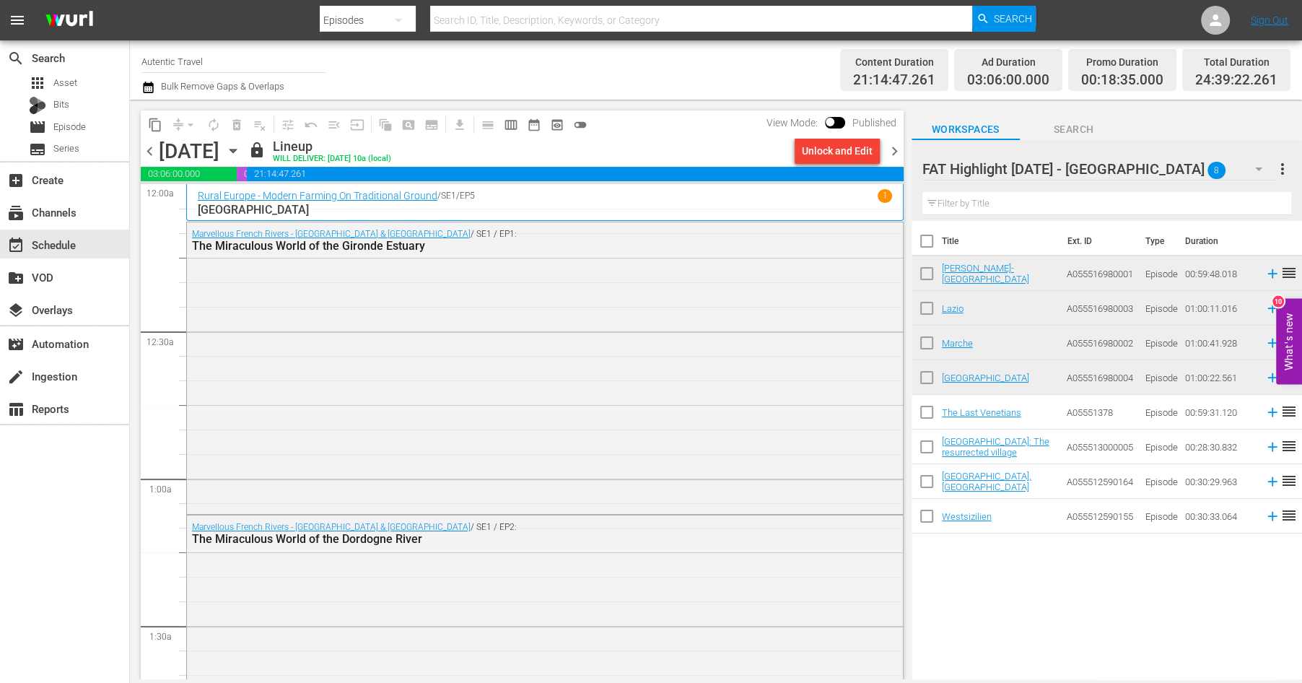
click at [1283, 169] on span "more_vert" at bounding box center [1282, 168] width 17 height 17
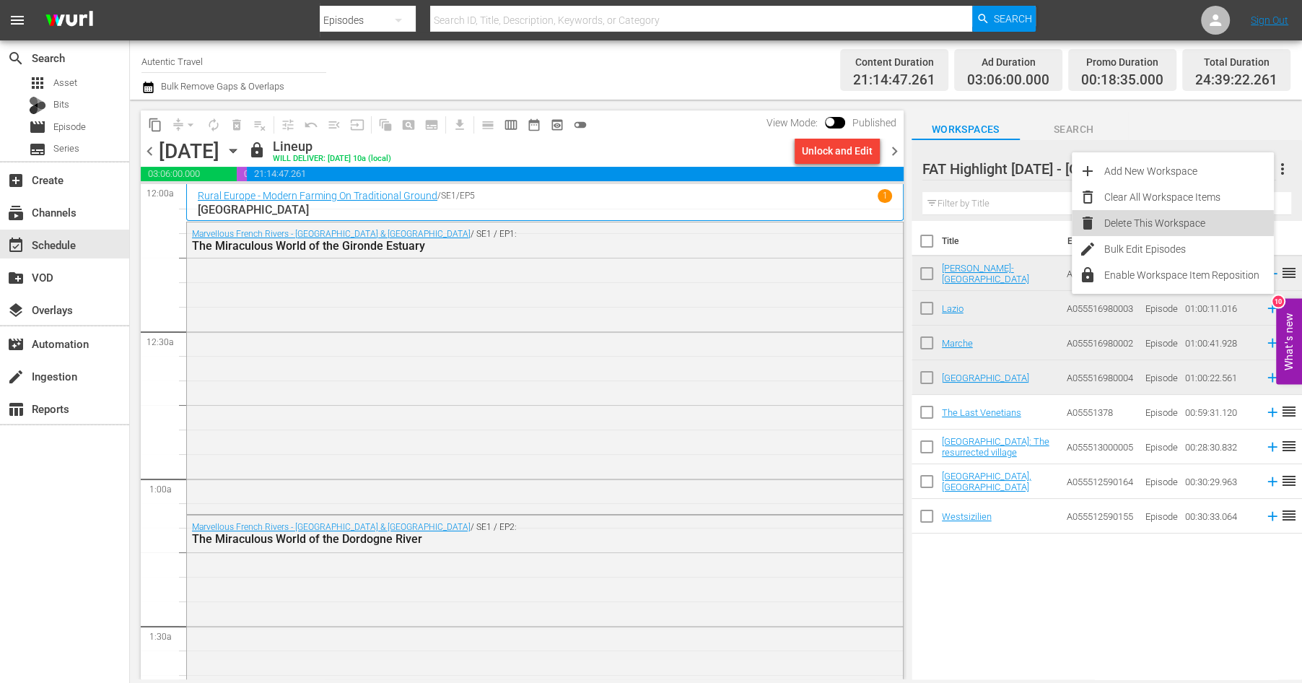
click at [1122, 224] on div "Delete This Workspace" at bounding box center [1189, 223] width 170 height 26
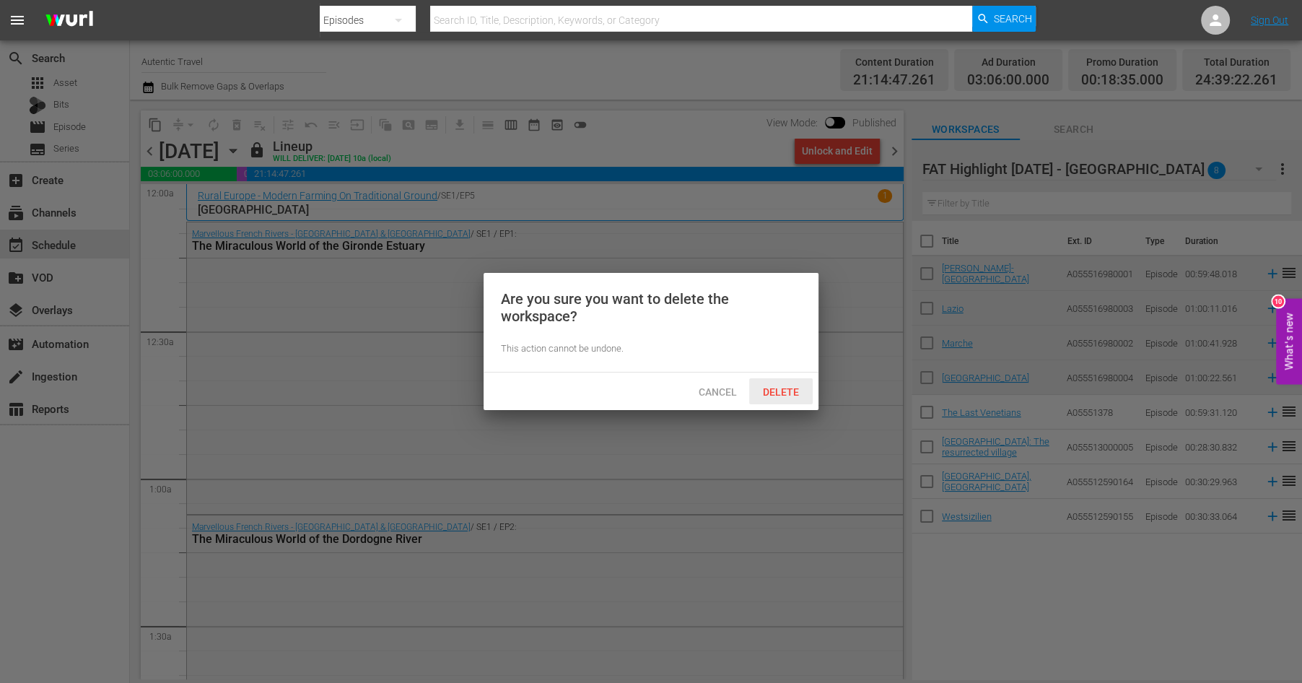
click at [776, 393] on span "Delete" at bounding box center [780, 392] width 59 height 12
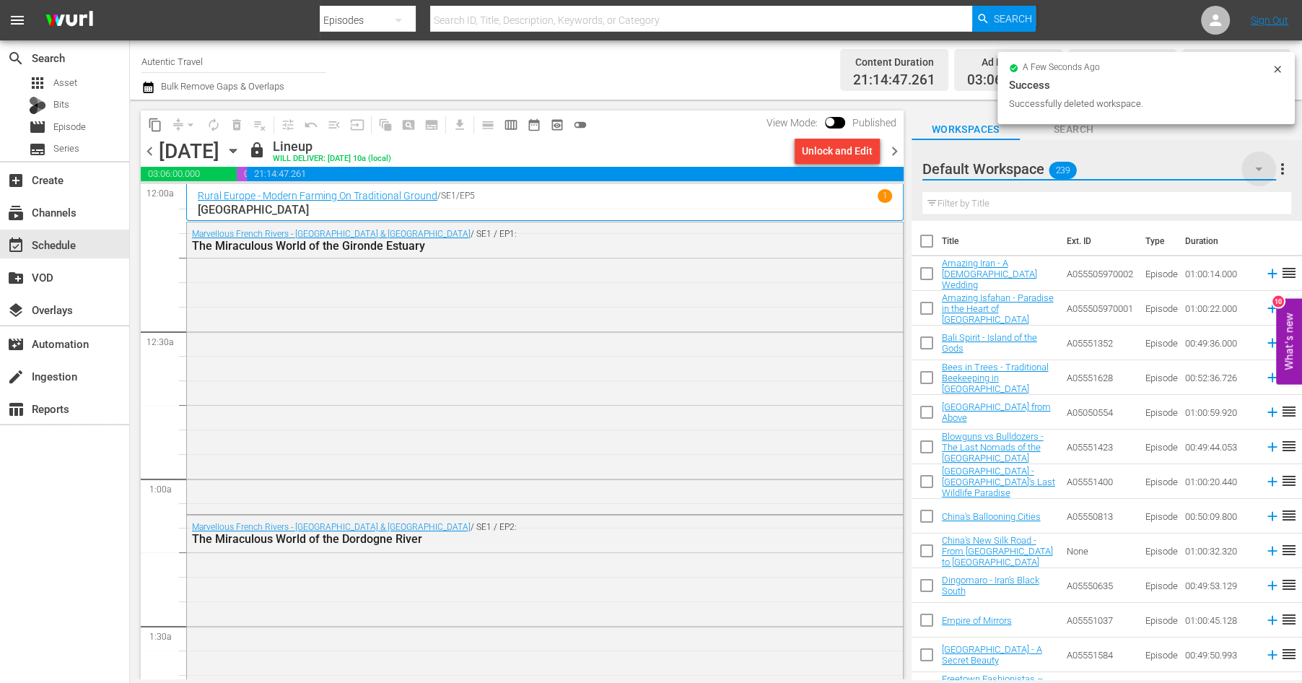
click at [1260, 170] on icon "button" at bounding box center [1258, 169] width 7 height 4
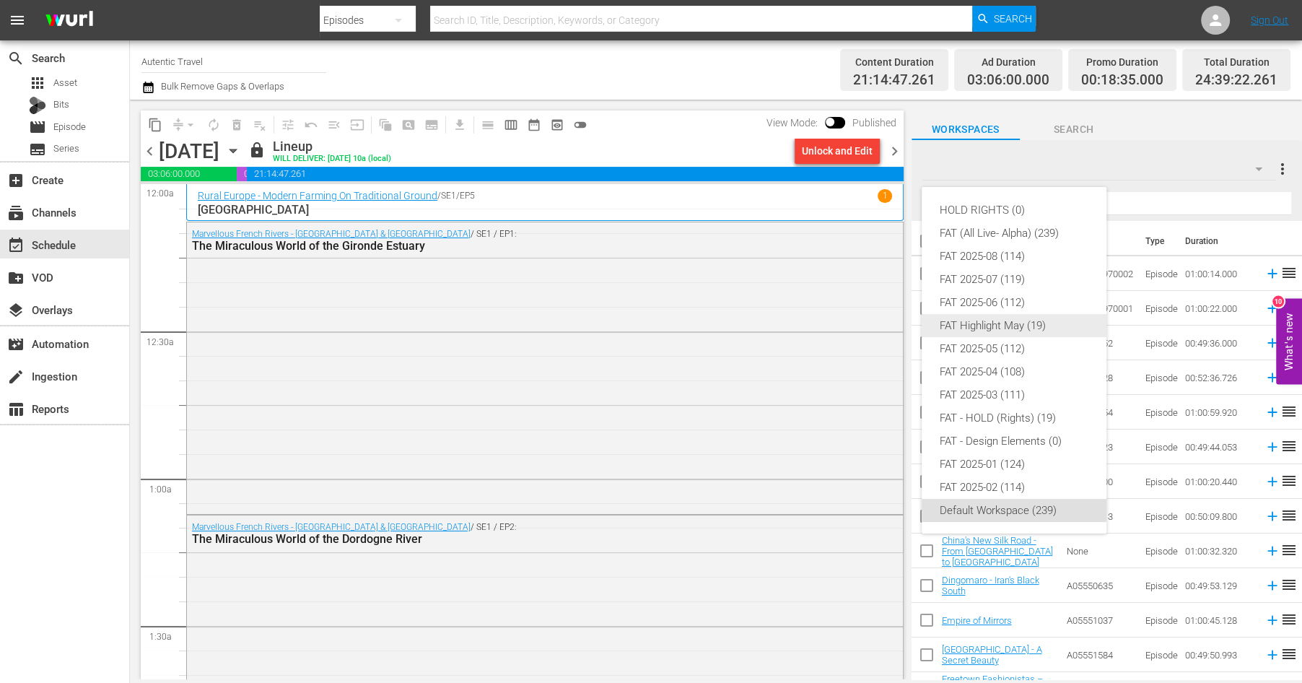
click at [969, 330] on div "FAT Highlight May (19)" at bounding box center [1014, 325] width 150 height 23
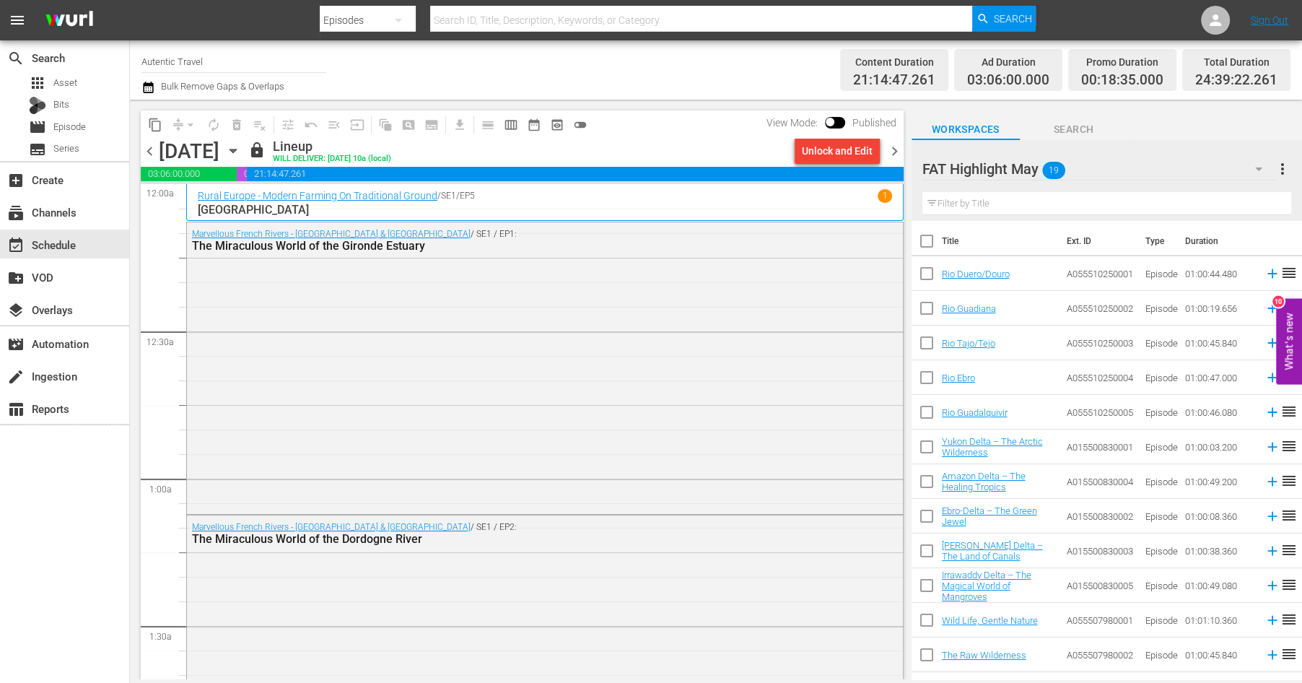
click at [1280, 165] on span "more_vert" at bounding box center [1282, 168] width 17 height 17
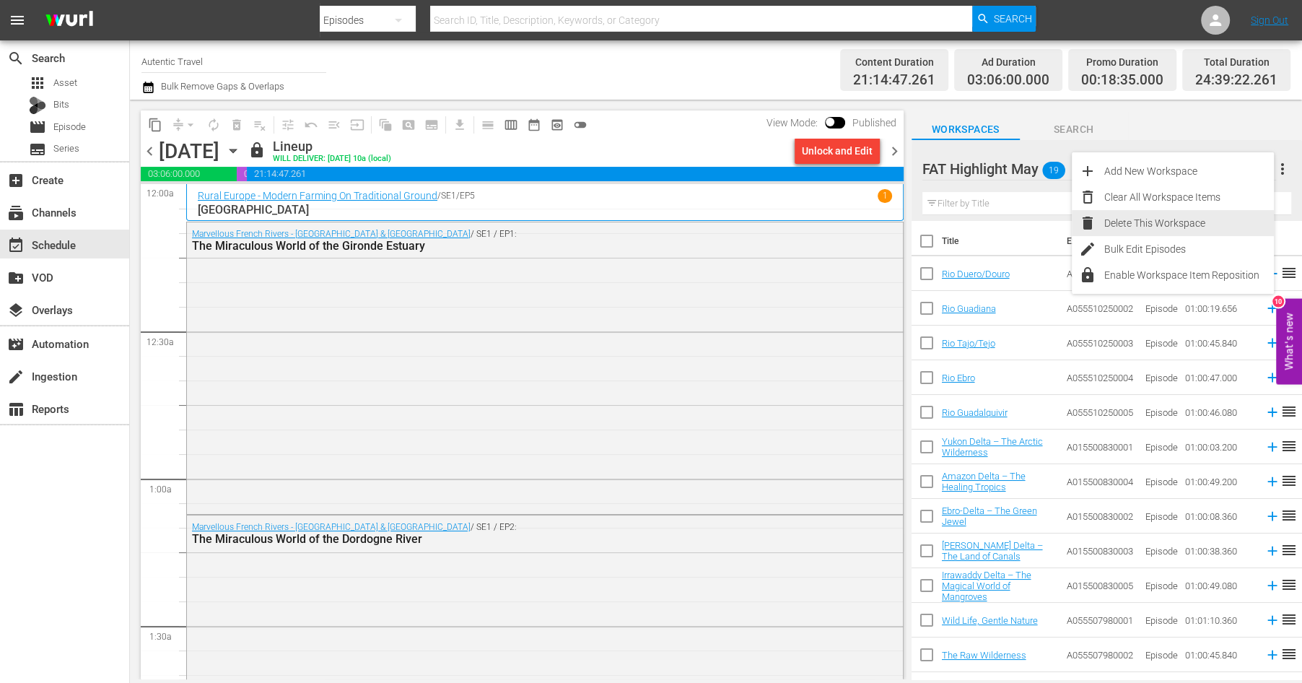
click at [1155, 222] on div "Delete This Workspace" at bounding box center [1189, 223] width 170 height 26
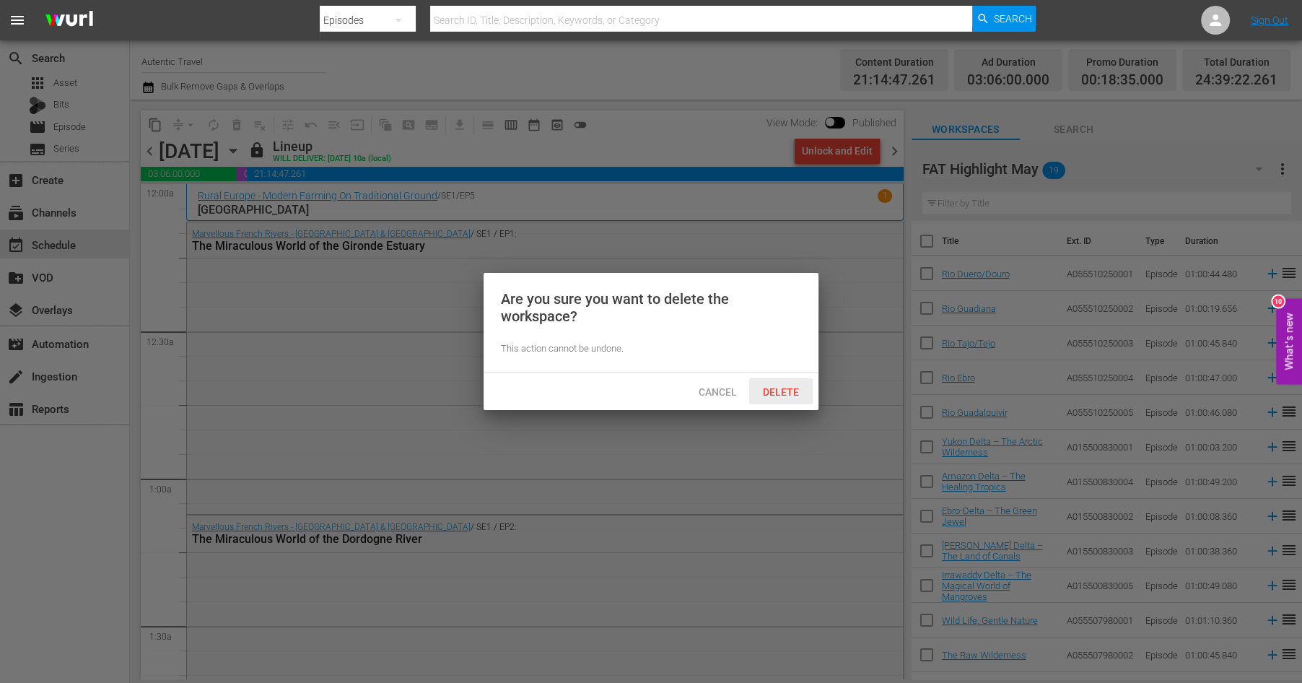
click at [793, 392] on span "Delete" at bounding box center [780, 392] width 59 height 12
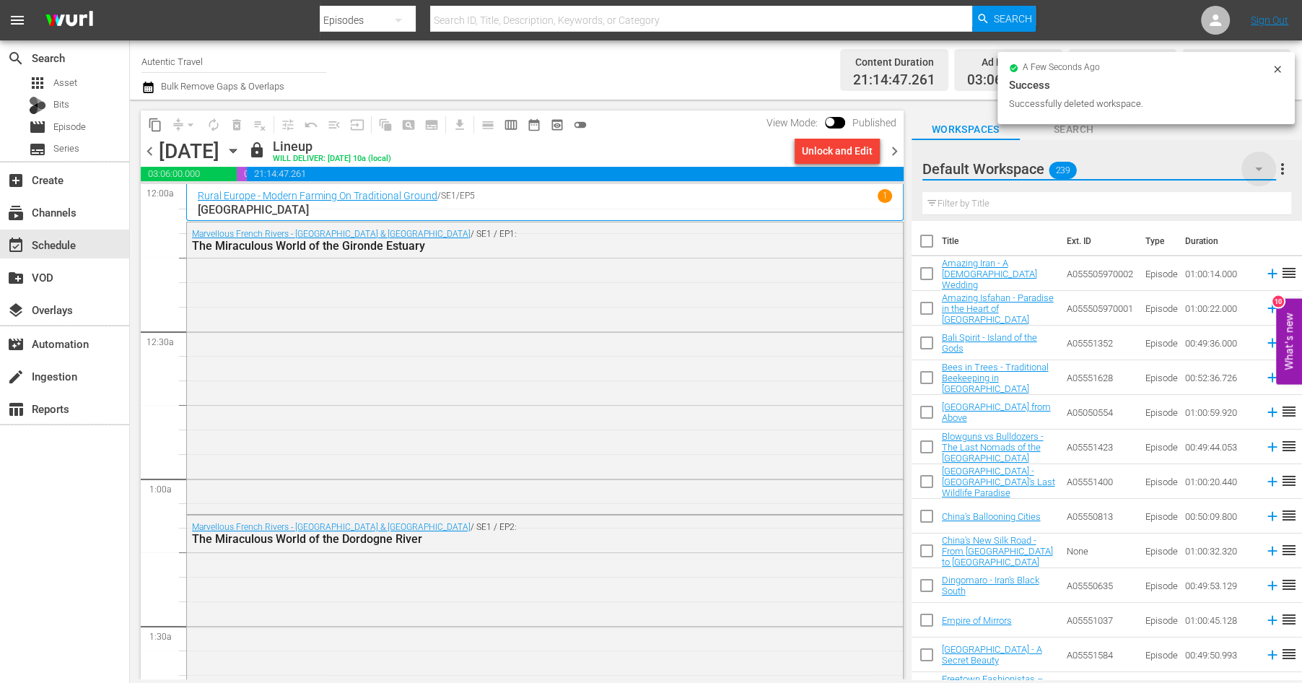
click at [1262, 168] on icon "button" at bounding box center [1258, 168] width 17 height 17
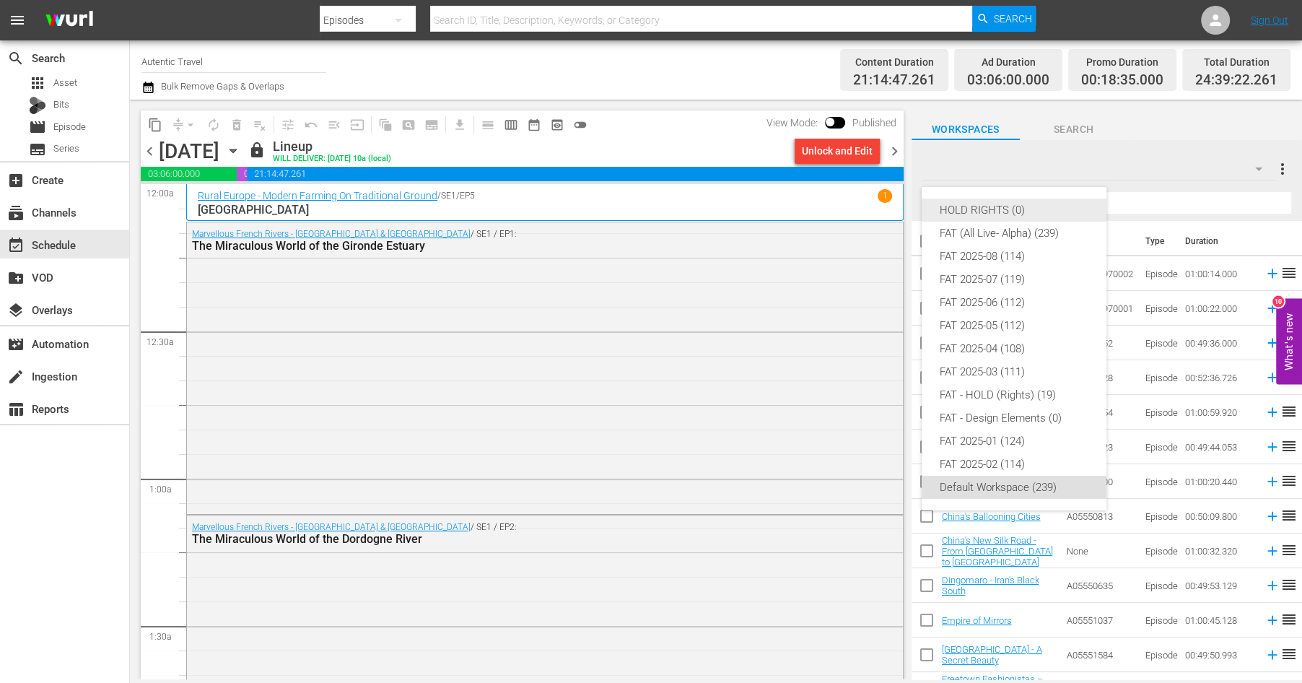
click at [1052, 209] on div "HOLD RIGHTS (0)" at bounding box center [1014, 209] width 150 height 23
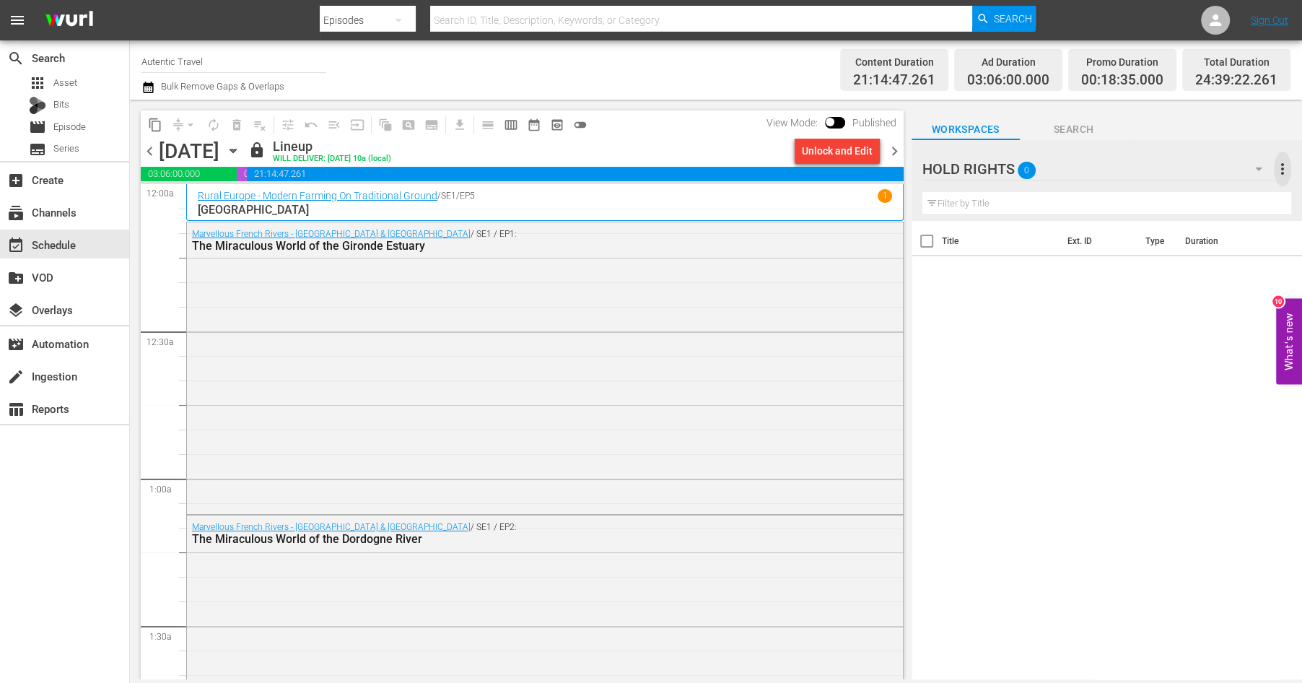
click at [1286, 167] on span "more_vert" at bounding box center [1282, 168] width 17 height 17
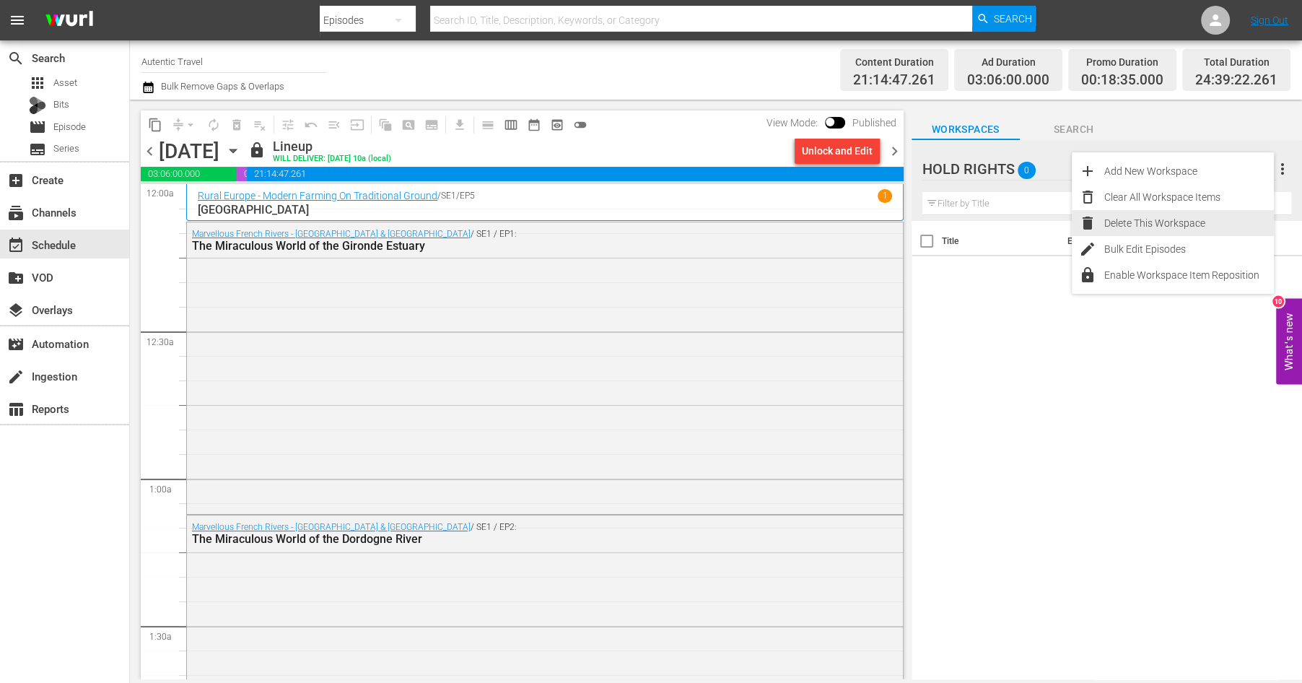
click at [1151, 220] on div "Delete This Workspace" at bounding box center [1189, 223] width 170 height 26
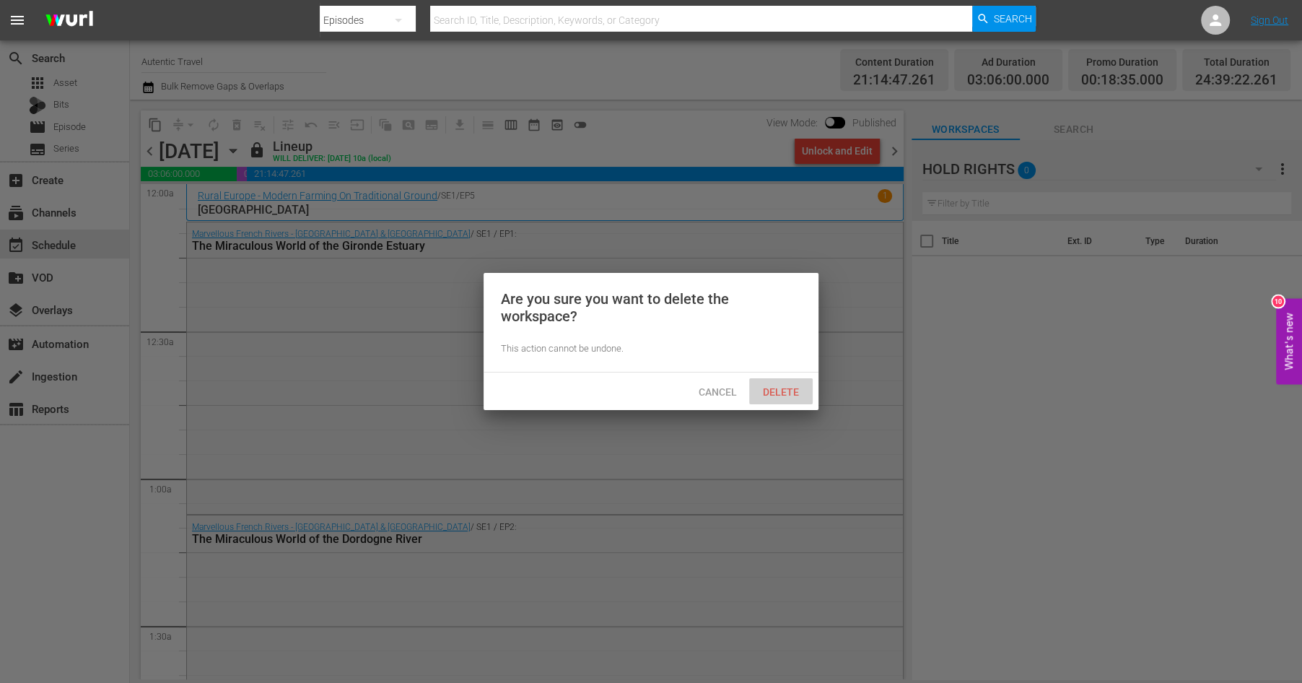
click at [782, 387] on span "Delete" at bounding box center [780, 392] width 59 height 12
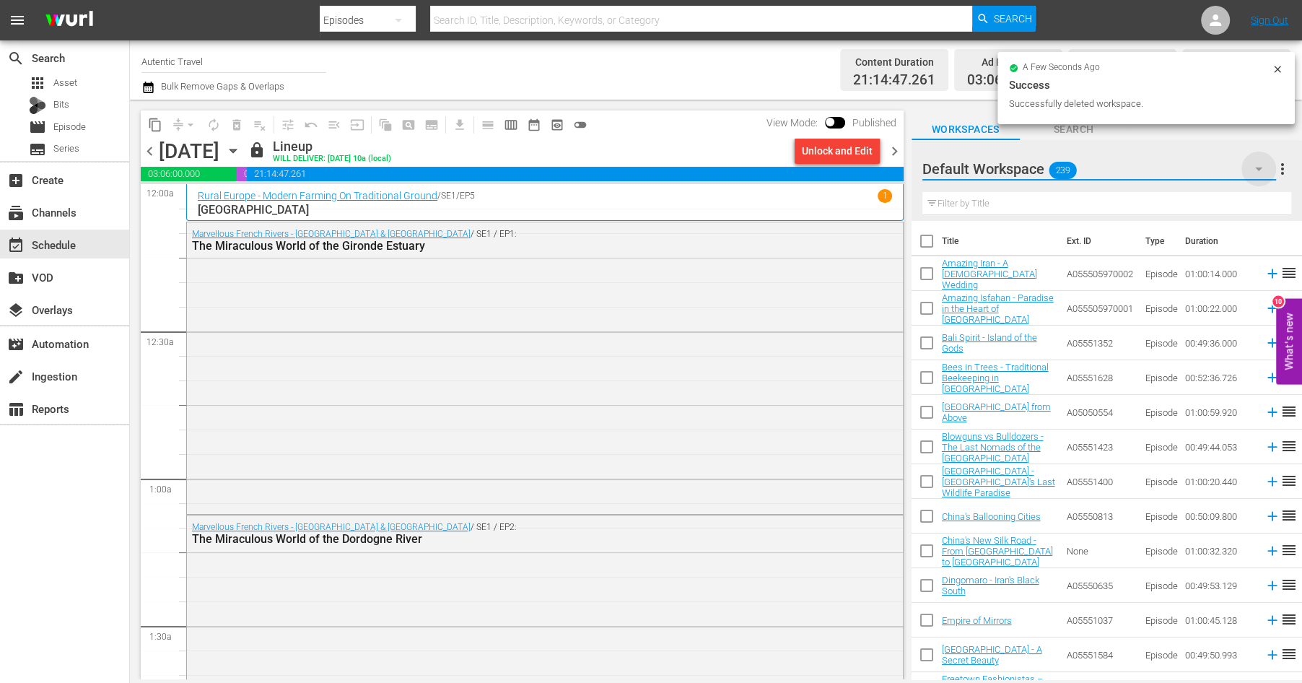
click at [1256, 165] on icon "button" at bounding box center [1258, 168] width 17 height 17
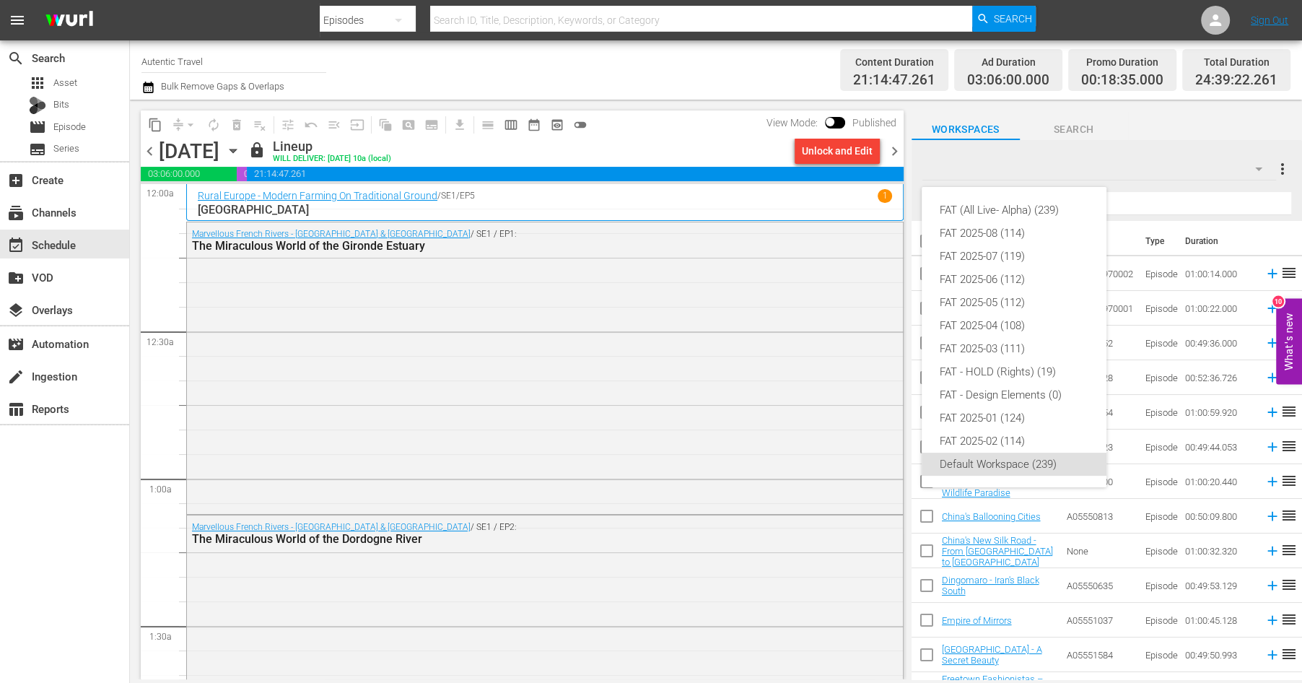
click at [1131, 157] on div "FAT (All Live- Alpha) (239) FAT 2025-08 (114) FAT 2025-07 (119) FAT 2025-06 (11…" at bounding box center [651, 341] width 1302 height 683
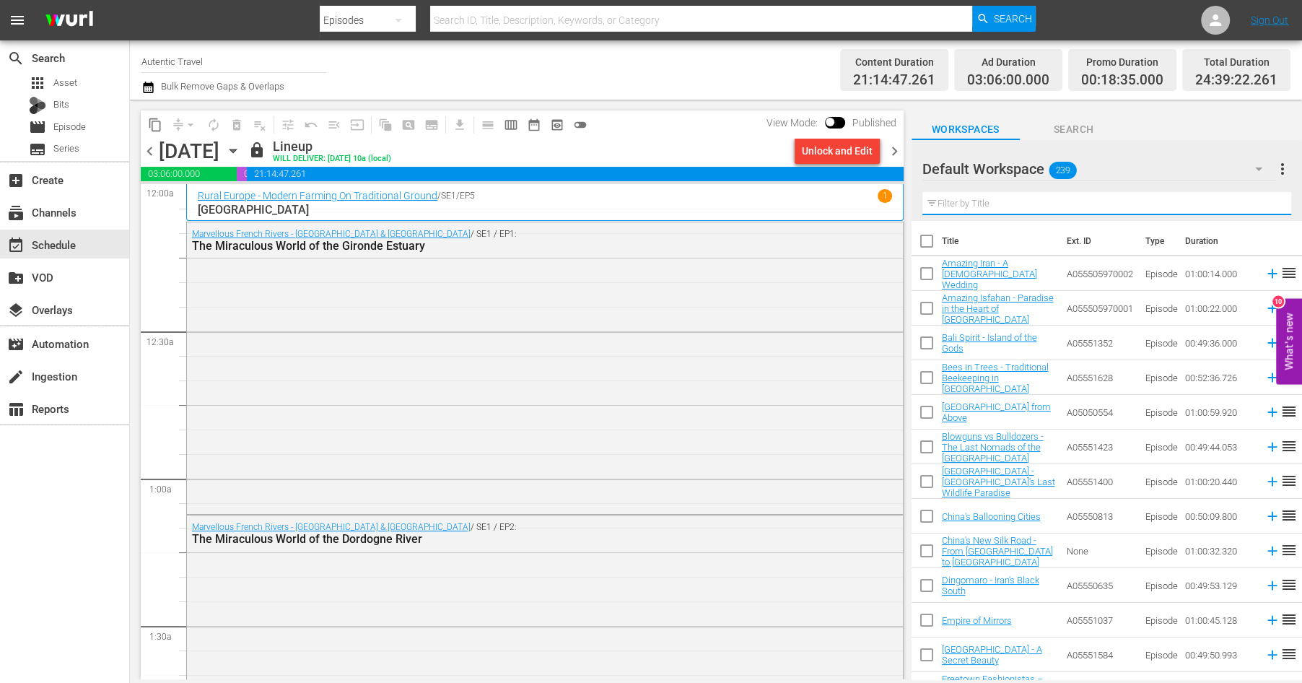
click at [972, 197] on input "text" at bounding box center [1106, 203] width 369 height 23
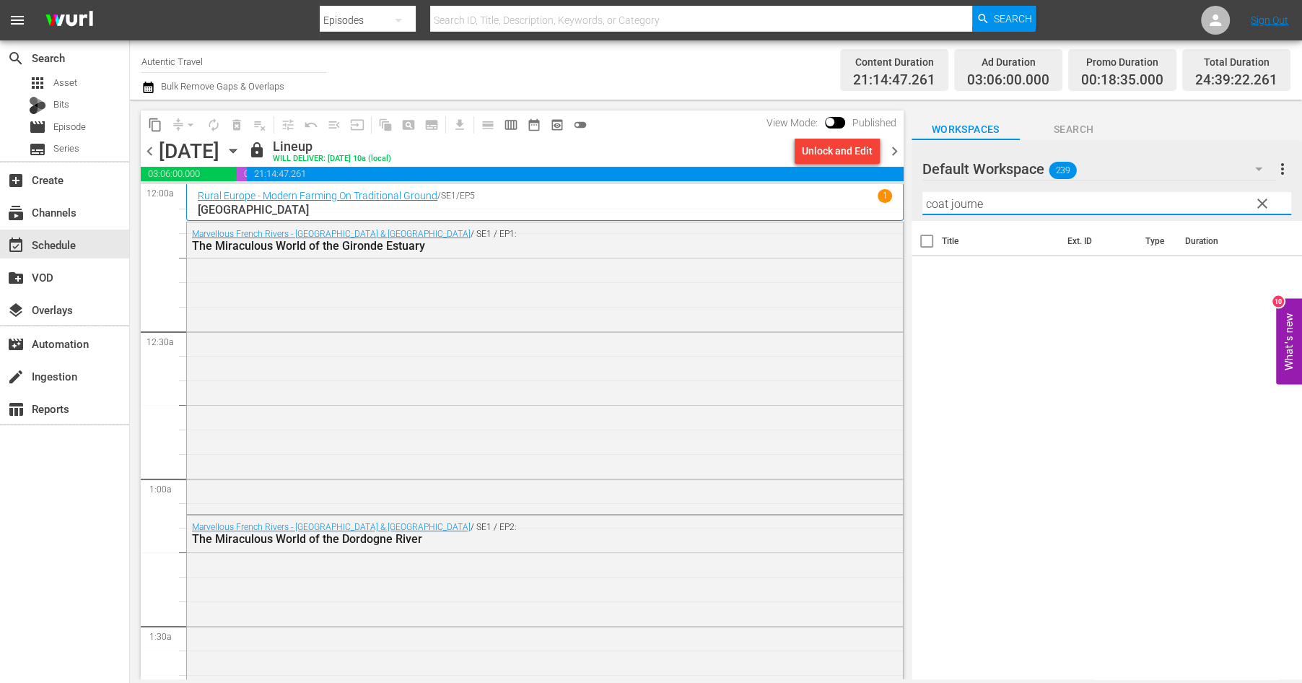
click at [946, 206] on input "coat journe" at bounding box center [1106, 203] width 369 height 23
click at [930, 275] on input "checkbox" at bounding box center [927, 276] width 30 height 30
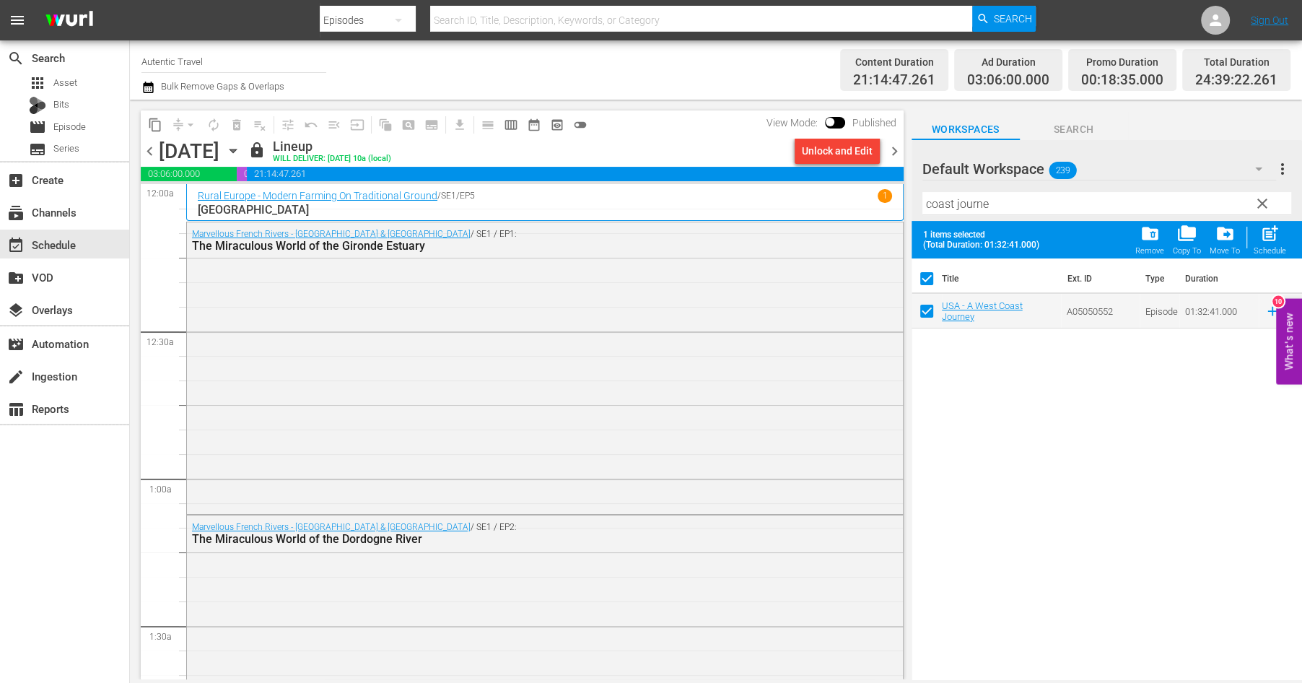
drag, startPoint x: 1265, startPoint y: 204, endPoint x: 1164, endPoint y: 198, distance: 101.9
click at [1265, 204] on span "clear" at bounding box center [1262, 203] width 17 height 17
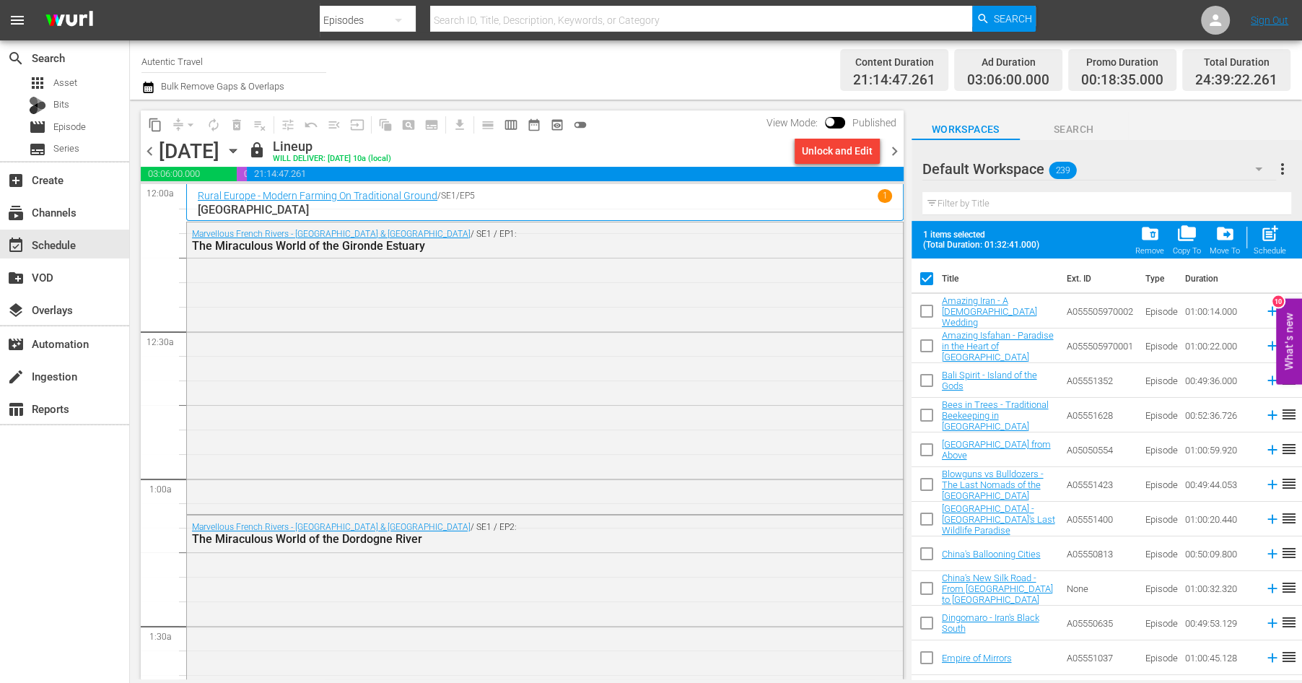
click at [1062, 207] on input "text" at bounding box center [1106, 203] width 369 height 23
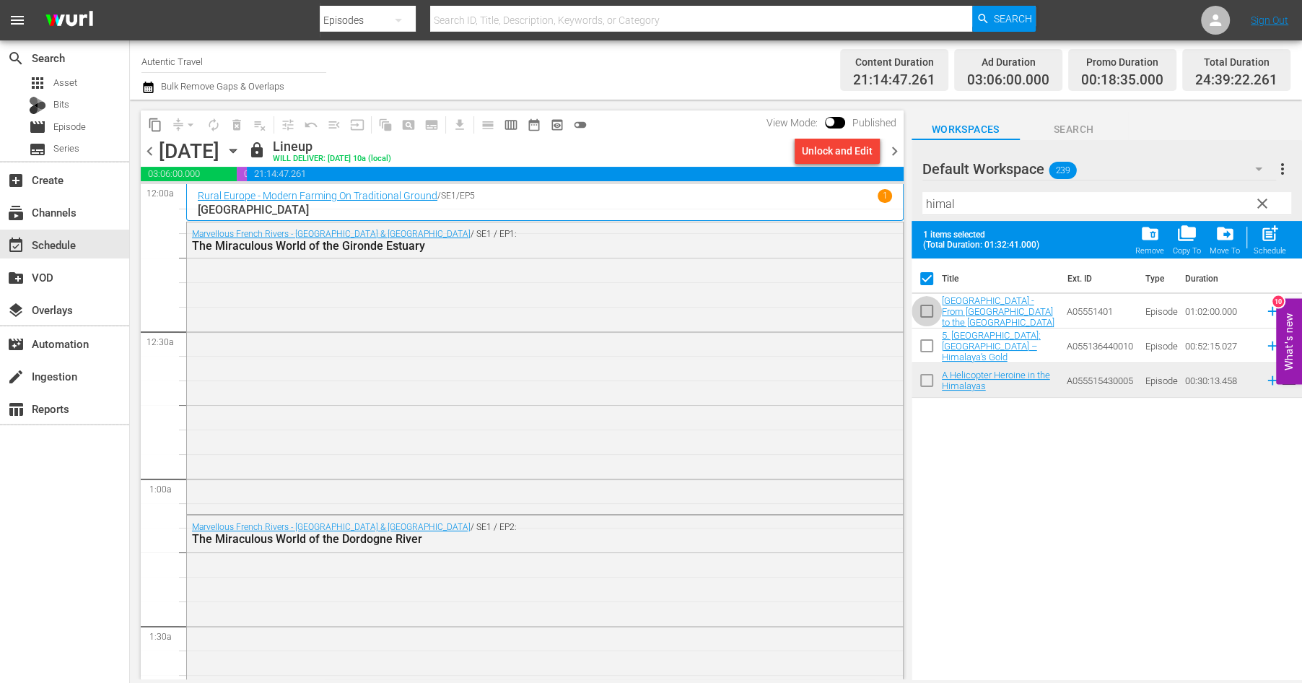
click at [927, 314] on input "checkbox" at bounding box center [927, 314] width 30 height 30
click at [1264, 200] on span "clear" at bounding box center [1262, 203] width 17 height 17
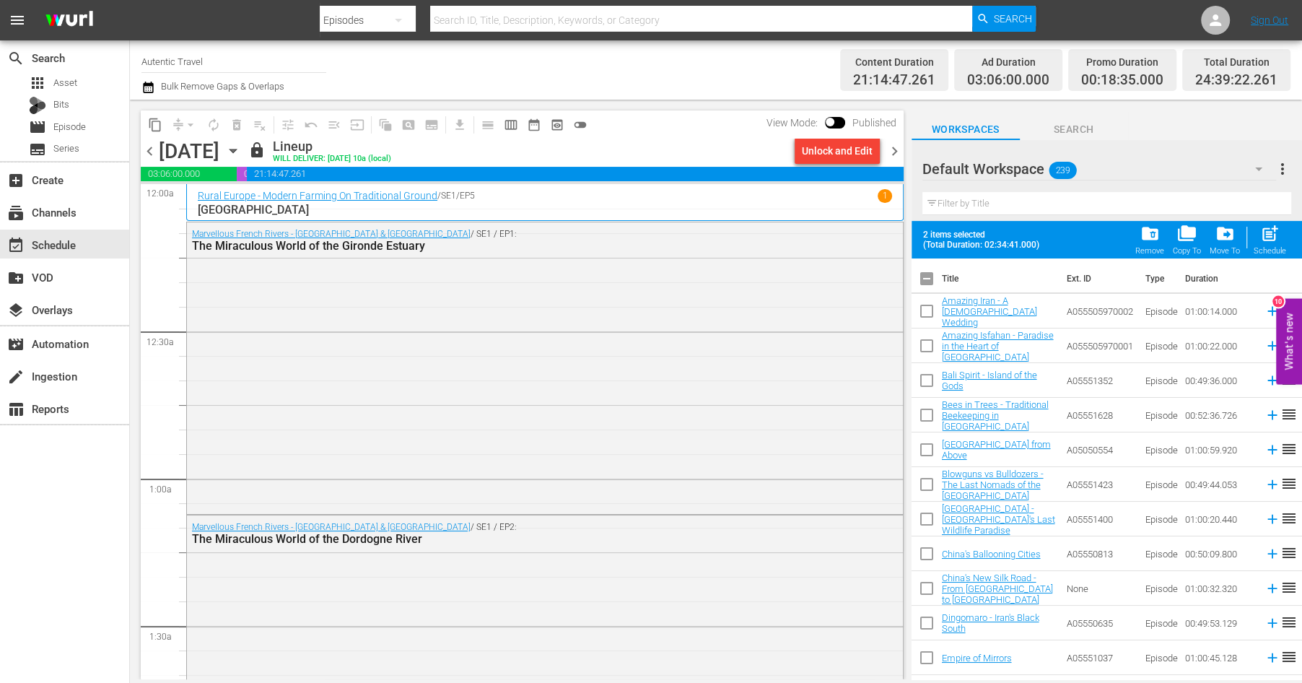
click at [986, 208] on input "text" at bounding box center [1106, 203] width 369 height 23
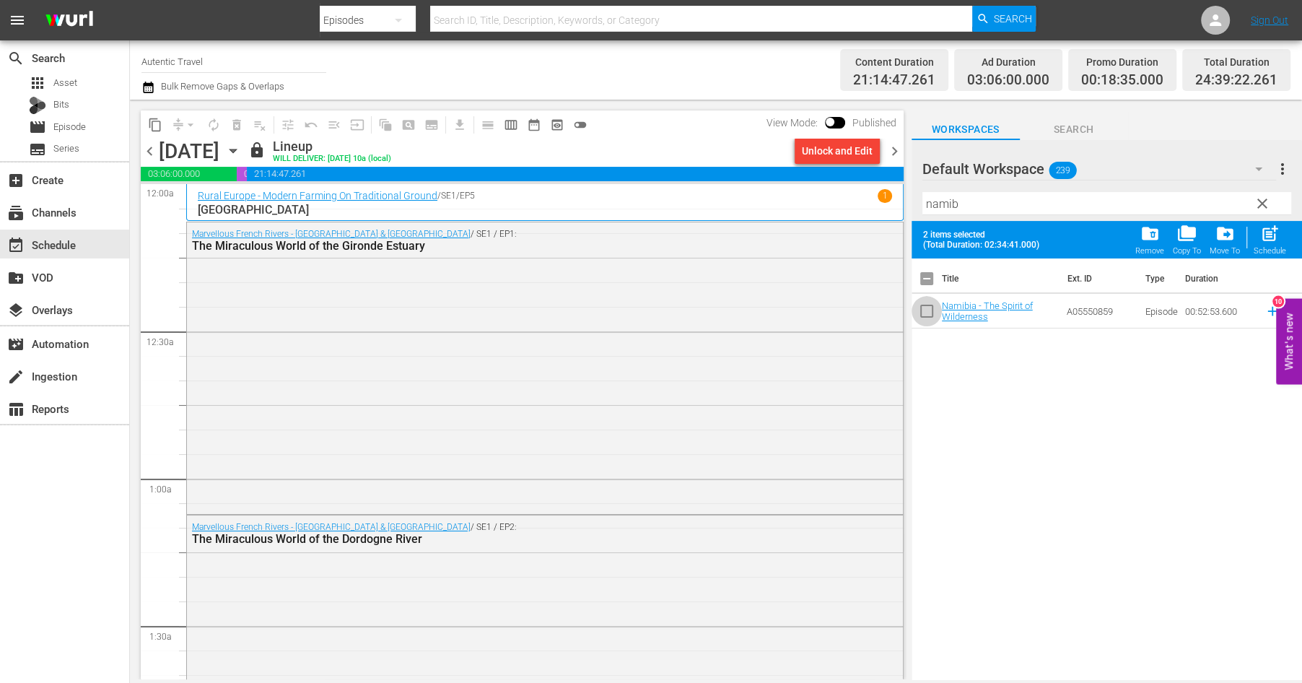
click at [925, 314] on input "checkbox" at bounding box center [927, 314] width 30 height 30
click at [1266, 201] on span "clear" at bounding box center [1262, 203] width 17 height 17
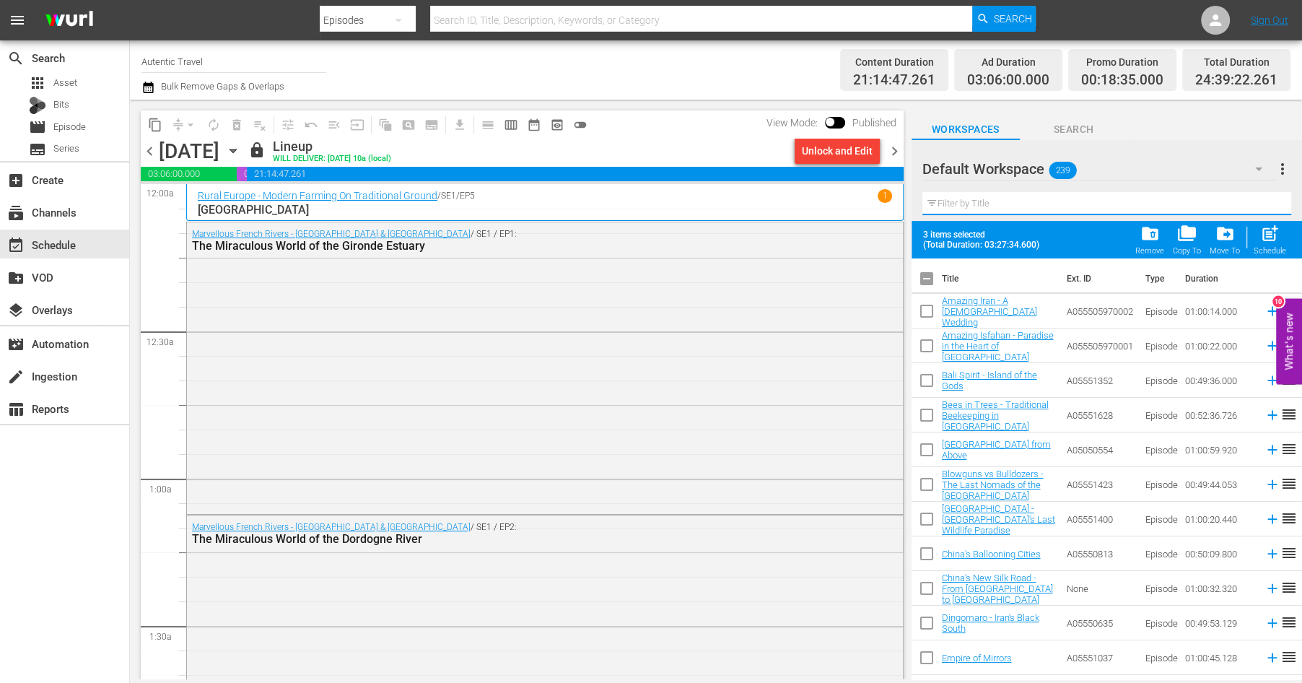
click at [946, 200] on input "text" at bounding box center [1106, 203] width 369 height 23
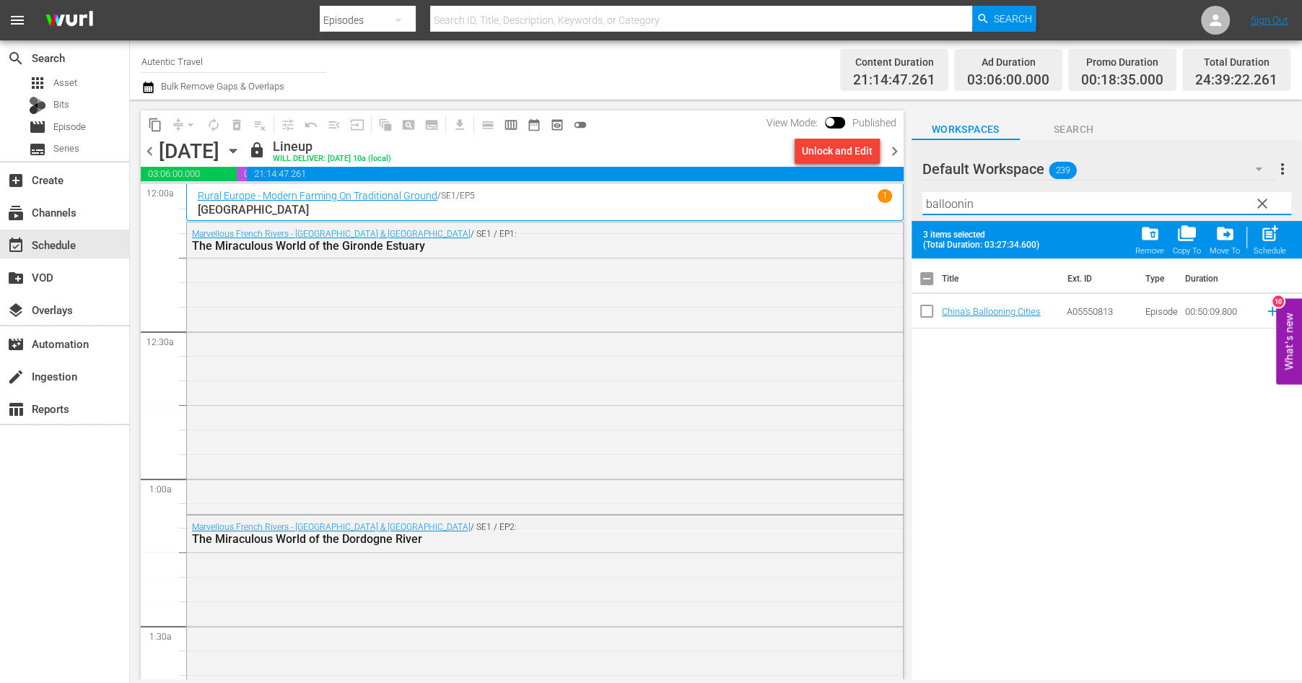
click at [930, 313] on input "checkbox" at bounding box center [927, 314] width 30 height 30
click at [1263, 205] on span "clear" at bounding box center [1262, 203] width 17 height 17
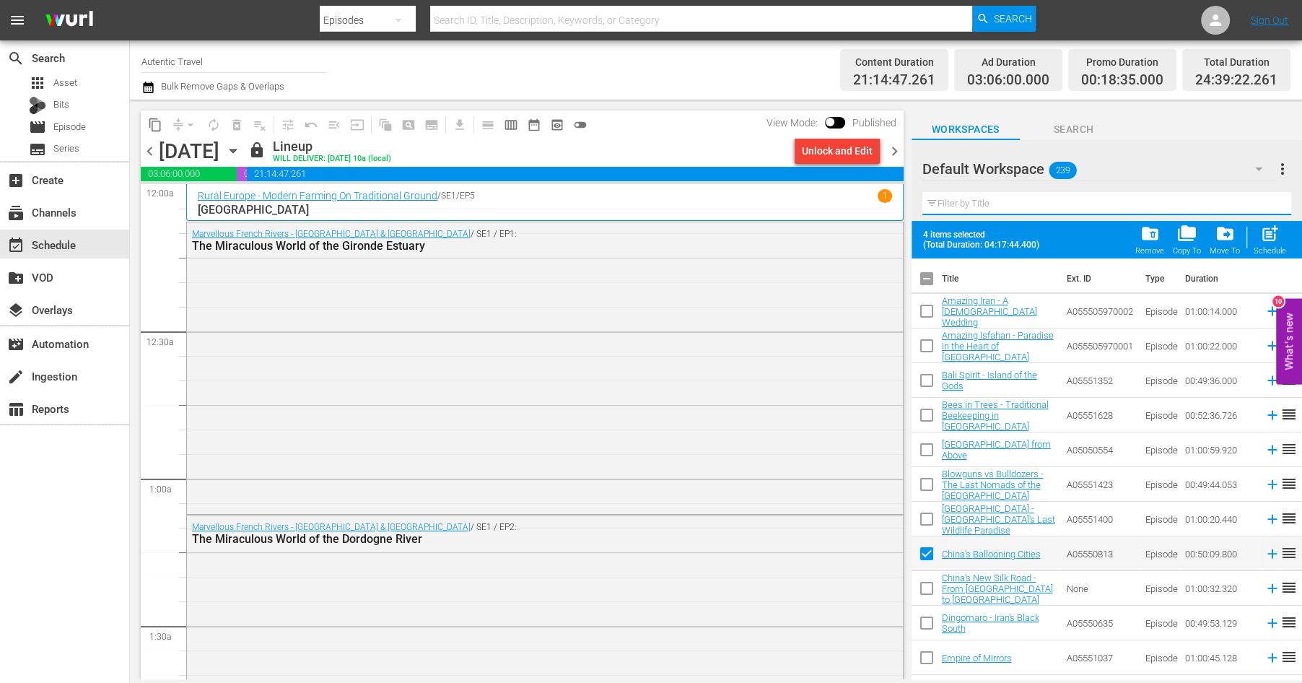
click at [971, 198] on input "text" at bounding box center [1106, 203] width 369 height 23
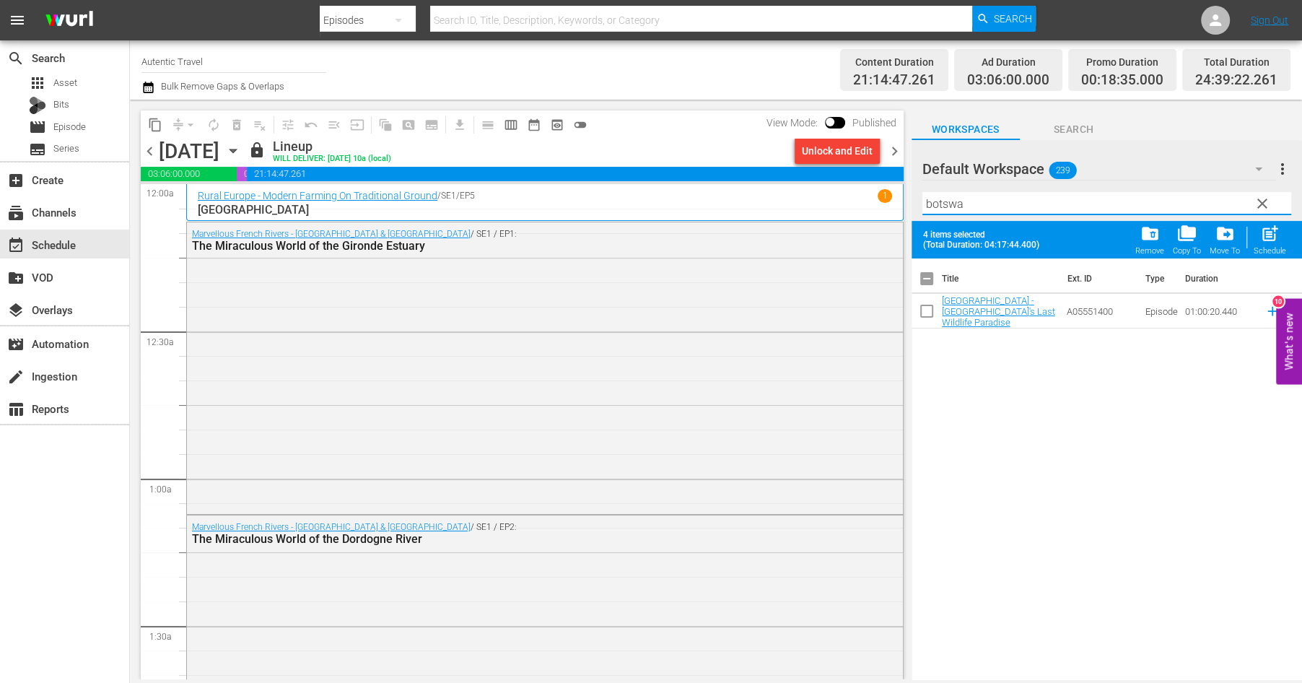
click at [927, 309] on input "checkbox" at bounding box center [927, 314] width 30 height 30
click at [1267, 205] on span "clear" at bounding box center [1262, 203] width 17 height 17
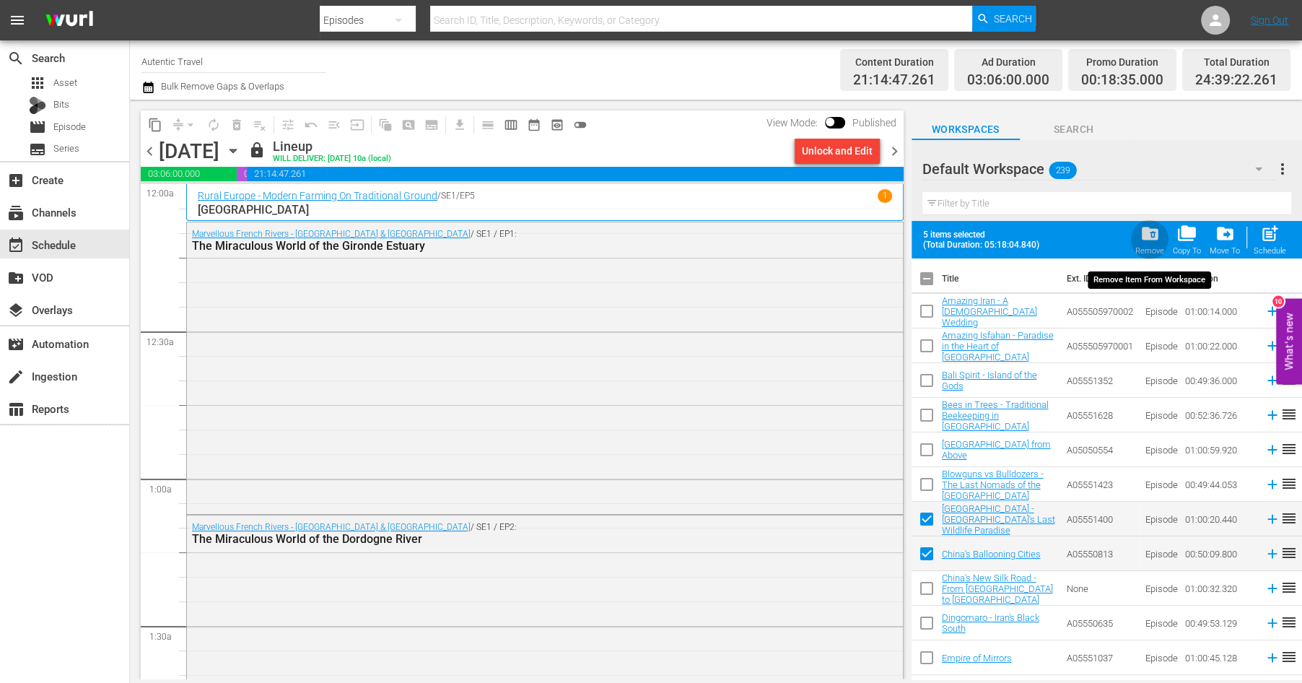
click at [1150, 233] on span "folder_delete" at bounding box center [1149, 233] width 19 height 19
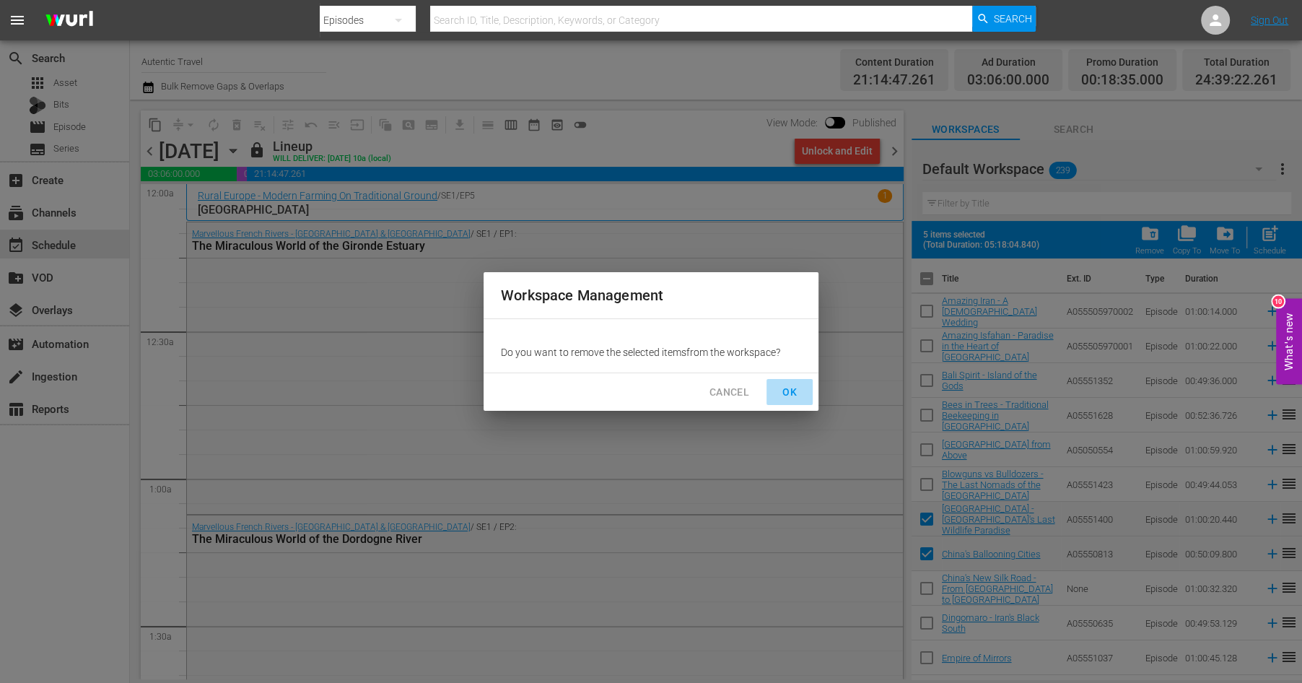
click at [787, 390] on span "OK" at bounding box center [789, 392] width 23 height 18
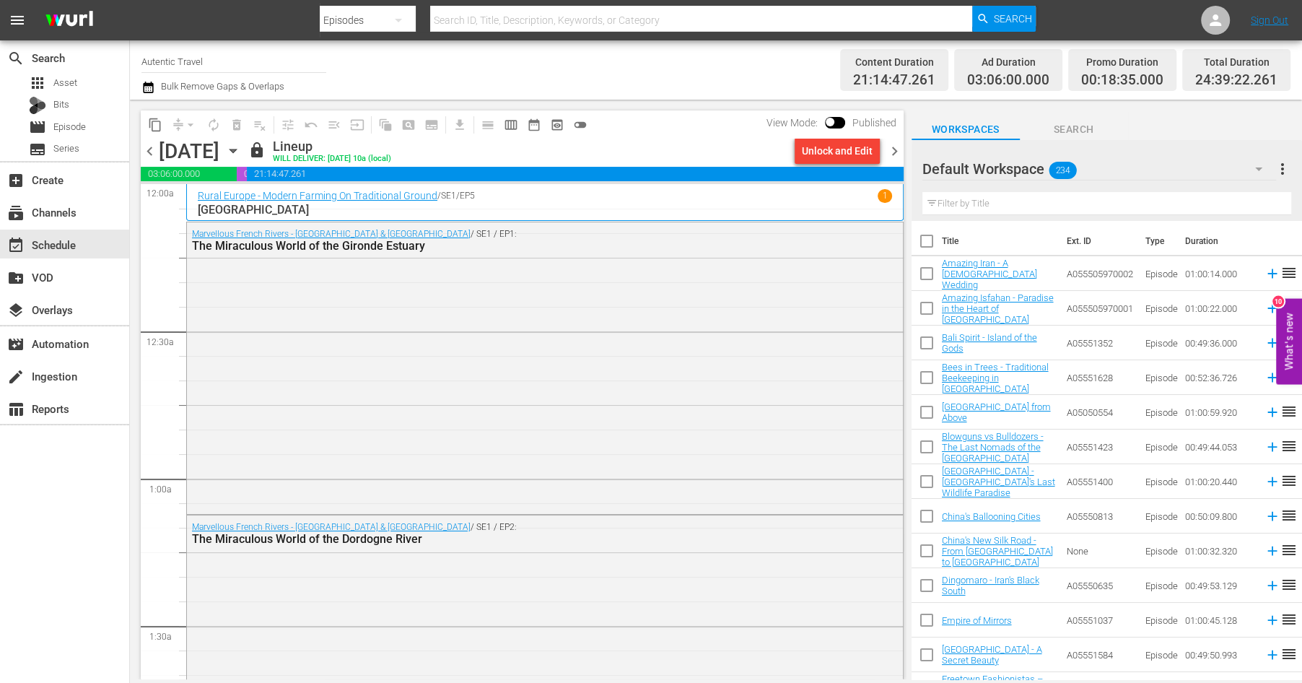
click at [1001, 203] on input "text" at bounding box center [1106, 203] width 369 height 23
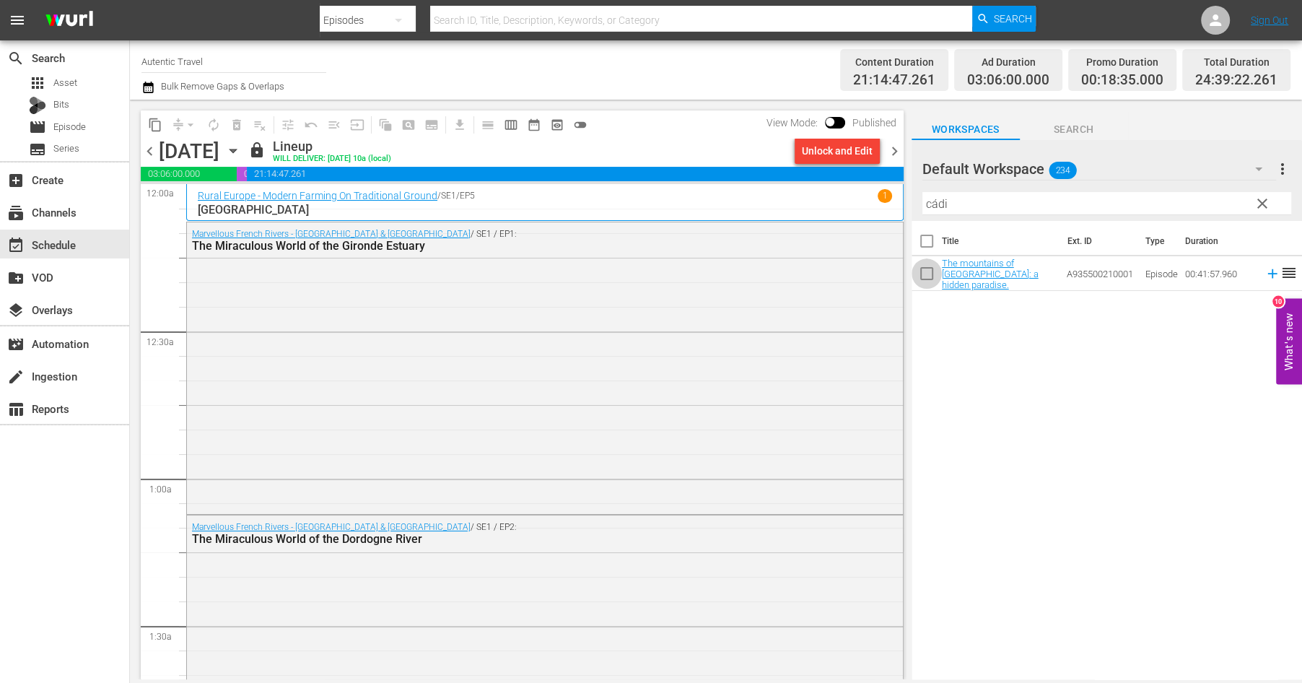
click at [927, 279] on input "checkbox" at bounding box center [927, 276] width 30 height 30
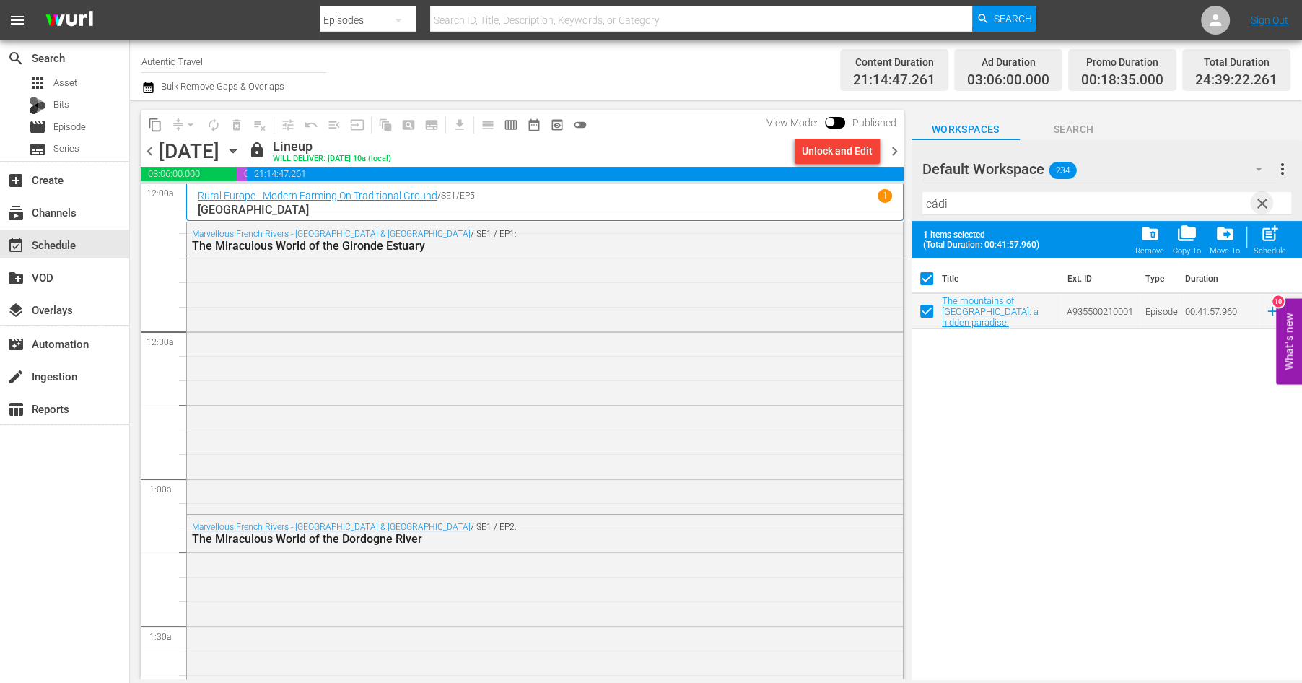
click at [1265, 204] on span "clear" at bounding box center [1262, 203] width 17 height 17
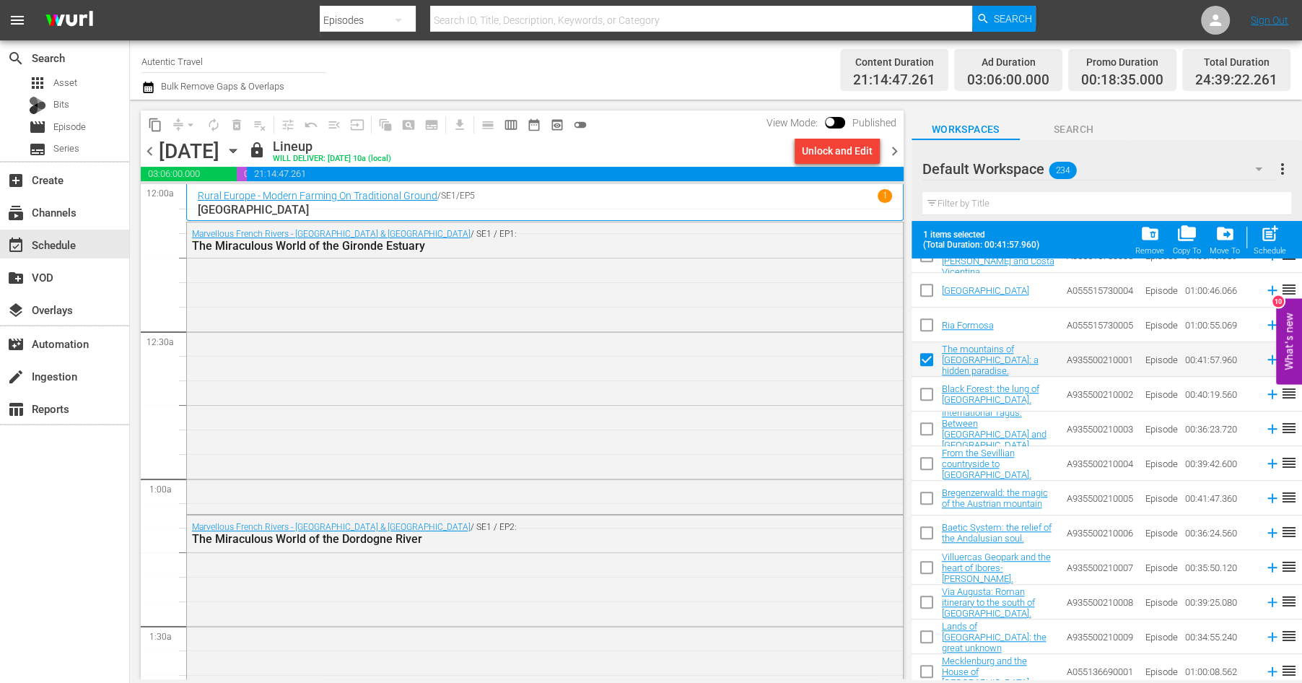
scroll to position [5981, 0]
click at [930, 395] on input "checkbox" at bounding box center [927, 395] width 30 height 30
click at [930, 429] on input "checkbox" at bounding box center [927, 430] width 30 height 30
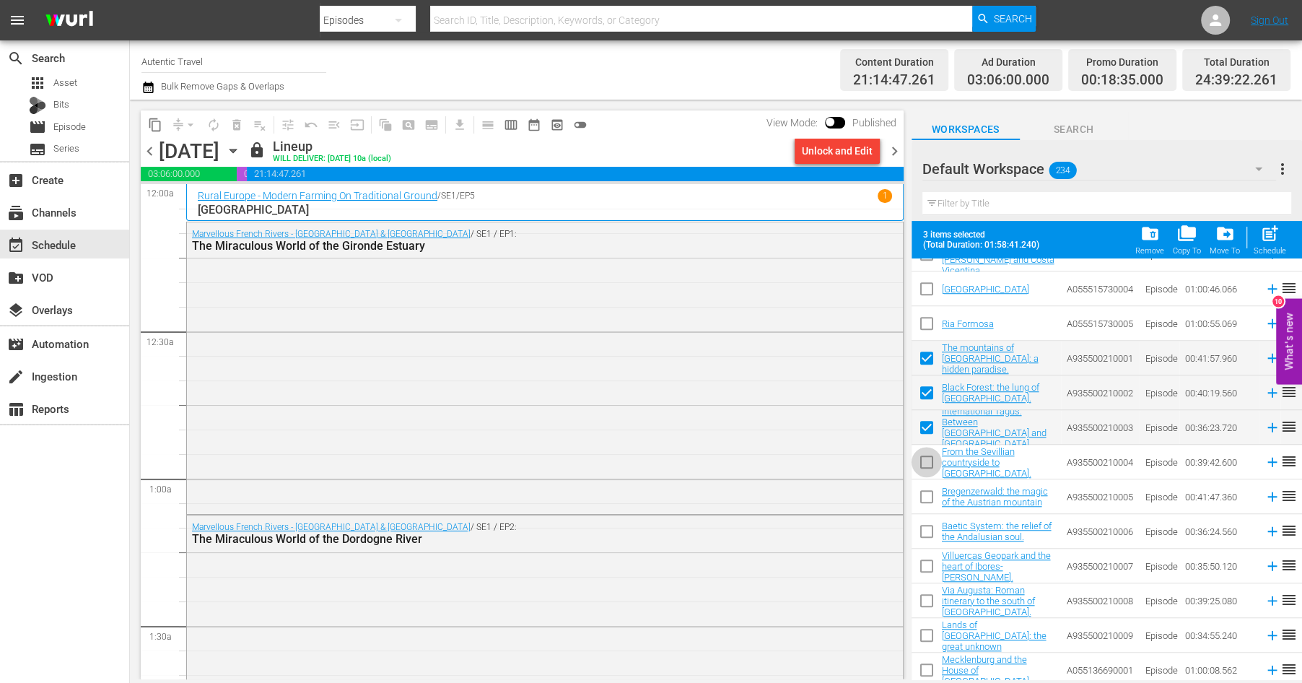
click at [927, 460] on input "checkbox" at bounding box center [927, 465] width 30 height 30
click at [926, 497] on input "checkbox" at bounding box center [927, 499] width 30 height 30
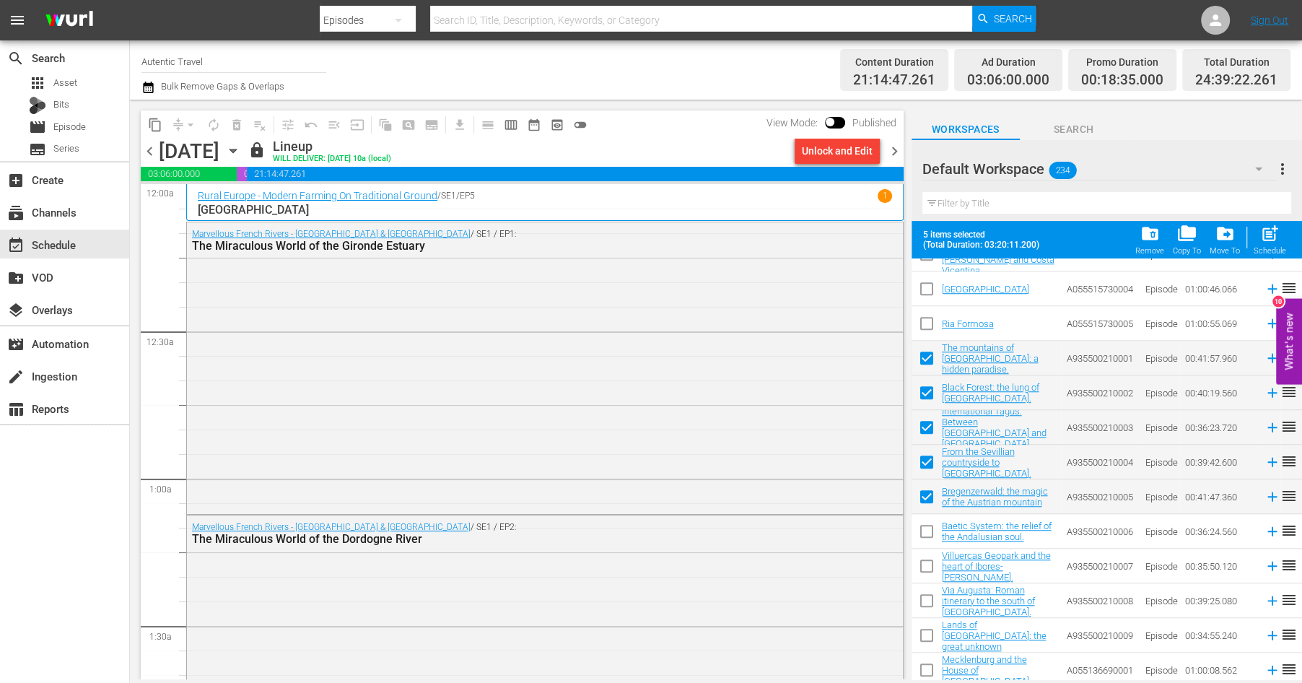
click at [927, 531] on input "checkbox" at bounding box center [927, 534] width 30 height 30
click at [927, 562] on input "checkbox" at bounding box center [927, 569] width 30 height 30
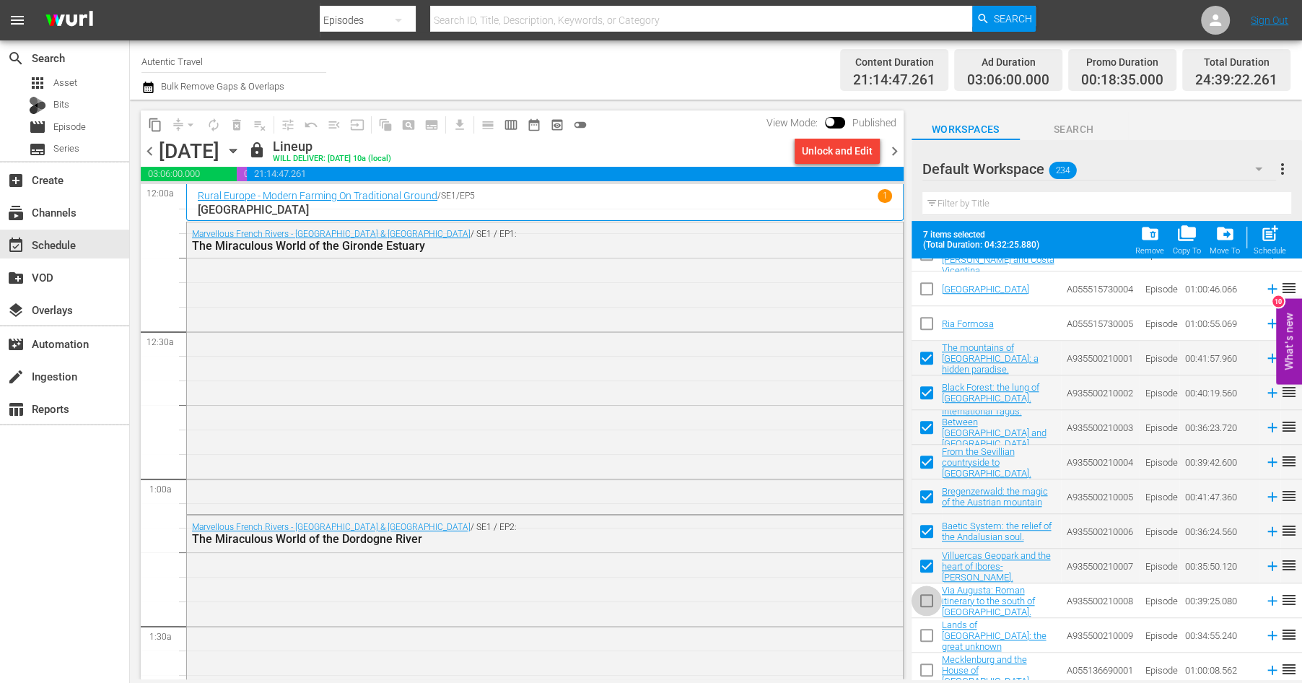
click at [926, 598] on input "checkbox" at bounding box center [927, 603] width 30 height 30
click at [925, 635] on input "checkbox" at bounding box center [927, 638] width 30 height 30
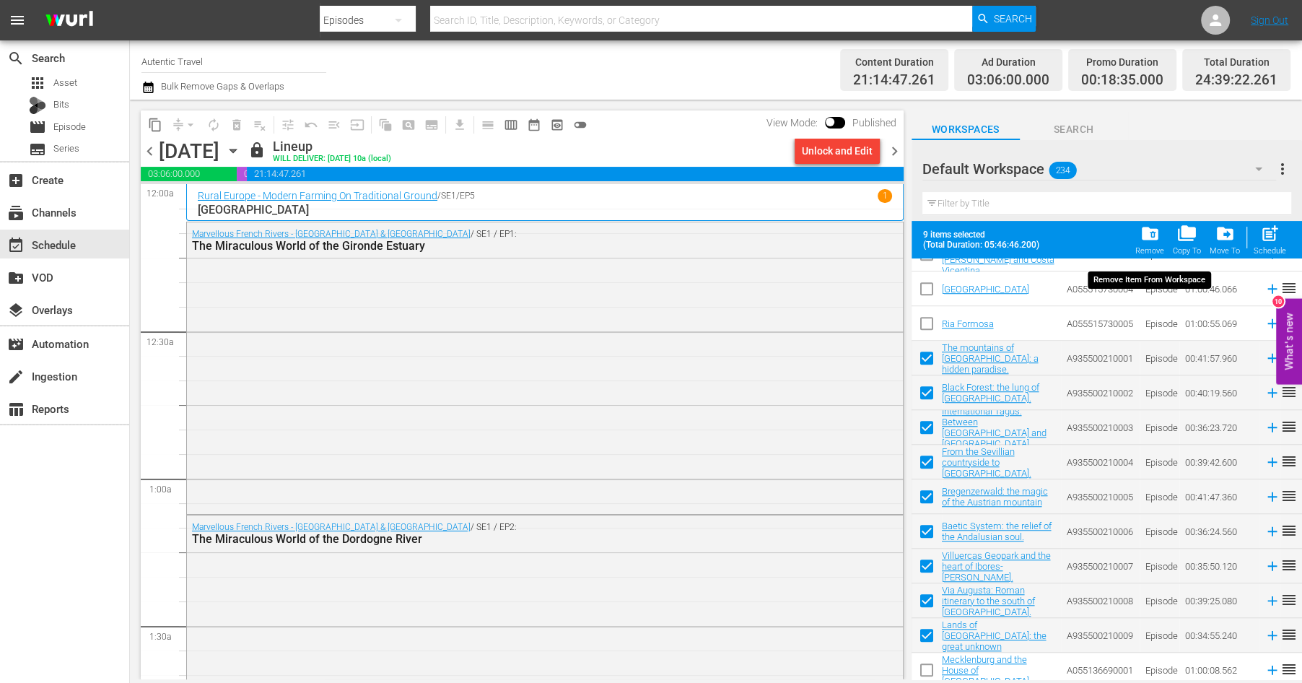
click at [1154, 235] on span "folder_delete" at bounding box center [1149, 233] width 19 height 19
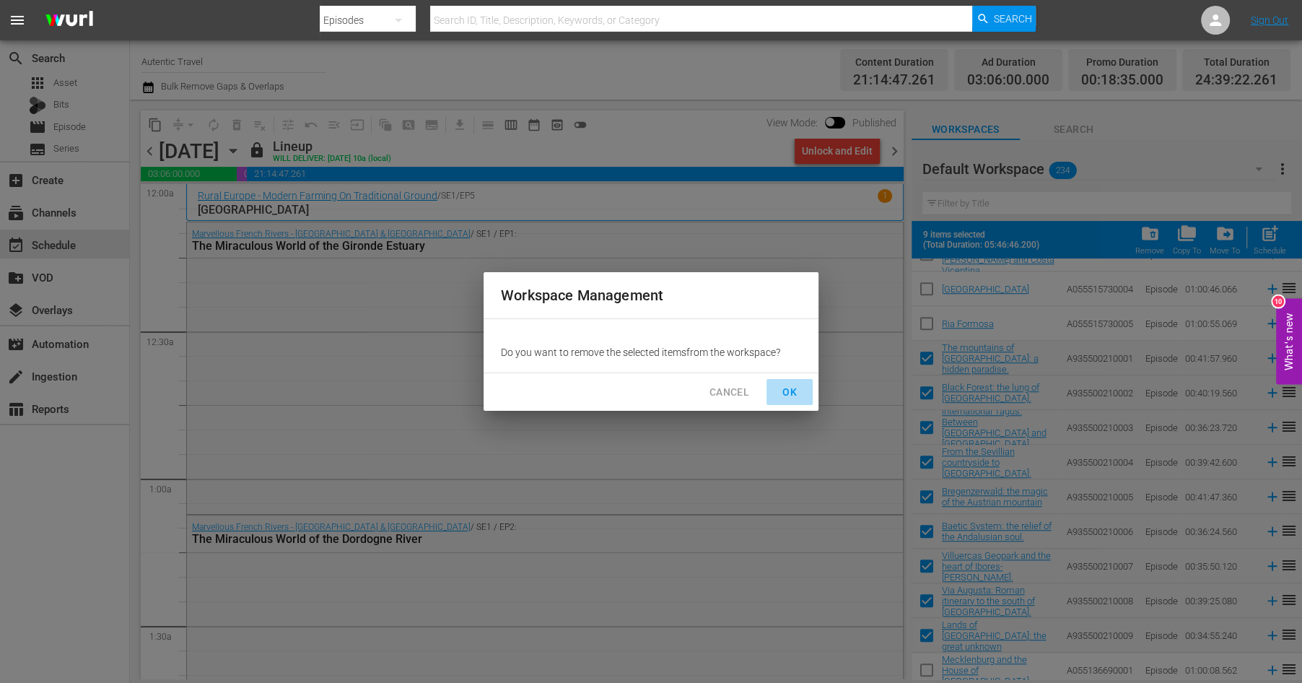
click at [793, 390] on span "OK" at bounding box center [789, 392] width 23 height 18
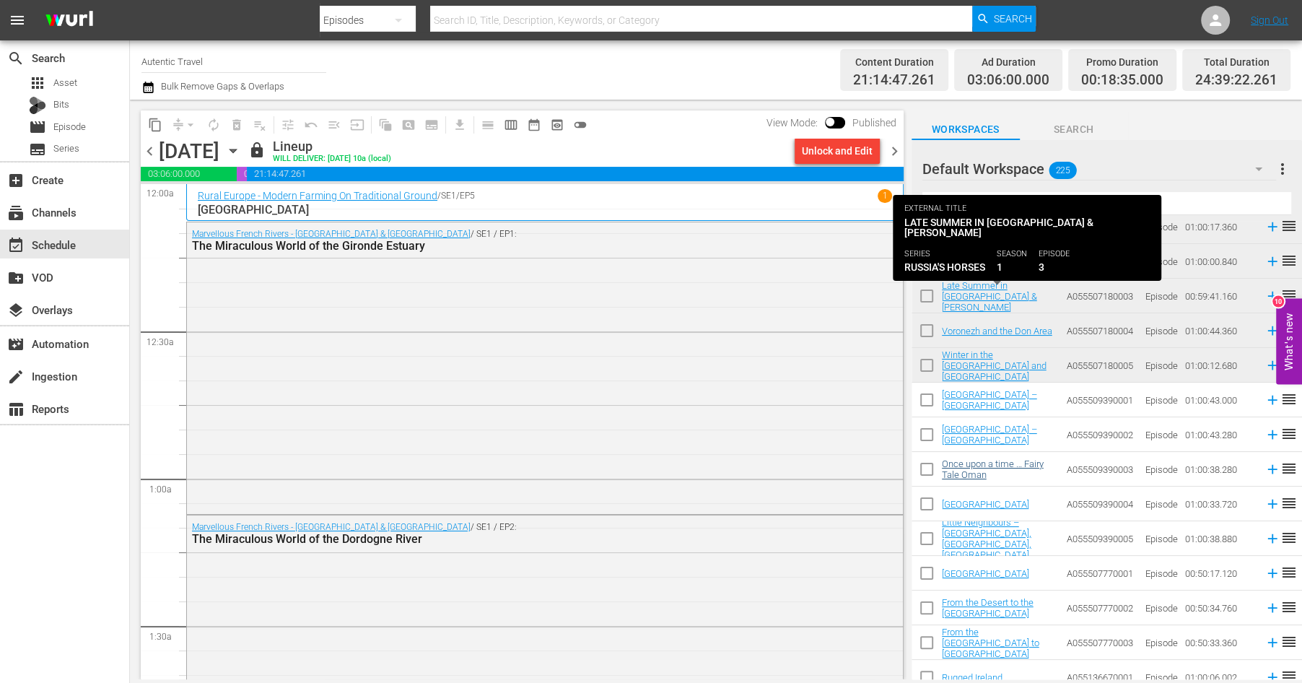
scroll to position [6252, 0]
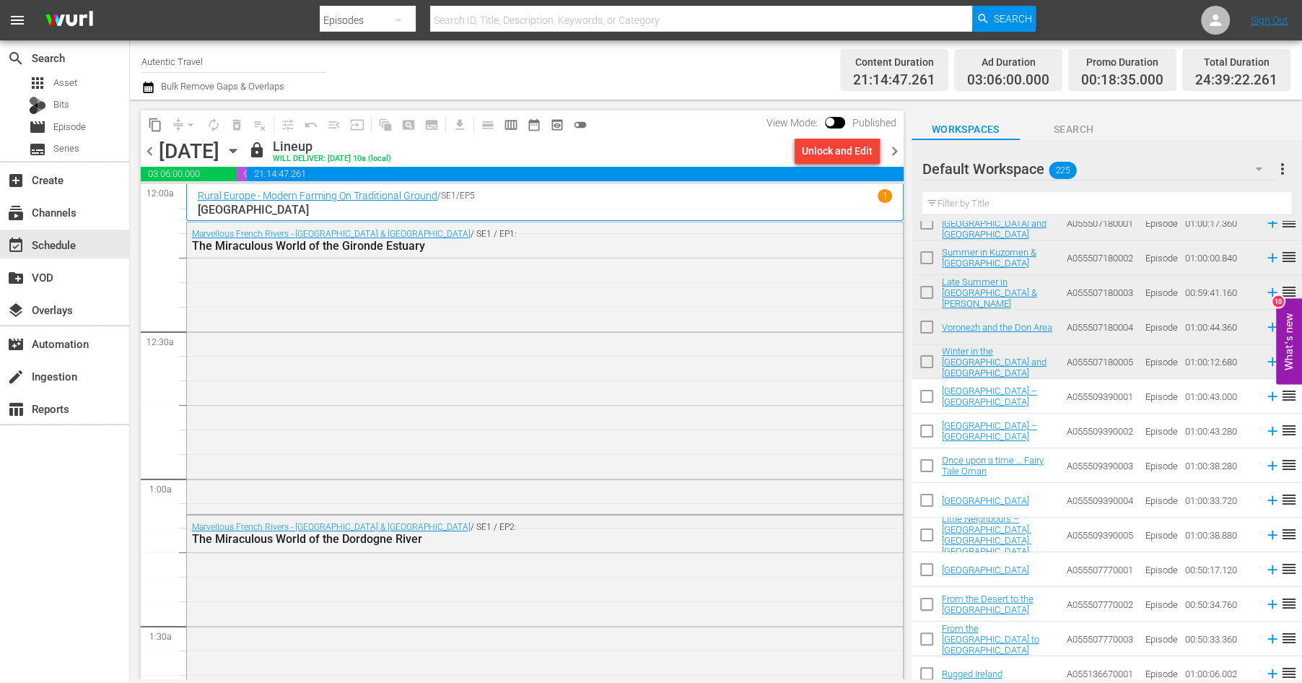
click at [963, 200] on input "text" at bounding box center [1106, 203] width 369 height 23
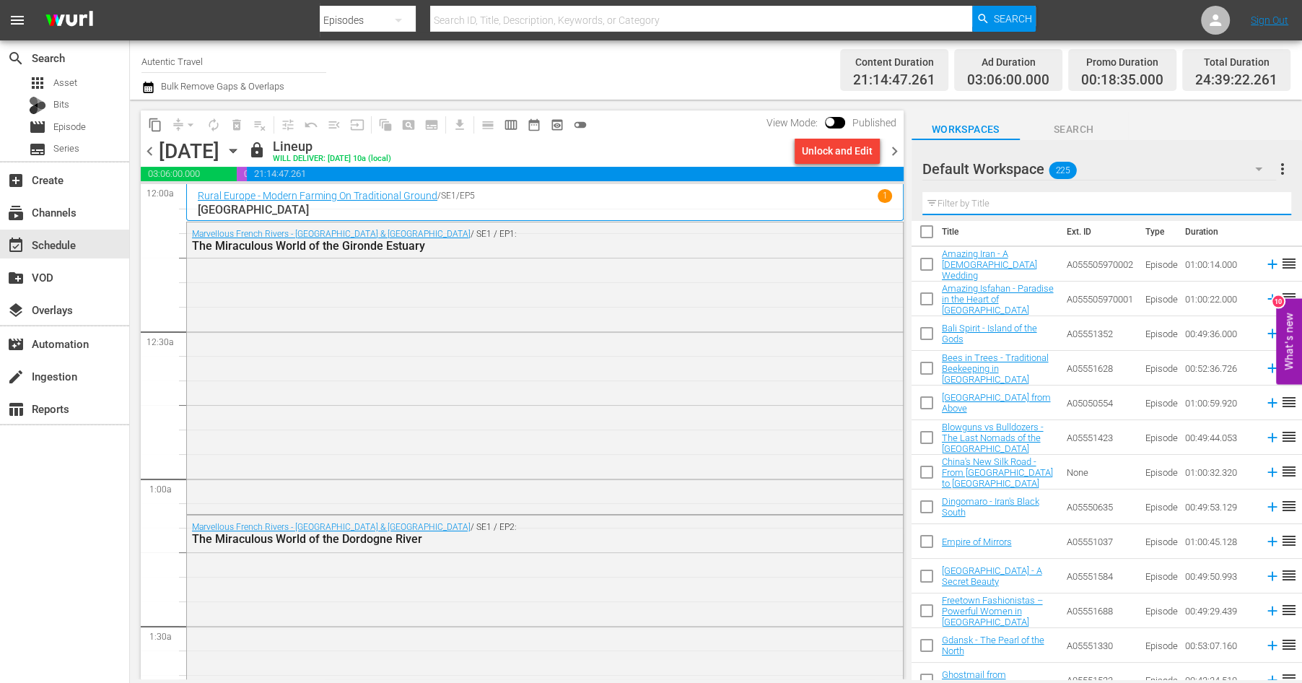
scroll to position [0, 0]
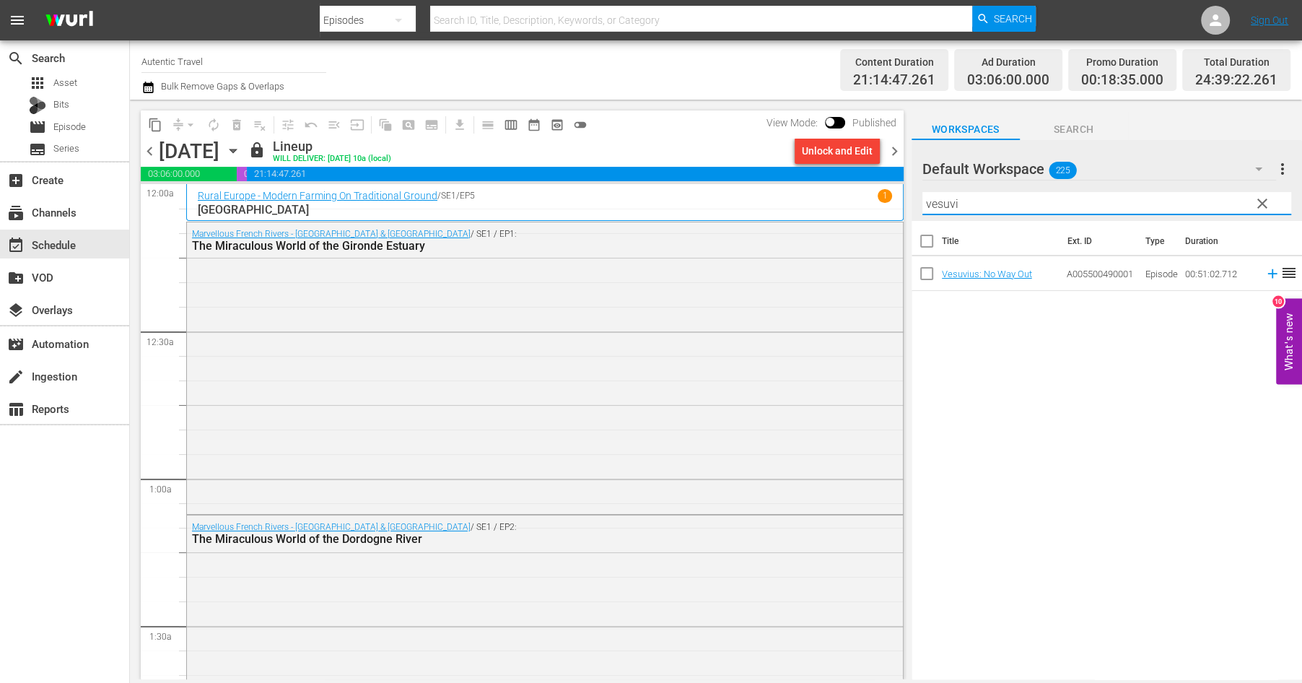
click at [929, 272] on input "checkbox" at bounding box center [927, 276] width 30 height 30
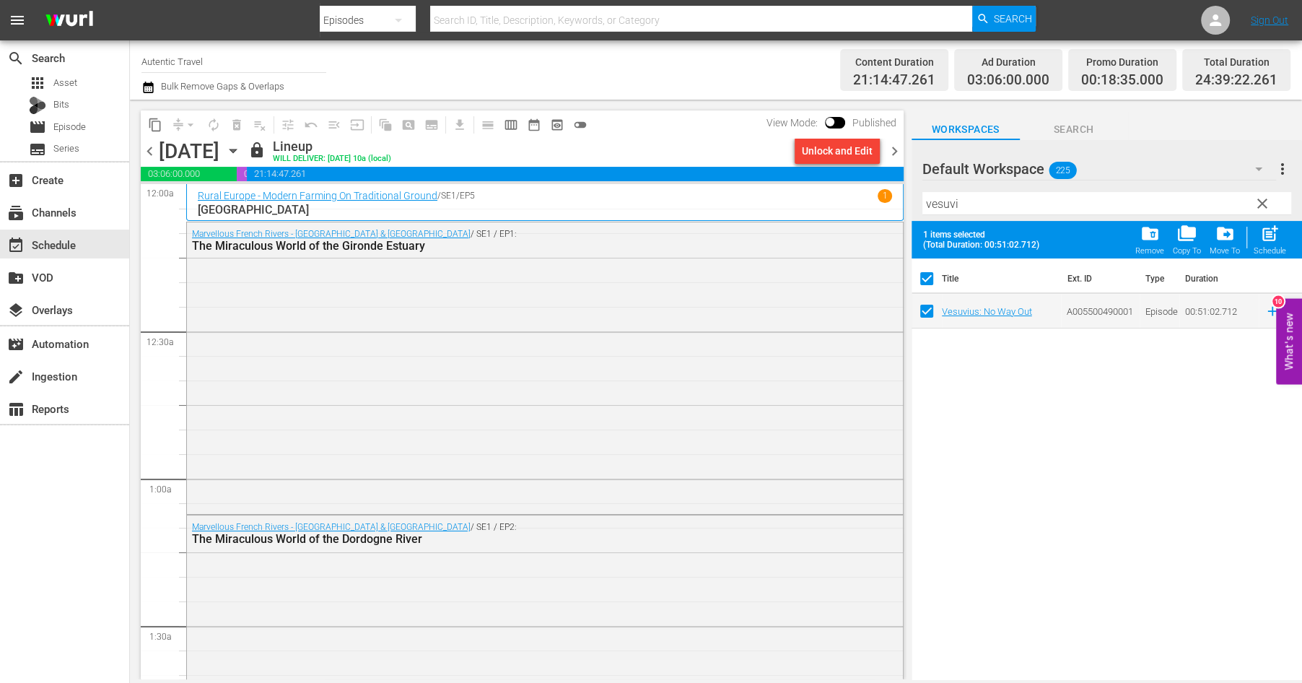
click at [1267, 201] on span "clear" at bounding box center [1262, 203] width 17 height 17
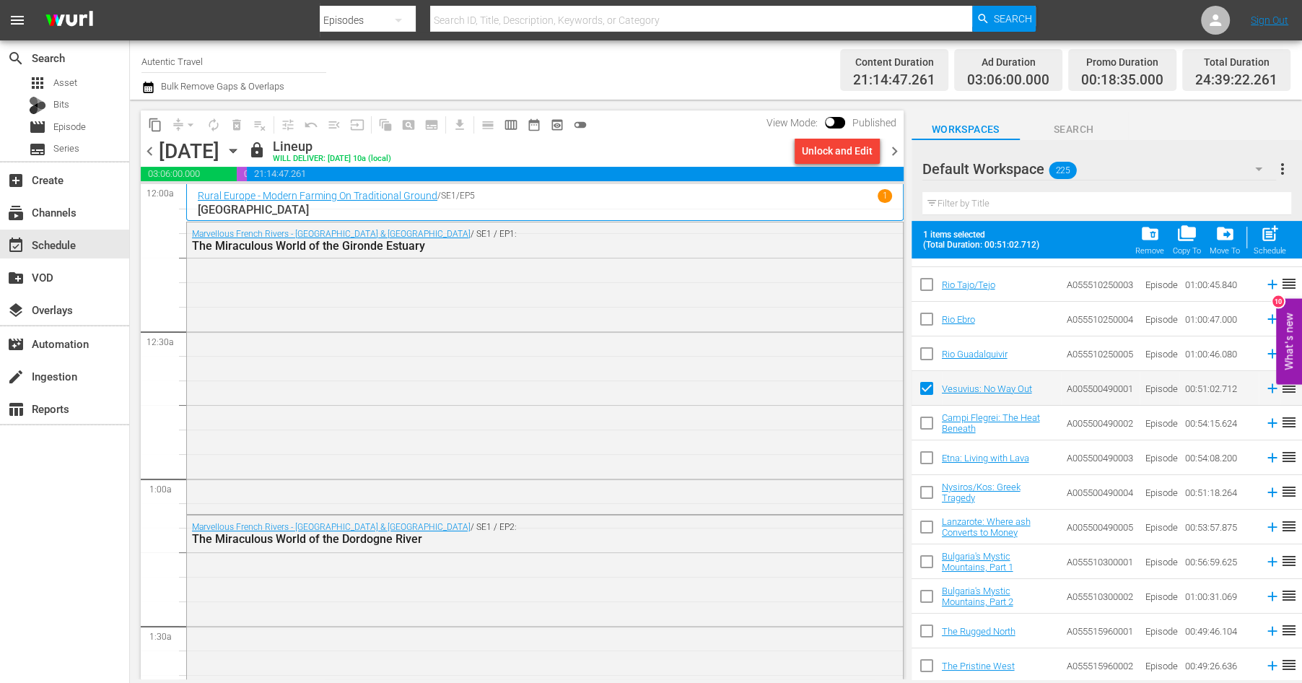
scroll to position [4866, 0]
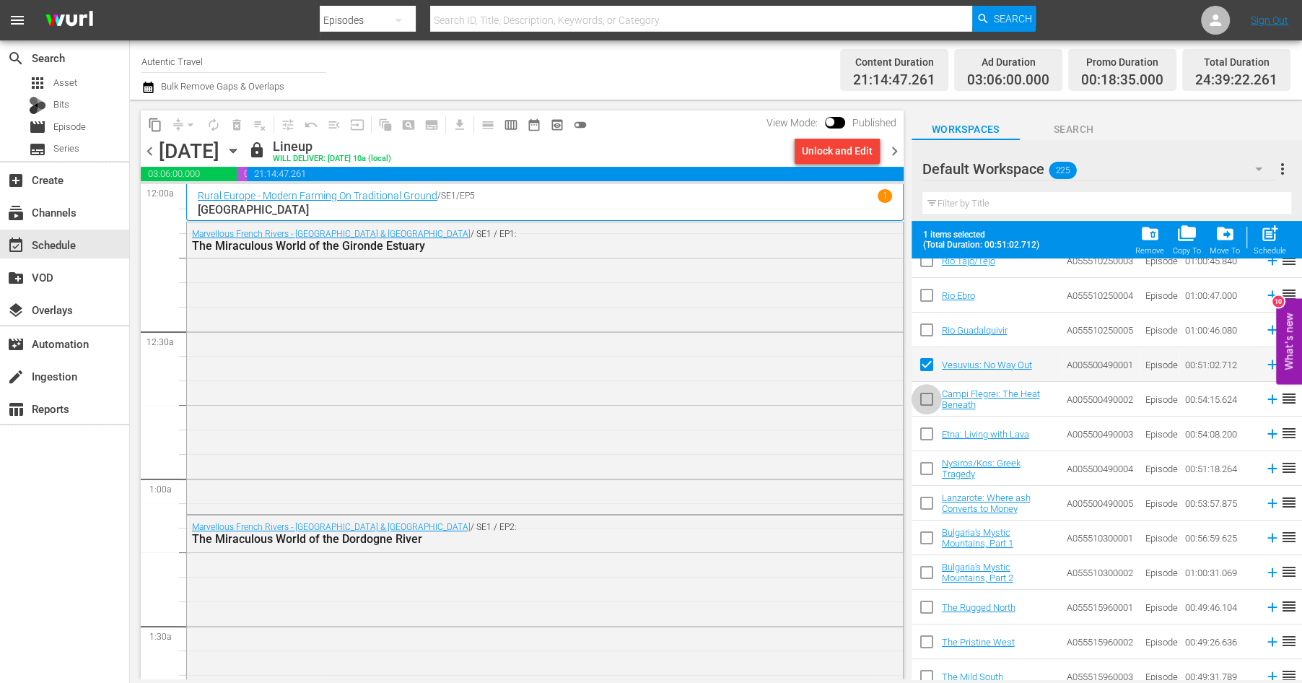
click at [925, 402] on input "checkbox" at bounding box center [927, 402] width 30 height 30
click at [925, 427] on input "checkbox" at bounding box center [927, 437] width 30 height 30
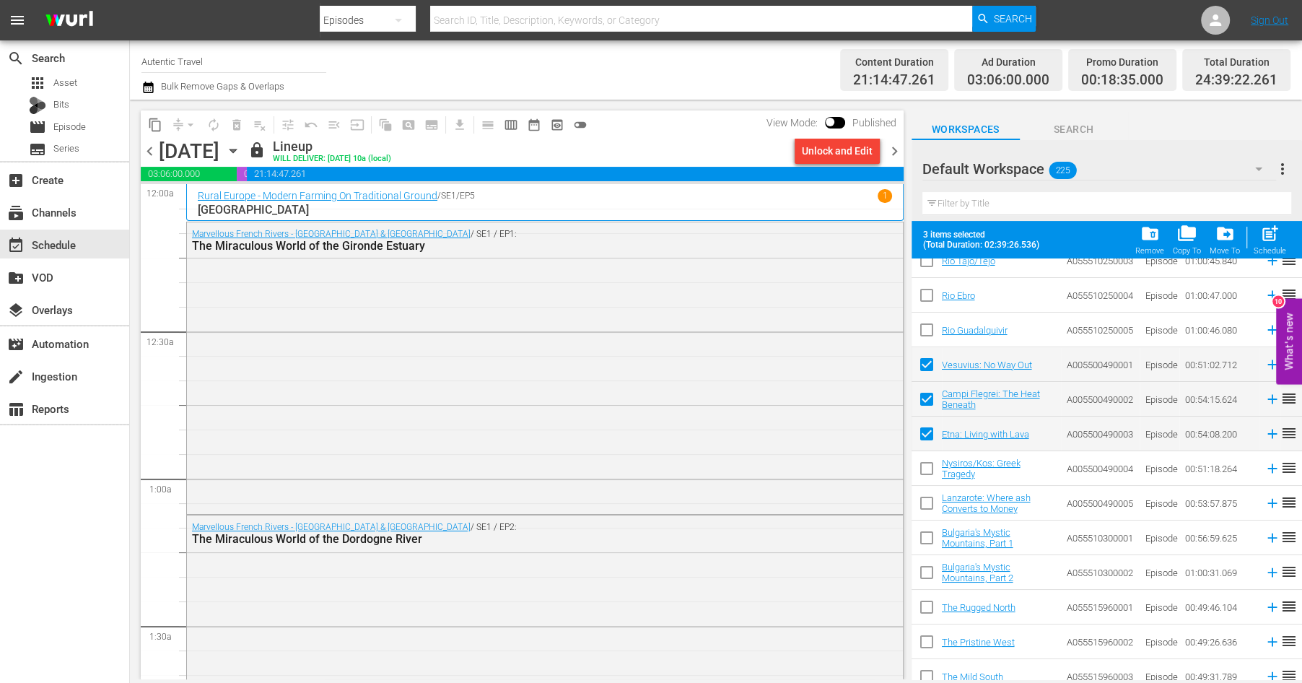
click at [926, 471] on input "checkbox" at bounding box center [927, 471] width 30 height 30
click at [925, 501] on input "checkbox" at bounding box center [927, 506] width 30 height 30
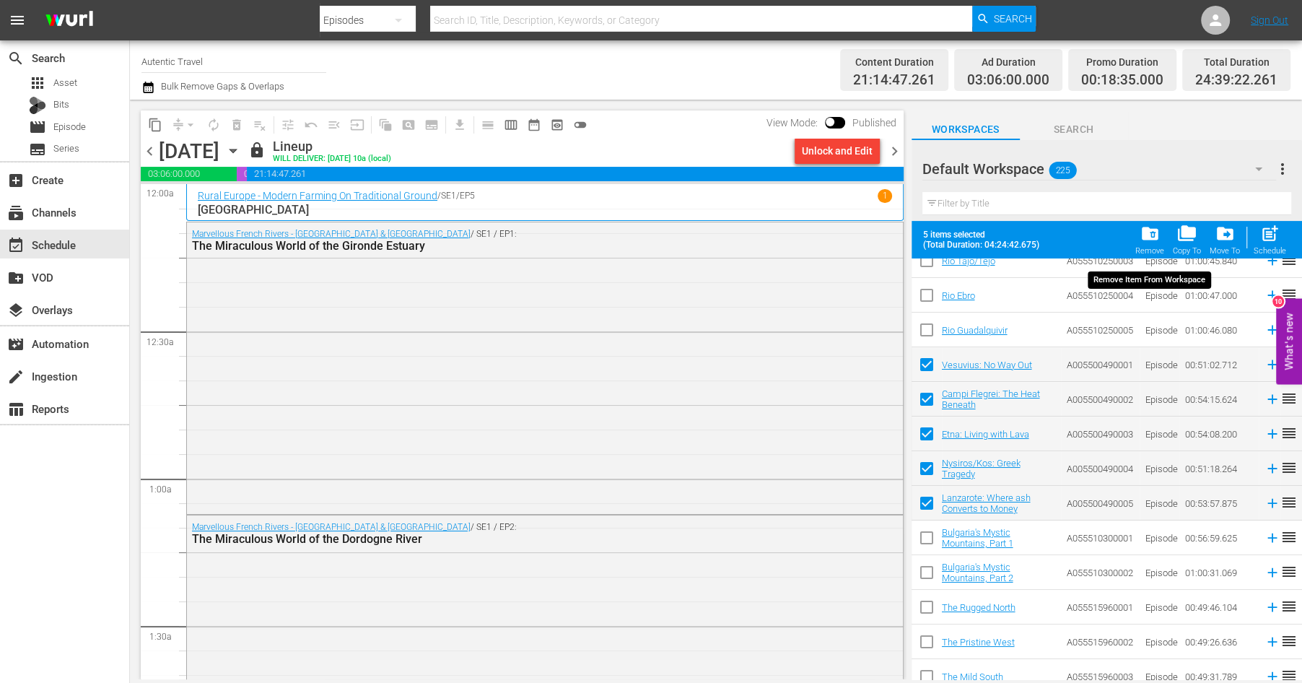
click at [1151, 236] on span "folder_delete" at bounding box center [1149, 233] width 19 height 19
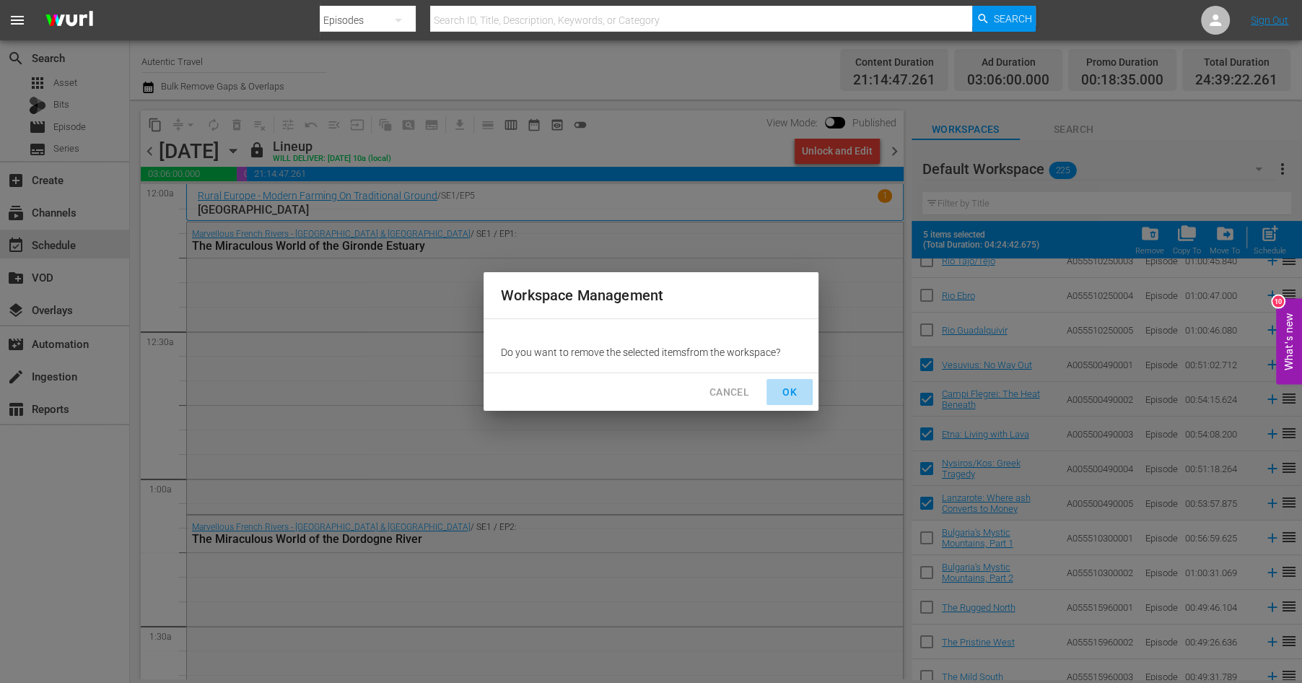
click at [791, 390] on span "OK" at bounding box center [789, 392] width 23 height 18
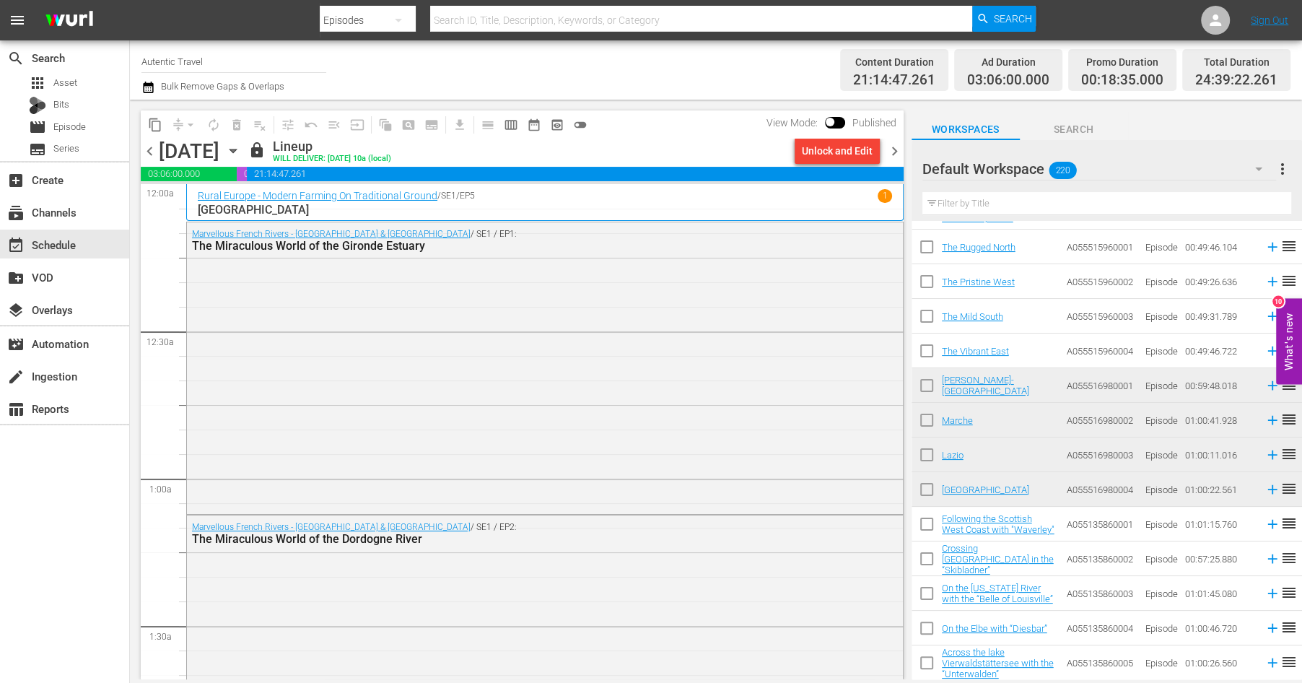
scroll to position [5277, 0]
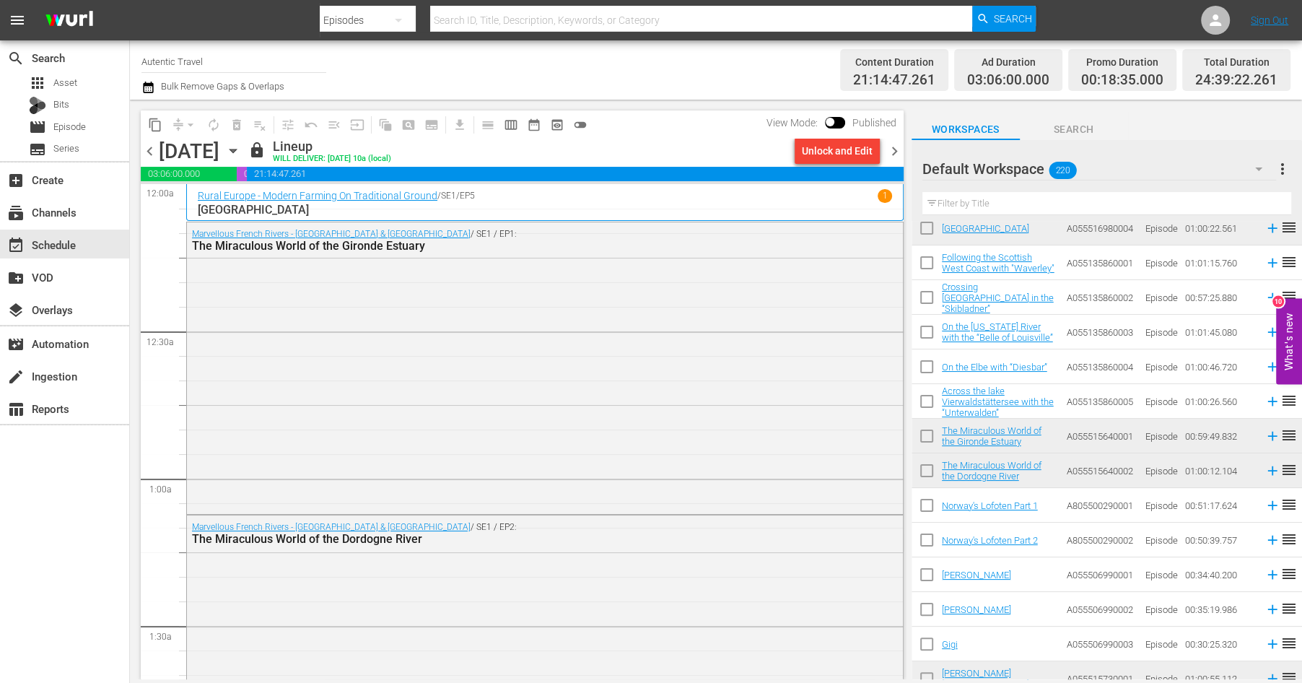
click at [1004, 206] on input "text" at bounding box center [1106, 203] width 369 height 23
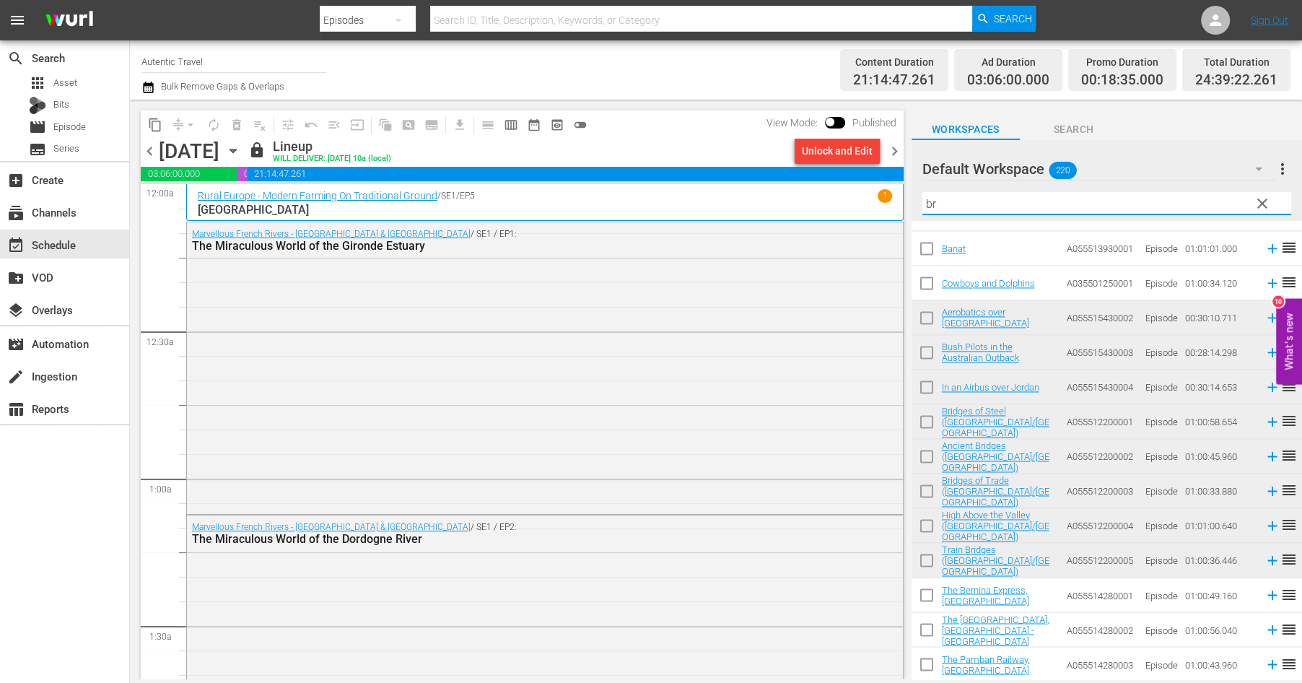
scroll to position [0, 0]
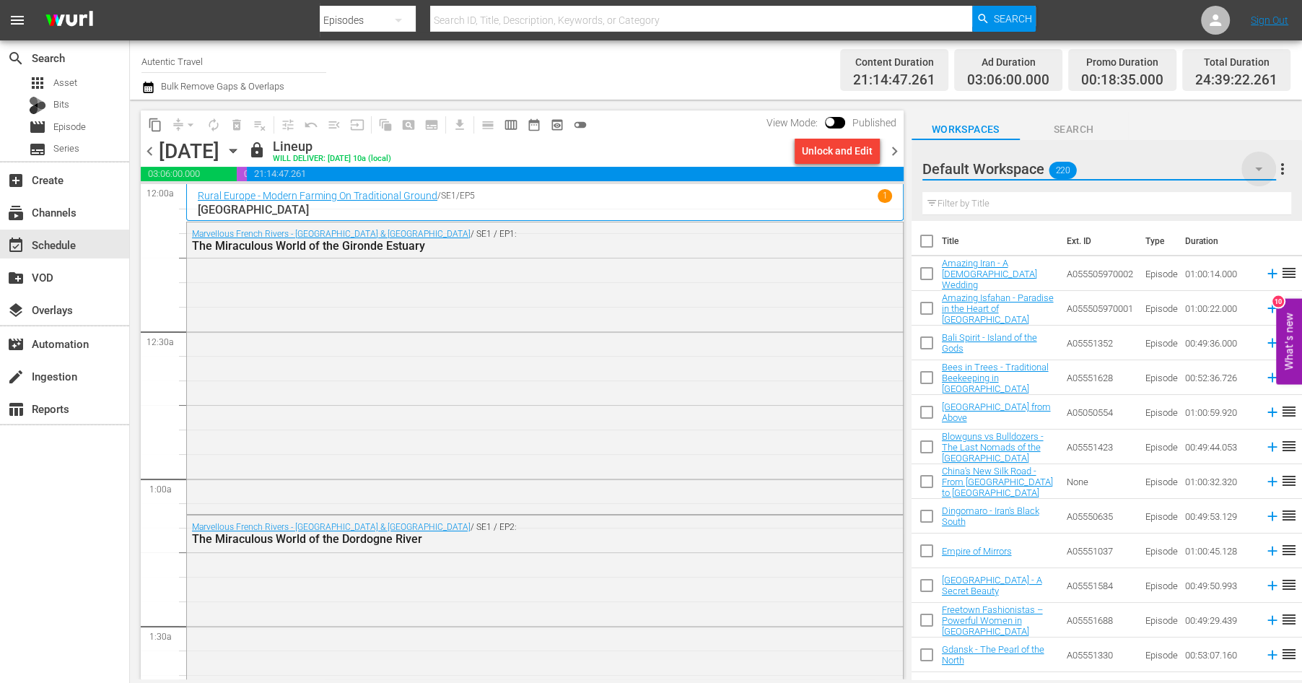
click at [1261, 163] on icon "button" at bounding box center [1258, 168] width 17 height 17
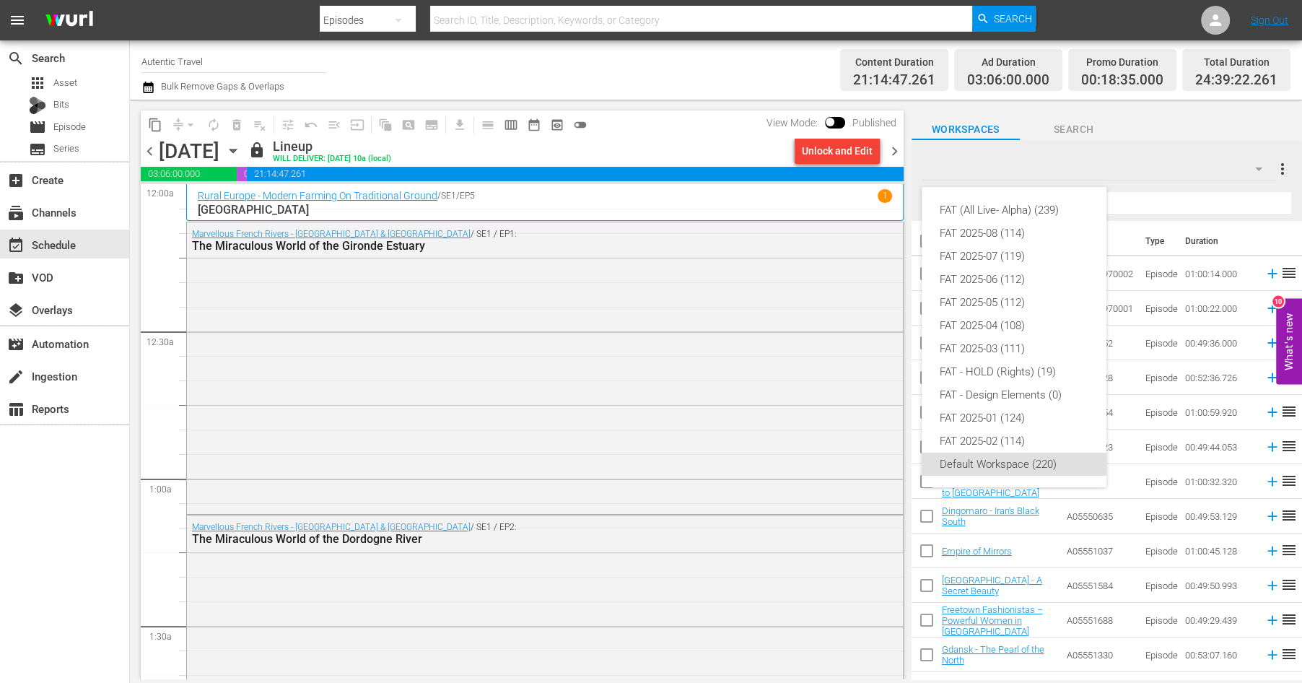
click at [1169, 134] on div "FAT (All Live- Alpha) (239) FAT 2025-08 (114) FAT 2025-07 (119) FAT 2025-06 (11…" at bounding box center [651, 341] width 1302 height 683
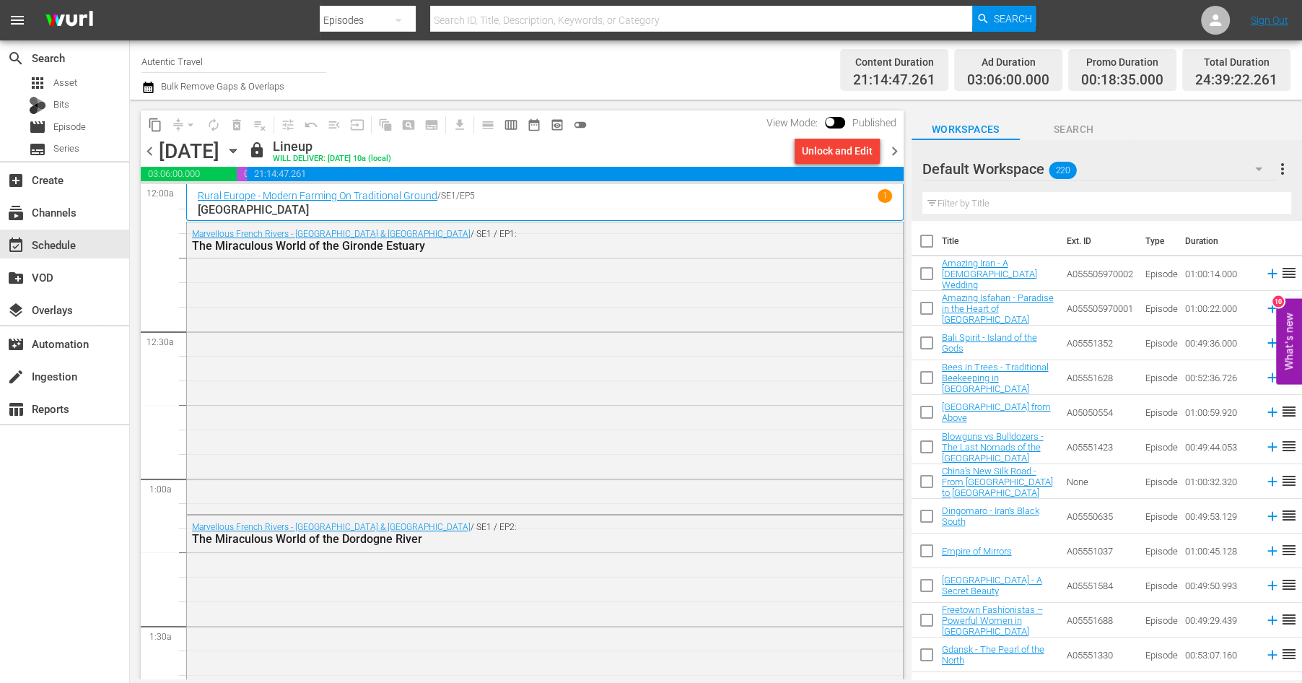
click at [1283, 169] on span "more_vert" at bounding box center [1282, 168] width 17 height 17
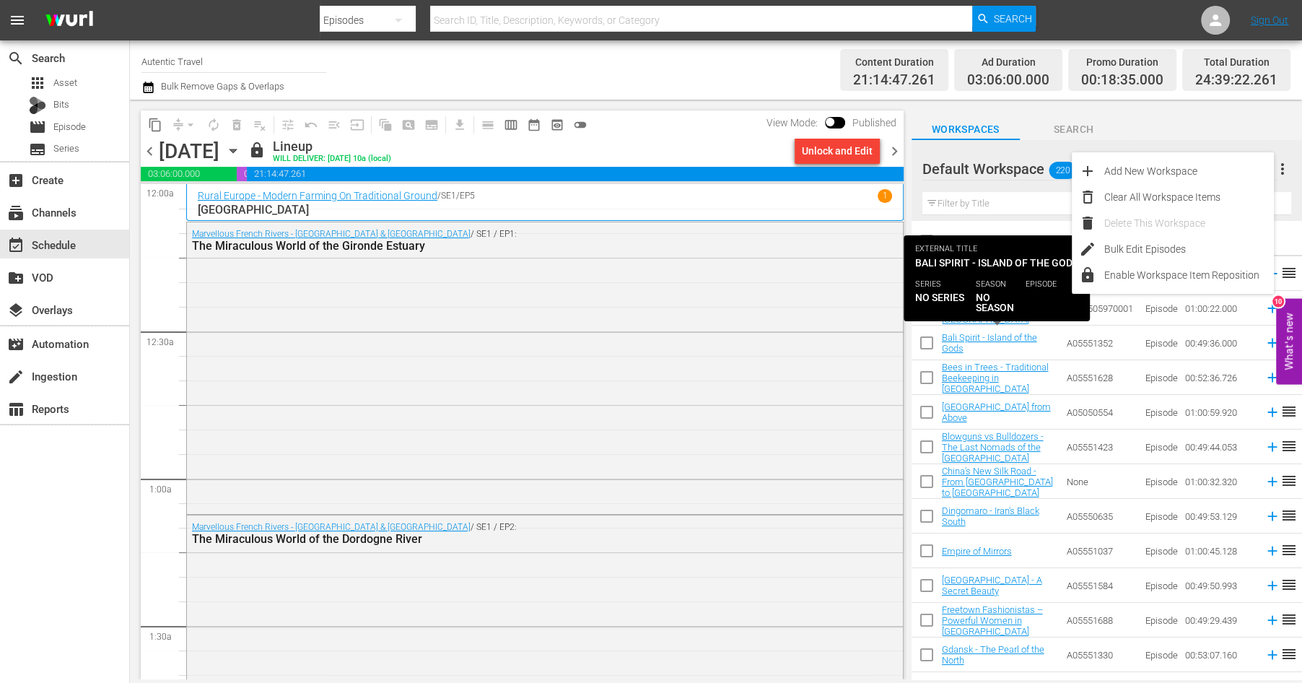
click at [1031, 354] on div "Bali Spirit - Island of the Gods" at bounding box center [998, 343] width 113 height 22
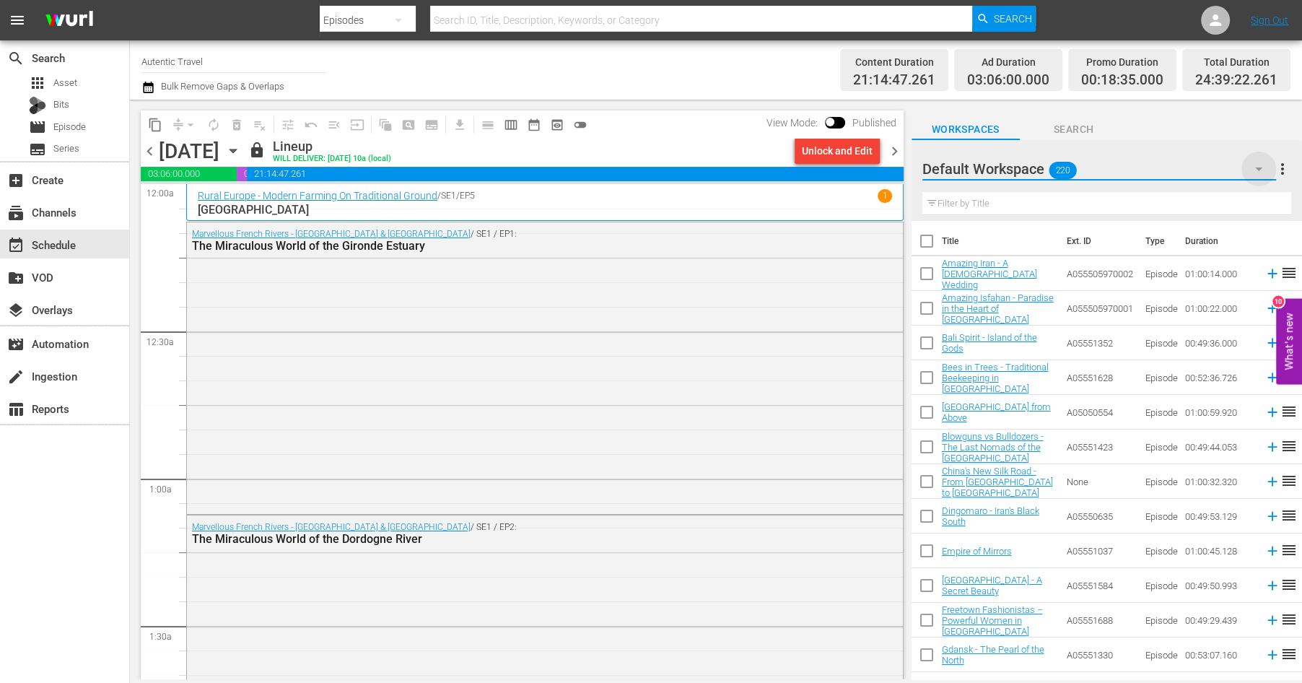
click at [1256, 167] on icon "button" at bounding box center [1258, 168] width 17 height 17
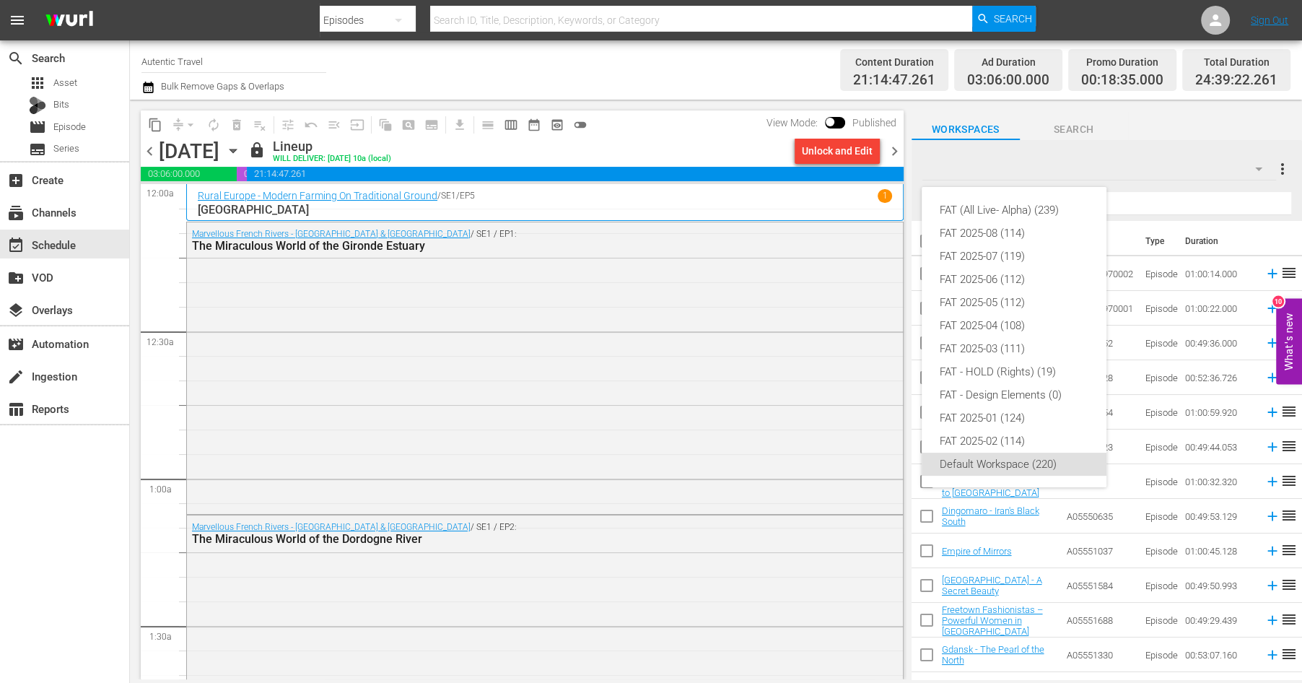
click at [1285, 167] on div "FAT (All Live- Alpha) (239) FAT 2025-08 (114) FAT 2025-07 (119) FAT 2025-06 (11…" at bounding box center [651, 341] width 1302 height 683
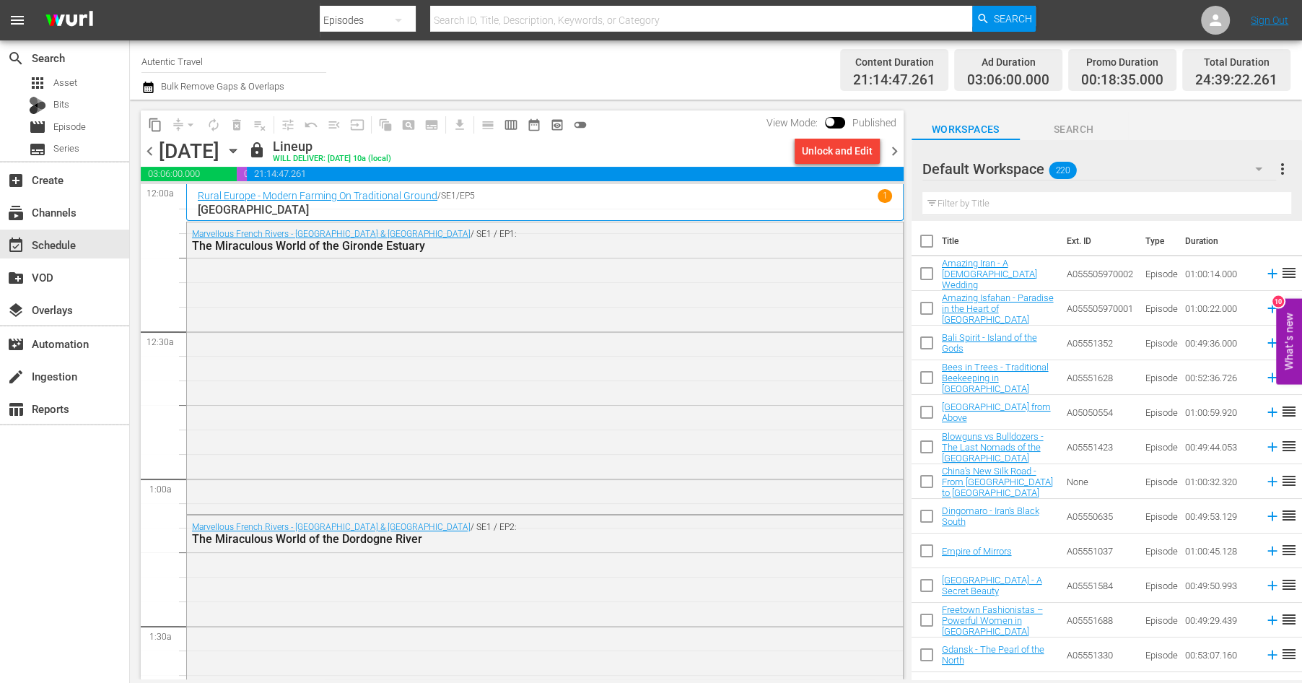
click at [1283, 170] on span "more_vert" at bounding box center [1282, 168] width 17 height 17
click at [1154, 176] on div "Add New Workspace" at bounding box center [1189, 171] width 170 height 26
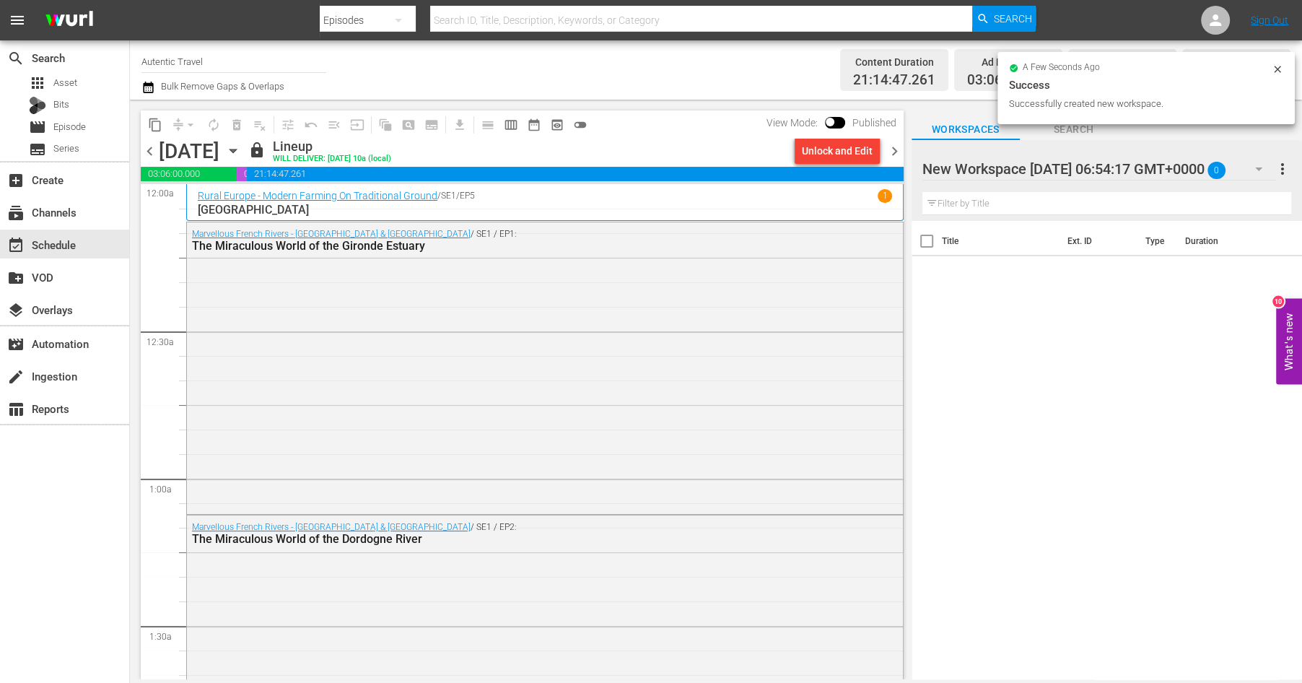
click at [1182, 163] on div "New Workspace Sat Aug 23 2025 06:54:17 GMT+0000 0" at bounding box center [1099, 169] width 354 height 40
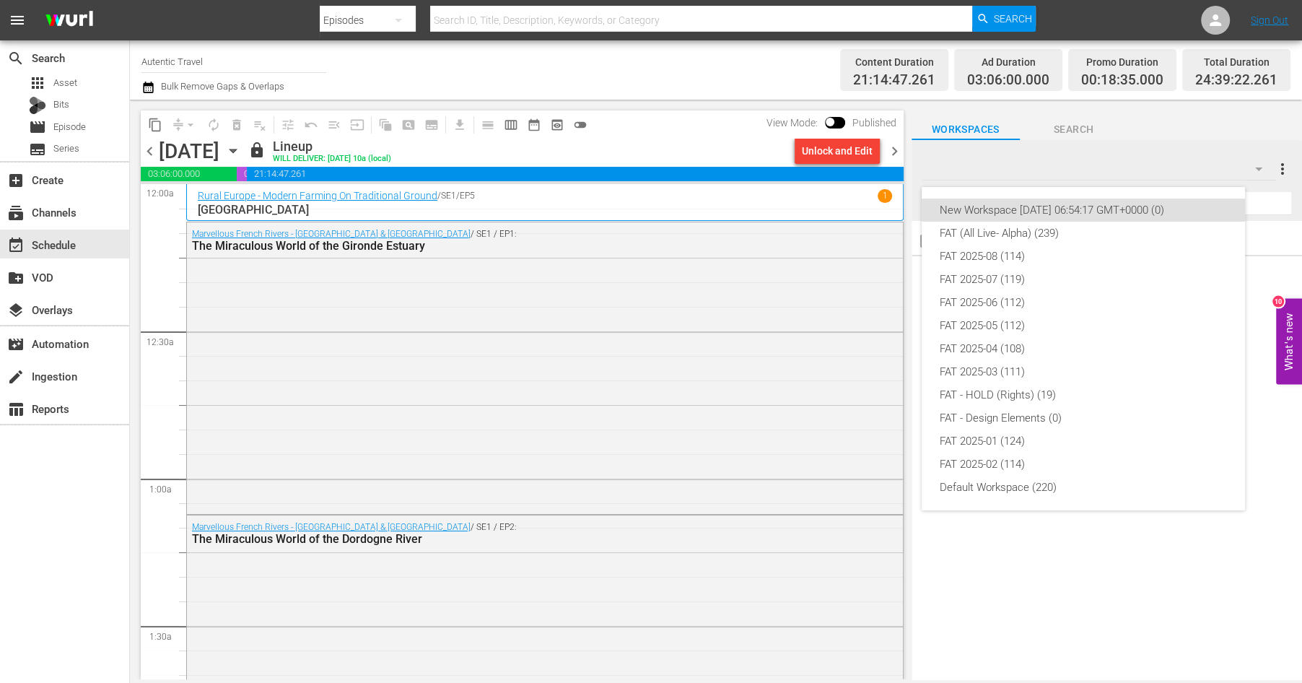
click at [1194, 175] on div "New Workspace Sat Aug 23 2025 06:54:17 GMT+0000 (0) FAT (All Live- Alpha) (239)…" at bounding box center [651, 341] width 1302 height 683
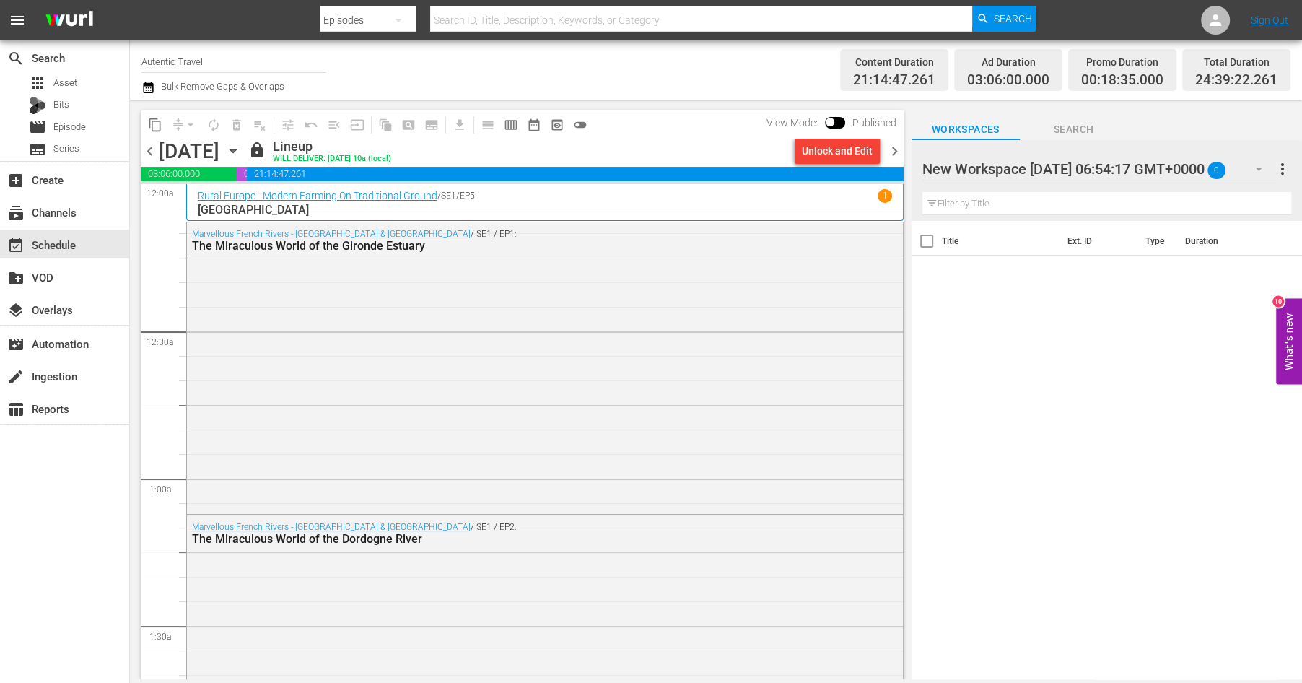
click at [1223, 162] on div "New Workspace Sat Aug 23 2025 06:54:17 GMT+0000 0" at bounding box center [1099, 169] width 354 height 40
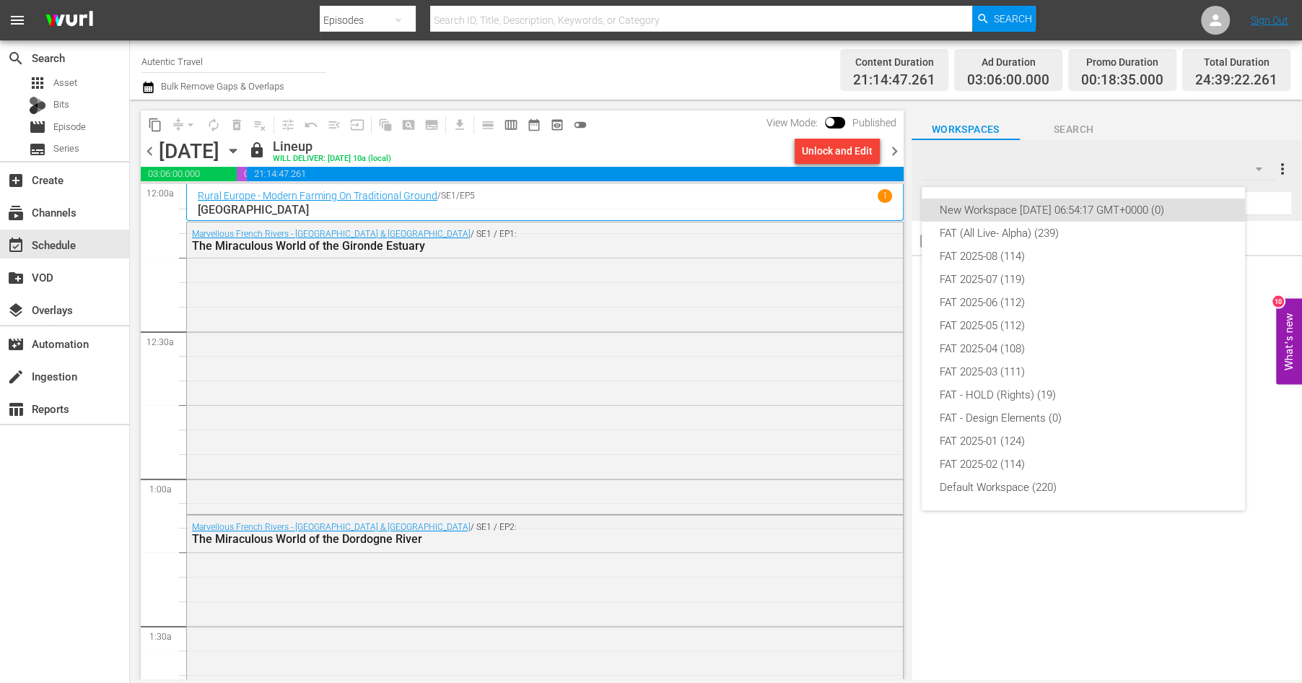
click at [1082, 183] on div "New Workspace Sat Aug 23 2025 06:54:17 GMT+0000 (0) FAT (All Live- Alpha) (239)…" at bounding box center [651, 341] width 1302 height 683
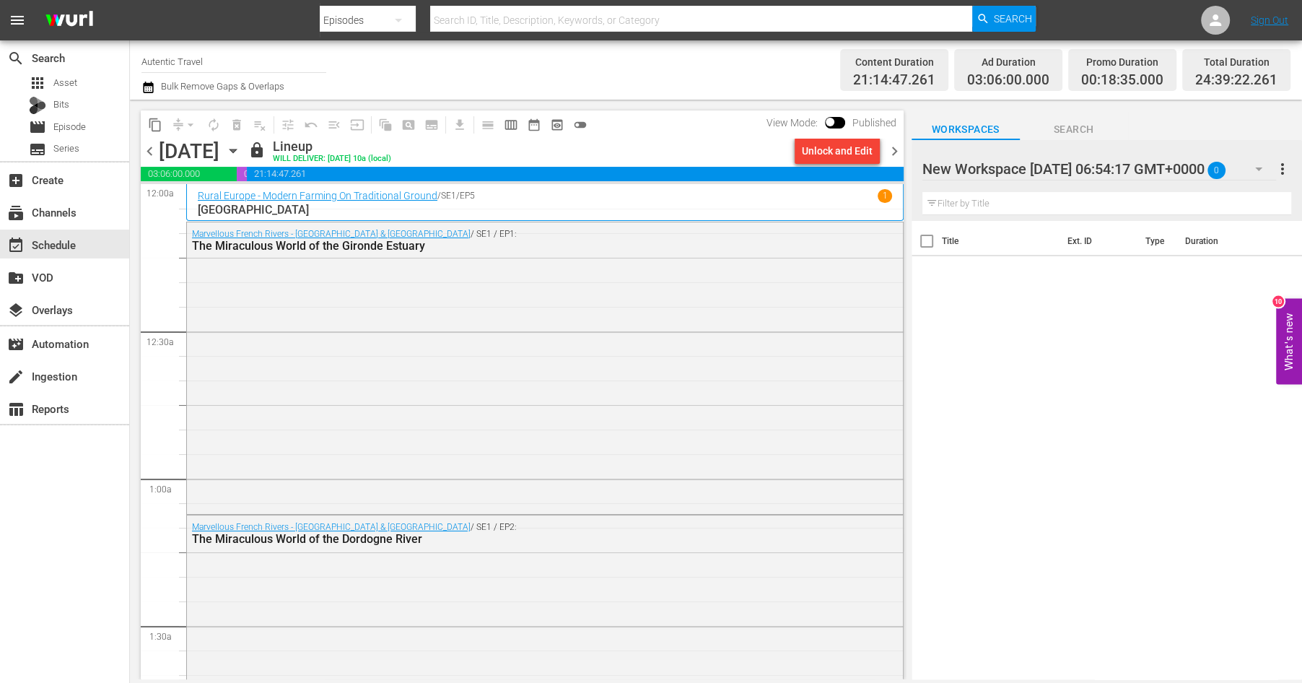
click at [929, 169] on div at bounding box center [1044, 170] width 245 height 36
drag, startPoint x: 924, startPoint y: 172, endPoint x: 1253, endPoint y: 175, distance: 329.1
click at [1253, 175] on input "New Workspace Sat Aug 23 2025 06:54:17 GMT+0000" at bounding box center [1100, 169] width 356 height 35
click at [1106, 305] on div "Title Ext. ID Type Duration" at bounding box center [1107, 451] width 390 height 460
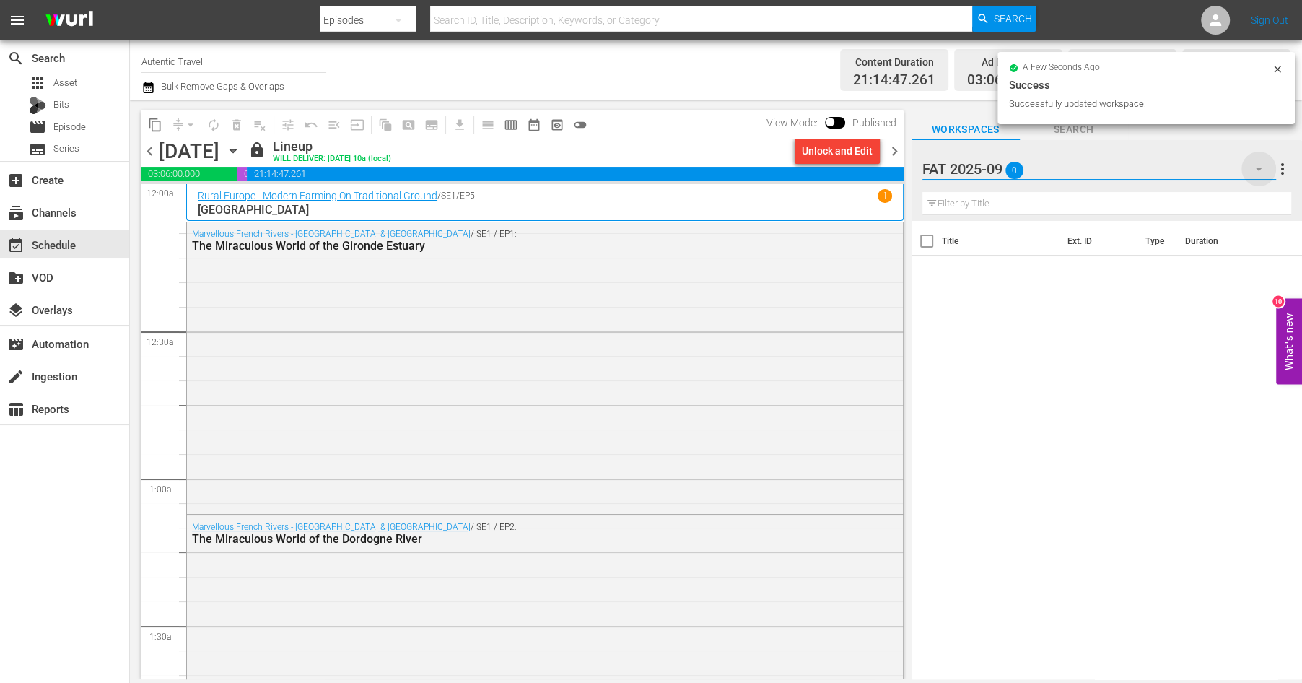
click at [1257, 169] on icon "button" at bounding box center [1258, 169] width 7 height 4
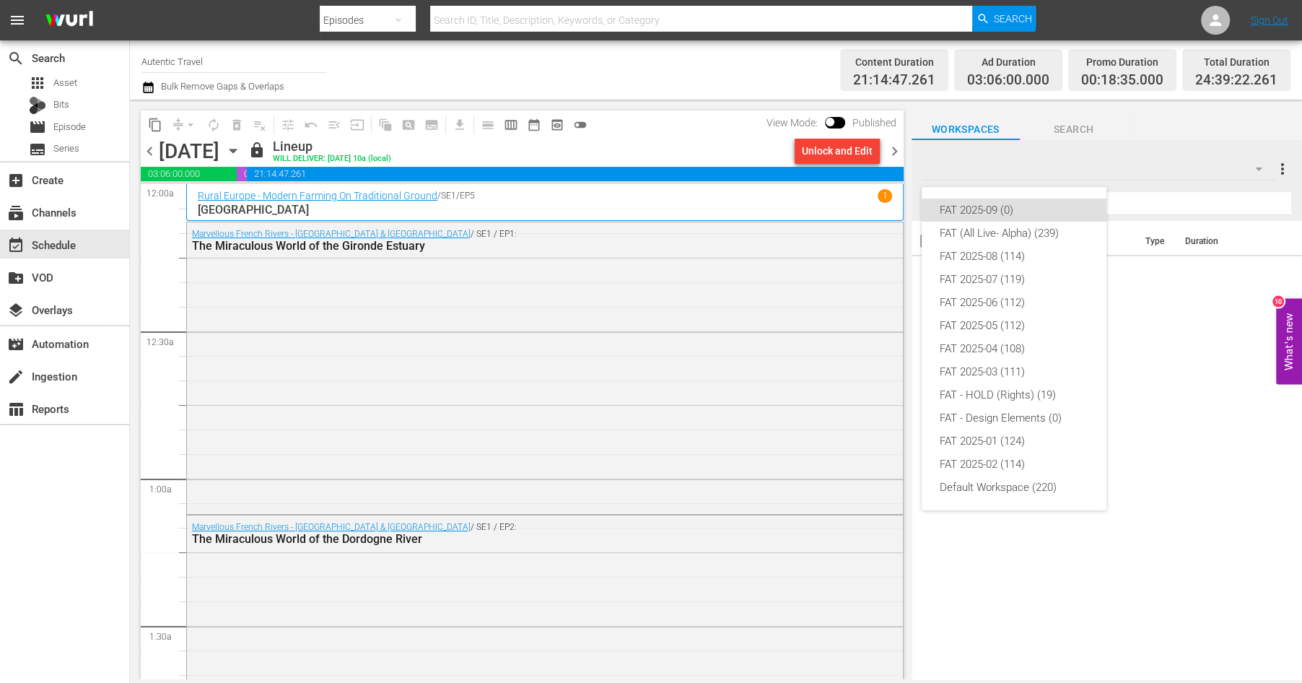
click at [1257, 169] on div "FAT 2025-09 (0) FAT (All Live- Alpha) (239) FAT 2025-08 (114) FAT 2025-07 (119)…" at bounding box center [651, 341] width 1302 height 683
